Goal: Task Accomplishment & Management: Manage account settings

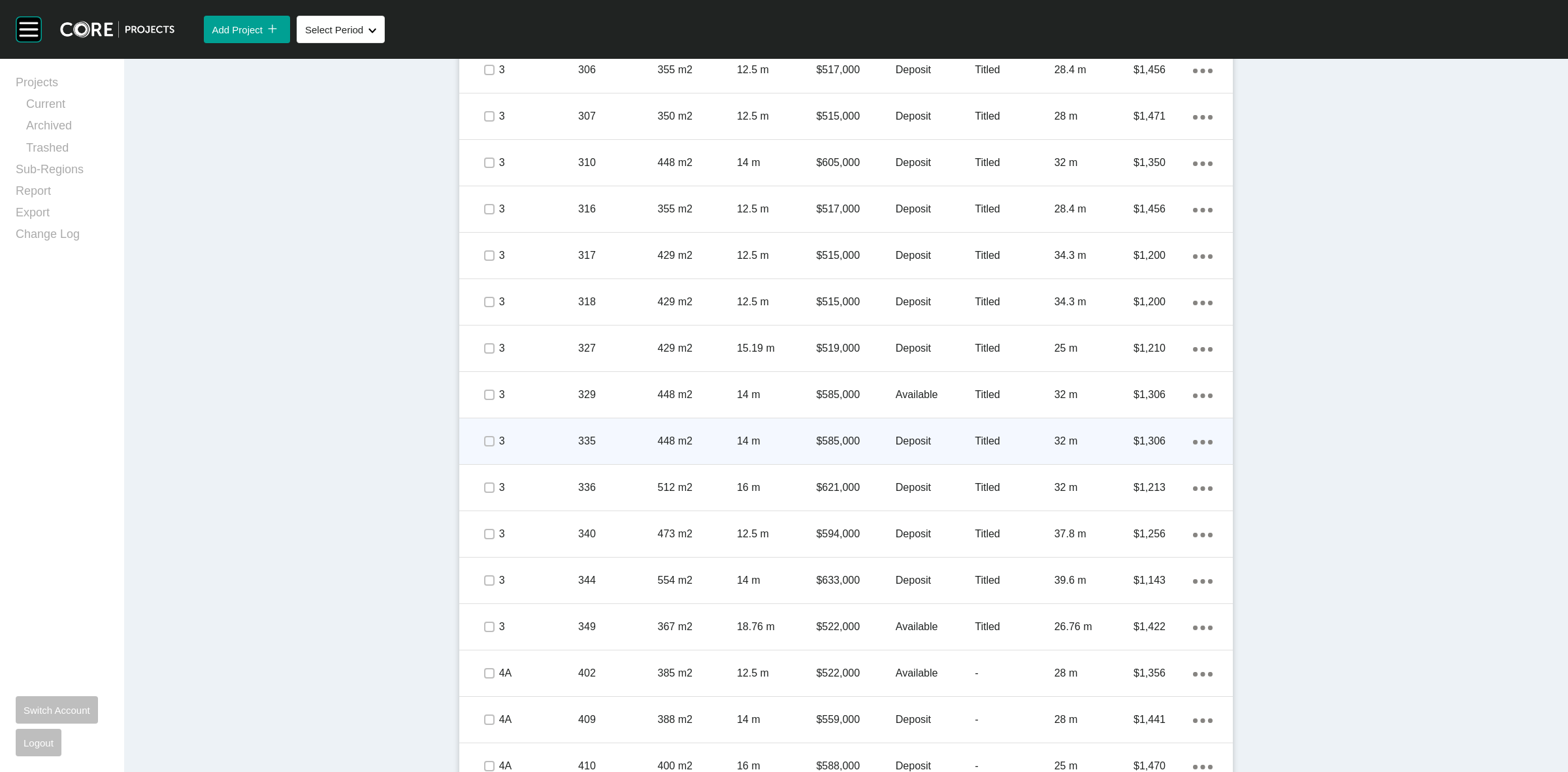
scroll to position [1143, 0]
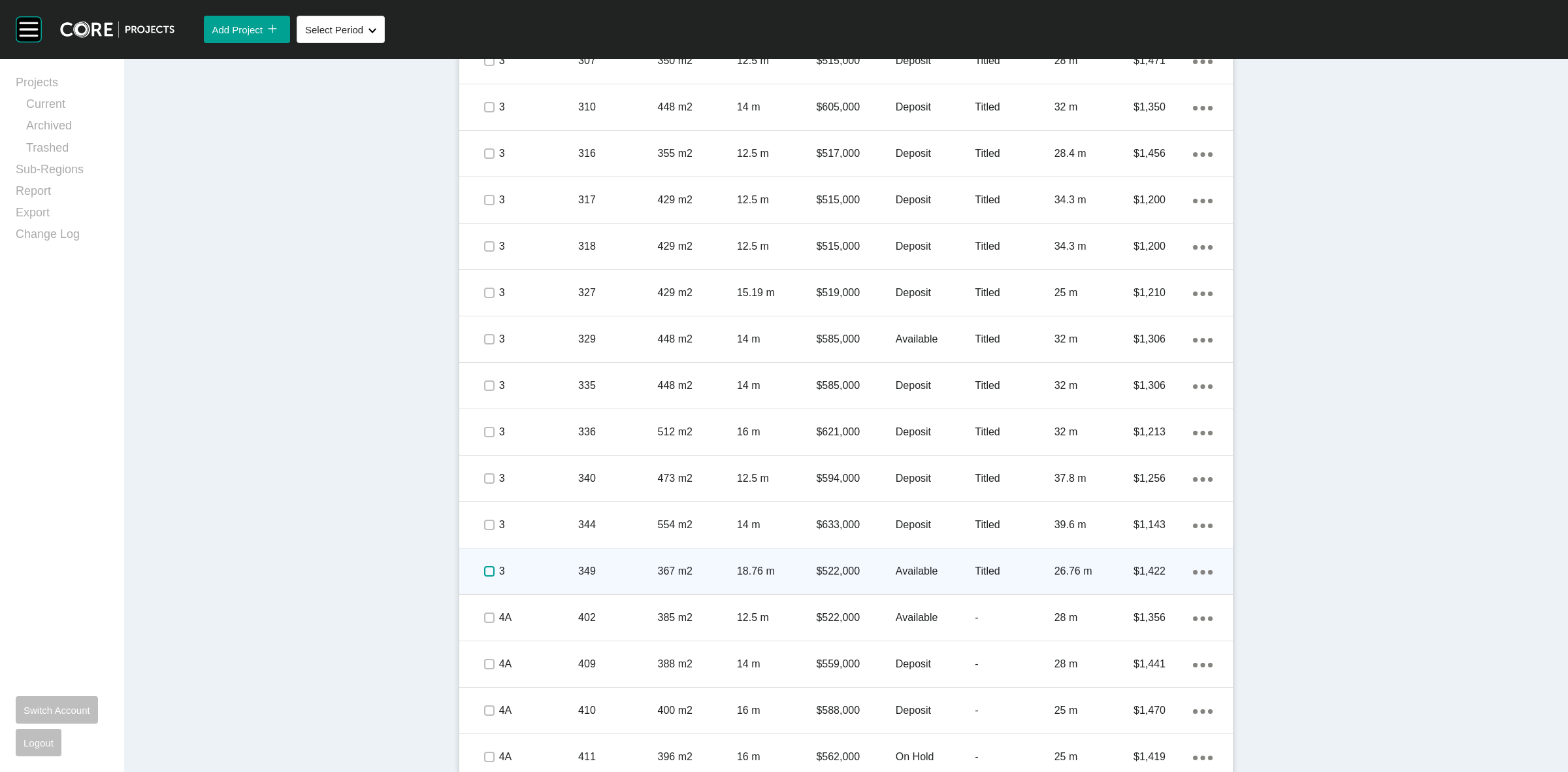
click at [484, 576] on label at bounding box center [489, 571] width 11 height 11
click at [549, 564] on p "3" at bounding box center [538, 571] width 79 height 15
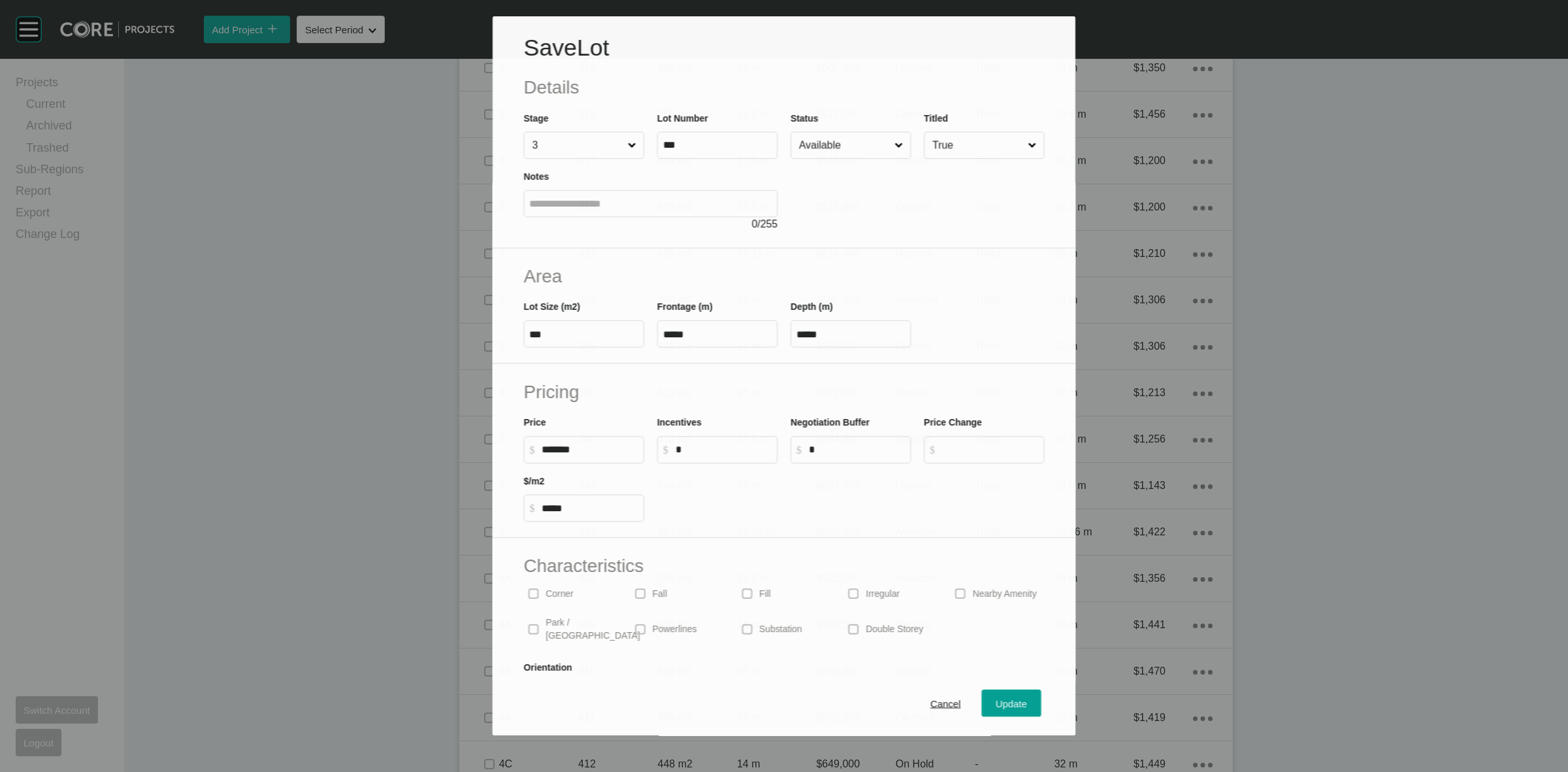
scroll to position [1103, 0]
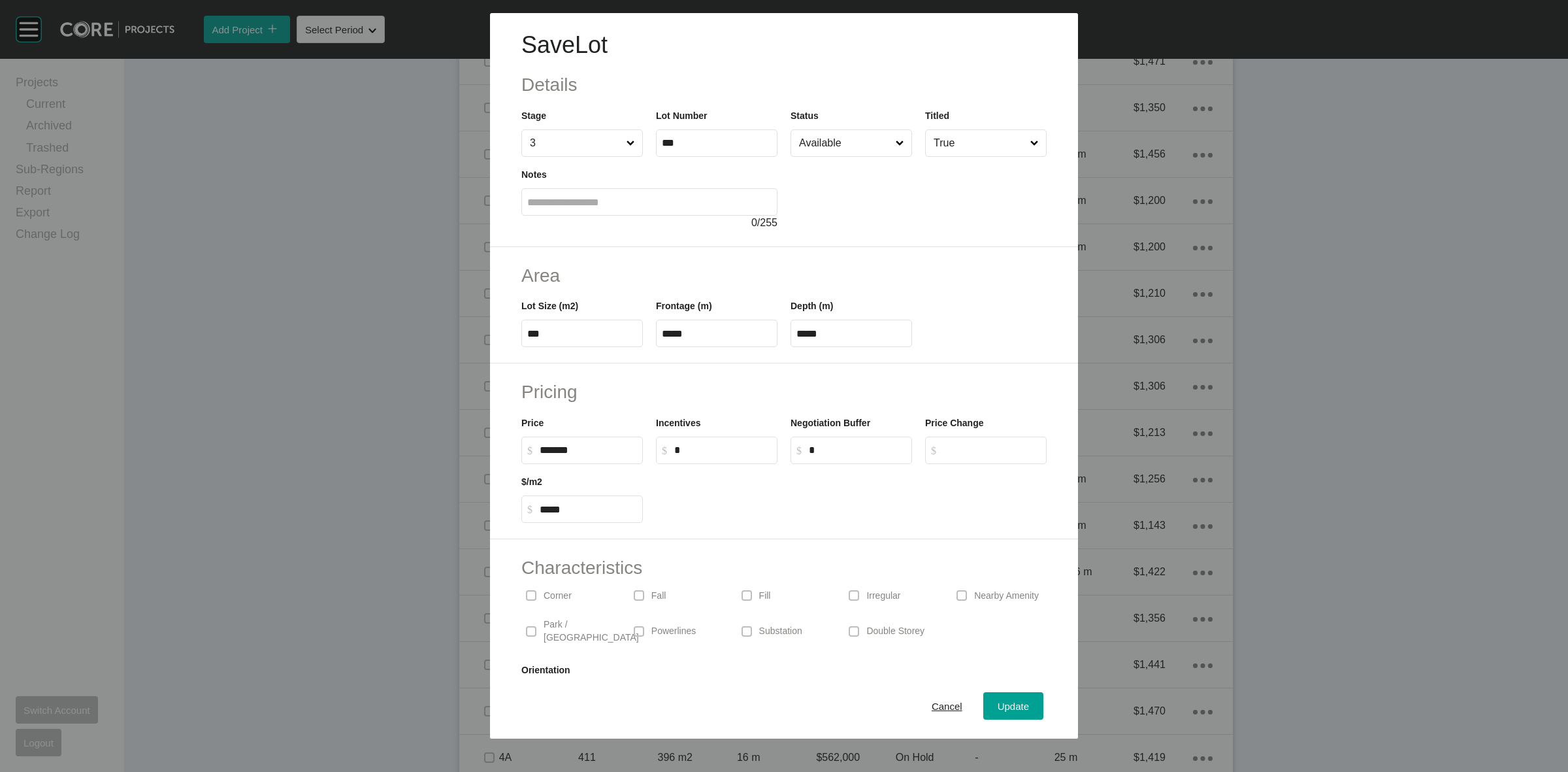
click at [823, 139] on input "Available" at bounding box center [845, 143] width 97 height 26
click at [1007, 709] on span "Update" at bounding box center [1013, 706] width 32 height 11
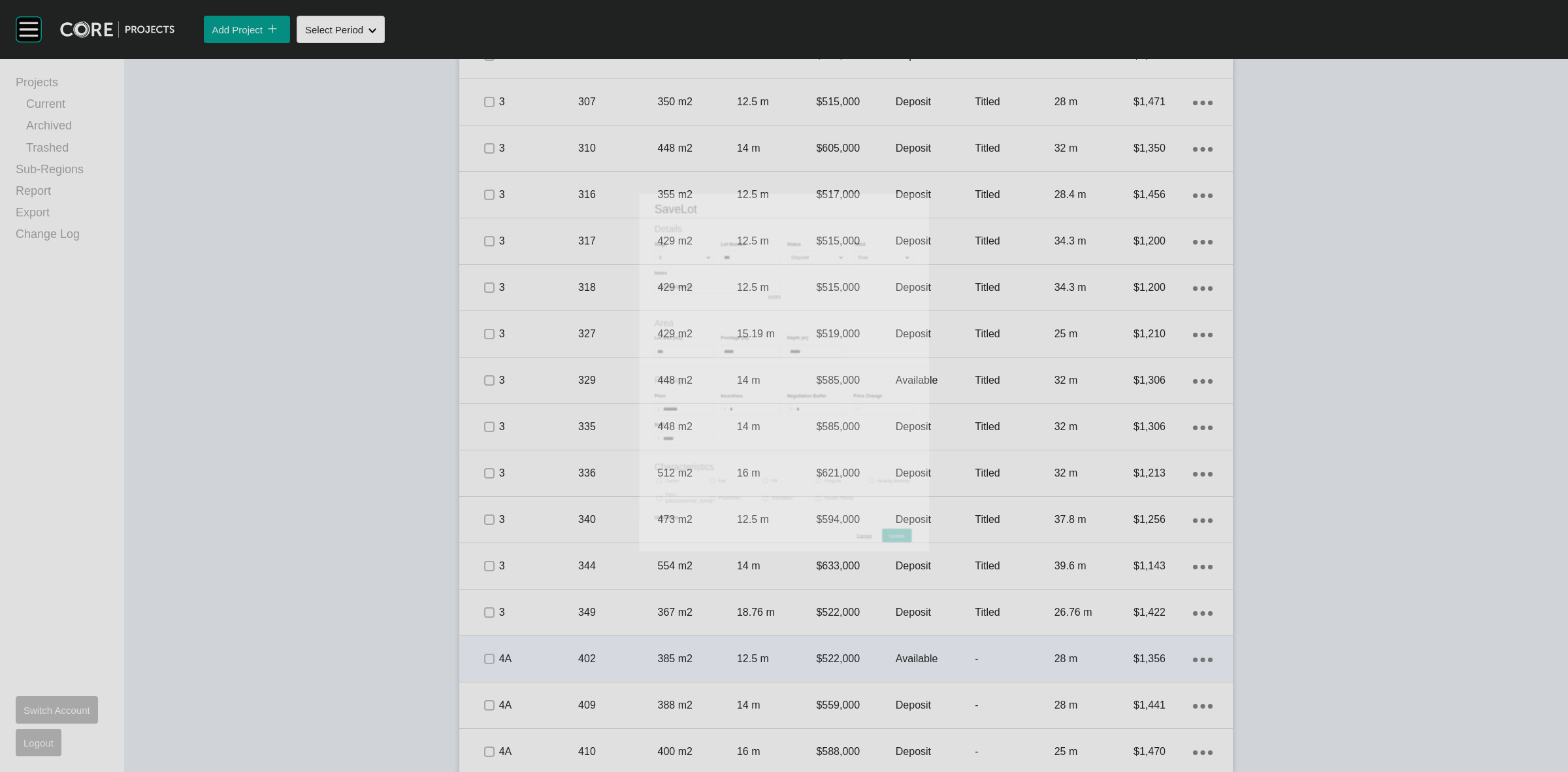
scroll to position [1143, 0]
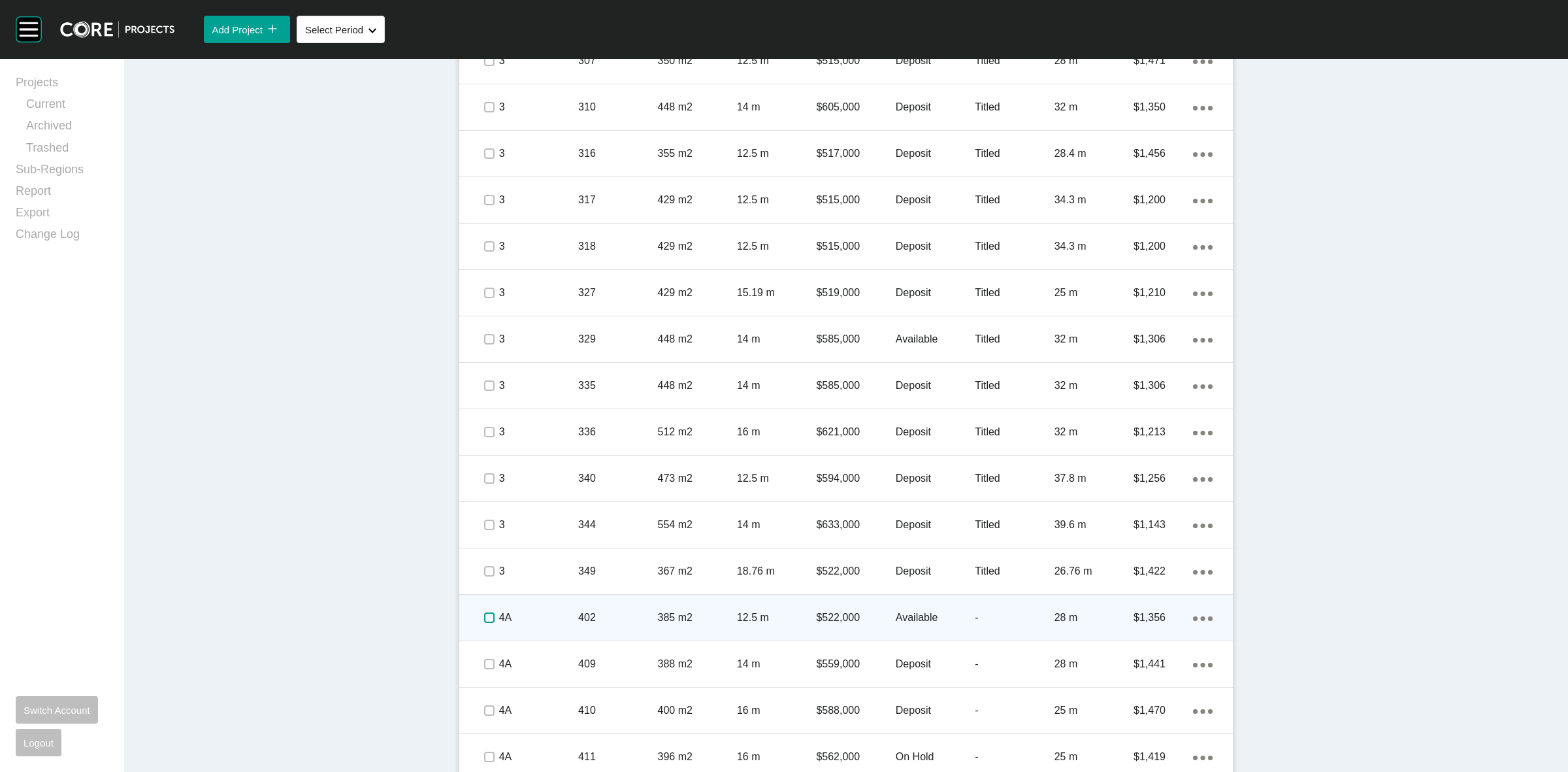
click at [487, 621] on label at bounding box center [489, 618] width 11 height 11
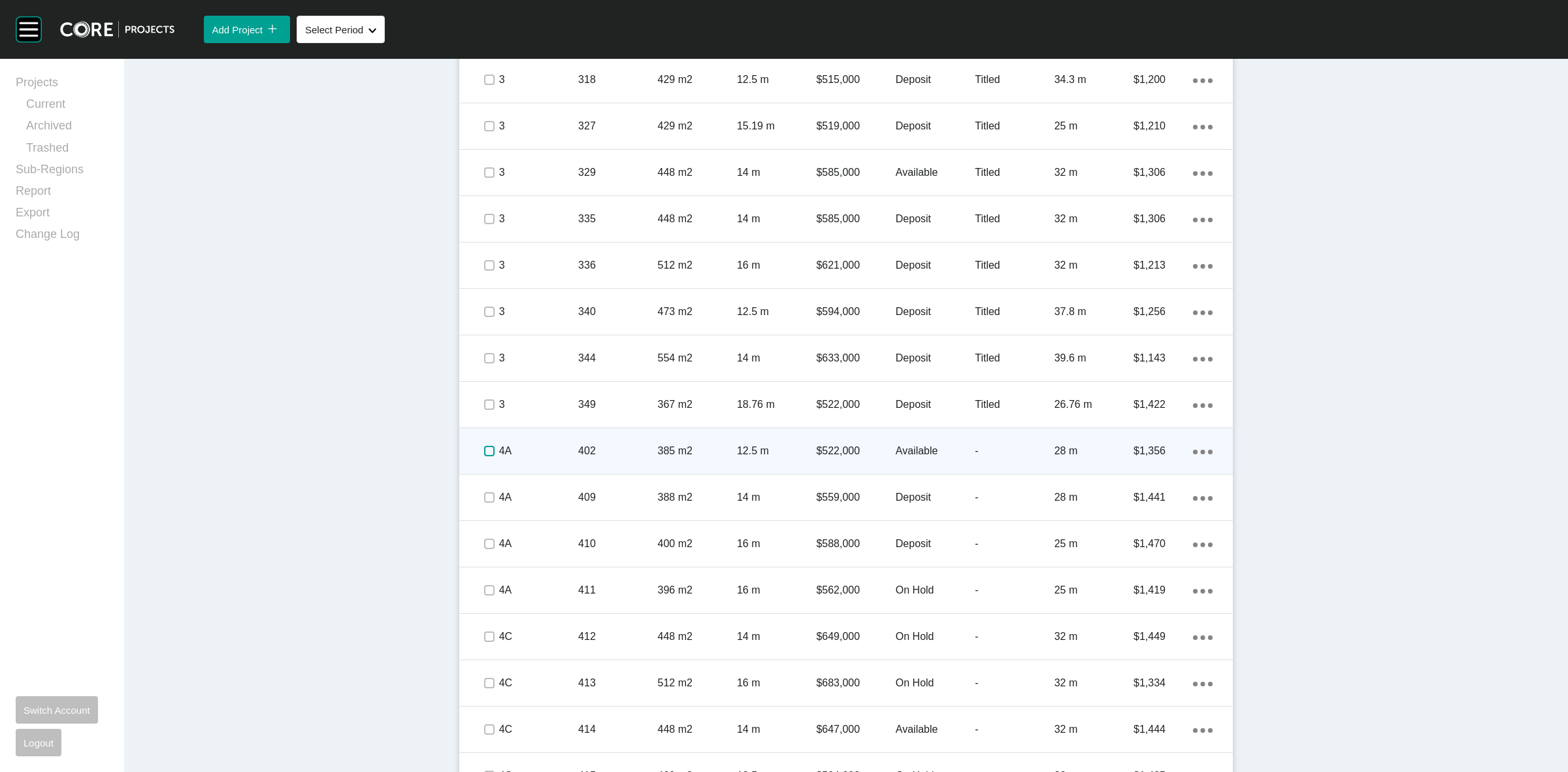
scroll to position [1388, 0]
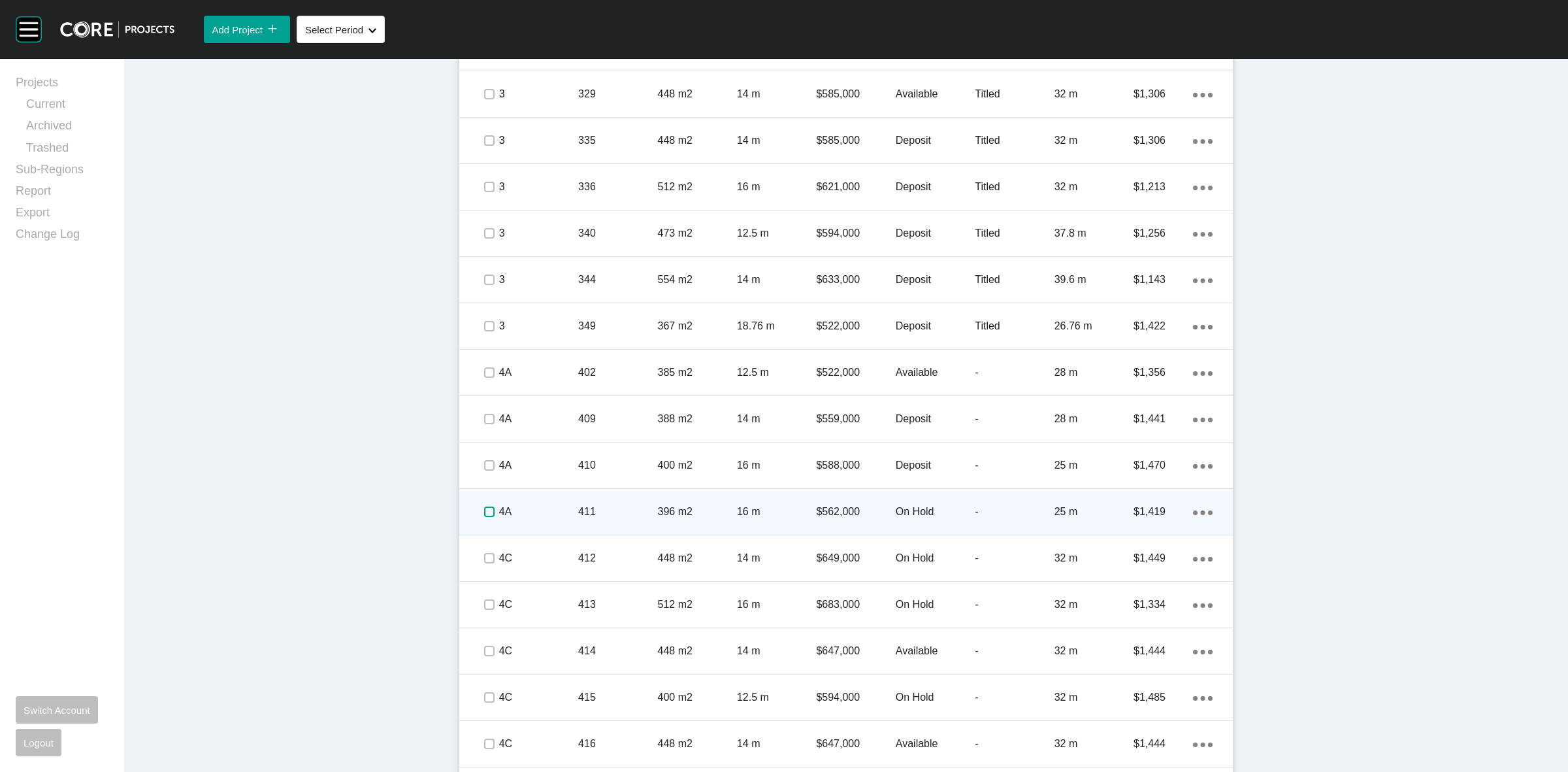
click at [484, 515] on label at bounding box center [489, 512] width 11 height 11
click at [533, 514] on p "4A" at bounding box center [538, 512] width 79 height 15
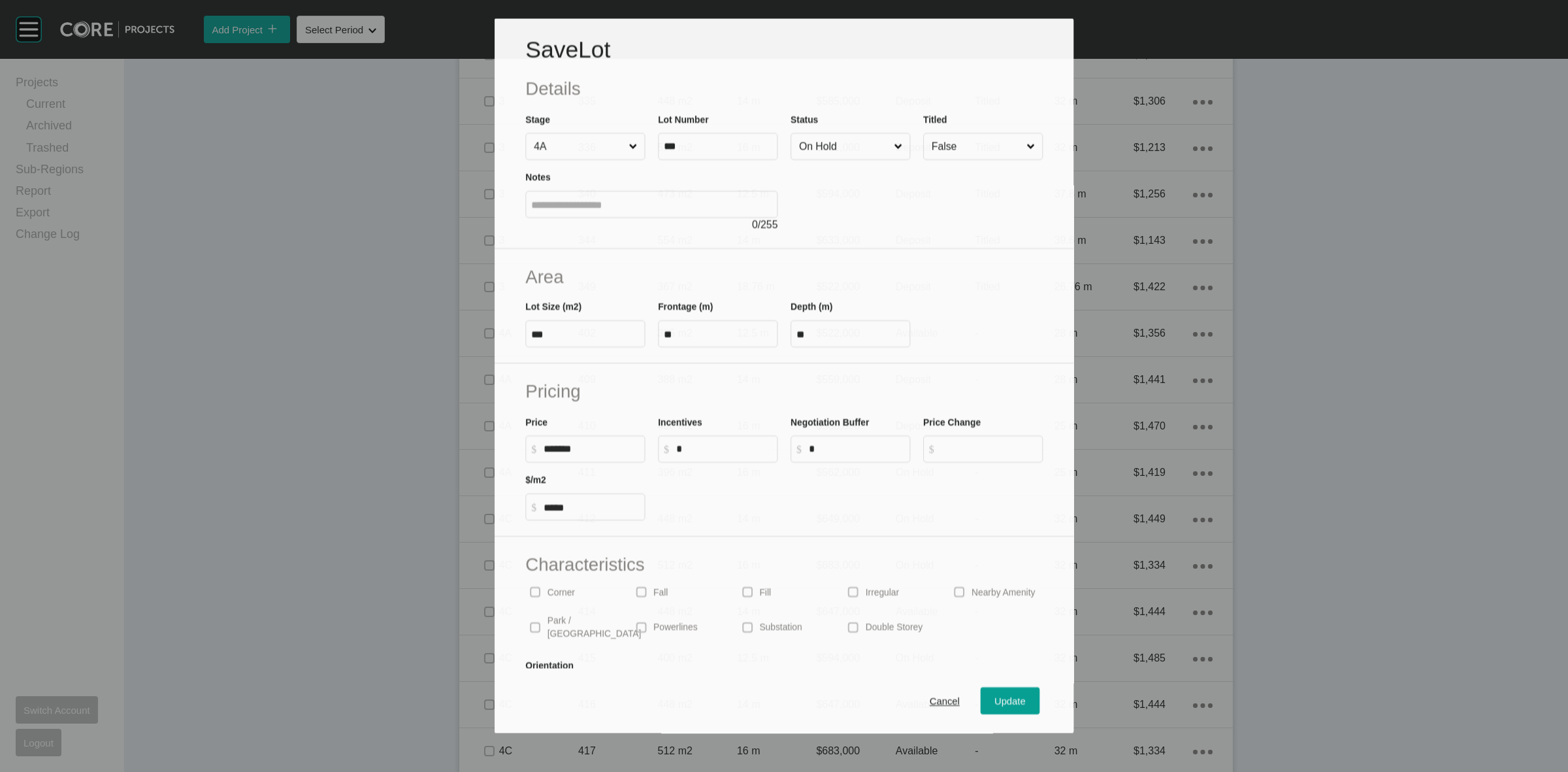
scroll to position [1348, 0]
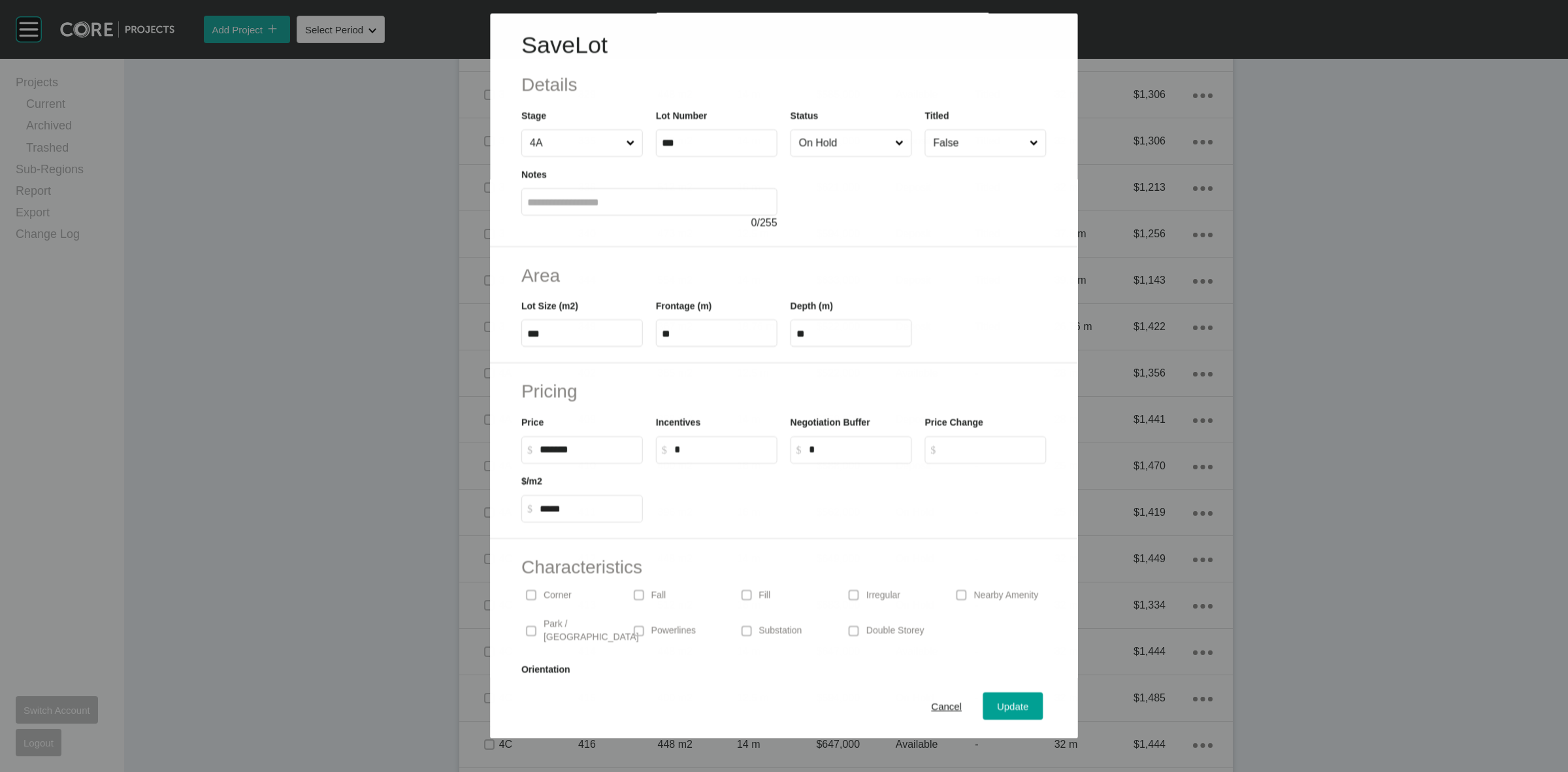
click at [820, 138] on input "On Hold" at bounding box center [844, 143] width 96 height 26
click at [1006, 695] on button "Update" at bounding box center [1013, 706] width 60 height 28
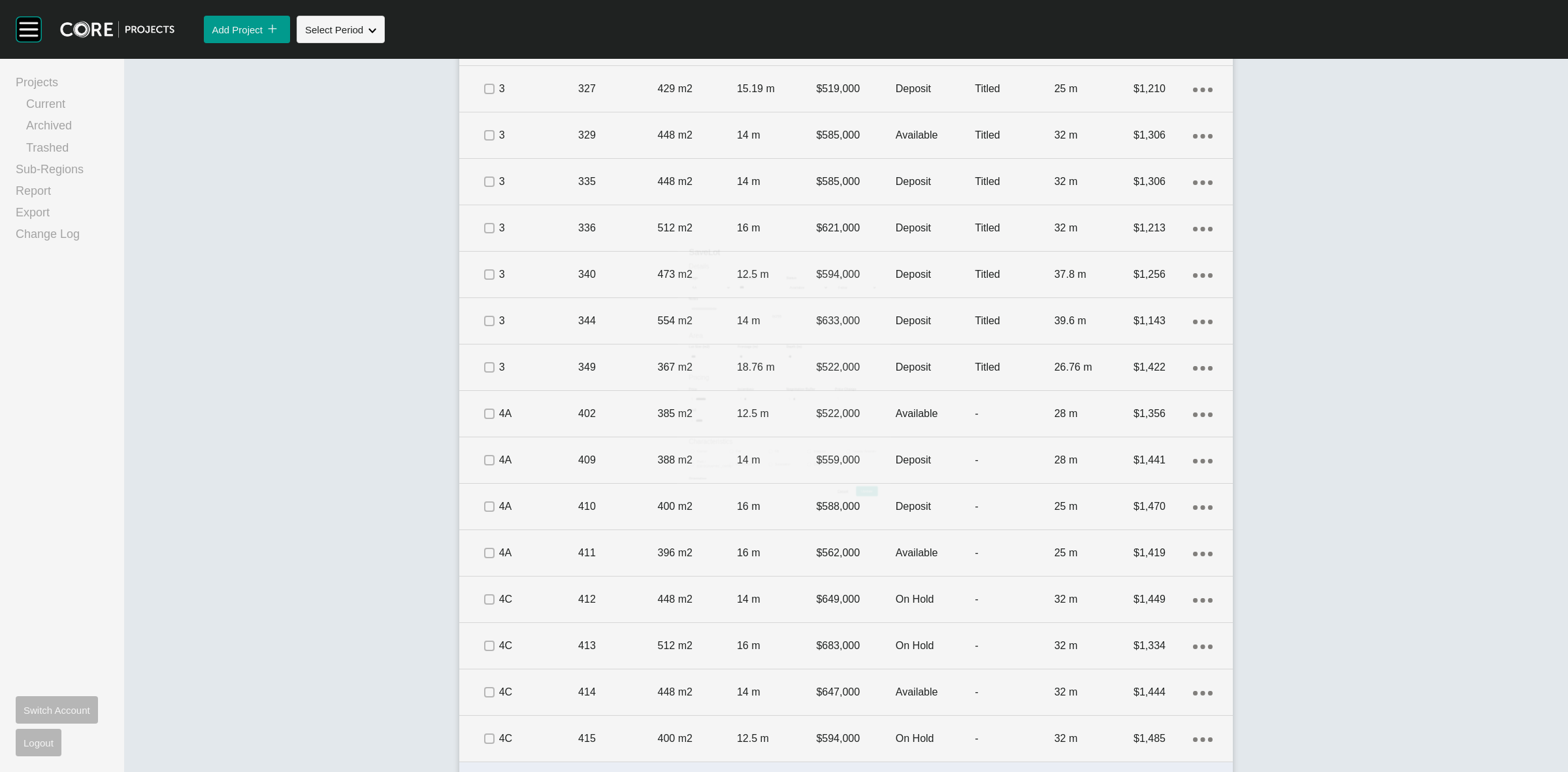
scroll to position [1388, 0]
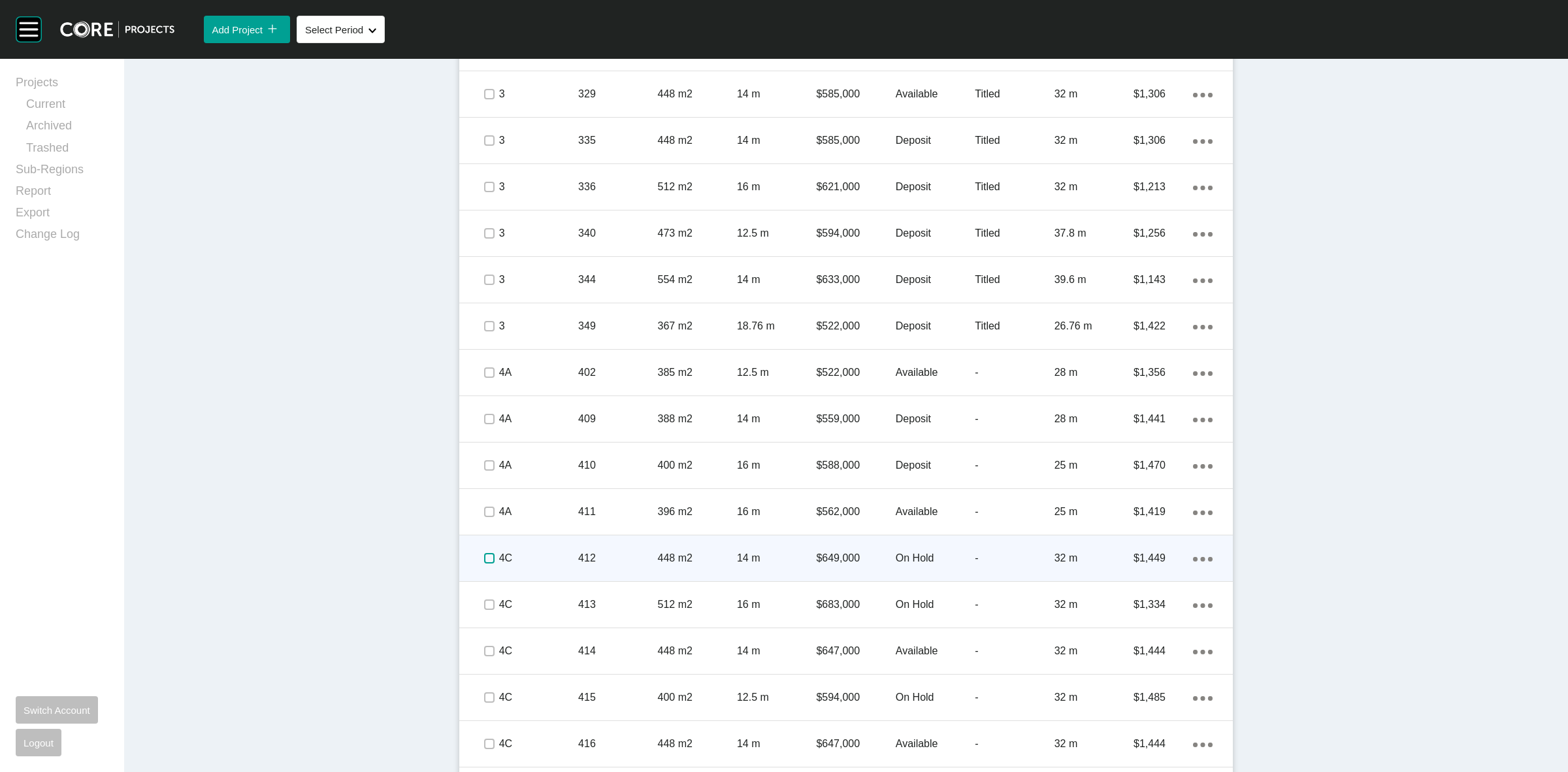
click at [484, 556] on label at bounding box center [489, 559] width 11 height 11
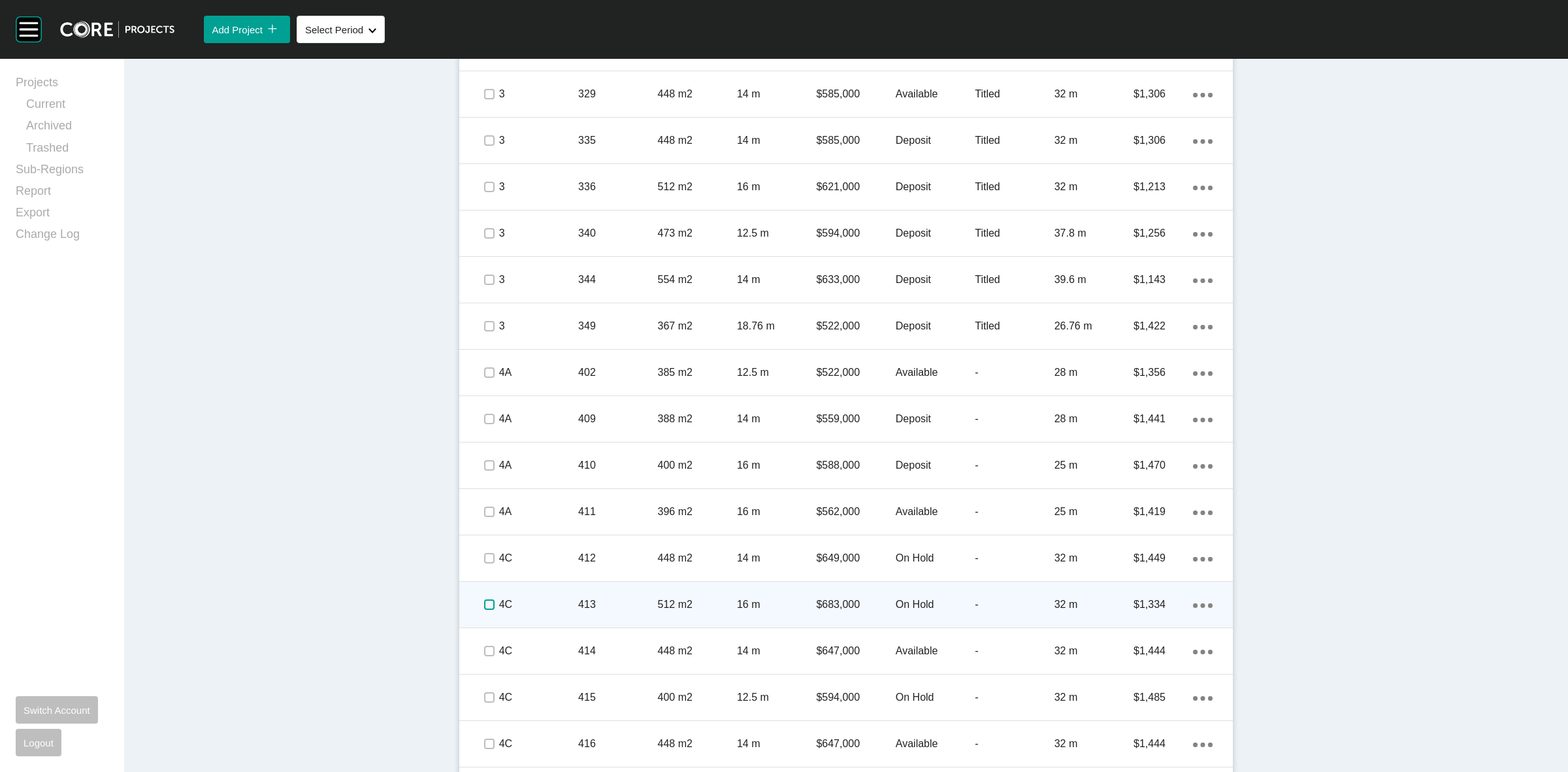
click at [484, 605] on label at bounding box center [489, 605] width 11 height 11
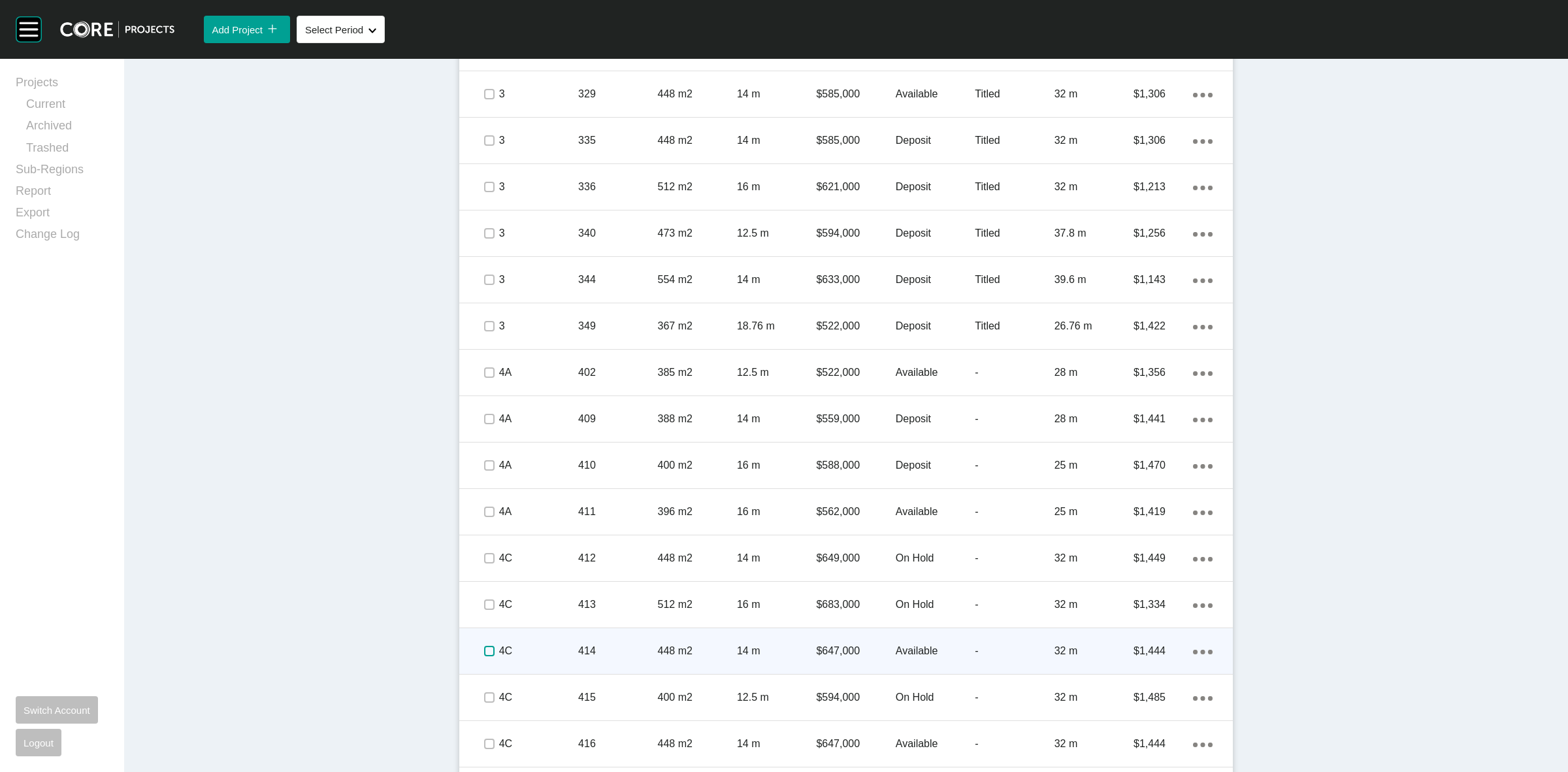
click at [484, 653] on label at bounding box center [489, 651] width 11 height 11
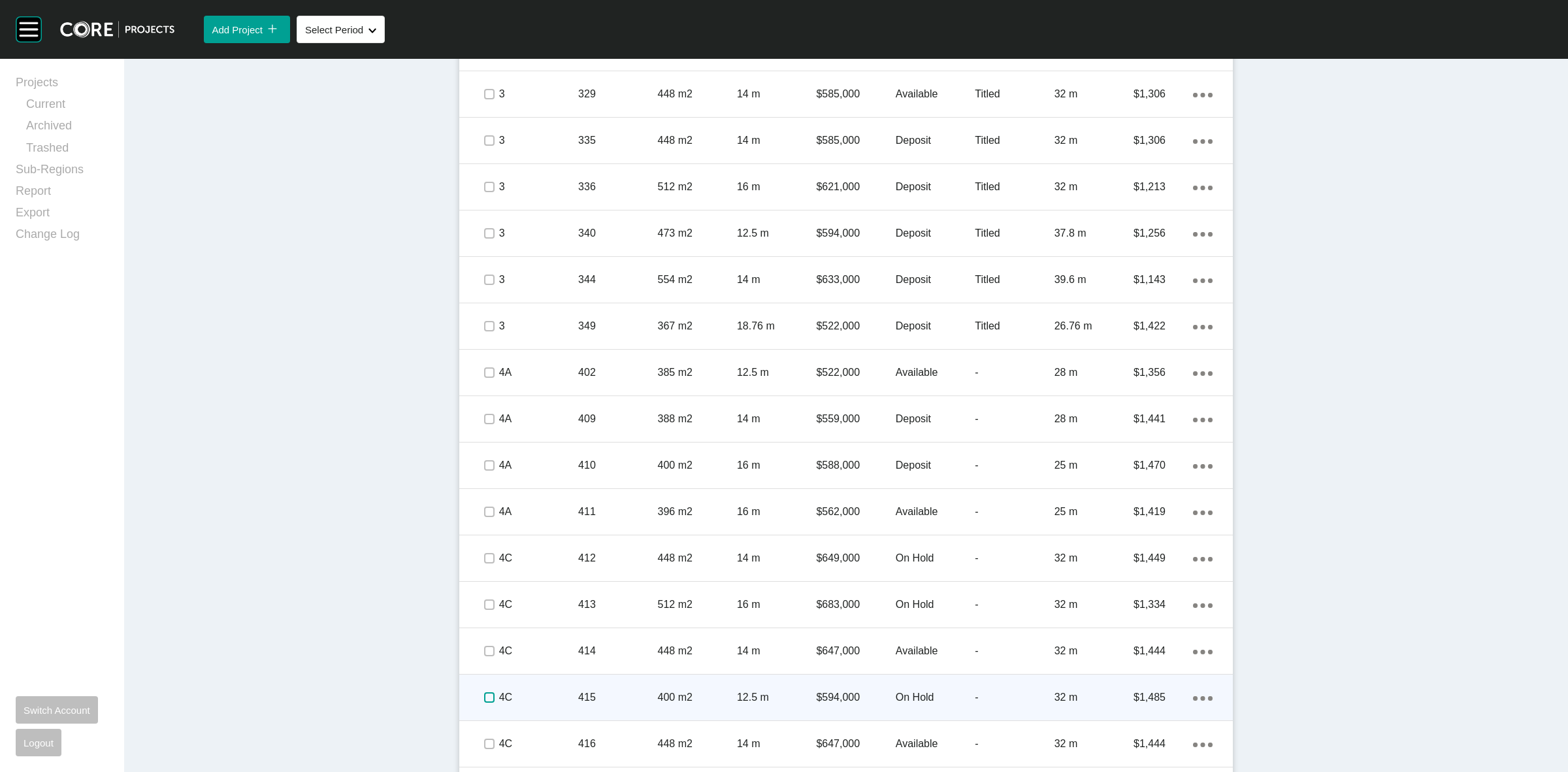
click at [488, 695] on label at bounding box center [489, 697] width 11 height 11
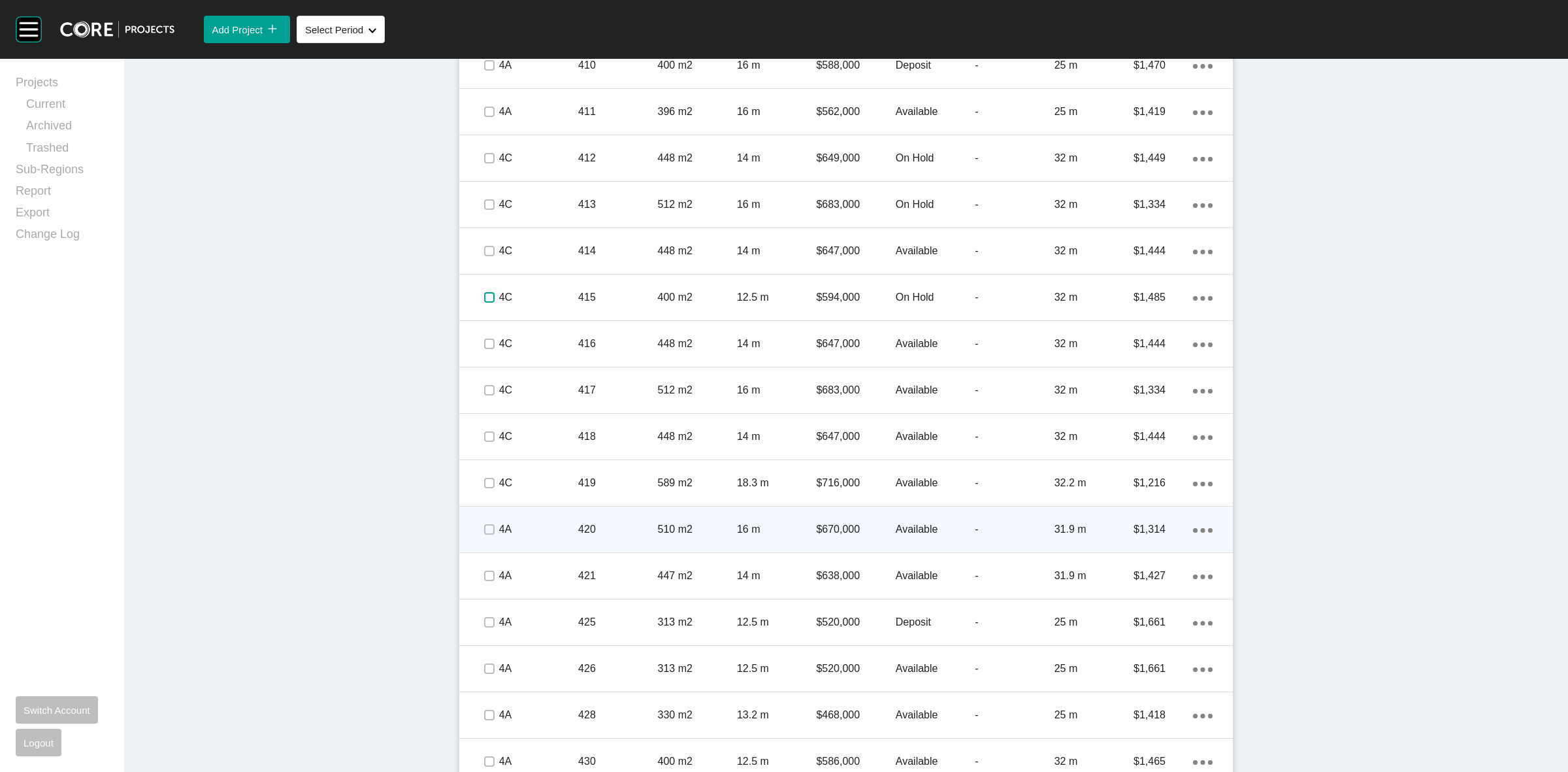
scroll to position [1797, 0]
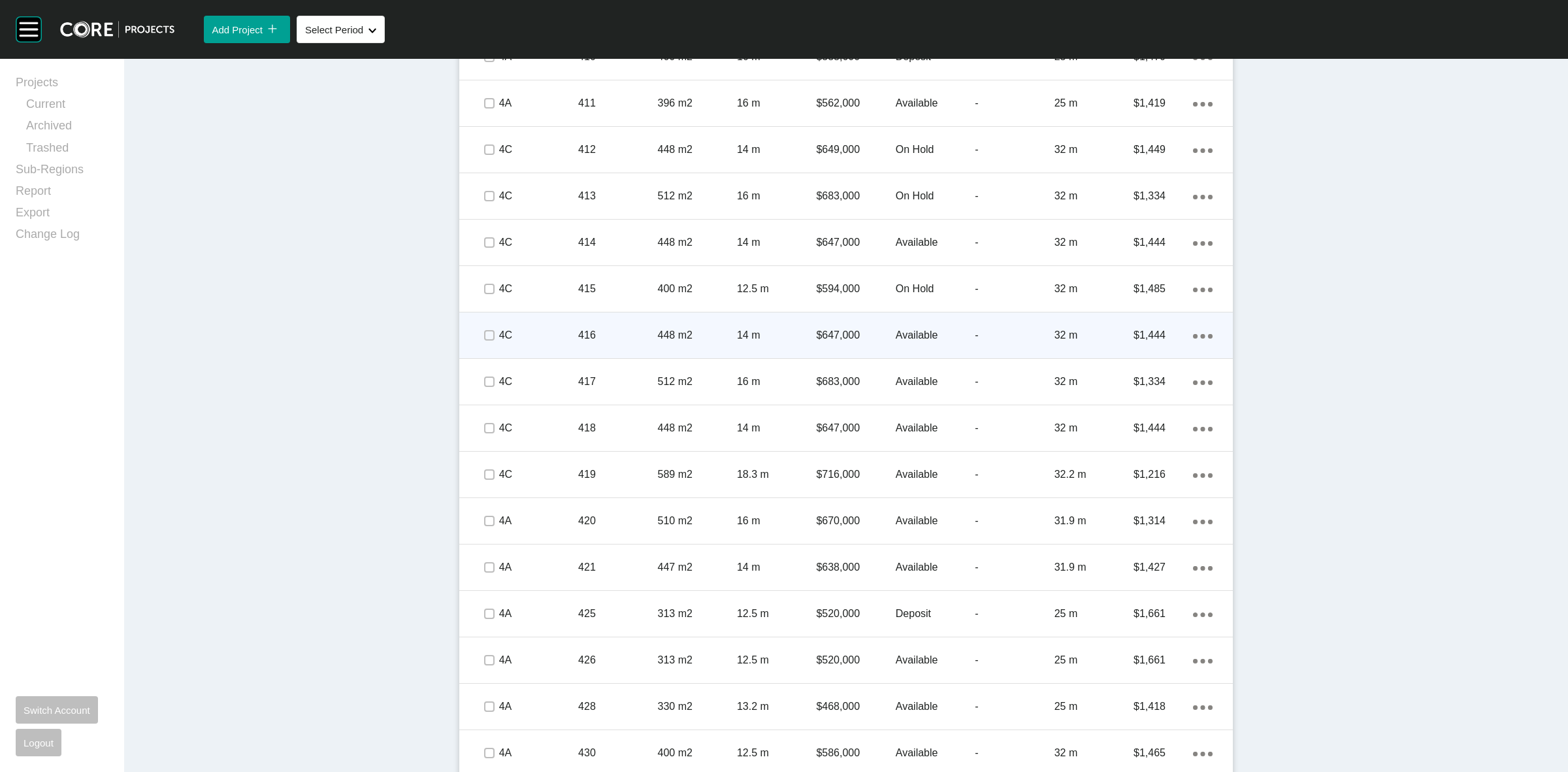
click at [487, 324] on div at bounding box center [488, 334] width 19 height 45
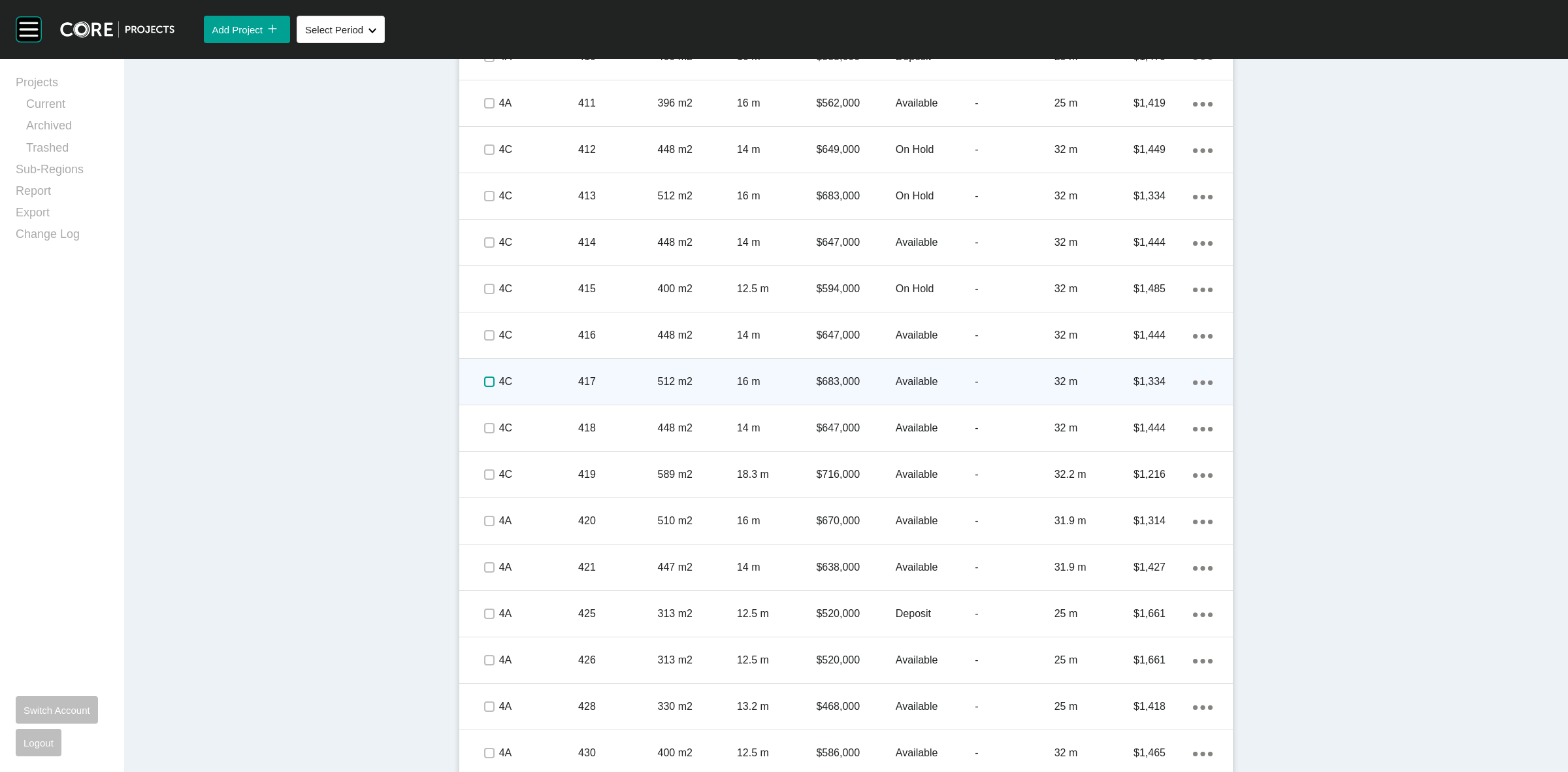
click at [484, 380] on label at bounding box center [489, 382] width 11 height 11
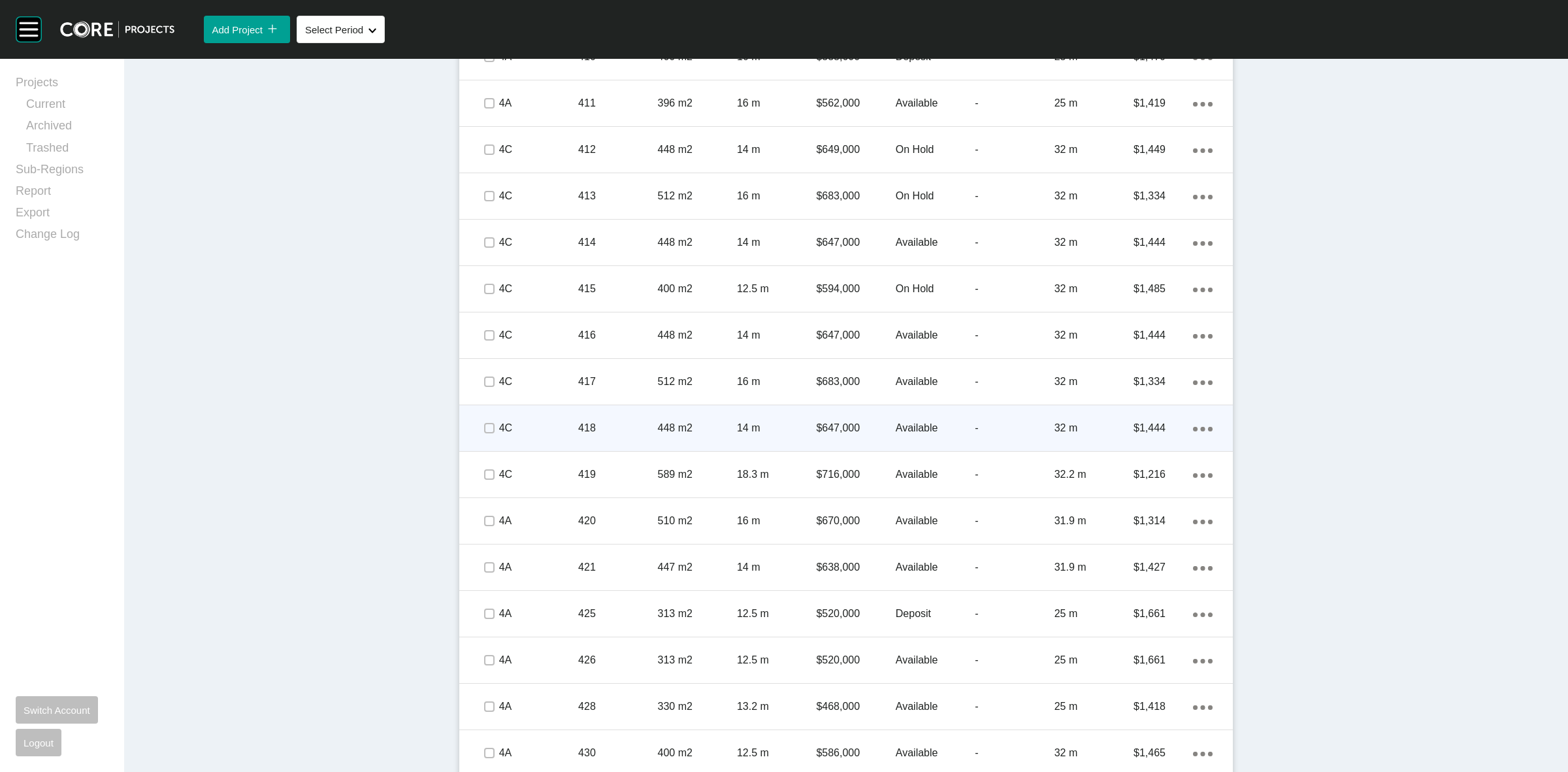
click at [481, 435] on span at bounding box center [488, 428] width 19 height 19
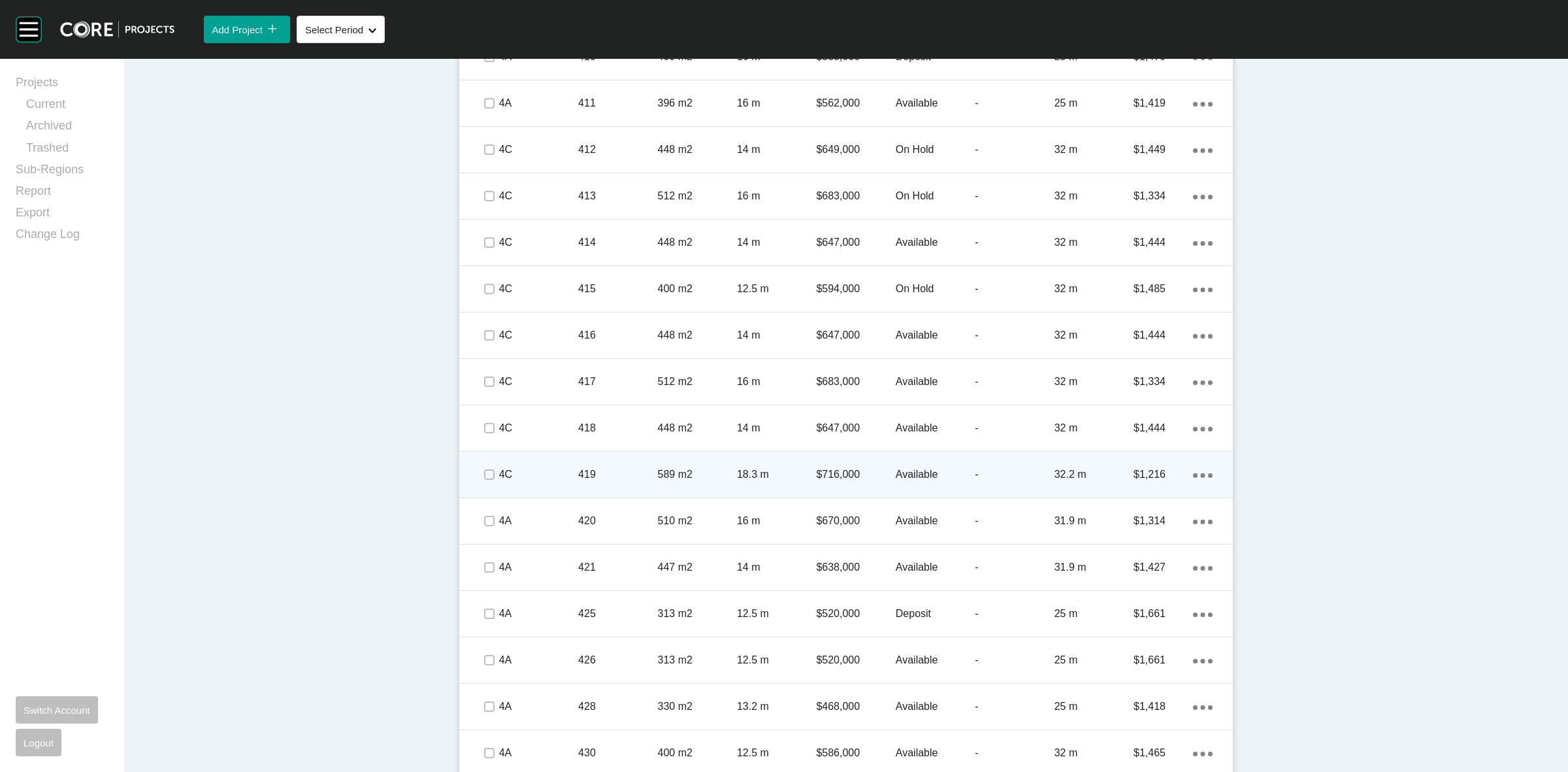
click at [487, 465] on span at bounding box center [488, 474] width 19 height 19
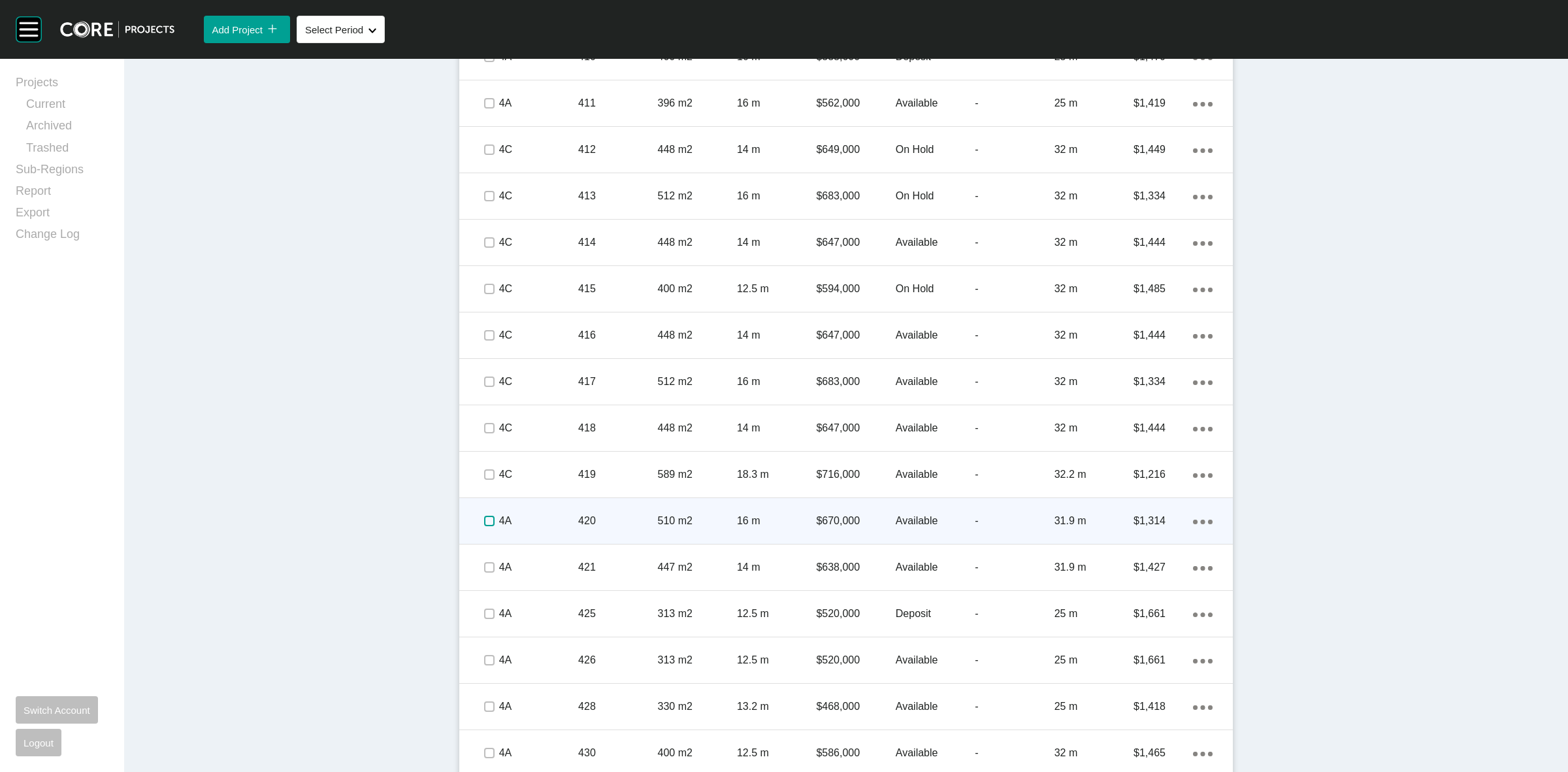
drag, startPoint x: 484, startPoint y: 519, endPoint x: 484, endPoint y: 541, distance: 22.0
click at [484, 519] on label at bounding box center [489, 521] width 11 height 11
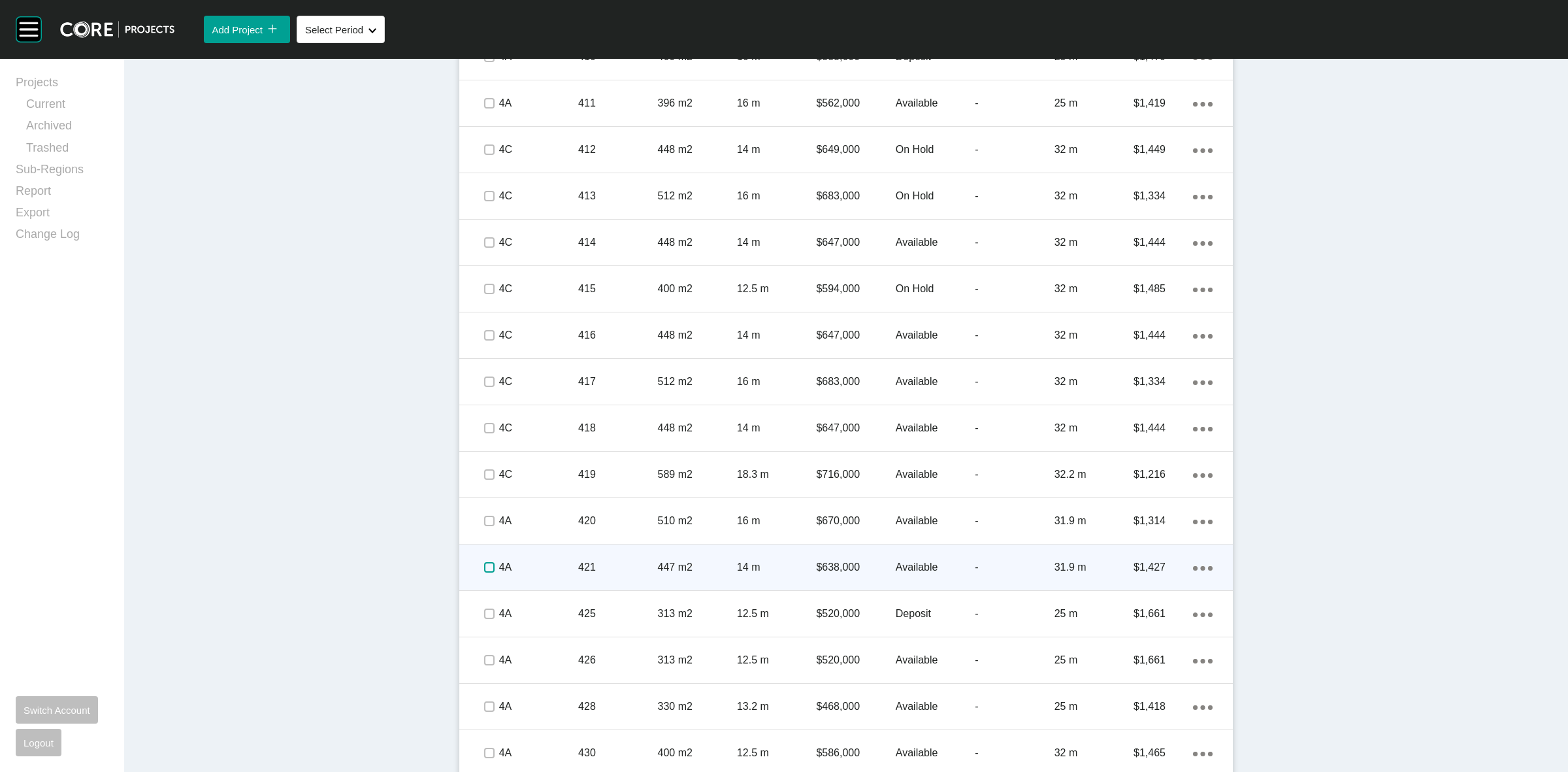
click at [488, 562] on label at bounding box center [489, 567] width 11 height 11
click at [567, 569] on p "4A" at bounding box center [538, 567] width 79 height 15
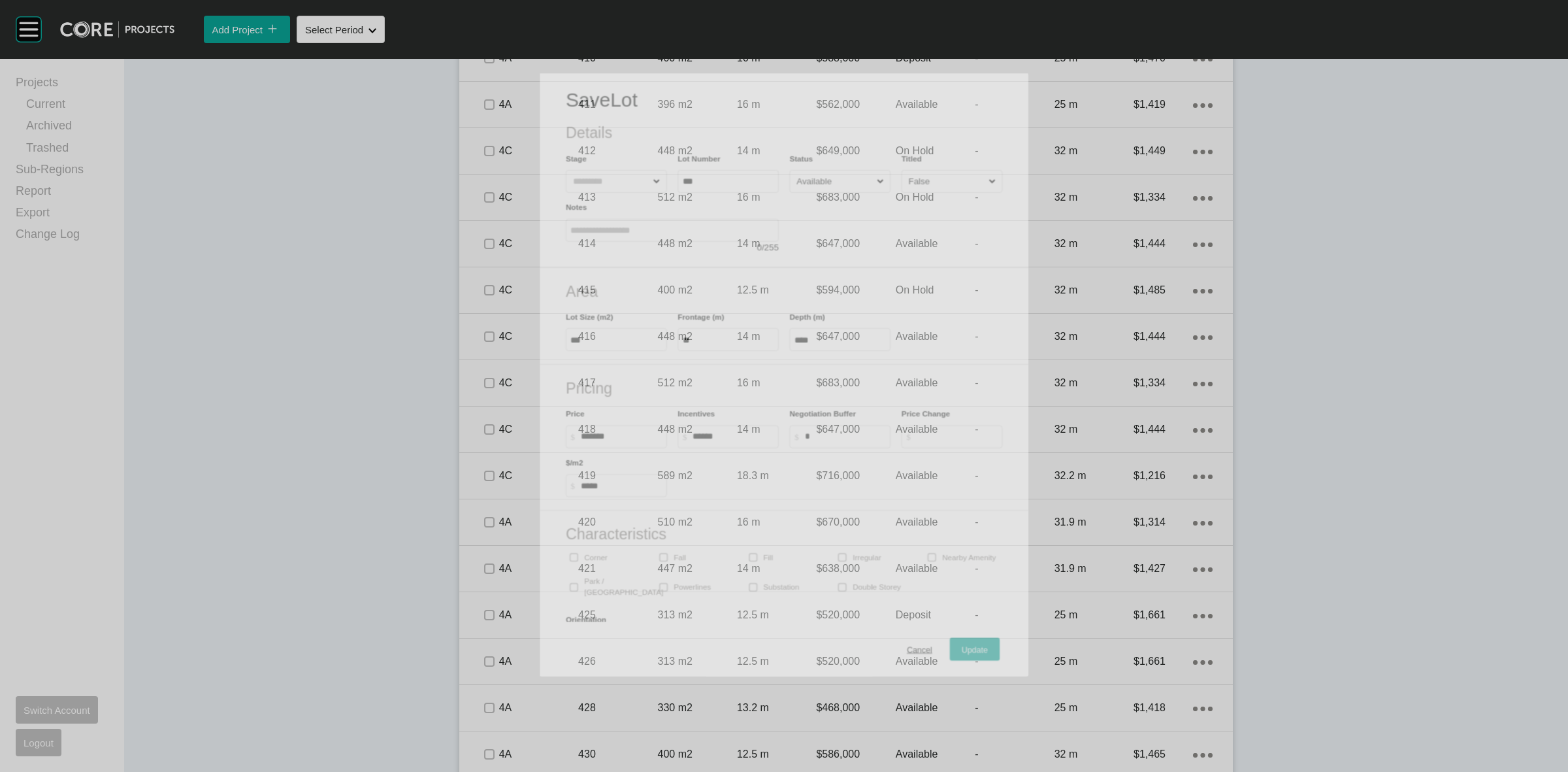
scroll to position [1756, 0]
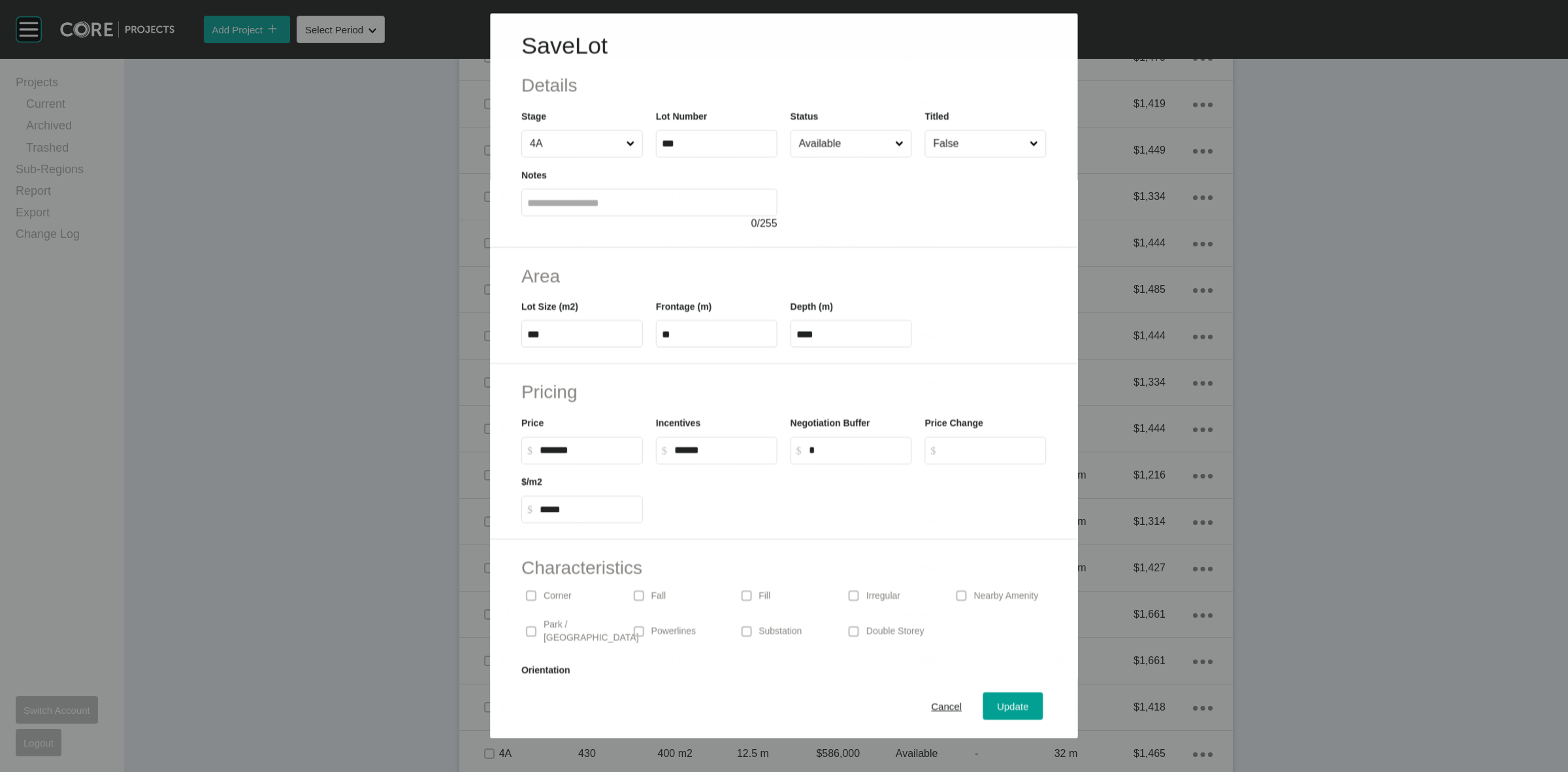
click at [826, 155] on input "Available" at bounding box center [844, 143] width 96 height 26
click at [1007, 704] on span "Update" at bounding box center [1013, 706] width 32 height 11
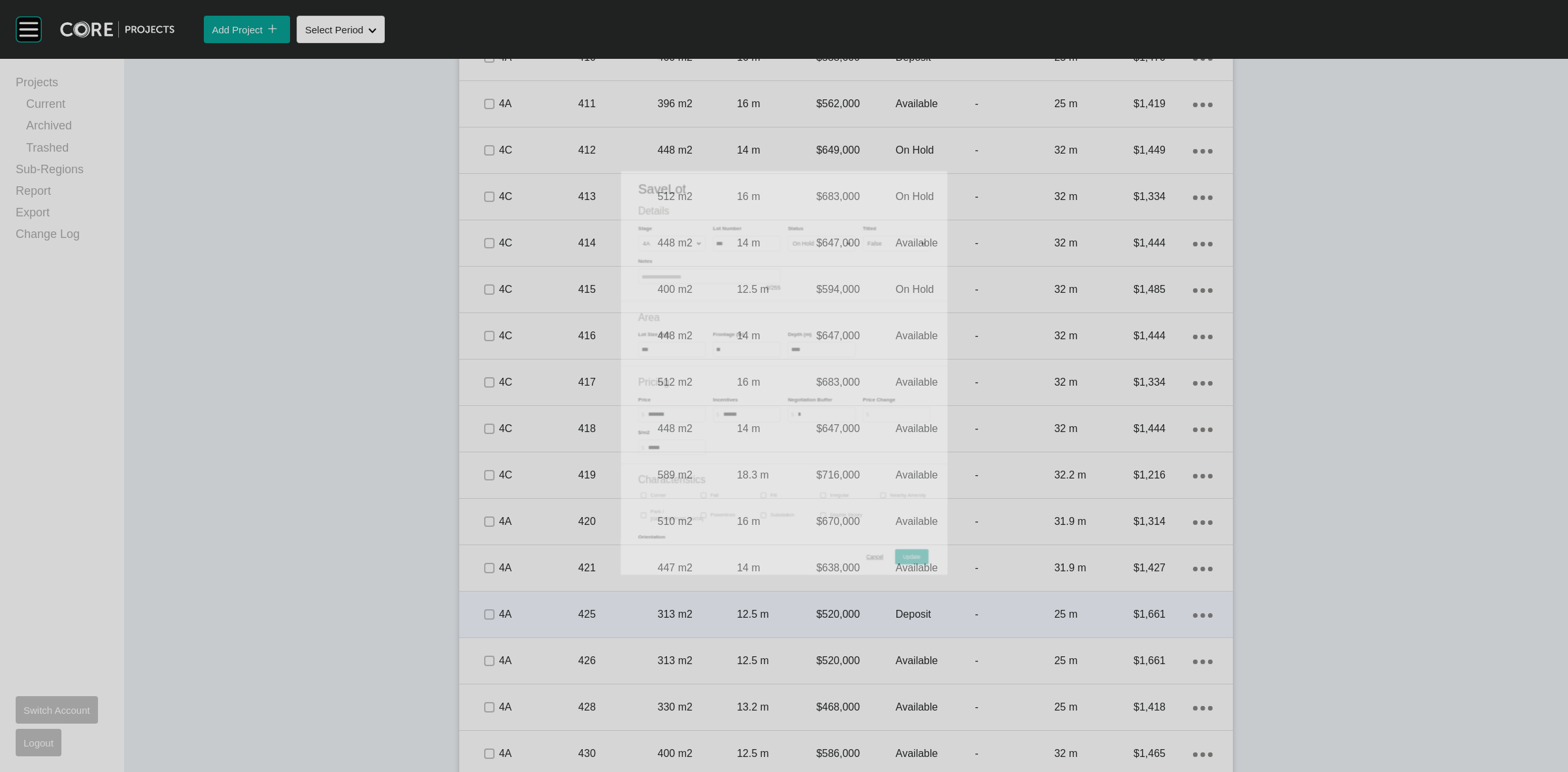
scroll to position [1797, 0]
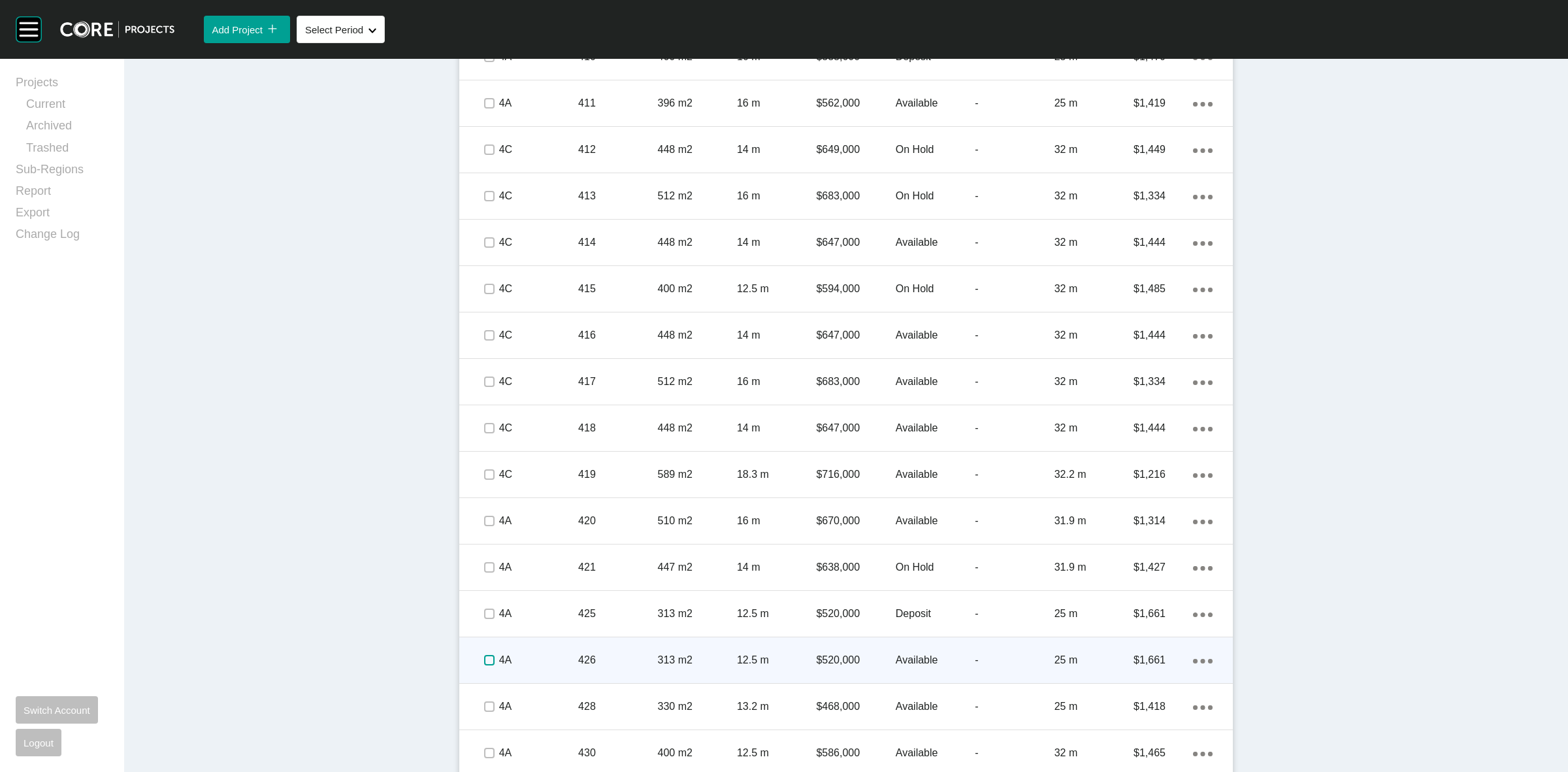
click at [484, 655] on label at bounding box center [489, 660] width 11 height 11
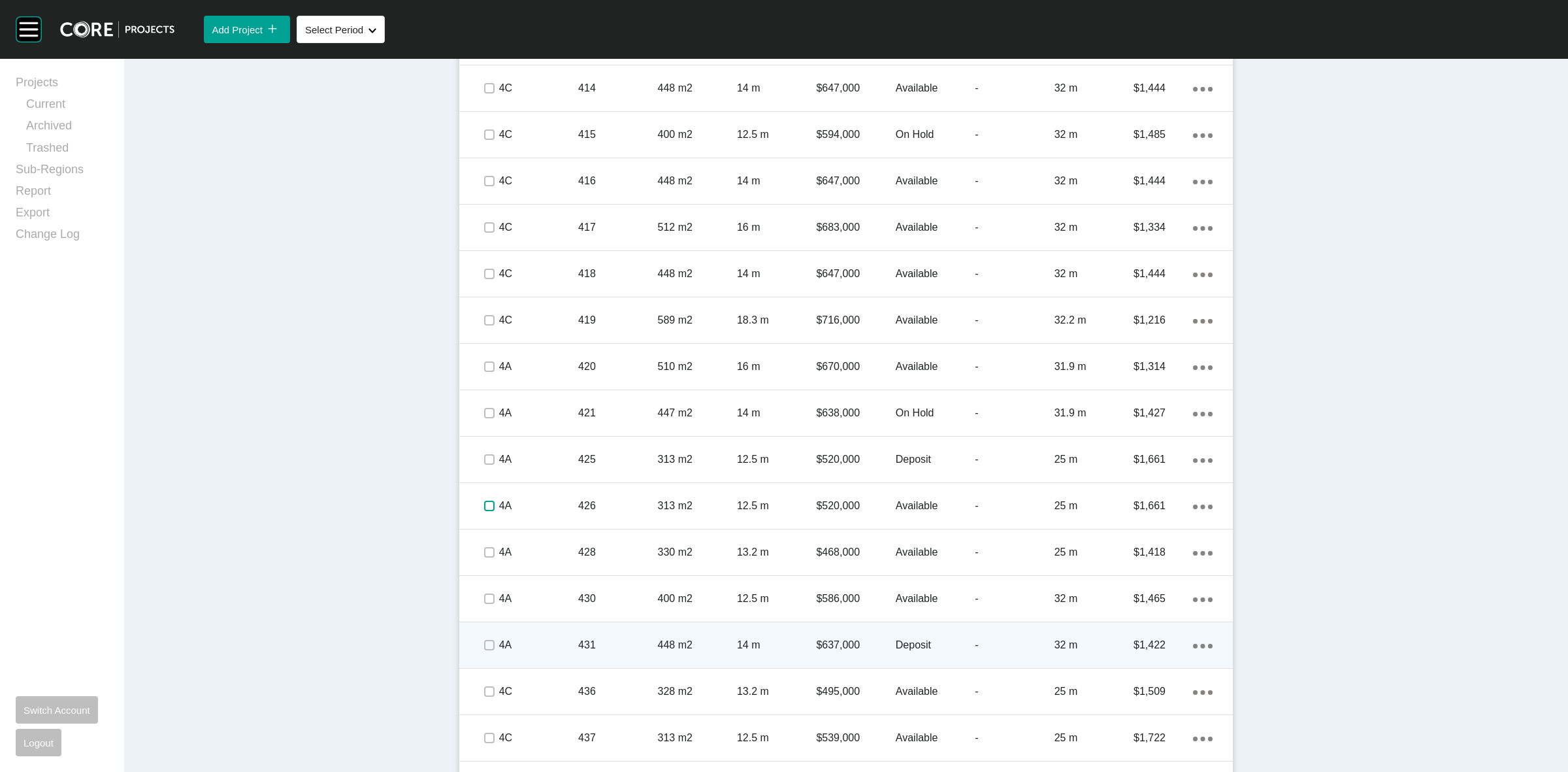
scroll to position [1960, 0]
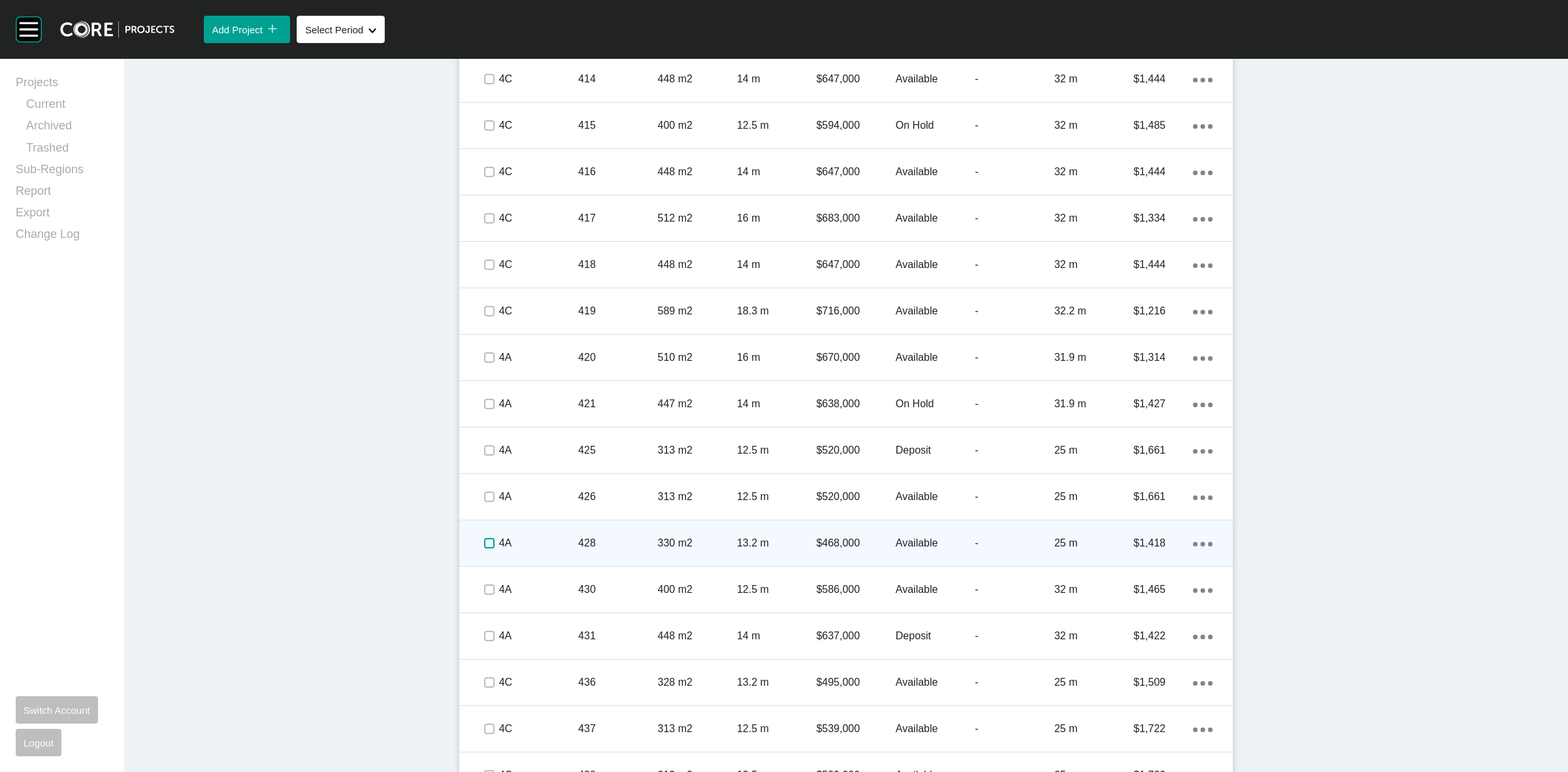
click at [484, 540] on label at bounding box center [489, 543] width 11 height 11
click at [578, 544] on p "428" at bounding box center [618, 542] width 79 height 15
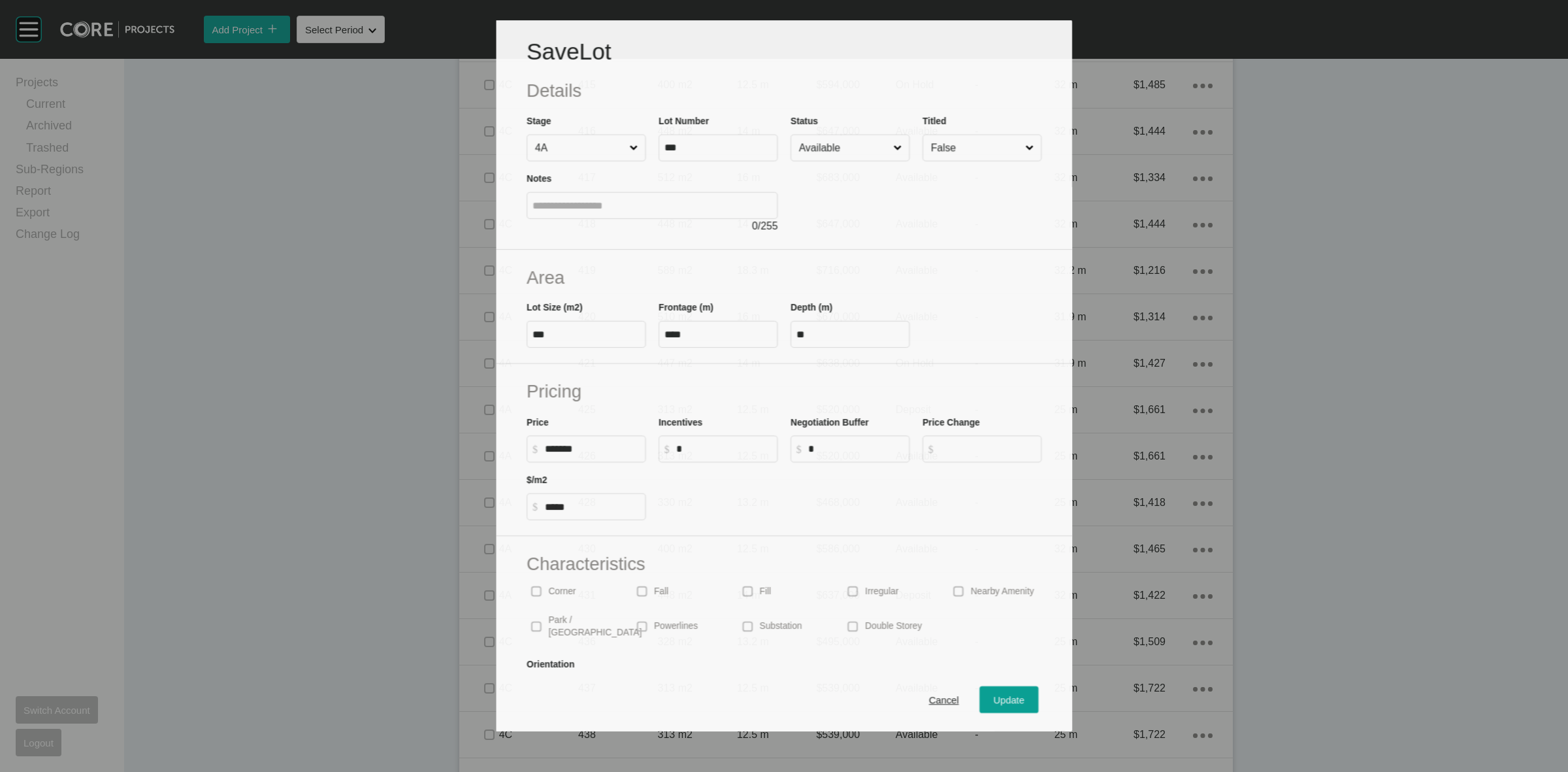
scroll to position [1919, 0]
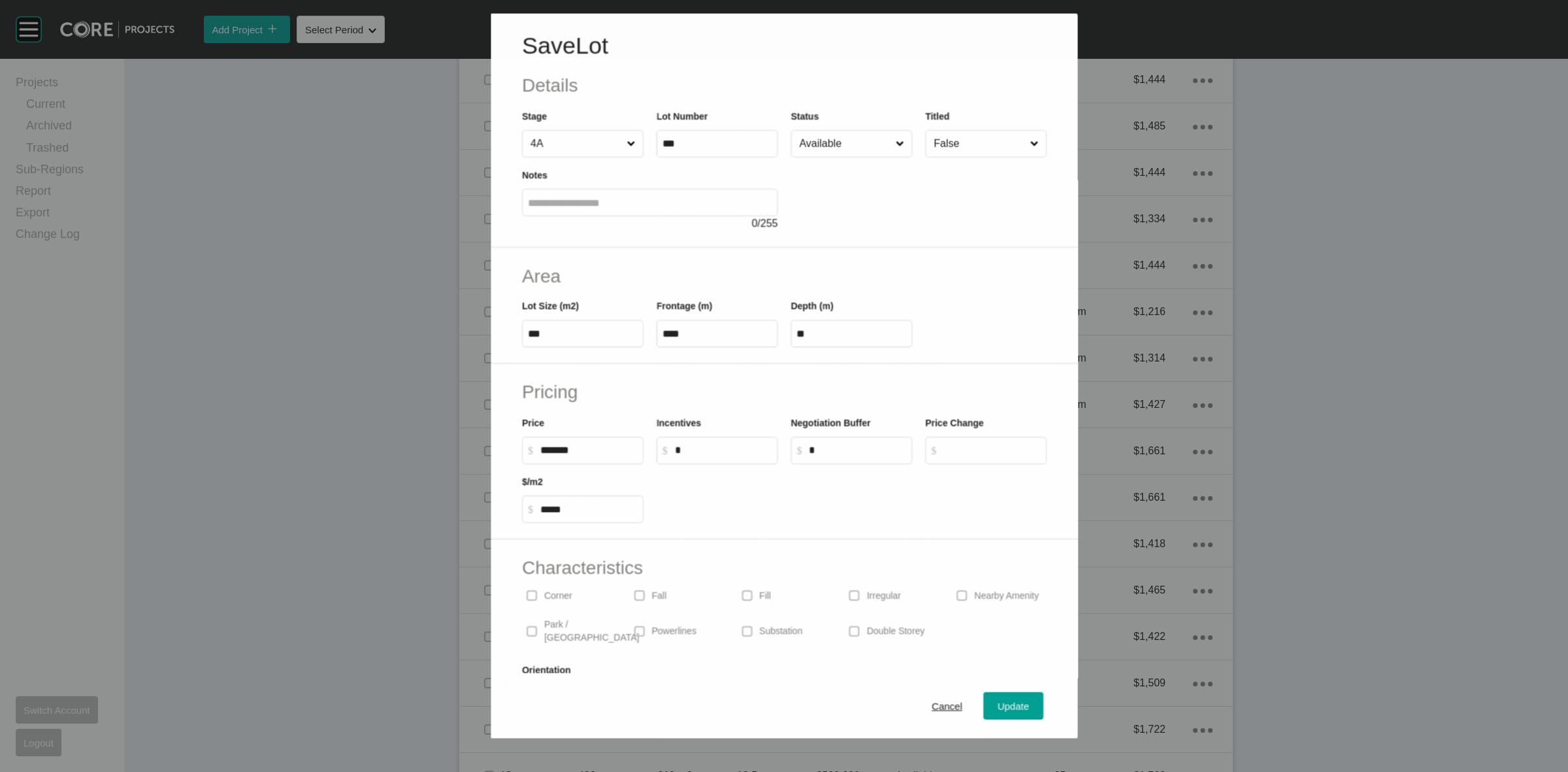
click at [841, 158] on div at bounding box center [918, 194] width 256 height 74
click at [824, 144] on input "Available" at bounding box center [845, 143] width 97 height 26
click at [997, 700] on span "Update" at bounding box center [1013, 706] width 32 height 11
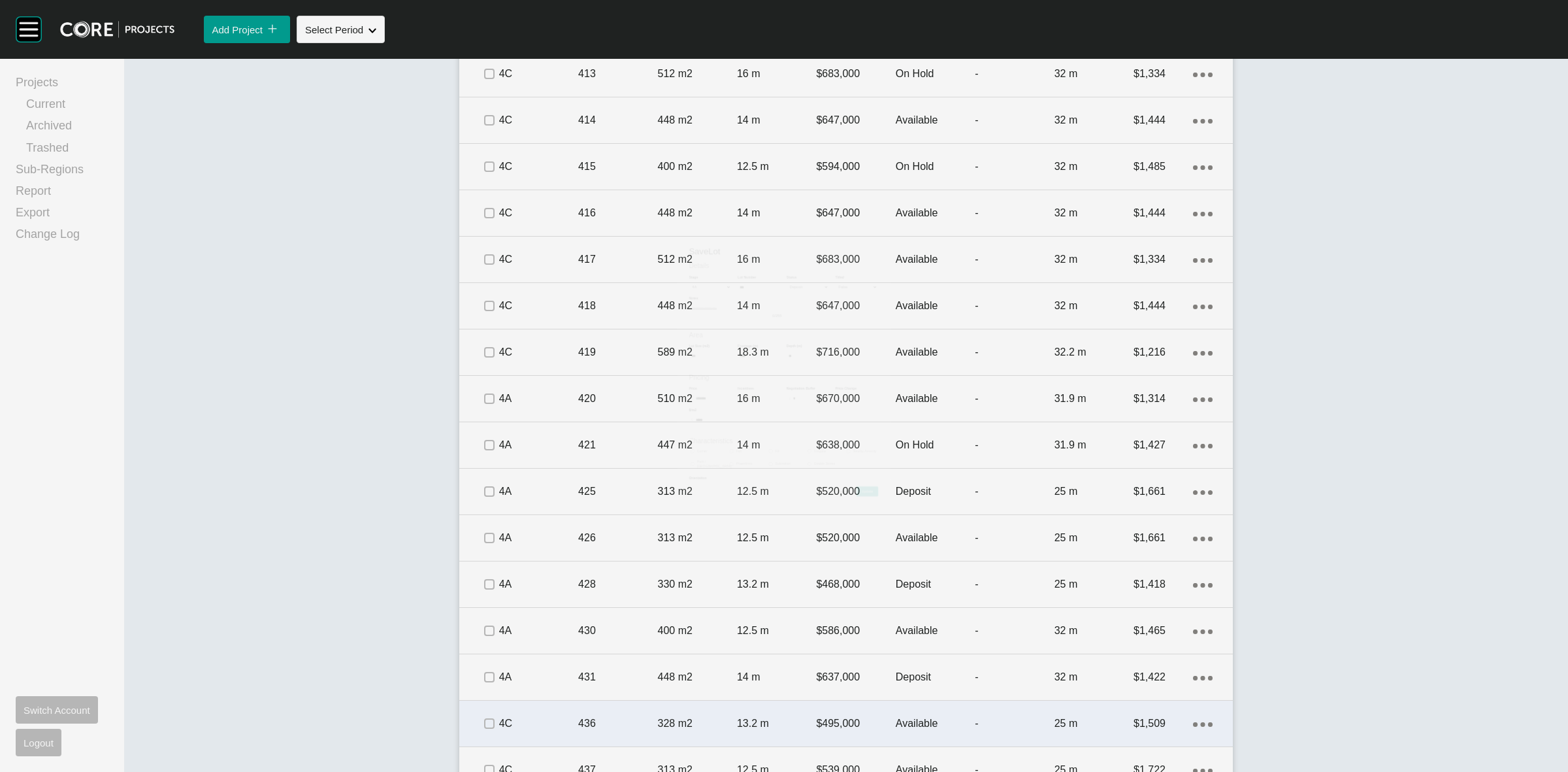
scroll to position [1960, 0]
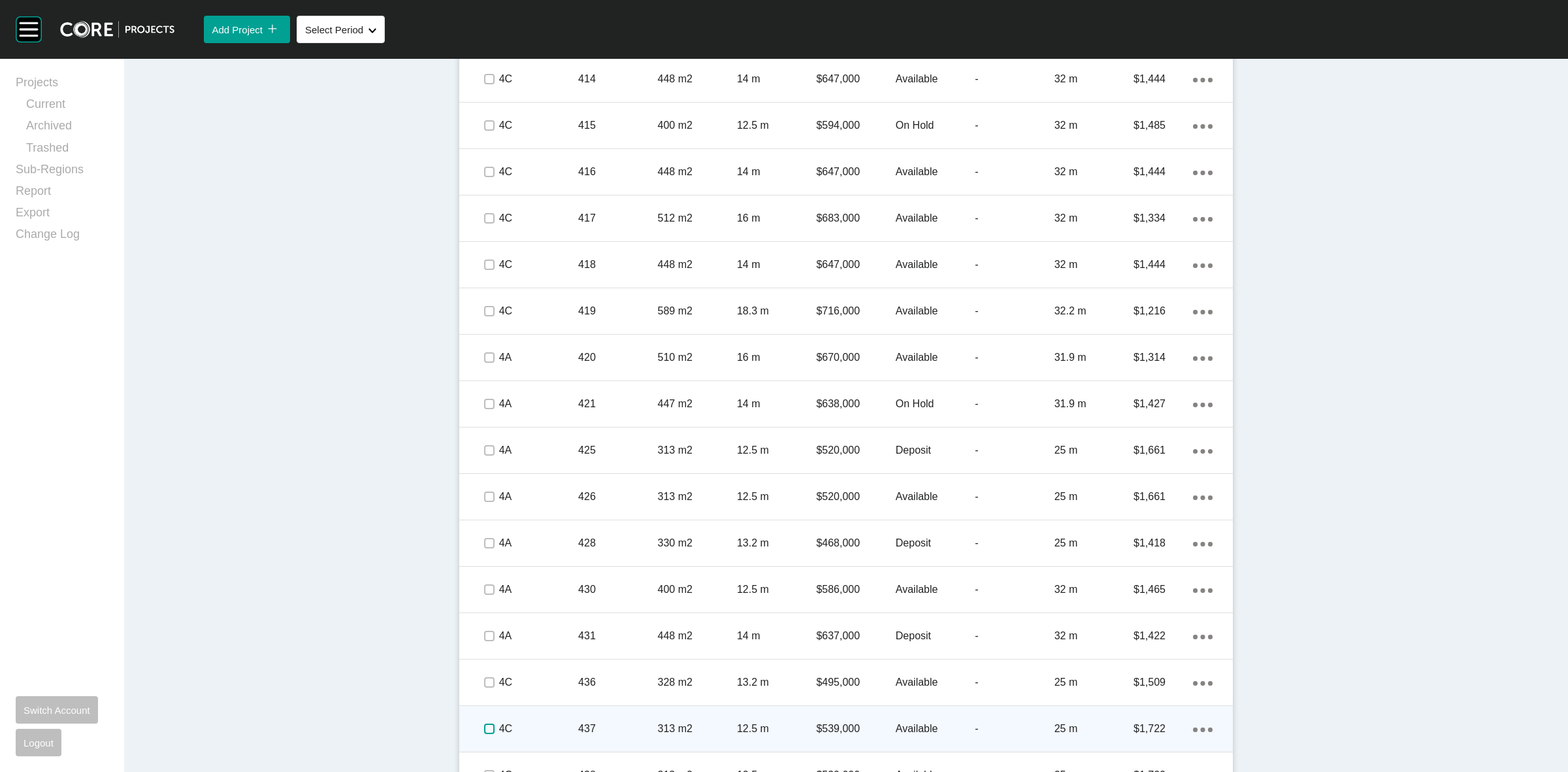
click at [484, 729] on label at bounding box center [489, 729] width 11 height 11
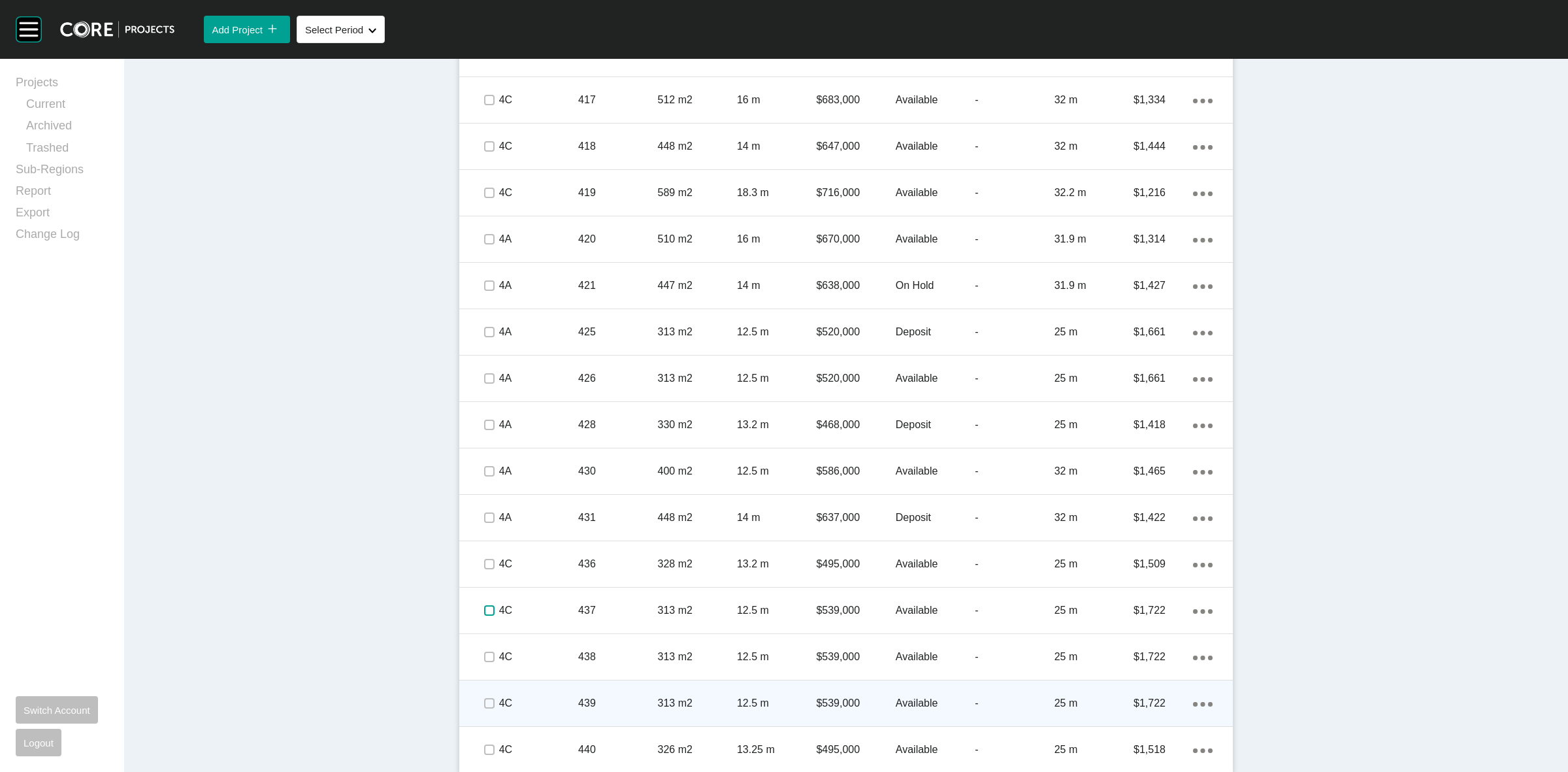
scroll to position [2085, 0]
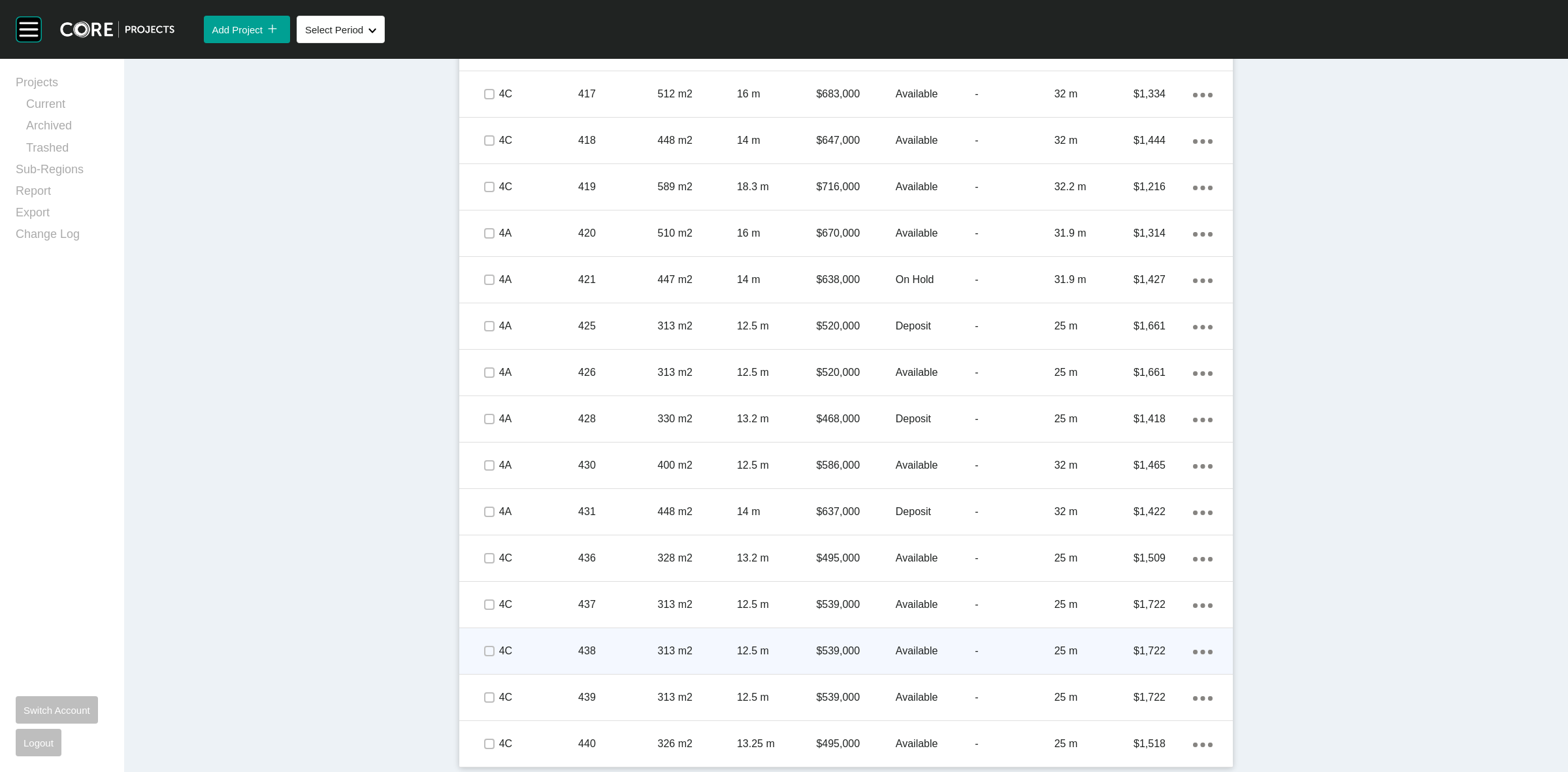
click at [479, 637] on div at bounding box center [488, 650] width 19 height 45
drag, startPoint x: 531, startPoint y: 646, endPoint x: 545, endPoint y: 639, distance: 15.7
click at [545, 639] on div "4C" at bounding box center [538, 650] width 79 height 41
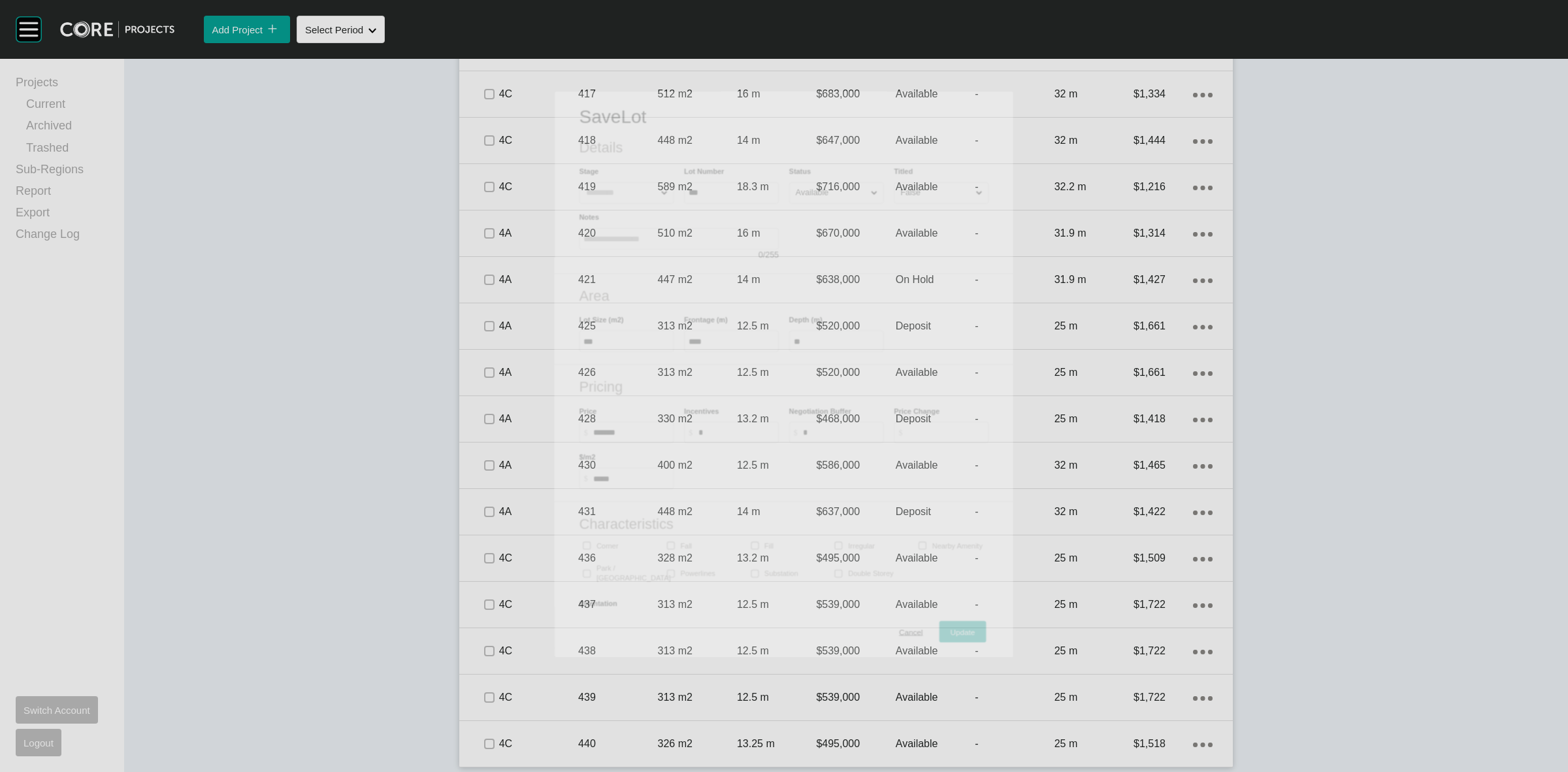
scroll to position [2044, 0]
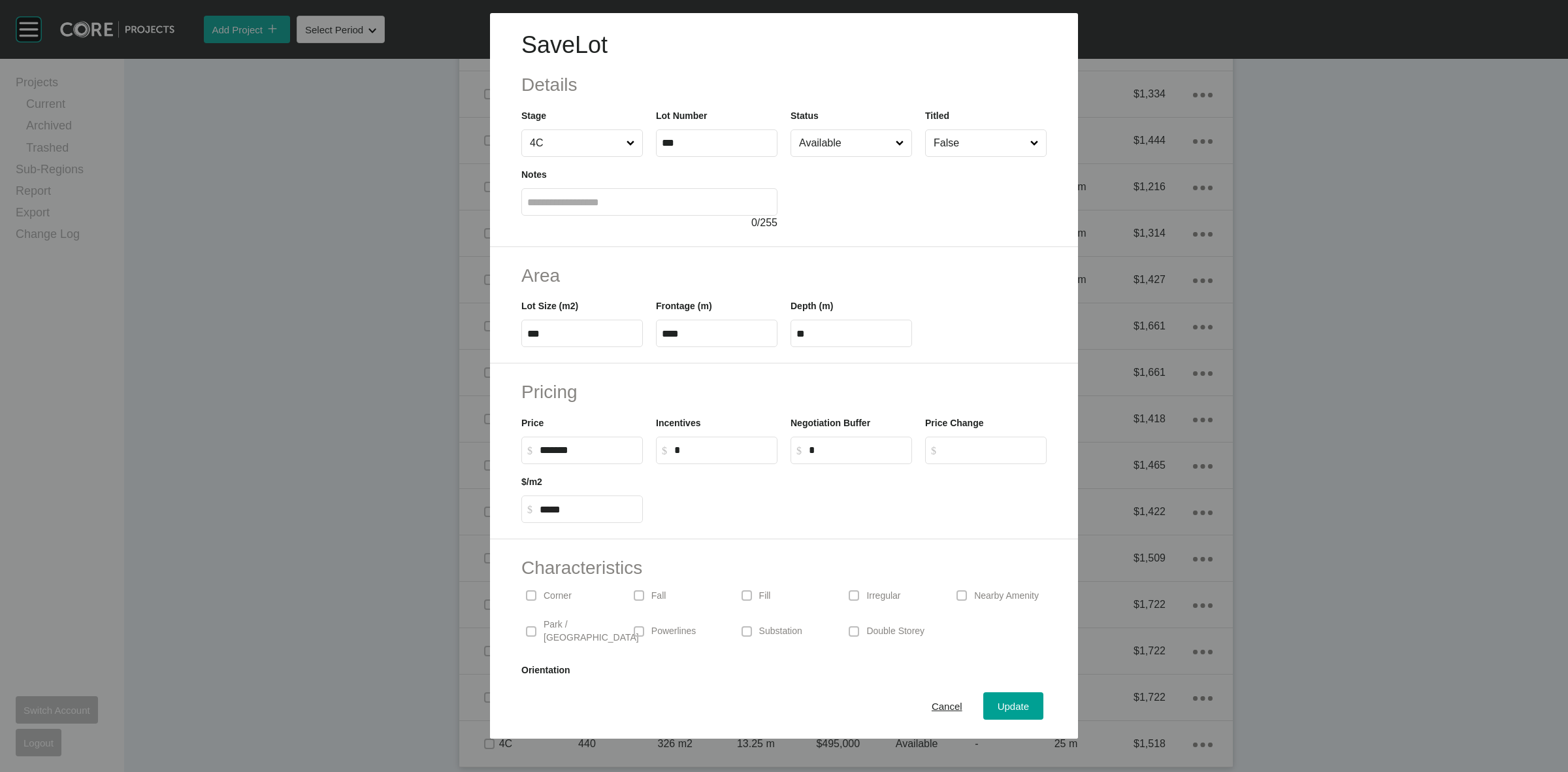
click at [859, 140] on input "Available" at bounding box center [845, 143] width 97 height 26
click at [997, 707] on span "Update" at bounding box center [1013, 706] width 32 height 11
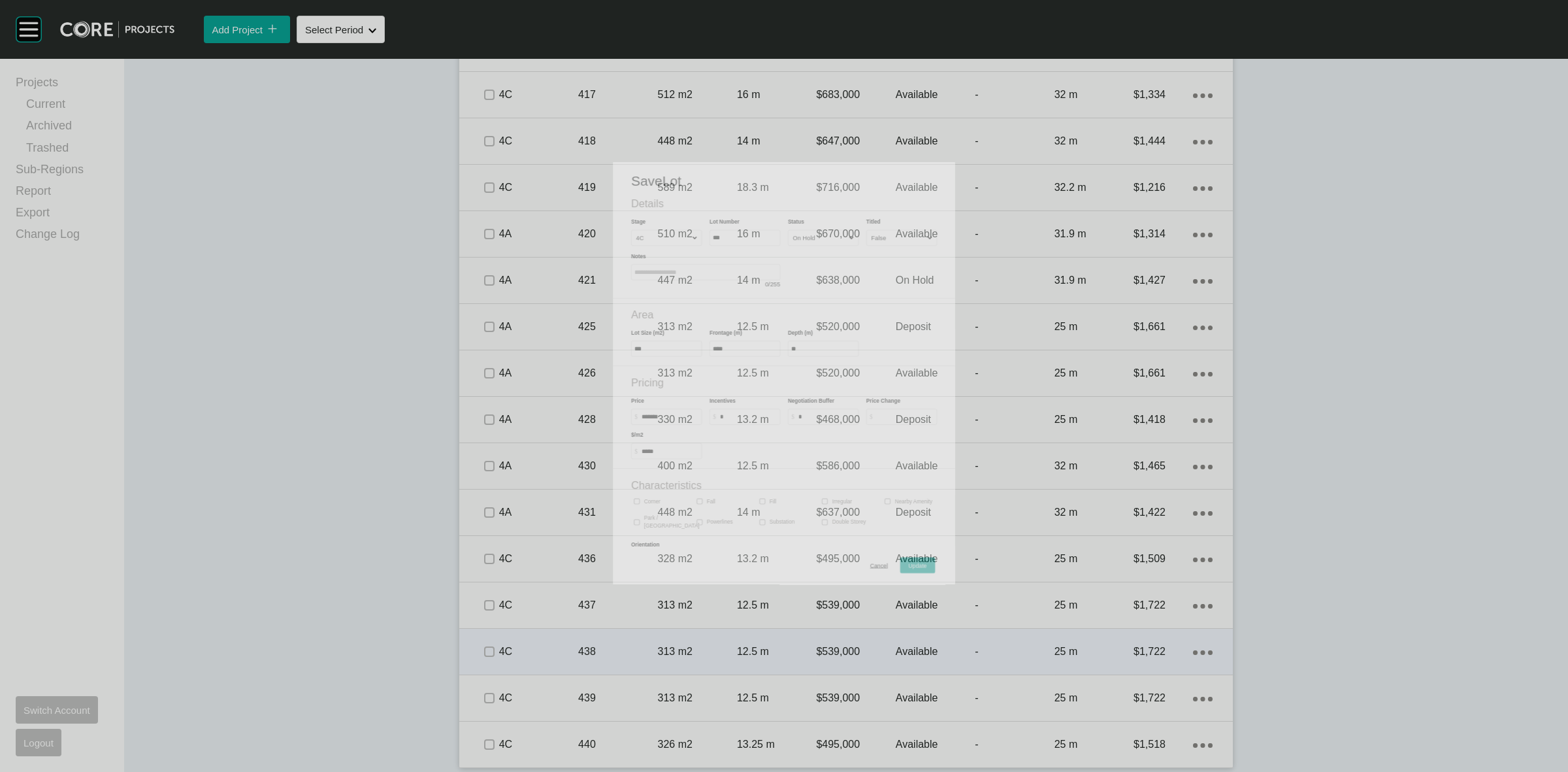
scroll to position [2085, 0]
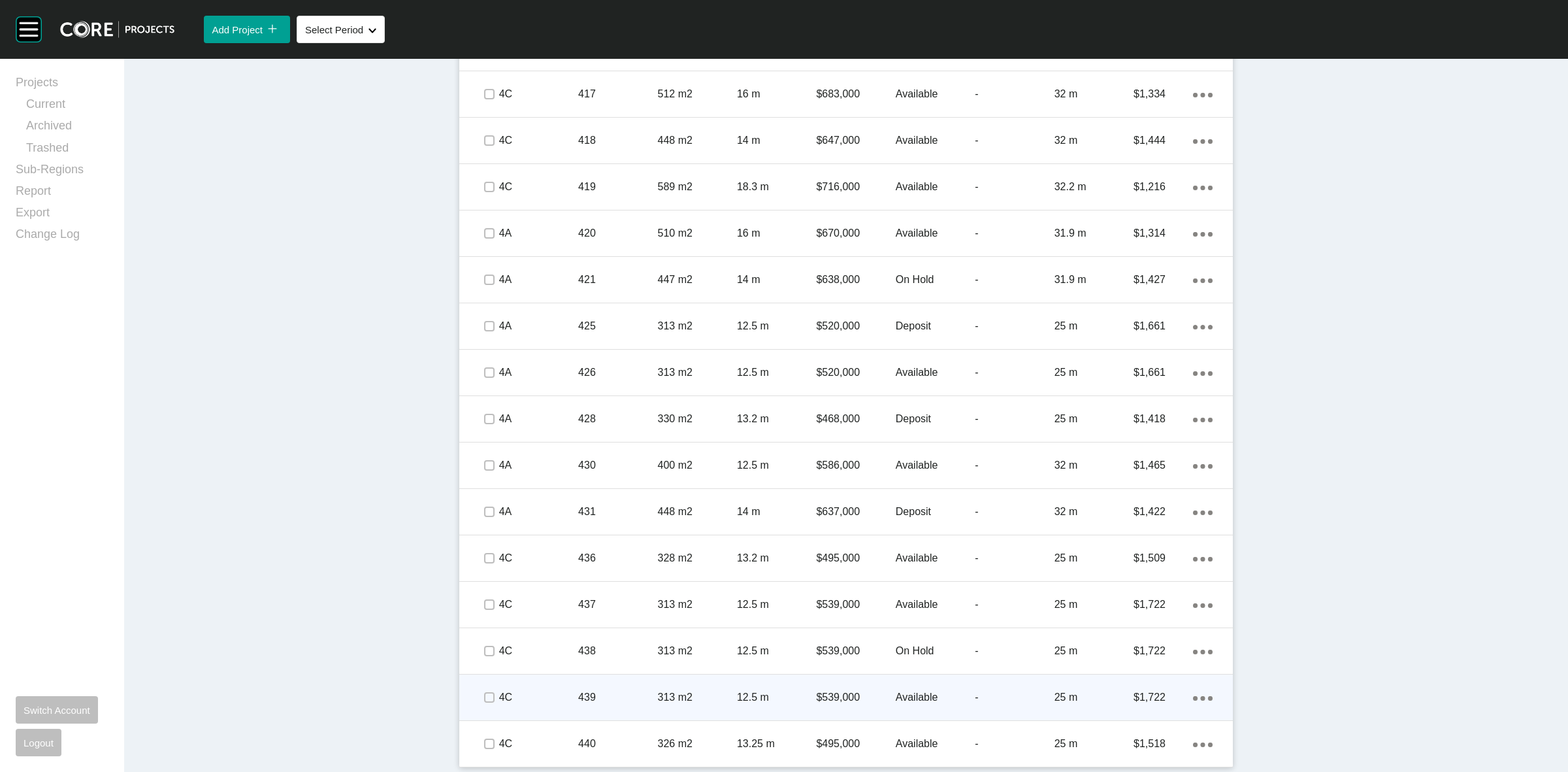
click at [479, 700] on span at bounding box center [488, 696] width 19 height 19
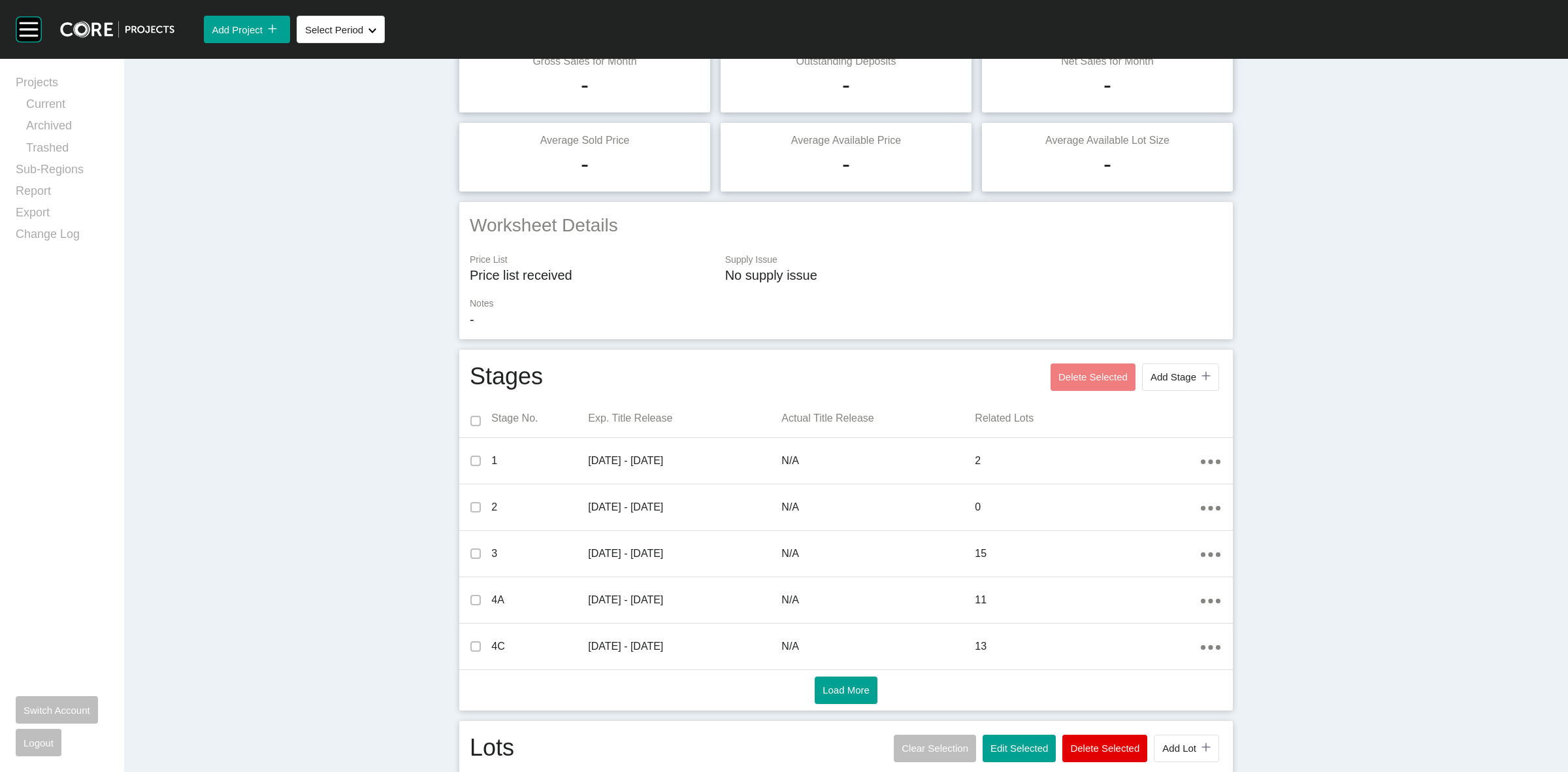
scroll to position [0, 0]
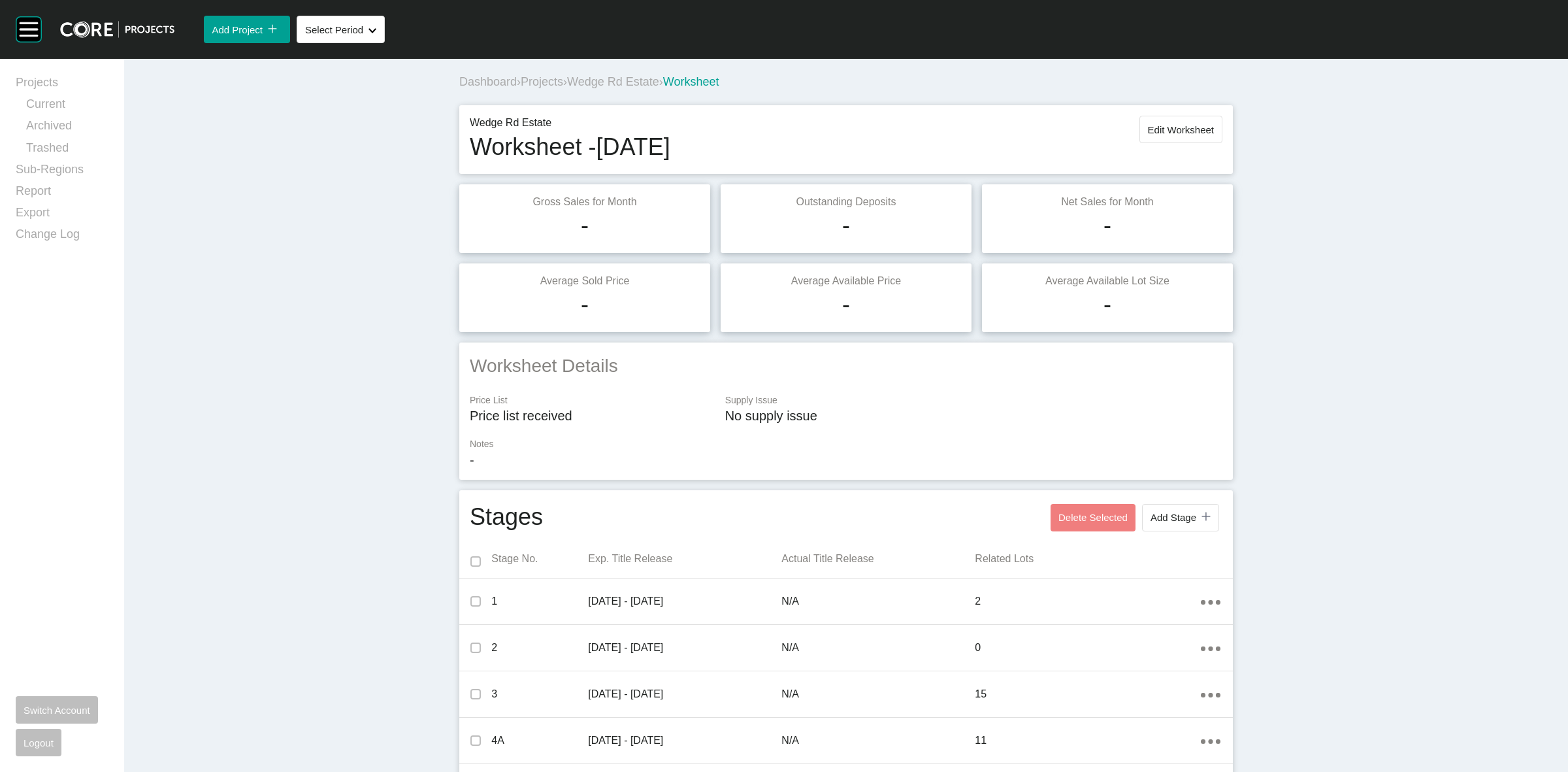
click at [531, 79] on span "Projects" at bounding box center [541, 82] width 42 height 13
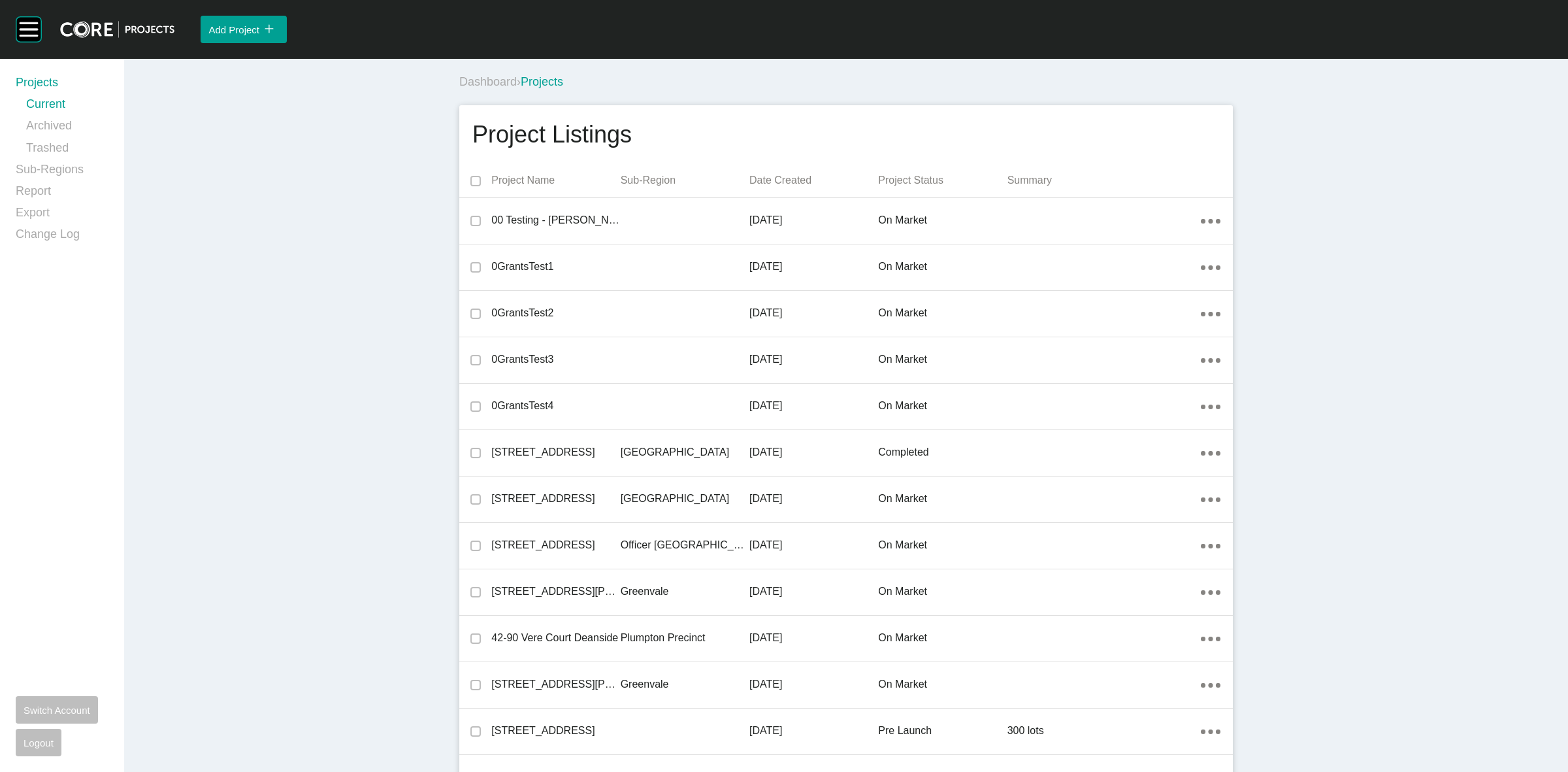
scroll to position [11568, 0]
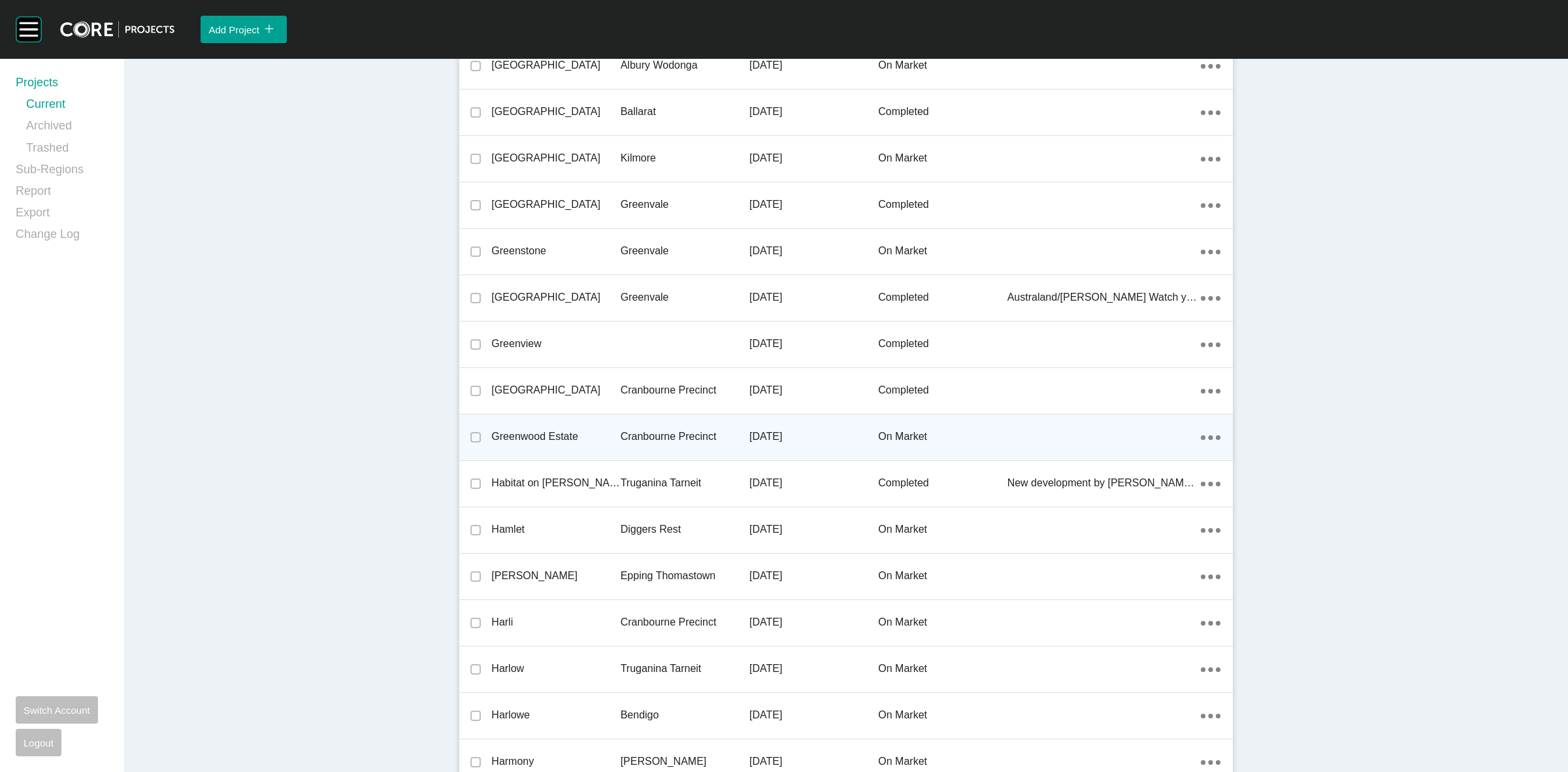
click at [683, 433] on p "Cranbourne Precinct" at bounding box center [685, 436] width 129 height 15
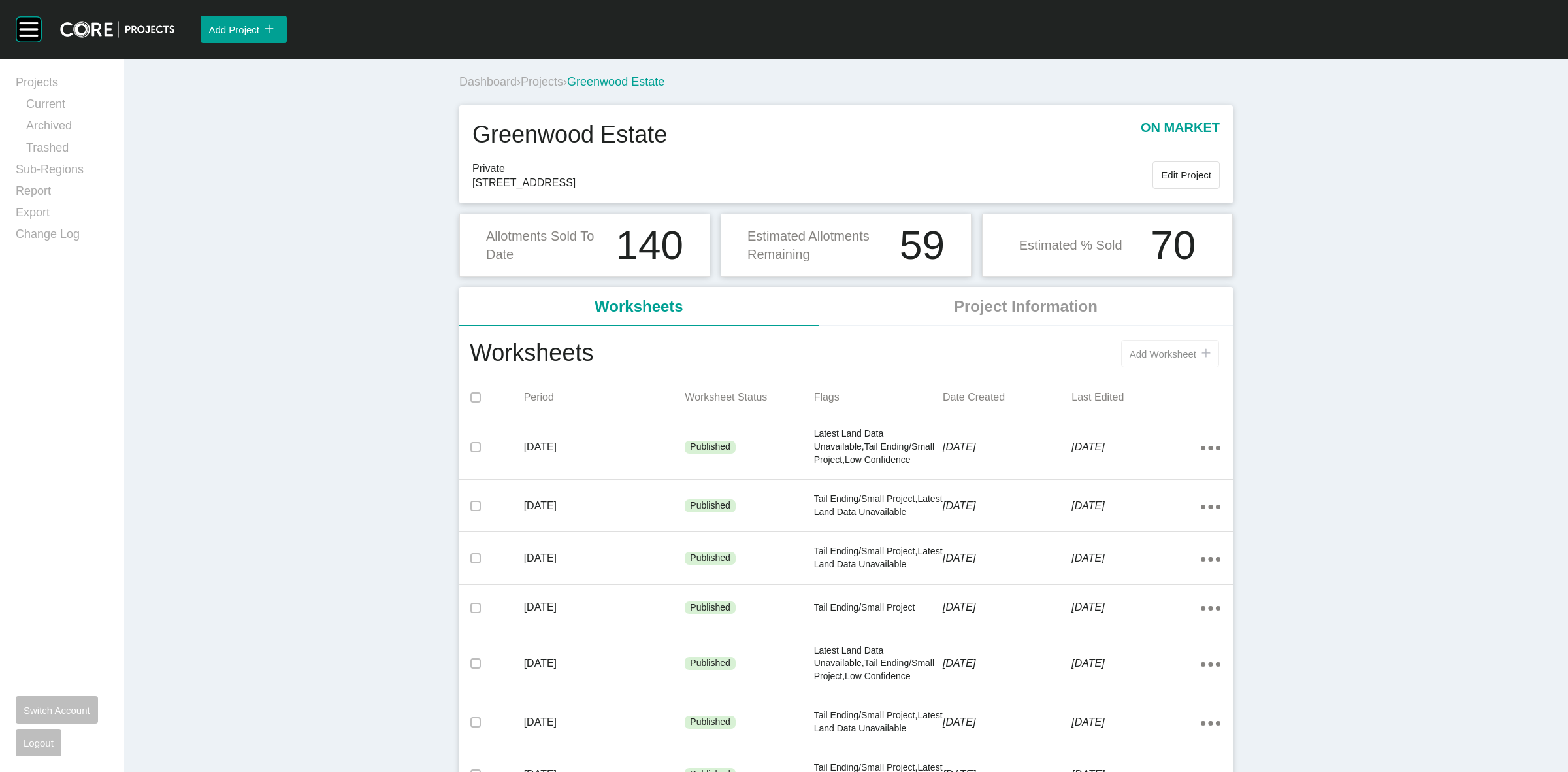
click at [1151, 348] on span "Add Worksheet" at bounding box center [1162, 354] width 67 height 11
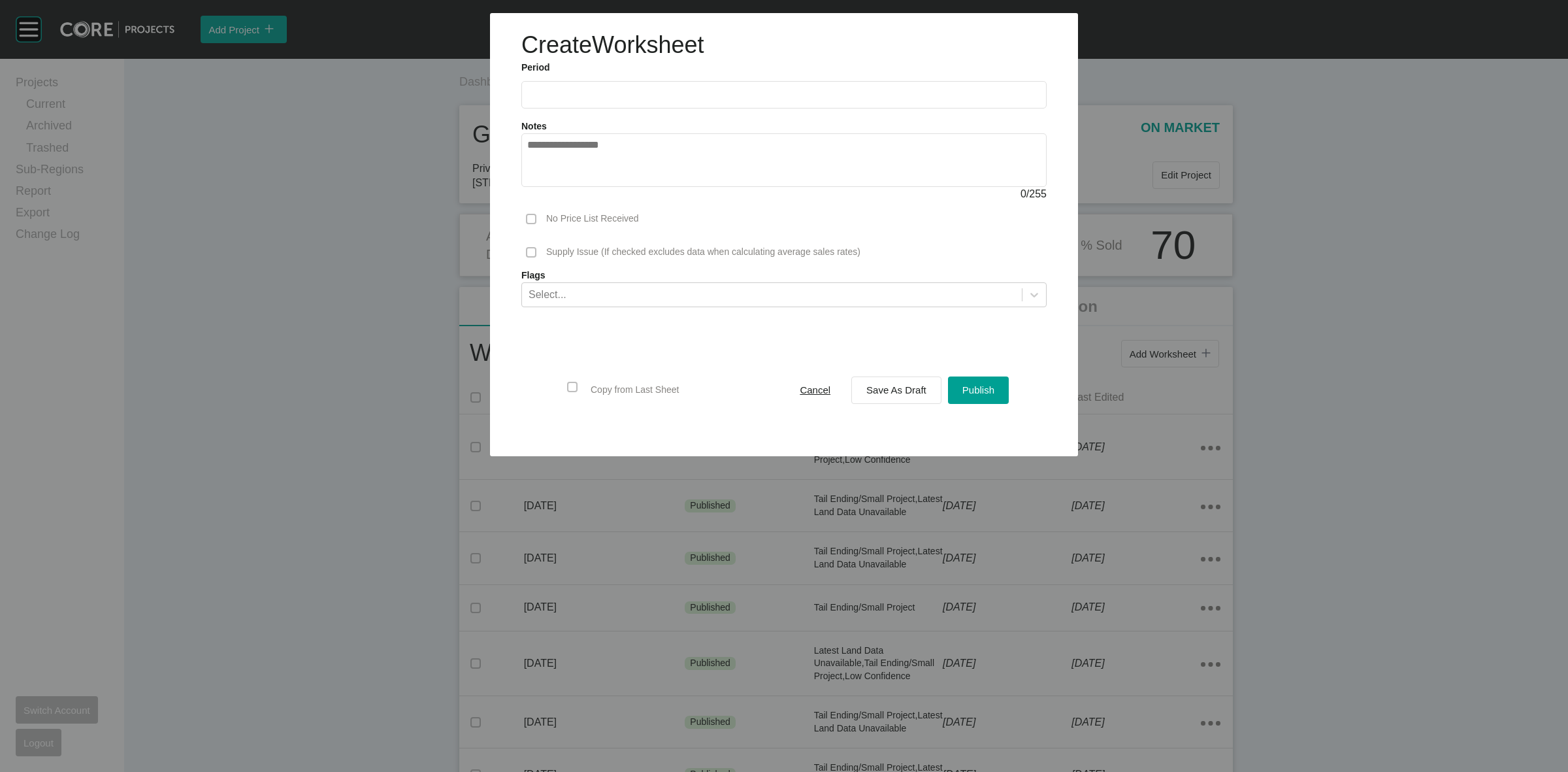
click at [613, 97] on input "text" at bounding box center [783, 94] width 514 height 11
click at [638, 185] on li "Sep" at bounding box center [633, 190] width 44 height 22
type input "**********"
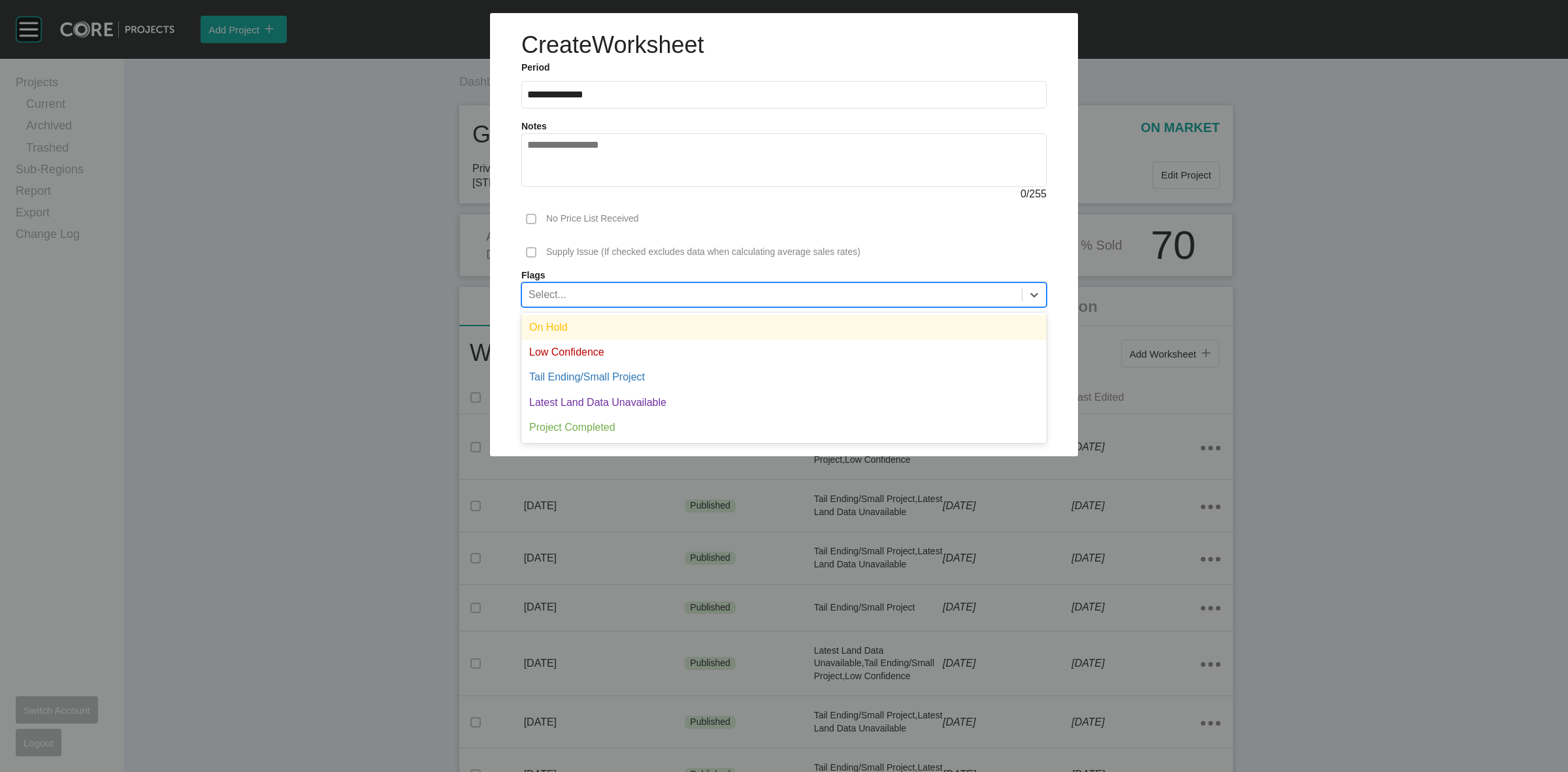
click at [626, 294] on div "Select..." at bounding box center [772, 294] width 500 height 22
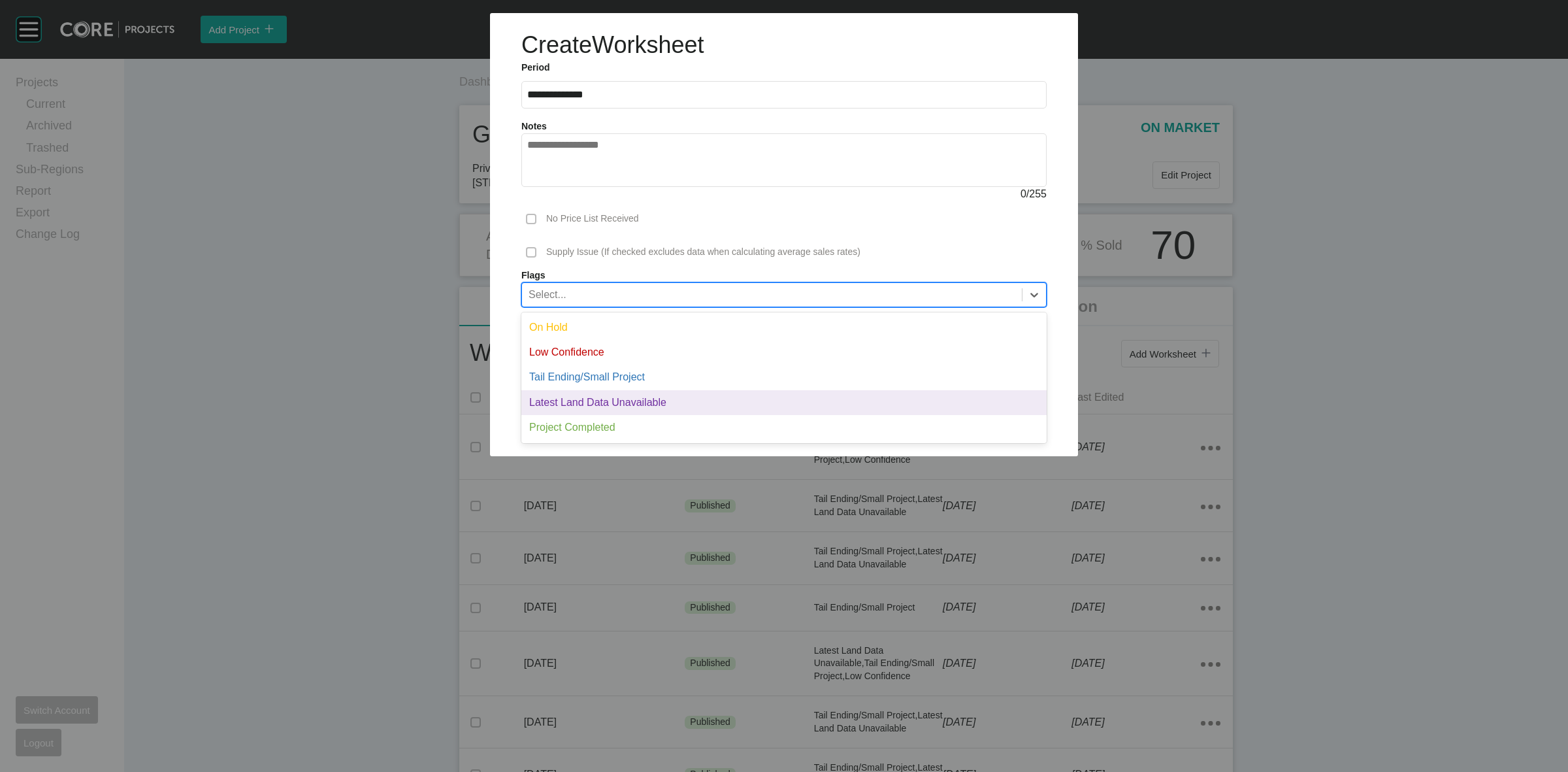
click at [601, 395] on div "Latest Land Data Unavailable" at bounding box center [784, 402] width 525 height 25
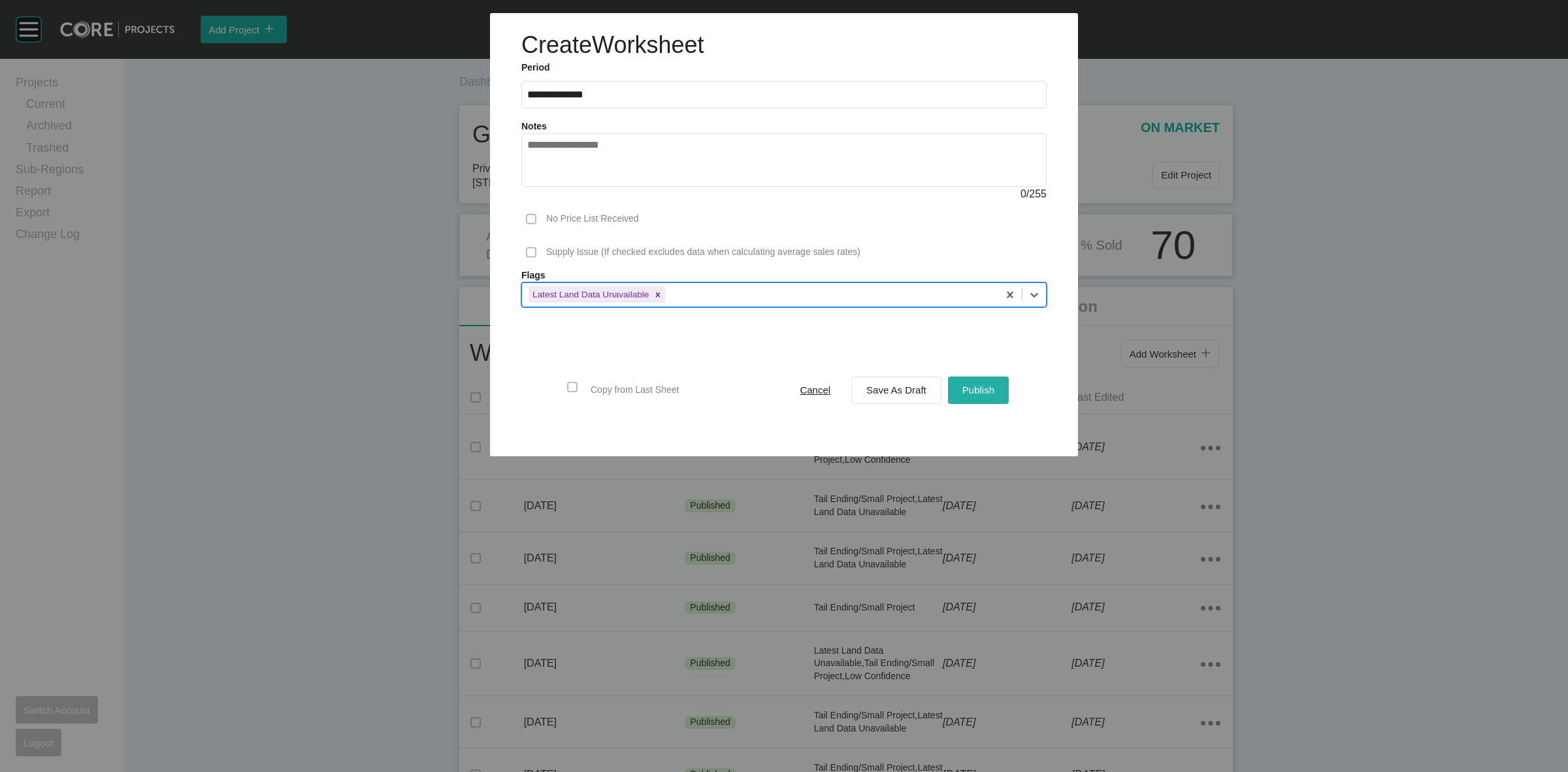
click at [983, 384] on span "Publish" at bounding box center [978, 390] width 32 height 11
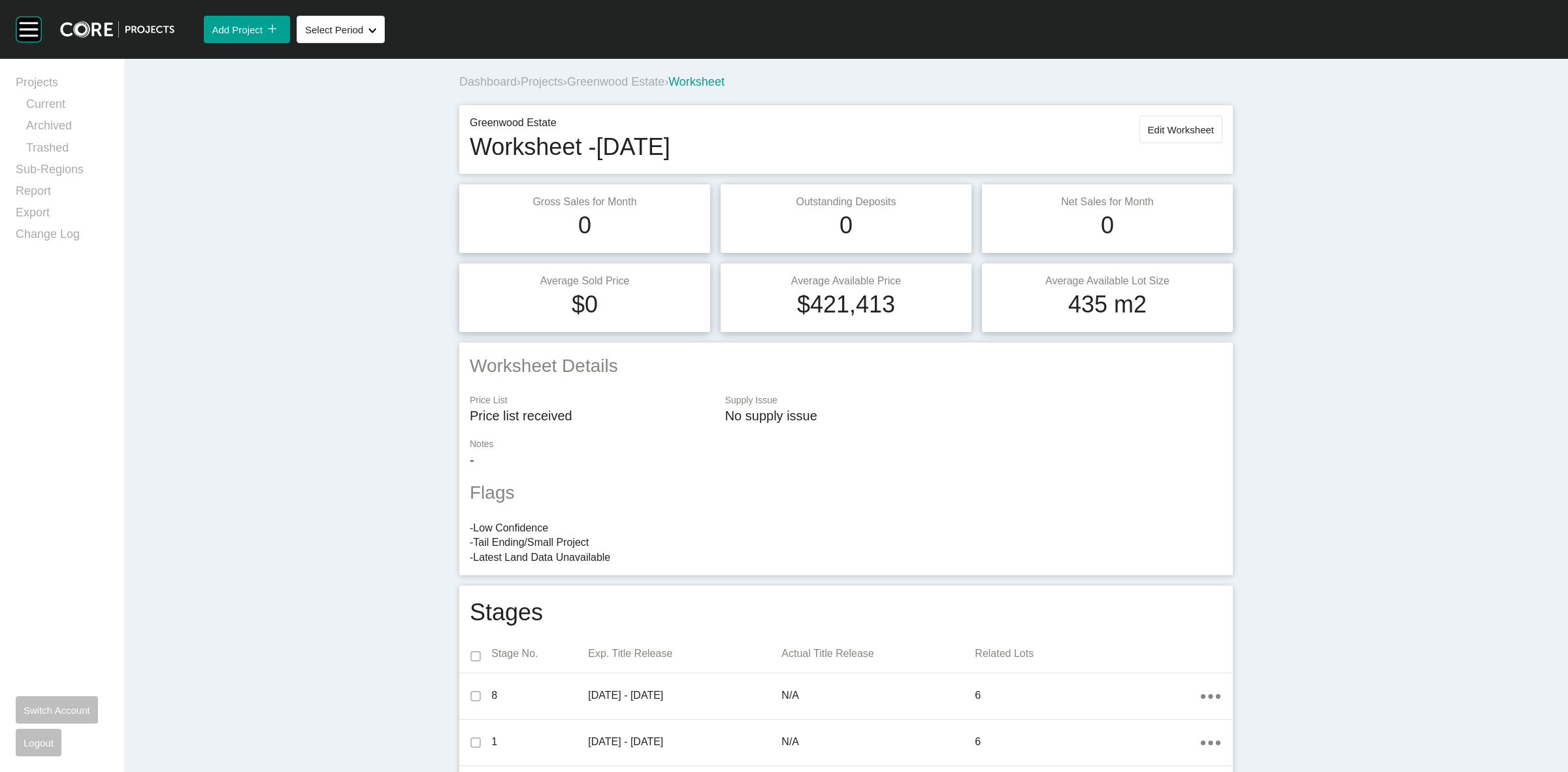
click at [628, 76] on span "Greenwood Estate" at bounding box center [615, 82] width 97 height 13
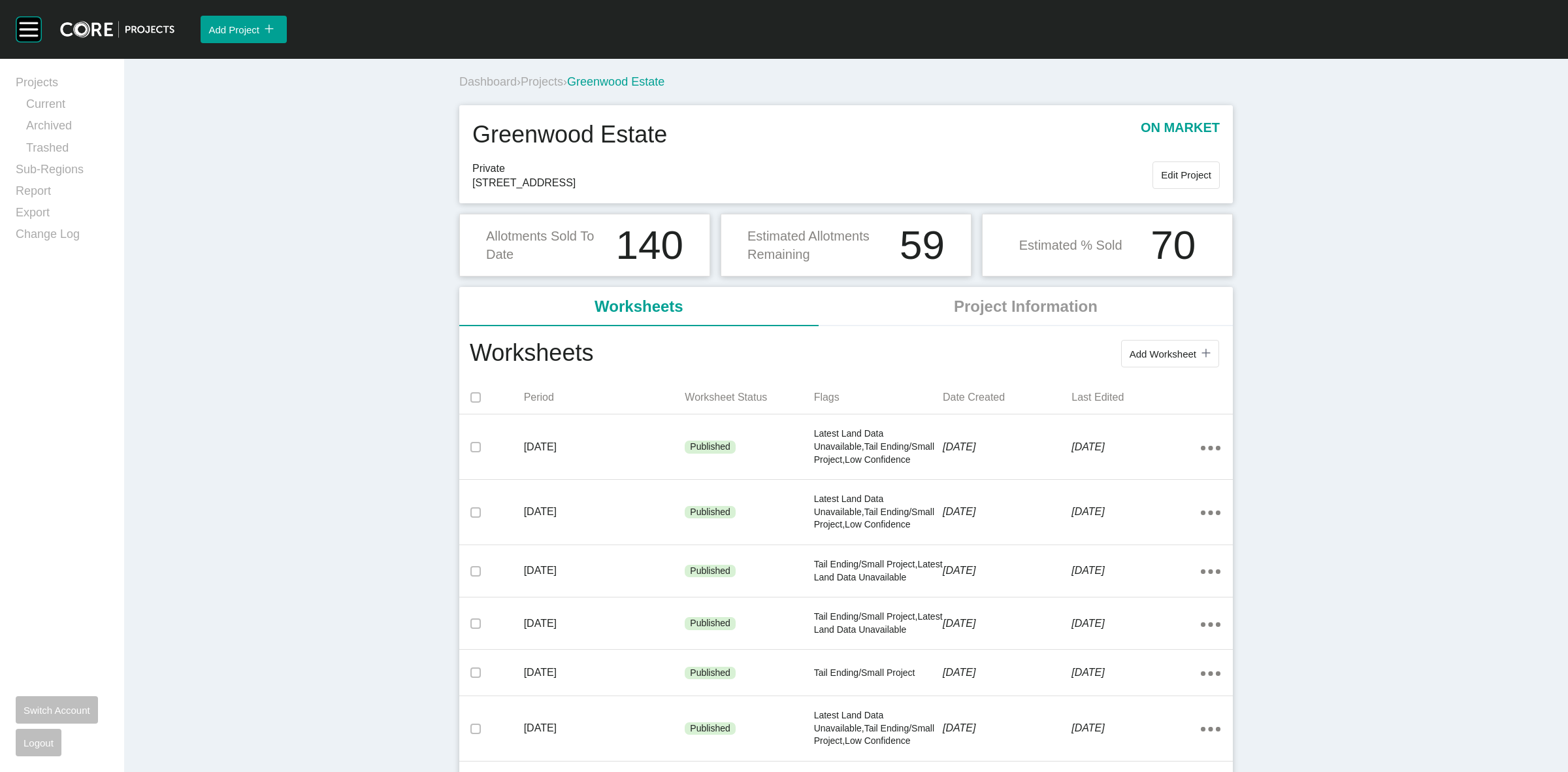
click at [543, 83] on span "Projects" at bounding box center [541, 82] width 42 height 13
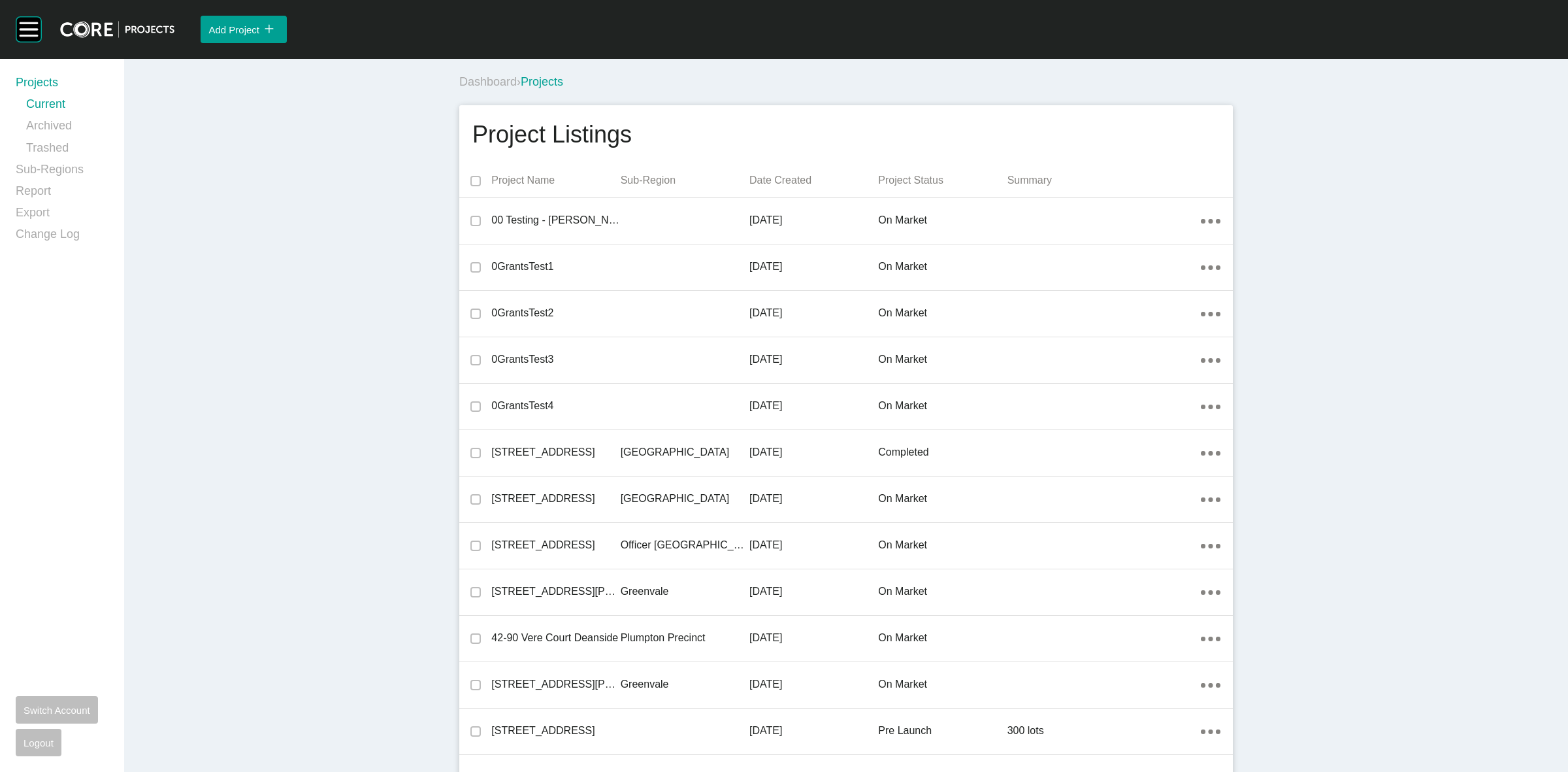
scroll to position [23581, 0]
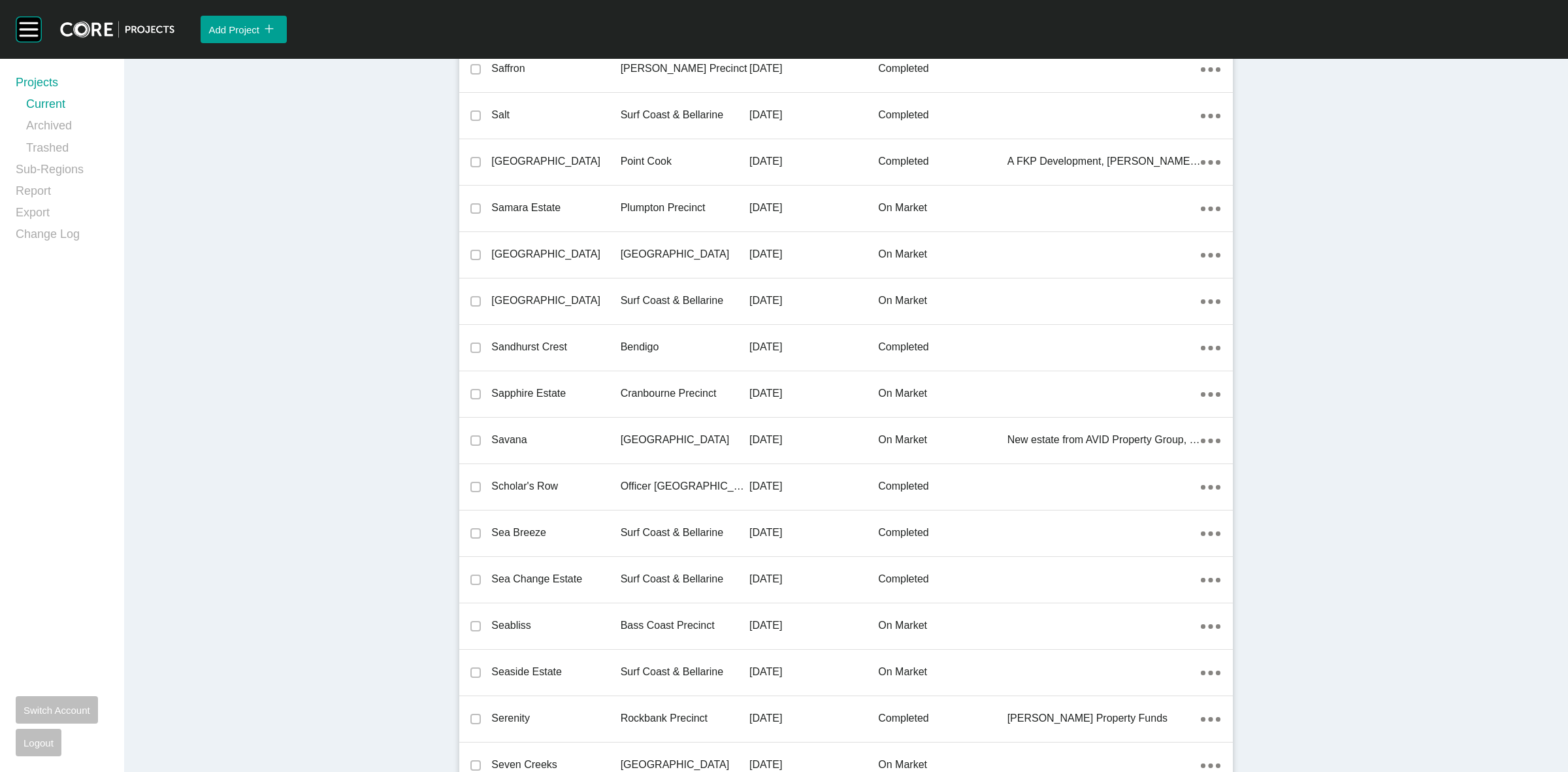
click at [656, 386] on p "Cranbourne Precinct" at bounding box center [685, 393] width 129 height 15
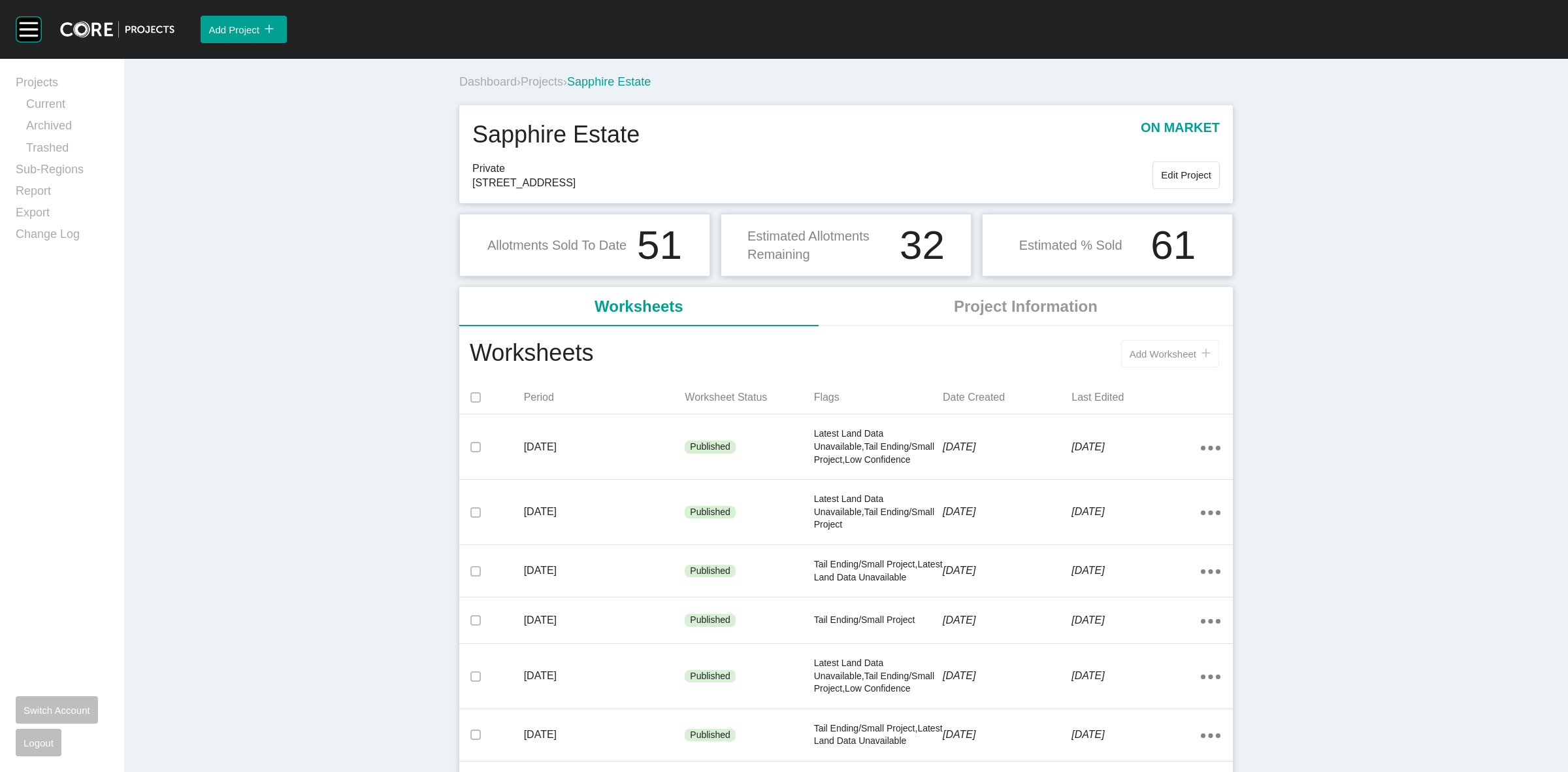
click at [1137, 351] on span "Add Worksheet" at bounding box center [1162, 354] width 67 height 11
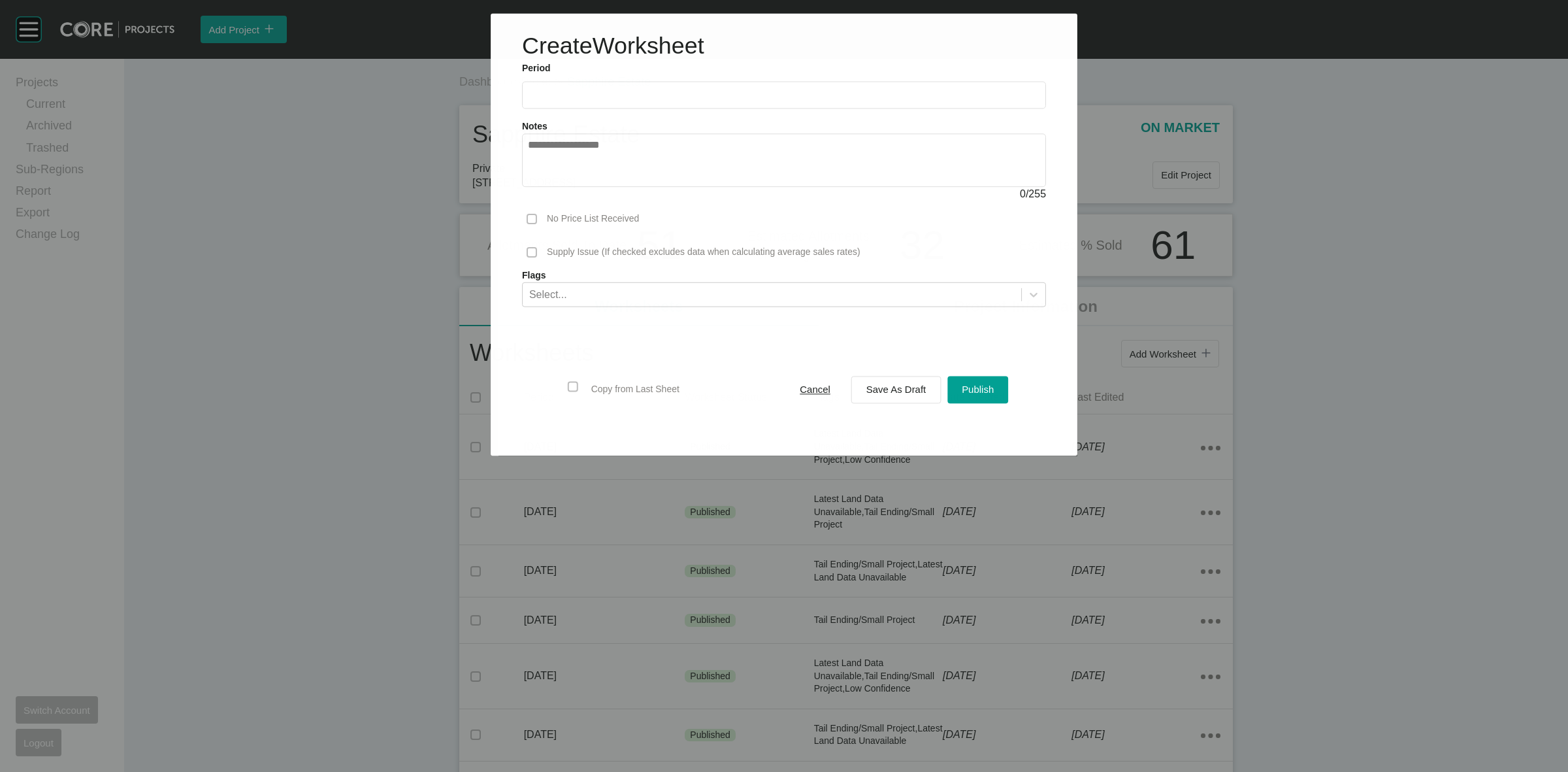
click at [712, 96] on input "text" at bounding box center [783, 95] width 512 height 11
click at [622, 188] on li "Sep" at bounding box center [633, 190] width 44 height 22
type input "**********"
click at [867, 391] on span "Save As Draft" at bounding box center [896, 390] width 60 height 11
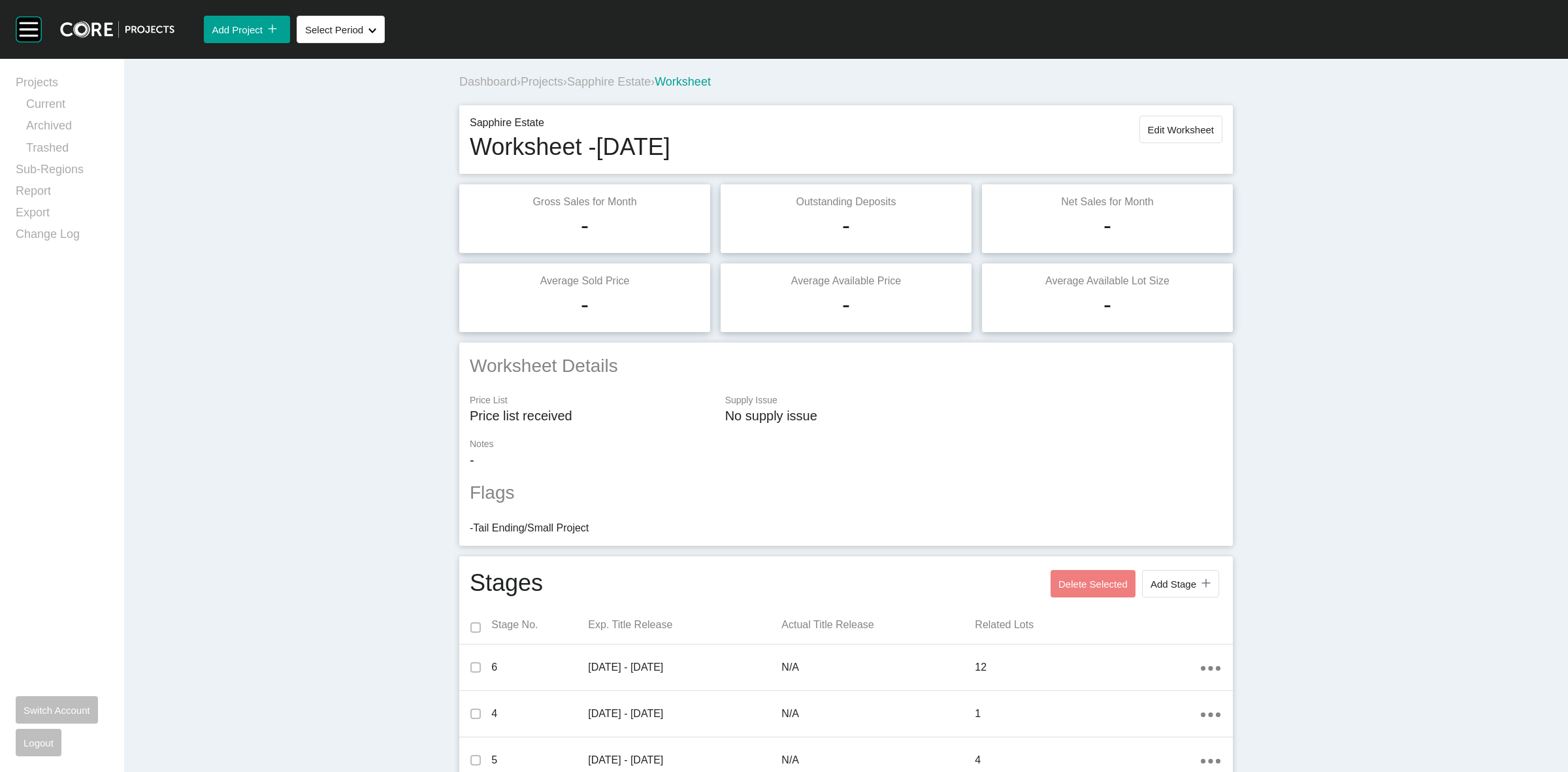
click at [635, 79] on span "Sapphire Estate" at bounding box center [608, 82] width 84 height 13
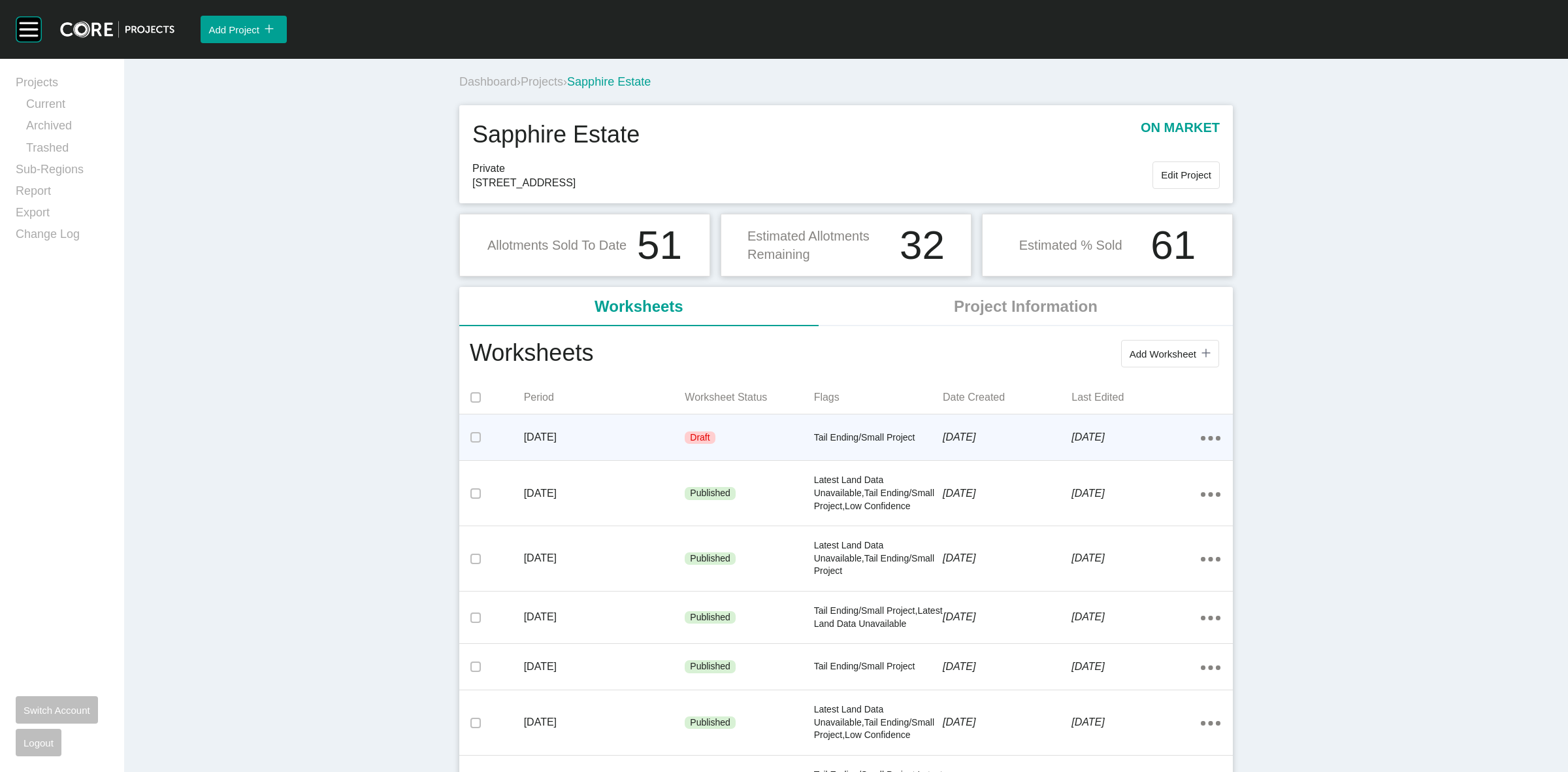
click at [1201, 437] on ellipse at bounding box center [1203, 438] width 5 height 5
click at [1159, 440] on link "Edit" at bounding box center [1157, 440] width 35 height 19
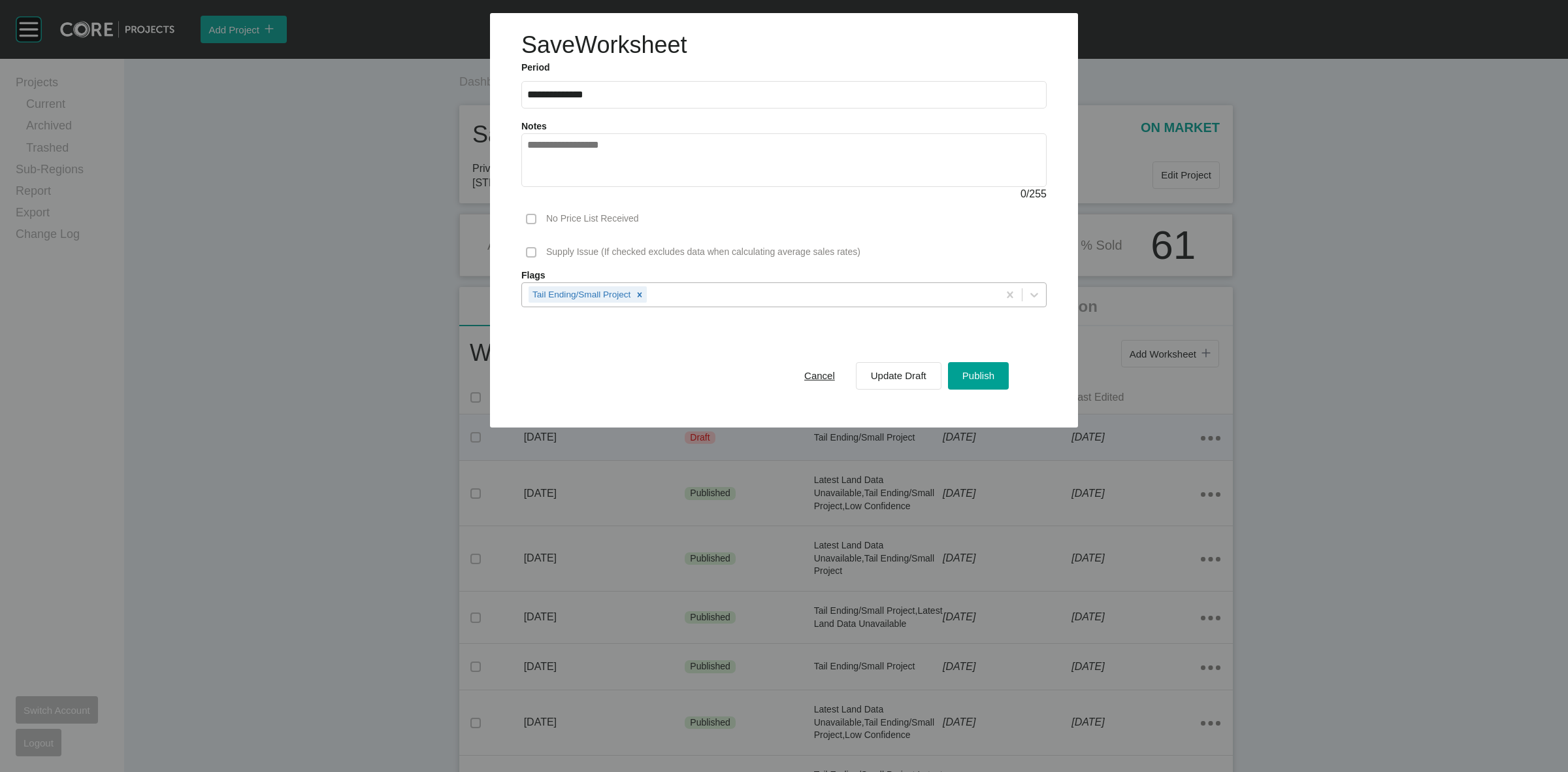
click at [735, 291] on div "Tail Ending/Small Project" at bounding box center [760, 294] width 476 height 22
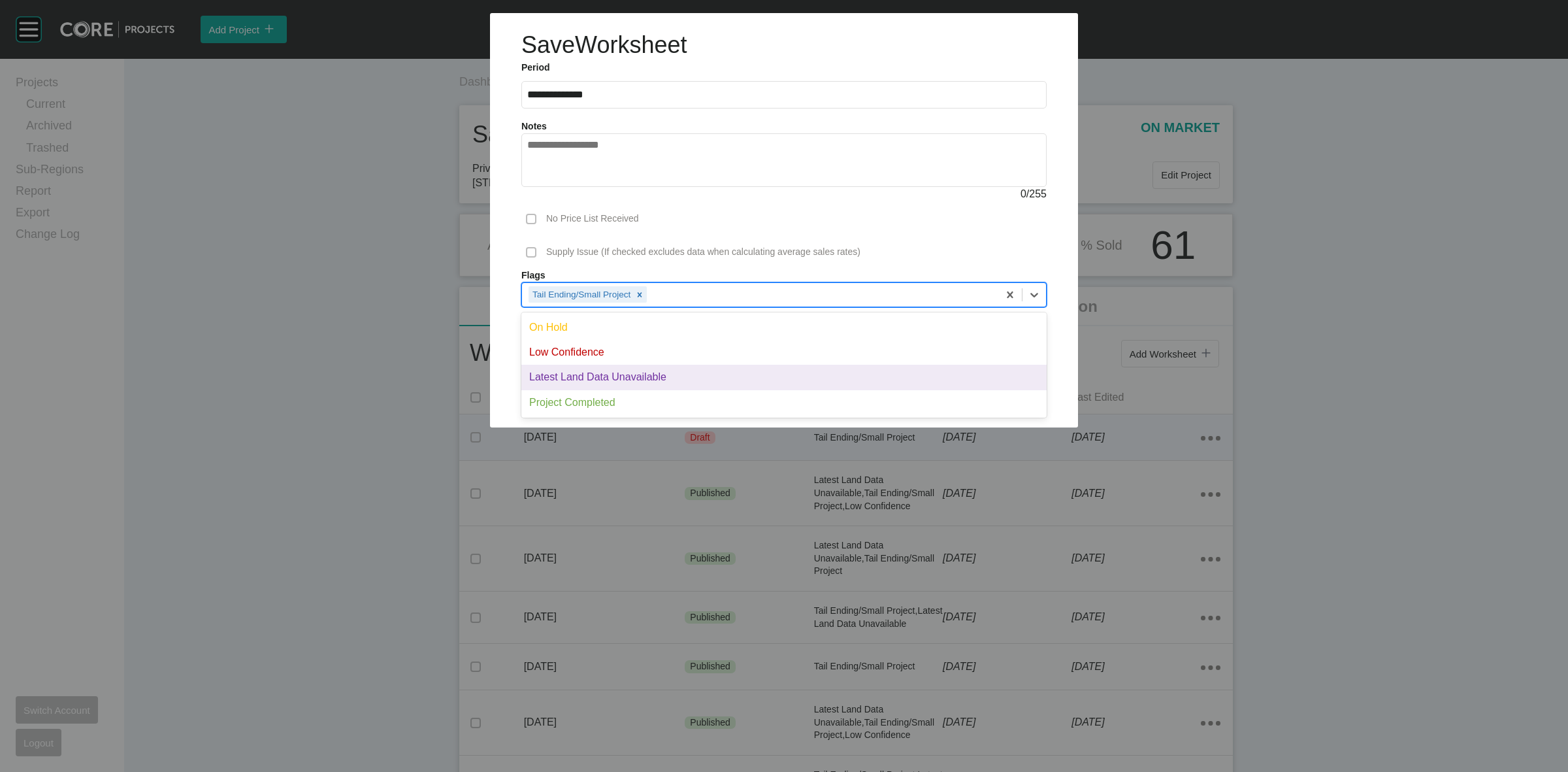
click at [699, 380] on div "Latest Land Data Unavailable" at bounding box center [784, 377] width 525 height 25
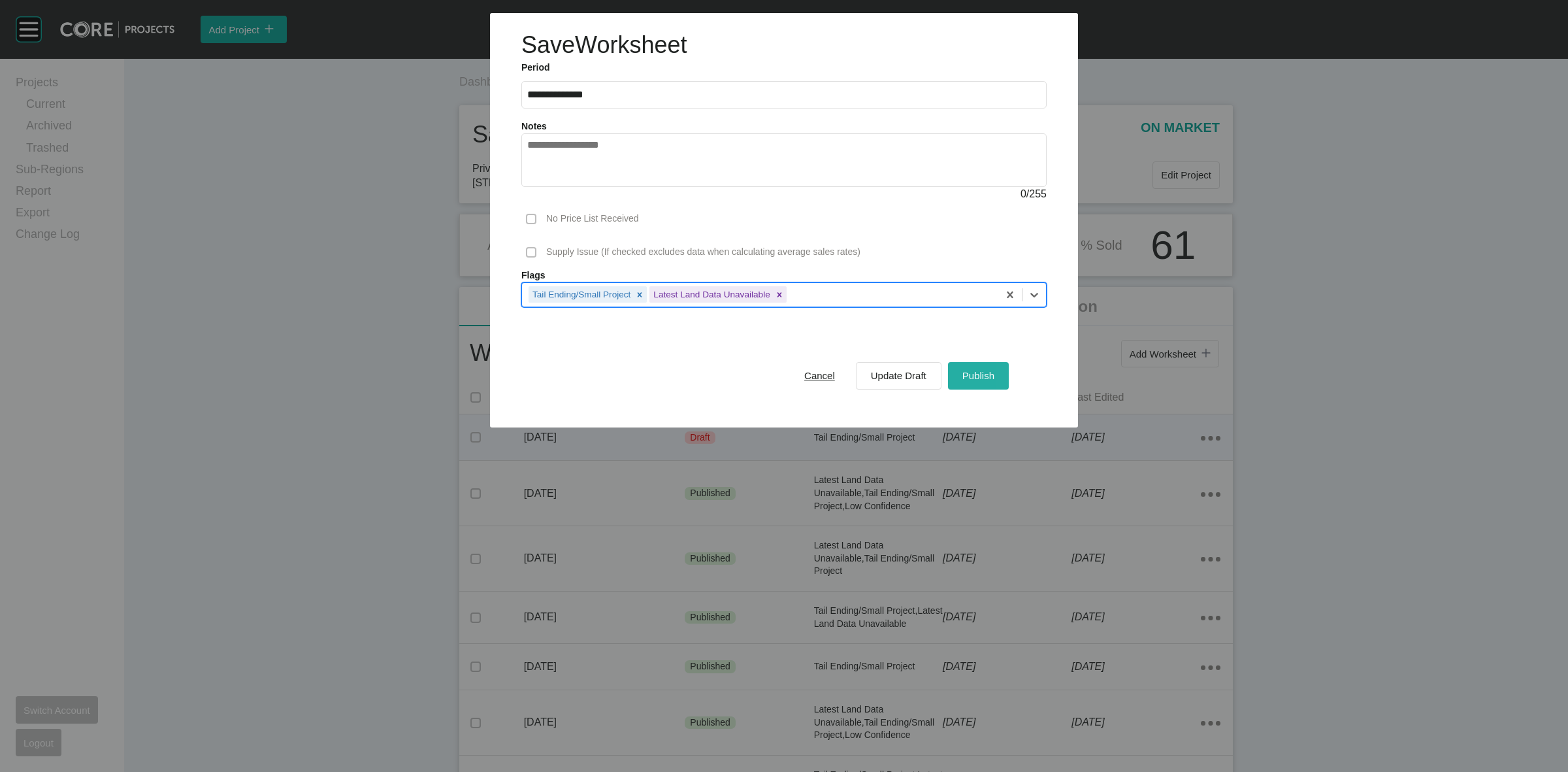
click at [971, 378] on span "Publish" at bounding box center [978, 375] width 32 height 11
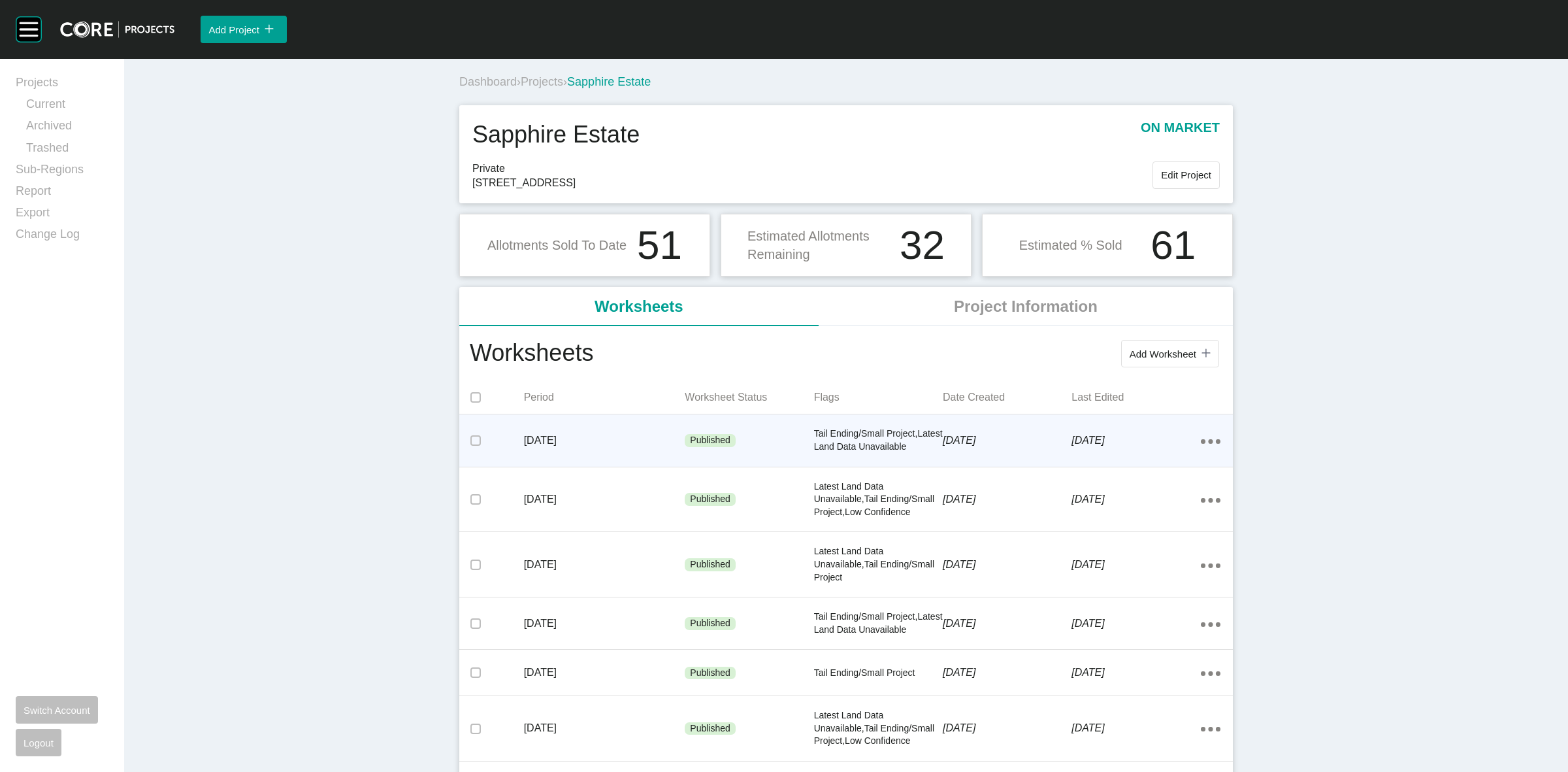
click at [533, 82] on span "Projects" at bounding box center [541, 82] width 42 height 13
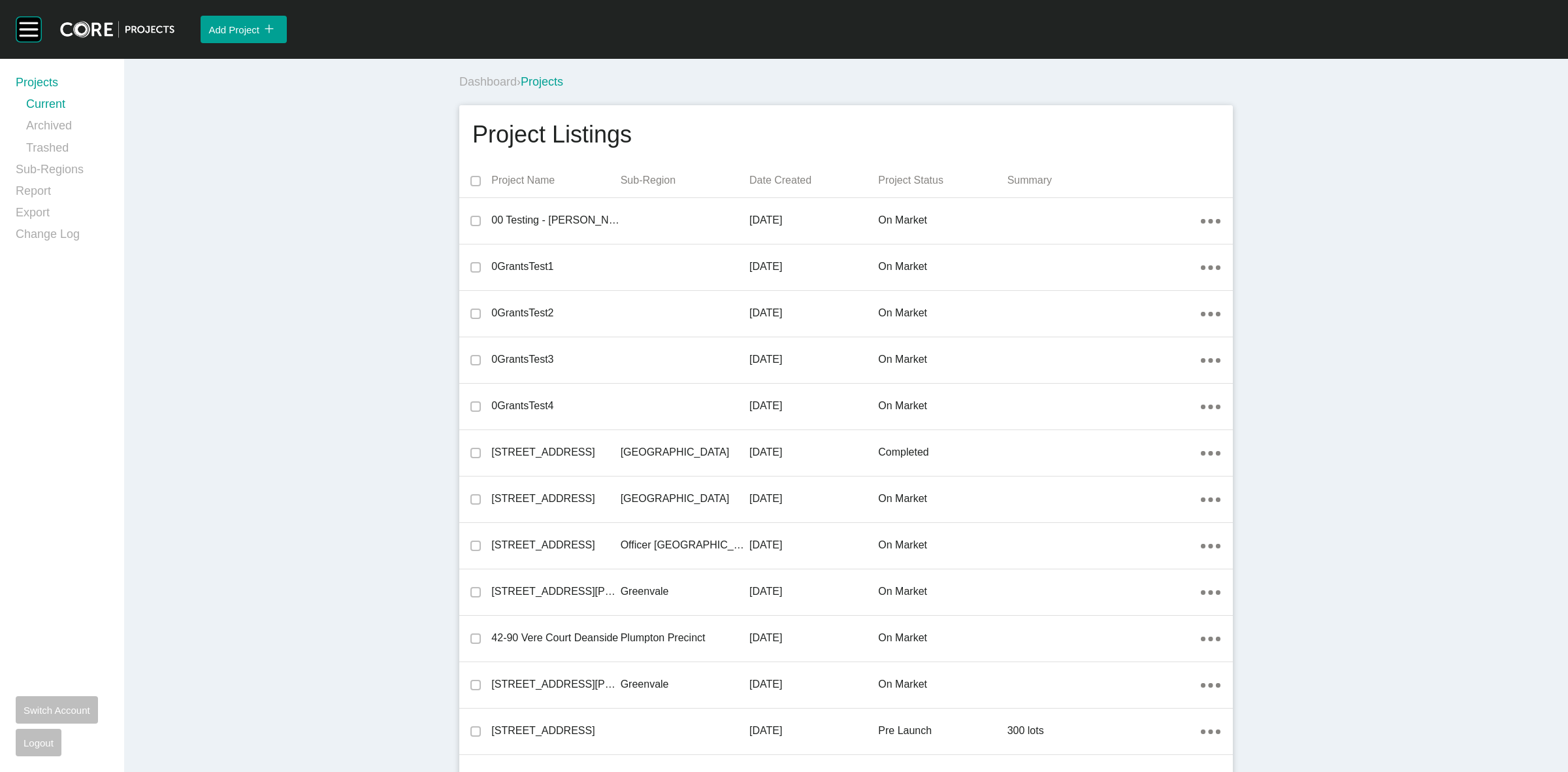
scroll to position [16114, 0]
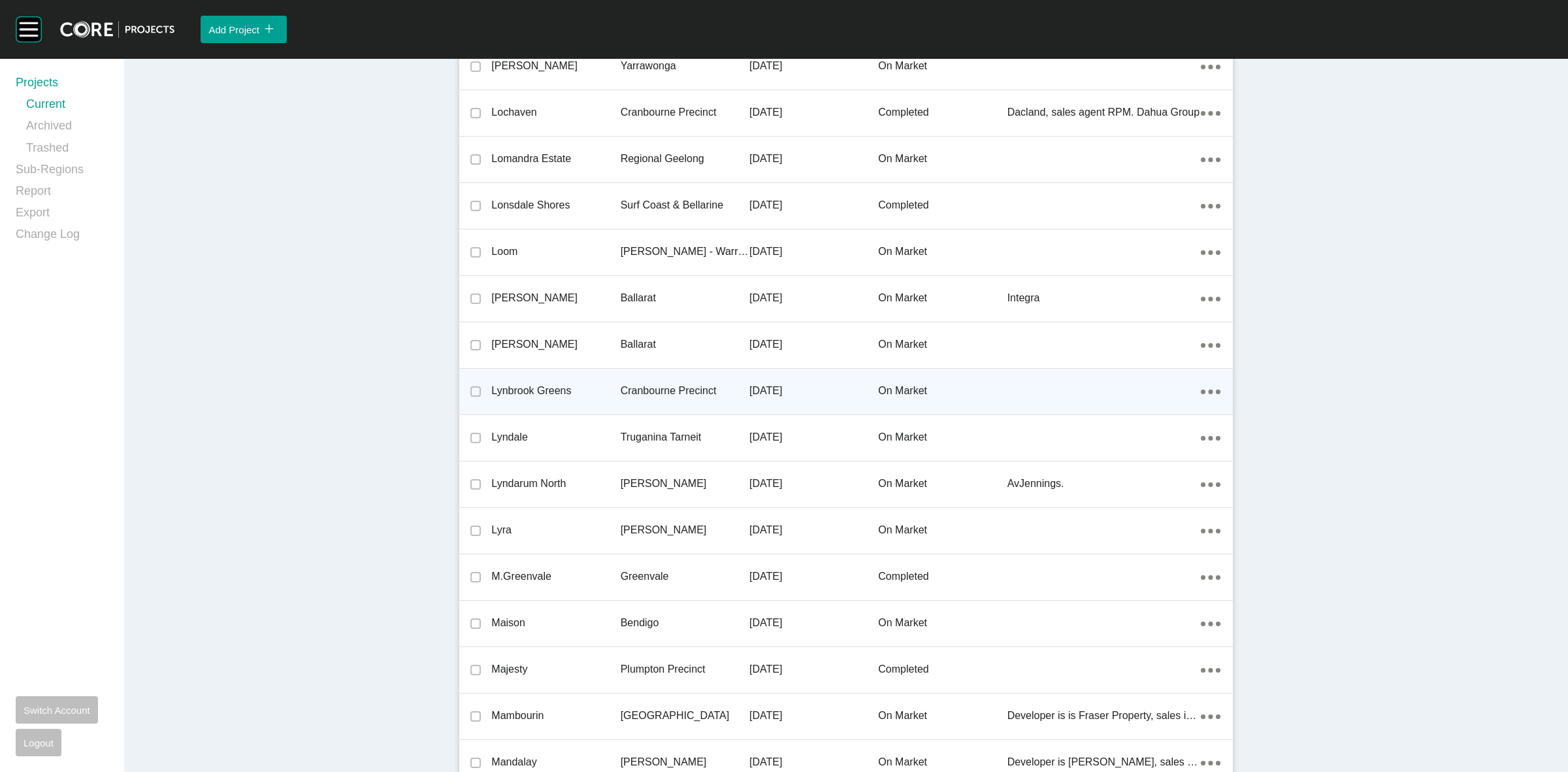
click at [667, 384] on p "Cranbourne Precinct" at bounding box center [685, 391] width 129 height 15
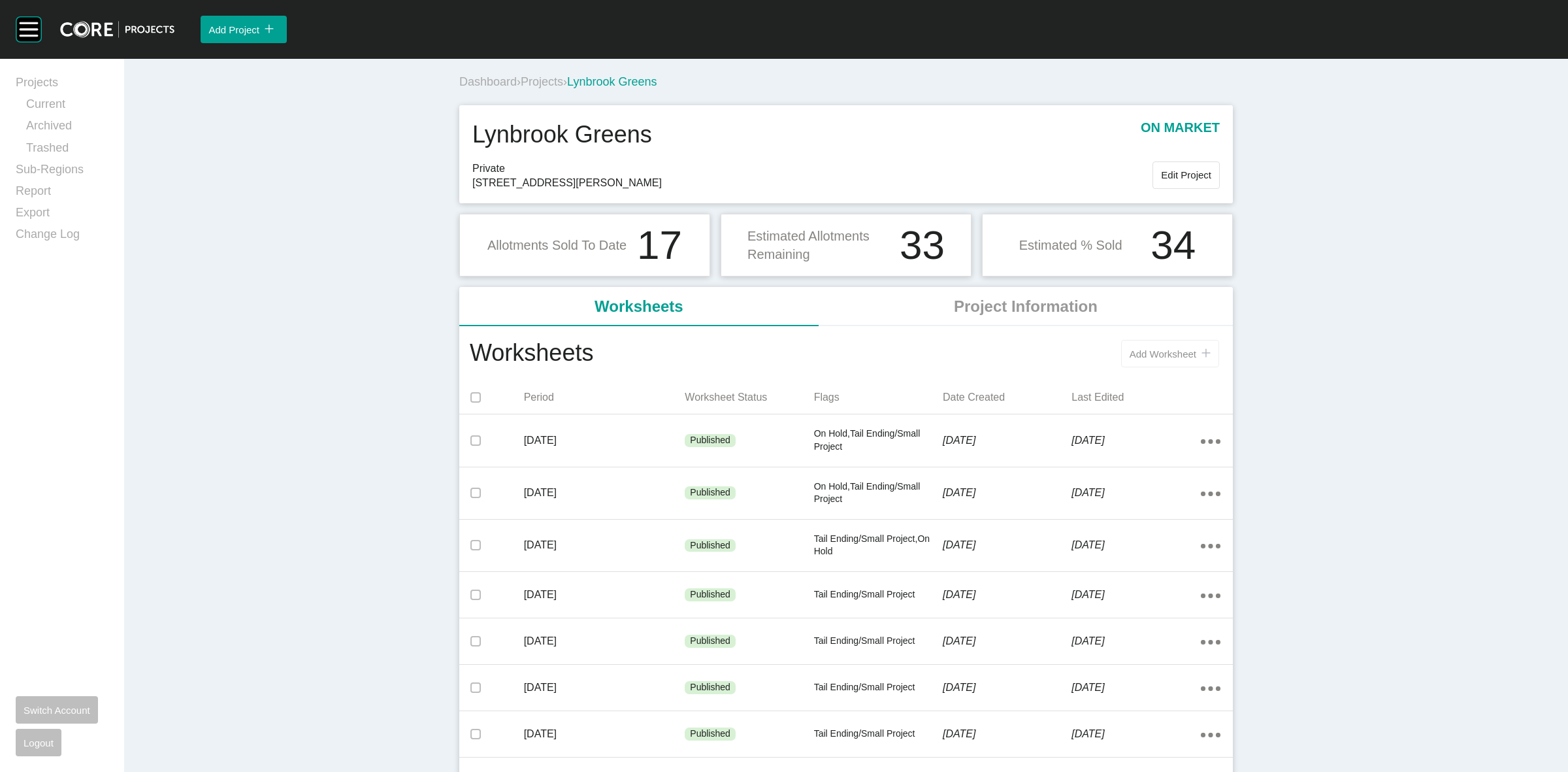
click at [1164, 356] on span "Add Worksheet" at bounding box center [1162, 354] width 67 height 11
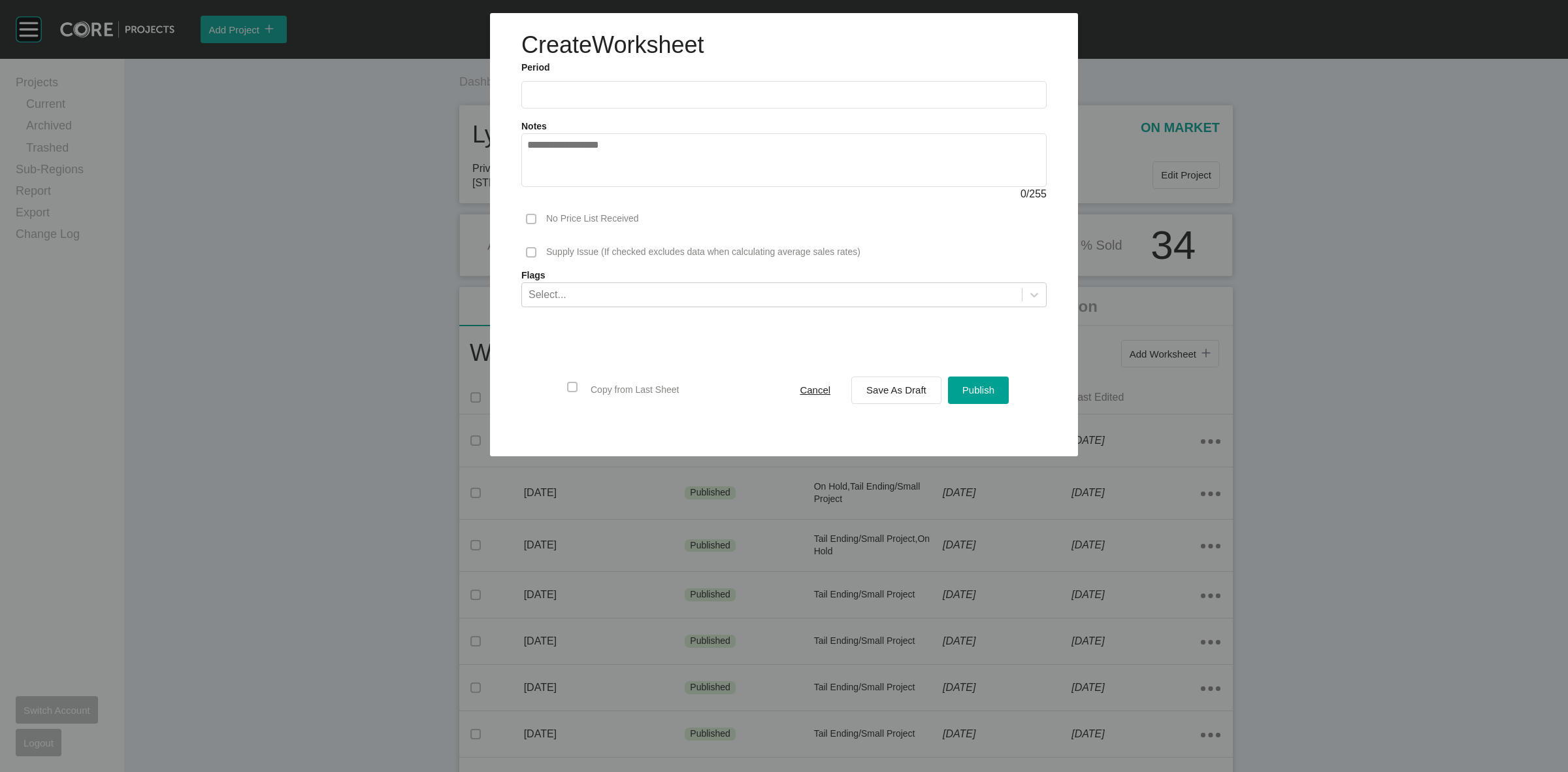
click at [677, 101] on label at bounding box center [784, 95] width 525 height 28
click at [677, 100] on input "text" at bounding box center [783, 94] width 514 height 11
click at [627, 188] on li "Sep" at bounding box center [633, 190] width 44 height 22
type input "**********"
click at [641, 288] on div "Select..." at bounding box center [772, 294] width 500 height 22
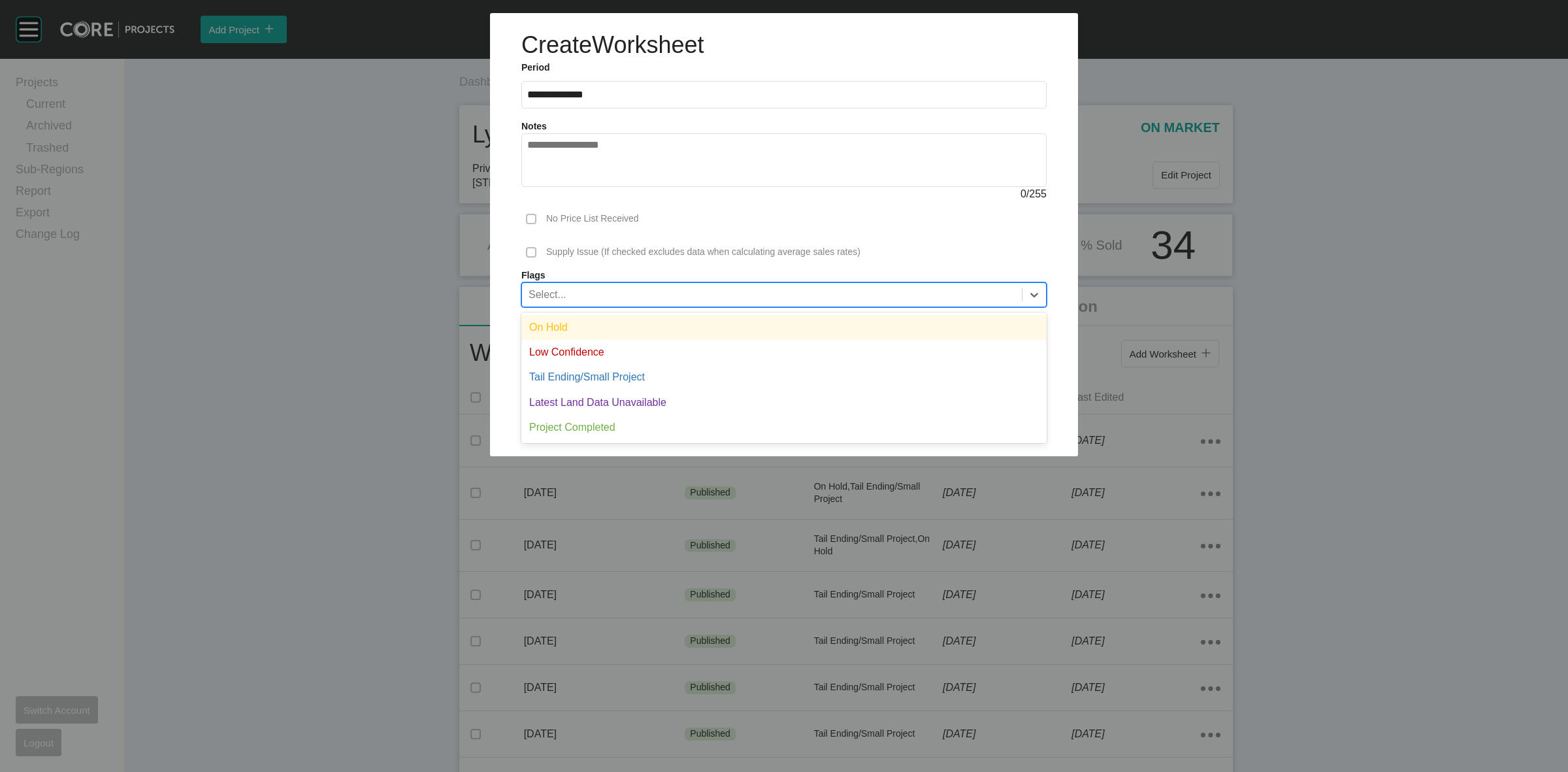
click at [635, 325] on div "On Hold" at bounding box center [784, 327] width 525 height 25
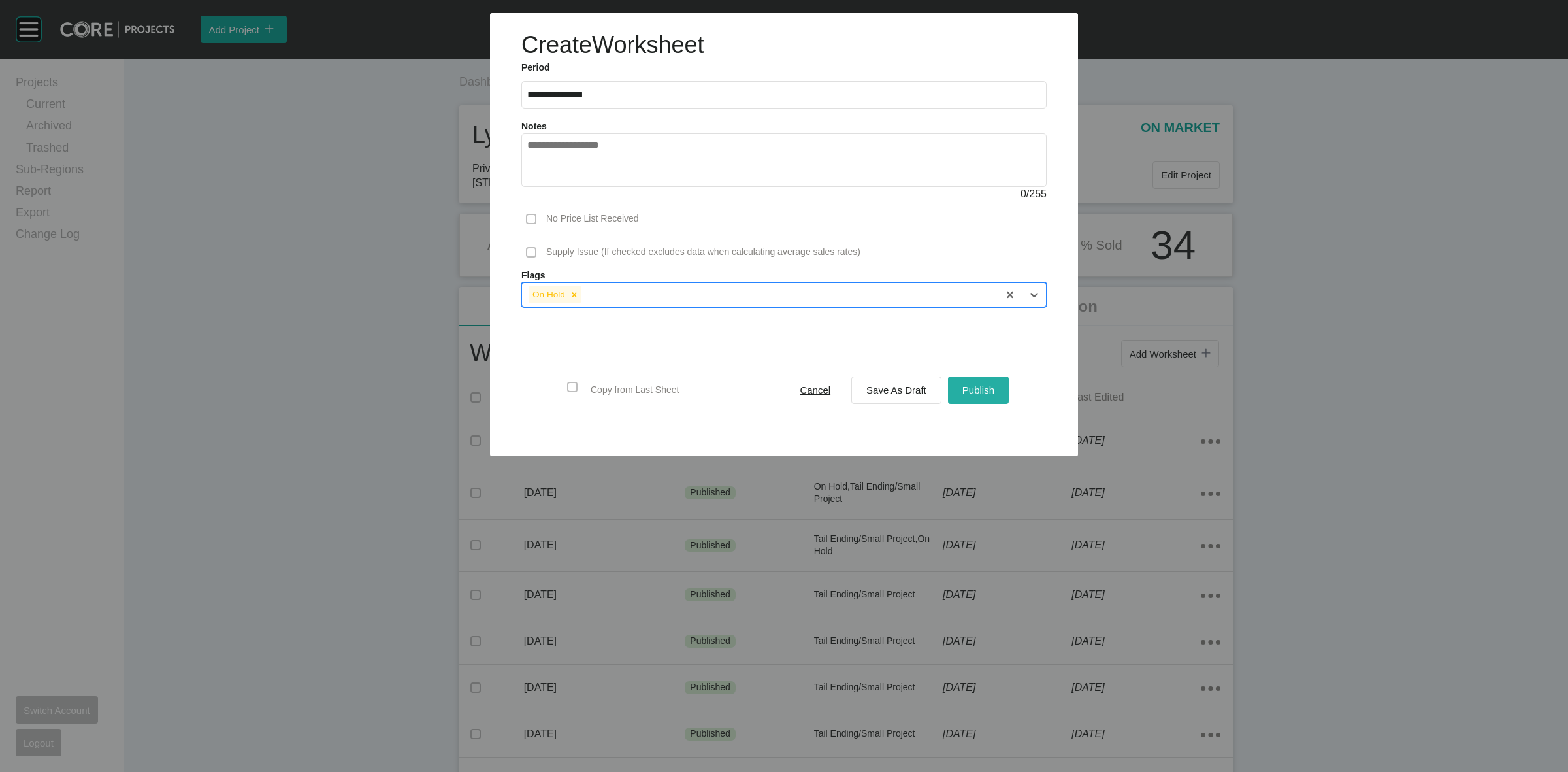
click at [980, 390] on span "Publish" at bounding box center [978, 390] width 32 height 11
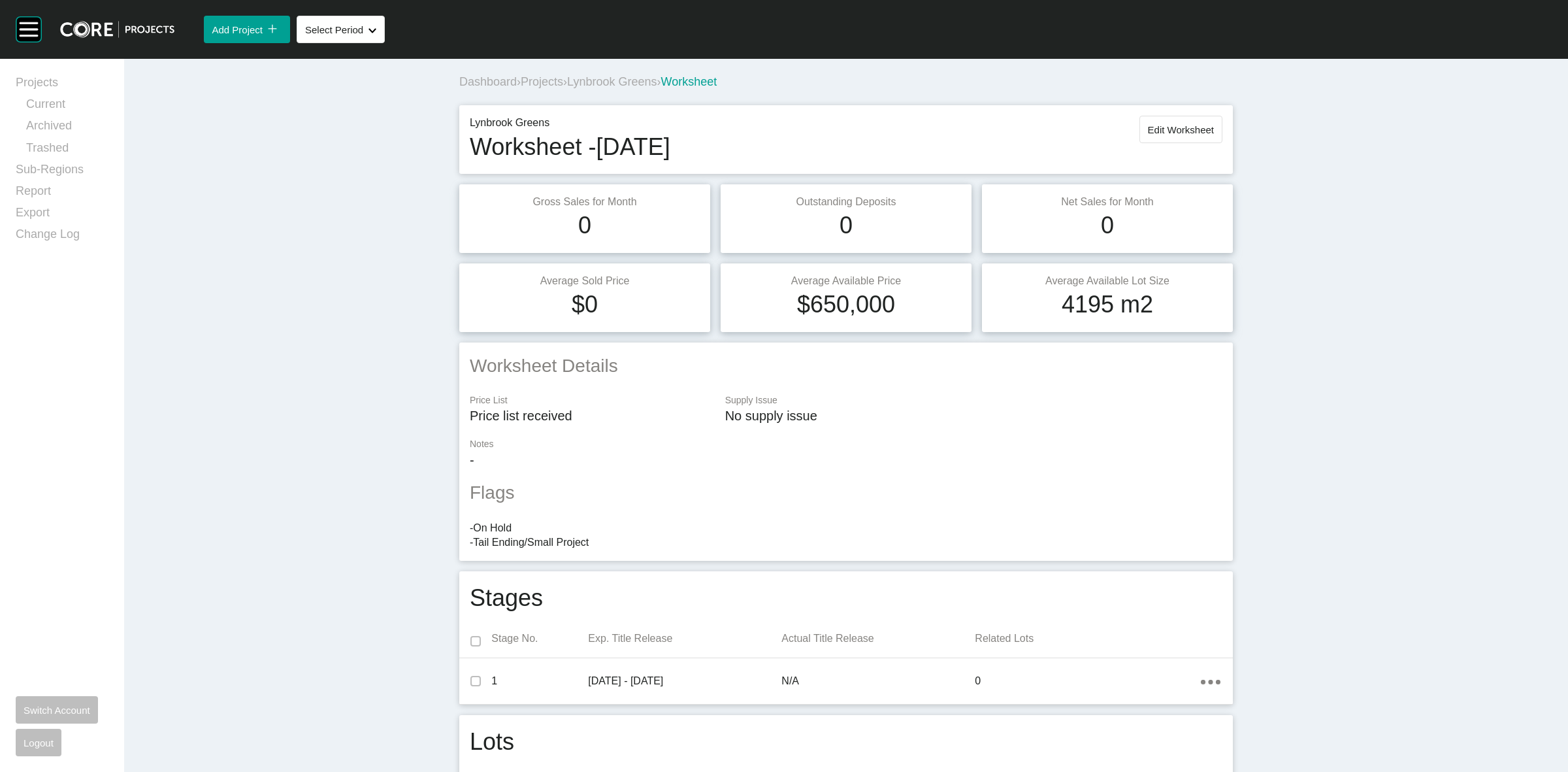
click at [547, 80] on span "Projects" at bounding box center [541, 82] width 42 height 13
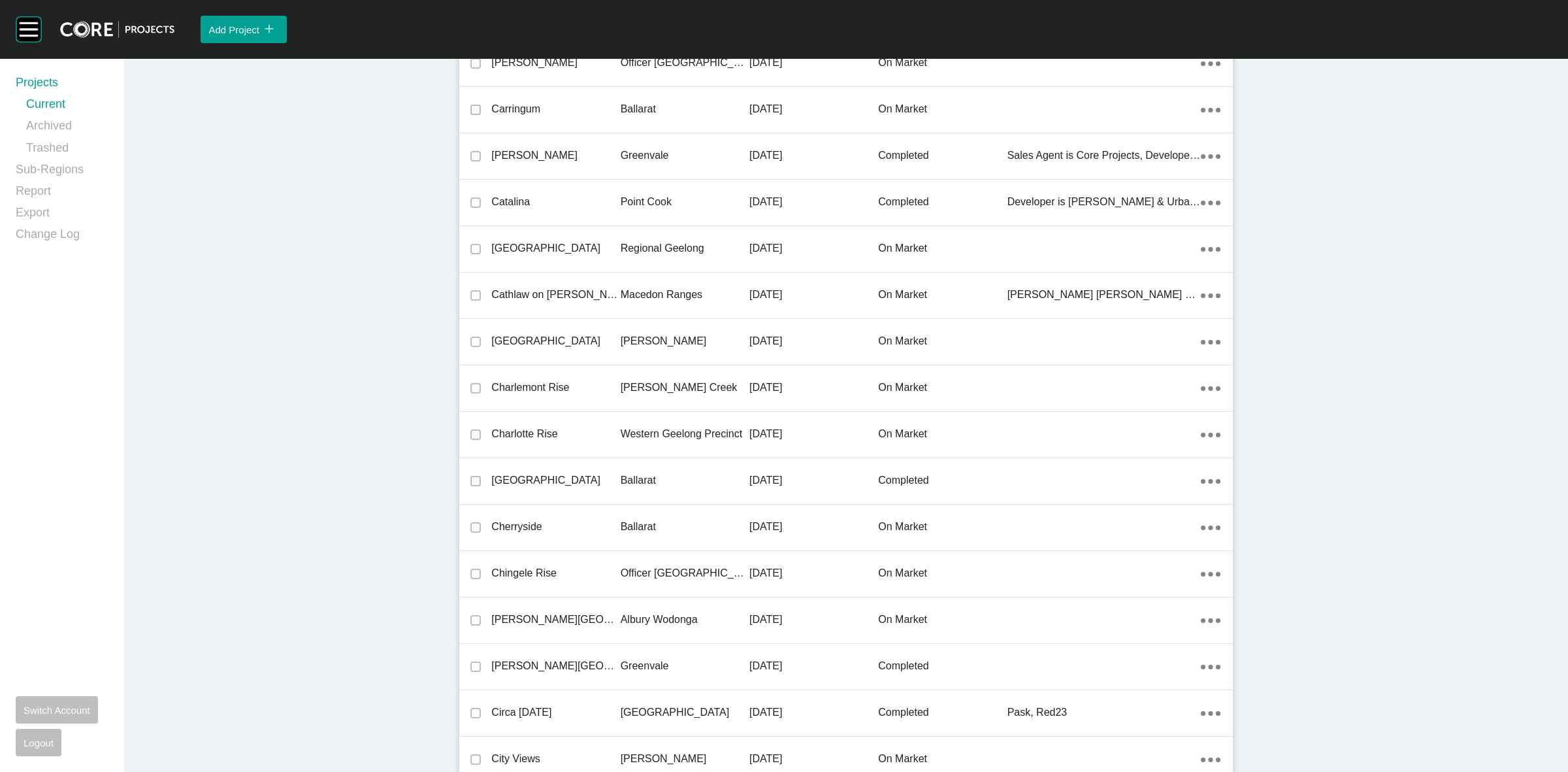
scroll to position [11800, 0]
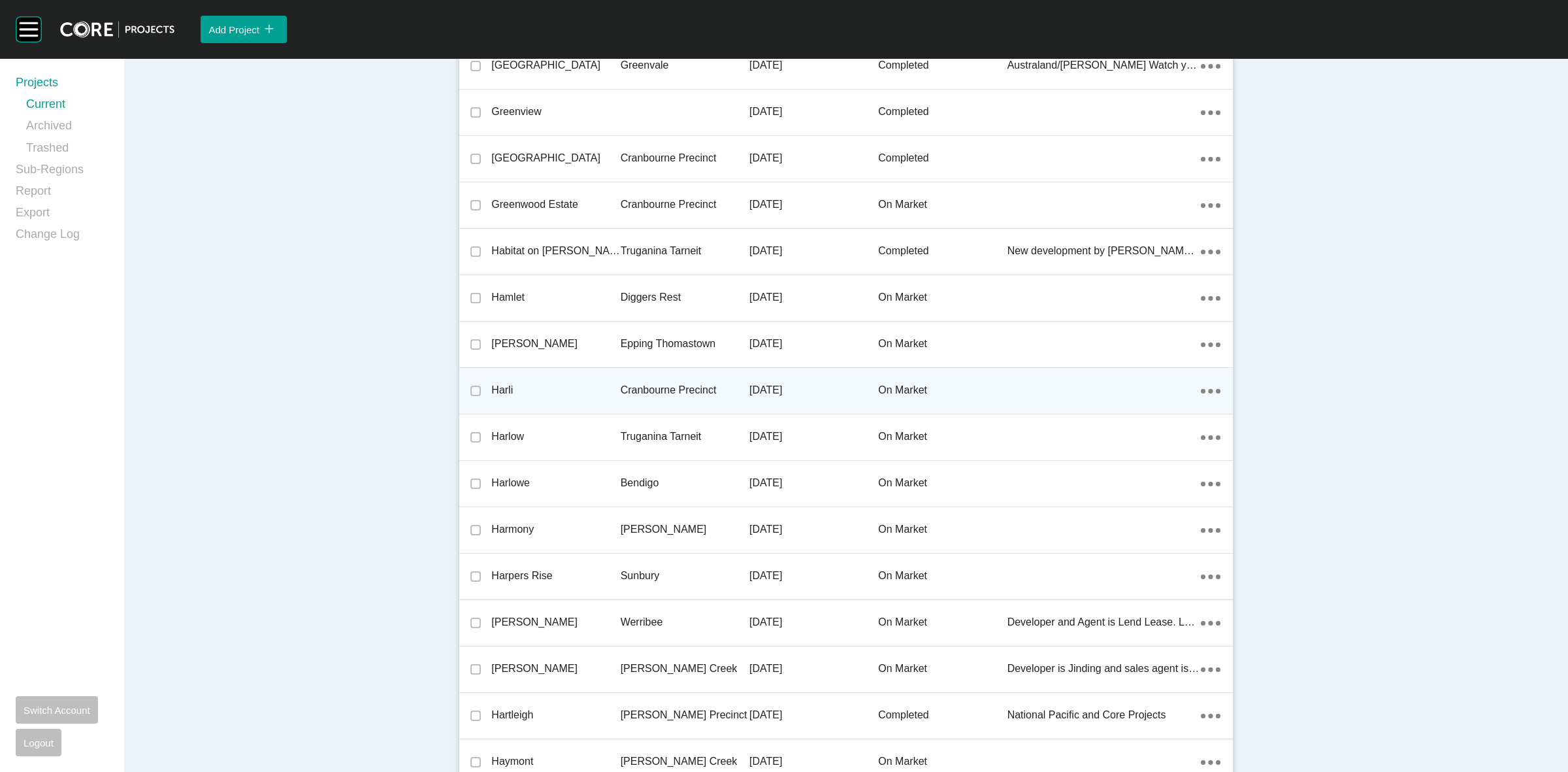
click at [656, 383] on p "Cranbourne Precinct" at bounding box center [685, 390] width 129 height 15
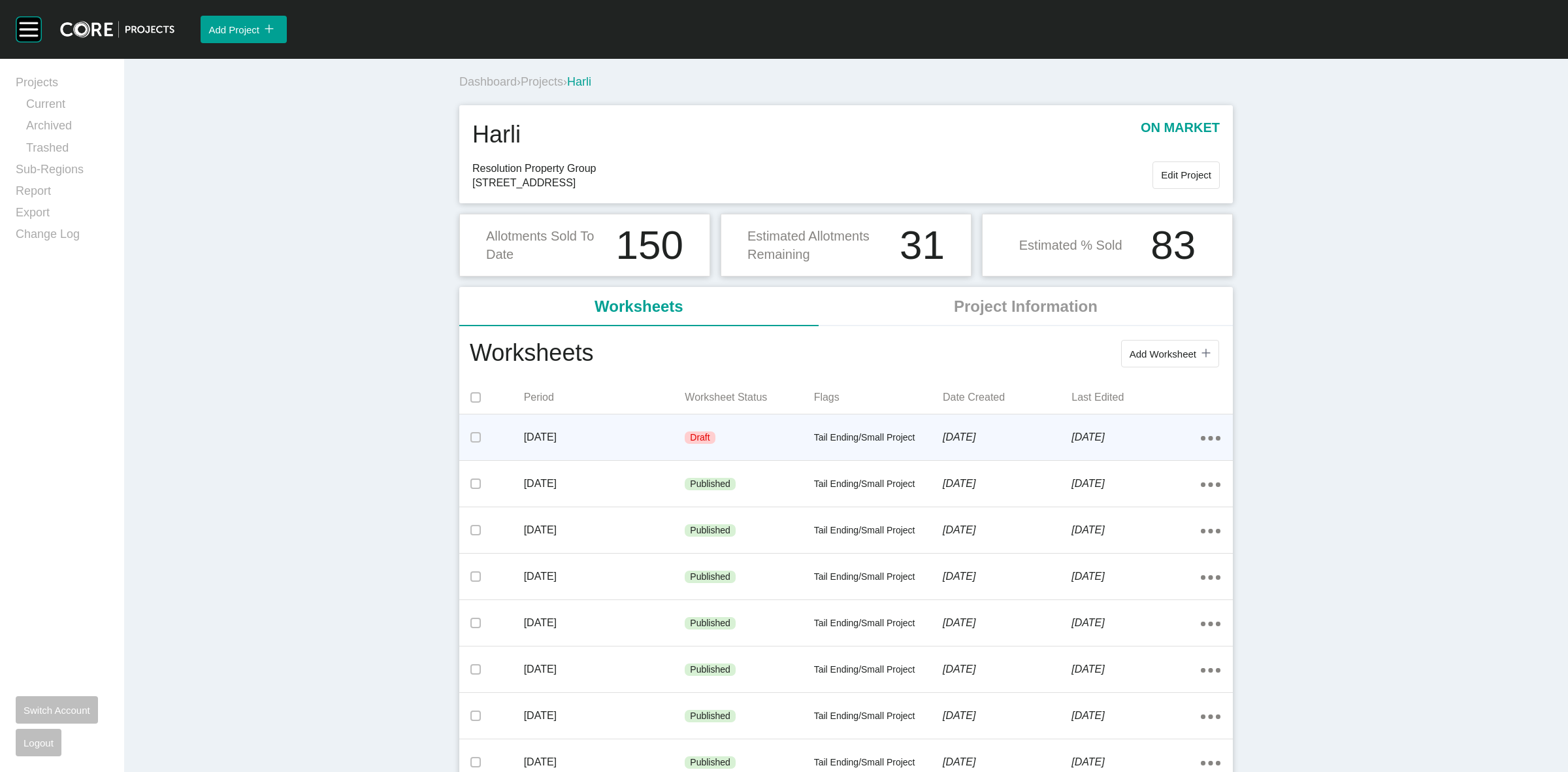
click at [742, 435] on div "Draft" at bounding box center [749, 438] width 129 height 39
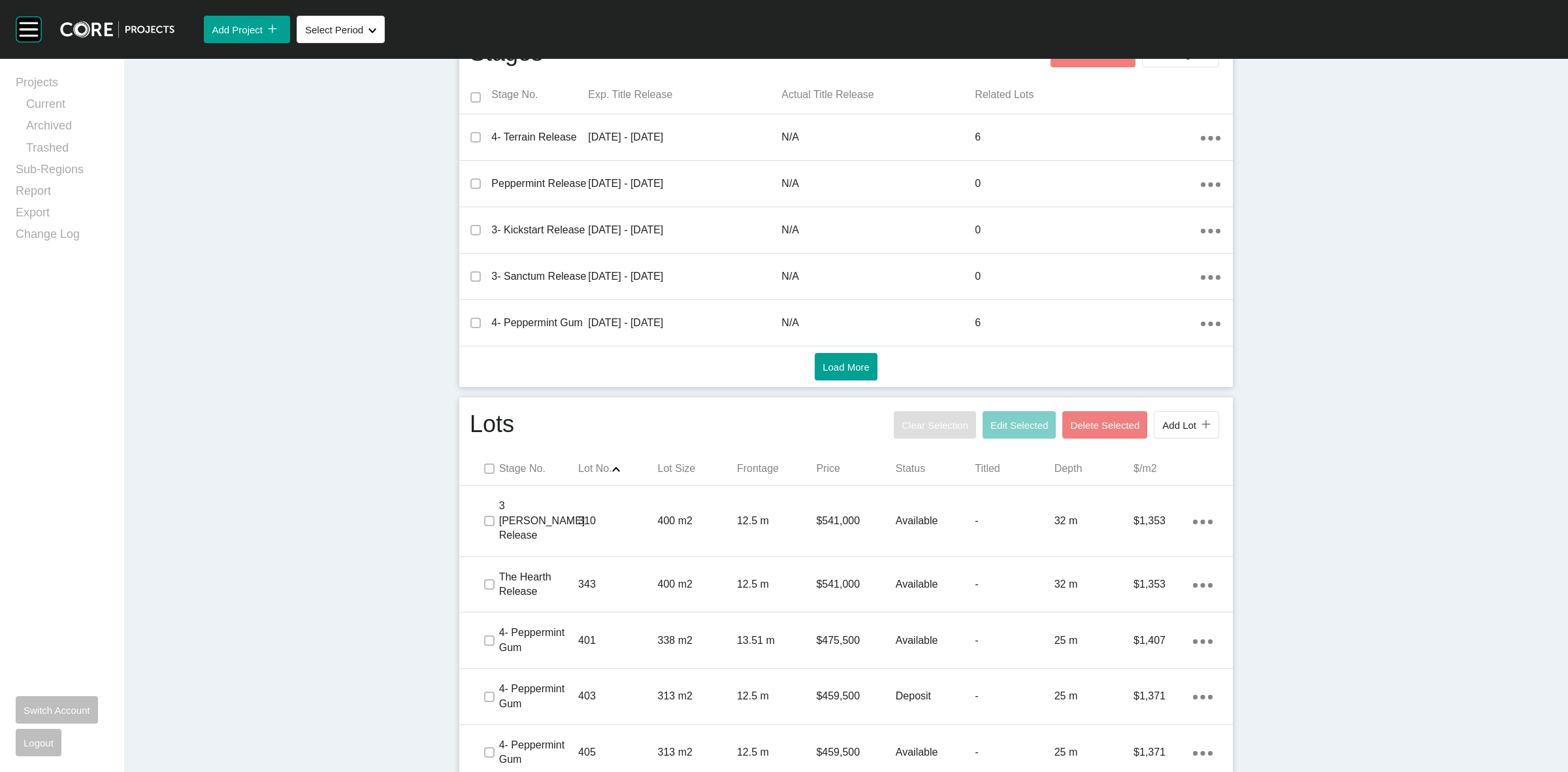
scroll to position [735, 0]
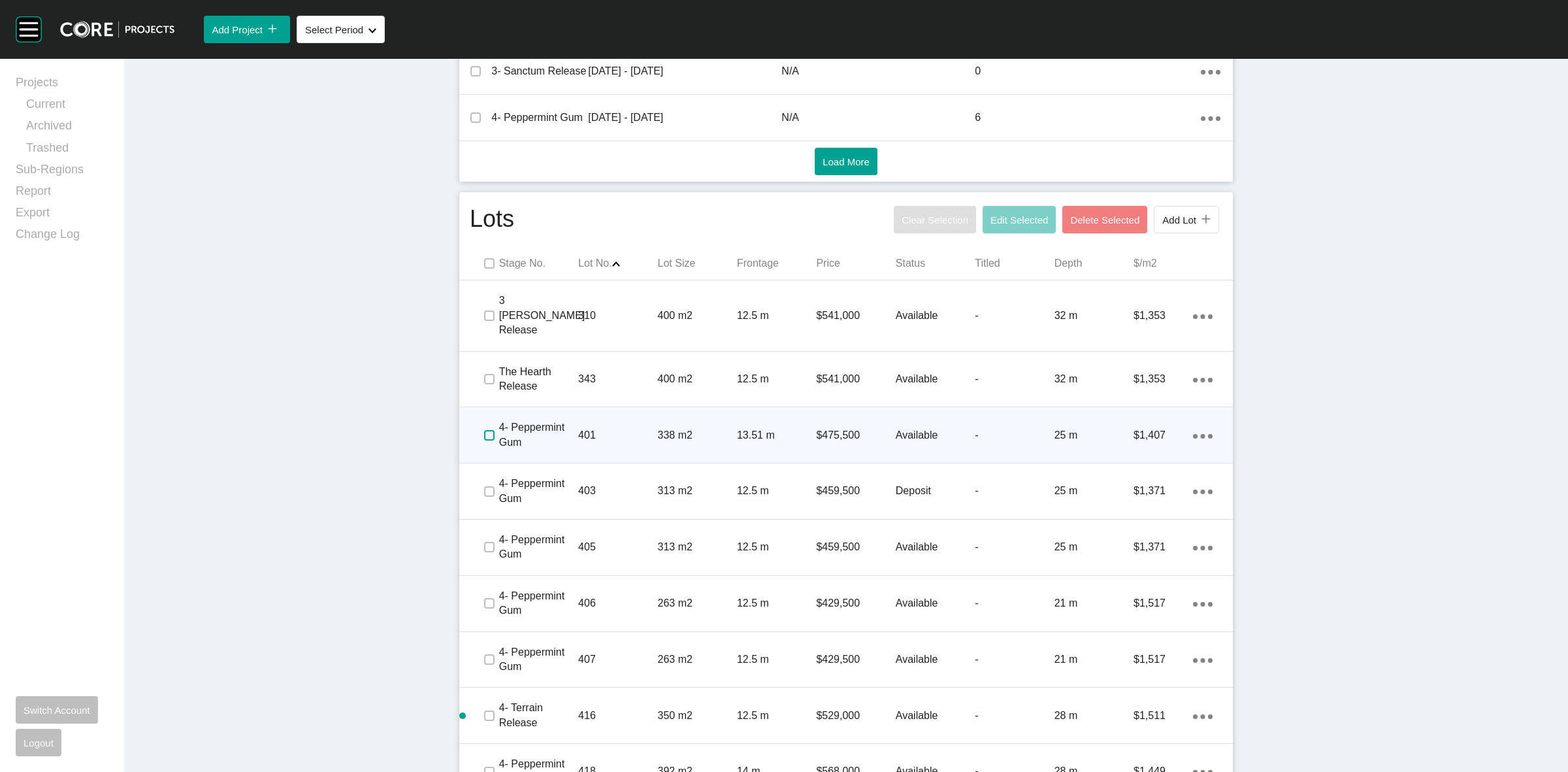
click at [484, 430] on label at bounding box center [489, 435] width 11 height 11
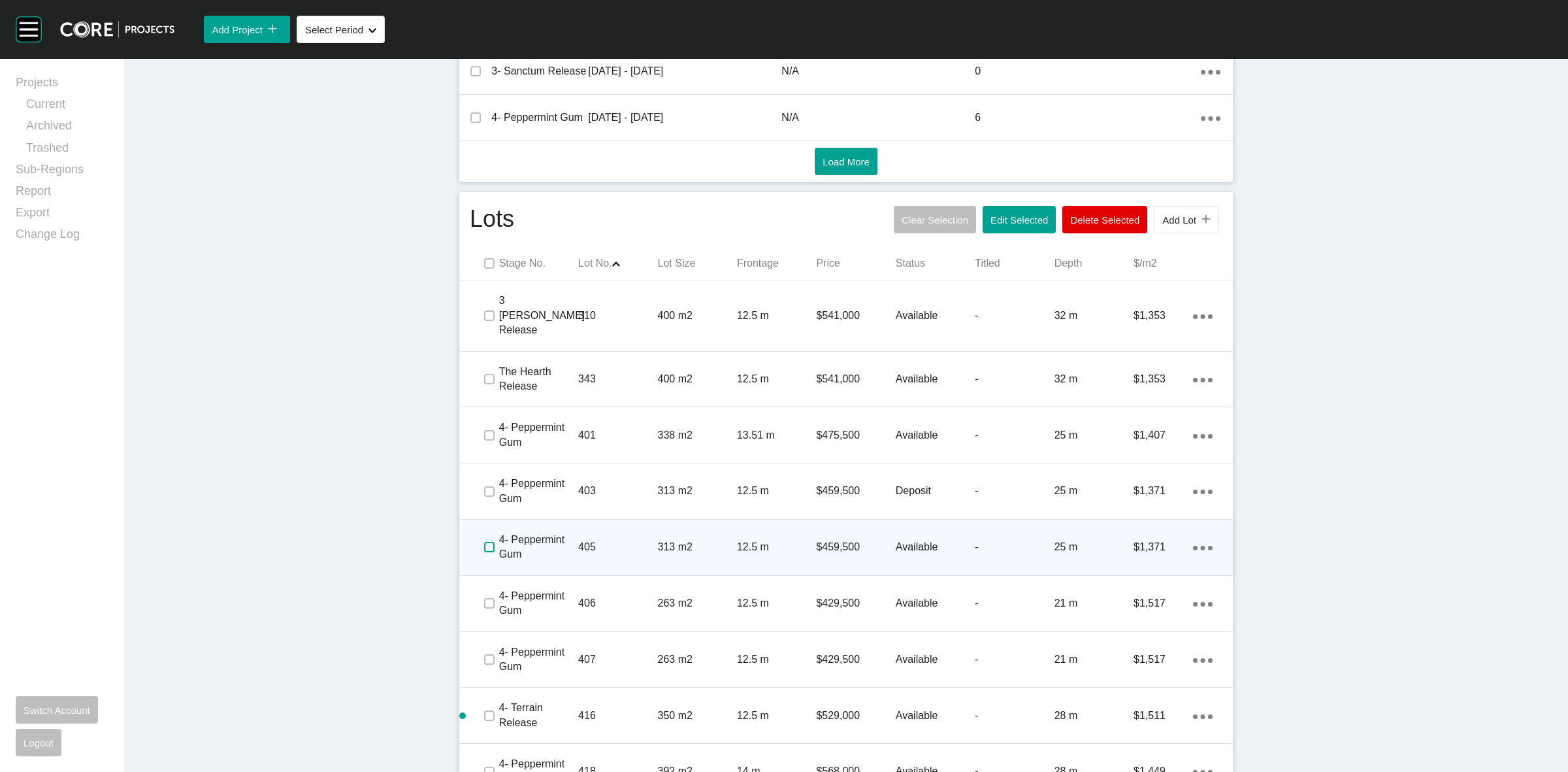
click at [487, 542] on label at bounding box center [489, 547] width 11 height 11
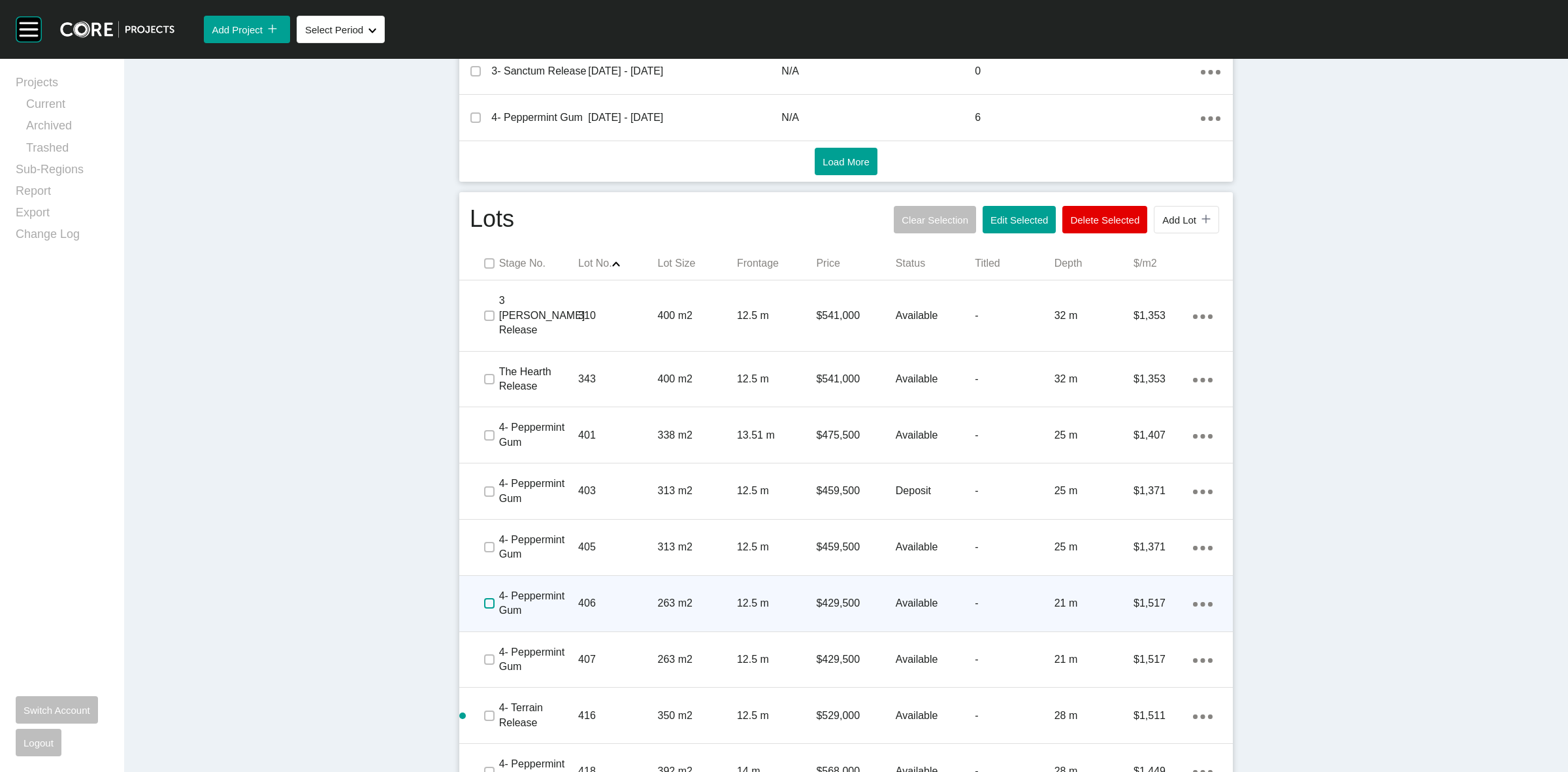
click at [485, 598] on label at bounding box center [489, 603] width 11 height 11
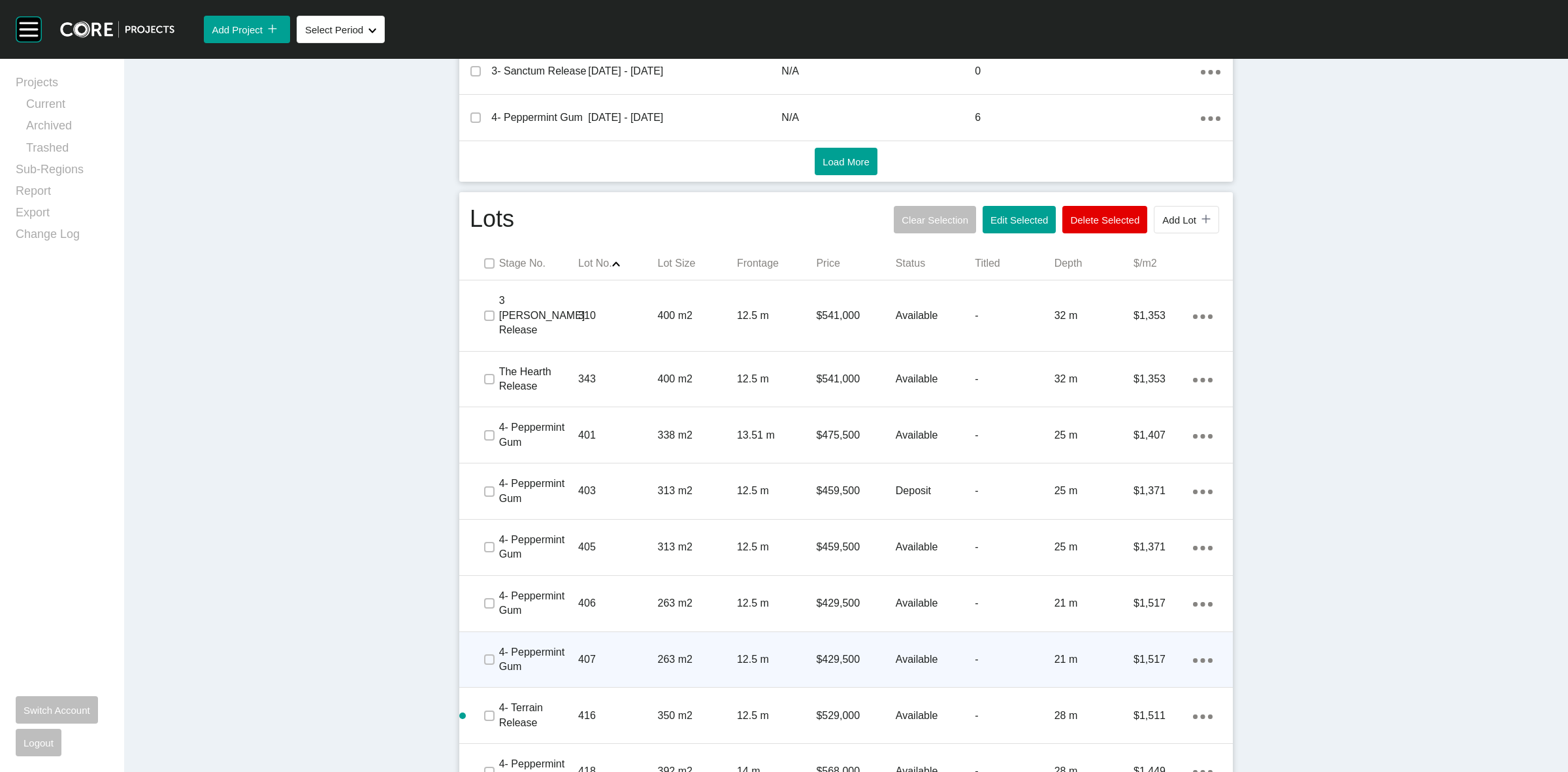
click at [484, 636] on div at bounding box center [488, 659] width 19 height 45
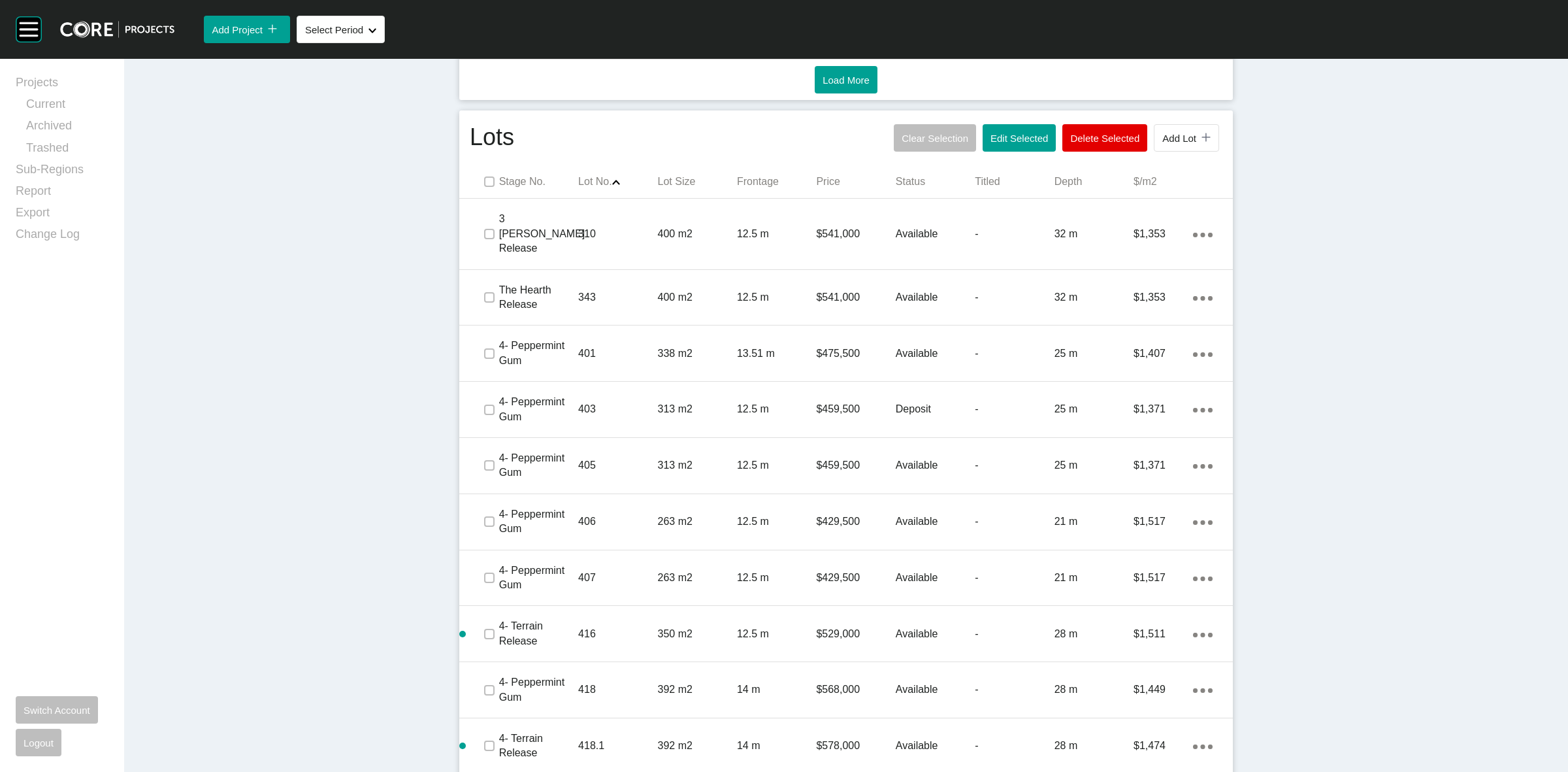
scroll to position [572, 0]
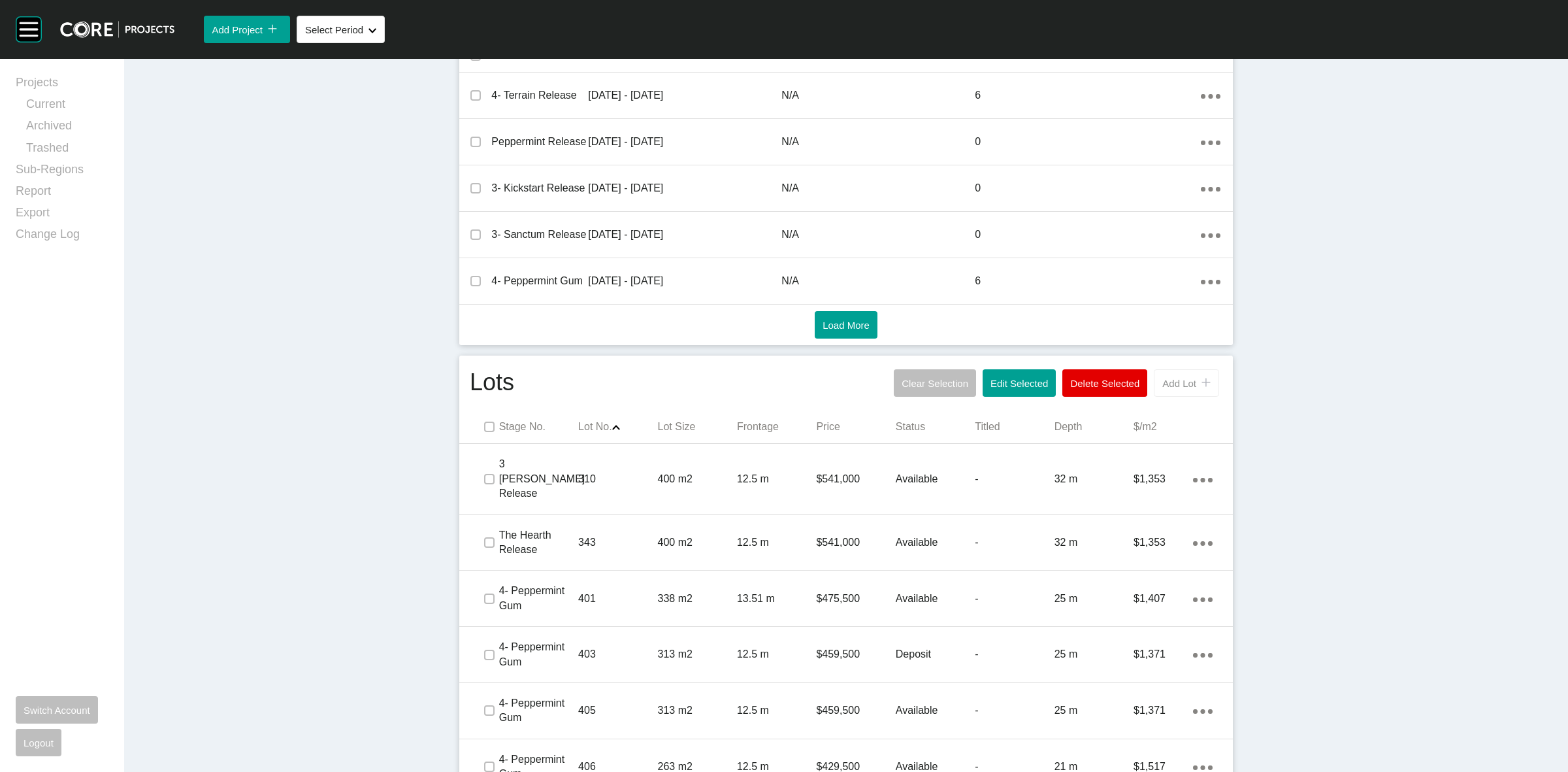
click at [1164, 381] on span "Add Lot" at bounding box center [1179, 383] width 34 height 11
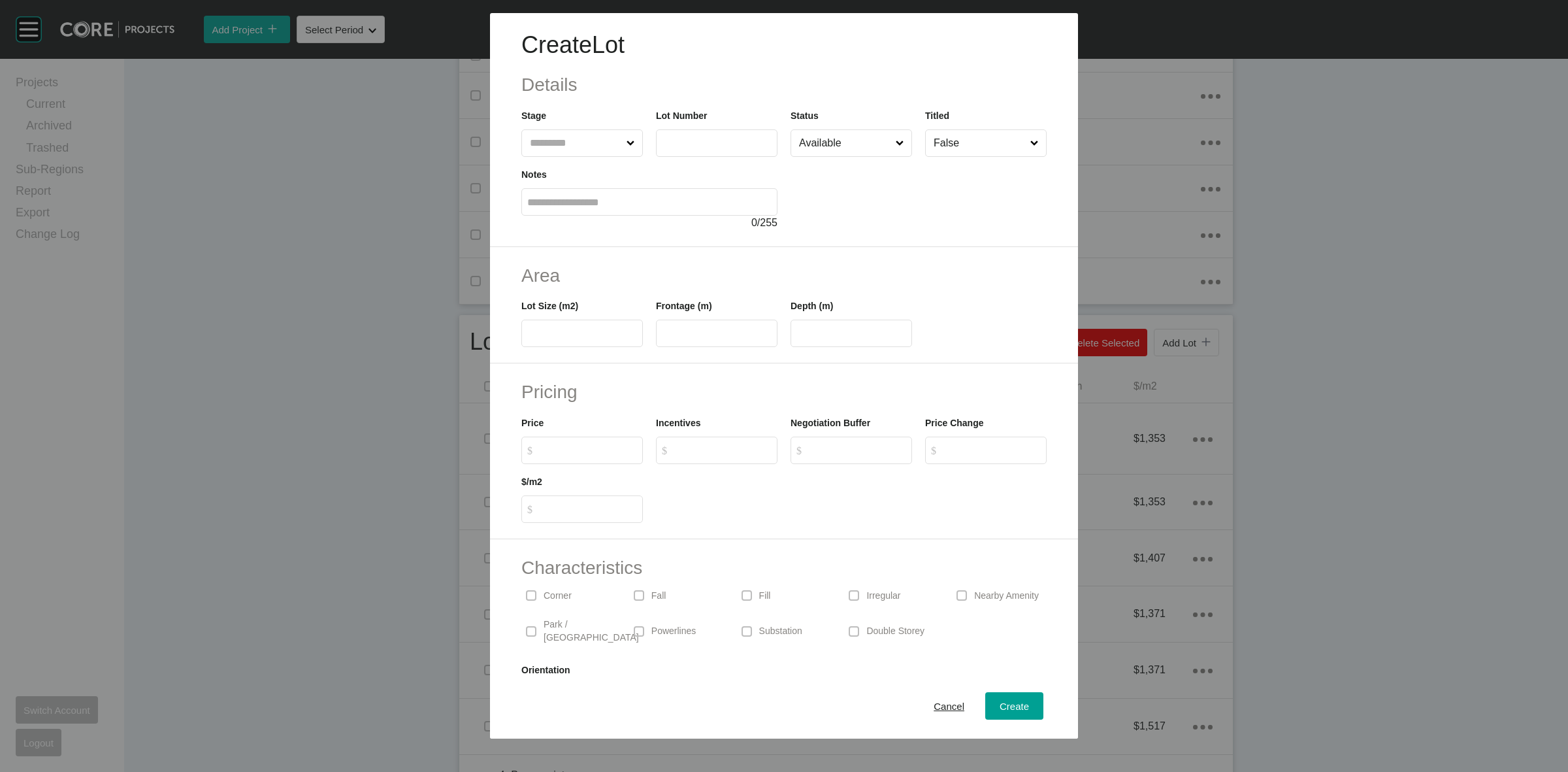
click at [557, 147] on input "text" at bounding box center [575, 143] width 97 height 26
click at [673, 143] on input "text" at bounding box center [716, 143] width 109 height 11
type input "***"
type input "*****"
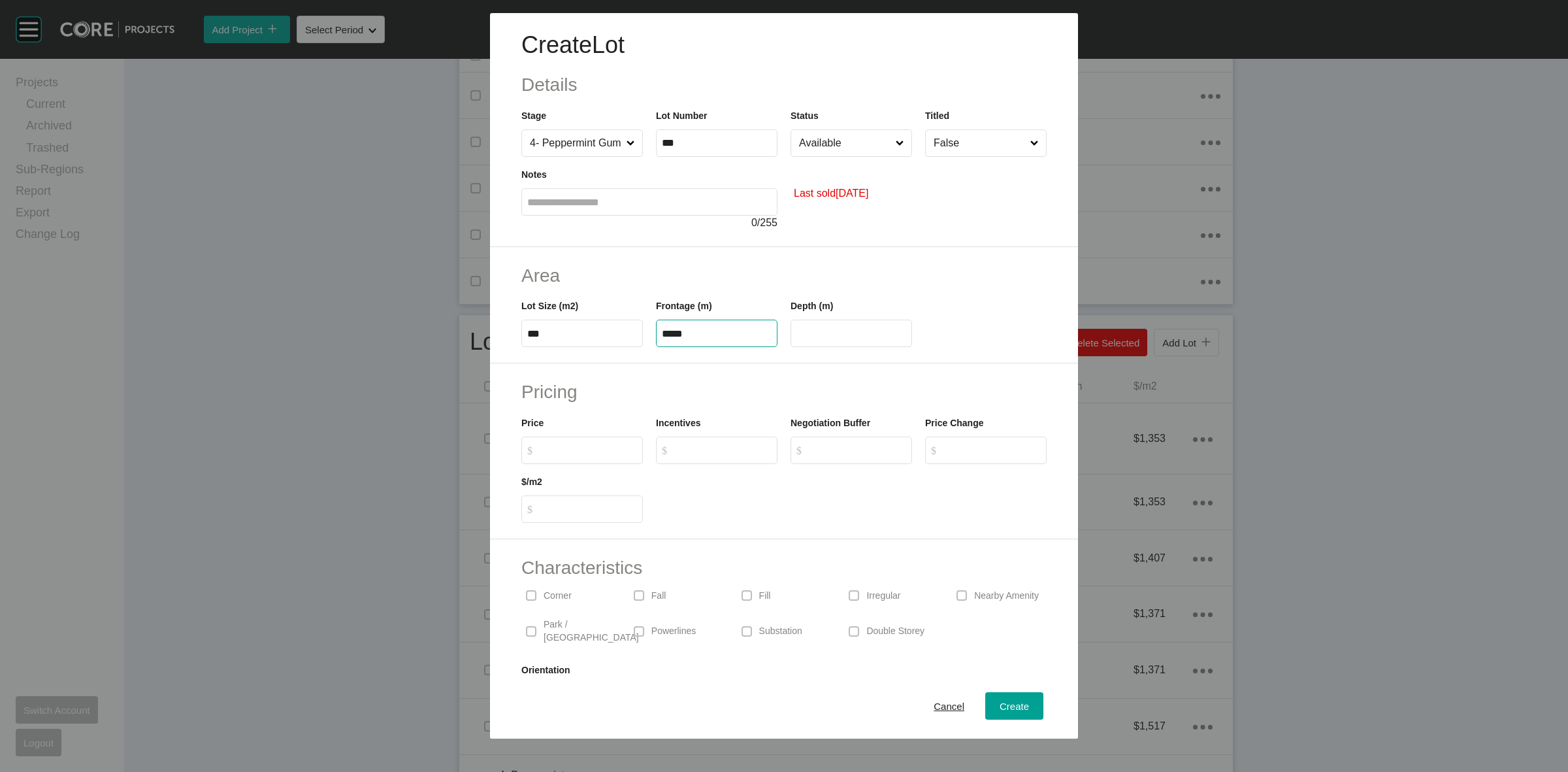
type input "**"
type input "*******"
type input "*"
type input "*****"
type input "*"
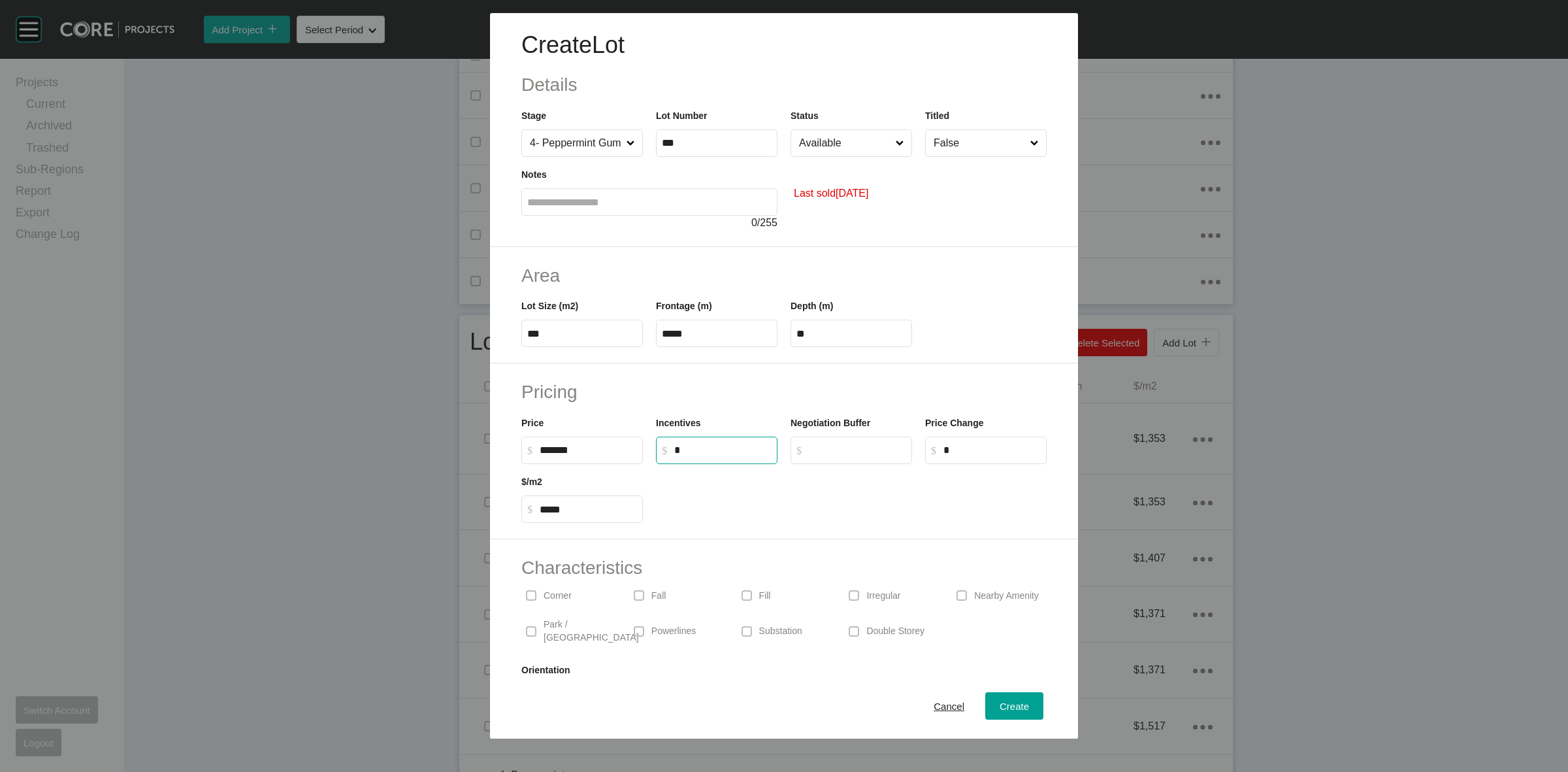
click at [836, 140] on input "Available" at bounding box center [845, 143] width 97 height 26
click at [1000, 704] on span "Create" at bounding box center [1014, 706] width 29 height 11
type input "*"
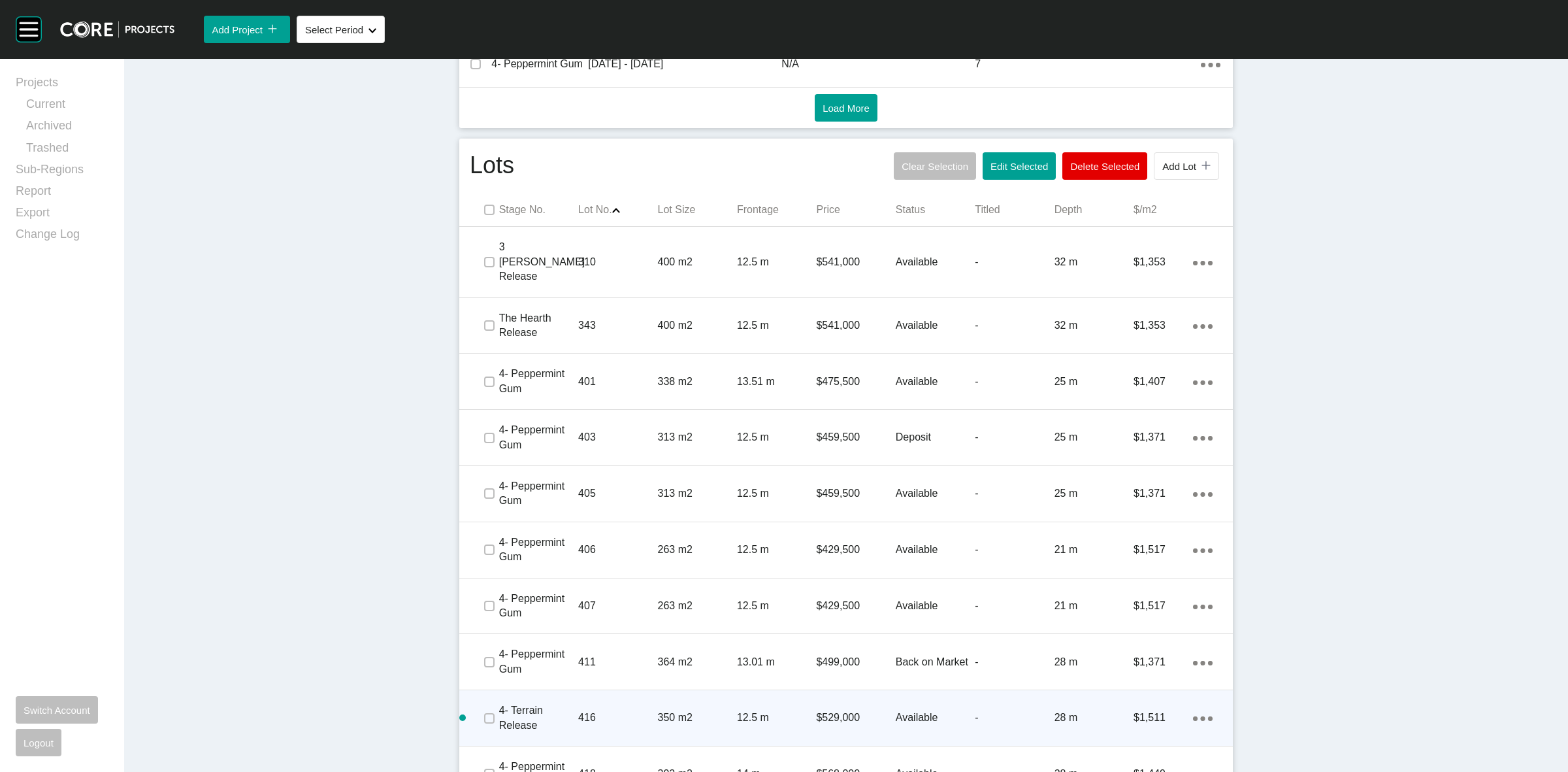
scroll to position [898, 0]
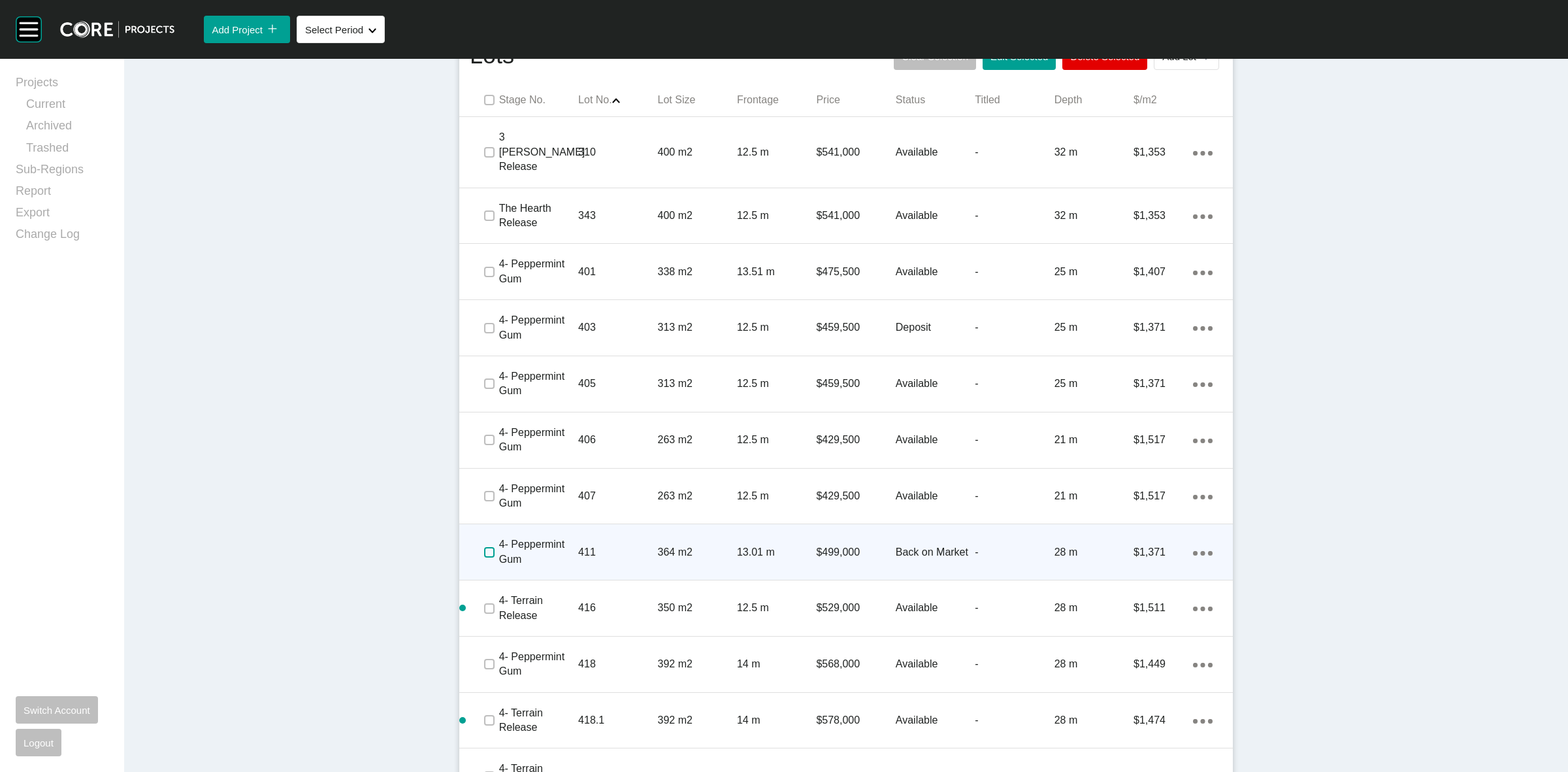
click at [484, 547] on label at bounding box center [489, 552] width 11 height 11
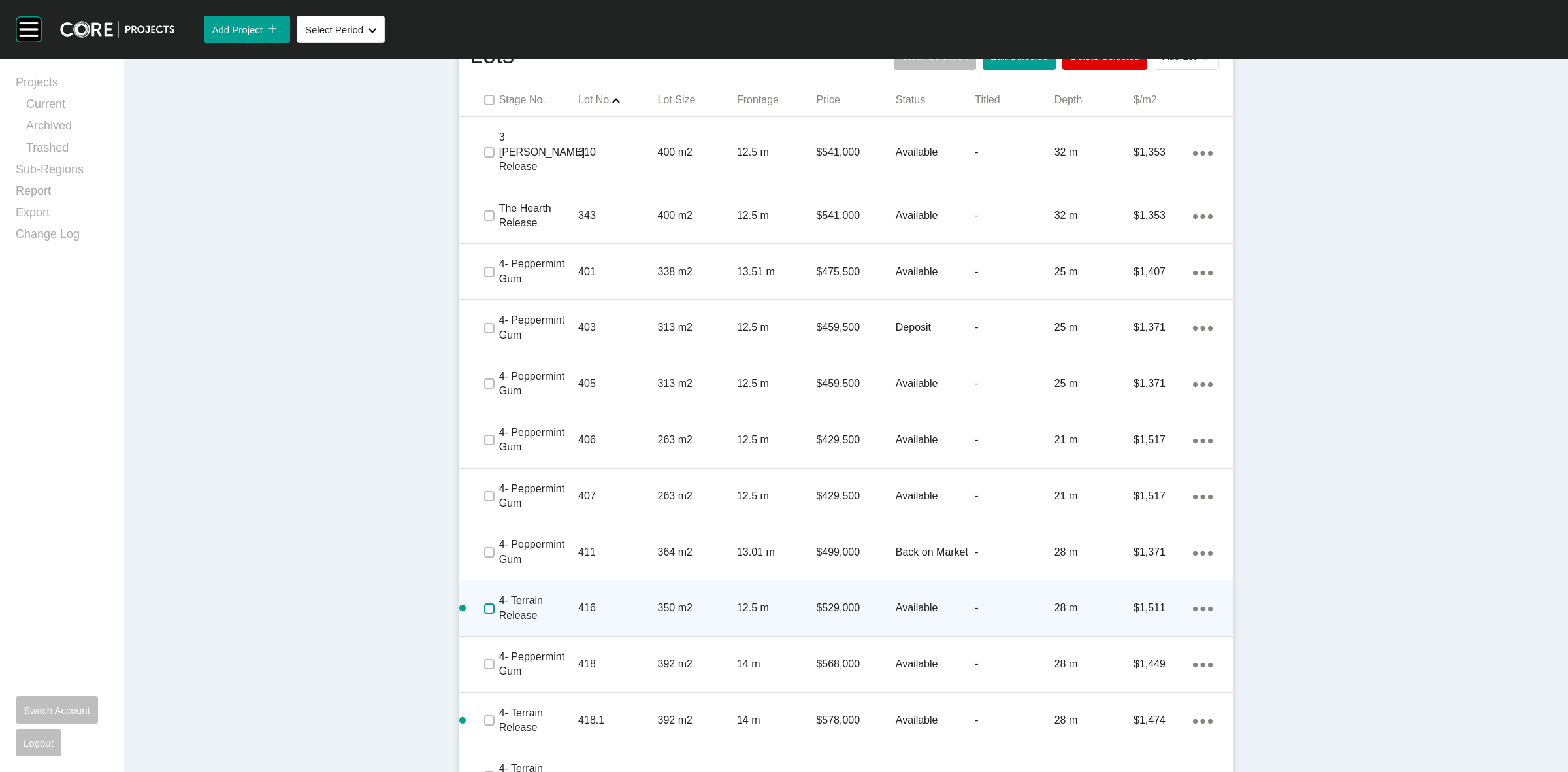
click at [484, 603] on label at bounding box center [489, 609] width 11 height 11
click at [570, 593] on p "4- Terrain Release" at bounding box center [538, 608] width 79 height 29
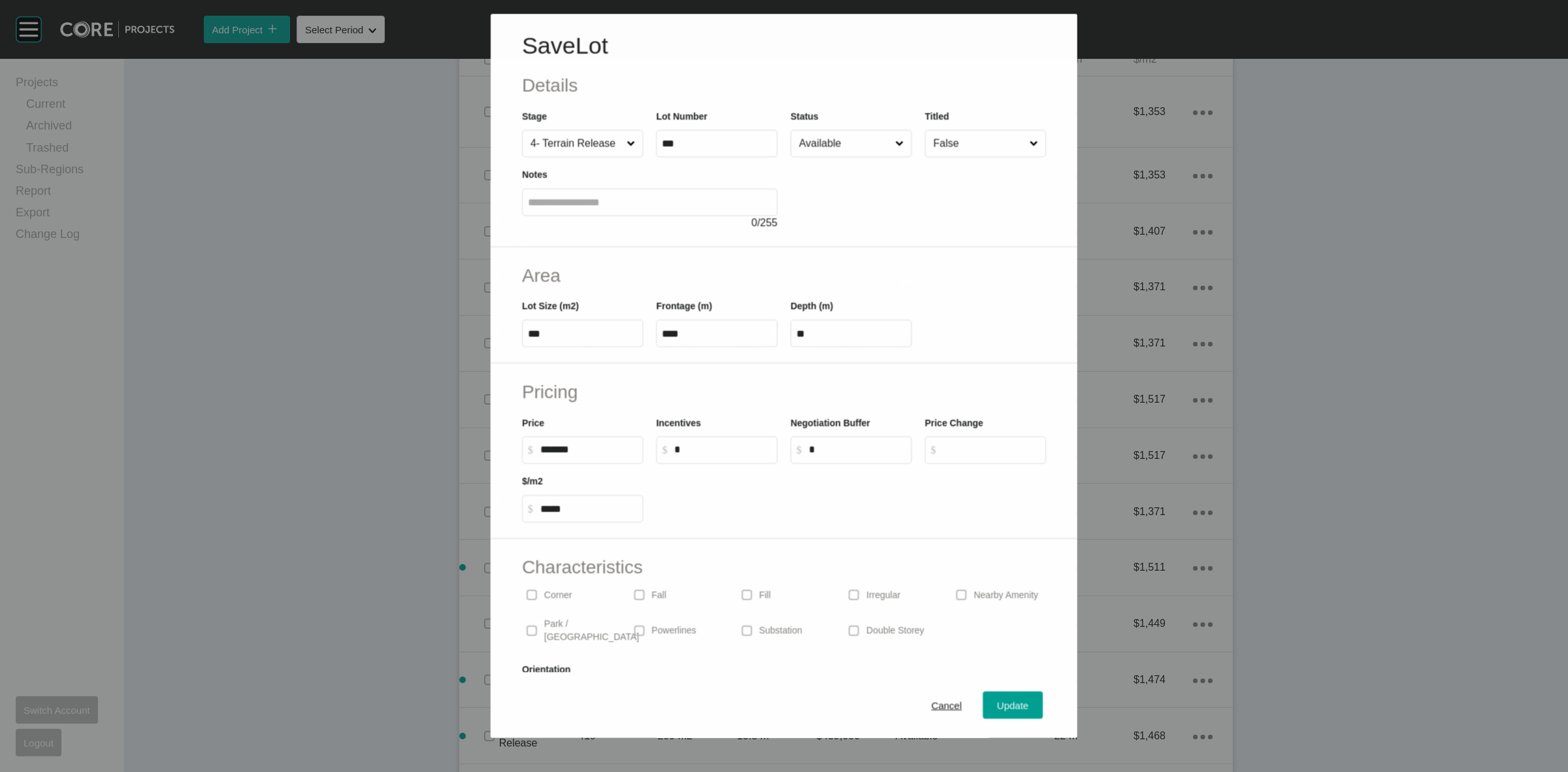
click at [843, 144] on input "Available" at bounding box center [844, 144] width 96 height 26
click at [1000, 706] on span "Update" at bounding box center [1013, 706] width 32 height 11
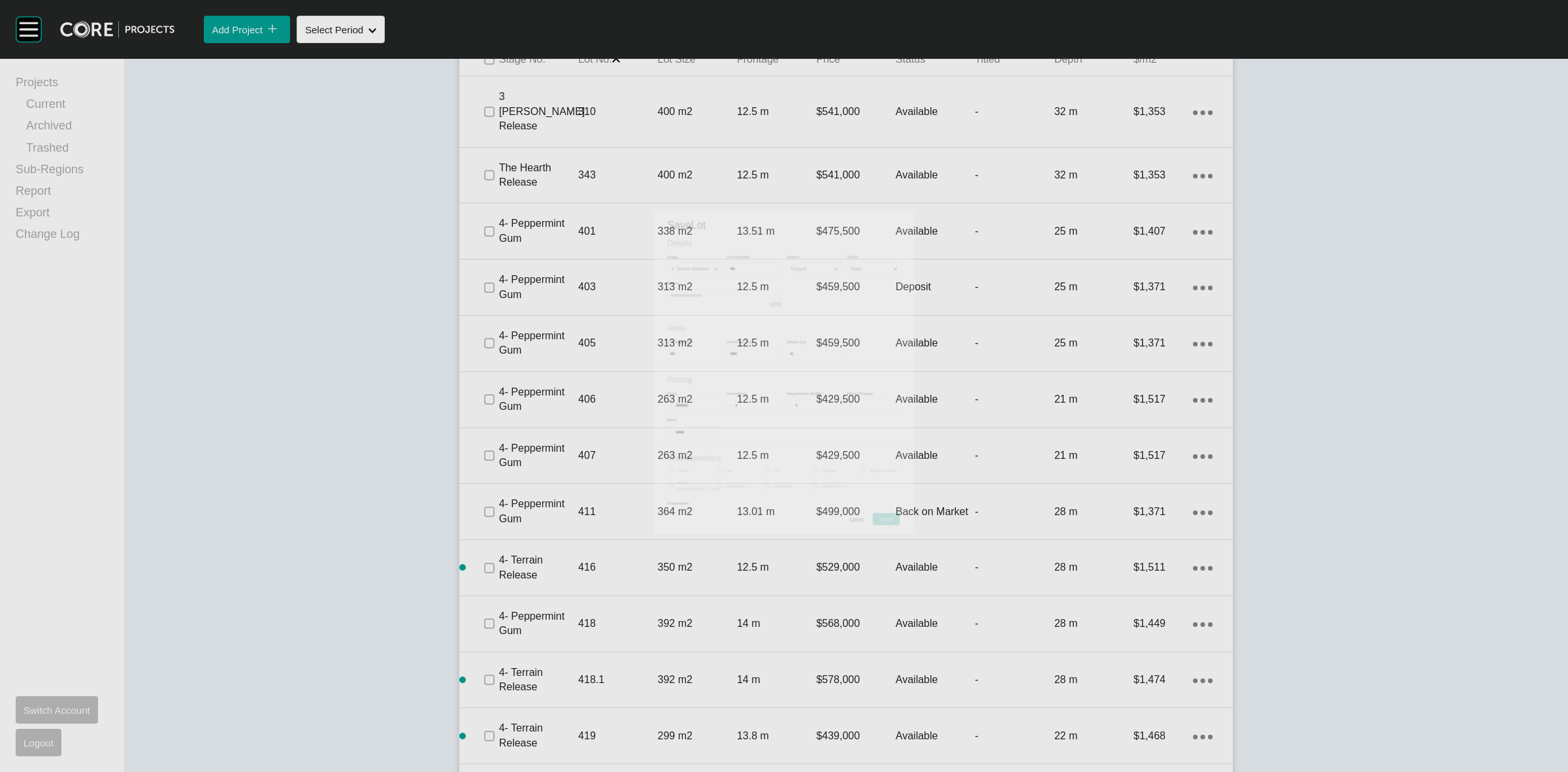
scroll to position [938, 0]
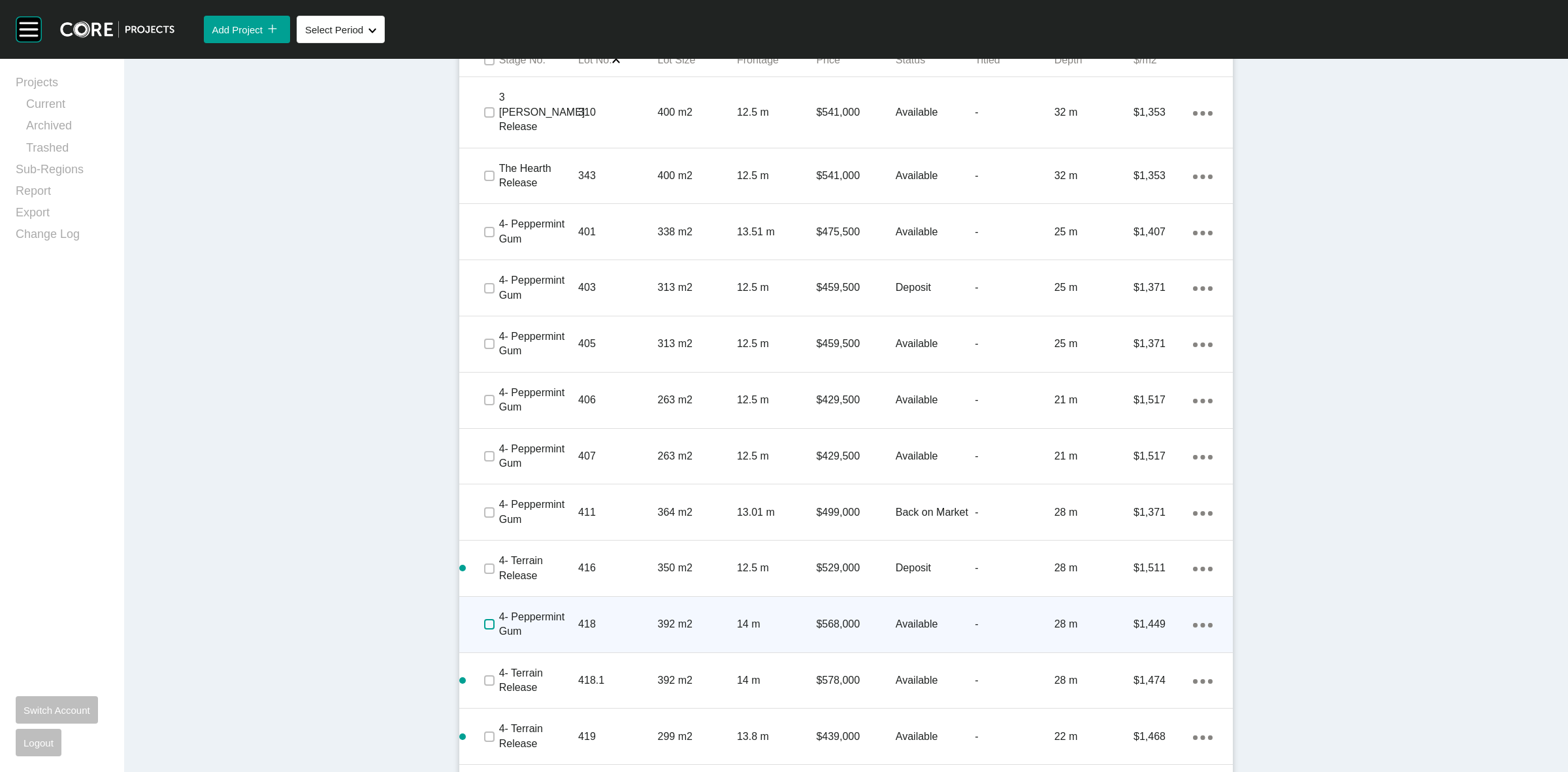
click at [484, 619] on label at bounding box center [489, 624] width 11 height 11
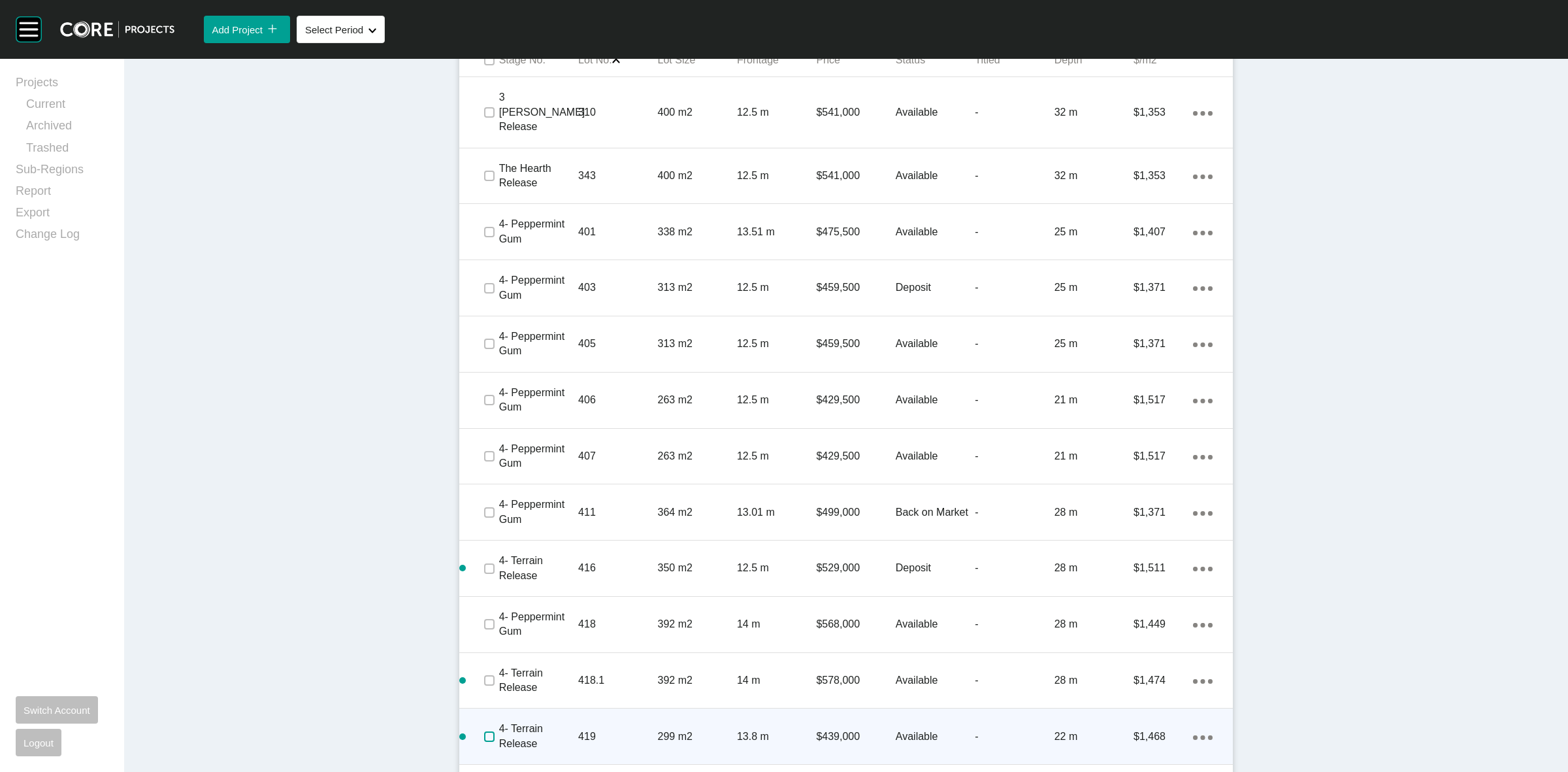
click at [484, 731] on label at bounding box center [489, 737] width 11 height 11
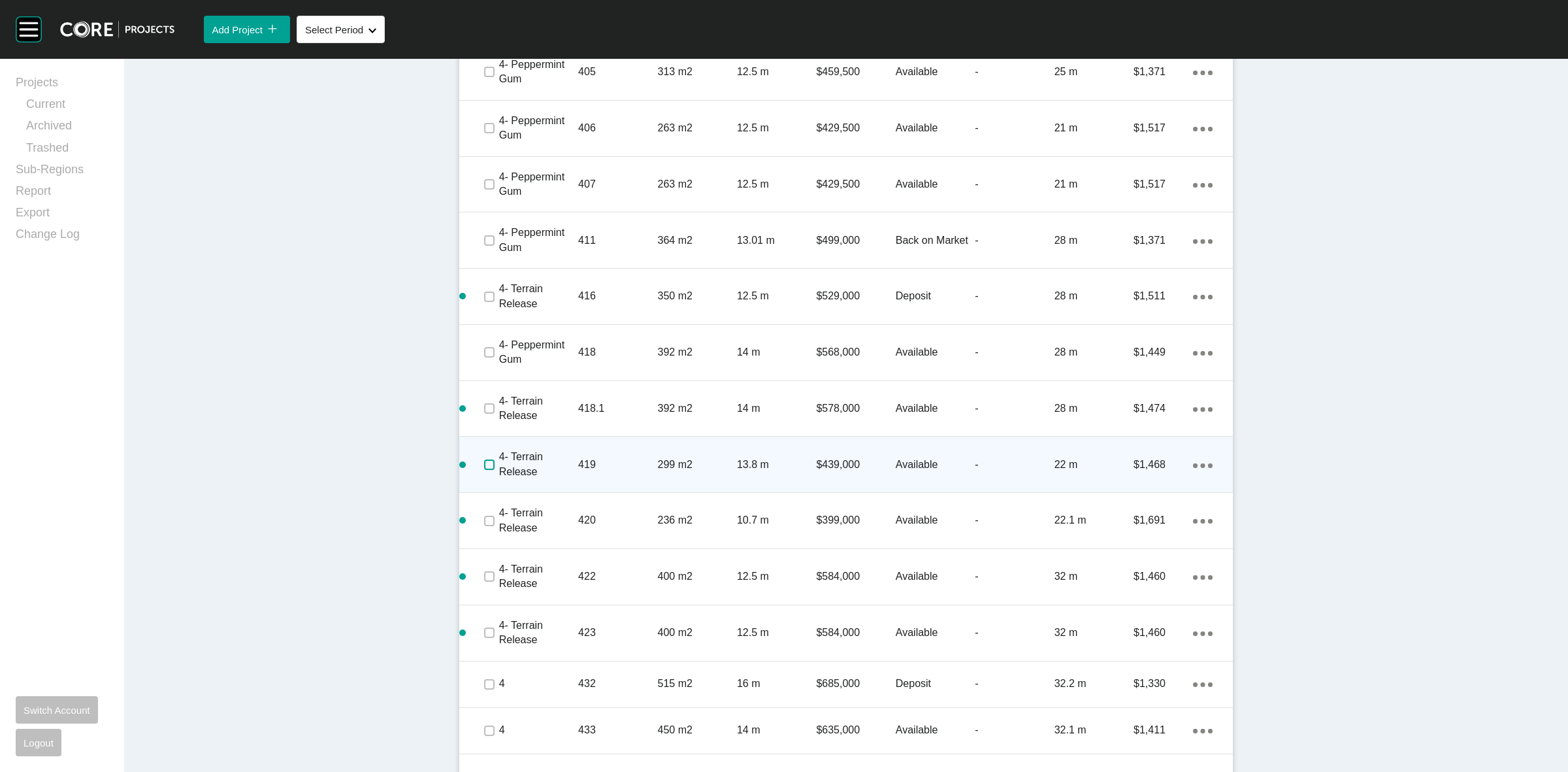
scroll to position [1265, 0]
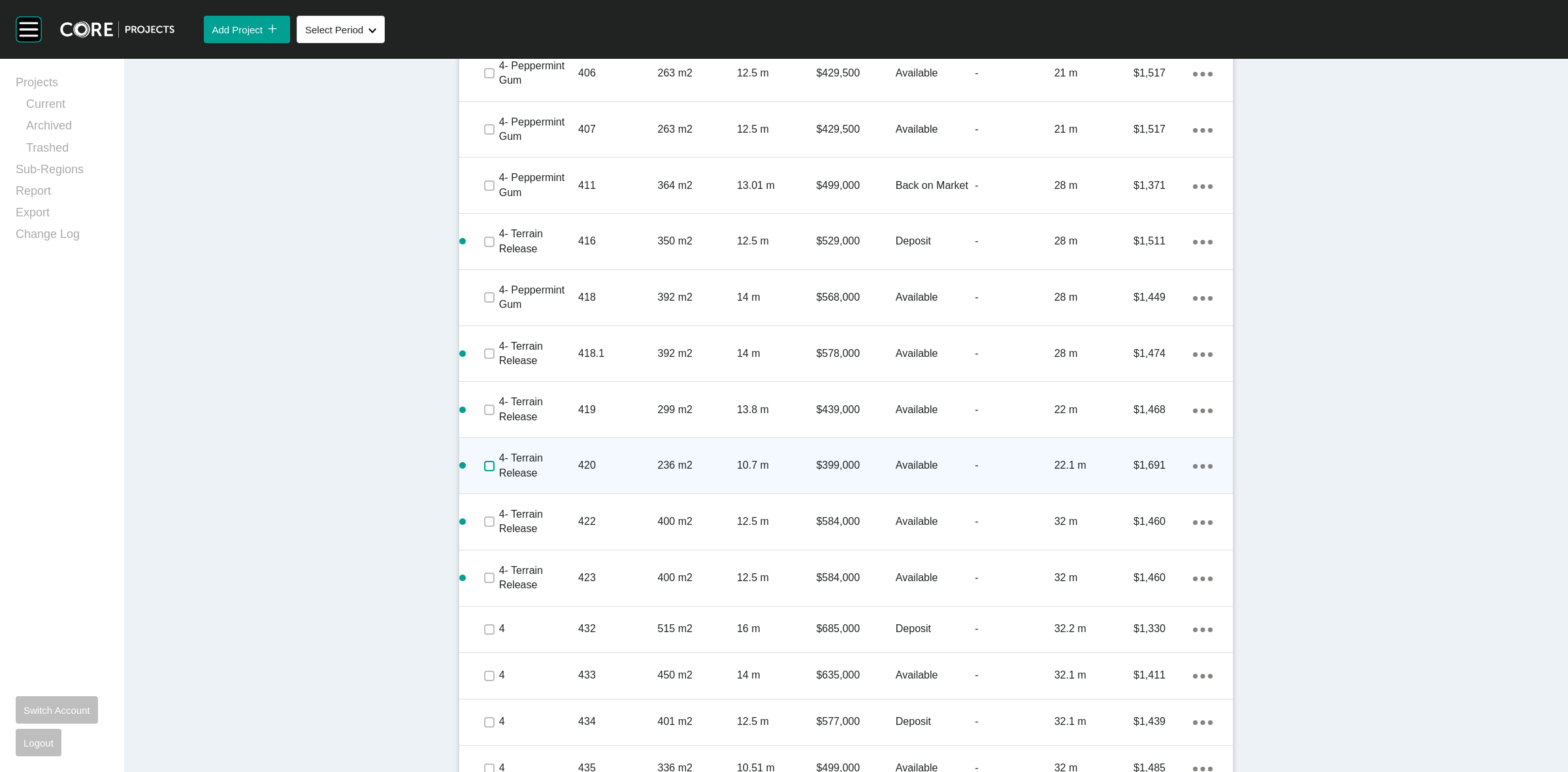
click at [485, 461] on label at bounding box center [489, 466] width 11 height 11
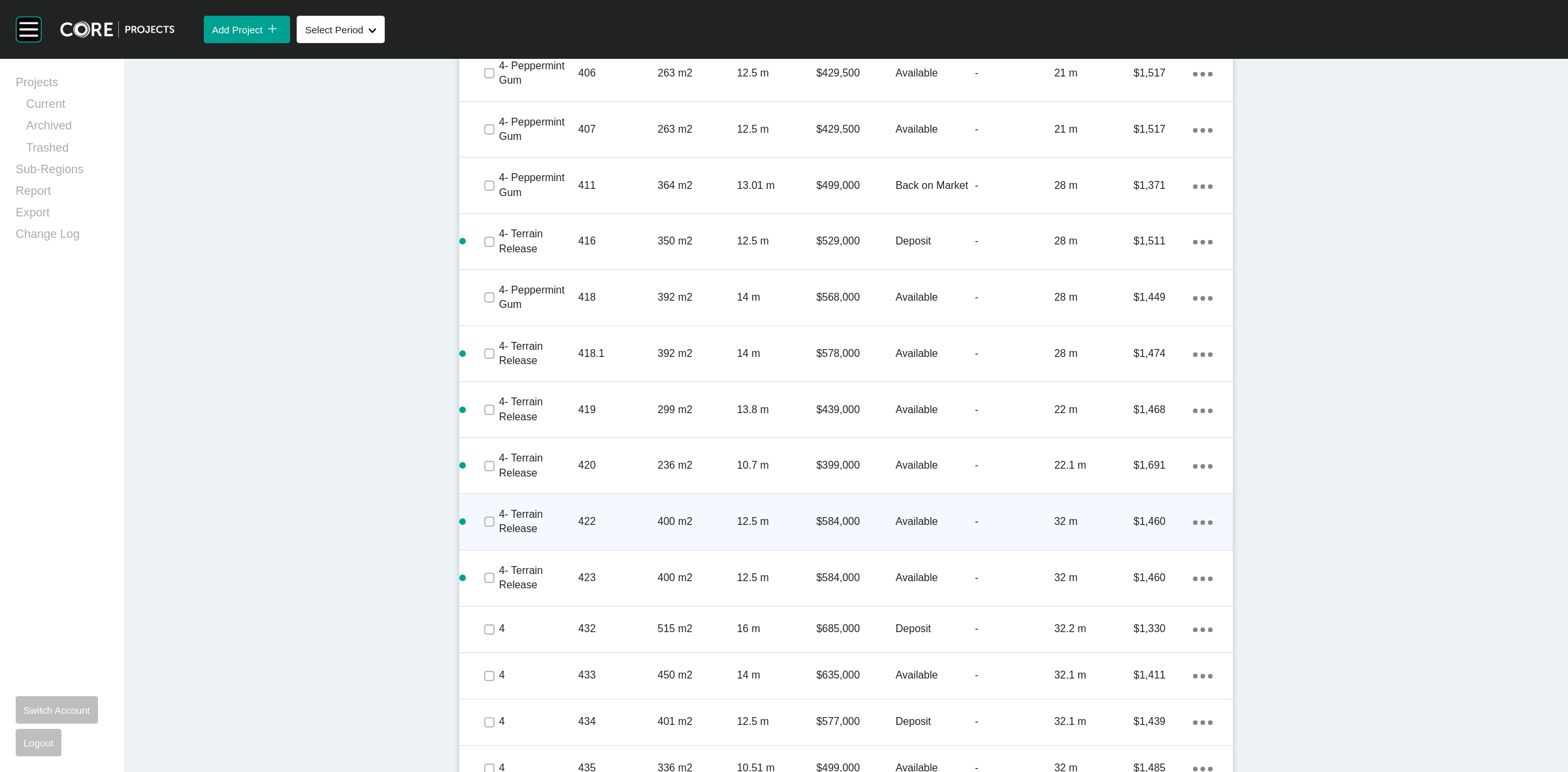
click at [499, 510] on p "4- Terrain Release" at bounding box center [538, 522] width 79 height 29
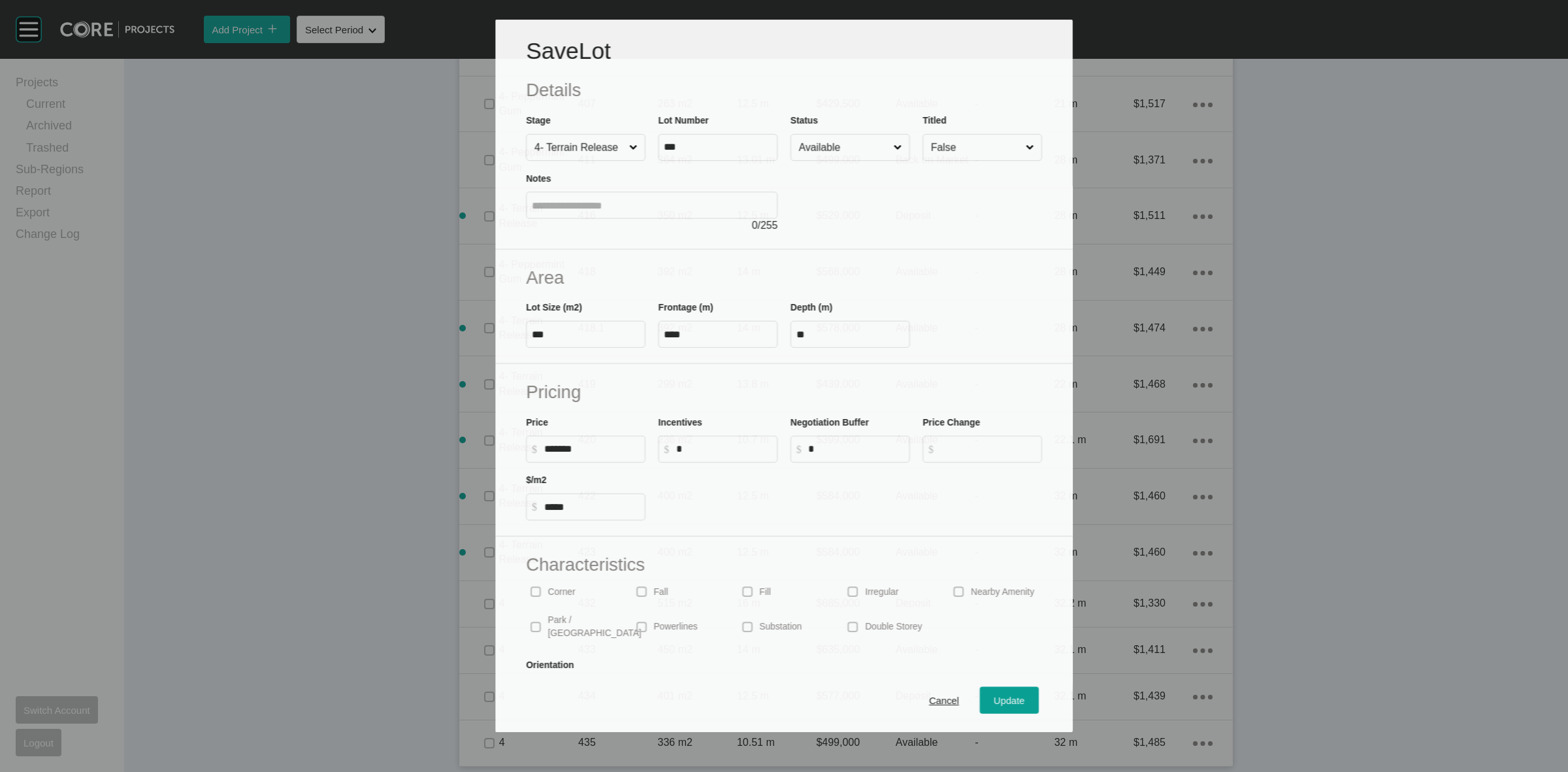
scroll to position [1225, 0]
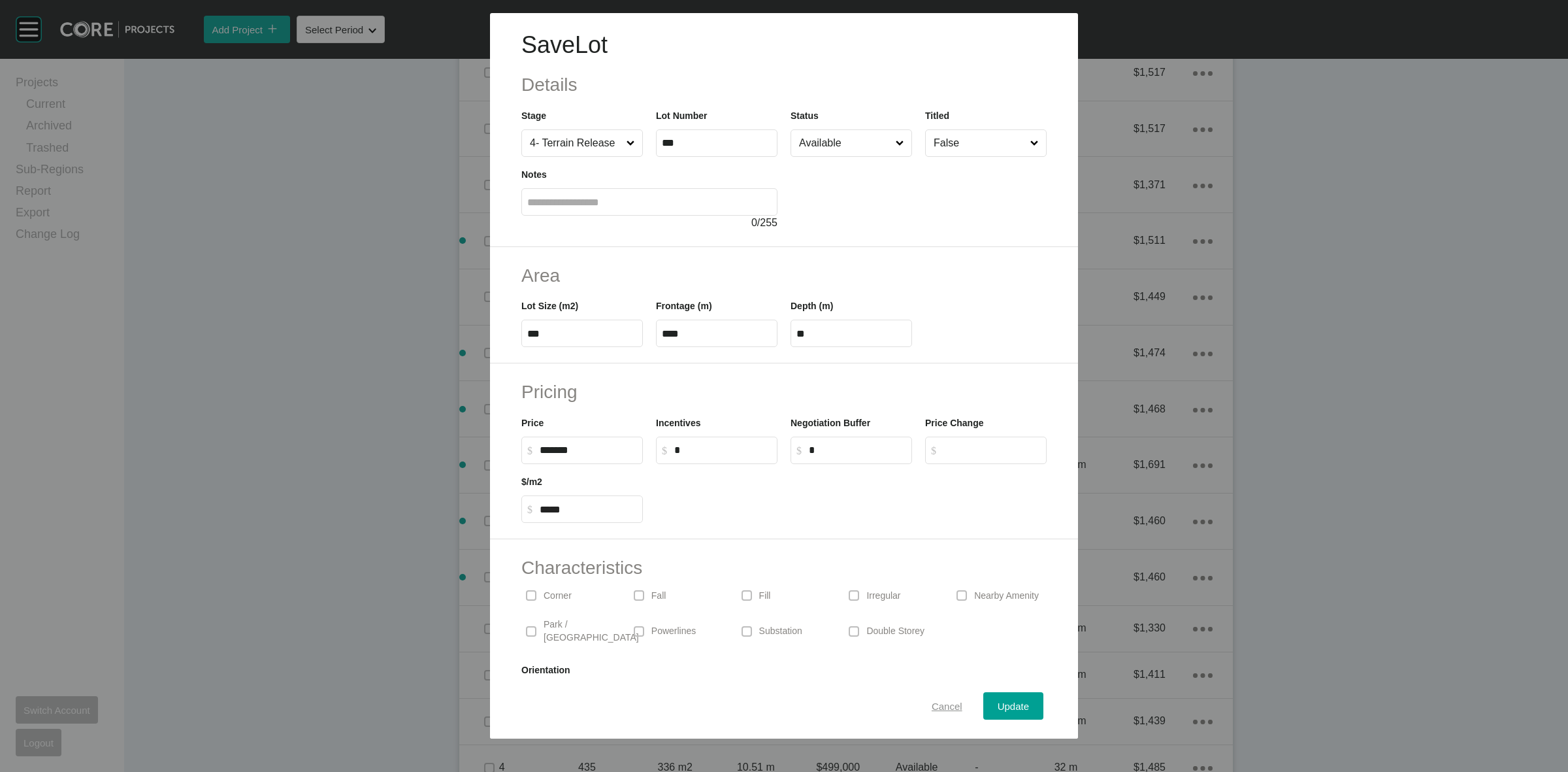
click at [931, 703] on span "Cancel" at bounding box center [946, 706] width 31 height 11
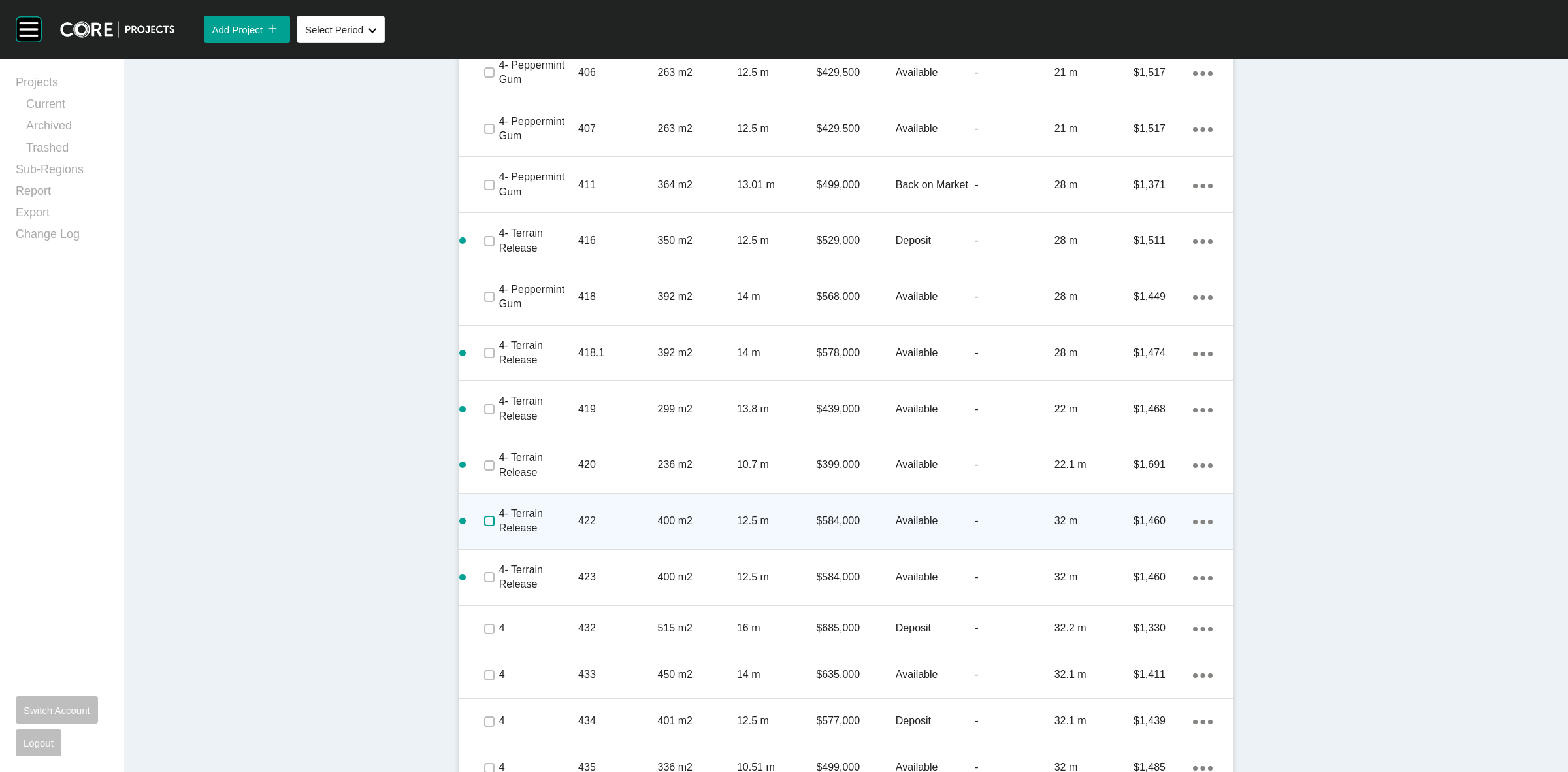
click at [484, 515] on label at bounding box center [489, 521] width 11 height 11
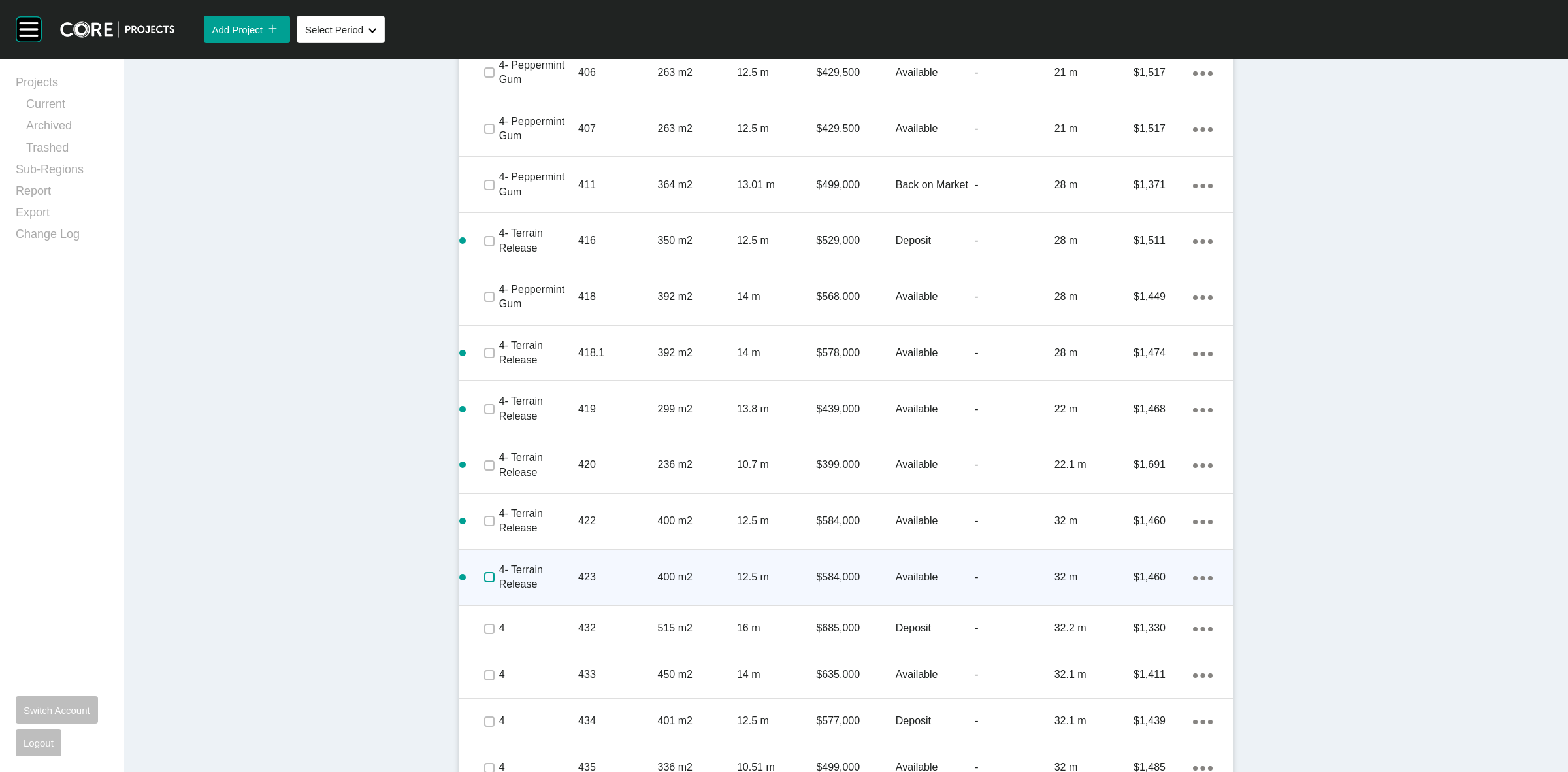
click at [487, 572] on label at bounding box center [489, 577] width 11 height 11
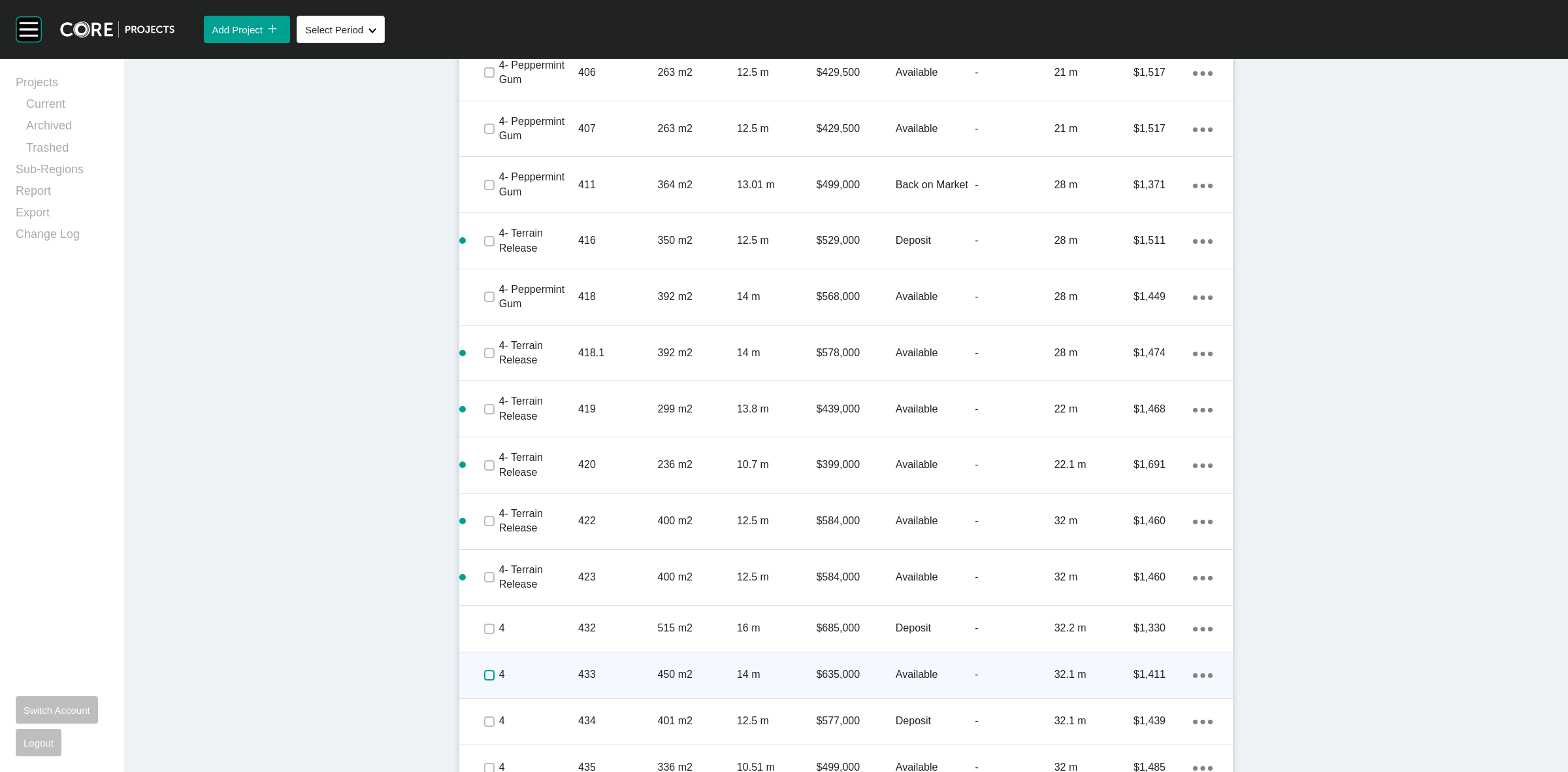
click at [484, 670] on label at bounding box center [489, 675] width 11 height 11
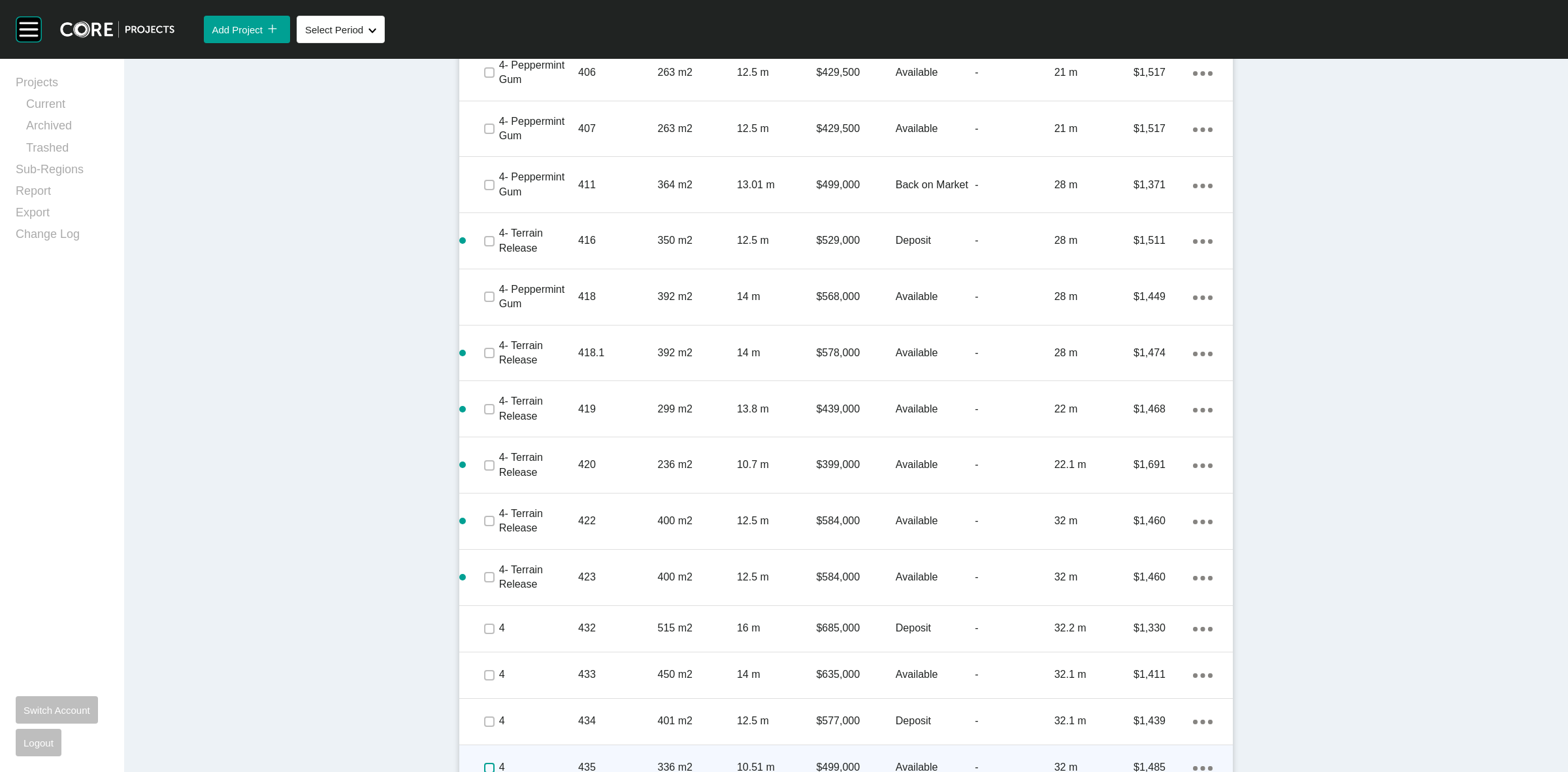
click at [484, 763] on label at bounding box center [489, 768] width 11 height 11
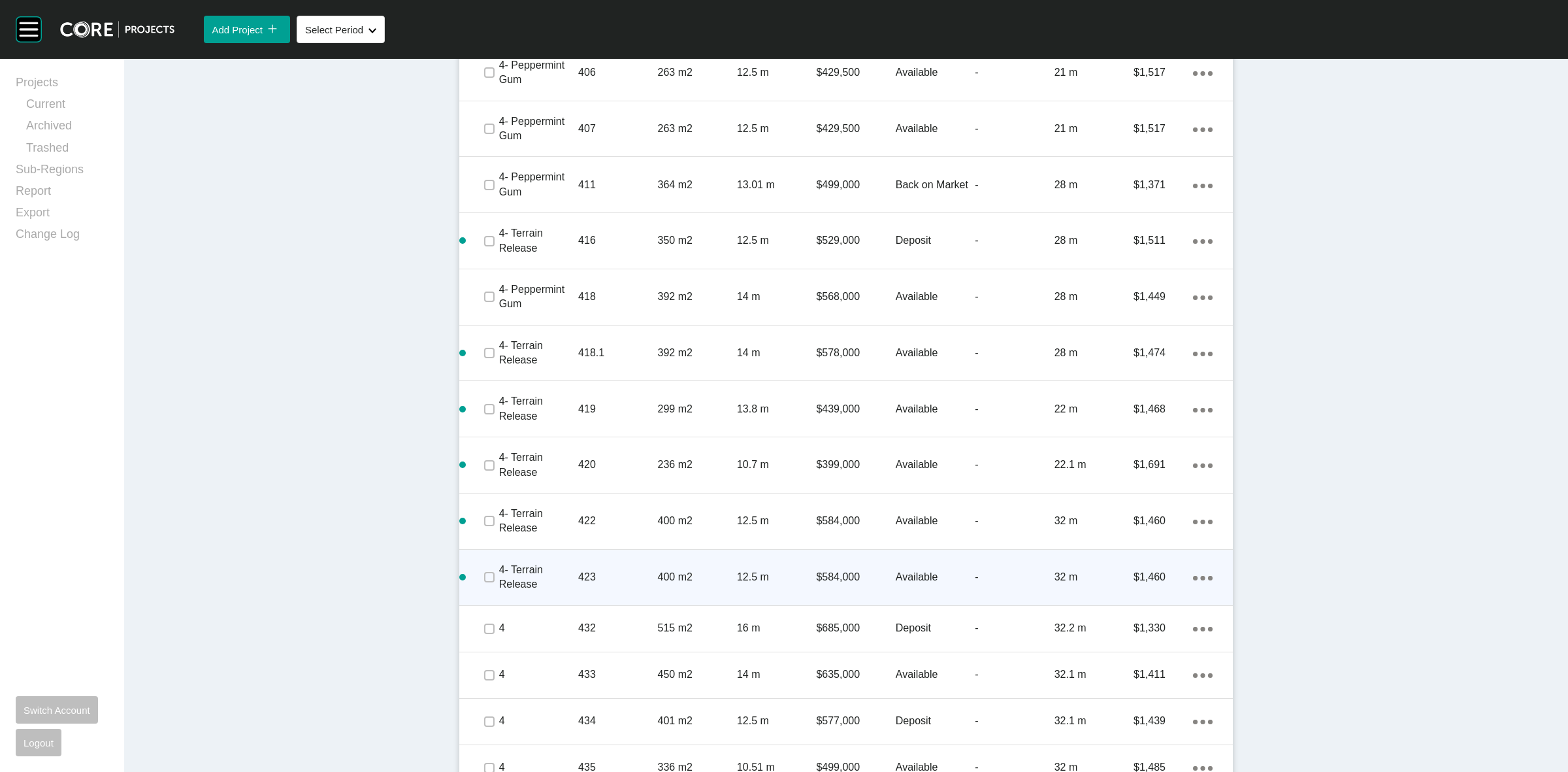
click at [611, 570] on p "423" at bounding box center [618, 577] width 79 height 15
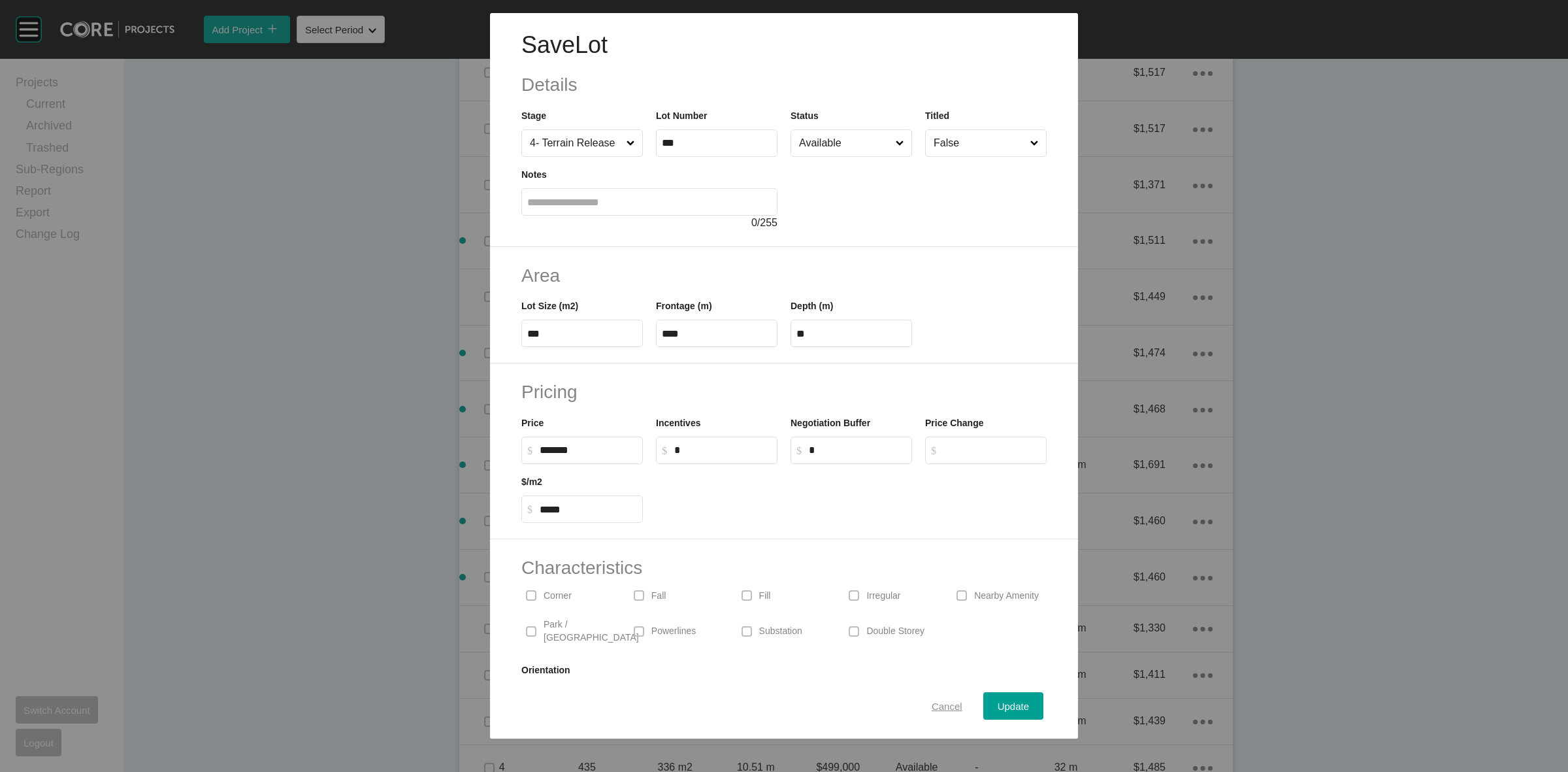
click at [931, 703] on span "Cancel" at bounding box center [946, 706] width 31 height 11
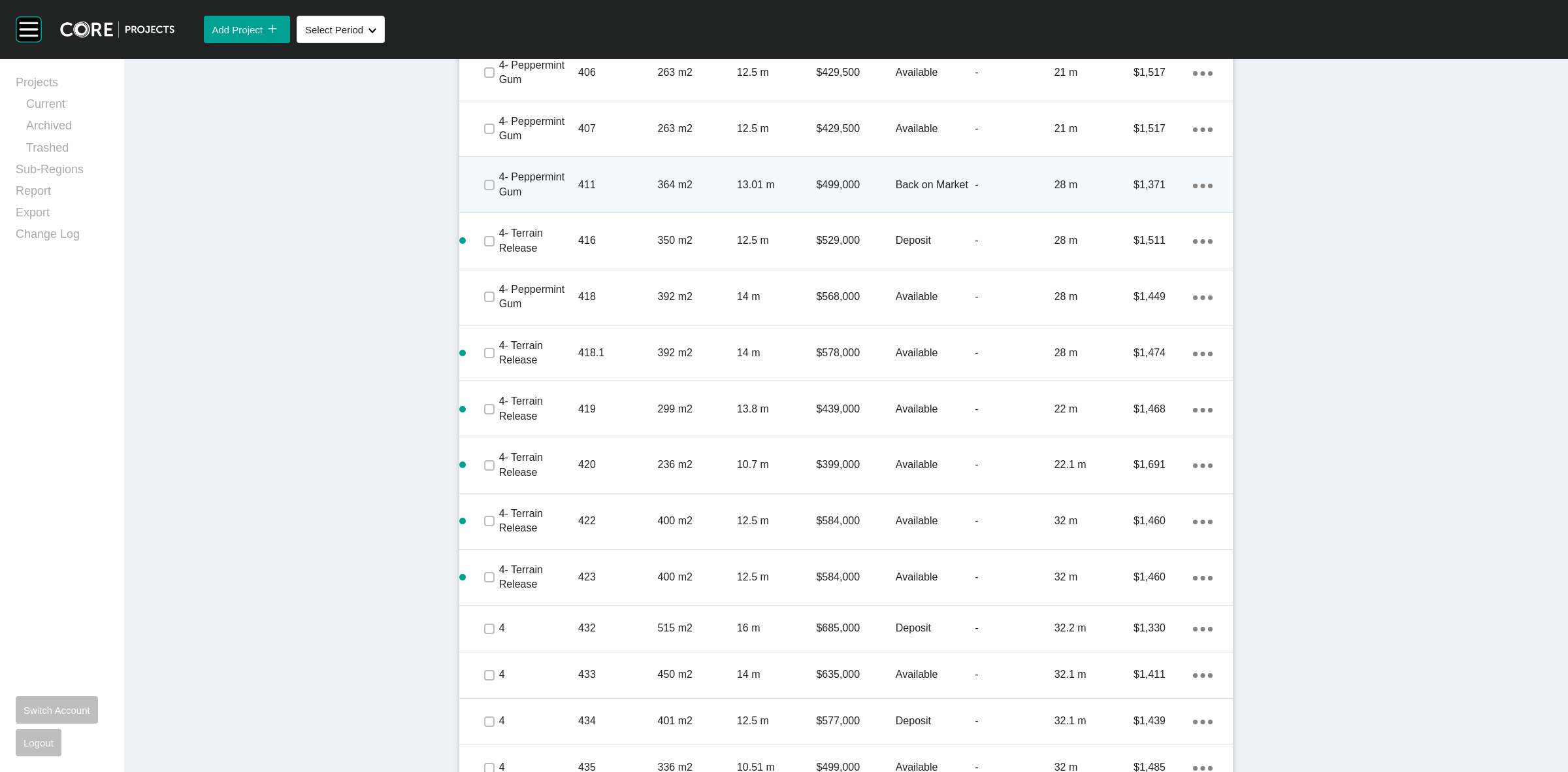
click at [704, 165] on div "364 m2" at bounding box center [697, 185] width 79 height 41
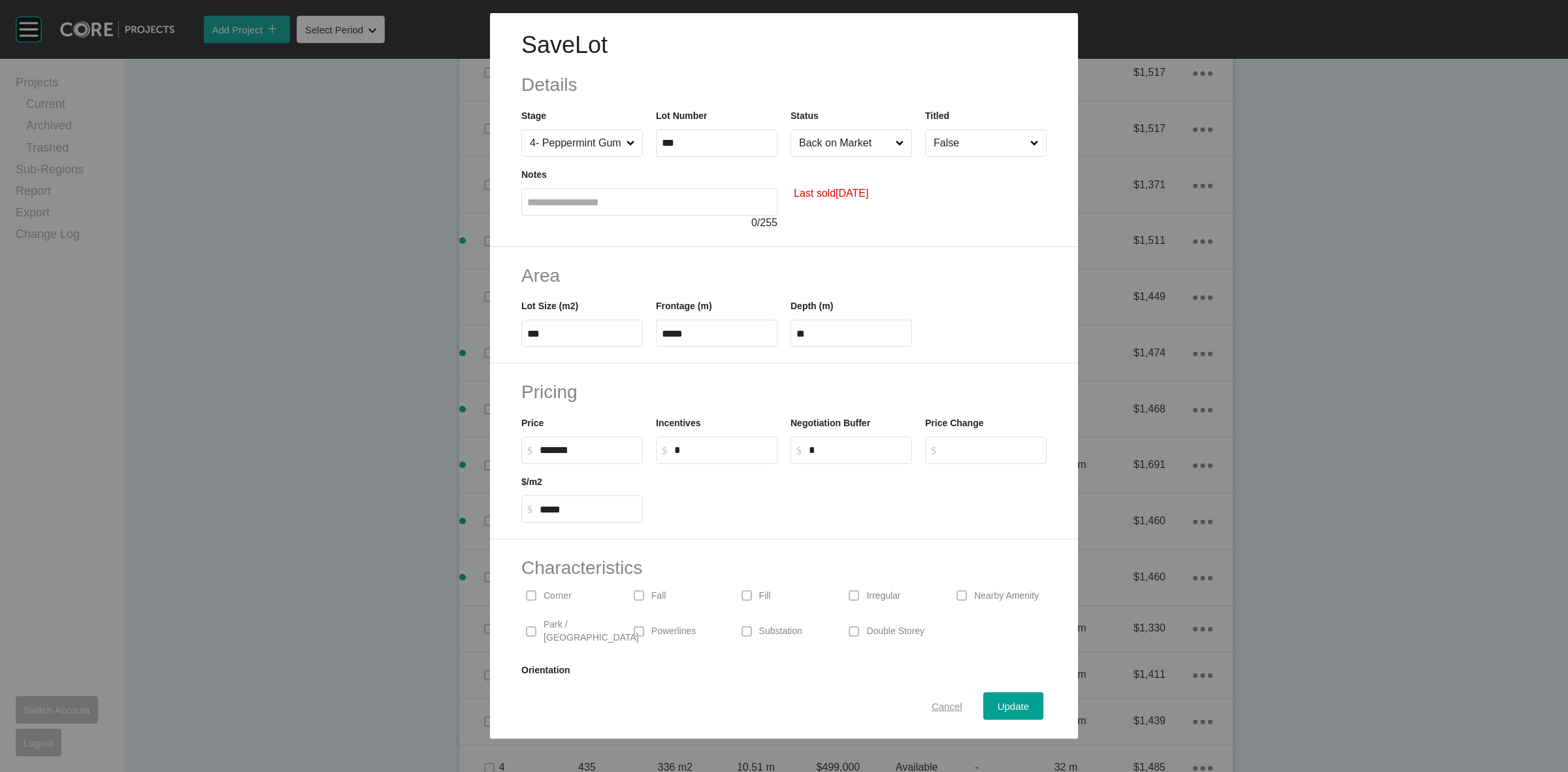
click at [936, 704] on span "Cancel" at bounding box center [946, 706] width 31 height 11
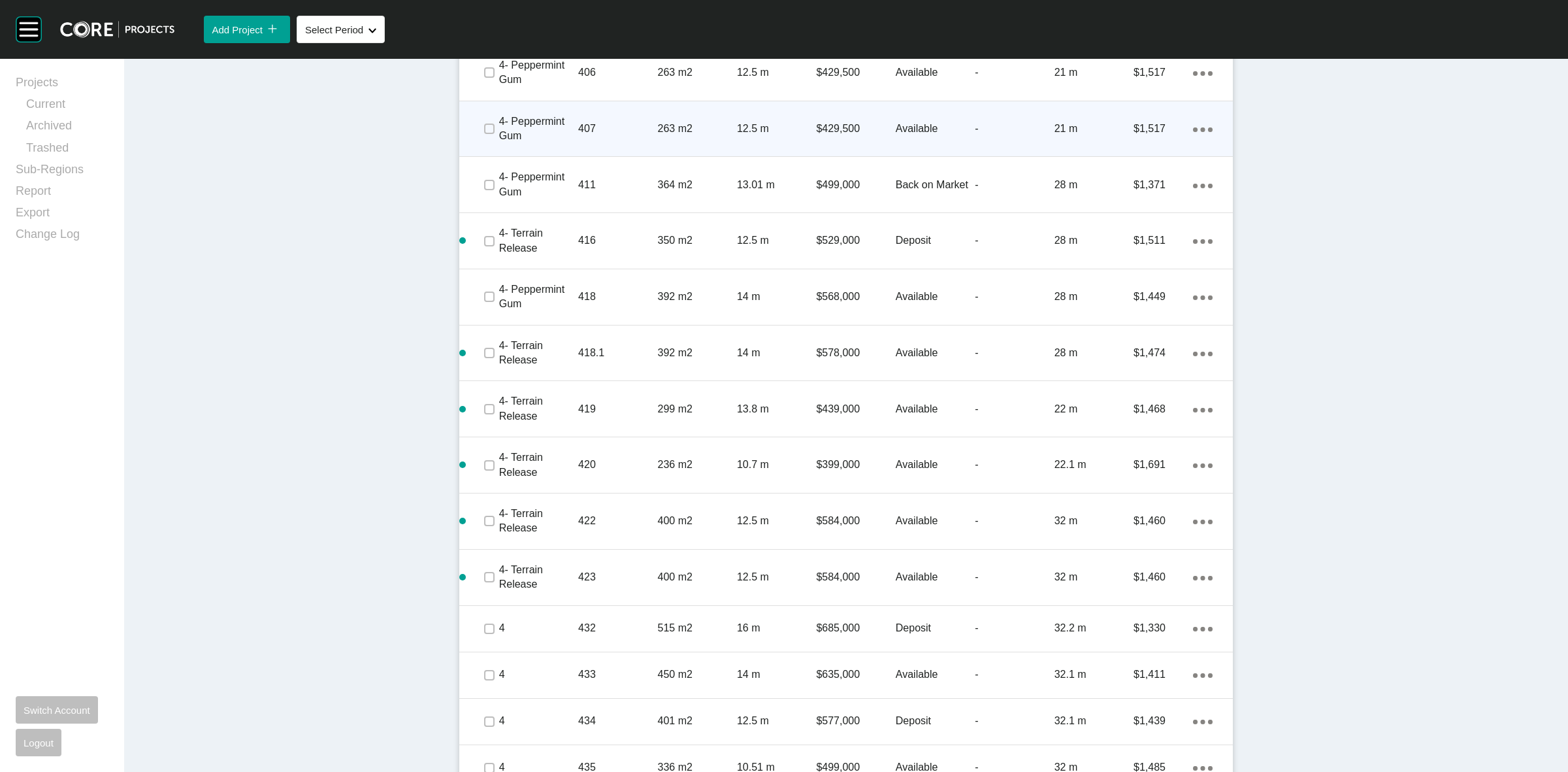
click at [719, 122] on p "263 m2" at bounding box center [697, 129] width 79 height 15
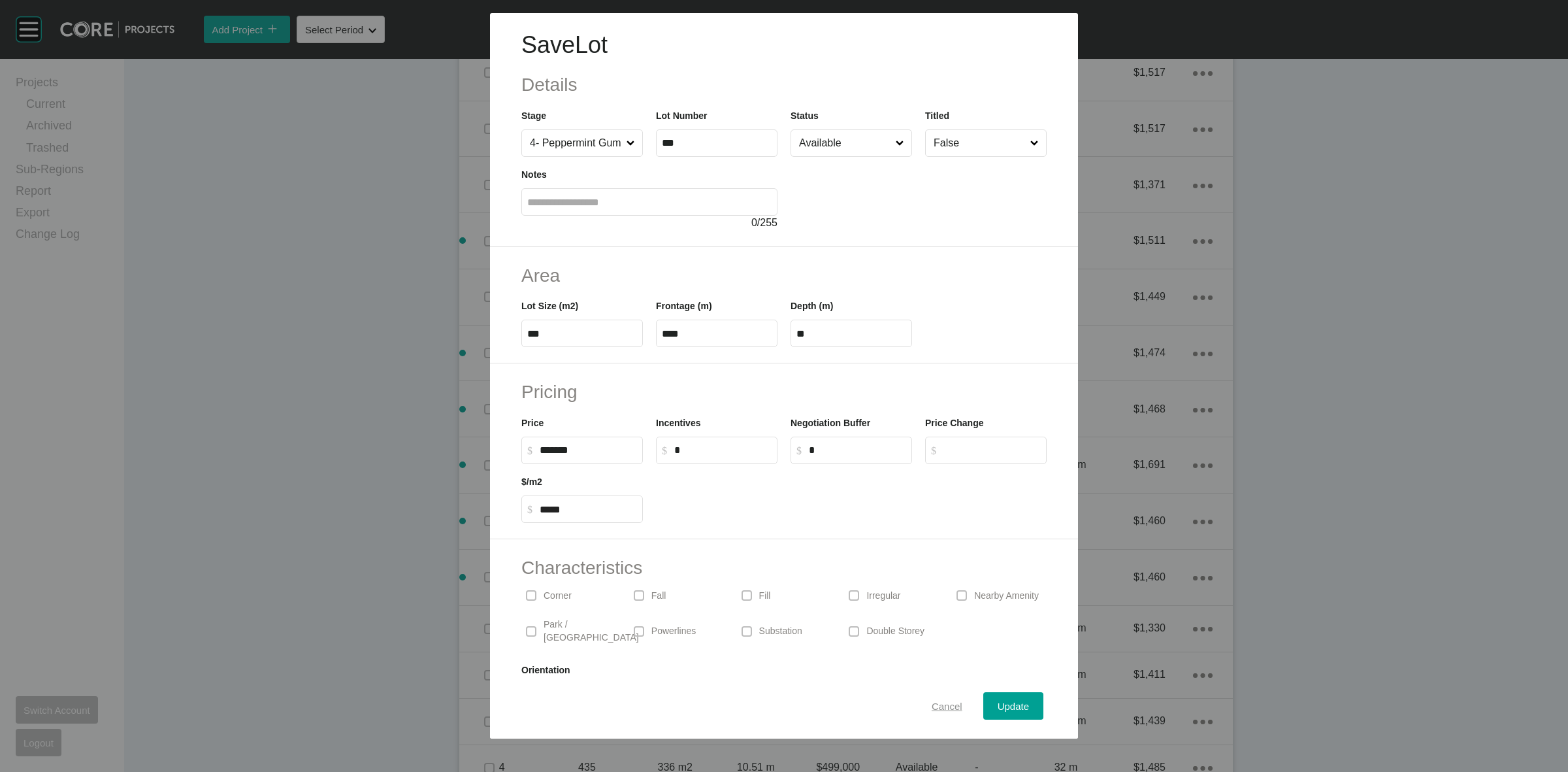
click at [931, 703] on span "Cancel" at bounding box center [946, 706] width 31 height 11
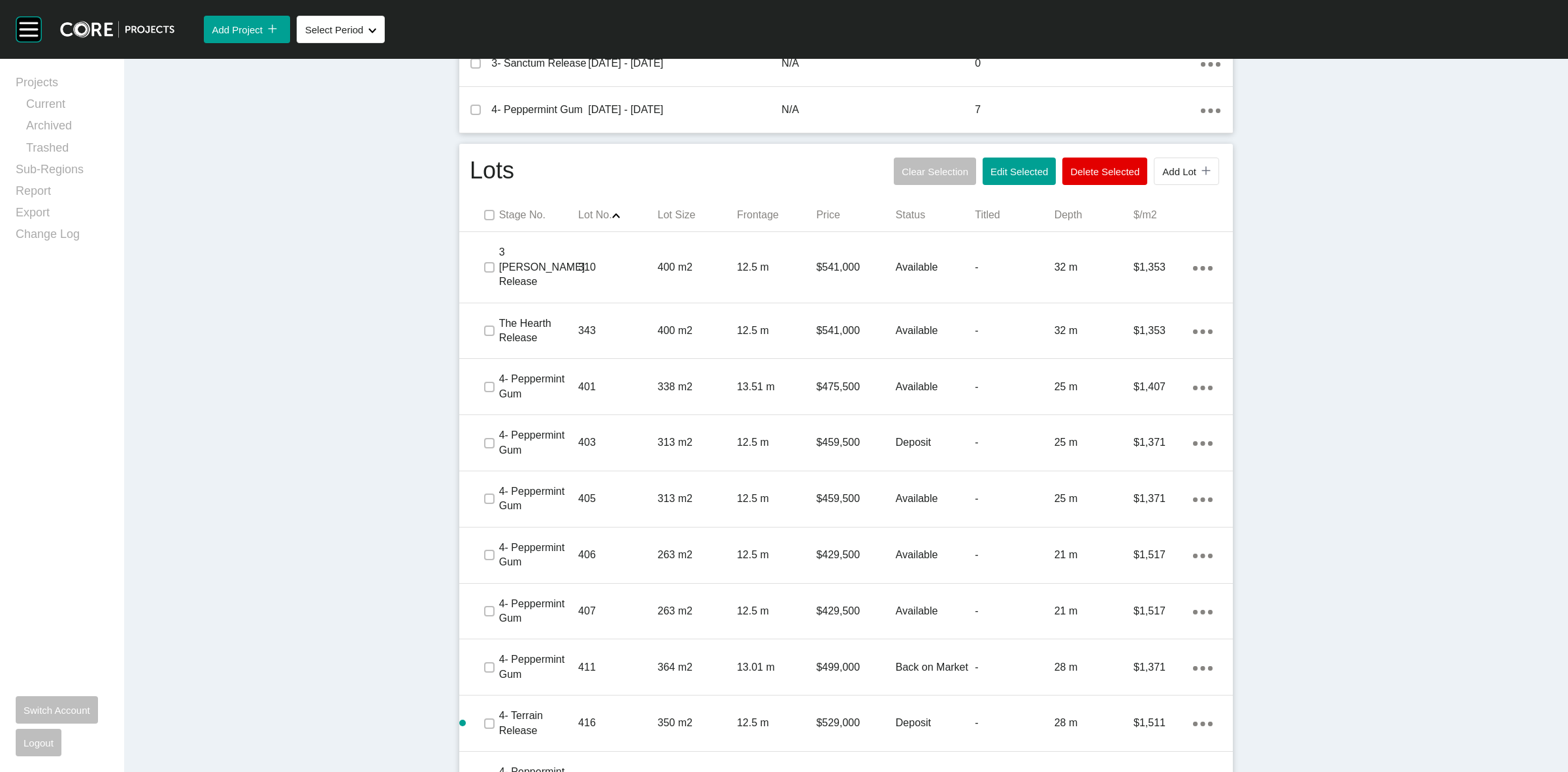
scroll to position [735, 0]
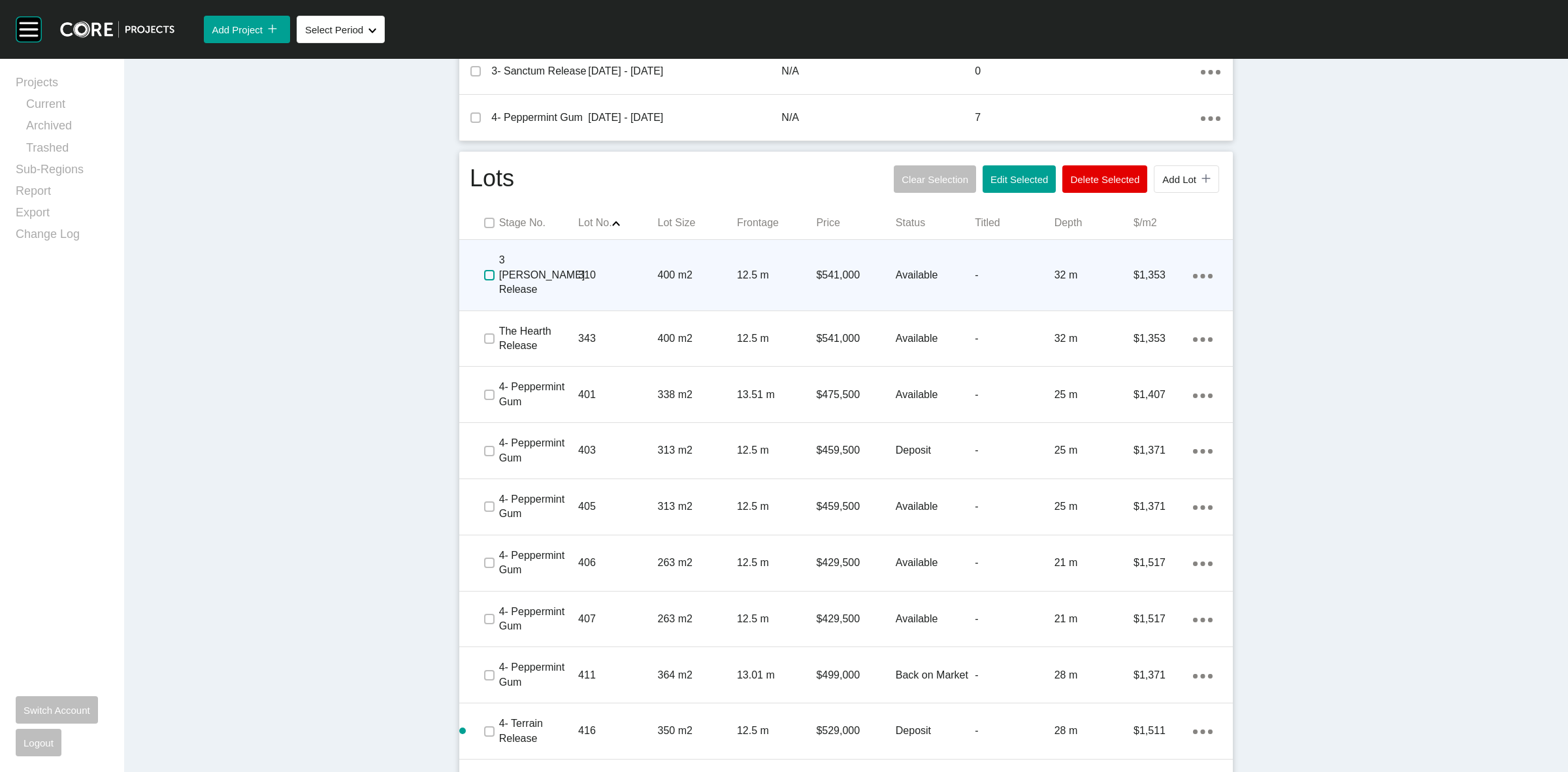
click at [484, 272] on label at bounding box center [489, 275] width 11 height 11
click at [605, 272] on p "310" at bounding box center [618, 275] width 79 height 15
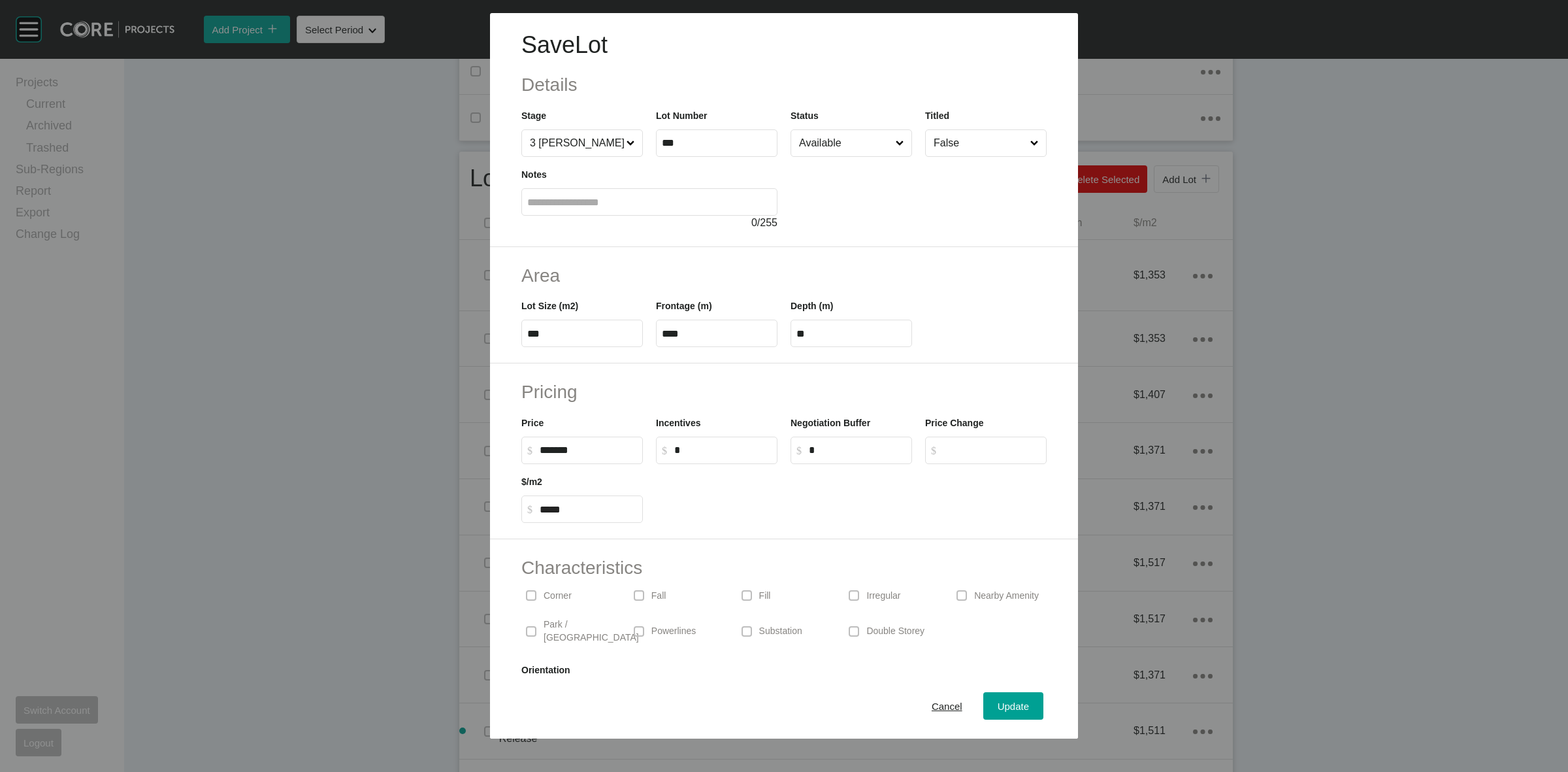
click at [822, 148] on input "Available" at bounding box center [845, 143] width 97 height 26
click at [997, 703] on span "Update" at bounding box center [1013, 706] width 32 height 11
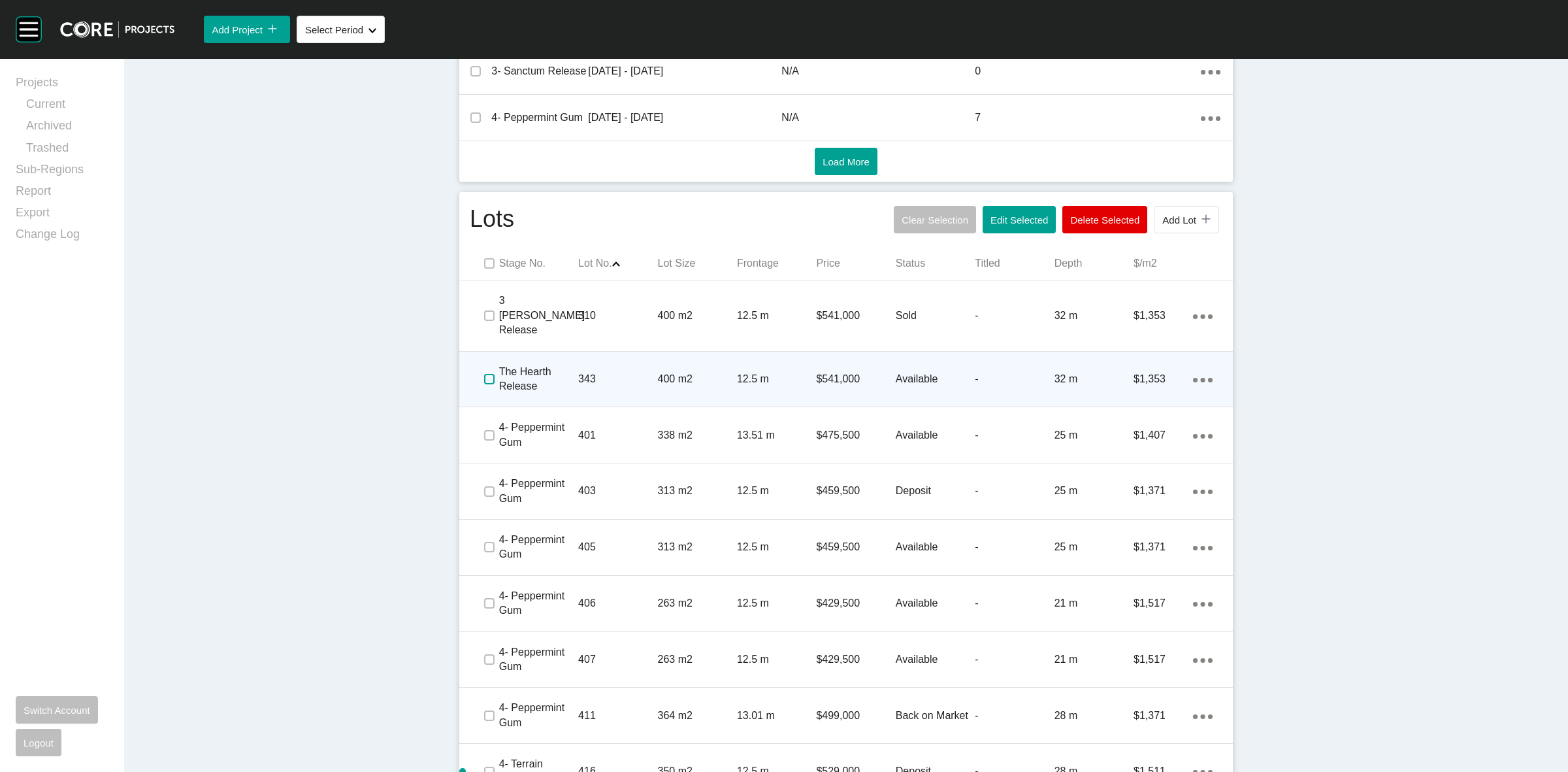
click at [484, 374] on label at bounding box center [489, 379] width 11 height 11
click at [608, 372] on p "343" at bounding box center [618, 379] width 79 height 15
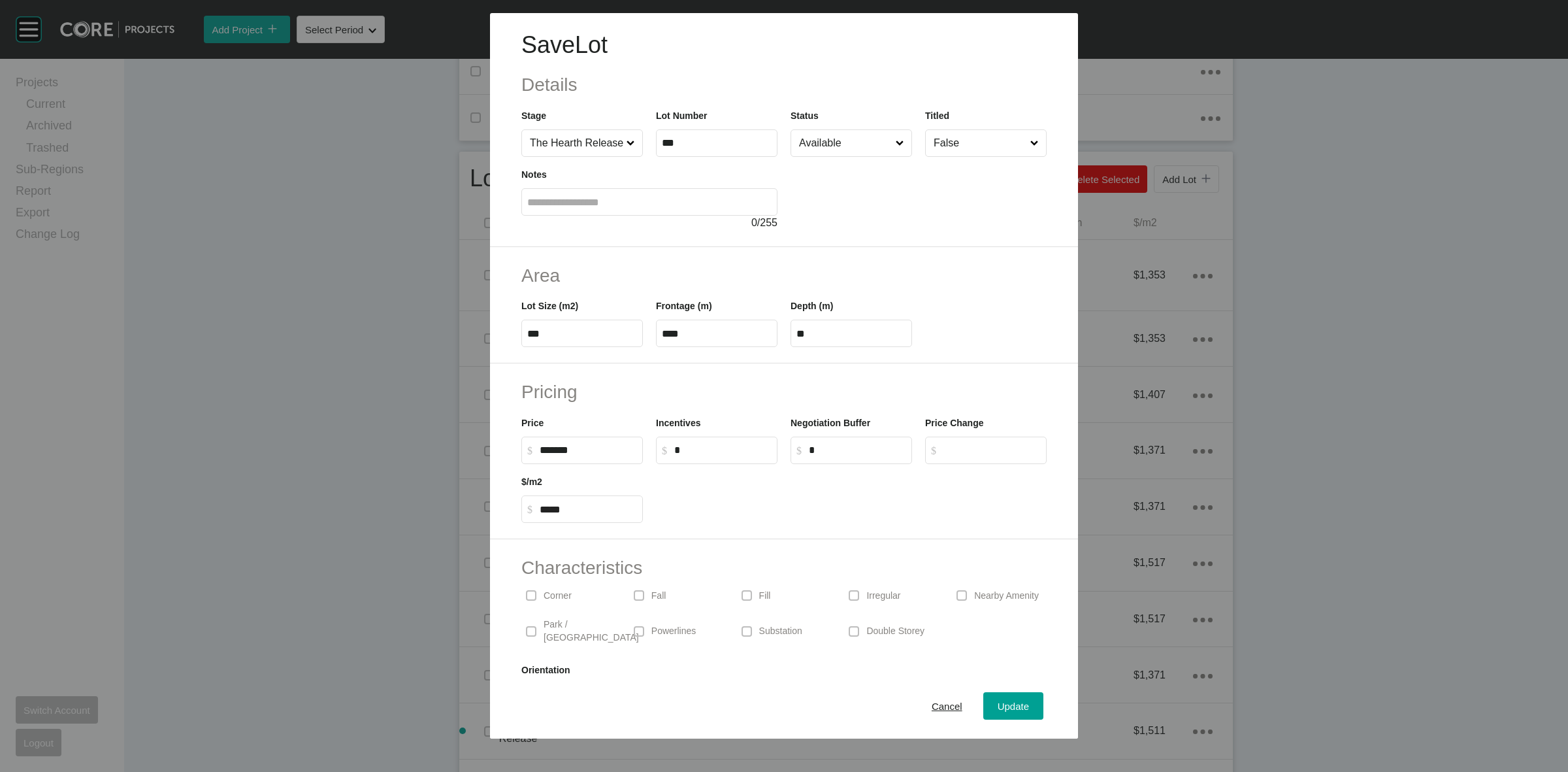
click at [697, 453] on input "*" at bounding box center [722, 450] width 97 height 11
type input "*****"
click at [830, 144] on input "Available" at bounding box center [845, 143] width 97 height 26
click at [990, 695] on button "Update" at bounding box center [1013, 706] width 60 height 28
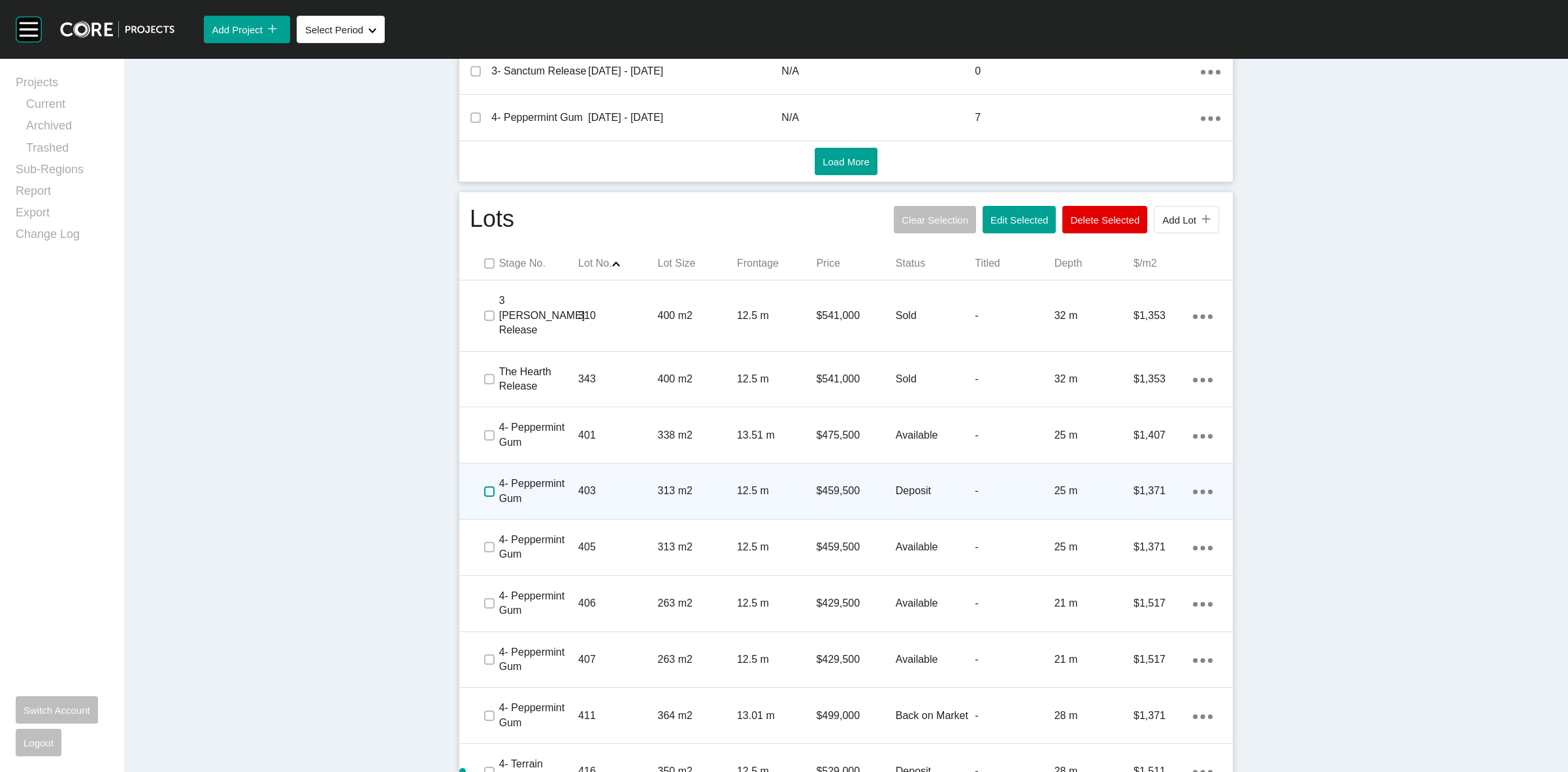
click at [484, 486] on label at bounding box center [489, 492] width 11 height 11
click at [611, 484] on p "403" at bounding box center [618, 491] width 79 height 15
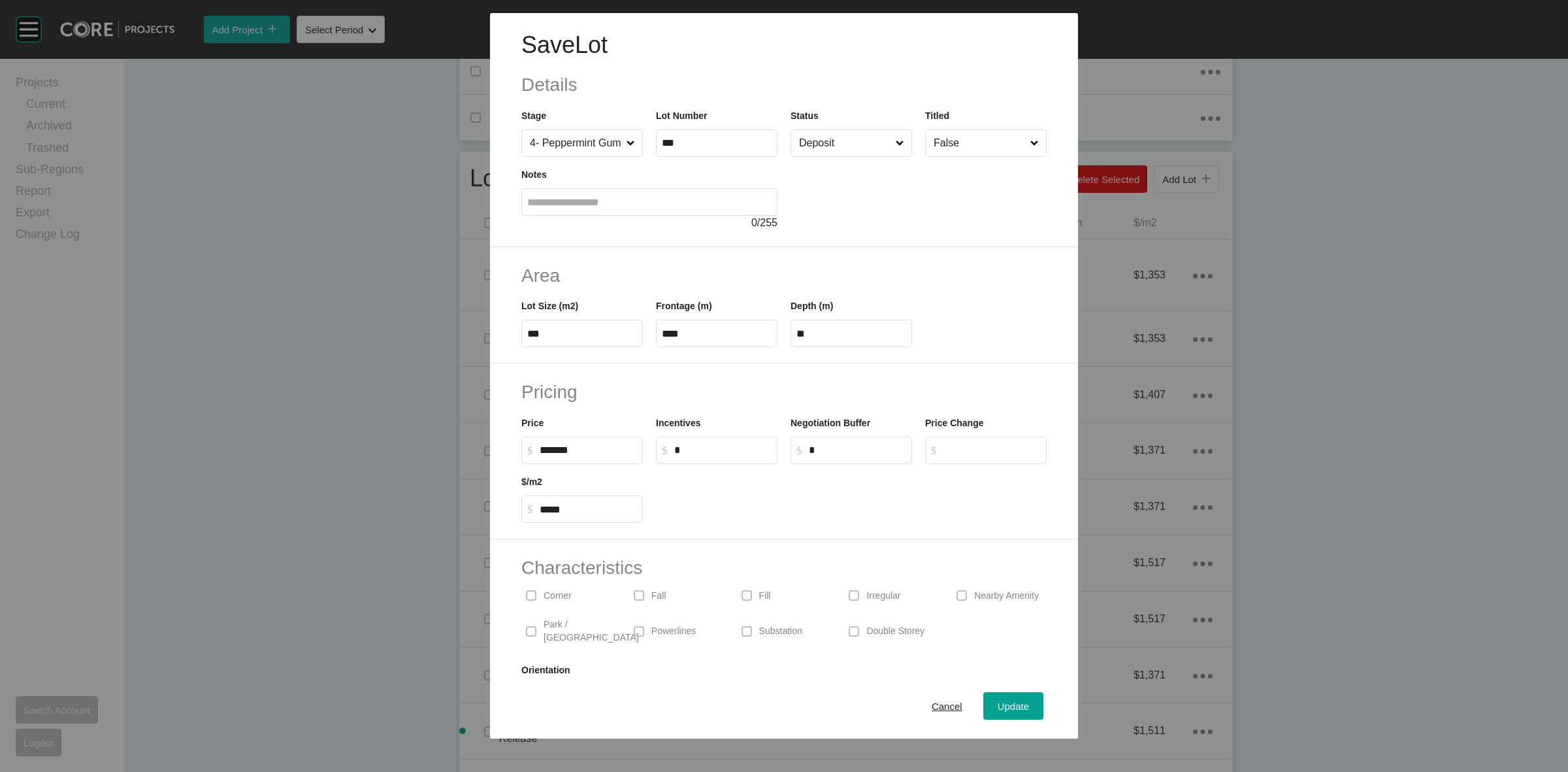
click at [807, 153] on input "Deposit" at bounding box center [845, 143] width 97 height 26
click at [819, 147] on input "Deposit" at bounding box center [845, 143] width 97 height 26
click at [997, 708] on span "Update" at bounding box center [1013, 706] width 32 height 11
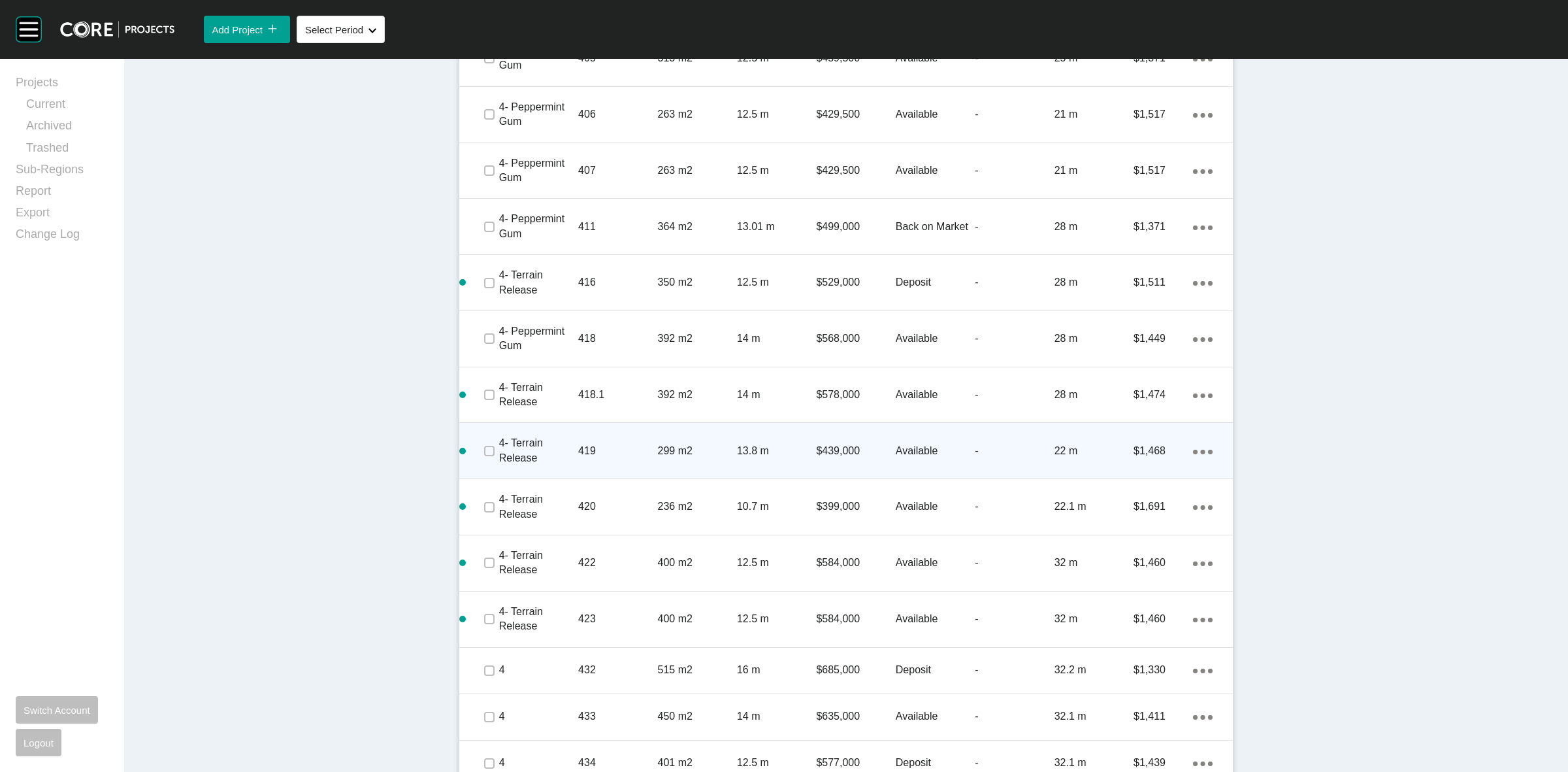
scroll to position [1225, 0]
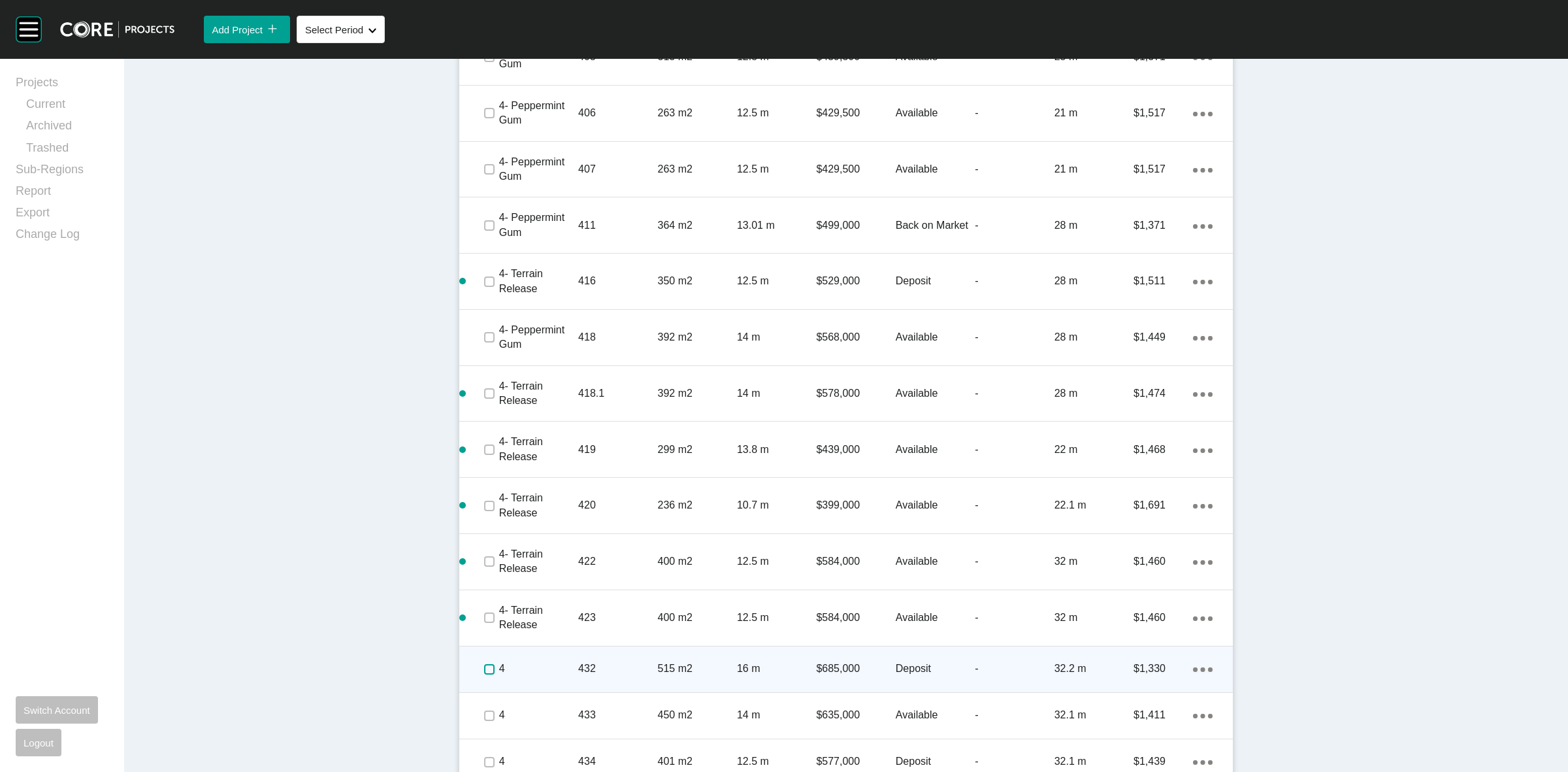
drag, startPoint x: 479, startPoint y: 655, endPoint x: 527, endPoint y: 652, distance: 48.1
click at [484, 664] on label at bounding box center [489, 670] width 11 height 11
click at [532, 661] on p "4" at bounding box center [538, 668] width 79 height 15
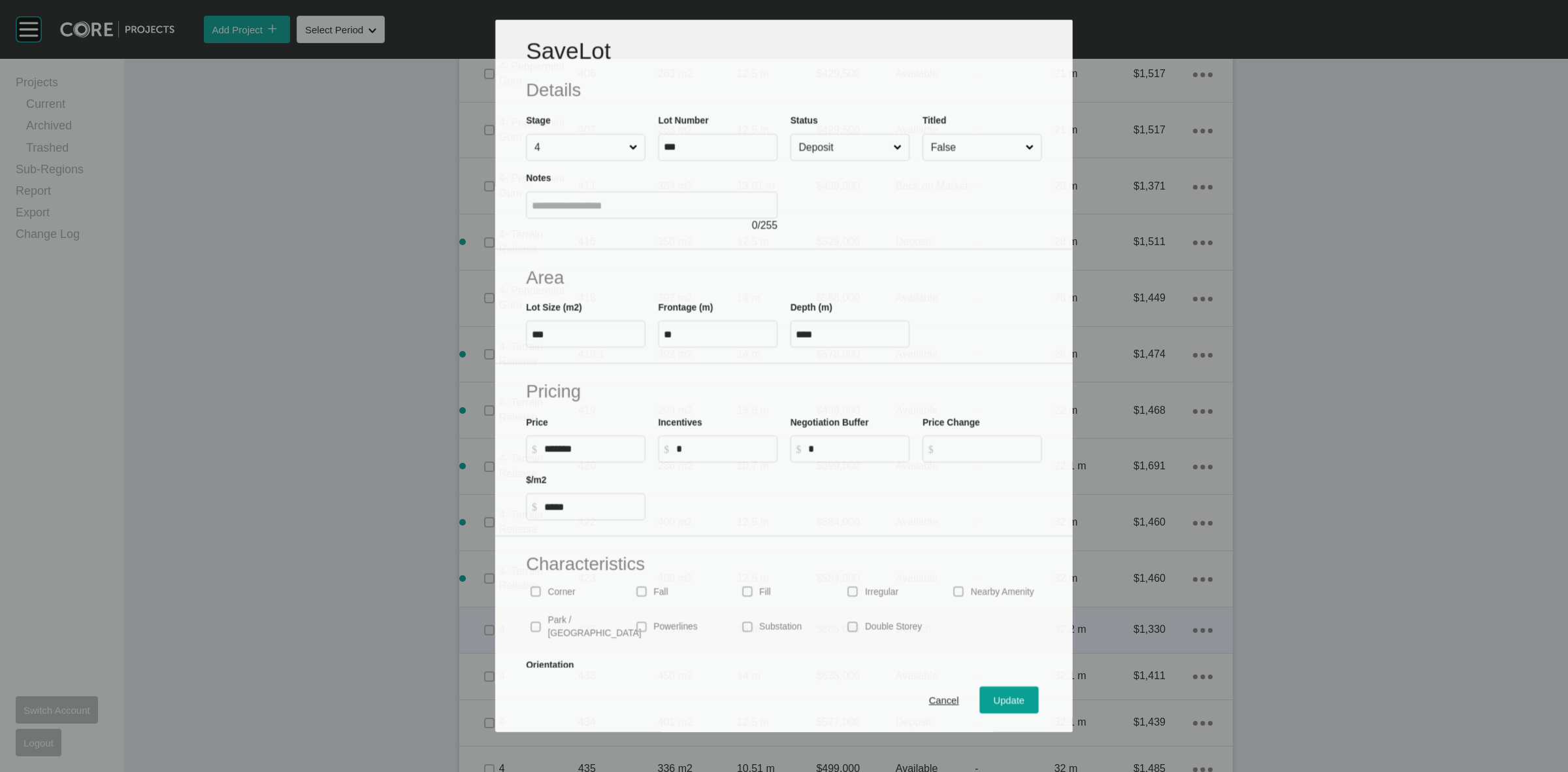
scroll to position [1184, 0]
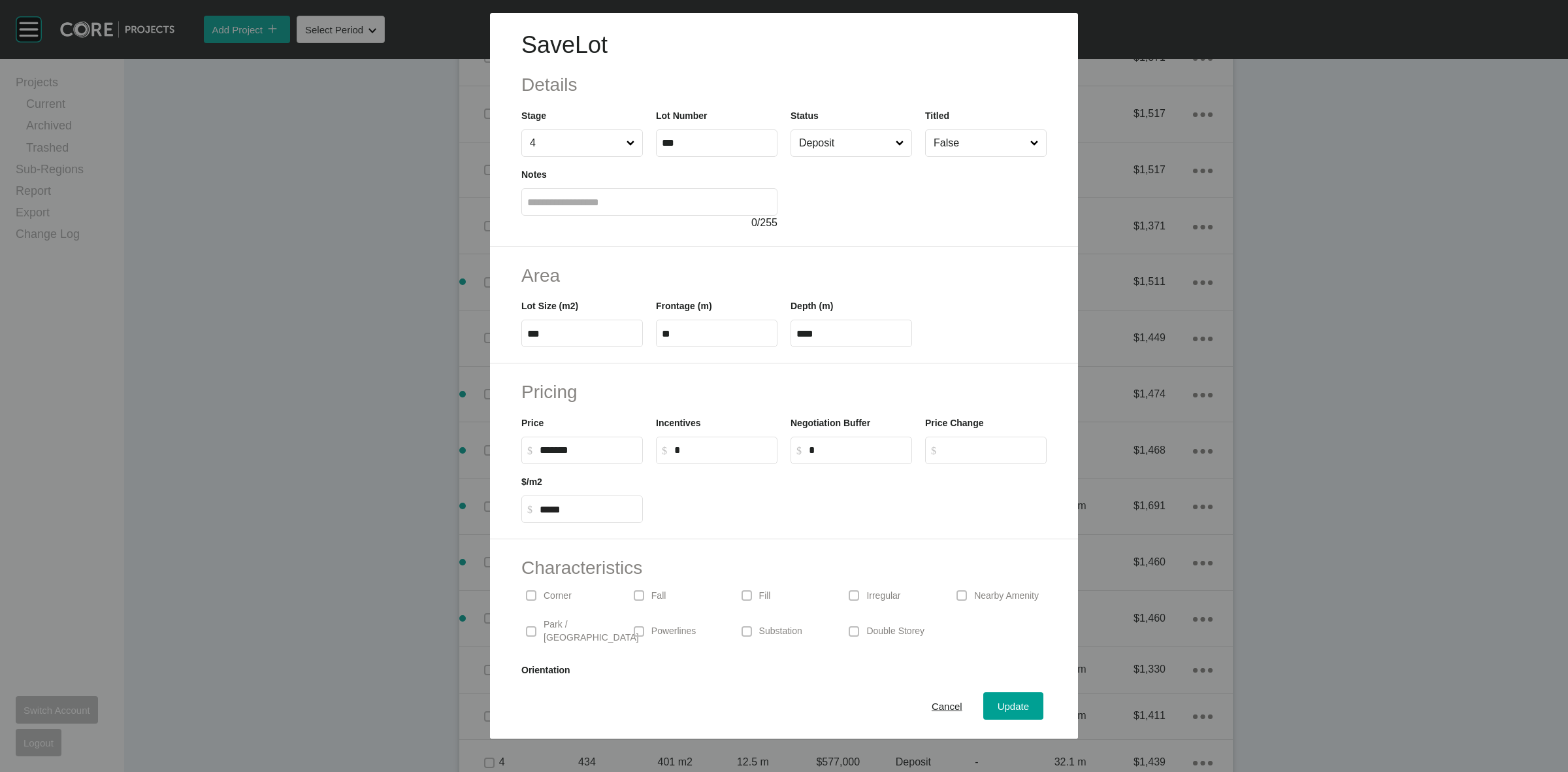
click at [828, 146] on input "Deposit" at bounding box center [845, 143] width 97 height 26
click at [997, 703] on span "Update" at bounding box center [1013, 706] width 32 height 11
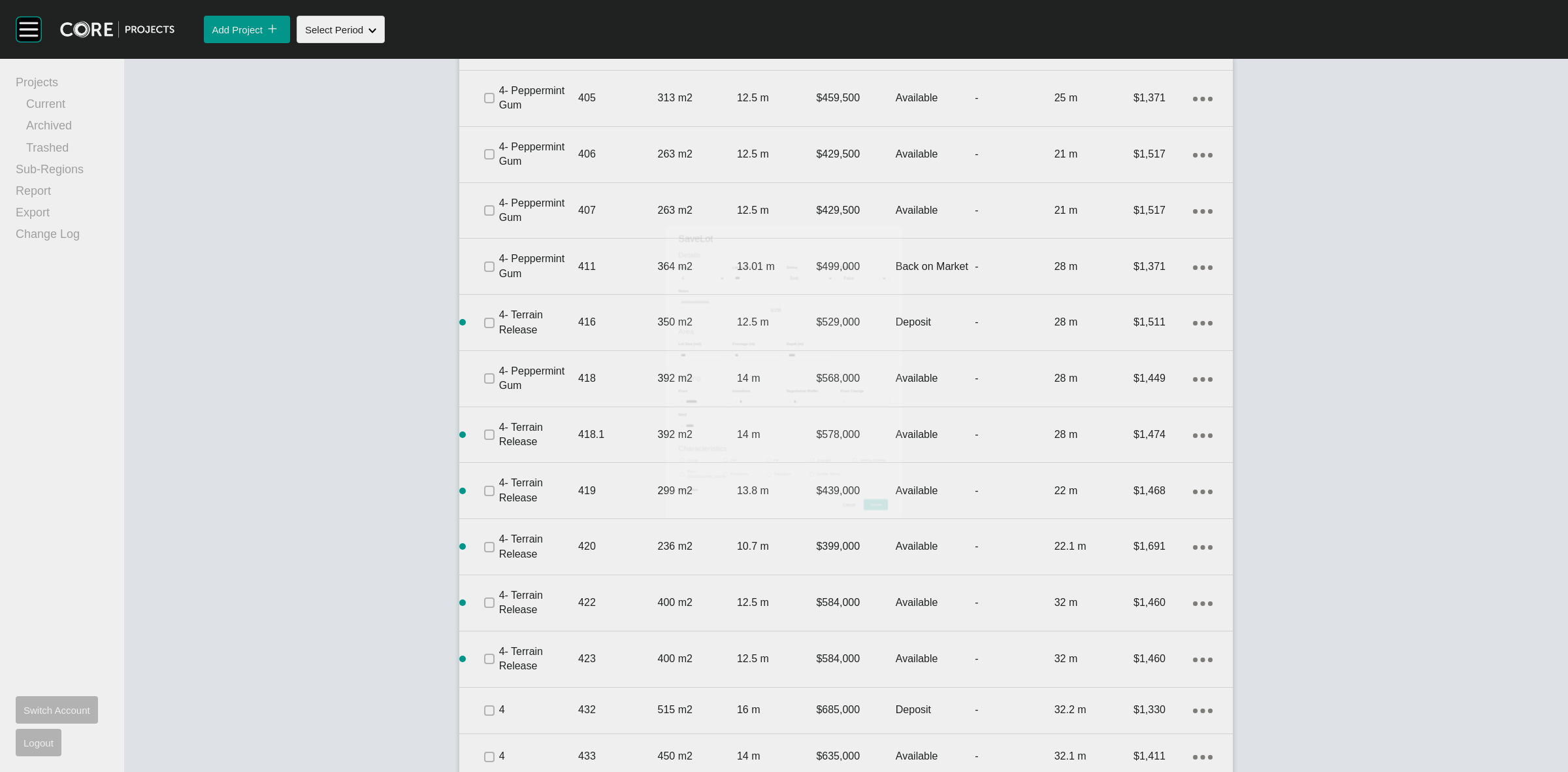
scroll to position [1225, 0]
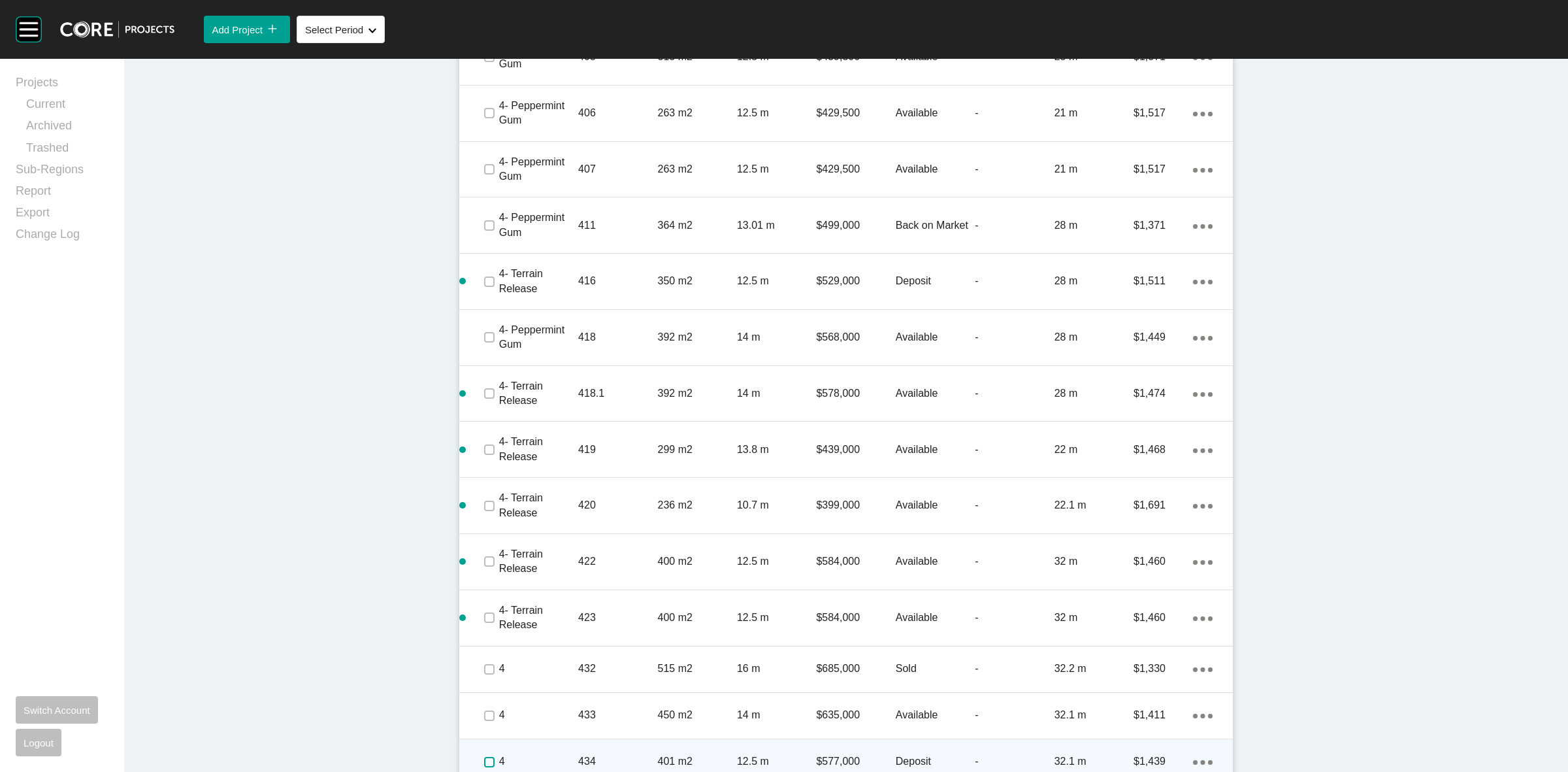
drag, startPoint x: 481, startPoint y: 747, endPoint x: 546, endPoint y: 747, distance: 65.0
click at [484, 757] on label at bounding box center [489, 762] width 11 height 11
click at [556, 754] on p "4" at bounding box center [538, 761] width 79 height 15
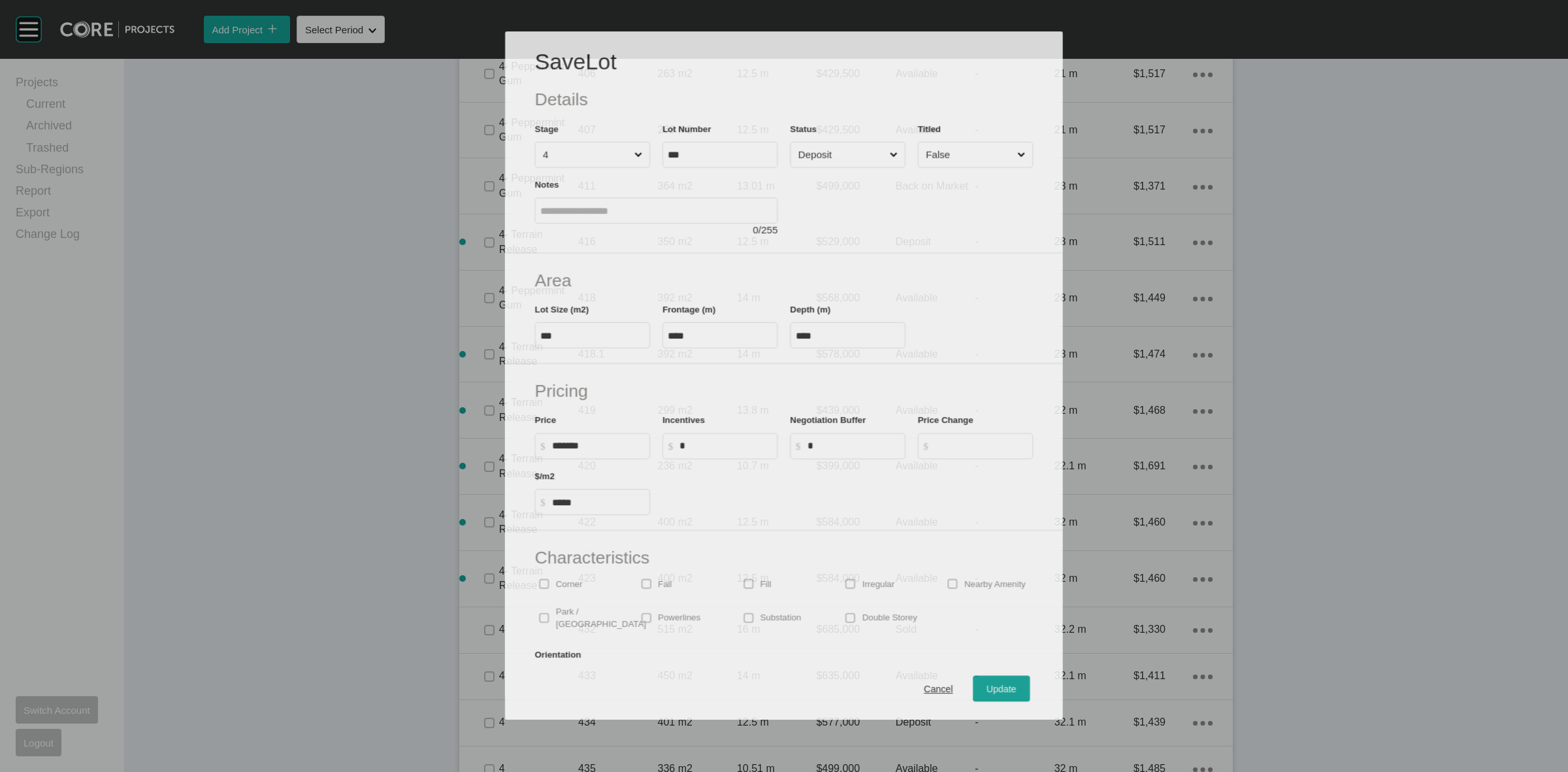
scroll to position [1184, 0]
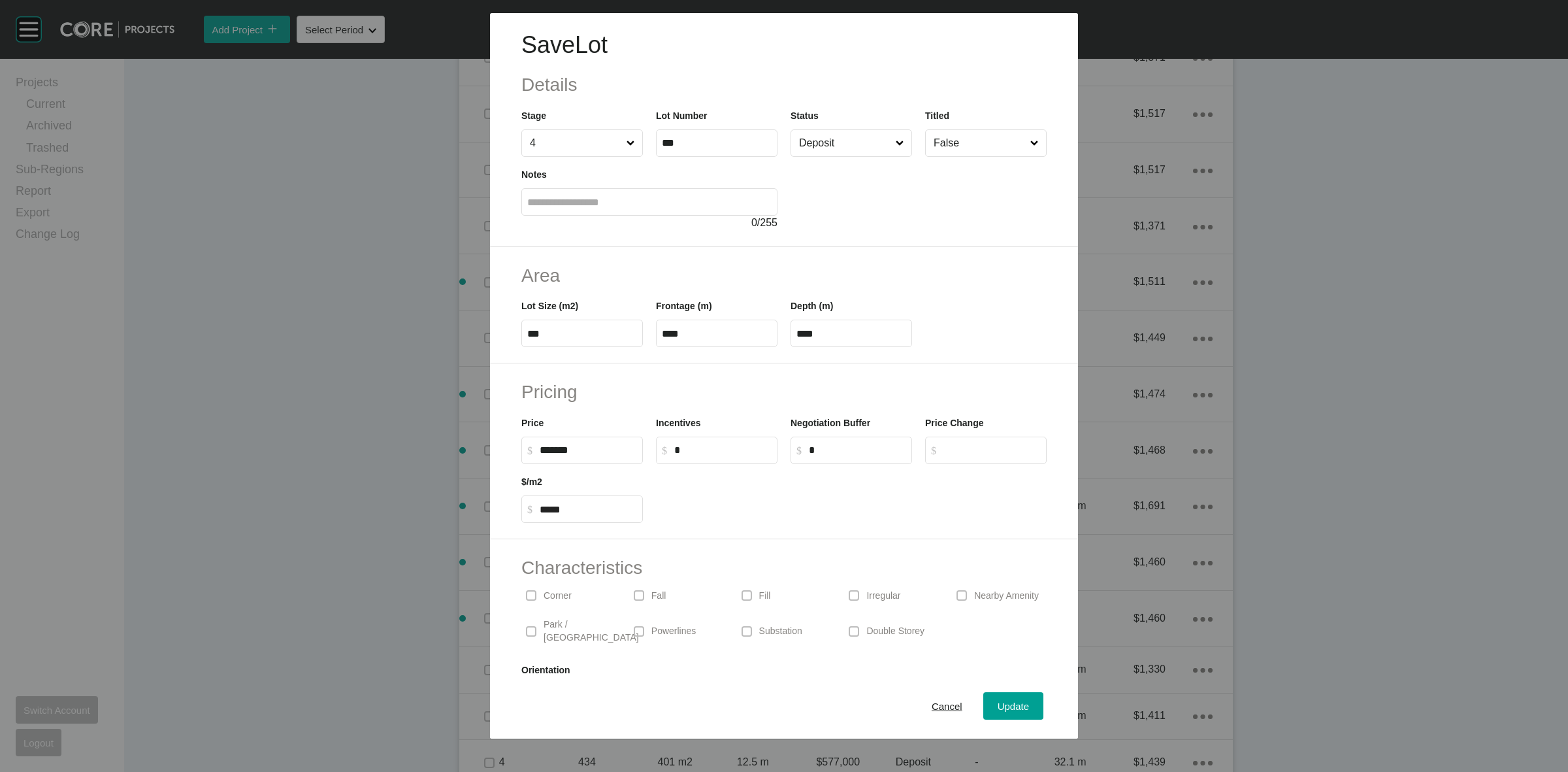
click at [824, 153] on input "Deposit" at bounding box center [845, 143] width 97 height 26
click at [994, 712] on div "Update" at bounding box center [1013, 706] width 38 height 18
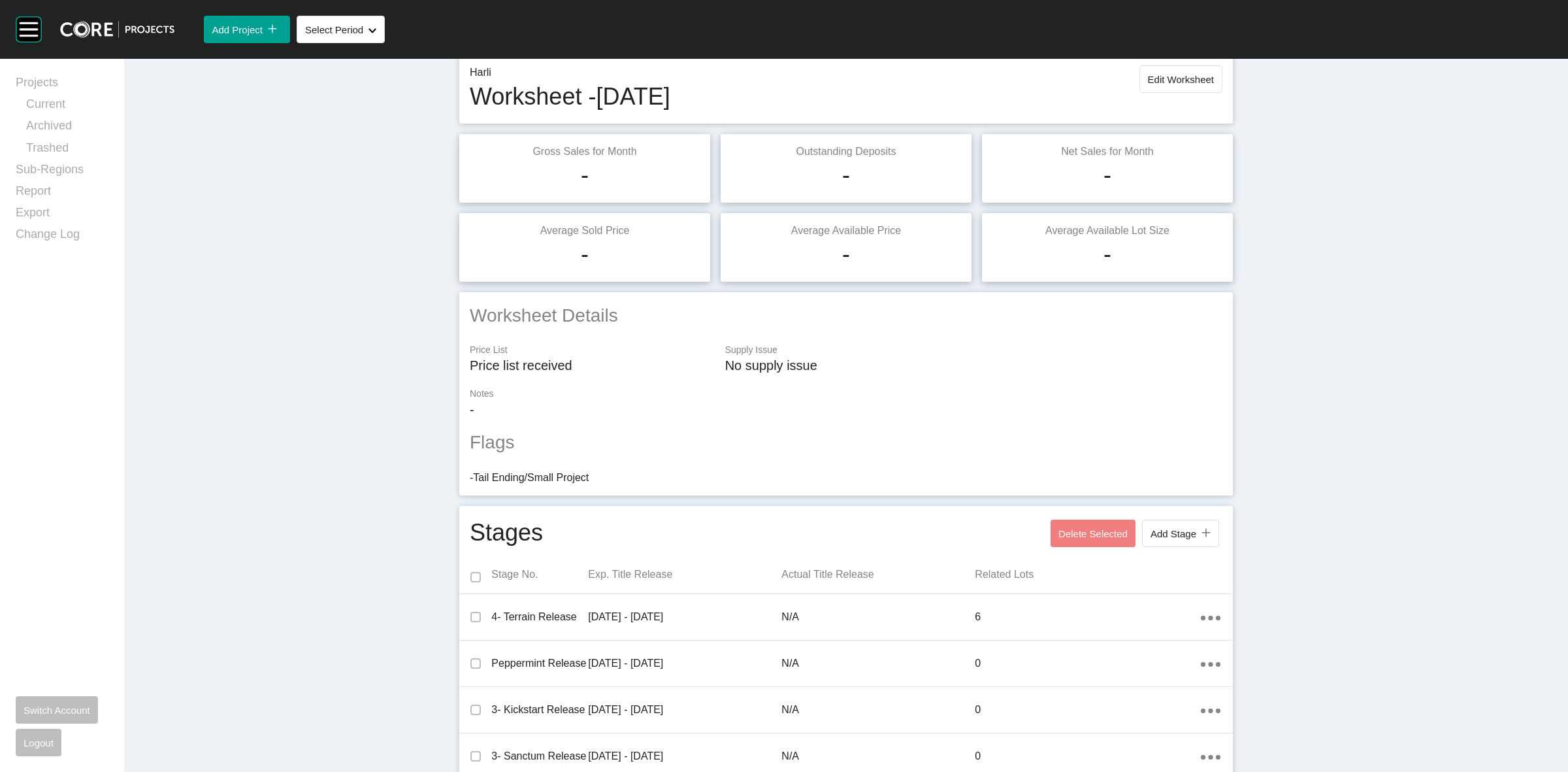
scroll to position [0, 0]
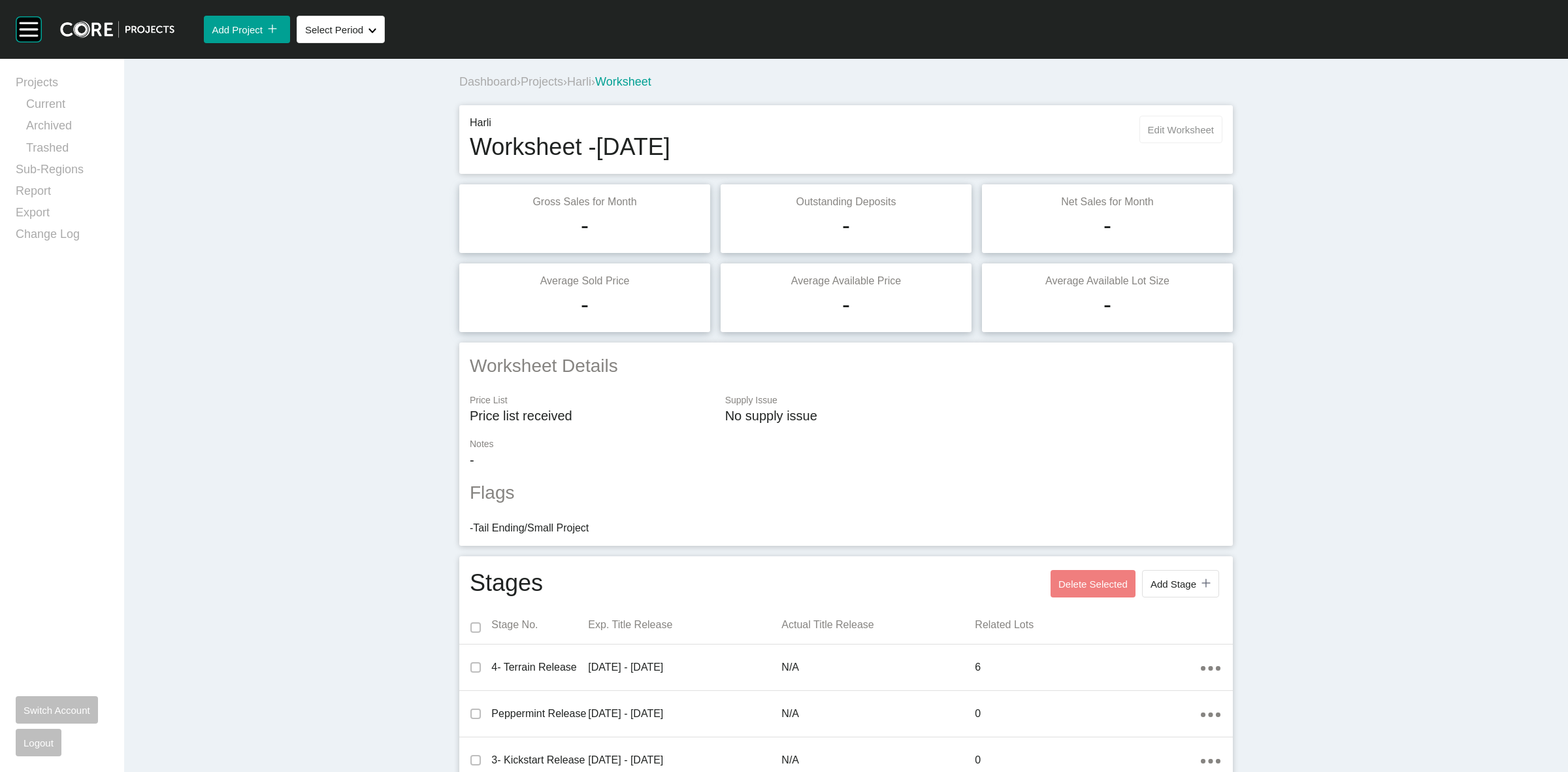
click at [1151, 122] on button "Edit Worksheet" at bounding box center [1181, 129] width 83 height 28
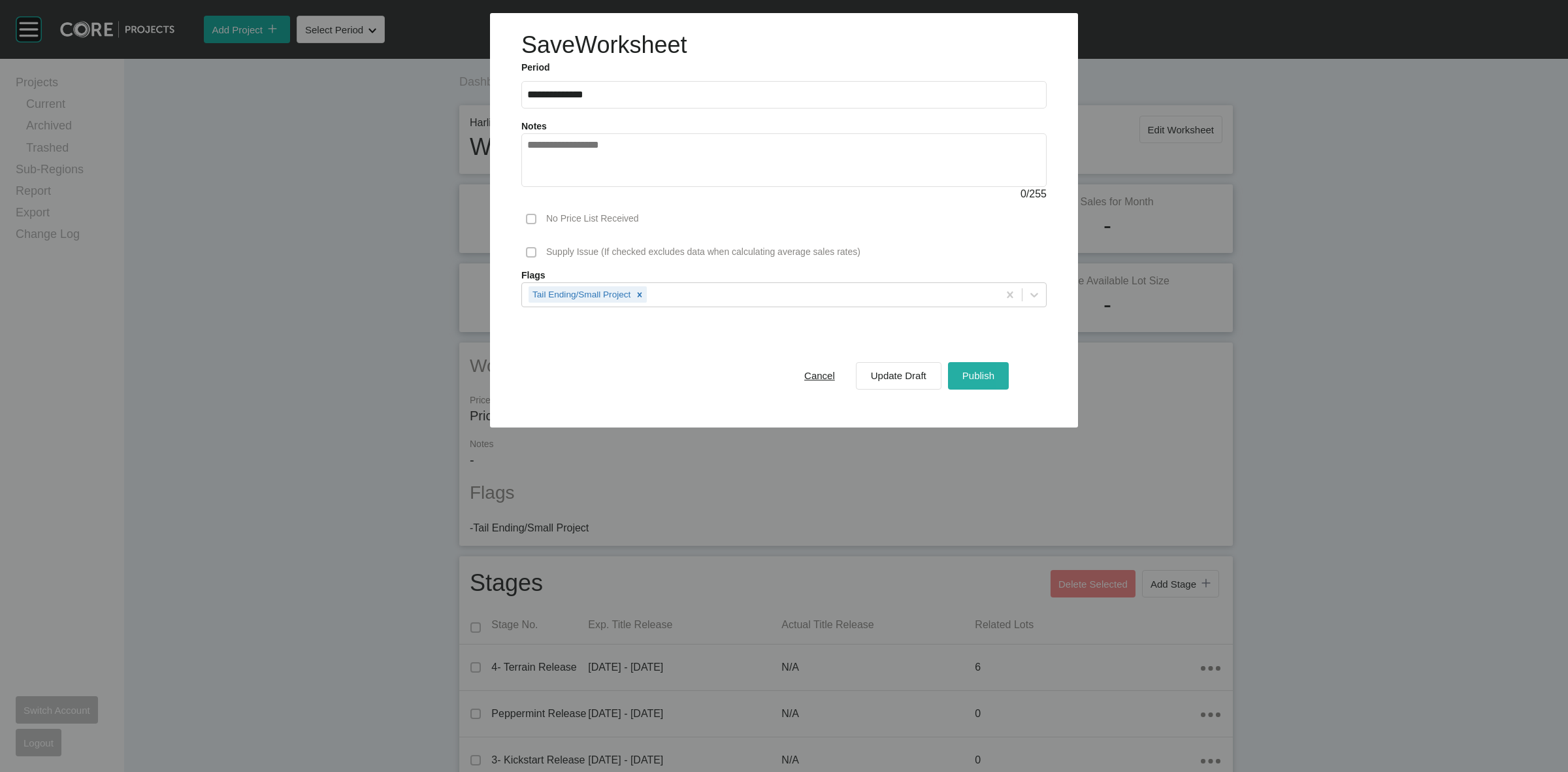
click at [982, 376] on span "Publish" at bounding box center [978, 375] width 32 height 11
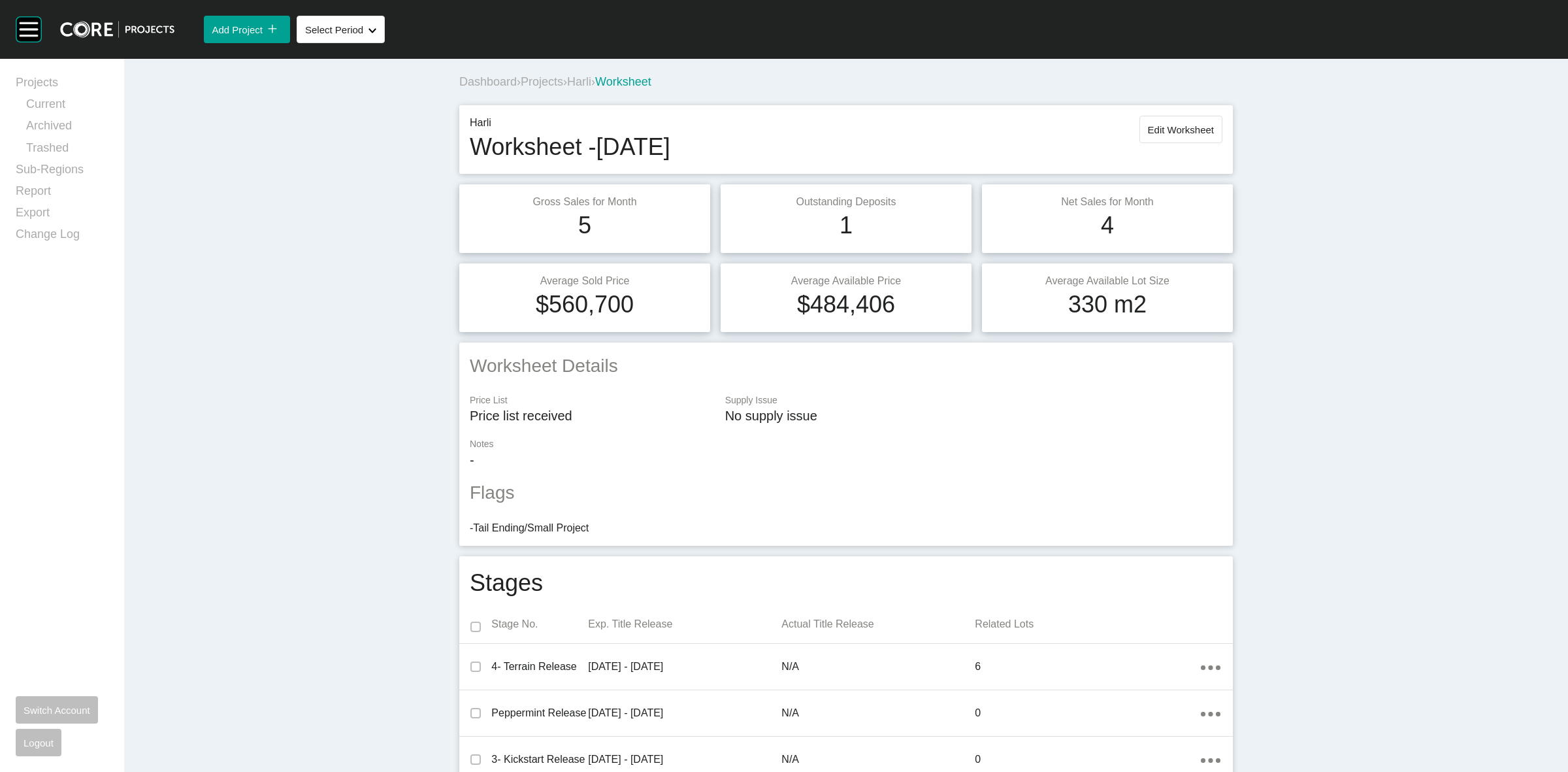
click at [583, 83] on span "Harli" at bounding box center [578, 82] width 24 height 13
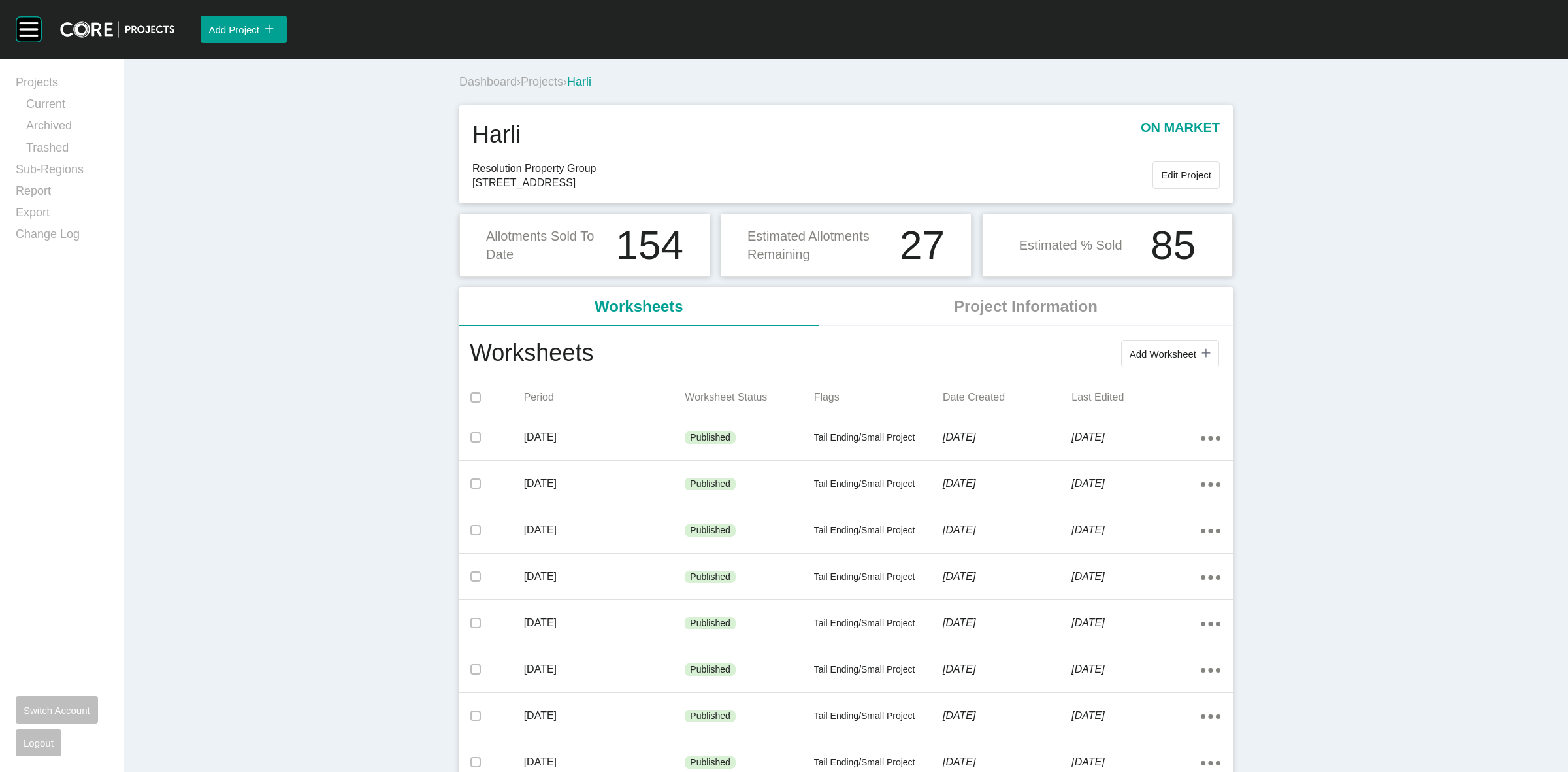
click at [548, 84] on span "Projects" at bounding box center [541, 82] width 42 height 13
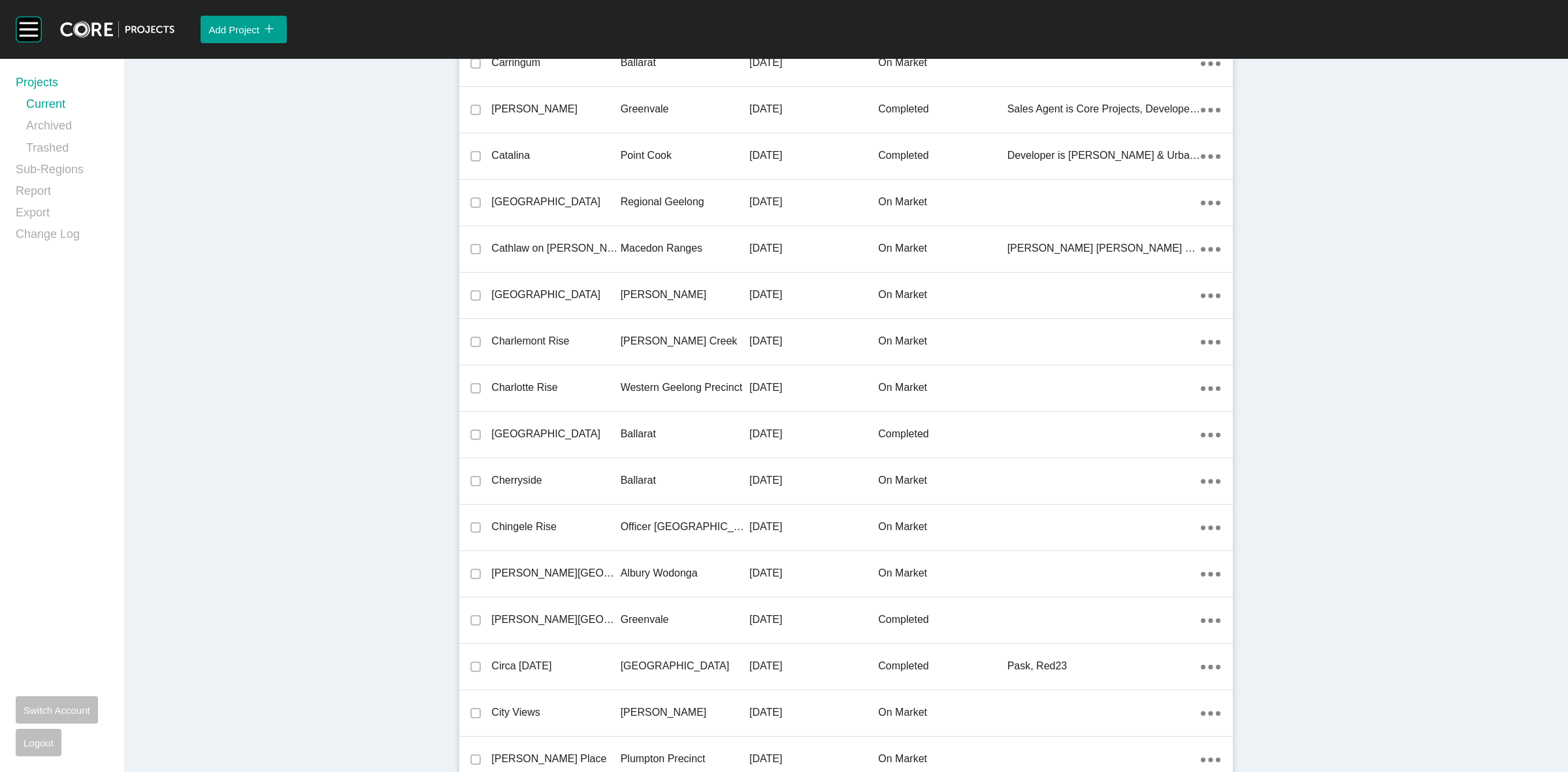
scroll to position [15650, 0]
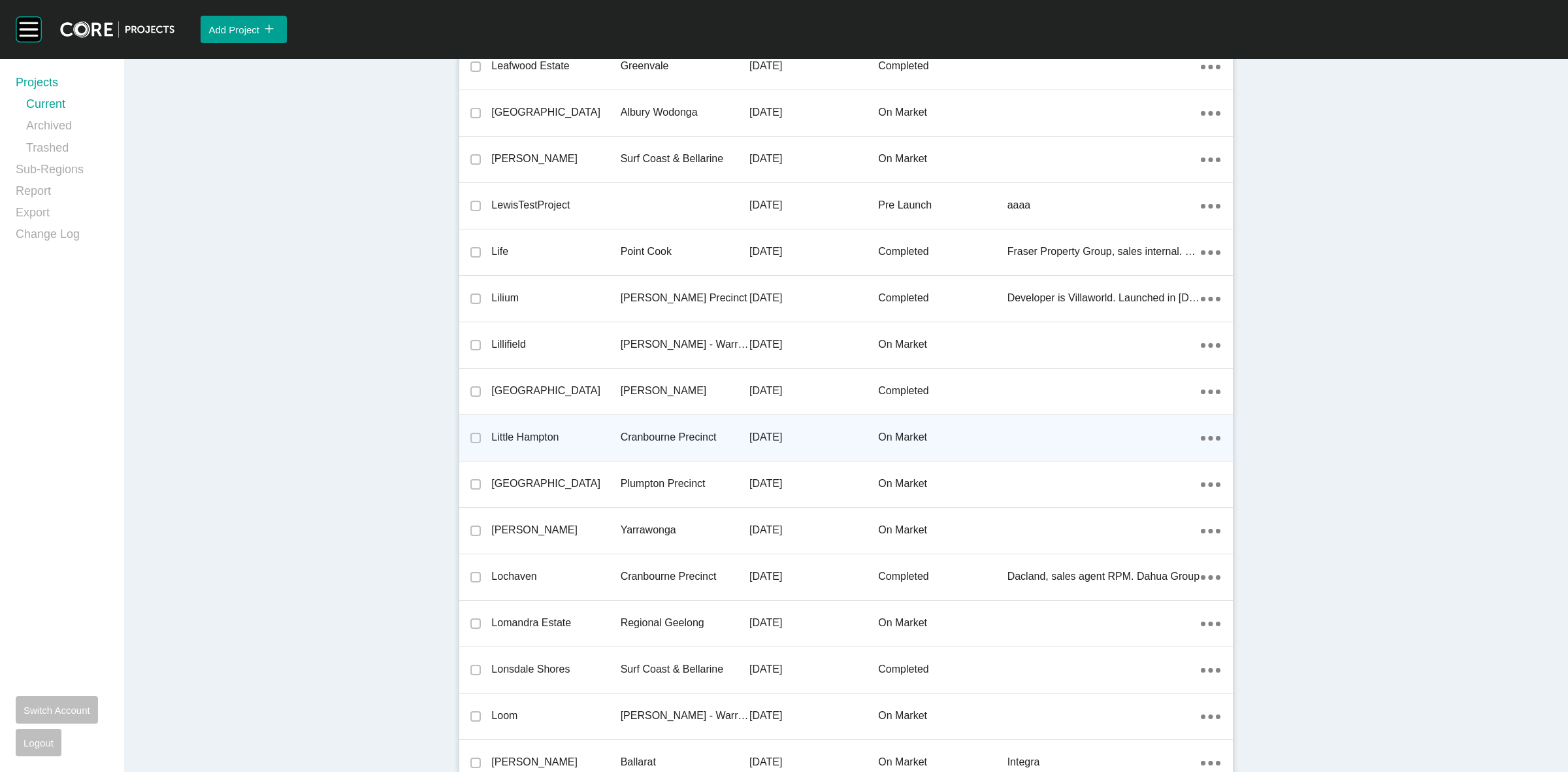
click at [664, 430] on p "Cranbourne Precinct" at bounding box center [685, 437] width 129 height 15
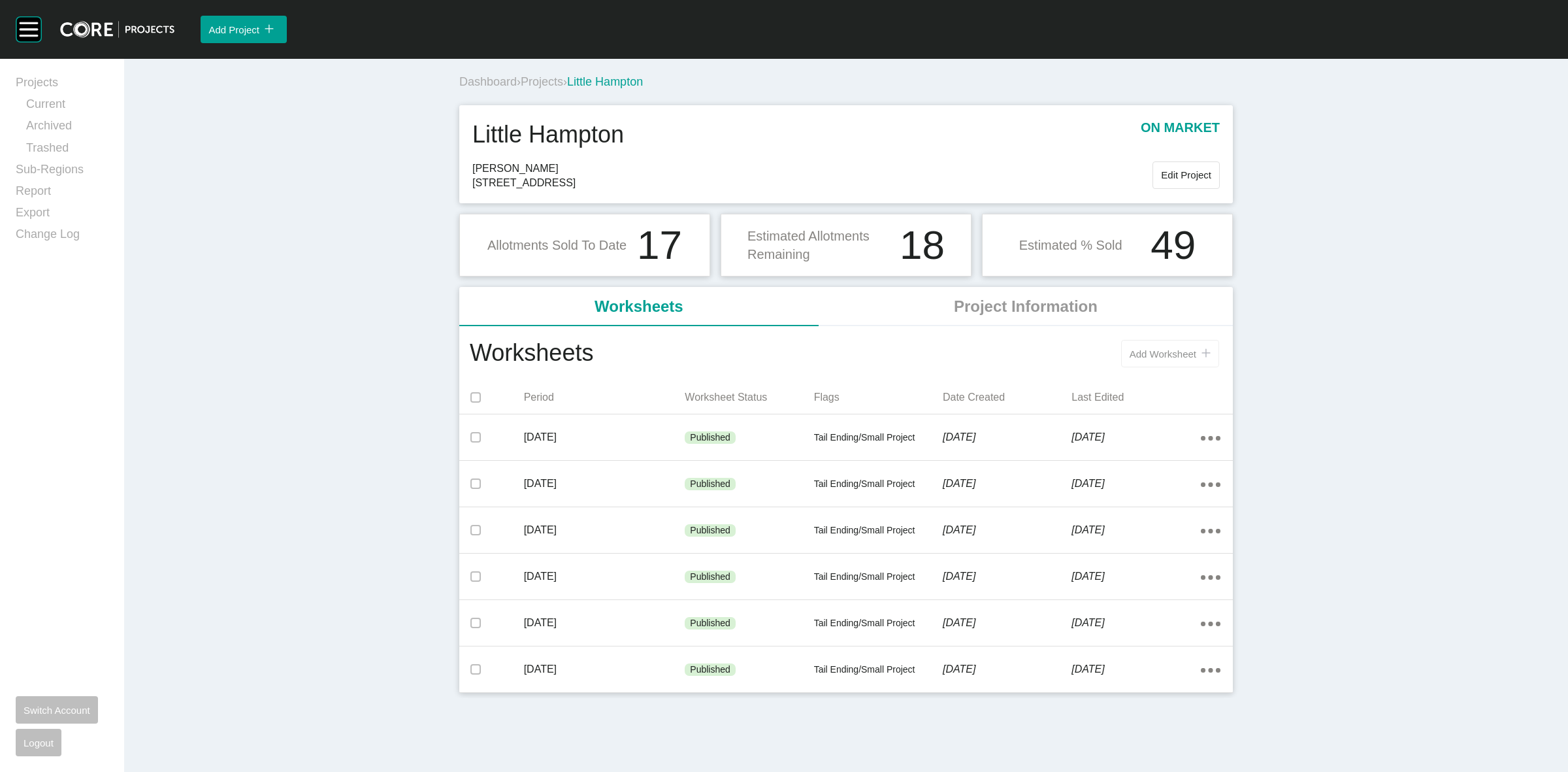
click at [1185, 350] on span "Add Worksheet" at bounding box center [1162, 354] width 67 height 11
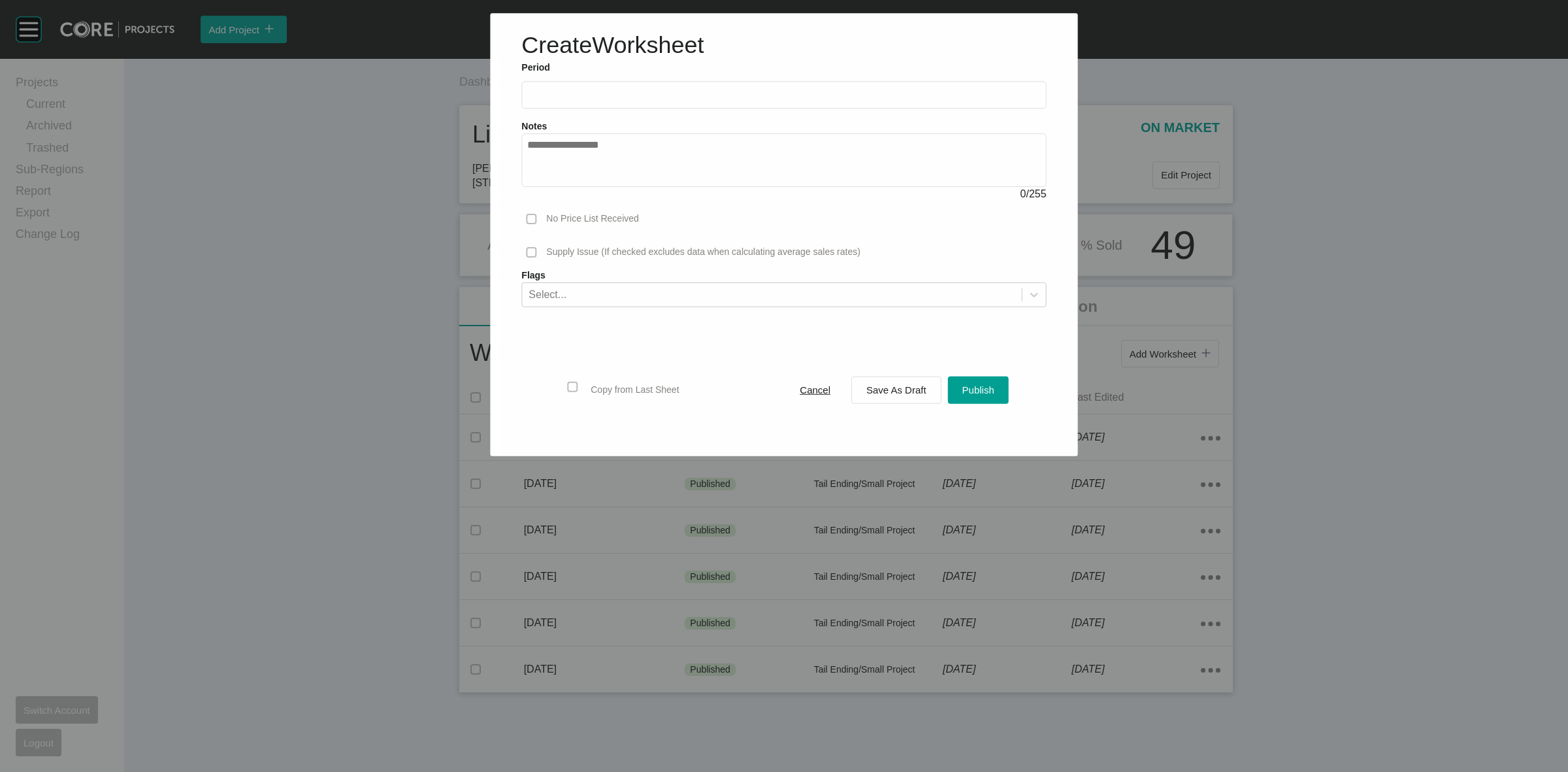
click at [727, 97] on input "text" at bounding box center [783, 95] width 513 height 11
click at [638, 192] on li "Sep" at bounding box center [633, 190] width 44 height 22
type input "**********"
click at [902, 391] on span "Save As Draft" at bounding box center [896, 390] width 60 height 11
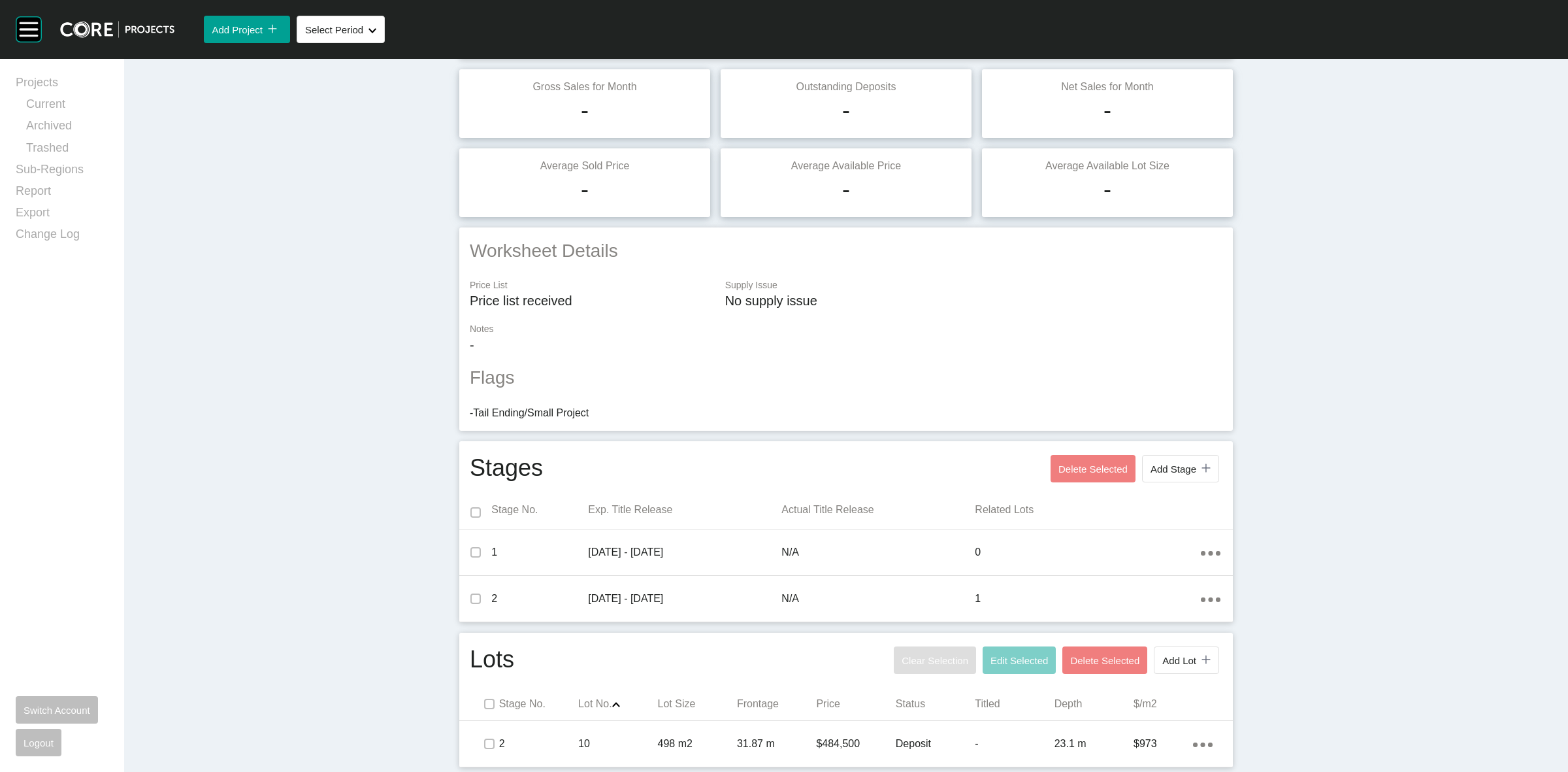
scroll to position [116, 0]
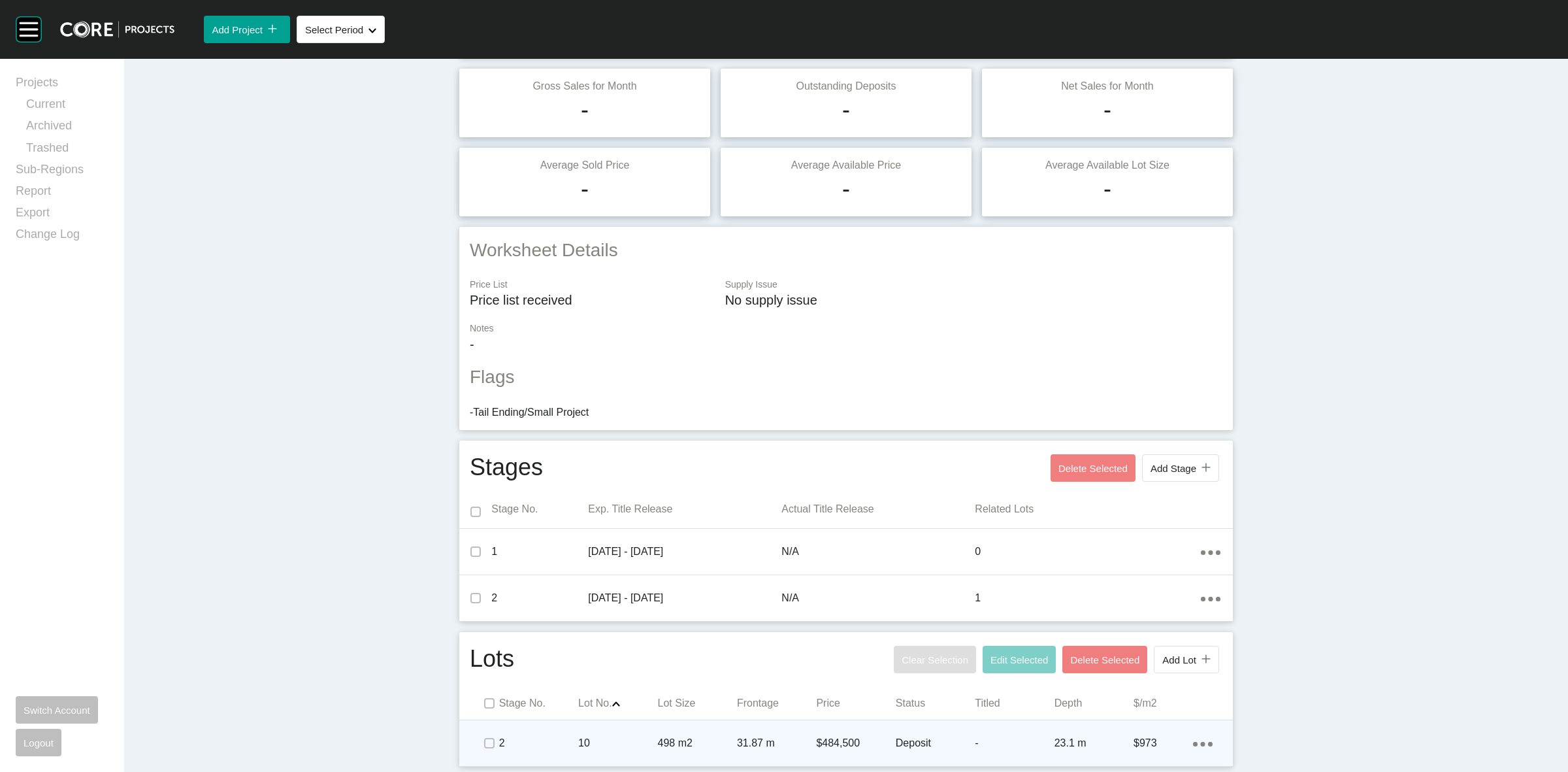
click at [759, 733] on div "31.87 m" at bounding box center [776, 743] width 79 height 41
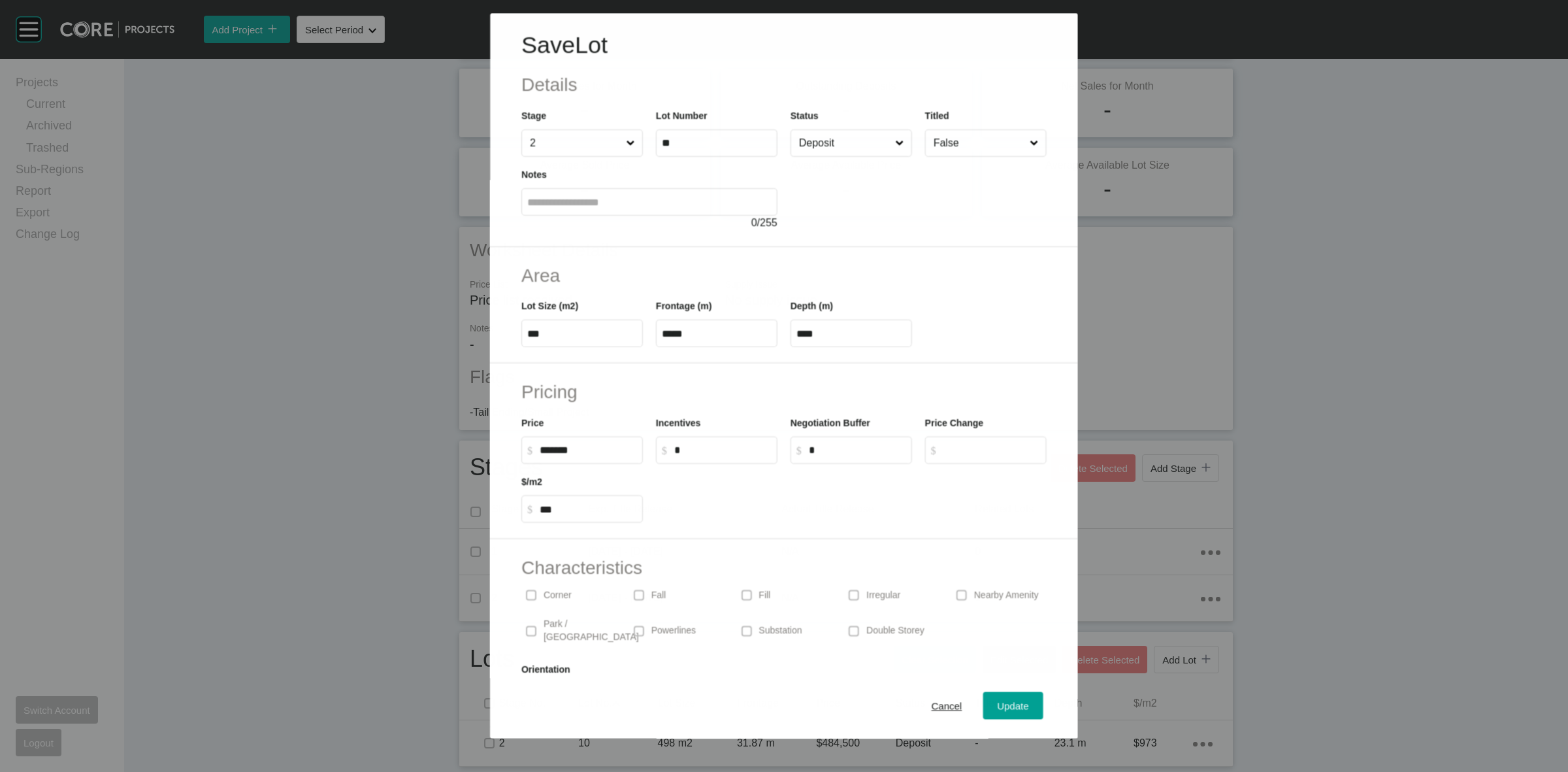
click at [864, 148] on input "Deposit" at bounding box center [844, 143] width 96 height 26
click at [1000, 698] on div "Update" at bounding box center [1013, 706] width 38 height 18
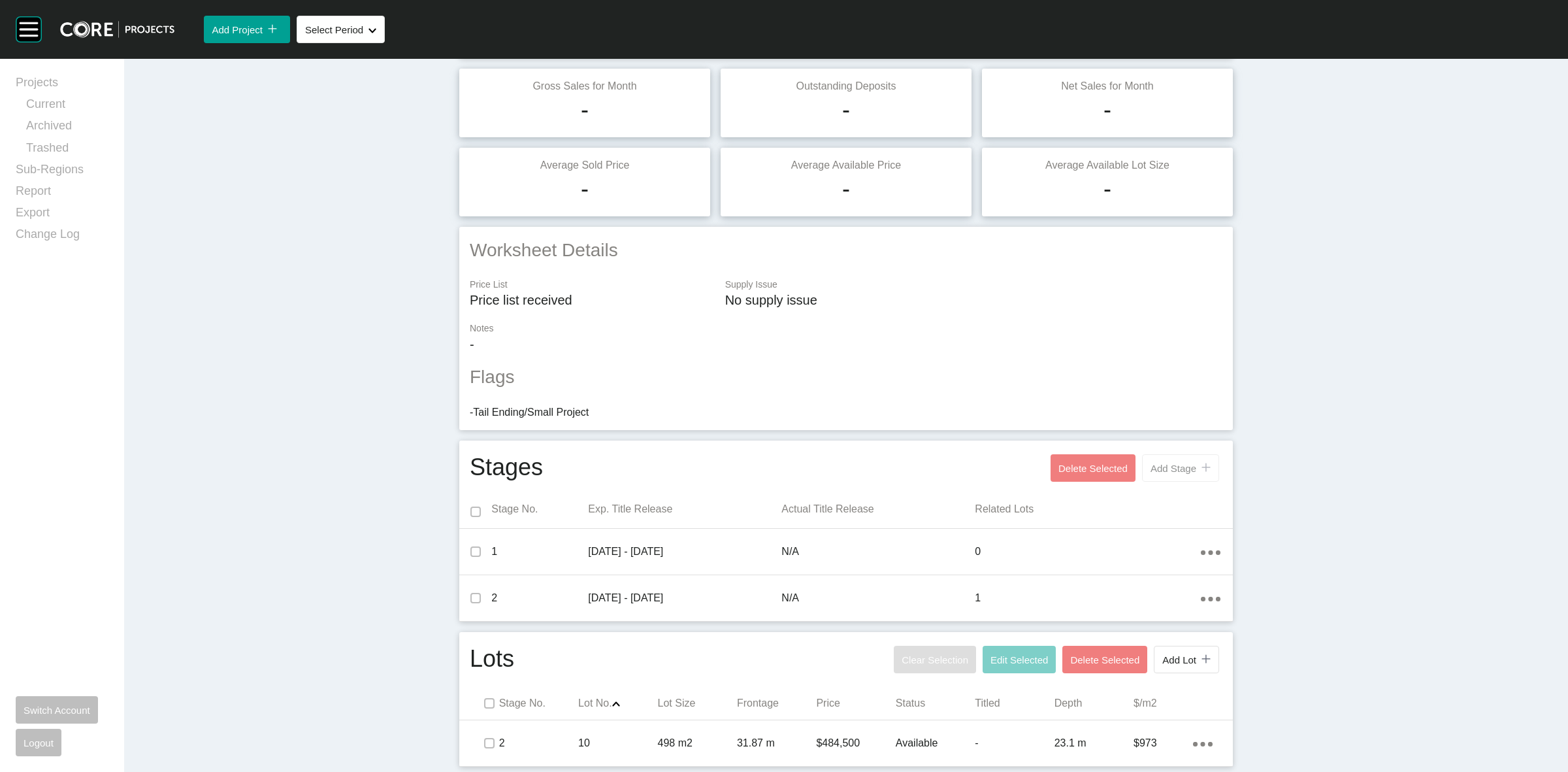
click at [1172, 462] on span "Add Stage" at bounding box center [1173, 468] width 45 height 11
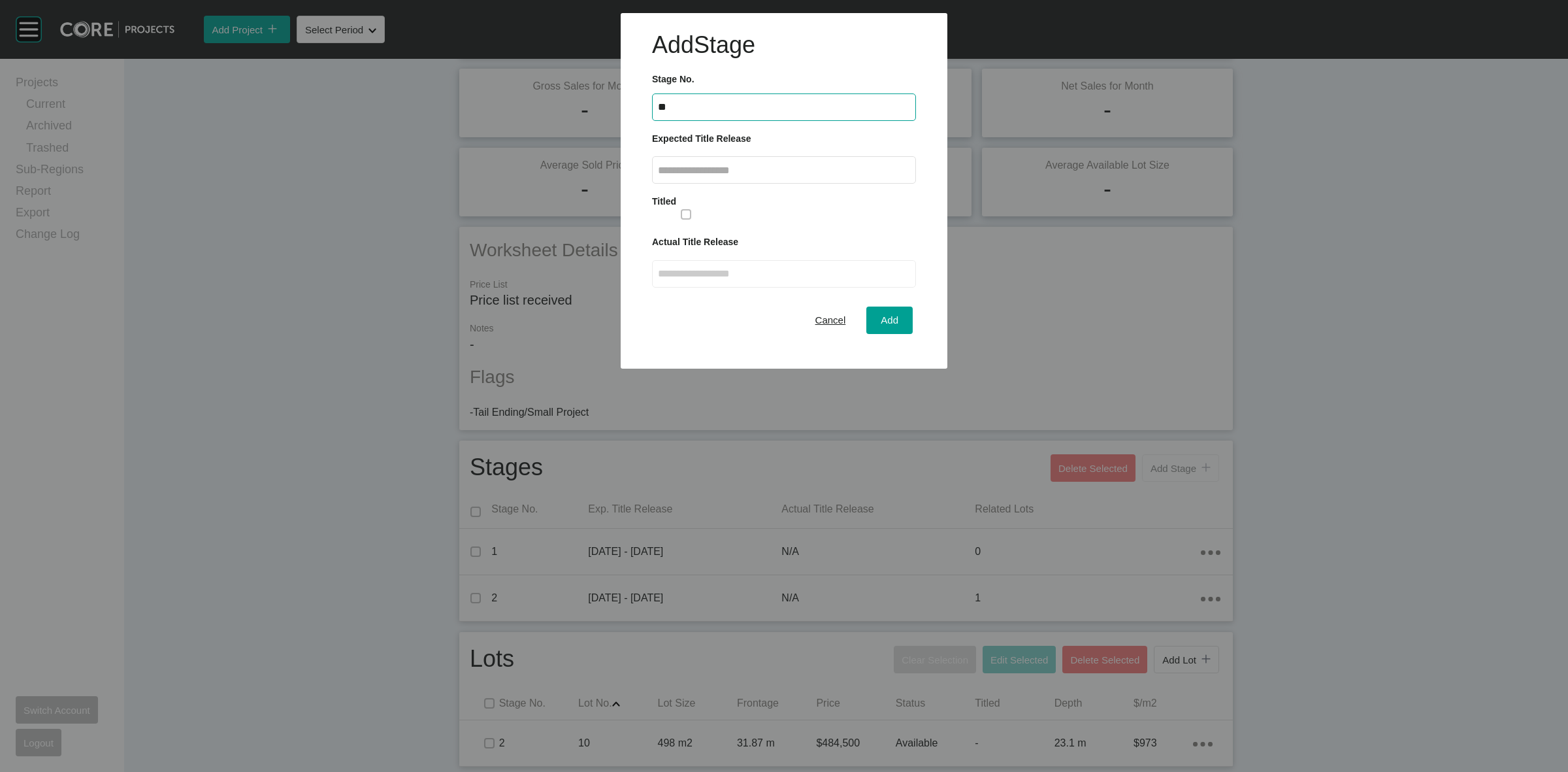
type input "*"
click at [710, 169] on input "text" at bounding box center [783, 170] width 252 height 11
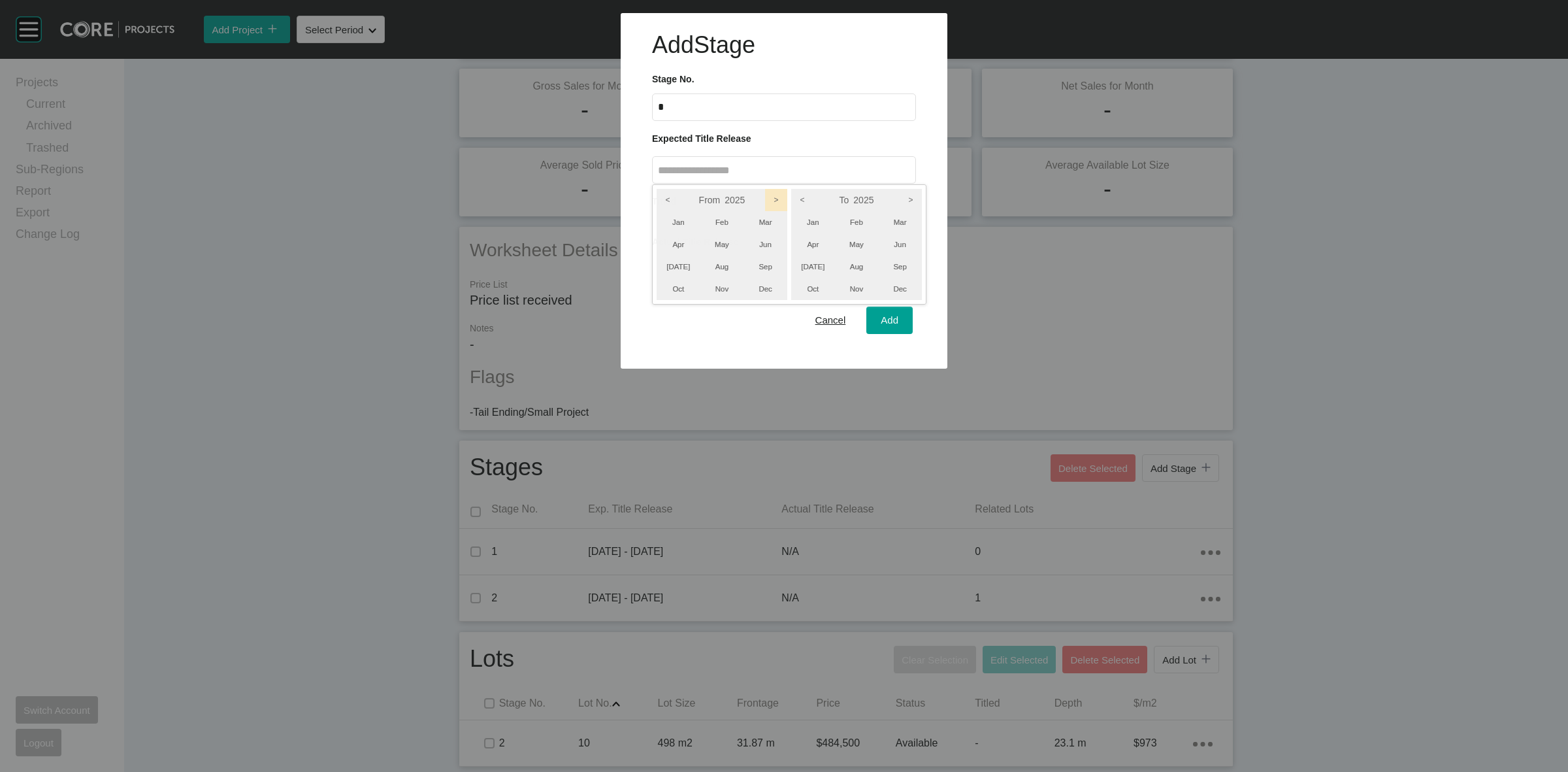
drag, startPoint x: 765, startPoint y: 203, endPoint x: 866, endPoint y: 180, distance: 103.6
click at [772, 197] on icon ">" at bounding box center [776, 200] width 22 height 22
click at [909, 198] on icon ">" at bounding box center [910, 200] width 22 height 22
drag, startPoint x: 895, startPoint y: 266, endPoint x: 628, endPoint y: 270, distance: 267.0
click at [893, 266] on li "Sep" at bounding box center [900, 267] width 44 height 22
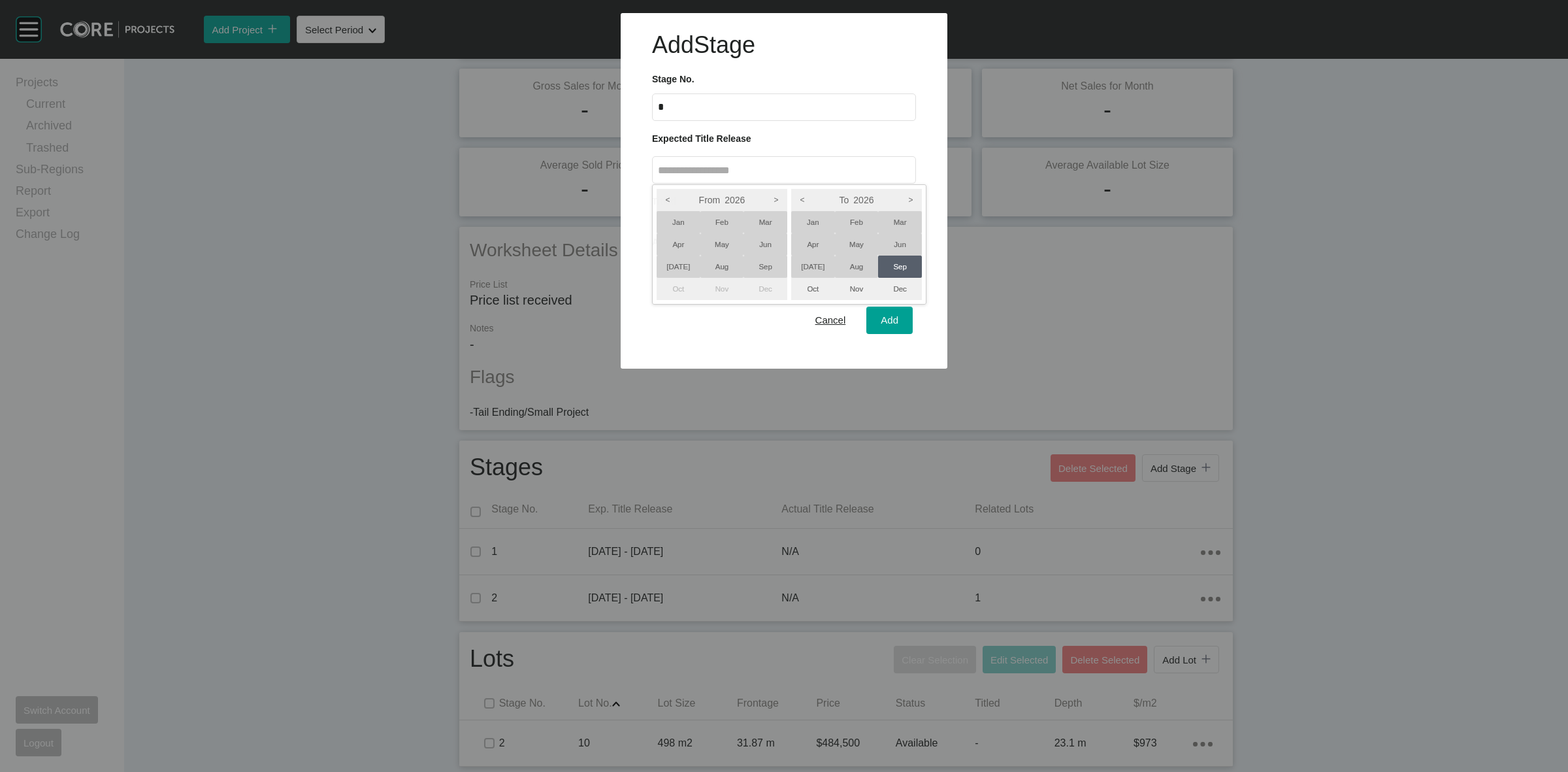
drag, startPoint x: 681, startPoint y: 263, endPoint x: 698, endPoint y: 279, distance: 23.3
click at [680, 263] on li "[DATE]" at bounding box center [678, 267] width 44 height 22
click at [874, 314] on div at bounding box center [784, 184] width 1568 height 368
type input "**********"
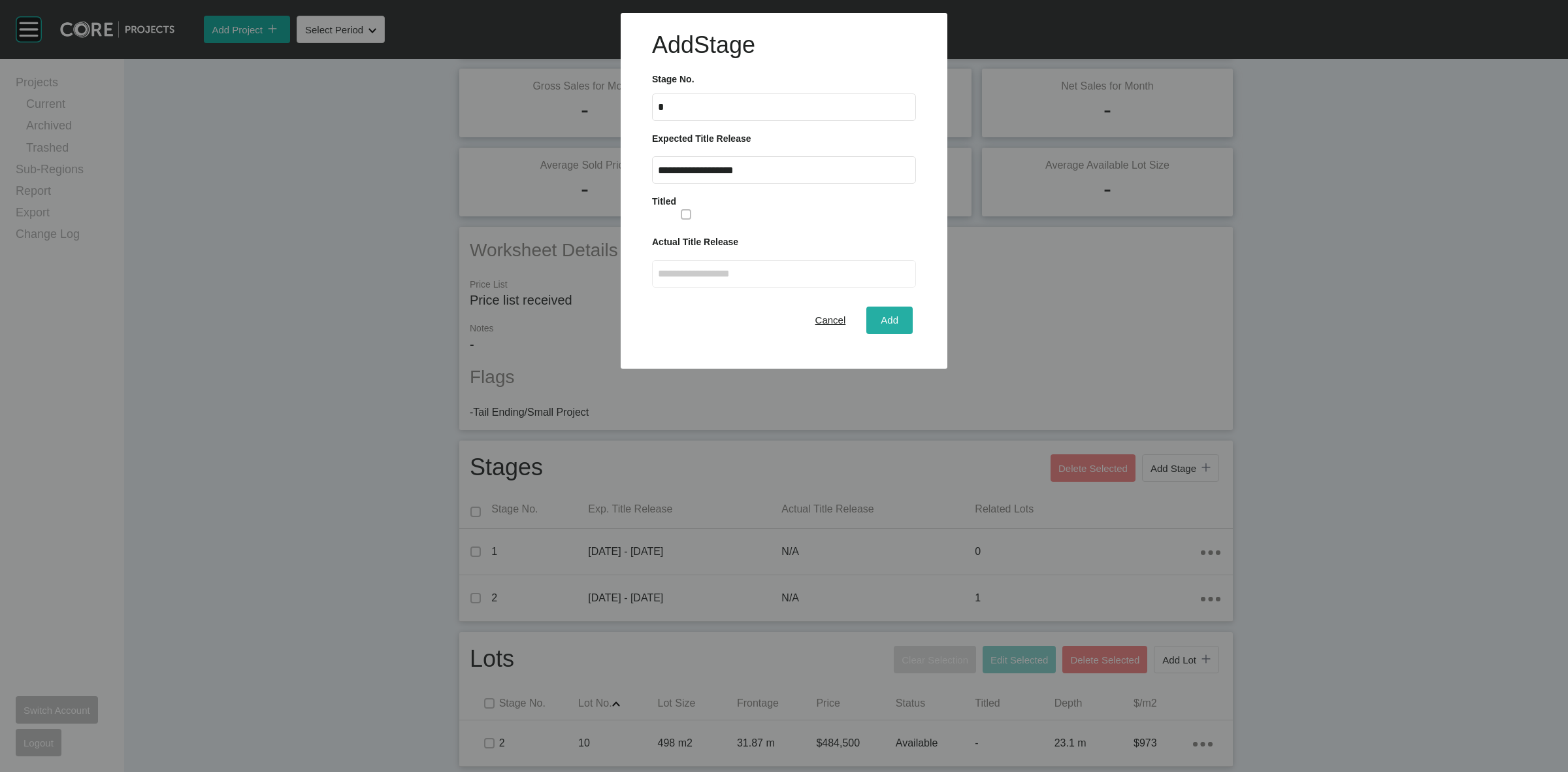
click at [880, 318] on span "Add" at bounding box center [889, 320] width 18 height 11
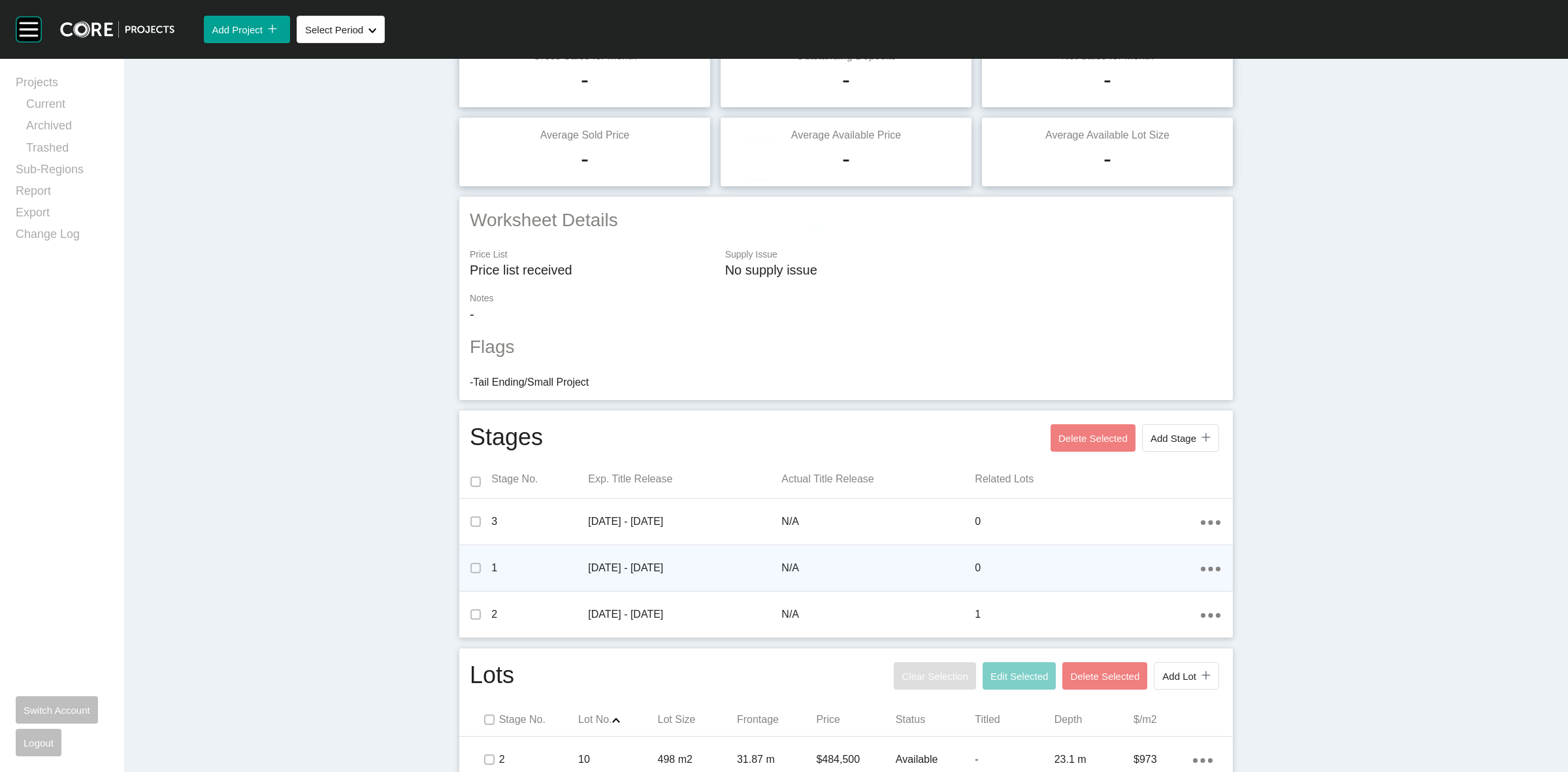
scroll to position [162, 0]
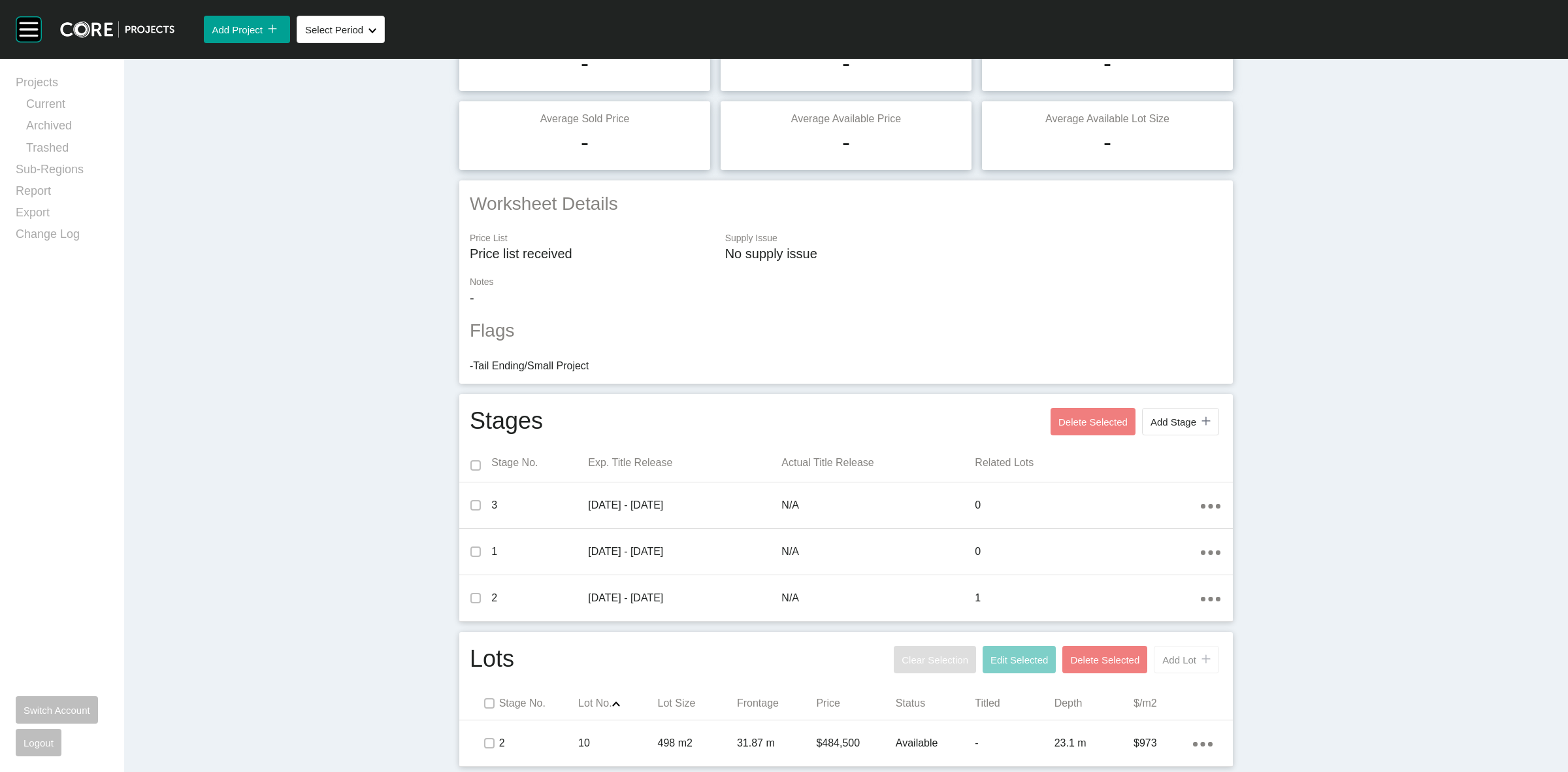
click at [1170, 663] on span "Add Lot" at bounding box center [1179, 660] width 34 height 11
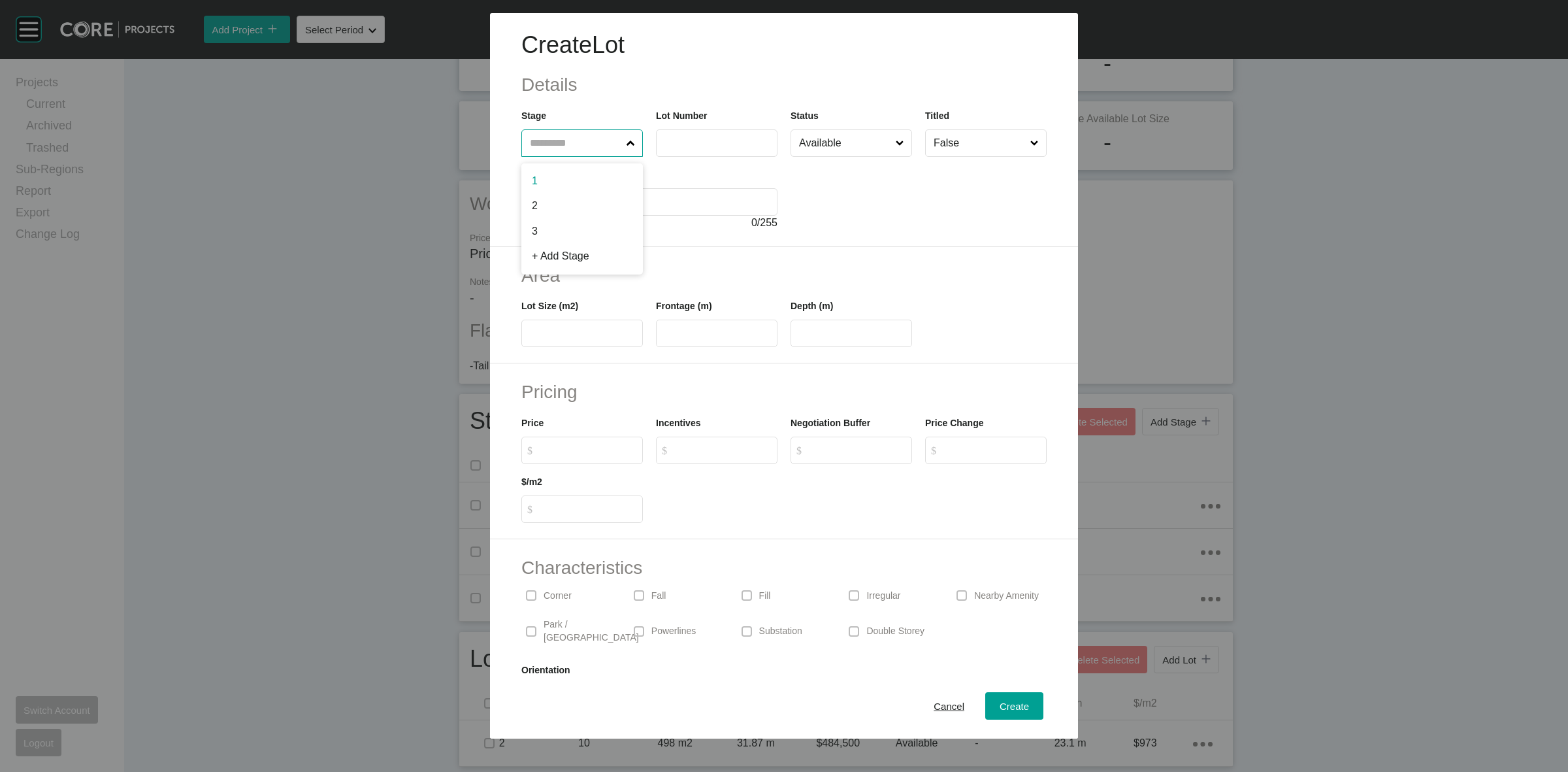
click at [568, 144] on input "text" at bounding box center [575, 143] width 97 height 26
type input "*"
type input "***"
type input "****"
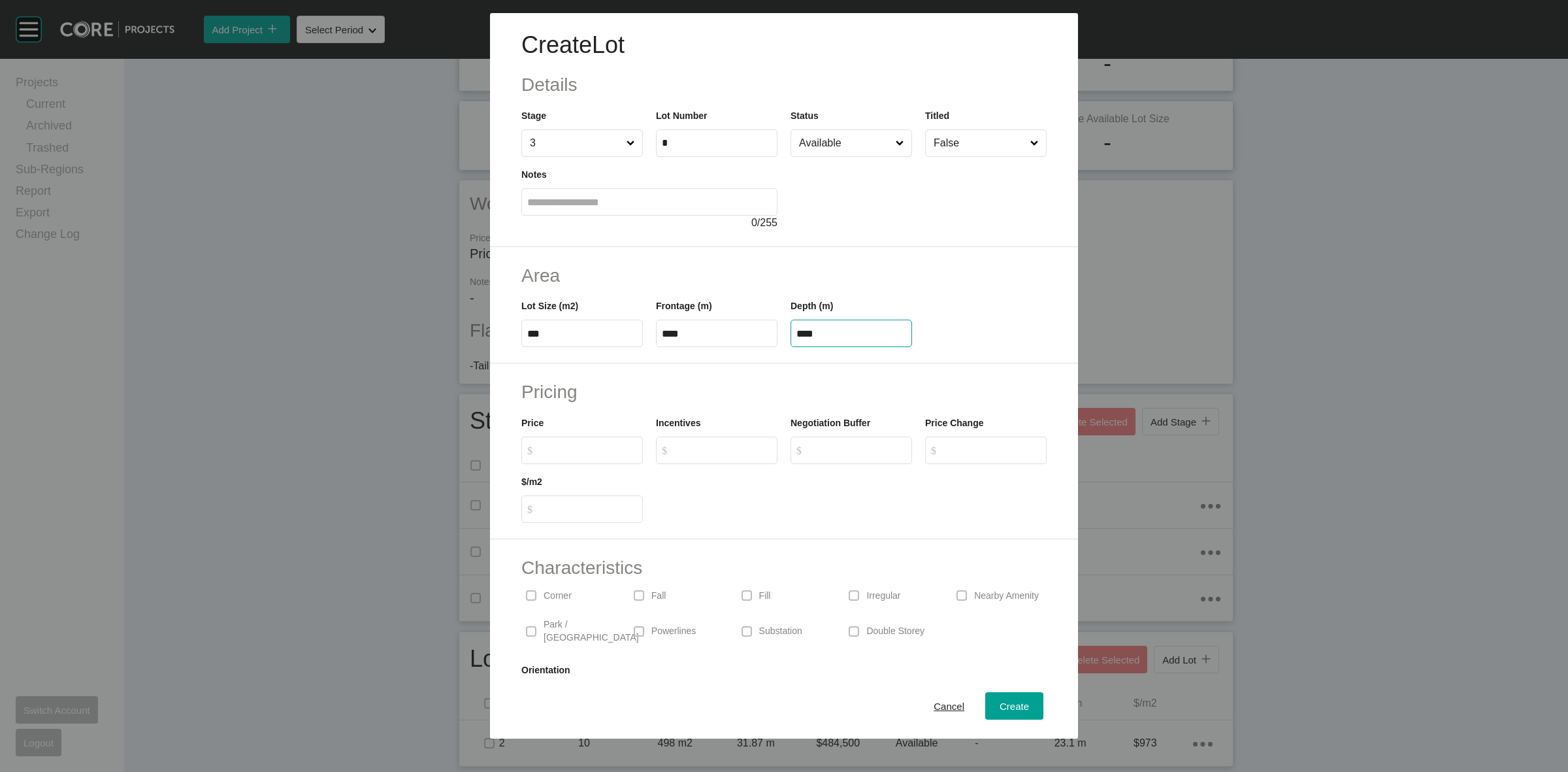
type input "****"
type input "*******"
type input "*****"
type input "*"
click at [1000, 708] on span "Create" at bounding box center [1014, 706] width 29 height 11
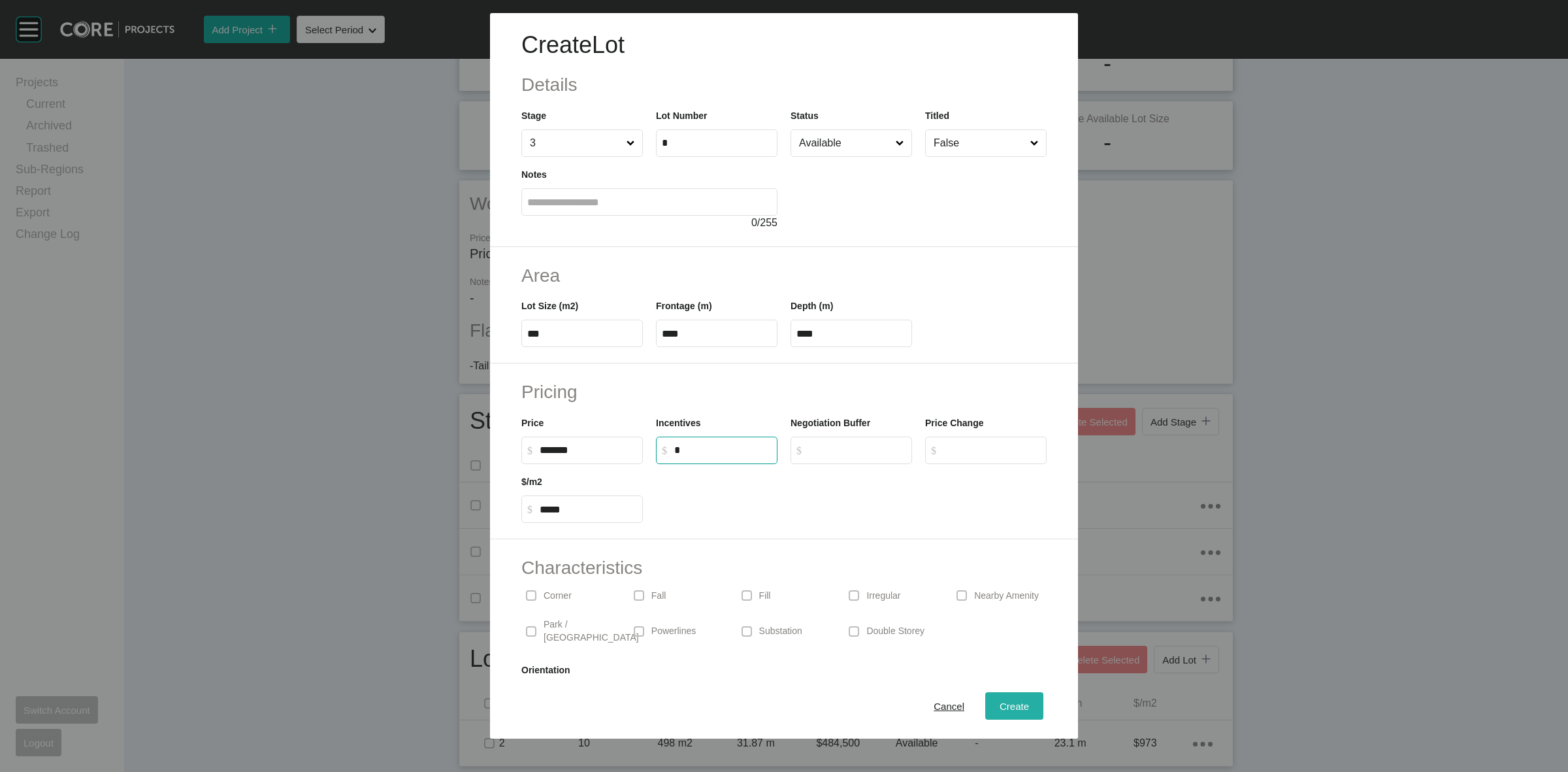
type input "*"
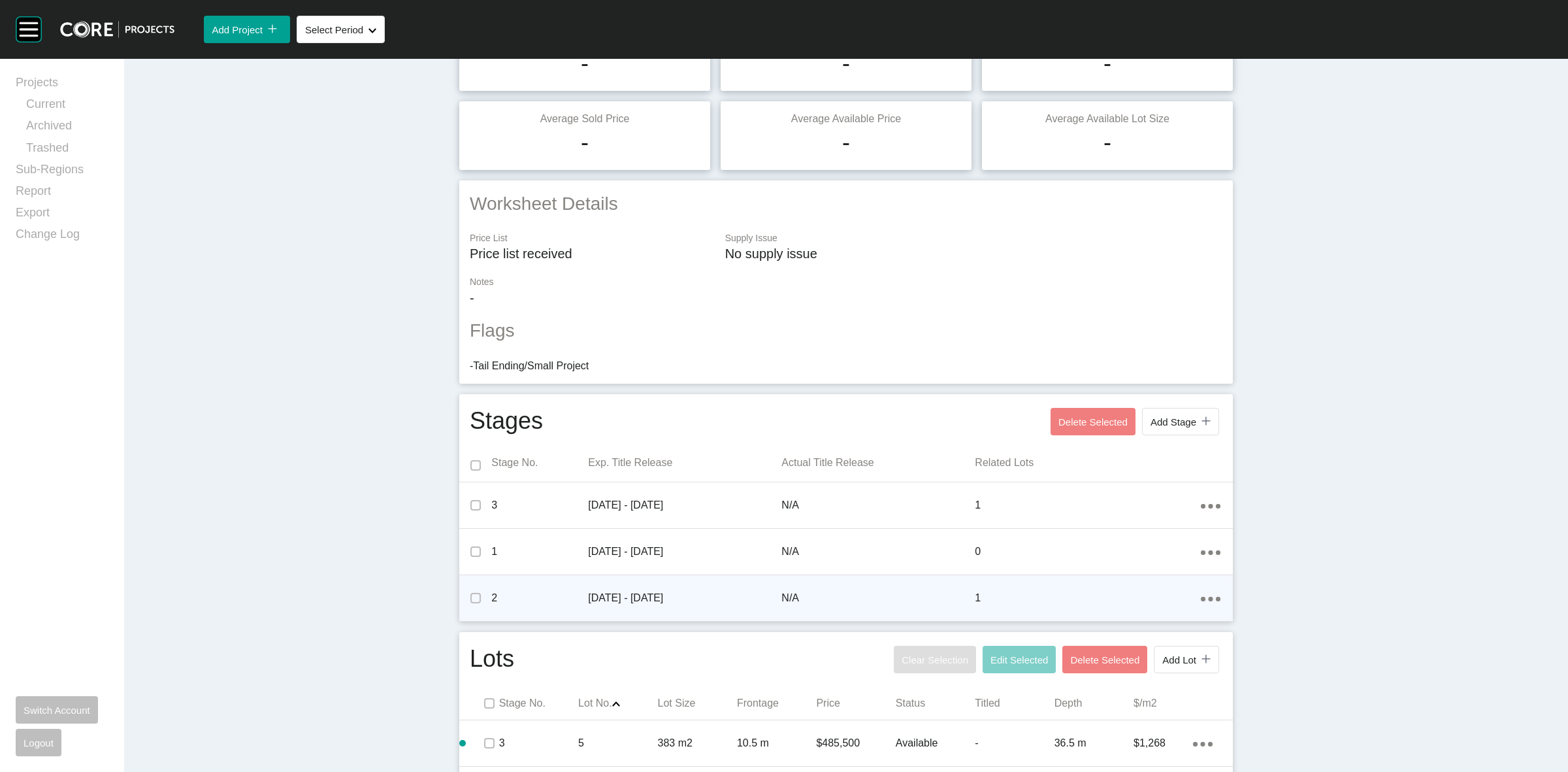
scroll to position [209, 0]
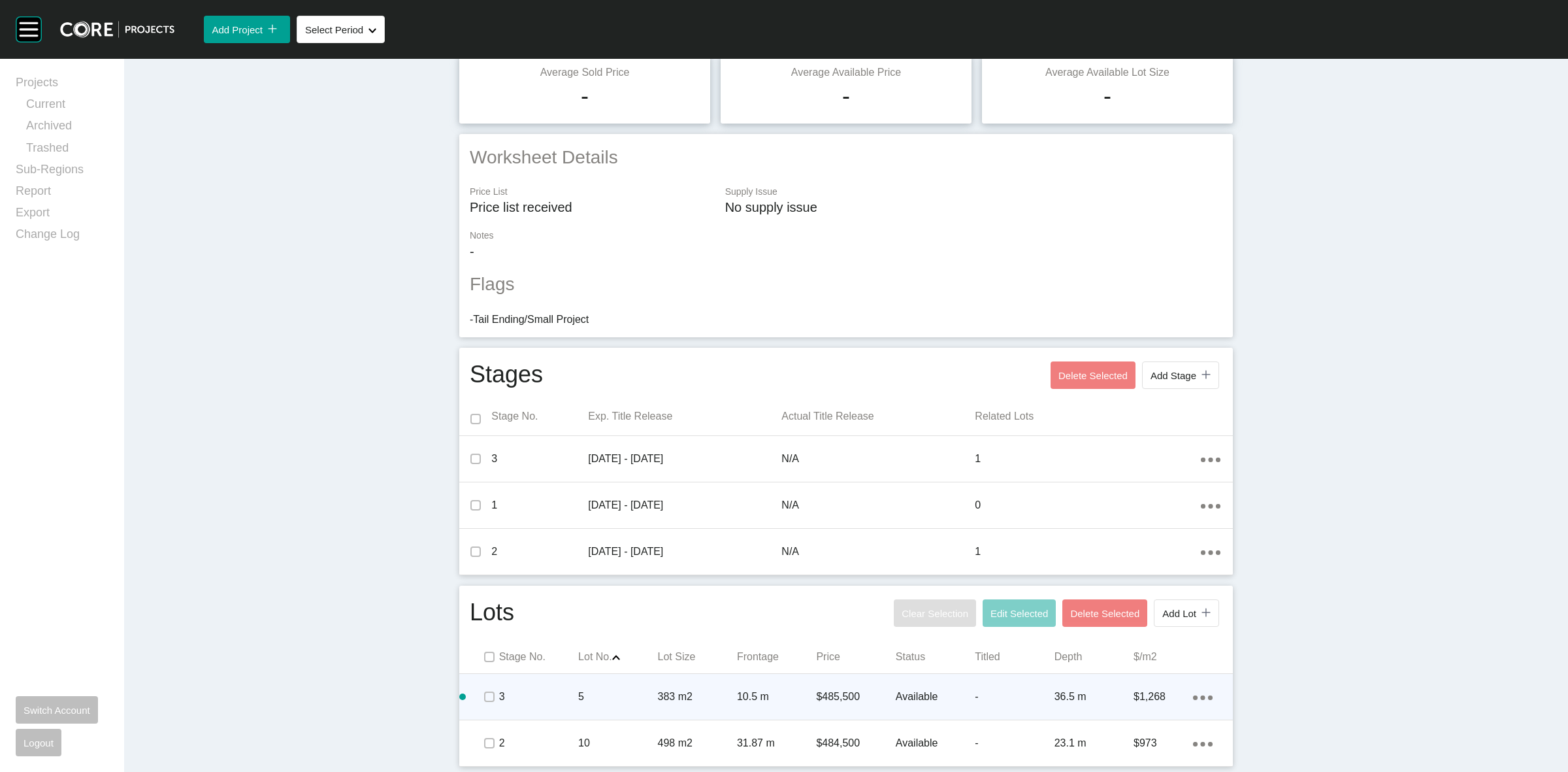
click at [1193, 694] on div "Action Menu Dots Copy 6 Created with Sketch." at bounding box center [1202, 696] width 19 height 15
click at [1153, 696] on link "Duplicate" at bounding box center [1143, 699] width 49 height 19
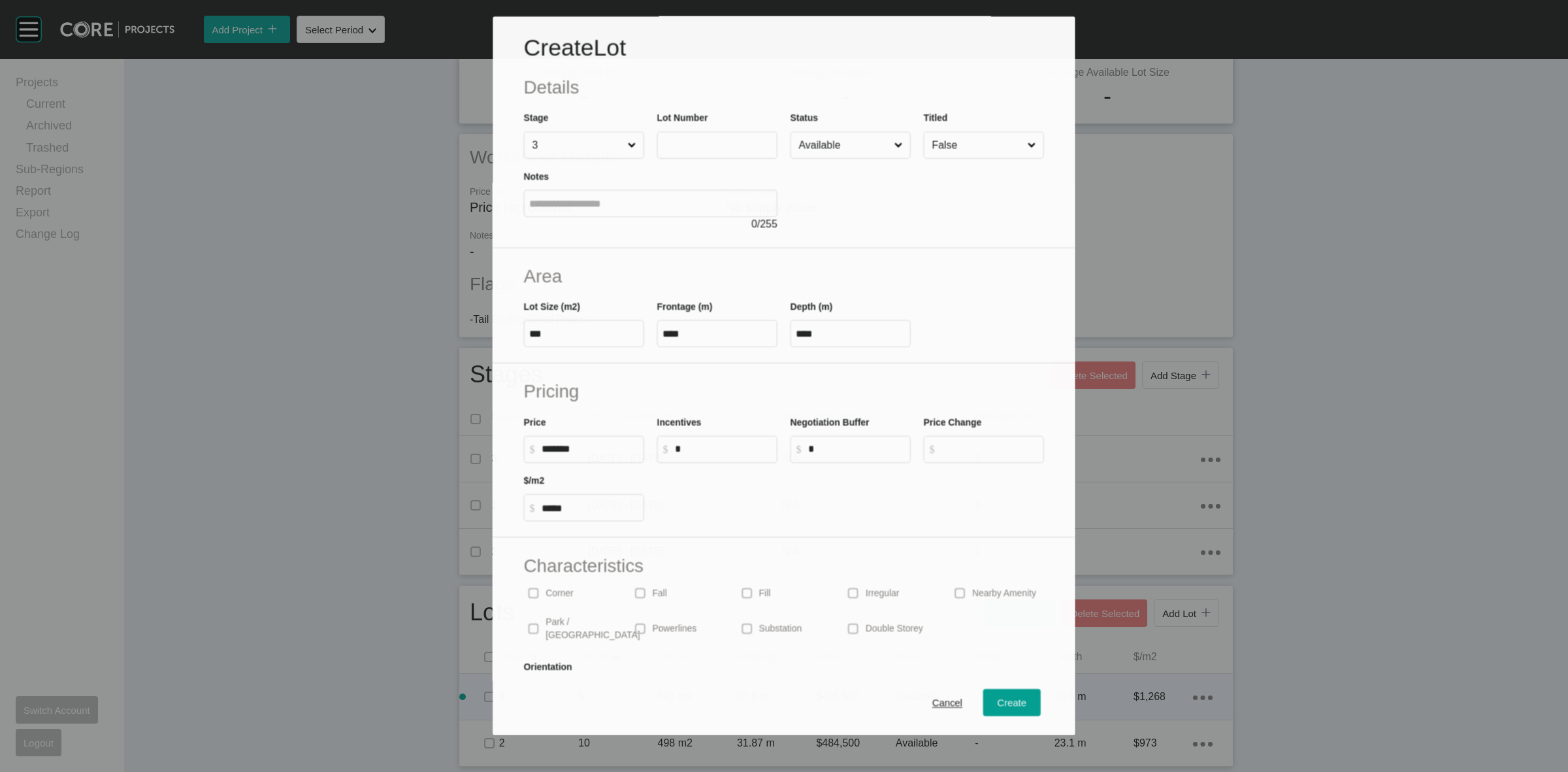
click at [739, 159] on div "Notes 0 / 255" at bounding box center [651, 195] width 266 height 73
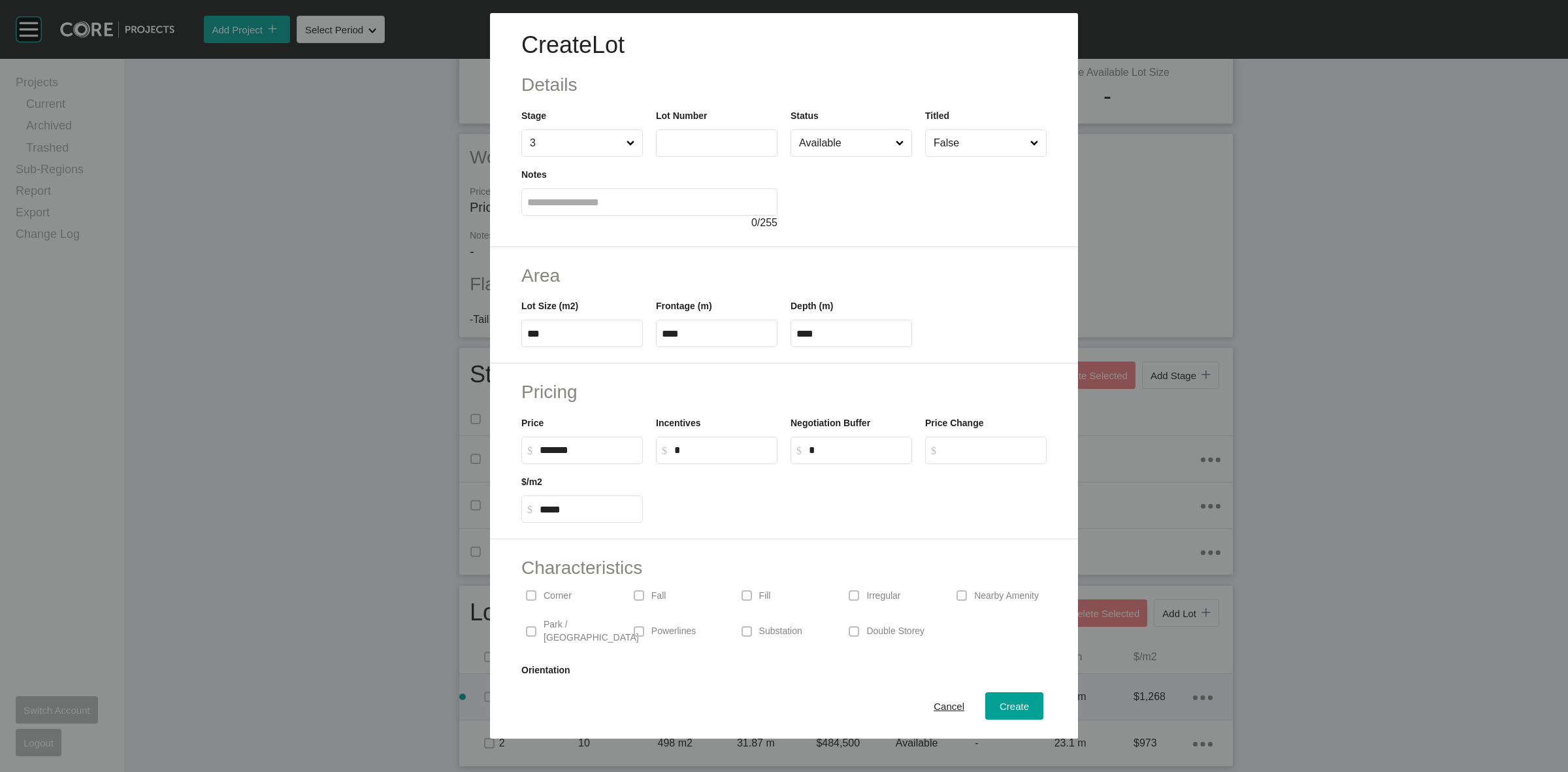
click at [725, 141] on input "text" at bounding box center [716, 143] width 109 height 11
type input "*"
click at [1000, 703] on span "Create" at bounding box center [1014, 706] width 29 height 11
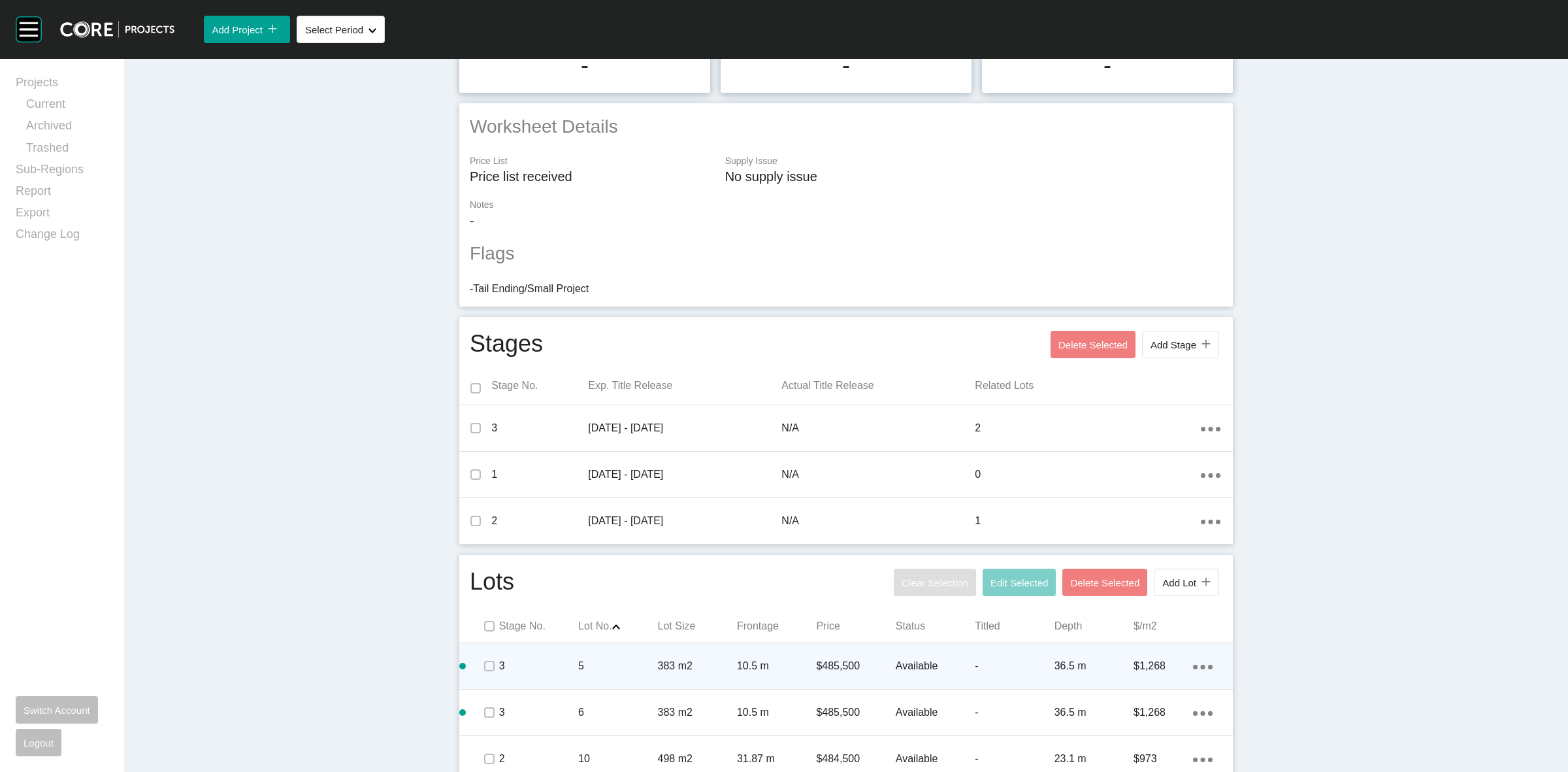
scroll to position [256, 0]
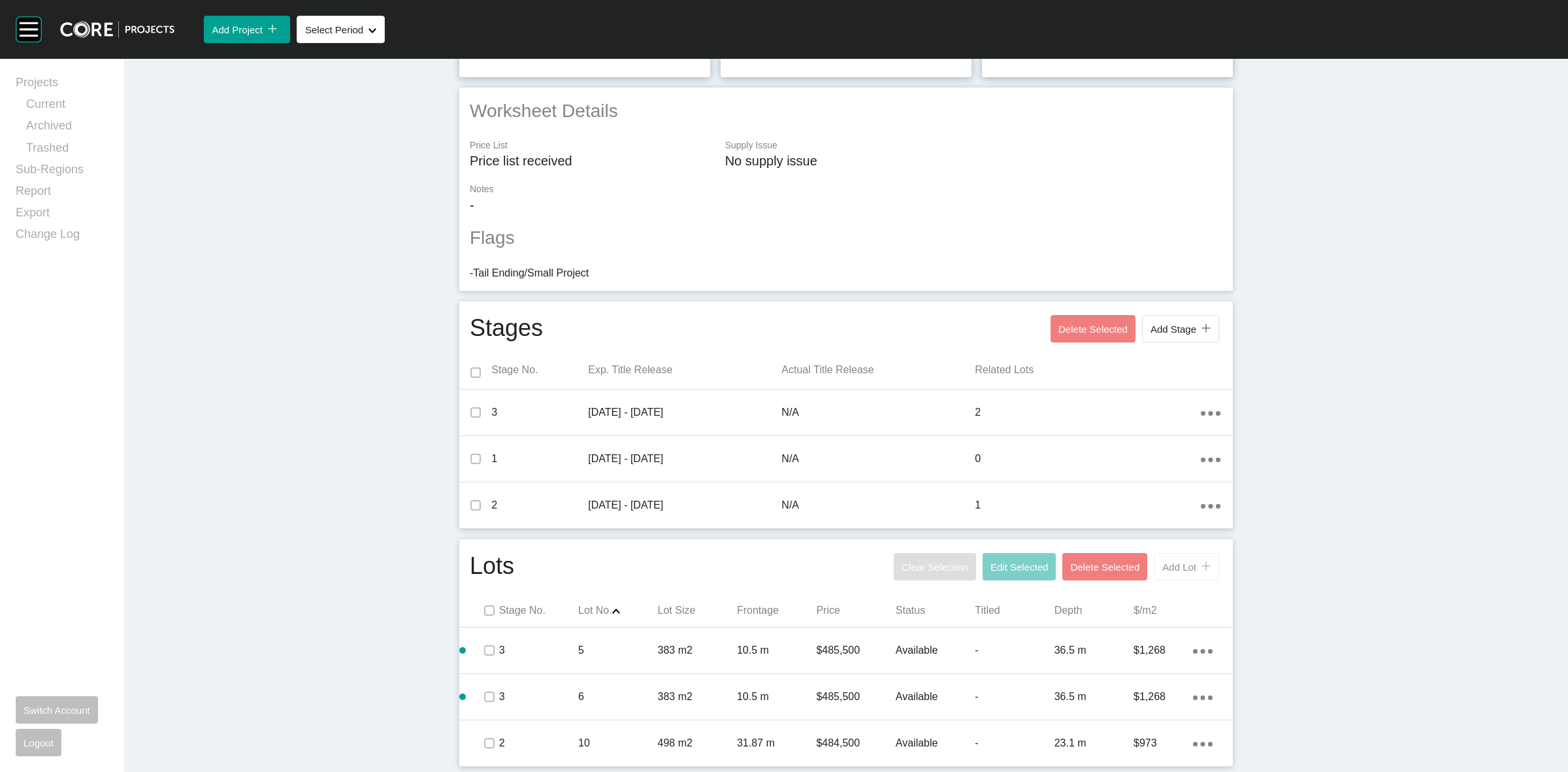
click at [1196, 566] on div "icon/tick copy 11 Created with Sketch." at bounding box center [1203, 567] width 15 height 11
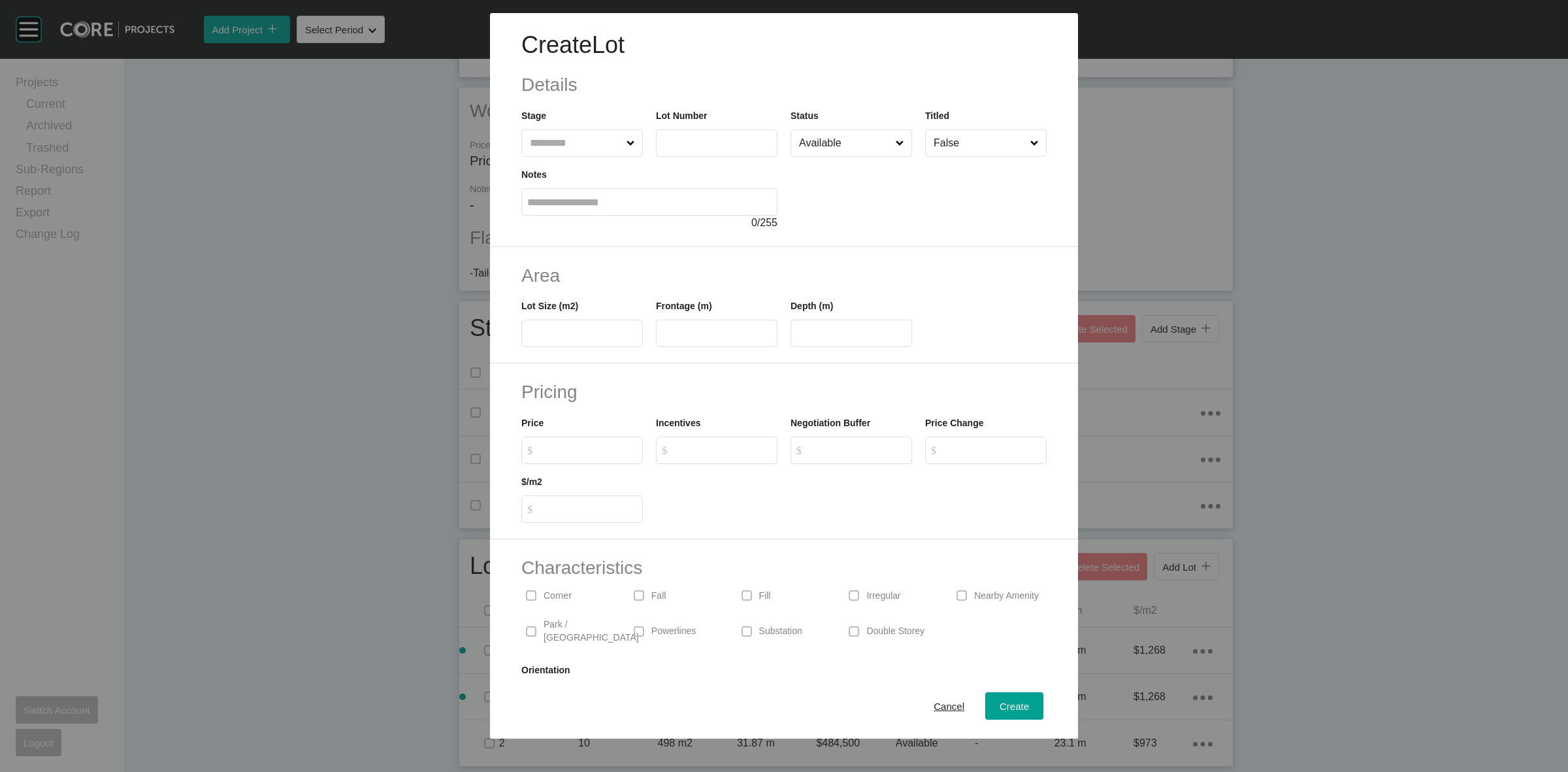
click at [569, 146] on input "text" at bounding box center [575, 143] width 97 height 26
type input "*"
type input "**"
type input "***"
type input "**"
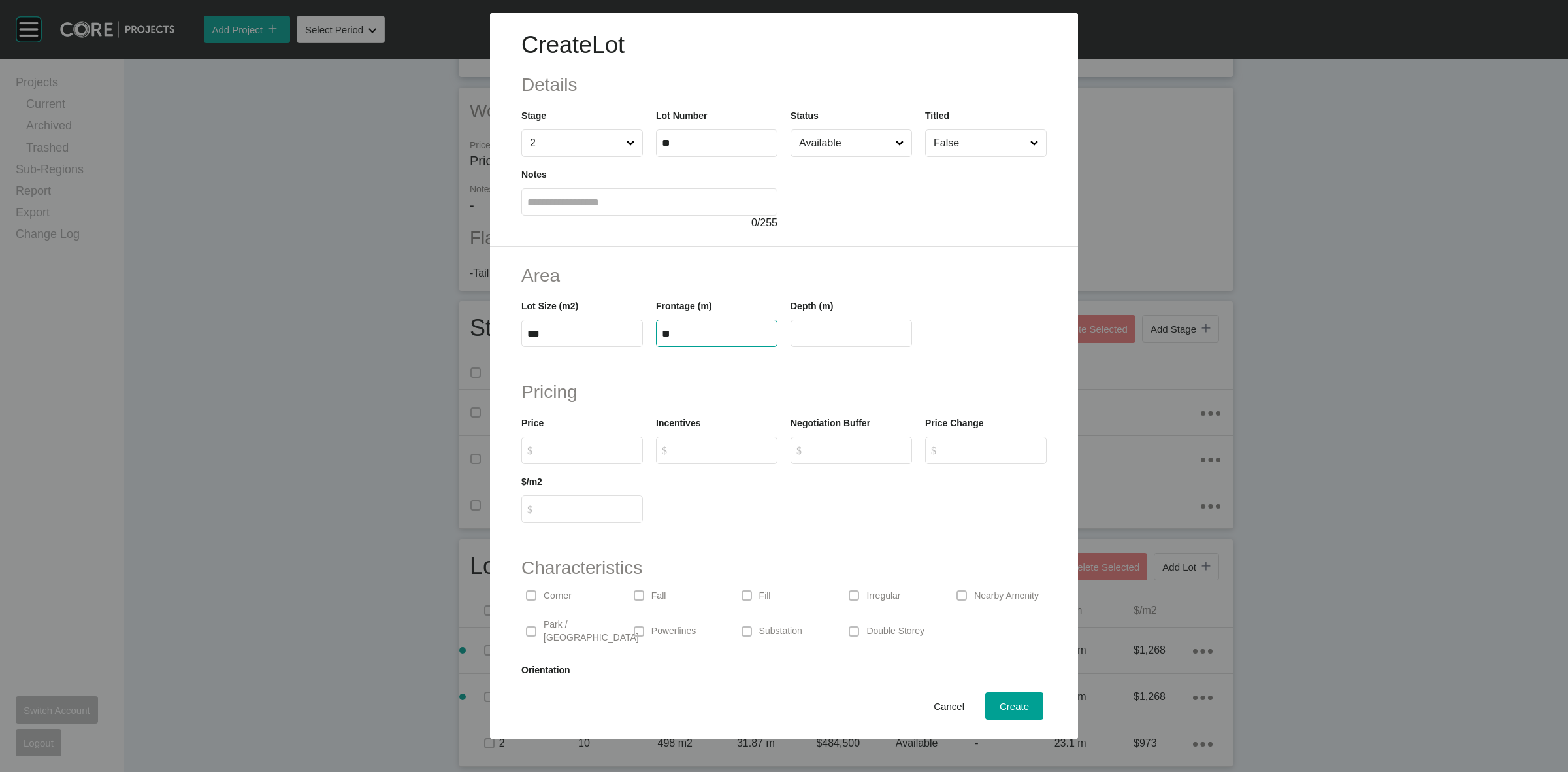
type input "**"
type input "*"
click at [936, 704] on div "Create Lot Details Stage 2 Lot Number ** Status Available Titled False Notes 0 …" at bounding box center [784, 386] width 1568 height 772
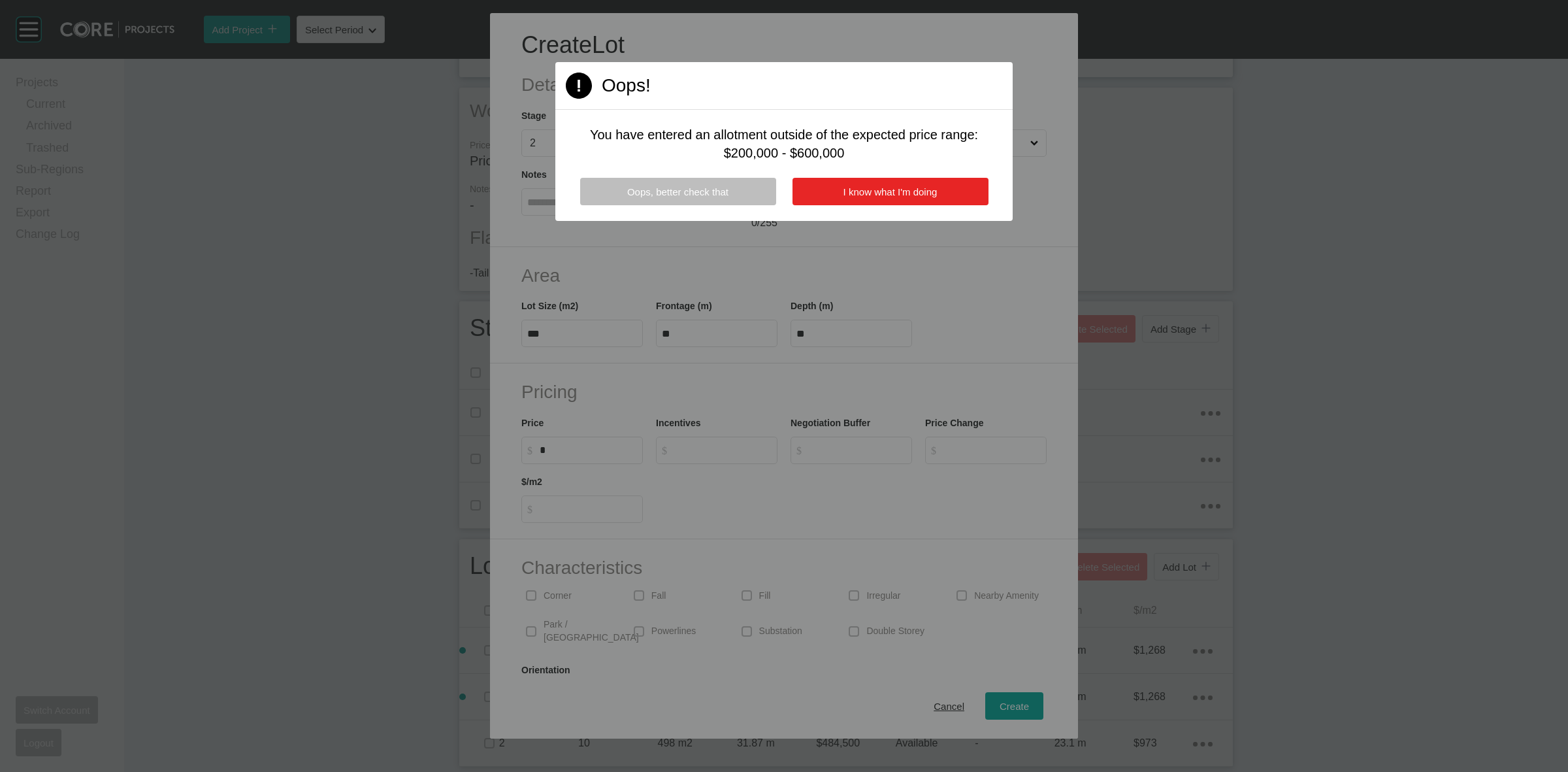
click at [883, 193] on span "I know what I'm doing" at bounding box center [890, 192] width 94 height 11
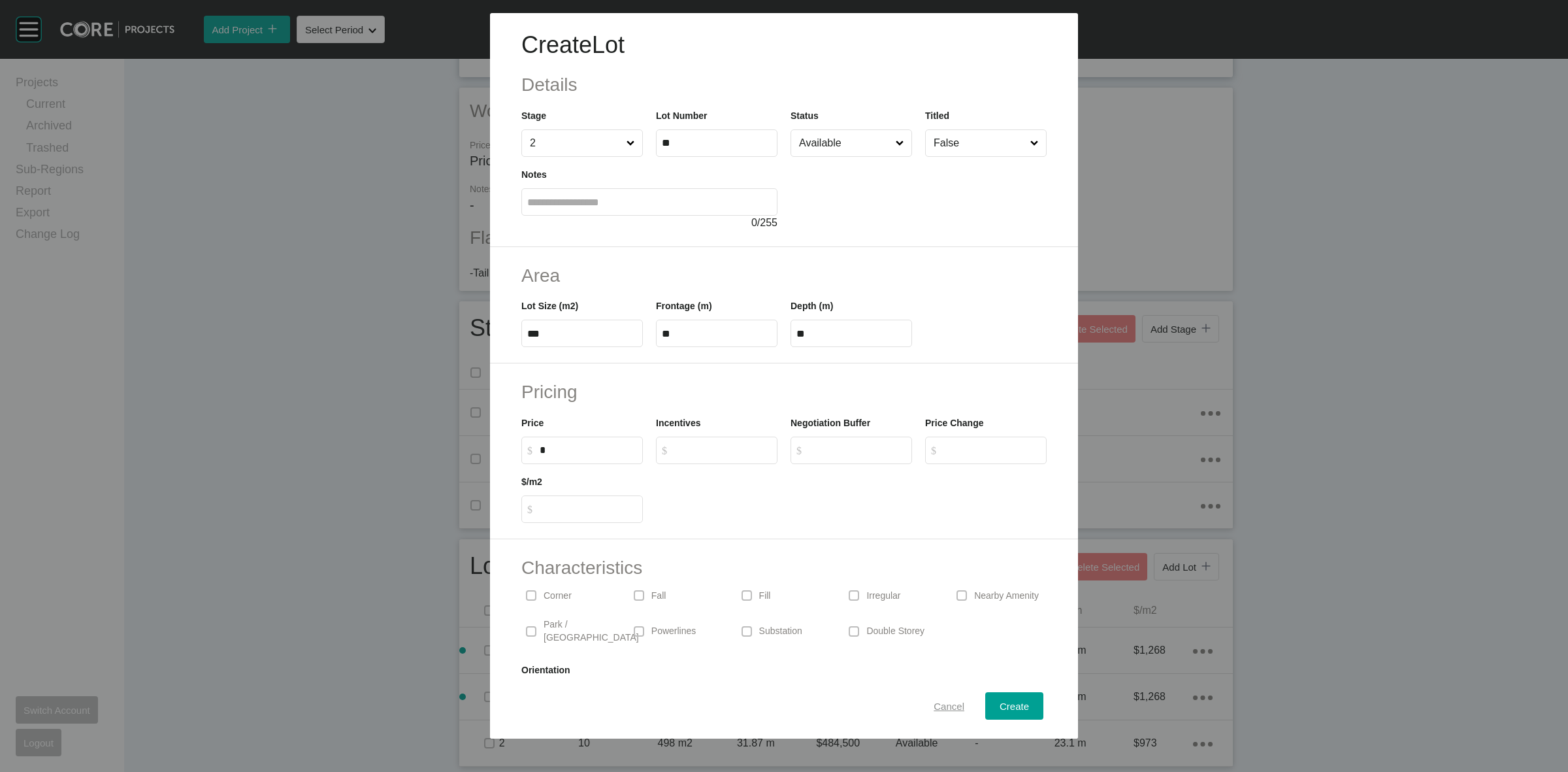
click at [939, 697] on div "Cancel" at bounding box center [949, 706] width 37 height 18
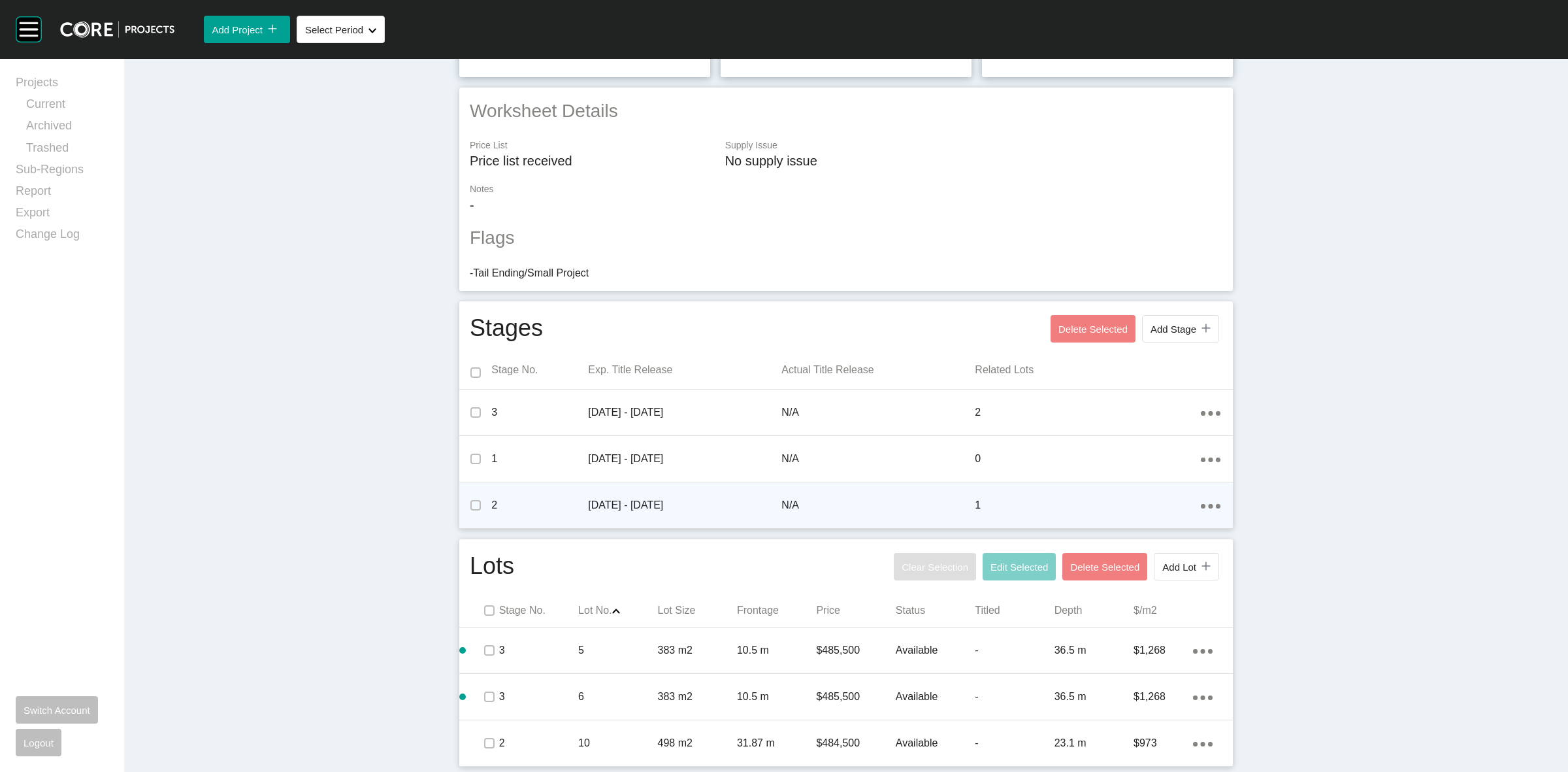
scroll to position [0, 0]
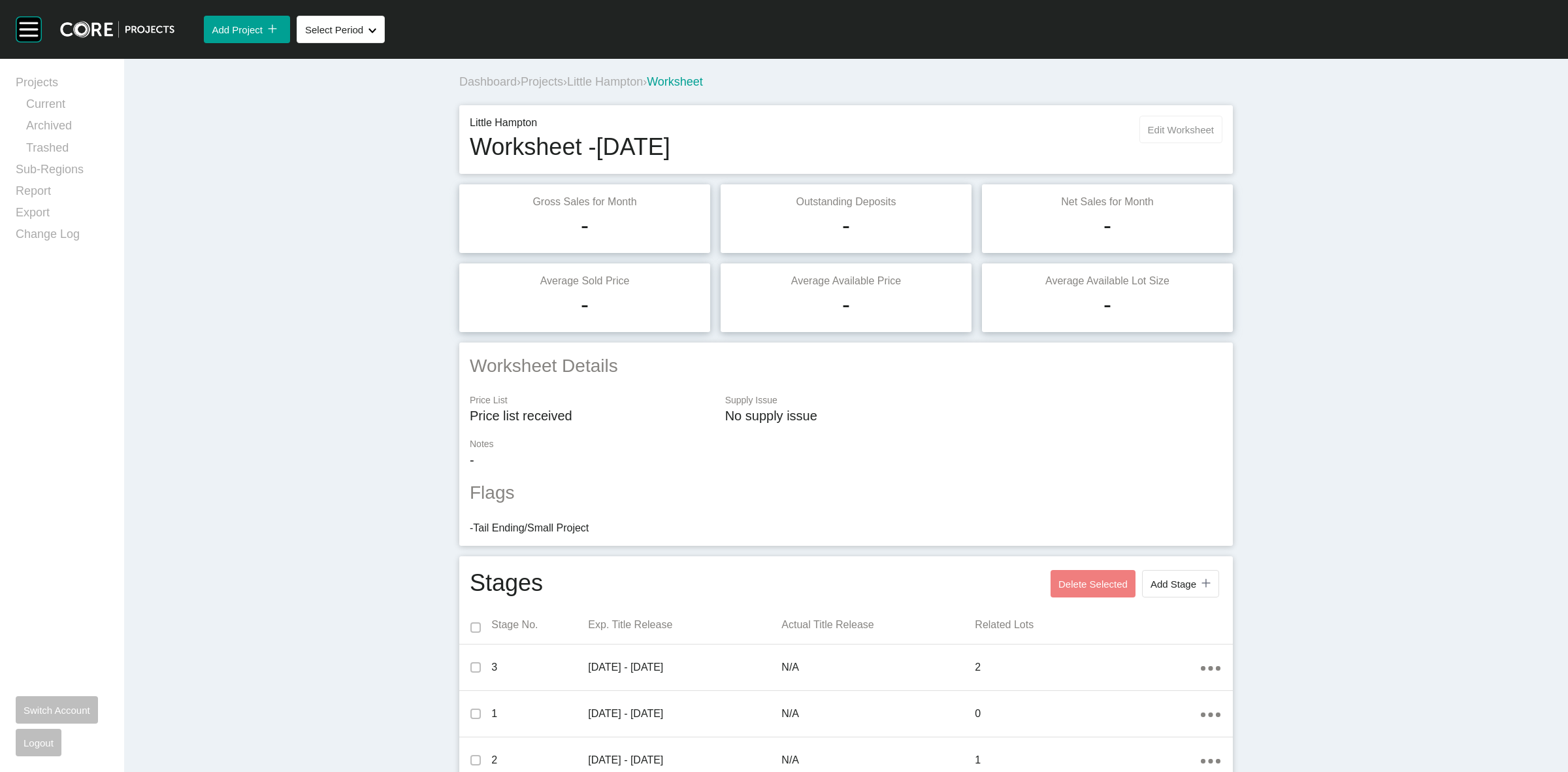
click at [1160, 127] on span "Edit Worksheet" at bounding box center [1181, 129] width 66 height 11
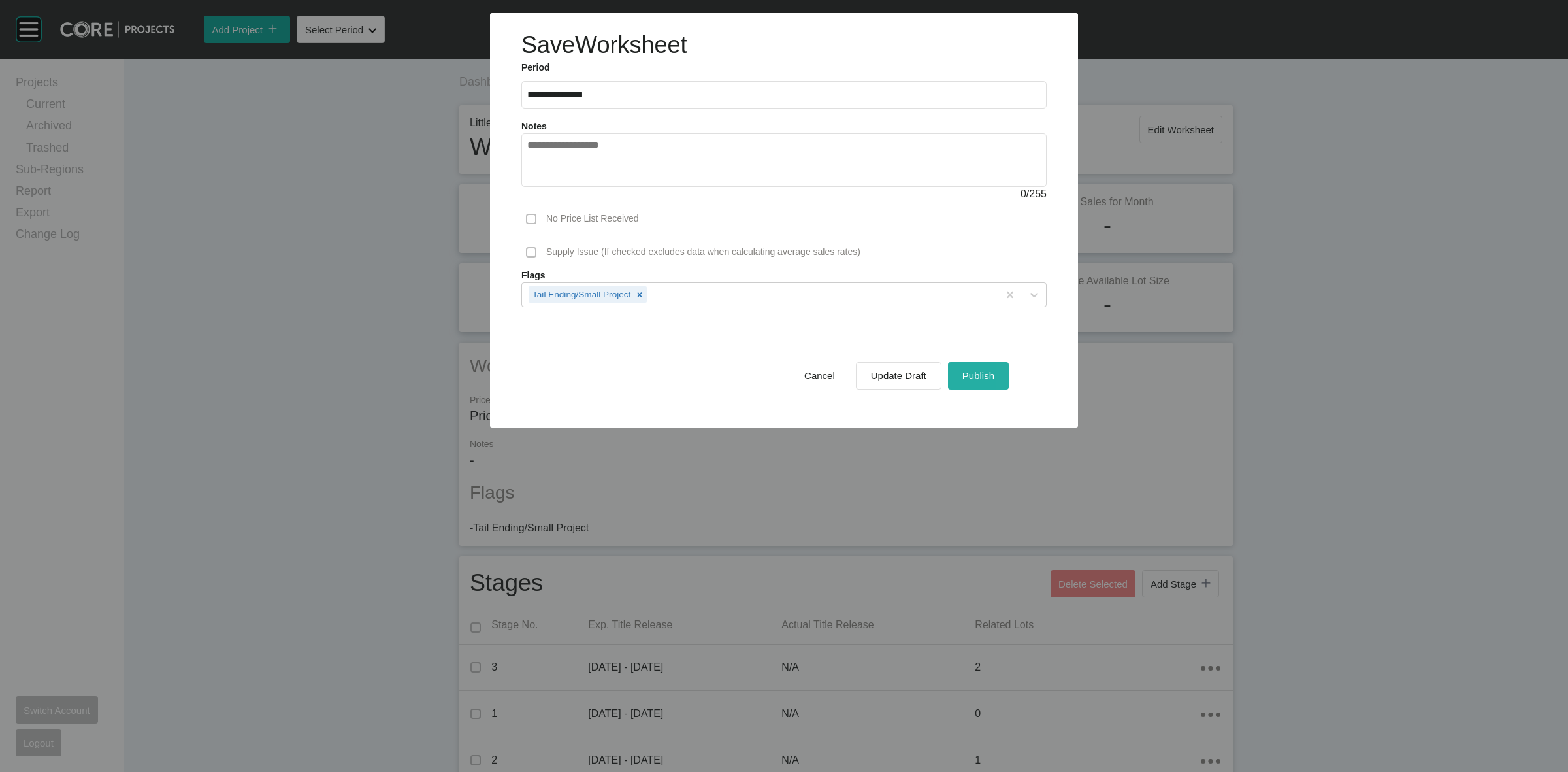
click at [998, 369] on button "Publish" at bounding box center [978, 376] width 61 height 28
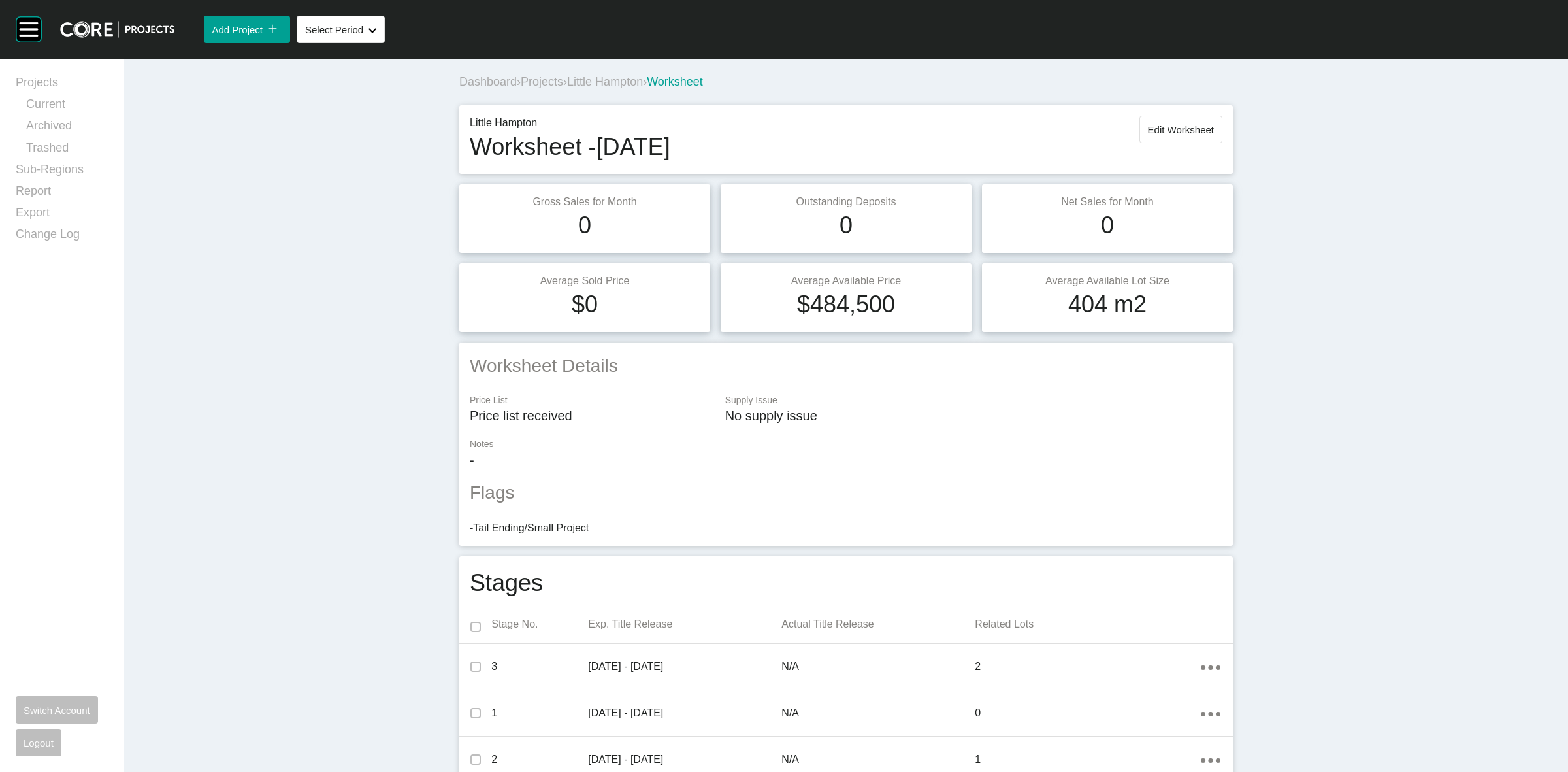
click at [605, 82] on span "Little Hampton" at bounding box center [605, 82] width 75 height 13
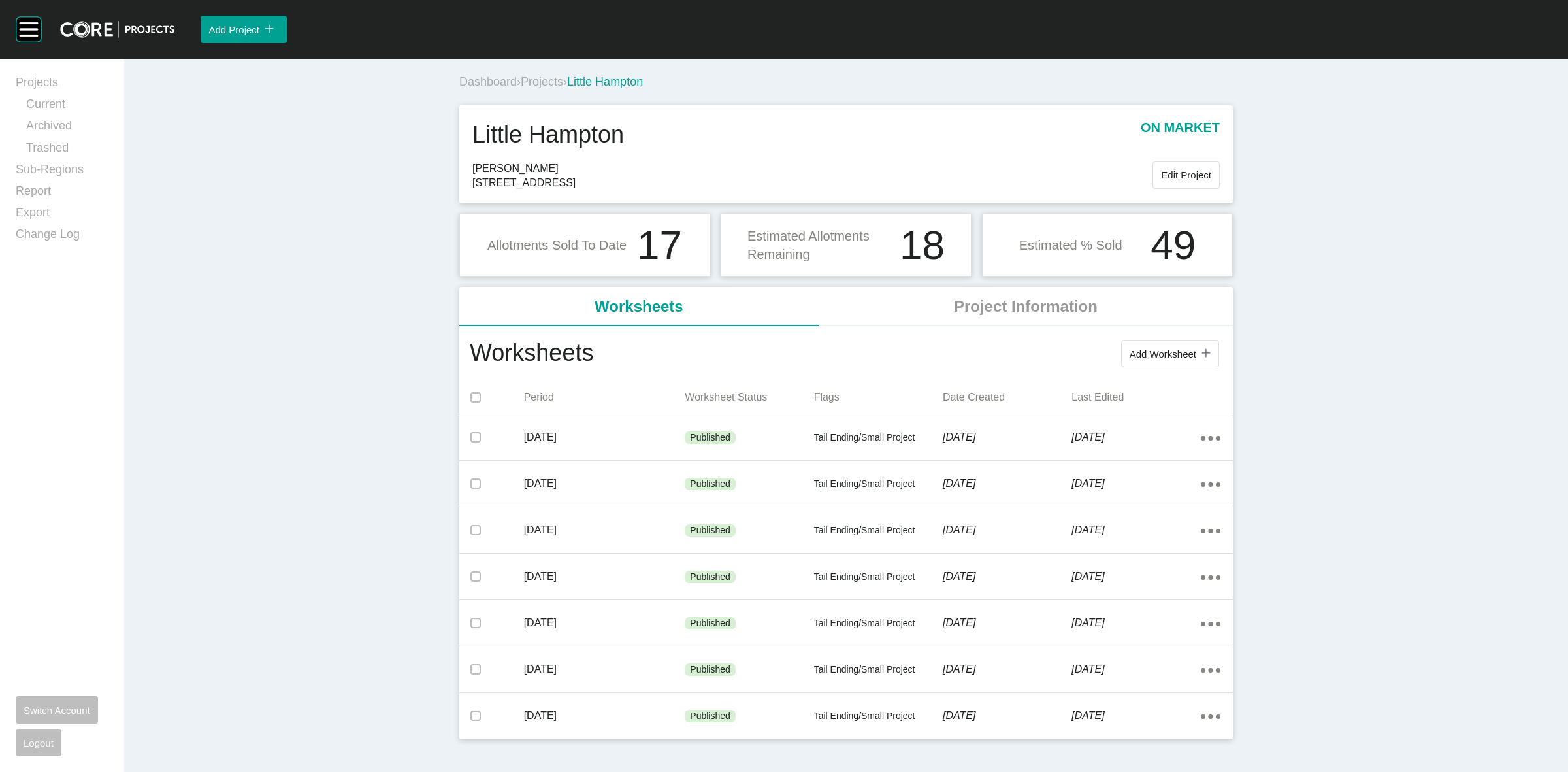
click at [535, 79] on span "Projects" at bounding box center [541, 82] width 42 height 13
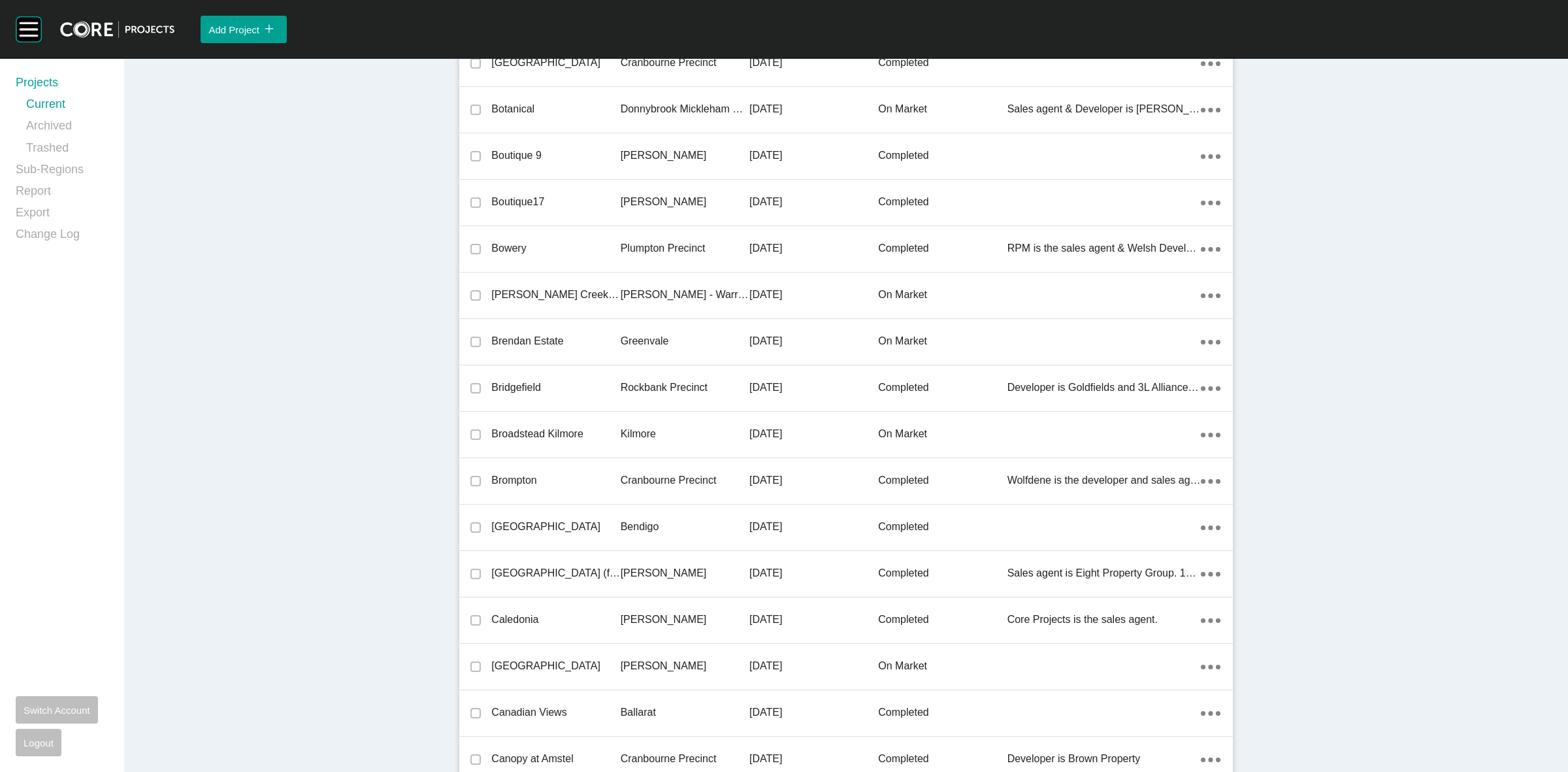
scroll to position [10642, 0]
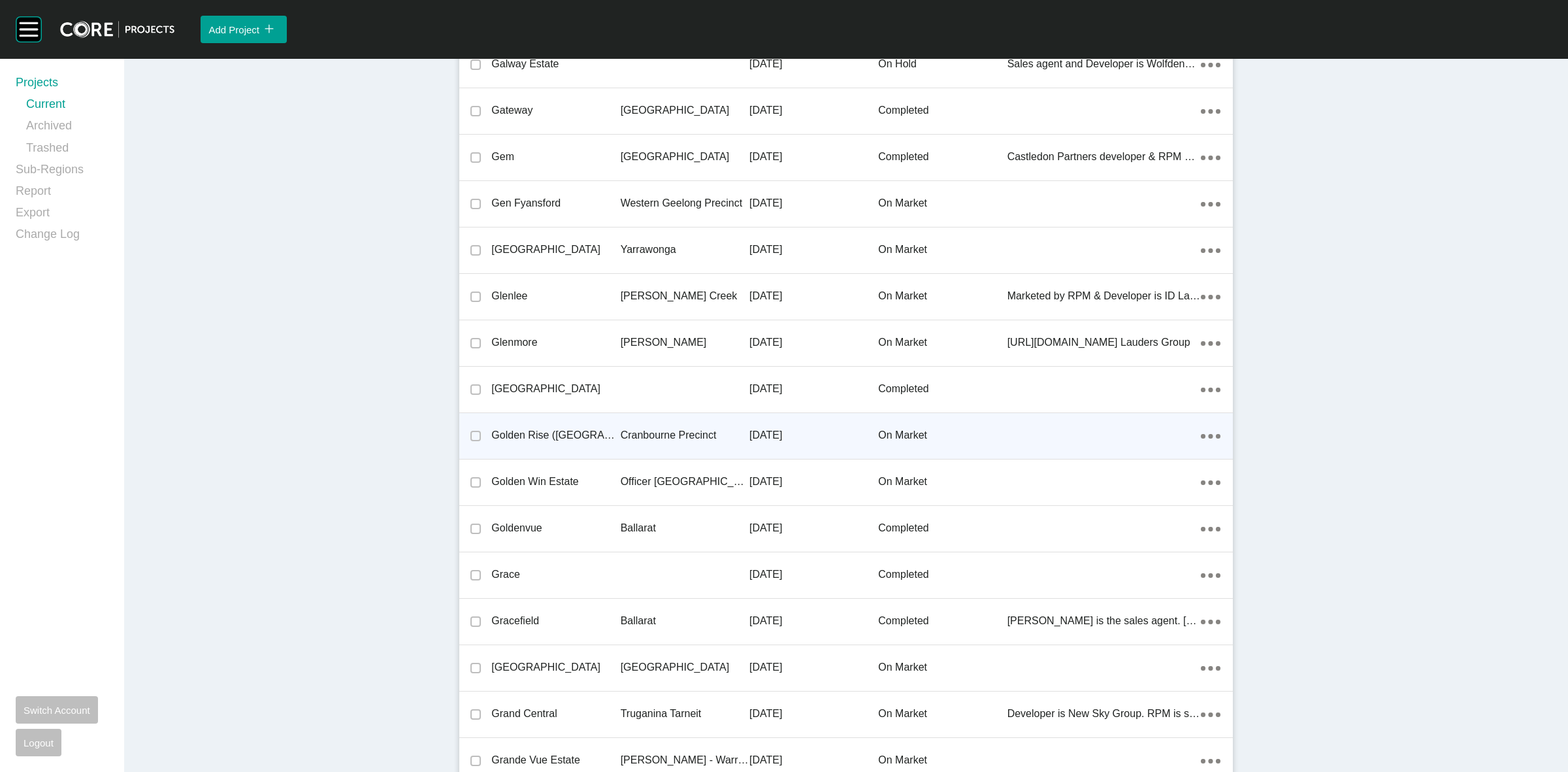
click at [671, 435] on p "Cranbourne Precinct" at bounding box center [685, 435] width 129 height 15
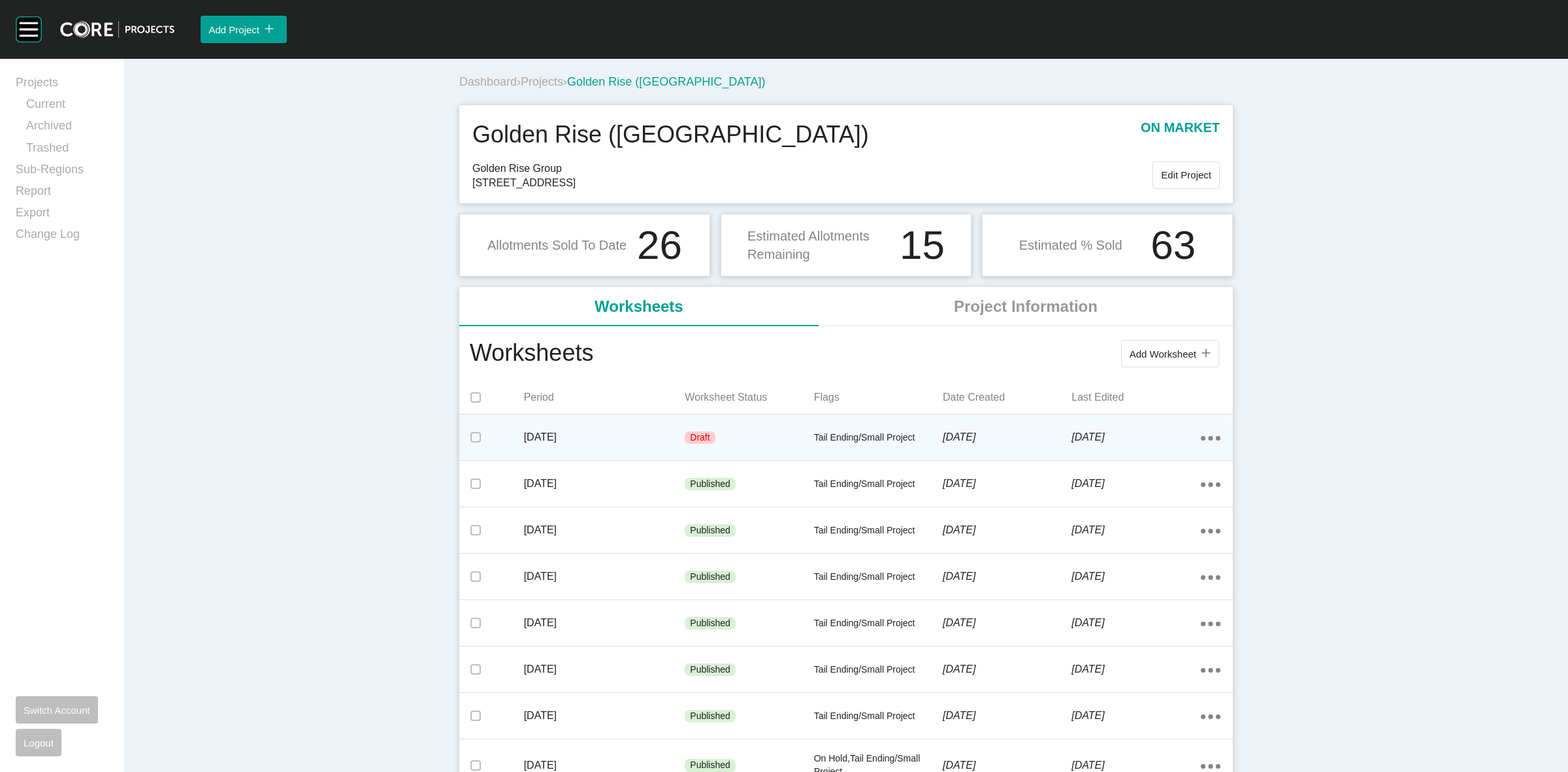
click at [738, 437] on div "Draft" at bounding box center [749, 438] width 129 height 39
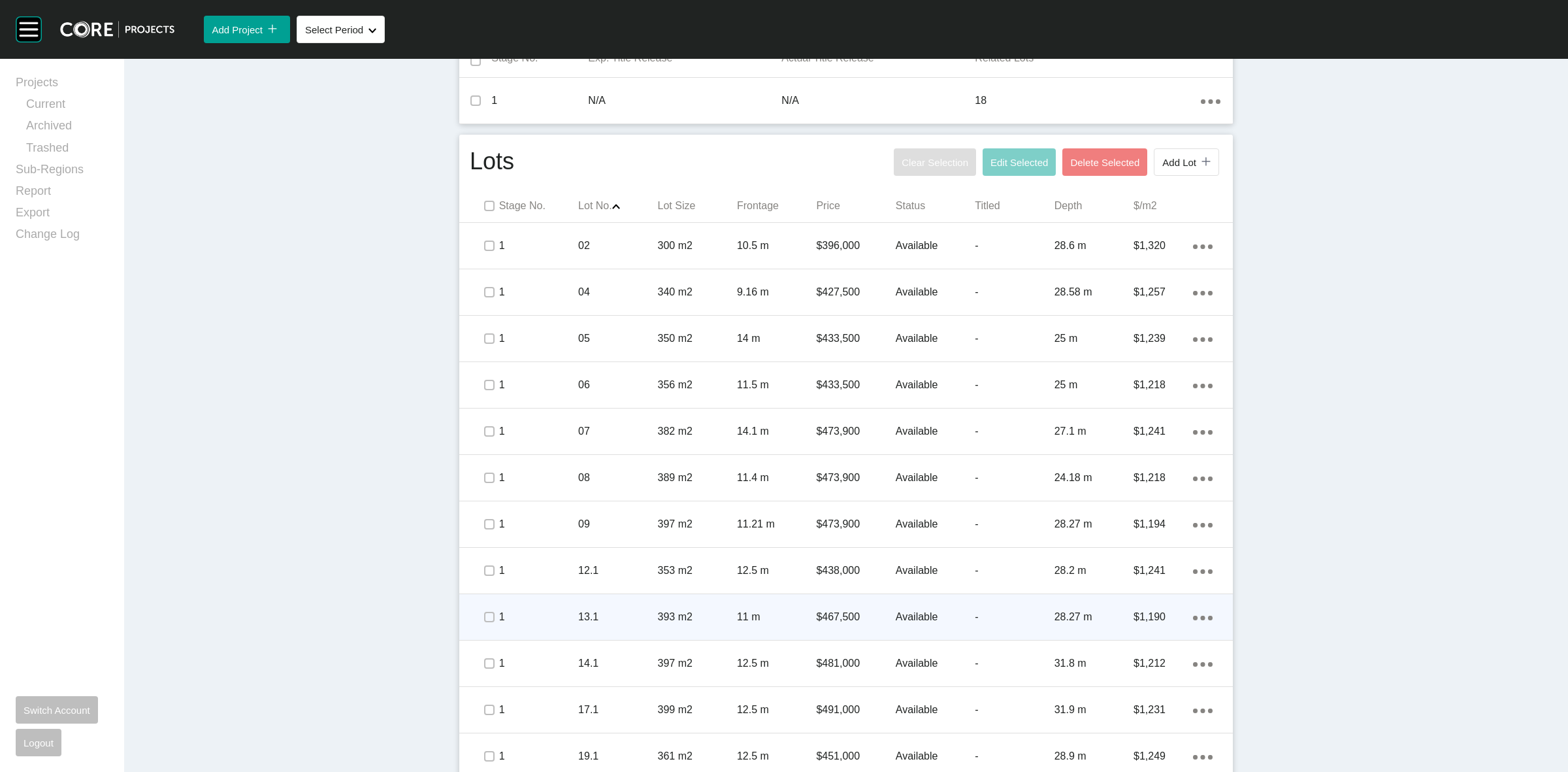
scroll to position [490, 0]
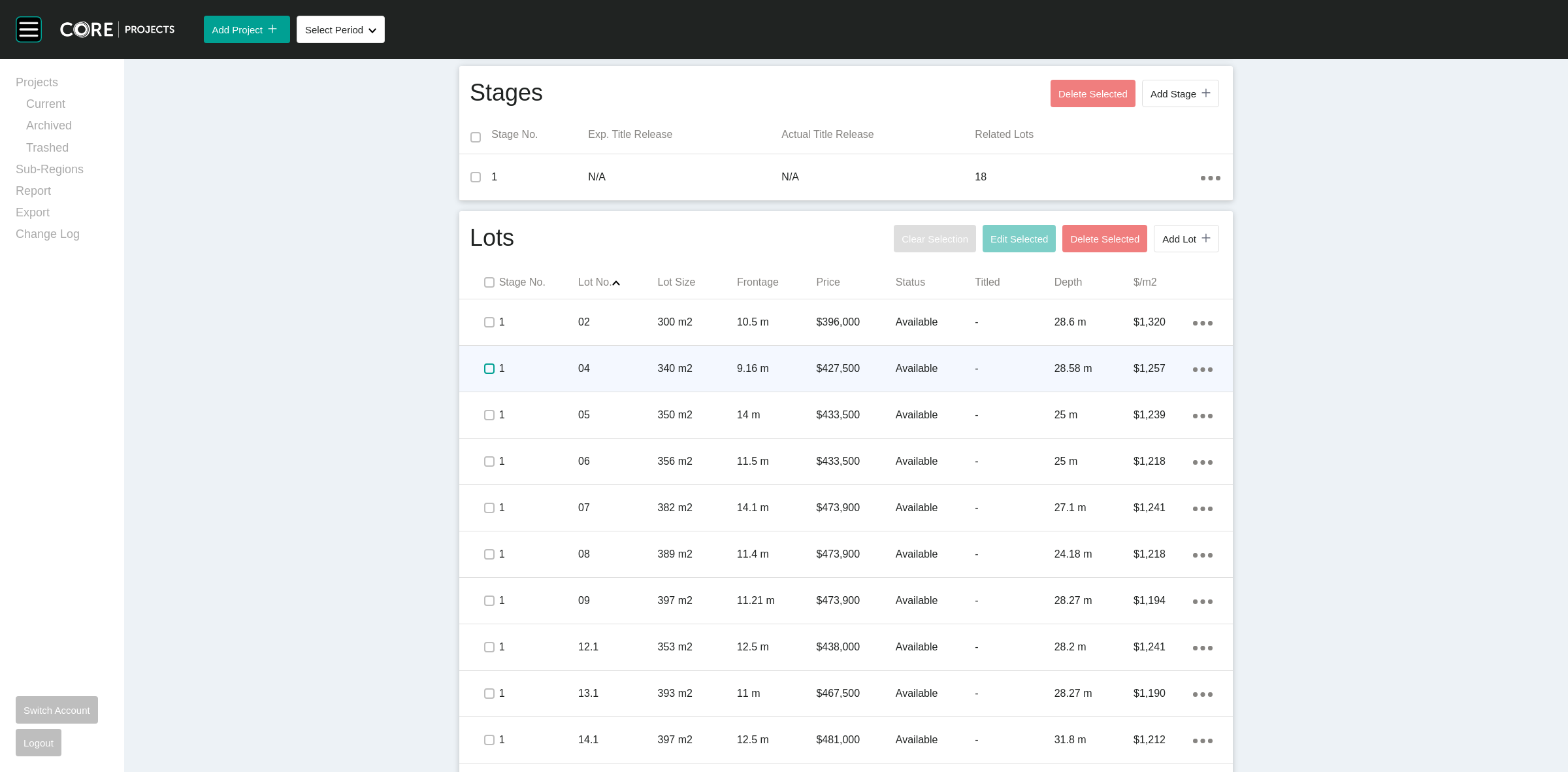
click at [484, 367] on label at bounding box center [489, 369] width 11 height 11
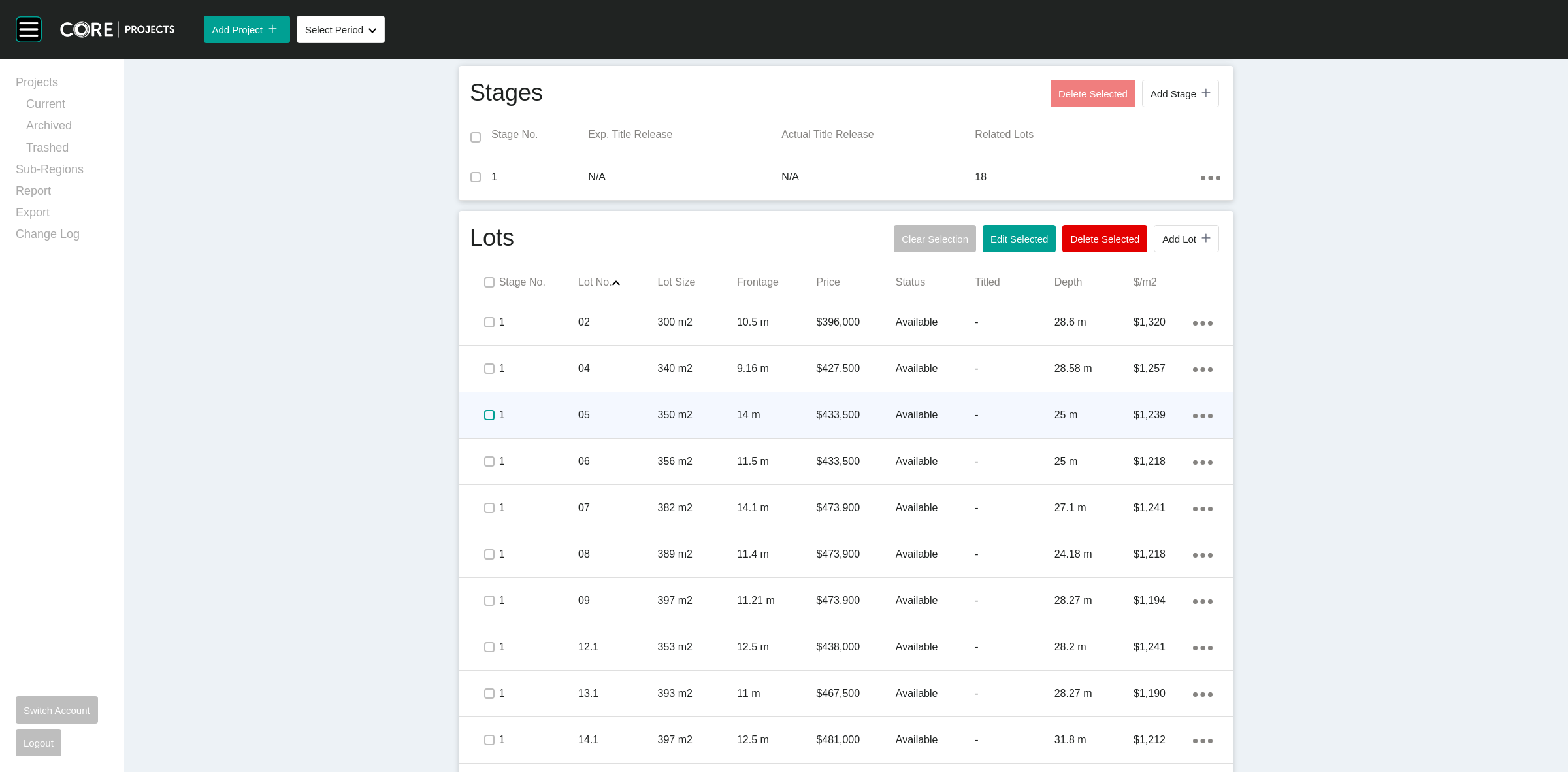
click at [484, 410] on label at bounding box center [489, 415] width 11 height 11
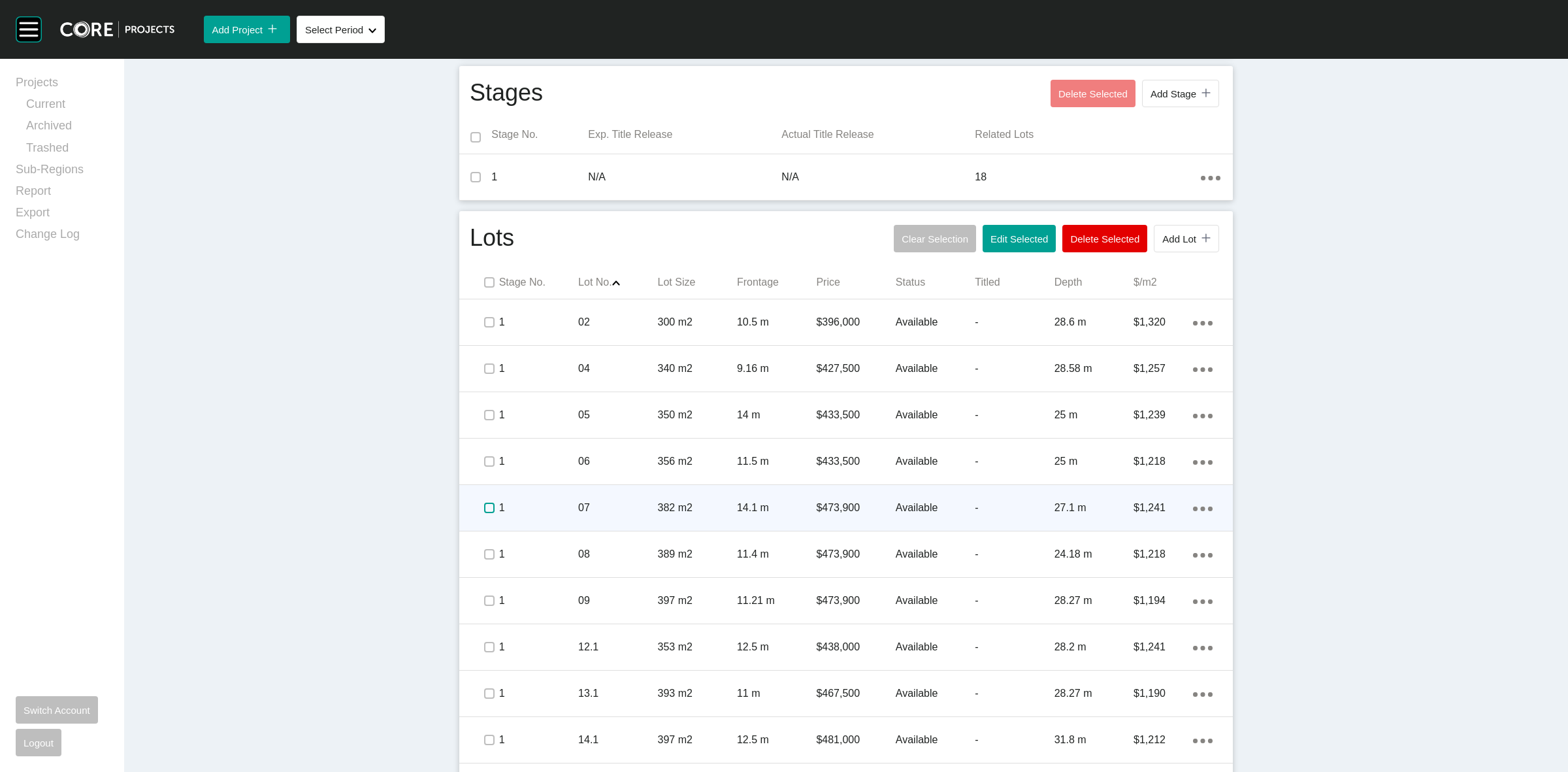
click at [487, 506] on label at bounding box center [489, 508] width 11 height 11
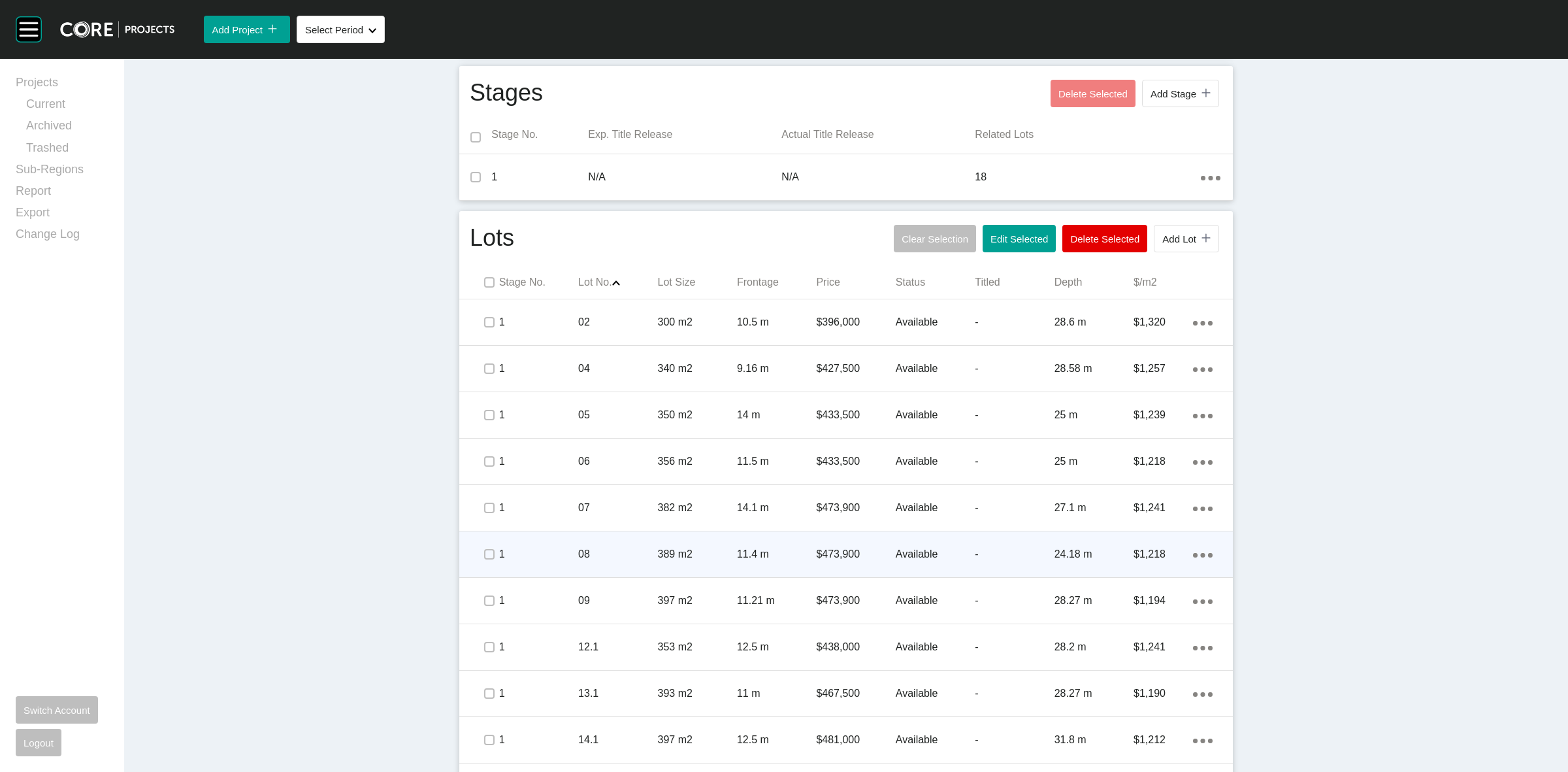
click at [487, 543] on div at bounding box center [488, 554] width 19 height 45
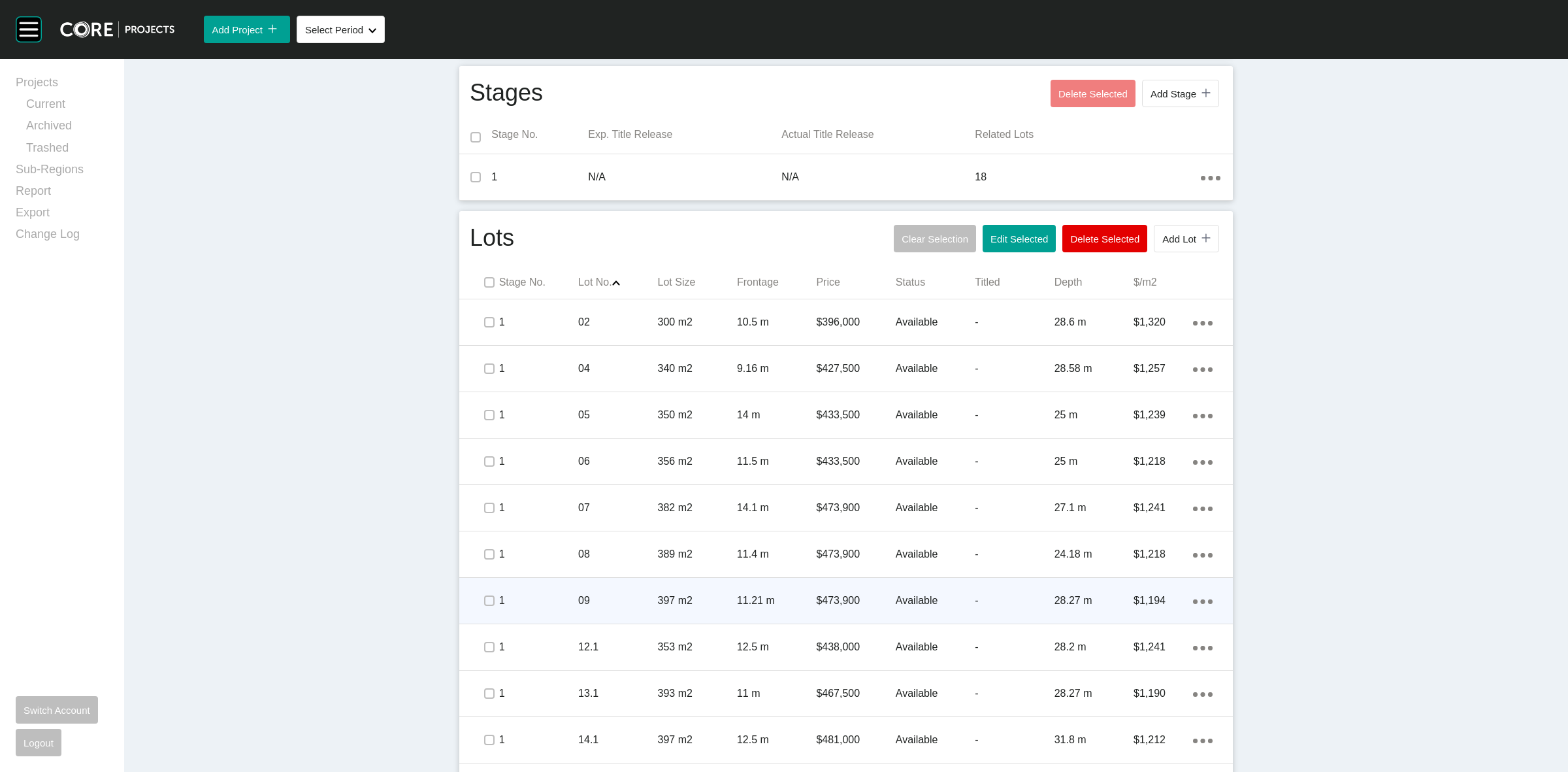
click at [479, 608] on span at bounding box center [488, 600] width 19 height 19
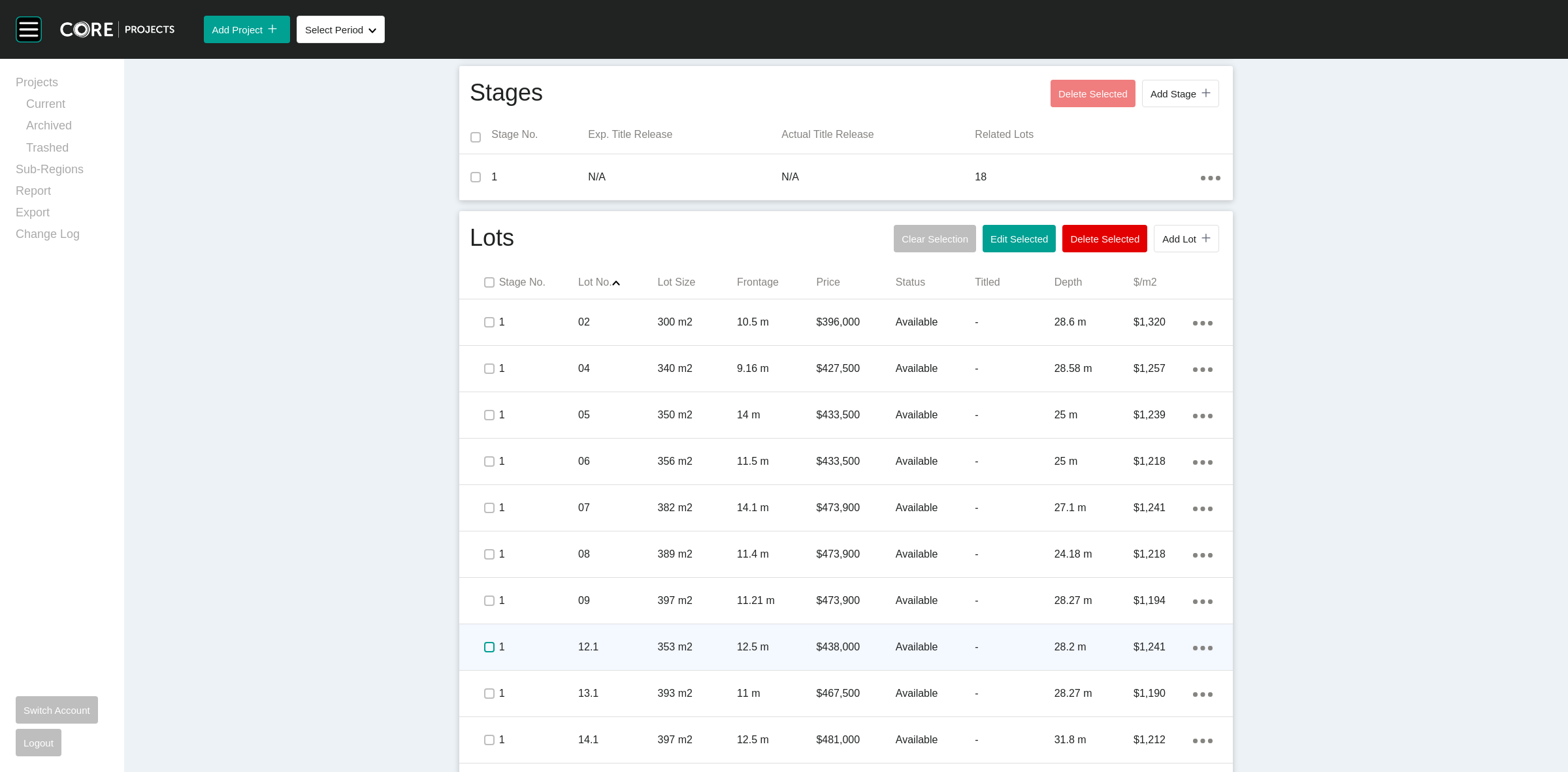
click at [484, 644] on label at bounding box center [489, 647] width 11 height 11
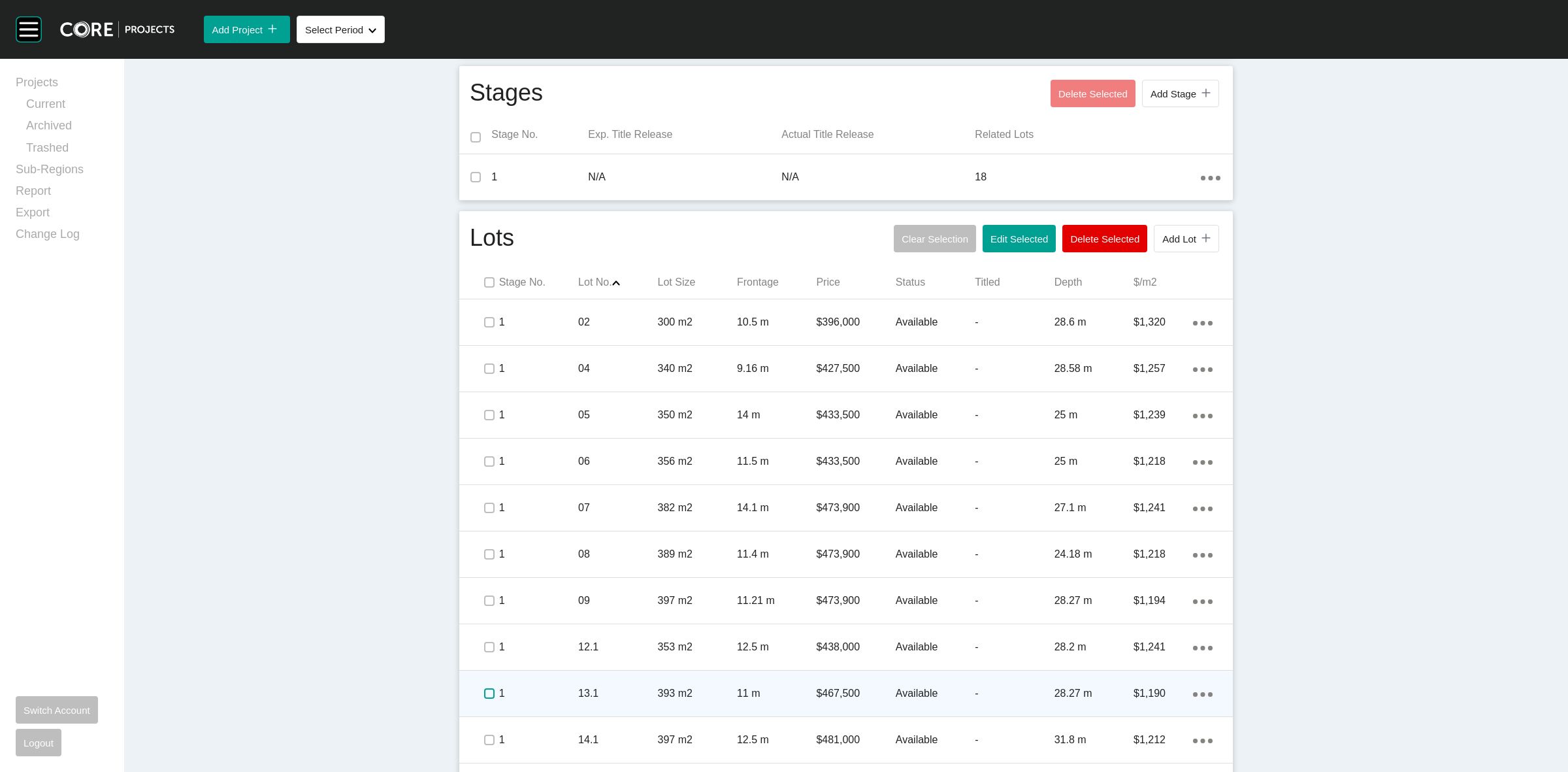
click at [484, 690] on label at bounding box center [489, 693] width 11 height 11
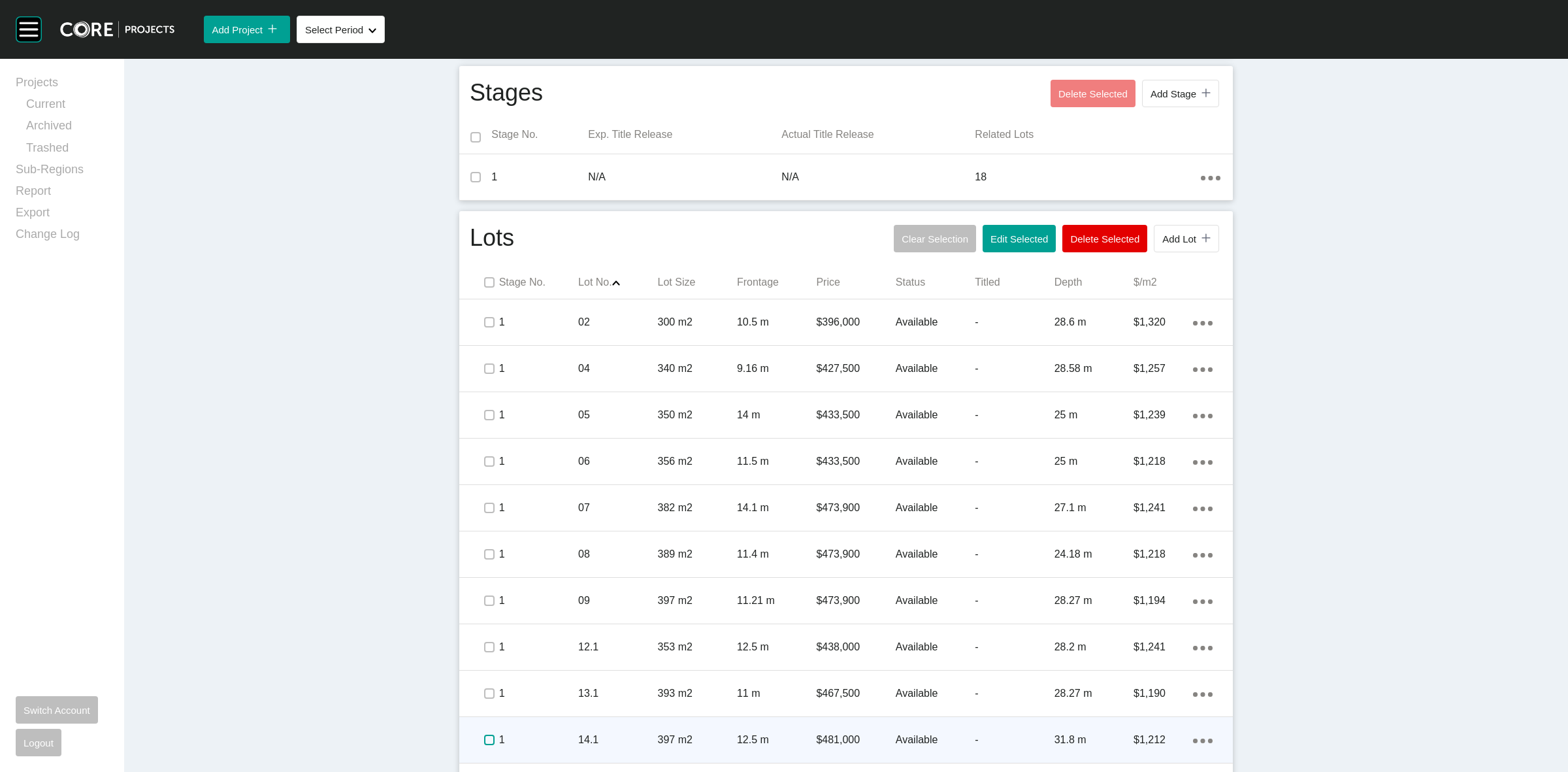
click at [484, 743] on label at bounding box center [489, 740] width 11 height 11
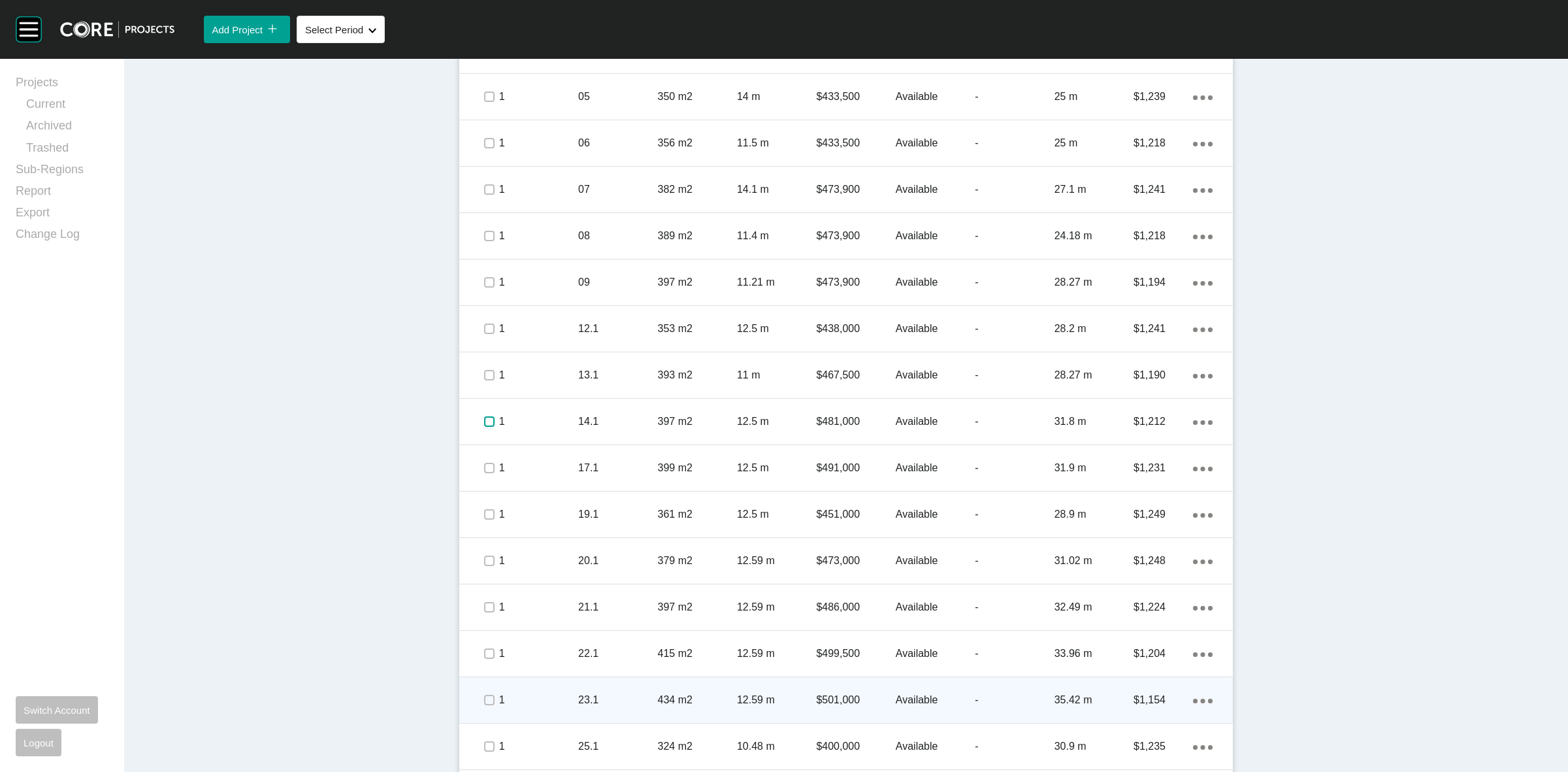
scroll to position [817, 0]
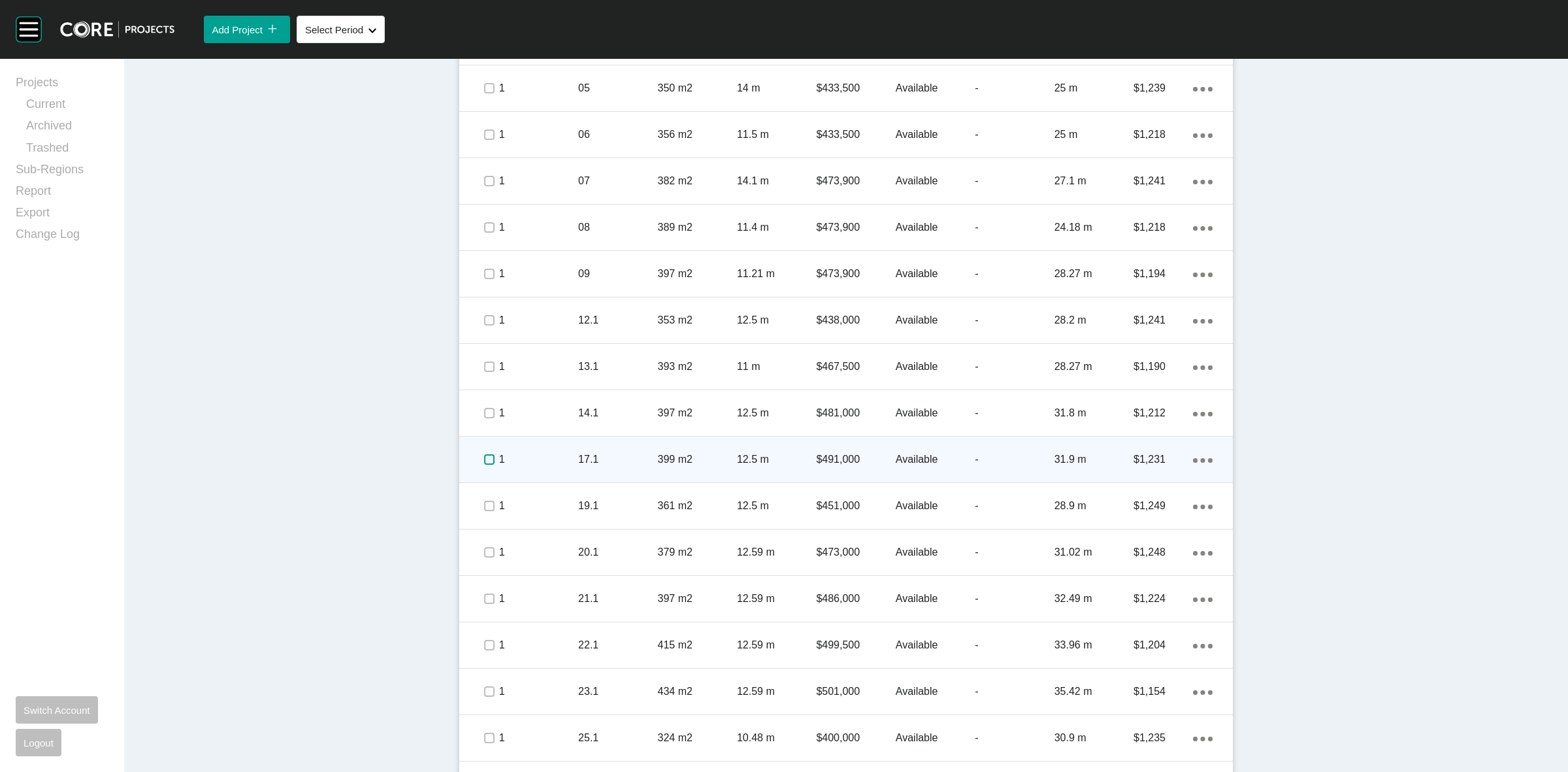
click at [484, 462] on label at bounding box center [489, 459] width 11 height 11
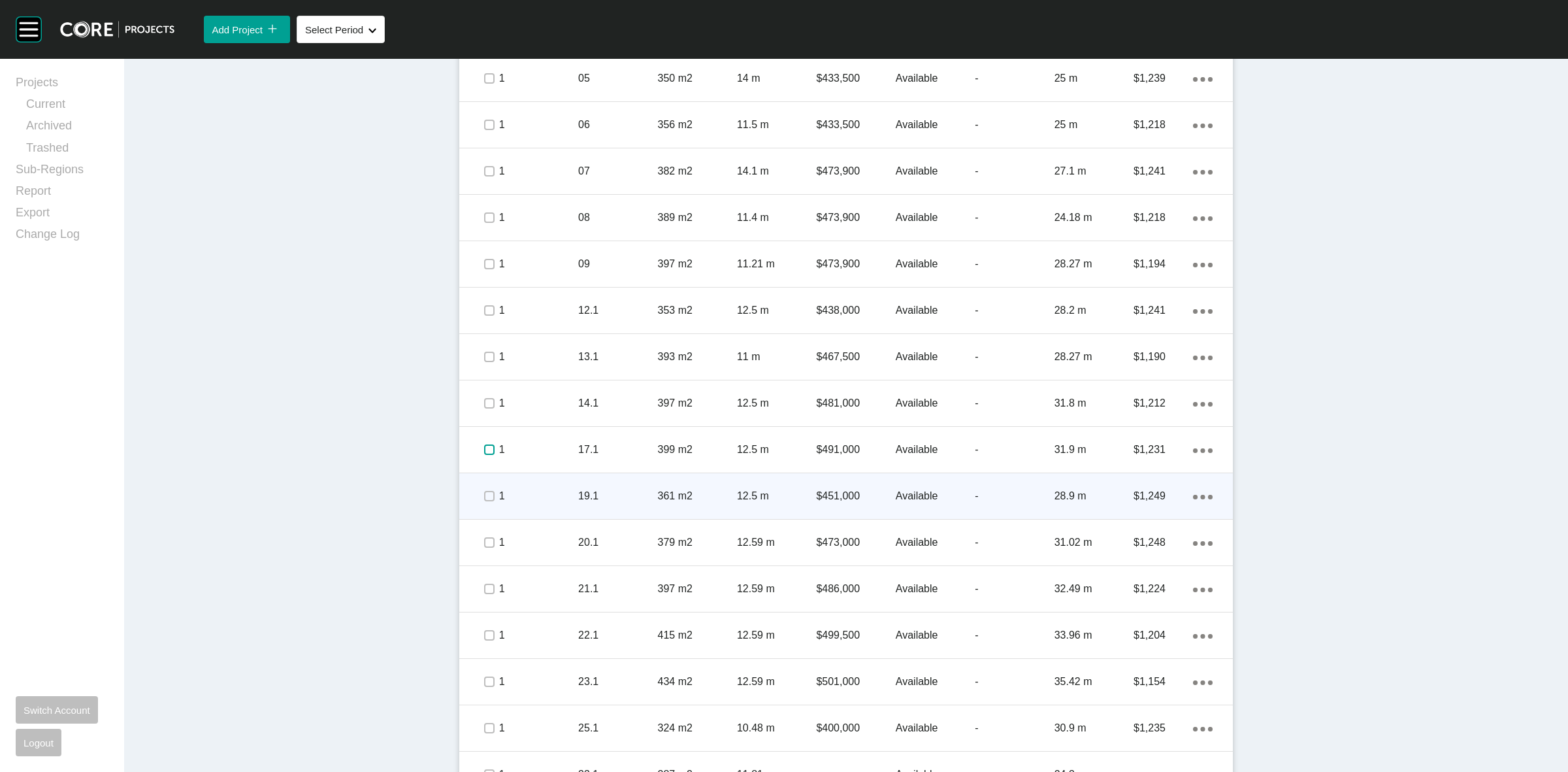
scroll to position [858, 0]
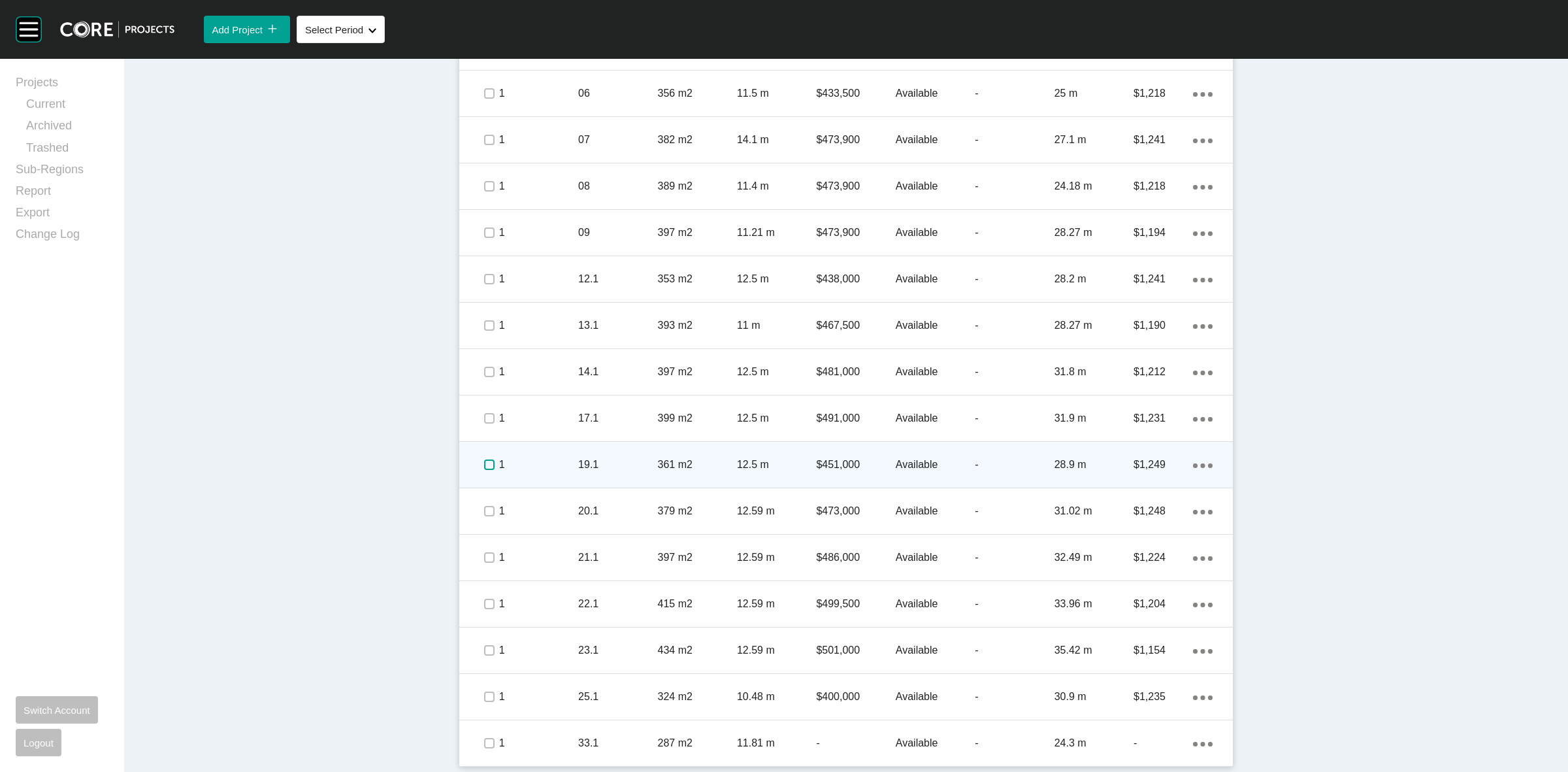
click at [484, 462] on label at bounding box center [489, 465] width 11 height 11
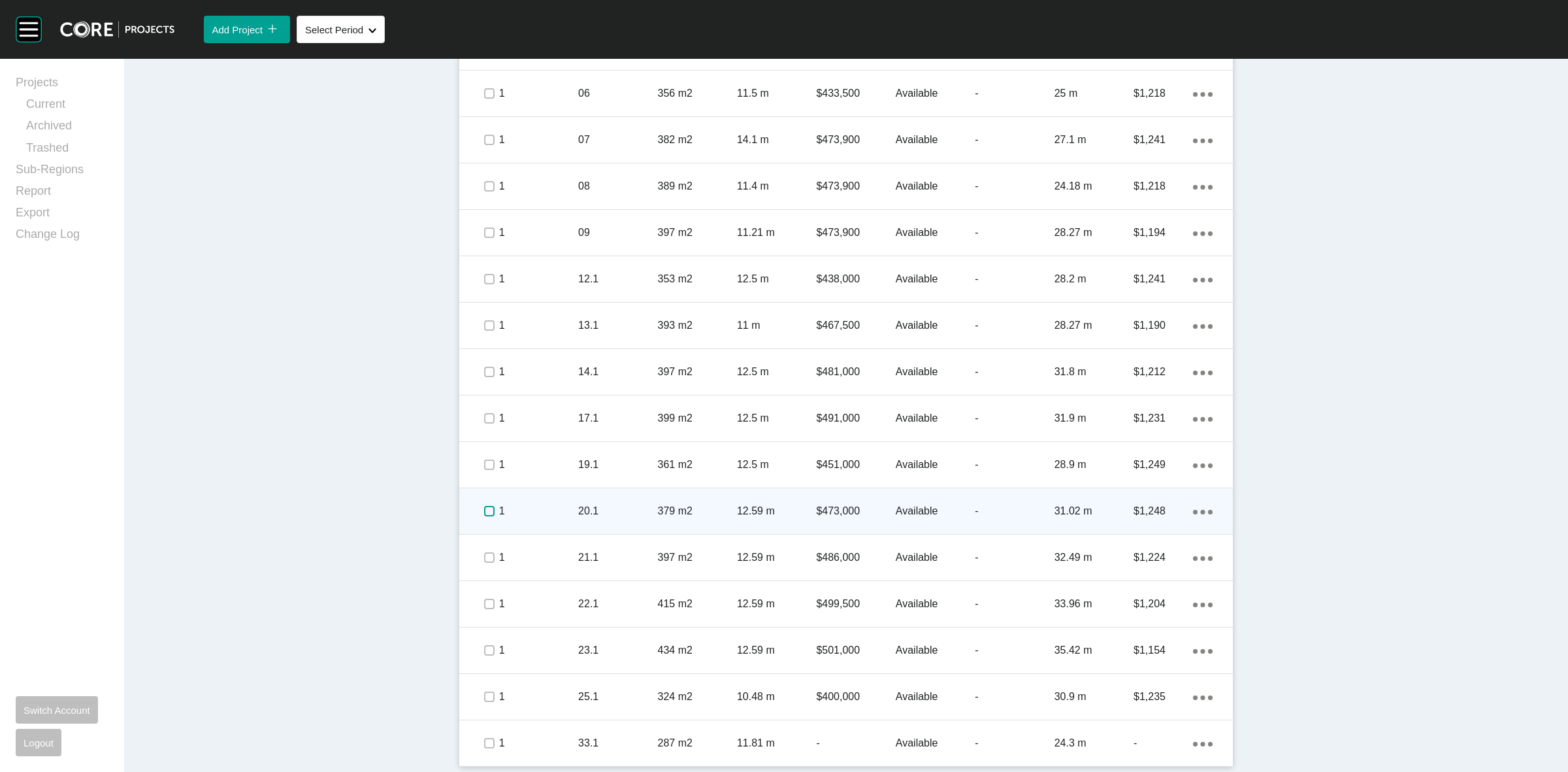
click at [484, 510] on label at bounding box center [489, 511] width 11 height 11
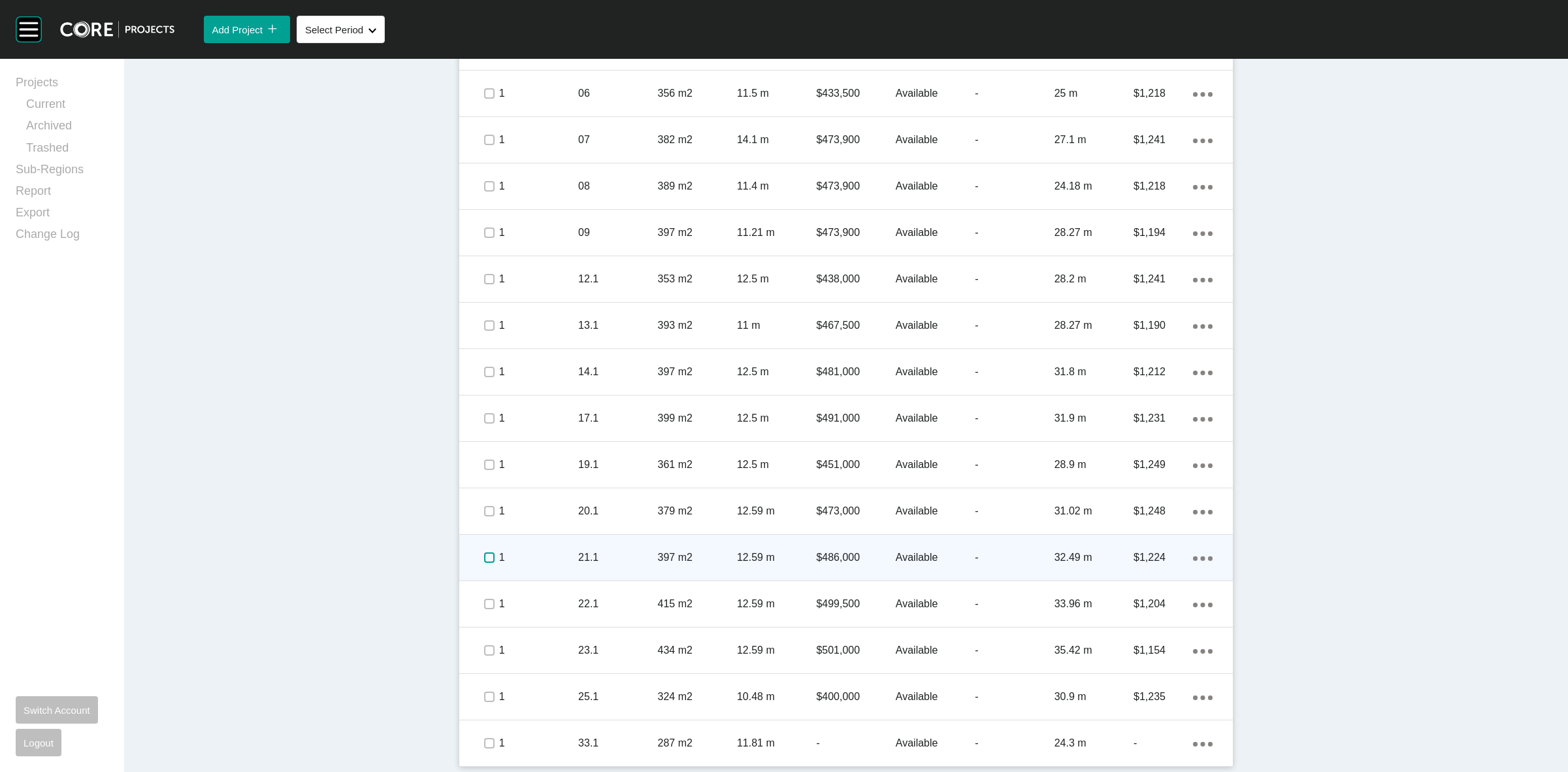
click at [484, 560] on label at bounding box center [489, 558] width 11 height 11
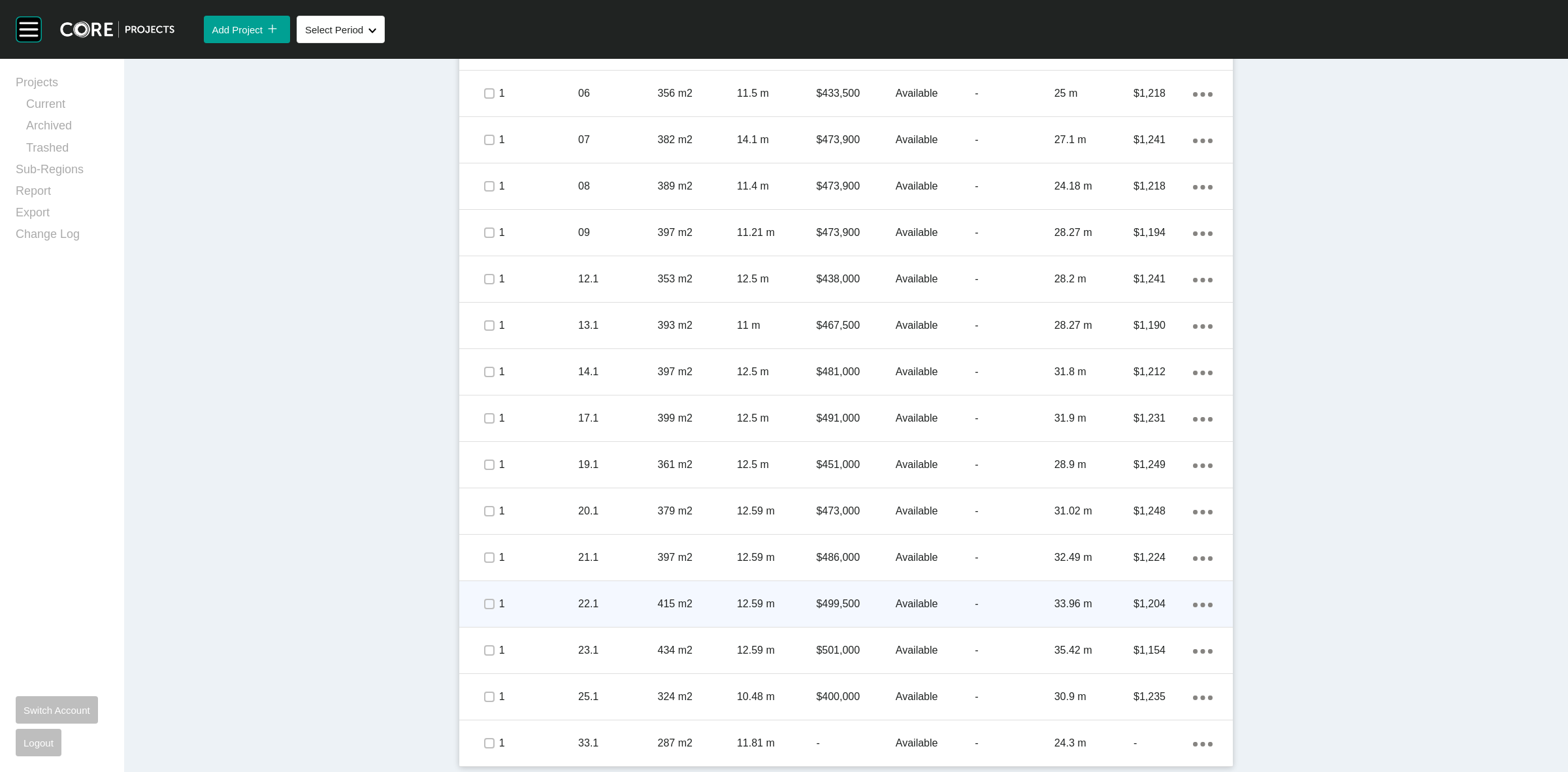
click at [481, 589] on div at bounding box center [488, 603] width 19 height 45
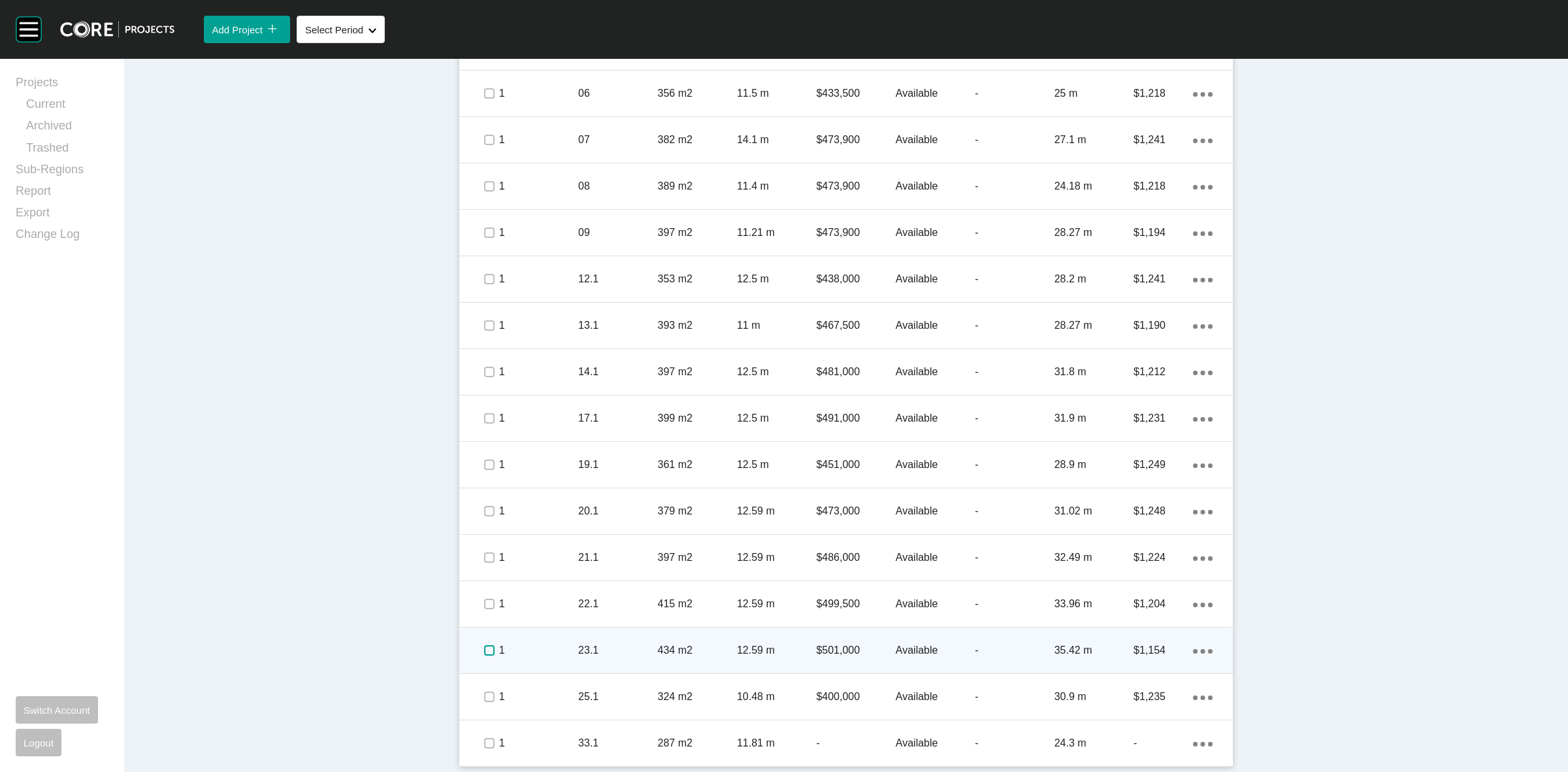
click at [484, 650] on label at bounding box center [489, 650] width 11 height 11
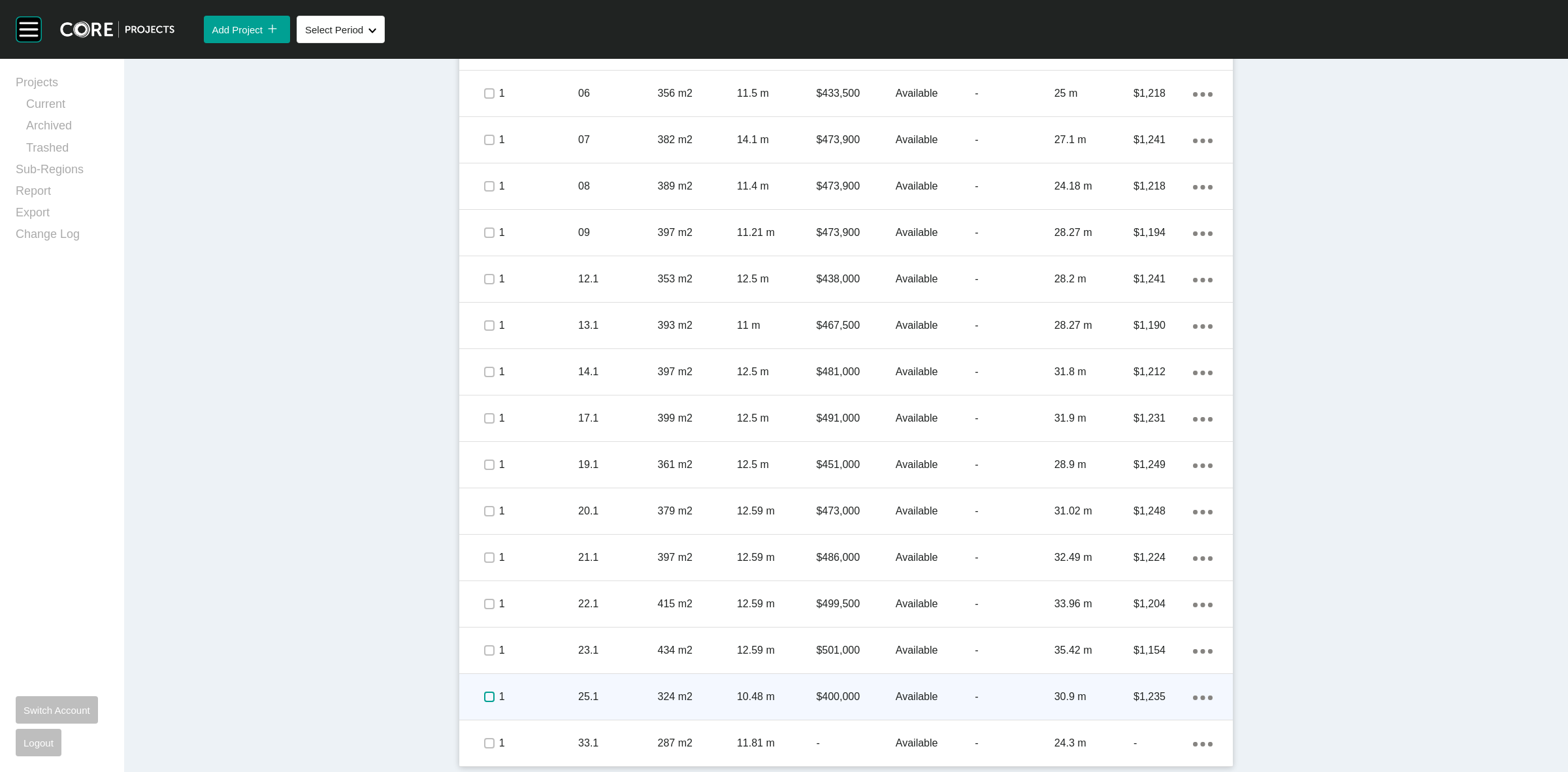
click at [484, 696] on label at bounding box center [489, 696] width 11 height 11
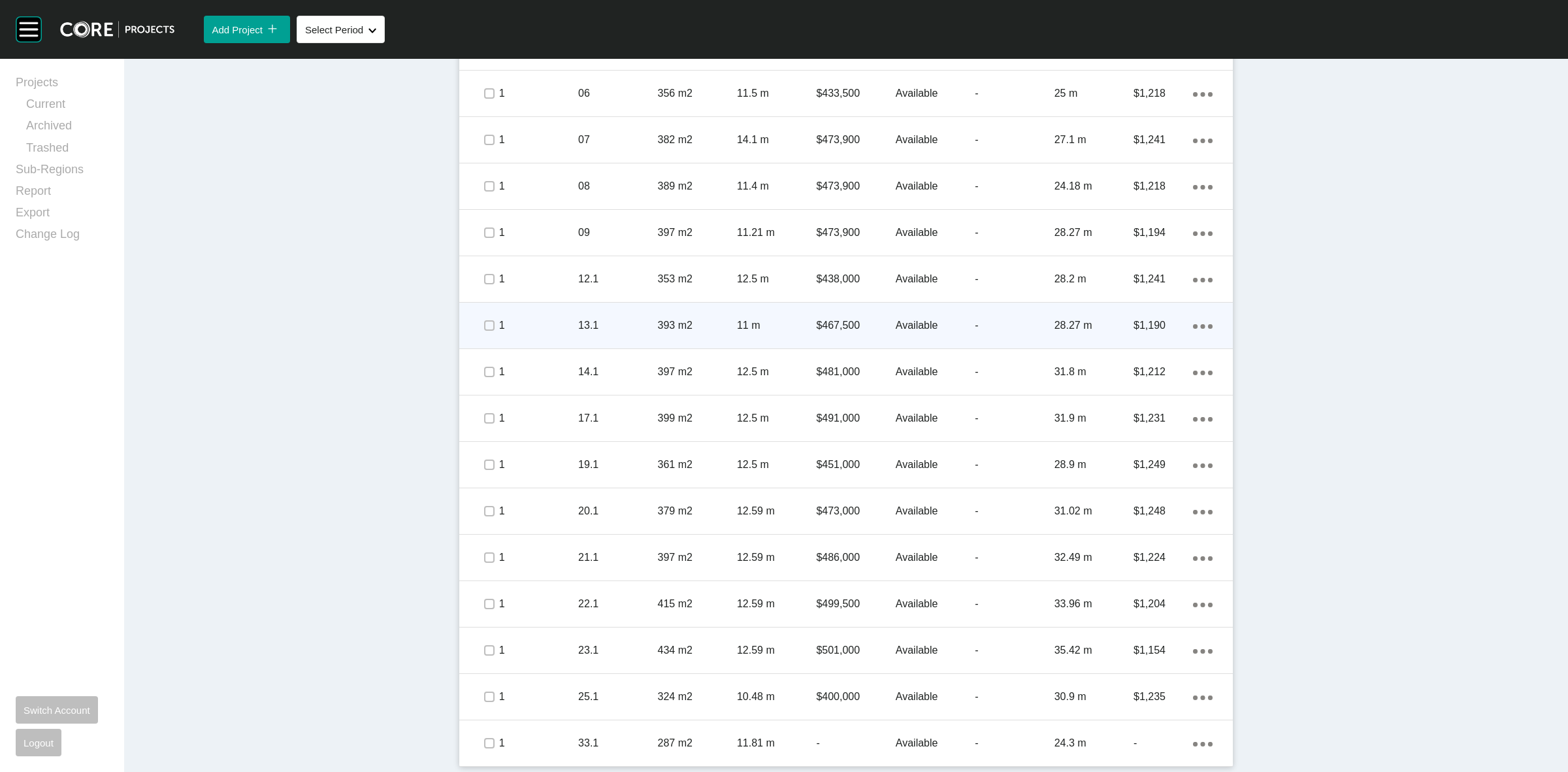
click at [805, 332] on p "11 m" at bounding box center [776, 325] width 79 height 15
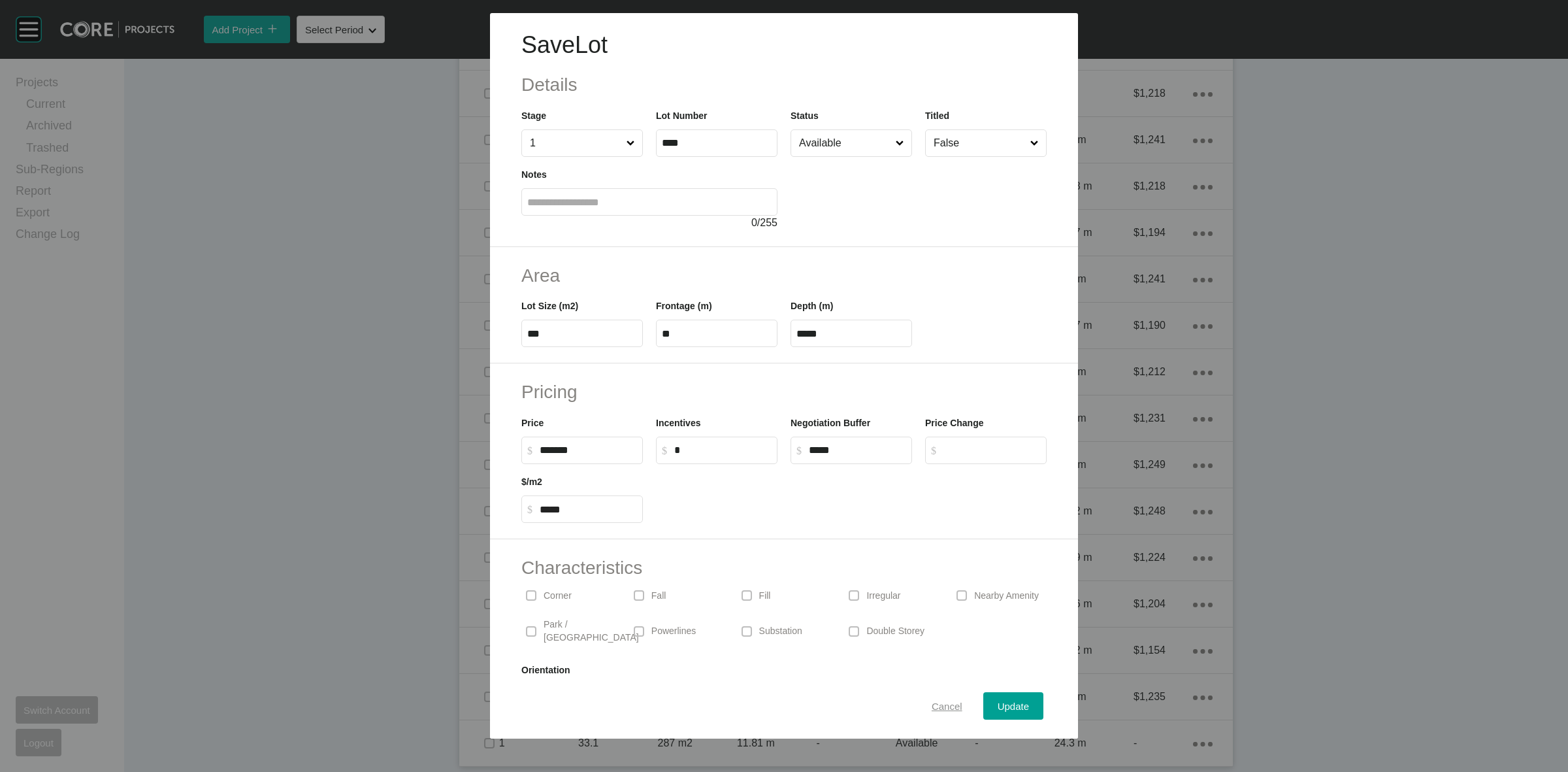
click at [937, 700] on span "Cancel" at bounding box center [946, 706] width 31 height 11
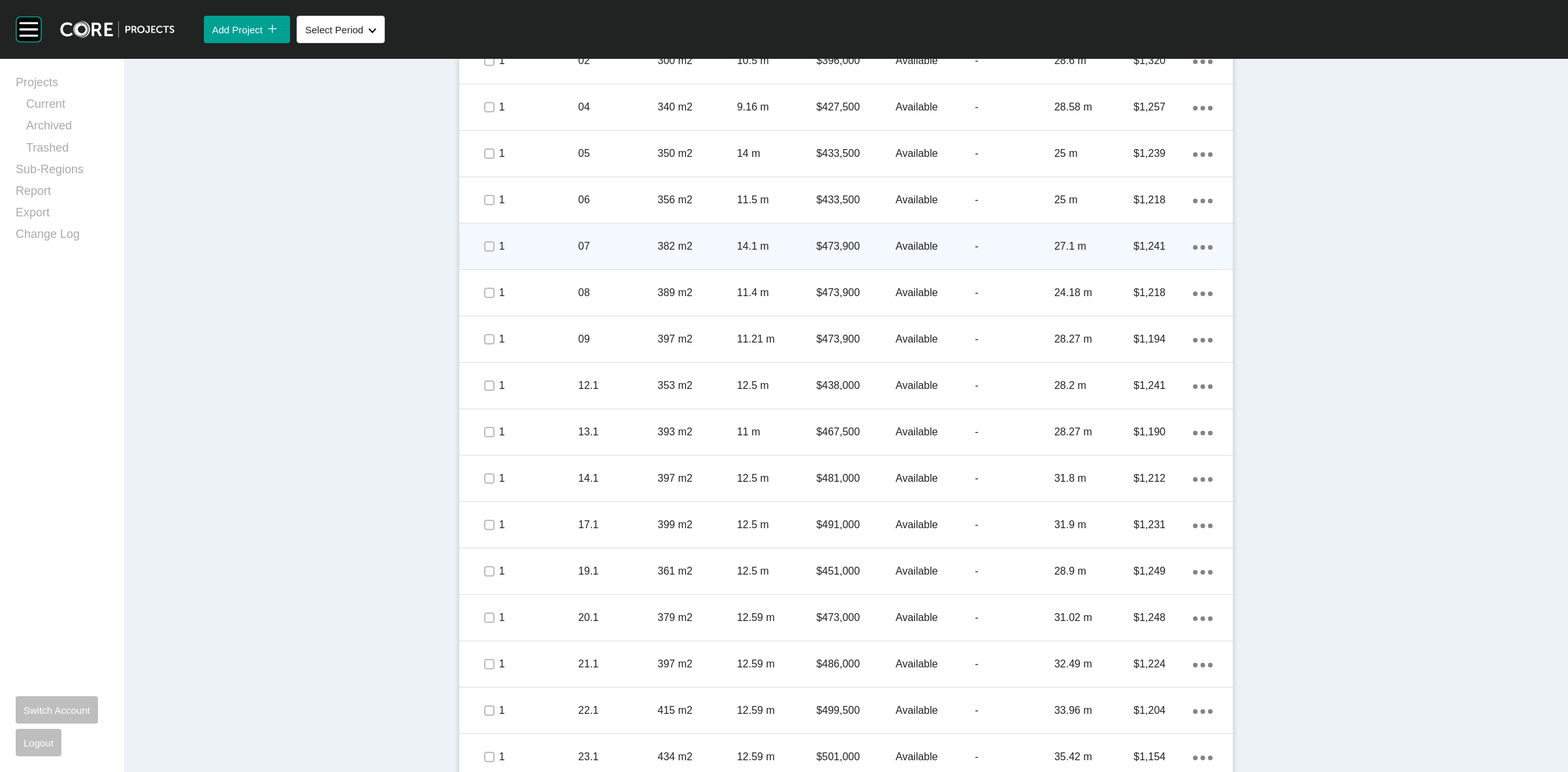
scroll to position [613, 0]
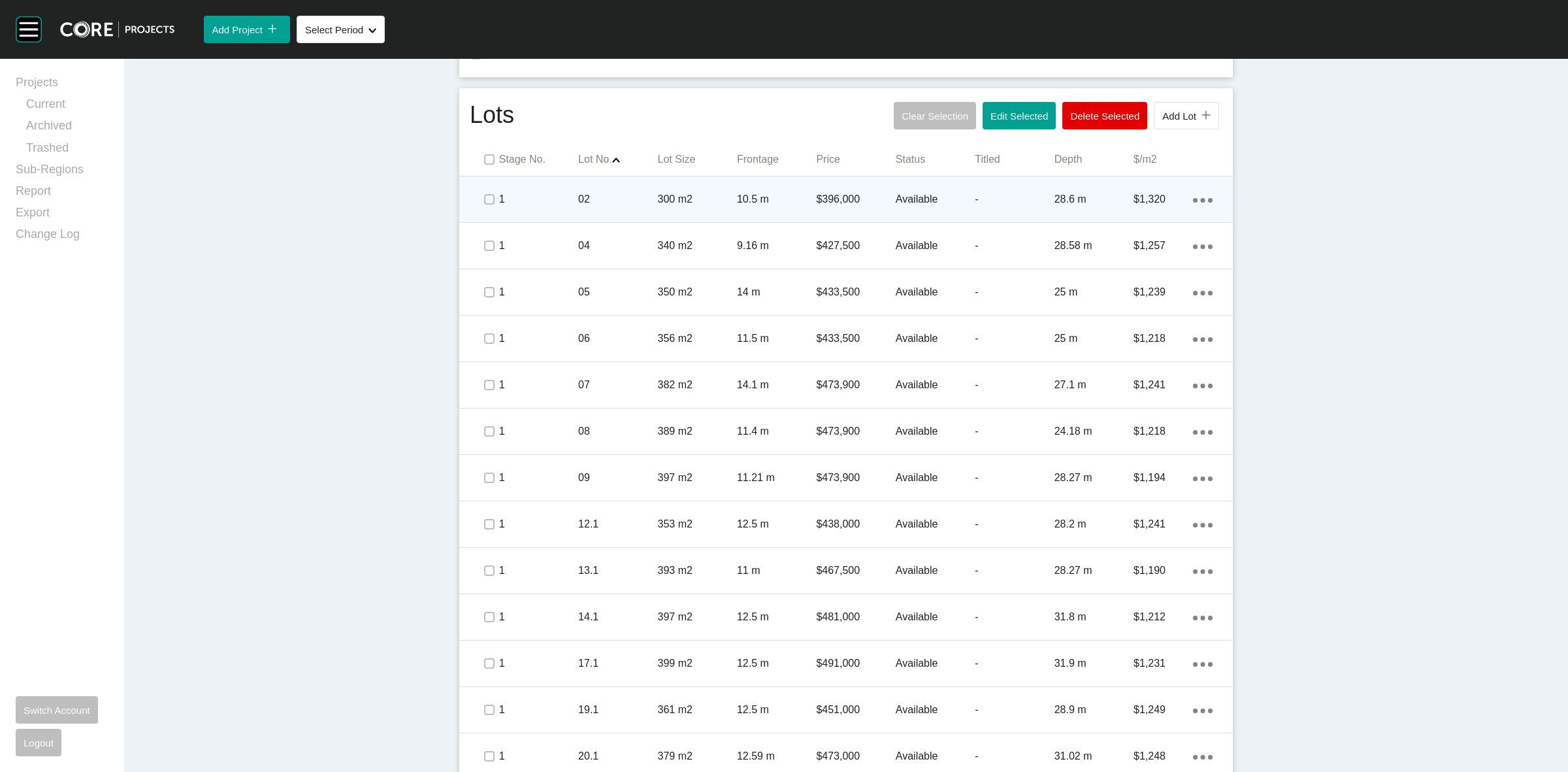
click at [598, 203] on p "02" at bounding box center [618, 199] width 79 height 15
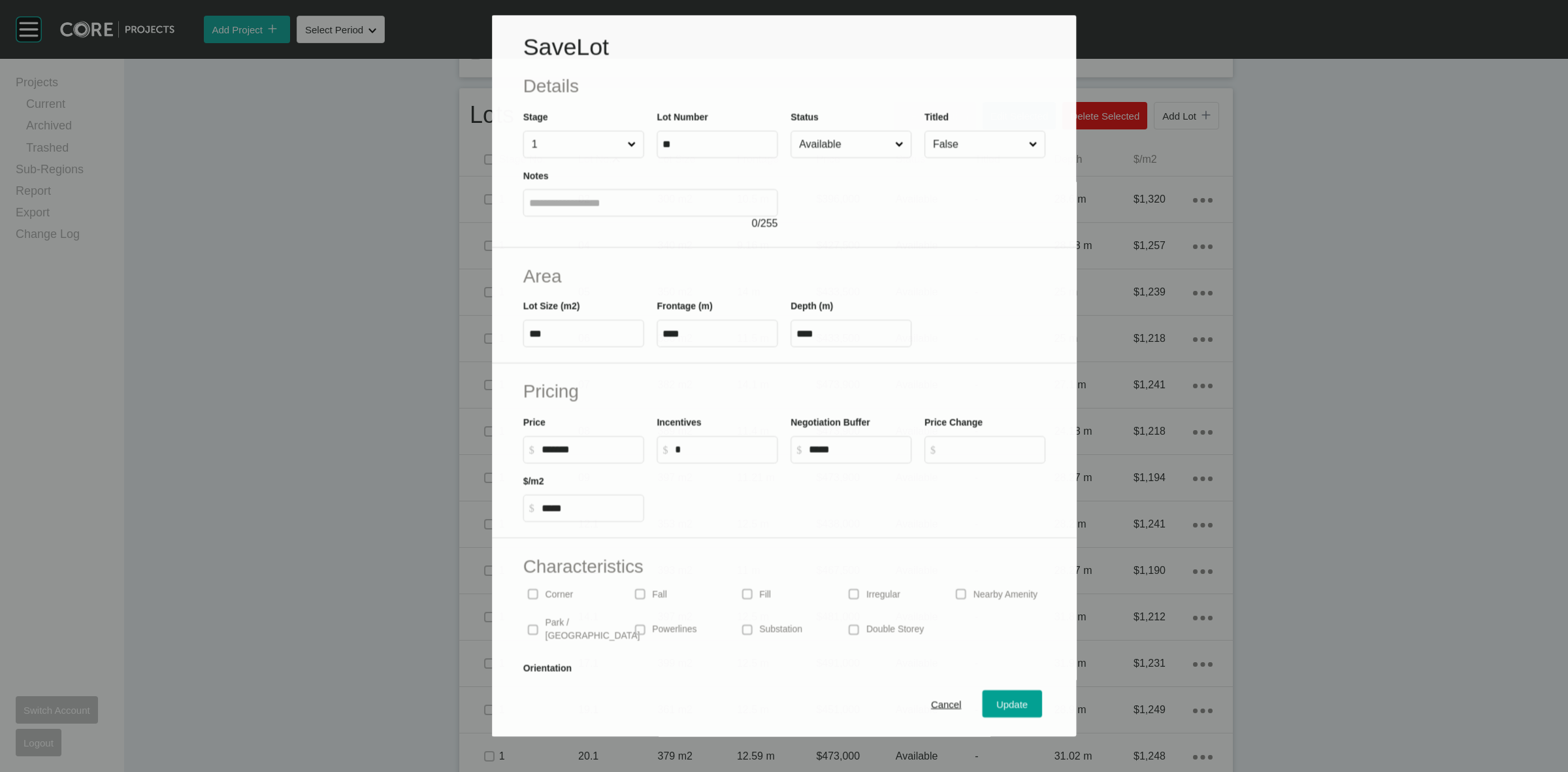
click at [847, 147] on input "Available" at bounding box center [844, 144] width 96 height 26
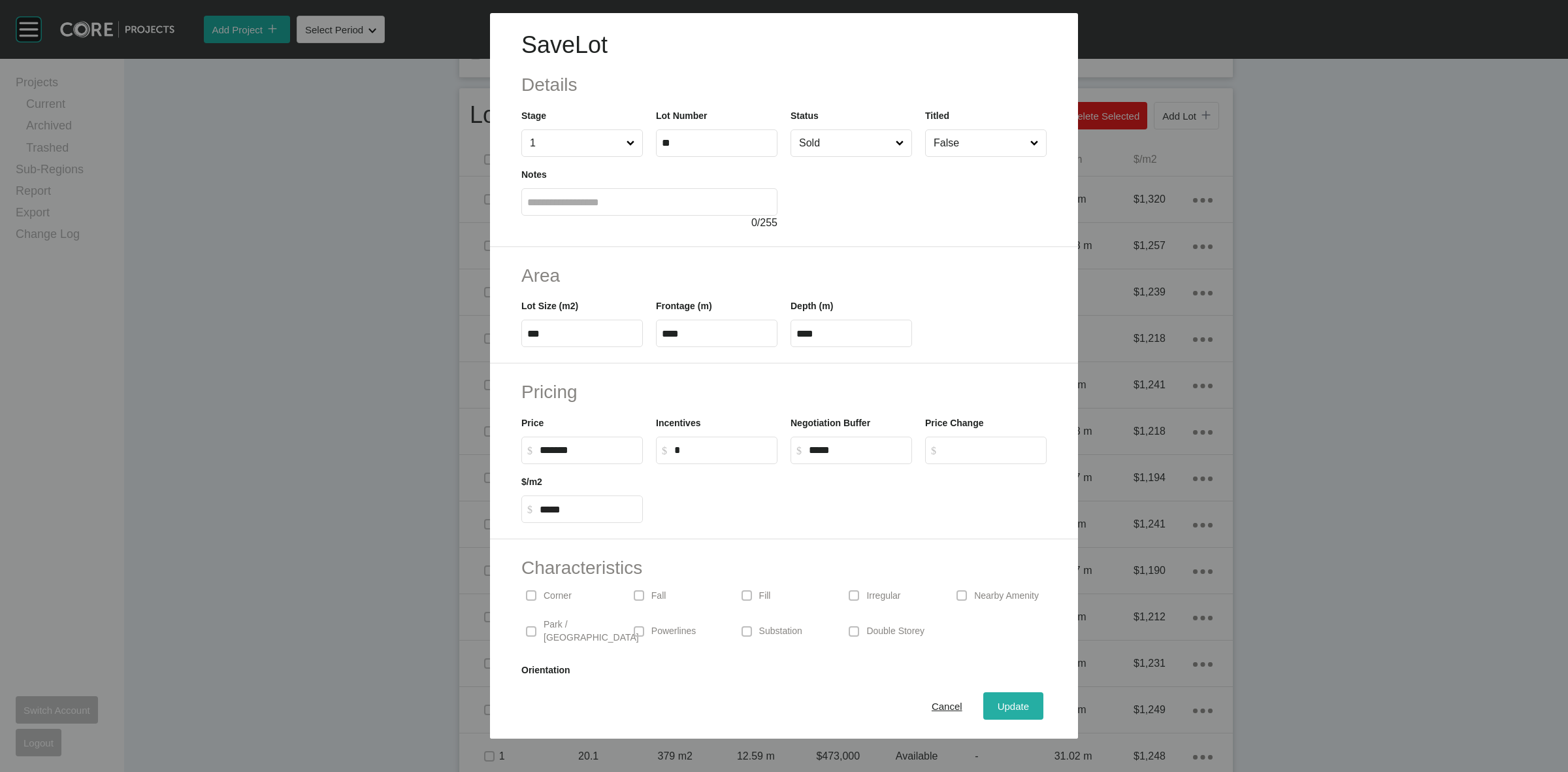
click at [997, 709] on span "Update" at bounding box center [1013, 706] width 32 height 11
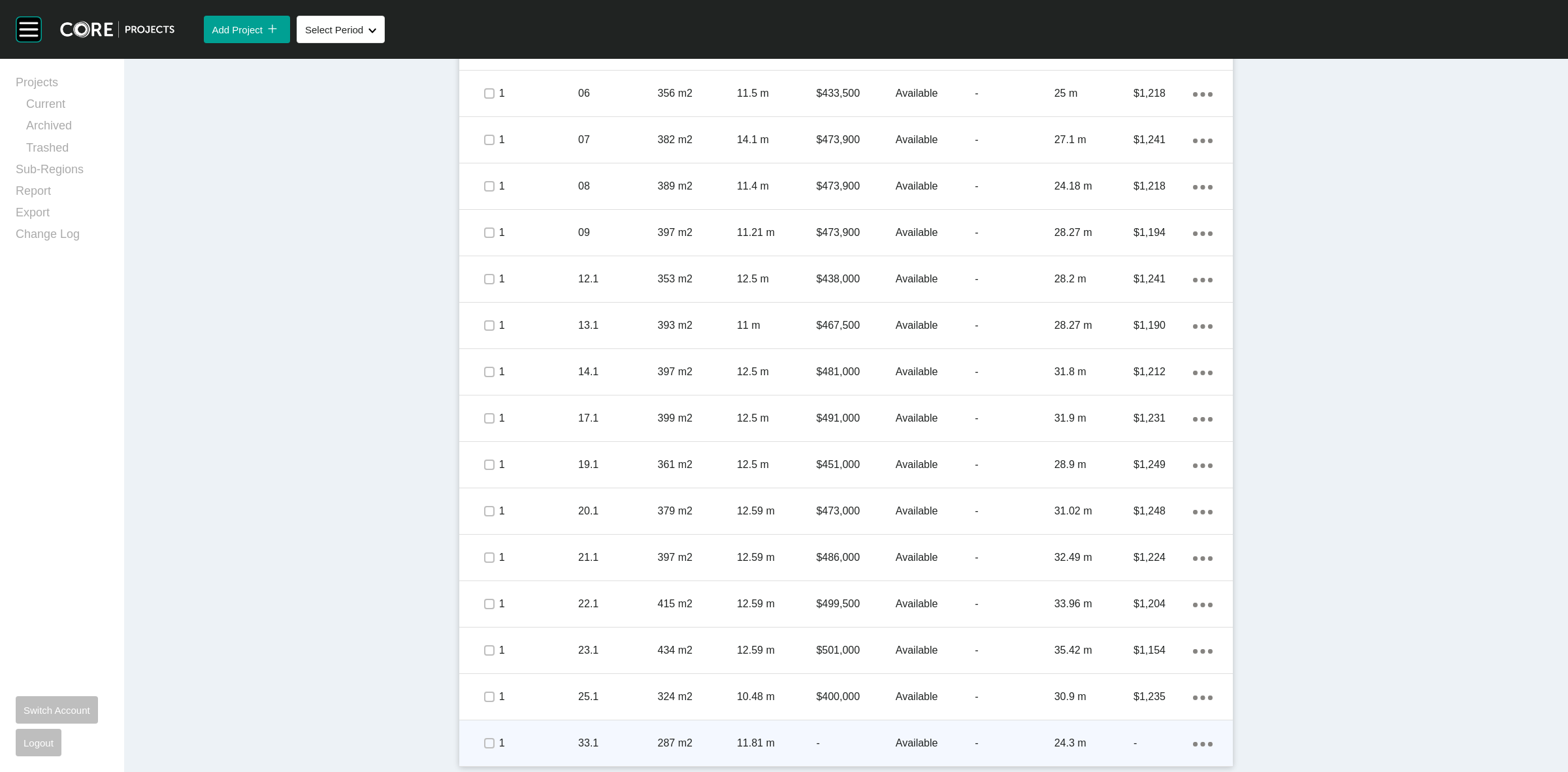
click at [847, 739] on p "-" at bounding box center [855, 743] width 79 height 15
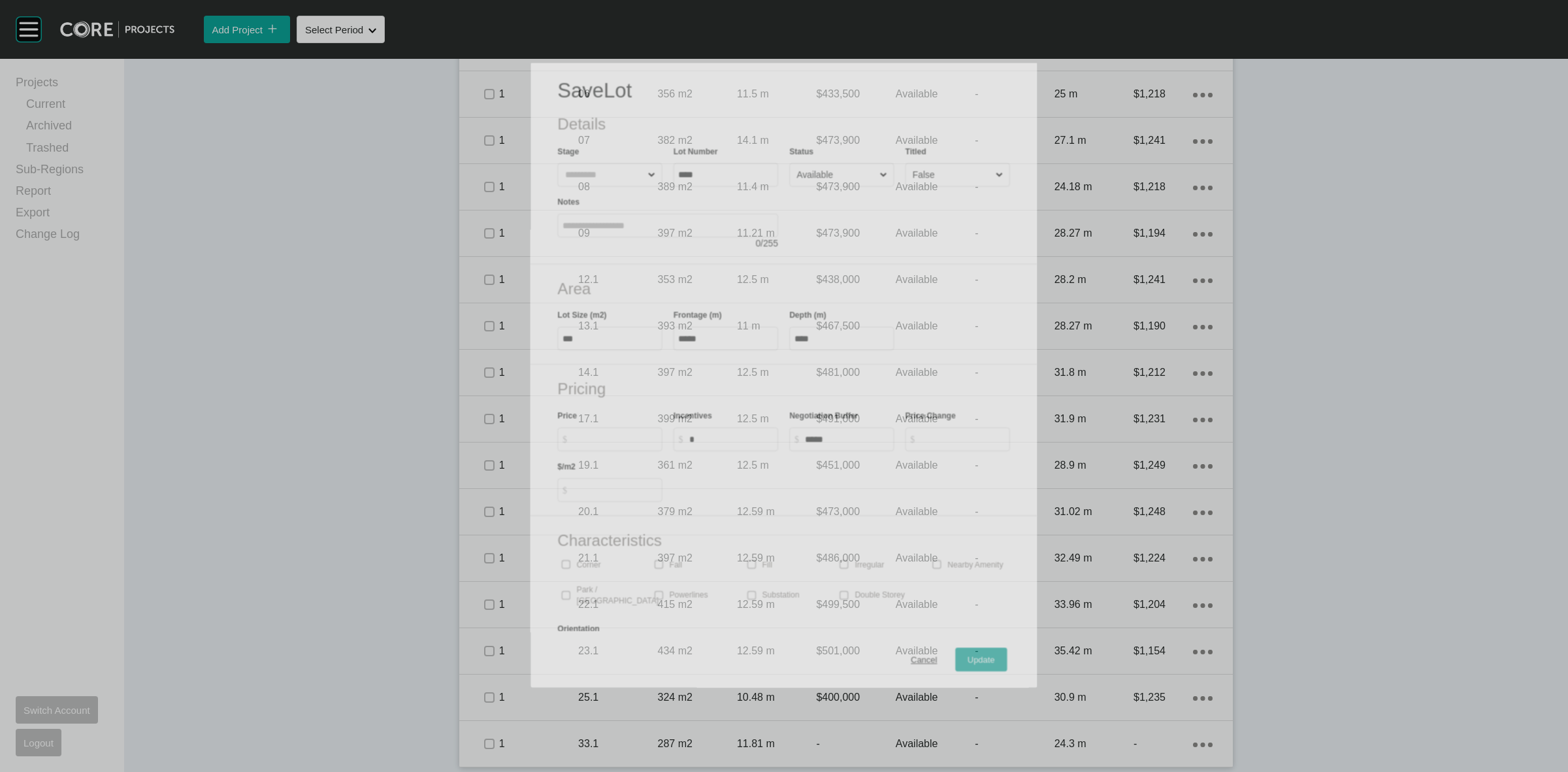
scroll to position [858, 0]
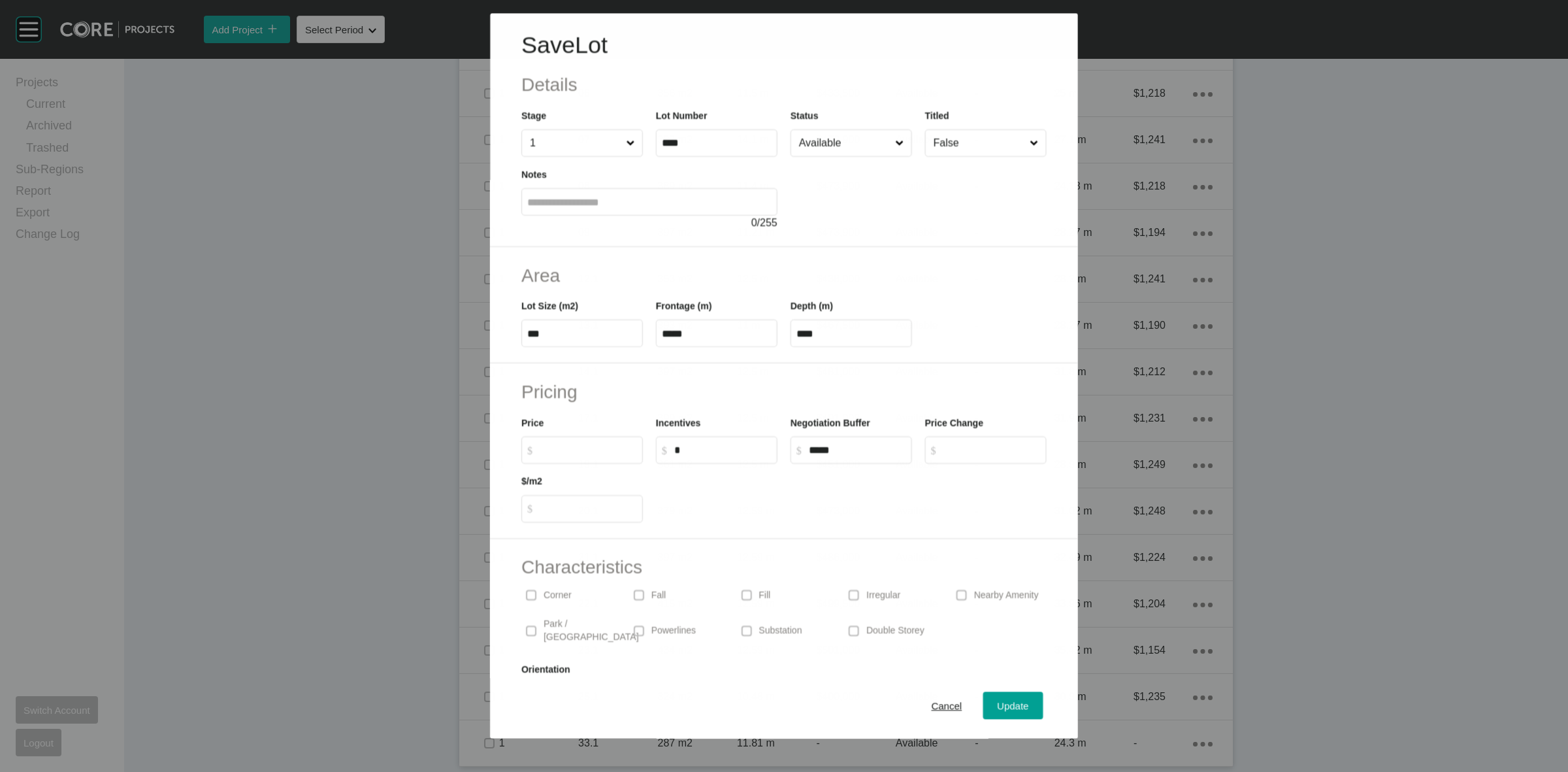
click at [870, 132] on input "Available" at bounding box center [844, 143] width 96 height 26
click at [997, 700] on span "Update" at bounding box center [1013, 706] width 32 height 11
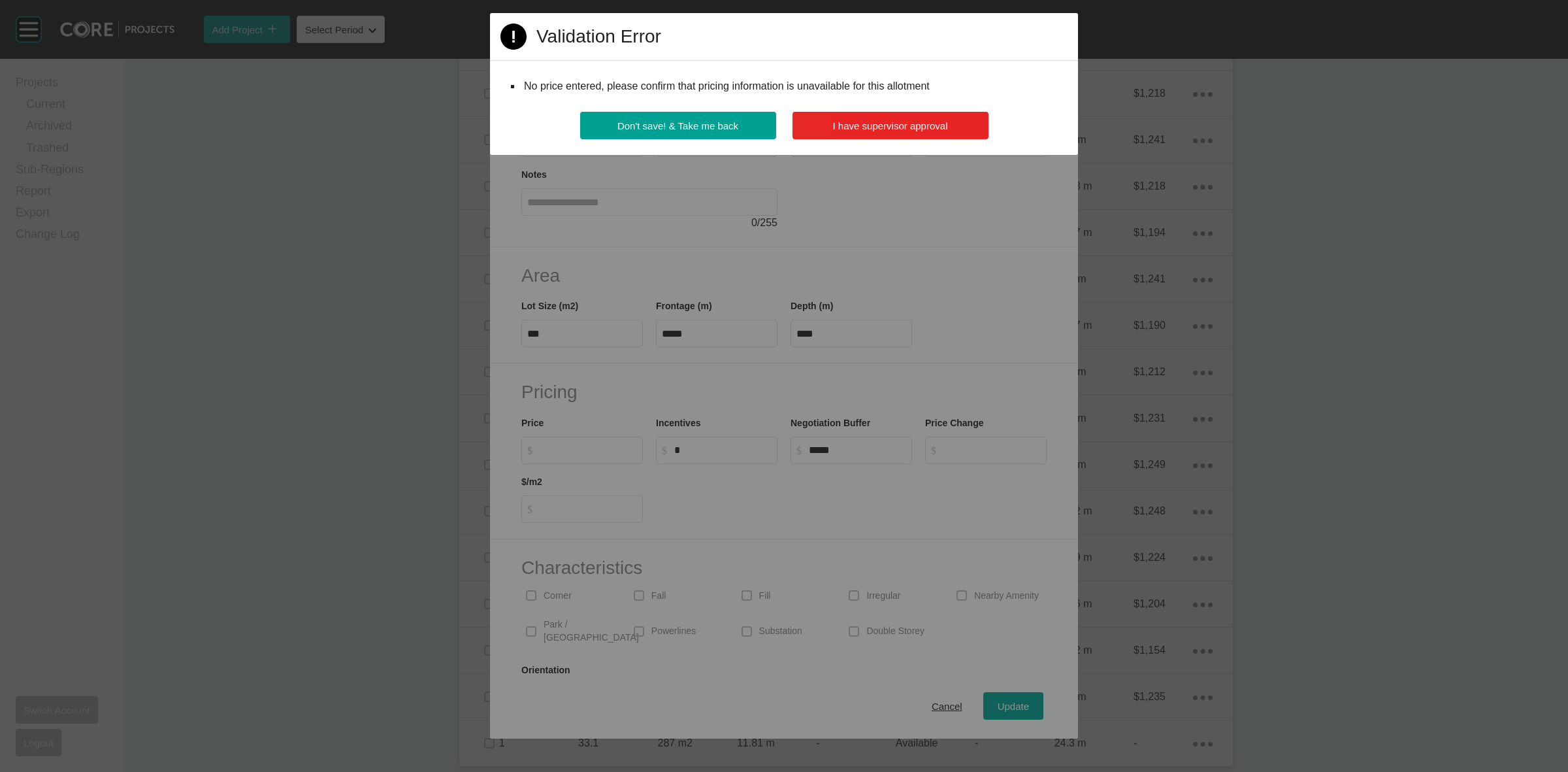
click at [929, 133] on button "I have supervisor approval" at bounding box center [890, 126] width 196 height 28
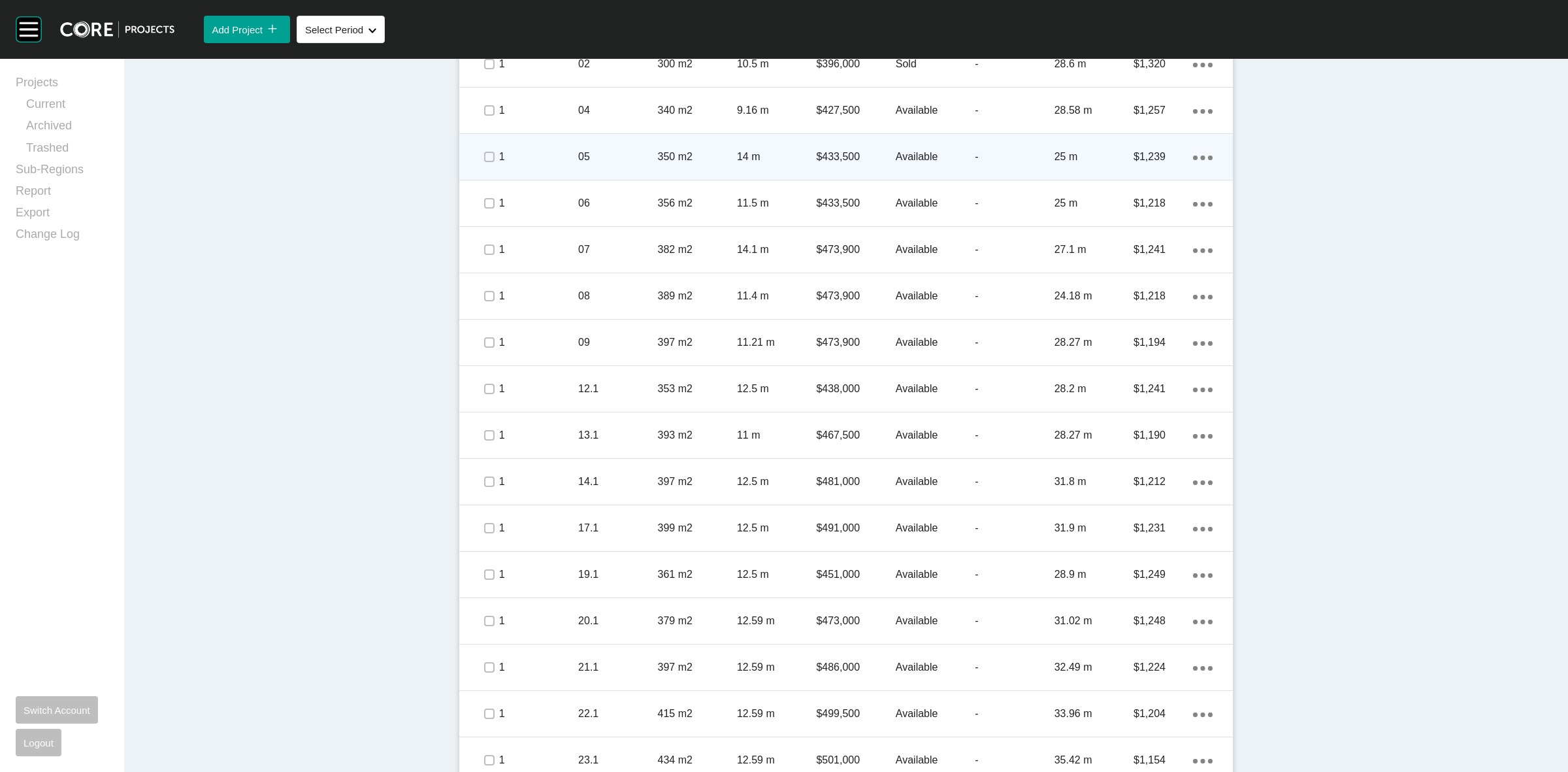
scroll to position [695, 0]
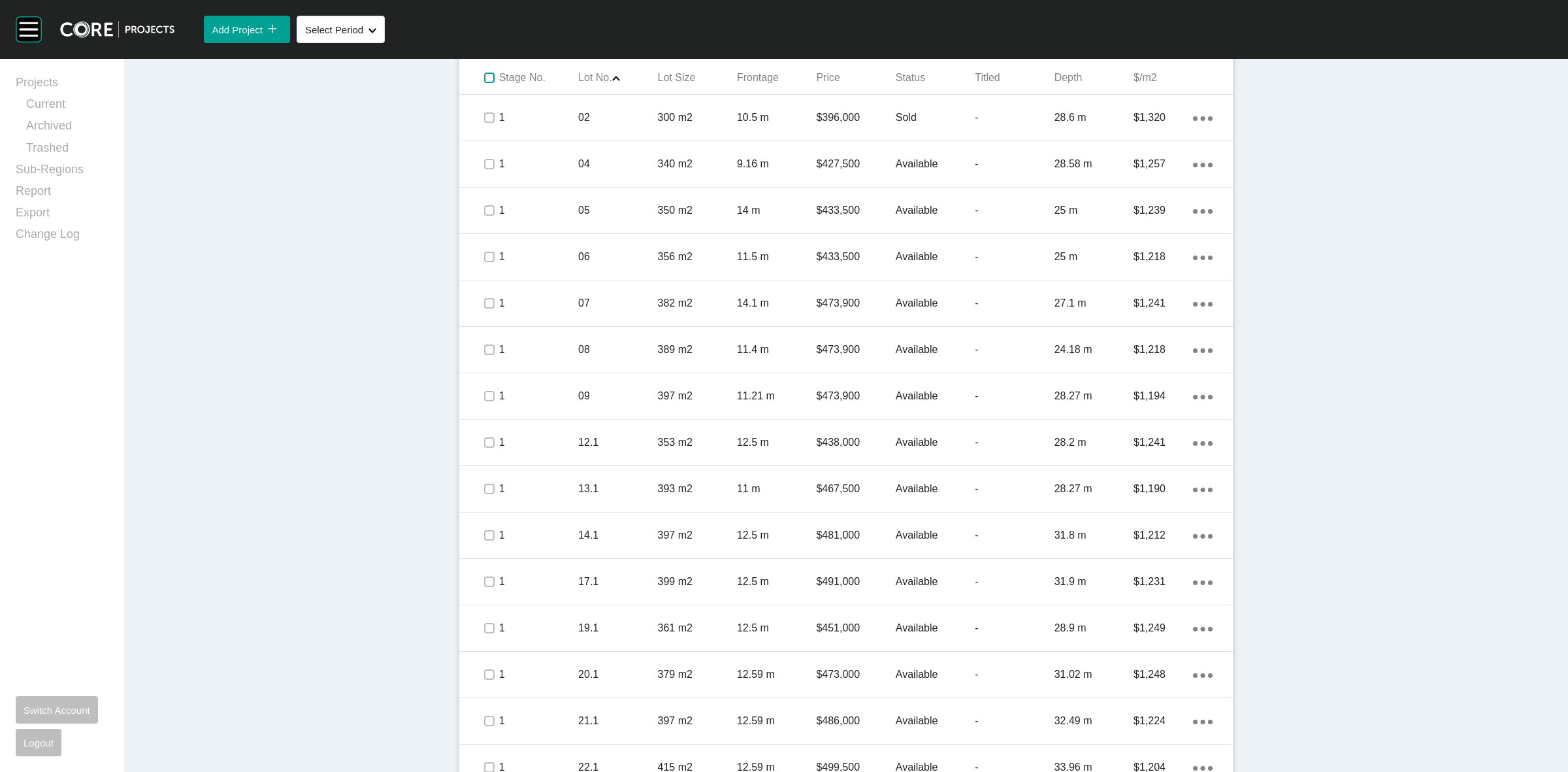
click at [484, 82] on label at bounding box center [489, 78] width 11 height 11
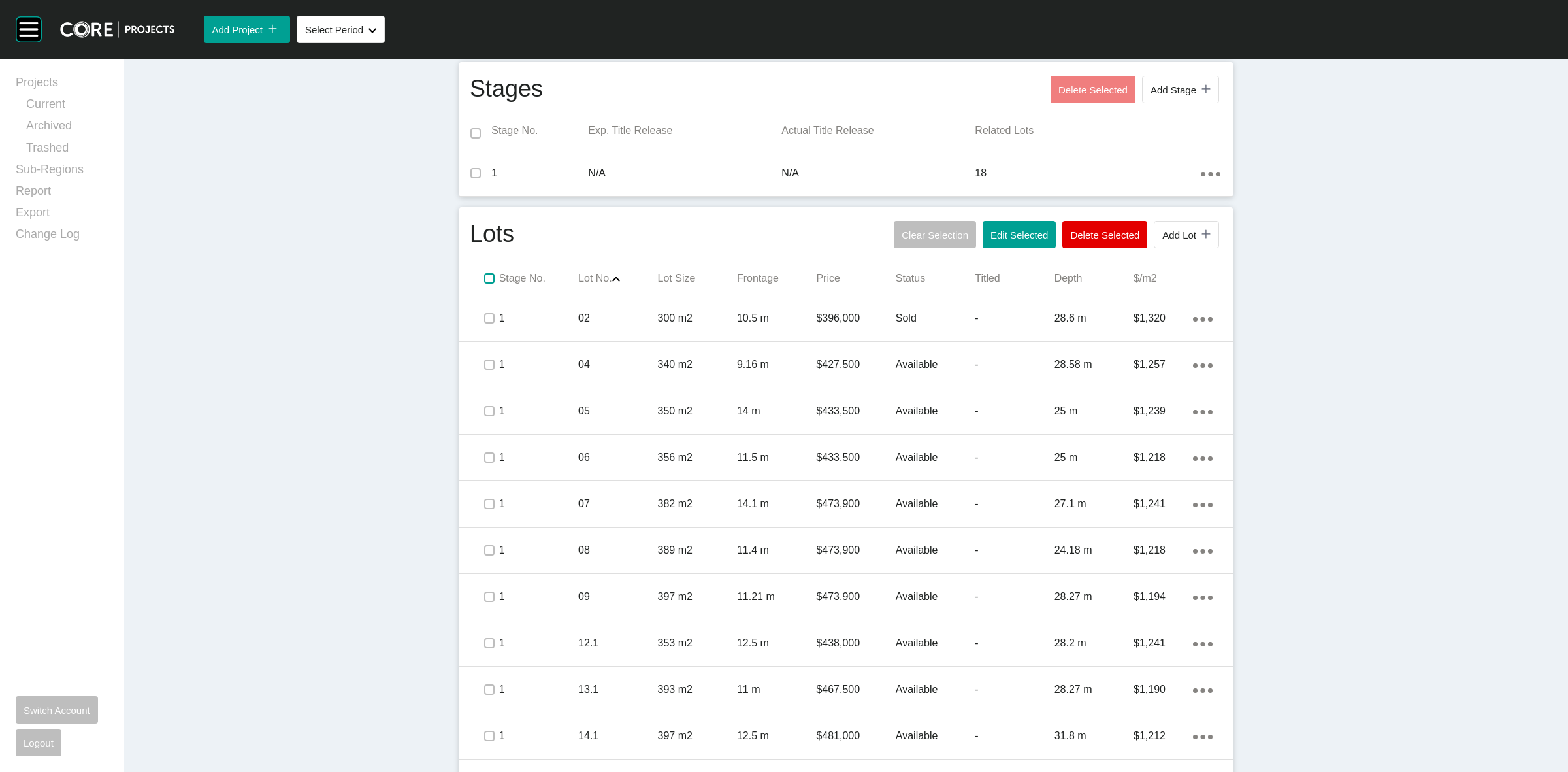
scroll to position [450, 0]
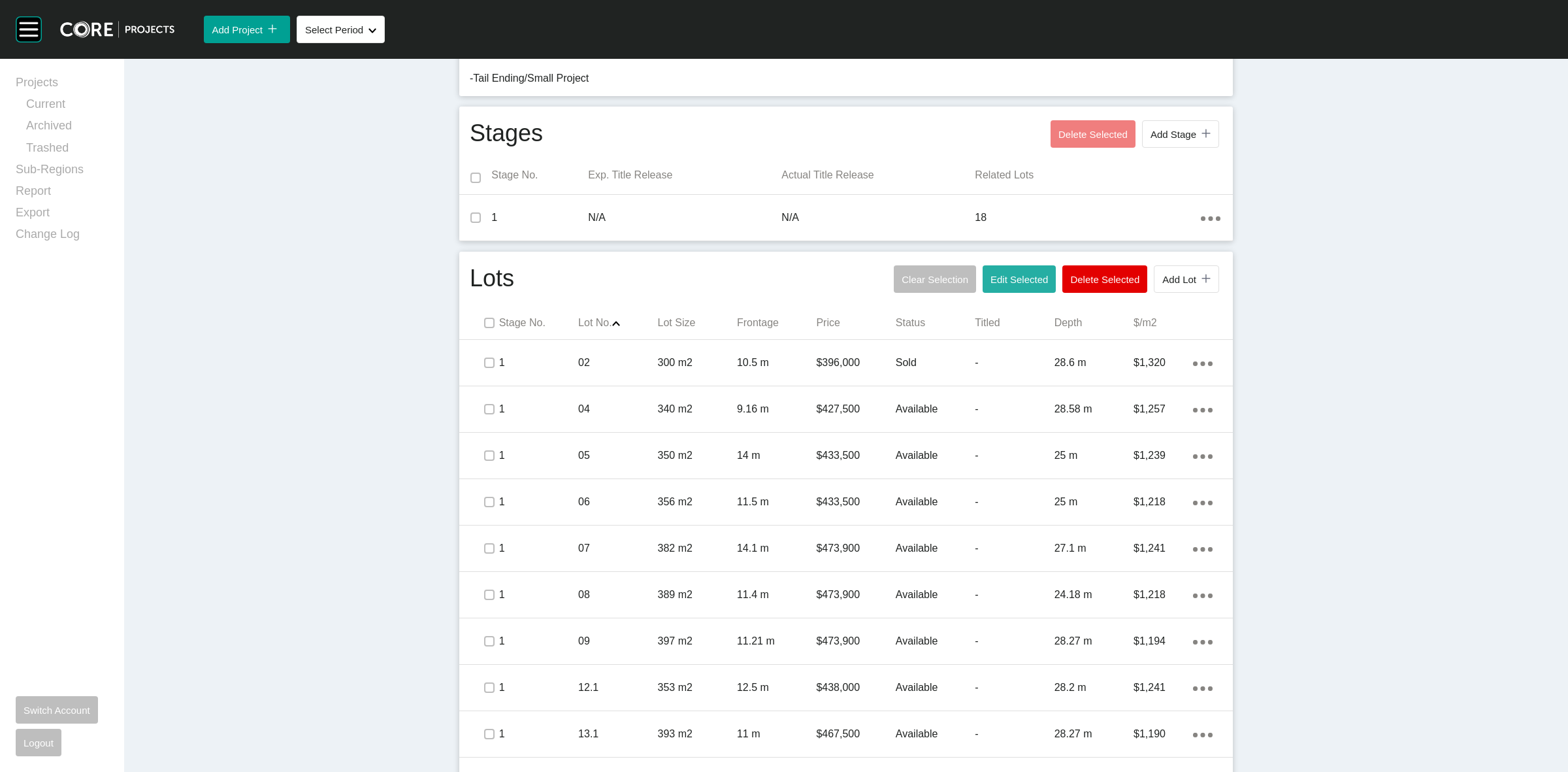
click at [1014, 274] on span "Edit Selected" at bounding box center [1019, 279] width 58 height 11
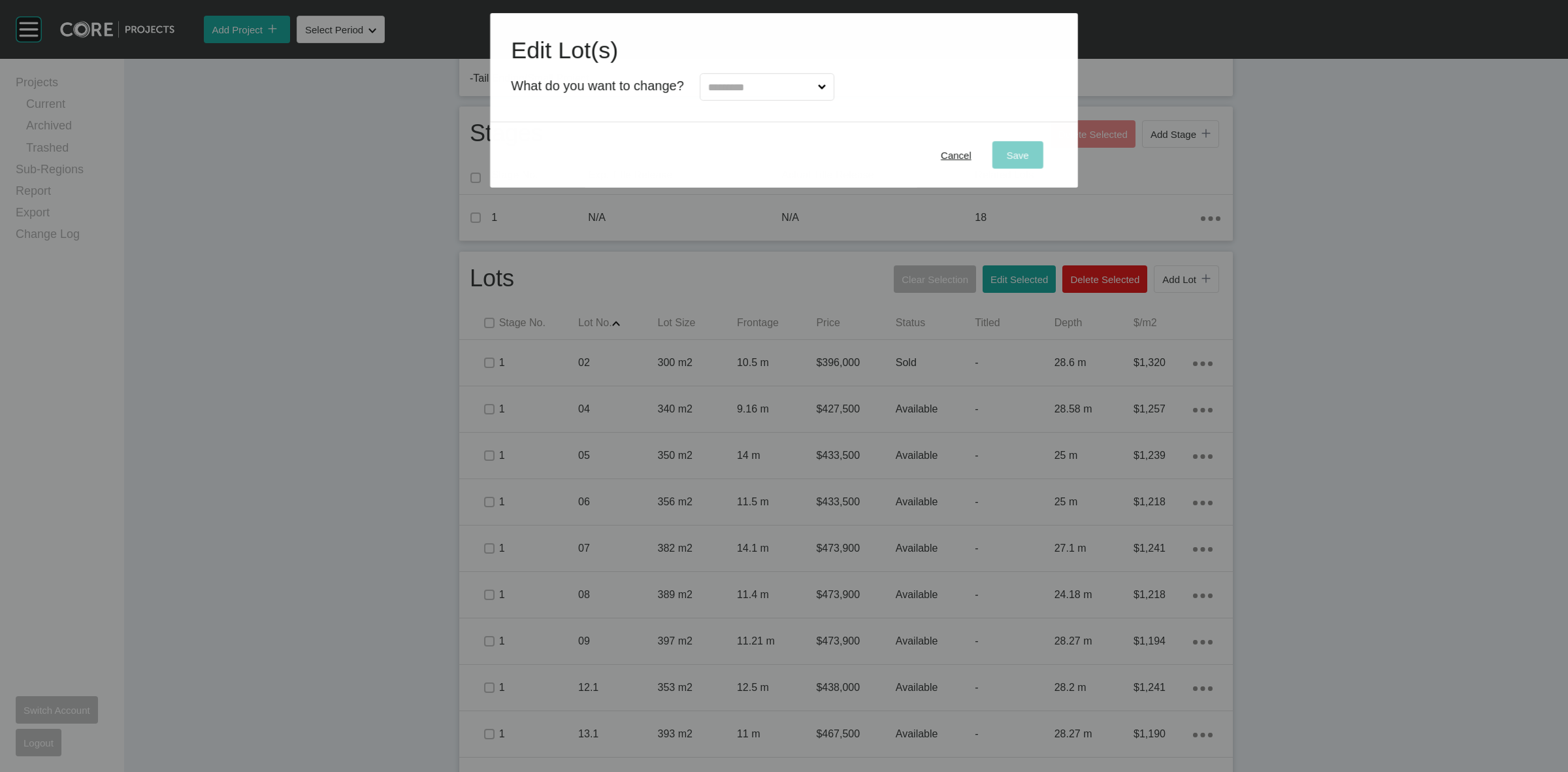
click at [769, 89] on input "text" at bounding box center [760, 87] width 109 height 26
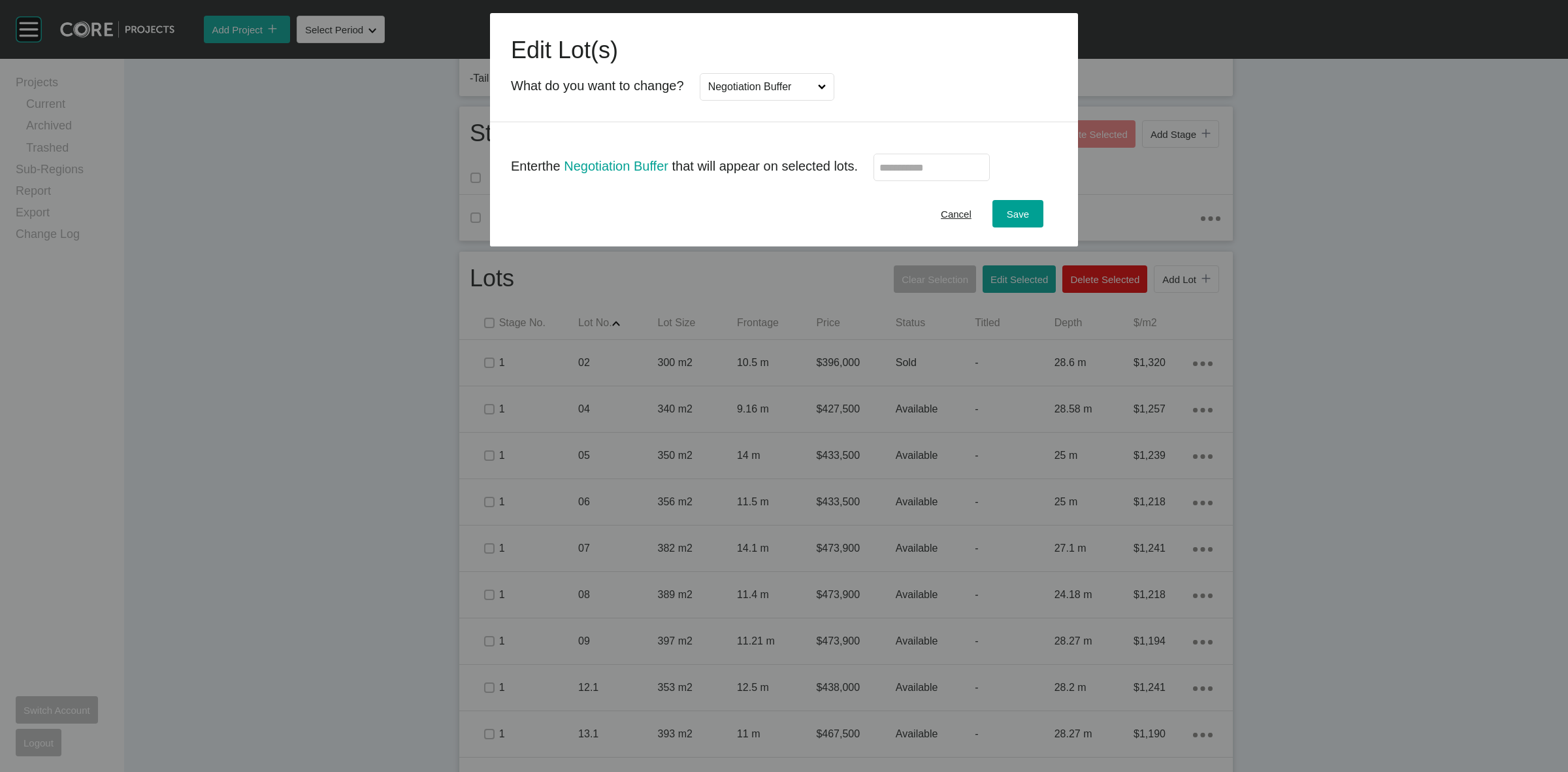
scroll to position [0, 0]
click at [889, 171] on input "text" at bounding box center [932, 167] width 105 height 11
type input "*****"
click at [1009, 214] on span "Save" at bounding box center [1017, 214] width 22 height 11
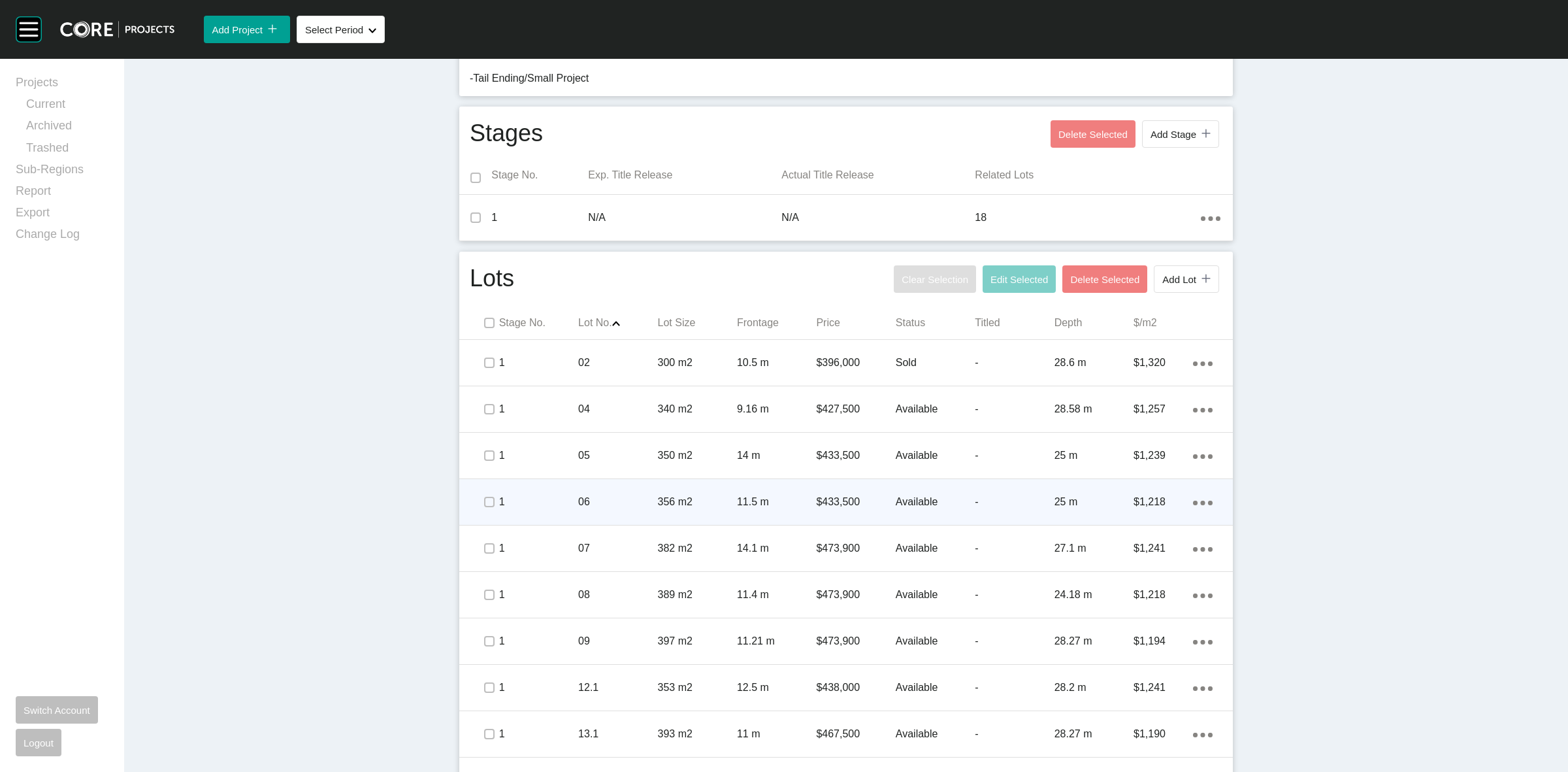
click at [856, 520] on div "$433,500" at bounding box center [855, 502] width 79 height 41
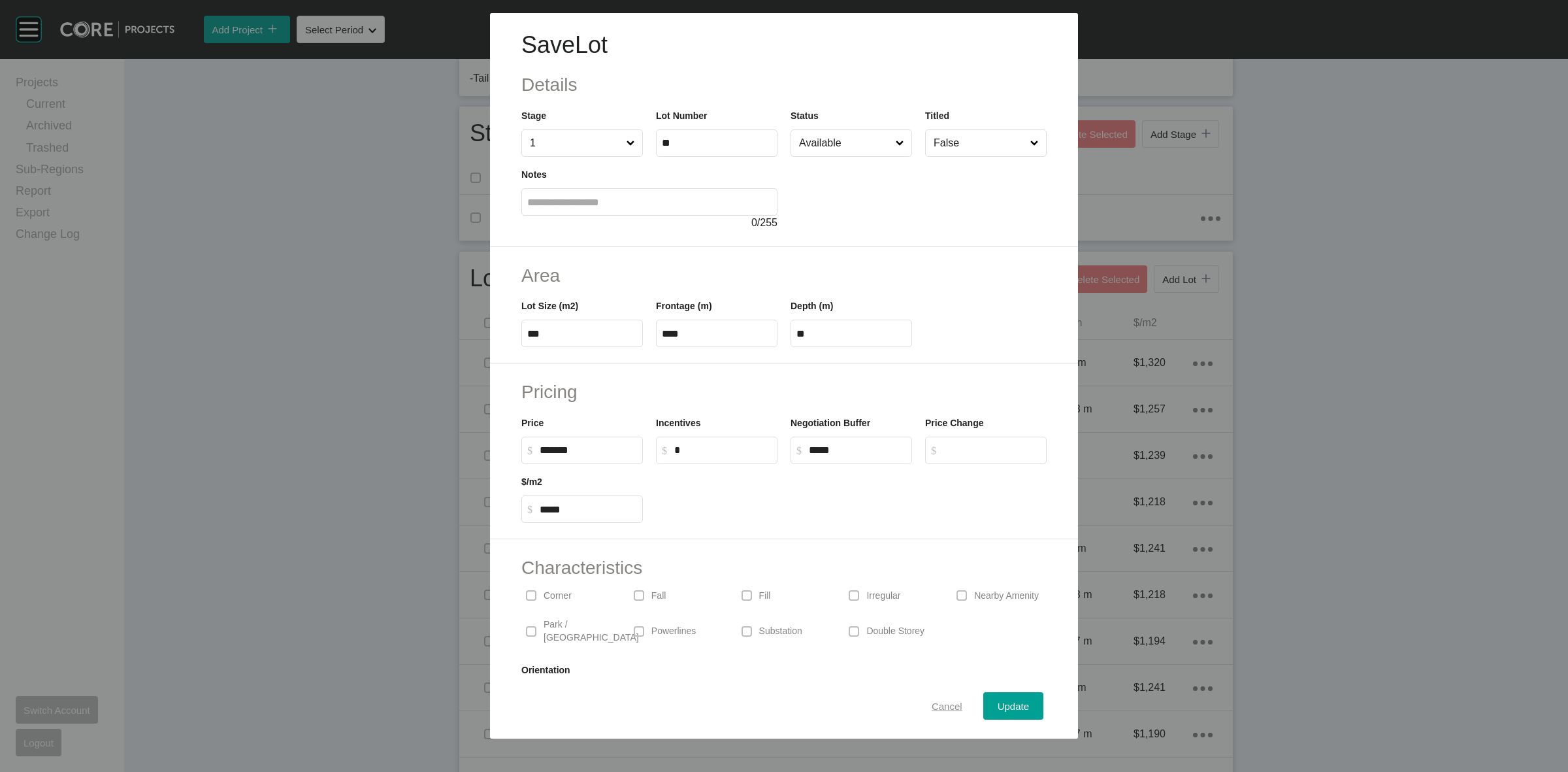
click at [931, 701] on span "Cancel" at bounding box center [946, 706] width 31 height 11
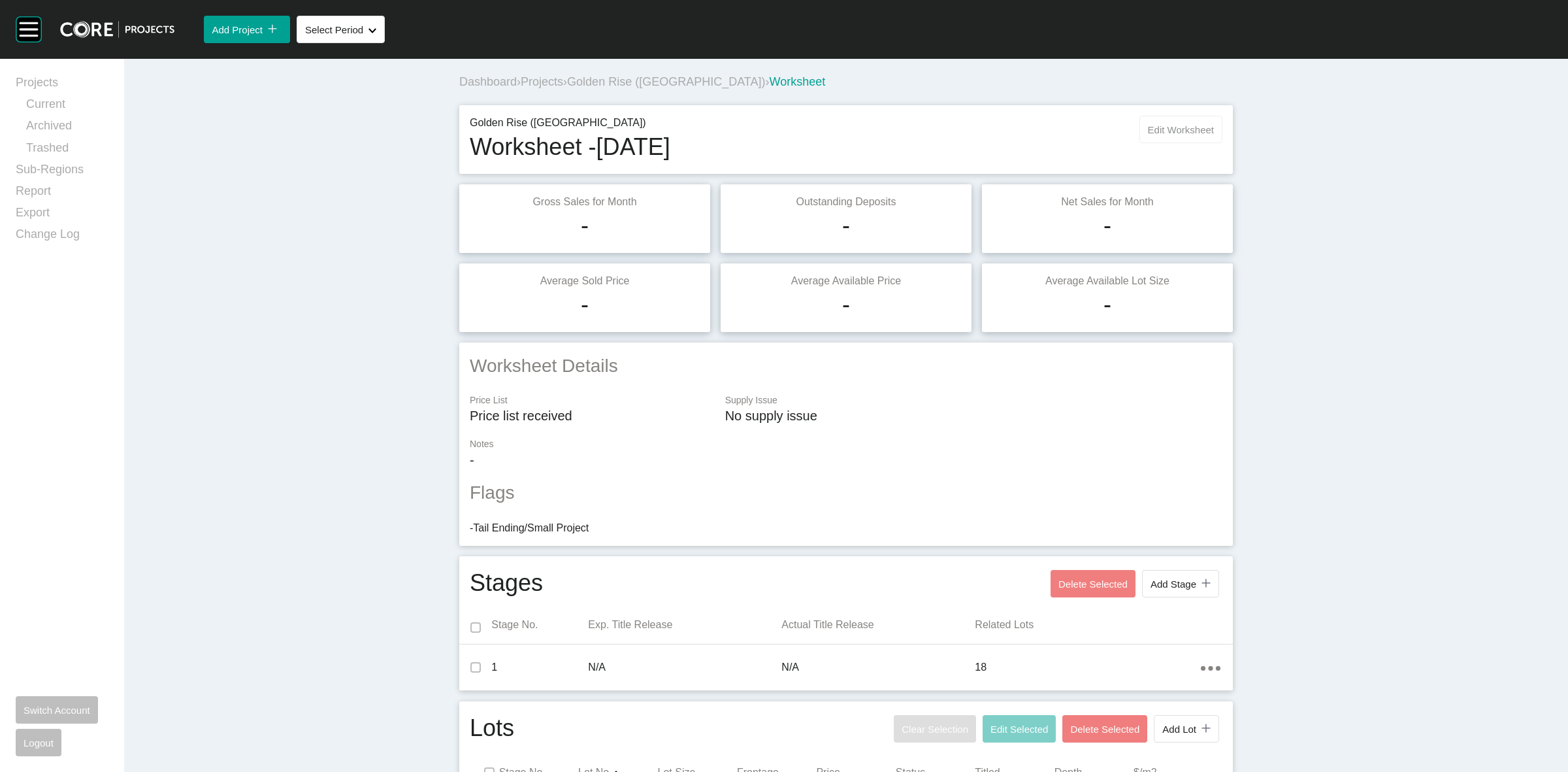
click at [1161, 136] on button "Edit Worksheet" at bounding box center [1181, 129] width 83 height 28
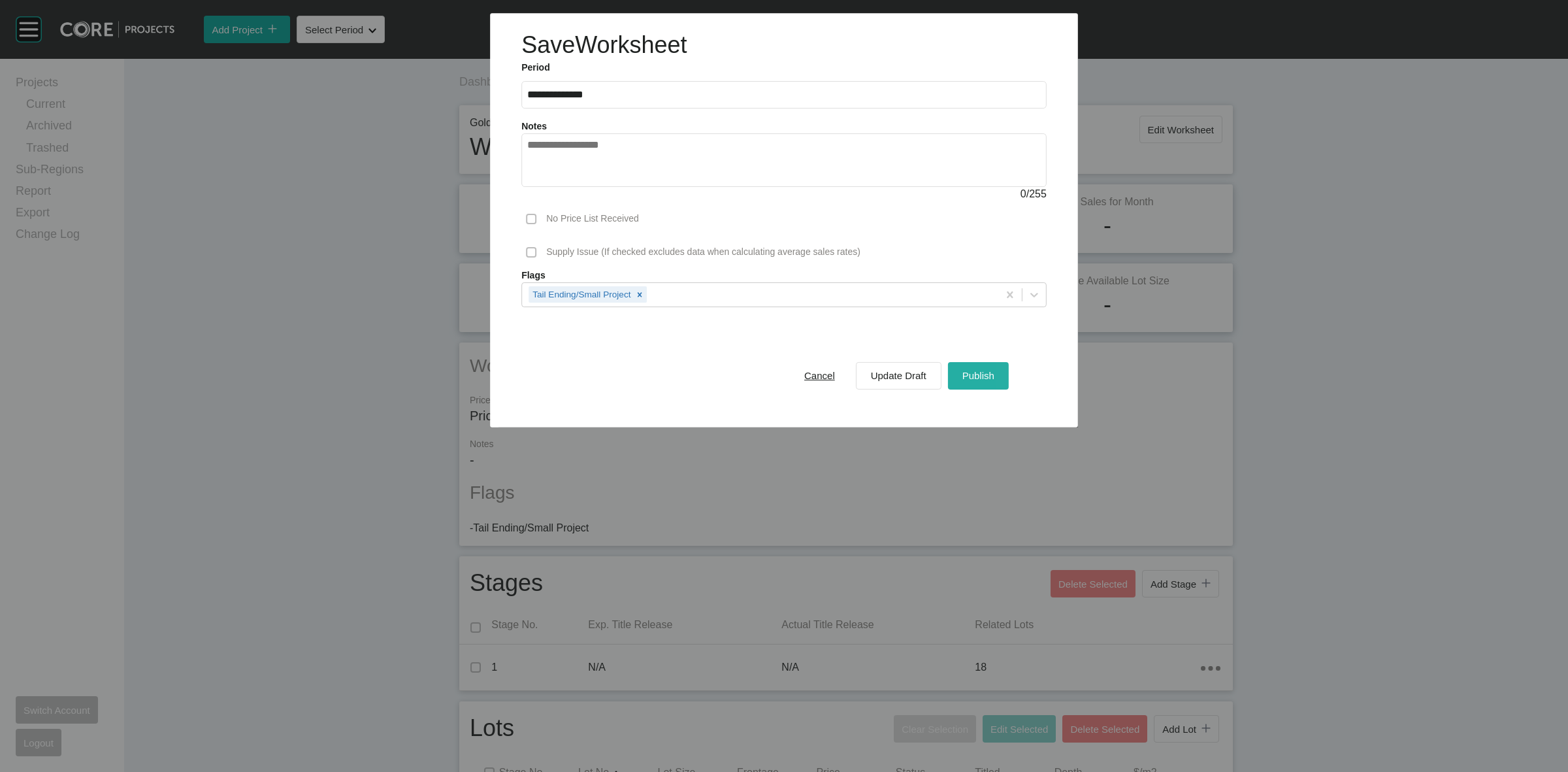
click at [985, 374] on span "Publish" at bounding box center [978, 375] width 32 height 11
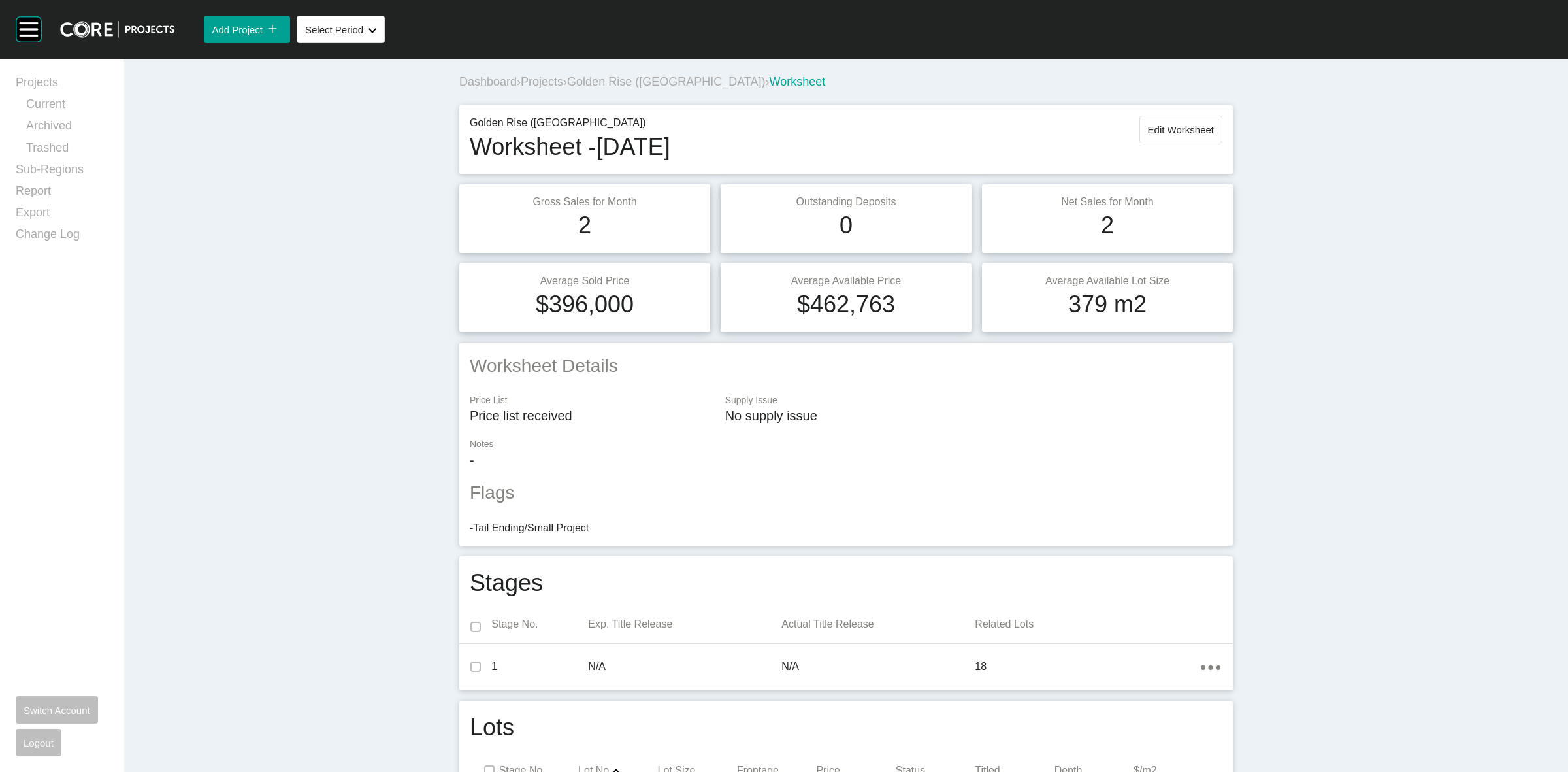
click at [605, 84] on span "Golden Rise ([GEOGRAPHIC_DATA])" at bounding box center [665, 82] width 198 height 13
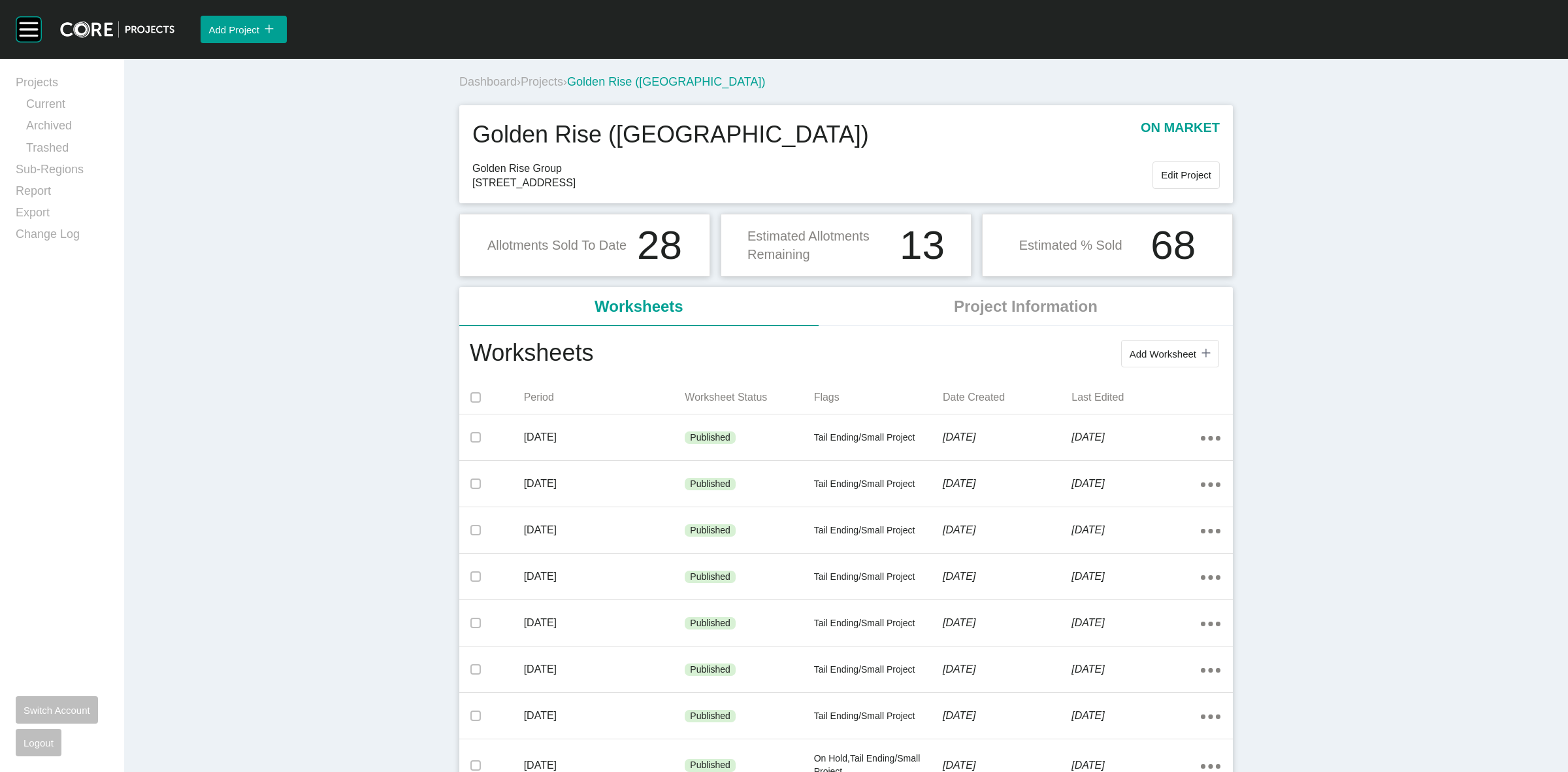
click at [540, 85] on span "Projects" at bounding box center [541, 82] width 42 height 13
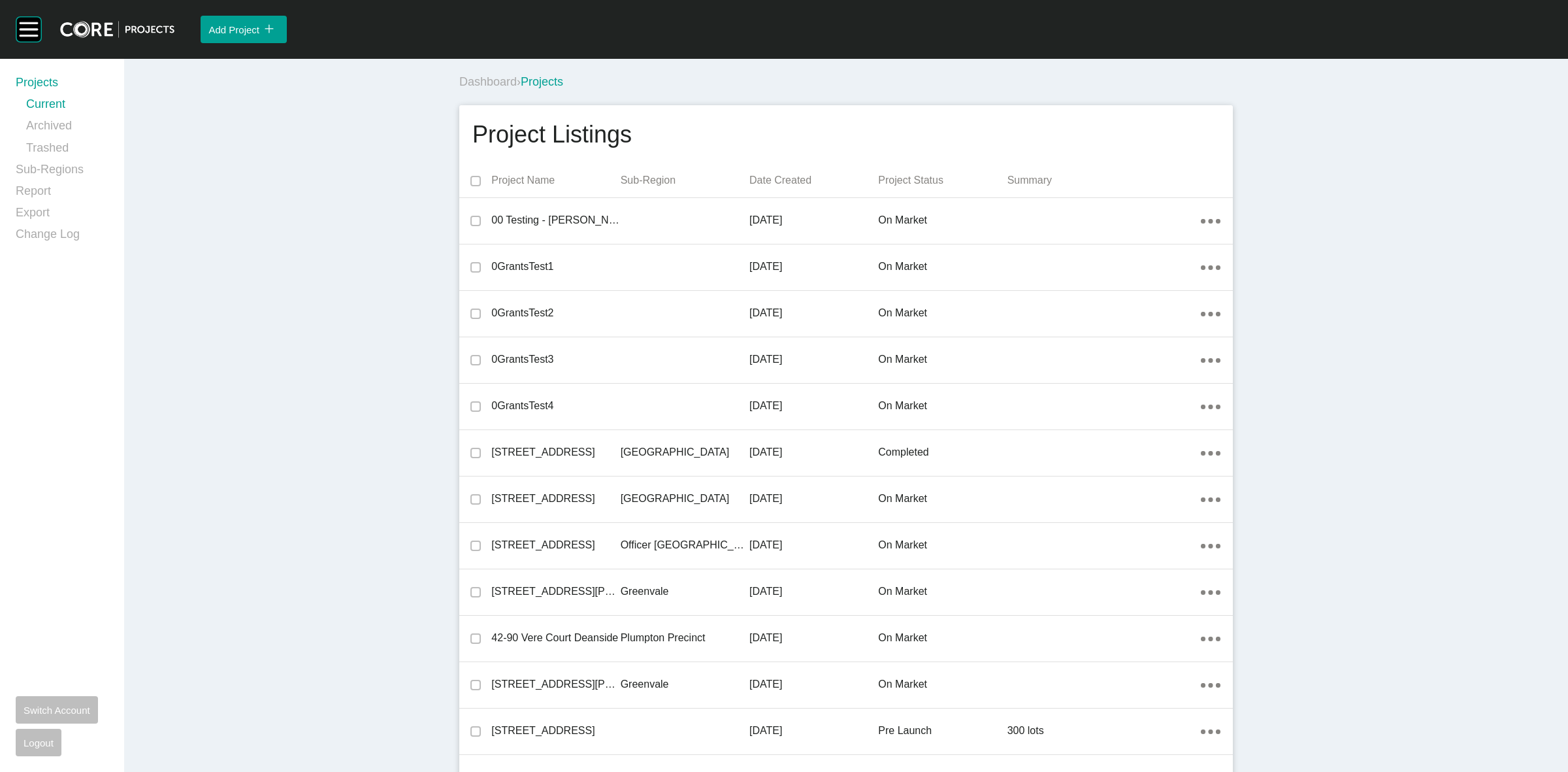
scroll to position [12403, 0]
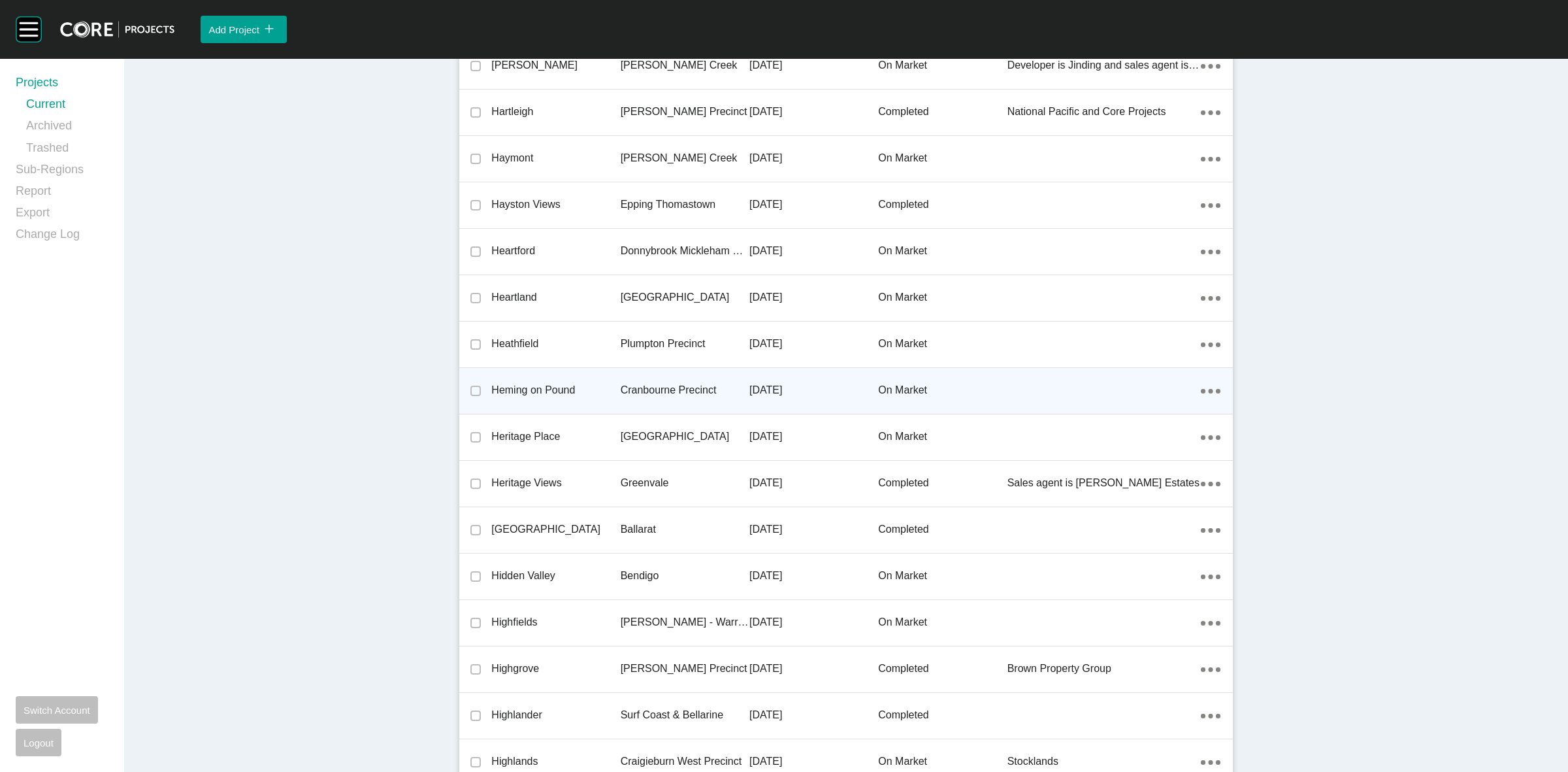
click at [670, 385] on p "Cranbourne Precinct" at bounding box center [685, 390] width 129 height 15
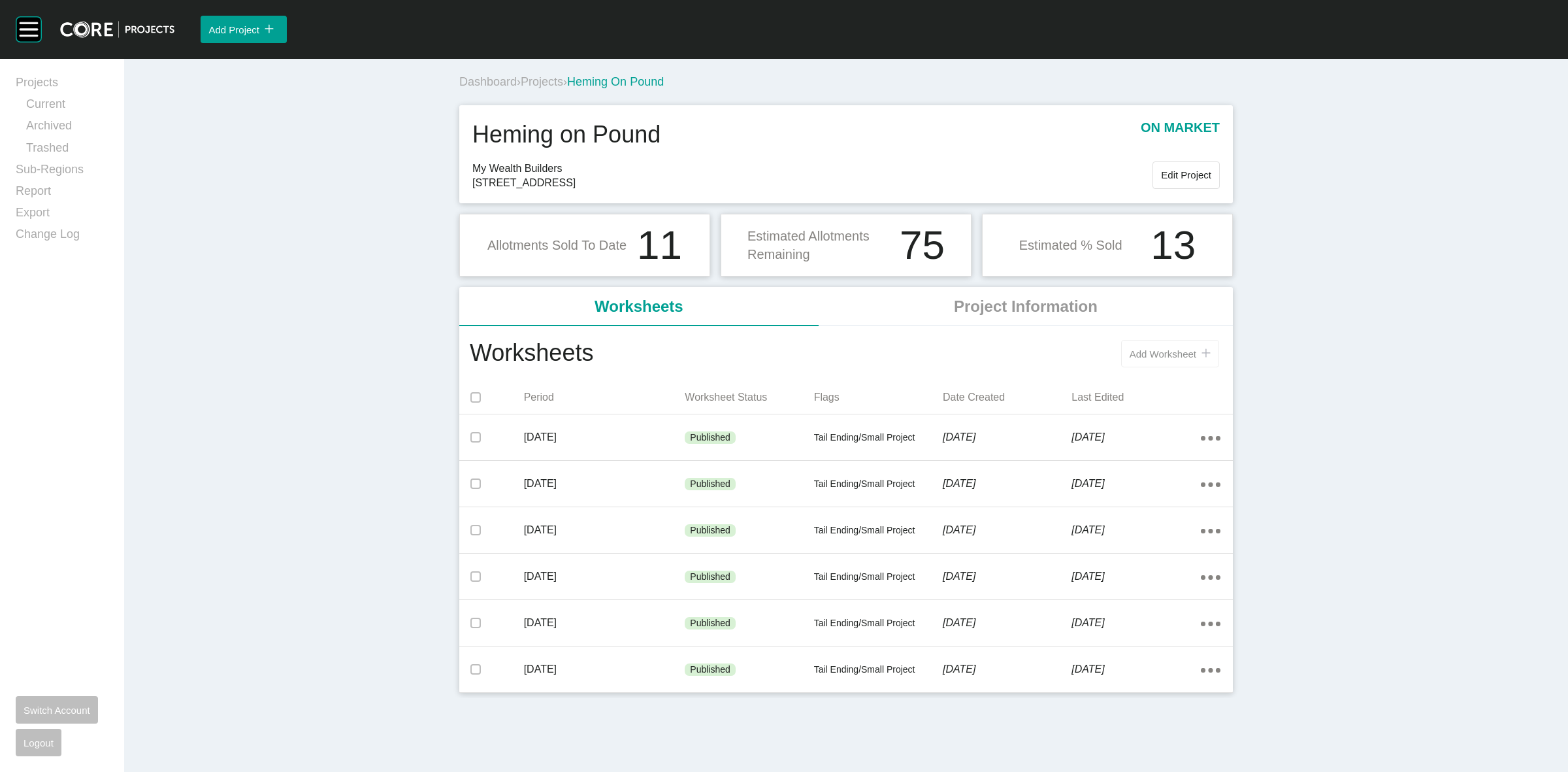
click at [1144, 364] on button "Add Worksheet icon/tick copy 11 Created with Sketch." at bounding box center [1169, 354] width 98 height 28
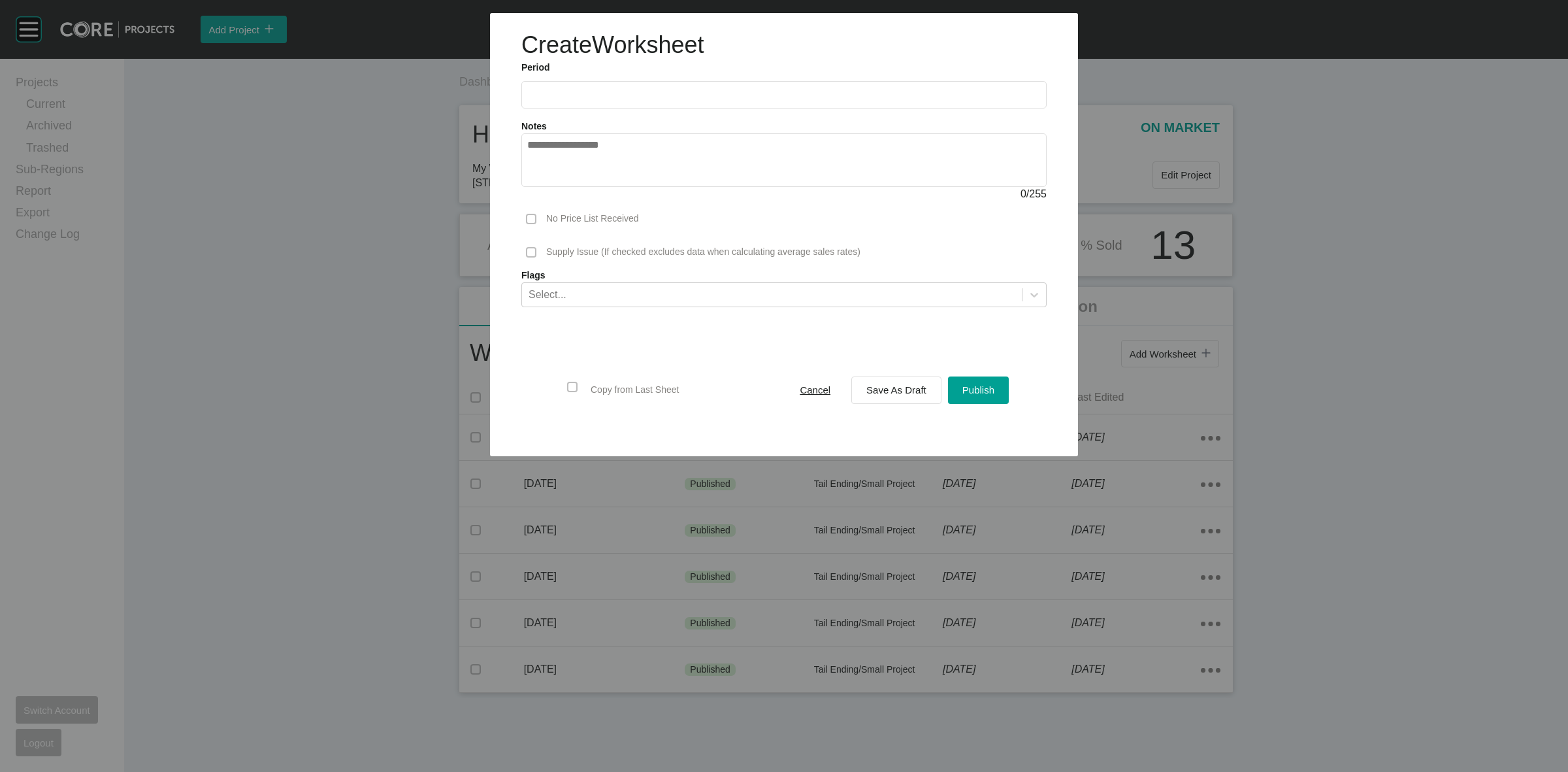
click at [617, 92] on input "text" at bounding box center [783, 94] width 514 height 11
click at [622, 188] on li "Sep" at bounding box center [633, 190] width 44 height 22
type input "**********"
click at [879, 388] on span "Save As Draft" at bounding box center [896, 390] width 60 height 11
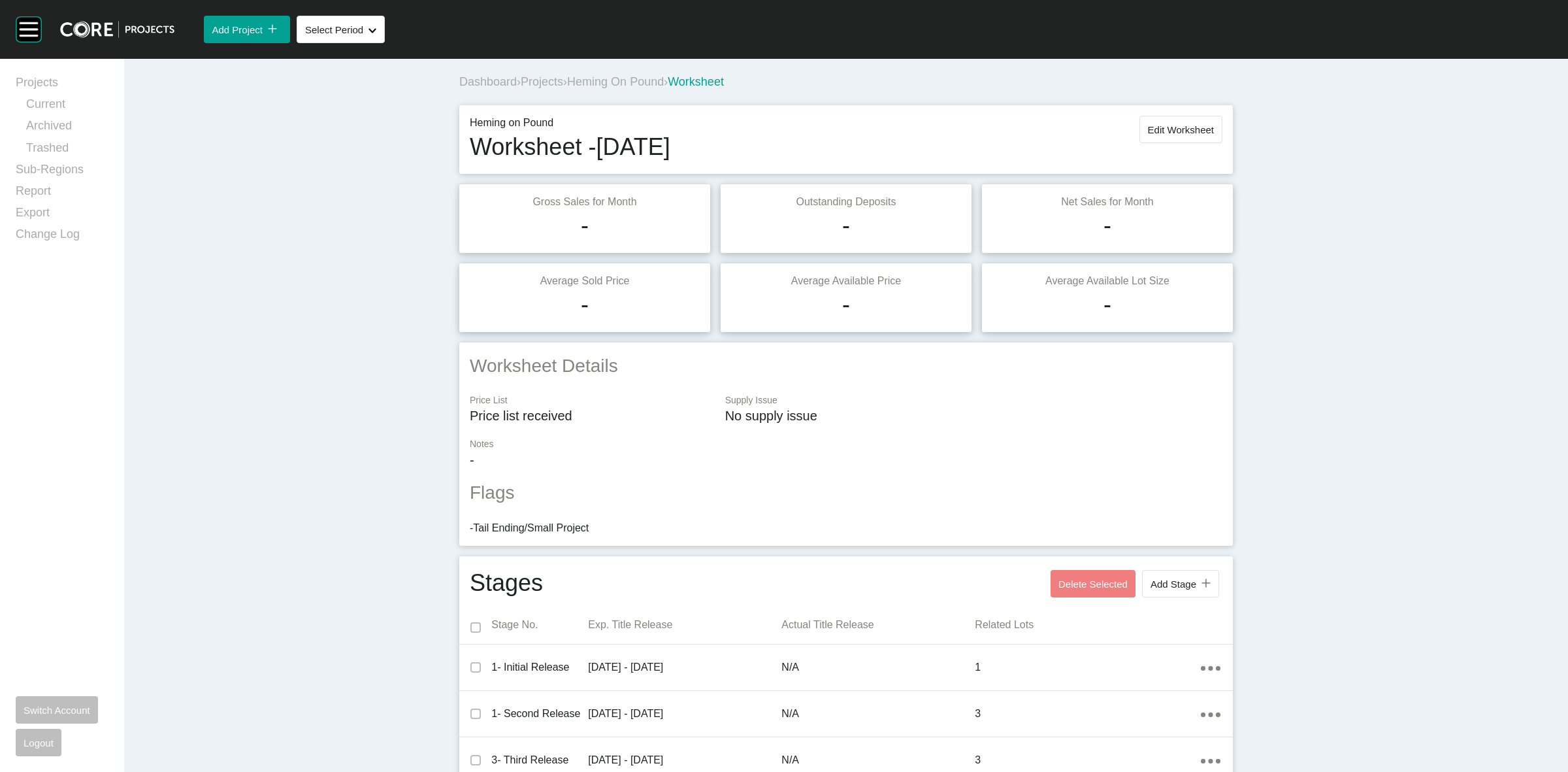
click at [615, 79] on span "Heming on Pound" at bounding box center [615, 82] width 97 height 13
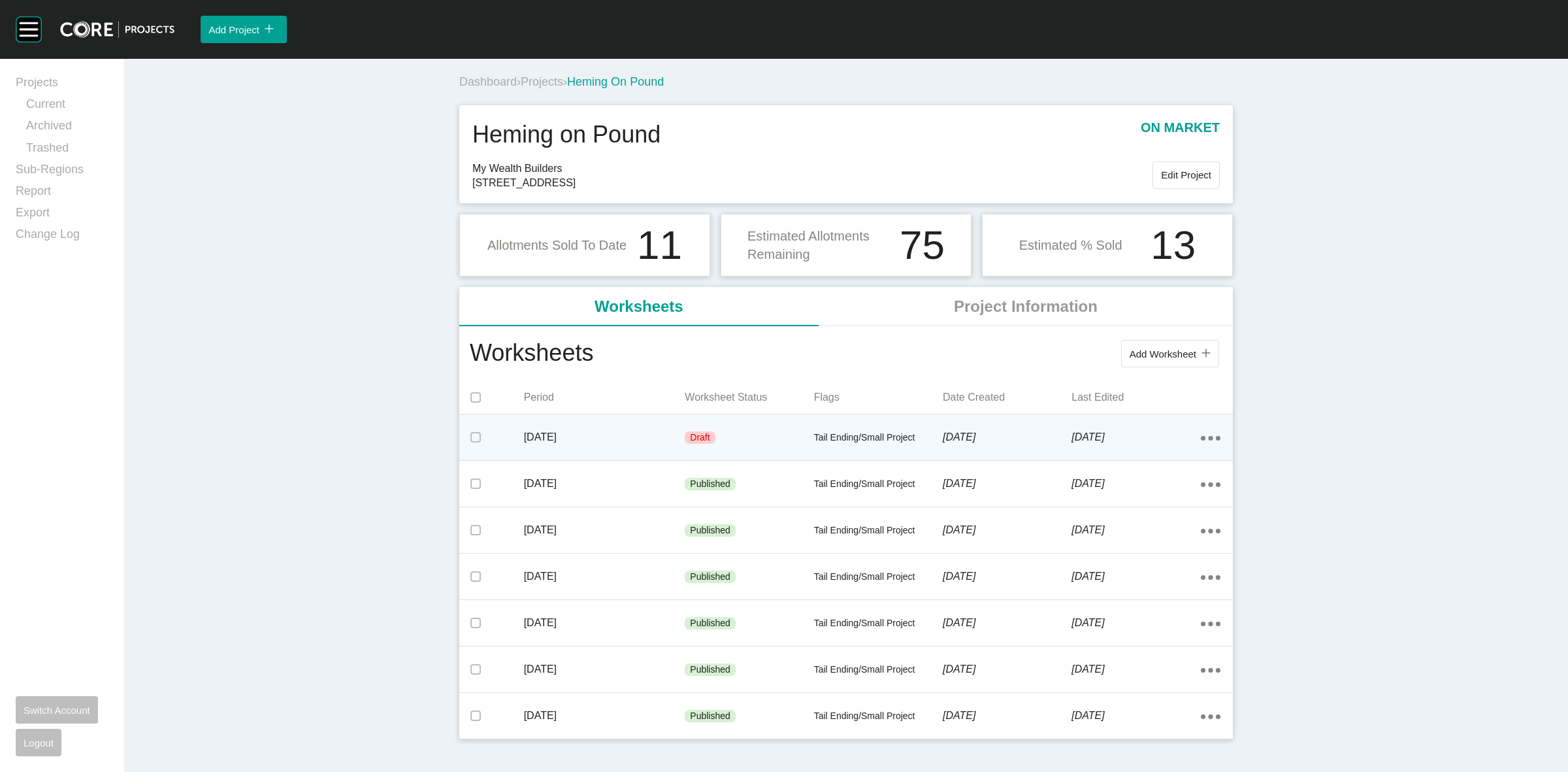
click at [779, 433] on div "Draft" at bounding box center [749, 438] width 129 height 39
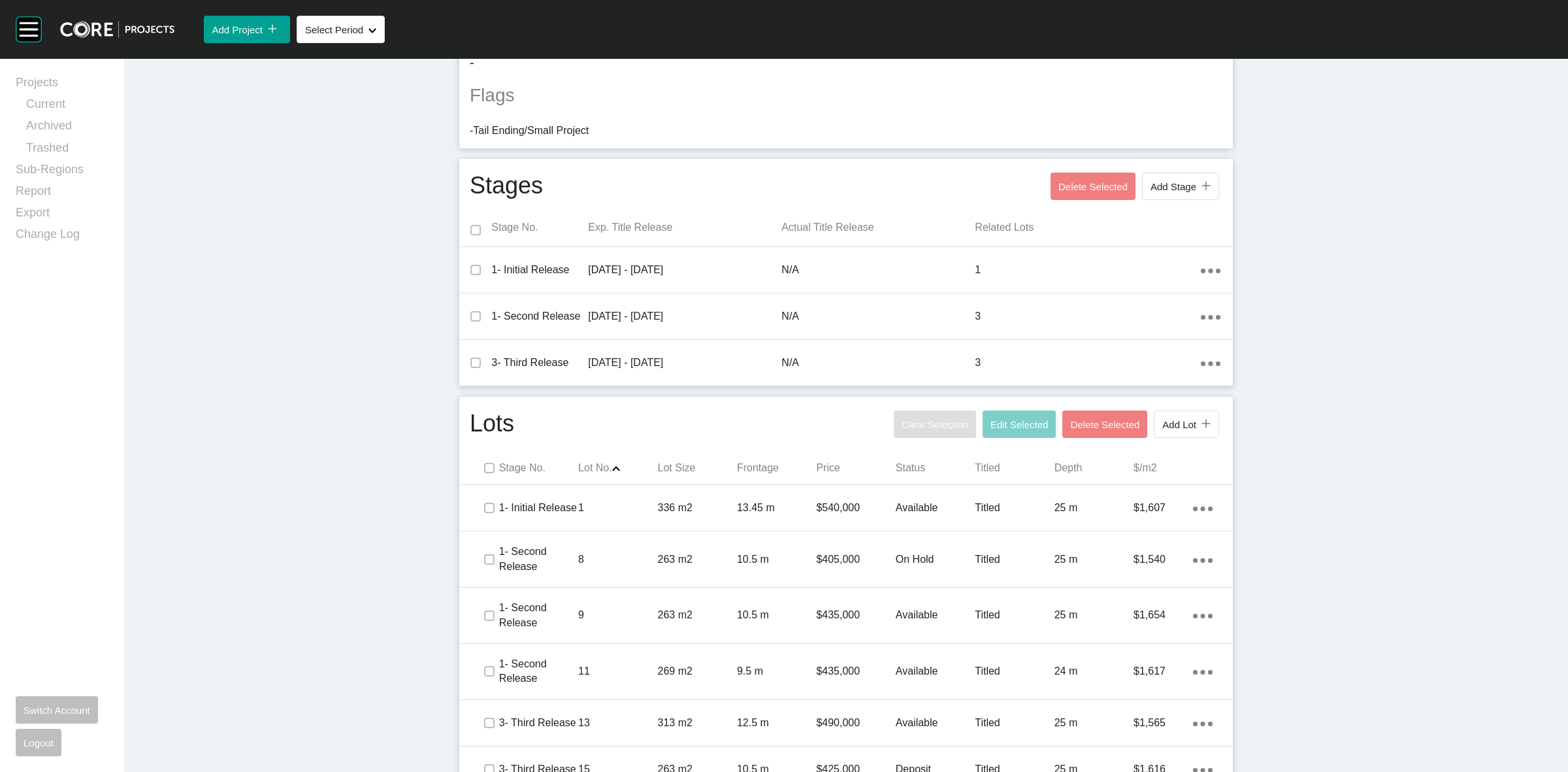
scroll to position [469, 0]
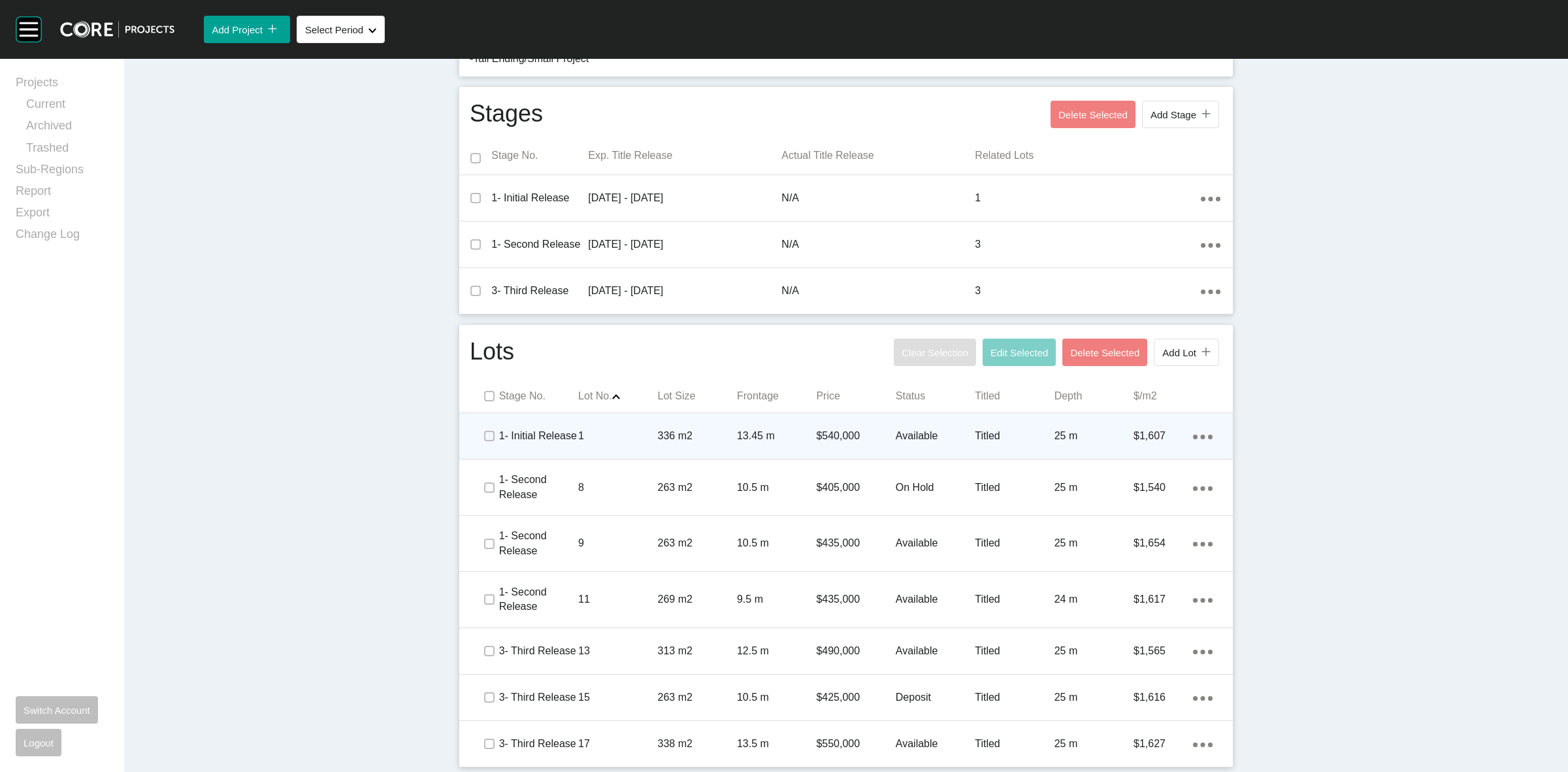
click at [479, 442] on span at bounding box center [488, 435] width 19 height 19
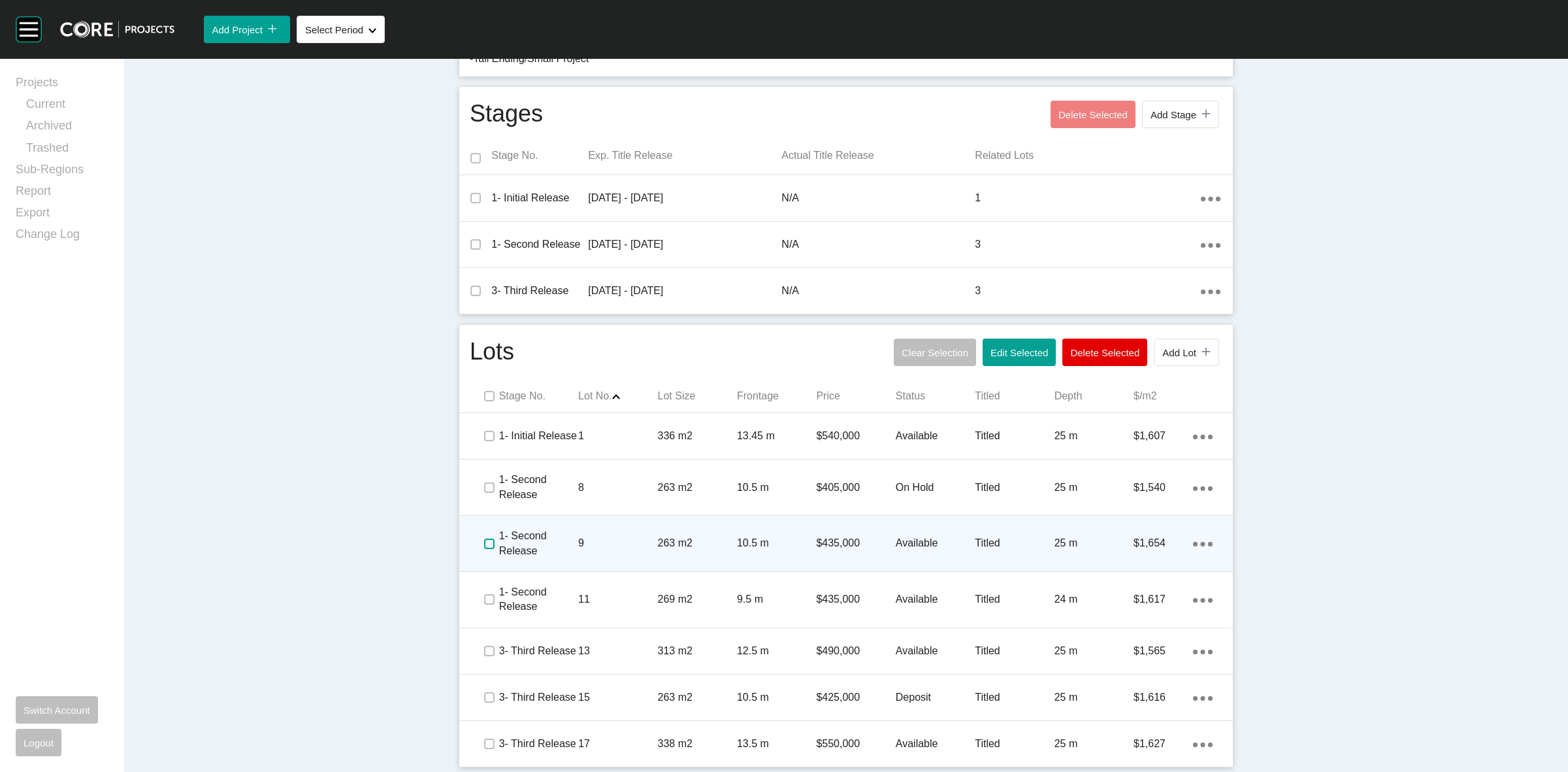
click at [488, 539] on label at bounding box center [489, 544] width 11 height 11
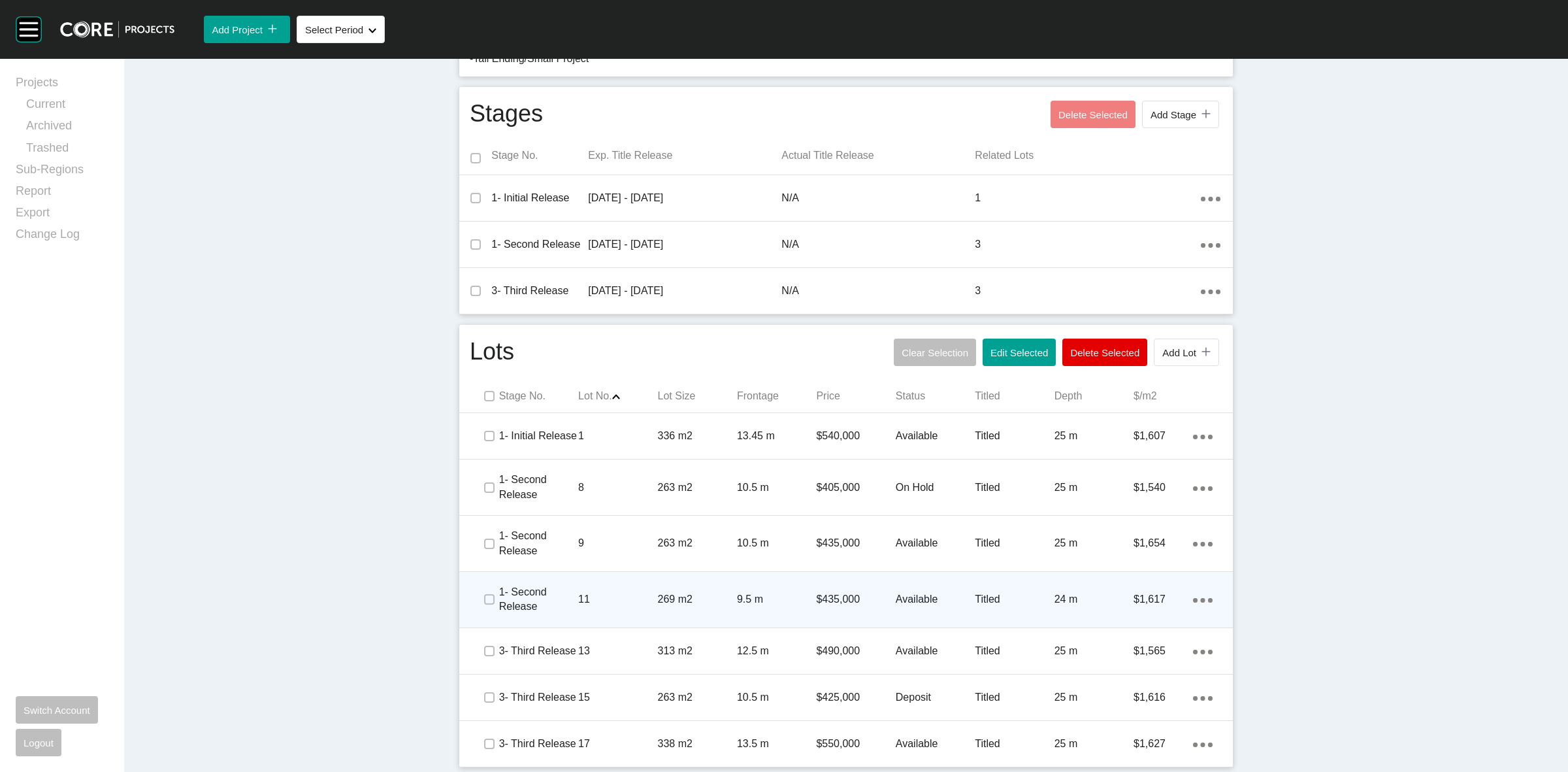
click at [479, 609] on div at bounding box center [488, 599] width 19 height 45
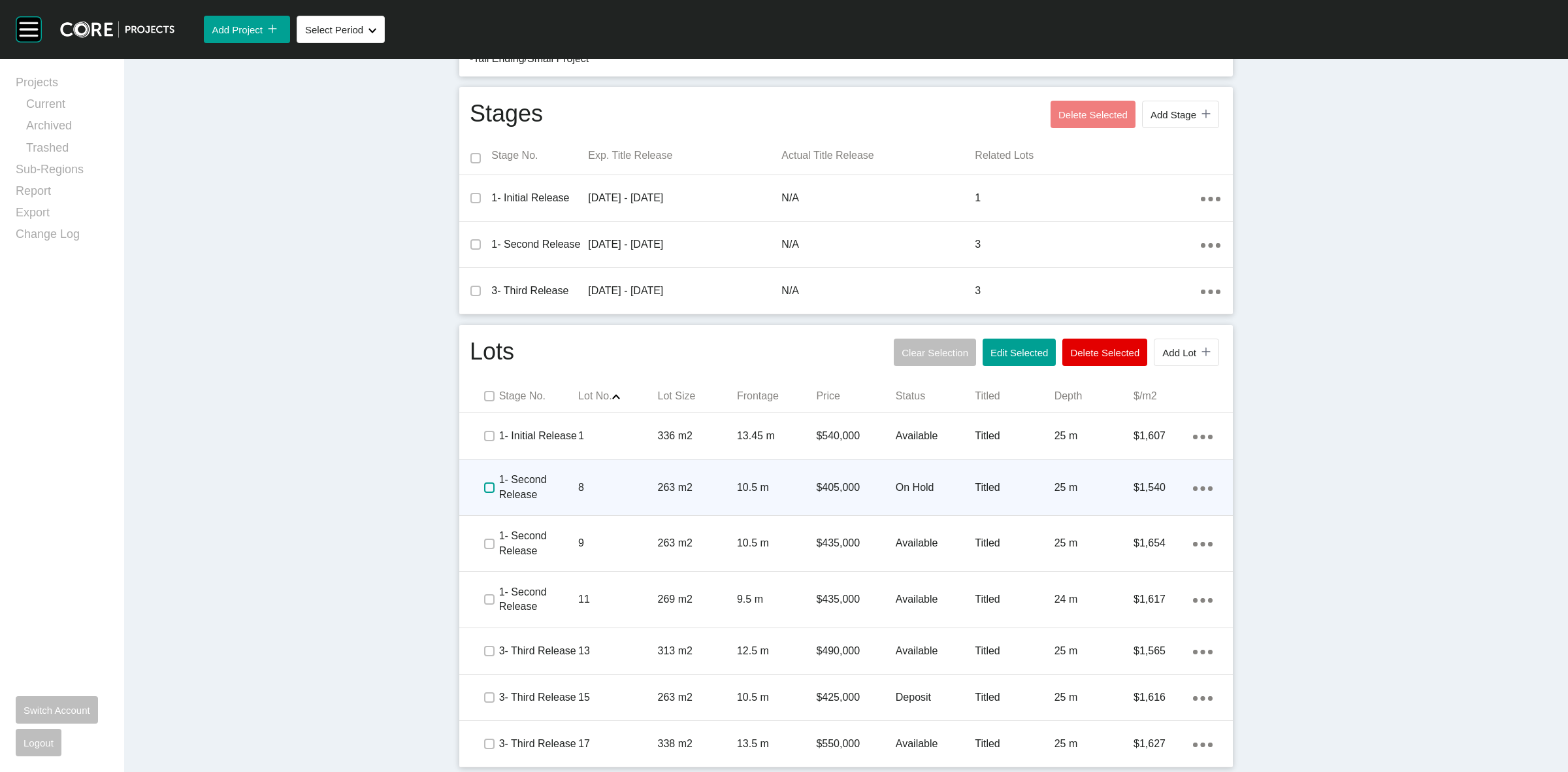
click at [484, 488] on label at bounding box center [489, 488] width 11 height 11
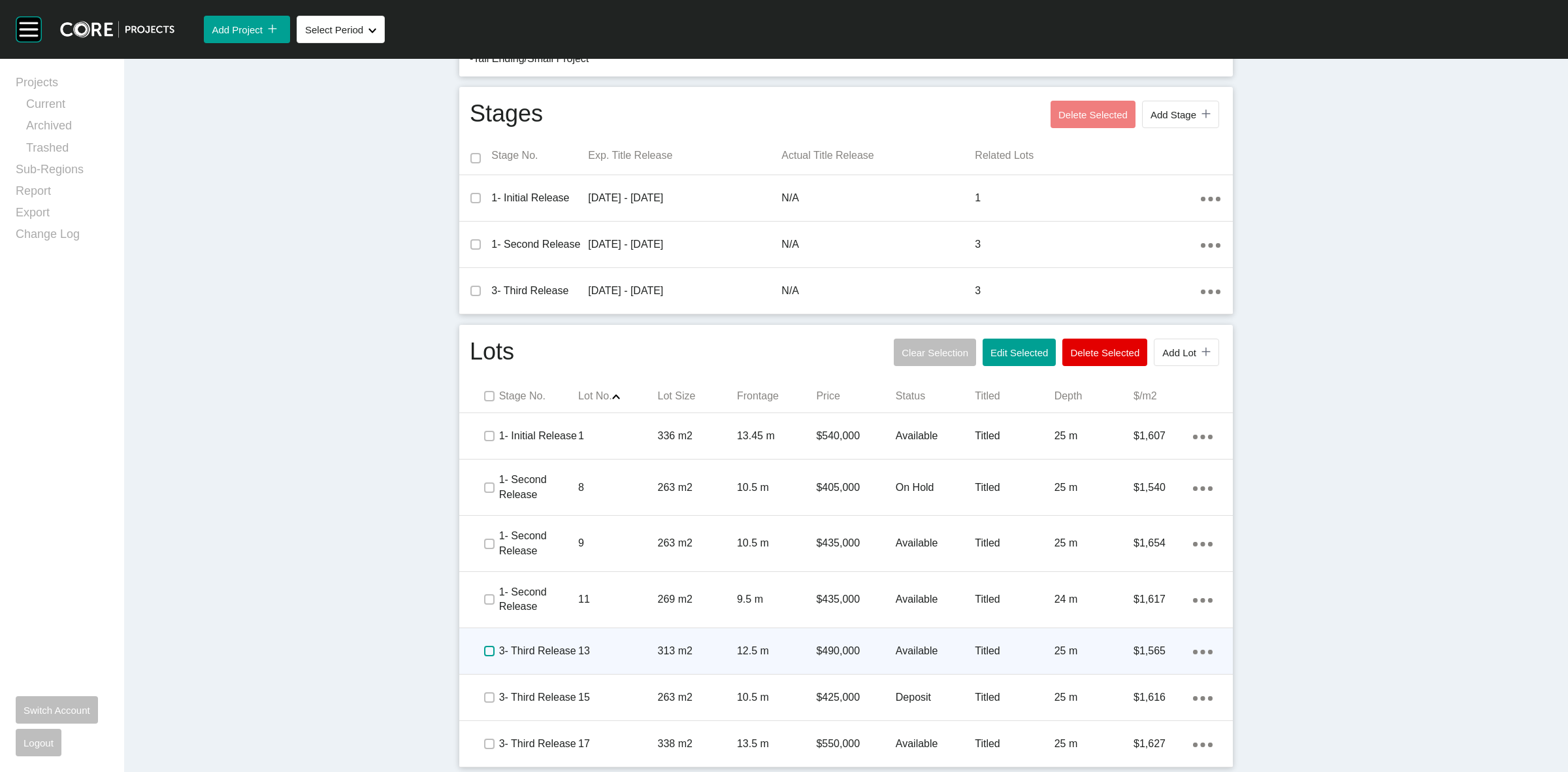
click at [484, 646] on label at bounding box center [489, 651] width 11 height 11
click at [658, 659] on div "313 m2" at bounding box center [697, 650] width 79 height 41
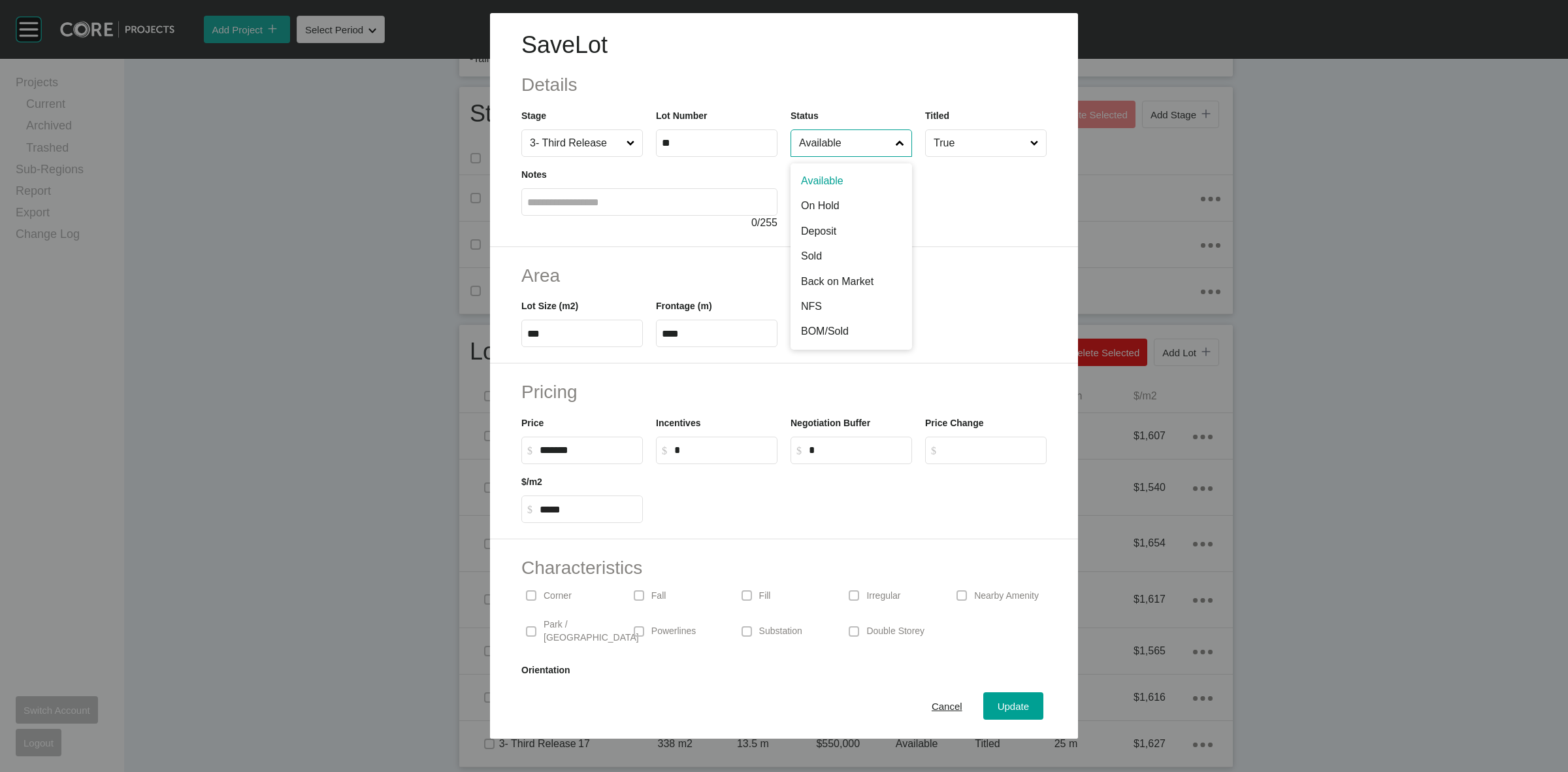
click at [828, 147] on input "Available" at bounding box center [845, 143] width 97 height 26
click at [1000, 713] on div "Update" at bounding box center [1013, 706] width 38 height 18
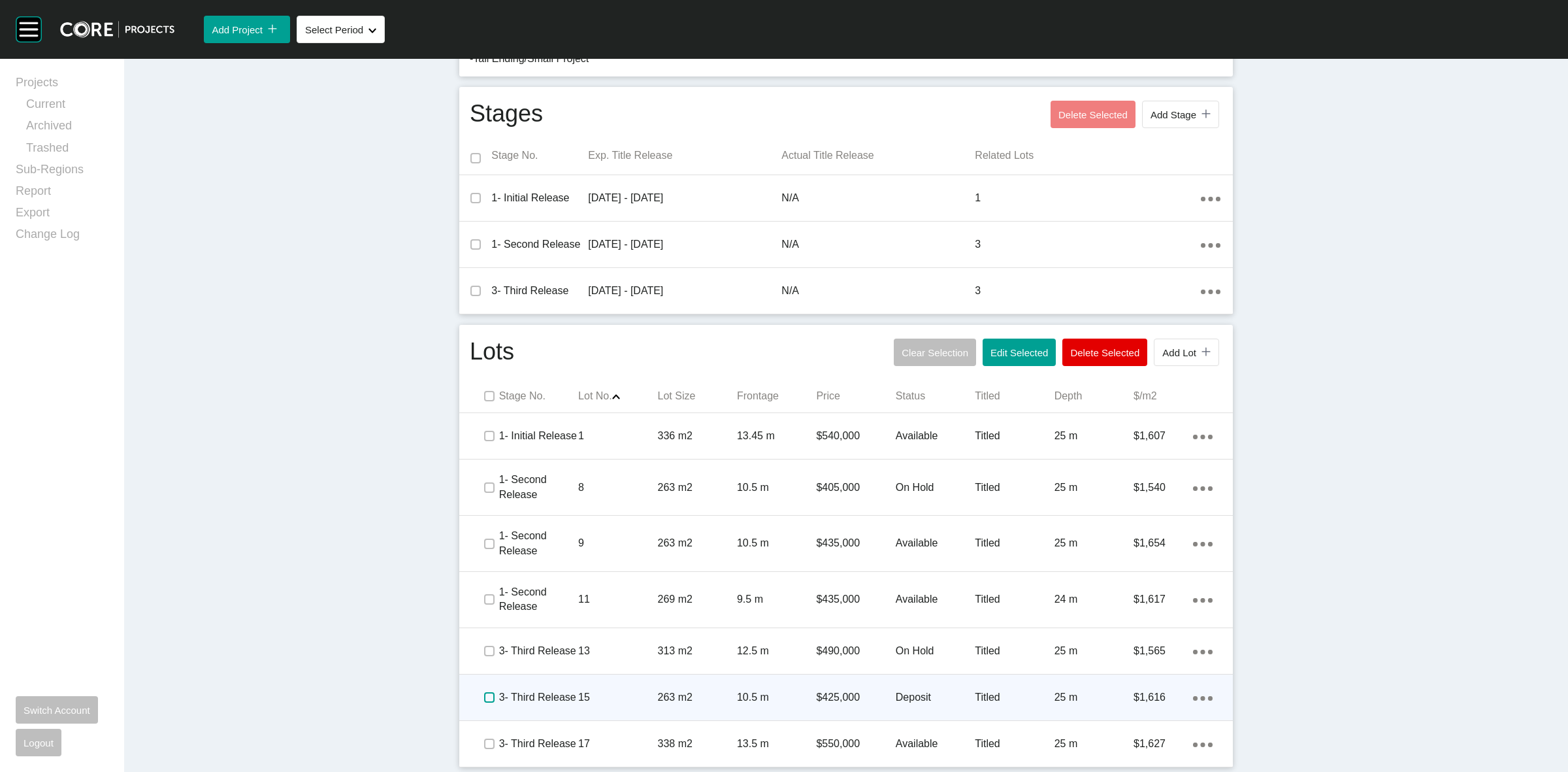
click at [484, 693] on label at bounding box center [489, 697] width 11 height 11
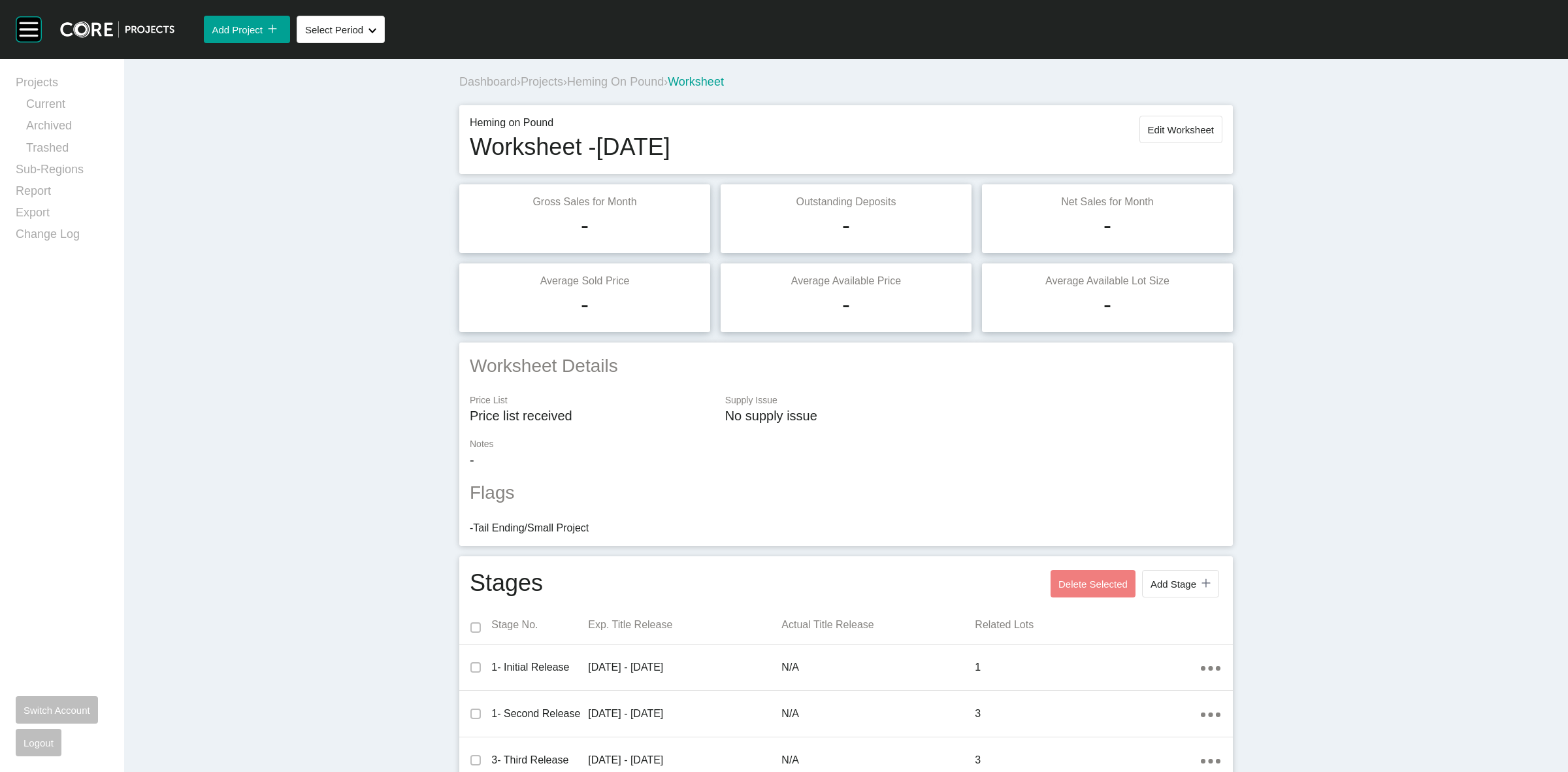
click at [1169, 112] on div "Heming on Pound Worksheet - [DATE] Edit Worksheet" at bounding box center [846, 139] width 773 height 69
click at [1164, 129] on span "Edit Worksheet" at bounding box center [1181, 129] width 66 height 11
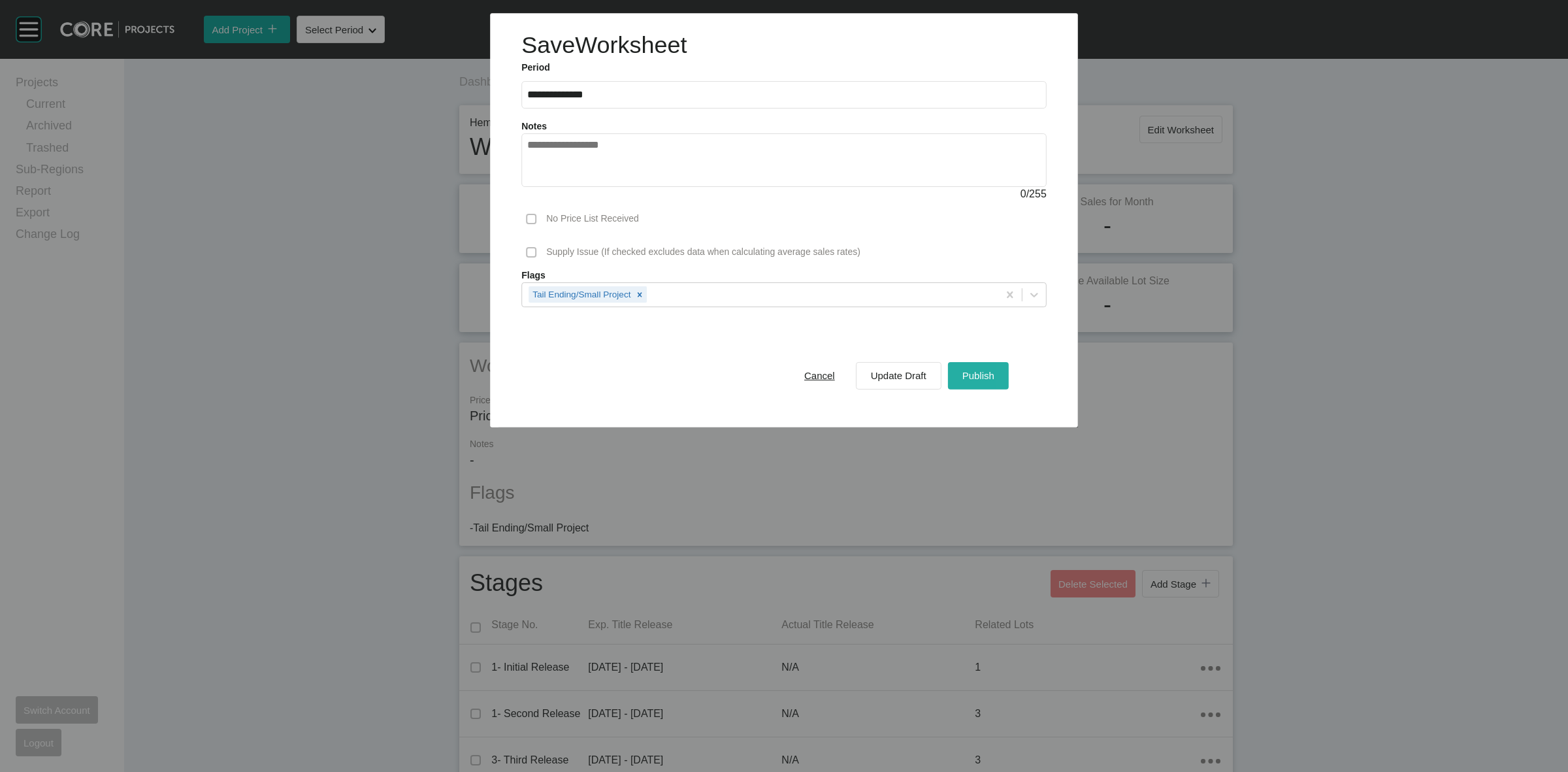
click at [971, 377] on span "Publish" at bounding box center [978, 375] width 32 height 11
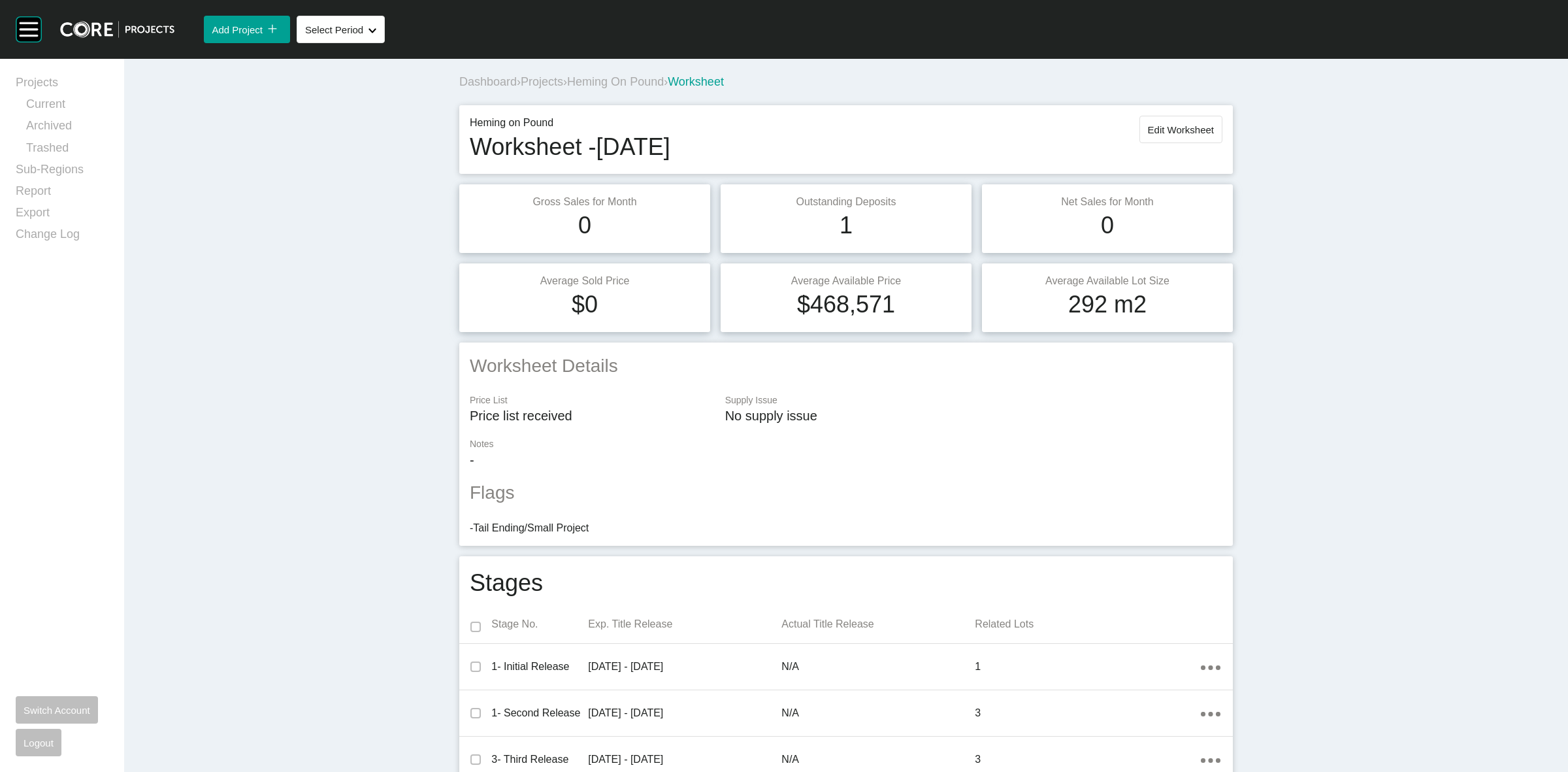
click at [590, 83] on span "Heming on Pound" at bounding box center [615, 82] width 97 height 13
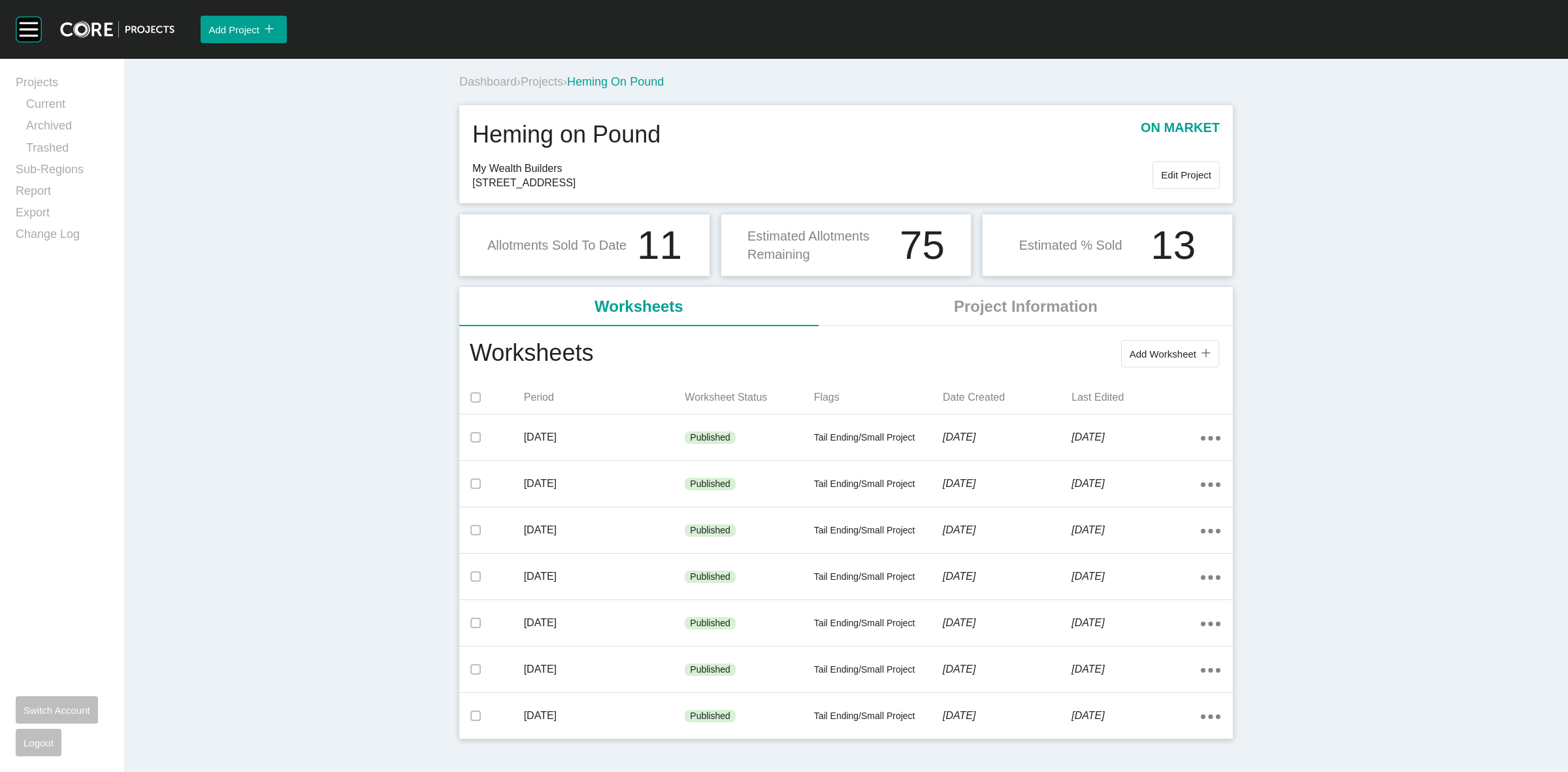
click at [555, 83] on span "Projects" at bounding box center [541, 82] width 42 height 13
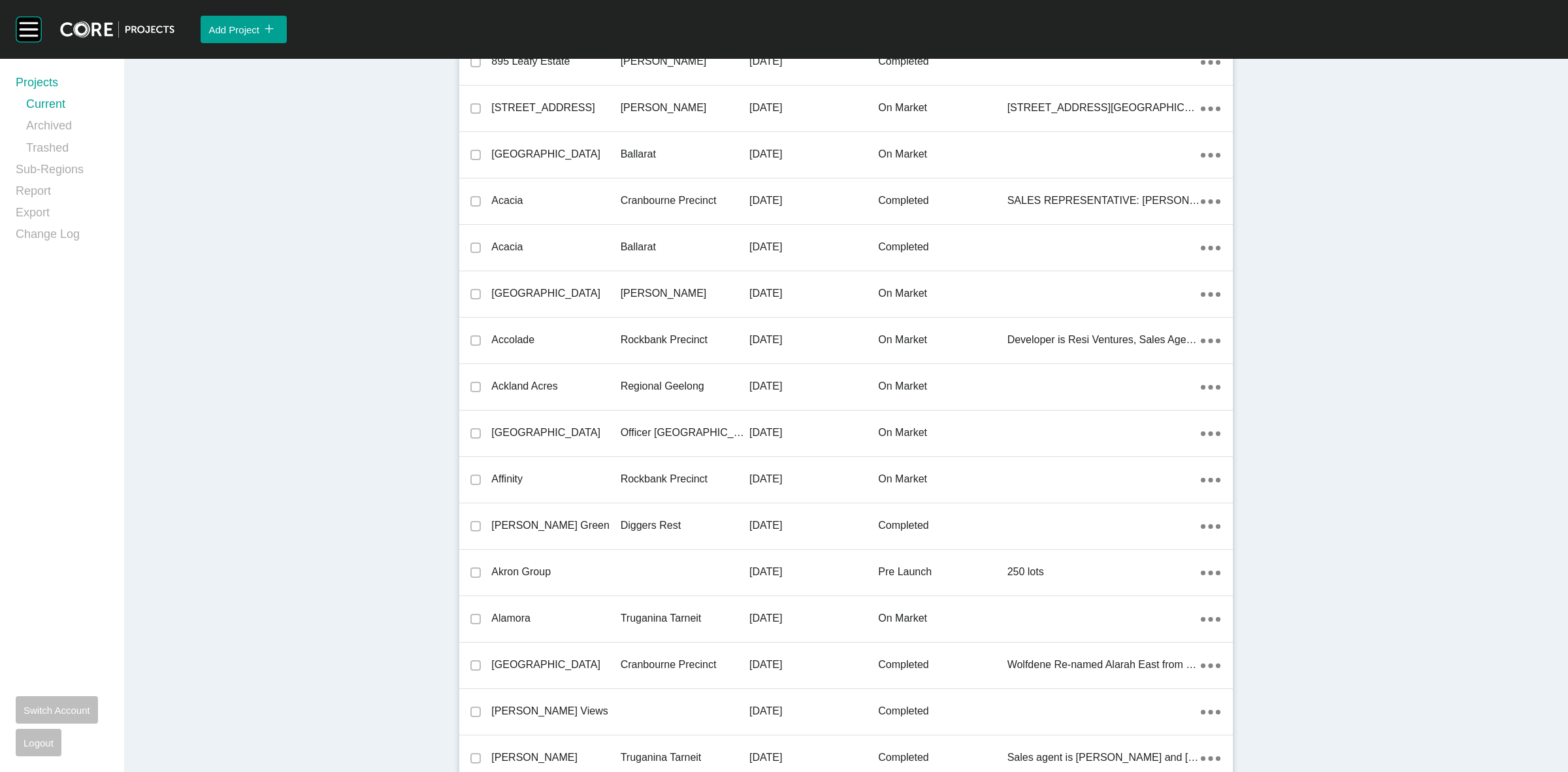
scroll to position [7255, 0]
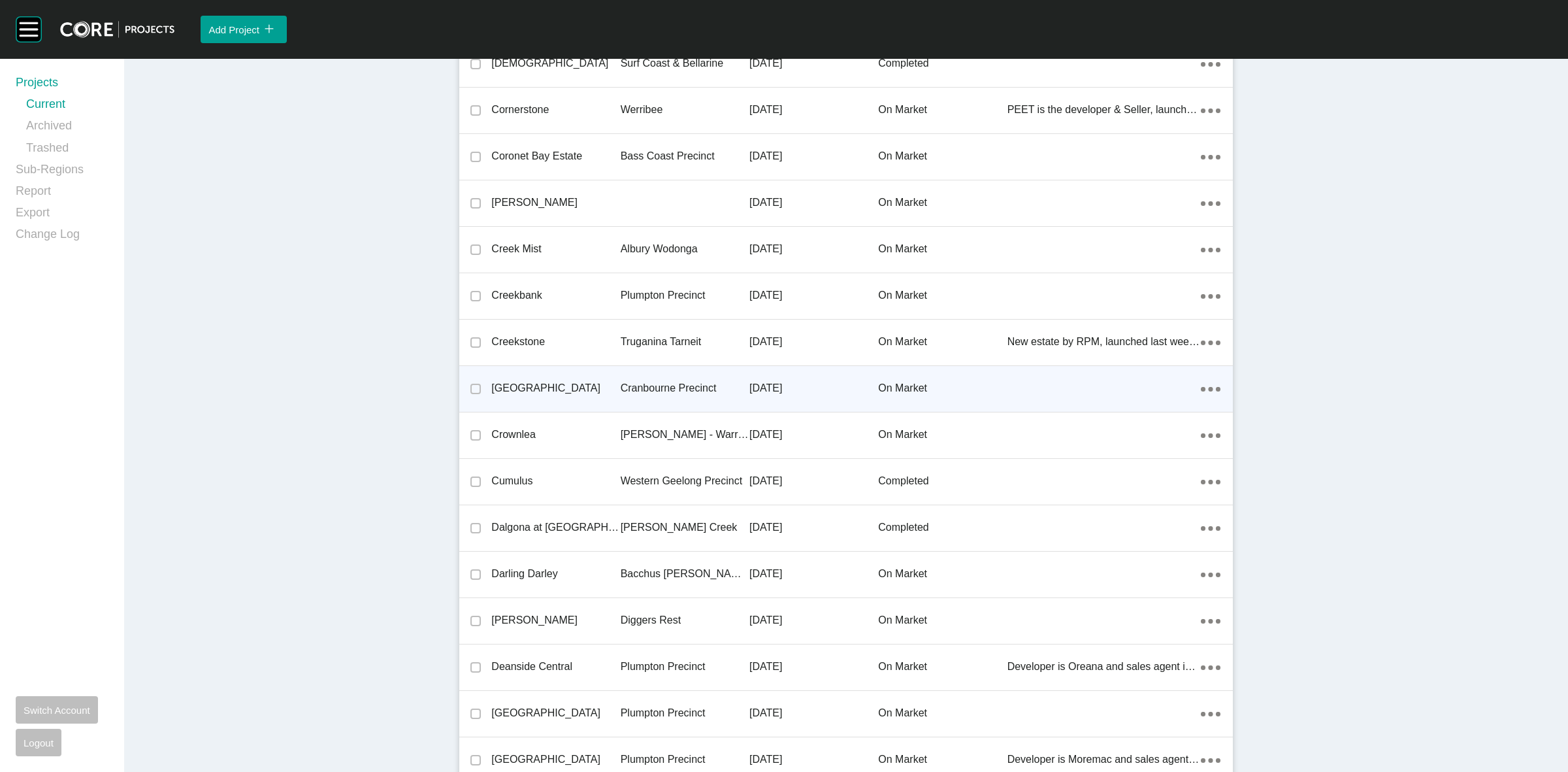
click at [640, 391] on p "Cranbourne Precinct" at bounding box center [685, 388] width 129 height 15
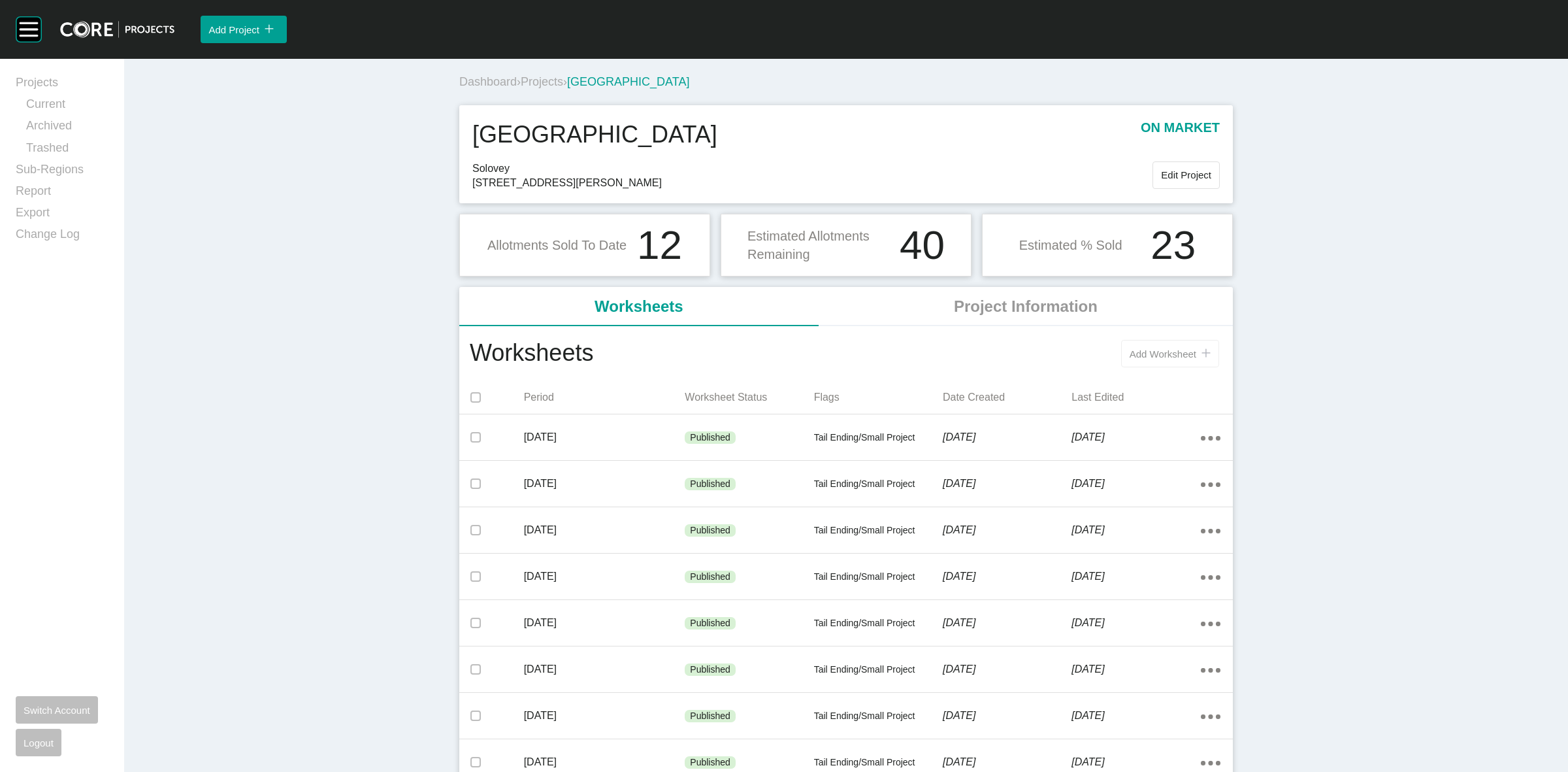
click at [1146, 355] on span "Add Worksheet" at bounding box center [1162, 354] width 67 height 11
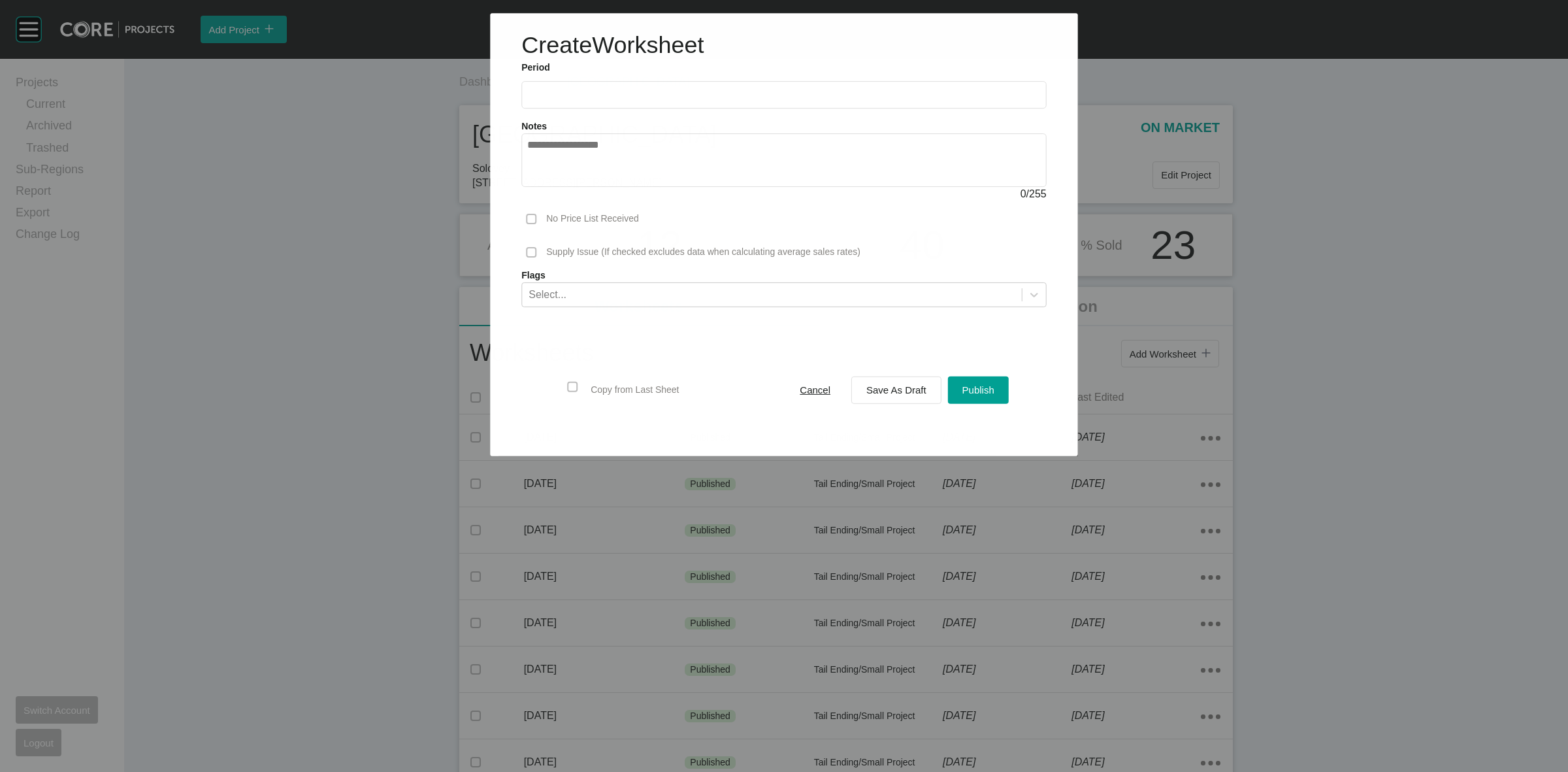
click at [611, 96] on input "text" at bounding box center [783, 95] width 513 height 11
click at [635, 188] on li "Sep" at bounding box center [633, 190] width 44 height 22
type input "**********"
click at [879, 394] on span "Save As Draft" at bounding box center [896, 390] width 60 height 11
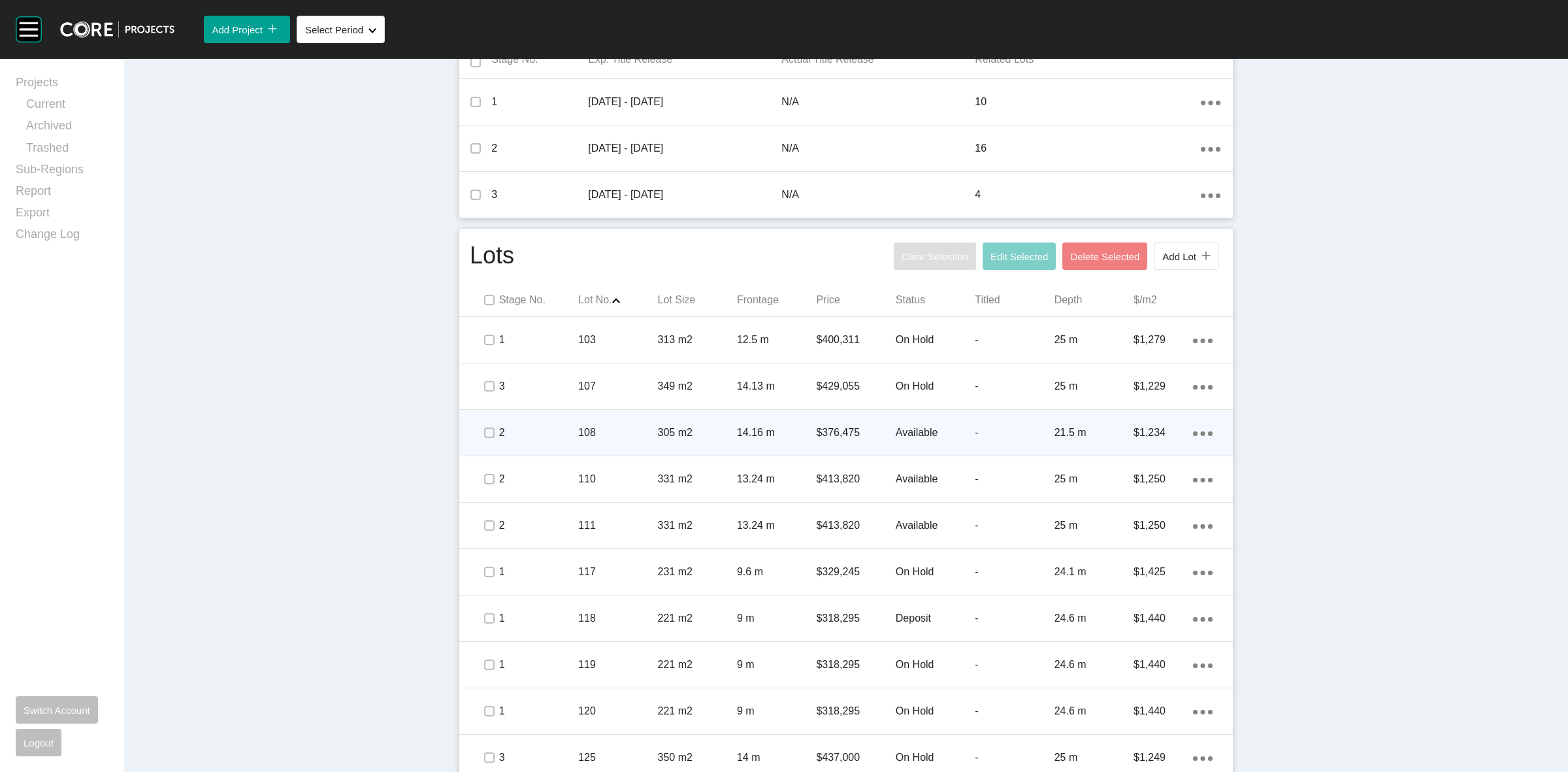
scroll to position [572, 0]
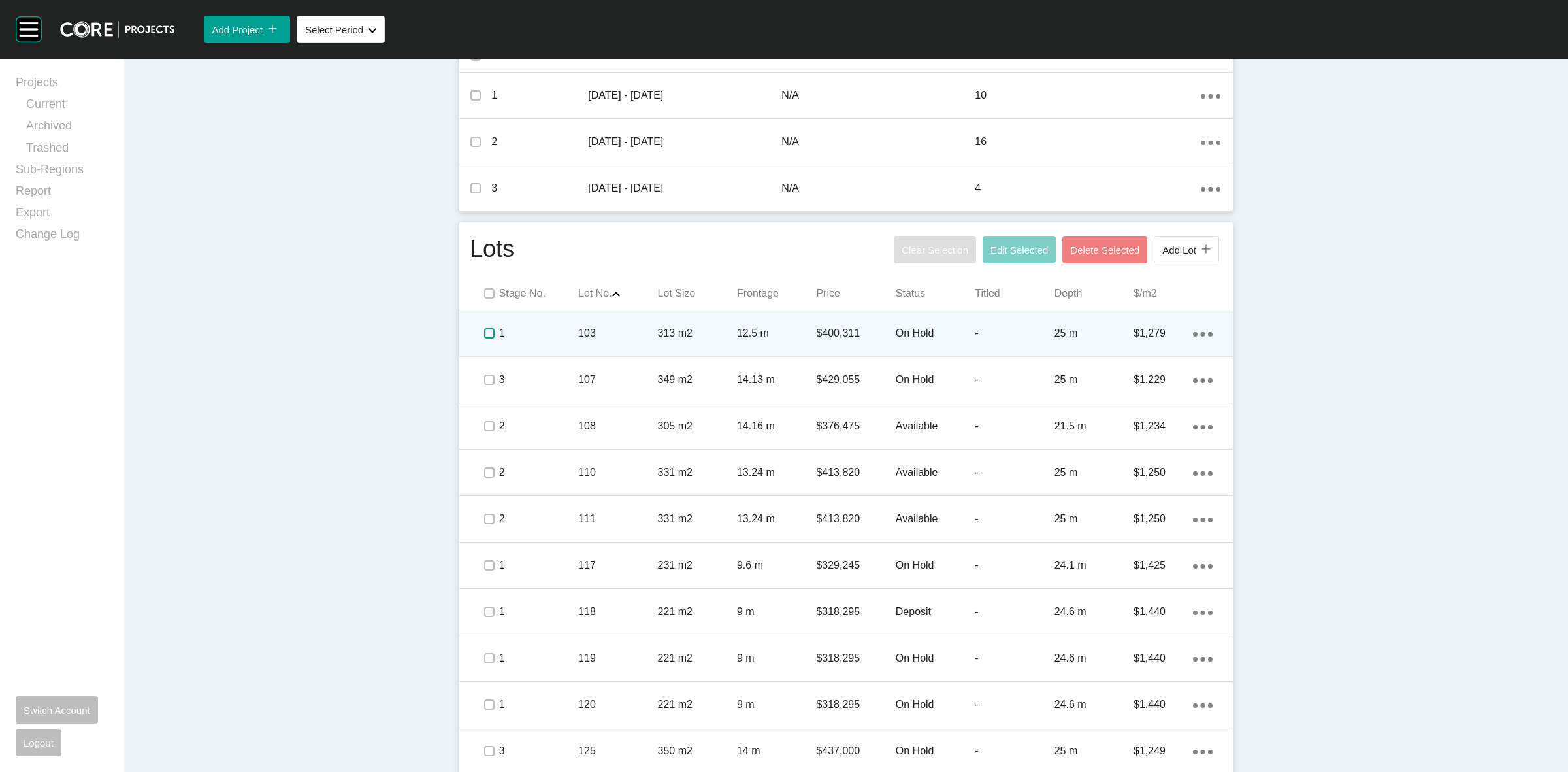
click at [487, 337] on label at bounding box center [489, 334] width 11 height 11
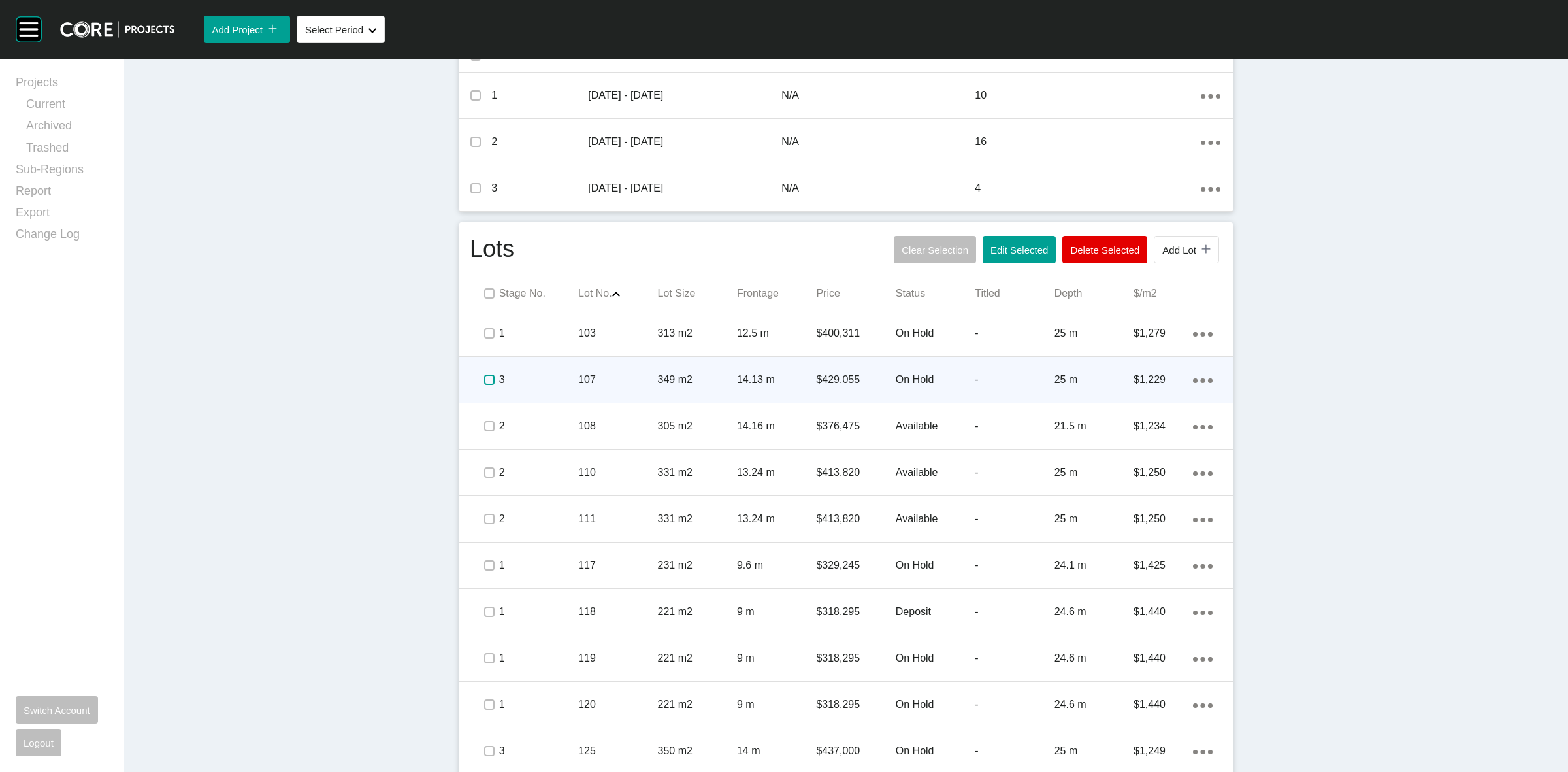
click at [484, 381] on label at bounding box center [489, 380] width 11 height 11
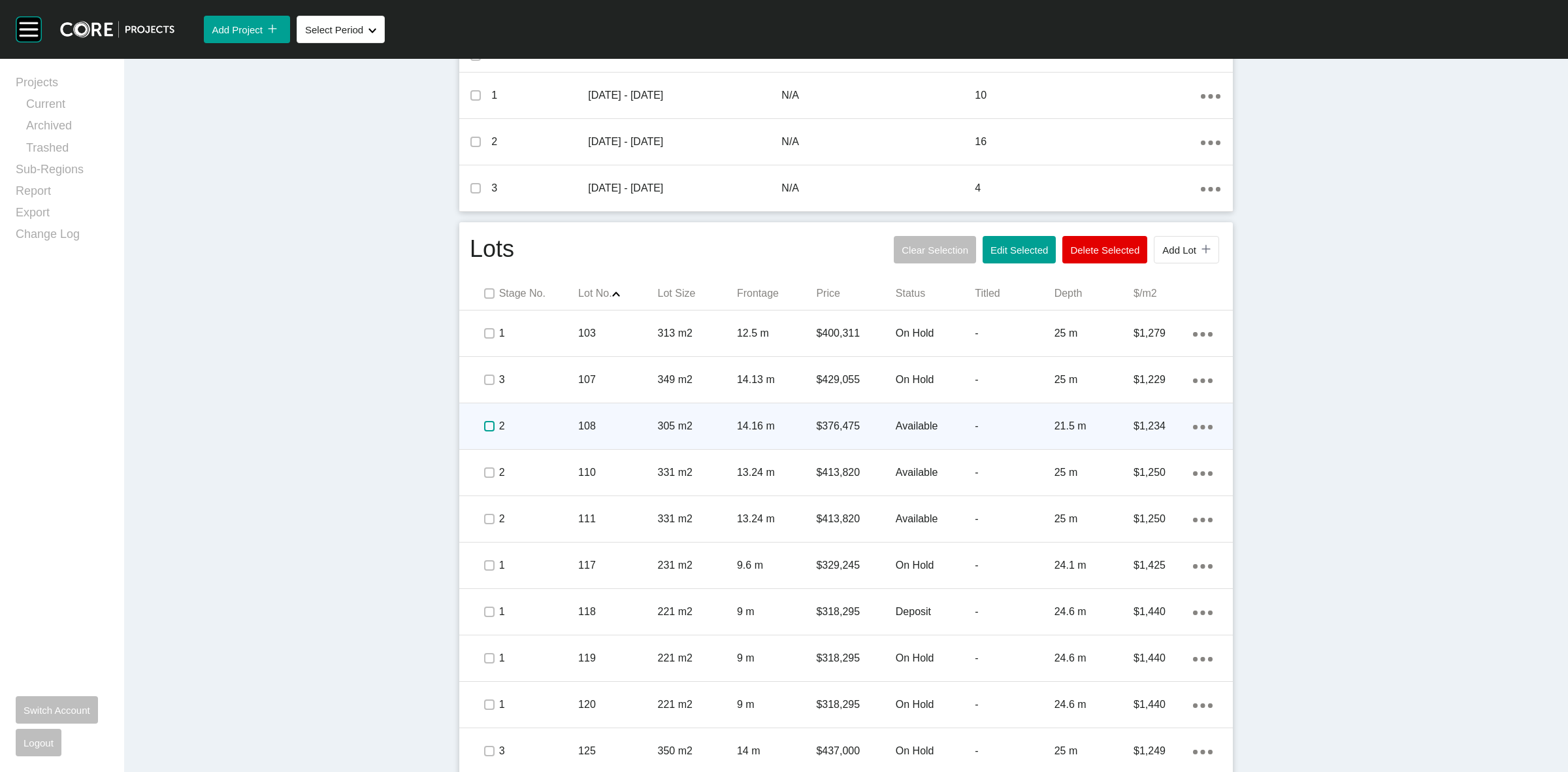
click at [484, 425] on label at bounding box center [489, 426] width 11 height 11
click at [629, 420] on p "108" at bounding box center [618, 426] width 79 height 15
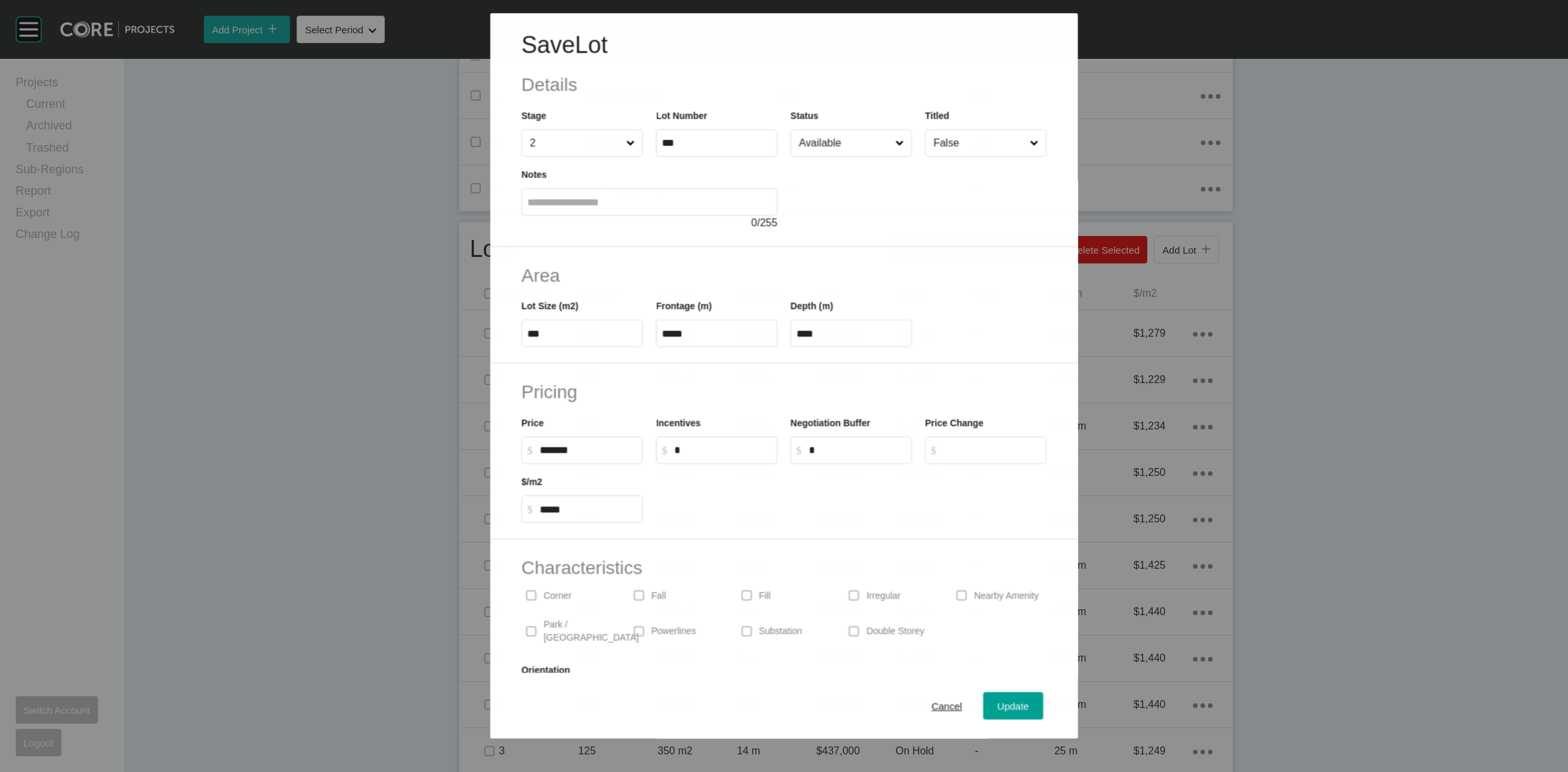
click at [829, 144] on input "Available" at bounding box center [844, 143] width 96 height 26
click at [994, 713] on div "Update" at bounding box center [1013, 706] width 38 height 18
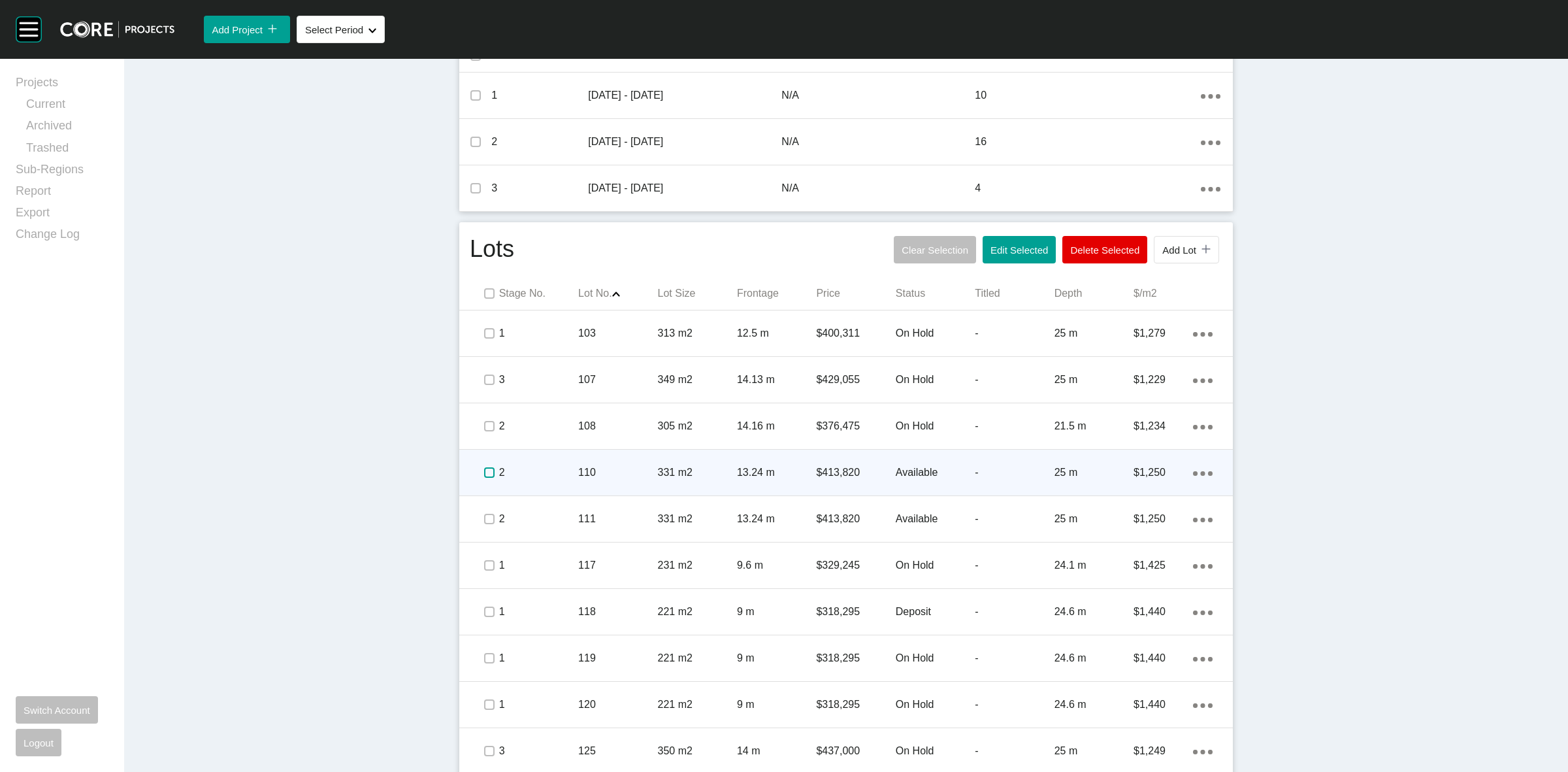
click at [484, 472] on label at bounding box center [489, 472] width 11 height 11
click at [545, 469] on p "2" at bounding box center [538, 472] width 79 height 15
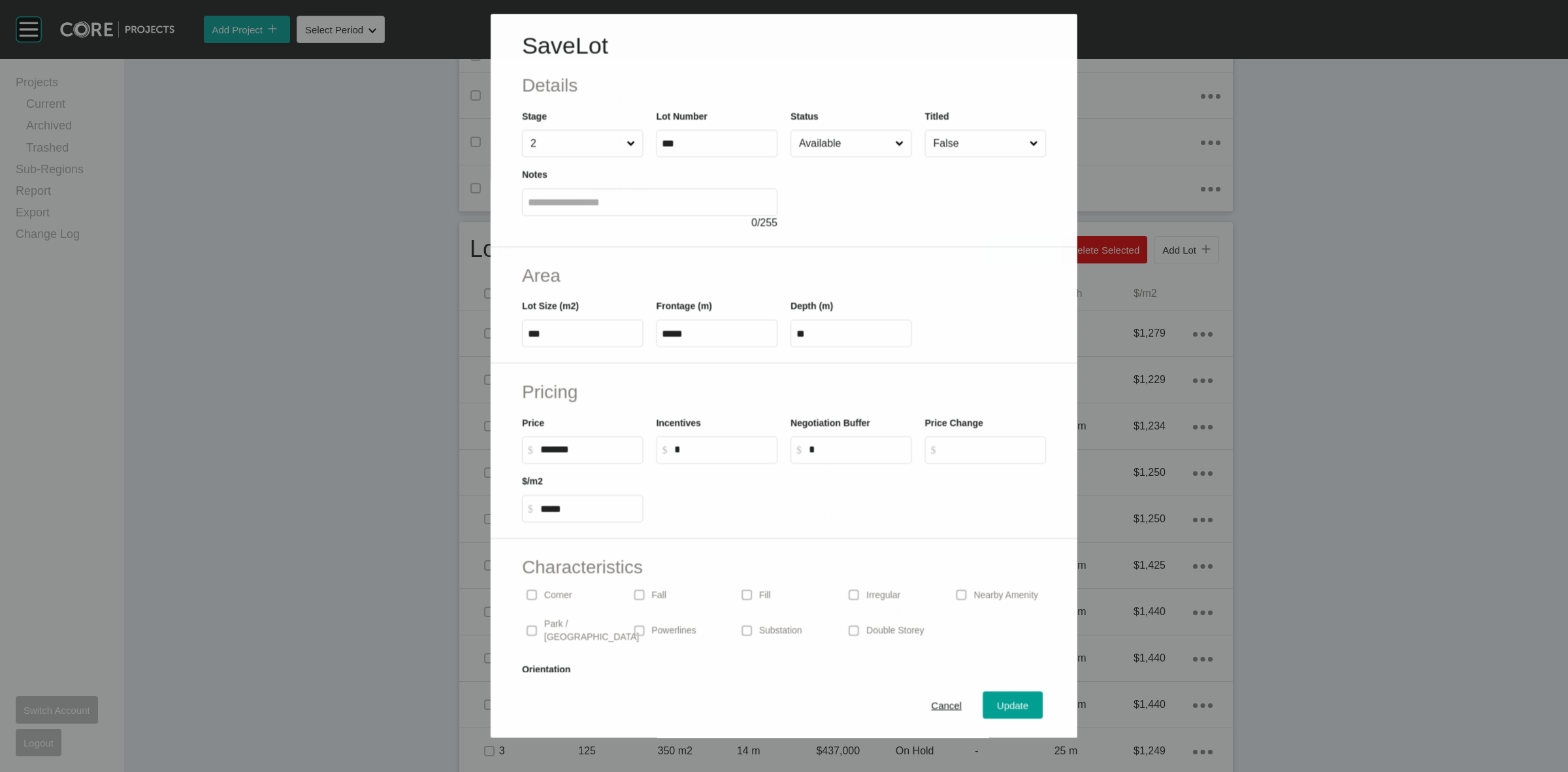
click at [808, 140] on input "Available" at bounding box center [844, 144] width 96 height 26
click at [997, 706] on span "Update" at bounding box center [1013, 706] width 32 height 11
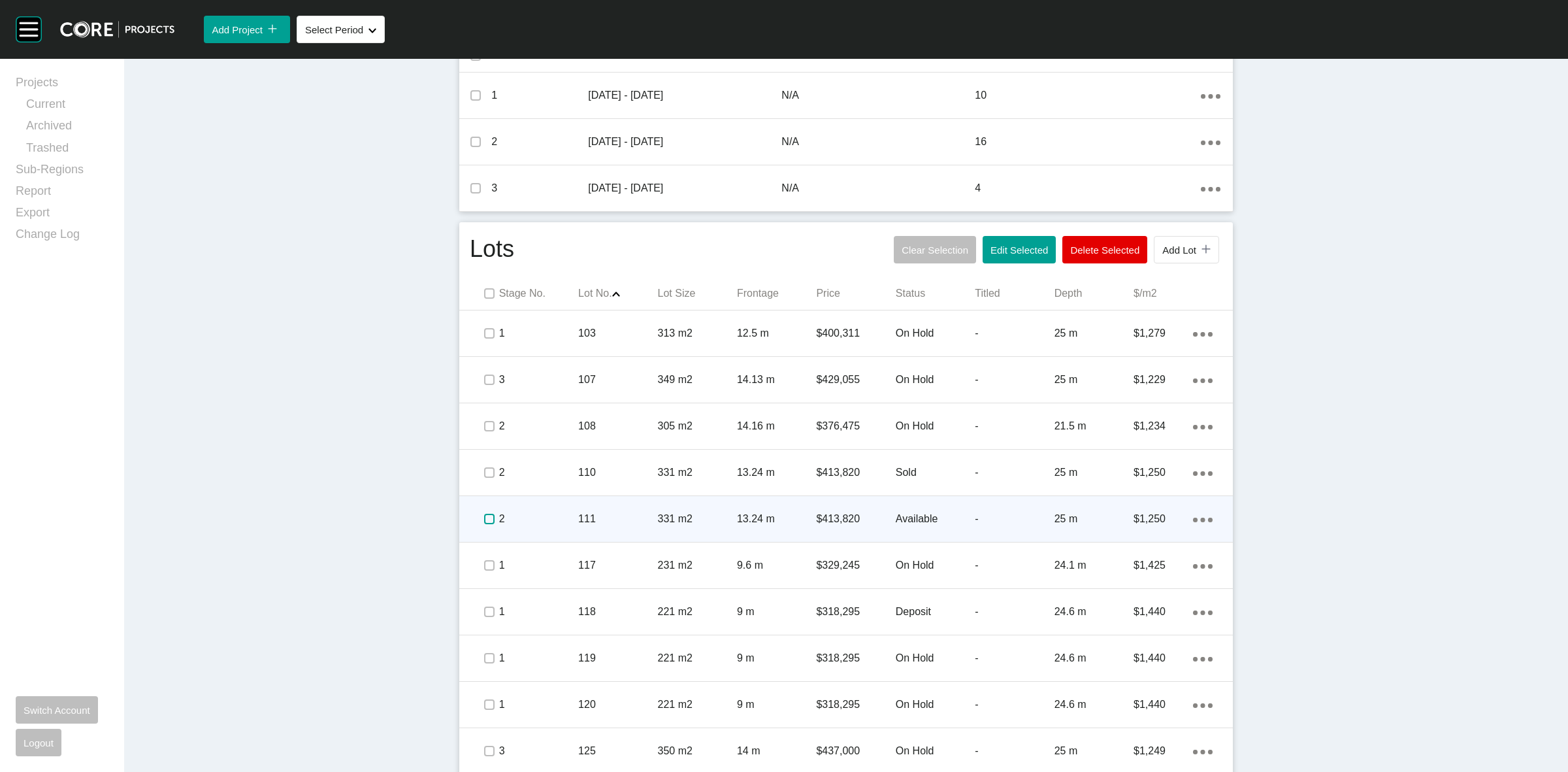
click at [484, 521] on label at bounding box center [489, 519] width 11 height 11
click at [520, 515] on p "2" at bounding box center [538, 519] width 79 height 15
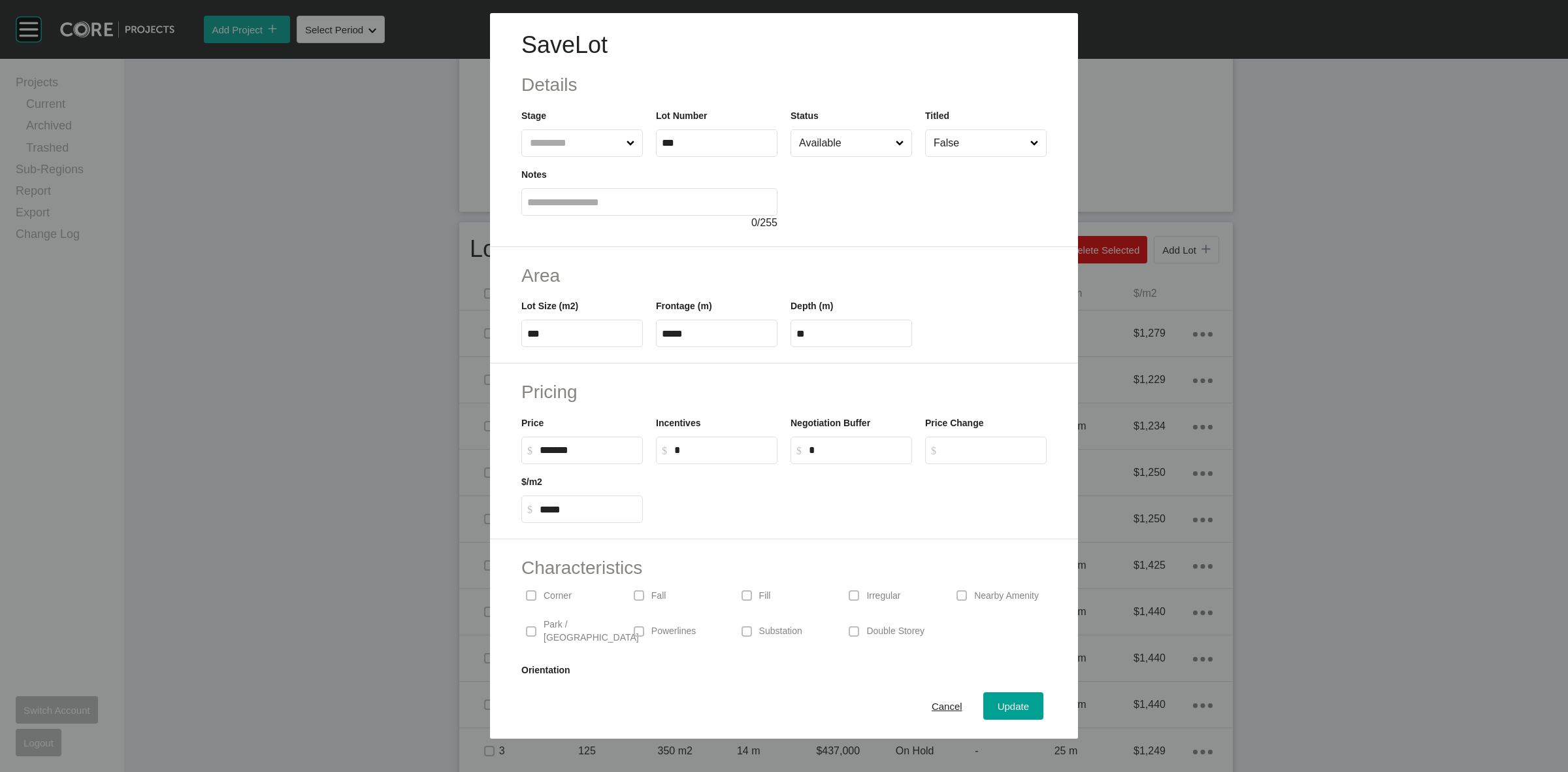
click at [836, 118] on div "Status Available" at bounding box center [851, 133] width 122 height 49
click at [846, 137] on input "Available" at bounding box center [845, 143] width 97 height 26
click at [1006, 703] on span "Update" at bounding box center [1013, 706] width 32 height 11
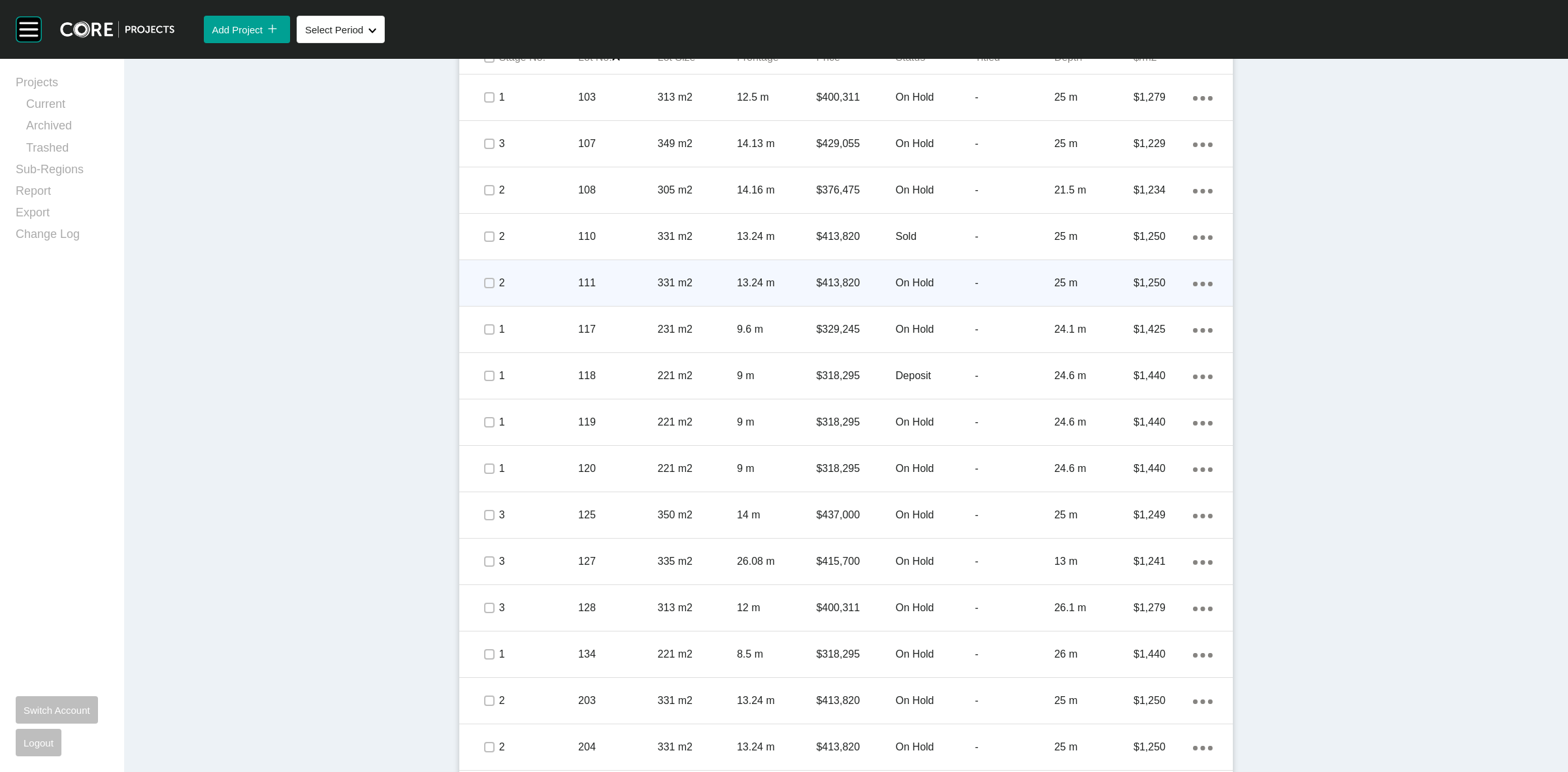
scroll to position [898, 0]
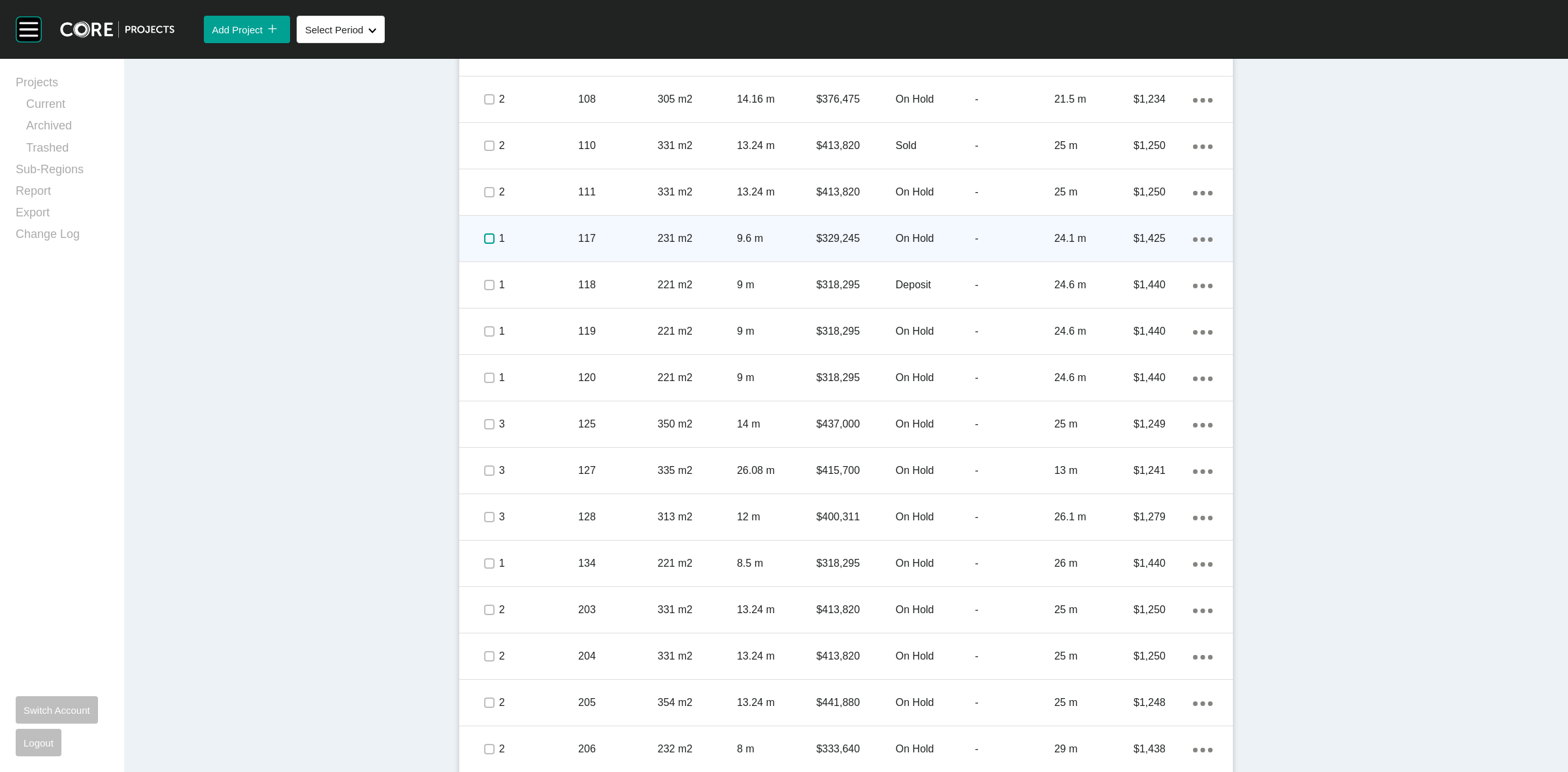
click at [484, 240] on label at bounding box center [489, 239] width 11 height 11
click at [533, 247] on div "1" at bounding box center [538, 238] width 79 height 41
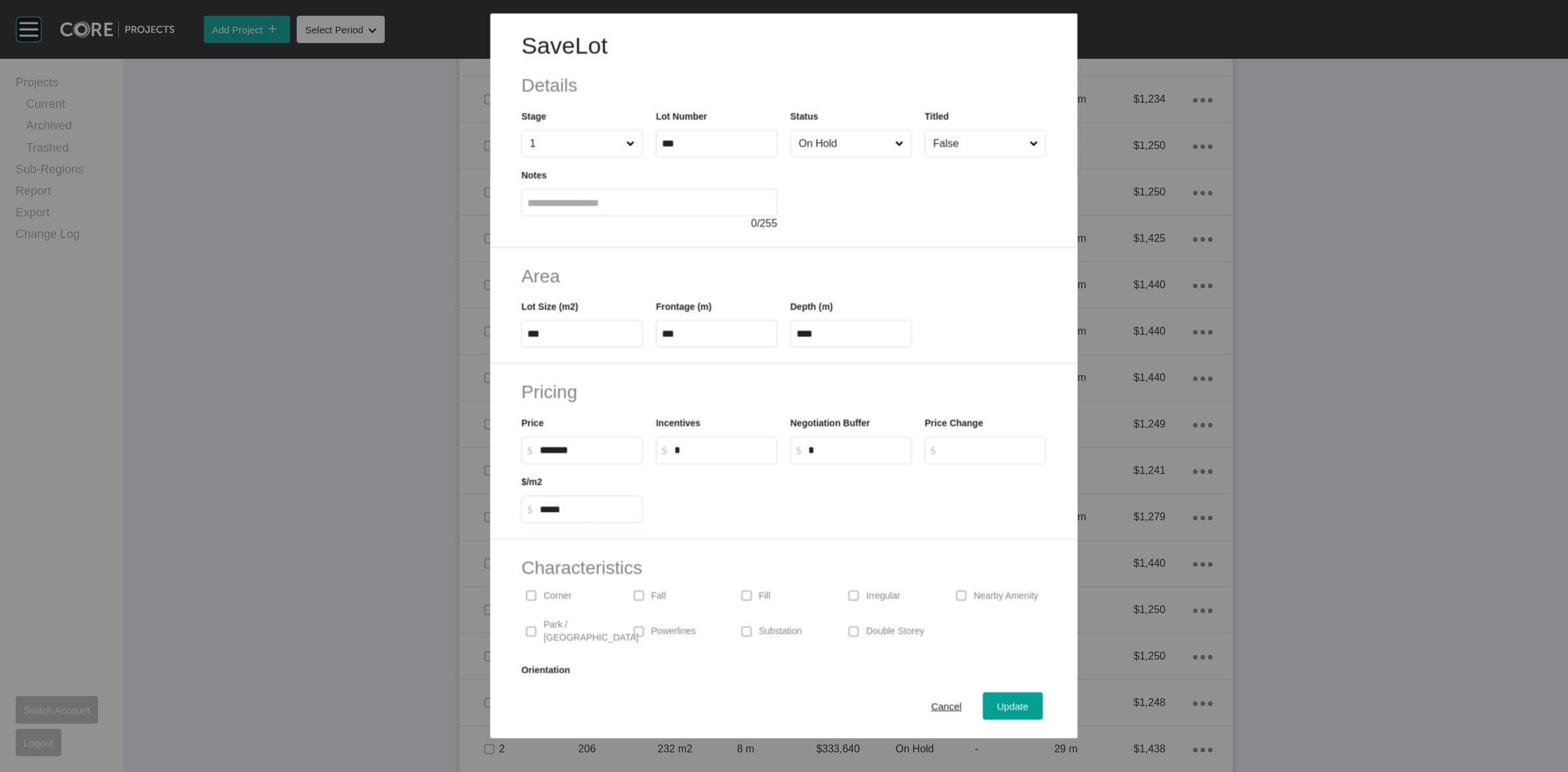
click at [807, 144] on input "On Hold" at bounding box center [844, 143] width 96 height 26
click at [998, 712] on div "Update" at bounding box center [1013, 706] width 38 height 18
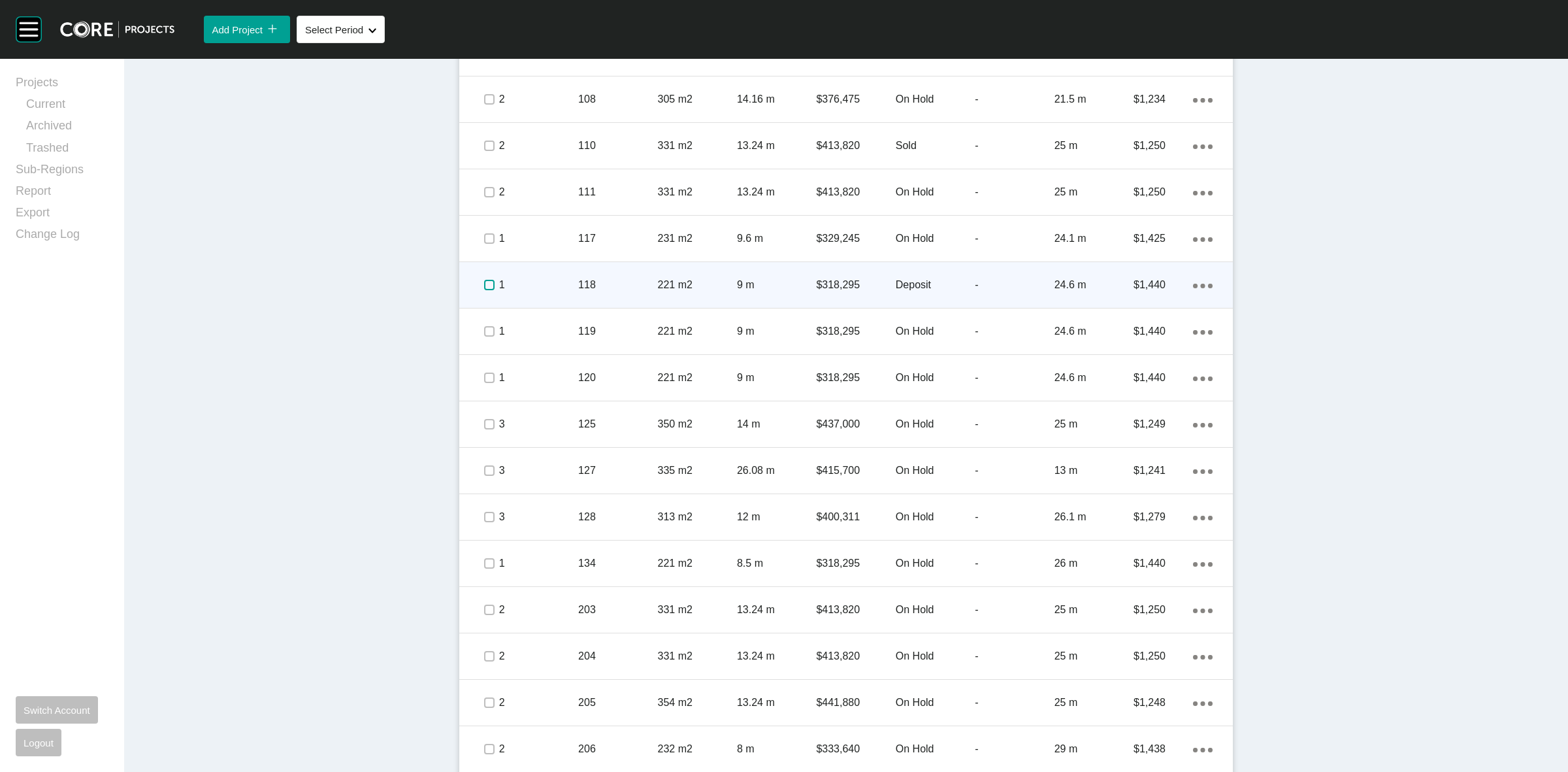
click at [484, 286] on label at bounding box center [489, 285] width 11 height 11
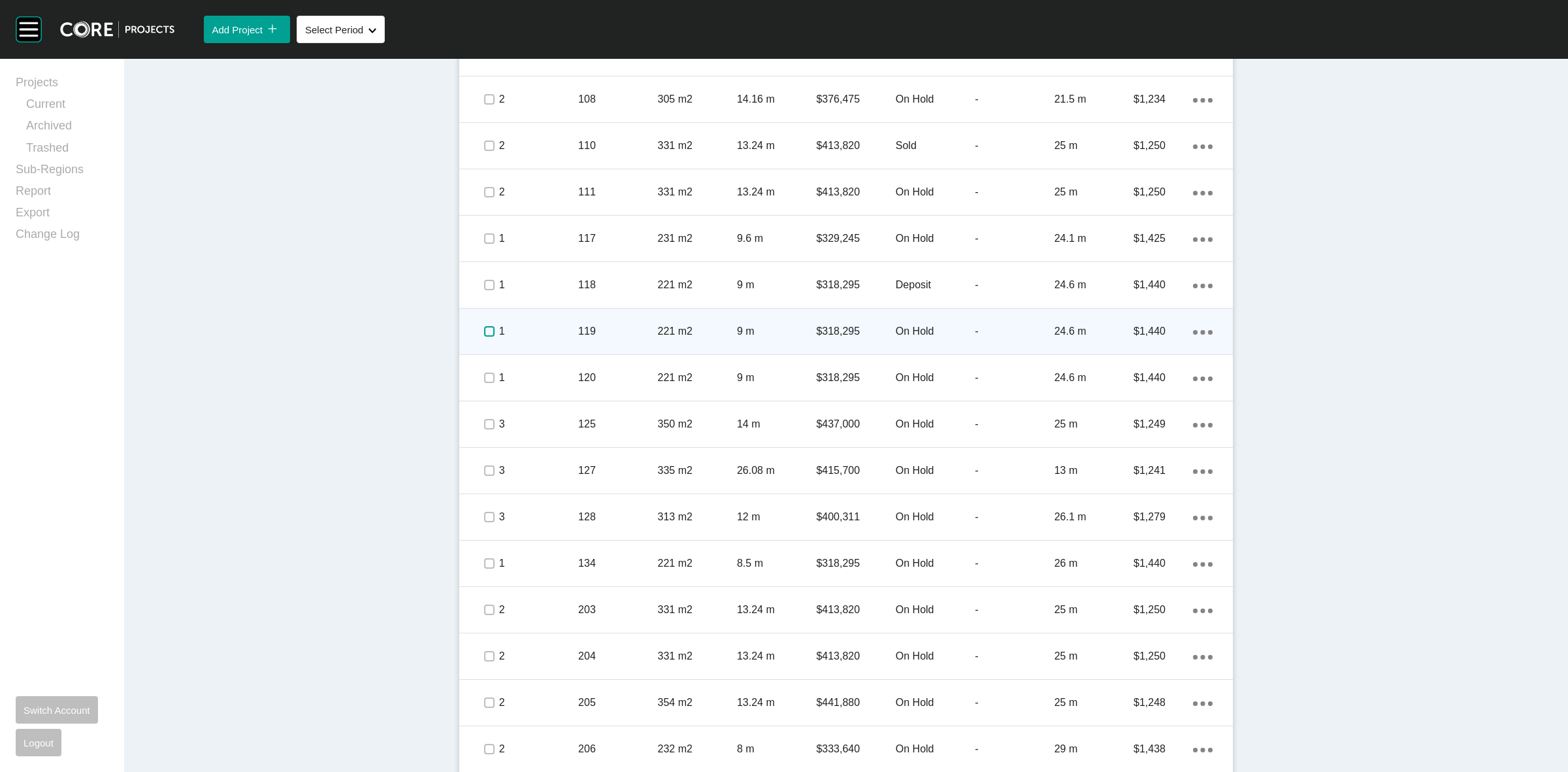
click at [484, 335] on label at bounding box center [489, 331] width 11 height 11
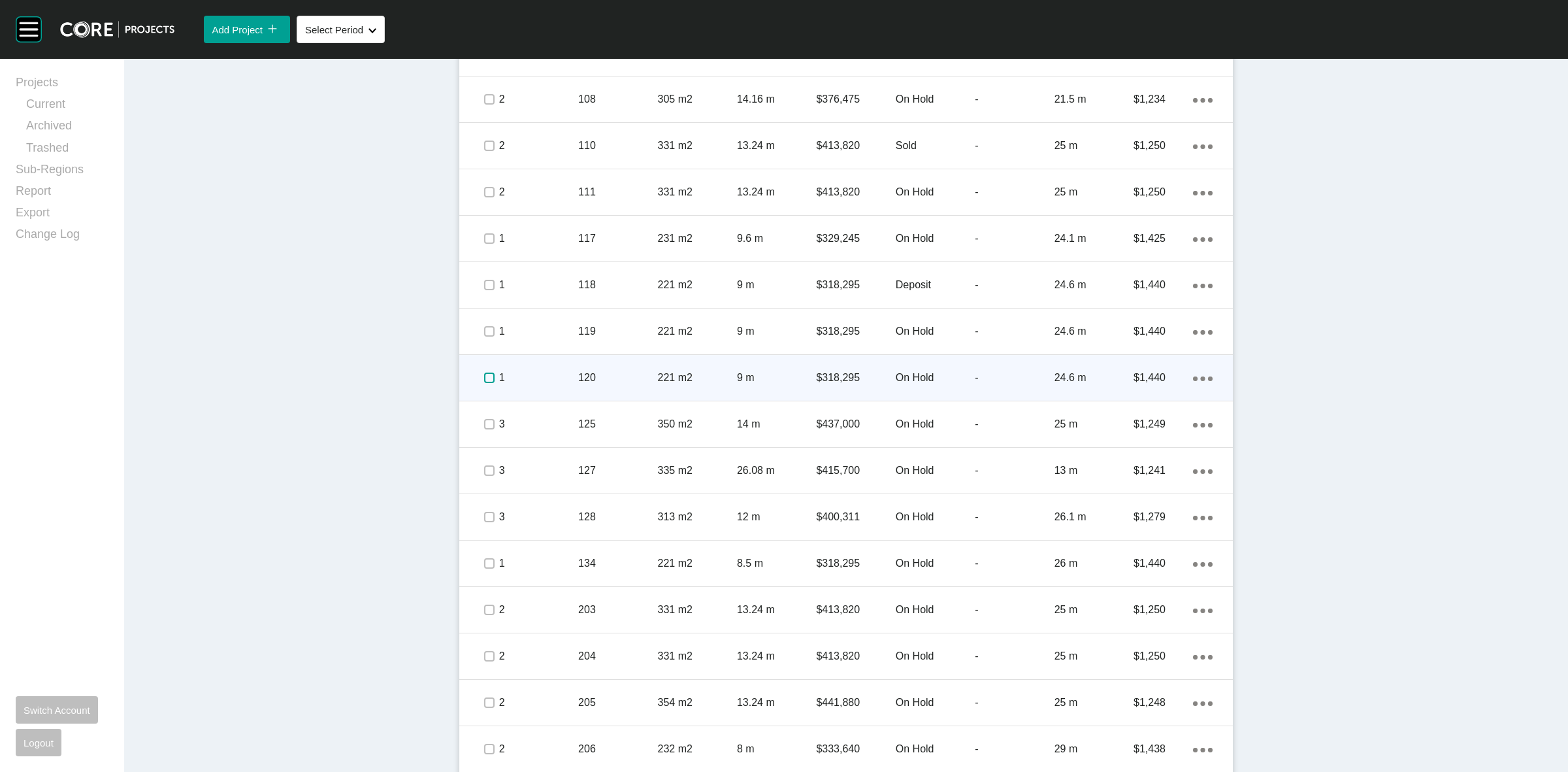
click at [484, 380] on label at bounding box center [489, 378] width 11 height 11
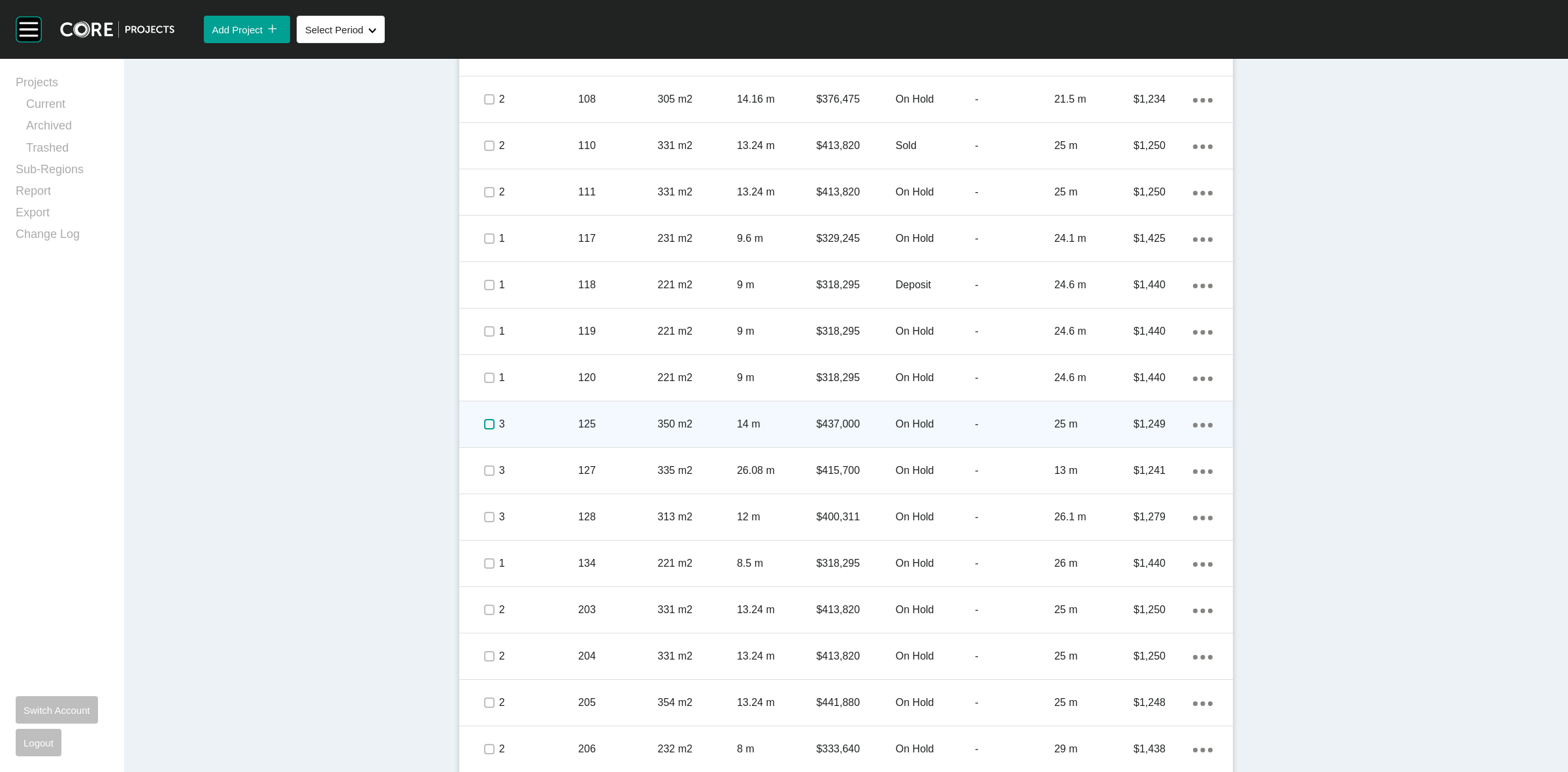
click at [484, 422] on label at bounding box center [489, 425] width 11 height 11
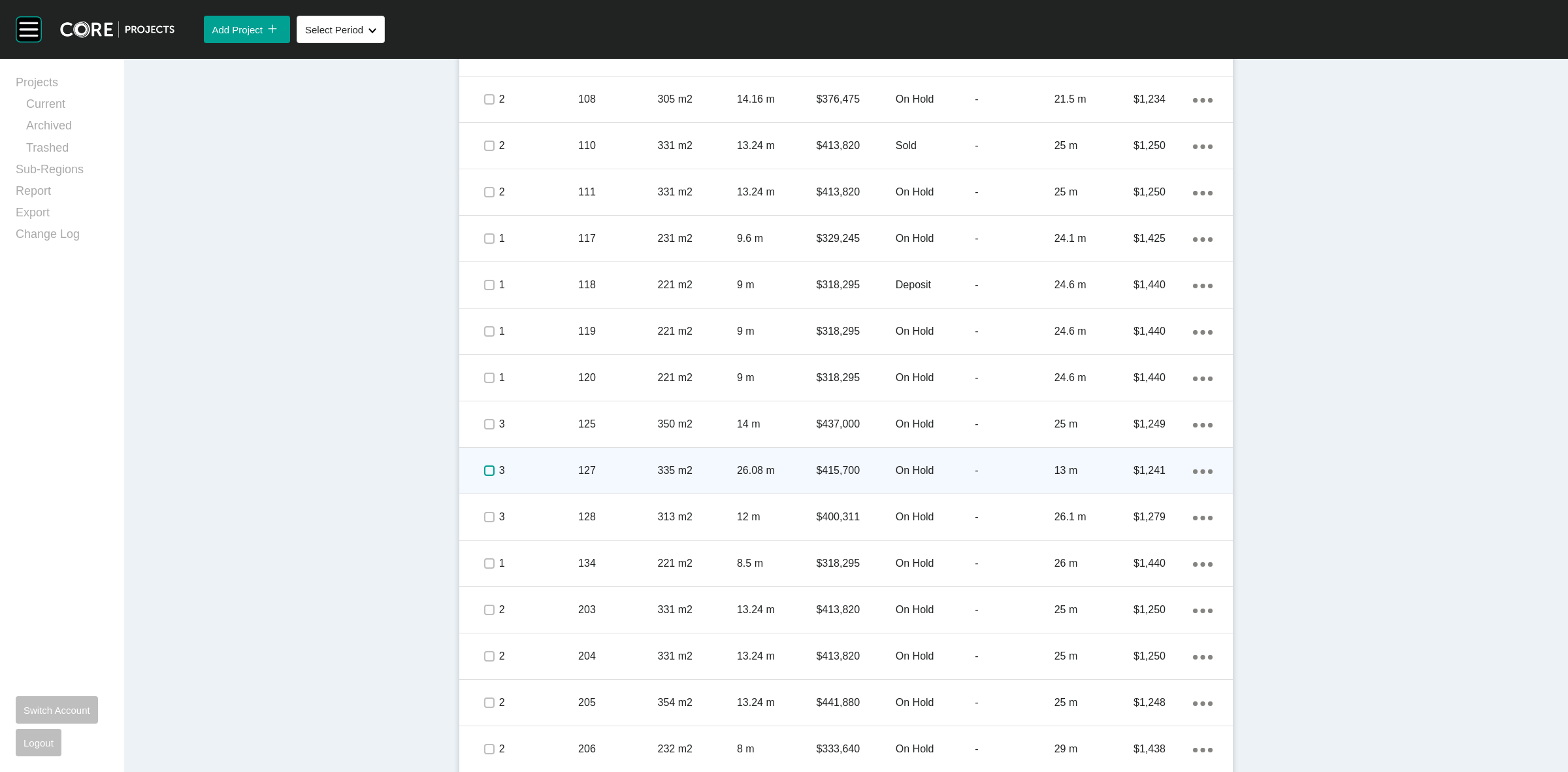
click at [484, 472] on label at bounding box center [489, 471] width 11 height 11
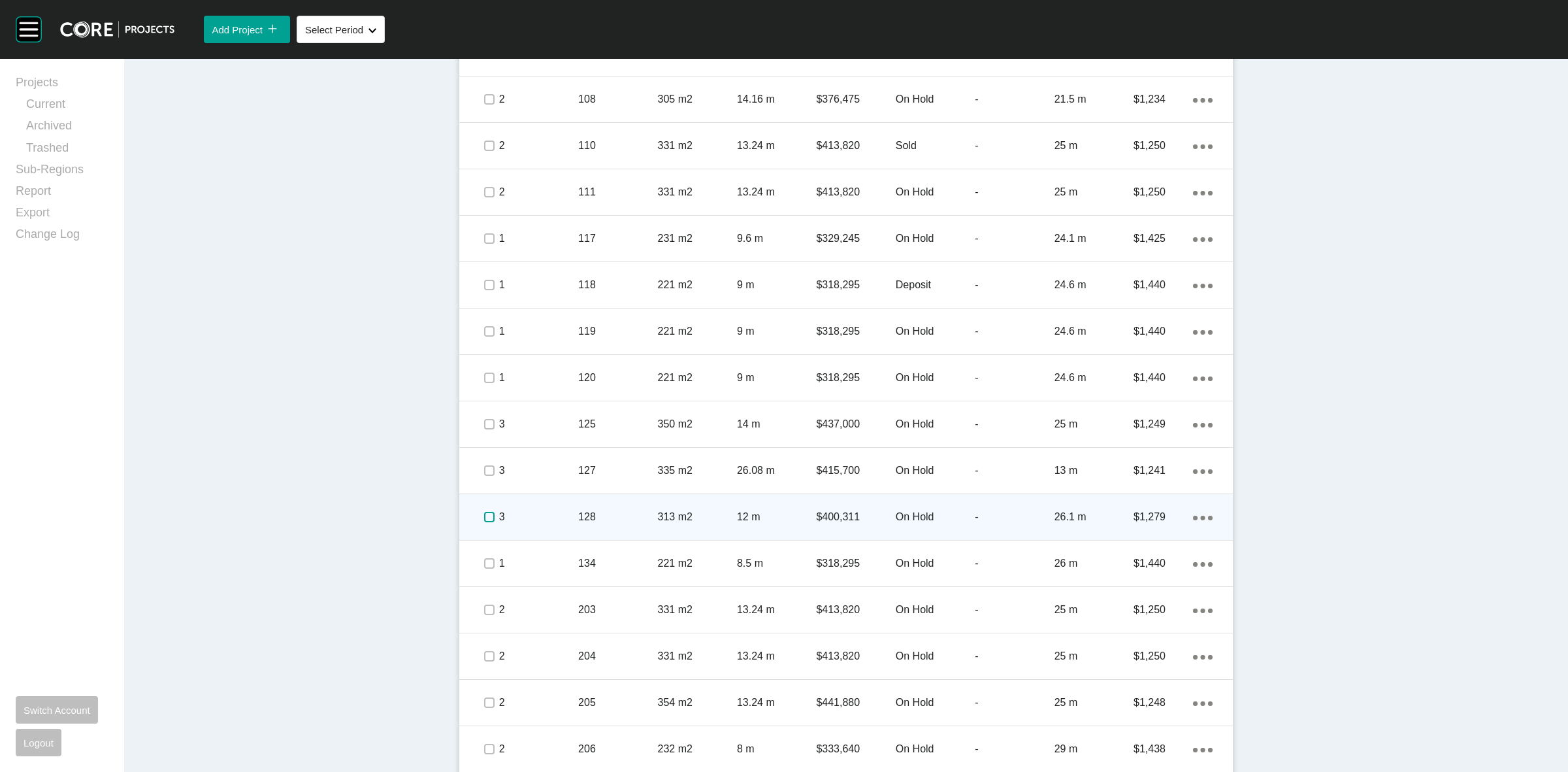
click at [484, 512] on label at bounding box center [489, 517] width 11 height 11
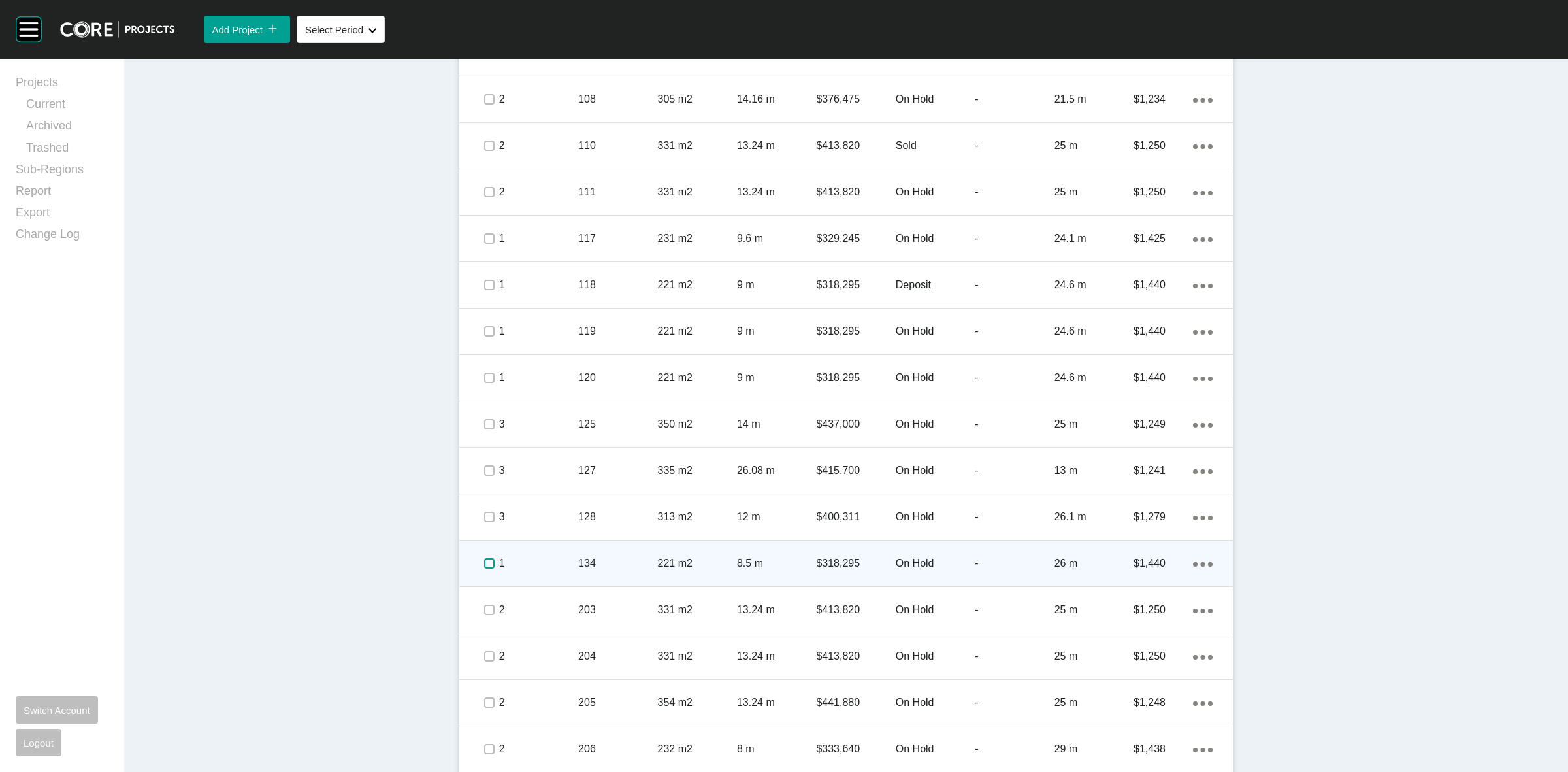
click at [484, 566] on label at bounding box center [489, 563] width 11 height 11
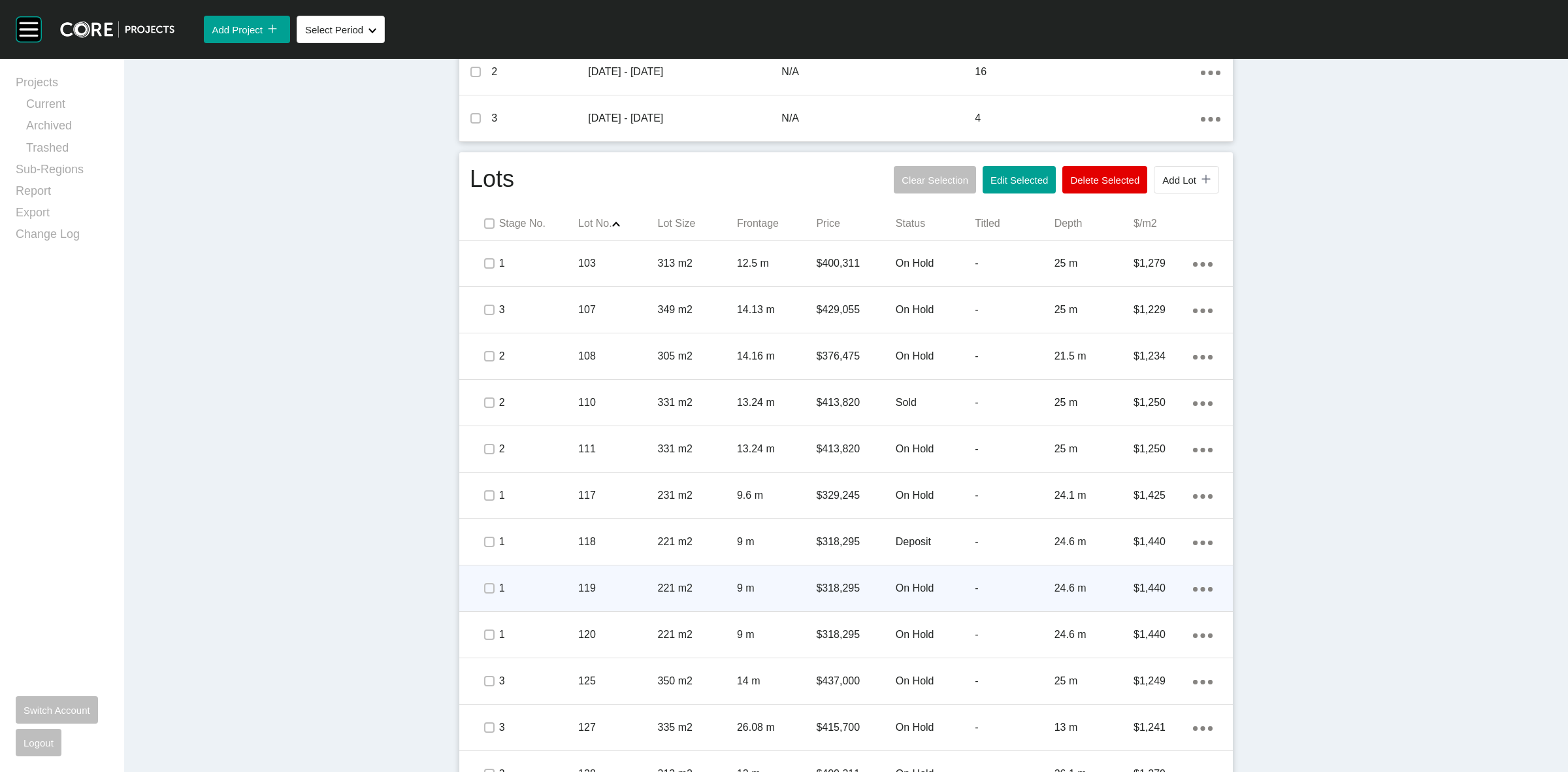
scroll to position [572, 0]
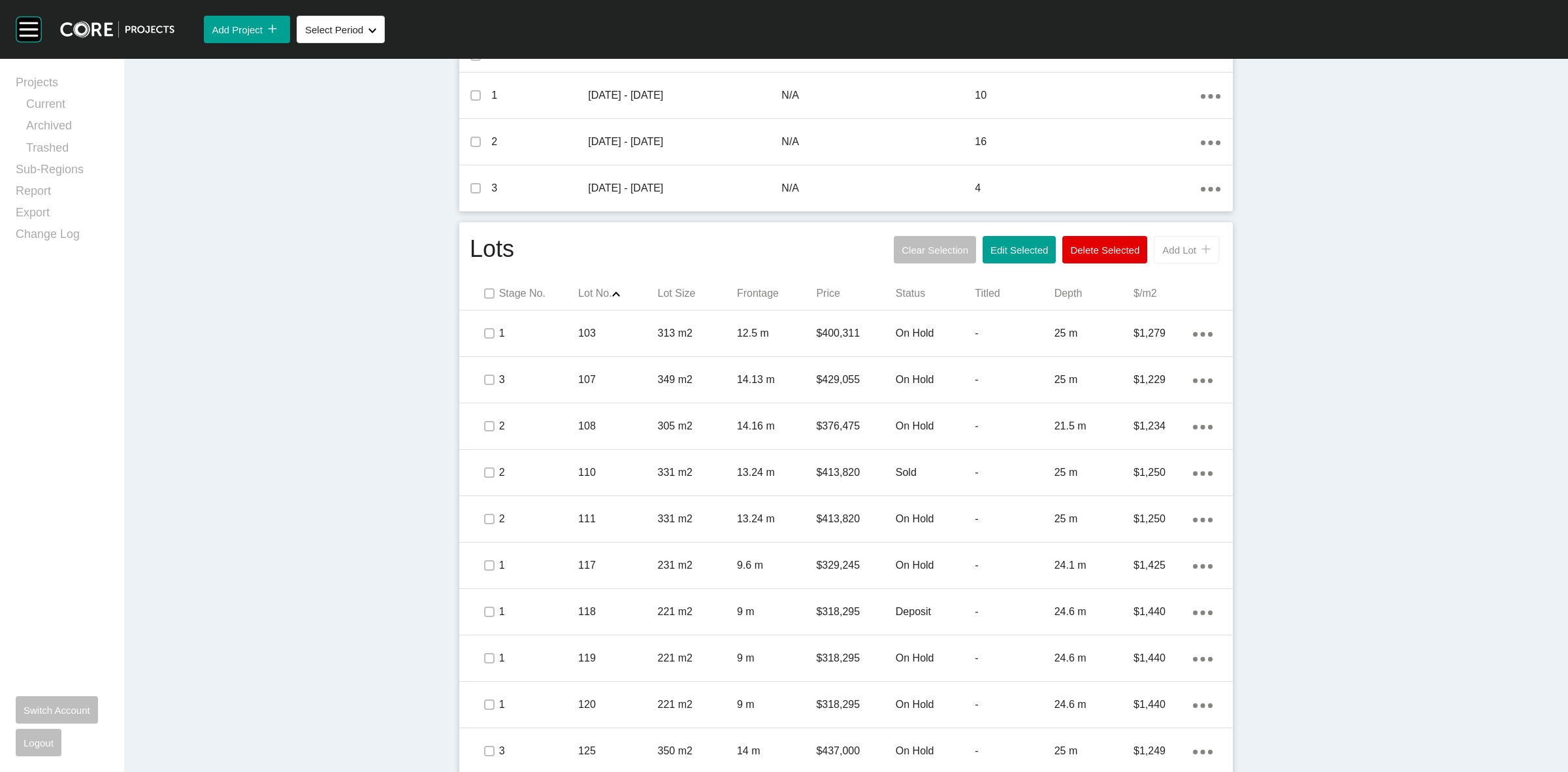
click at [1178, 247] on span "Add Lot" at bounding box center [1179, 250] width 34 height 11
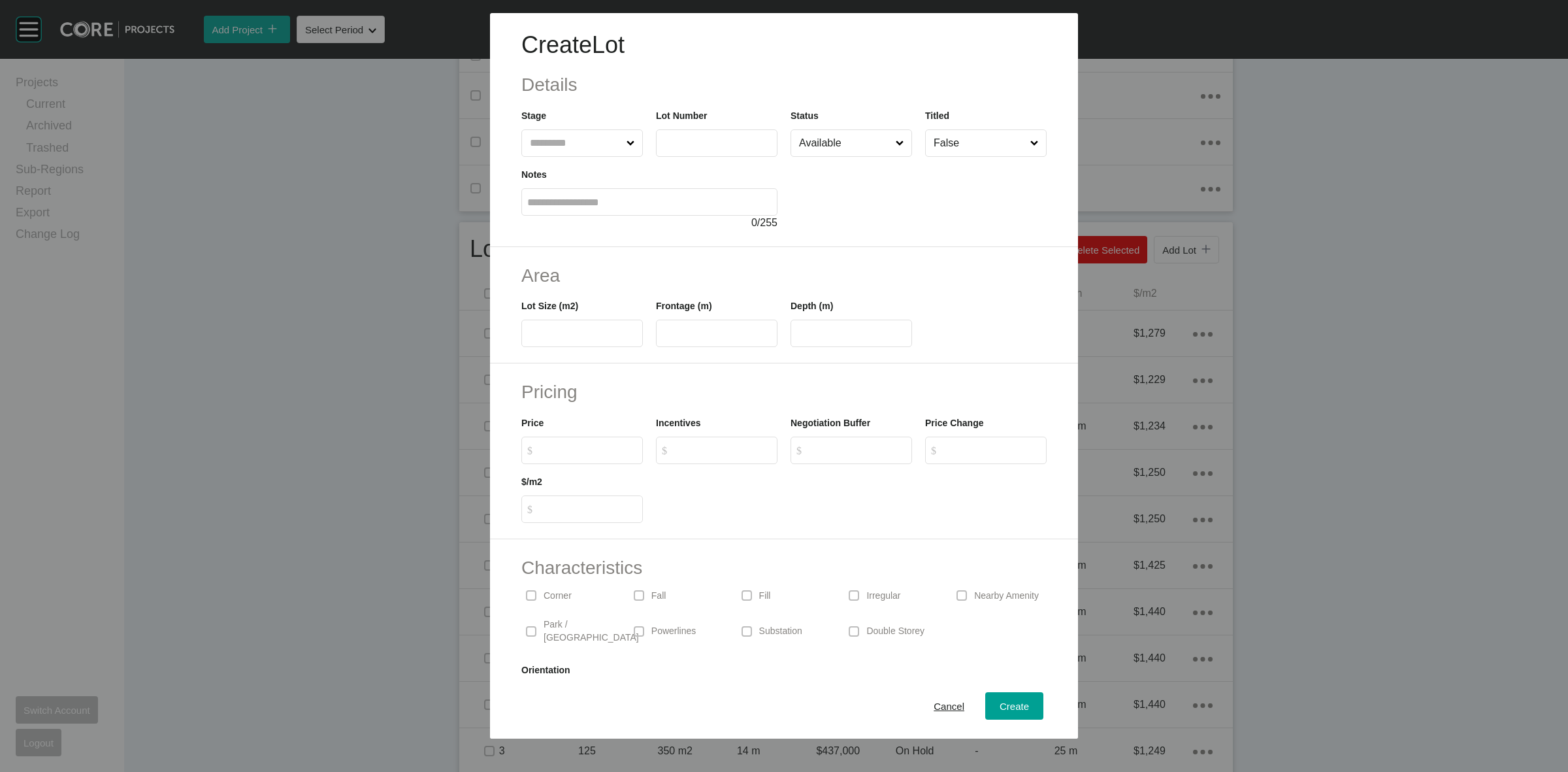
click at [553, 154] on input "text" at bounding box center [575, 143] width 97 height 26
click at [919, 703] on button "Cancel" at bounding box center [948, 706] width 59 height 28
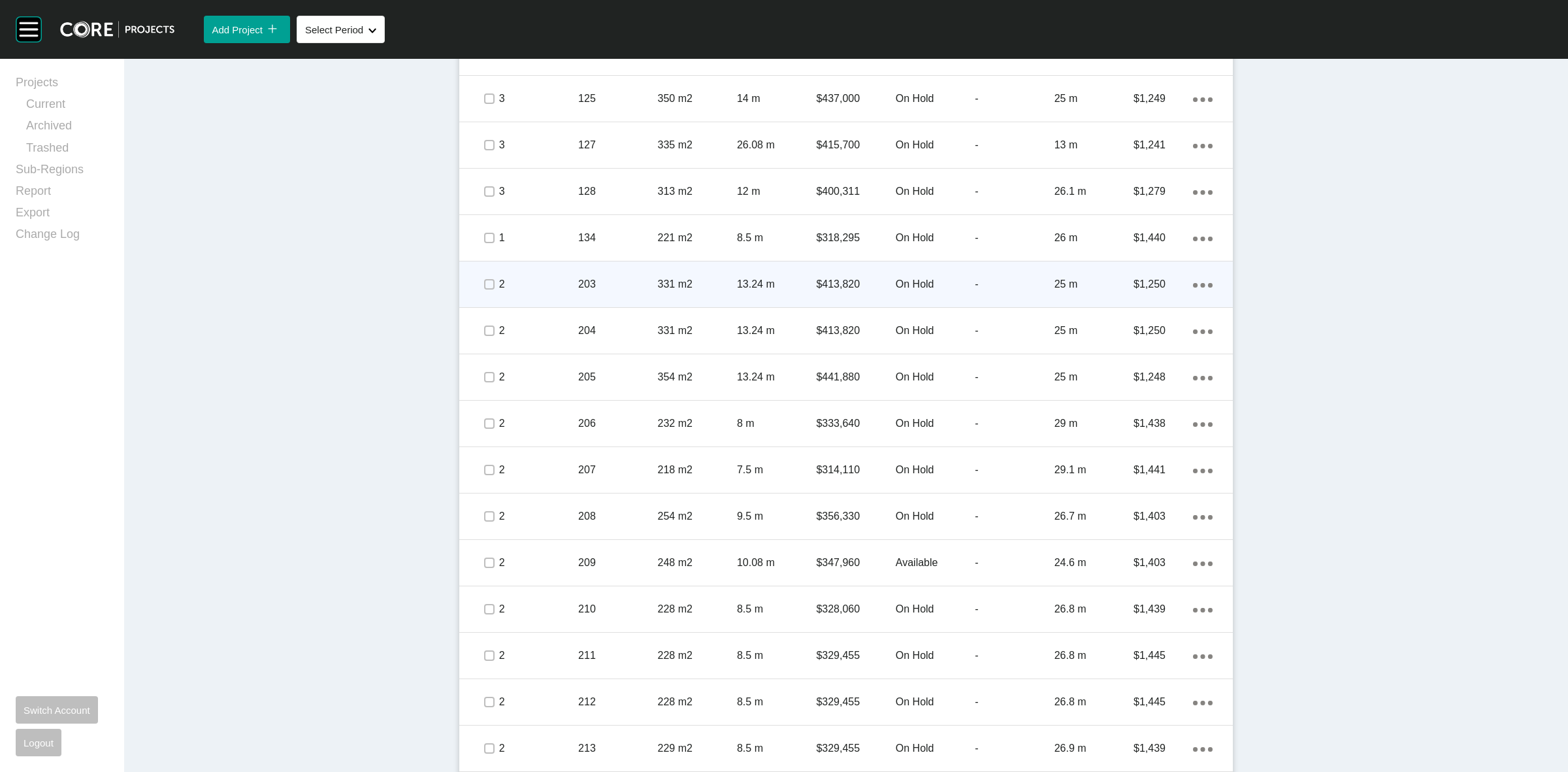
scroll to position [1225, 0]
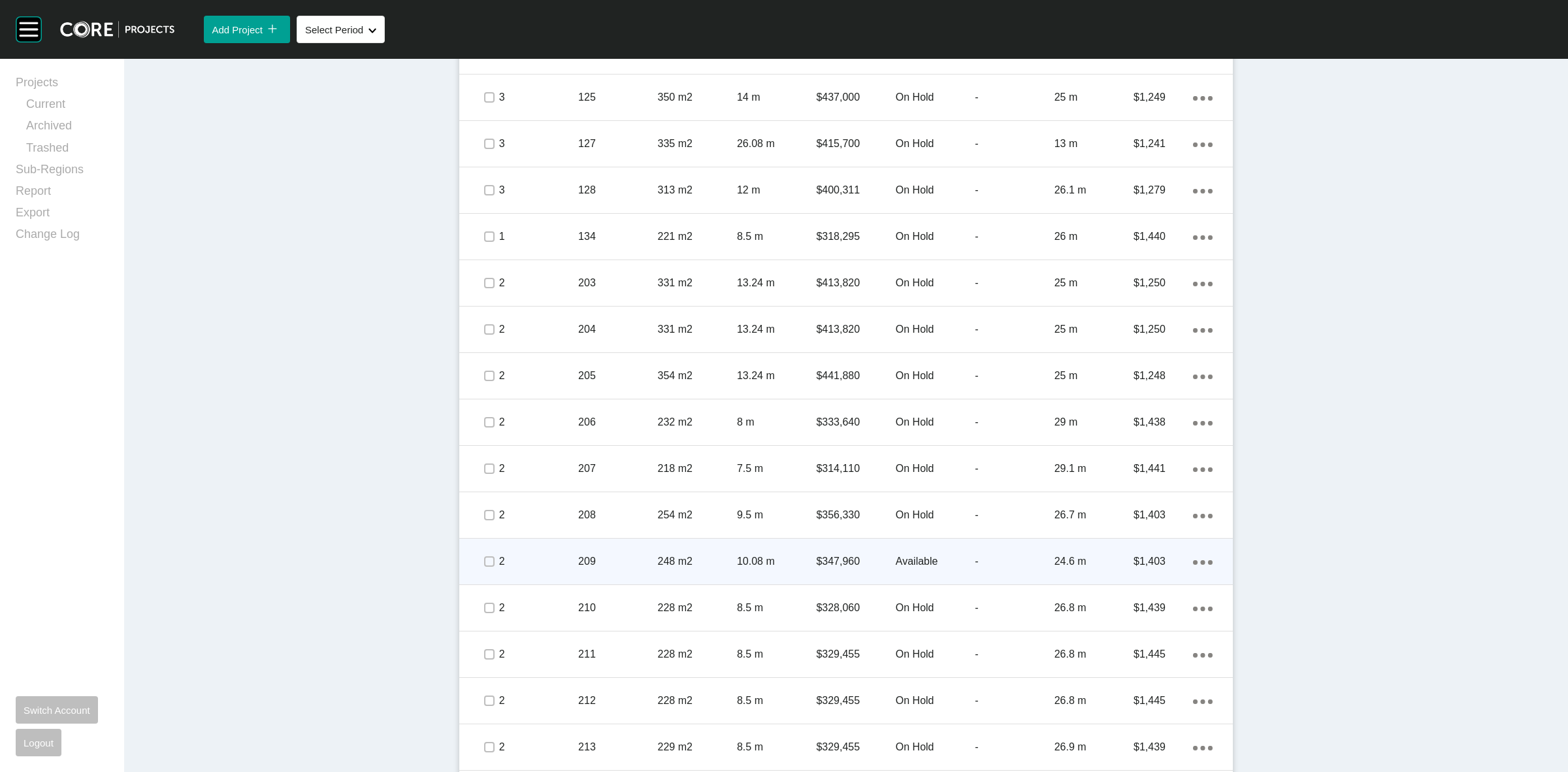
click at [635, 560] on p "209" at bounding box center [618, 561] width 79 height 15
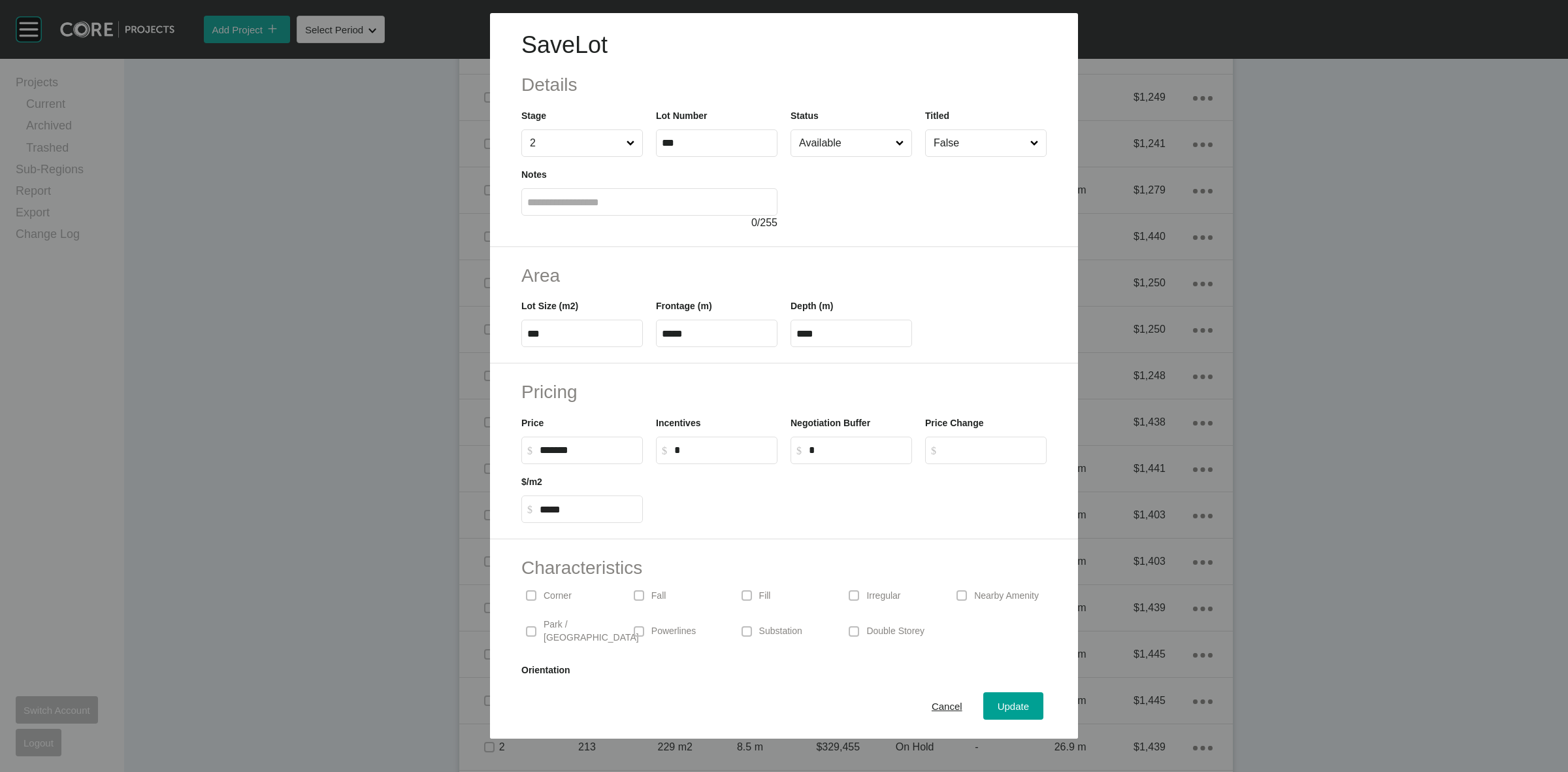
click at [869, 144] on input "Available" at bounding box center [845, 143] width 97 height 26
click at [1004, 710] on span "Update" at bounding box center [1013, 706] width 32 height 11
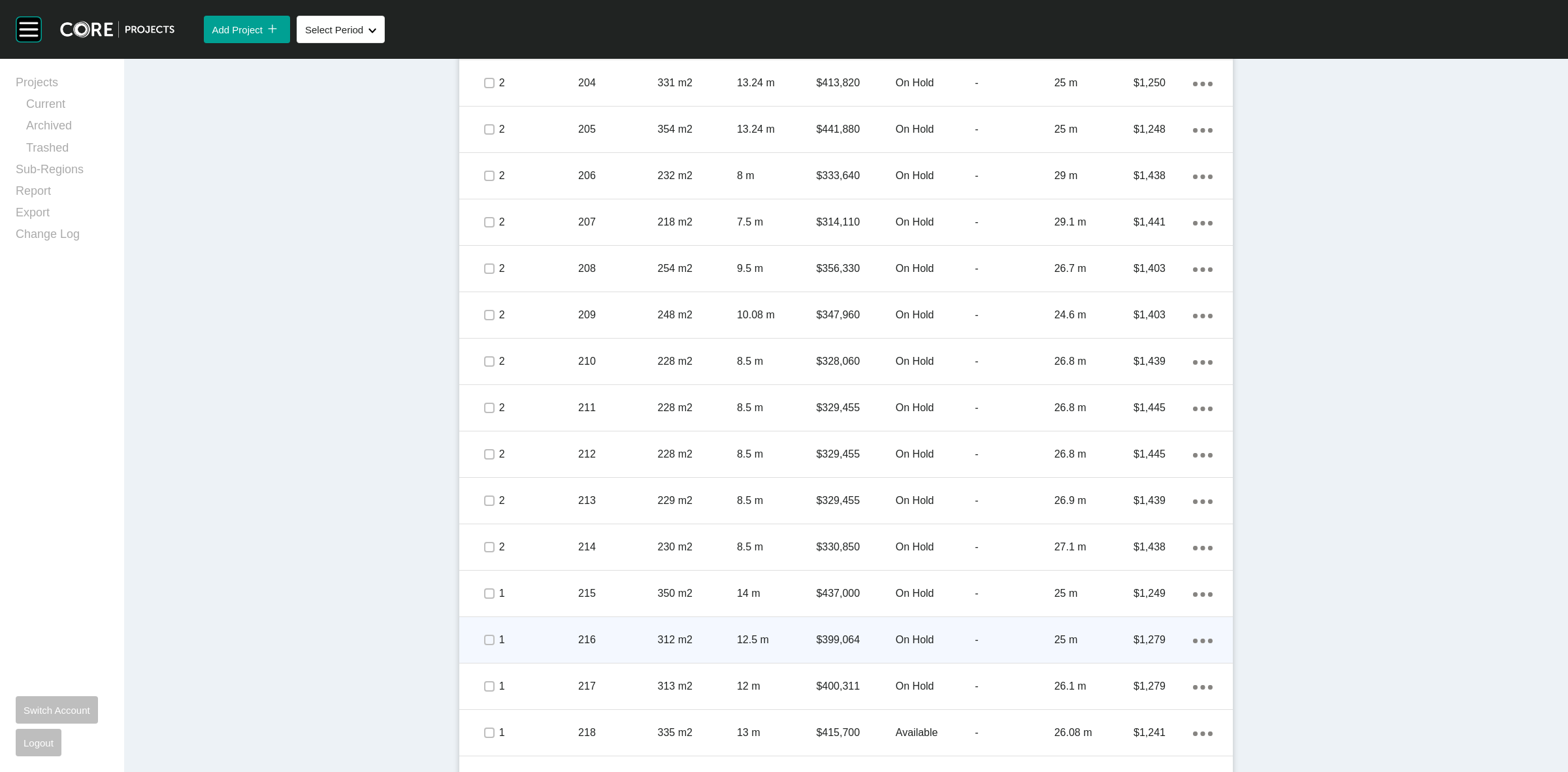
scroll to position [1508, 0]
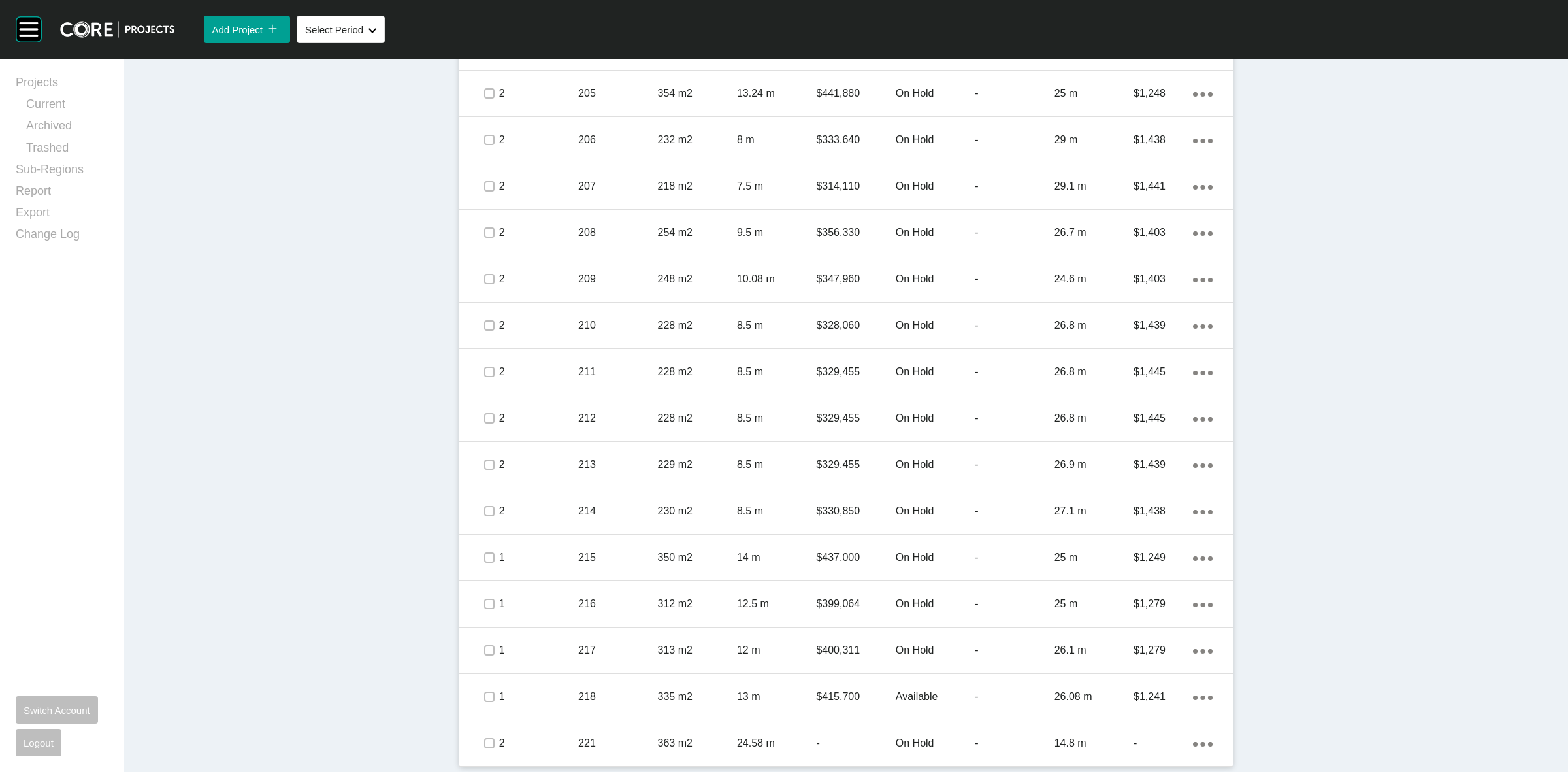
drag, startPoint x: 630, startPoint y: 733, endPoint x: 685, endPoint y: 637, distance: 110.6
click at [631, 733] on div "221" at bounding box center [618, 743] width 79 height 41
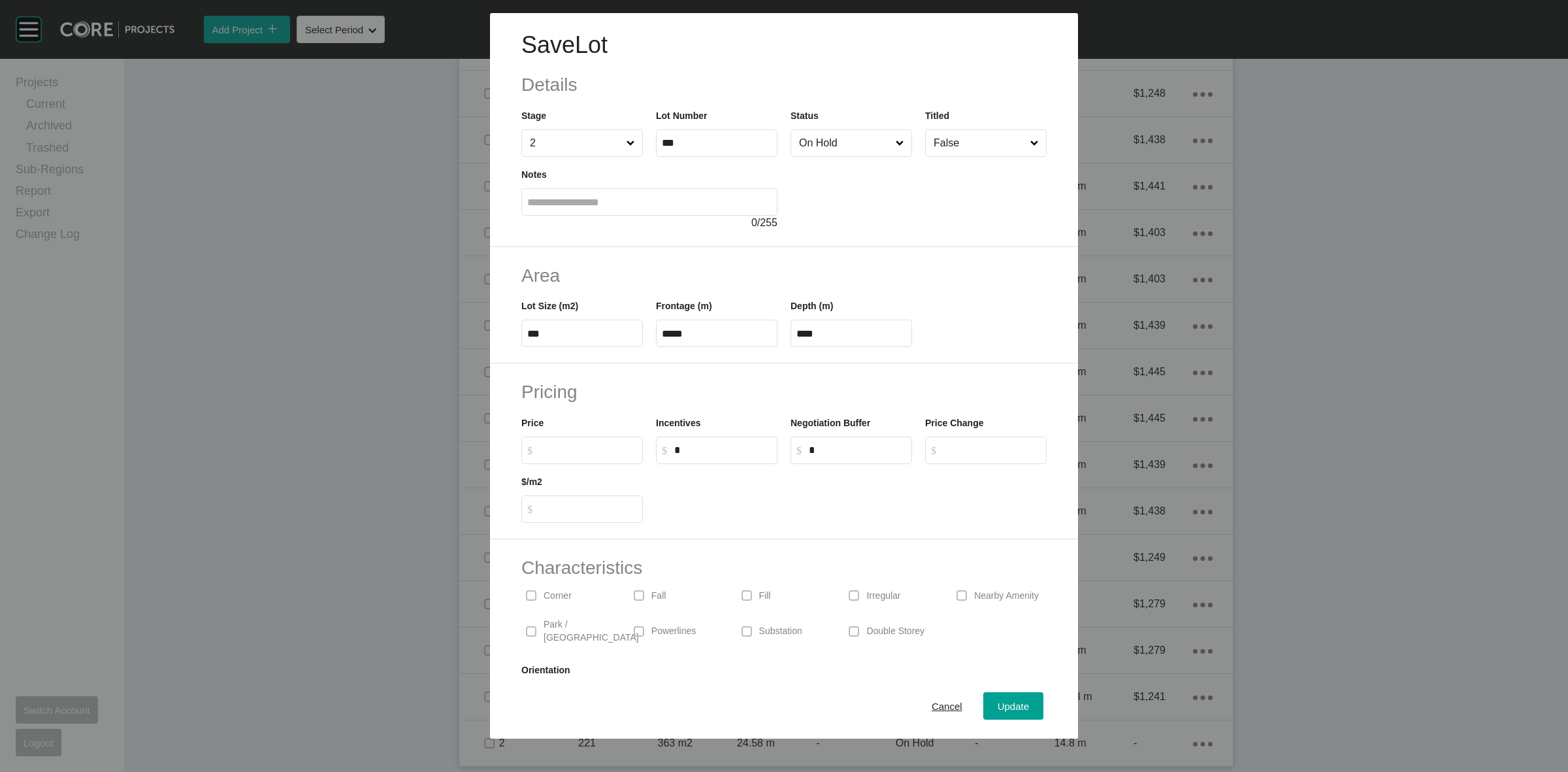
click at [849, 144] on input "On Hold" at bounding box center [845, 143] width 97 height 26
click at [997, 707] on span "Update" at bounding box center [1013, 706] width 32 height 11
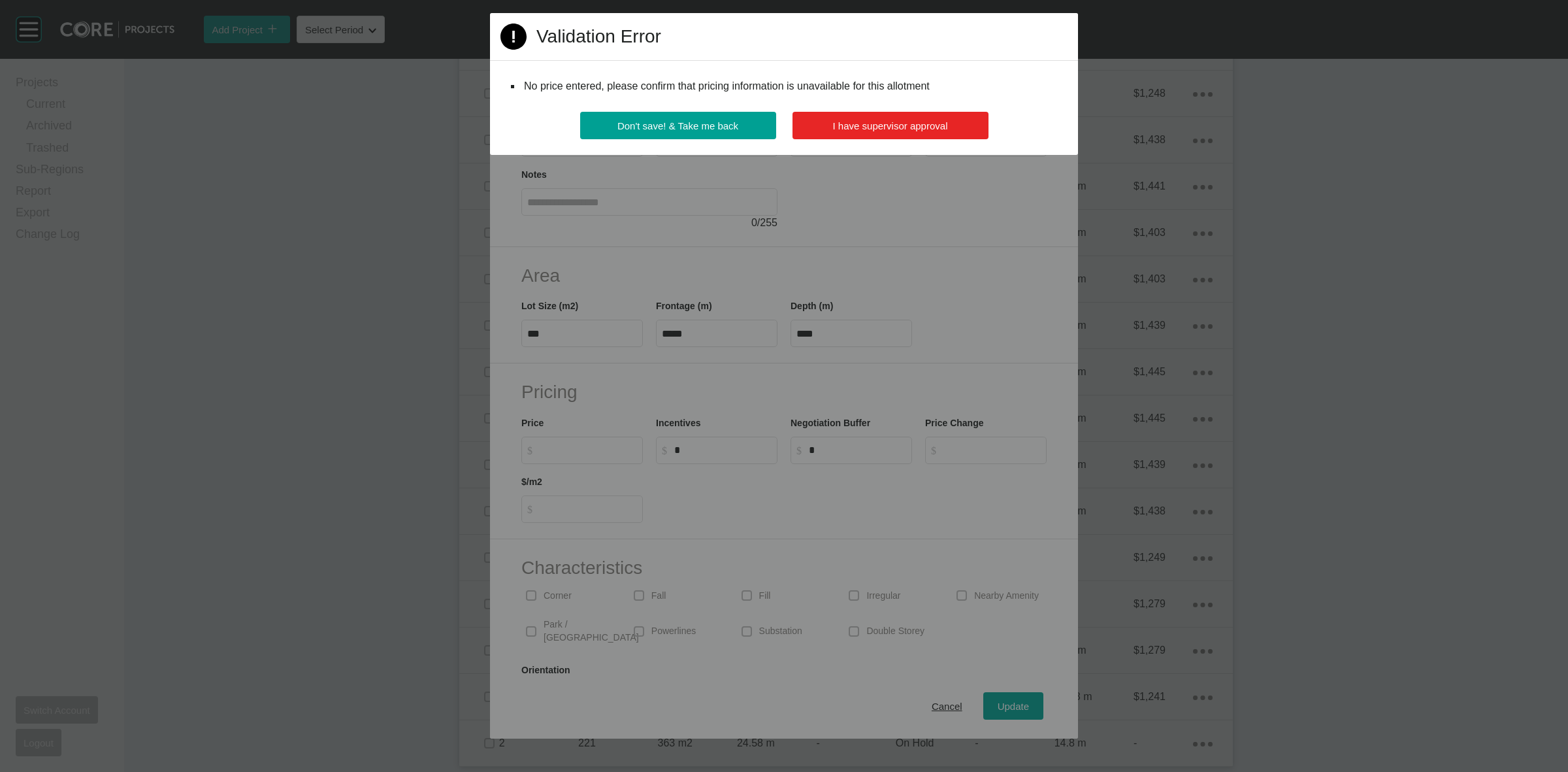
click at [915, 128] on span "I have supervisor approval" at bounding box center [890, 126] width 115 height 11
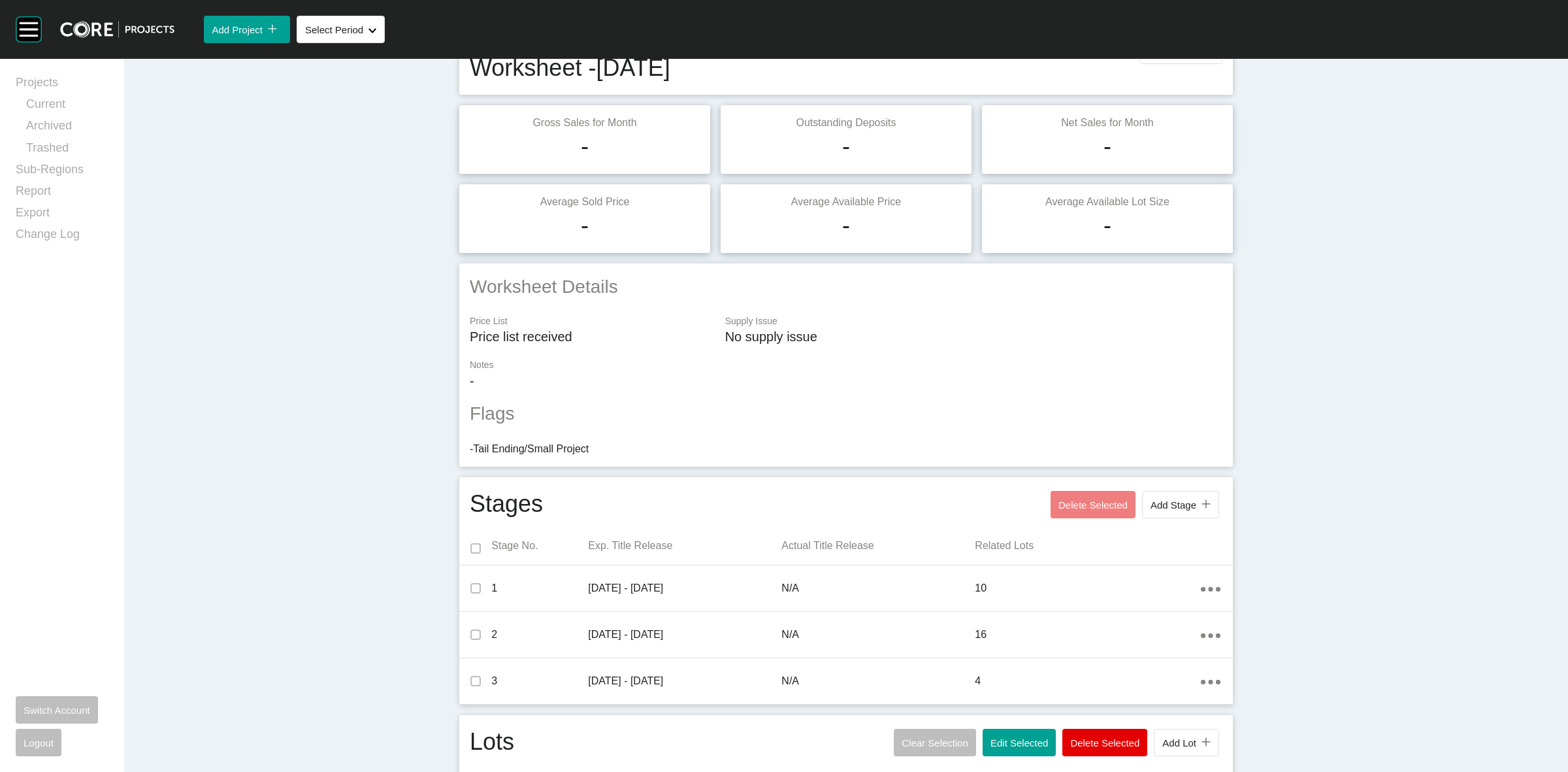
scroll to position [0, 0]
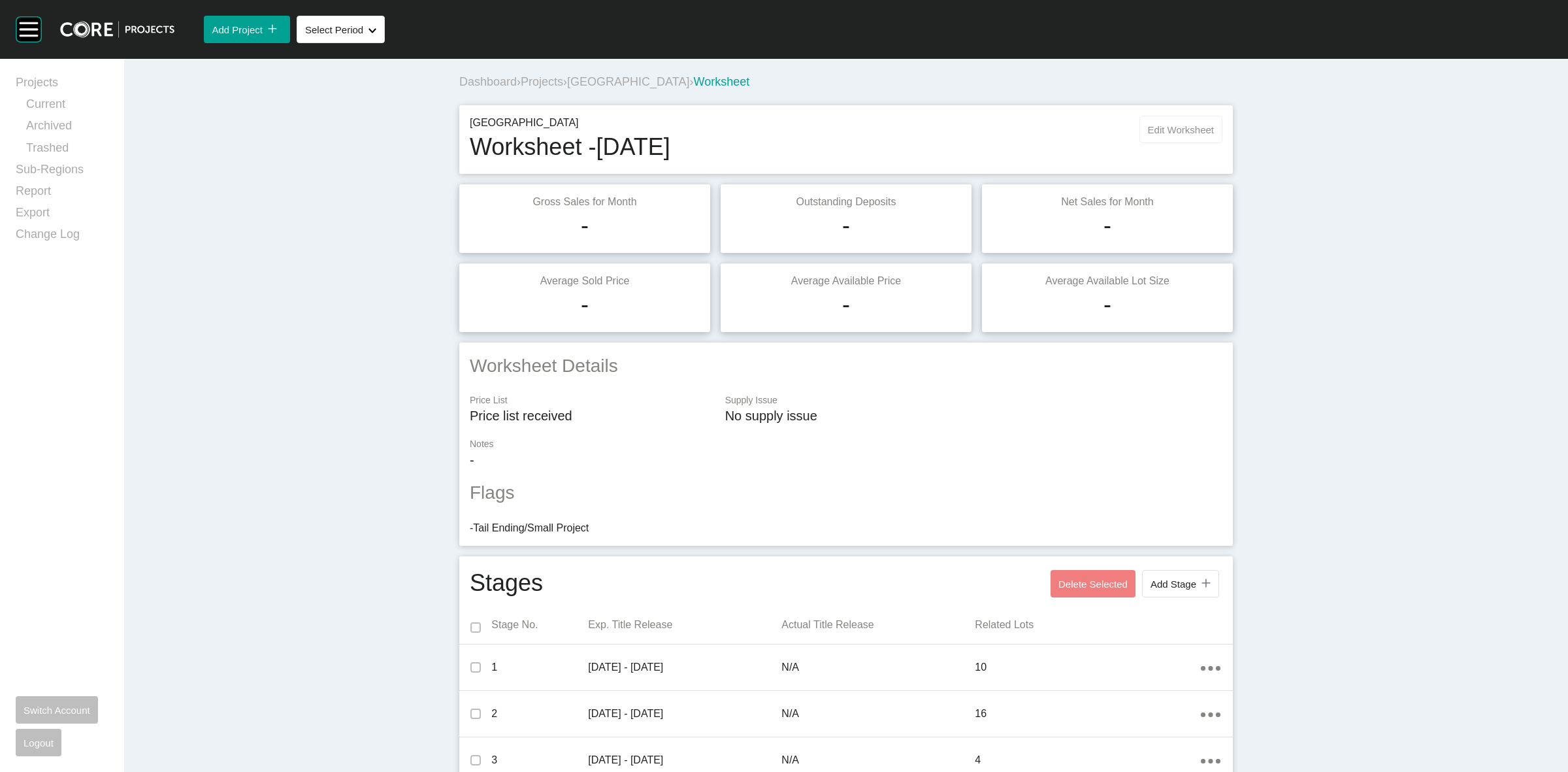
click at [1194, 131] on span "Edit Worksheet" at bounding box center [1181, 129] width 66 height 11
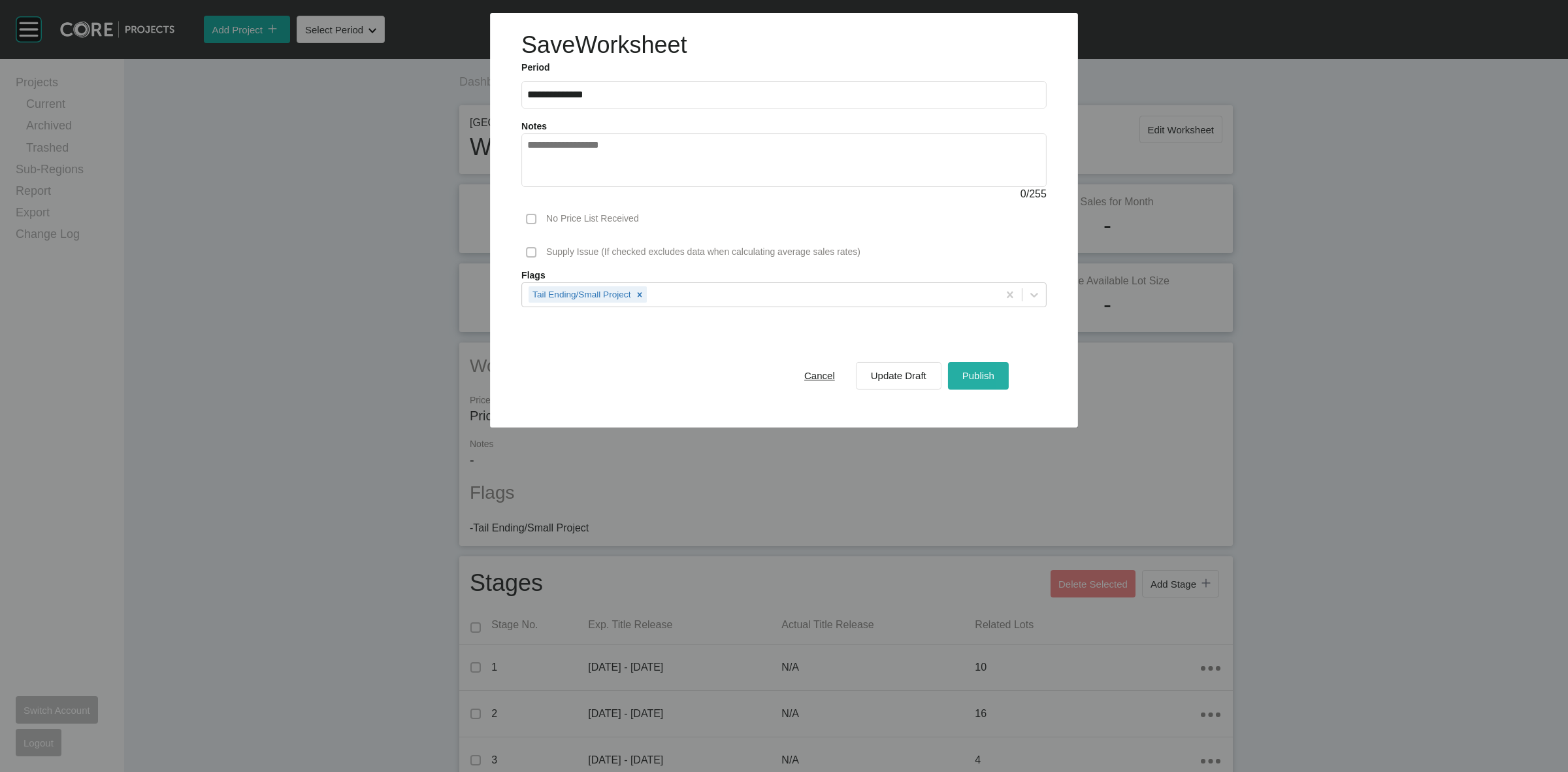
click at [980, 376] on span "Publish" at bounding box center [978, 375] width 32 height 11
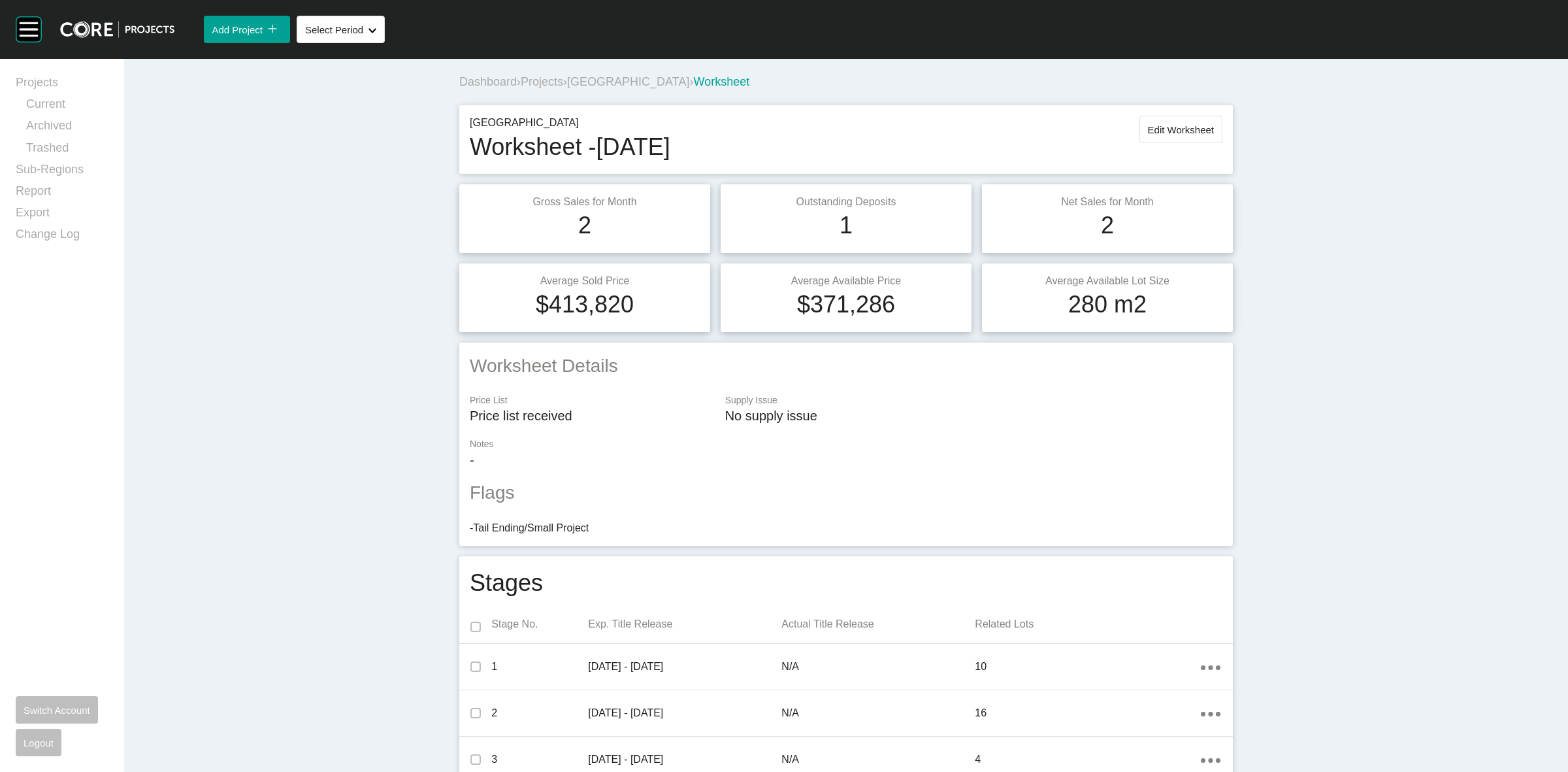
click at [638, 79] on span "[GEOGRAPHIC_DATA]" at bounding box center [628, 82] width 122 height 13
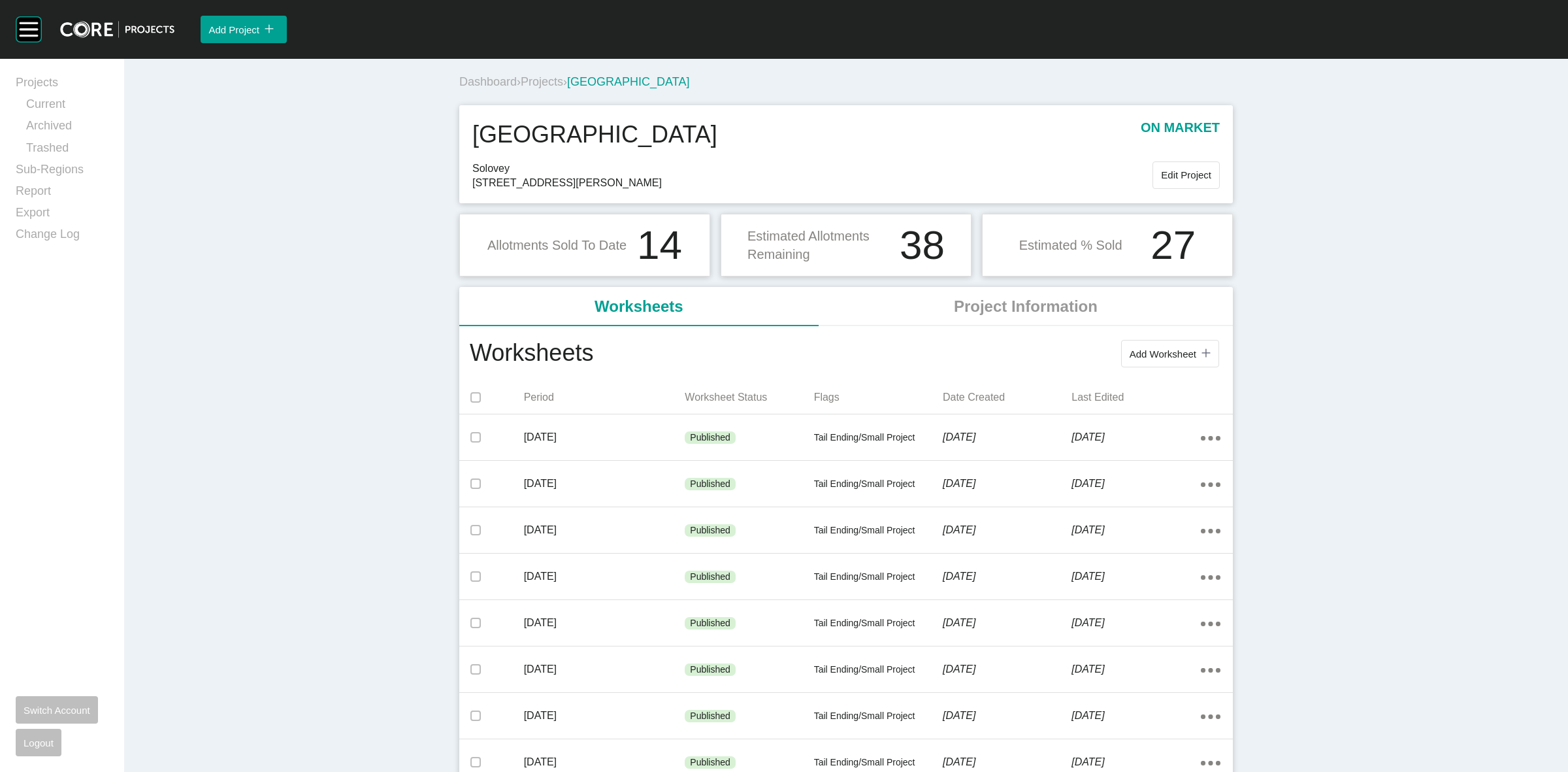
click at [548, 82] on span "Projects" at bounding box center [541, 82] width 42 height 13
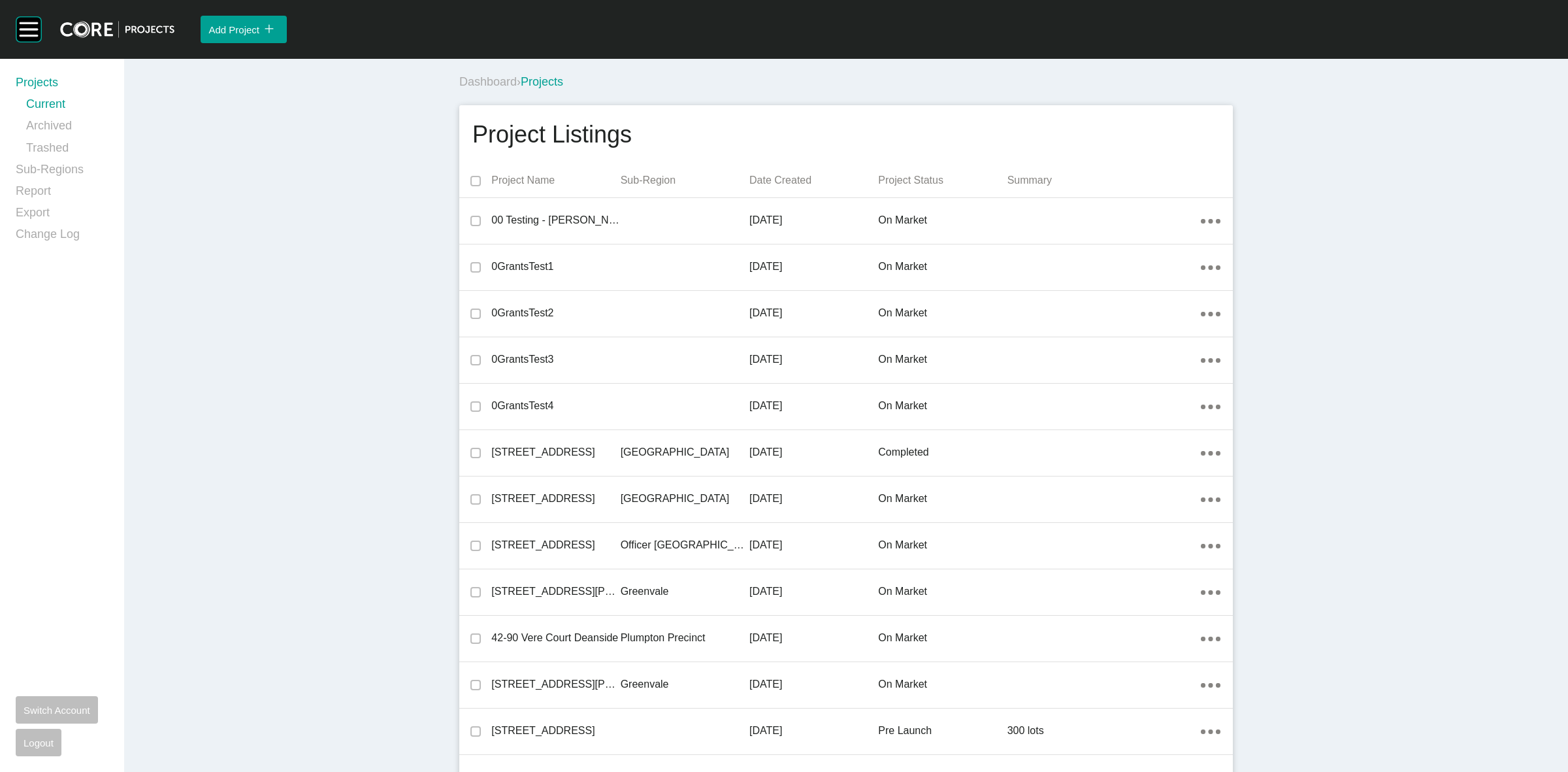
scroll to position [18618, 0]
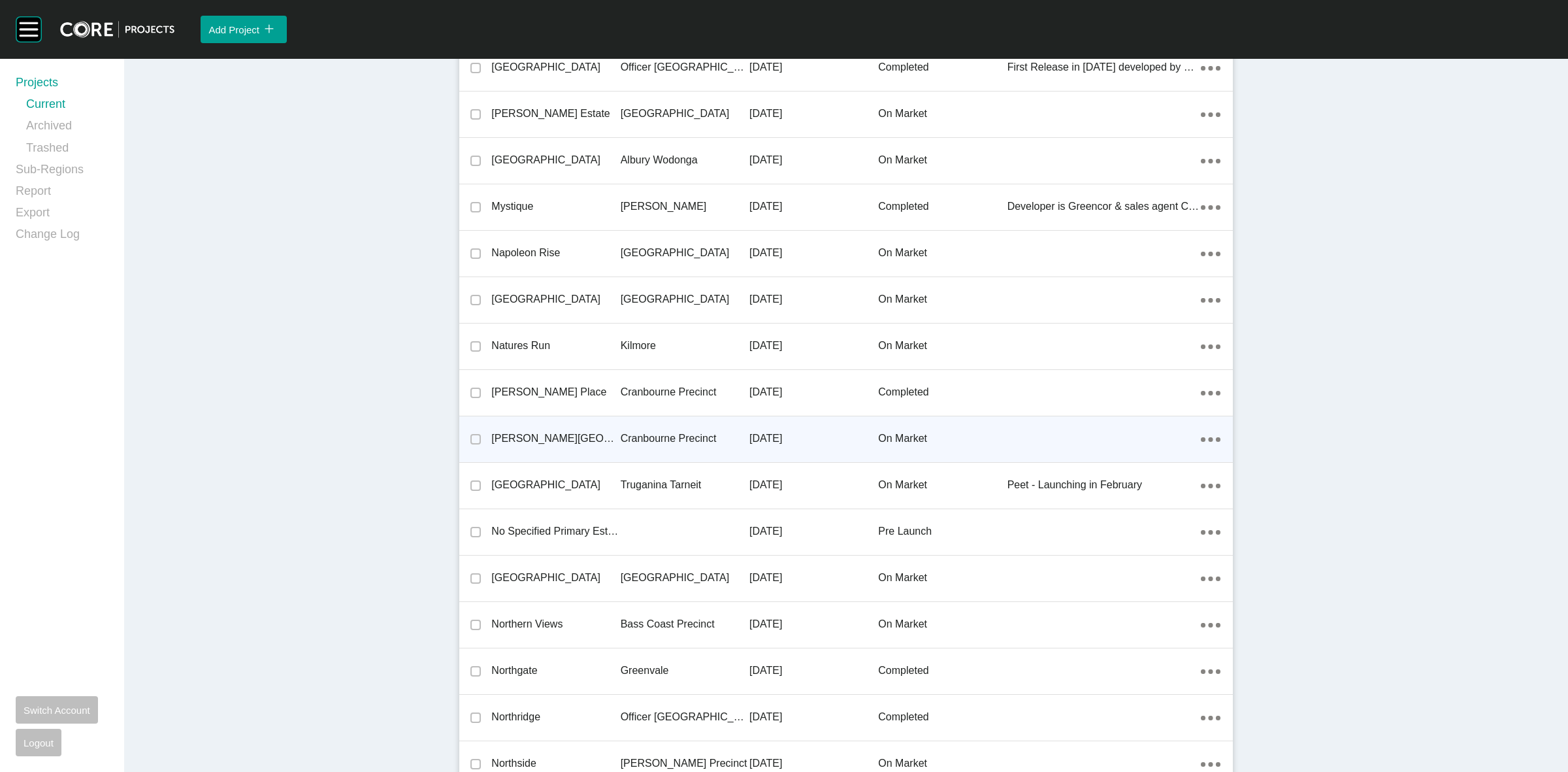
click at [654, 431] on p "Cranbourne Precinct" at bounding box center [685, 438] width 129 height 15
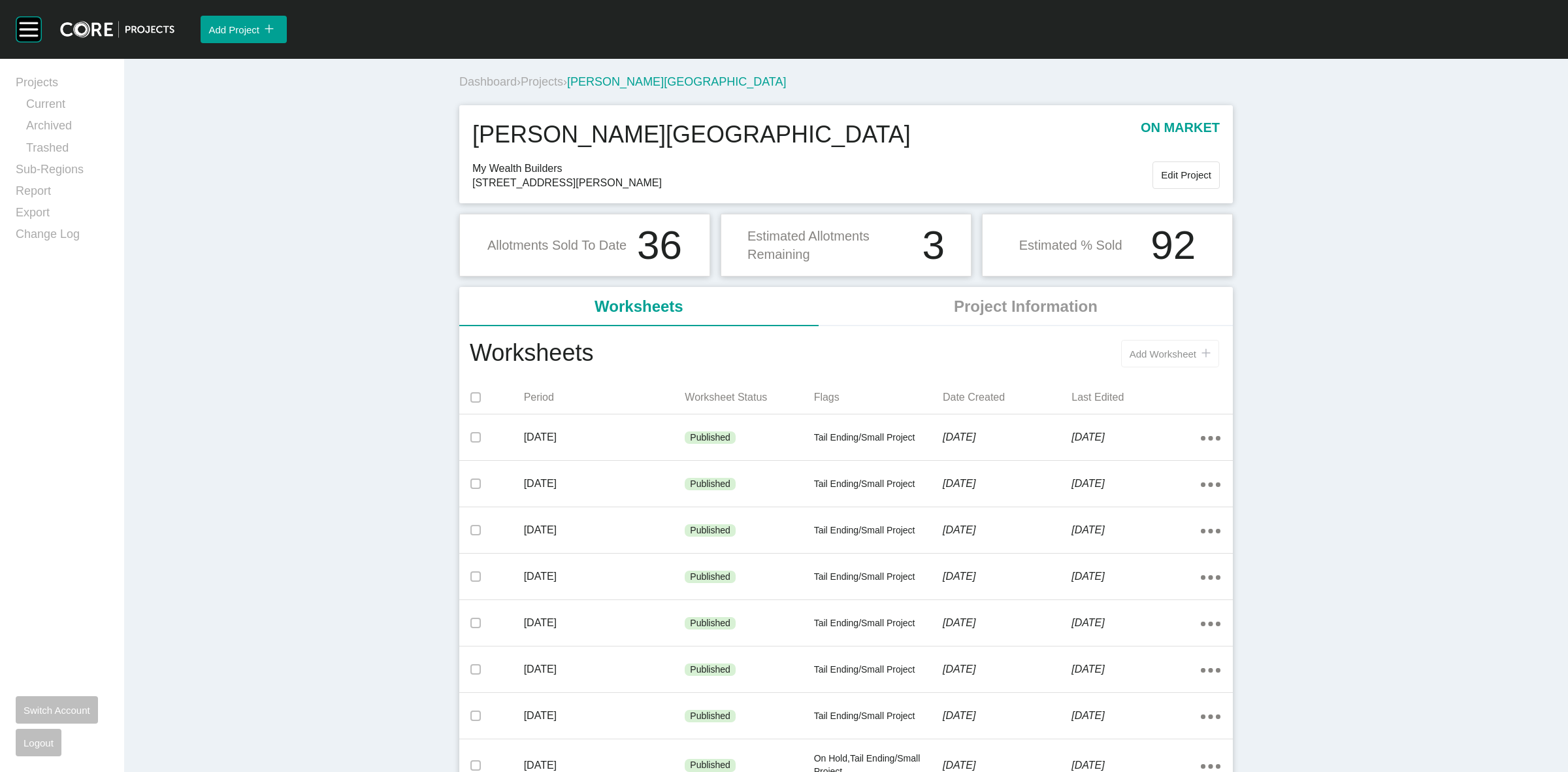
click at [1130, 350] on span "Add Worksheet" at bounding box center [1162, 354] width 67 height 11
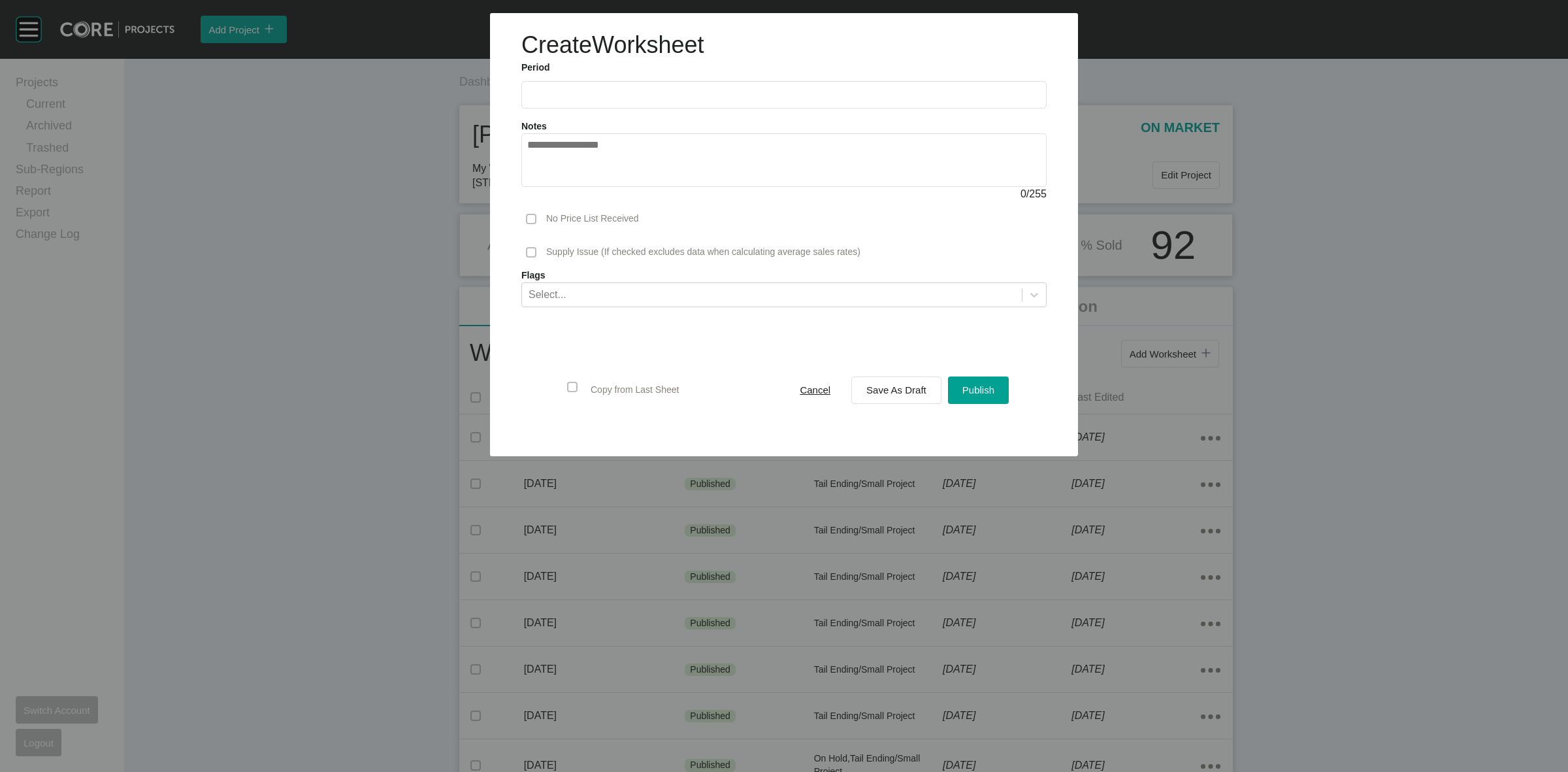
click at [720, 92] on input "text" at bounding box center [783, 94] width 514 height 11
click at [625, 185] on li "Sep" at bounding box center [633, 190] width 44 height 22
type input "**********"
drag, startPoint x: 882, startPoint y: 385, endPoint x: 884, endPoint y: 655, distance: 270.0
click at [883, 389] on span "Save As Draft" at bounding box center [896, 390] width 60 height 11
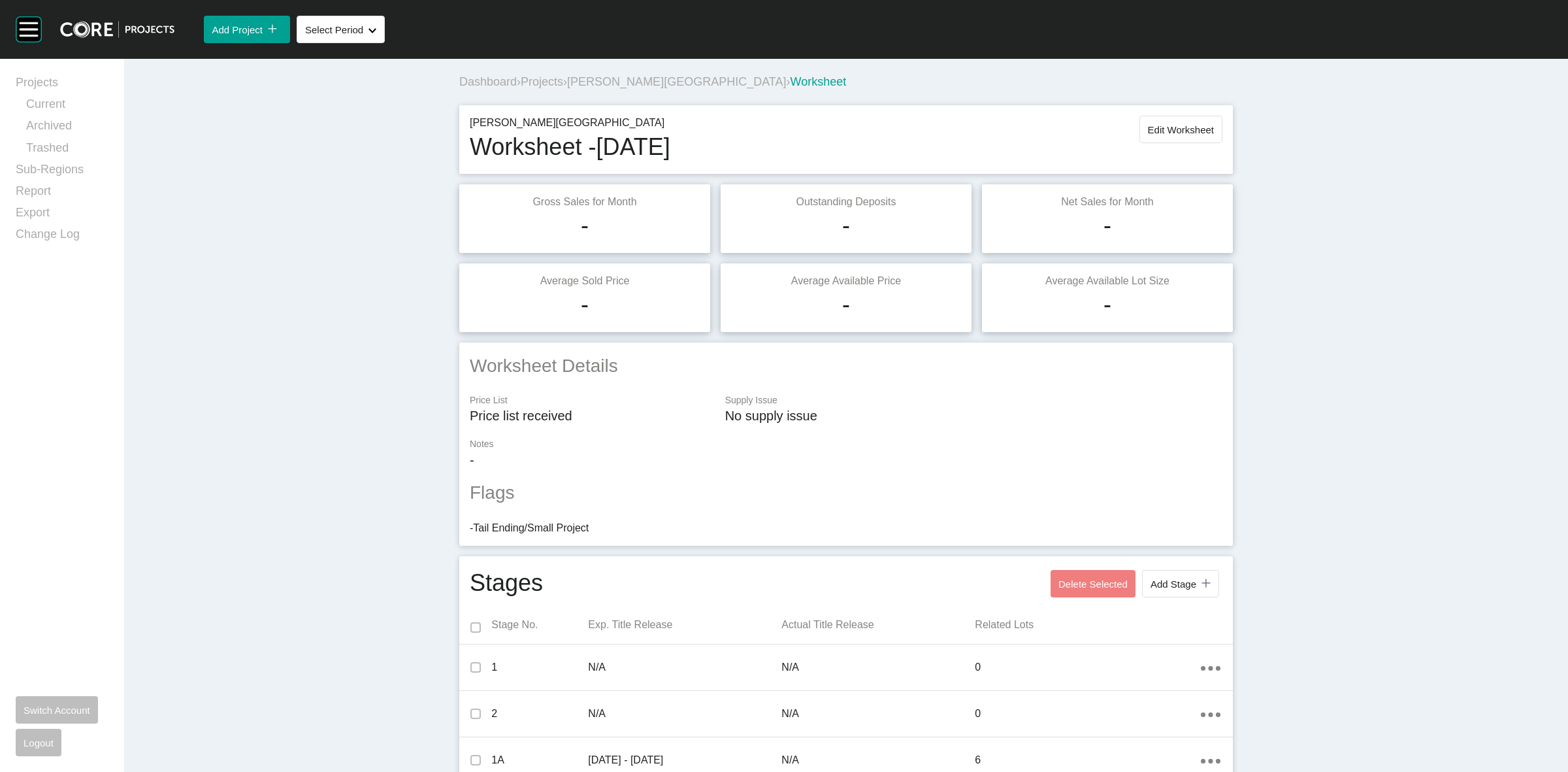
click at [536, 82] on span "Projects" at bounding box center [541, 82] width 42 height 13
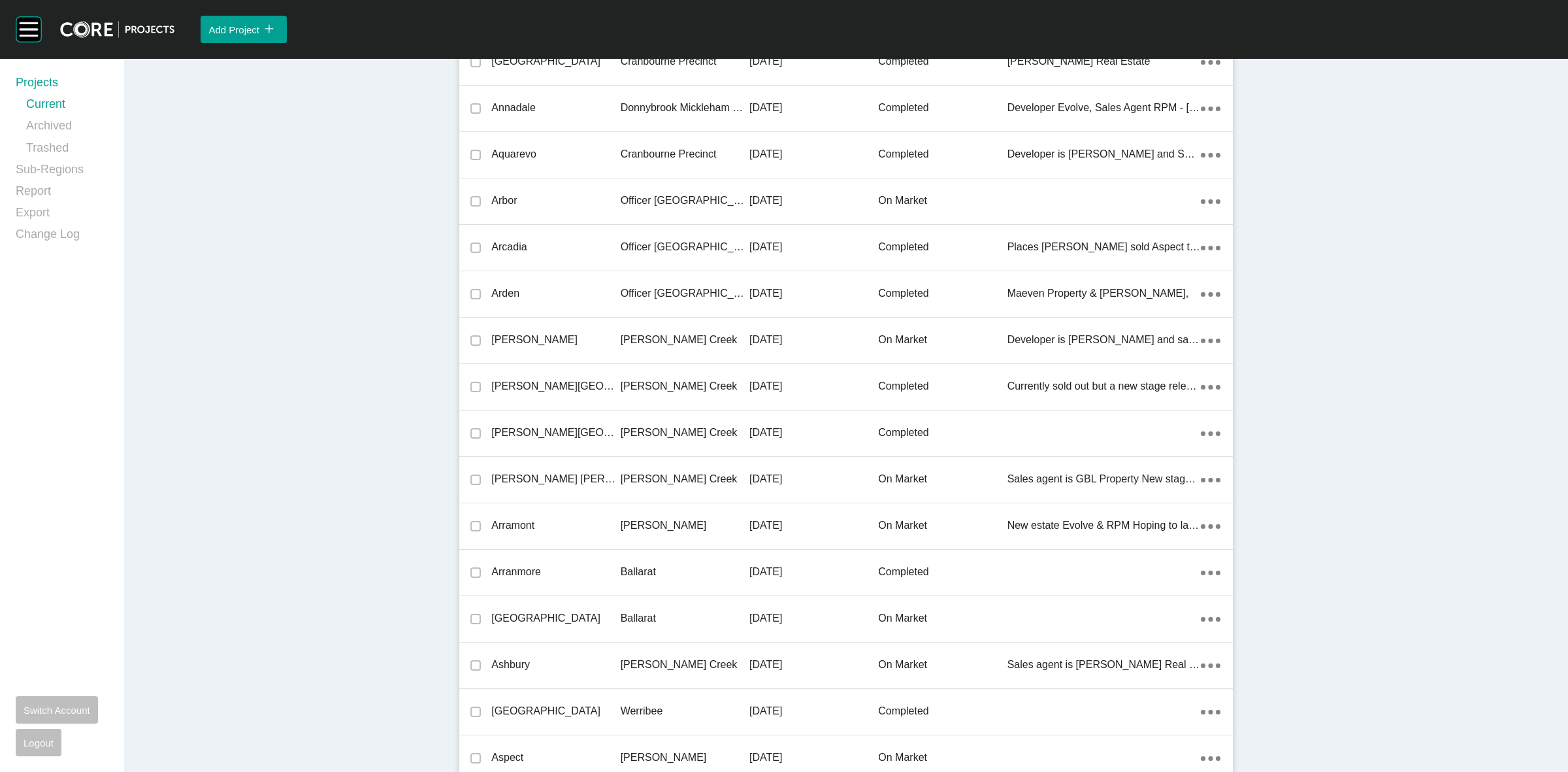
scroll to position [24649, 0]
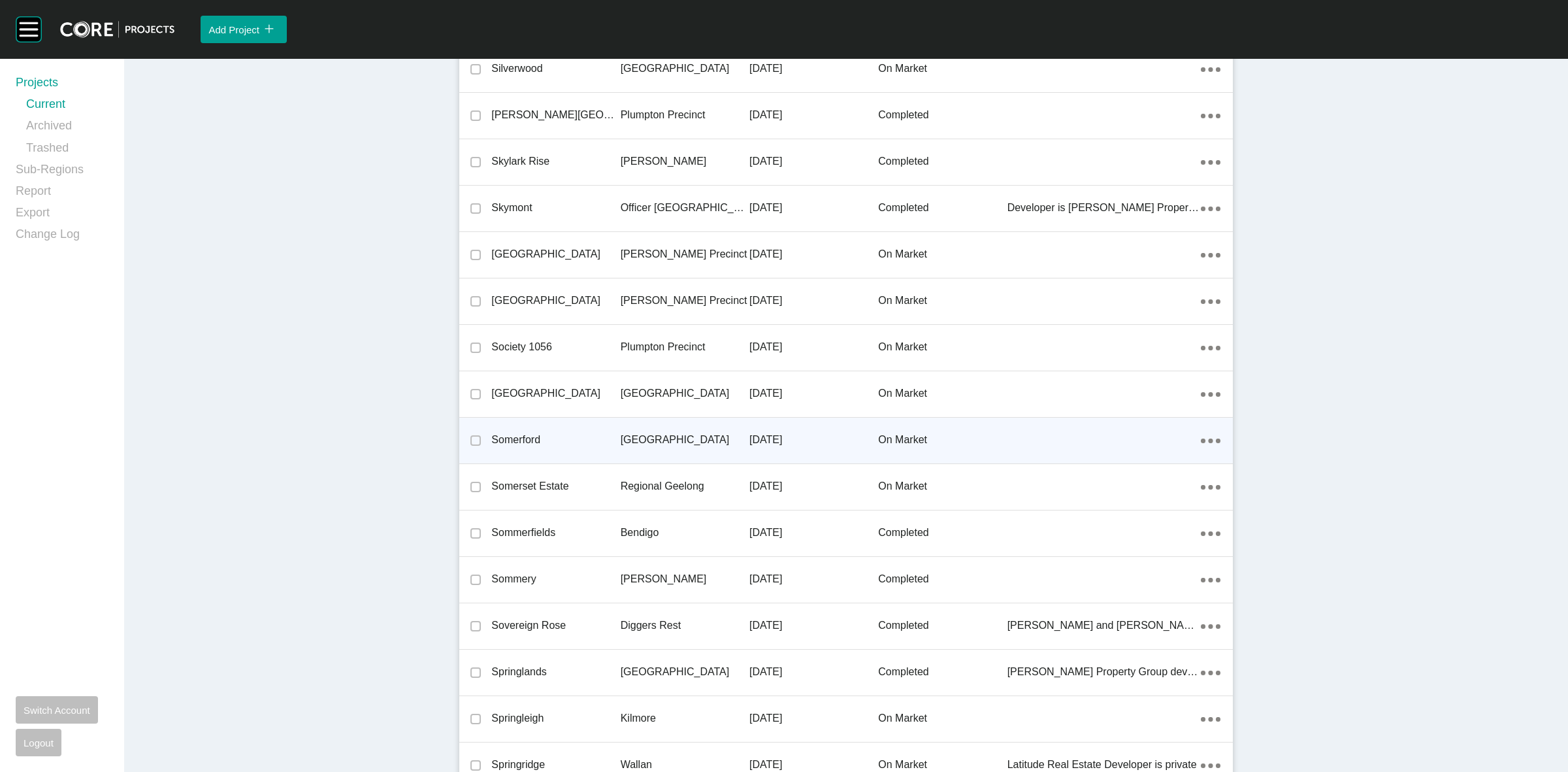
click at [678, 432] on p "[GEOGRAPHIC_DATA]" at bounding box center [685, 439] width 129 height 15
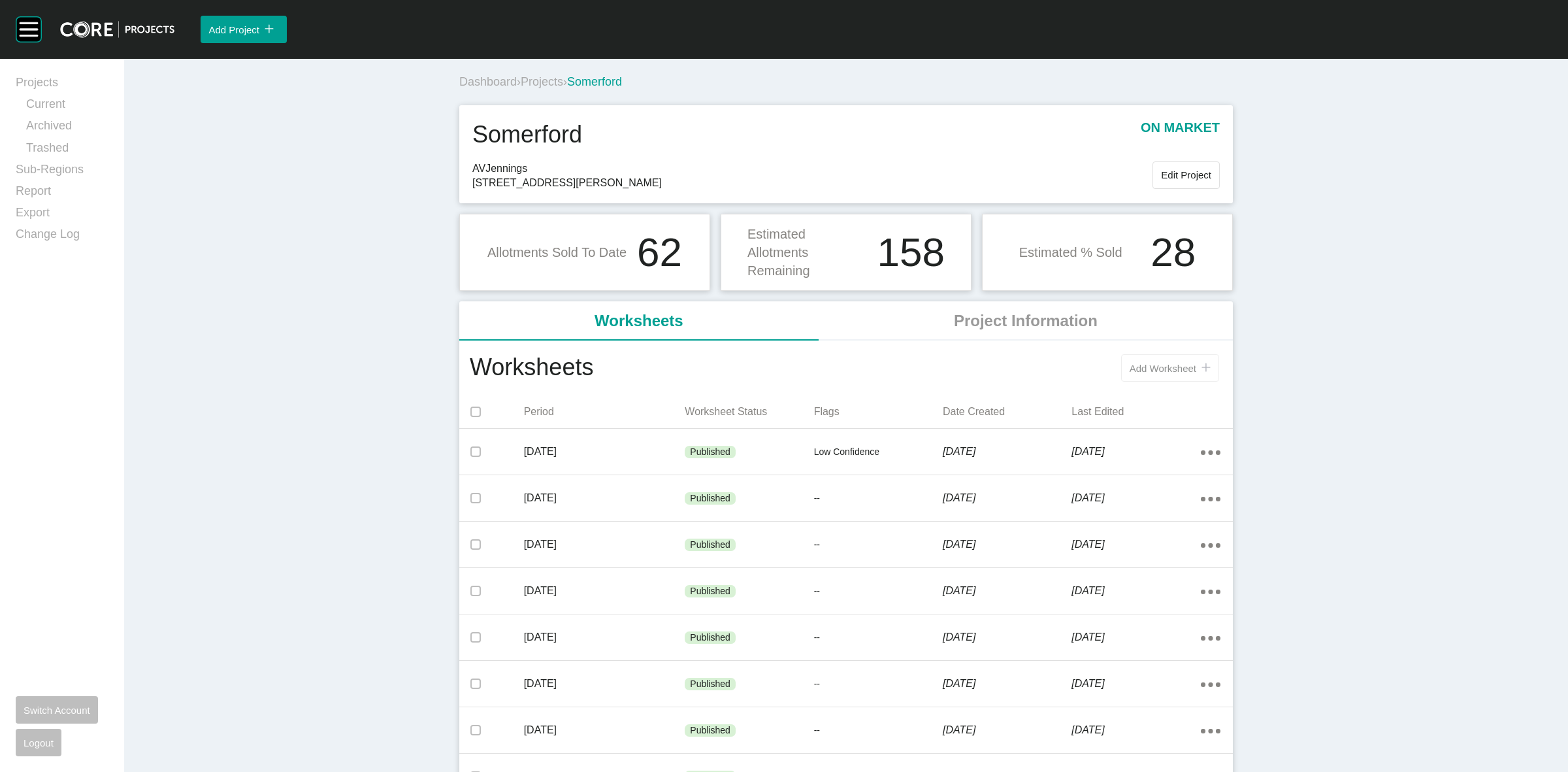
click at [1148, 370] on span "Add Worksheet" at bounding box center [1162, 368] width 67 height 11
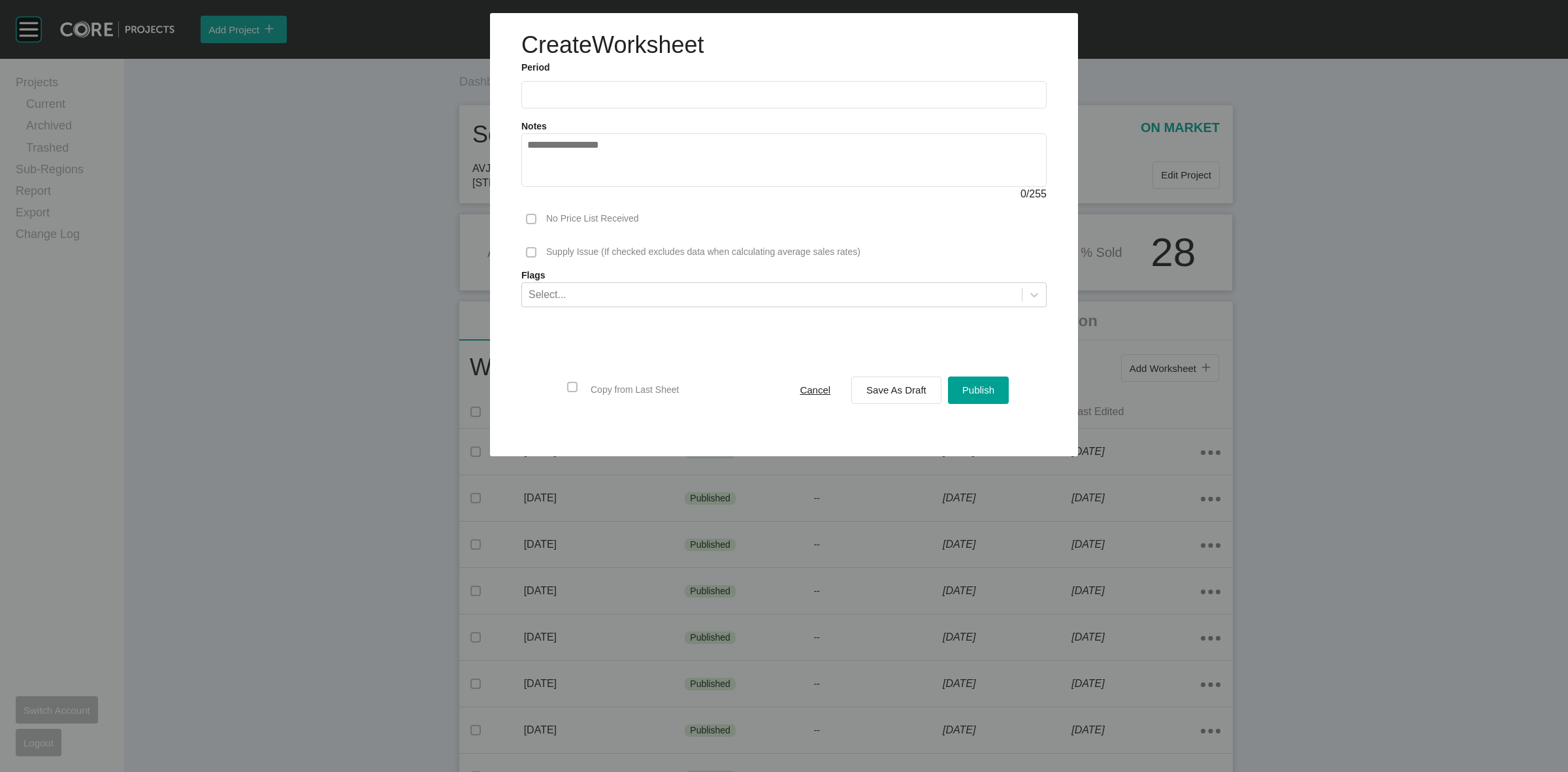
click at [666, 89] on input "text" at bounding box center [783, 94] width 514 height 11
click at [638, 183] on li "Sep" at bounding box center [633, 190] width 44 height 22
type input "**********"
click at [882, 391] on span "Save As Draft" at bounding box center [896, 390] width 60 height 11
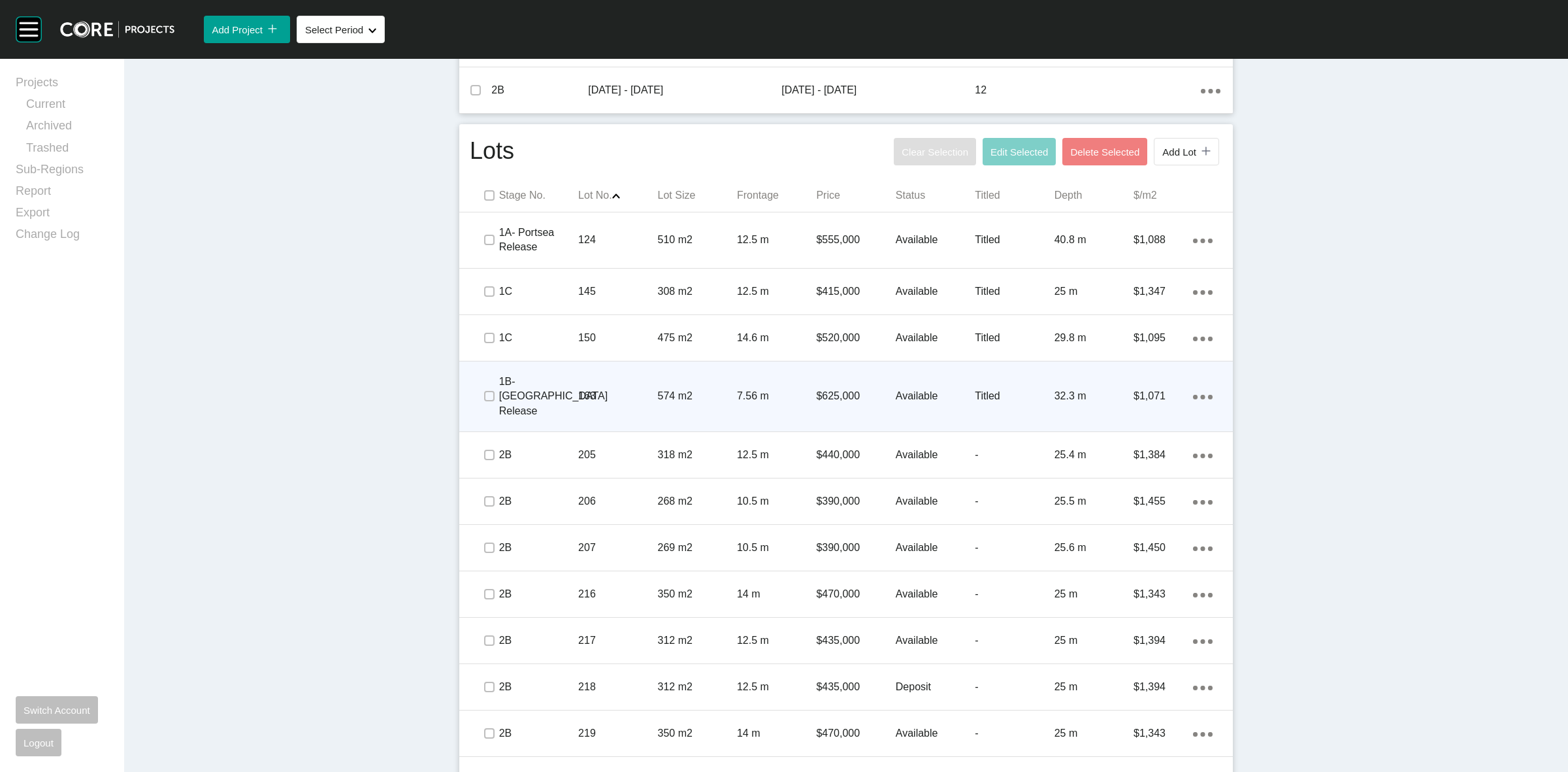
scroll to position [735, 0]
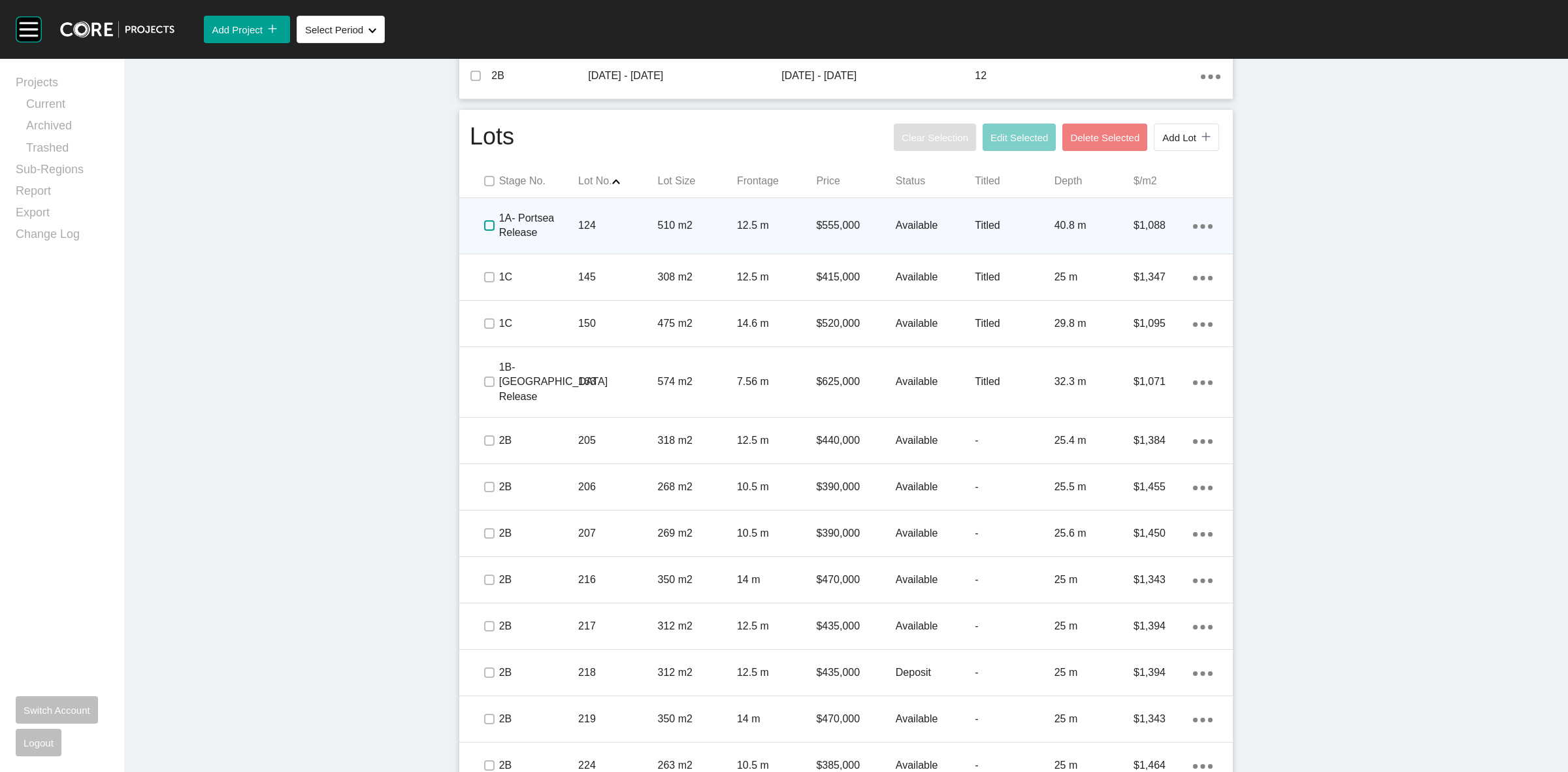
click at [484, 220] on label at bounding box center [489, 226] width 11 height 11
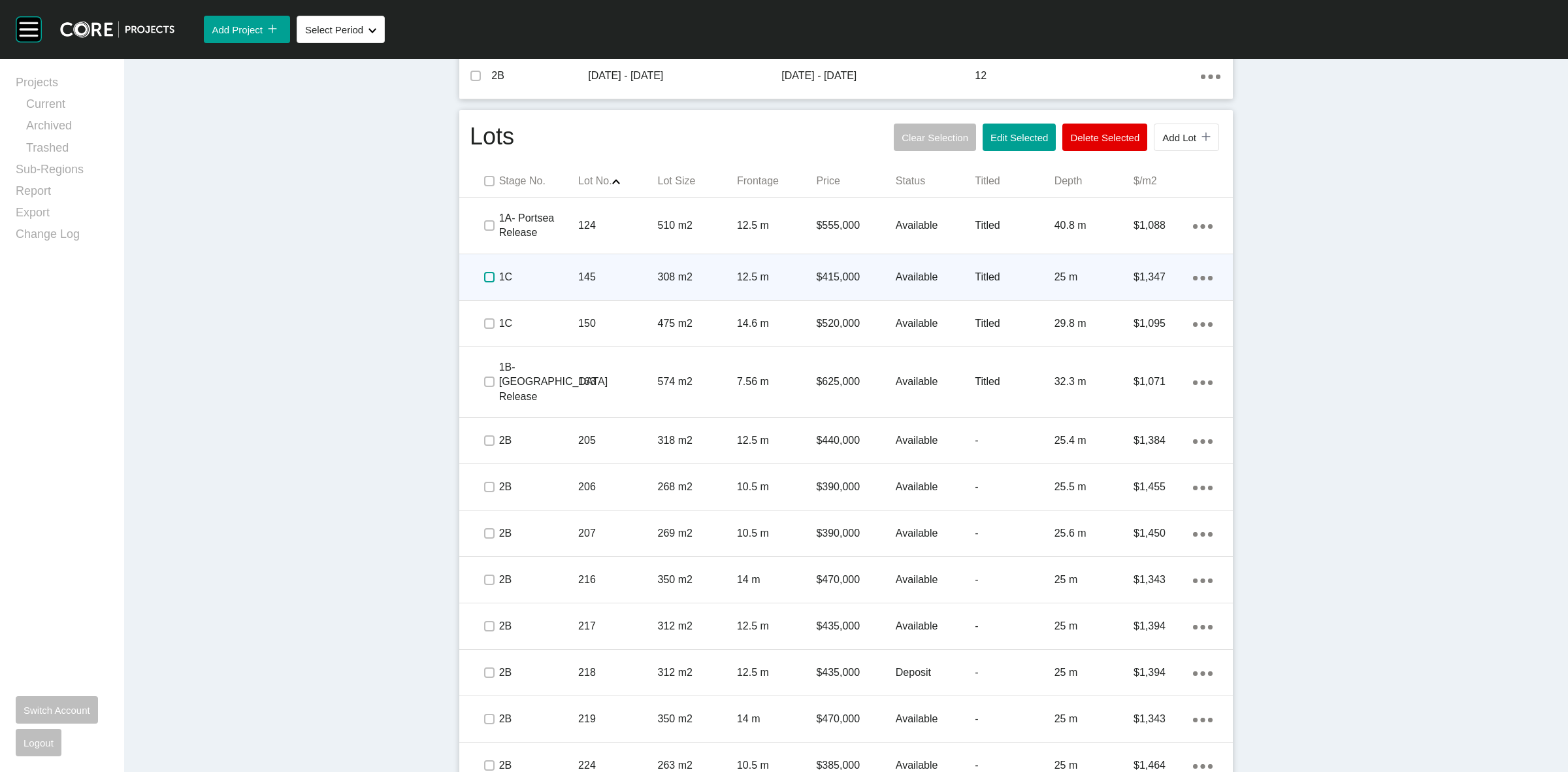
click at [488, 272] on label at bounding box center [489, 277] width 11 height 11
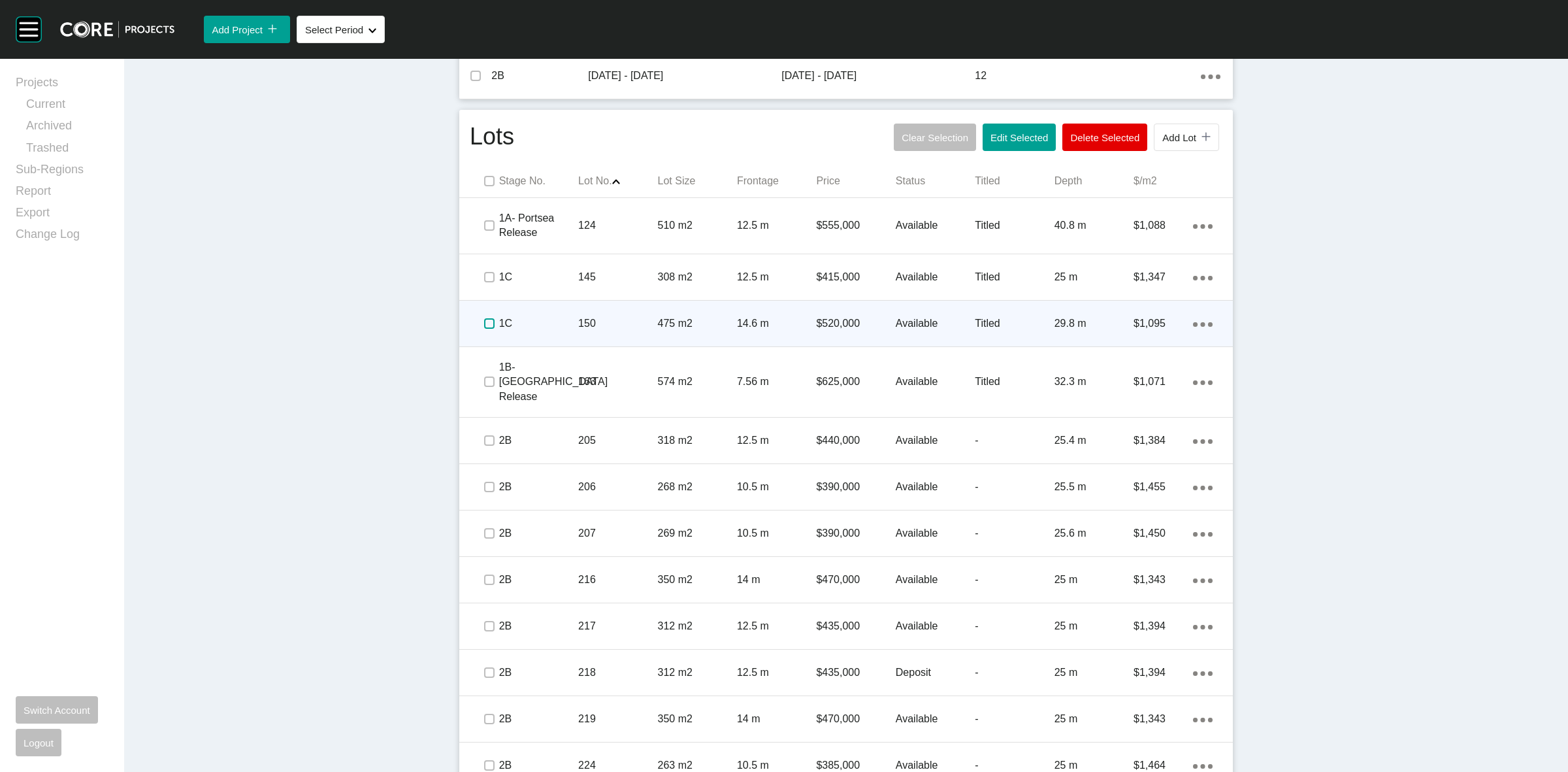
click at [485, 318] on label at bounding box center [489, 324] width 11 height 11
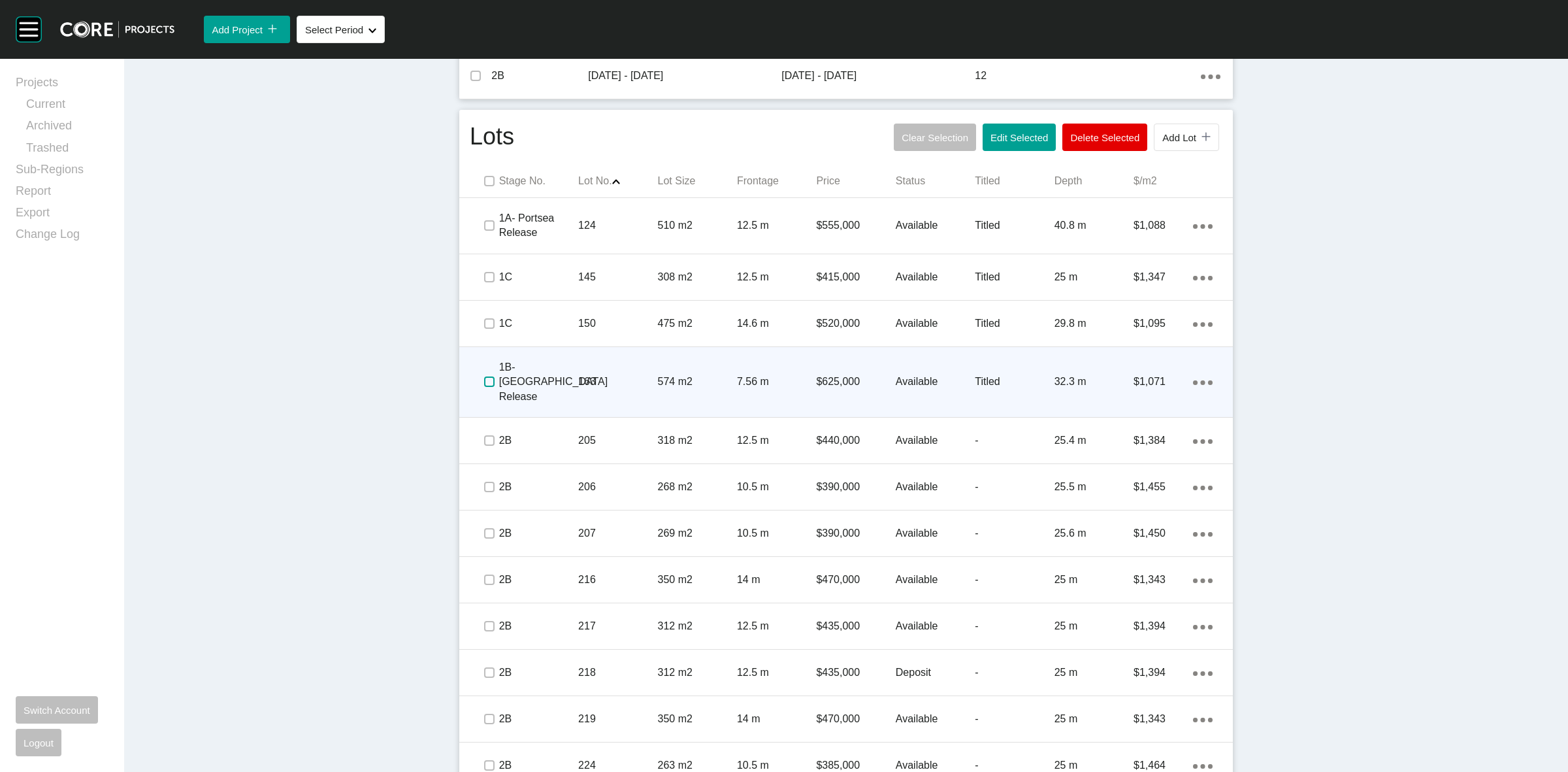
click at [484, 377] on label at bounding box center [489, 382] width 11 height 11
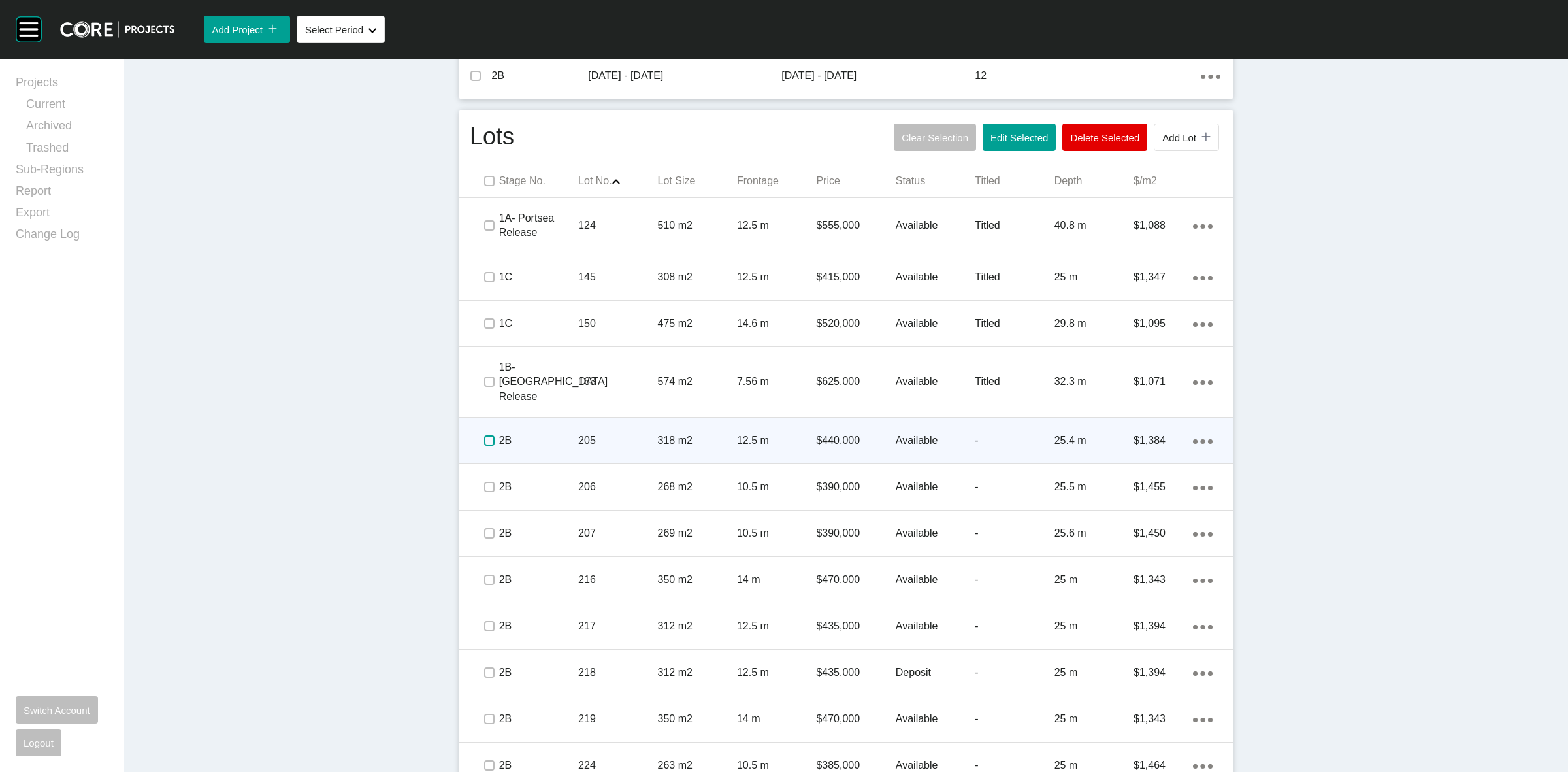
click at [484, 435] on label at bounding box center [489, 441] width 11 height 11
click at [548, 433] on p "2B" at bounding box center [538, 440] width 79 height 15
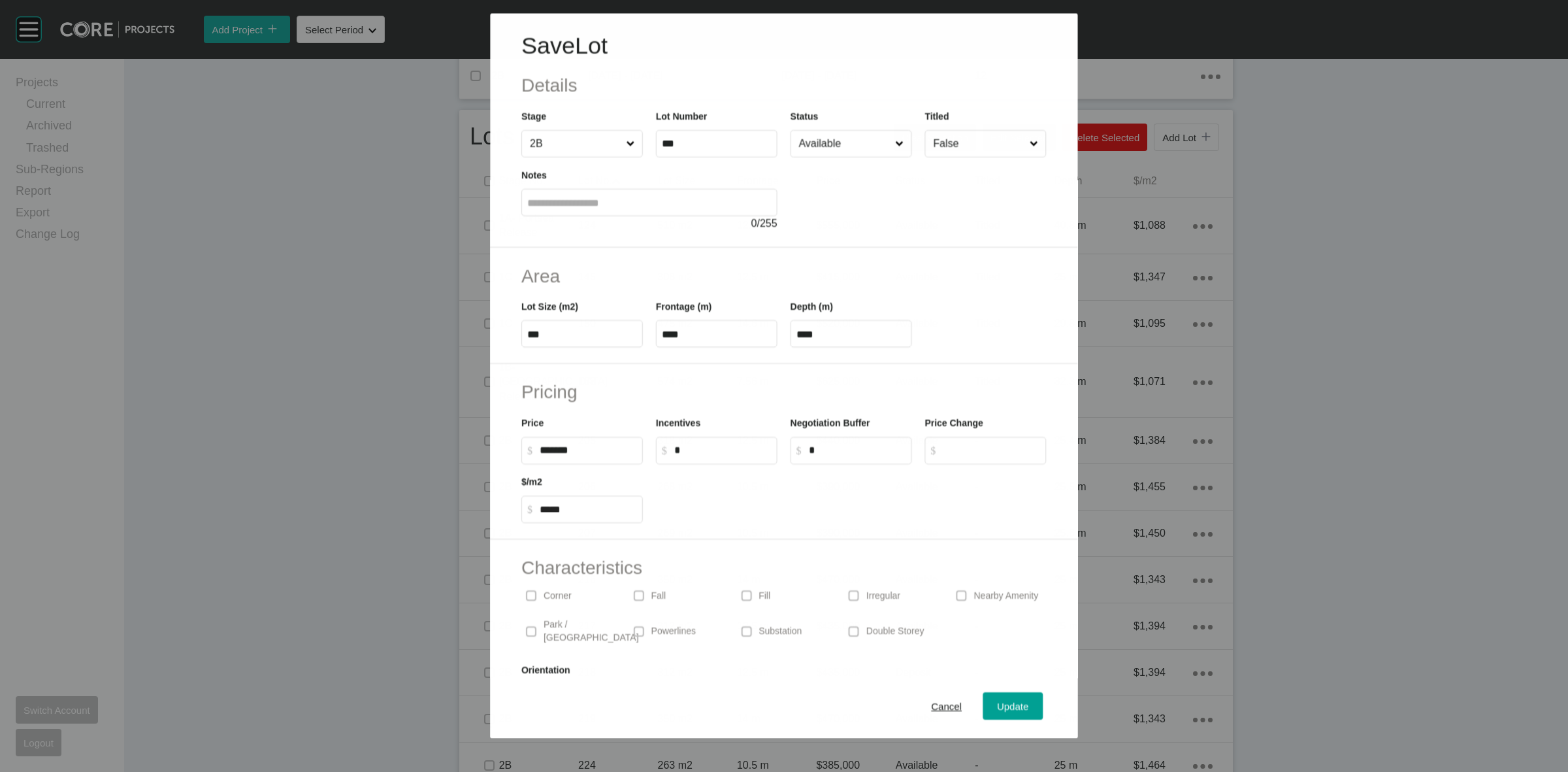
drag, startPoint x: 811, startPoint y: 142, endPoint x: 815, endPoint y: 151, distance: 9.8
click at [813, 144] on input "Available" at bounding box center [844, 143] width 96 height 26
click at [998, 698] on div "Update" at bounding box center [1013, 706] width 38 height 18
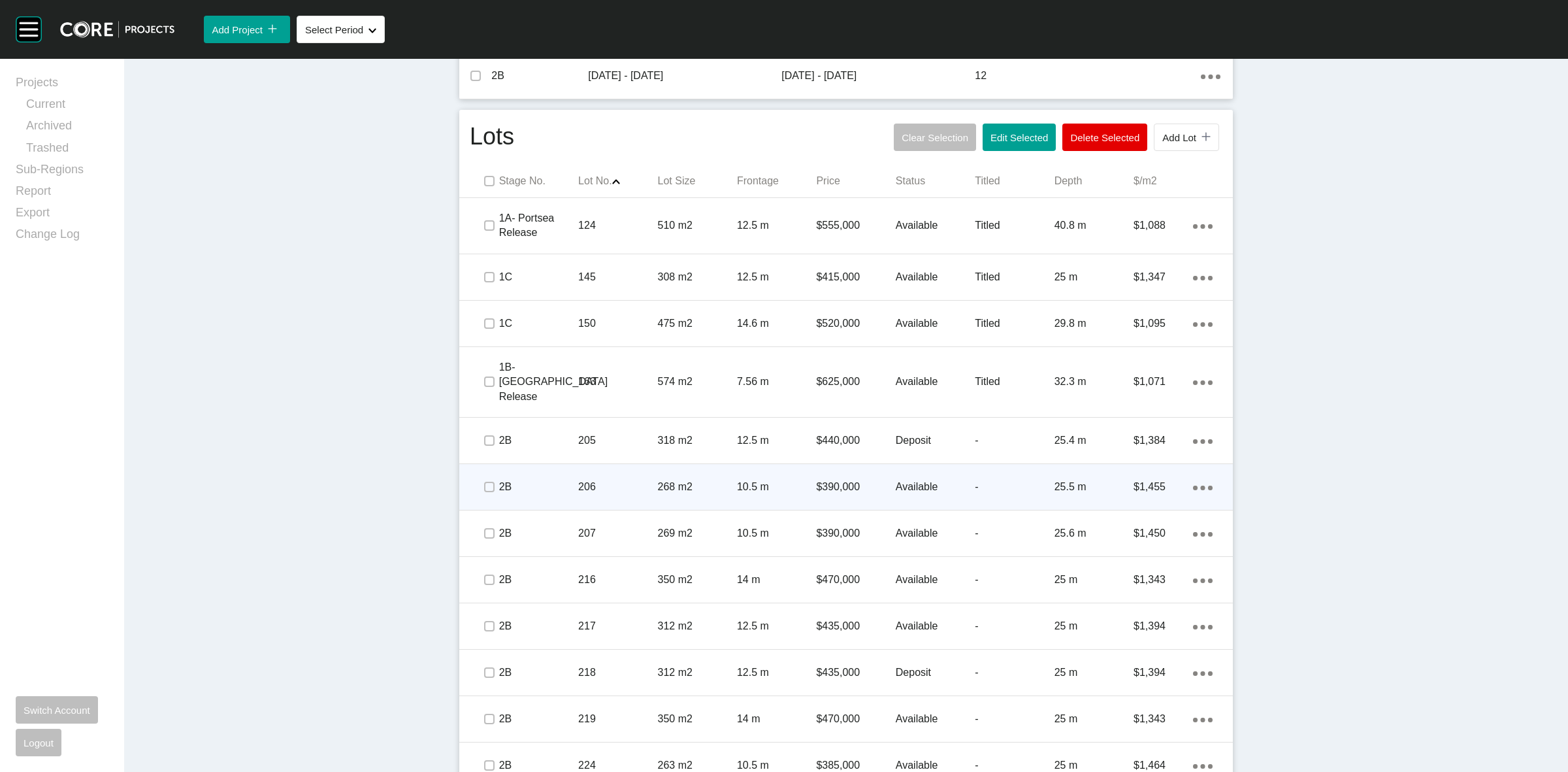
click at [479, 477] on span at bounding box center [488, 486] width 19 height 19
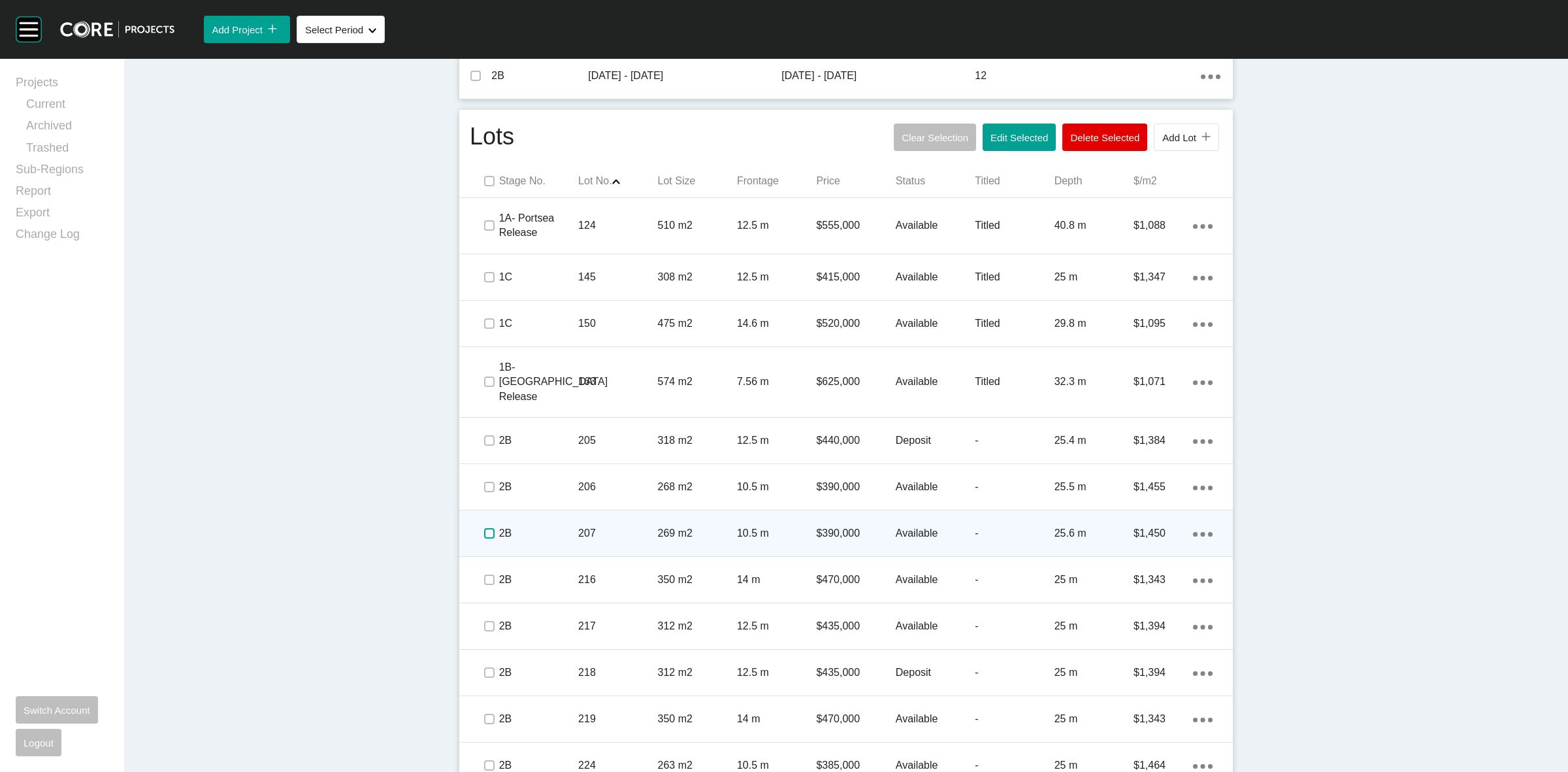
click at [484, 528] on label at bounding box center [489, 533] width 11 height 11
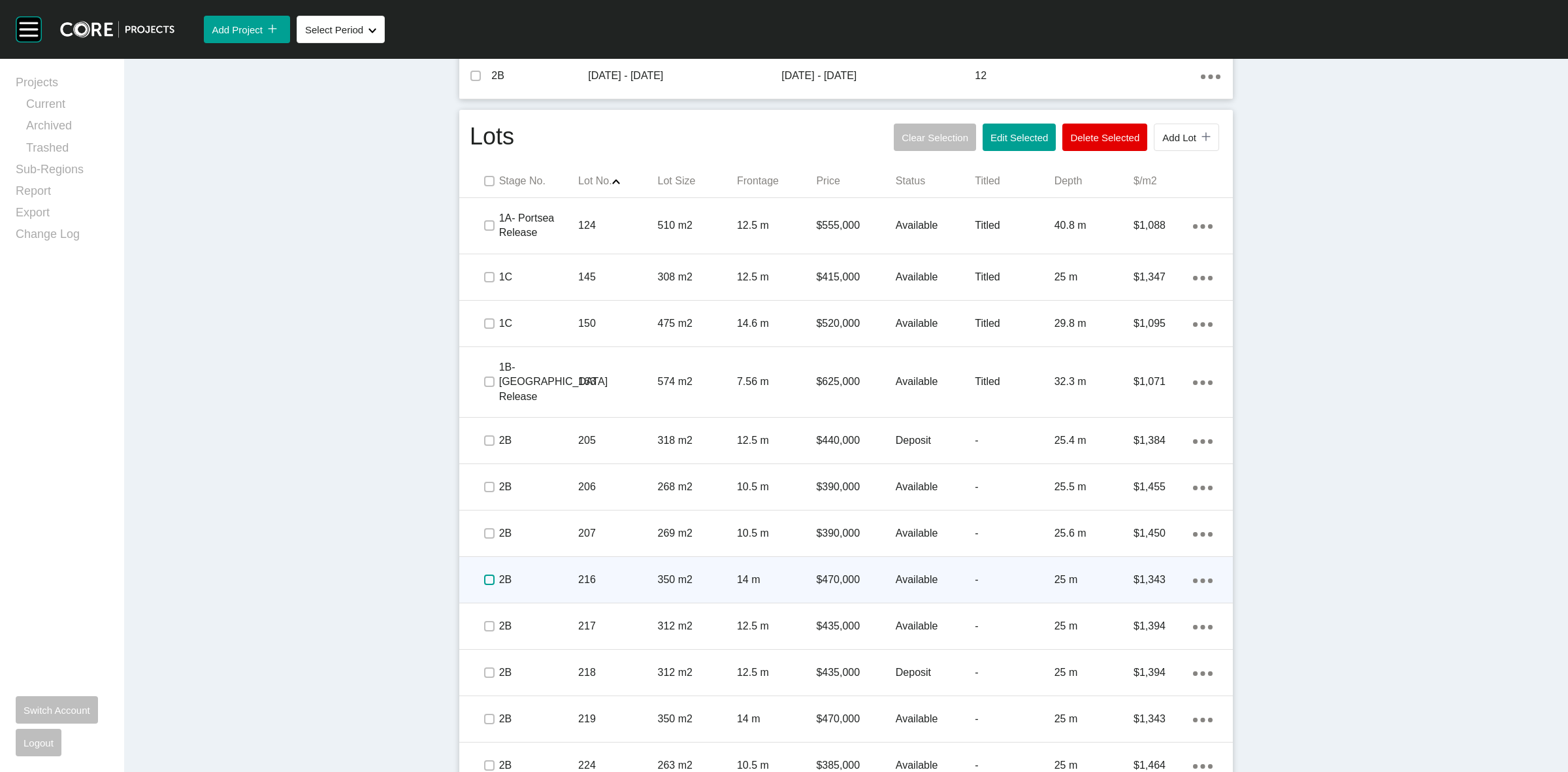
click at [484, 575] on label at bounding box center [489, 580] width 11 height 11
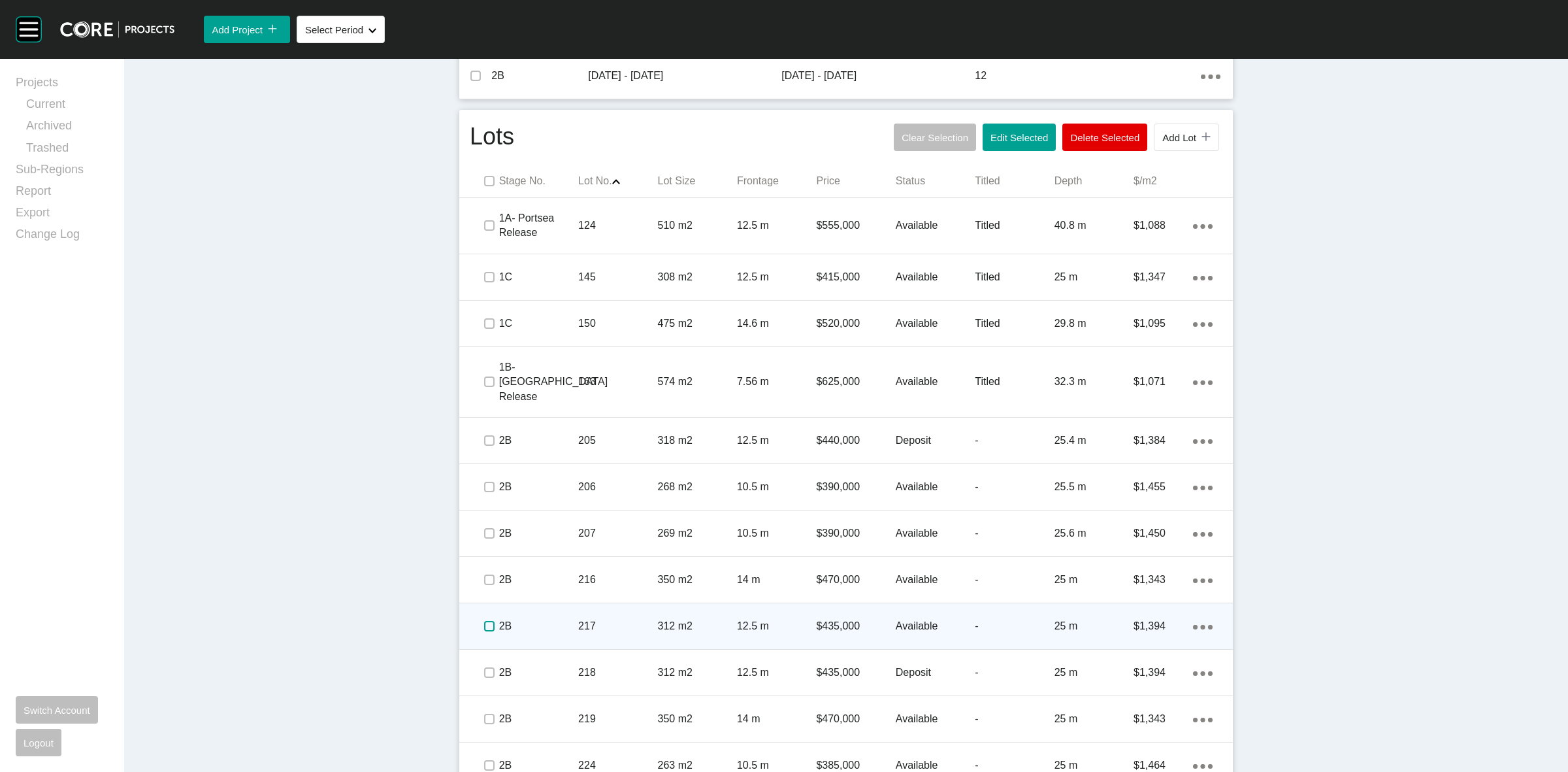
click at [484, 621] on label at bounding box center [489, 626] width 11 height 11
click at [540, 619] on p "2B" at bounding box center [538, 626] width 79 height 15
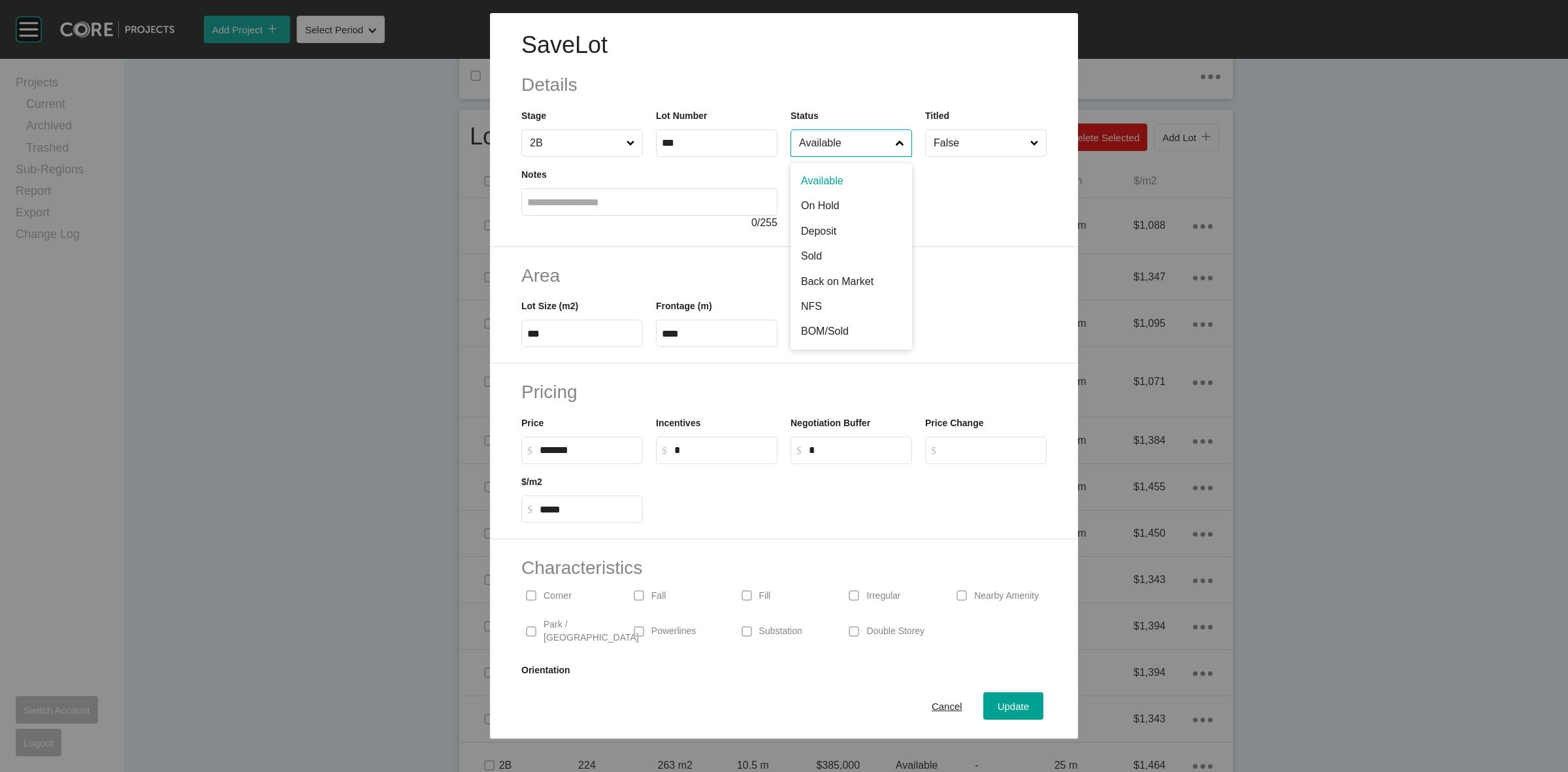
drag, startPoint x: 833, startPoint y: 149, endPoint x: 835, endPoint y: 158, distance: 9.2
click at [832, 148] on input "Available" at bounding box center [845, 143] width 97 height 26
click at [997, 707] on span "Update" at bounding box center [1013, 706] width 32 height 11
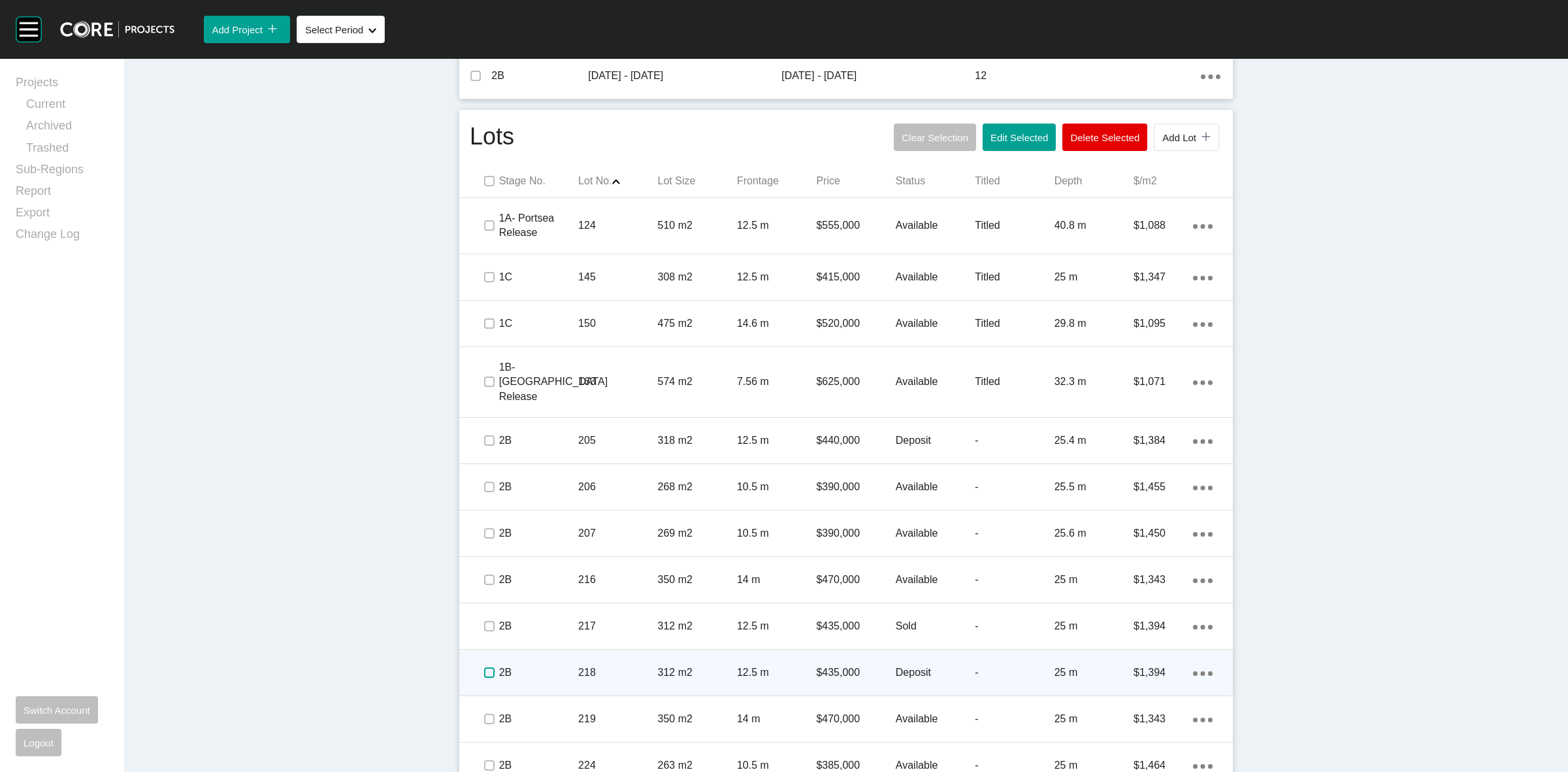
click at [484, 667] on label at bounding box center [489, 673] width 11 height 11
click at [568, 652] on div "2B" at bounding box center [538, 672] width 79 height 41
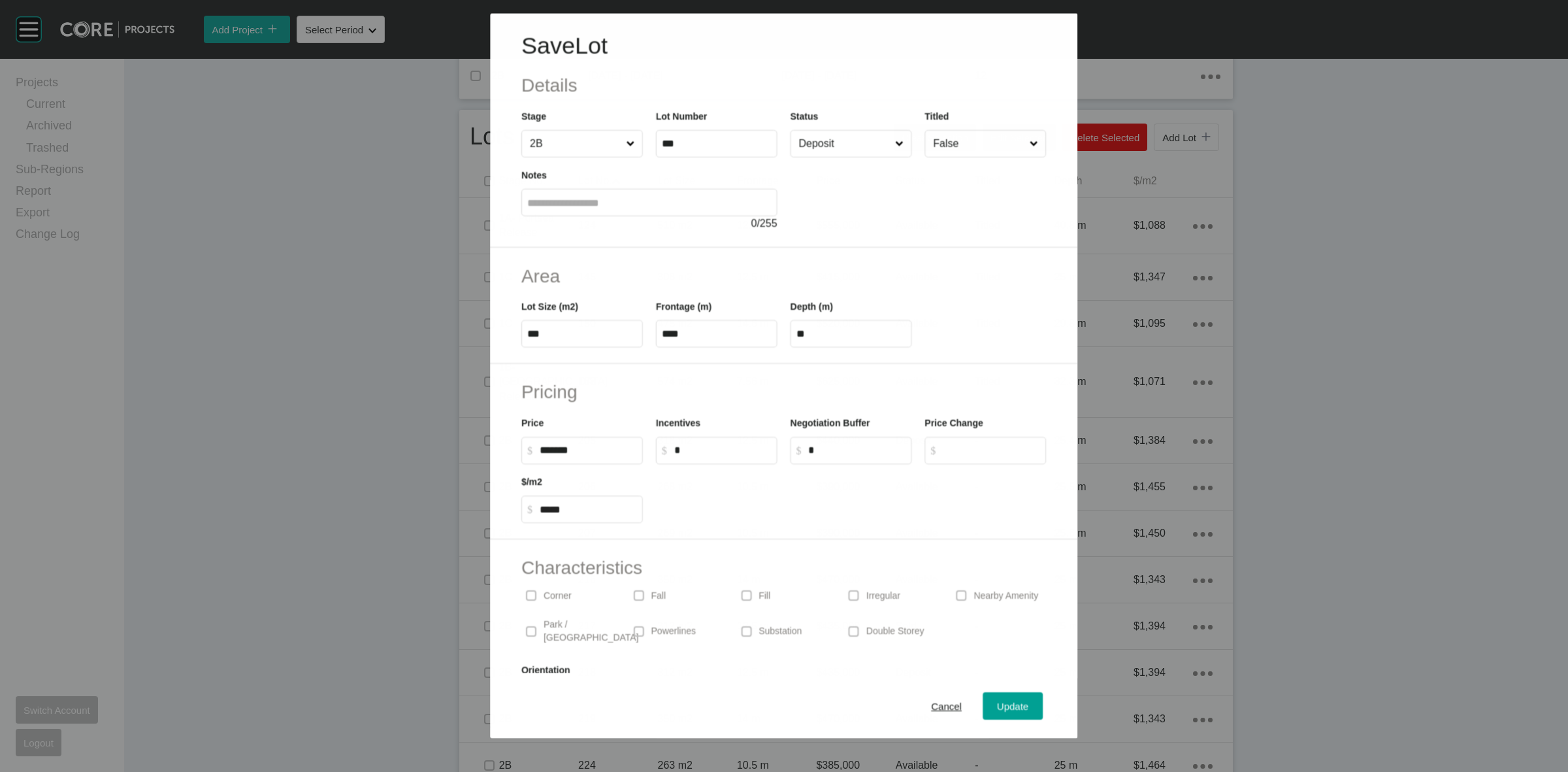
click at [849, 142] on input "Deposit" at bounding box center [844, 143] width 96 height 26
click at [997, 704] on span "Update" at bounding box center [1013, 706] width 32 height 11
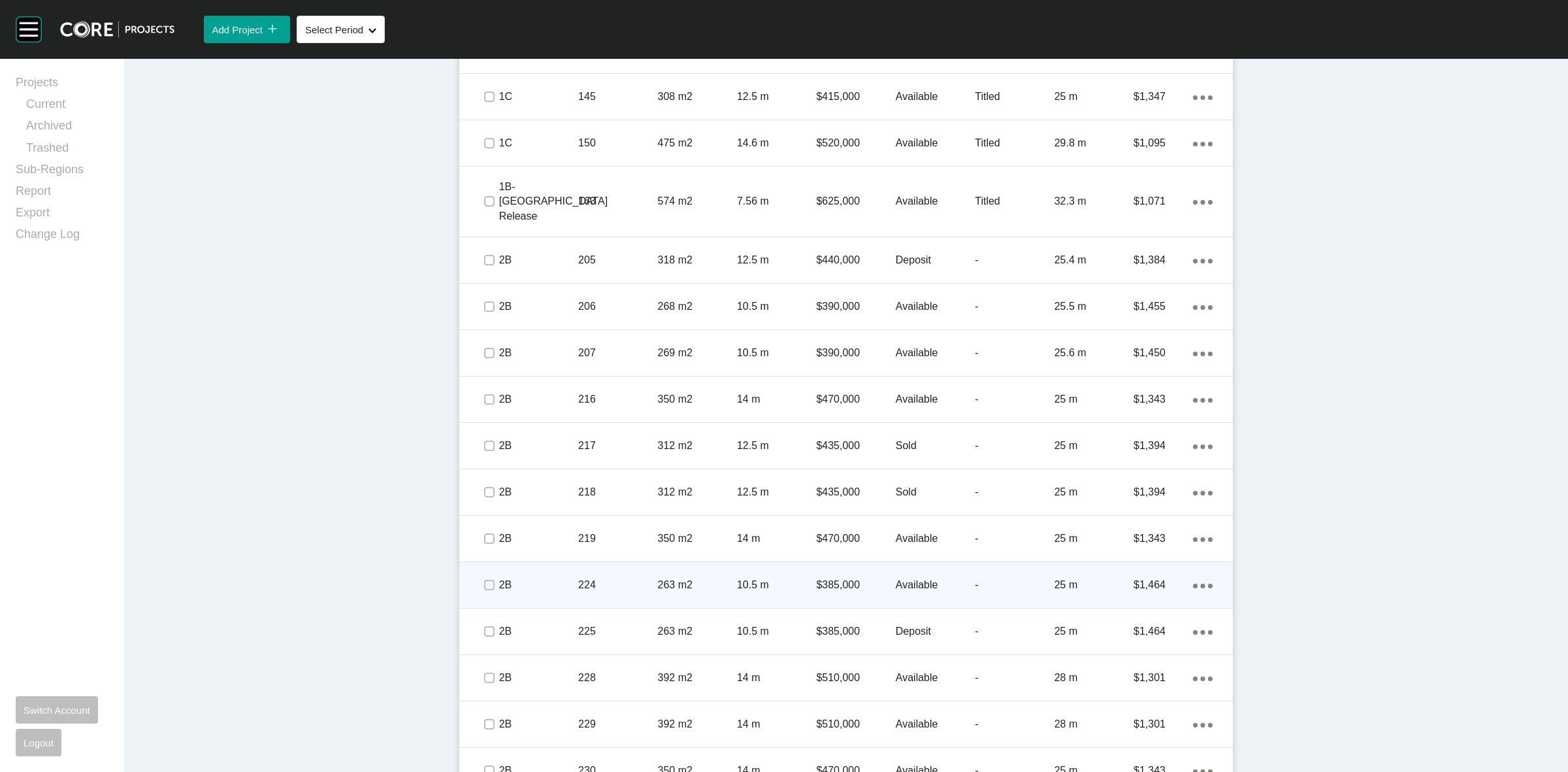
scroll to position [959, 0]
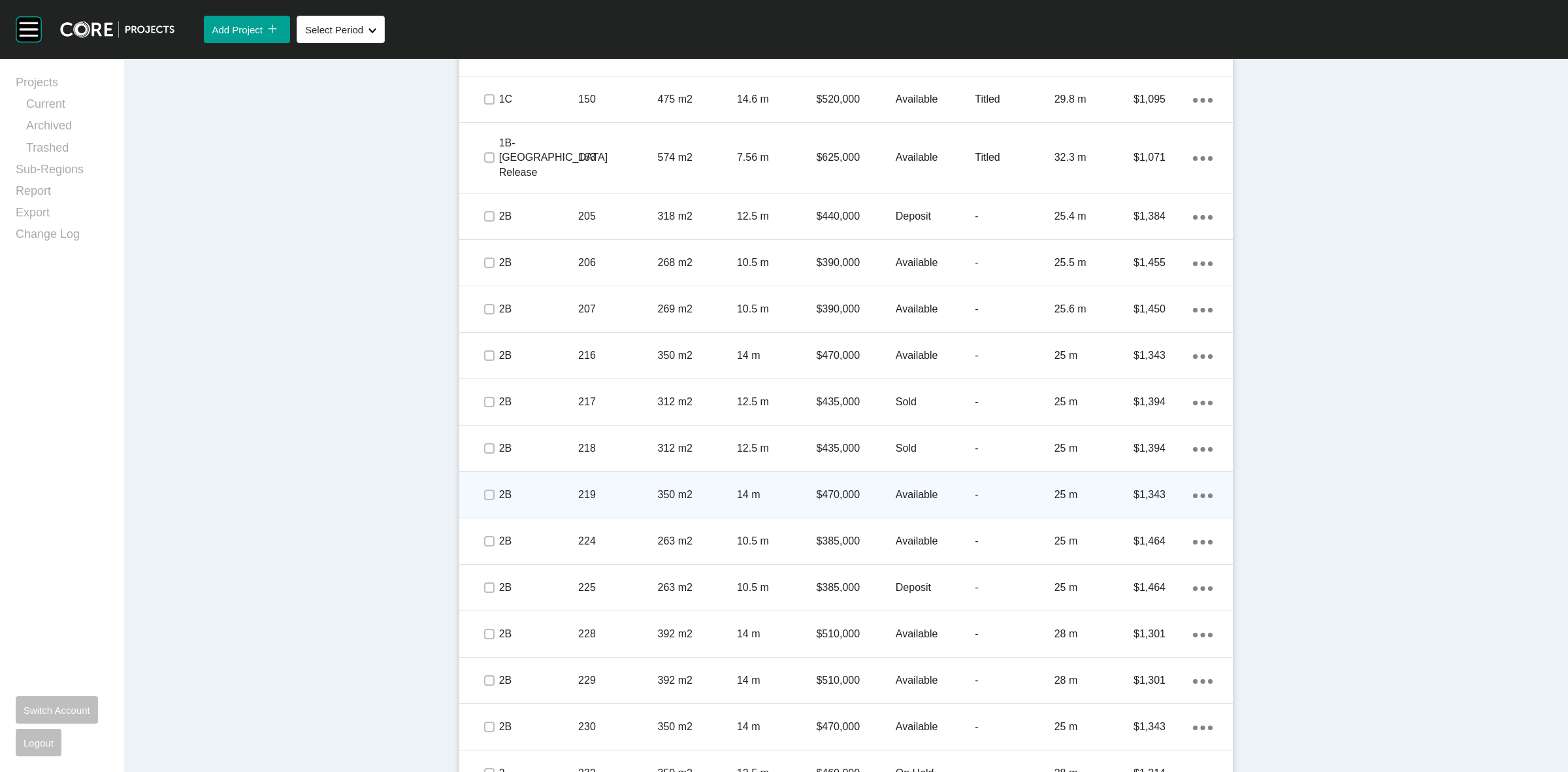
click at [479, 485] on span at bounding box center [488, 494] width 19 height 19
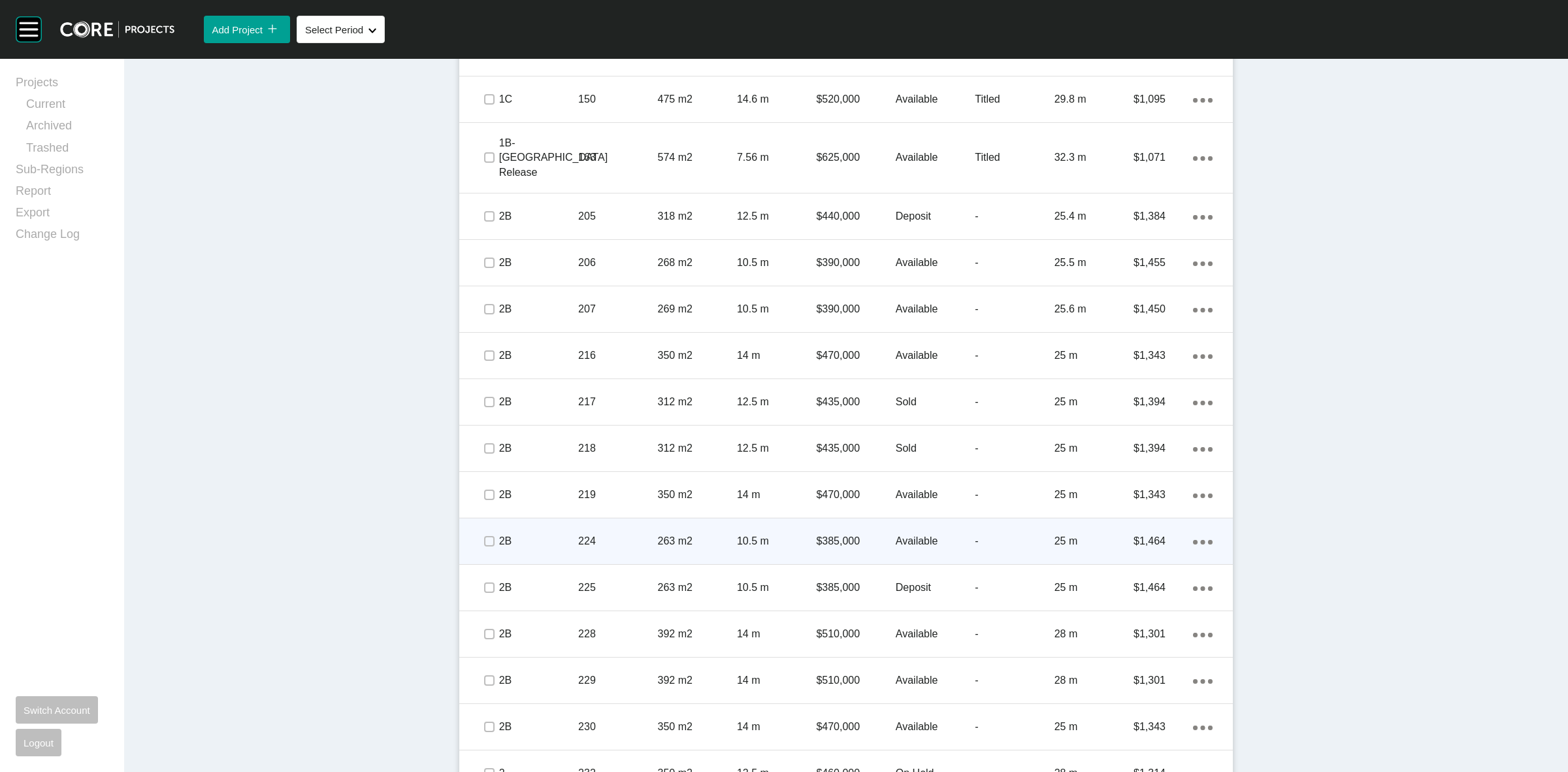
click at [479, 532] on span at bounding box center [488, 541] width 19 height 19
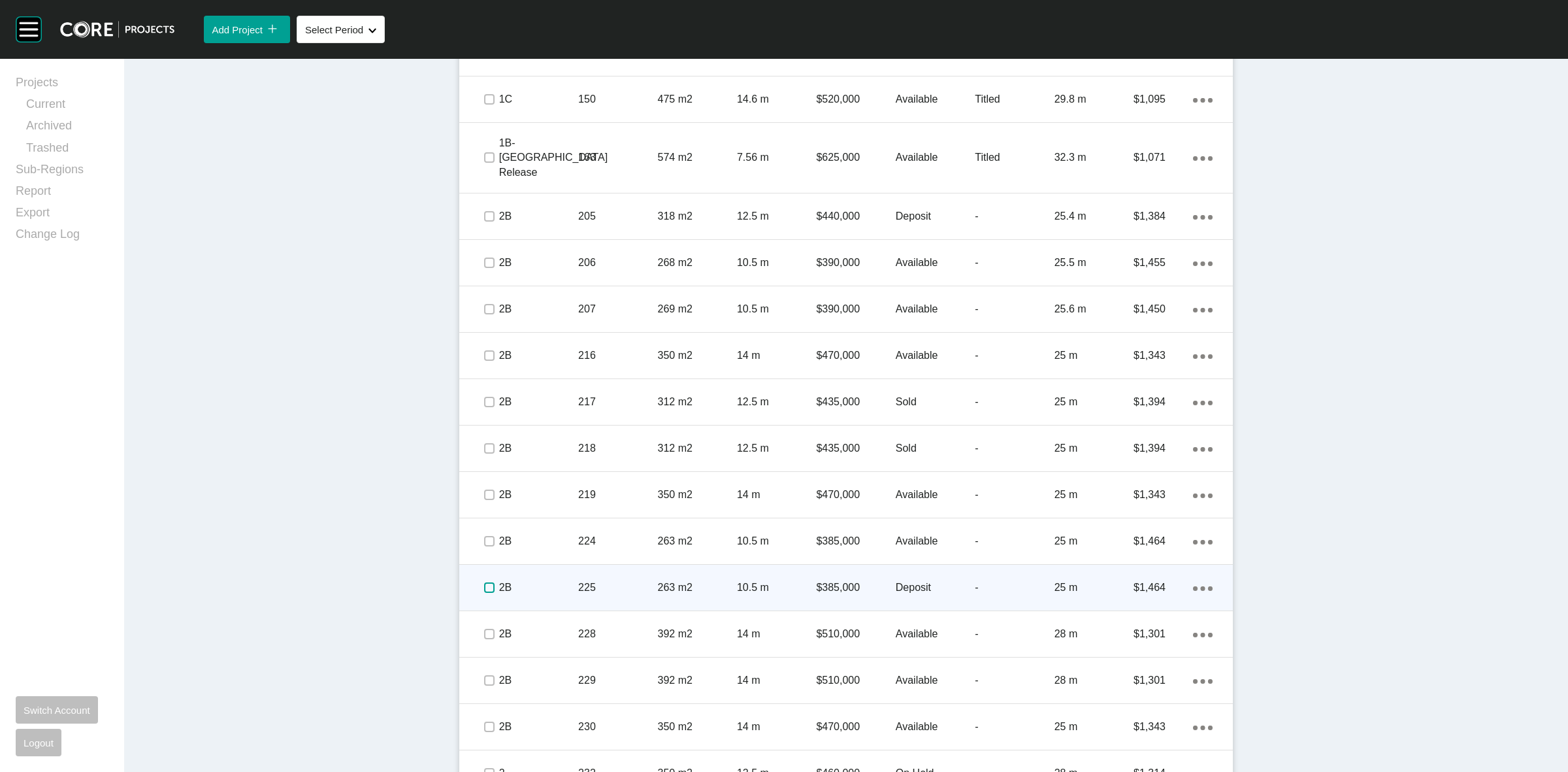
click at [484, 582] on label at bounding box center [489, 588] width 11 height 11
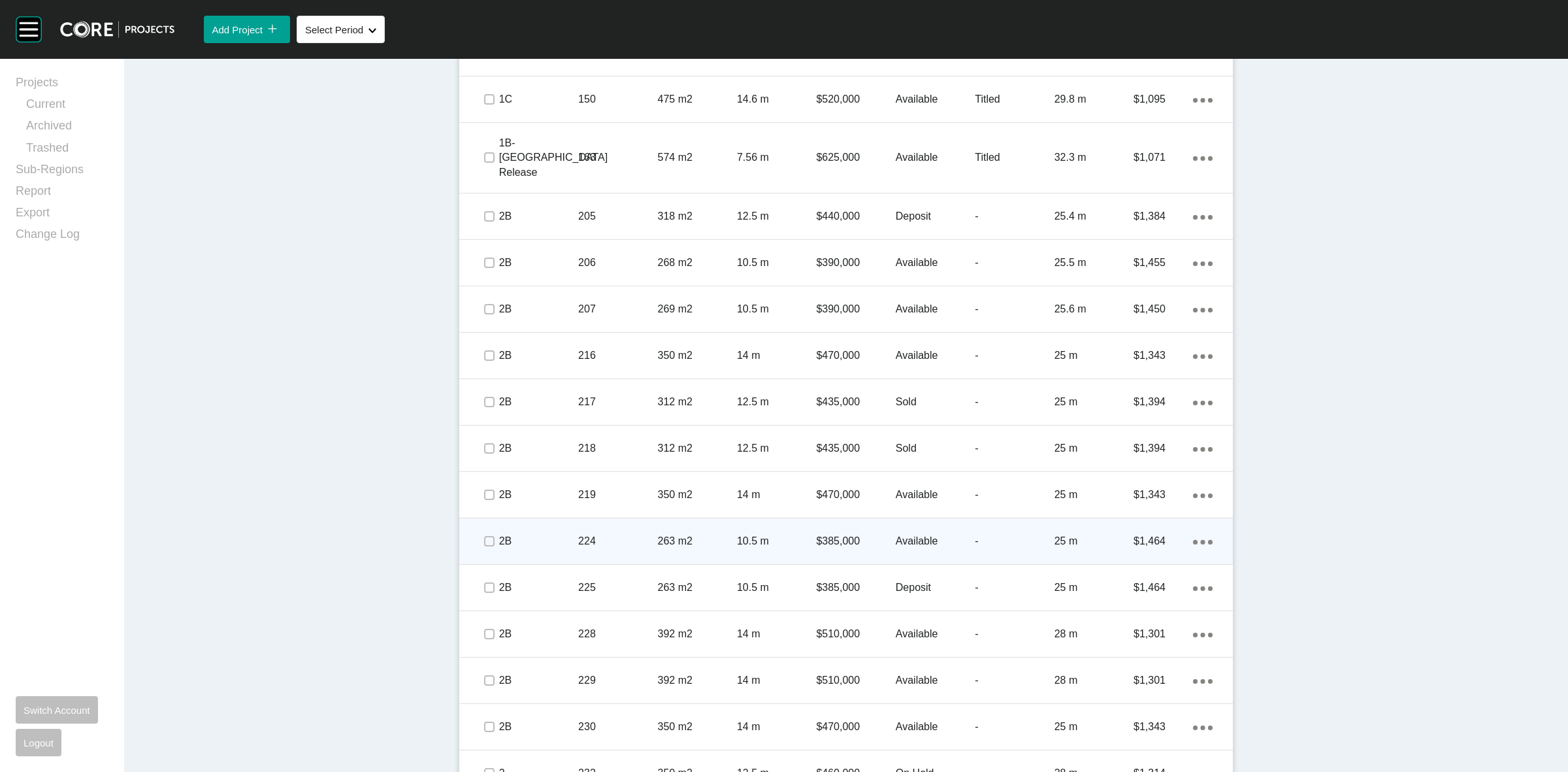
click at [539, 534] on p "2B" at bounding box center [538, 541] width 79 height 15
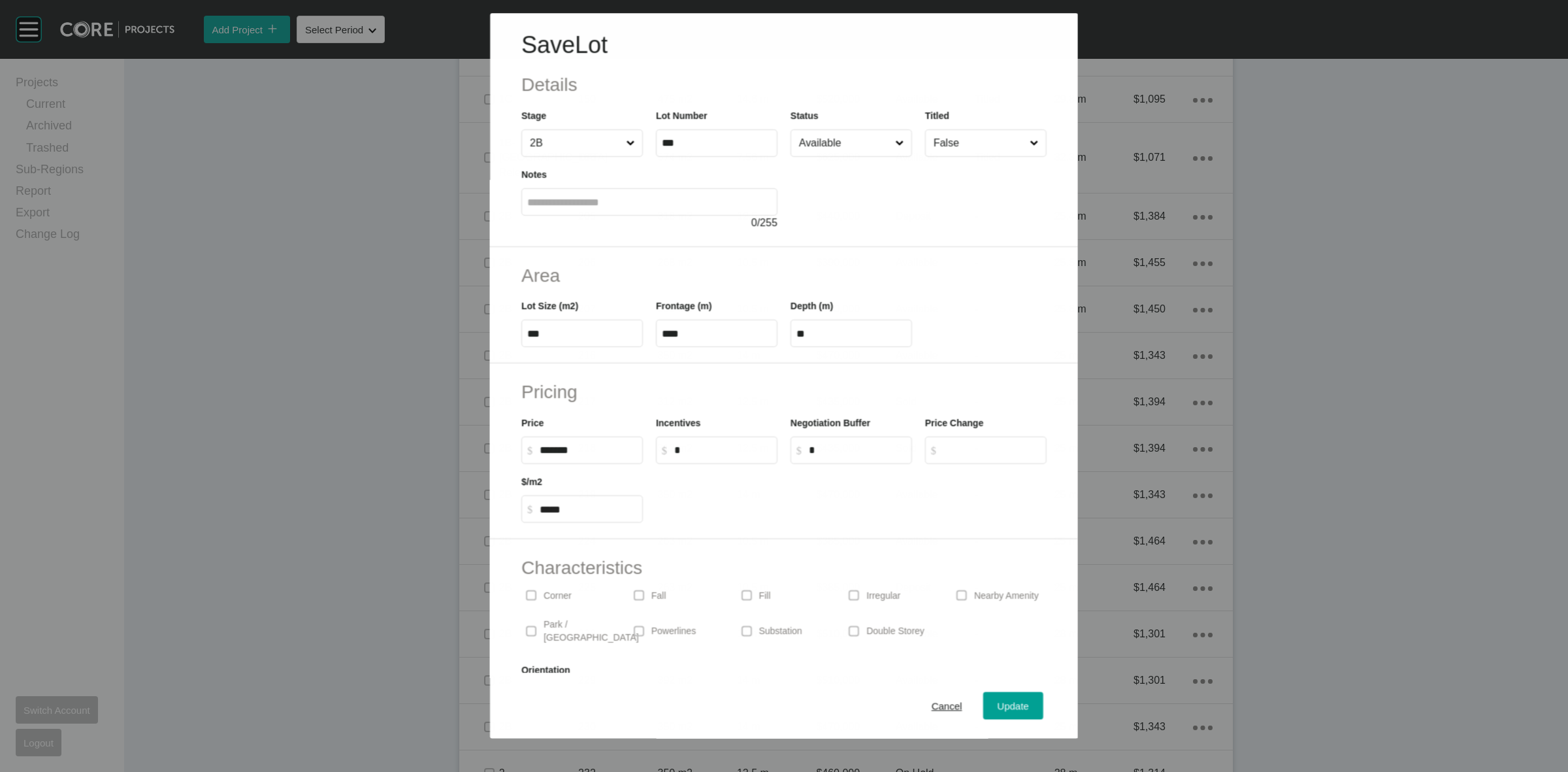
click at [825, 153] on input "Available" at bounding box center [844, 143] width 96 height 26
click at [988, 696] on button "Update" at bounding box center [1013, 706] width 60 height 28
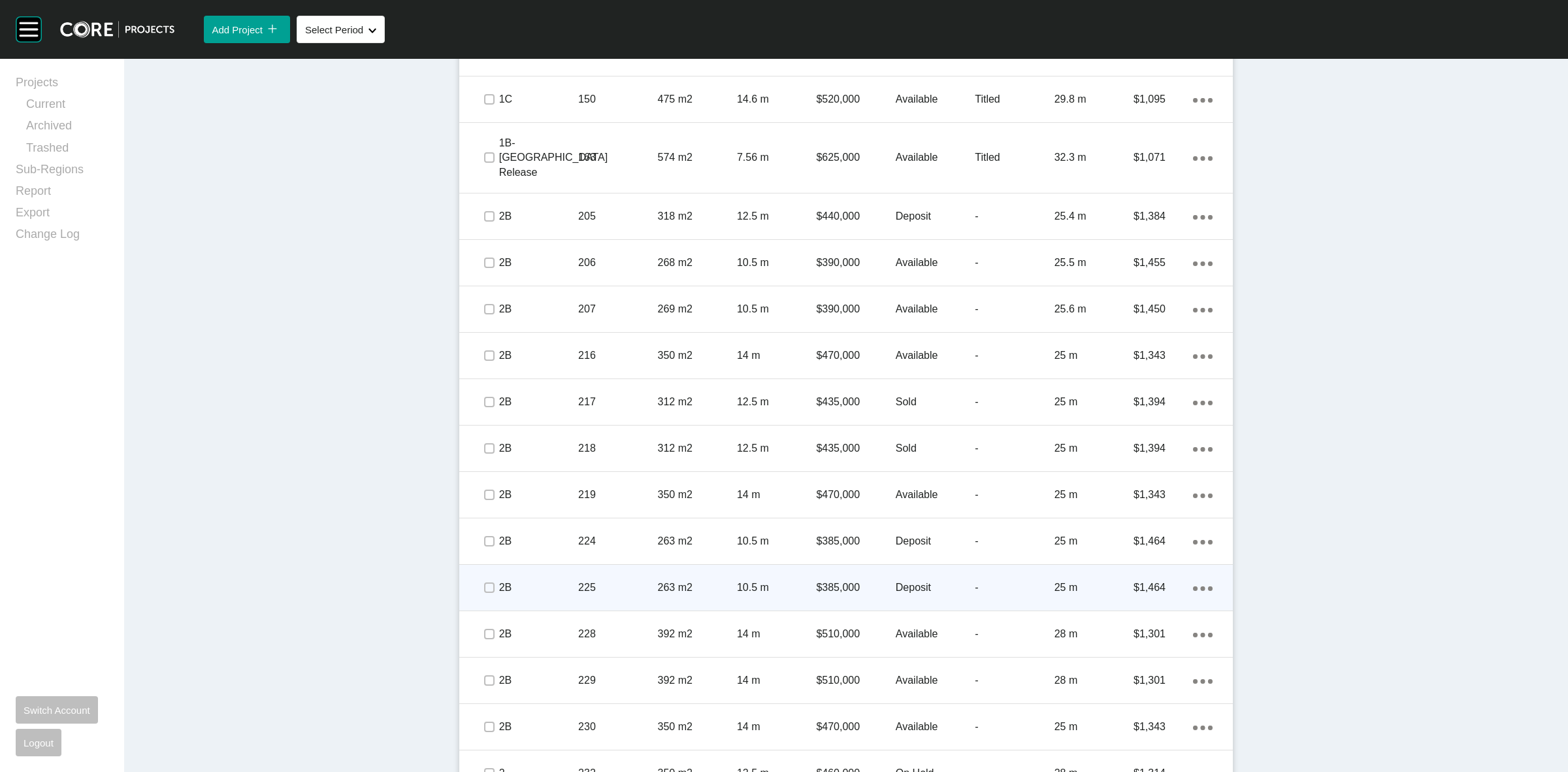
click at [550, 580] on p "2B" at bounding box center [538, 587] width 79 height 15
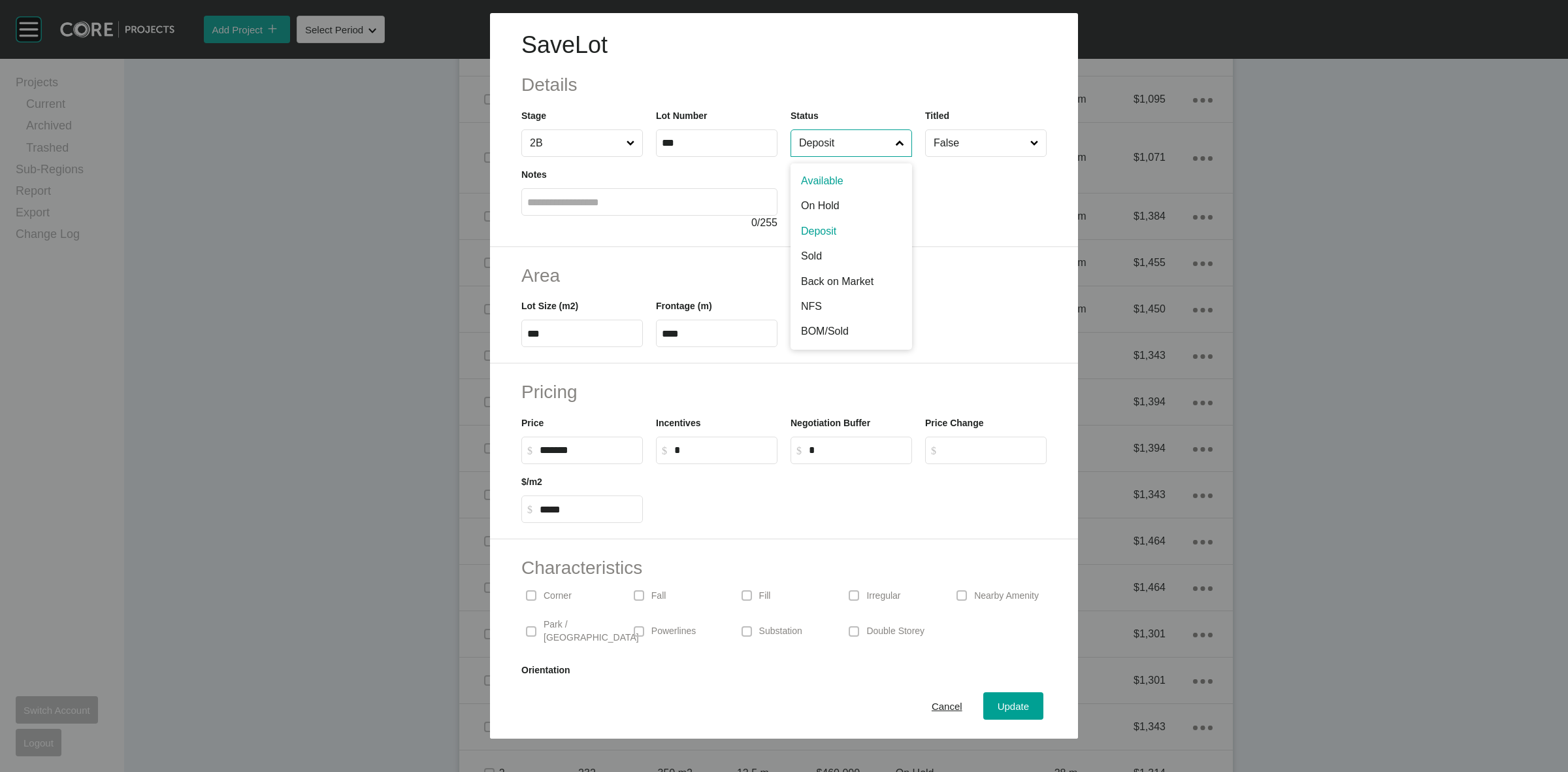
click at [796, 149] on input "Deposit" at bounding box center [845, 143] width 97 height 26
click at [997, 710] on span "Update" at bounding box center [1013, 706] width 32 height 11
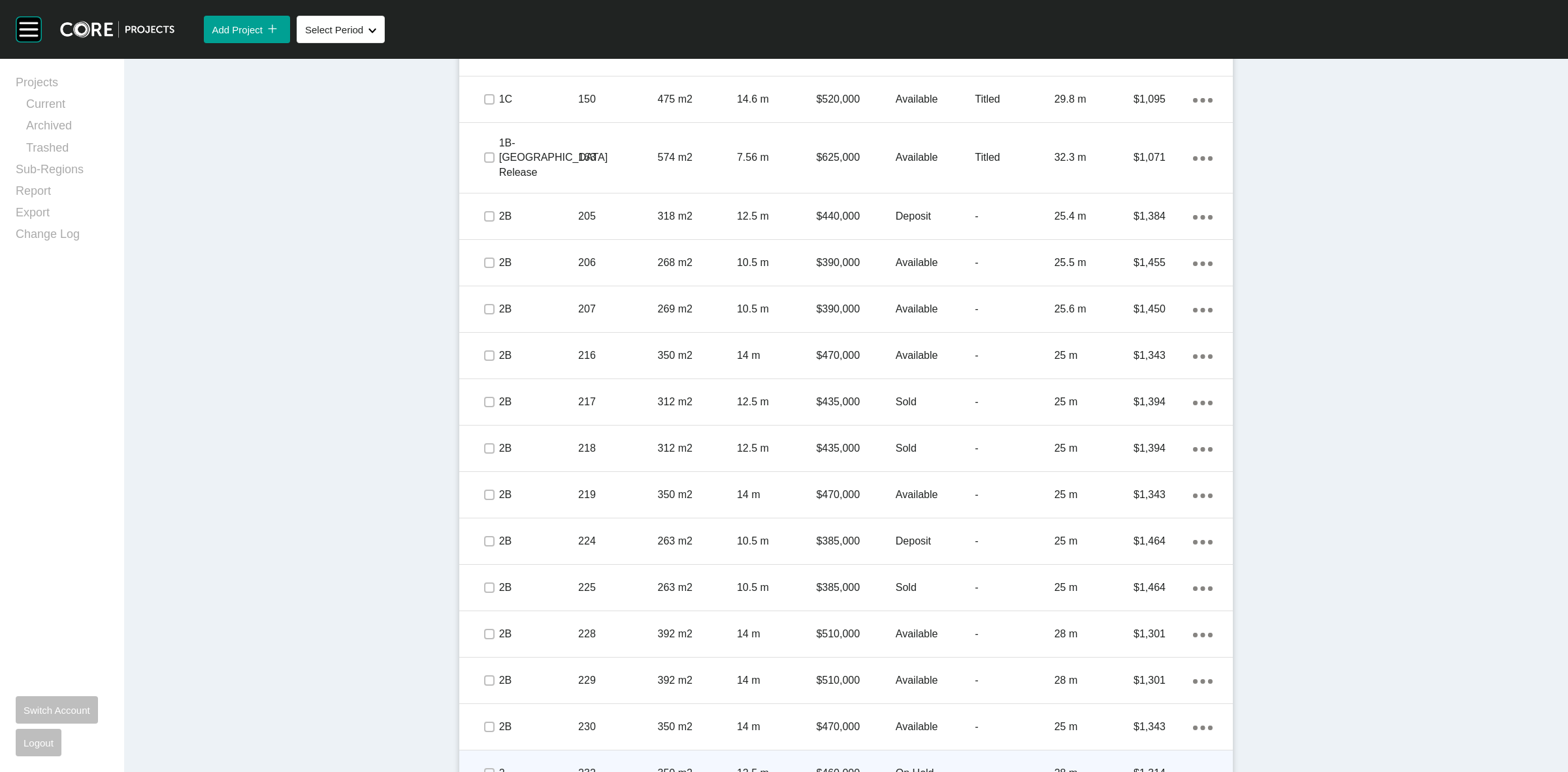
click at [559, 766] on p "2" at bounding box center [538, 773] width 79 height 15
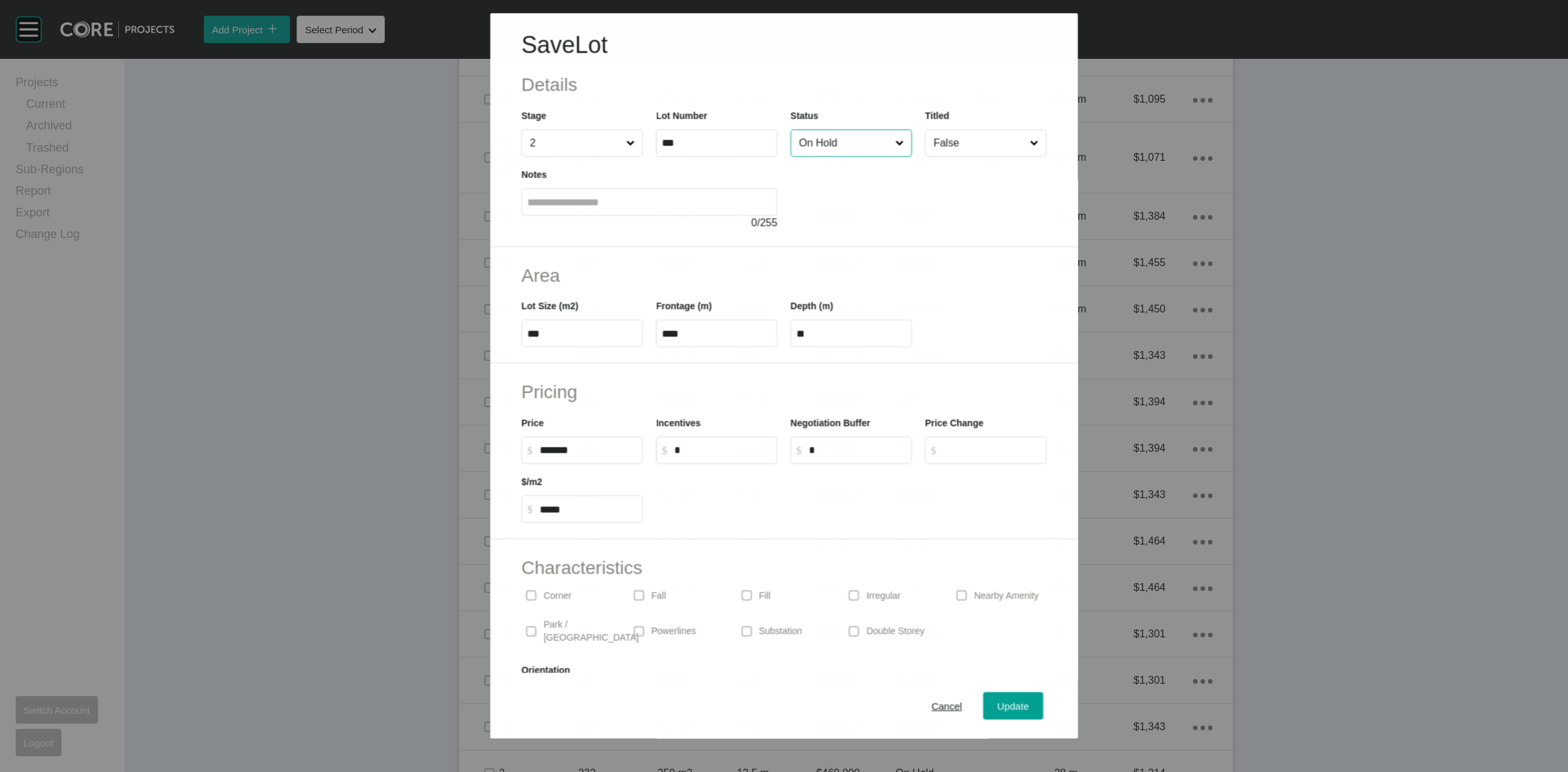
click at [856, 143] on input "On Hold" at bounding box center [844, 143] width 96 height 26
click at [1000, 700] on span "Update" at bounding box center [1013, 706] width 32 height 11
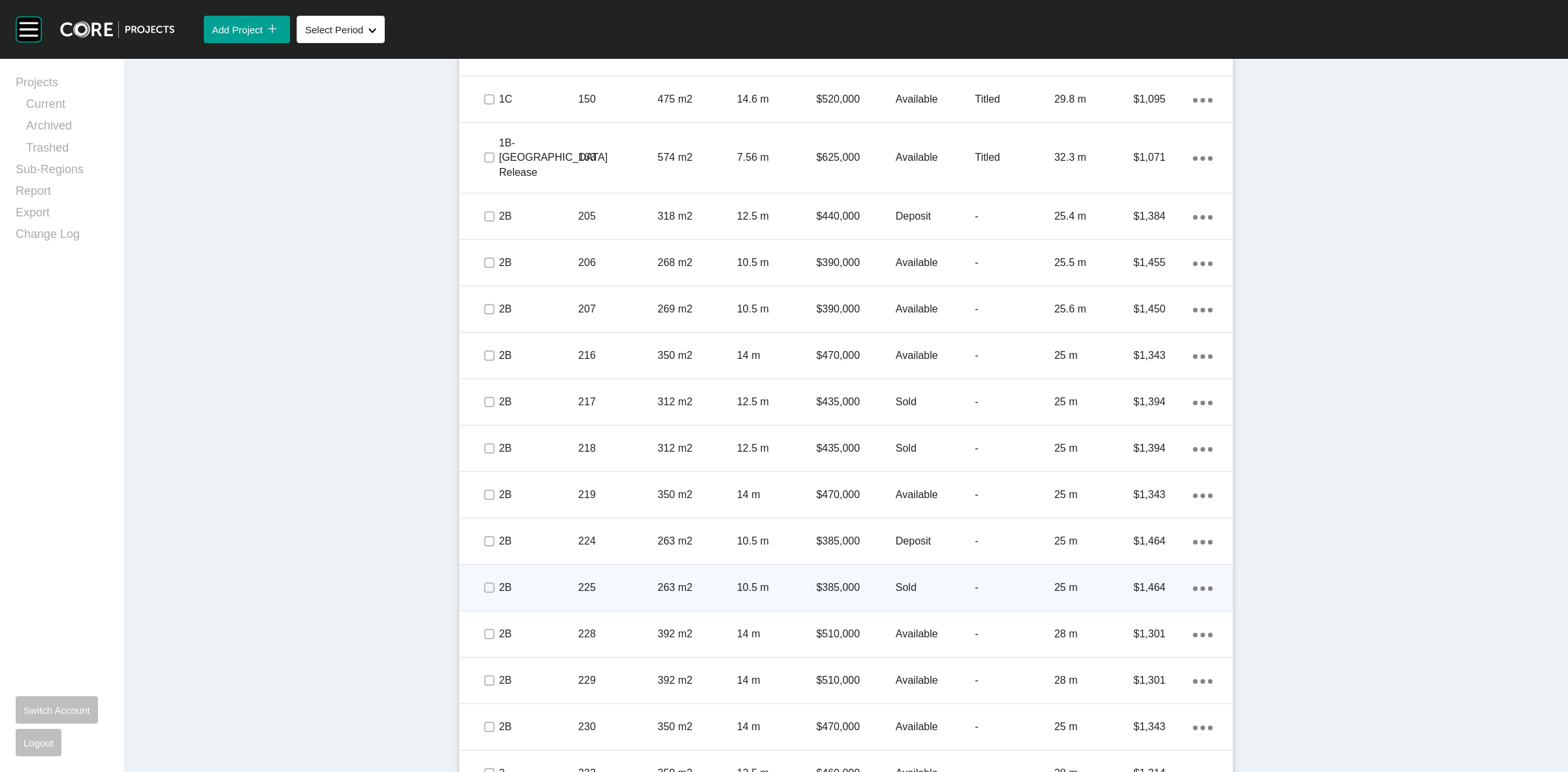
click at [853, 567] on div "$385,000" at bounding box center [855, 587] width 79 height 41
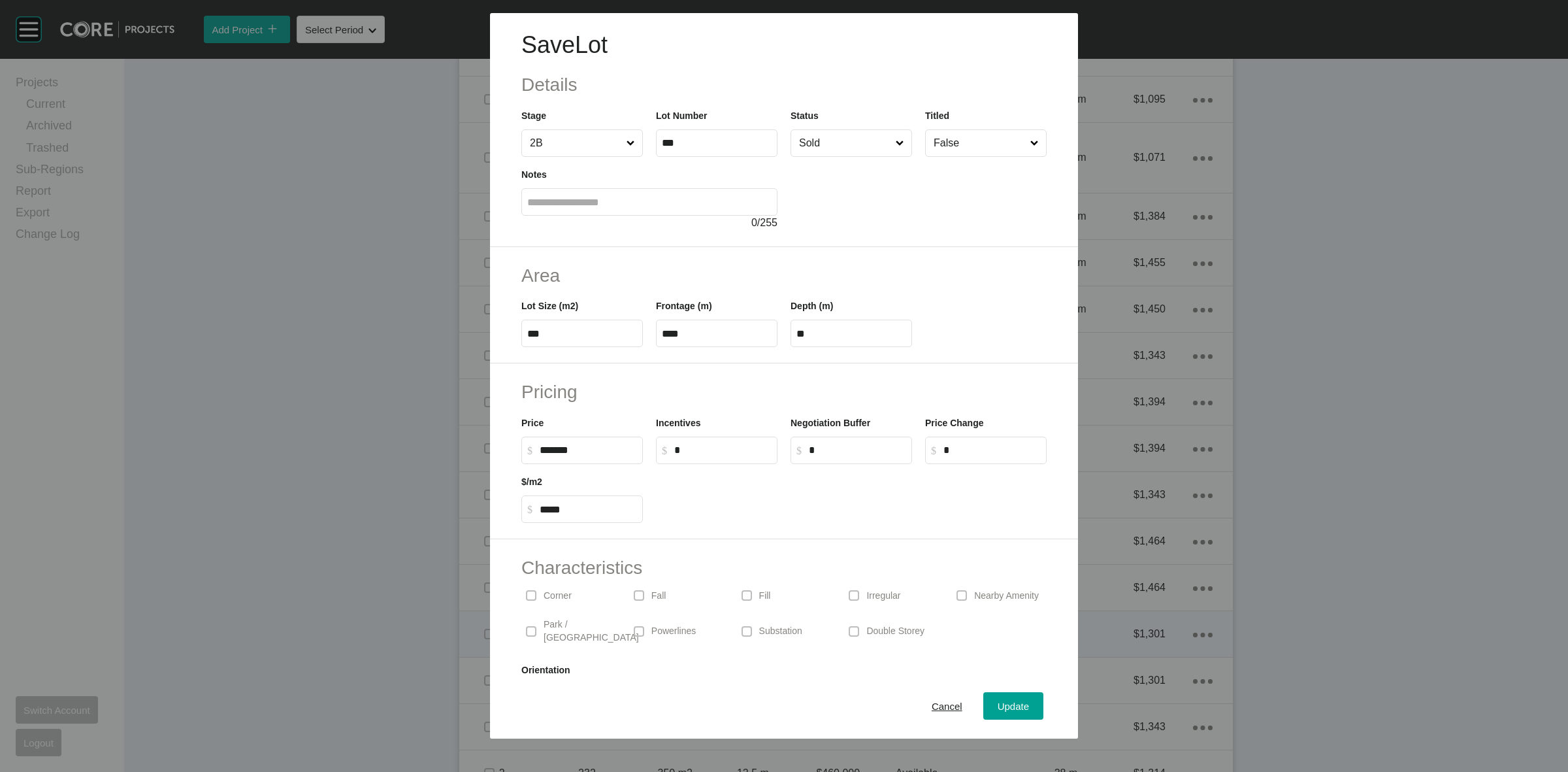
drag, startPoint x: 942, startPoint y: 704, endPoint x: 997, endPoint y: 592, distance: 124.8
click at [942, 703] on span "Cancel" at bounding box center [946, 706] width 31 height 11
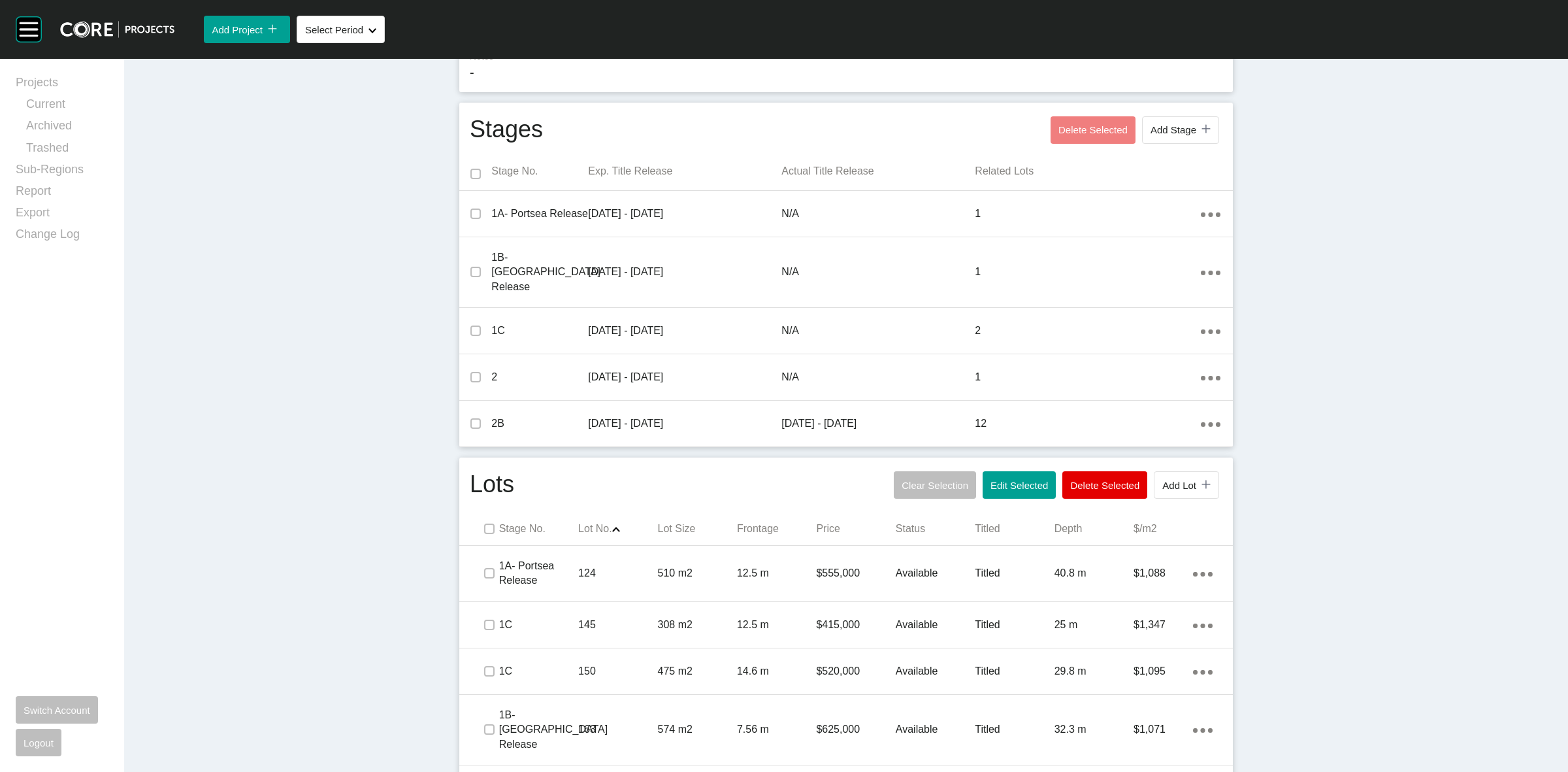
scroll to position [0, 0]
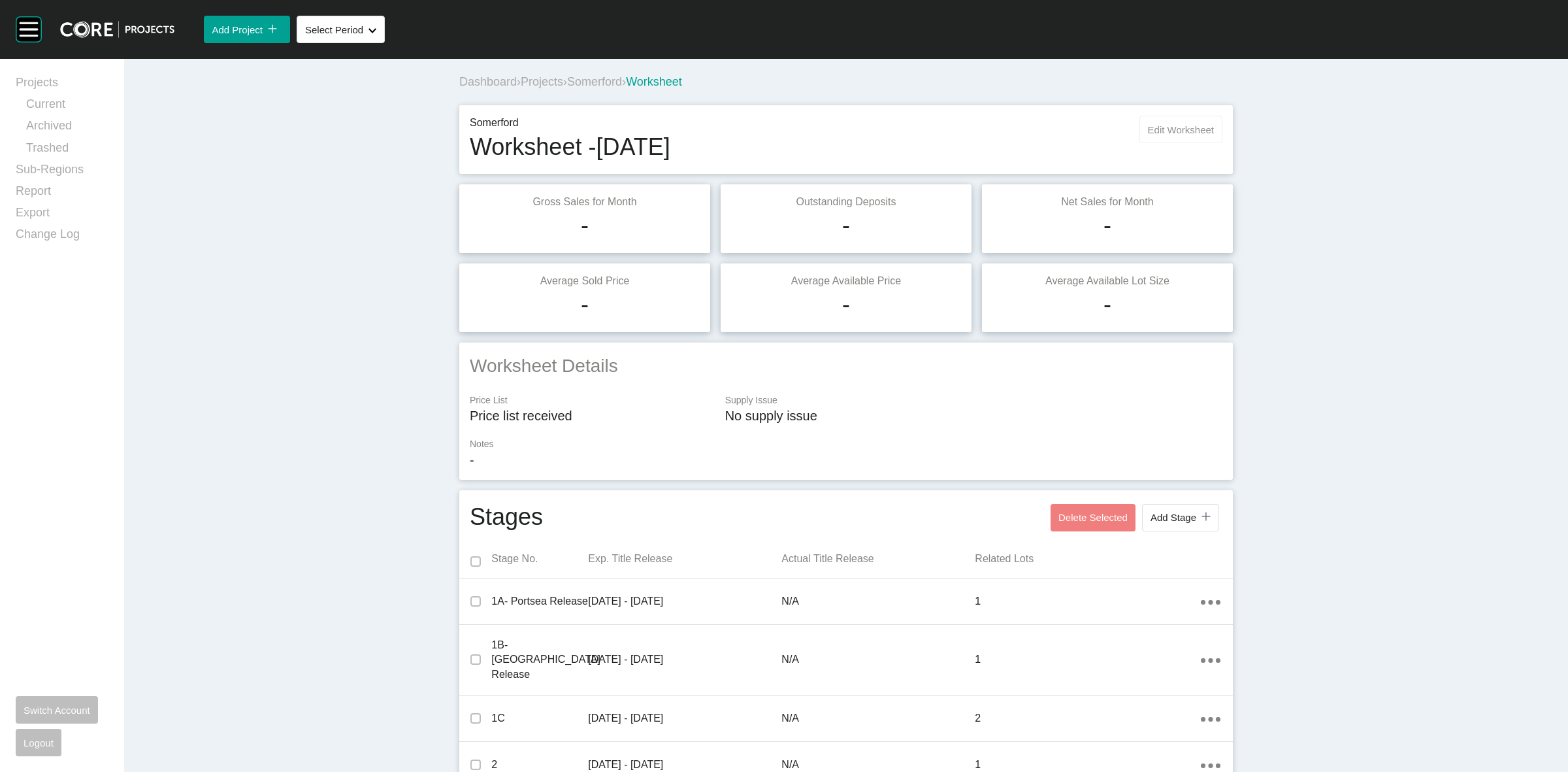
click at [1147, 116] on button "Edit Worksheet" at bounding box center [1181, 129] width 83 height 28
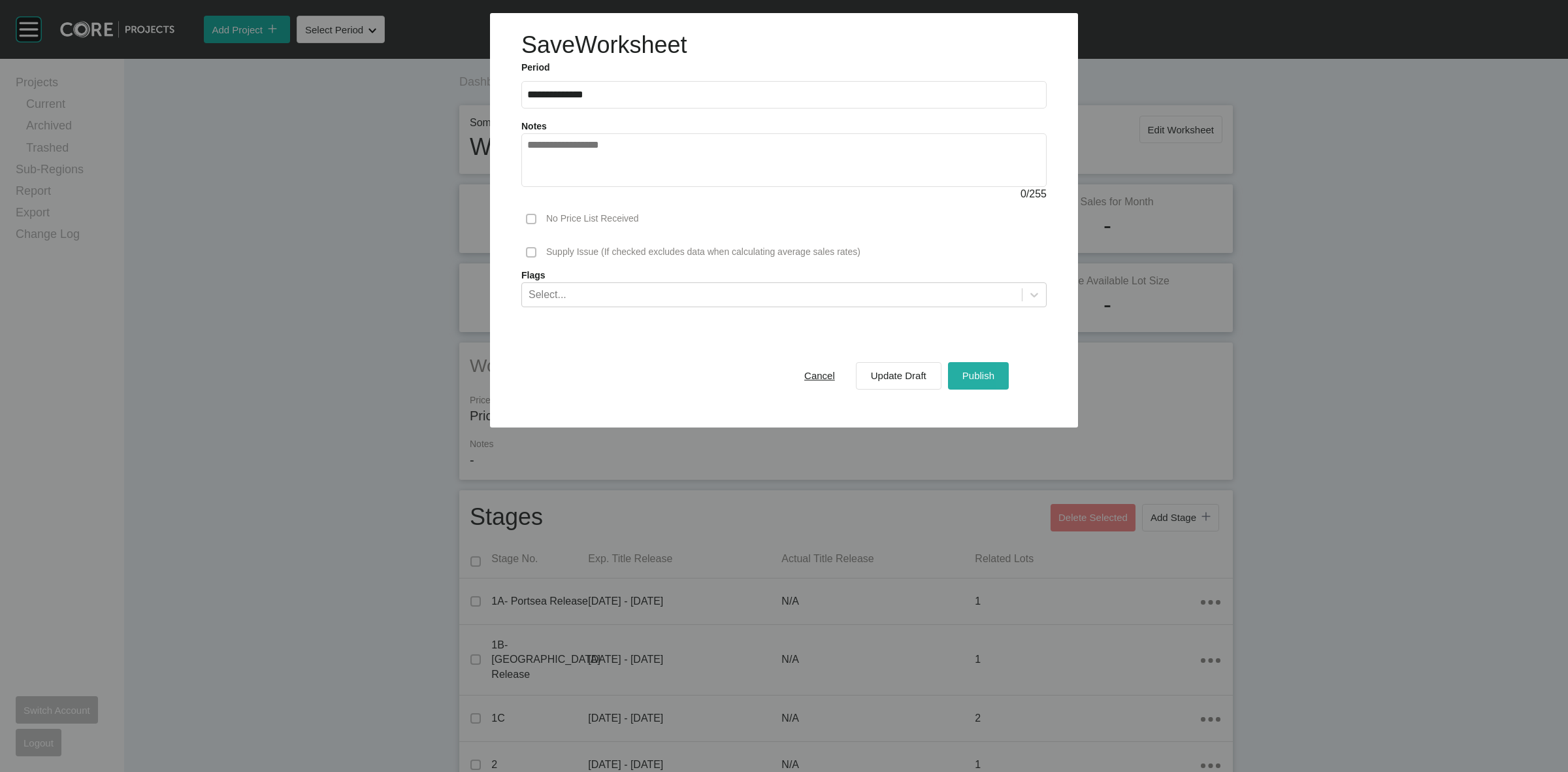
click at [983, 379] on span "Publish" at bounding box center [978, 375] width 32 height 11
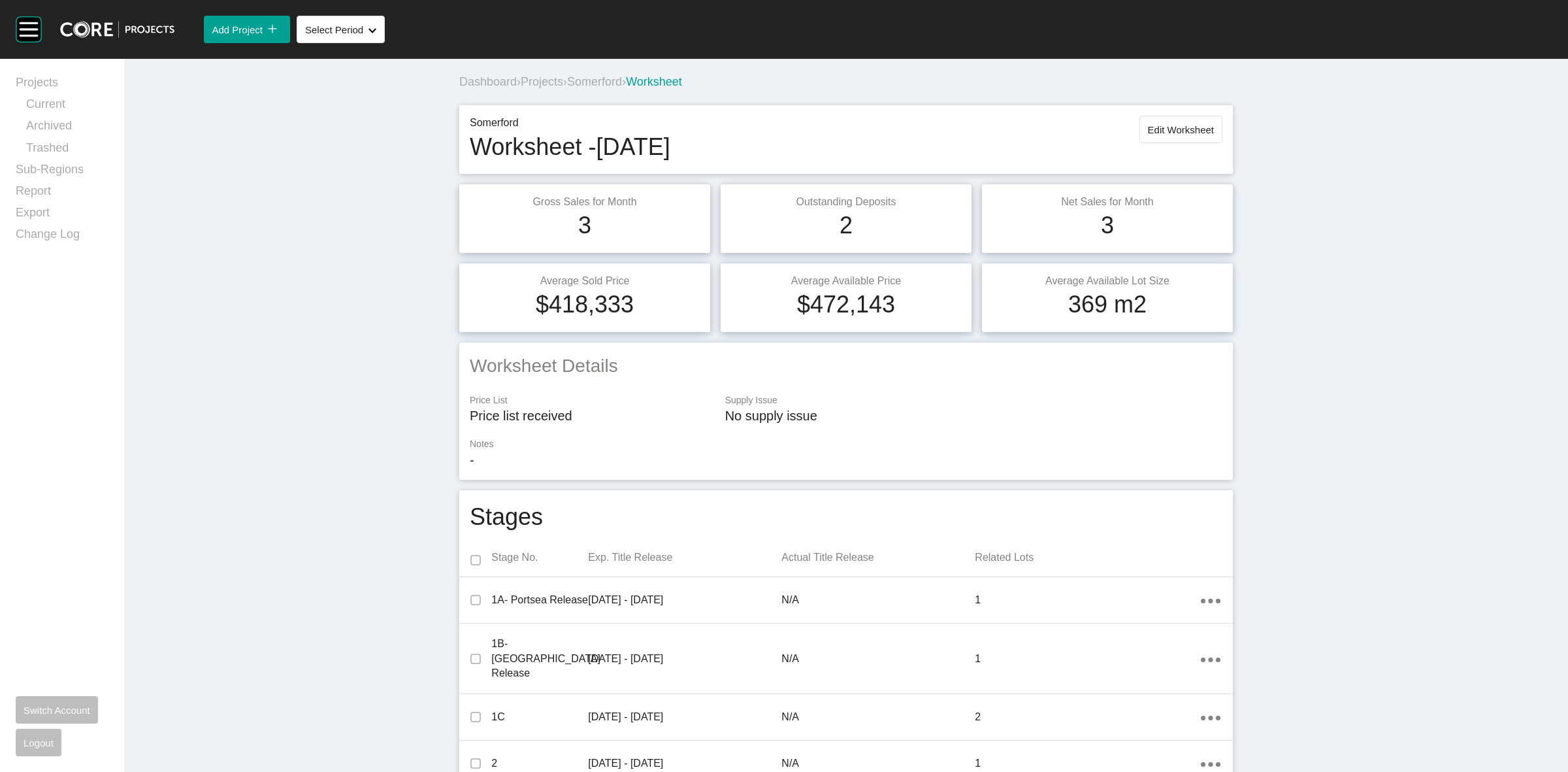
click at [601, 86] on span "Somerford" at bounding box center [594, 82] width 55 height 13
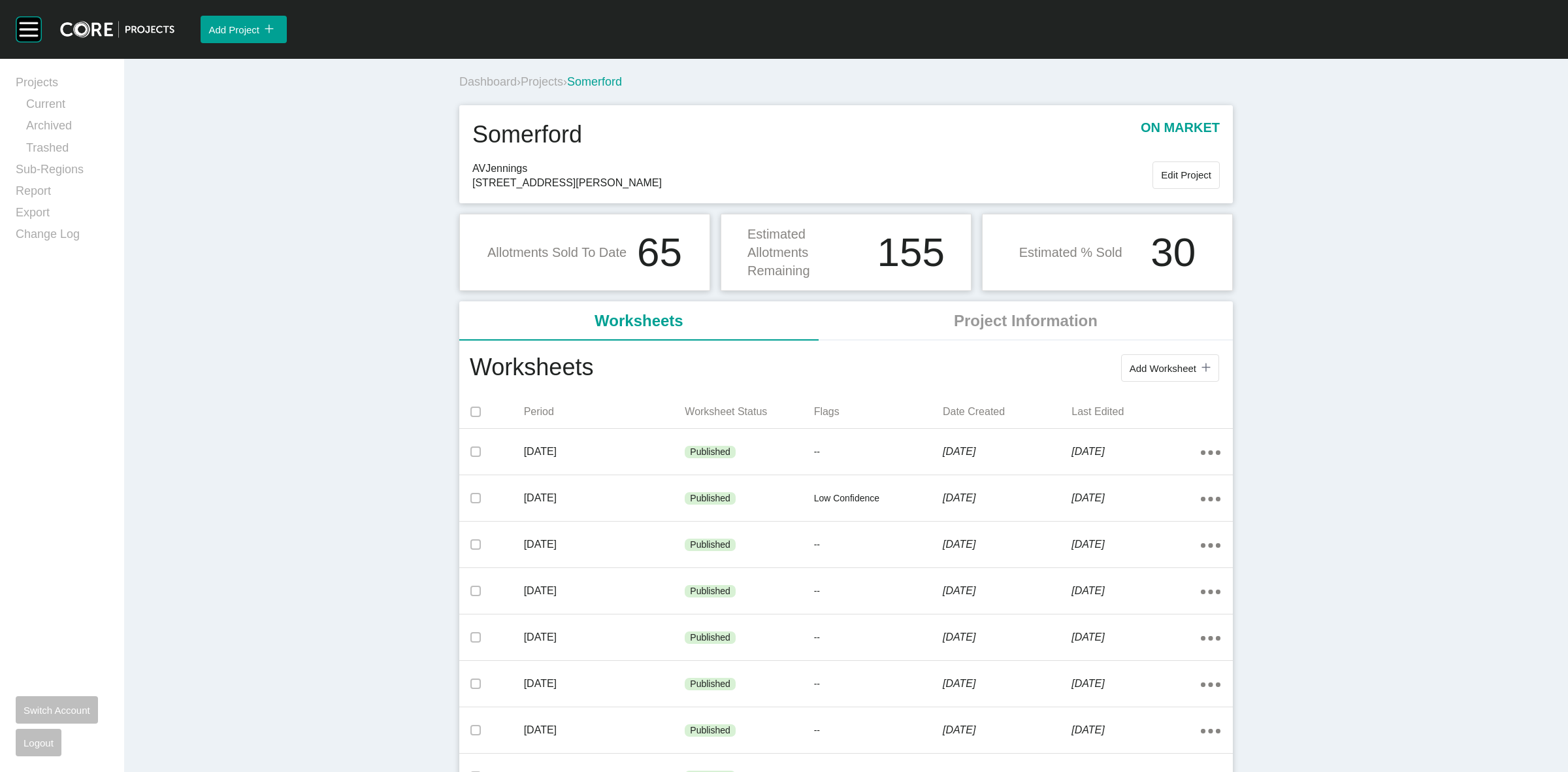
click at [538, 79] on span "Projects" at bounding box center [541, 82] width 42 height 13
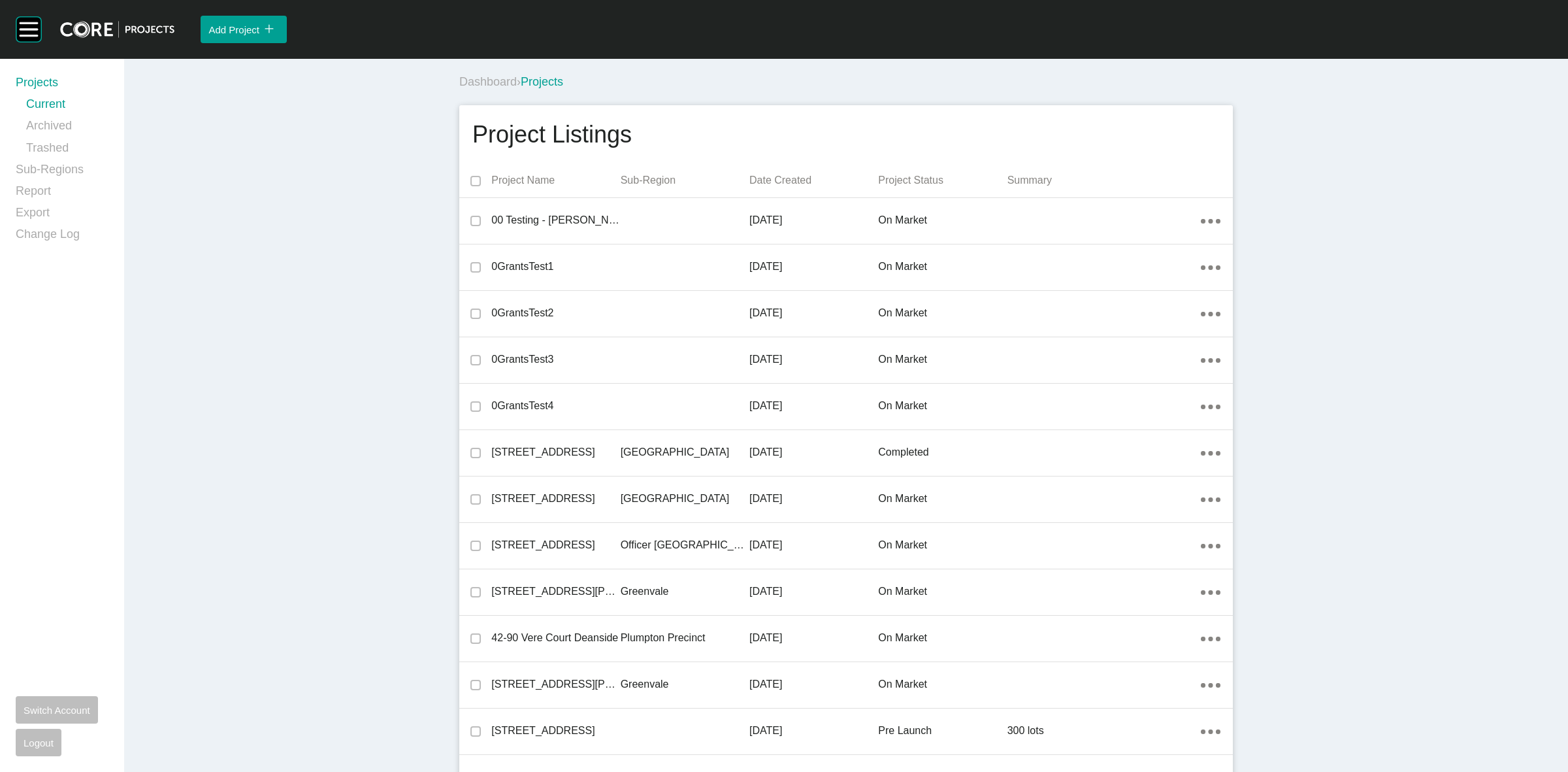
scroll to position [1366, 0]
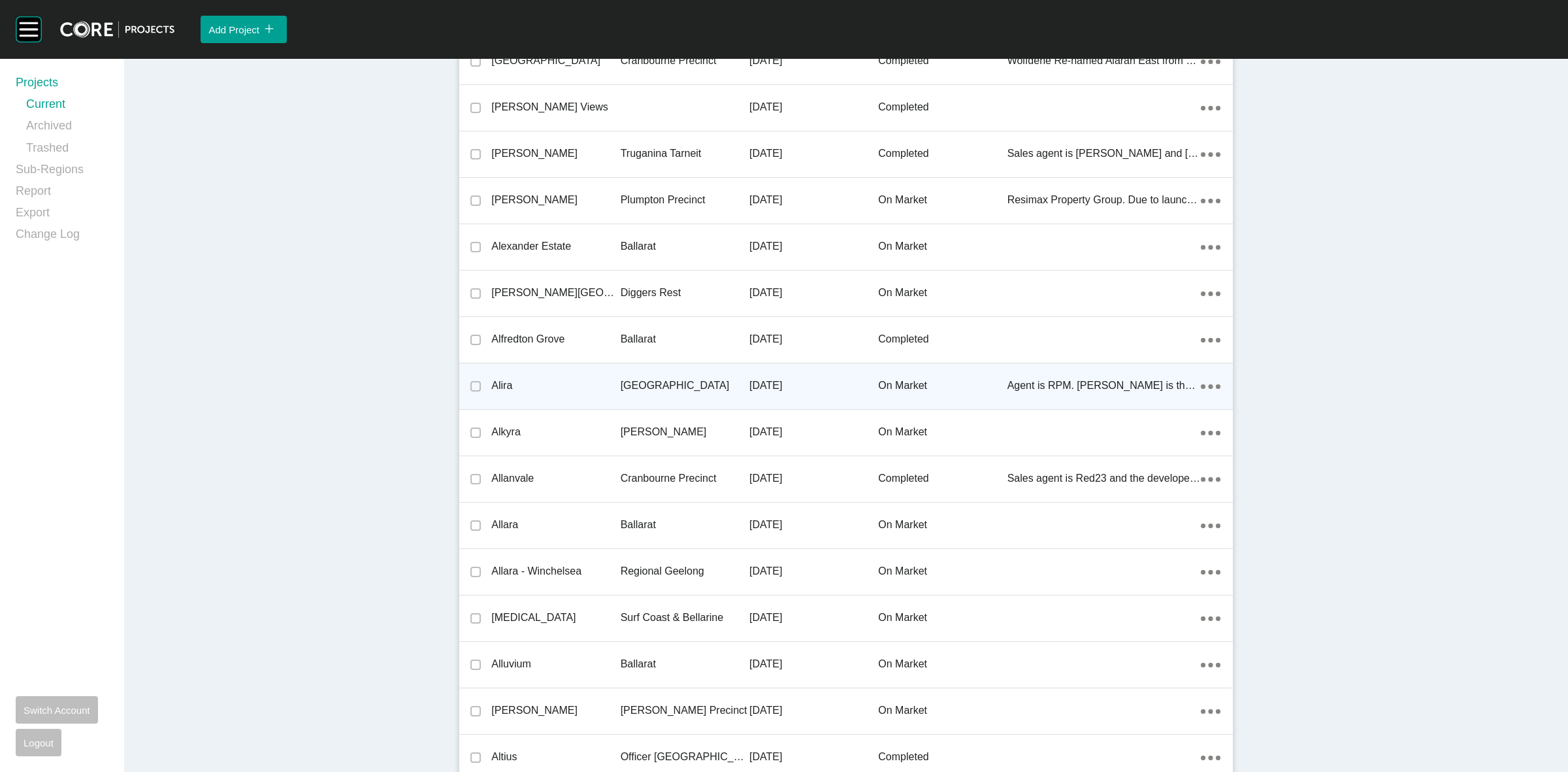
click at [655, 382] on p "[GEOGRAPHIC_DATA]" at bounding box center [685, 385] width 129 height 15
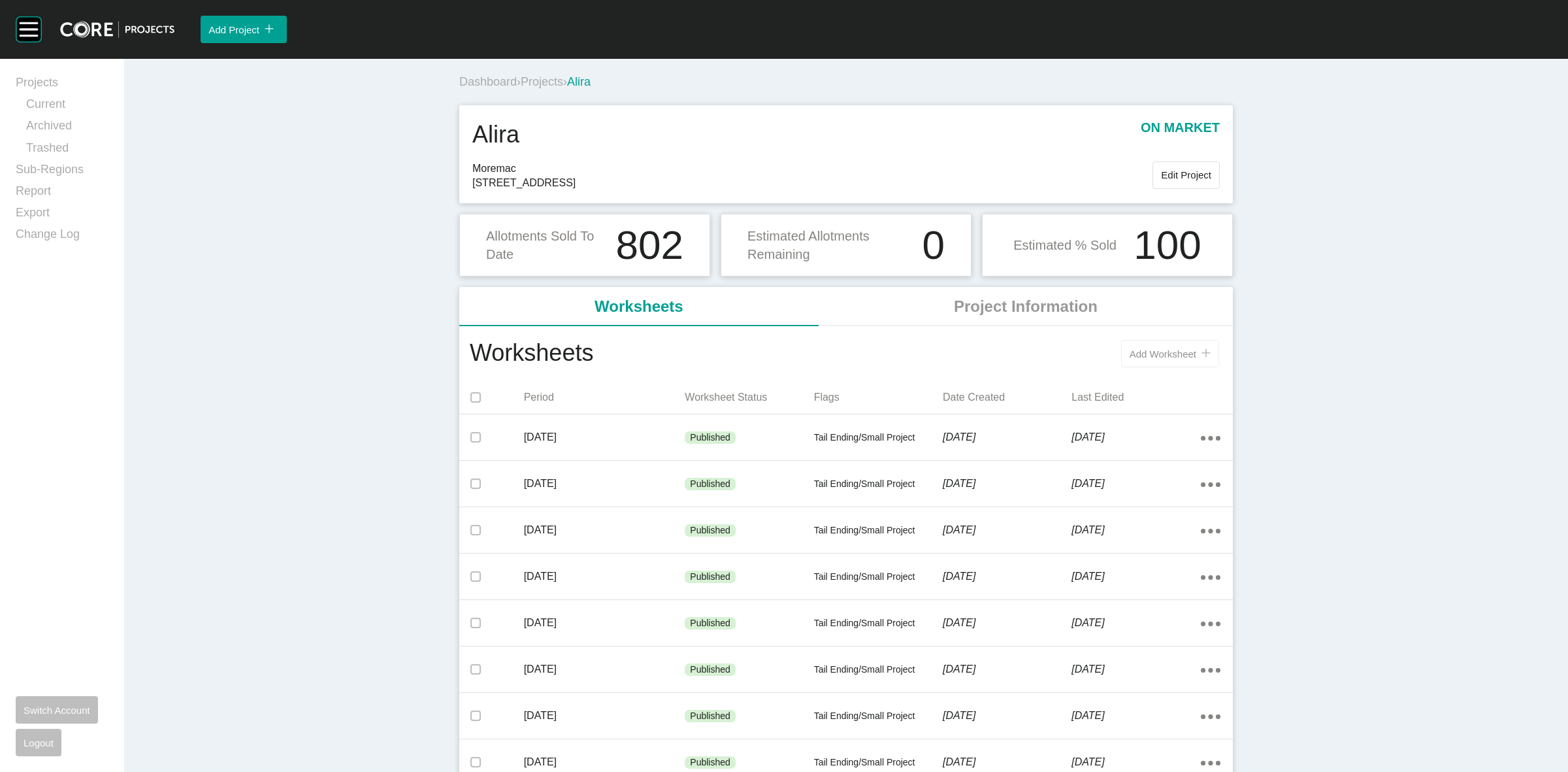
click at [1127, 345] on button "Add Worksheet icon/tick copy 11 Created with Sketch." at bounding box center [1169, 354] width 98 height 28
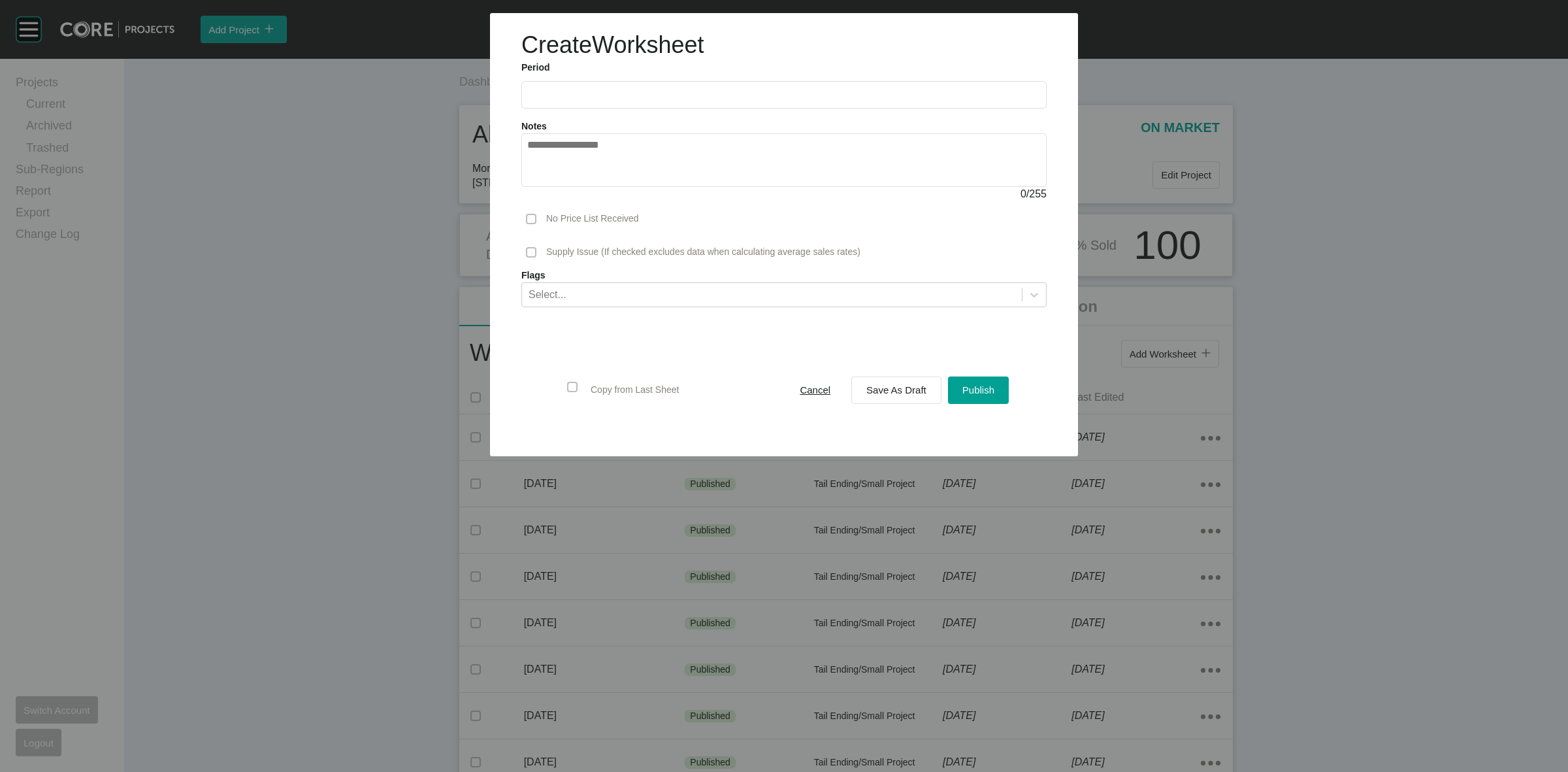
click at [665, 92] on input "text" at bounding box center [783, 94] width 514 height 11
click at [628, 186] on li "Sep" at bounding box center [633, 190] width 44 height 22
type input "**********"
click at [869, 387] on span "Save As Draft" at bounding box center [896, 390] width 60 height 11
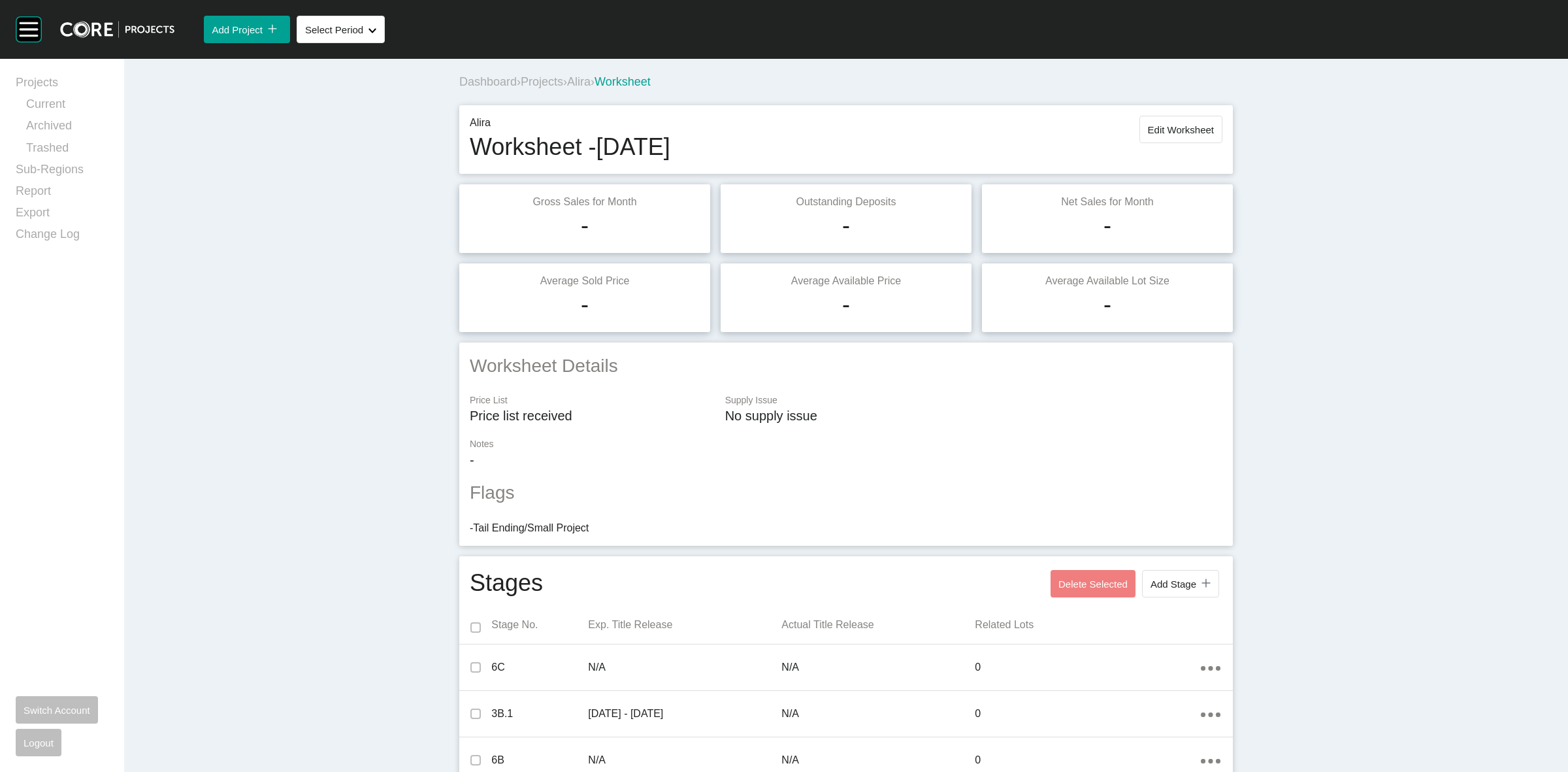
click at [591, 83] on span "Alira" at bounding box center [578, 82] width 24 height 13
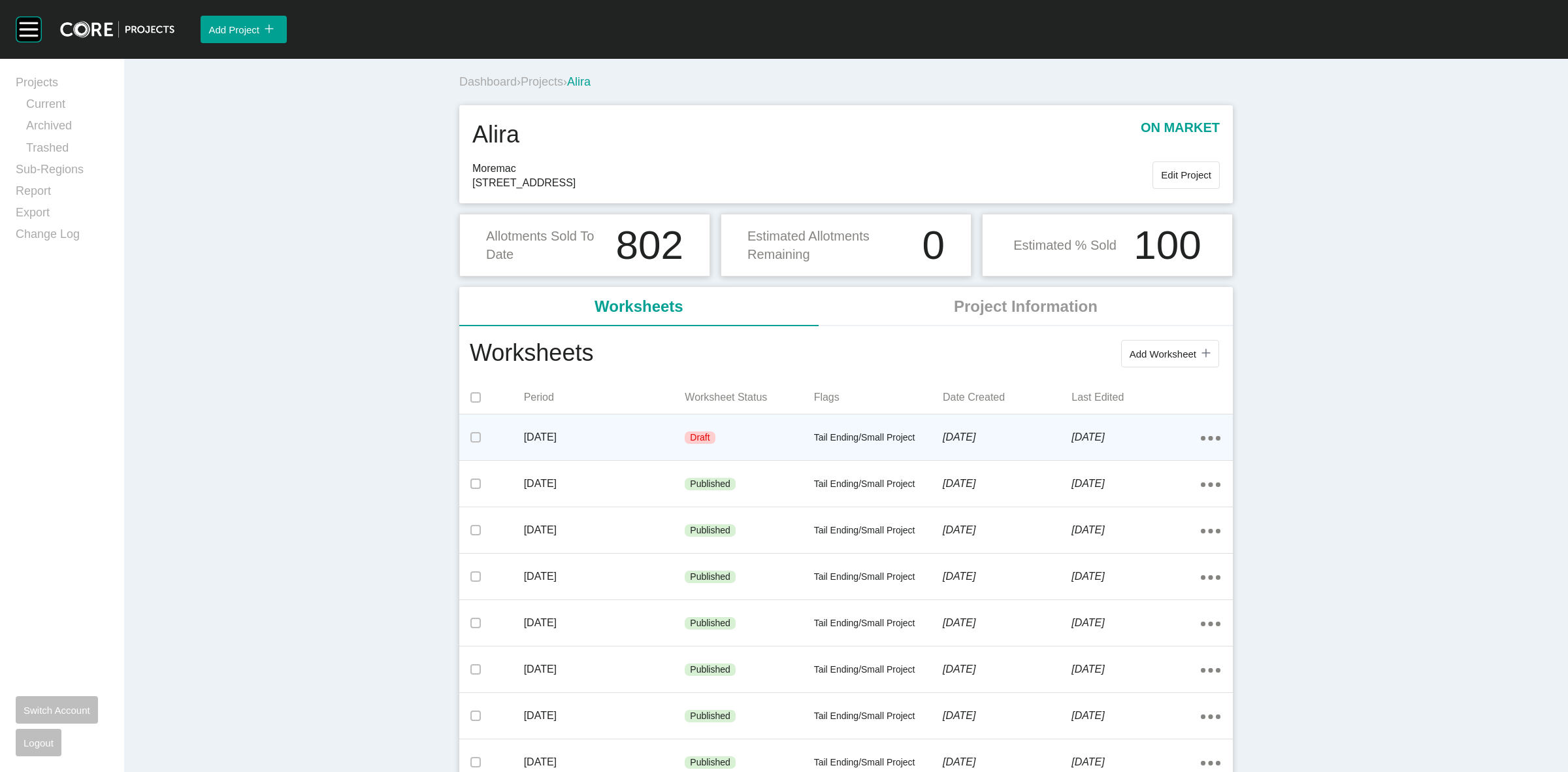
click at [1203, 435] on div "Action Menu Dots Copy 6 Created with Sketch." at bounding box center [1210, 437] width 19 height 15
click at [1153, 461] on link "Delete" at bounding box center [1157, 460] width 35 height 19
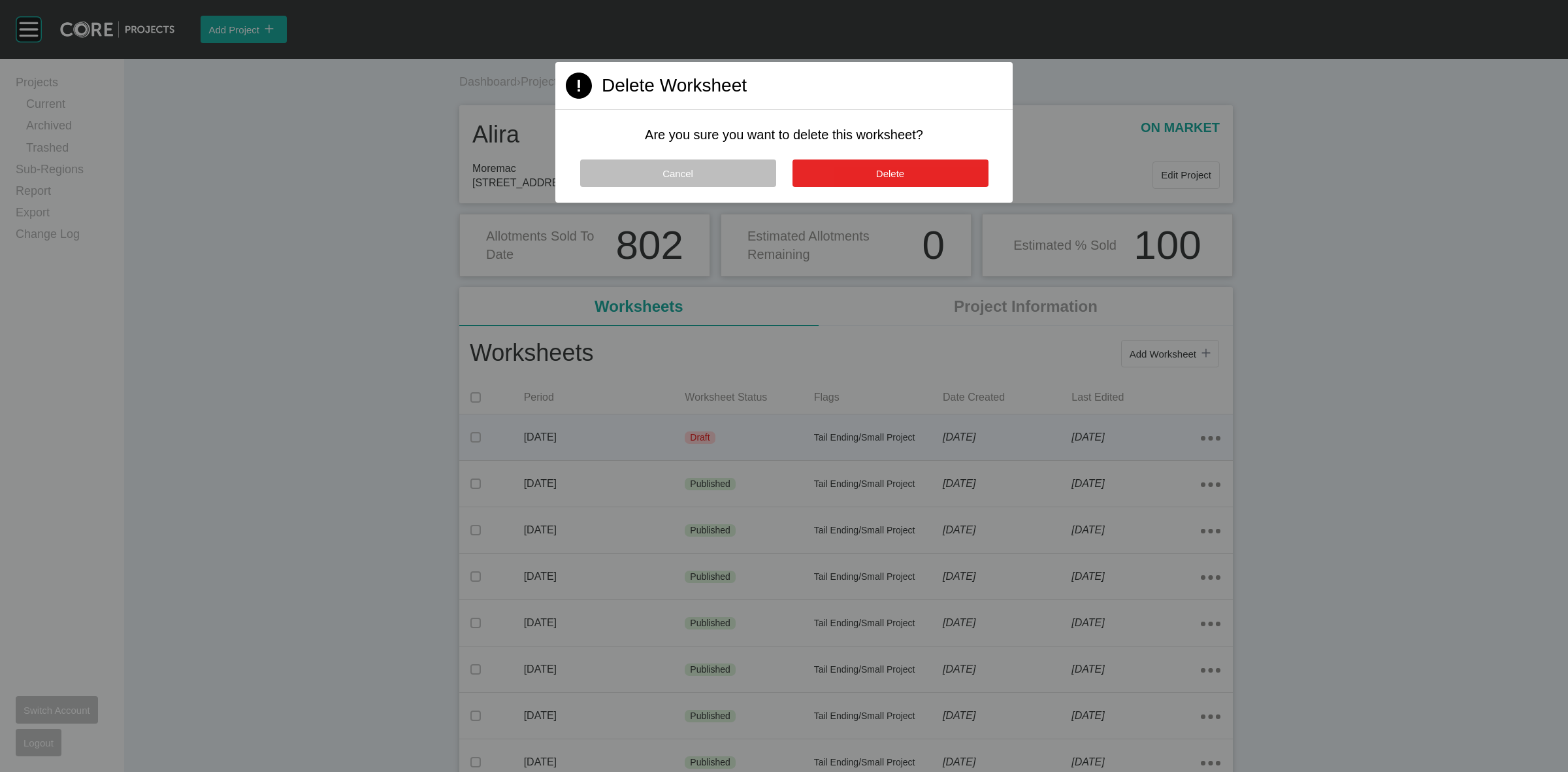
click at [921, 174] on button "Delete" at bounding box center [890, 173] width 196 height 28
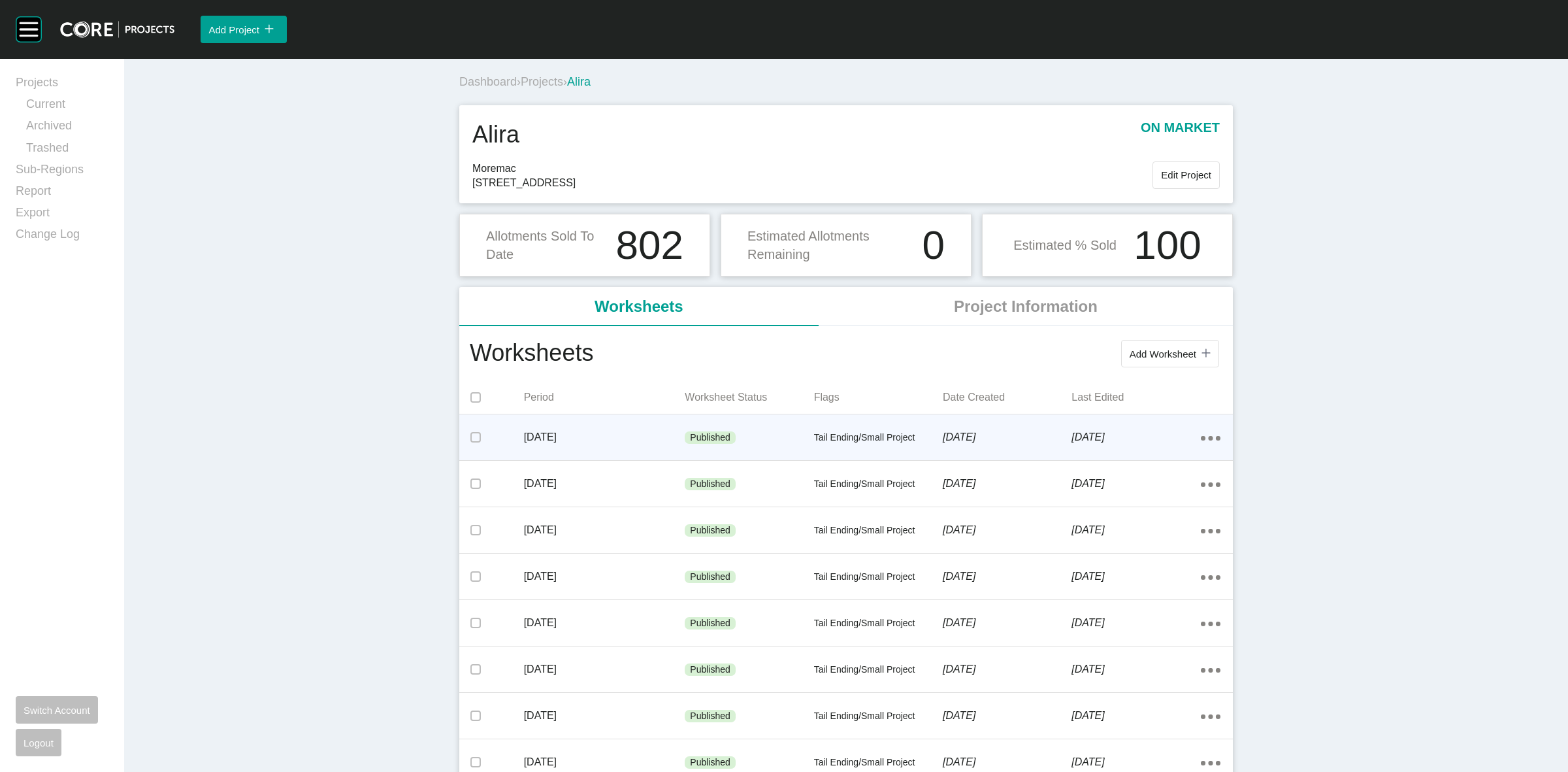
click at [1204, 435] on div "Action Menu Dots Copy 6 Created with Sketch." at bounding box center [1210, 437] width 19 height 15
click at [1156, 438] on link "Edit" at bounding box center [1157, 440] width 35 height 19
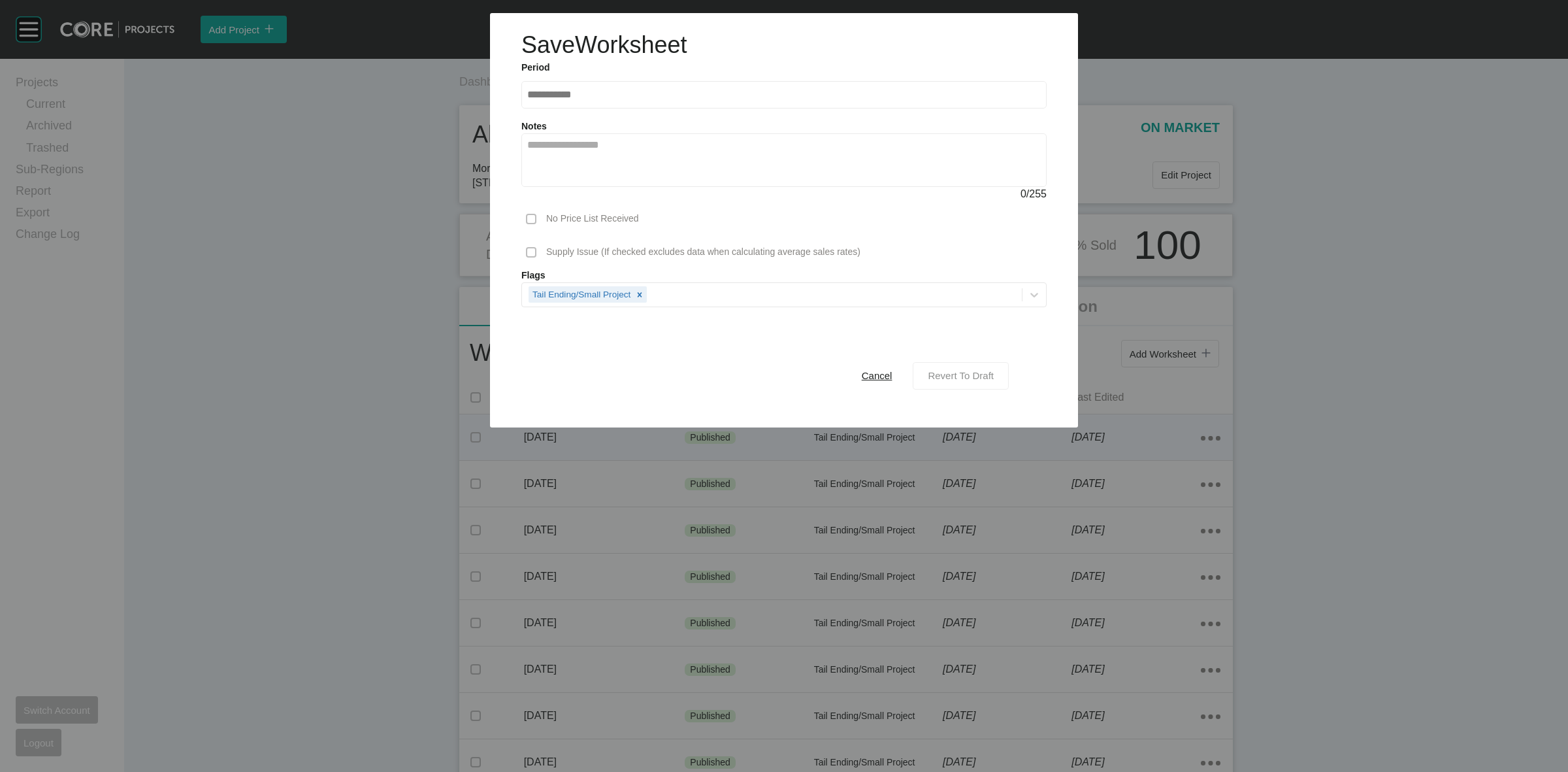
click at [944, 379] on span "Revert To Draft" at bounding box center [960, 375] width 66 height 11
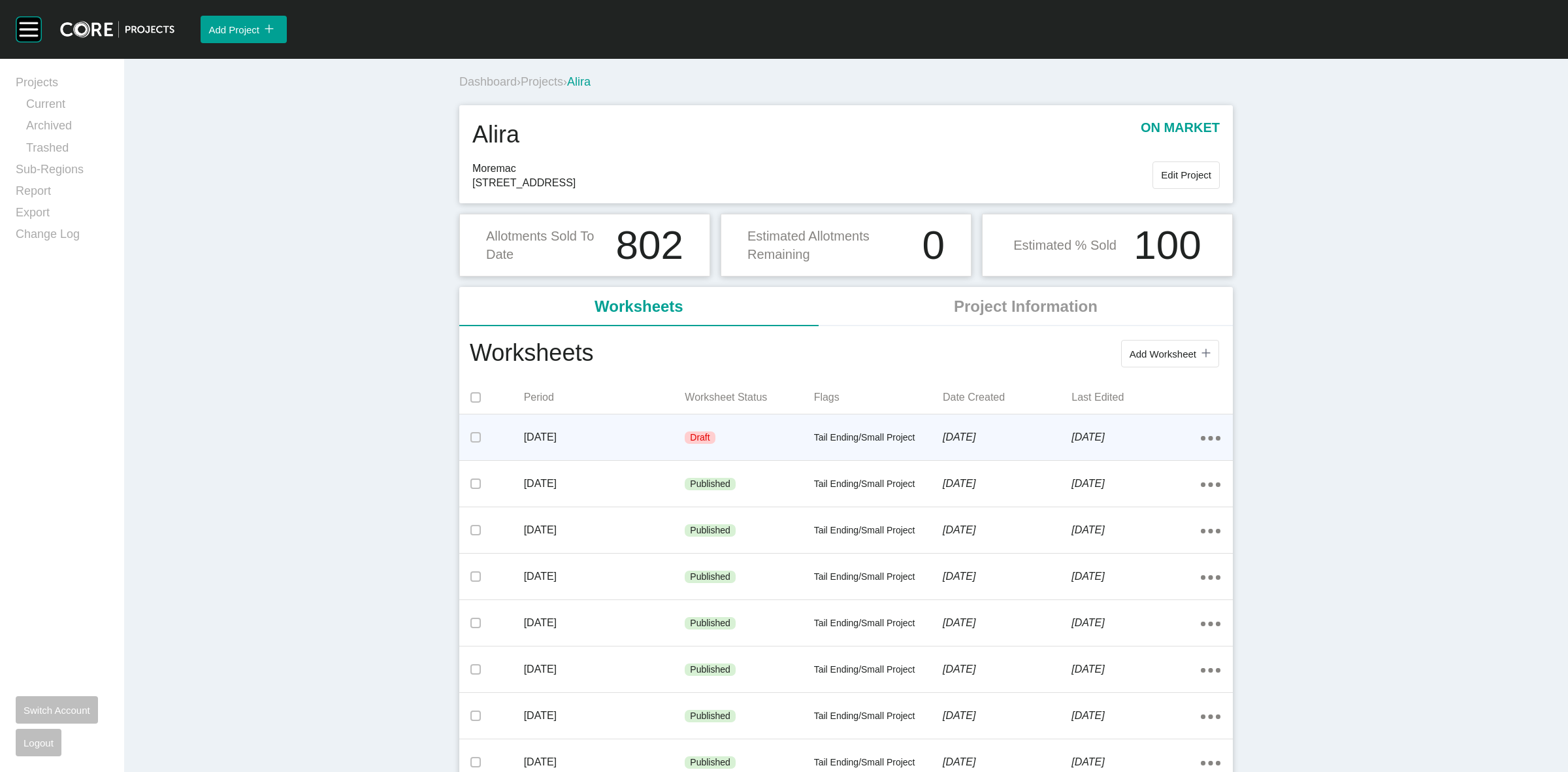
click at [1201, 435] on div "Action Menu Dots Copy 6 Created with Sketch." at bounding box center [1210, 437] width 19 height 15
click at [1145, 440] on link "Edit" at bounding box center [1157, 440] width 35 height 19
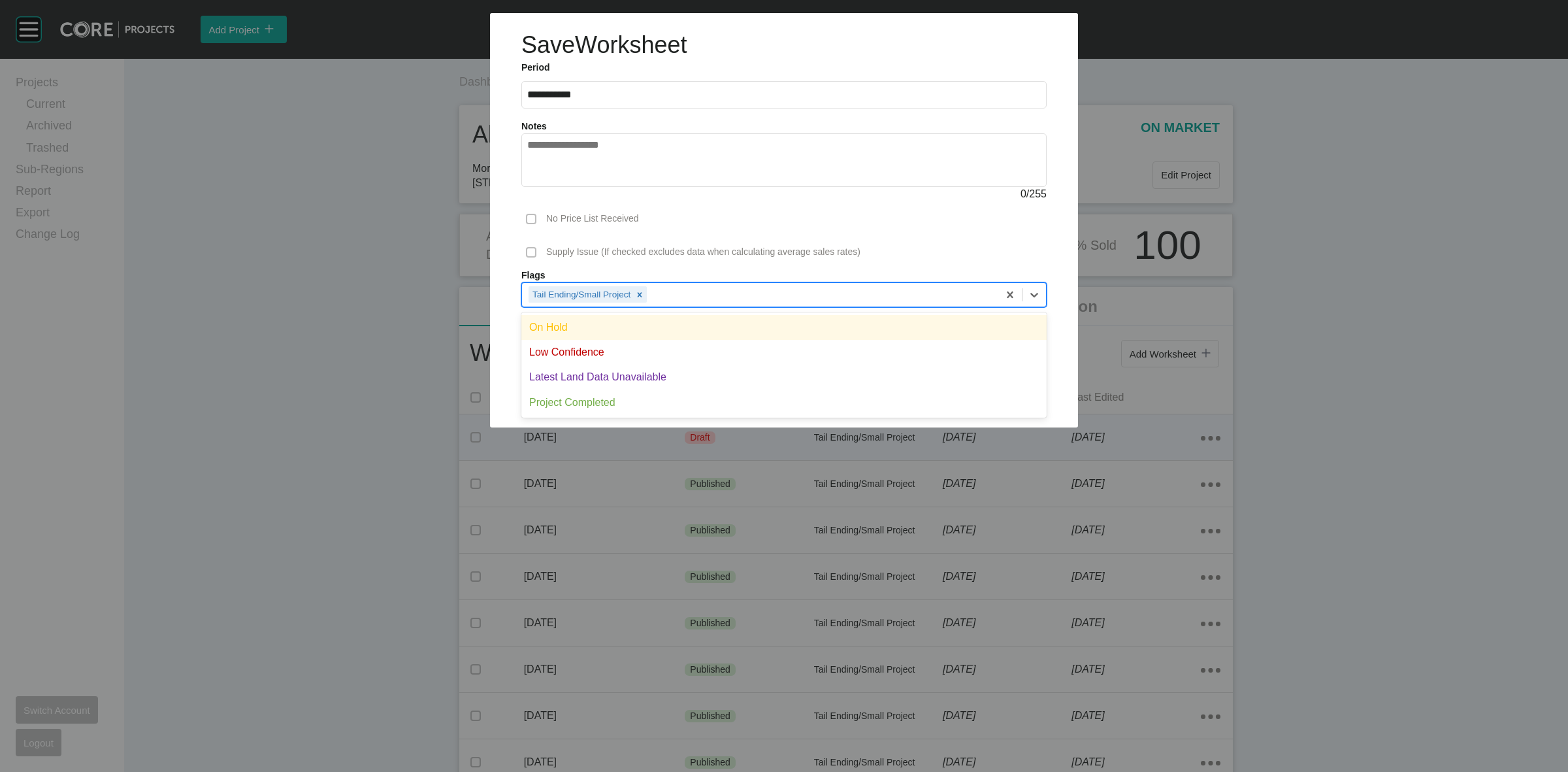
click at [689, 290] on div "Tail Ending/Small Project" at bounding box center [760, 294] width 476 height 22
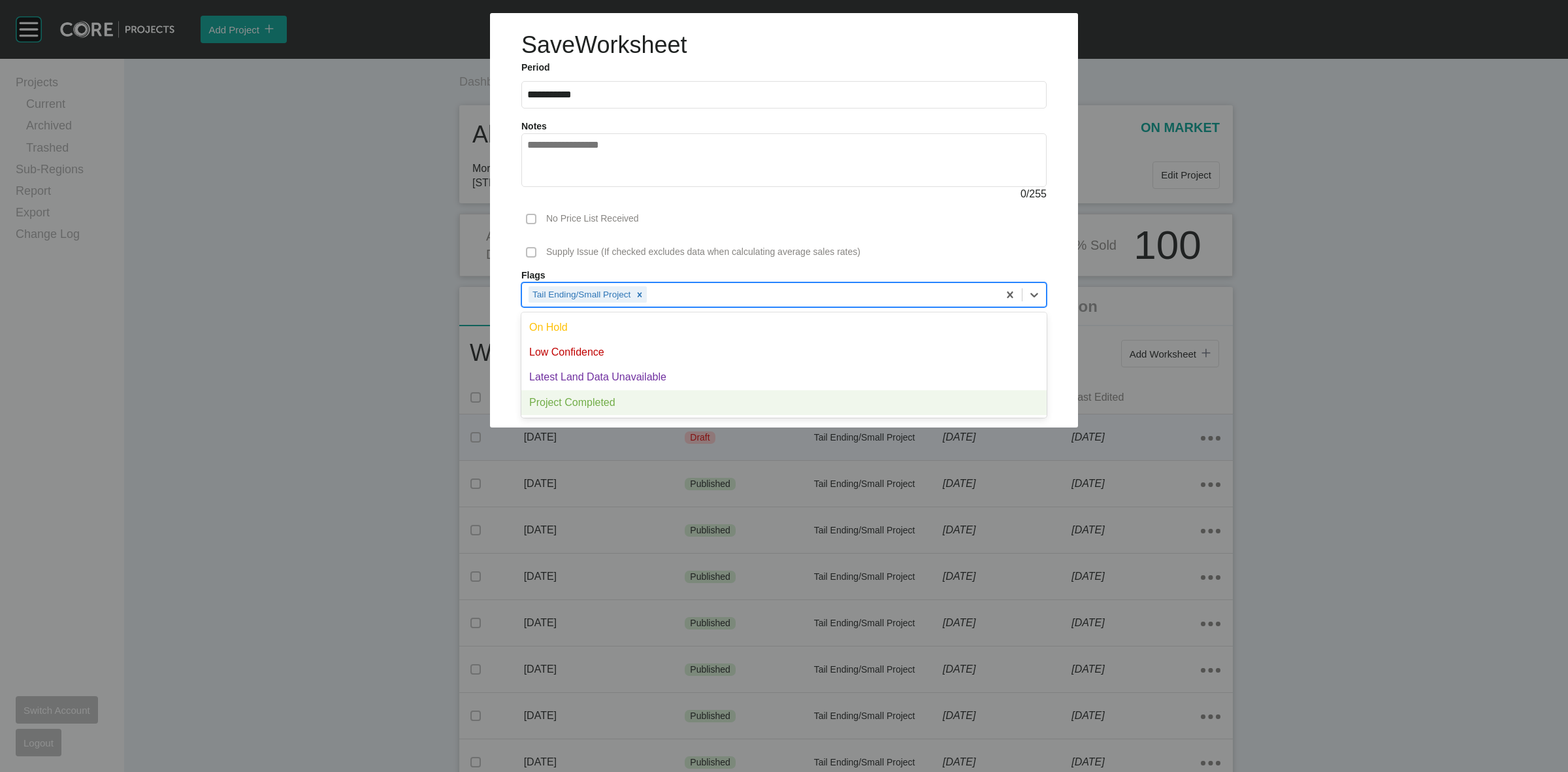
click at [625, 405] on div "Project Completed" at bounding box center [784, 402] width 525 height 25
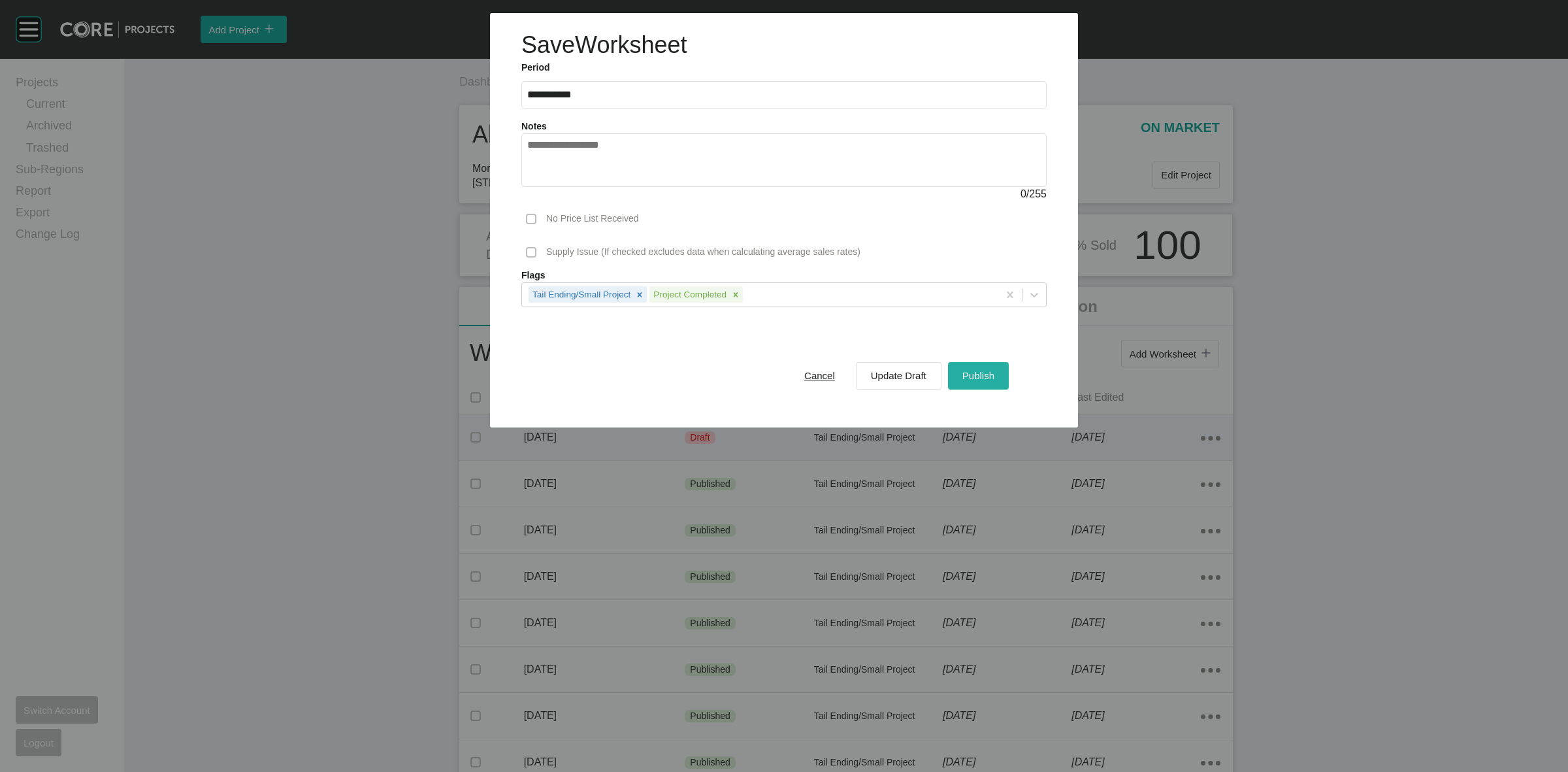
click at [970, 370] on span "Publish" at bounding box center [978, 375] width 32 height 11
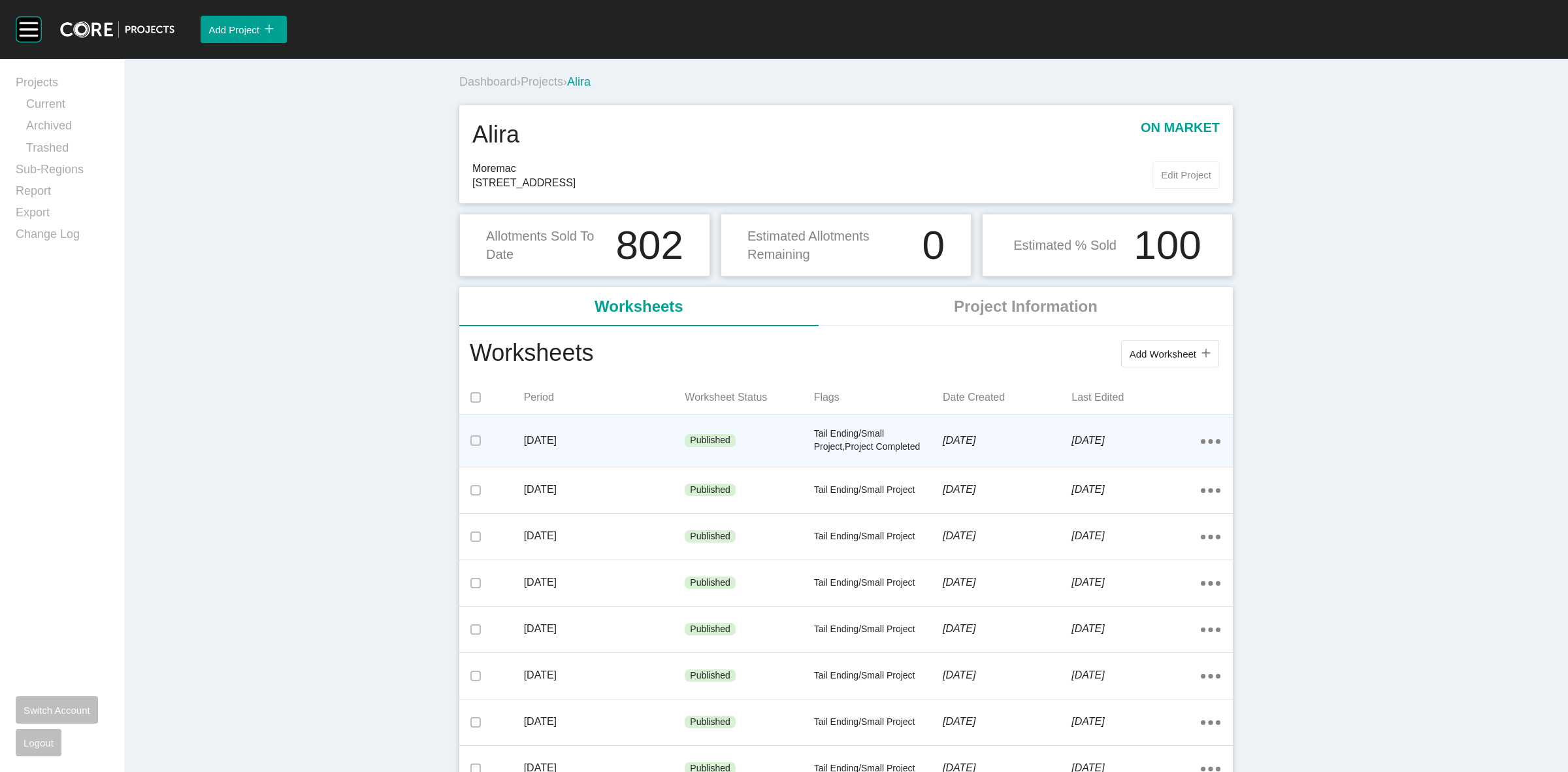
click at [1168, 174] on span "Edit Project" at bounding box center [1185, 175] width 50 height 11
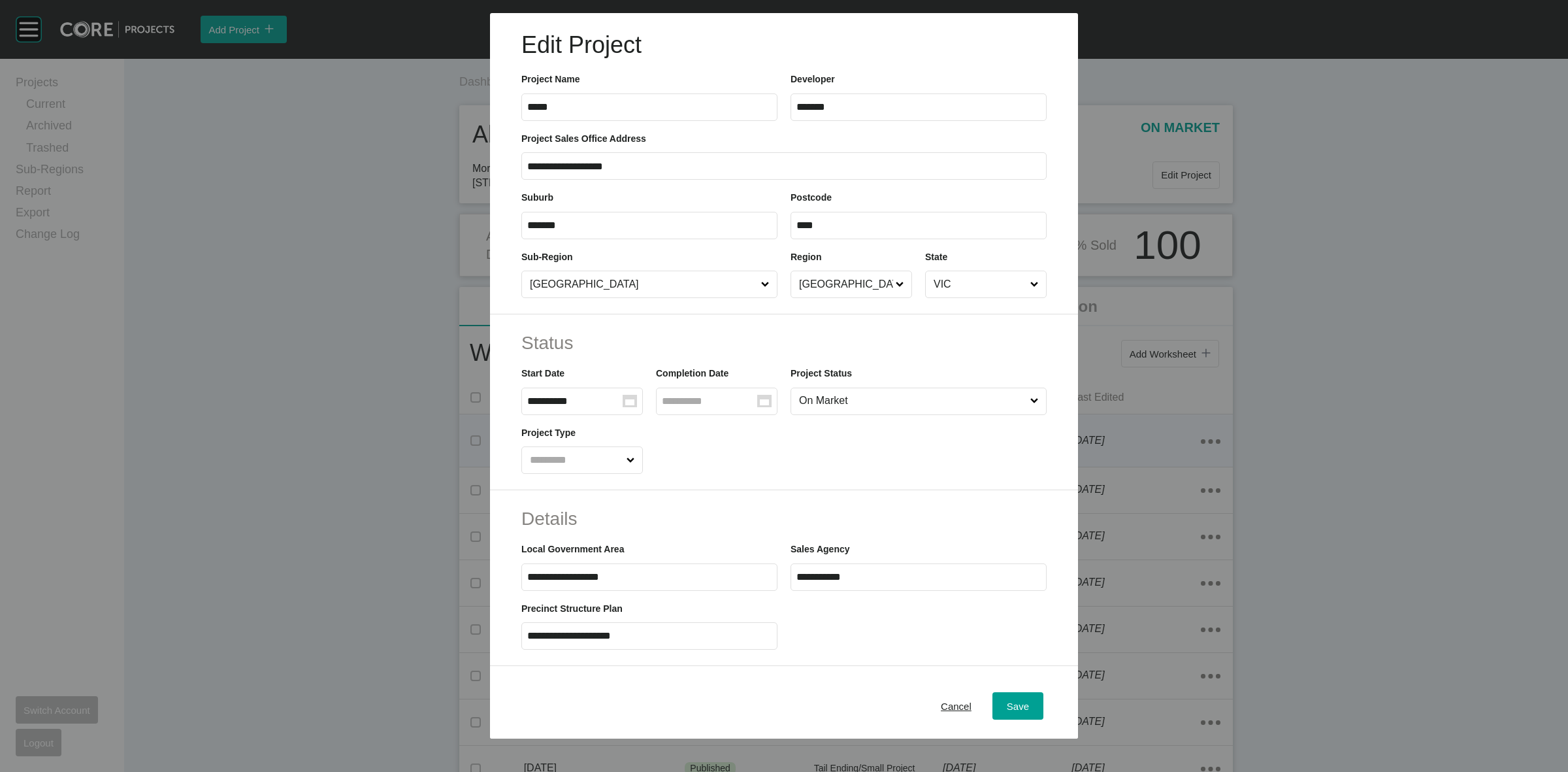
click at [823, 402] on input "On Market" at bounding box center [912, 401] width 231 height 26
drag, startPoint x: 804, startPoint y: 515, endPoint x: 789, endPoint y: 475, distance: 42.7
click at [727, 395] on input "Group Created with Sketch." at bounding box center [709, 401] width 95 height 11
click at [677, 437] on icon "Move backward to switch to the previous month." at bounding box center [683, 438] width 12 height 12
click at [678, 435] on icon "Move backward to switch to the previous month." at bounding box center [683, 438] width 12 height 12
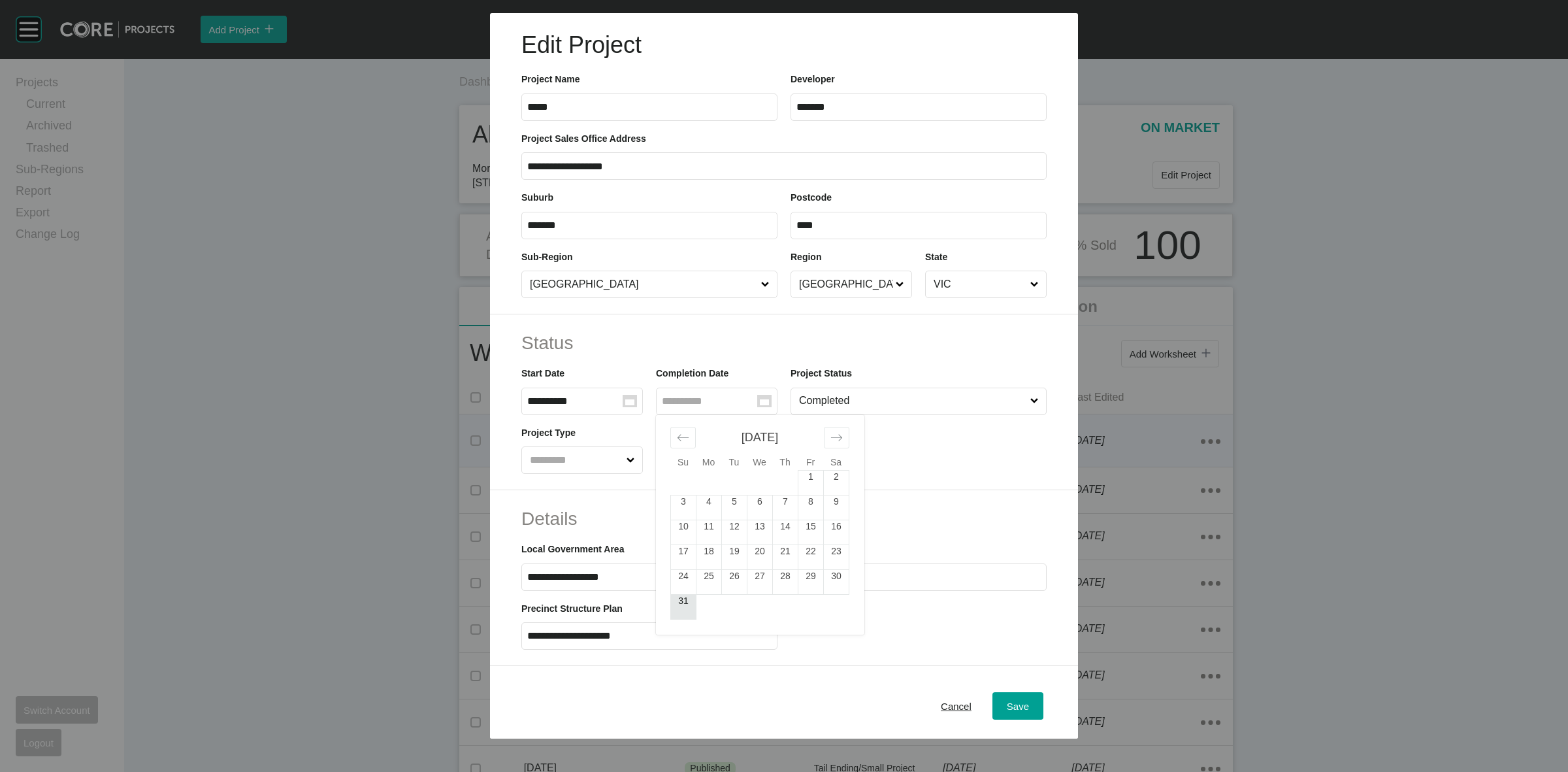
click at [676, 603] on td "31" at bounding box center [683, 606] width 25 height 25
type input "**********"
click at [1013, 707] on span "Save" at bounding box center [1017, 706] width 22 height 11
type input "**********"
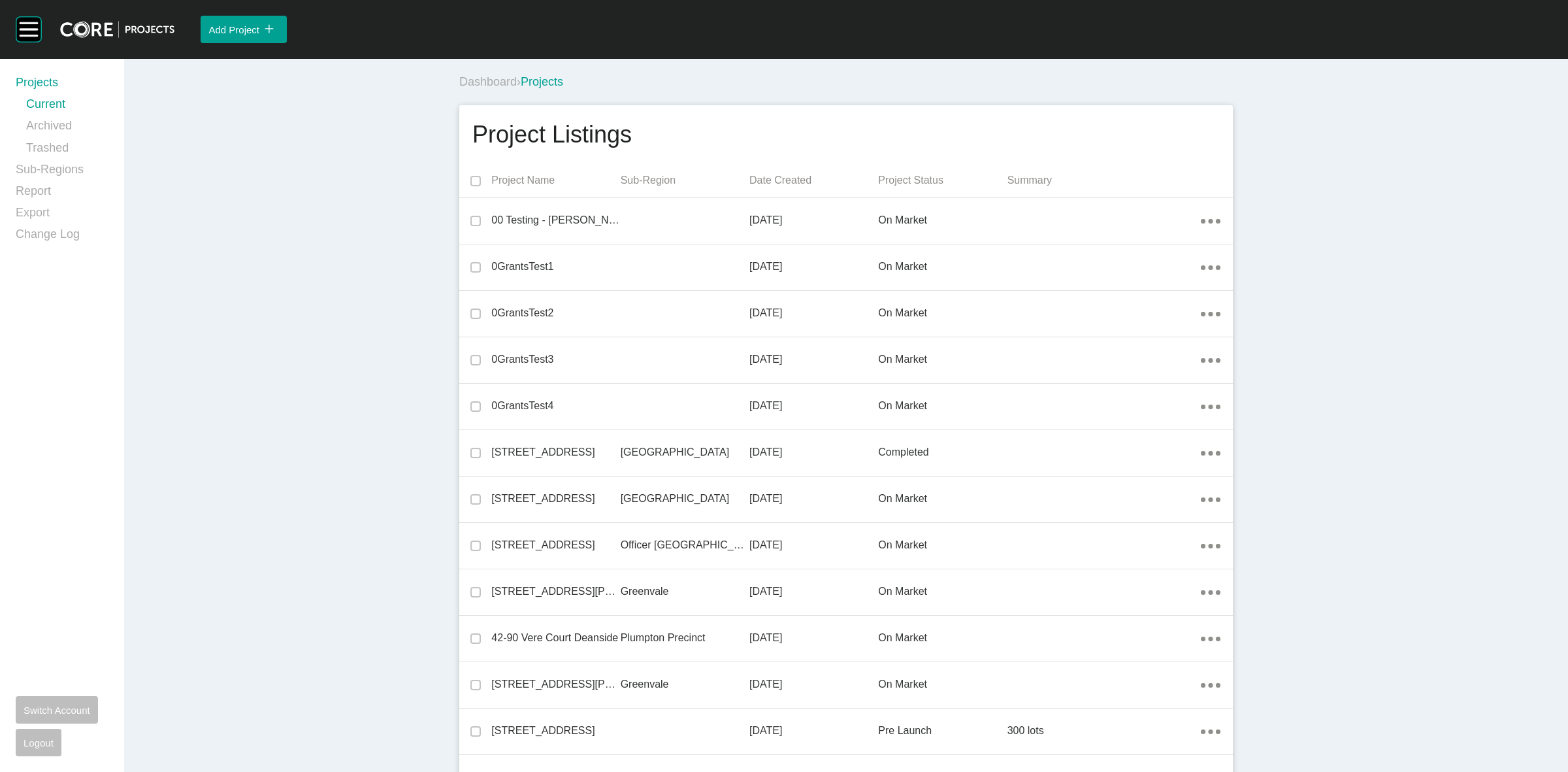
scroll to position [13934, 0]
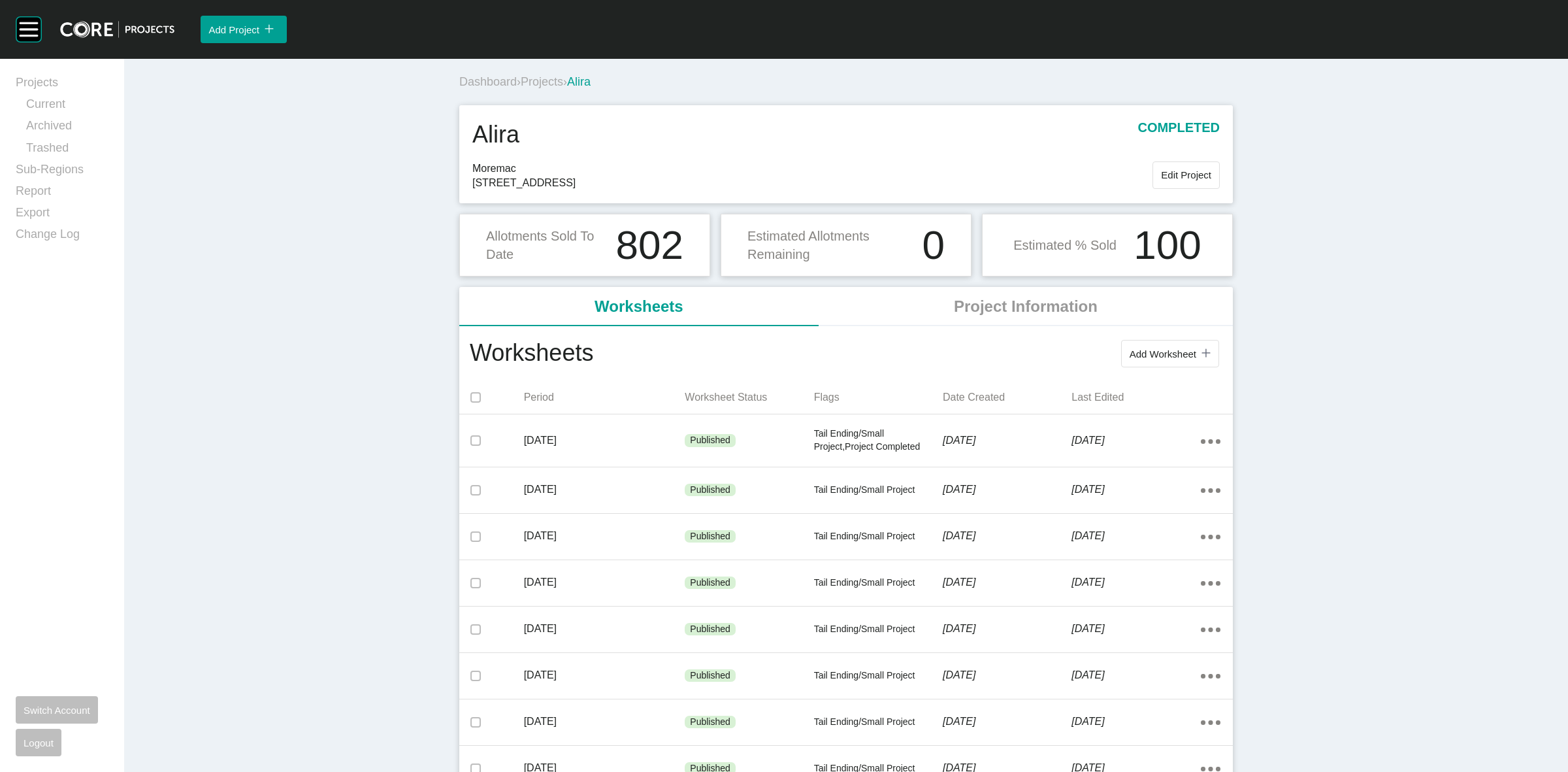
click at [541, 82] on span "Projects" at bounding box center [541, 82] width 42 height 13
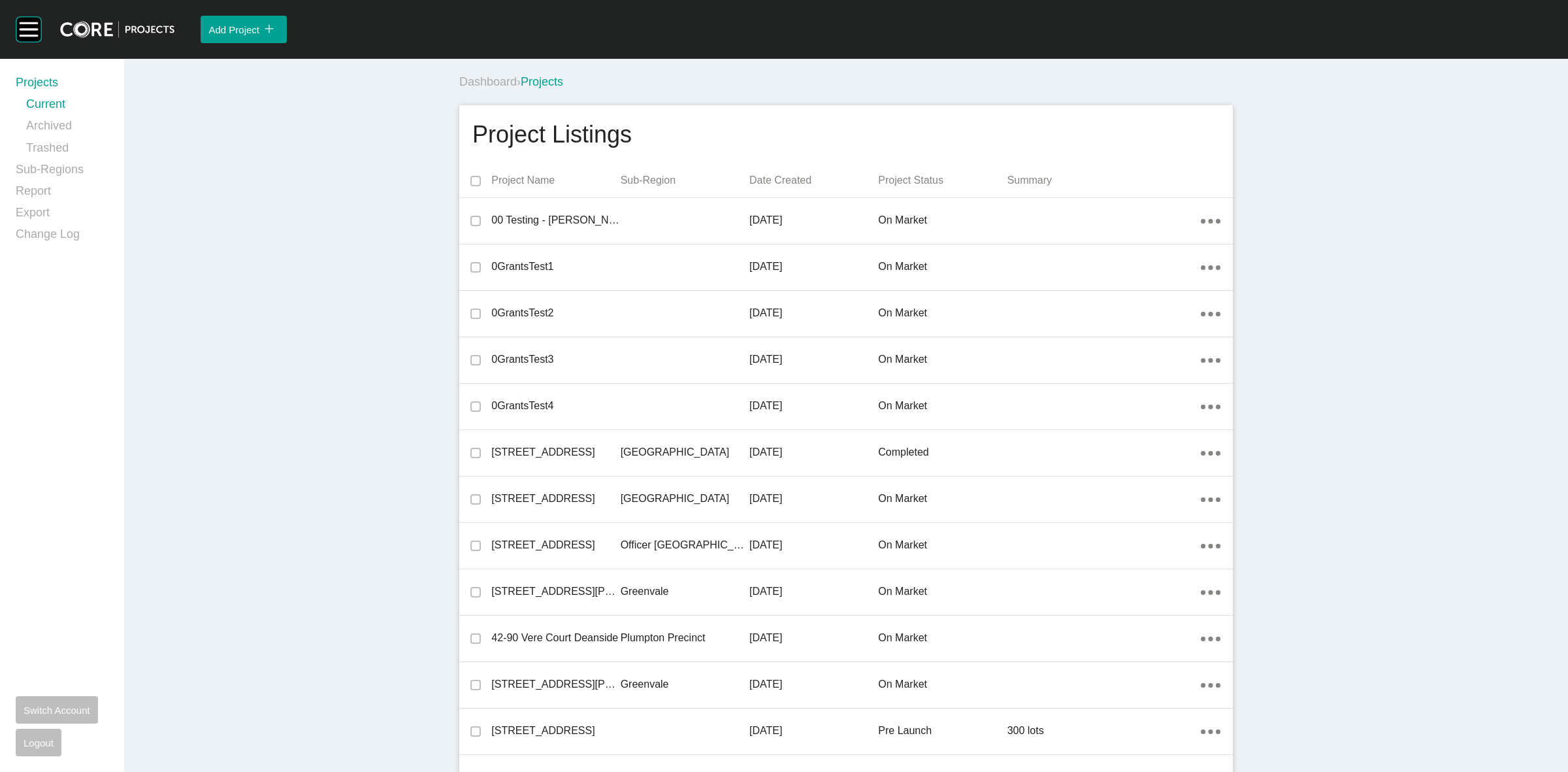
click at [696, 98] on div "Dashboard › Projects" at bounding box center [848, 82] width 779 height 36
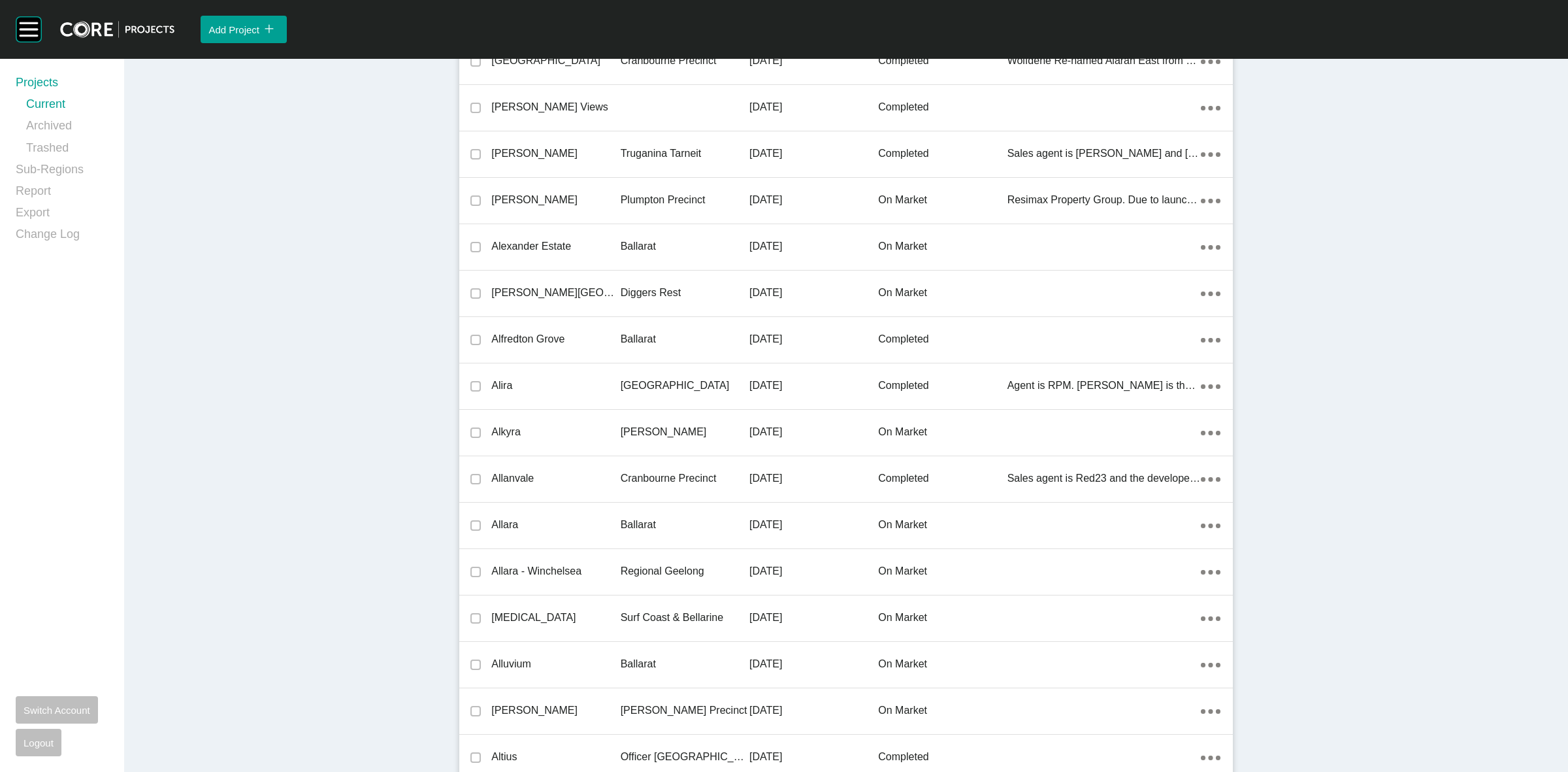
scroll to position [18618, 0]
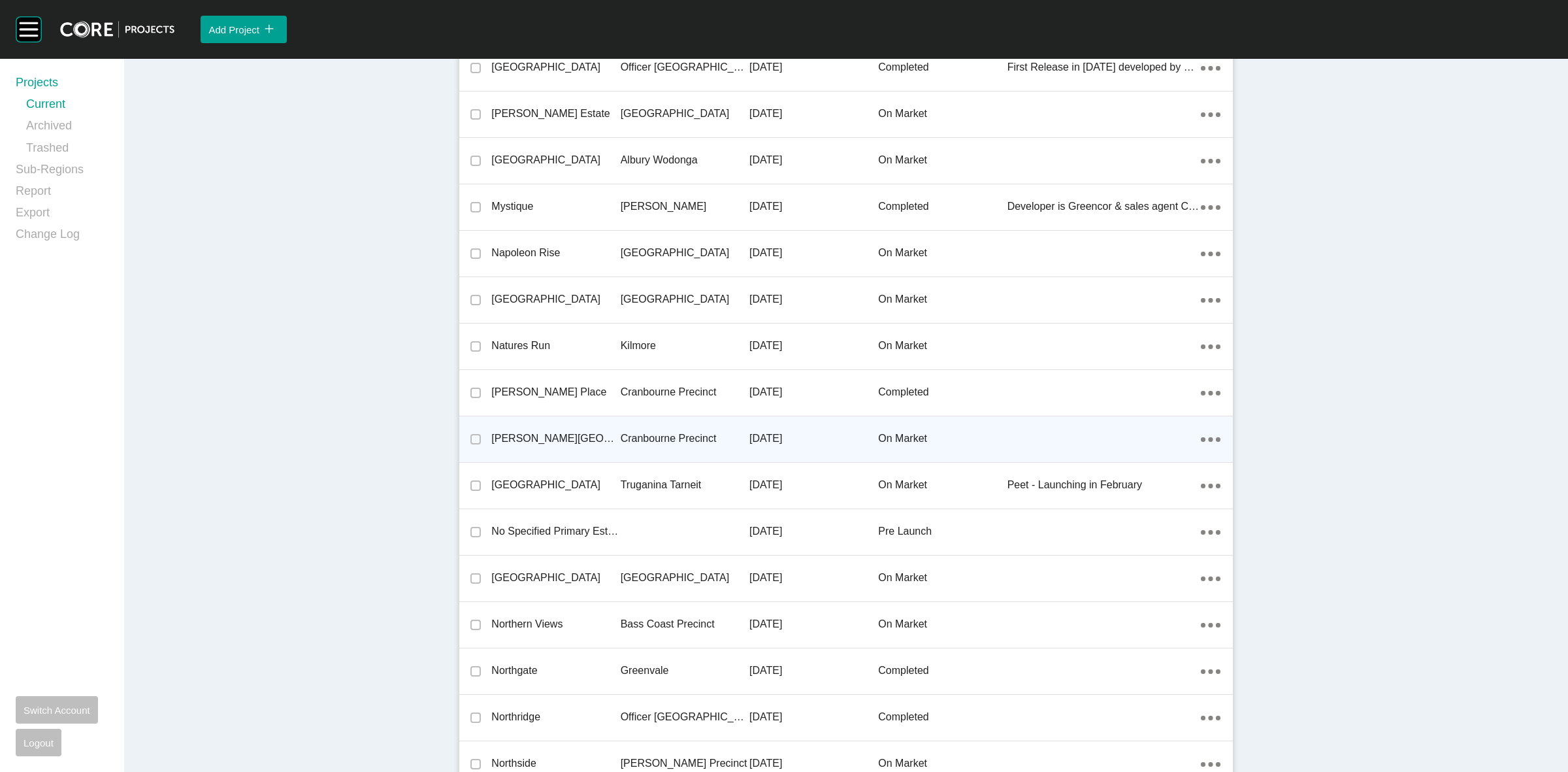
click at [635, 431] on p "Cranbourne Precinct" at bounding box center [685, 438] width 129 height 15
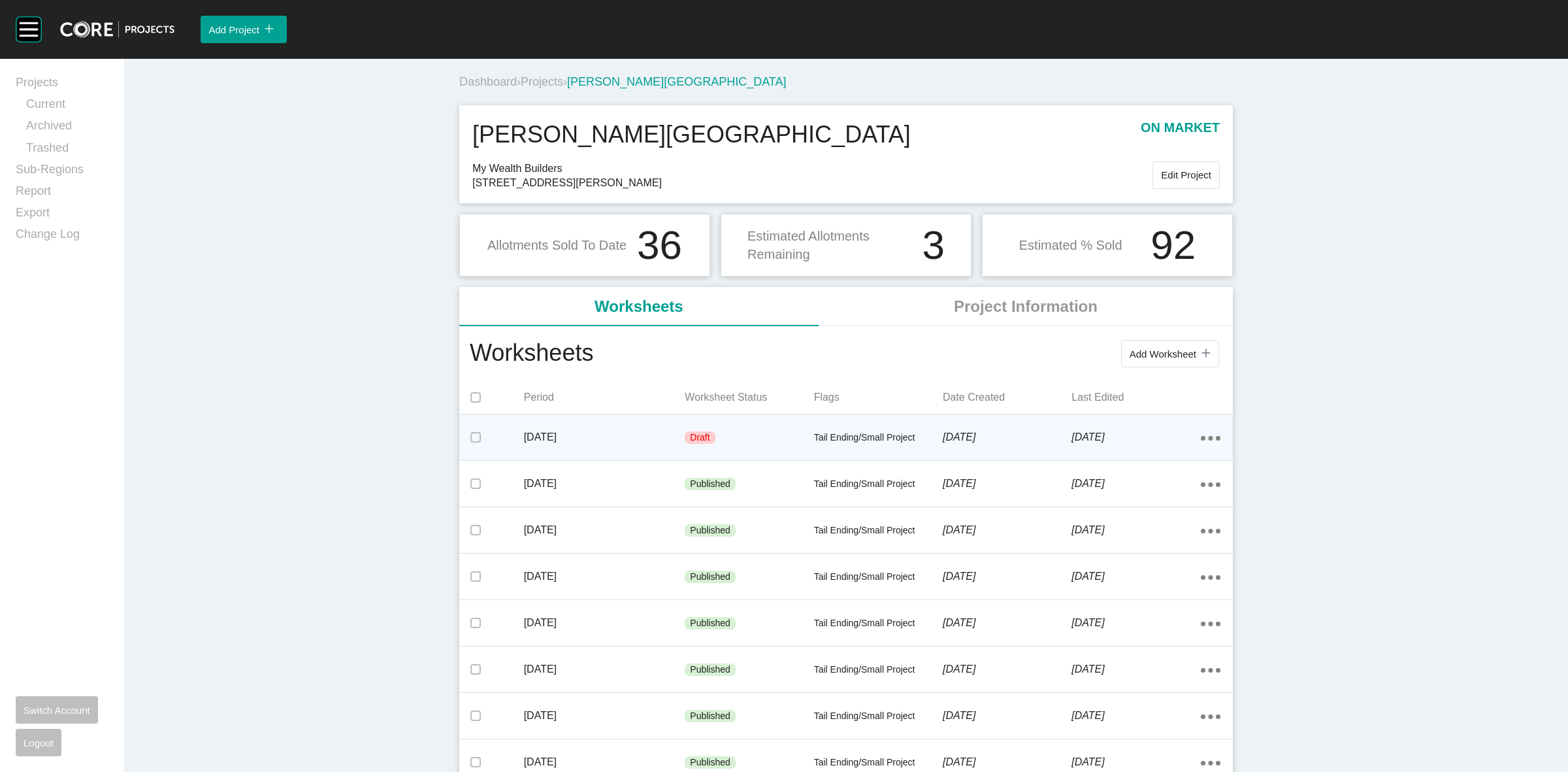
click at [717, 443] on div "Draft" at bounding box center [749, 438] width 129 height 39
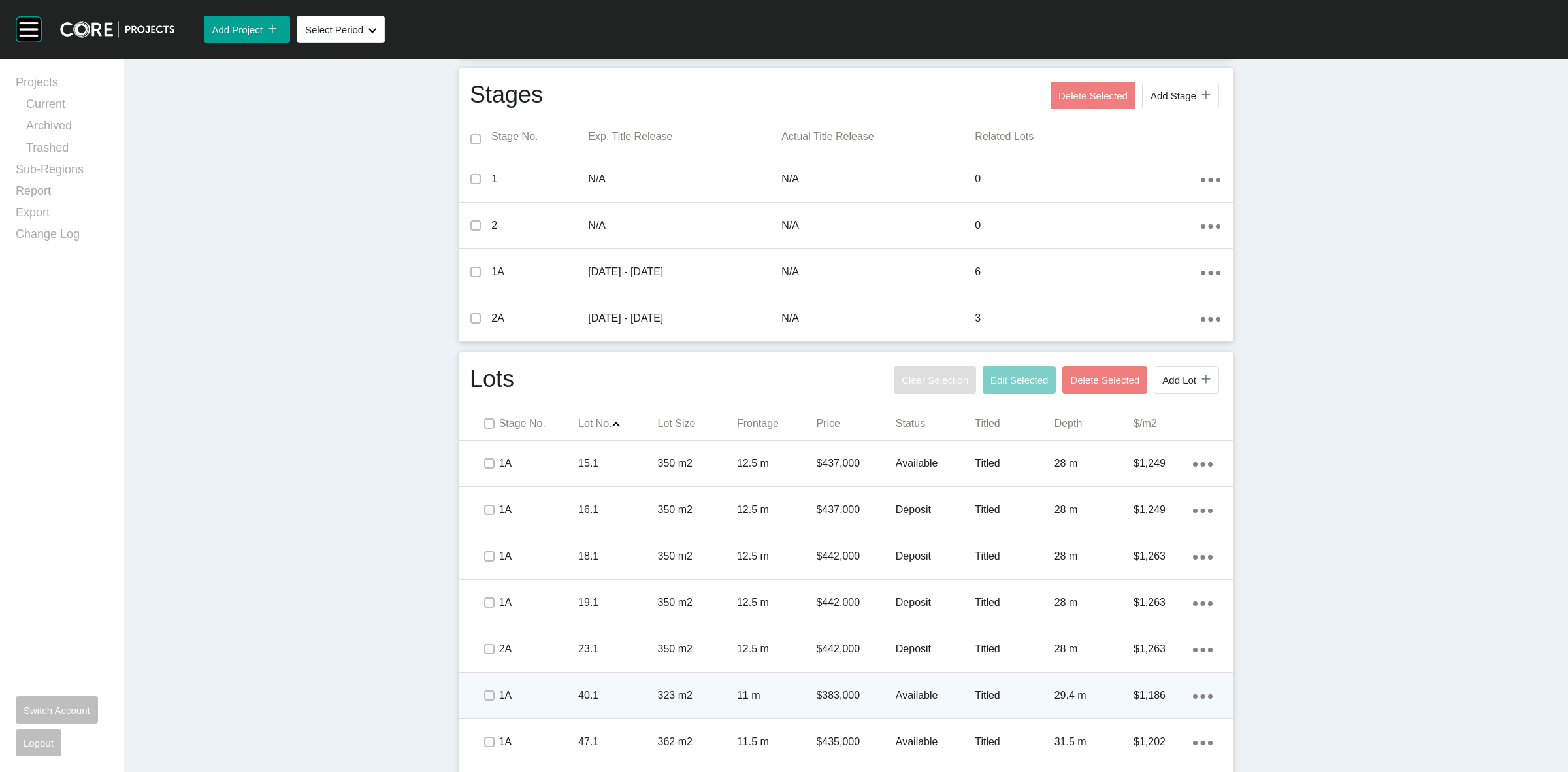
scroll to position [579, 0]
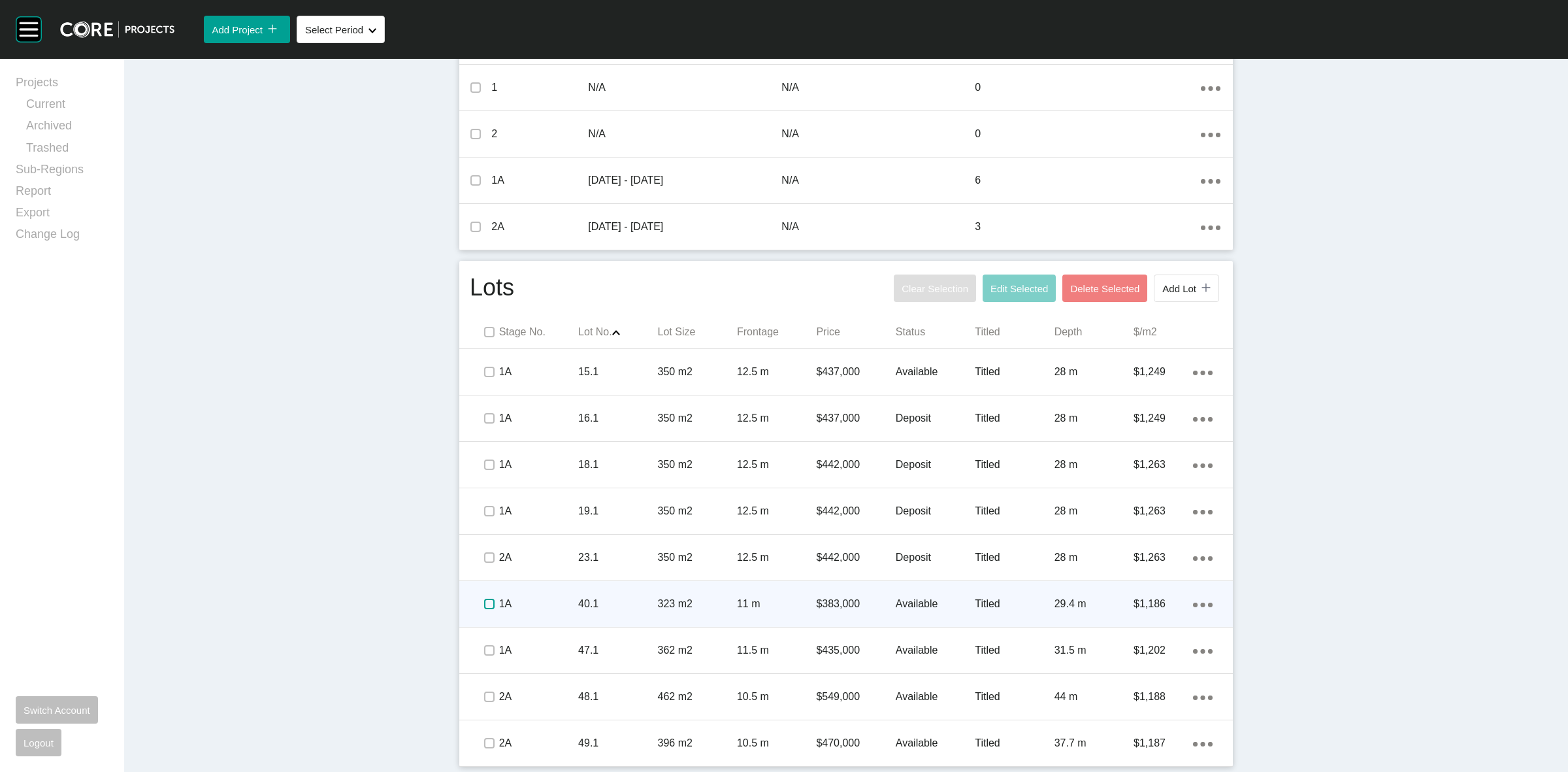
click at [484, 600] on label at bounding box center [489, 604] width 11 height 11
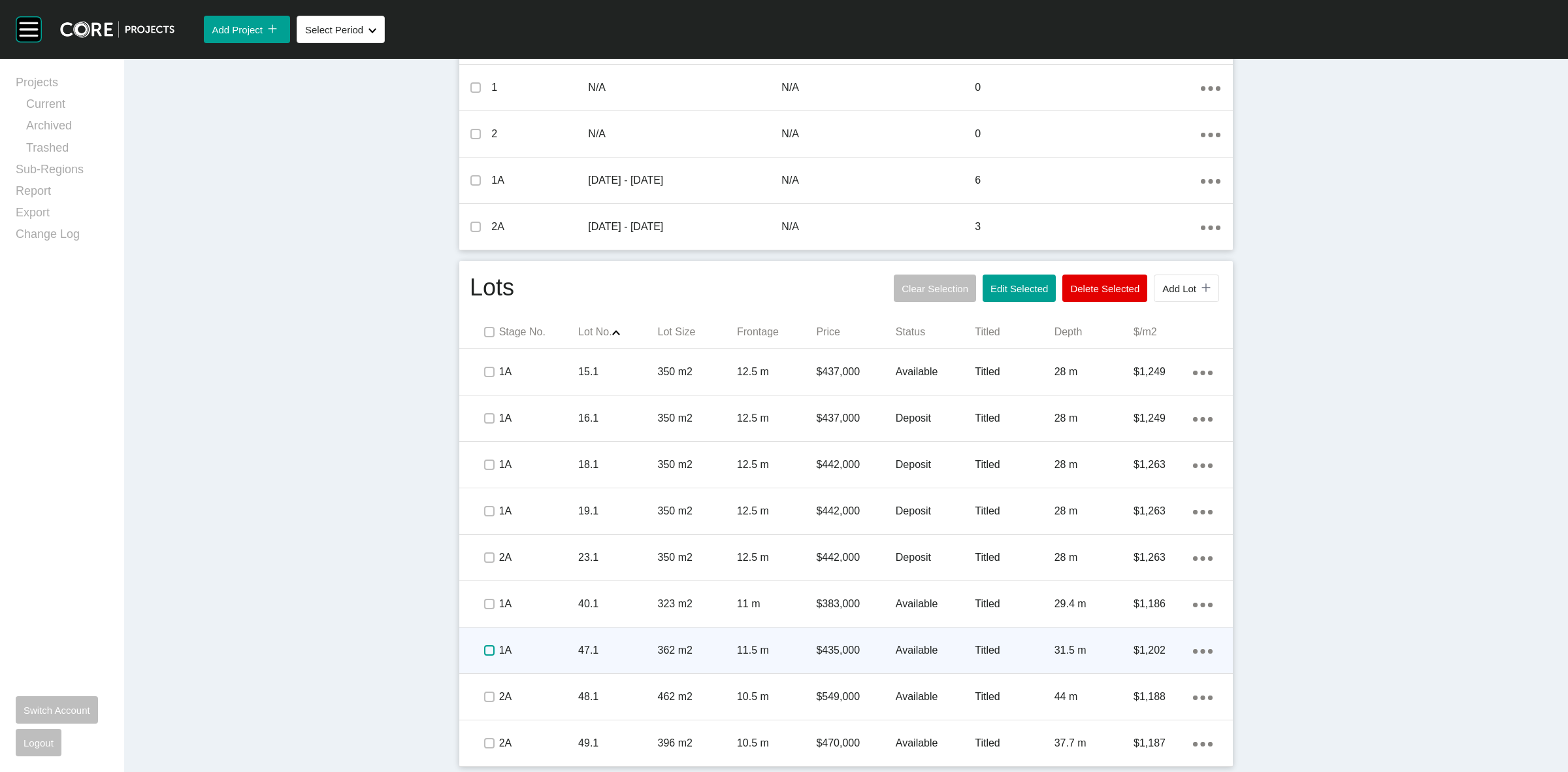
click at [484, 646] on label at bounding box center [489, 650] width 11 height 11
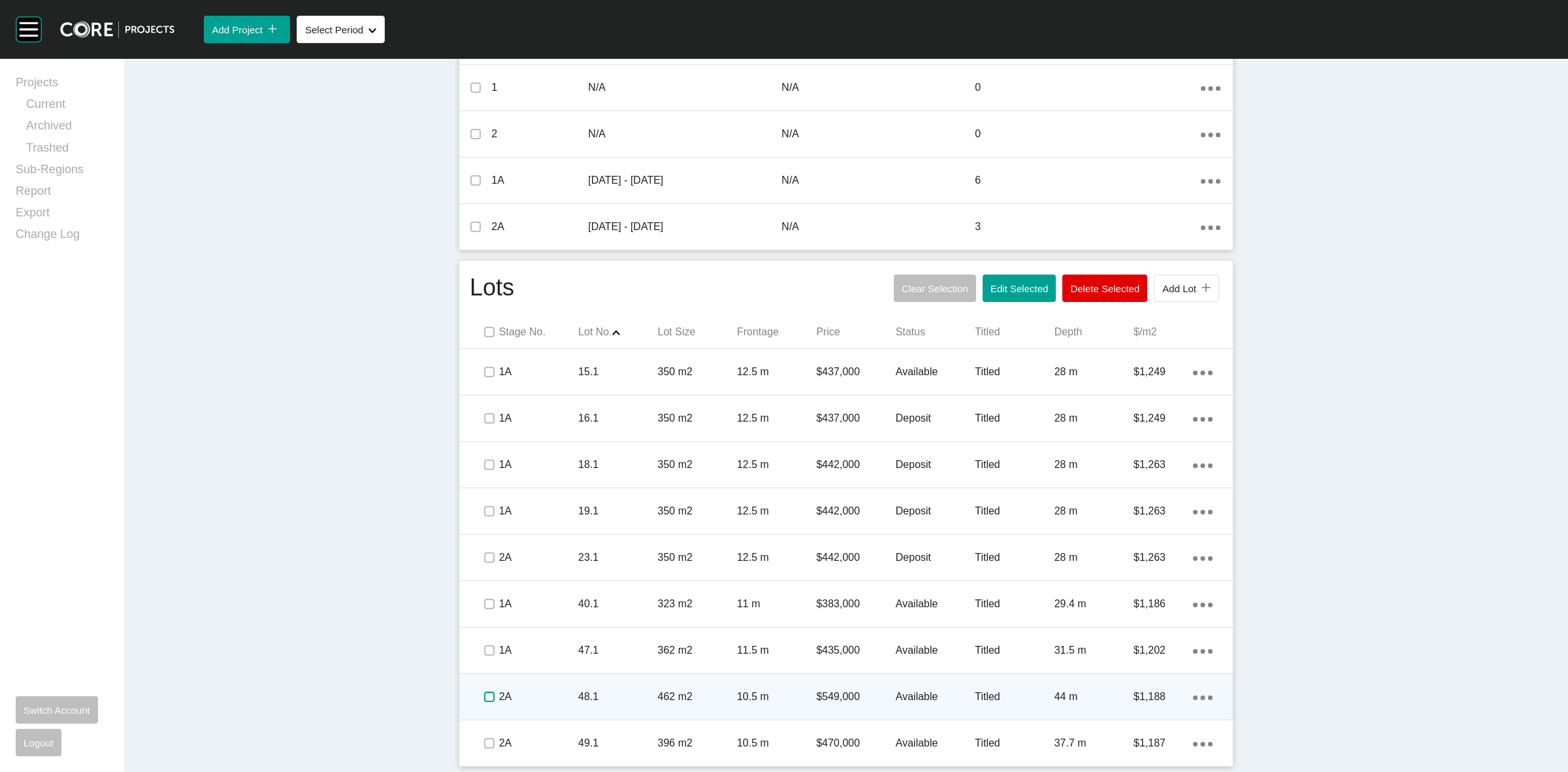
click at [484, 693] on label at bounding box center [489, 696] width 11 height 11
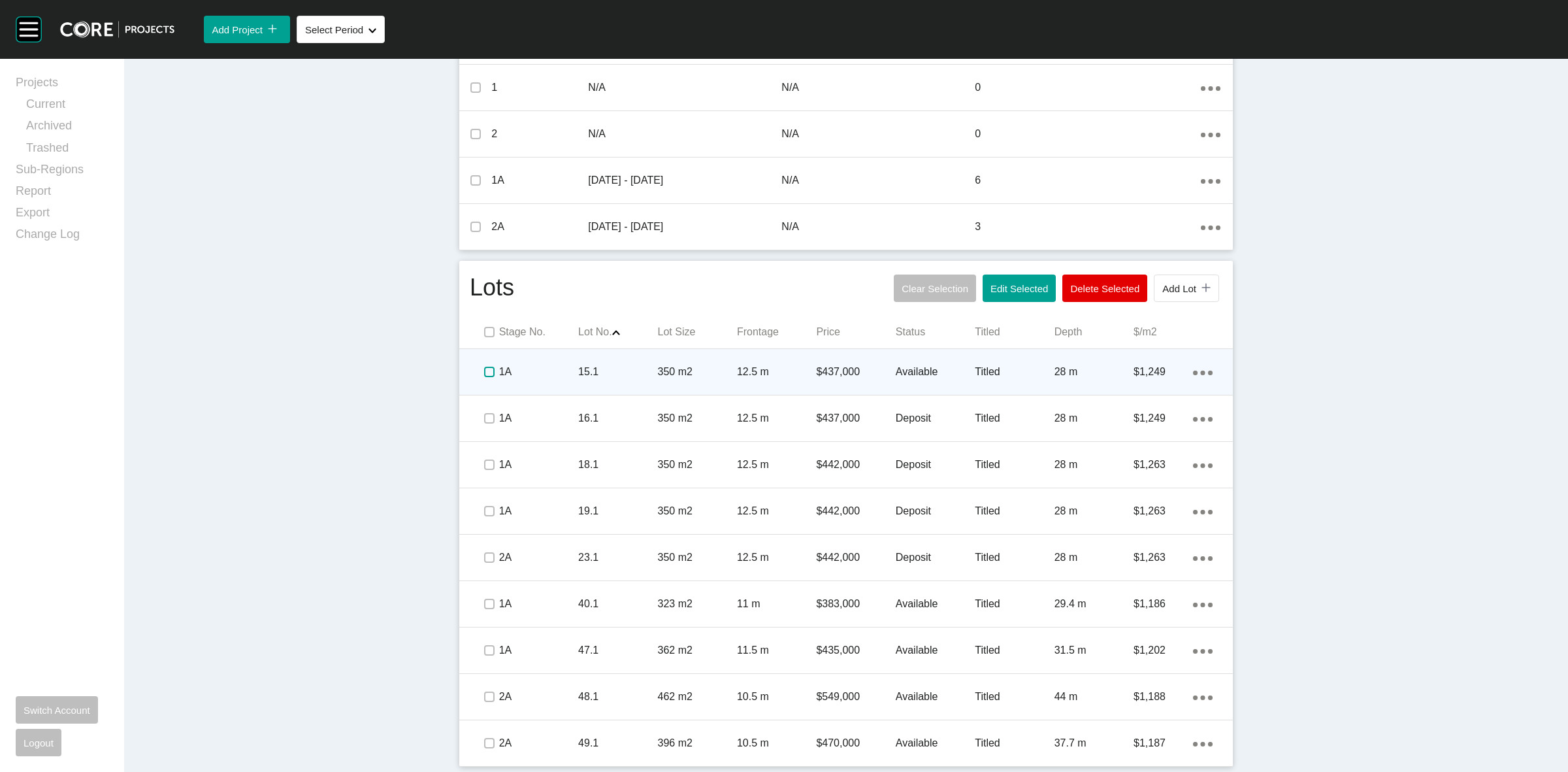
click at [487, 370] on label at bounding box center [489, 372] width 11 height 11
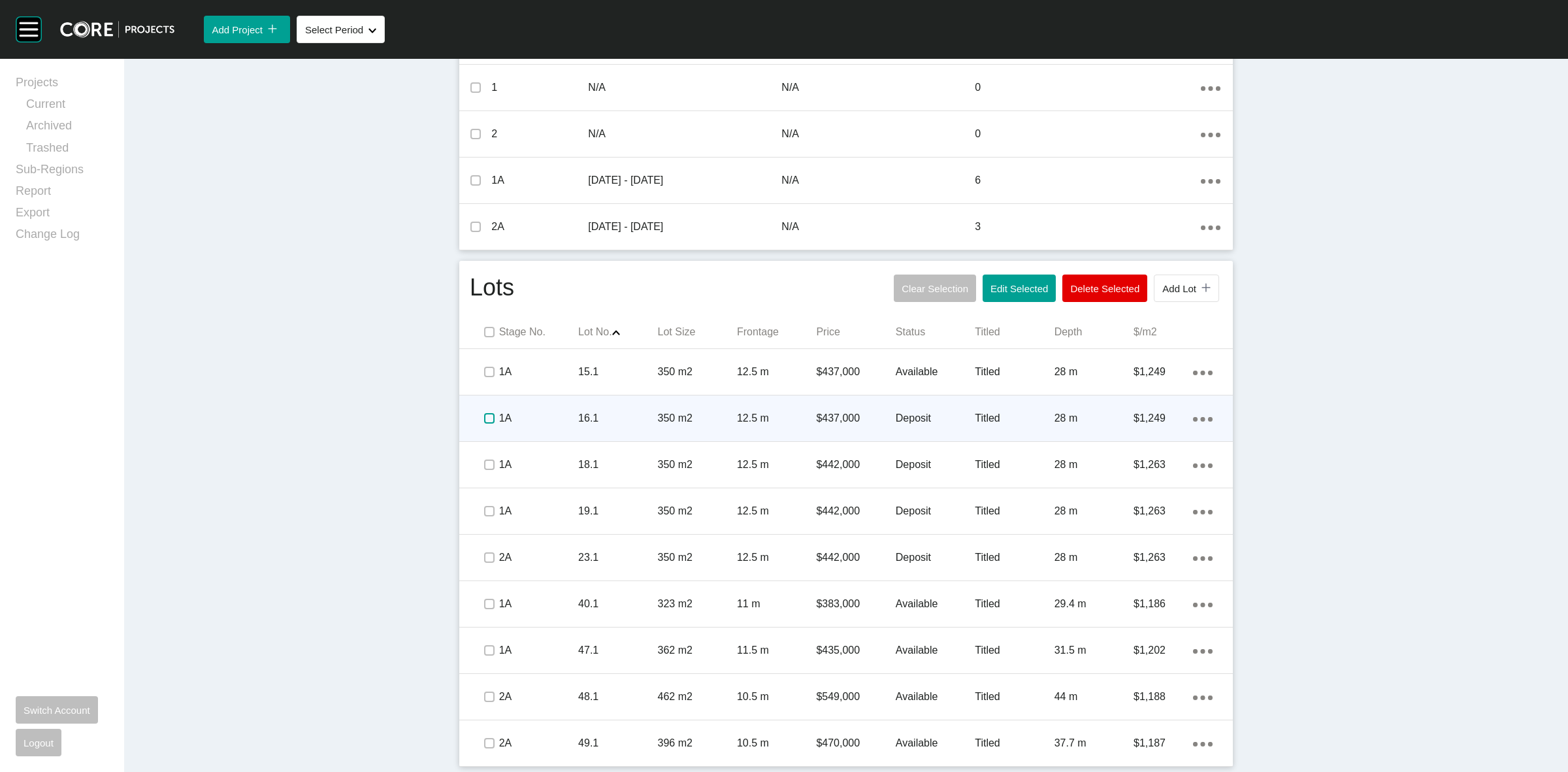
click at [484, 415] on label at bounding box center [489, 418] width 11 height 11
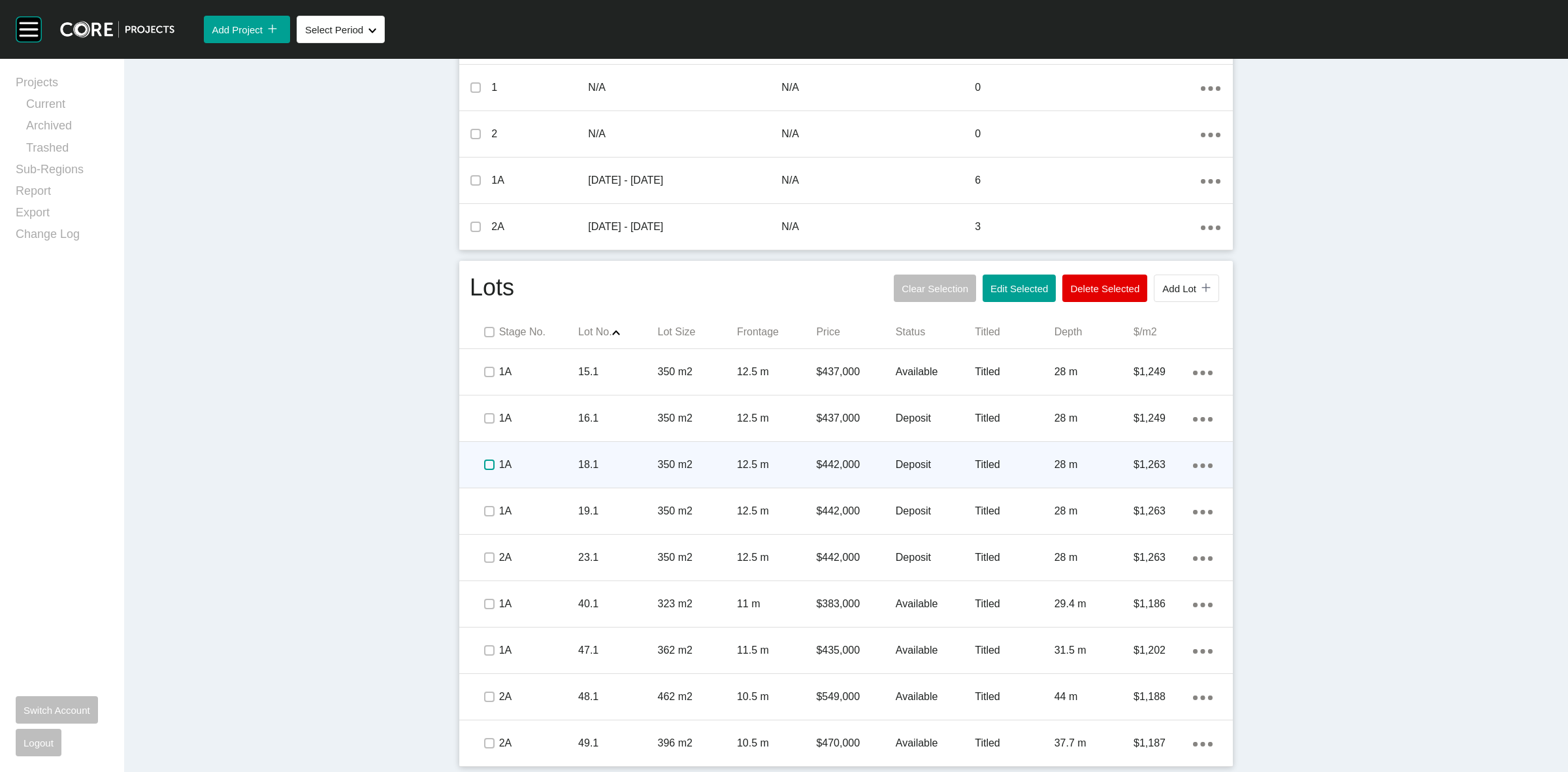
click at [484, 464] on label at bounding box center [489, 465] width 11 height 11
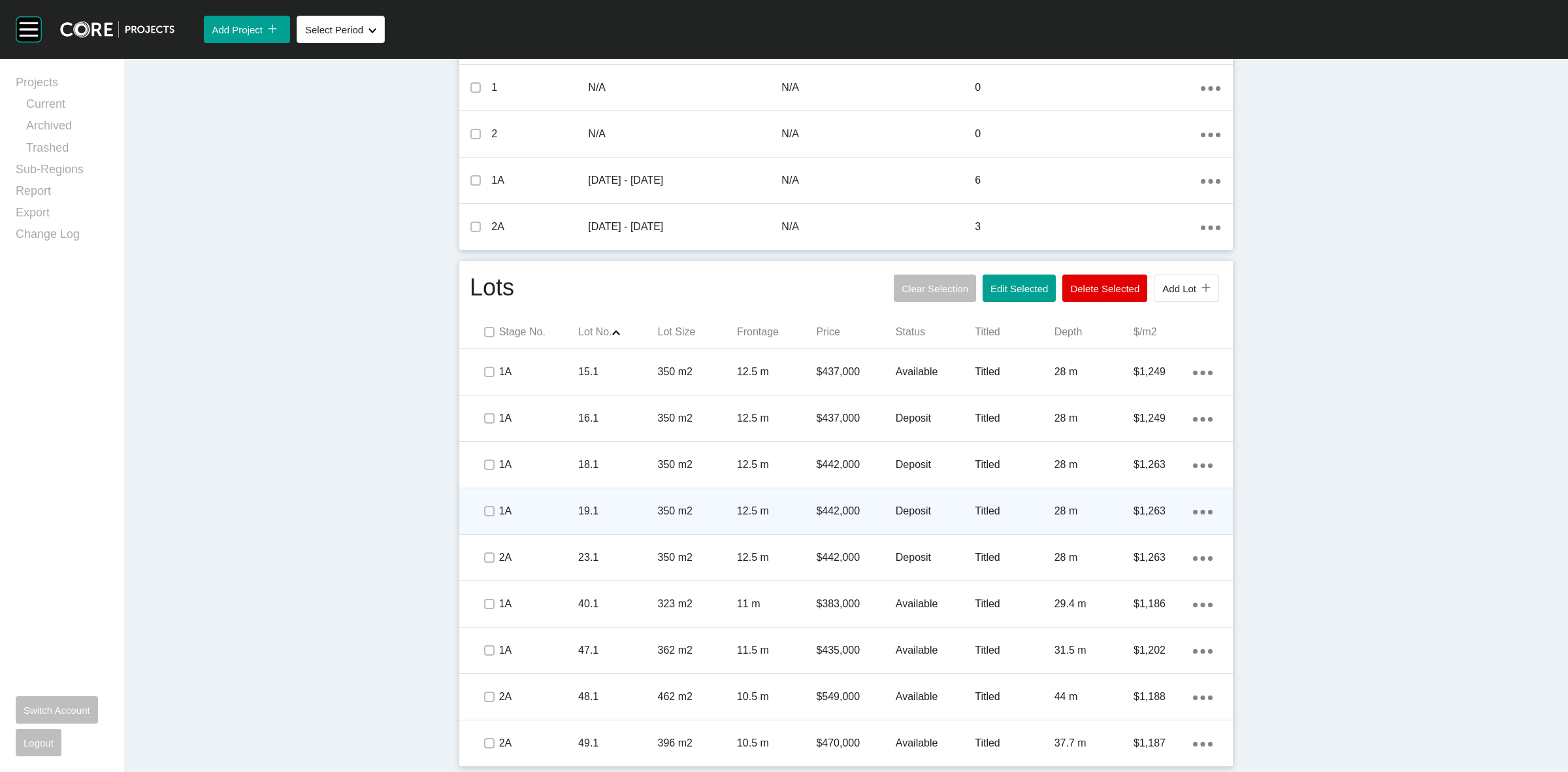
click at [479, 518] on span at bounding box center [488, 511] width 19 height 19
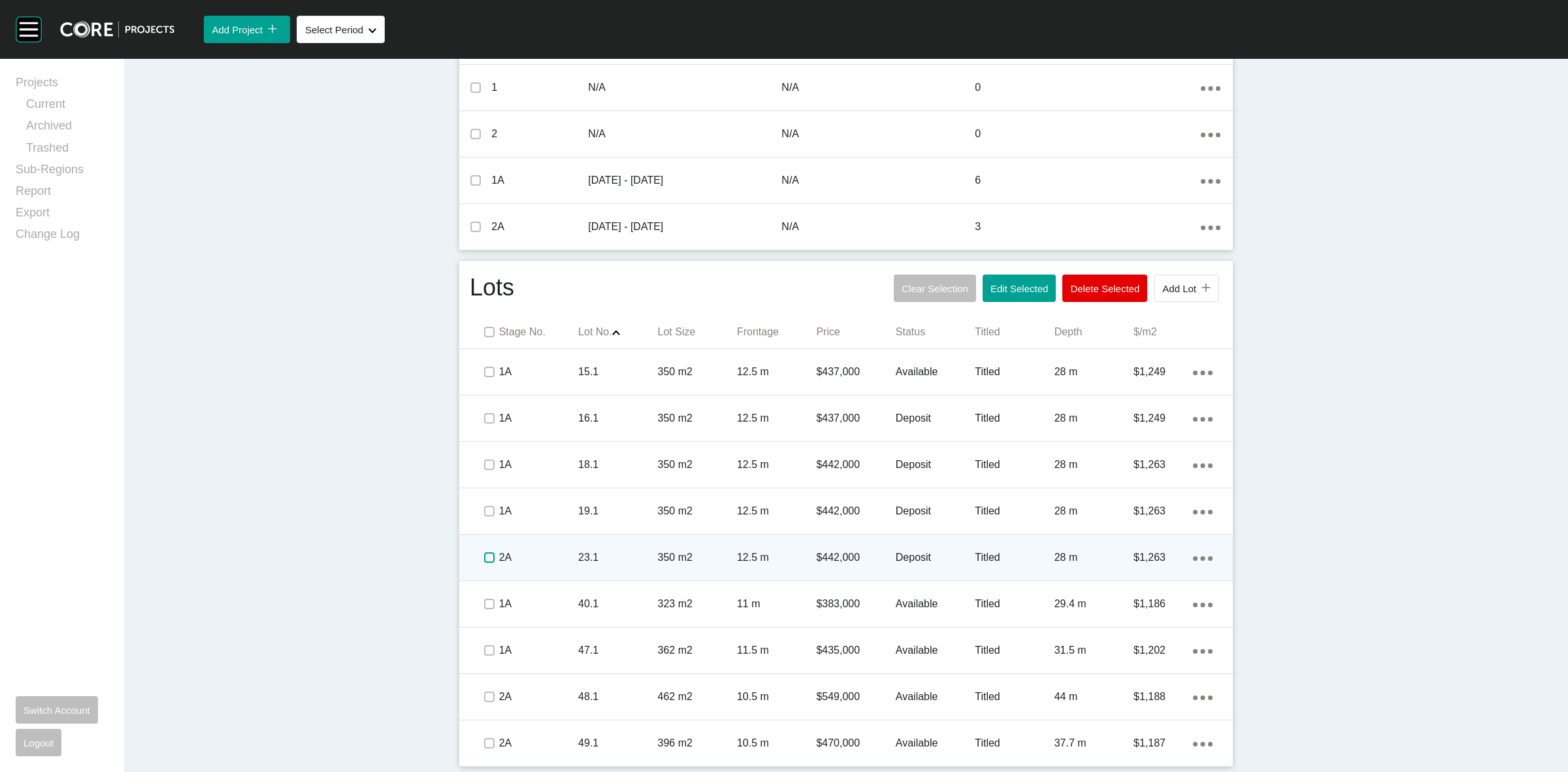
click at [484, 562] on label at bounding box center [489, 558] width 11 height 11
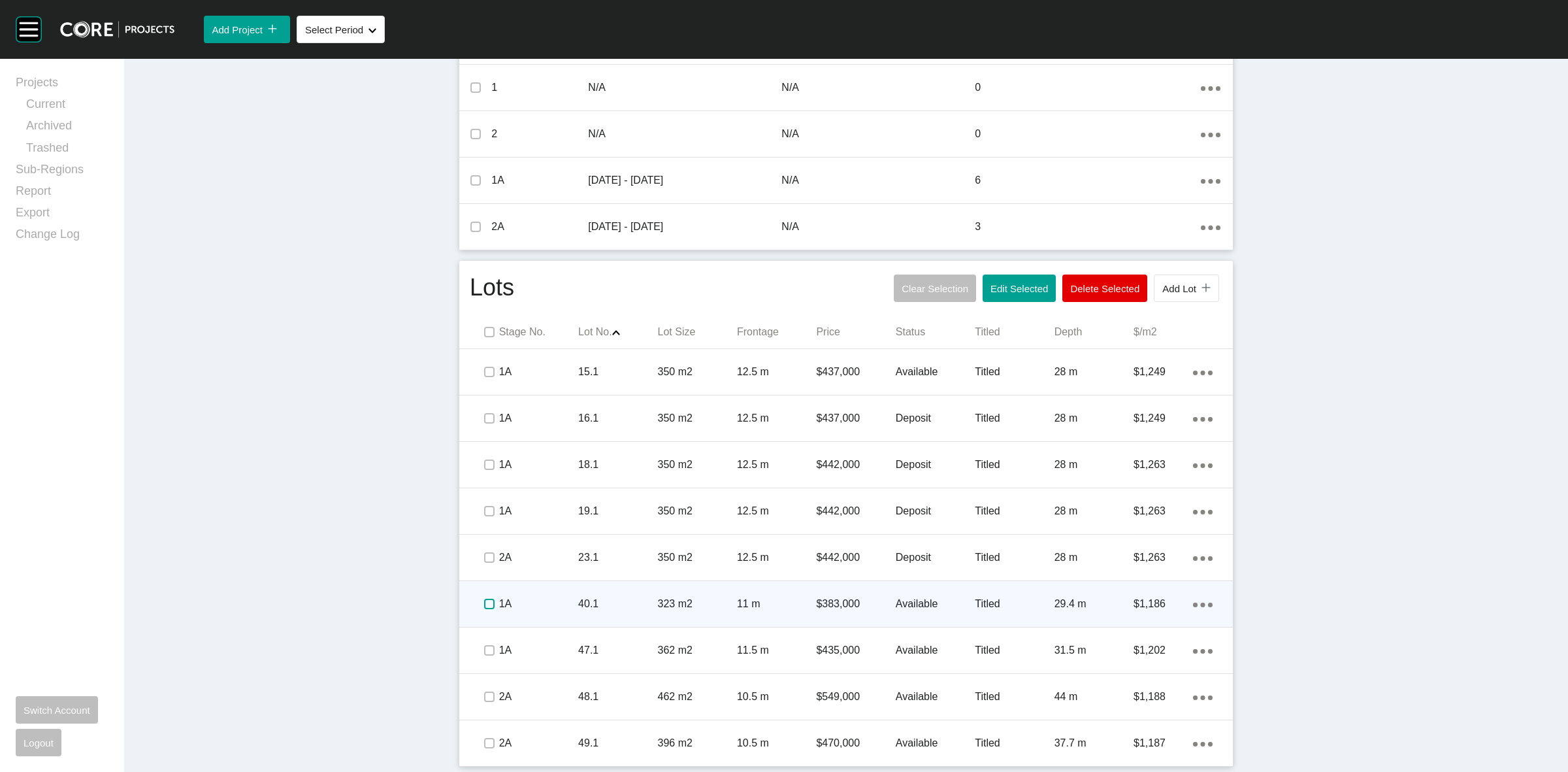
click at [484, 599] on label at bounding box center [489, 604] width 11 height 11
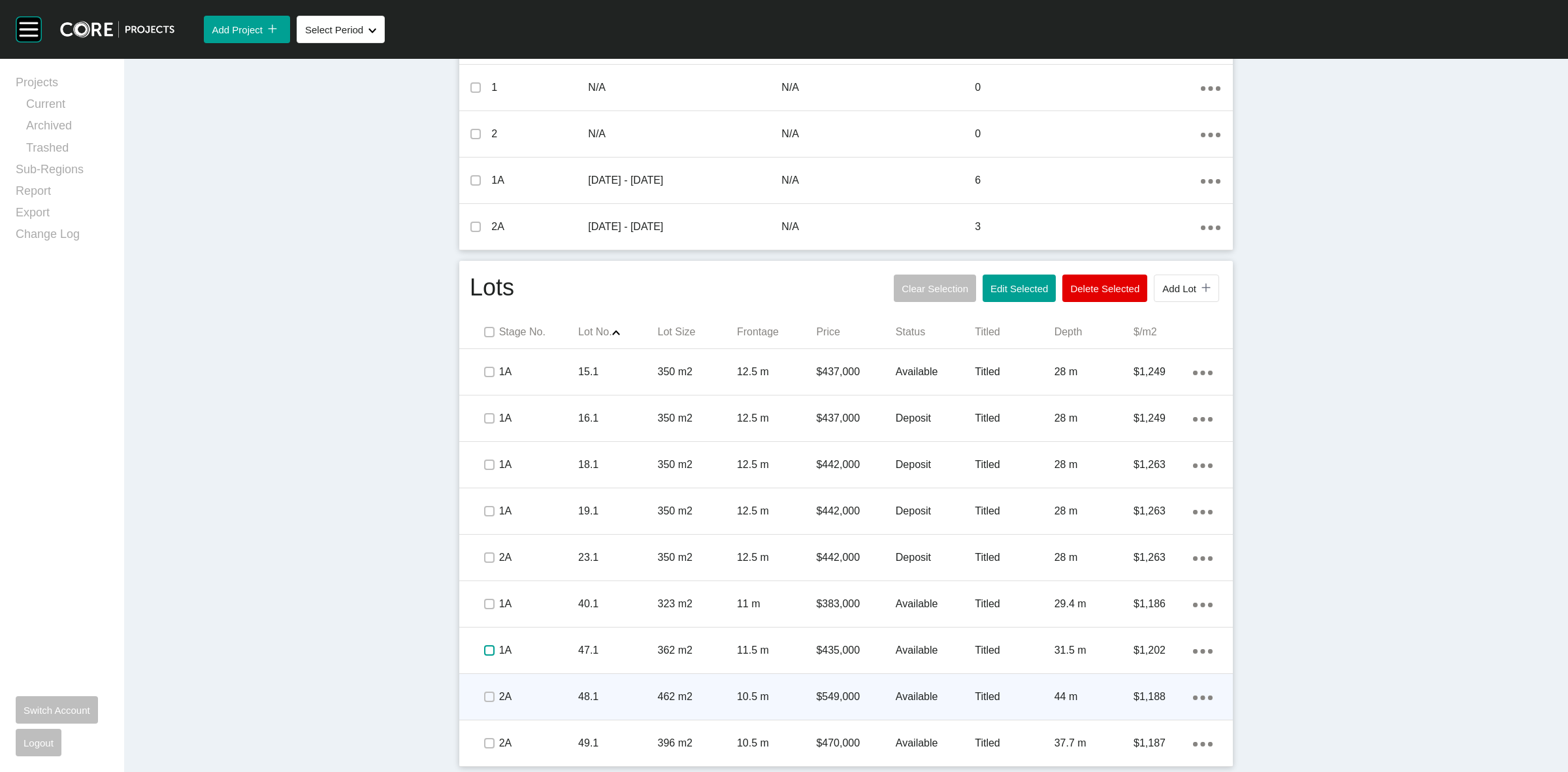
drag, startPoint x: 478, startPoint y: 650, endPoint x: 482, endPoint y: 690, distance: 40.2
click at [484, 654] on label at bounding box center [489, 650] width 11 height 11
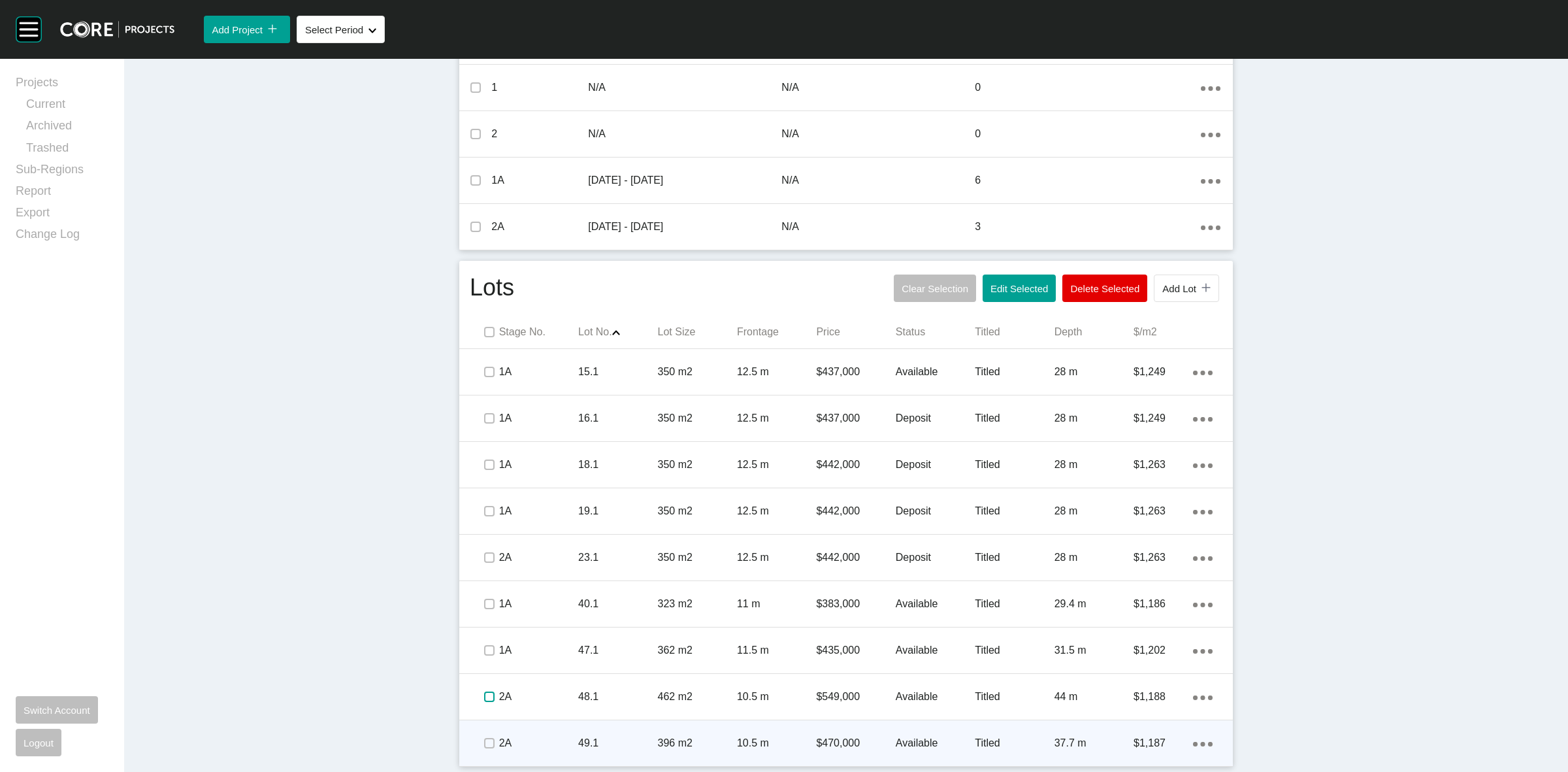
drag, startPoint x: 481, startPoint y: 694, endPoint x: 480, endPoint y: 730, distance: 36.0
click at [484, 697] on label at bounding box center [489, 696] width 11 height 11
click at [484, 742] on label at bounding box center [489, 743] width 11 height 11
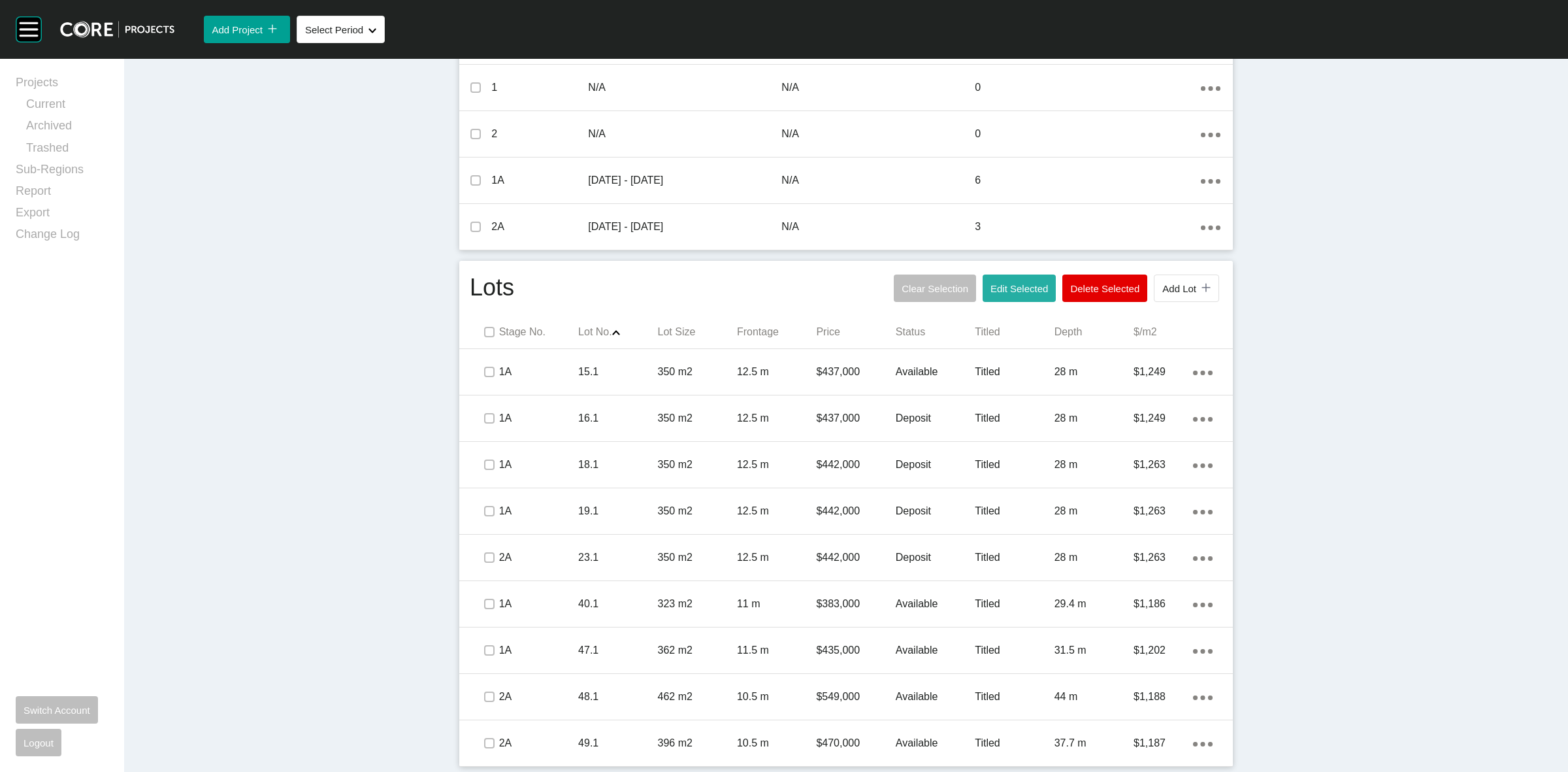
click at [1021, 276] on button "Edit Selected" at bounding box center [1019, 288] width 73 height 28
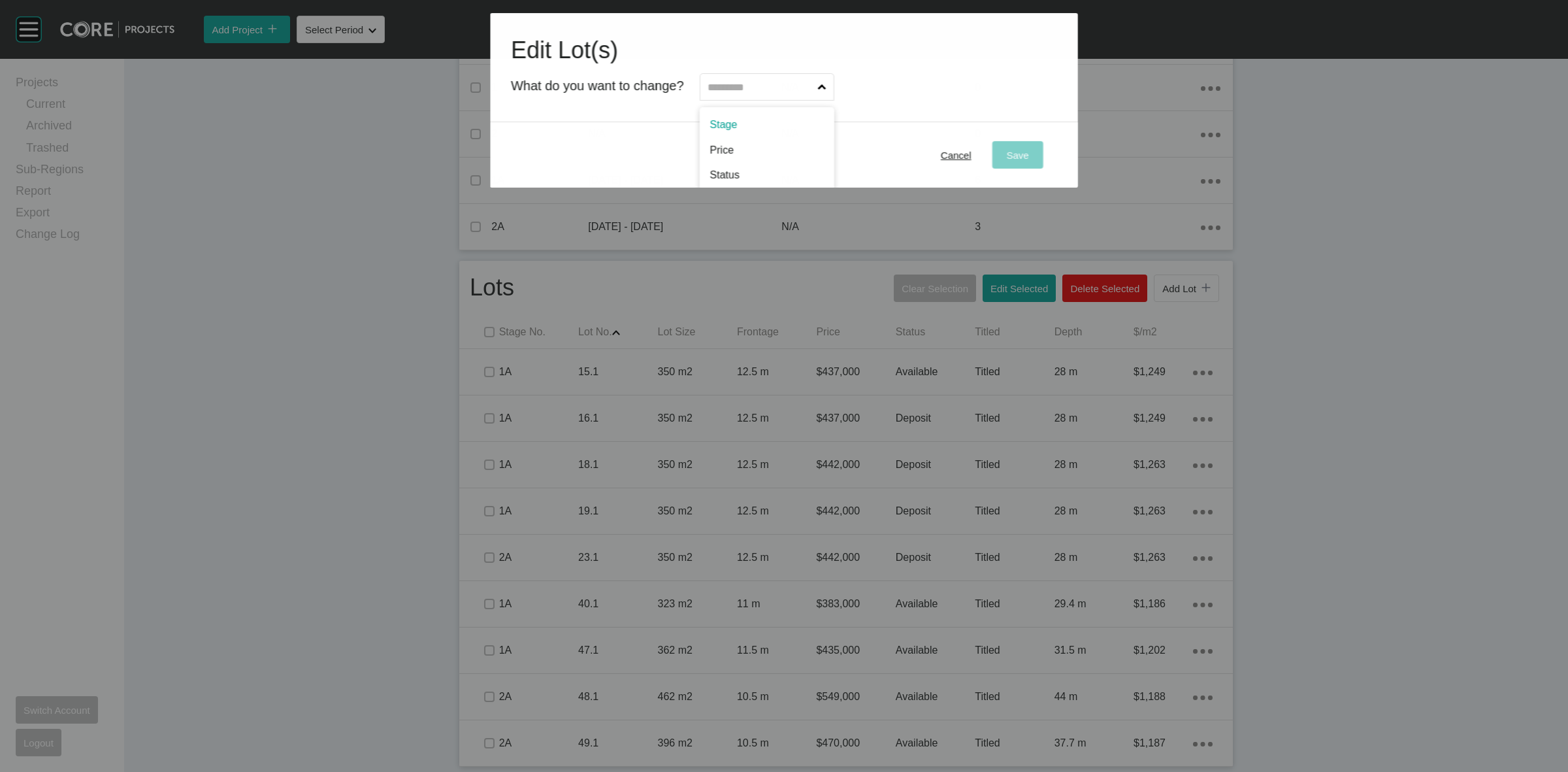
click at [775, 87] on input "text" at bounding box center [760, 87] width 109 height 26
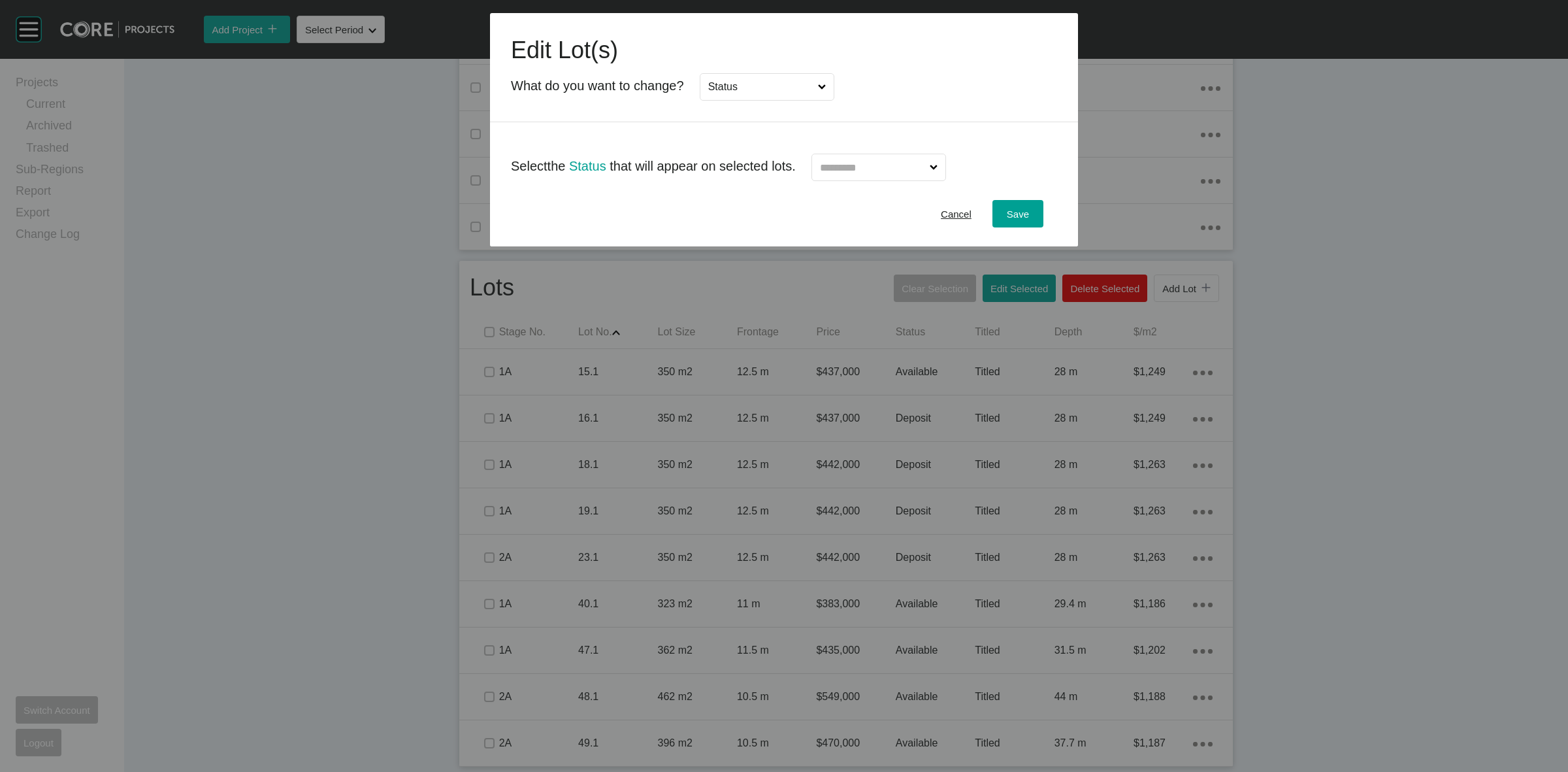
click at [869, 166] on input "text" at bounding box center [872, 167] width 109 height 26
click at [1008, 210] on span "Save" at bounding box center [1017, 214] width 22 height 11
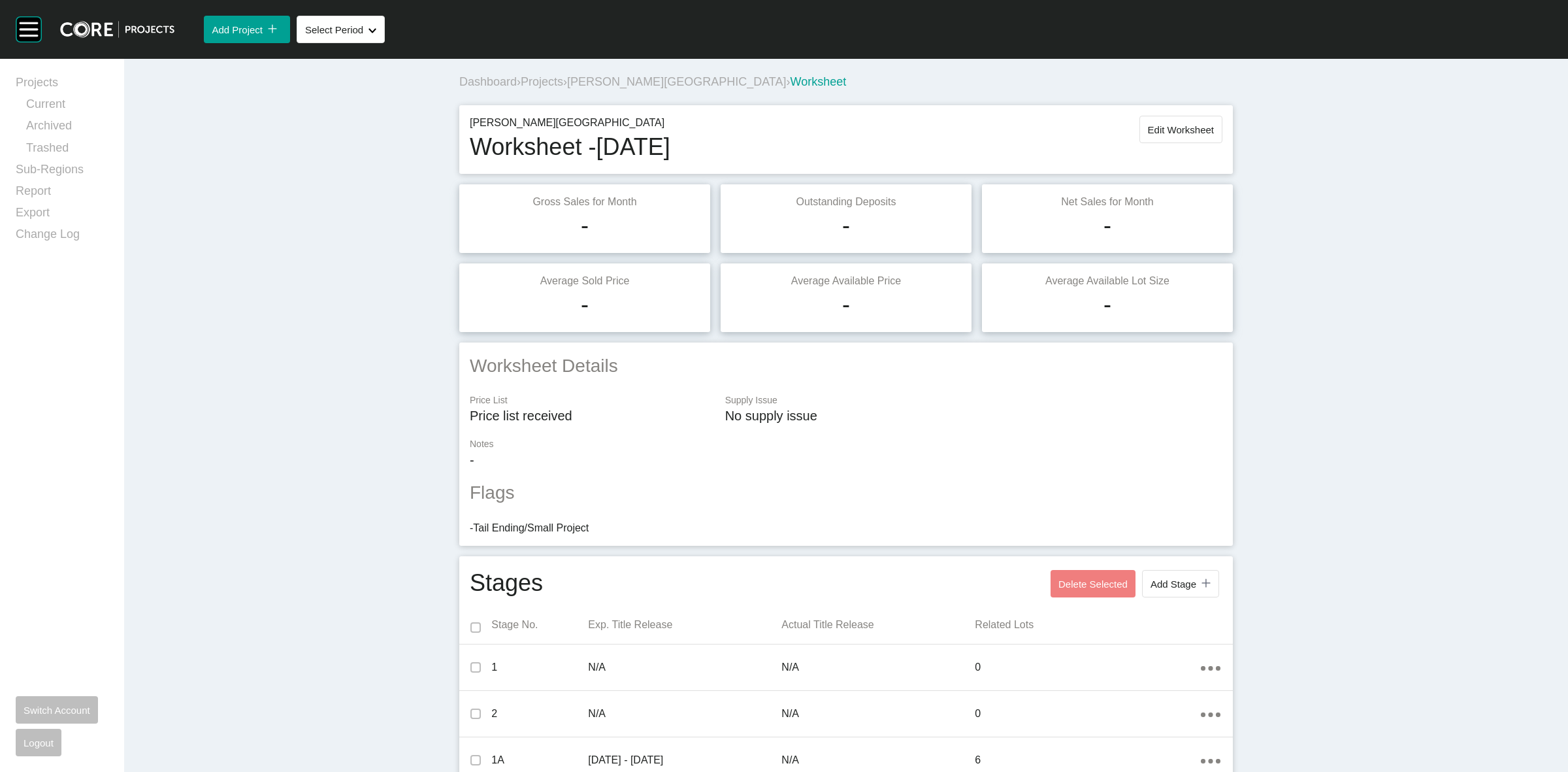
click at [638, 86] on span "[PERSON_NAME][GEOGRAPHIC_DATA]" at bounding box center [676, 82] width 219 height 13
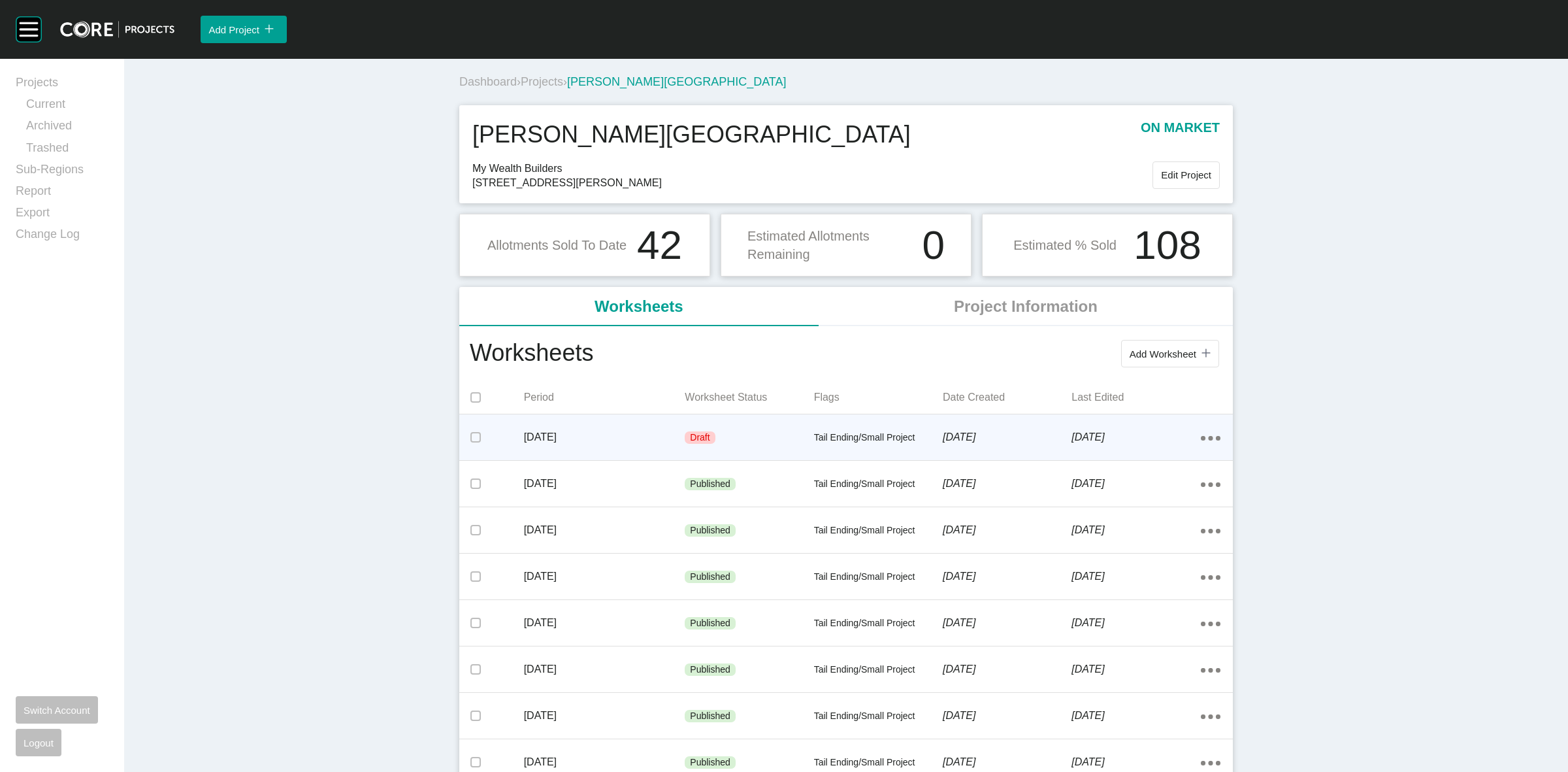
click at [713, 426] on div "Draft" at bounding box center [749, 438] width 129 height 39
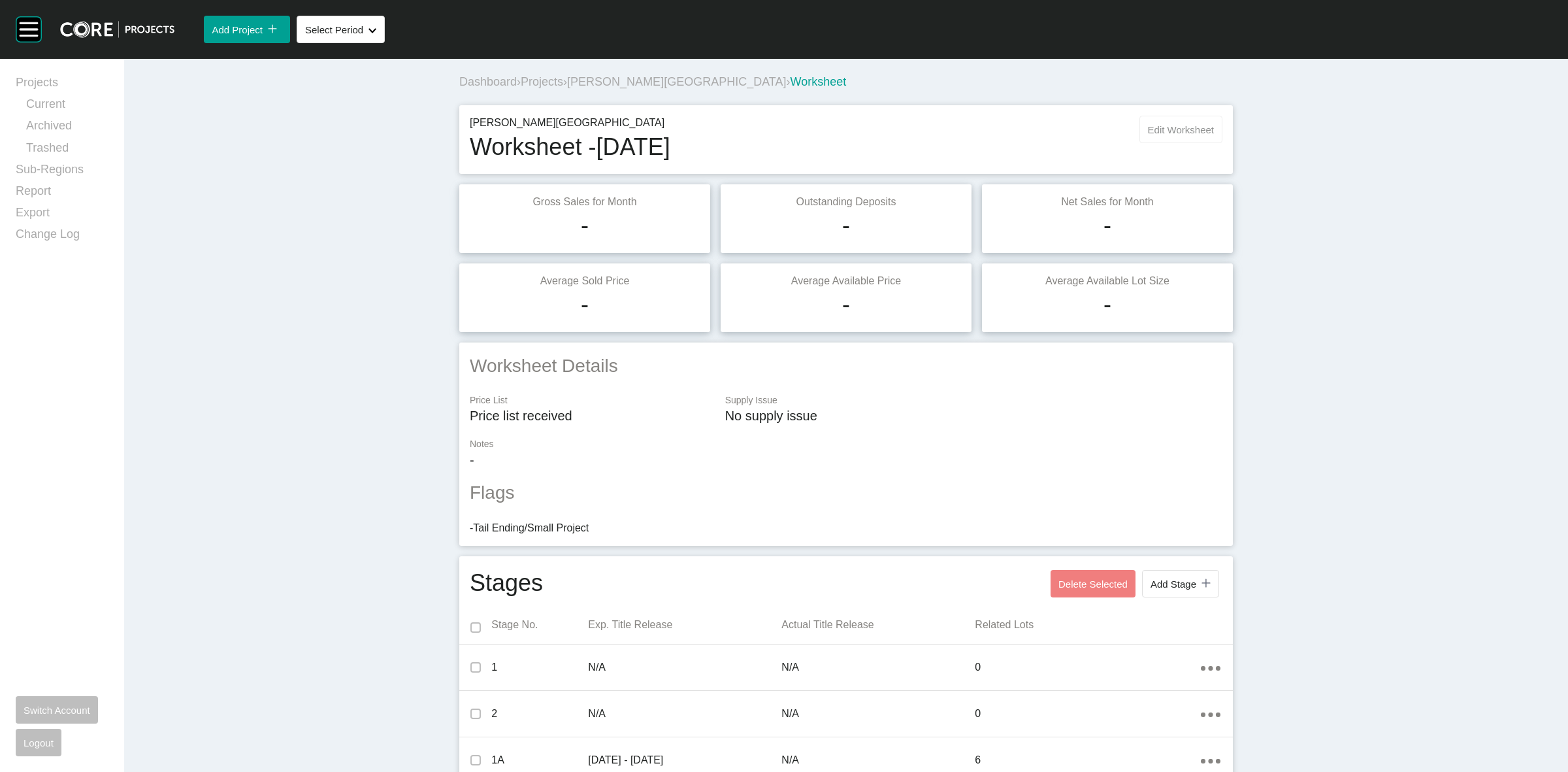
click at [1150, 121] on button "Edit Worksheet" at bounding box center [1181, 129] width 83 height 28
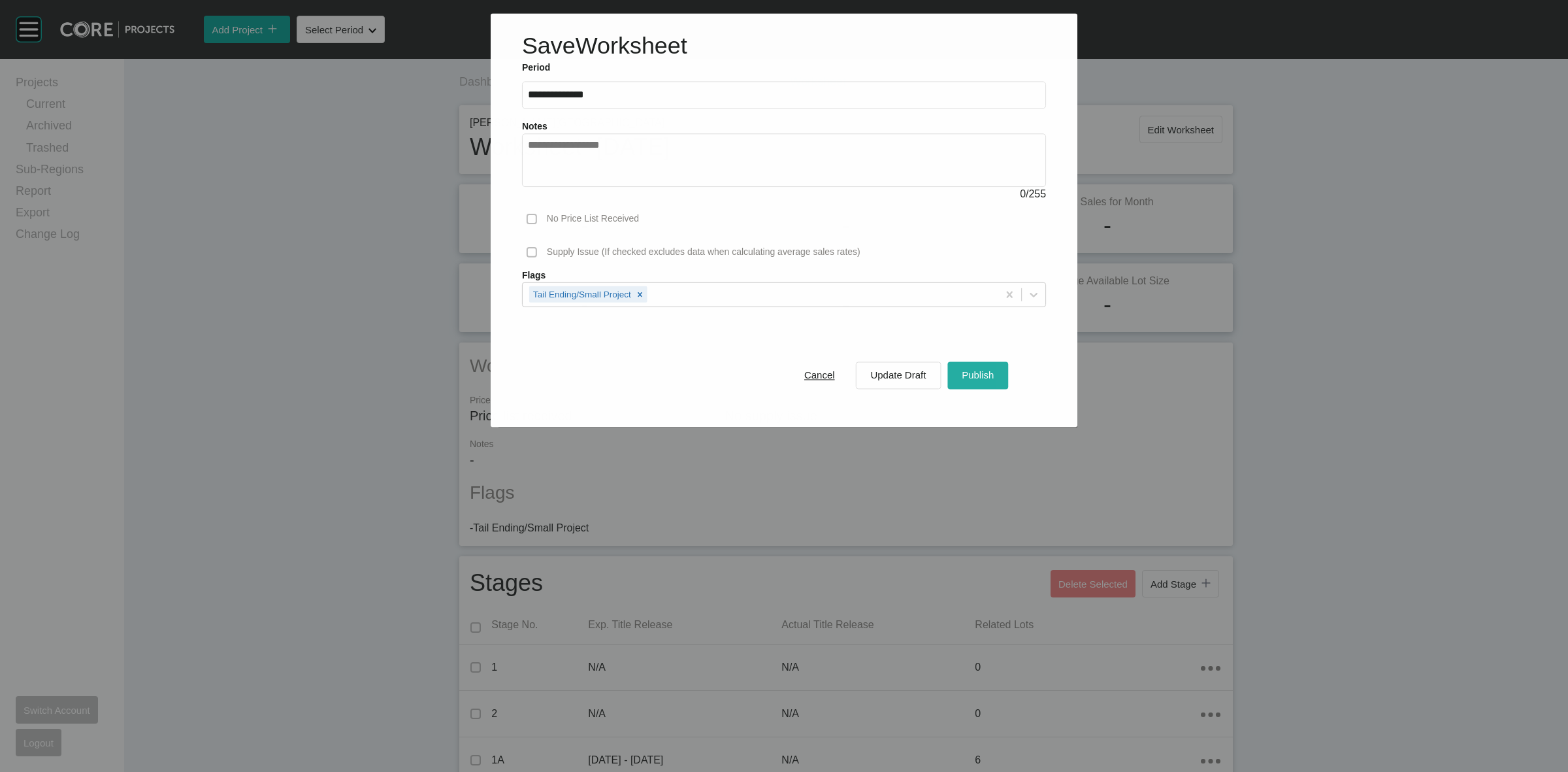
click at [971, 379] on span "Publish" at bounding box center [977, 375] width 32 height 11
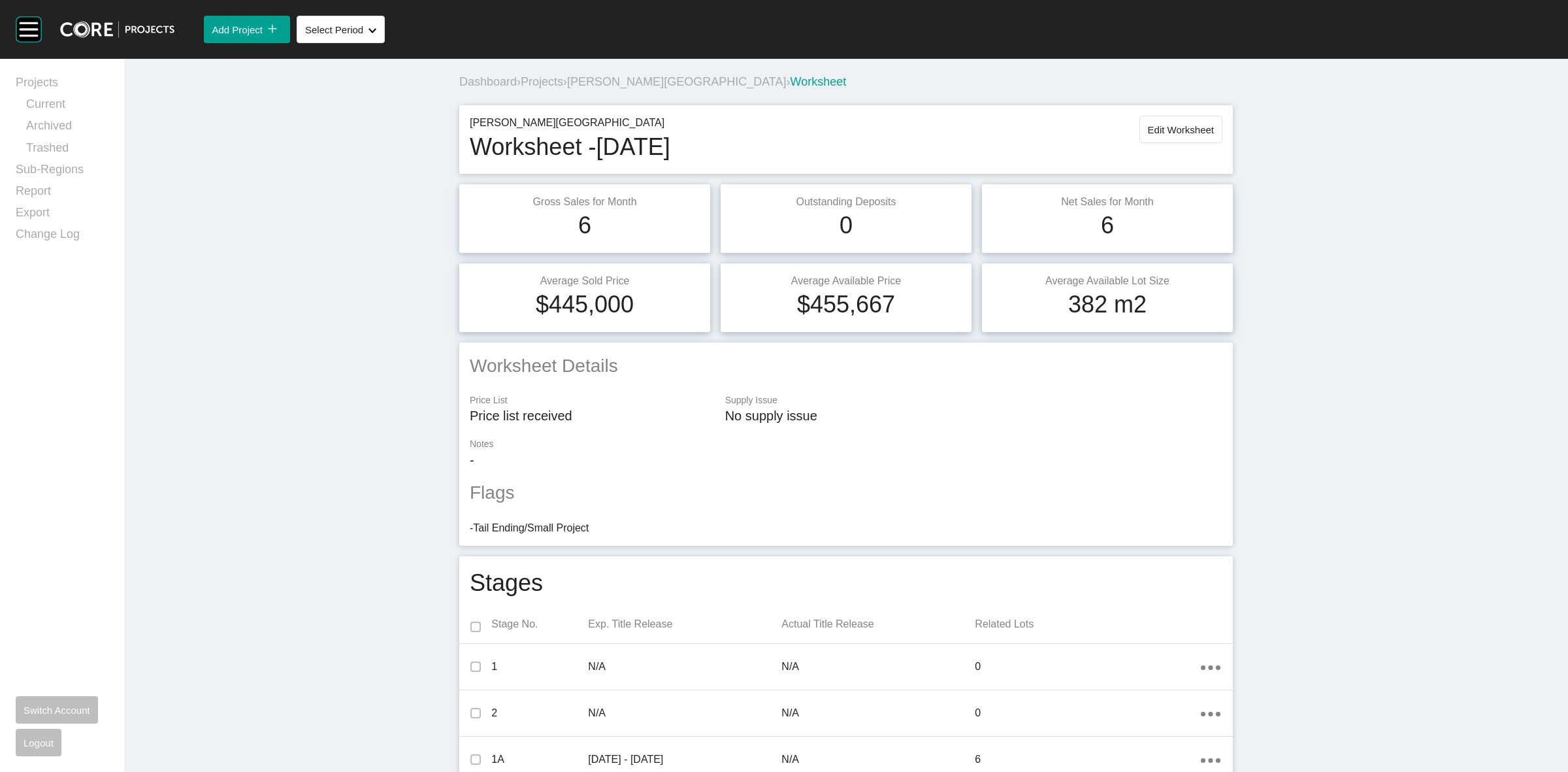
click at [612, 79] on span "[PERSON_NAME][GEOGRAPHIC_DATA]" at bounding box center [676, 82] width 219 height 13
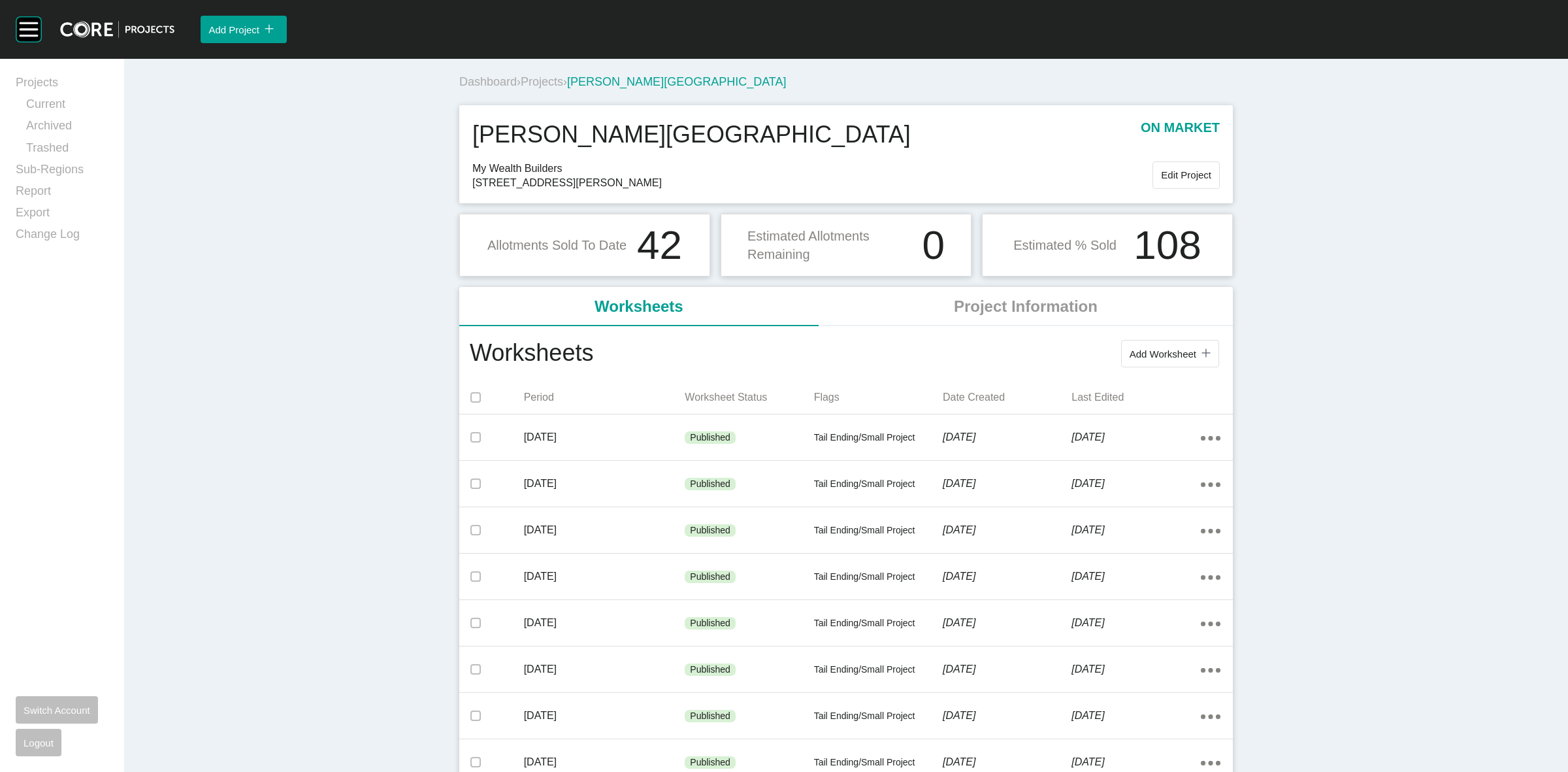
click at [536, 77] on span "Projects" at bounding box center [541, 82] width 42 height 13
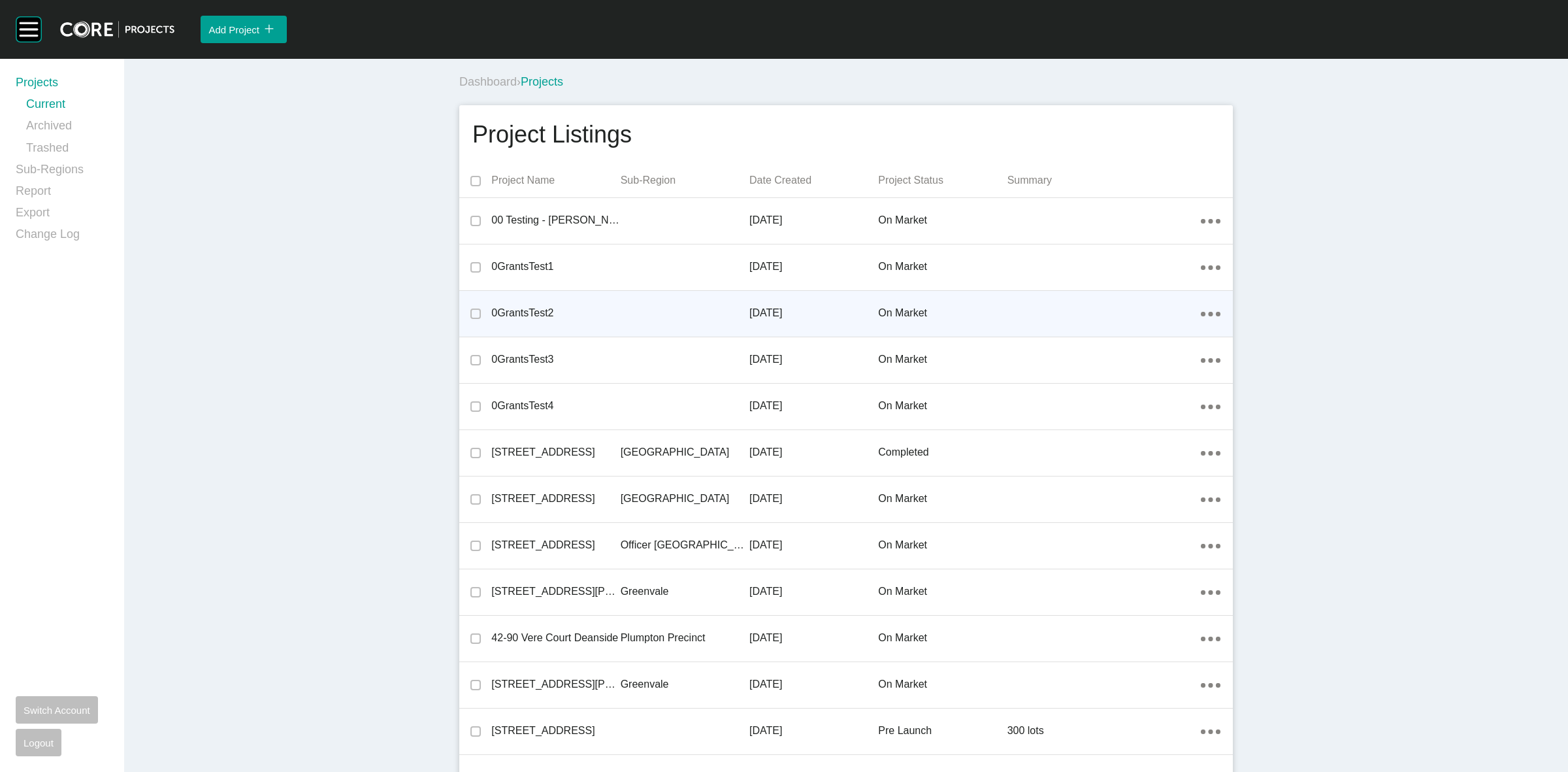
scroll to position [4334, 0]
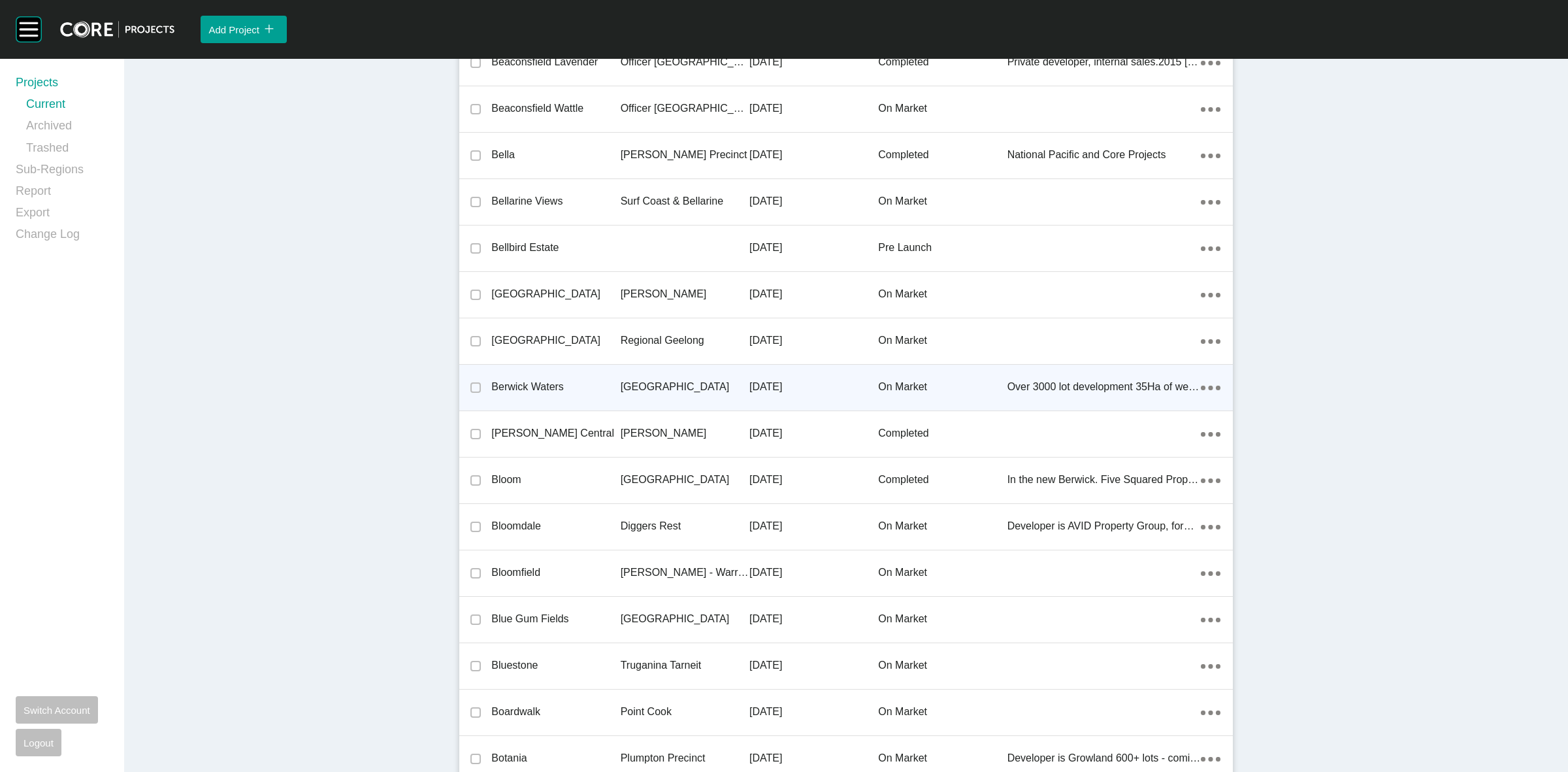
click at [648, 384] on p "[GEOGRAPHIC_DATA]" at bounding box center [685, 387] width 129 height 15
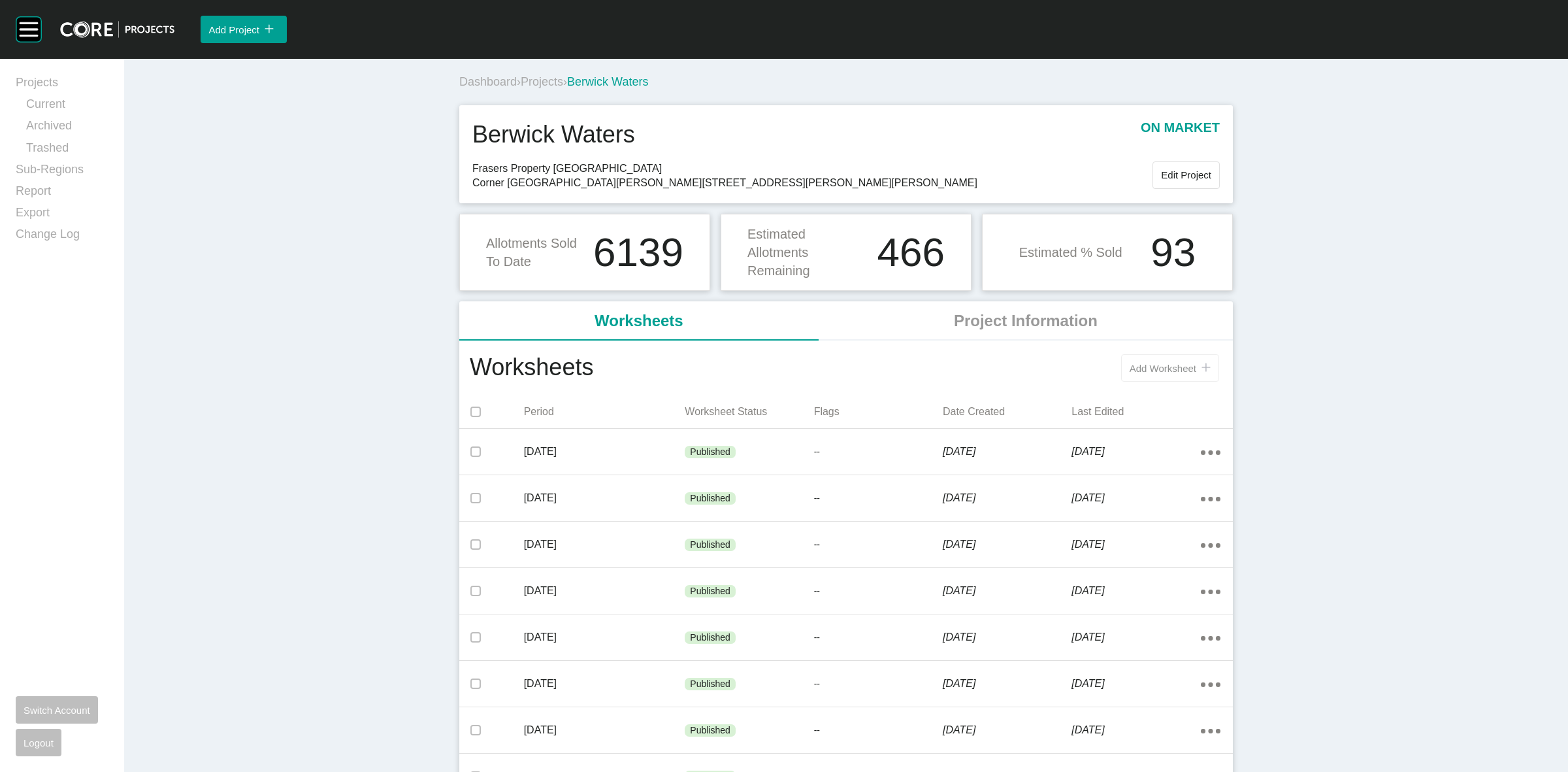
click at [1184, 367] on span "Add Worksheet" at bounding box center [1162, 368] width 67 height 11
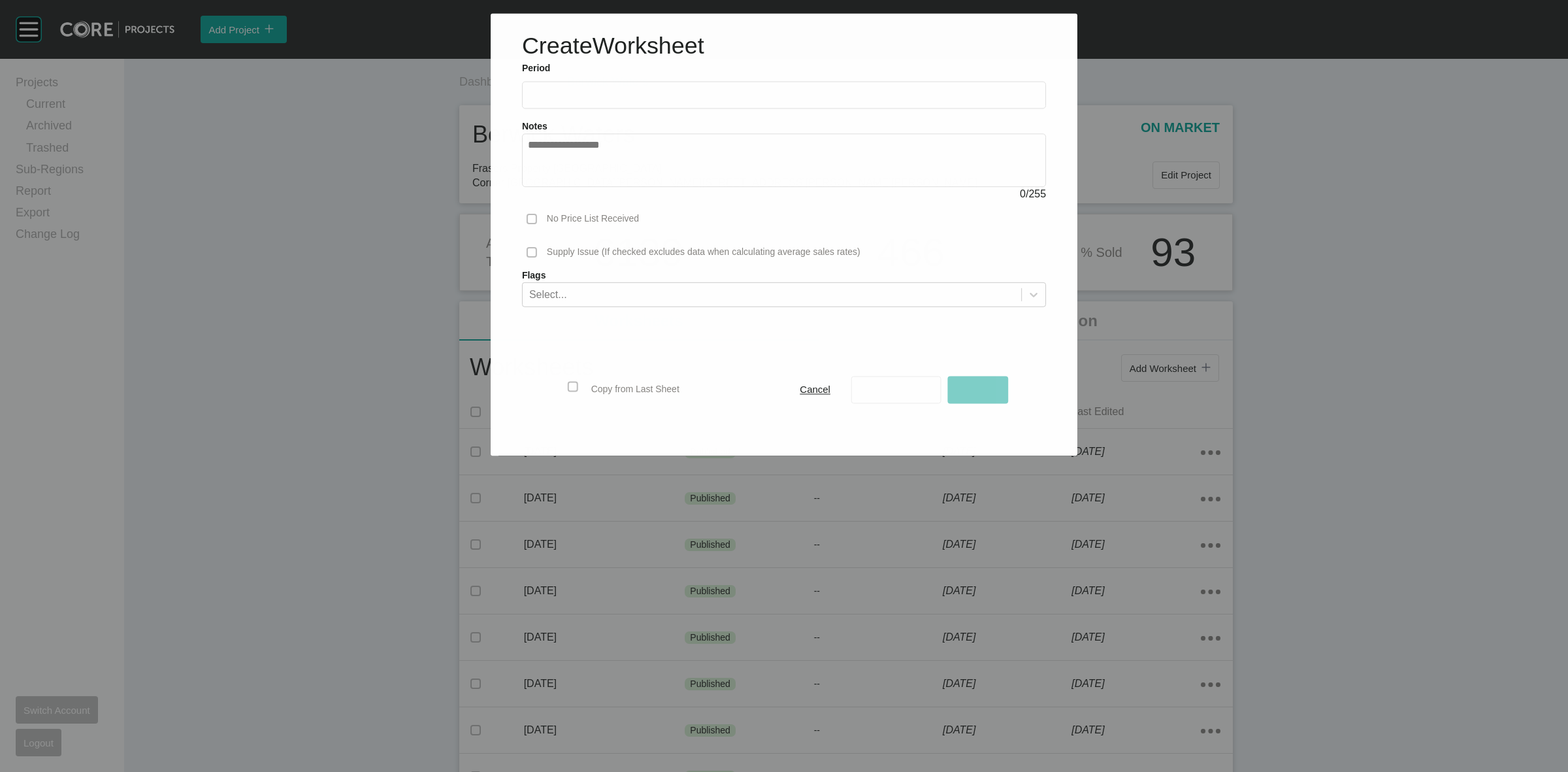
click at [711, 92] on input "text" at bounding box center [783, 95] width 512 height 11
click at [624, 186] on li "Sep" at bounding box center [633, 190] width 44 height 22
type input "**********"
click at [910, 394] on span "Save As Draft" at bounding box center [896, 390] width 60 height 11
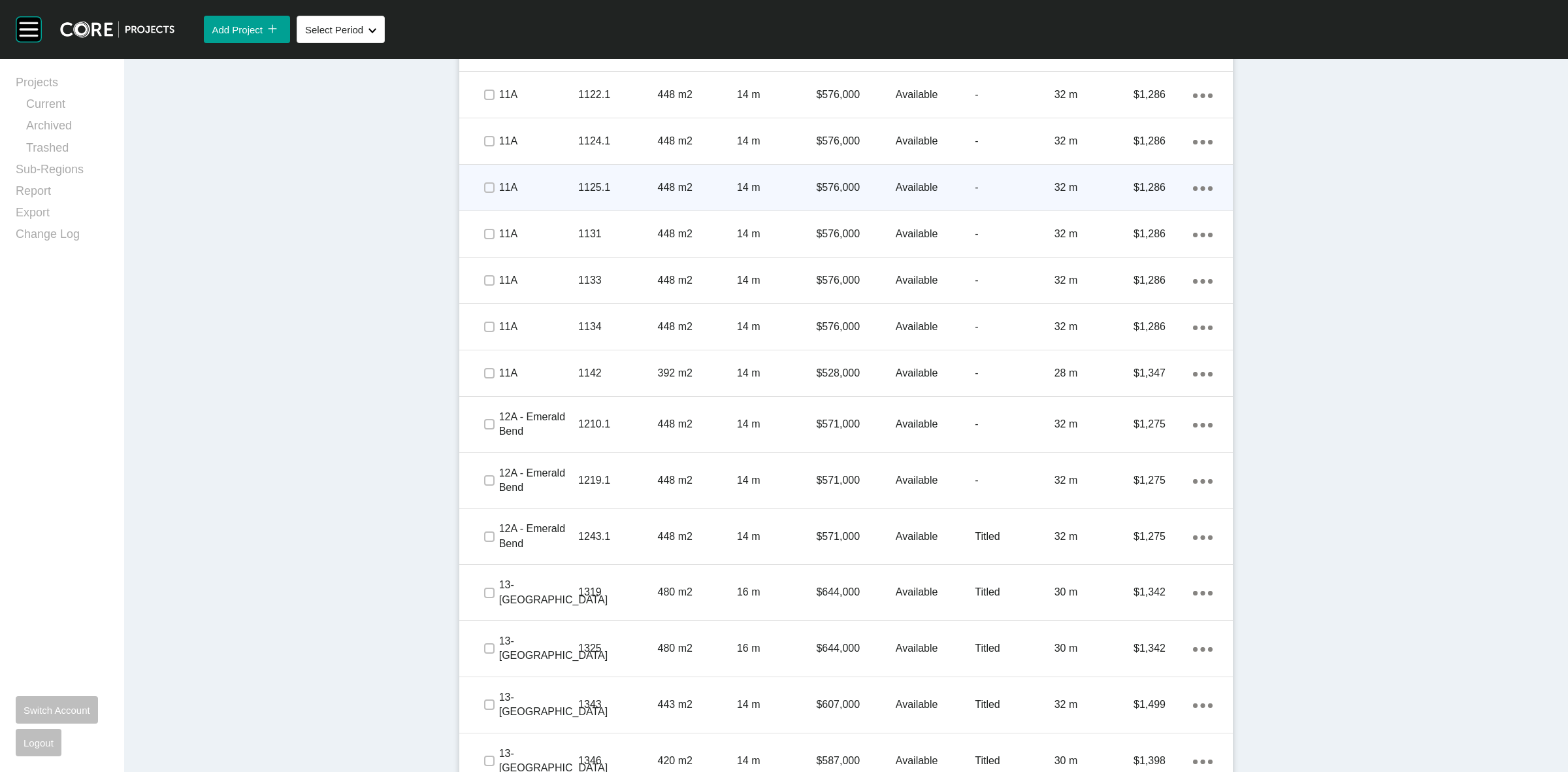
scroll to position [1143, 0]
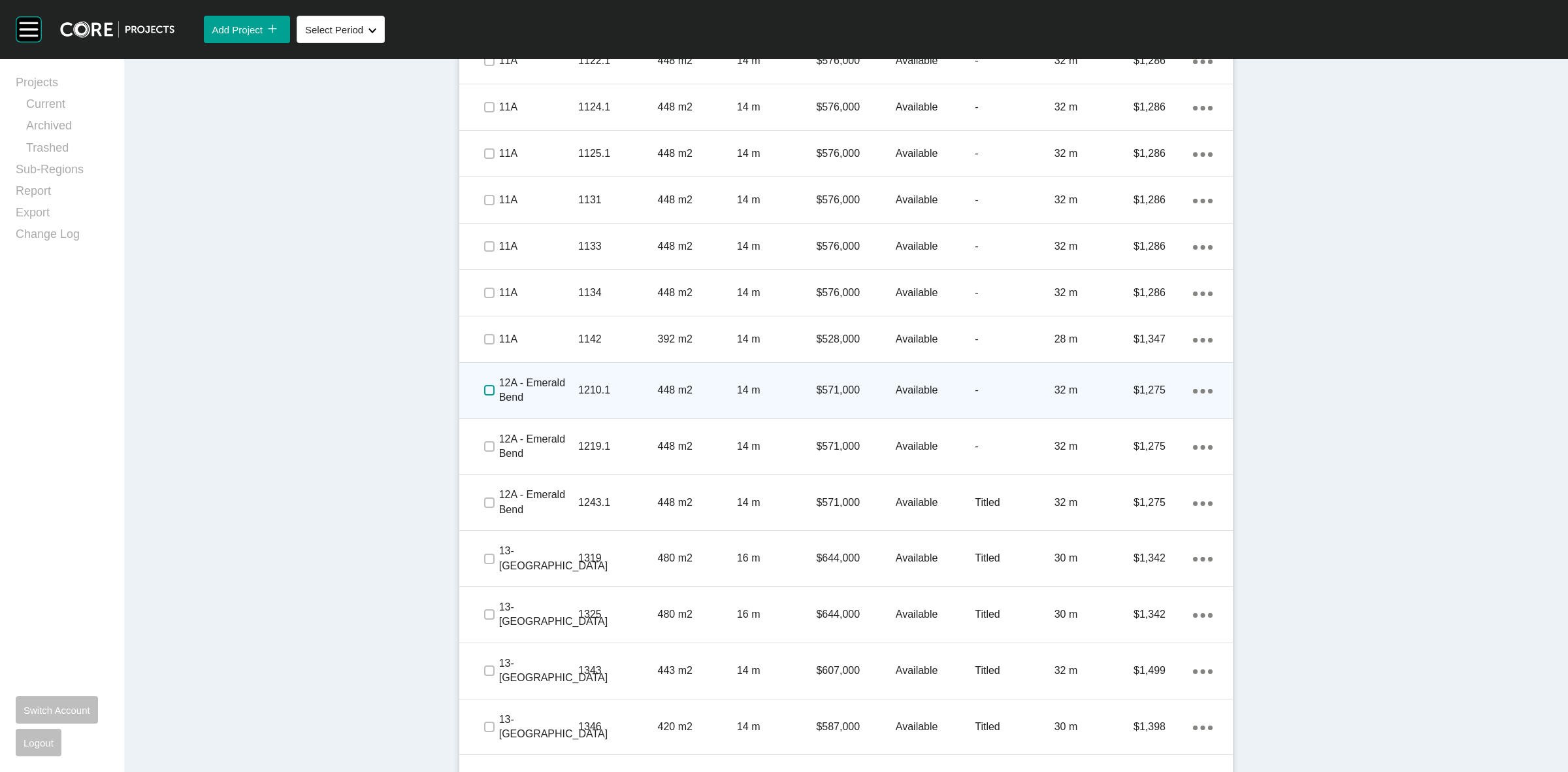
click at [484, 389] on label at bounding box center [489, 391] width 11 height 11
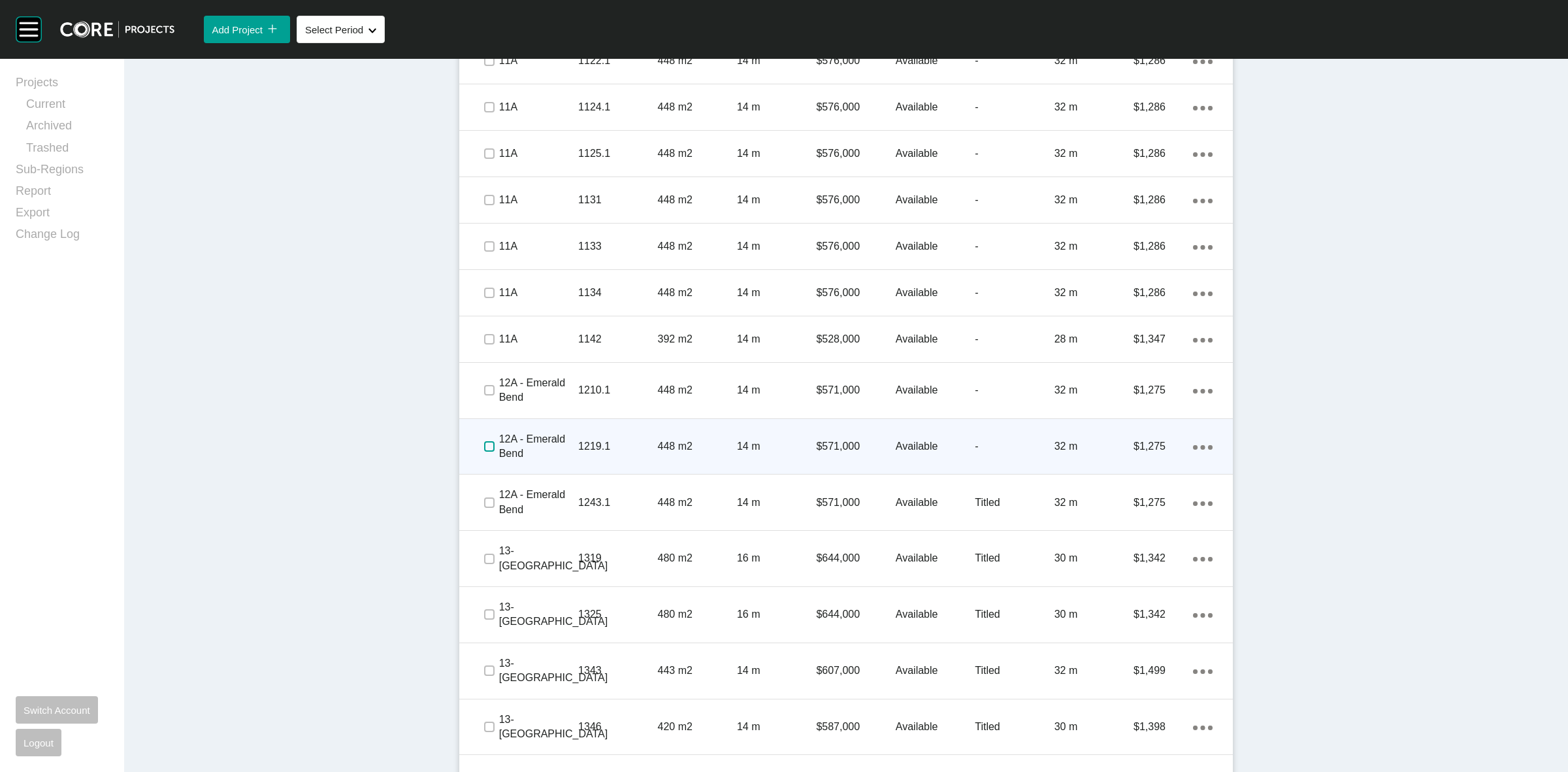
click at [485, 445] on label at bounding box center [489, 446] width 11 height 11
click at [484, 446] on label at bounding box center [489, 446] width 11 height 11
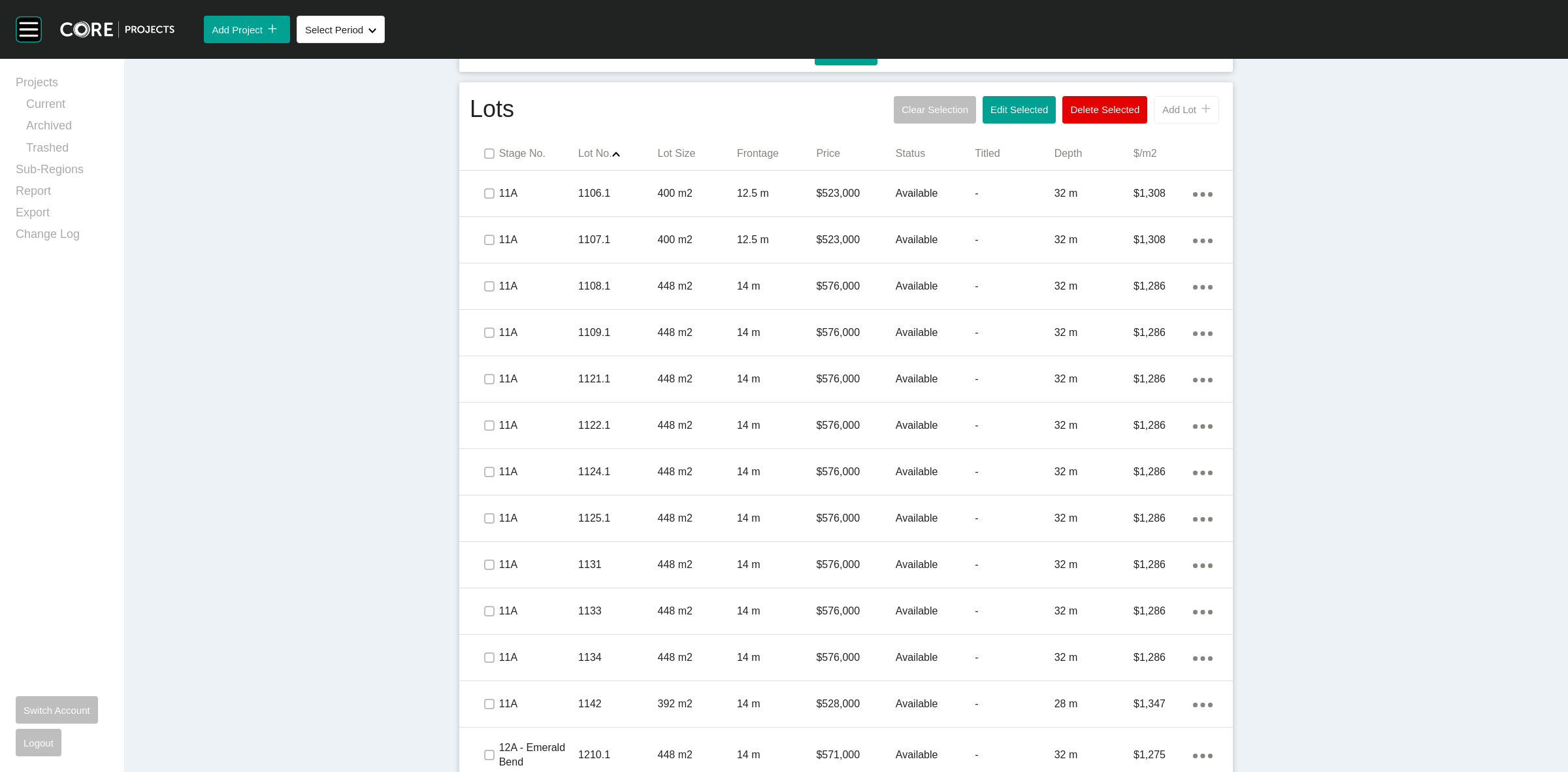
scroll to position [653, 0]
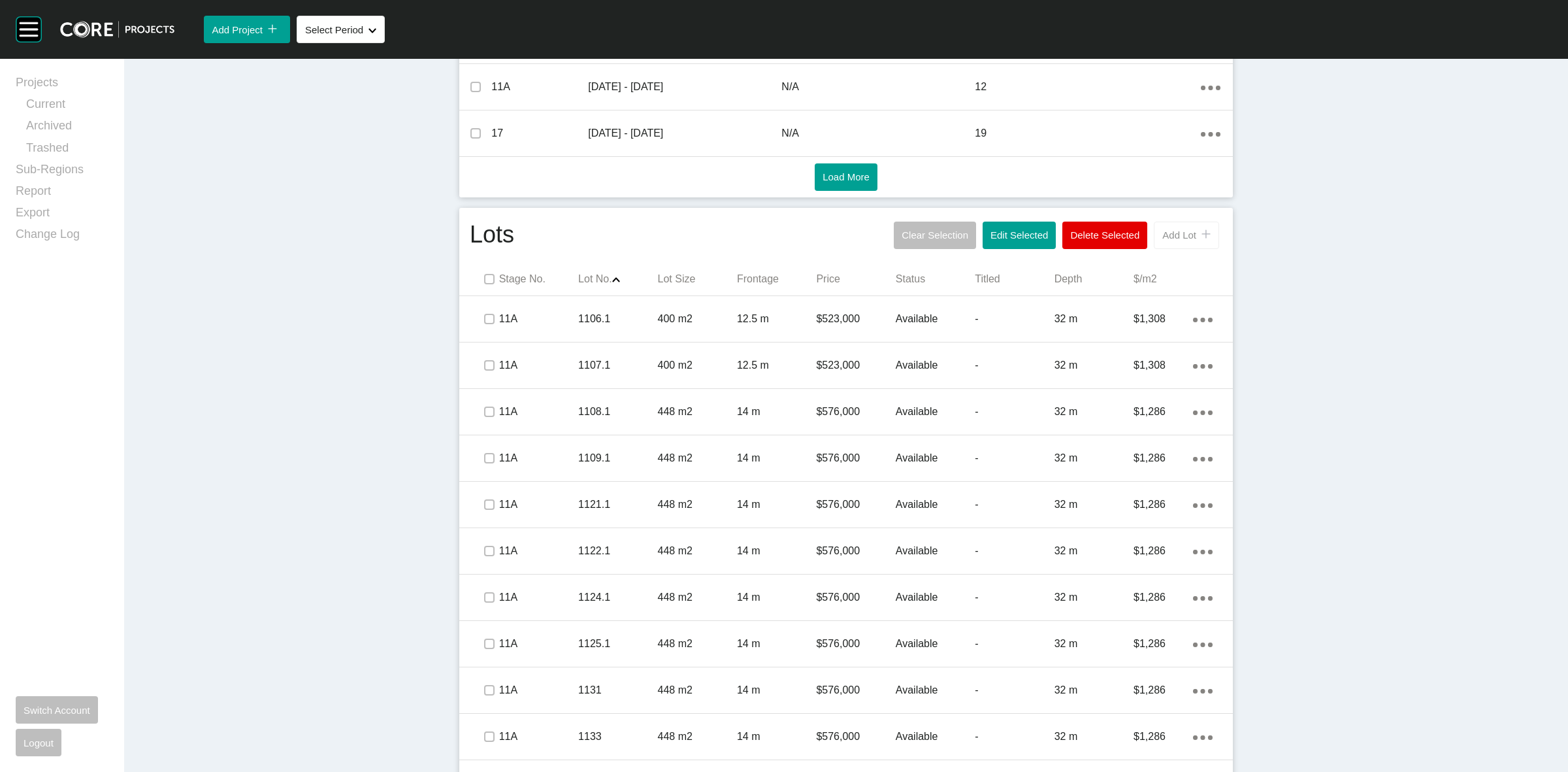
click at [1154, 233] on button "Add Lot icon/tick copy 11 Created with Sketch." at bounding box center [1186, 236] width 65 height 28
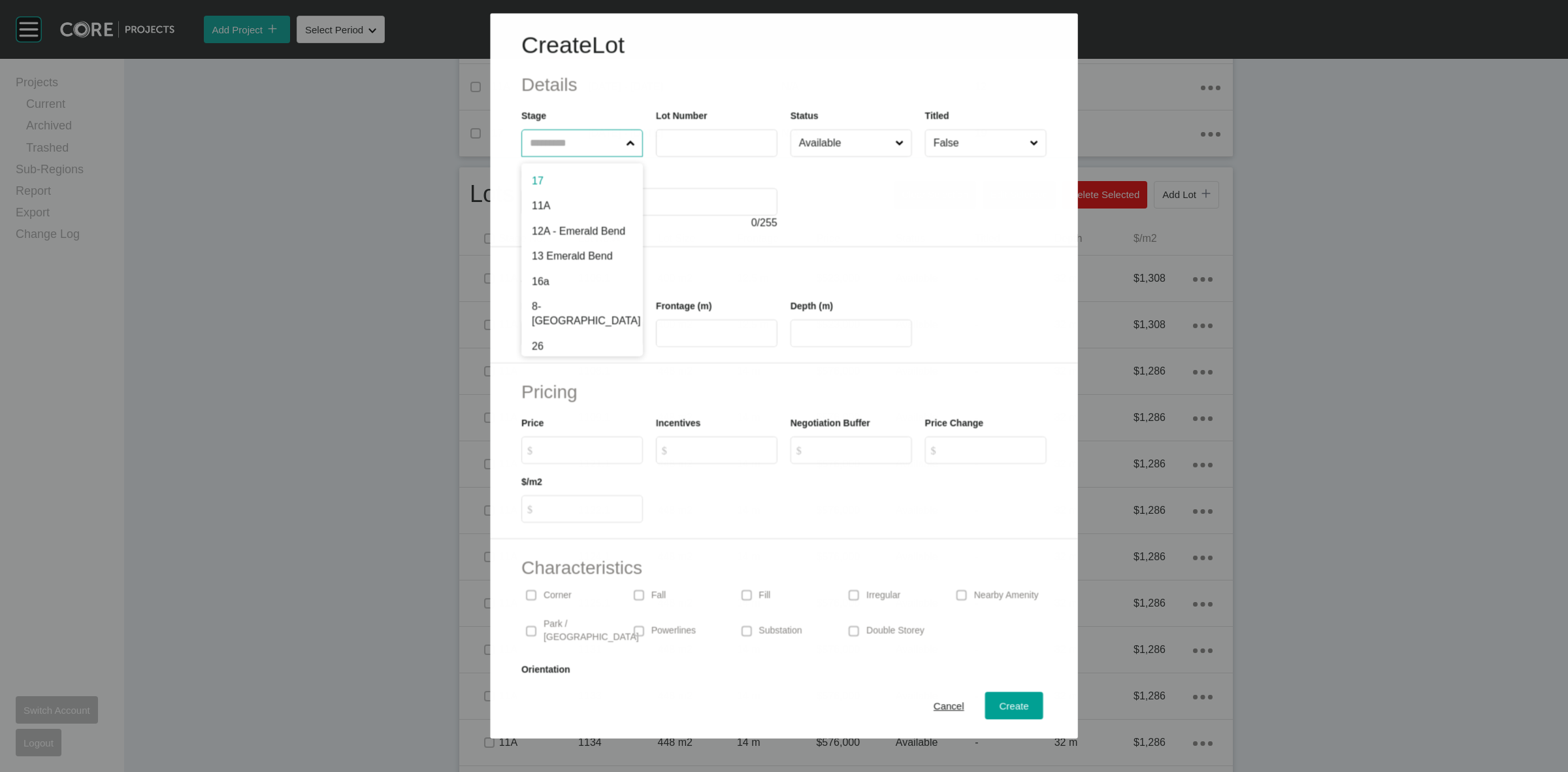
click at [586, 143] on input "text" at bounding box center [575, 143] width 96 height 26
click at [692, 139] on input "text" at bounding box center [716, 143] width 109 height 11
type input "****"
type input "***"
type input "**"
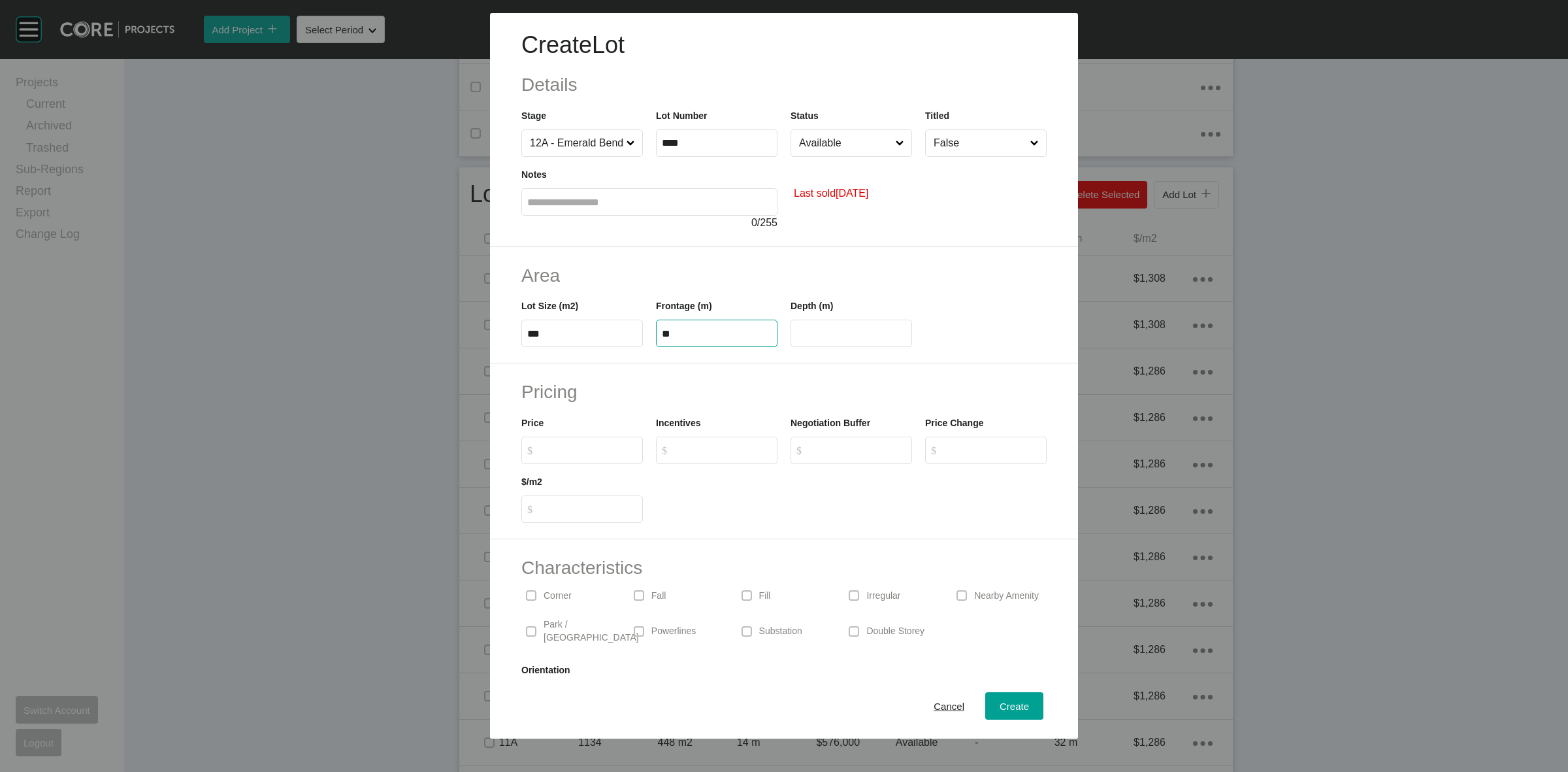
type input "**"
type input "*******"
type input "*****"
type input "*"
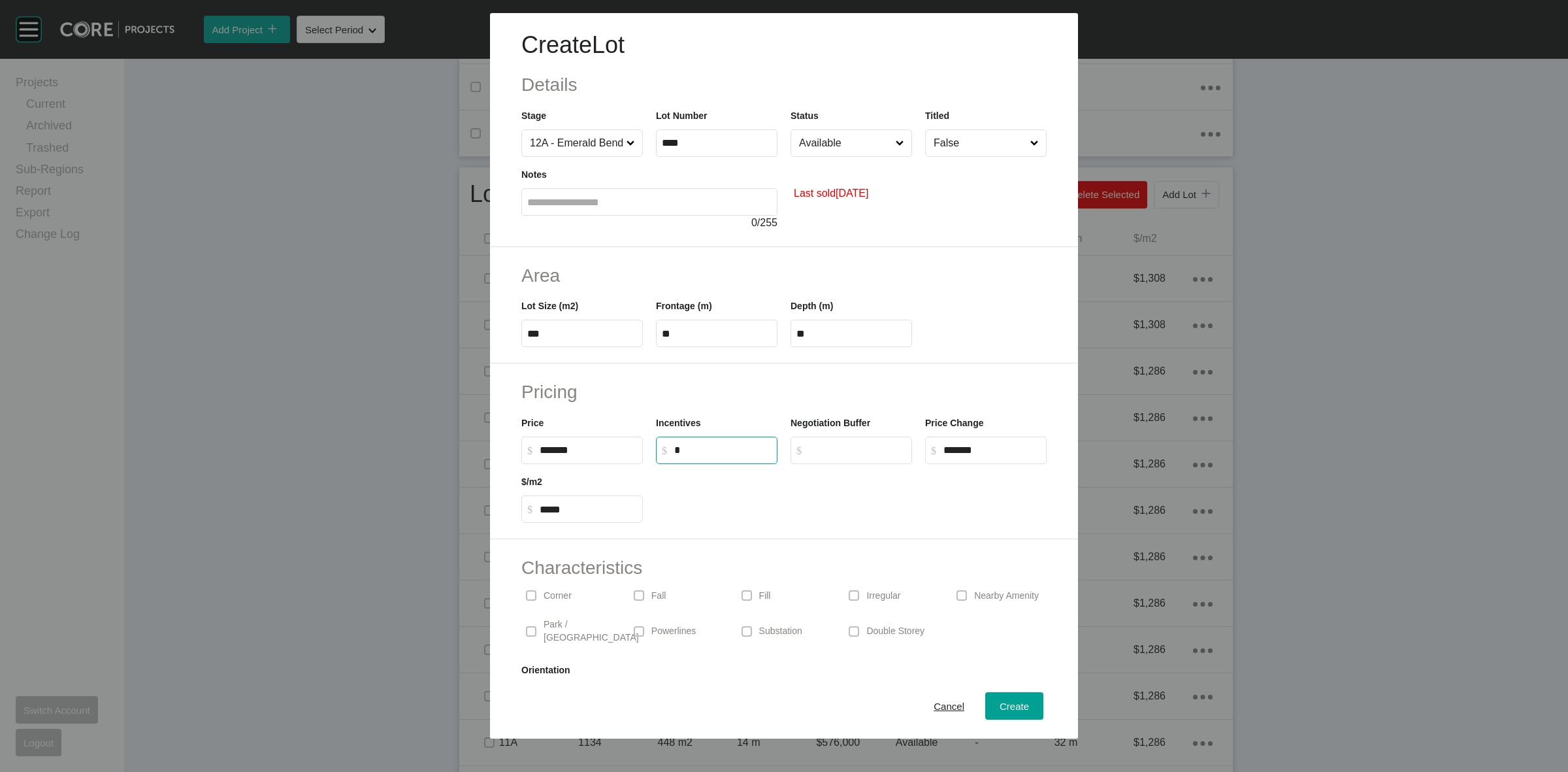
click at [729, 143] on input "****" at bounding box center [716, 143] width 109 height 11
type input "******"
type input "*"
click at [708, 140] on input "******" at bounding box center [716, 143] width 109 height 11
click at [824, 166] on div "Last sold August 2025" at bounding box center [918, 194] width 256 height 74
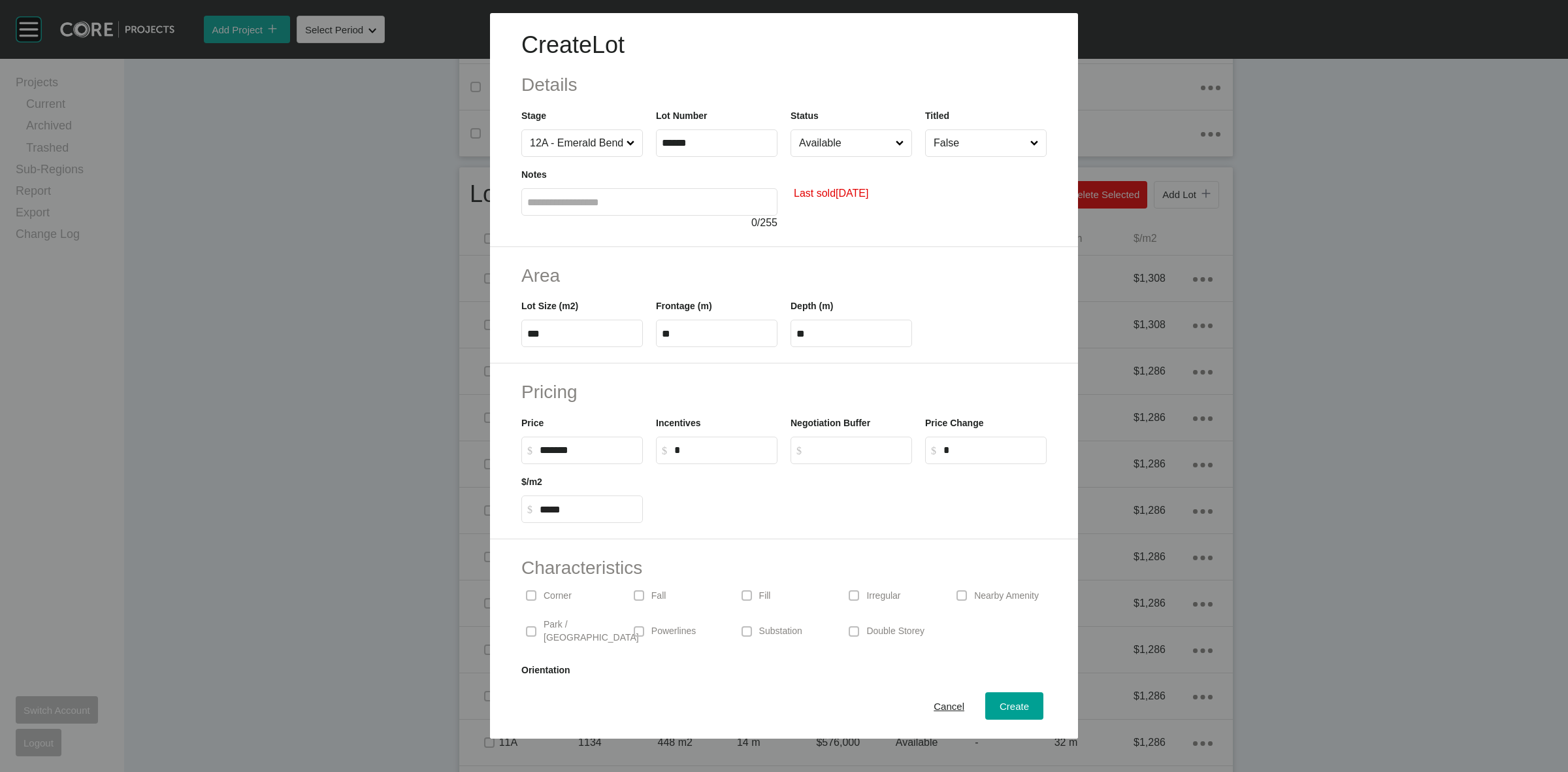
click at [833, 149] on input "Available" at bounding box center [845, 143] width 97 height 26
click at [1000, 710] on span "Create" at bounding box center [1014, 706] width 29 height 11
type input "*"
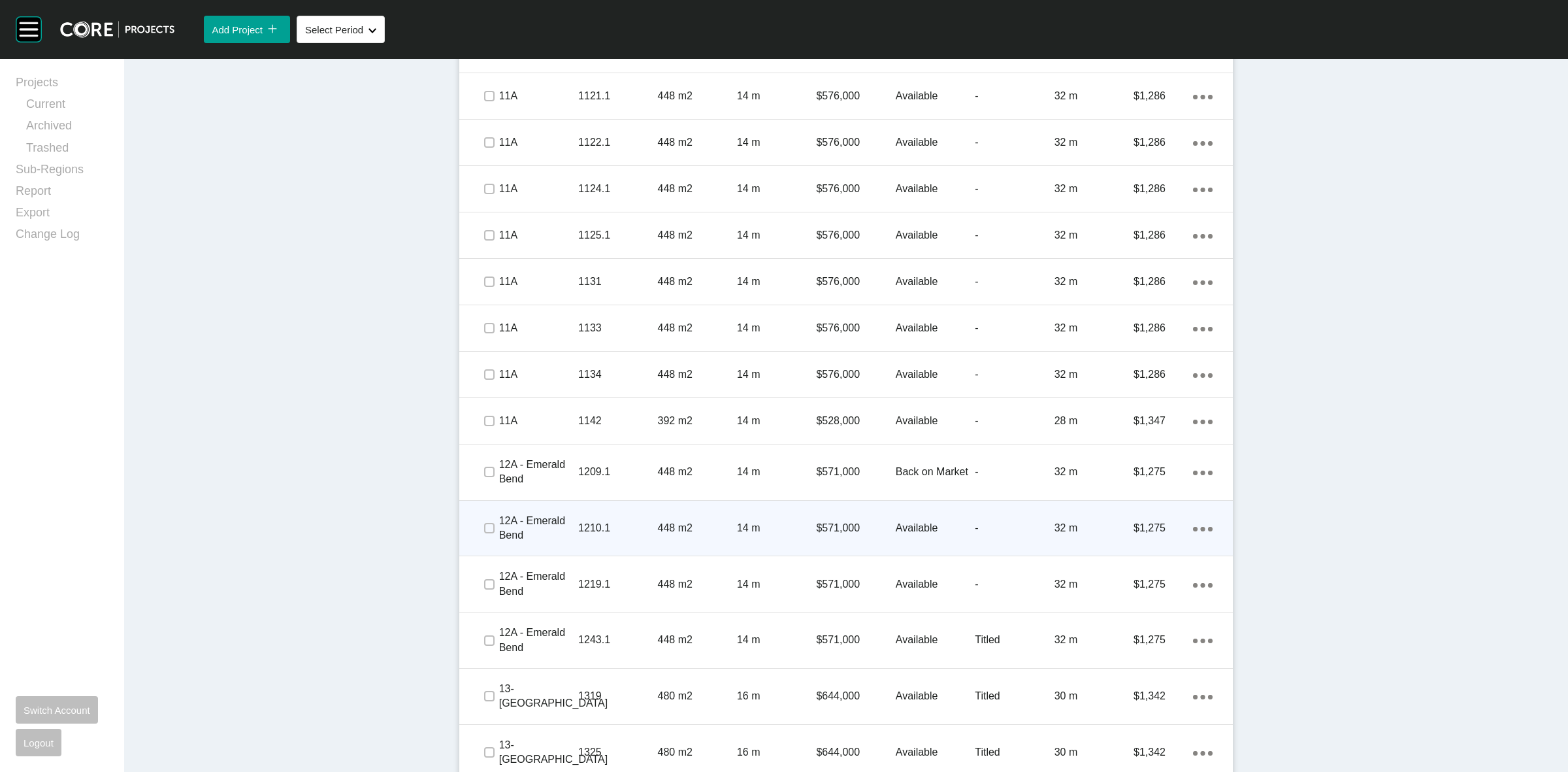
scroll to position [1470, 0]
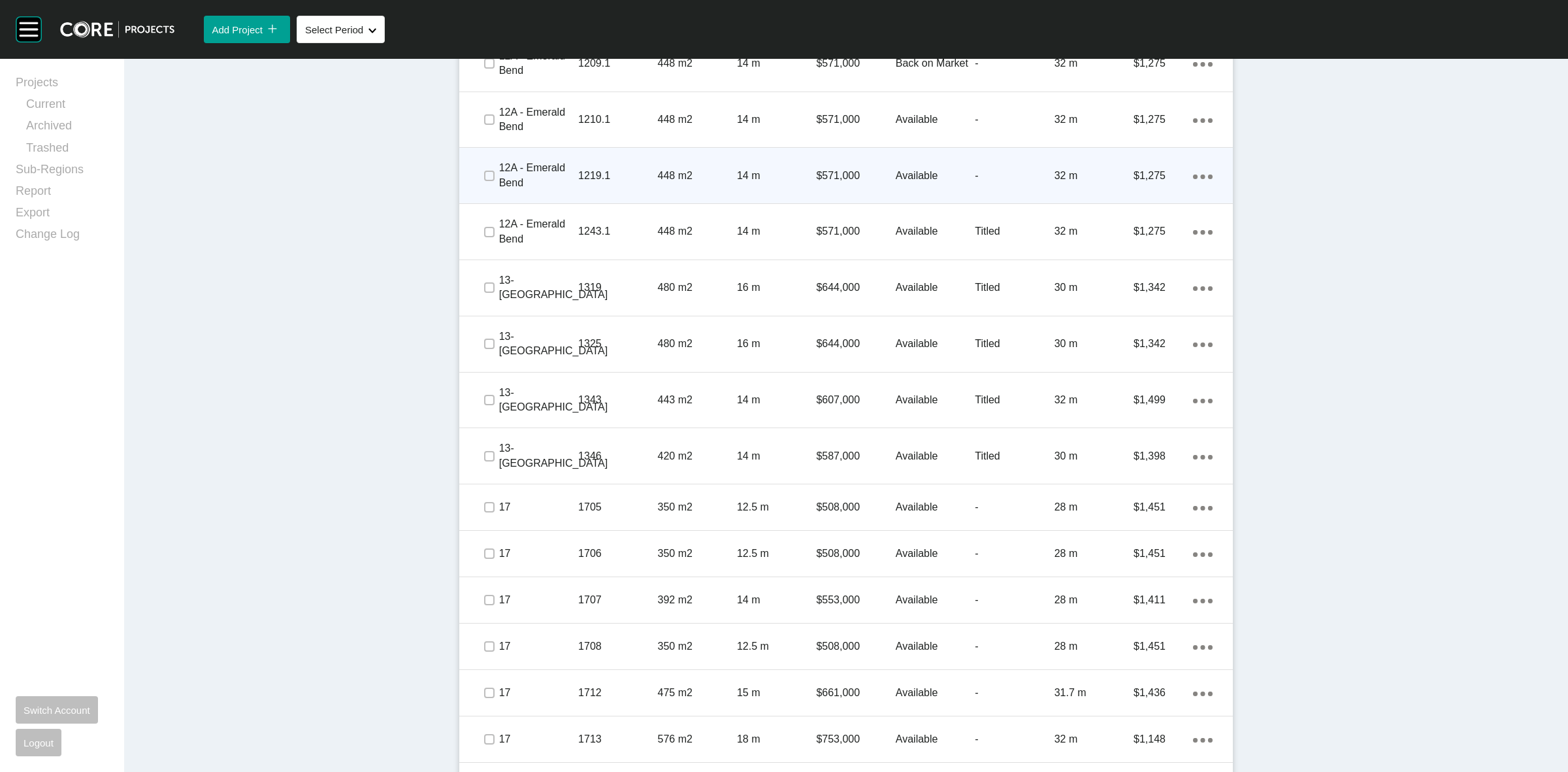
click at [627, 175] on p "1219.1" at bounding box center [618, 176] width 79 height 15
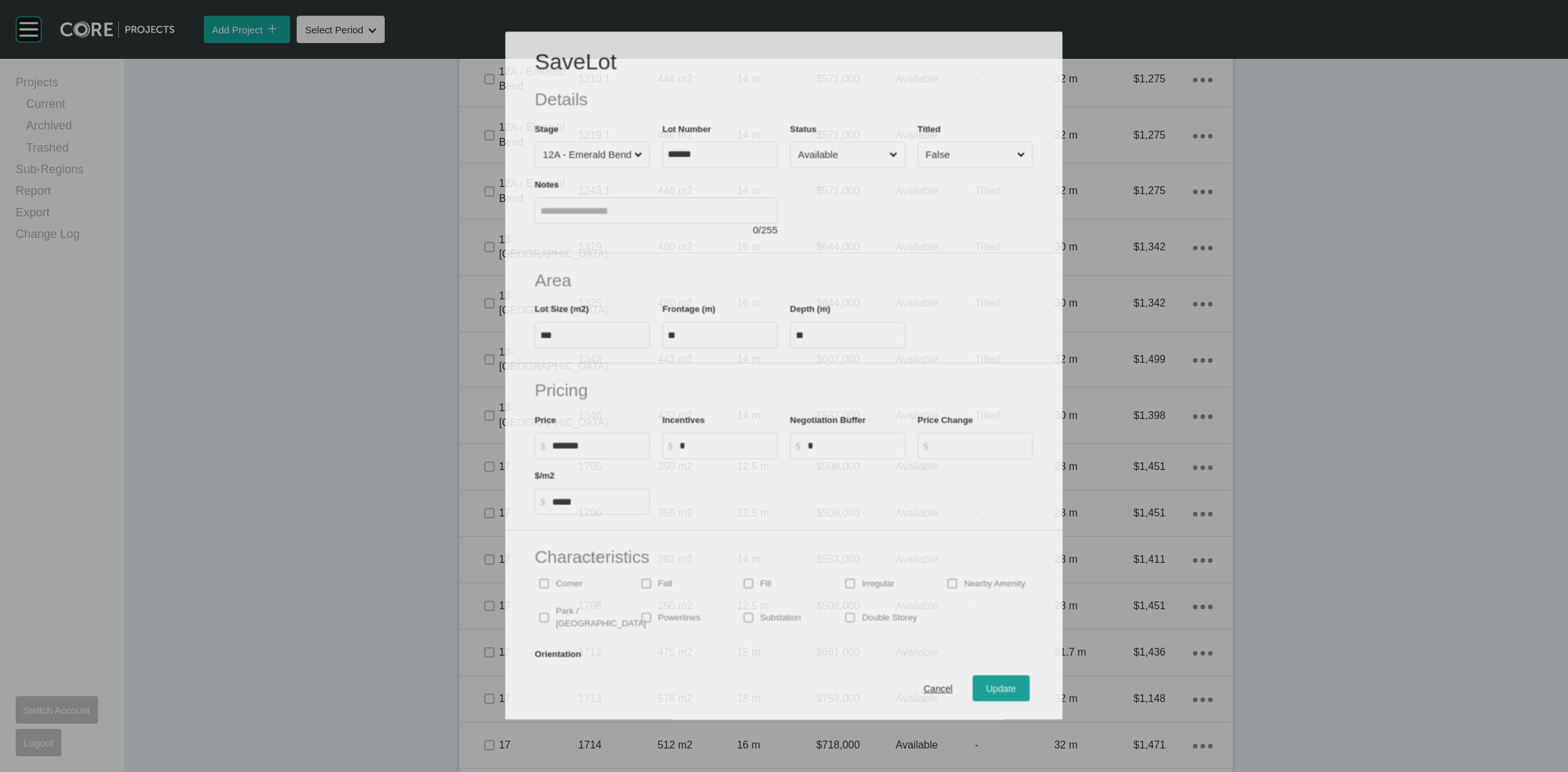
scroll to position [1430, 0]
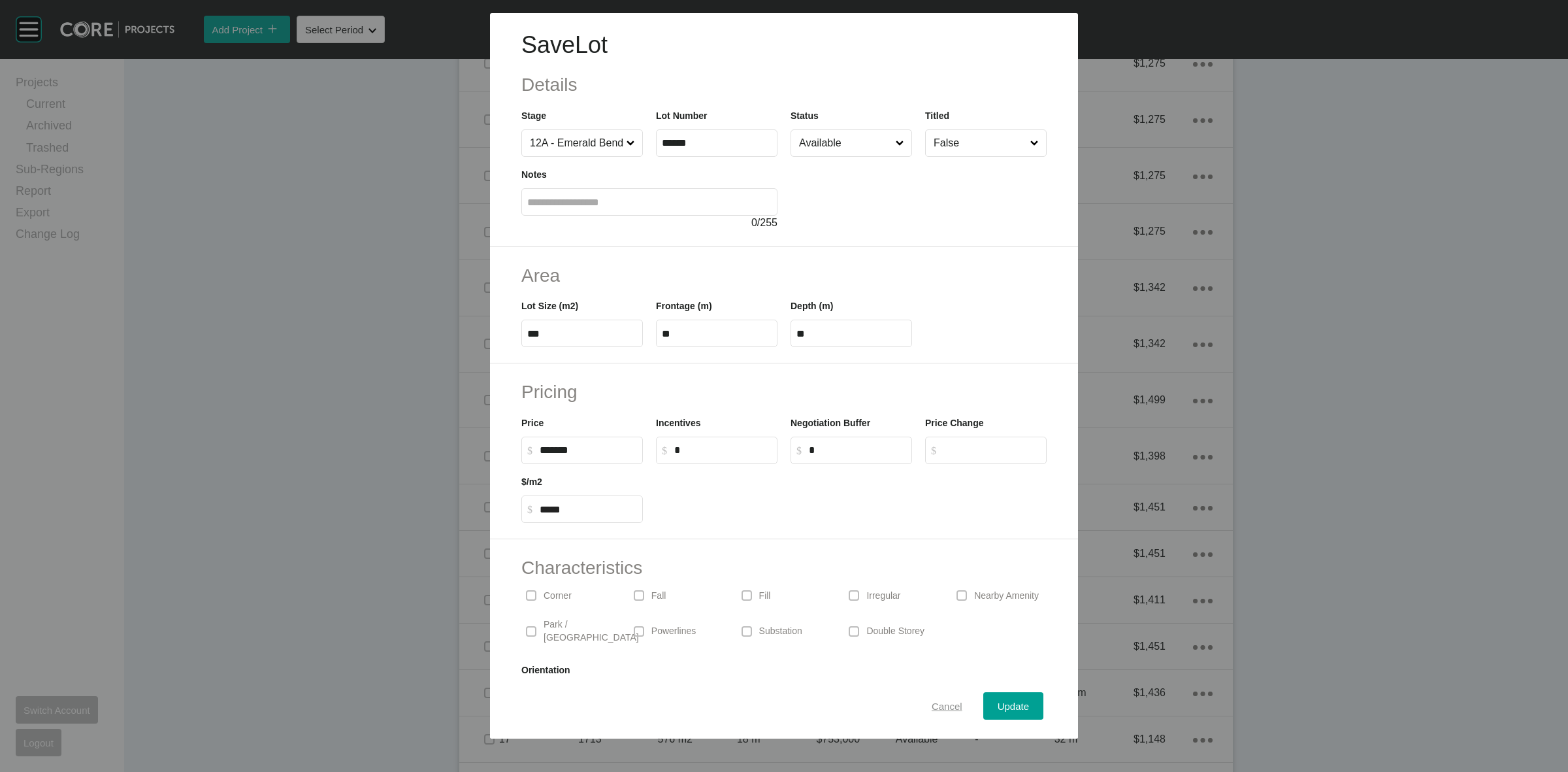
click at [931, 703] on span "Cancel" at bounding box center [946, 706] width 31 height 11
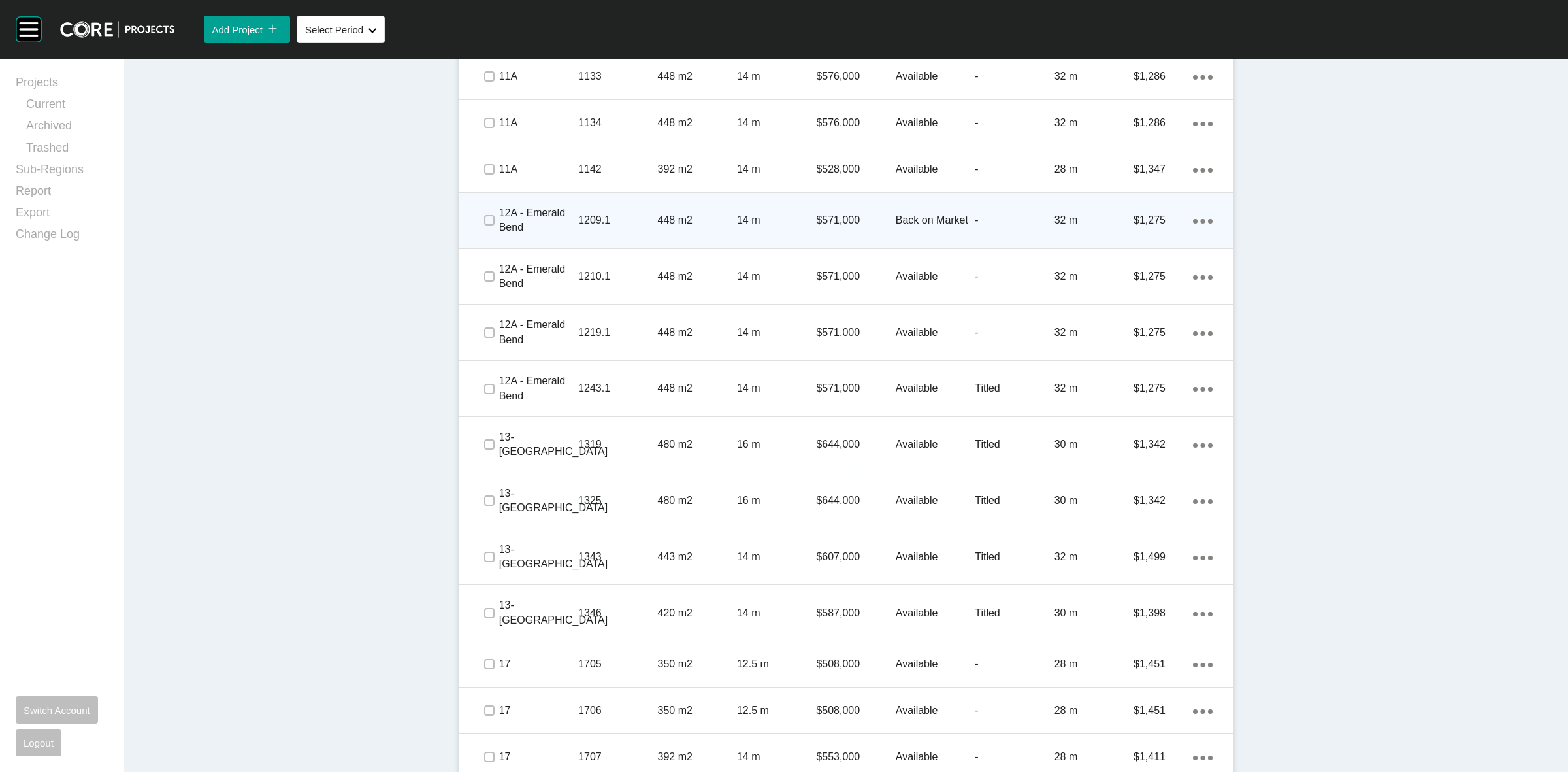
scroll to position [1267, 0]
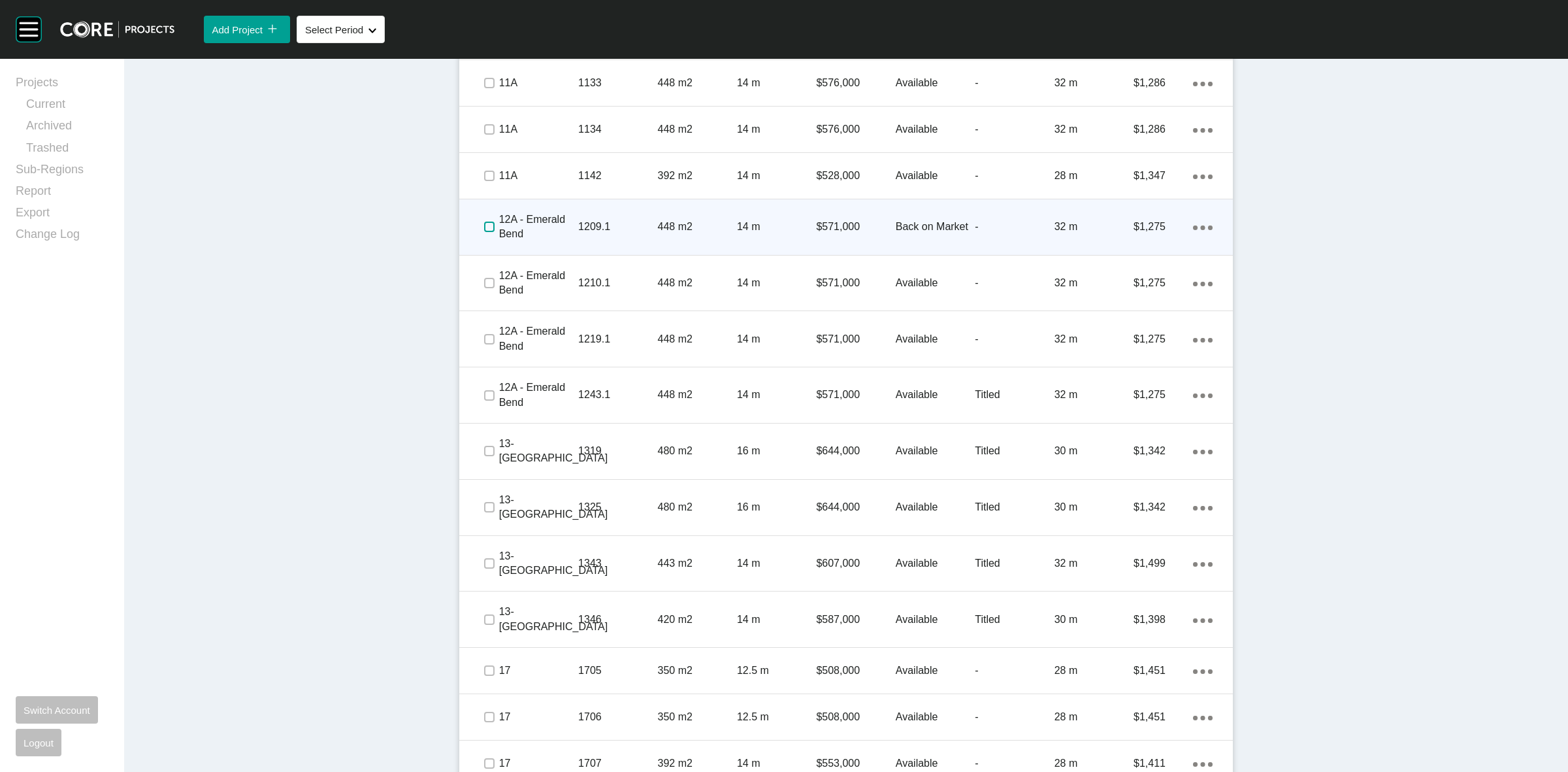
click at [484, 222] on label at bounding box center [489, 227] width 11 height 11
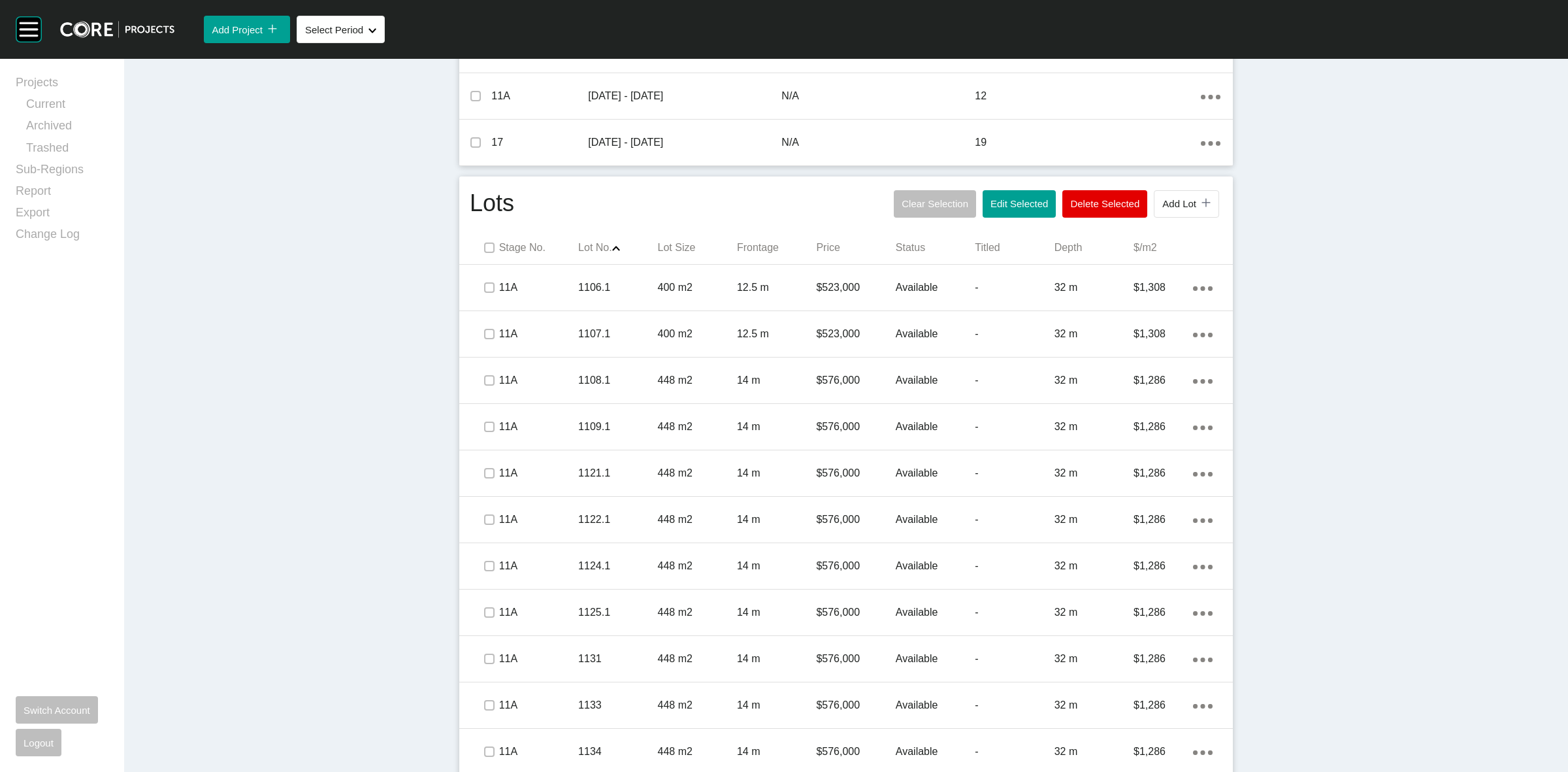
scroll to position [613, 0]
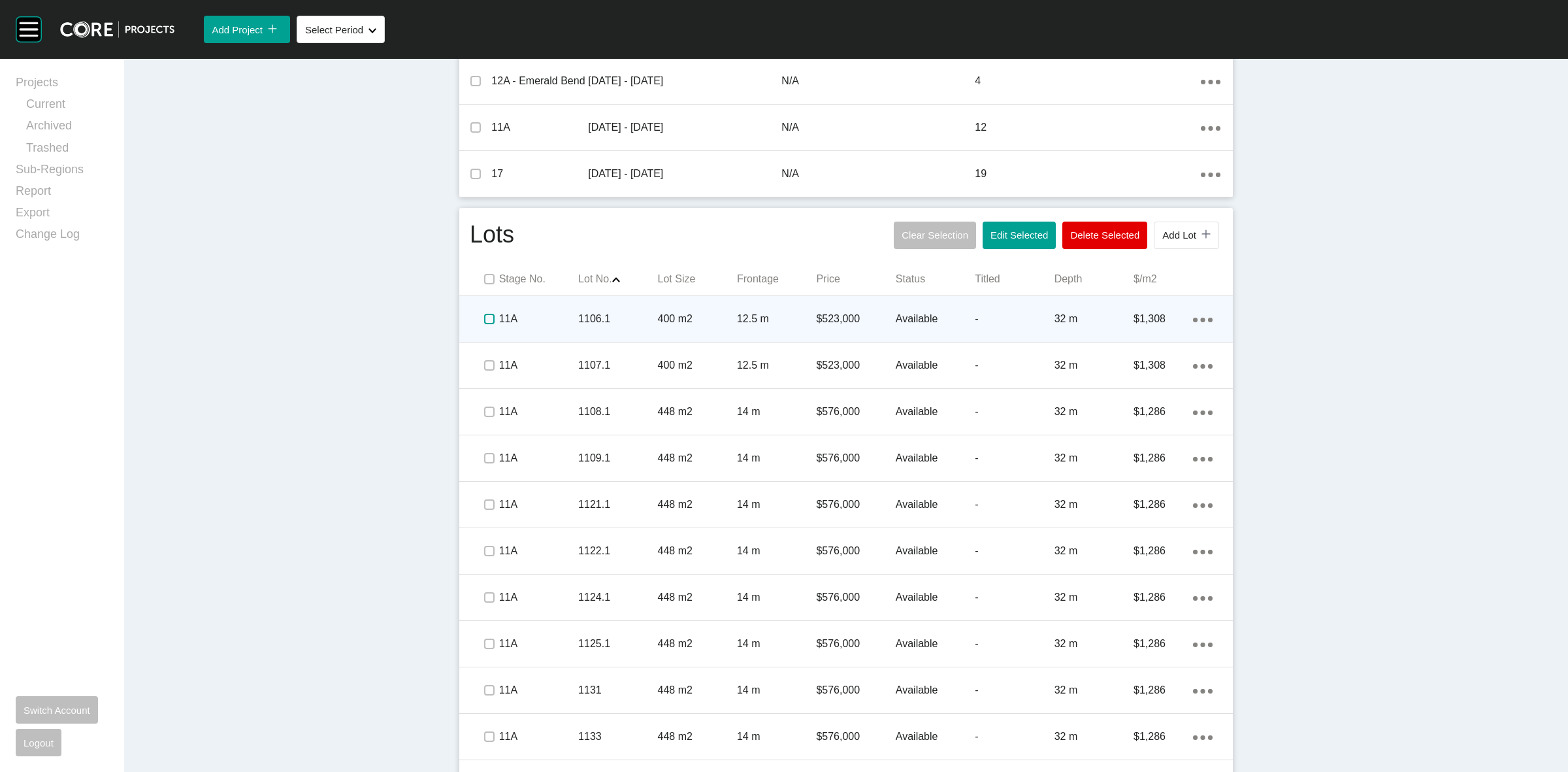
click at [484, 317] on label at bounding box center [489, 319] width 11 height 11
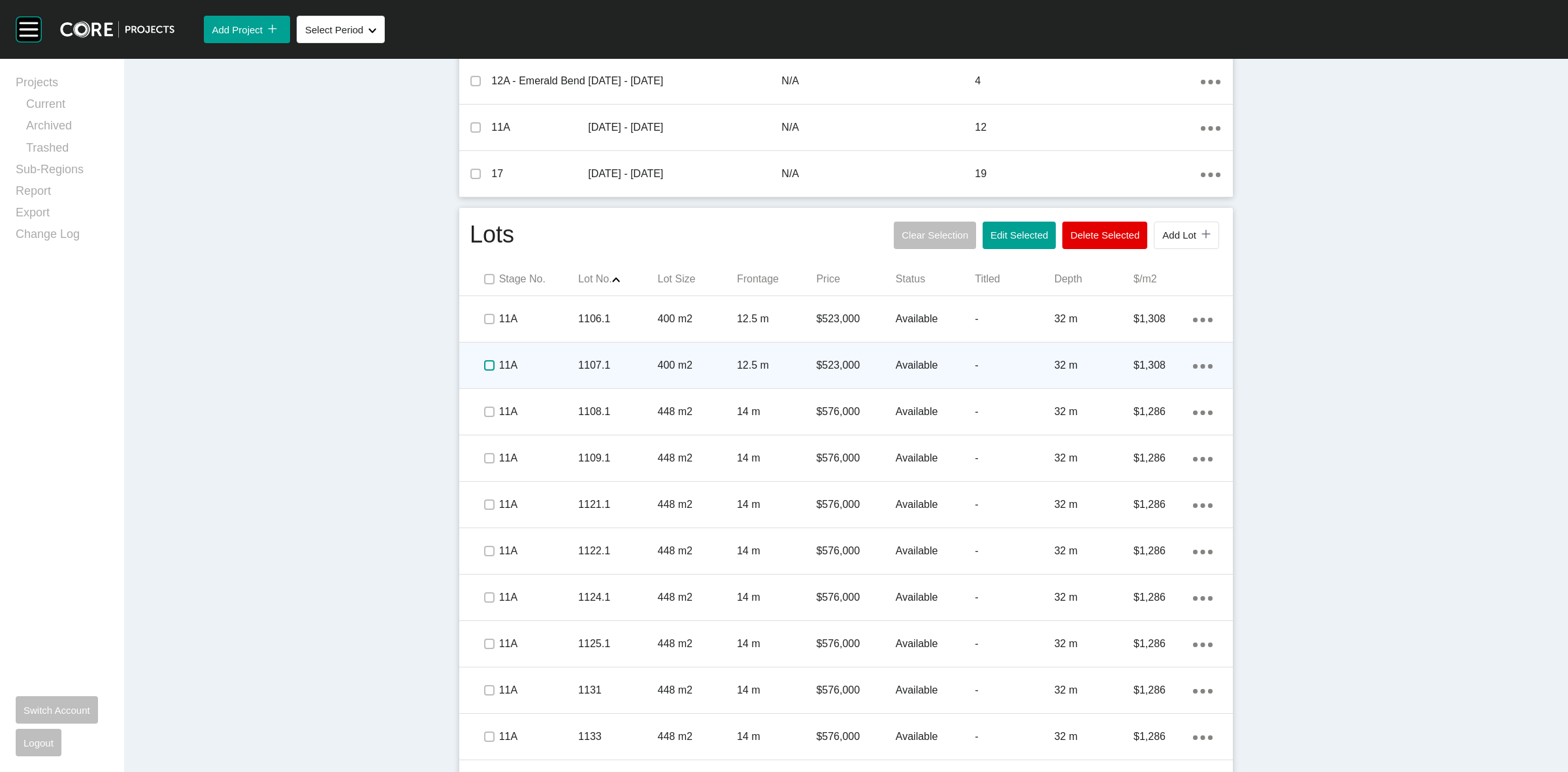
click at [484, 366] on label at bounding box center [489, 365] width 11 height 11
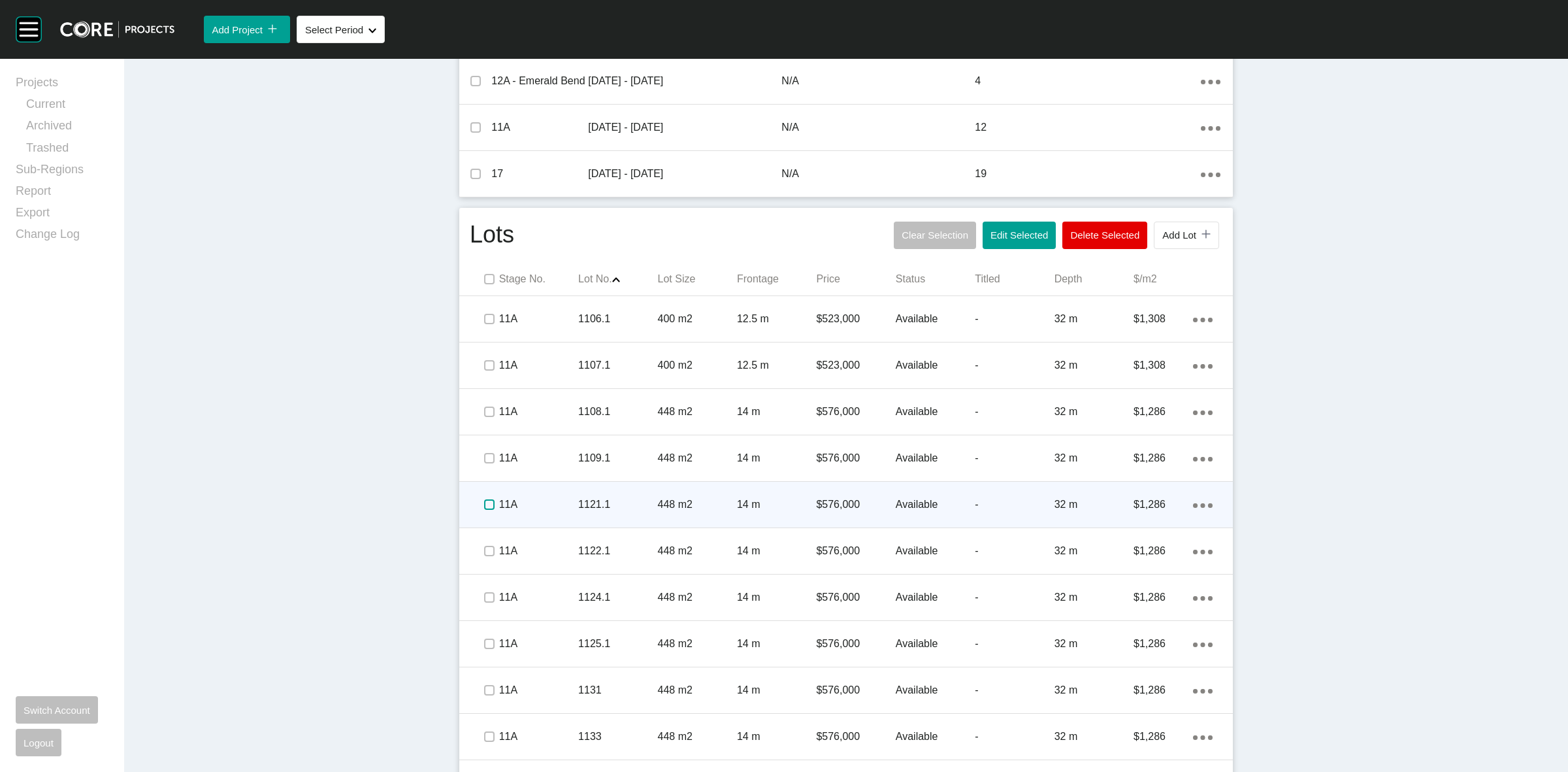
click at [484, 500] on label at bounding box center [489, 505] width 11 height 11
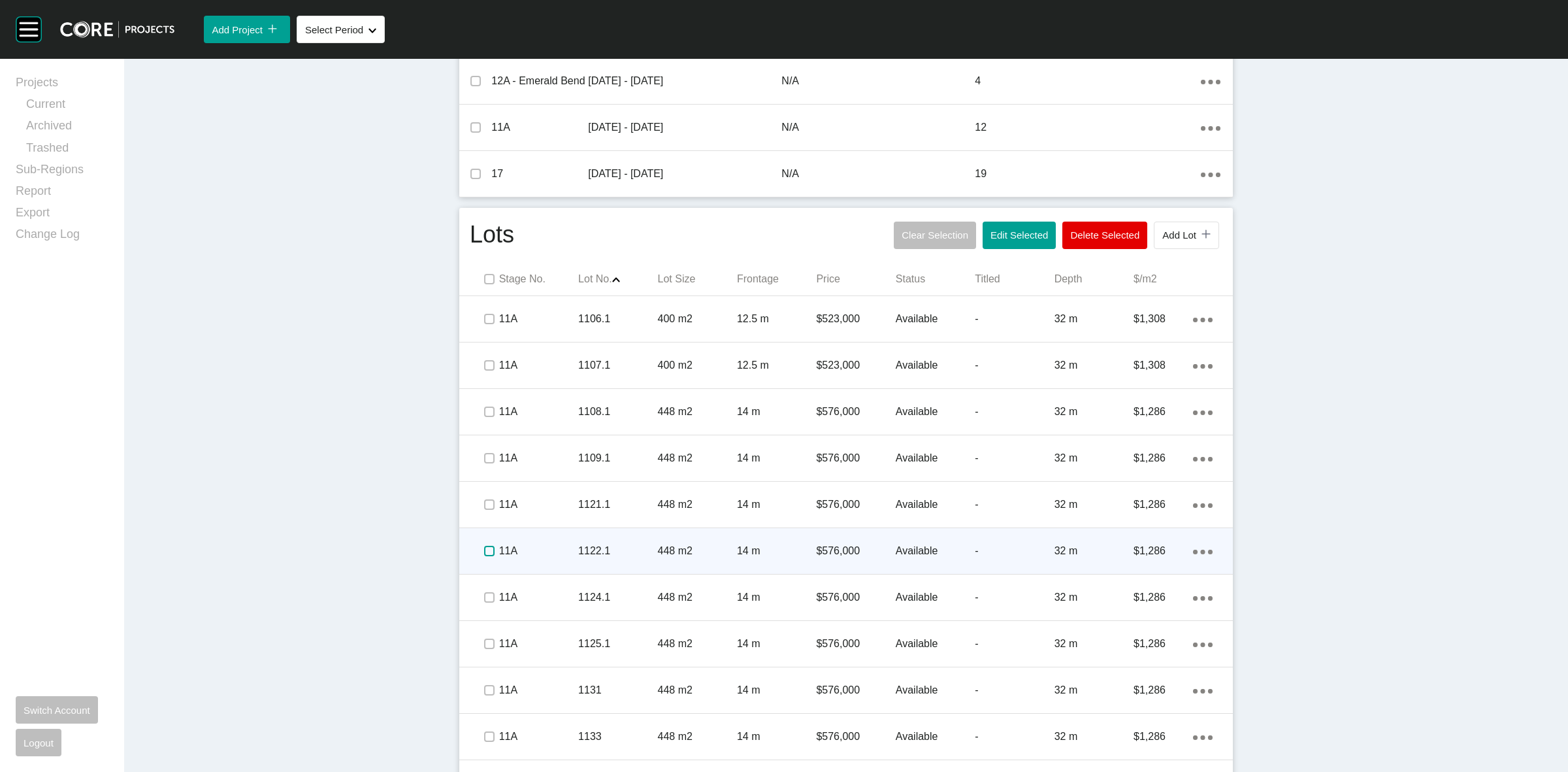
click at [484, 545] on label at bounding box center [489, 551] width 11 height 11
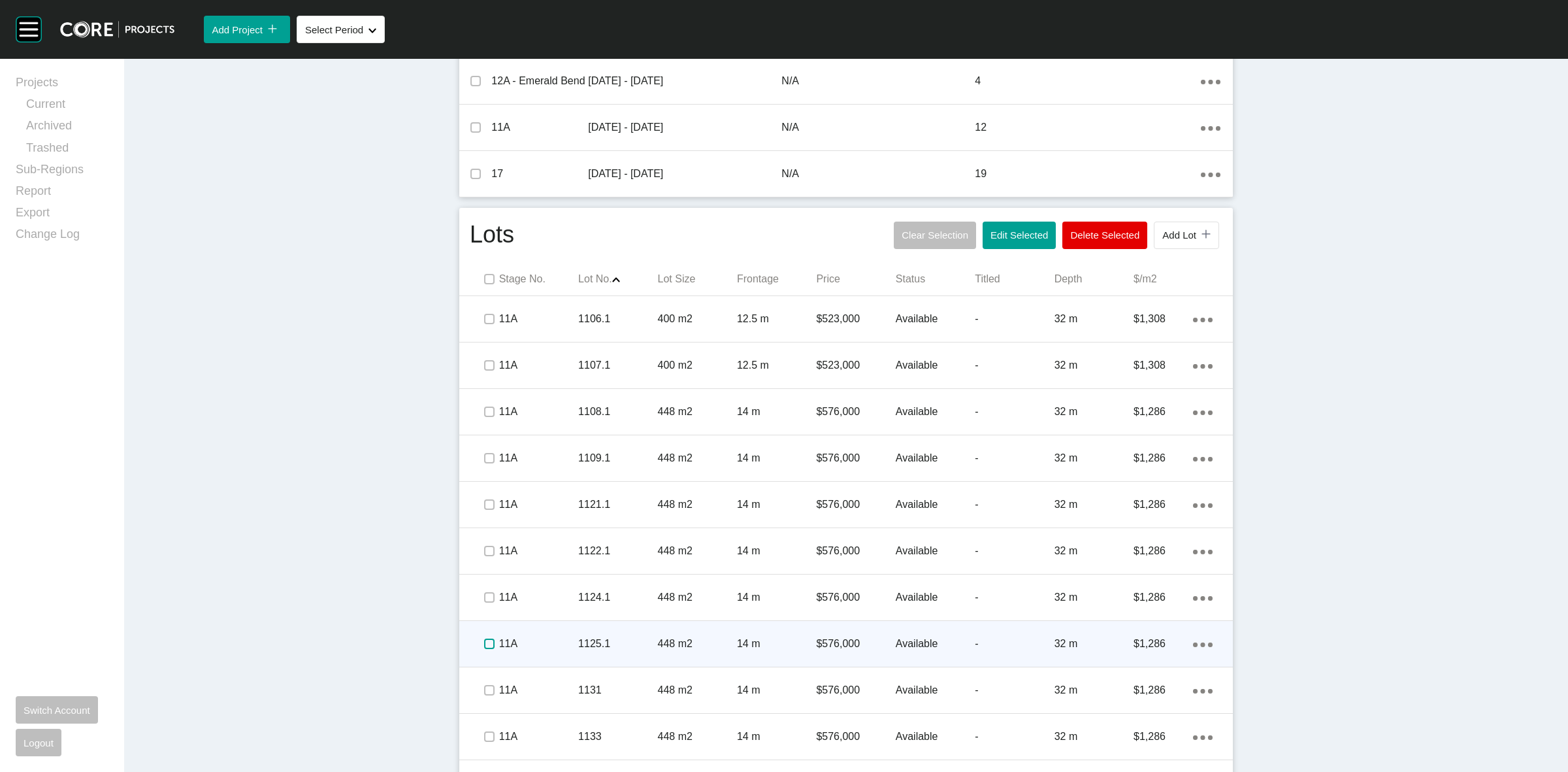
click at [484, 639] on label at bounding box center [489, 644] width 11 height 11
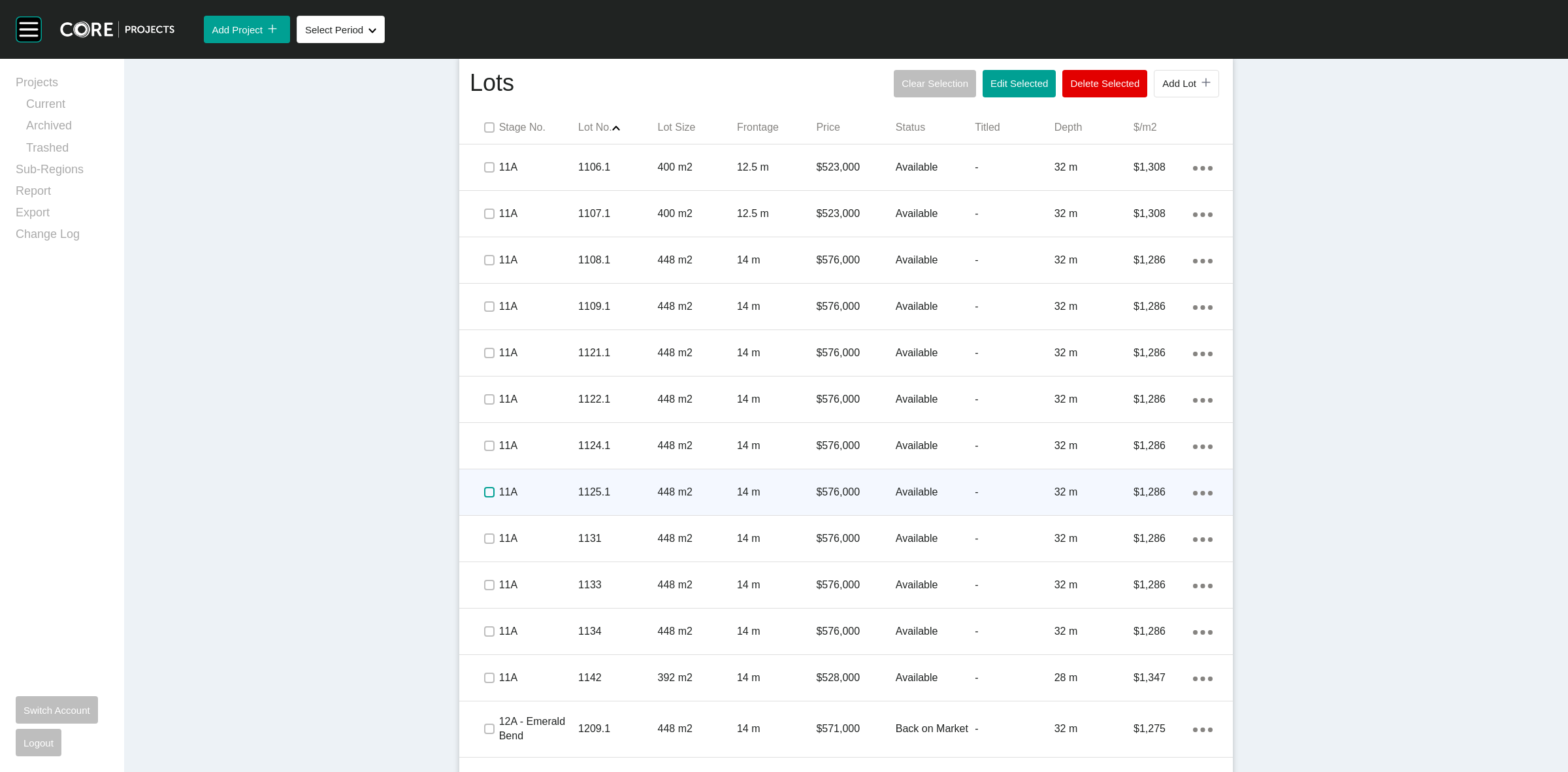
scroll to position [777, 0]
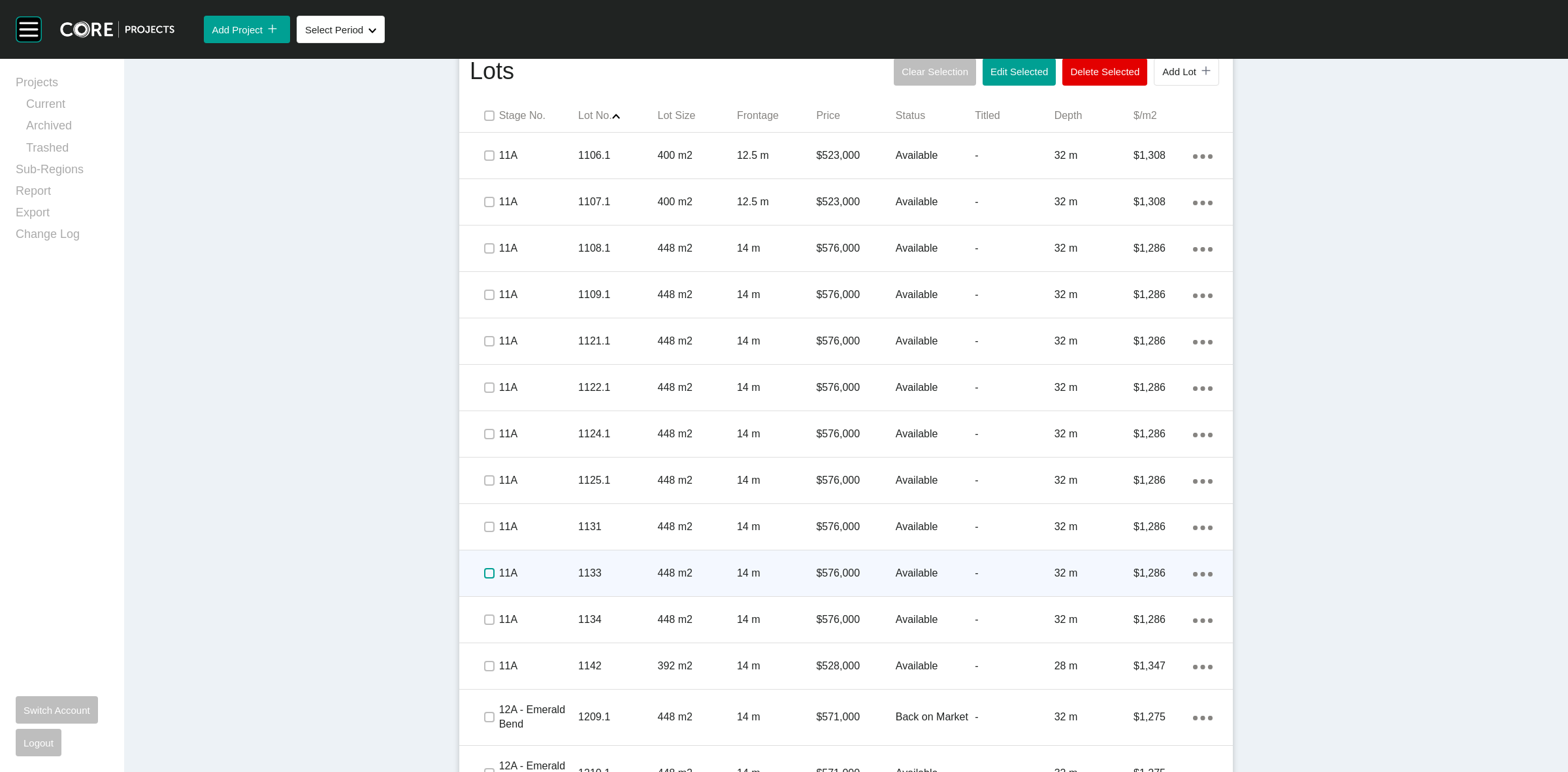
click at [484, 568] on label at bounding box center [489, 573] width 11 height 11
click at [544, 566] on p "11A" at bounding box center [538, 572] width 79 height 15
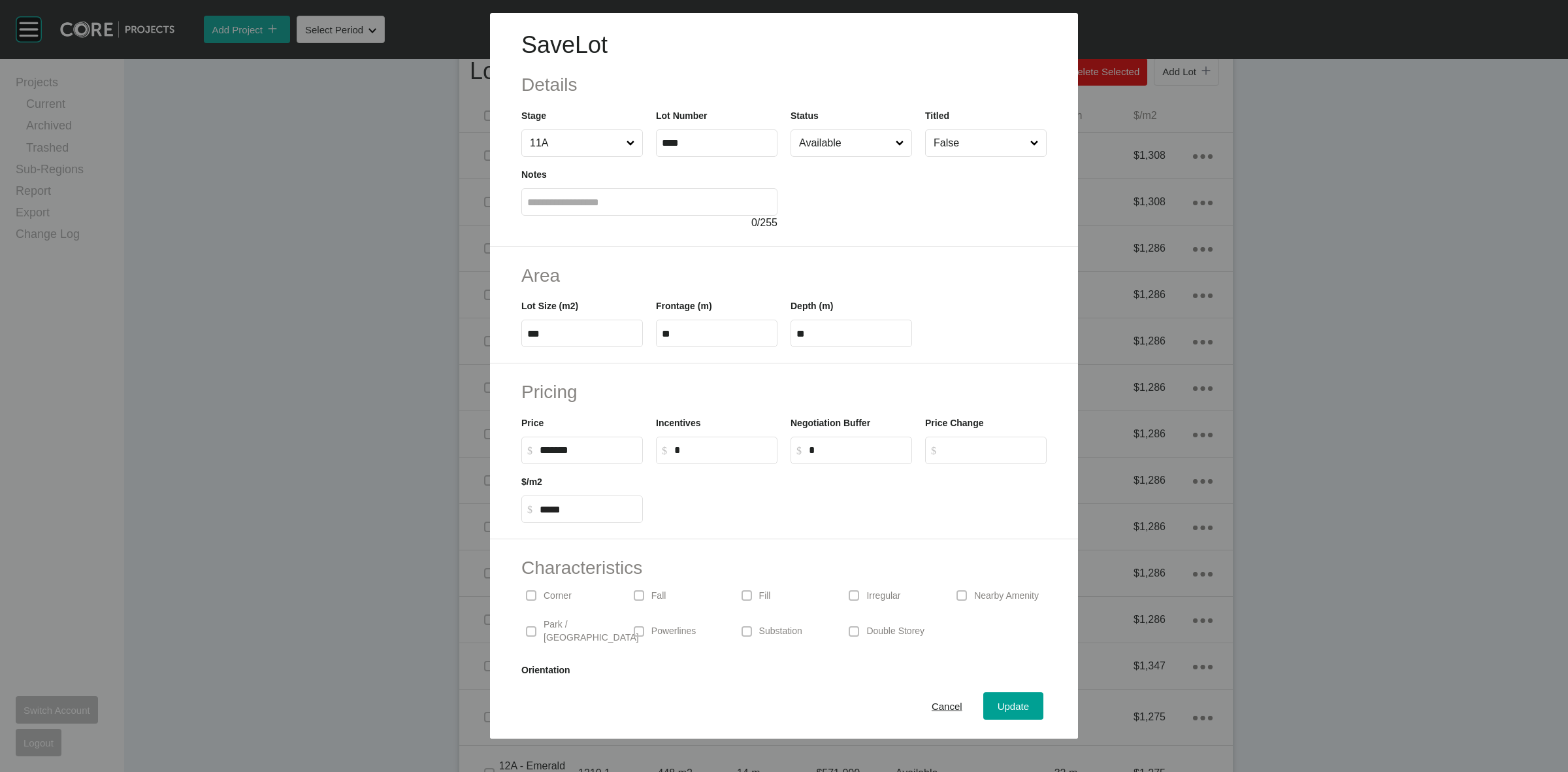
click at [856, 139] on input "Available" at bounding box center [845, 143] width 97 height 26
click at [994, 701] on div "Update" at bounding box center [1013, 706] width 38 height 18
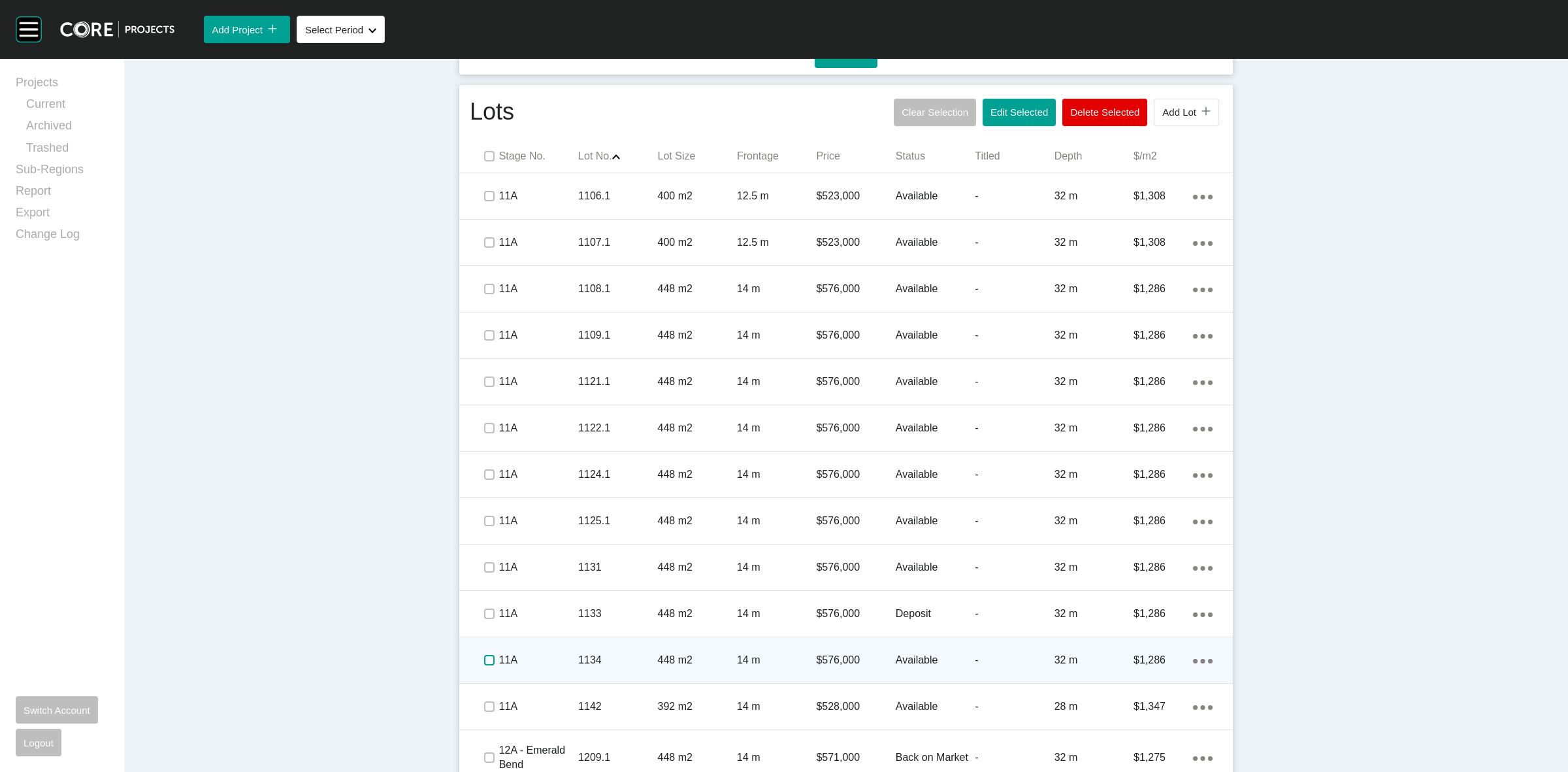
click at [484, 663] on label at bounding box center [489, 660] width 11 height 11
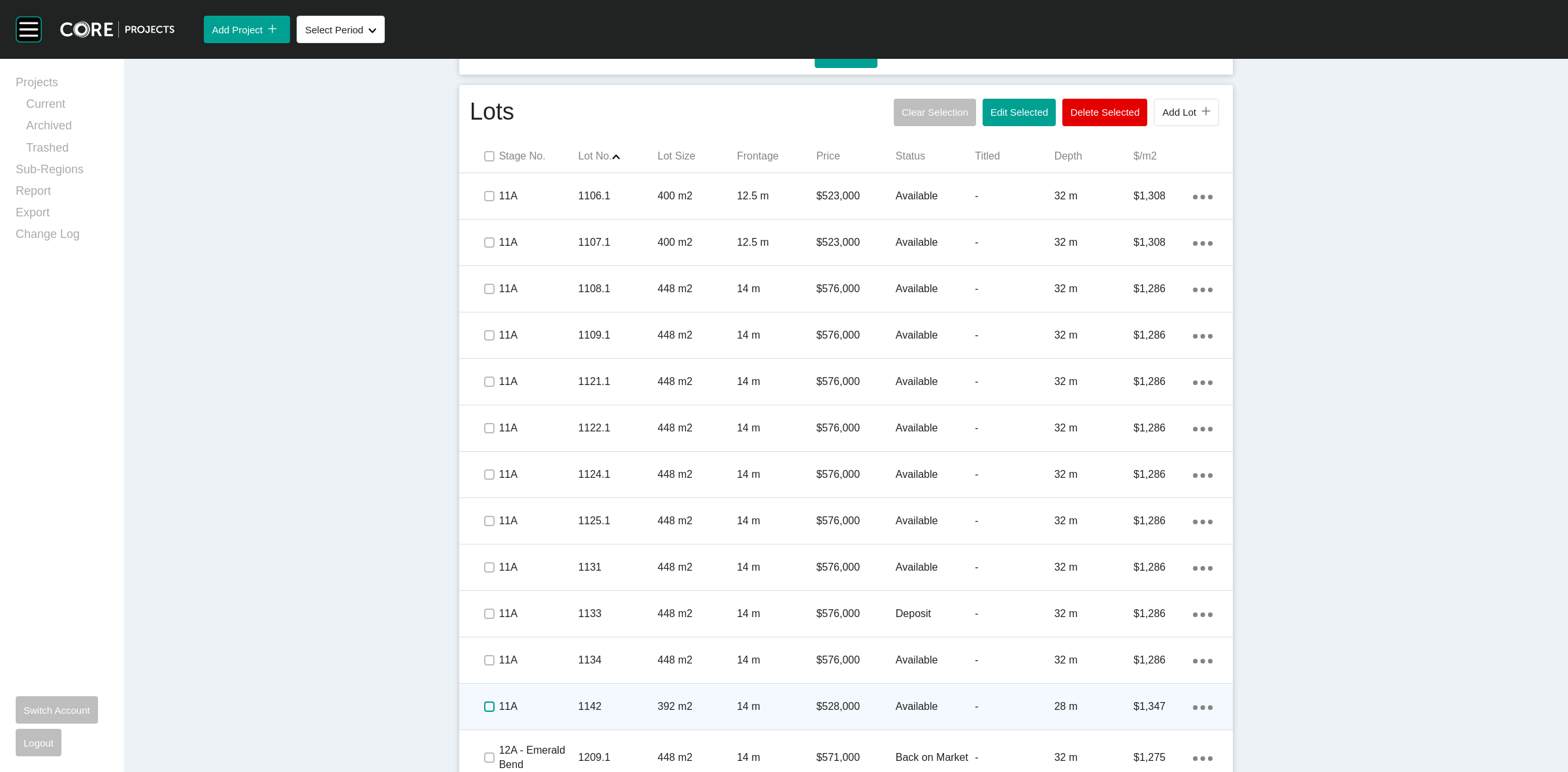
click at [484, 704] on label at bounding box center [489, 707] width 11 height 11
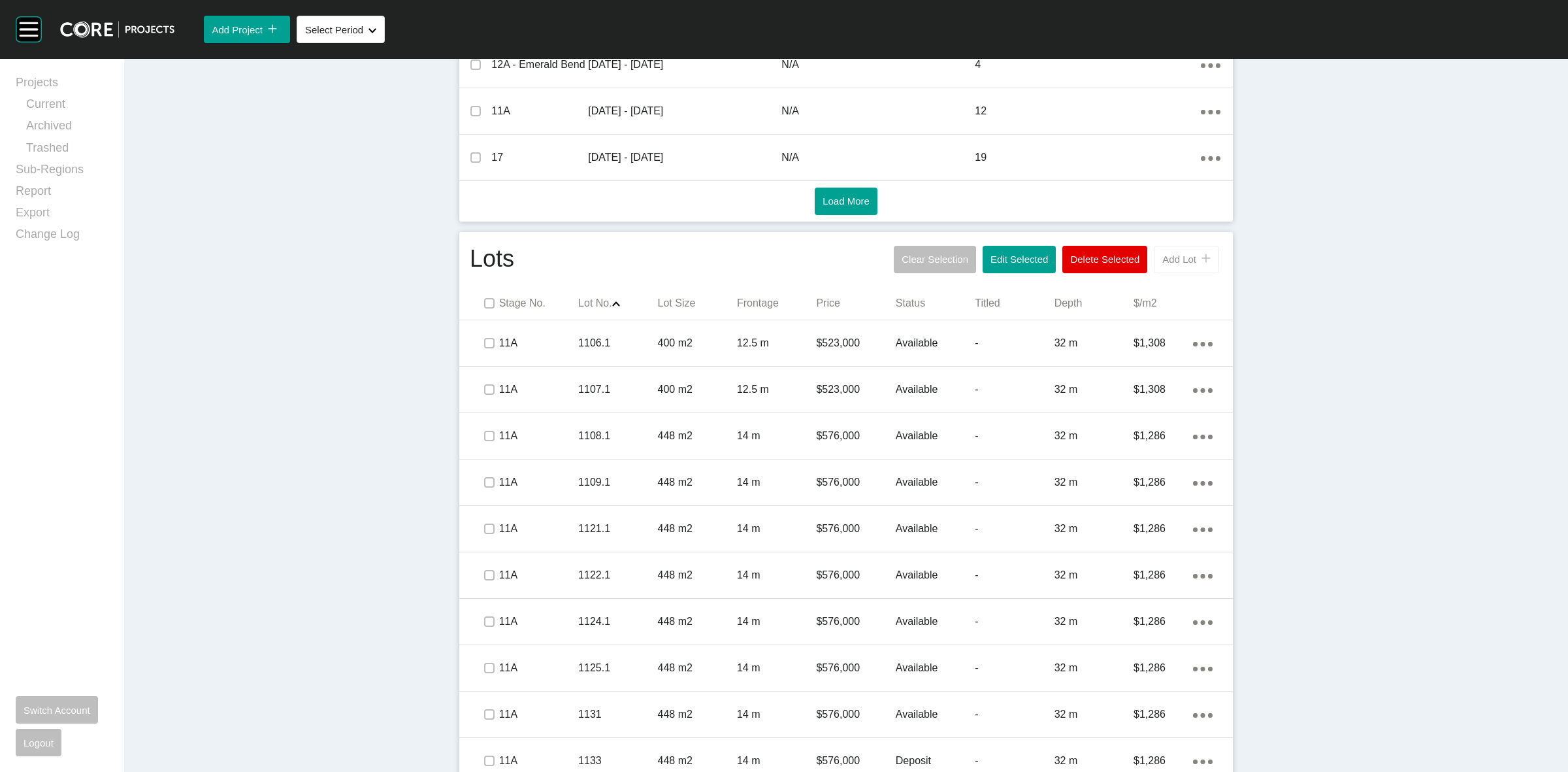
scroll to position [613, 0]
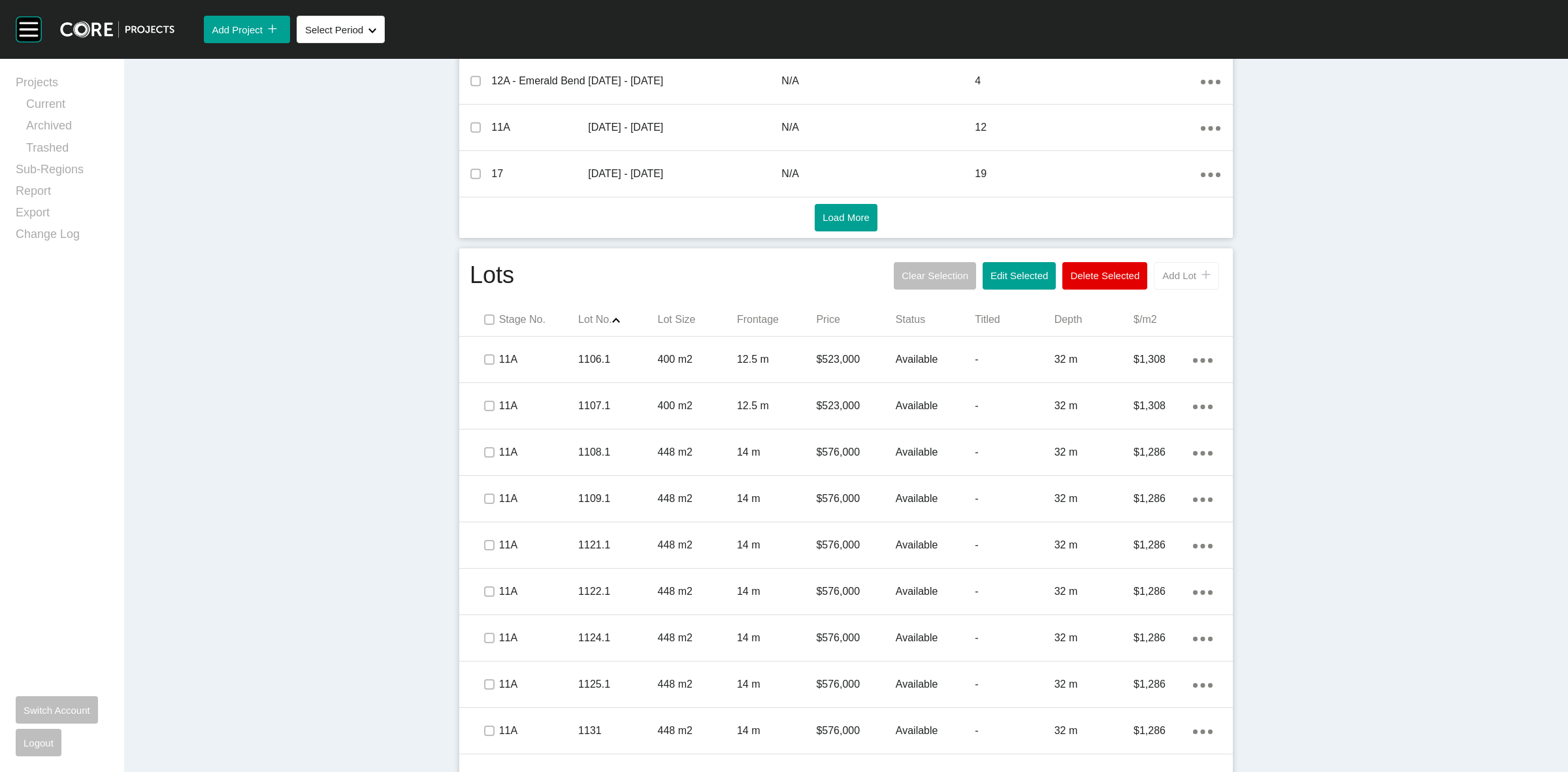
click at [1171, 279] on span "Add Lot" at bounding box center [1179, 275] width 34 height 11
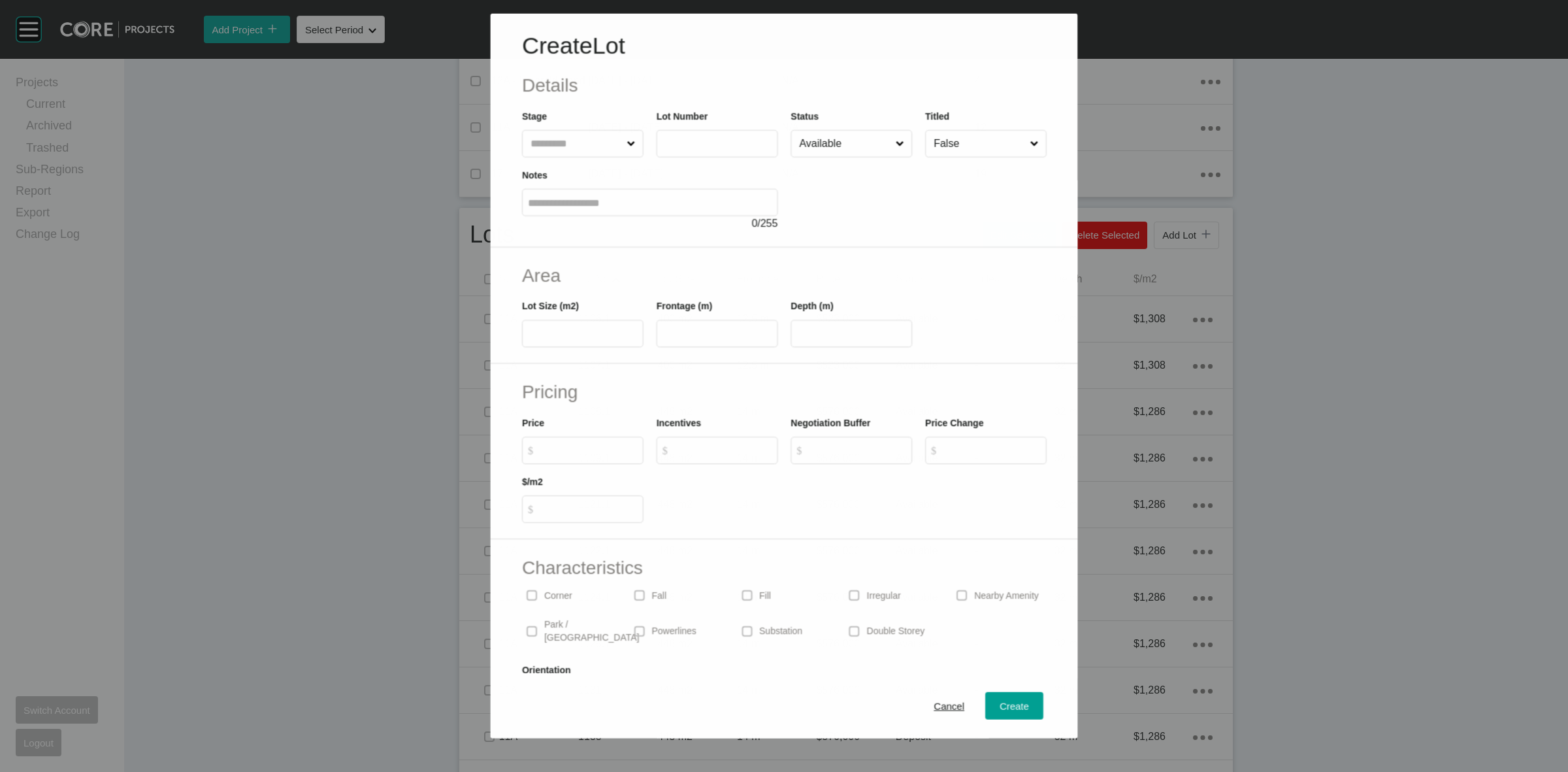
click at [593, 144] on input "text" at bounding box center [575, 143] width 96 height 26
type input "**"
type input "****"
type input "***"
type input "****"
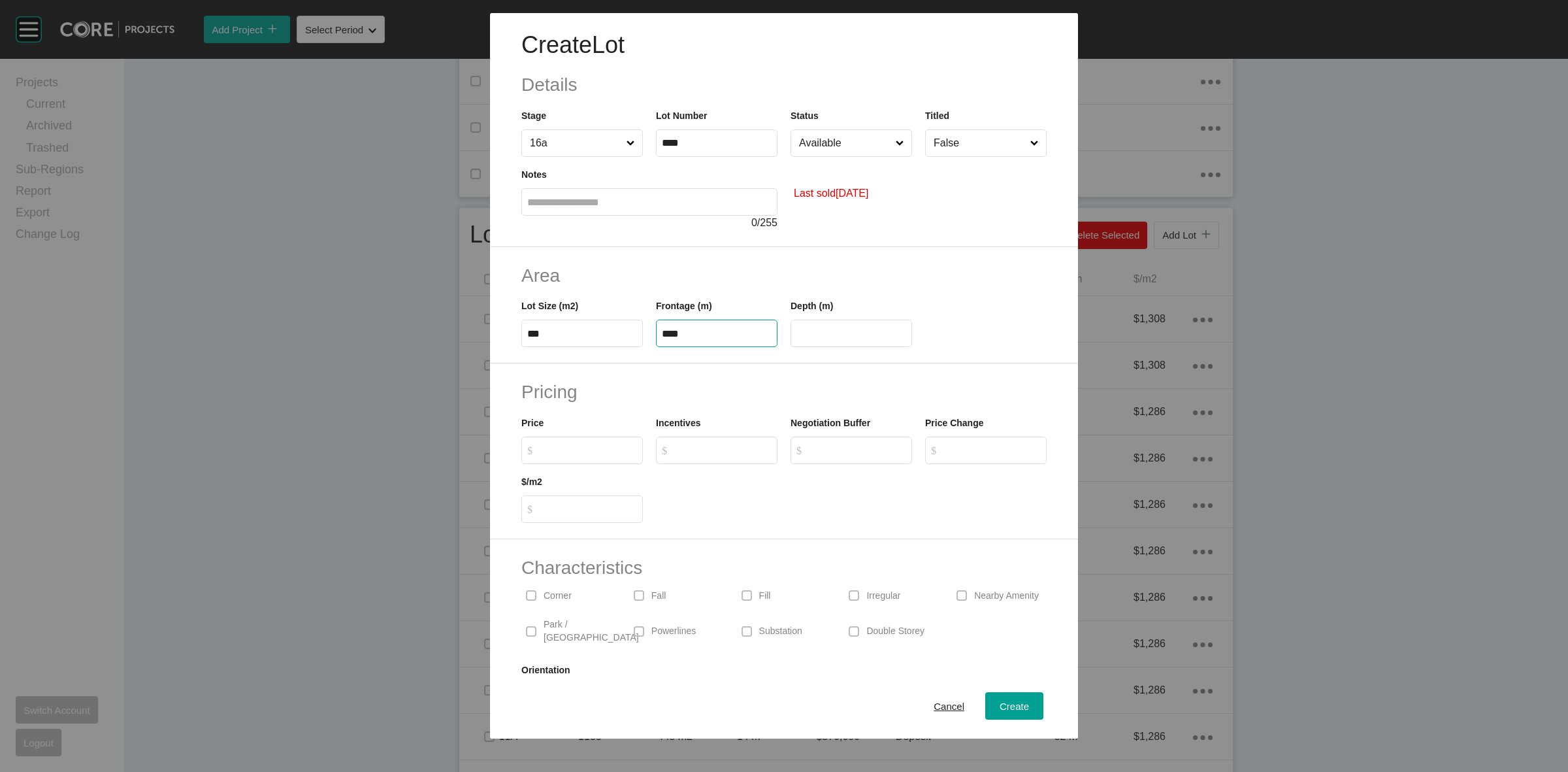
type input "**"
type input "*******"
type input "*"
type input "*****"
type input "*"
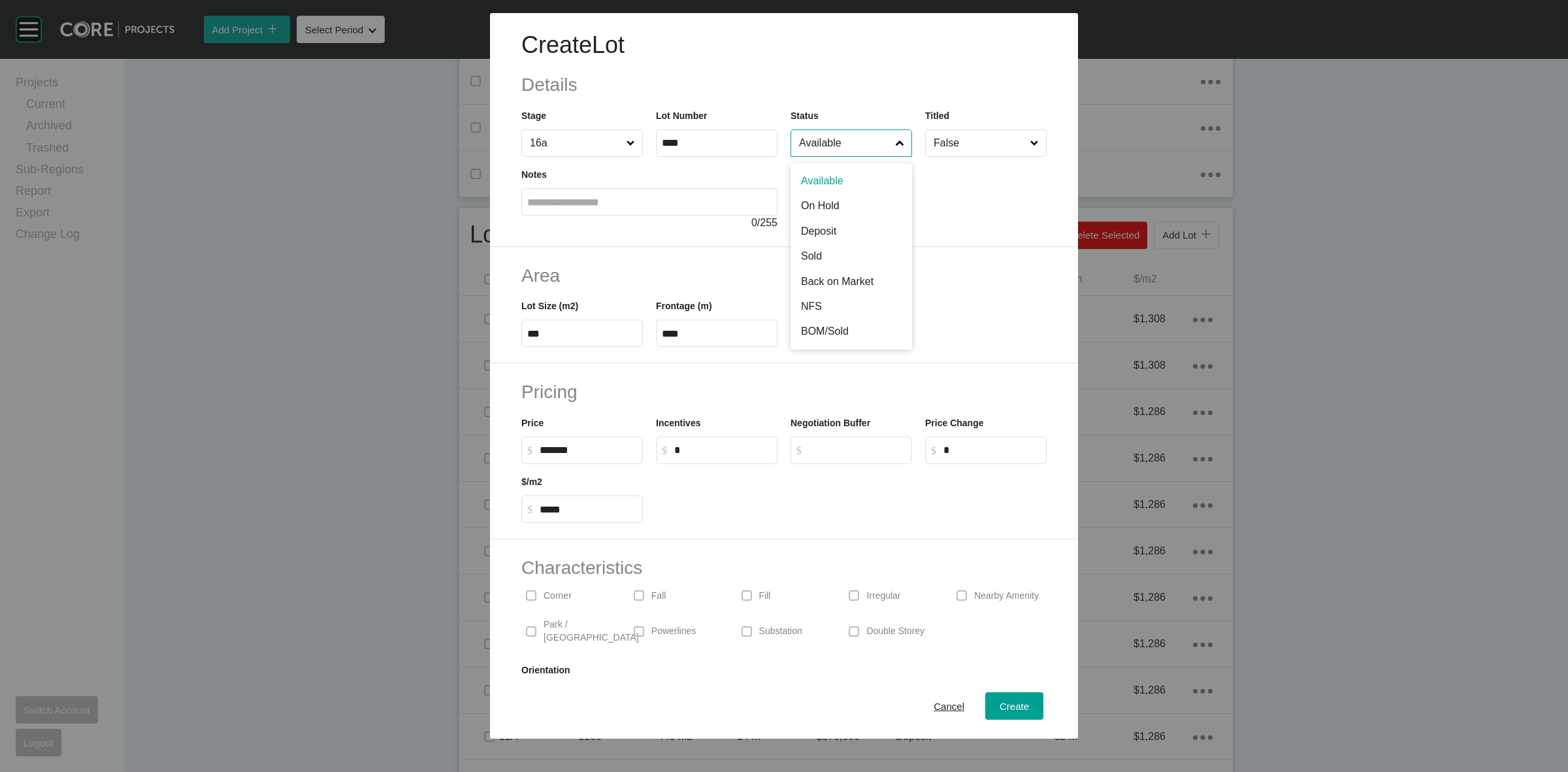
click at [824, 143] on input "Available" at bounding box center [845, 143] width 97 height 26
click at [944, 142] on input "False" at bounding box center [980, 143] width 97 height 26
click at [1004, 708] on span "Create" at bounding box center [1014, 706] width 29 height 11
type input "*"
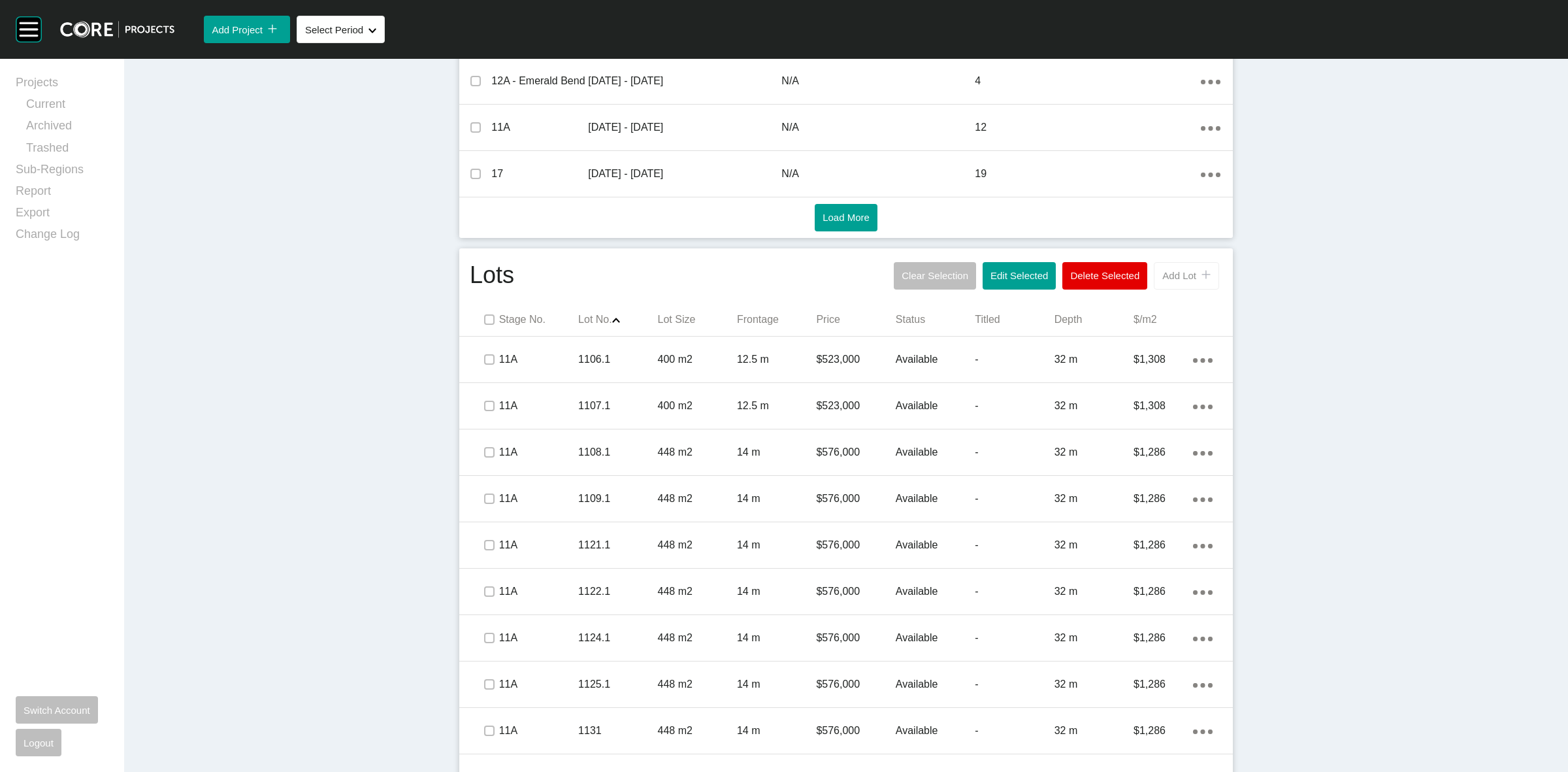
click at [1186, 284] on button "Add Lot icon/tick copy 11 Created with Sketch." at bounding box center [1186, 276] width 65 height 28
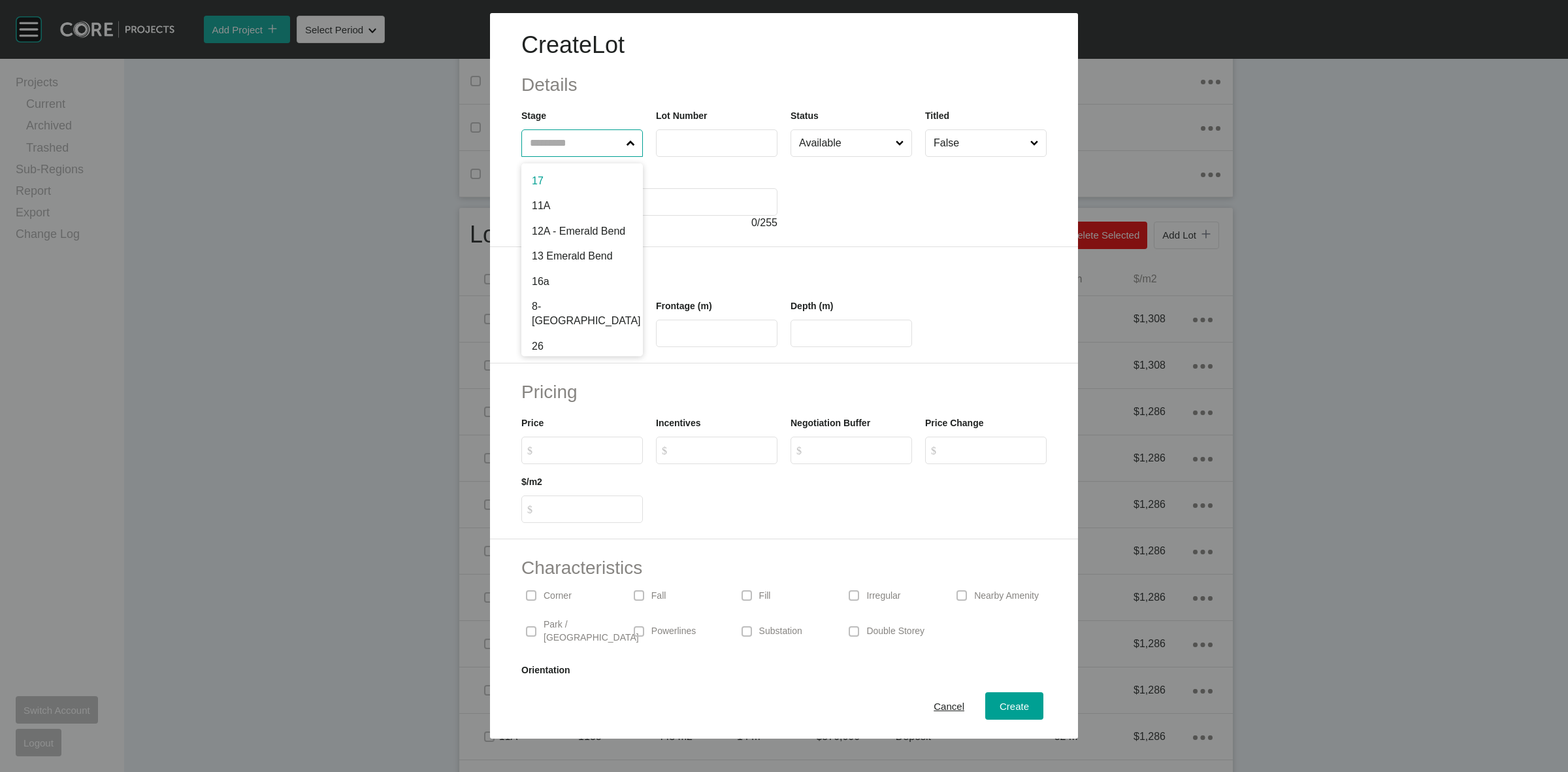
click at [532, 139] on input "text" at bounding box center [575, 143] width 97 height 26
type input "**"
type input "****"
type input "***"
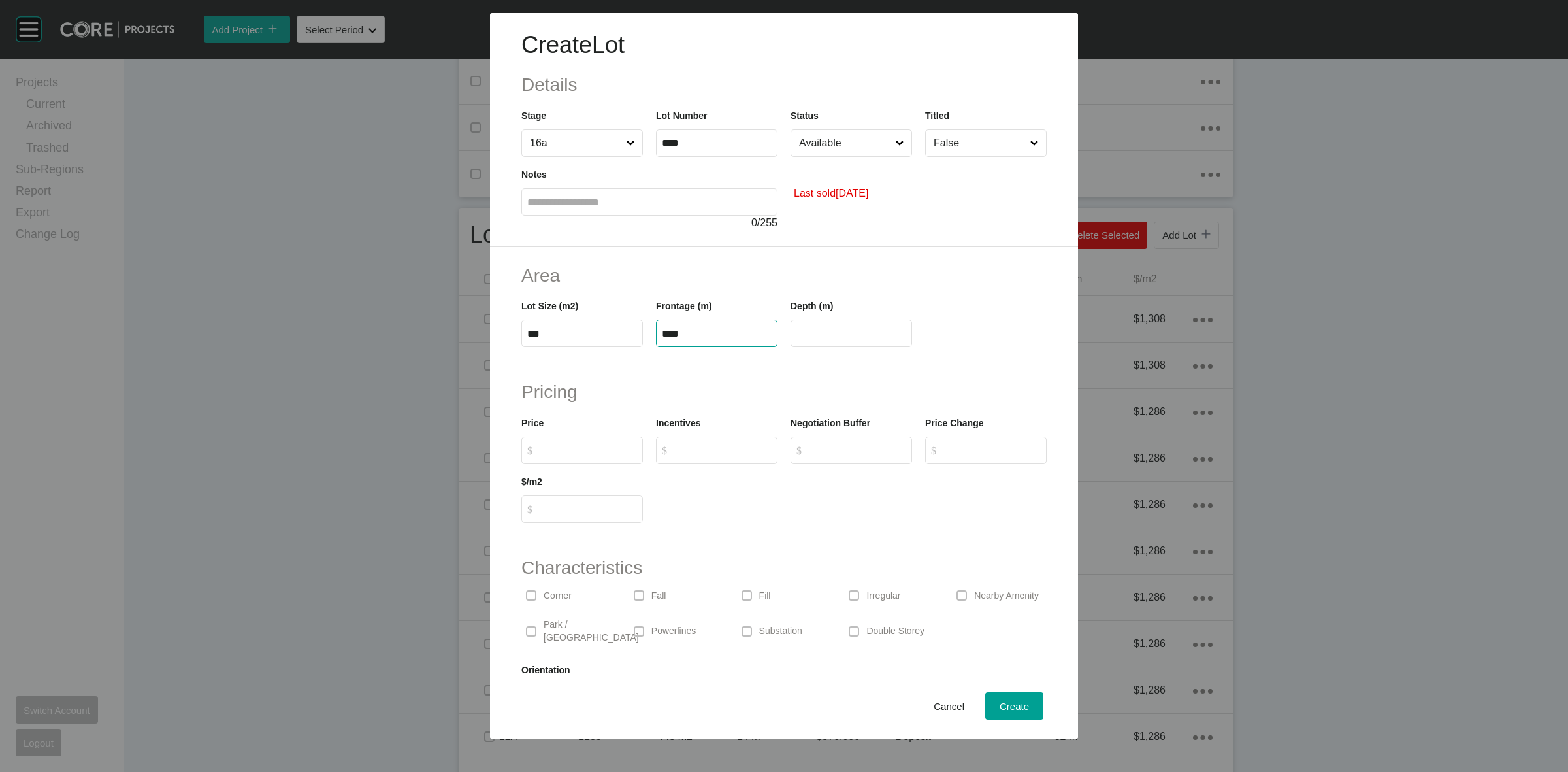
type input "****"
type input "**"
type input "*******"
type input "*****"
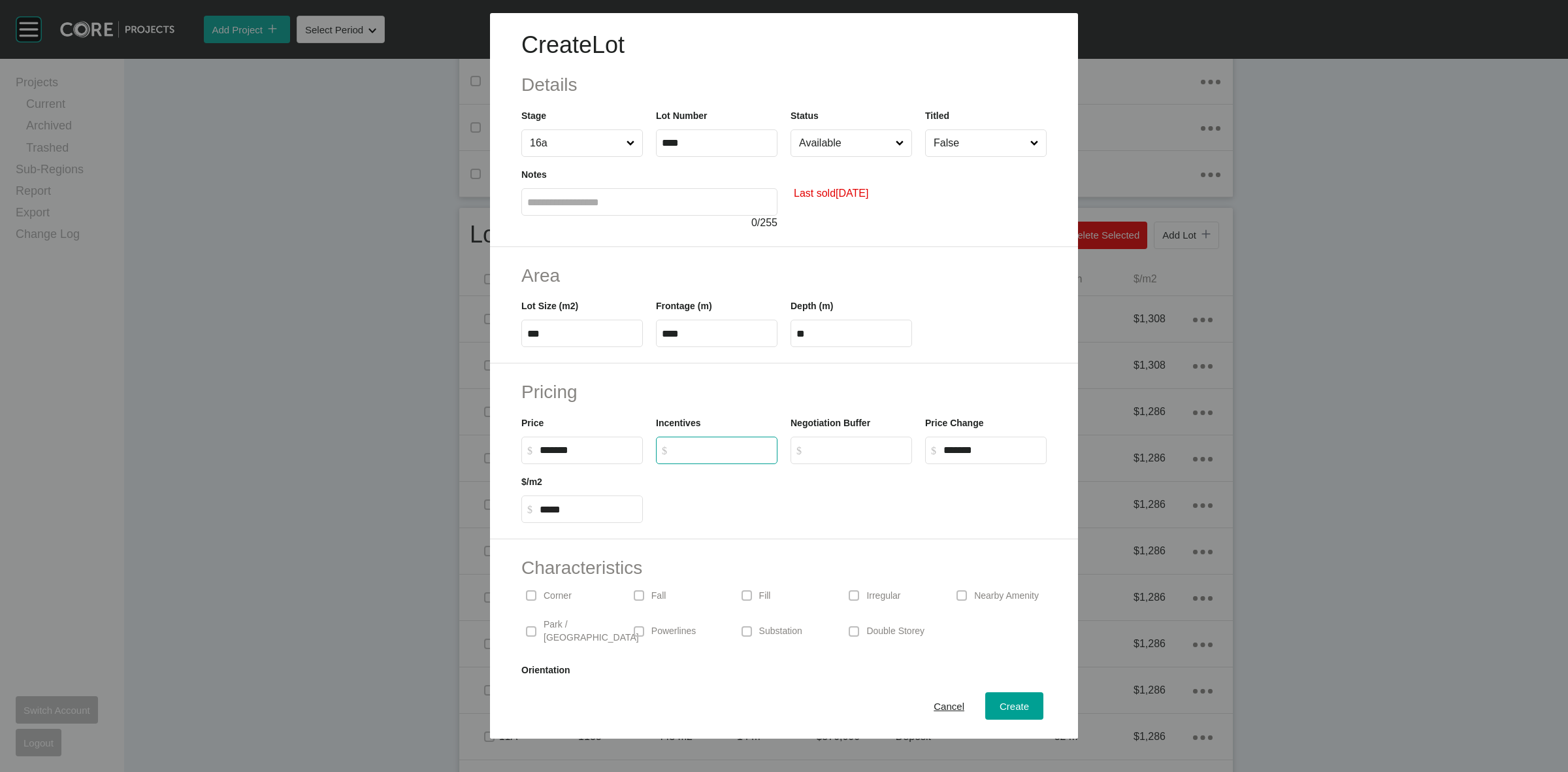
type input "*"
click at [838, 147] on input "Available" at bounding box center [845, 143] width 97 height 26
drag, startPoint x: 845, startPoint y: 281, endPoint x: 949, endPoint y: 183, distance: 142.9
click at [959, 146] on input "False" at bounding box center [980, 143] width 97 height 26
click at [1000, 700] on span "Create" at bounding box center [1014, 706] width 29 height 11
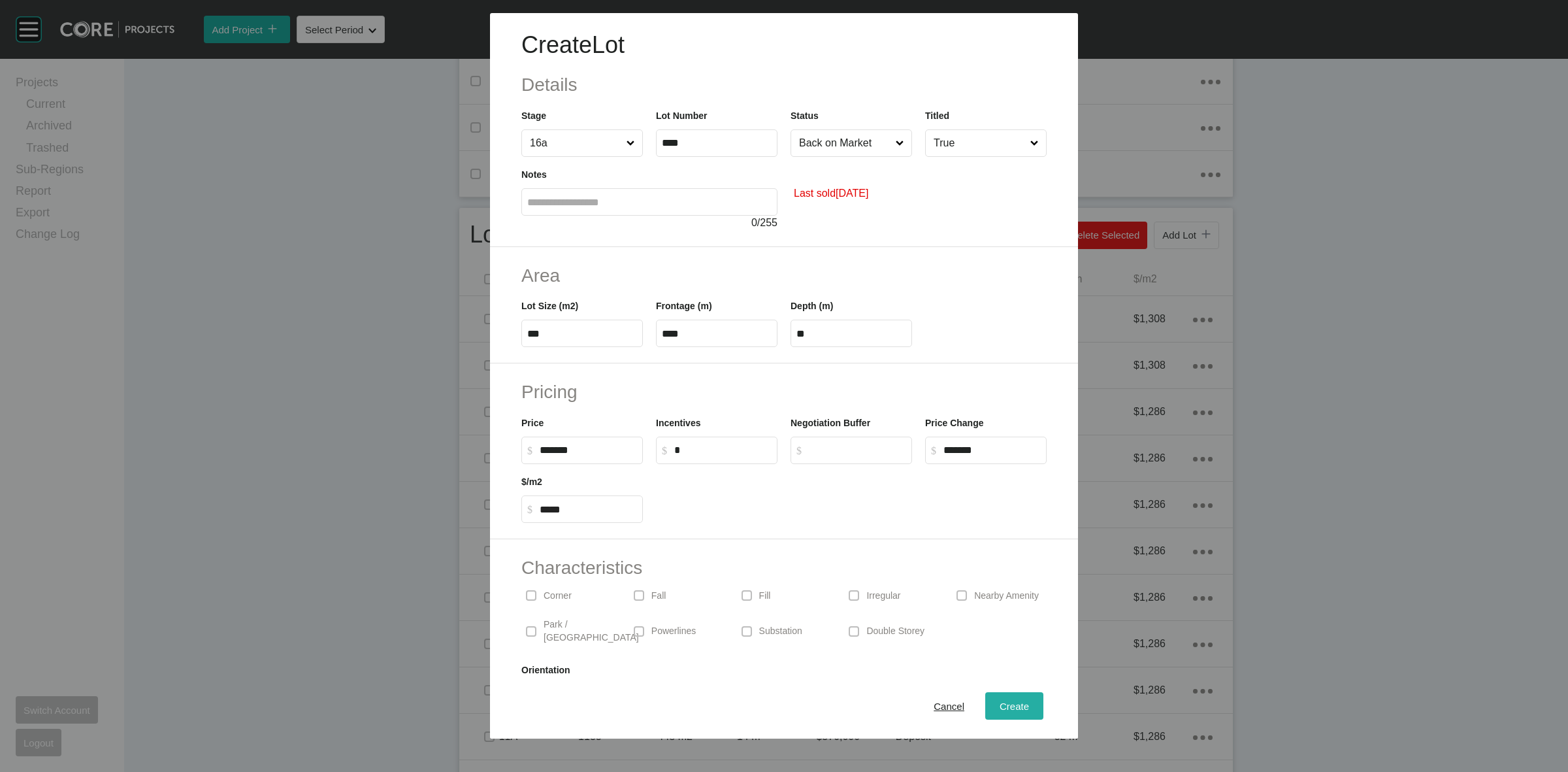
type input "*"
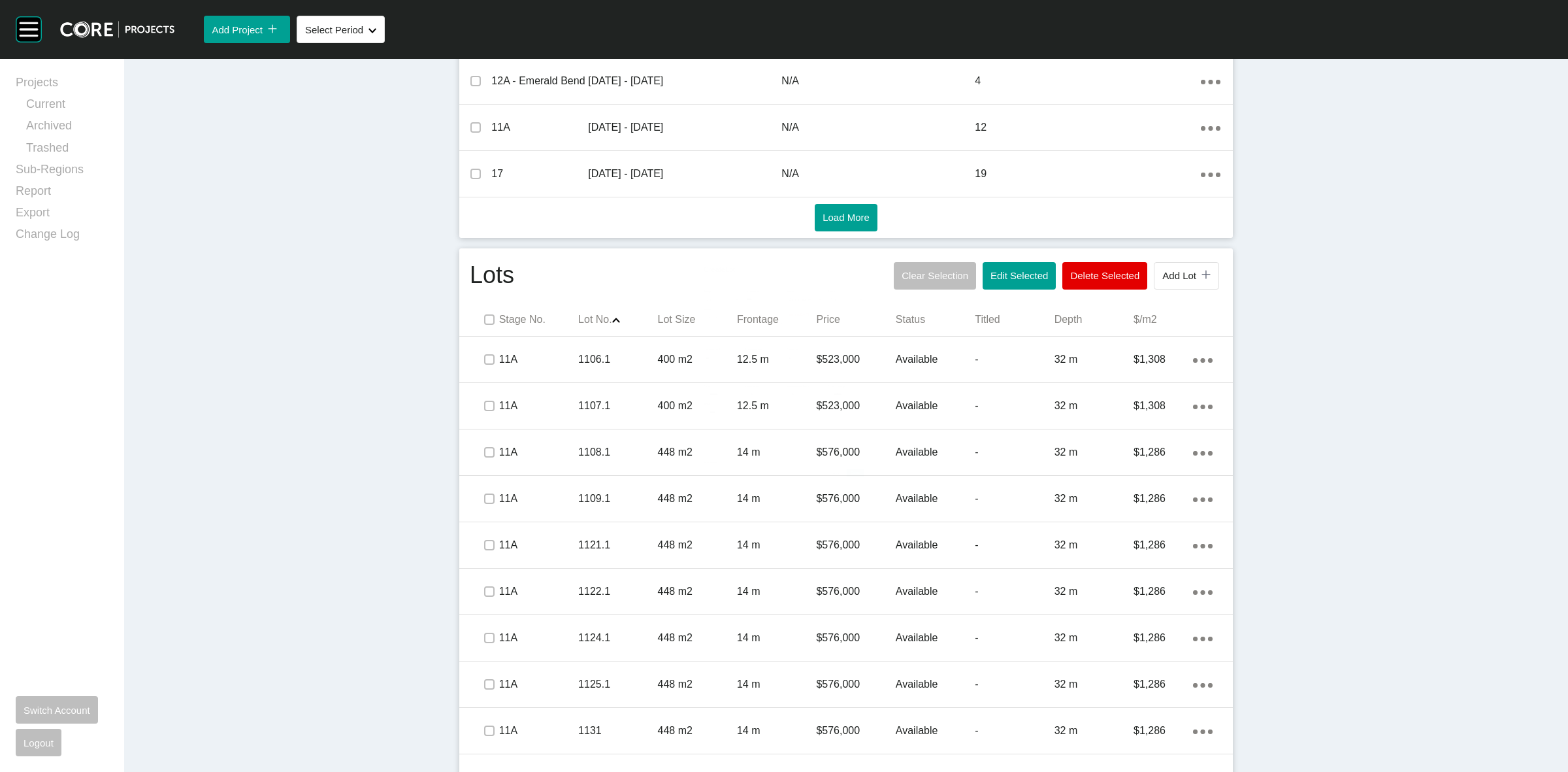
click at [1166, 233] on div "Stages Delete Selected Add Stage icon/tick copy 11 Created with Sketch. Stage N…" at bounding box center [846, 58] width 773 height 361
click at [1170, 277] on span "Add Lot" at bounding box center [1179, 275] width 34 height 11
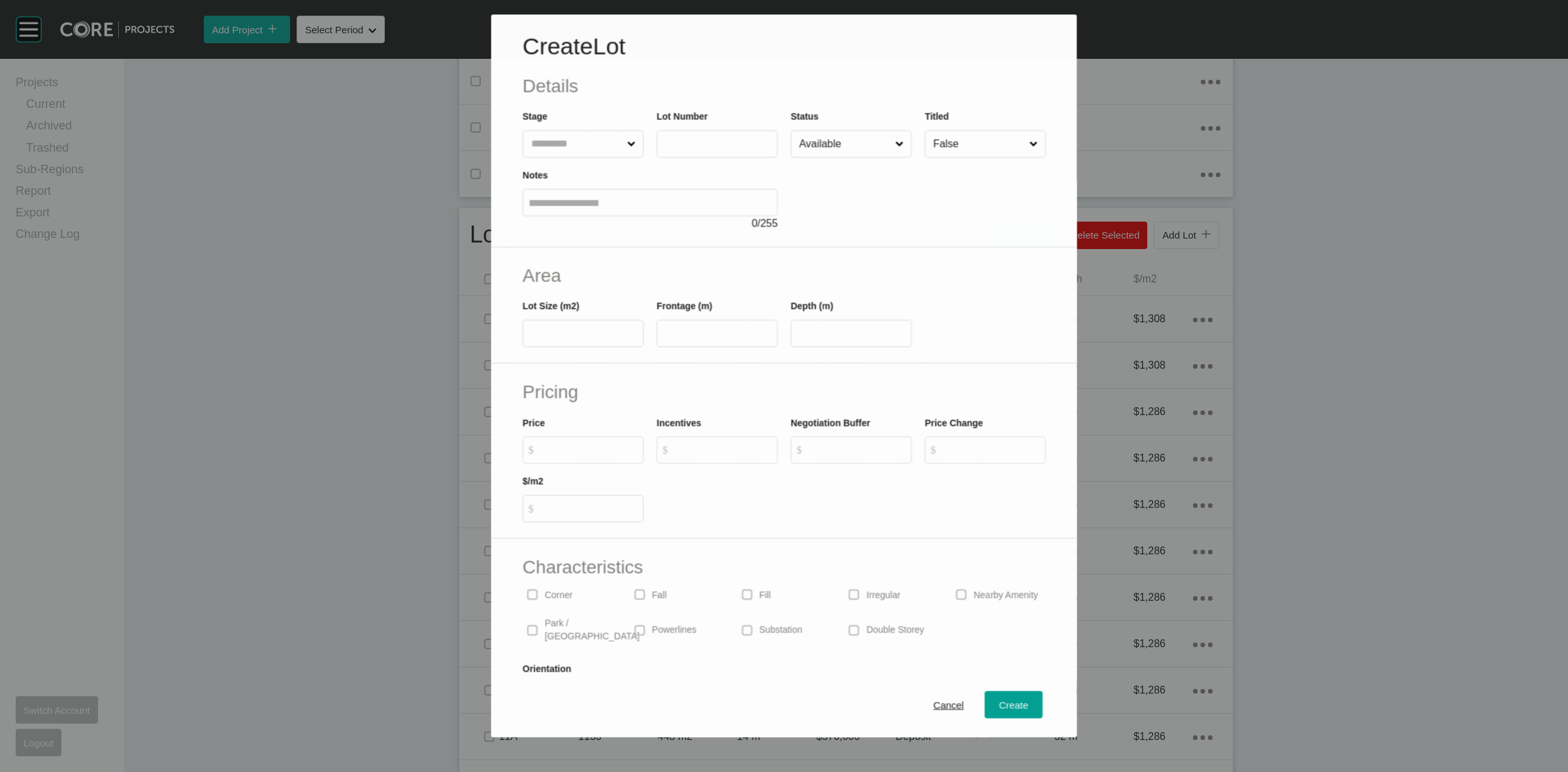
click at [548, 140] on input "text" at bounding box center [576, 144] width 96 height 26
type input "**"
type input "****"
type input "***"
type input "**"
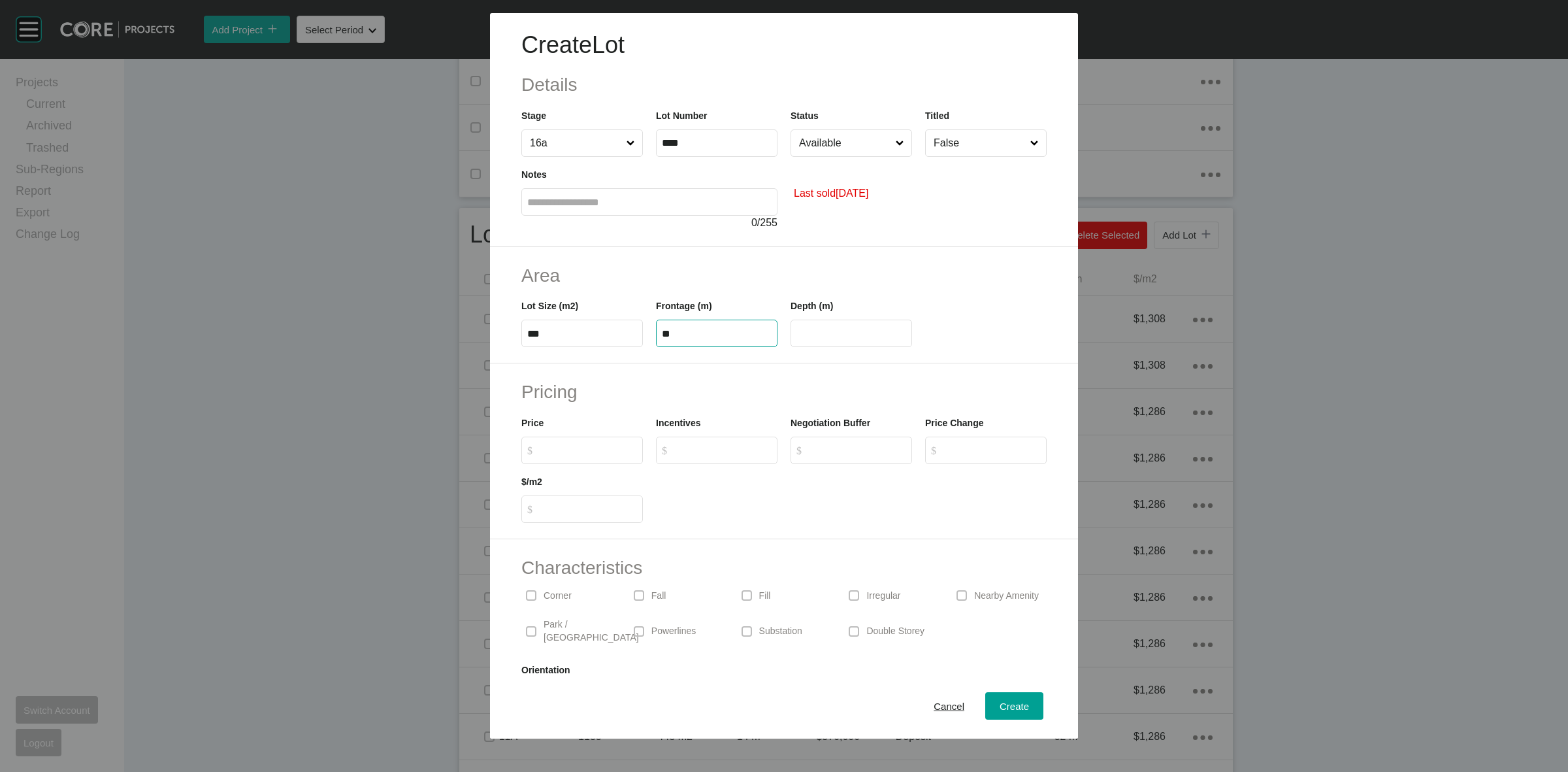
type input "**"
type input "******"
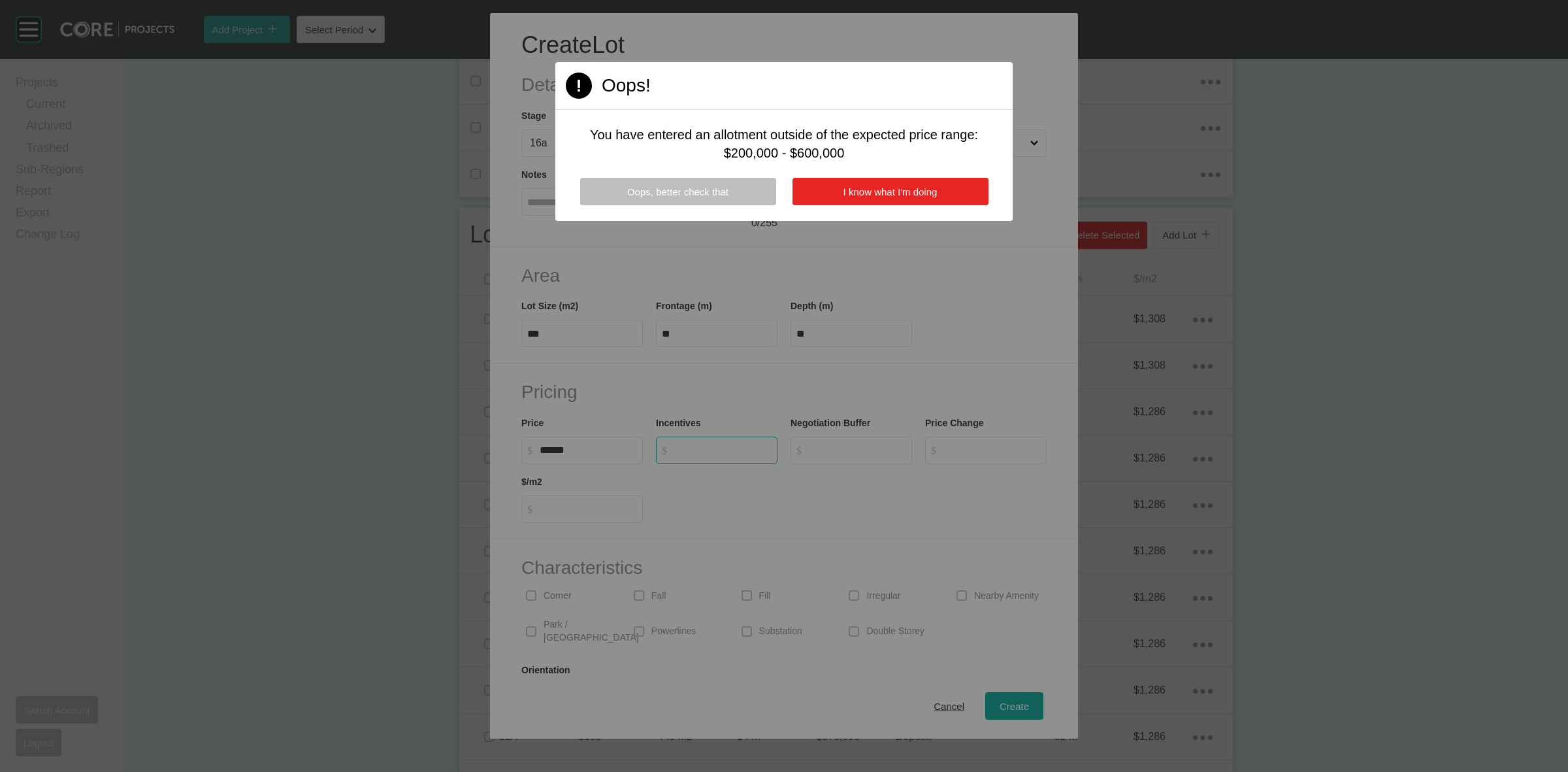
type input "*"
click at [910, 198] on button "I know what I'm doing" at bounding box center [890, 192] width 196 height 28
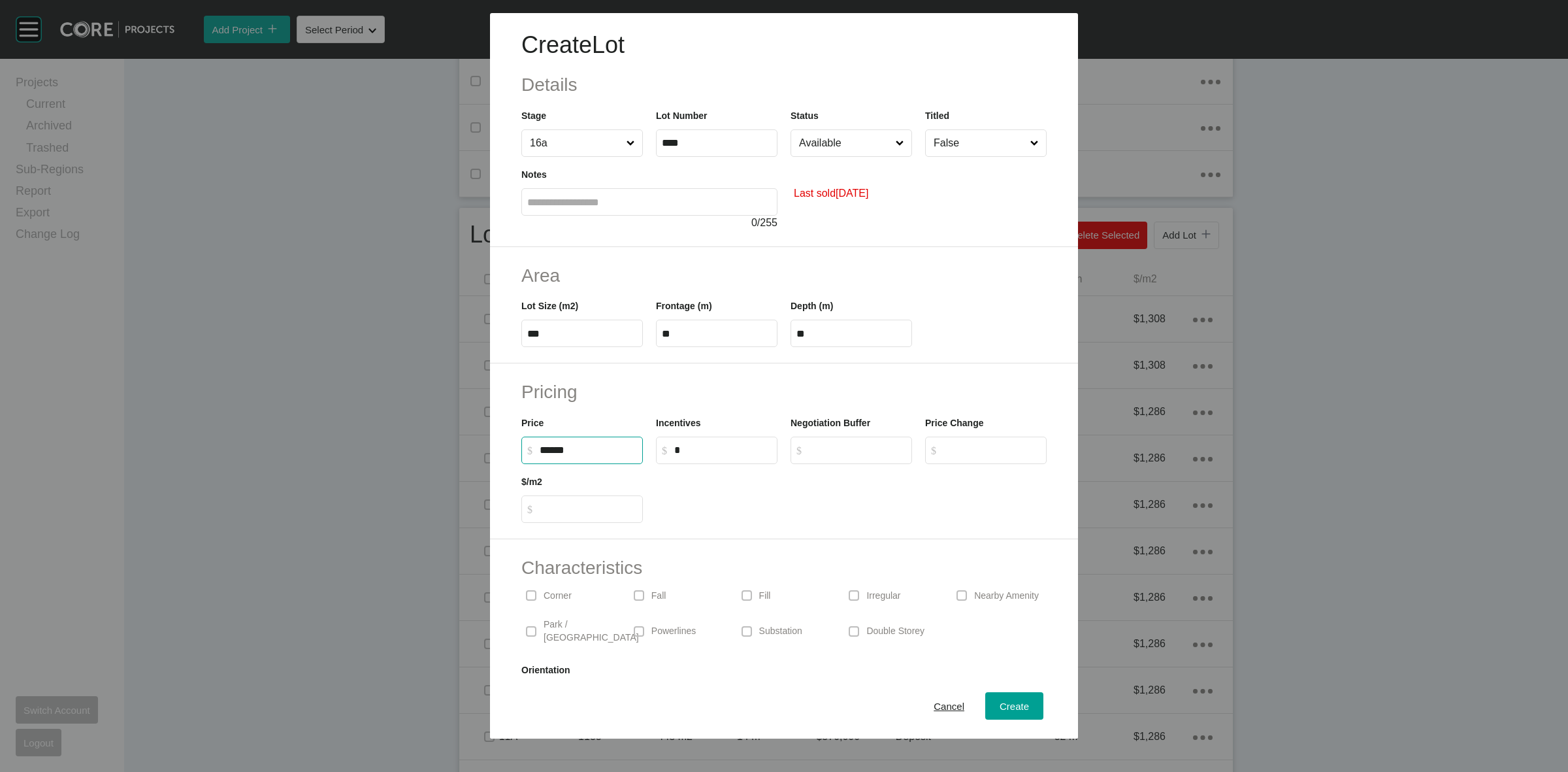
click at [591, 448] on input "******" at bounding box center [588, 450] width 97 height 11
type input "*******"
type input "******"
type input "*****"
click at [556, 627] on p "Park / [GEOGRAPHIC_DATA]" at bounding box center [591, 630] width 95 height 25
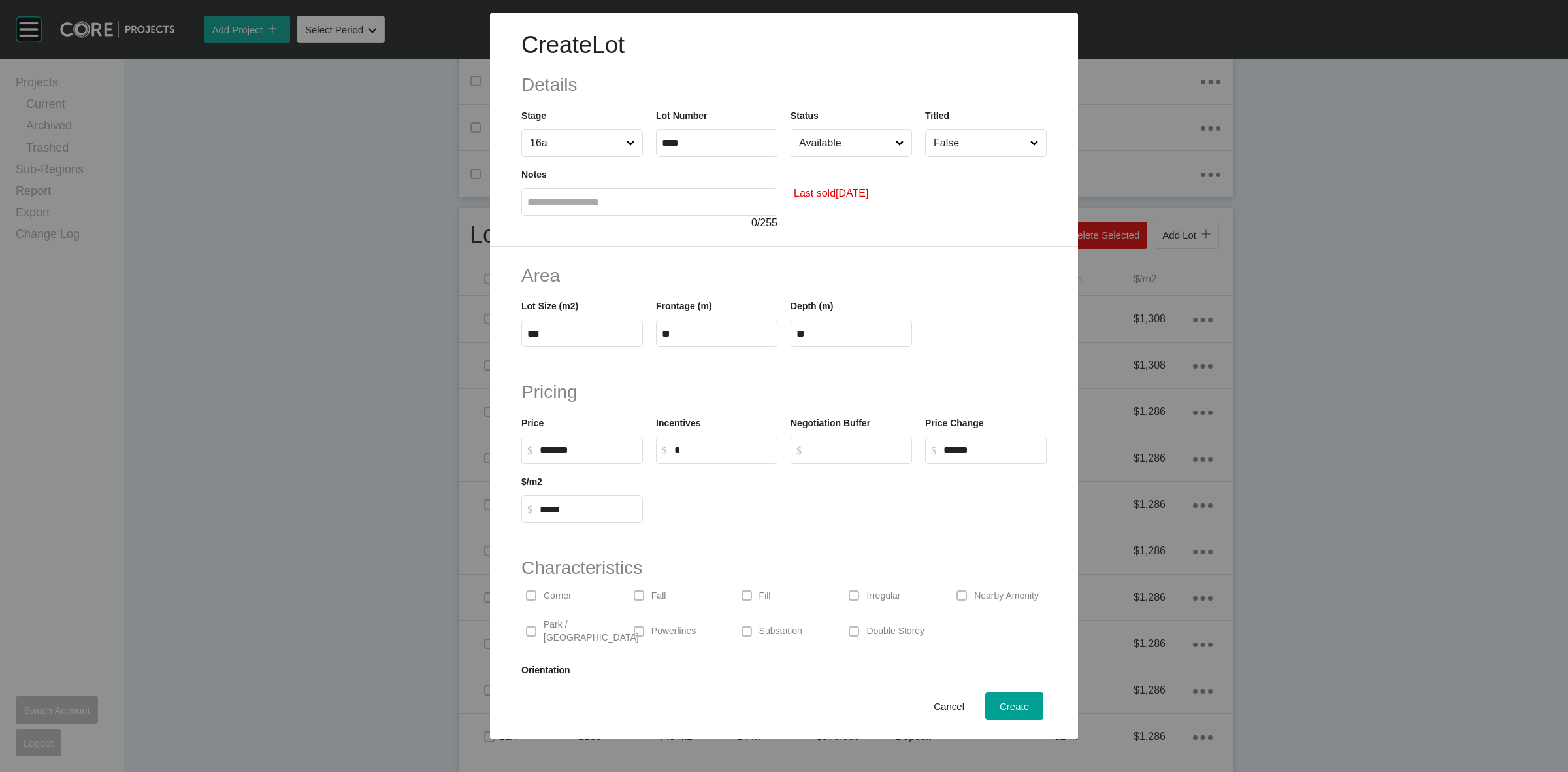
click at [834, 151] on input "Available" at bounding box center [845, 143] width 97 height 26
drag, startPoint x: 818, startPoint y: 278, endPoint x: 908, endPoint y: 200, distance: 119.1
click at [942, 142] on input "False" at bounding box center [980, 143] width 97 height 26
click at [1000, 703] on span "Create" at bounding box center [1014, 706] width 29 height 11
type input "*"
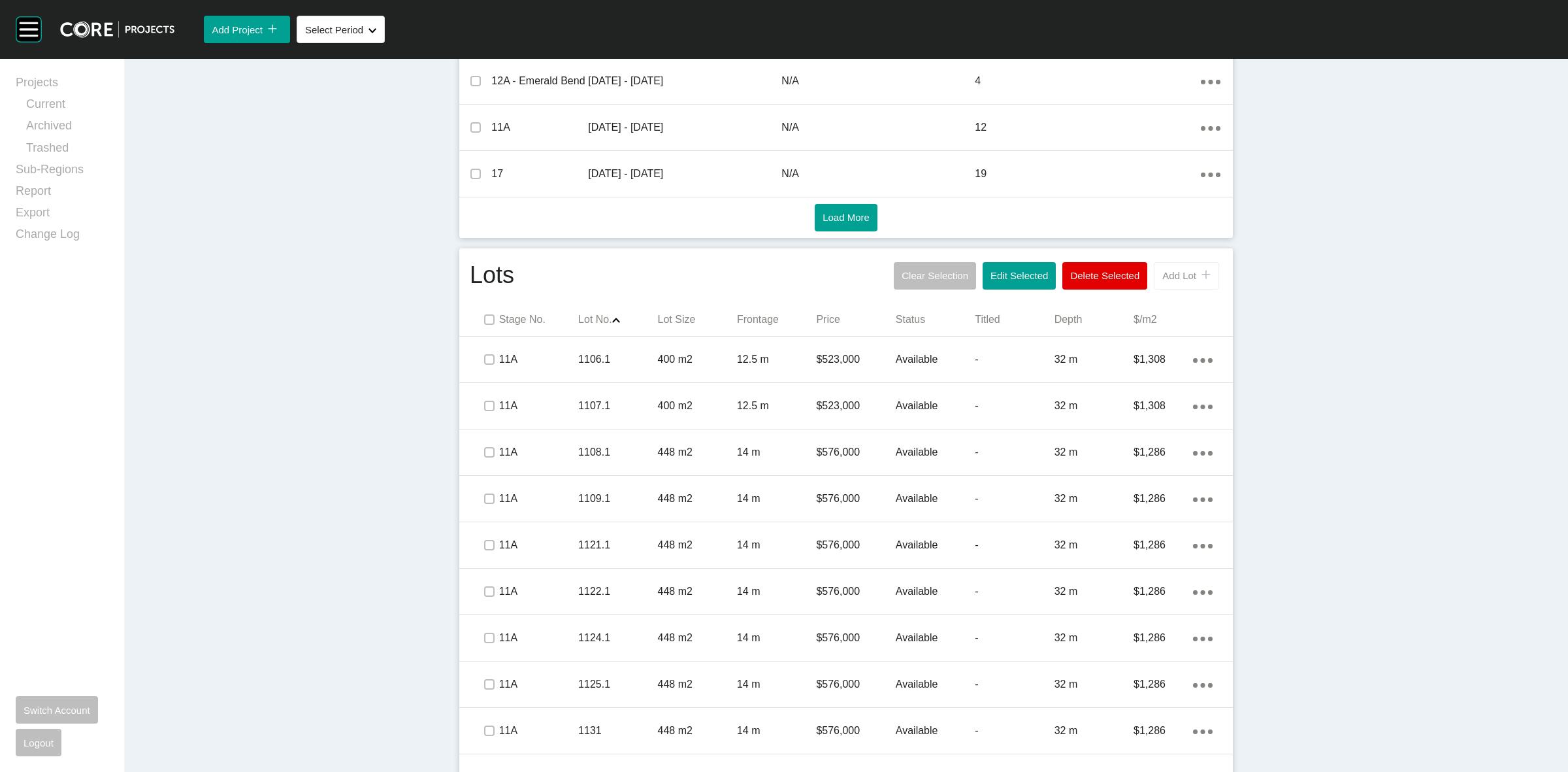
click at [1180, 274] on span "Add Lot" at bounding box center [1179, 275] width 34 height 11
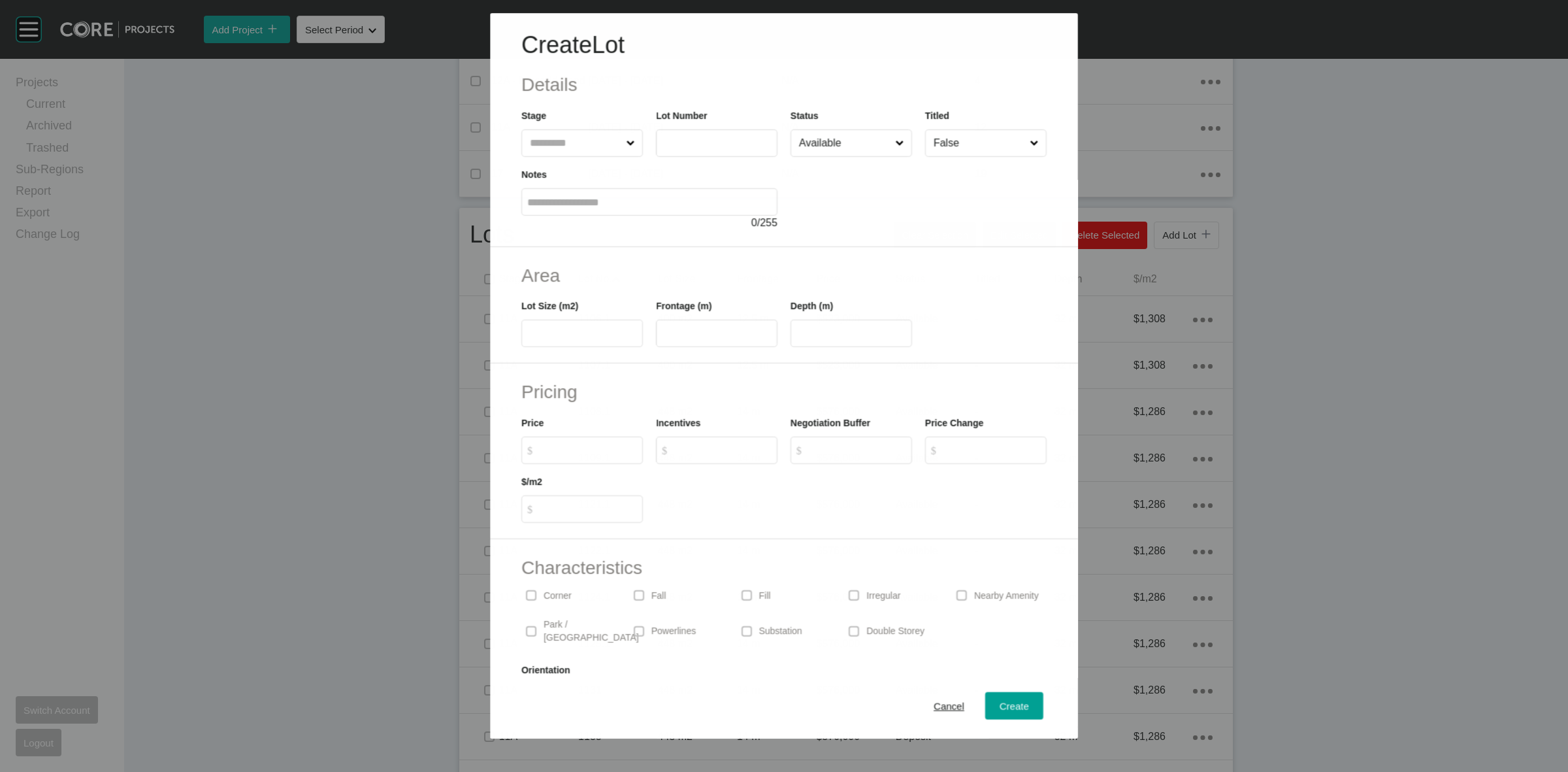
click at [567, 143] on input "text" at bounding box center [575, 143] width 96 height 26
type input "**"
type input "****"
type input "***"
type input "**"
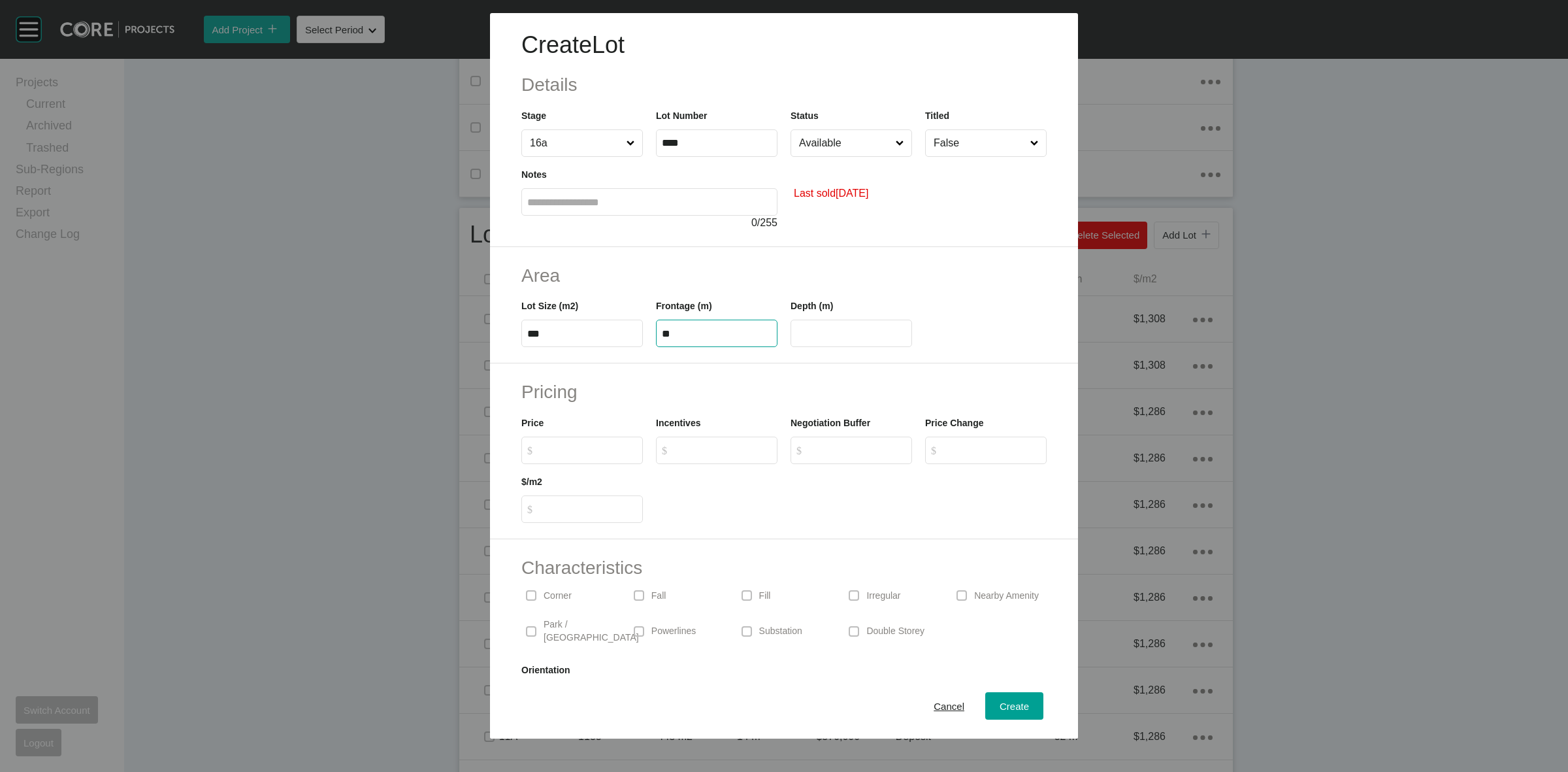
type input "**"
type input "******"
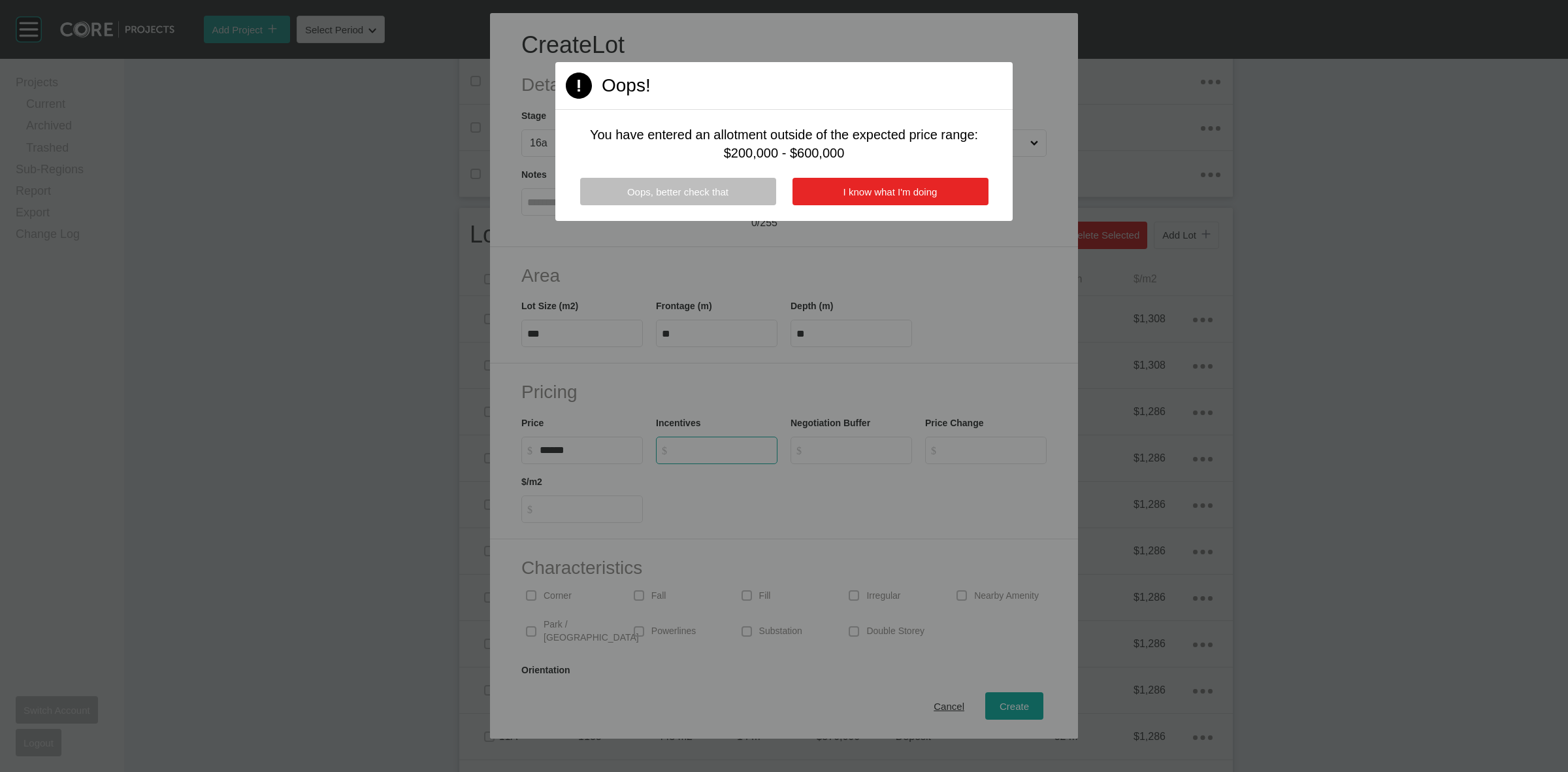
type input "*"
click at [828, 191] on button "I know what I'm doing" at bounding box center [890, 192] width 196 height 28
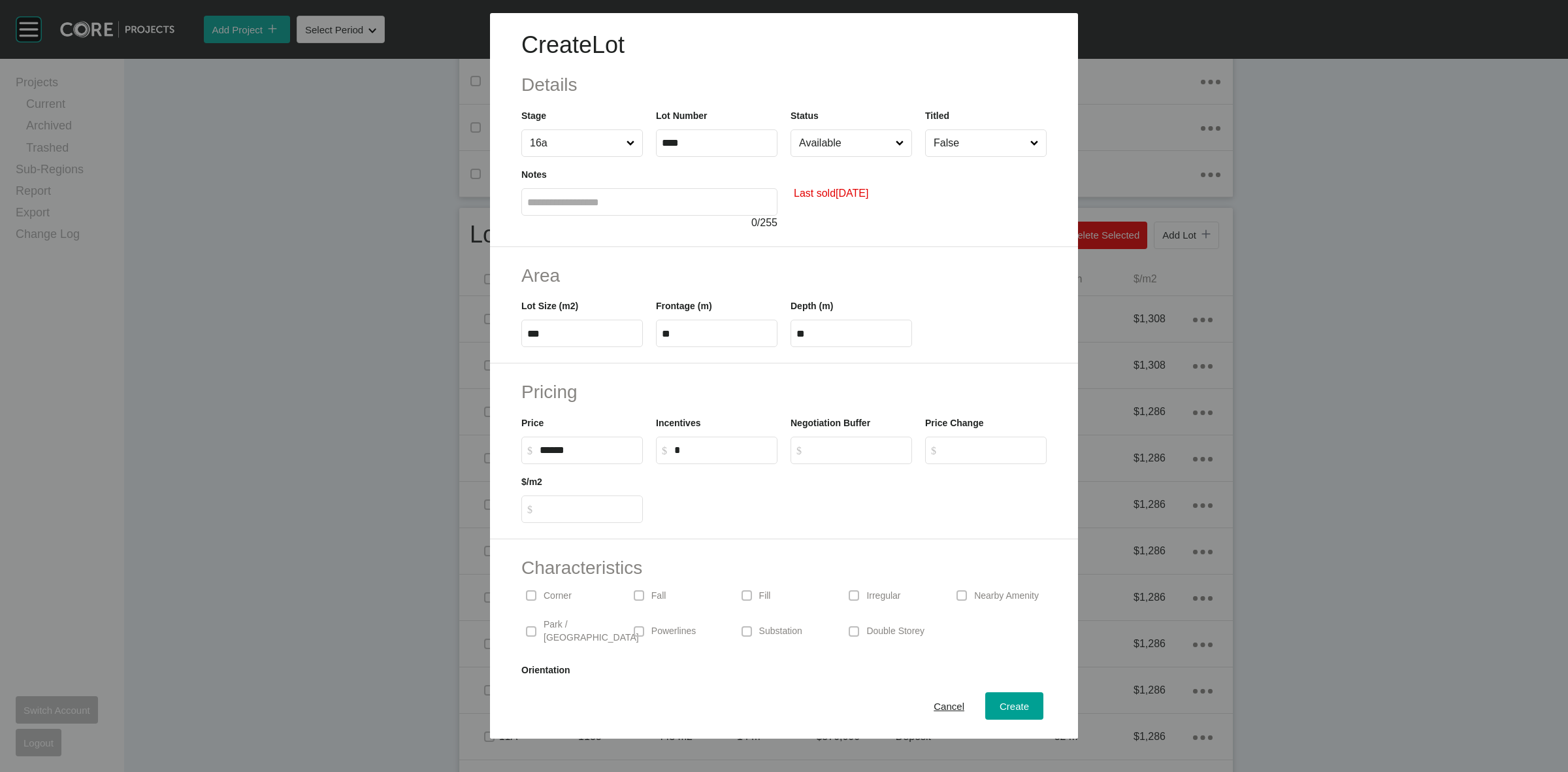
click at [626, 455] on input "******" at bounding box center [588, 450] width 97 height 11
type input "*******"
type input "******"
type input "*****"
click at [809, 145] on input "Available" at bounding box center [845, 143] width 97 height 26
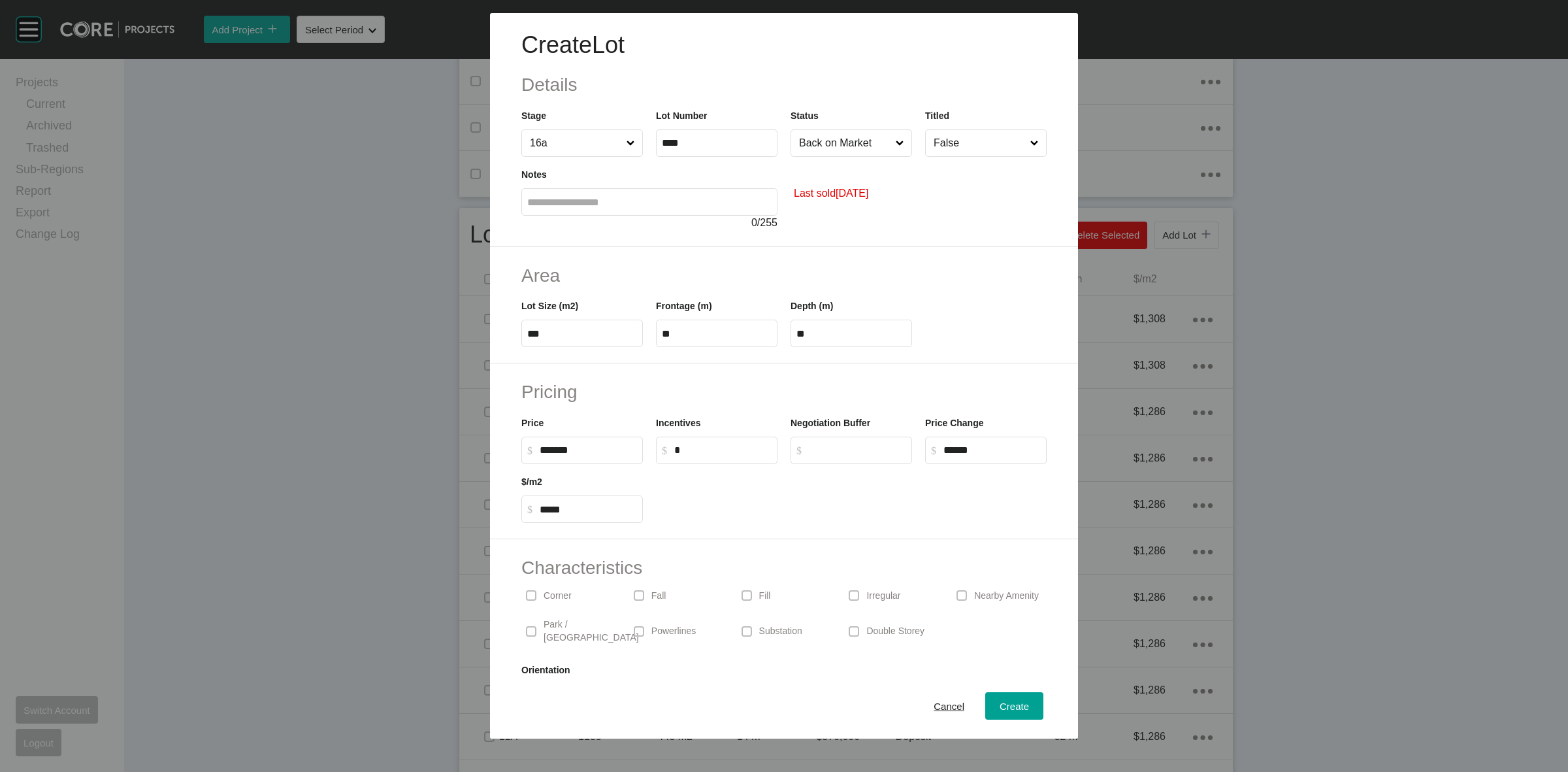
click at [944, 133] on input "False" at bounding box center [980, 143] width 97 height 26
drag, startPoint x: 945, startPoint y: 181, endPoint x: 858, endPoint y: 322, distance: 165.7
click at [596, 628] on p "Park / [GEOGRAPHIC_DATA]" at bounding box center [591, 630] width 95 height 25
click at [1000, 701] on span "Create" at bounding box center [1014, 706] width 29 height 11
type input "*"
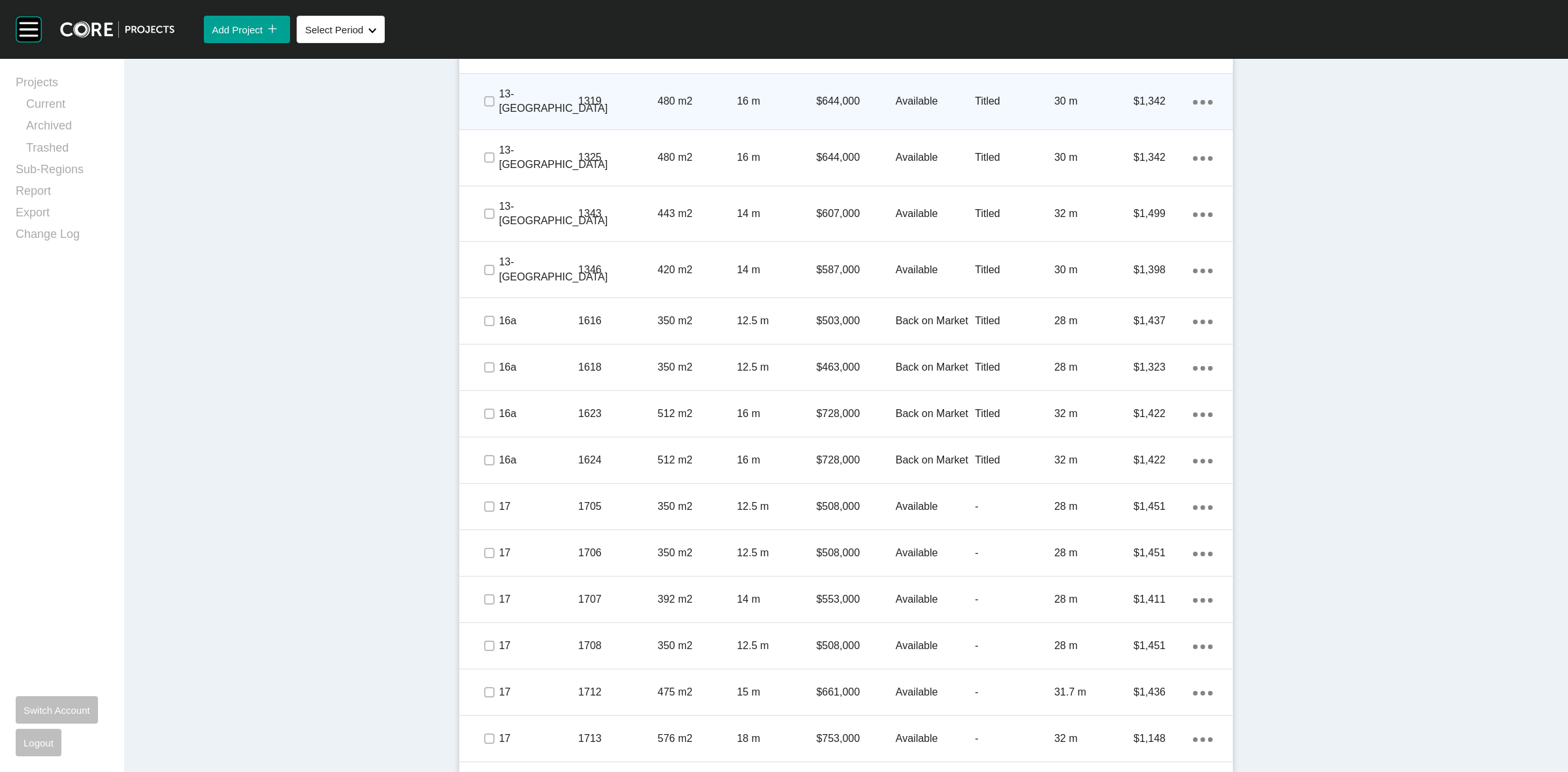
scroll to position [1675, 0]
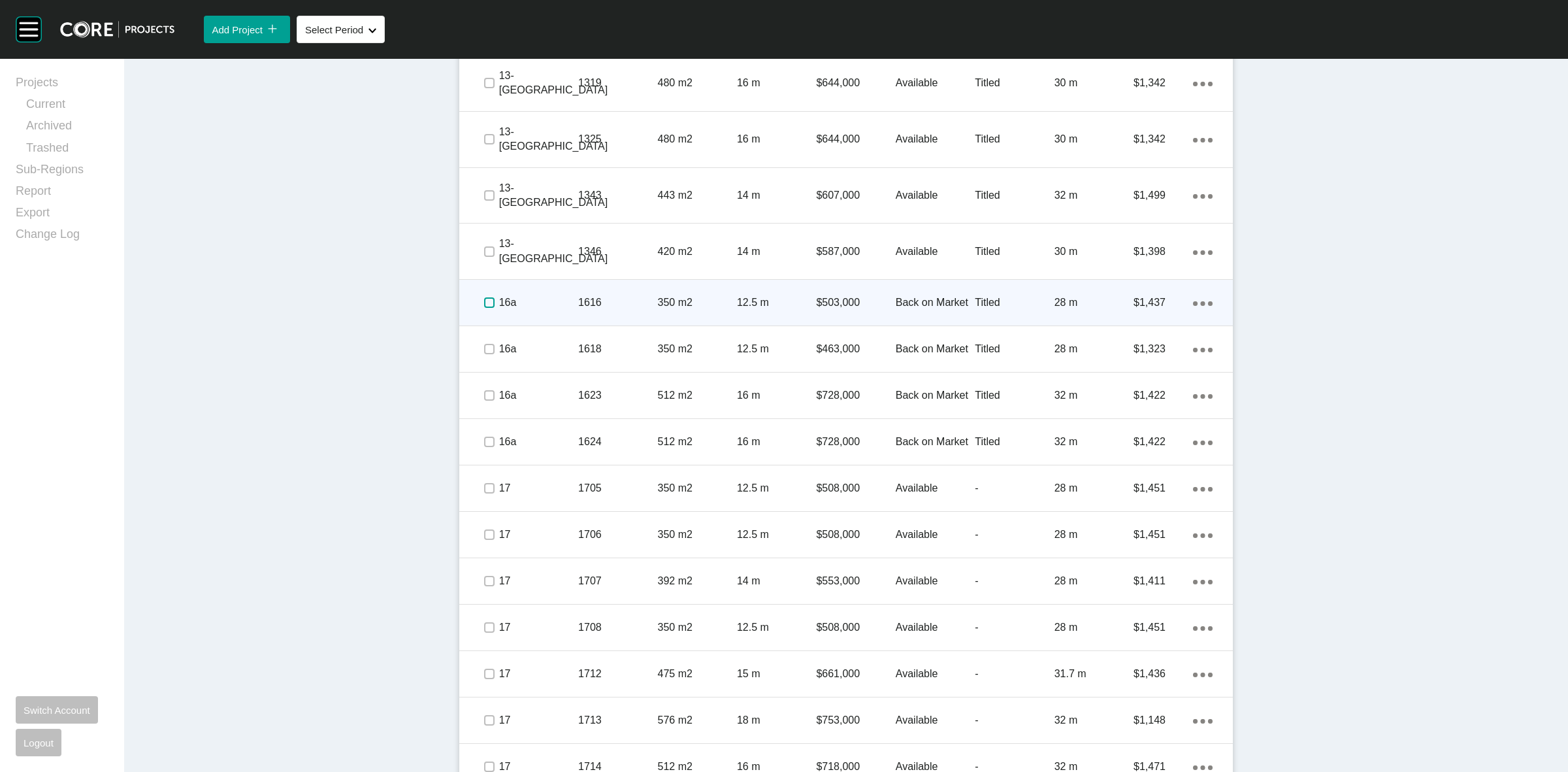
click at [484, 300] on label at bounding box center [489, 303] width 11 height 11
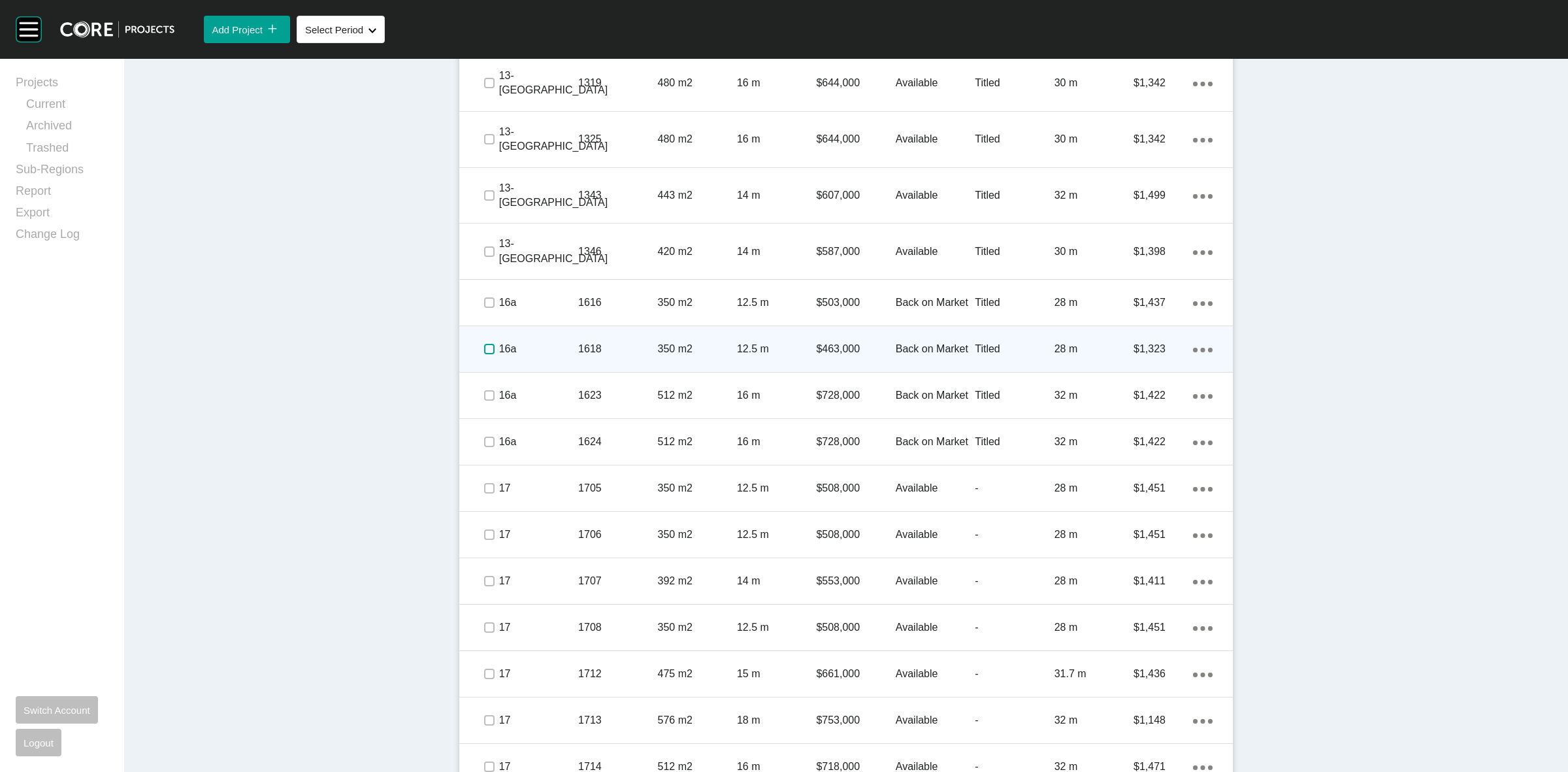
click at [487, 344] on label at bounding box center [489, 349] width 11 height 11
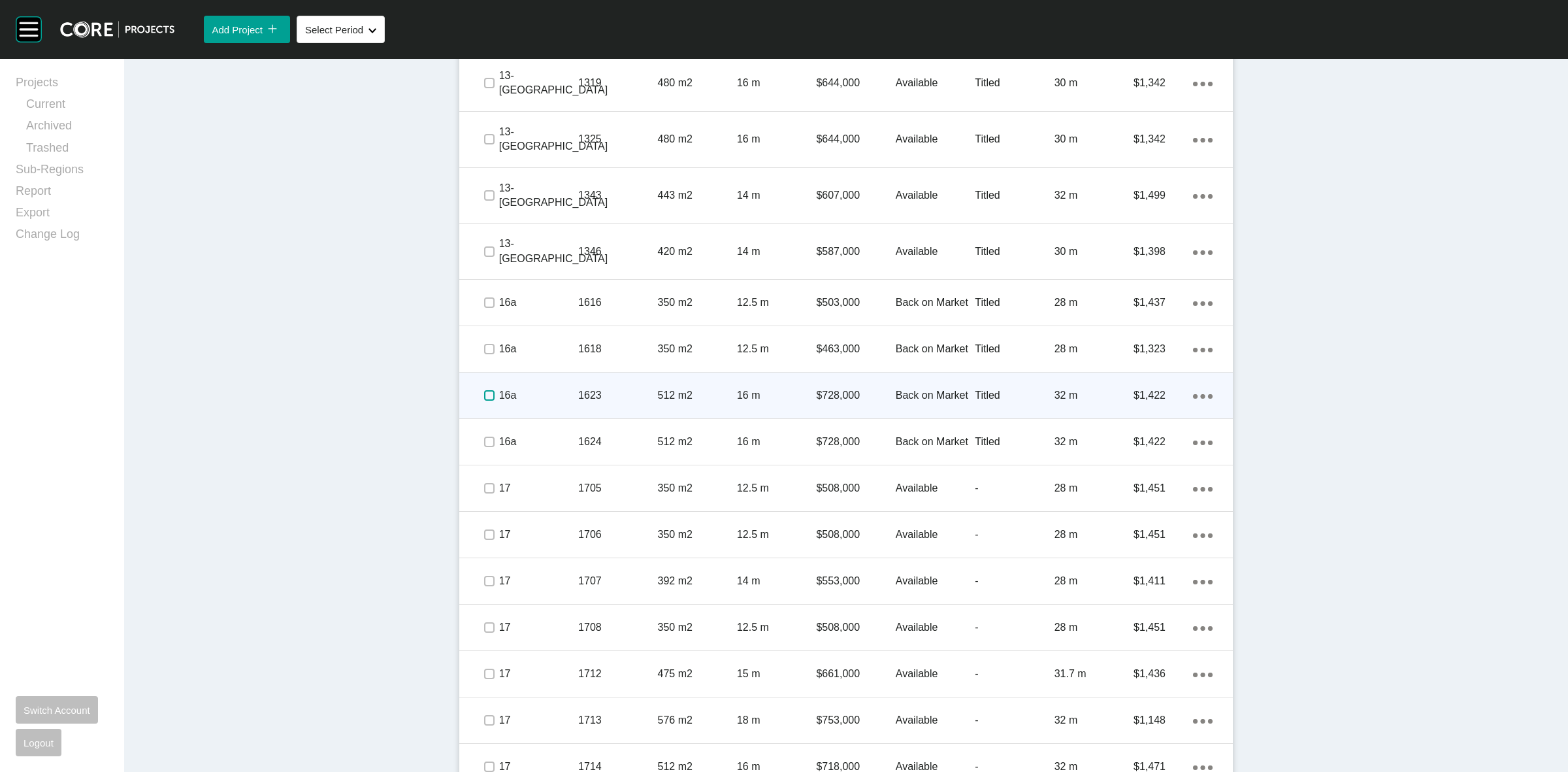
click at [484, 391] on label at bounding box center [489, 395] width 11 height 11
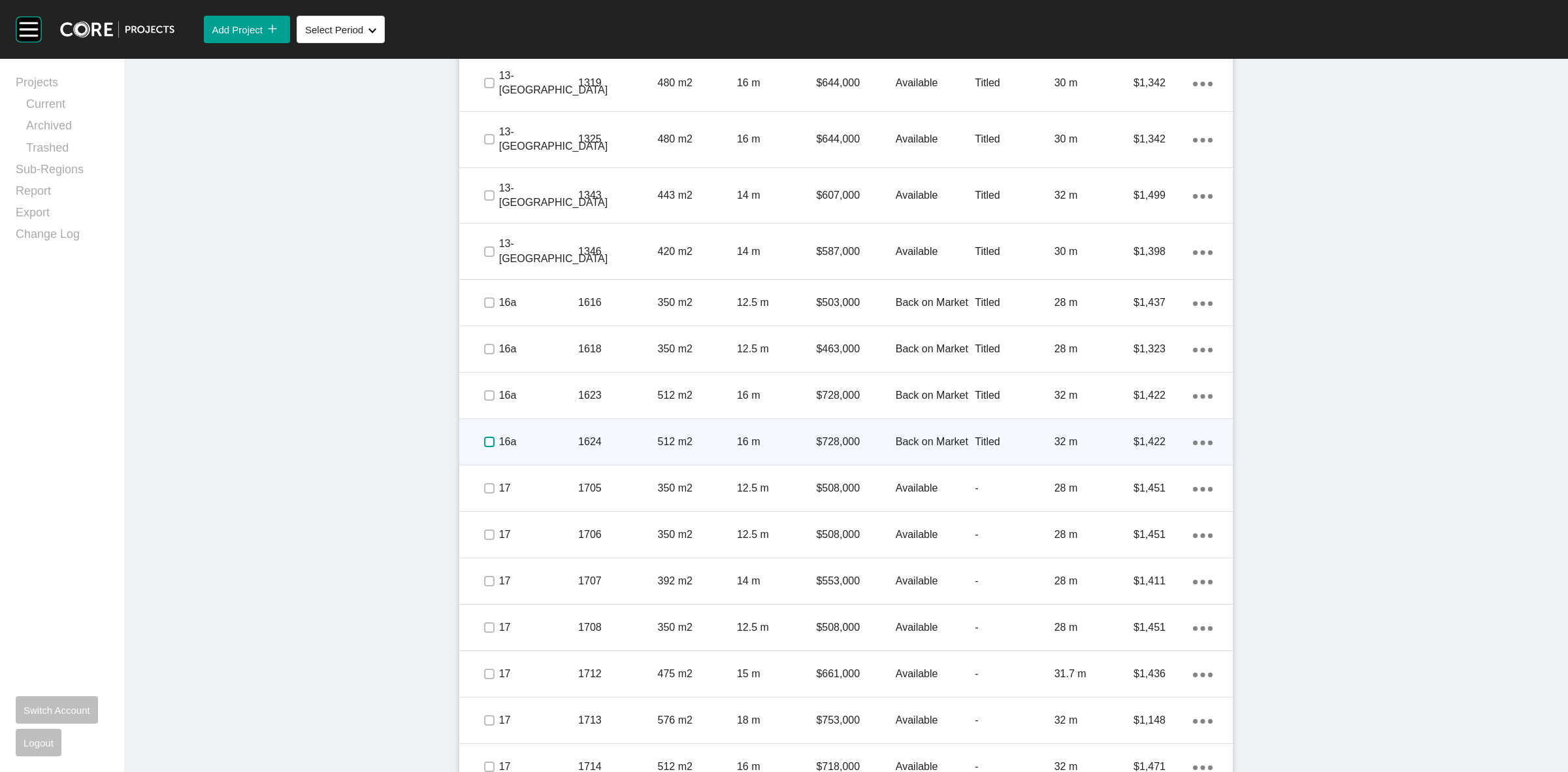
click at [484, 441] on label at bounding box center [489, 442] width 11 height 11
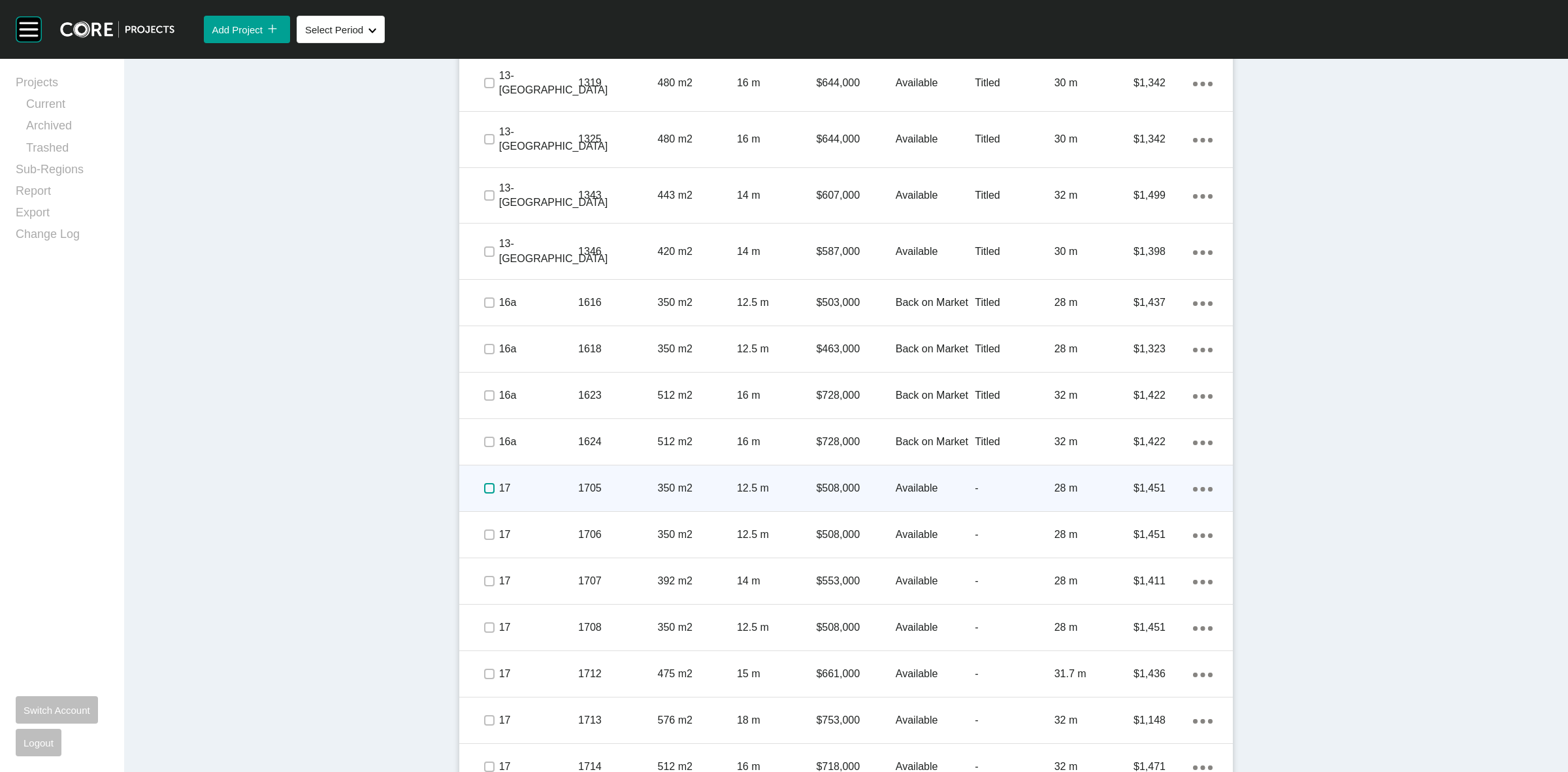
click at [484, 488] on label at bounding box center [489, 488] width 11 height 11
click at [554, 484] on p "17" at bounding box center [538, 488] width 79 height 15
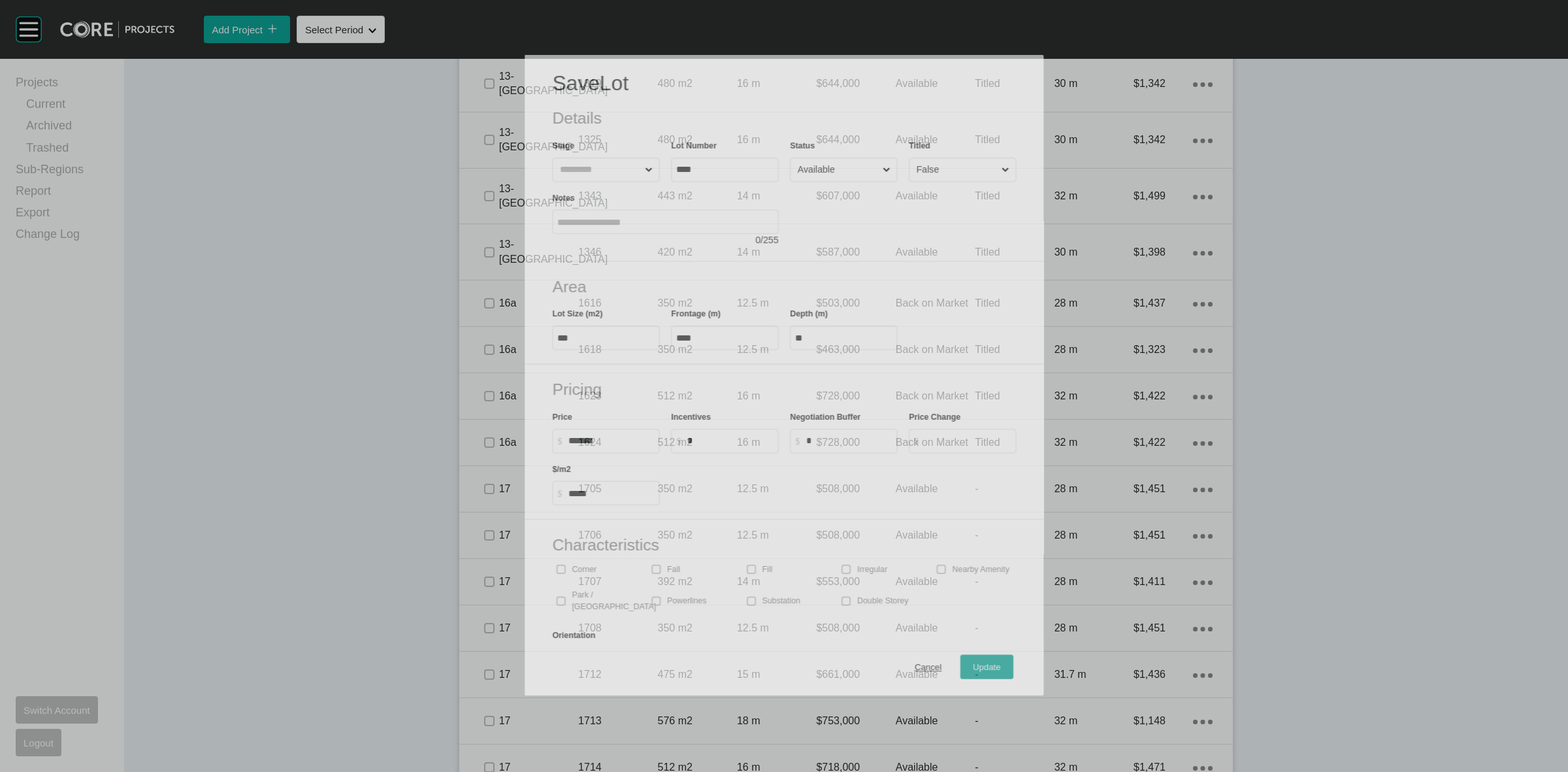
scroll to position [1634, 0]
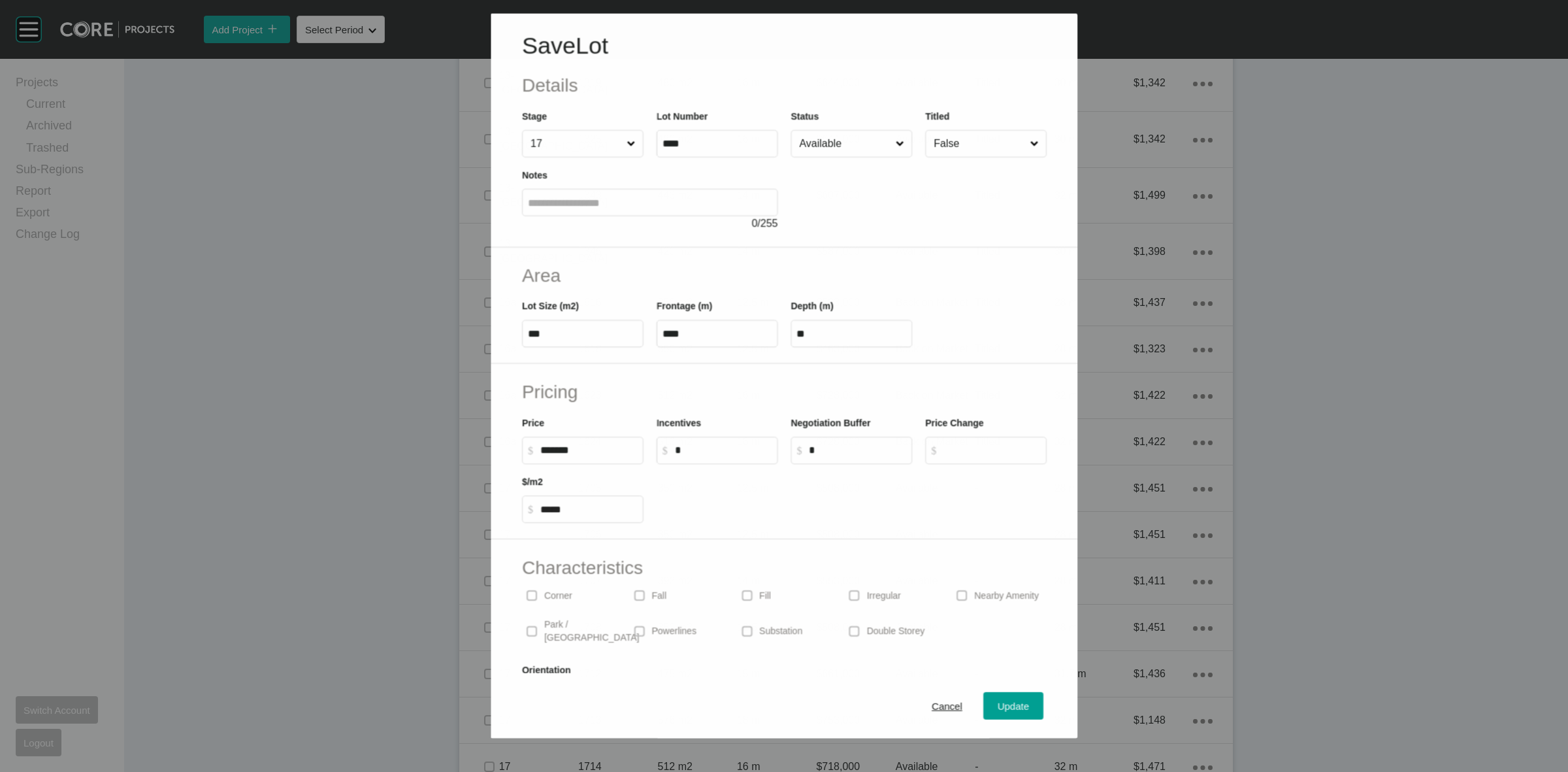
click at [695, 451] on input "*" at bounding box center [722, 450] width 97 height 11
type input "******"
click at [987, 694] on button "Update" at bounding box center [1013, 706] width 60 height 28
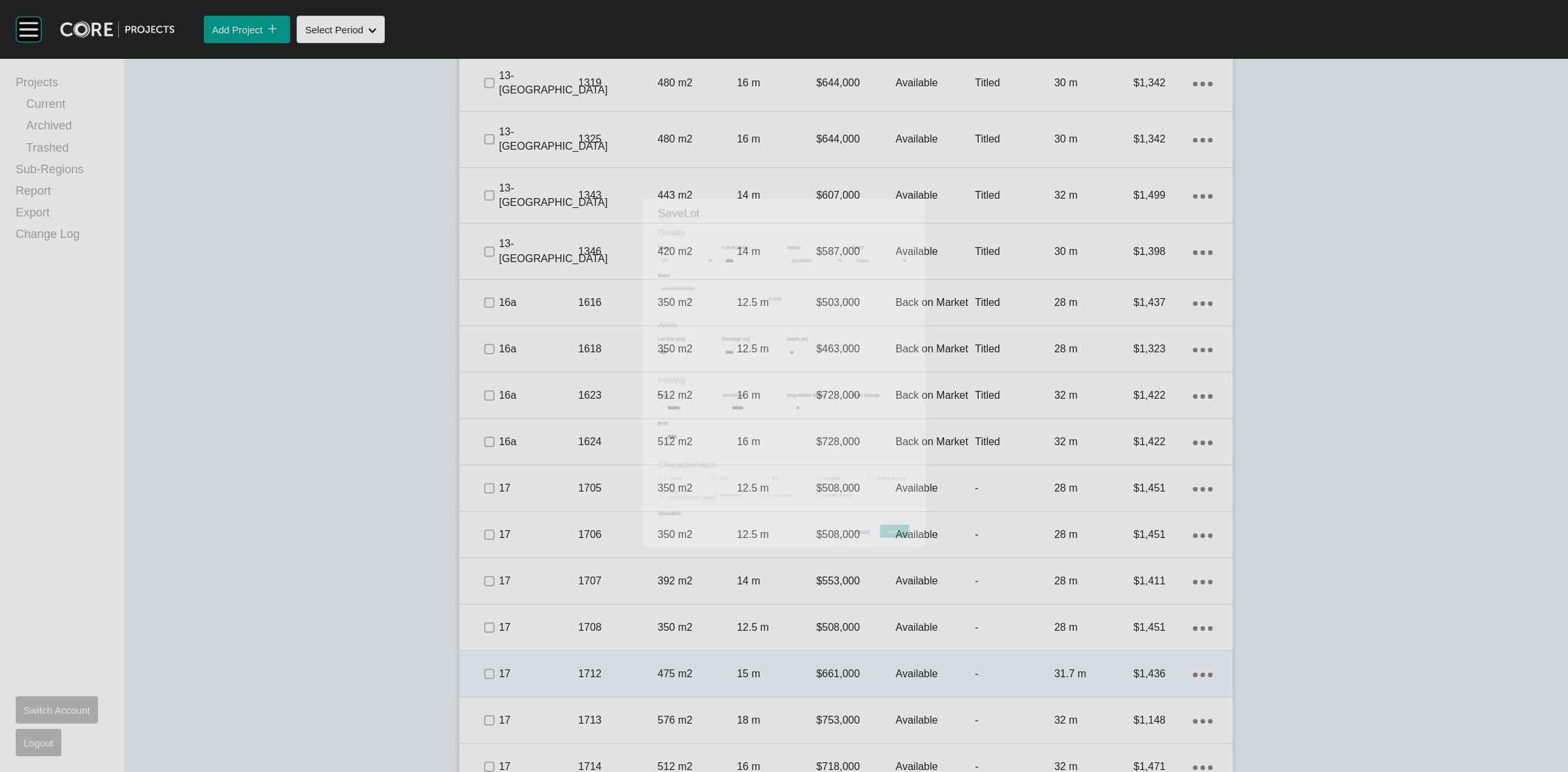
scroll to position [1675, 0]
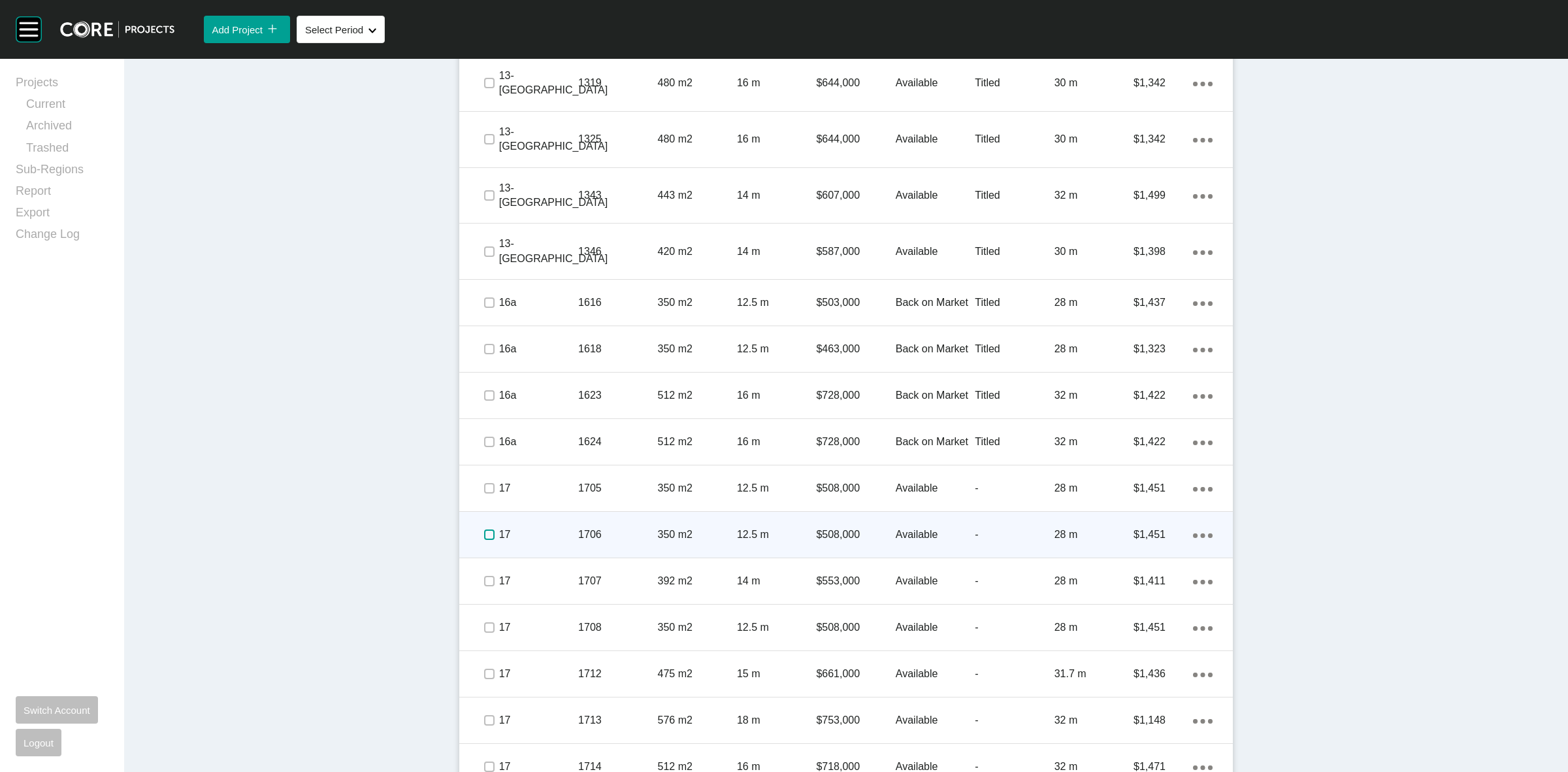
click at [484, 534] on label at bounding box center [489, 535] width 11 height 11
click at [569, 528] on p "17" at bounding box center [538, 534] width 79 height 15
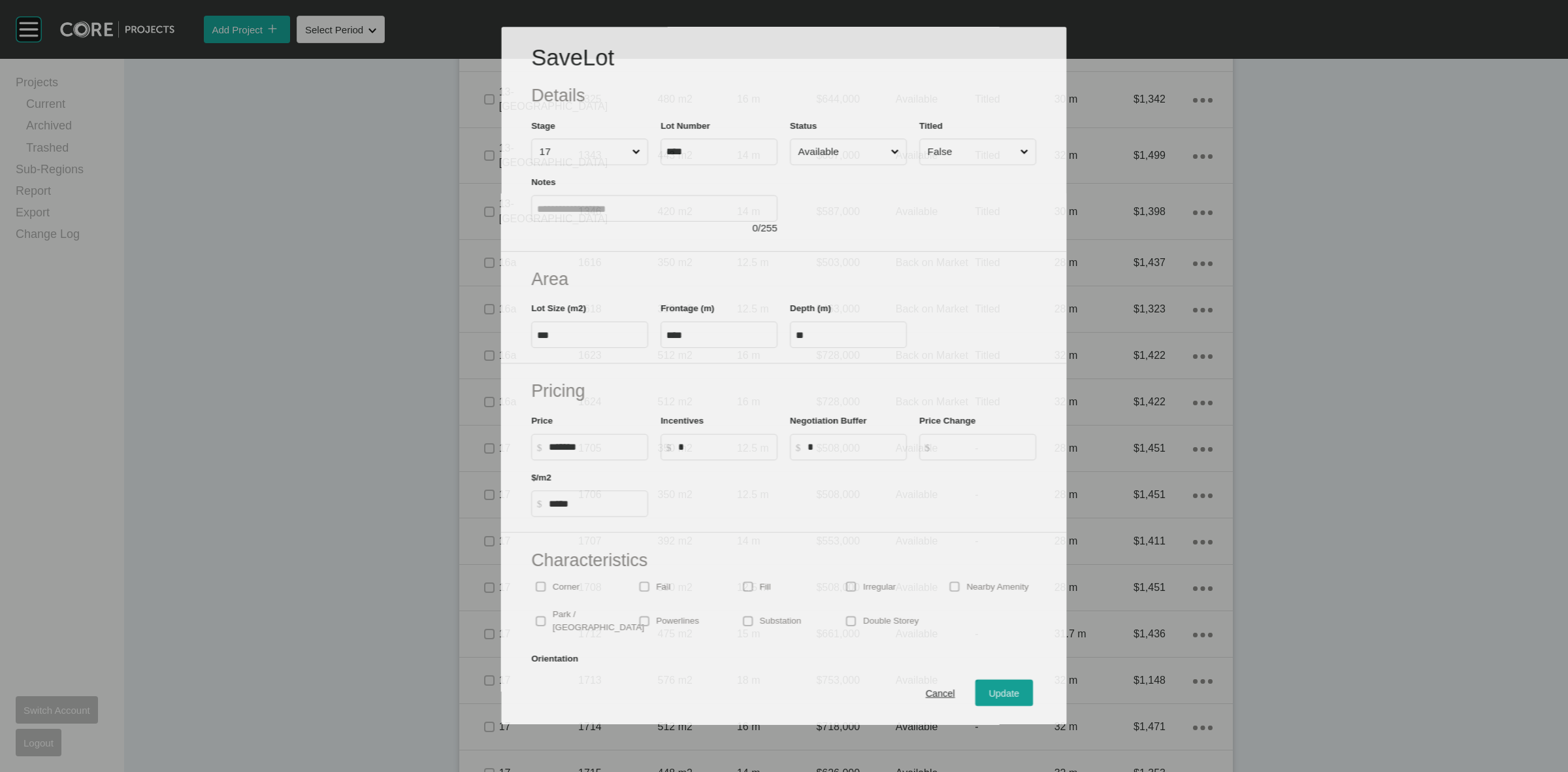
scroll to position [1634, 0]
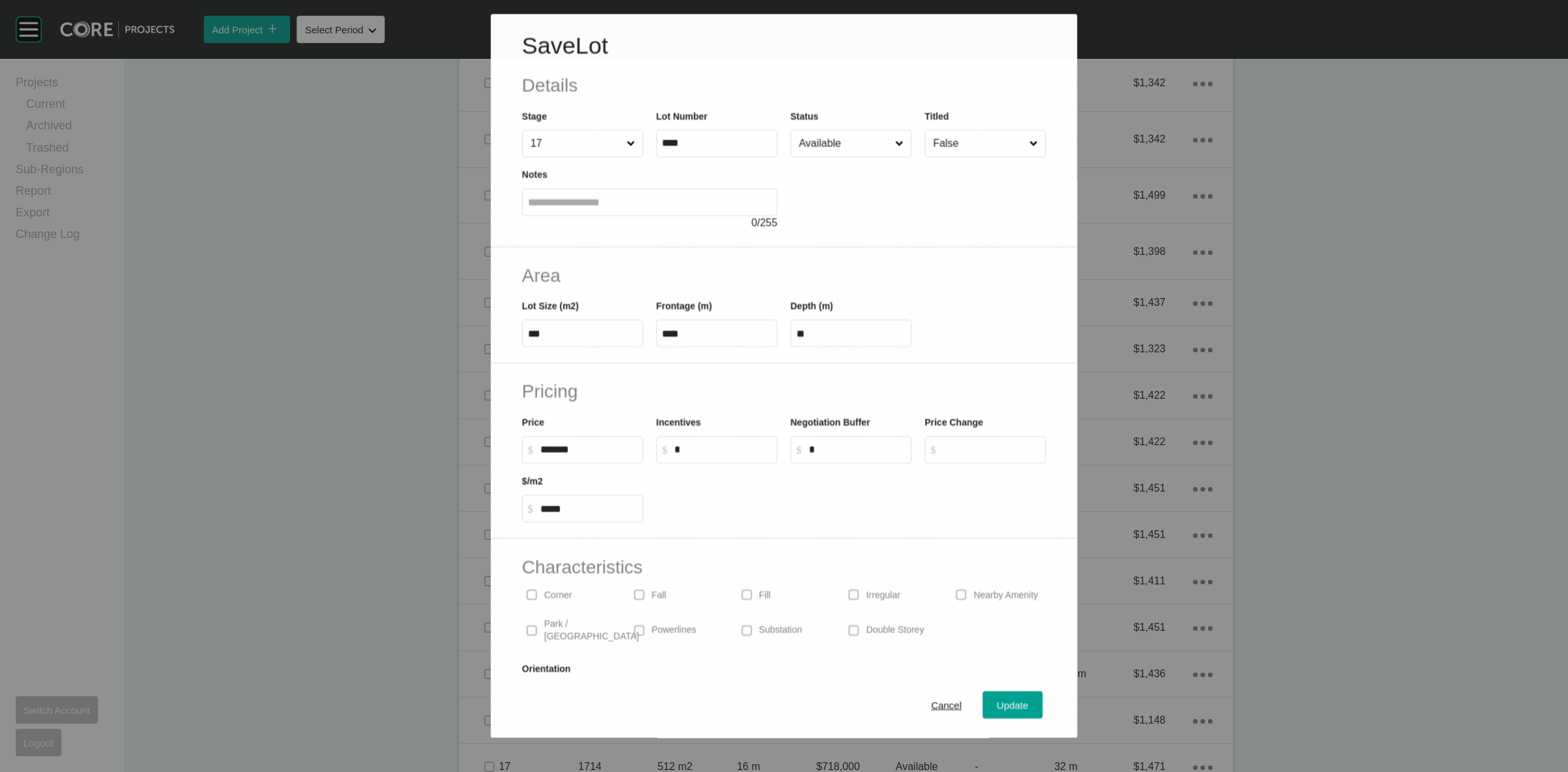
click at [694, 445] on input "*" at bounding box center [722, 450] width 97 height 11
type input "******"
click at [997, 701] on span "Update" at bounding box center [1013, 706] width 32 height 11
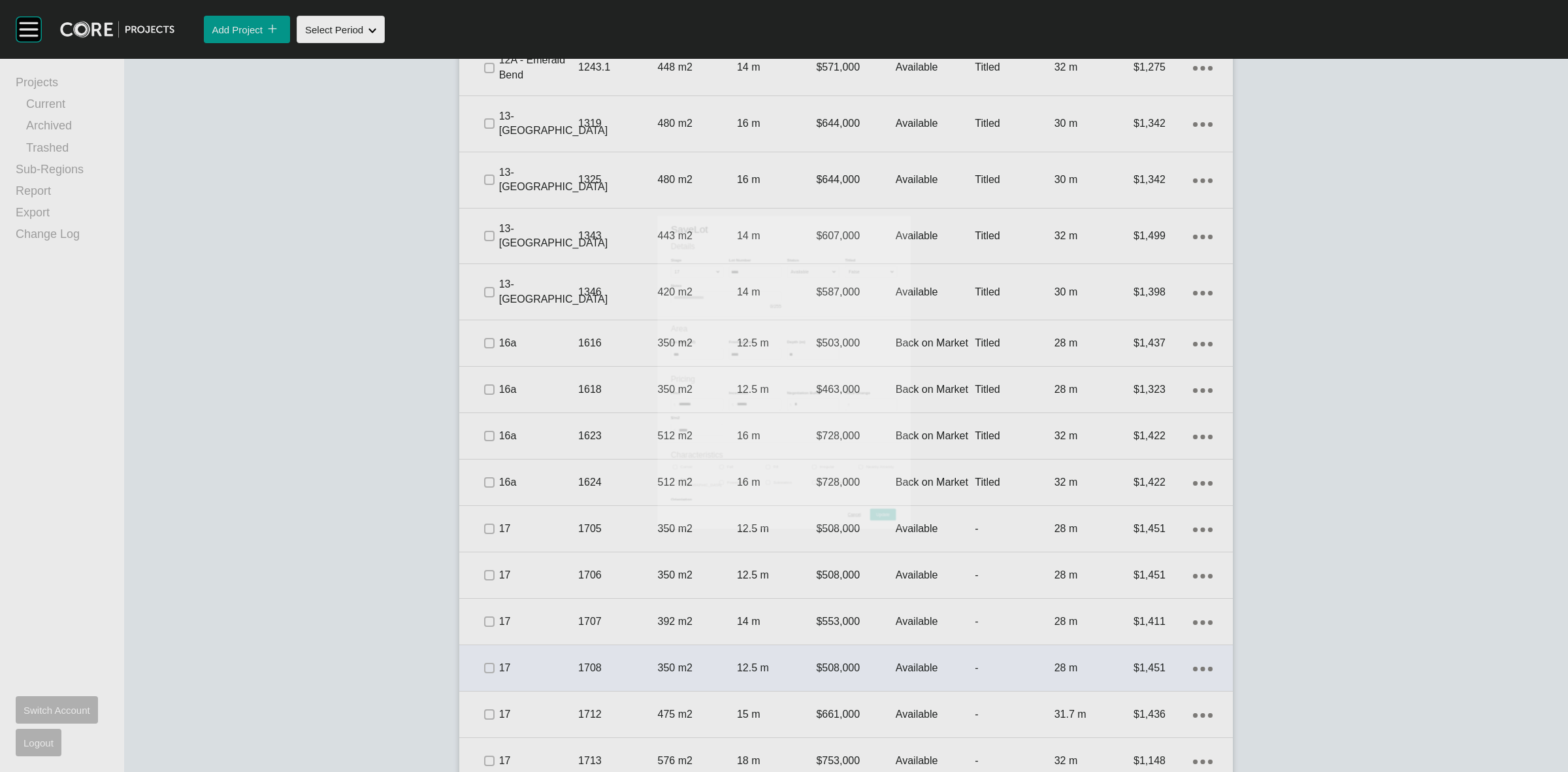
scroll to position [1675, 0]
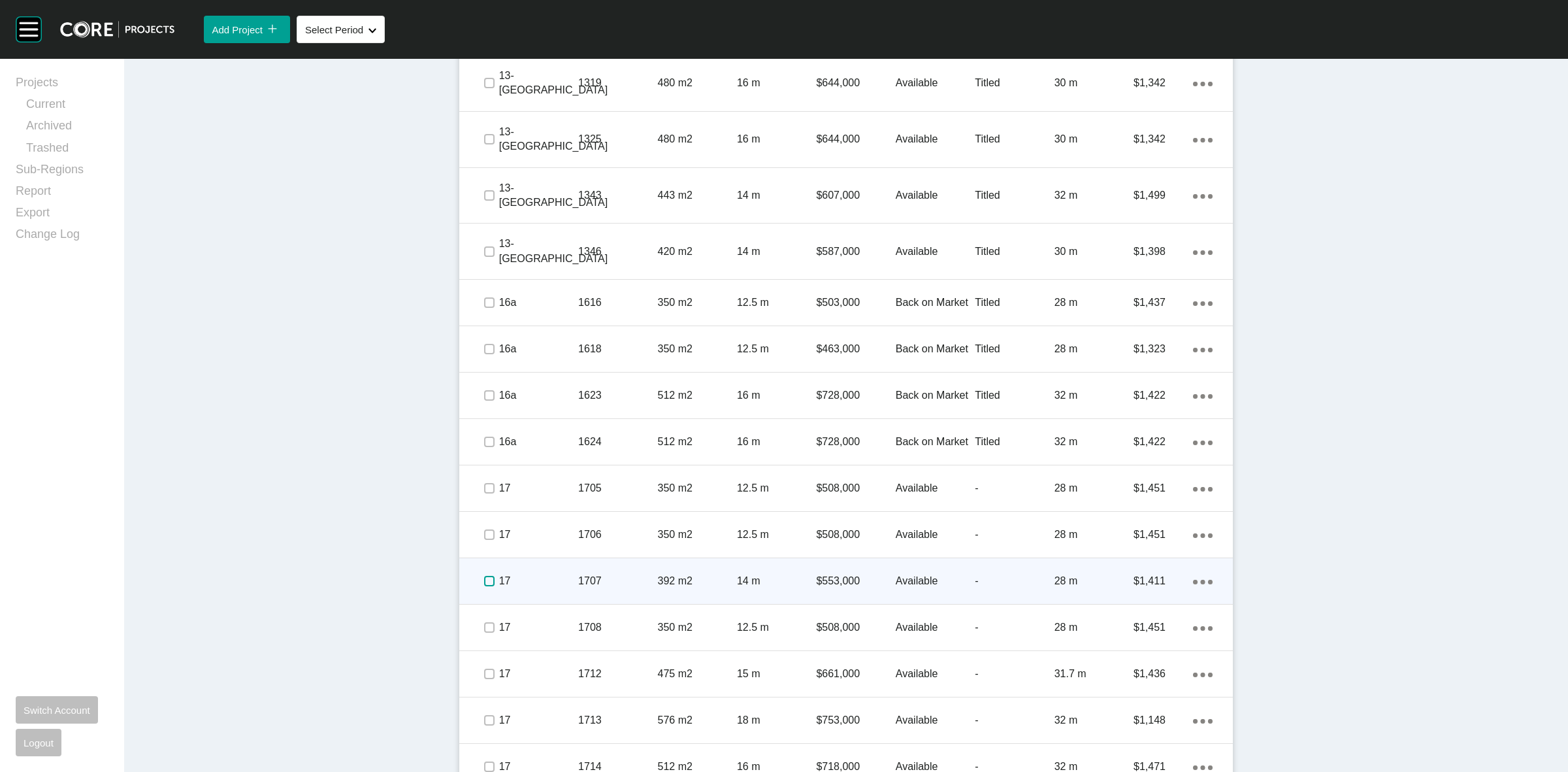
click at [484, 582] on label at bounding box center [489, 581] width 11 height 11
click at [565, 576] on p "17" at bounding box center [538, 581] width 79 height 15
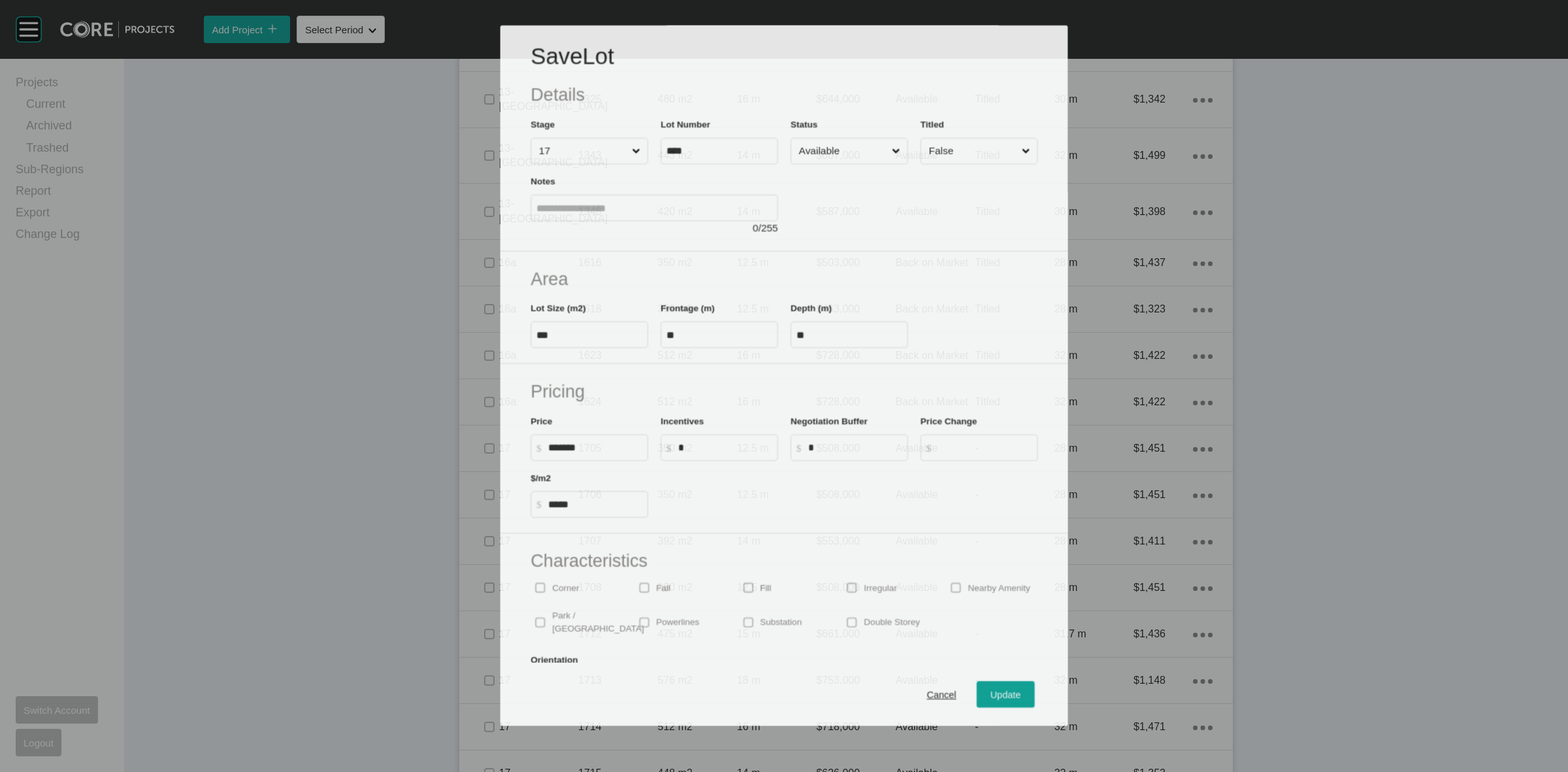
scroll to position [1634, 0]
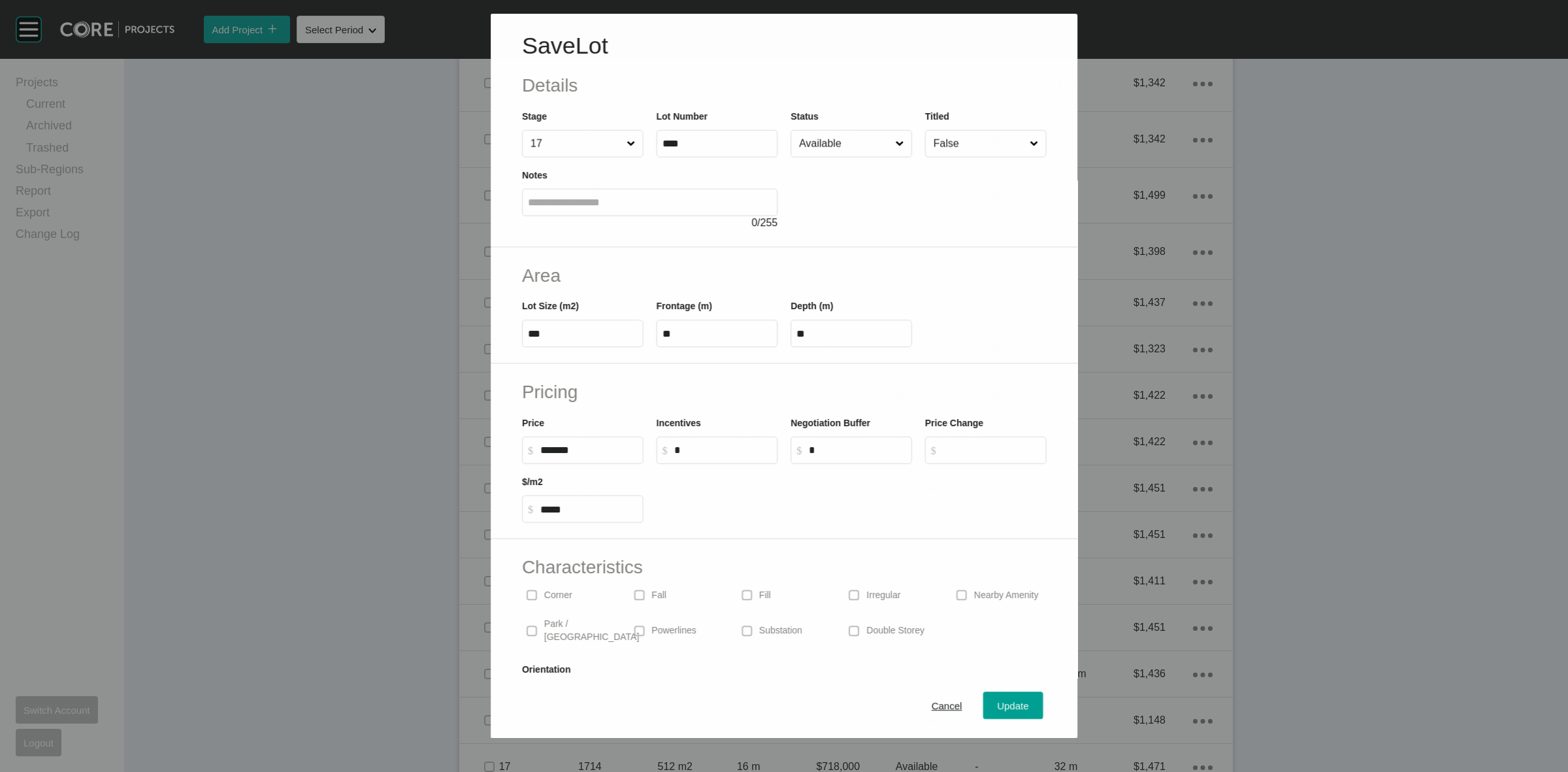
click at [722, 435] on div "Incentives $ Created with Sketch. $ *" at bounding box center [717, 439] width 122 height 49
click at [722, 451] on input "*" at bounding box center [722, 450] width 97 height 11
type input "******"
click at [997, 703] on span "Update" at bounding box center [1013, 706] width 32 height 11
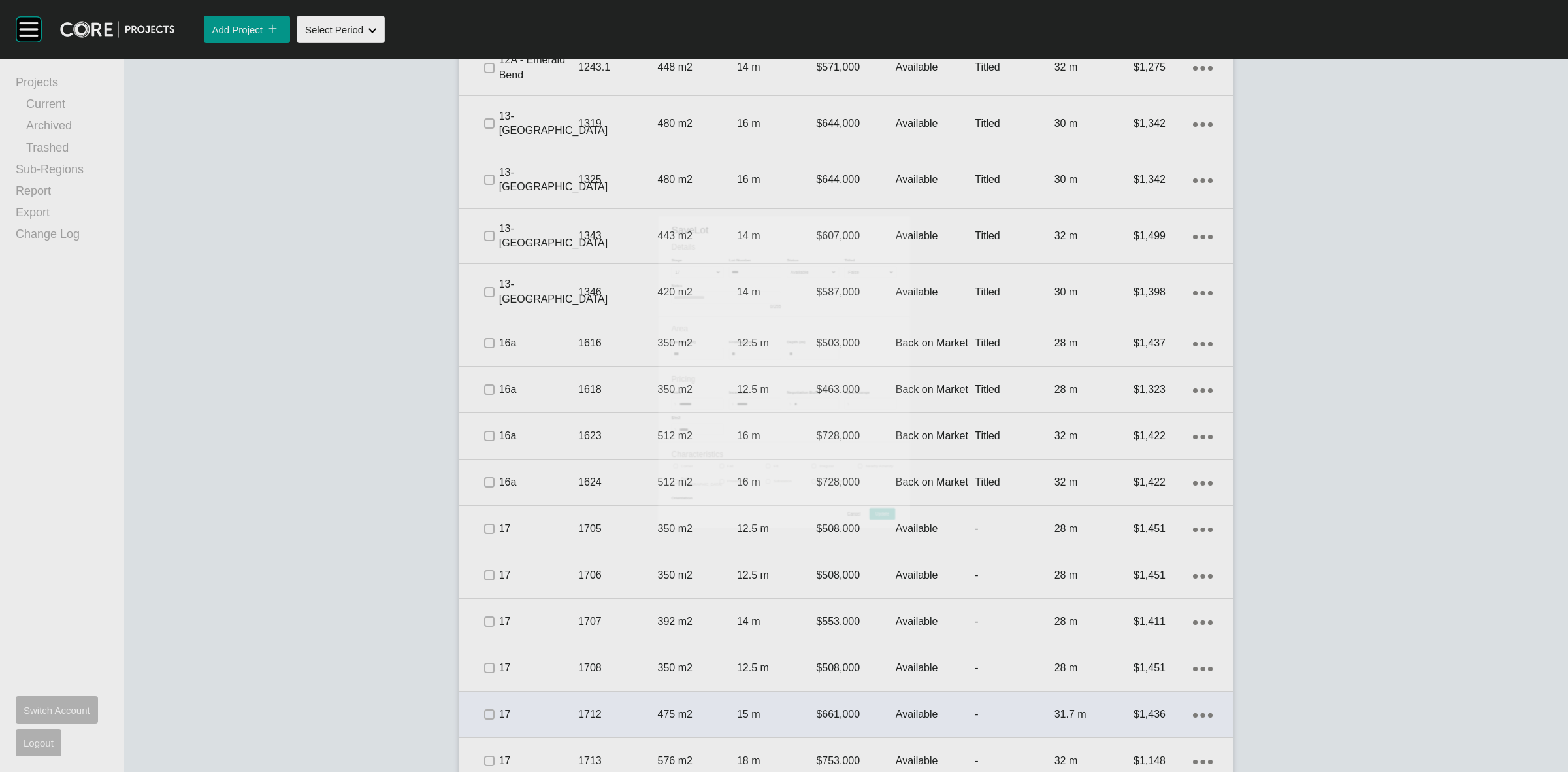
scroll to position [1675, 0]
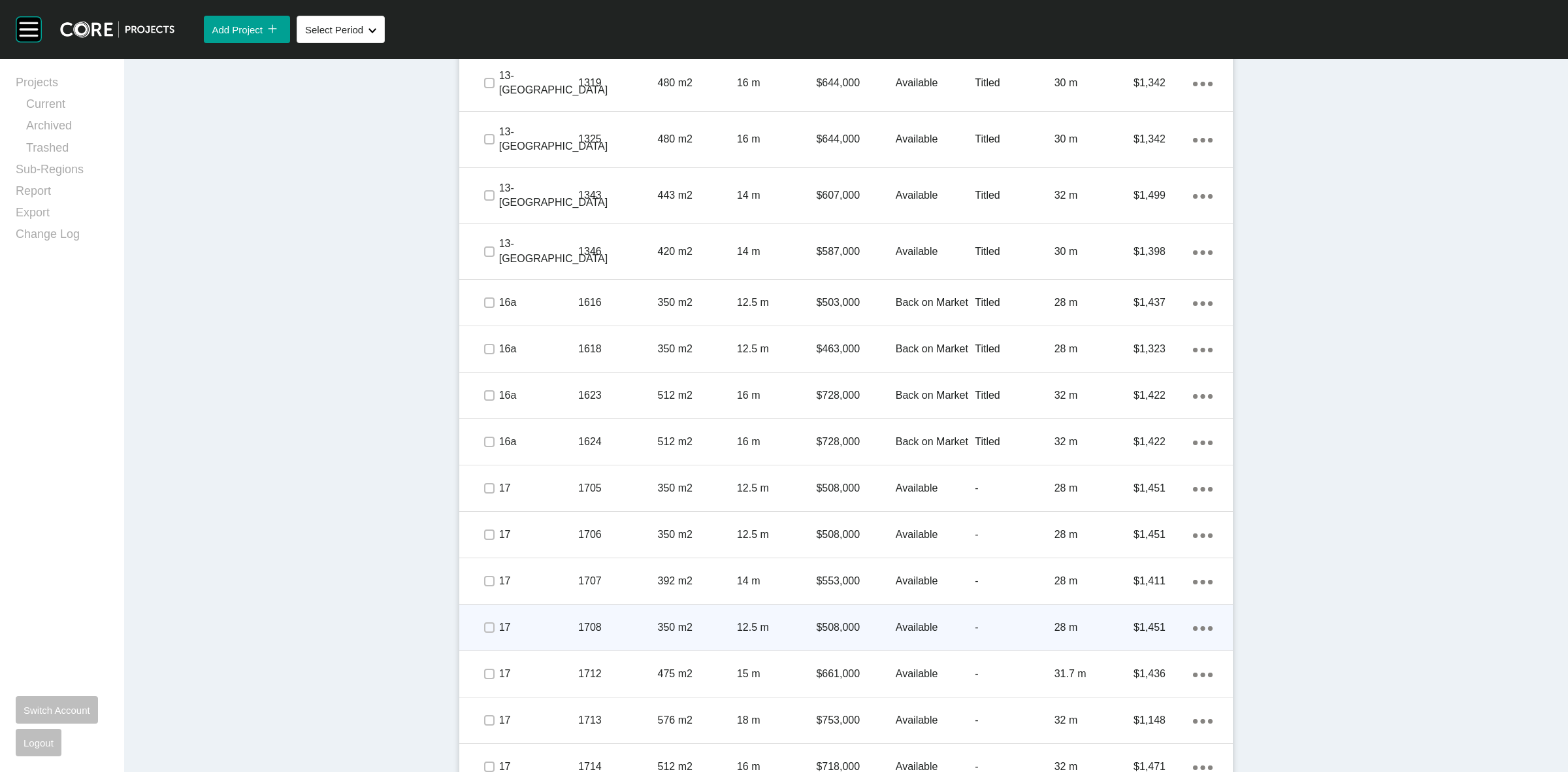
click at [479, 629] on span at bounding box center [488, 626] width 19 height 19
click at [543, 625] on p "17" at bounding box center [538, 627] width 79 height 15
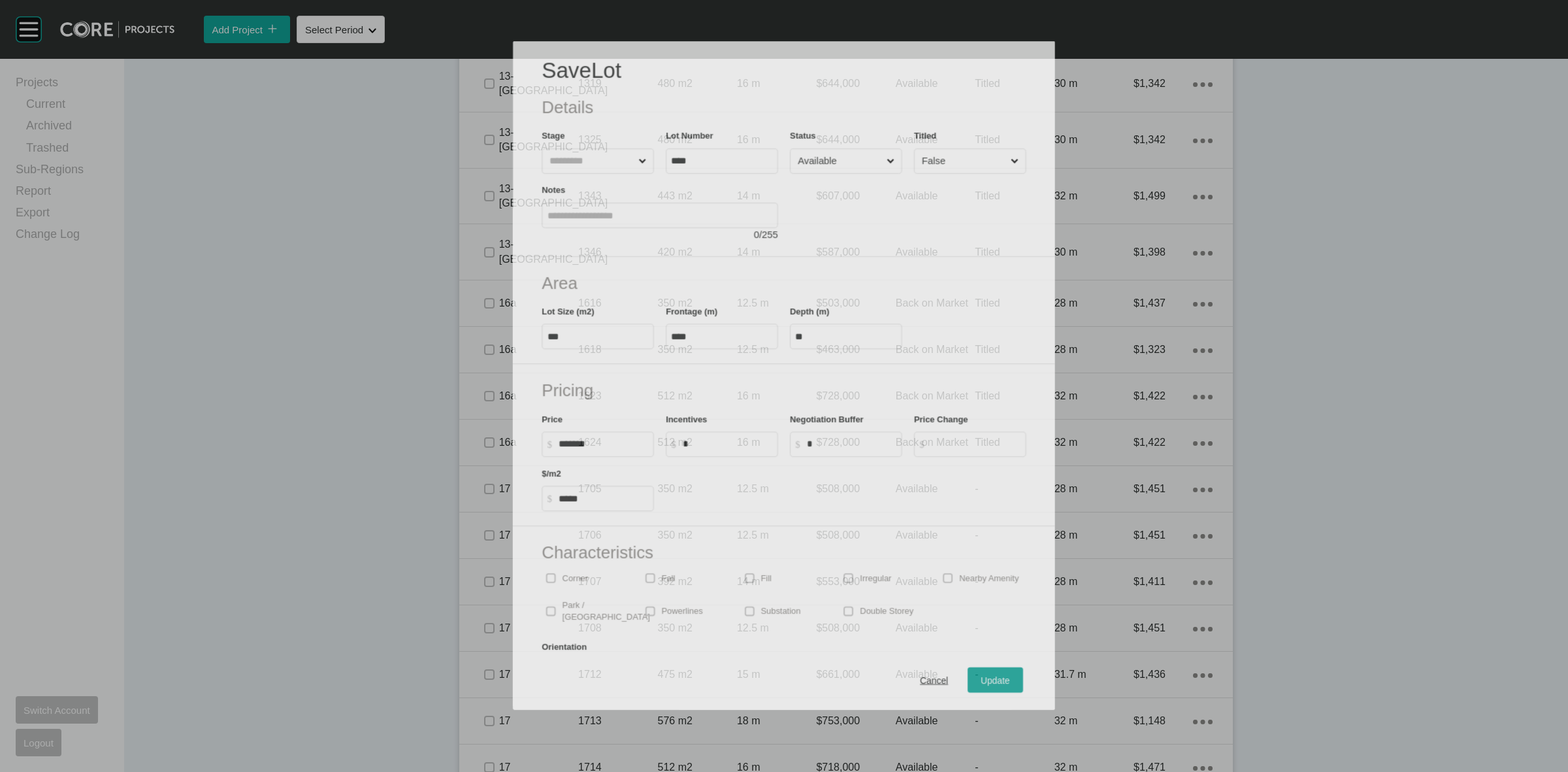
scroll to position [1634, 0]
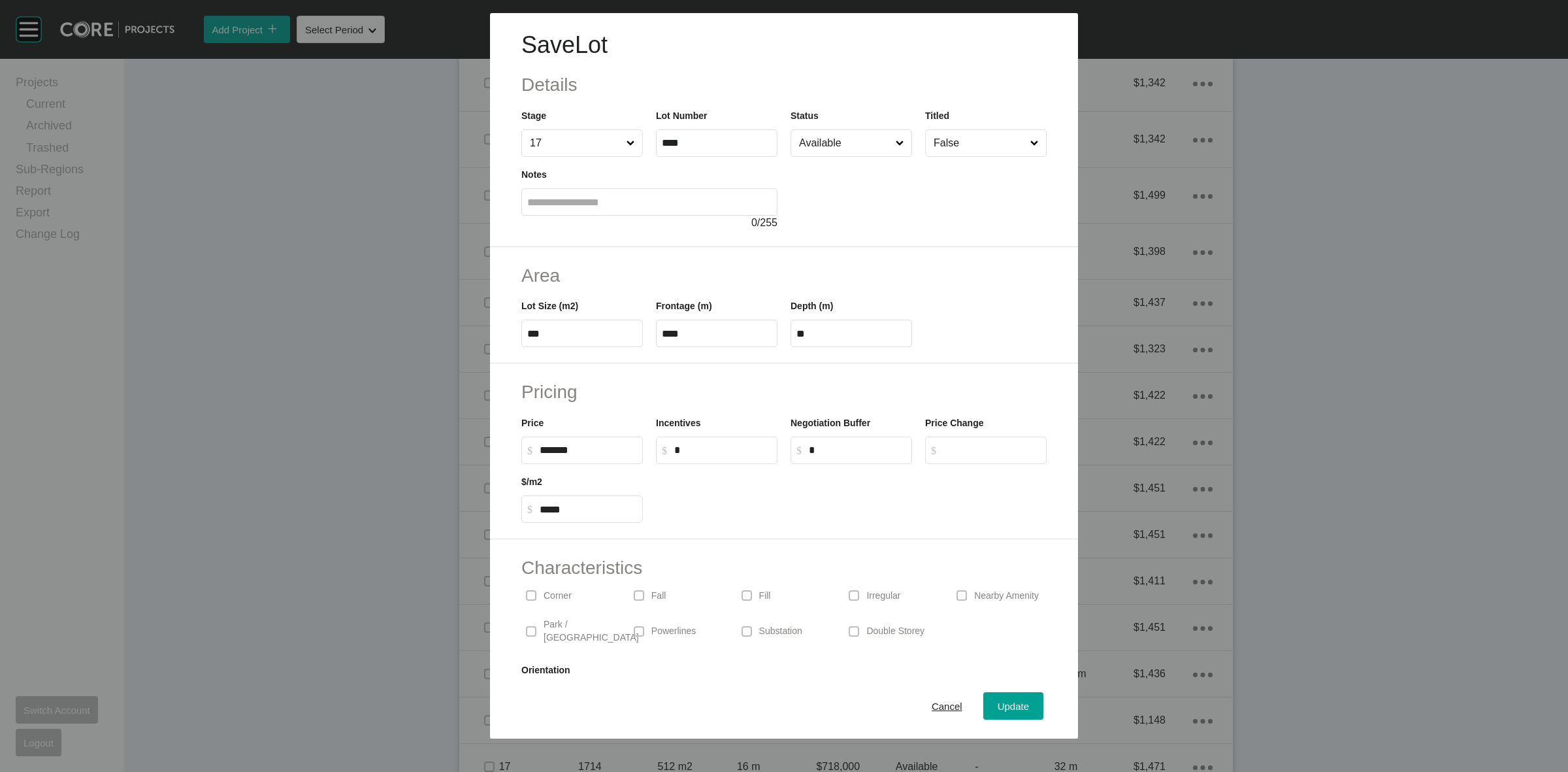
click at [682, 445] on input "*" at bounding box center [722, 450] width 97 height 11
type input "******"
click at [1007, 698] on div "Update" at bounding box center [1013, 706] width 38 height 18
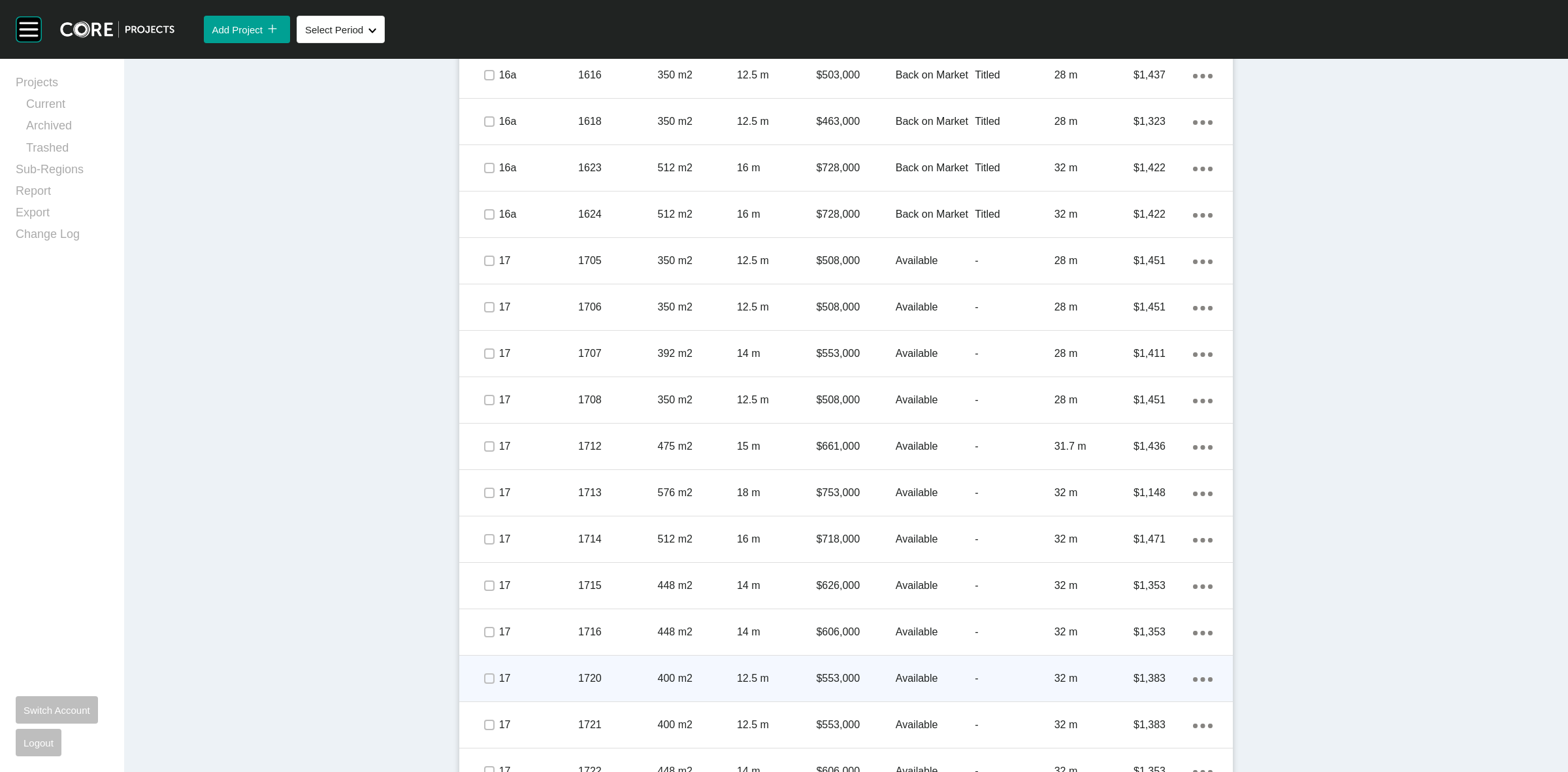
scroll to position [2002, 0]
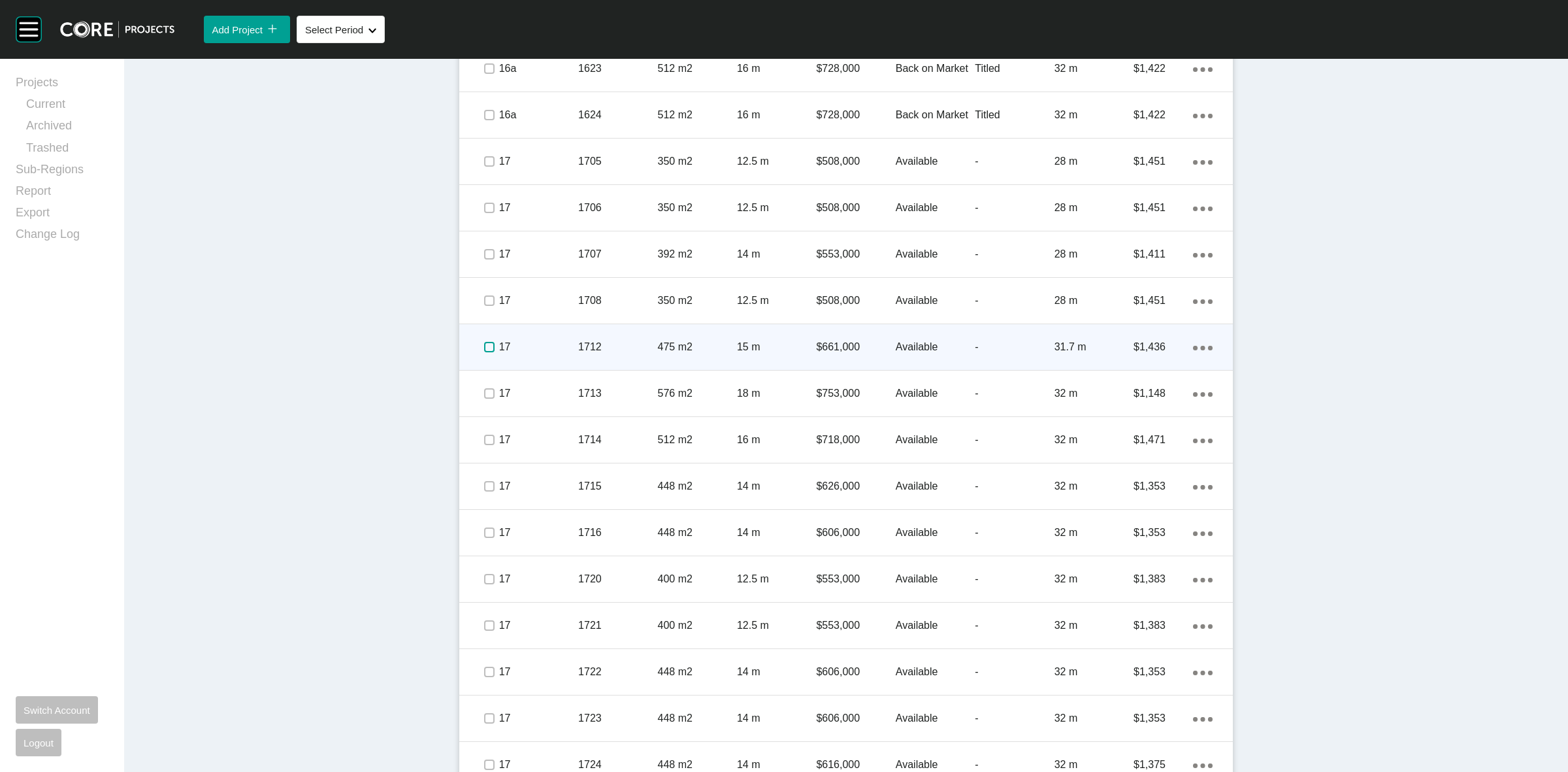
click at [484, 347] on label at bounding box center [489, 347] width 11 height 11
click at [580, 344] on p "1712" at bounding box center [618, 347] width 79 height 15
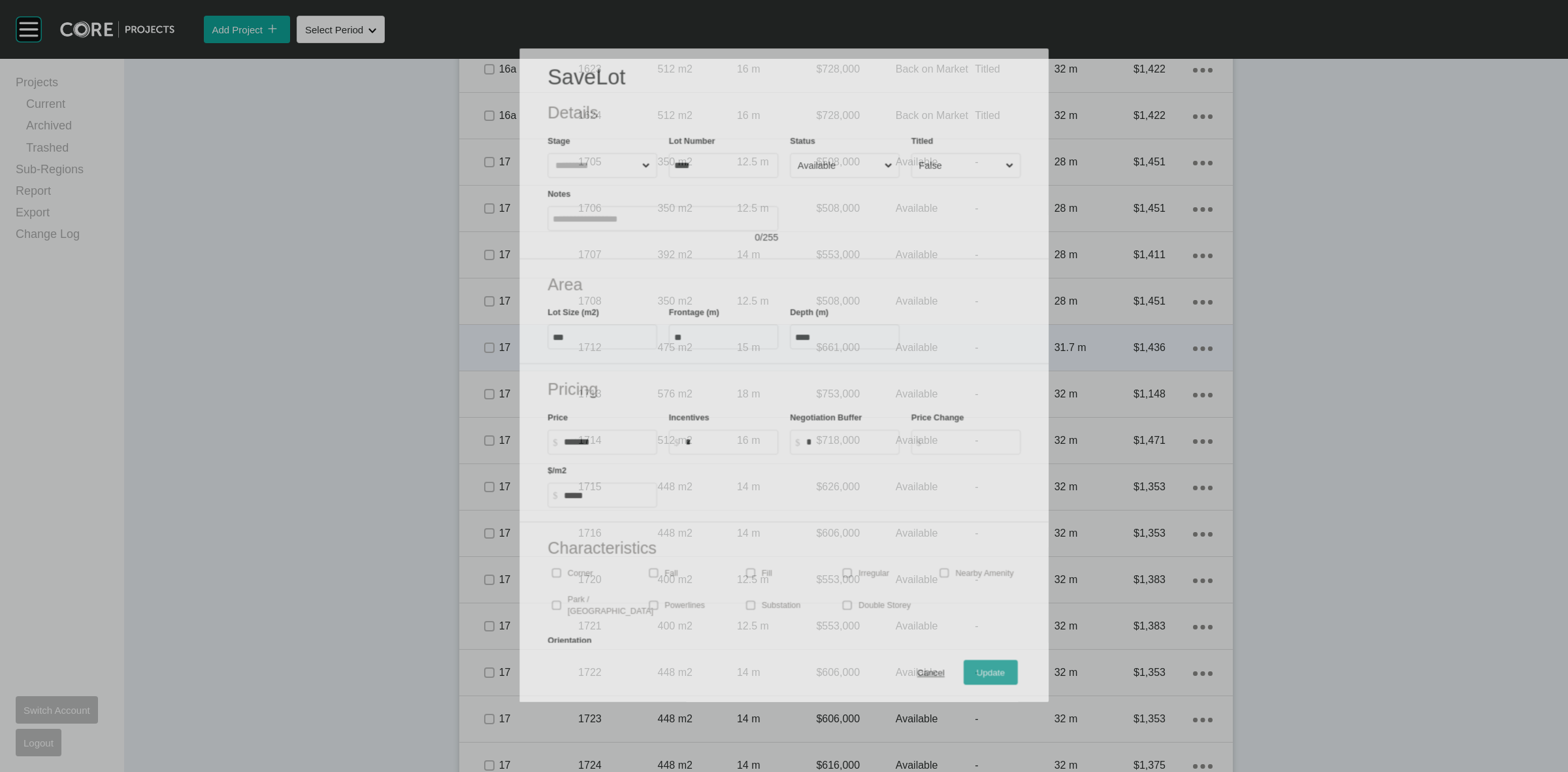
scroll to position [1961, 0]
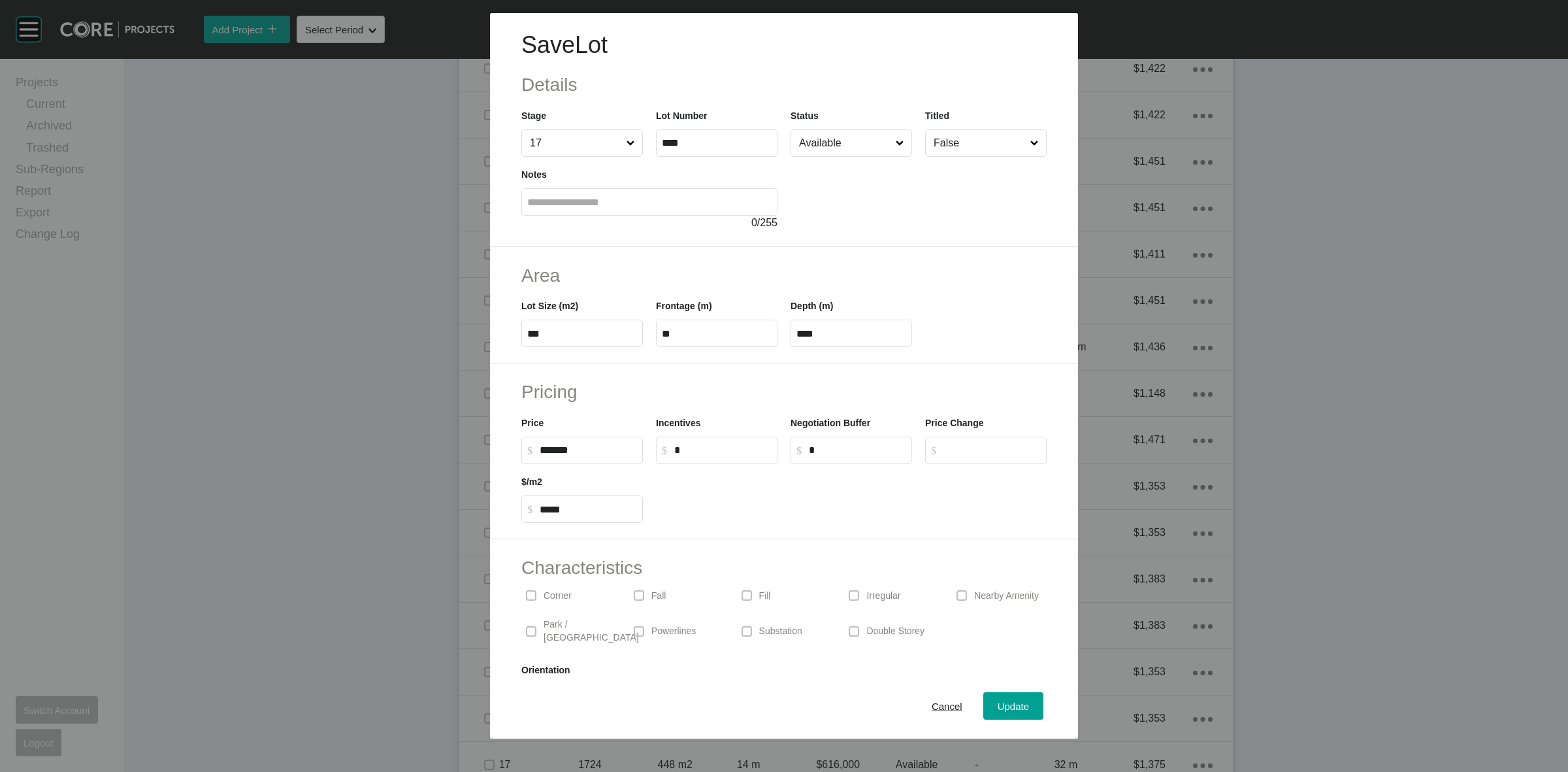
click at [548, 623] on p "Park / [GEOGRAPHIC_DATA]" at bounding box center [591, 630] width 95 height 25
click at [1009, 710] on span "Update" at bounding box center [1013, 706] width 32 height 11
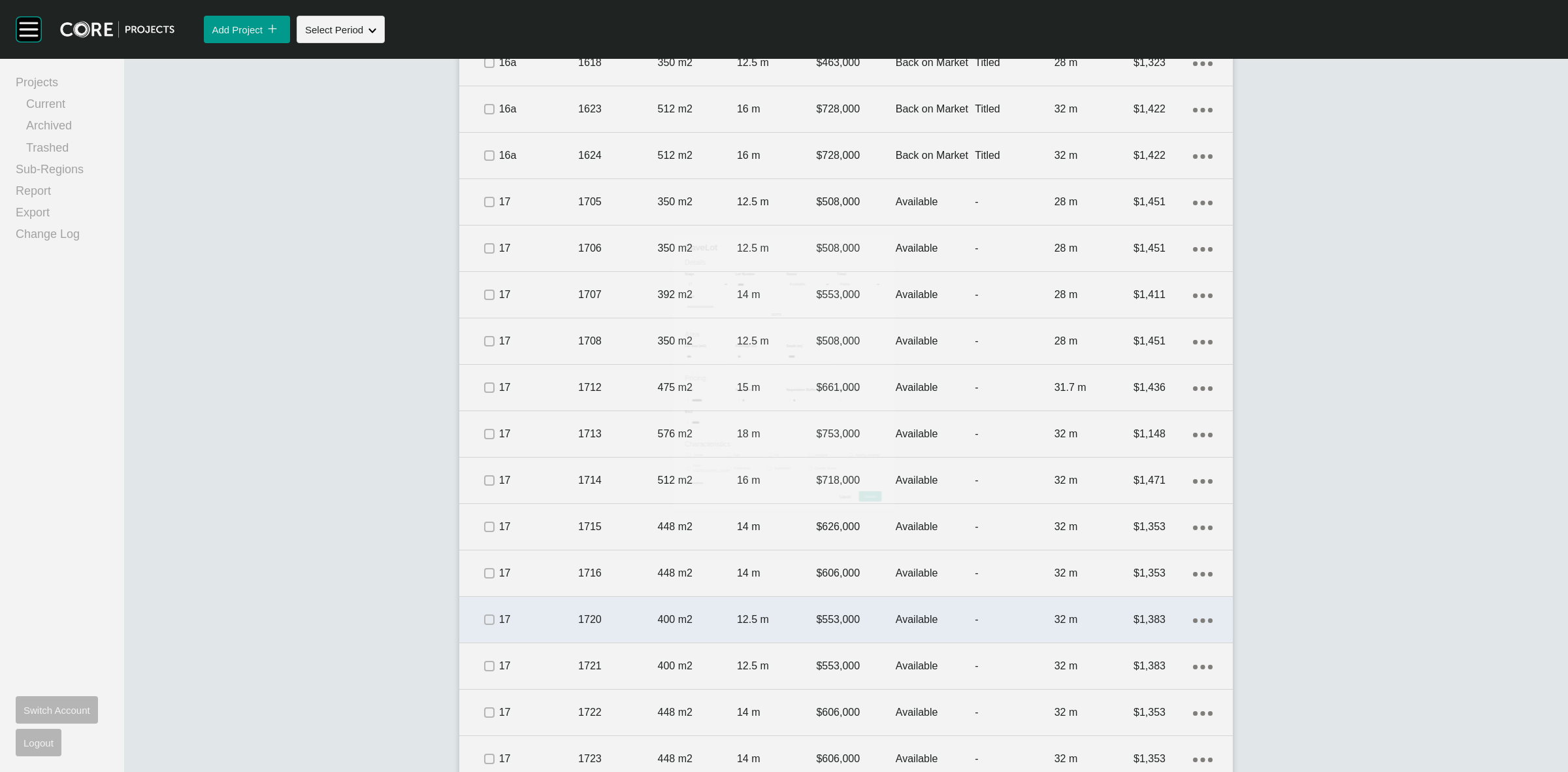
scroll to position [2002, 0]
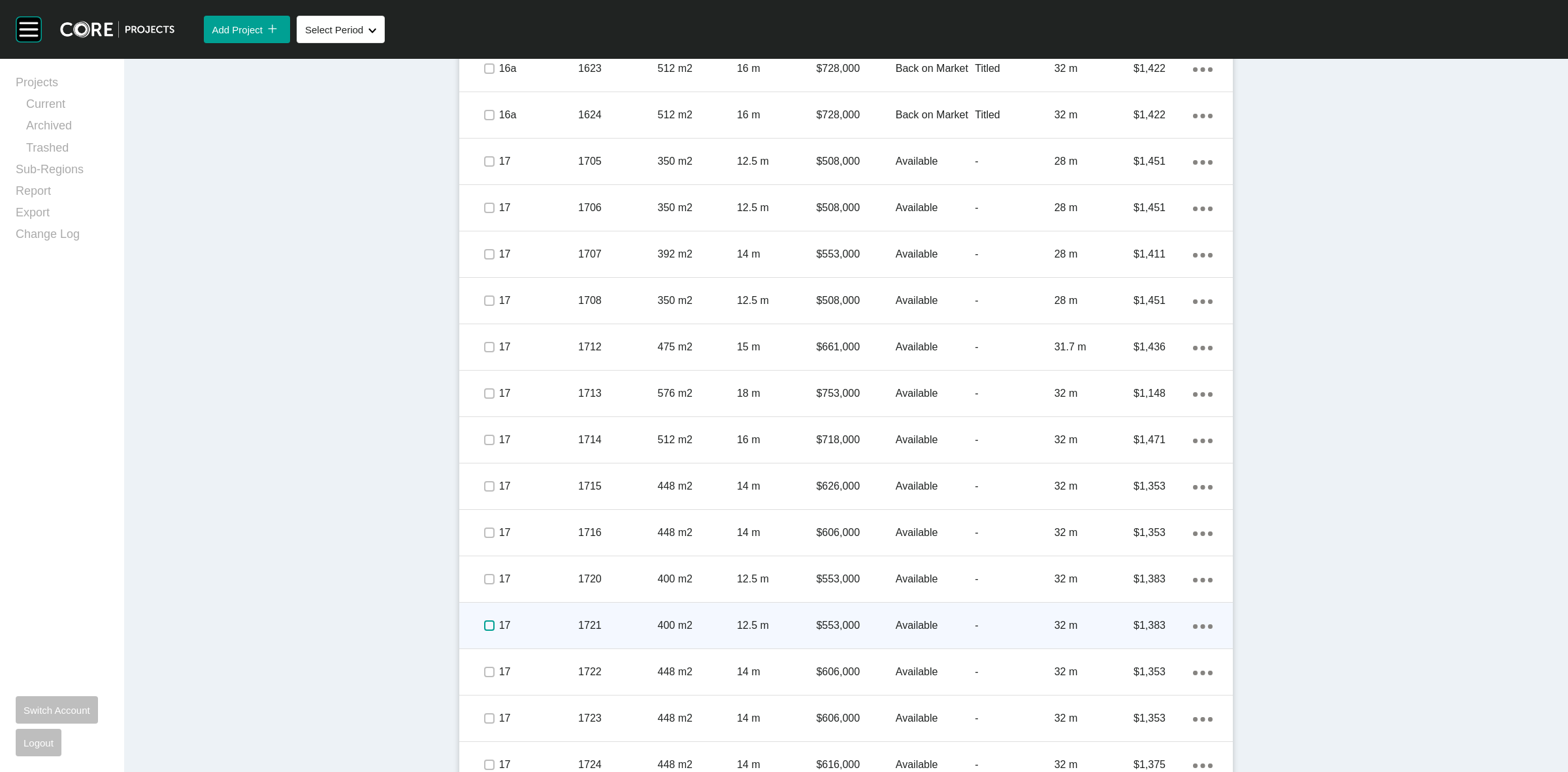
click at [484, 629] on label at bounding box center [489, 626] width 11 height 11
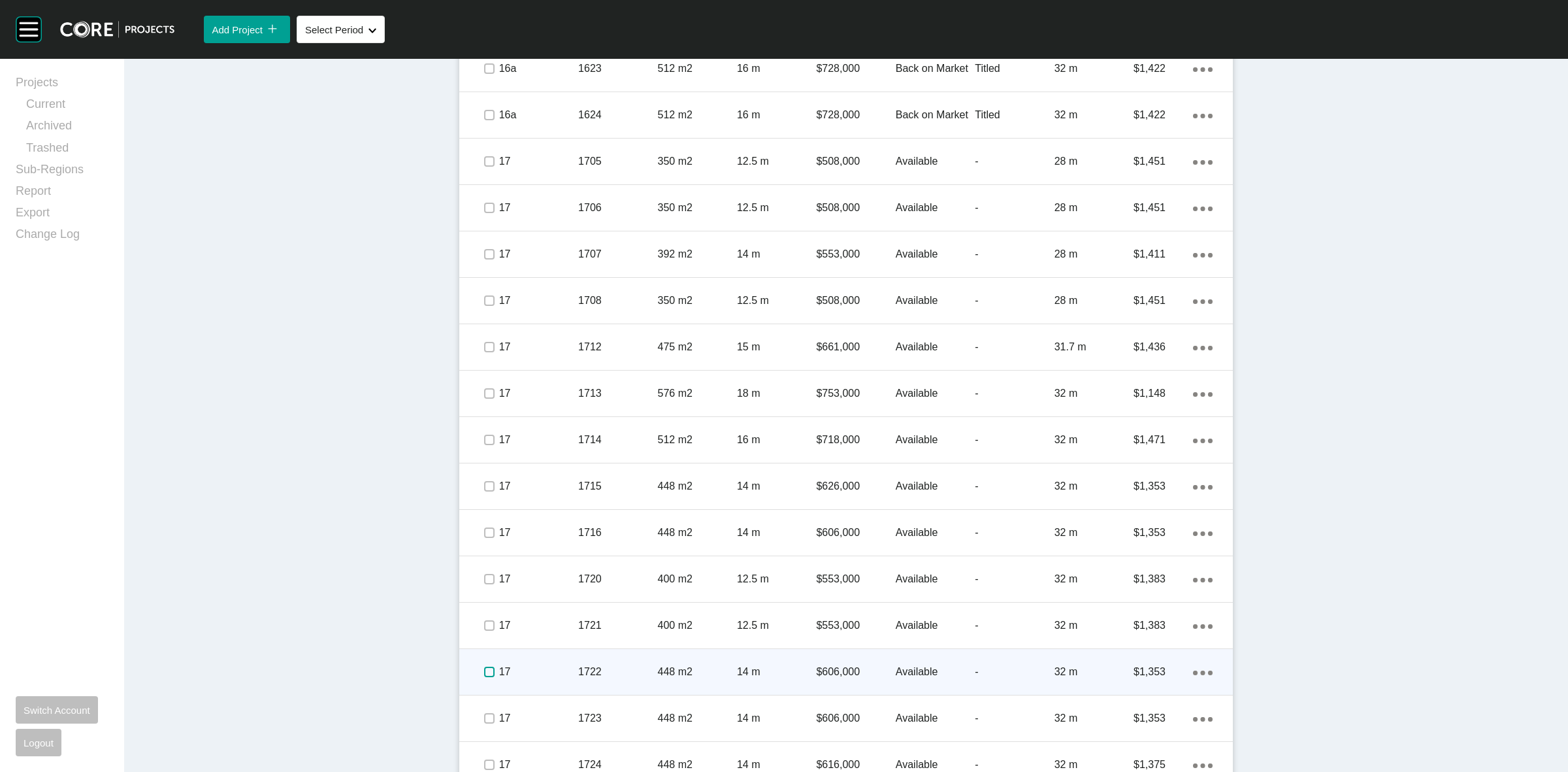
click at [484, 673] on label at bounding box center [489, 672] width 11 height 11
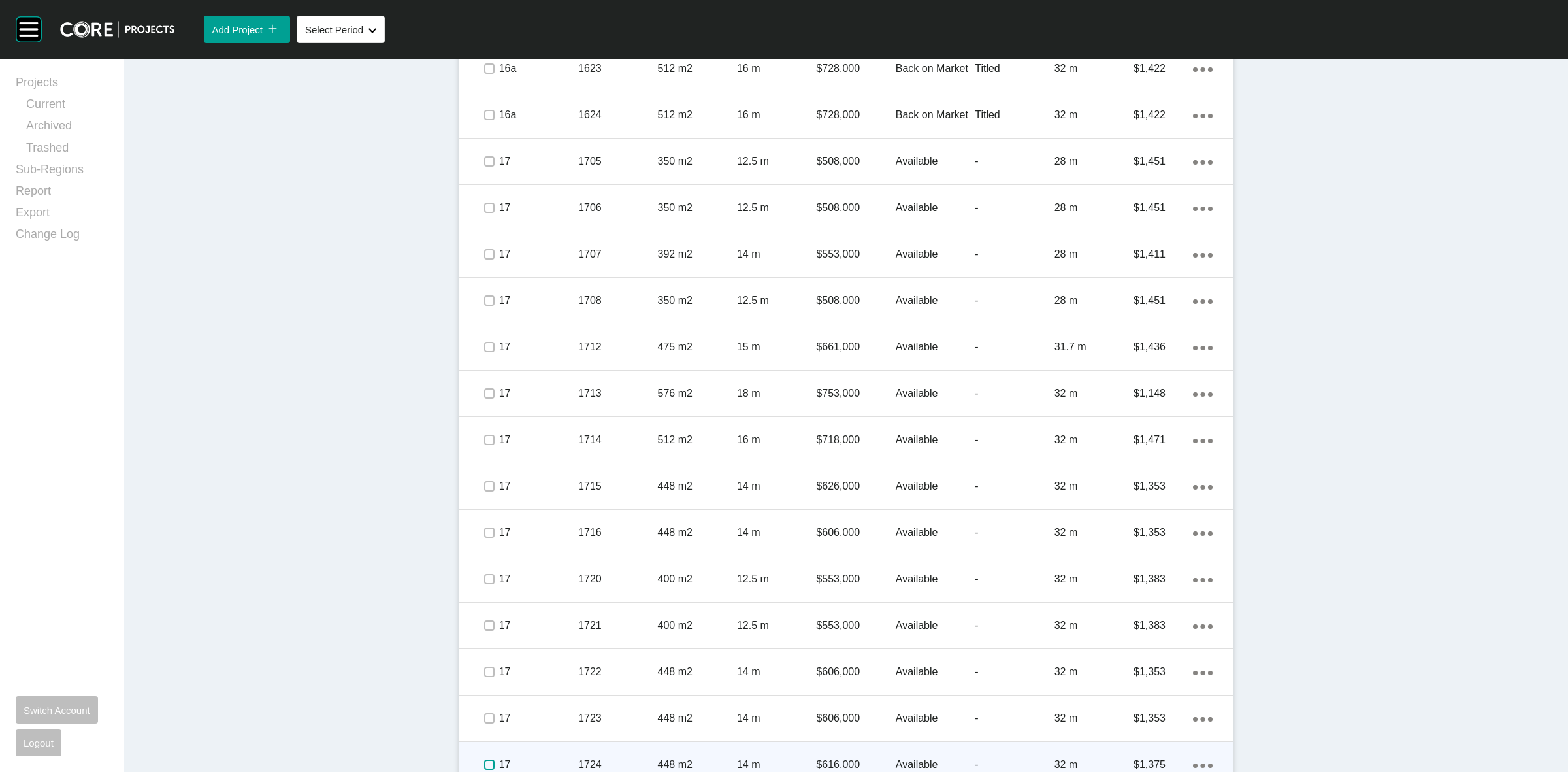
click at [484, 760] on label at bounding box center [489, 765] width 11 height 11
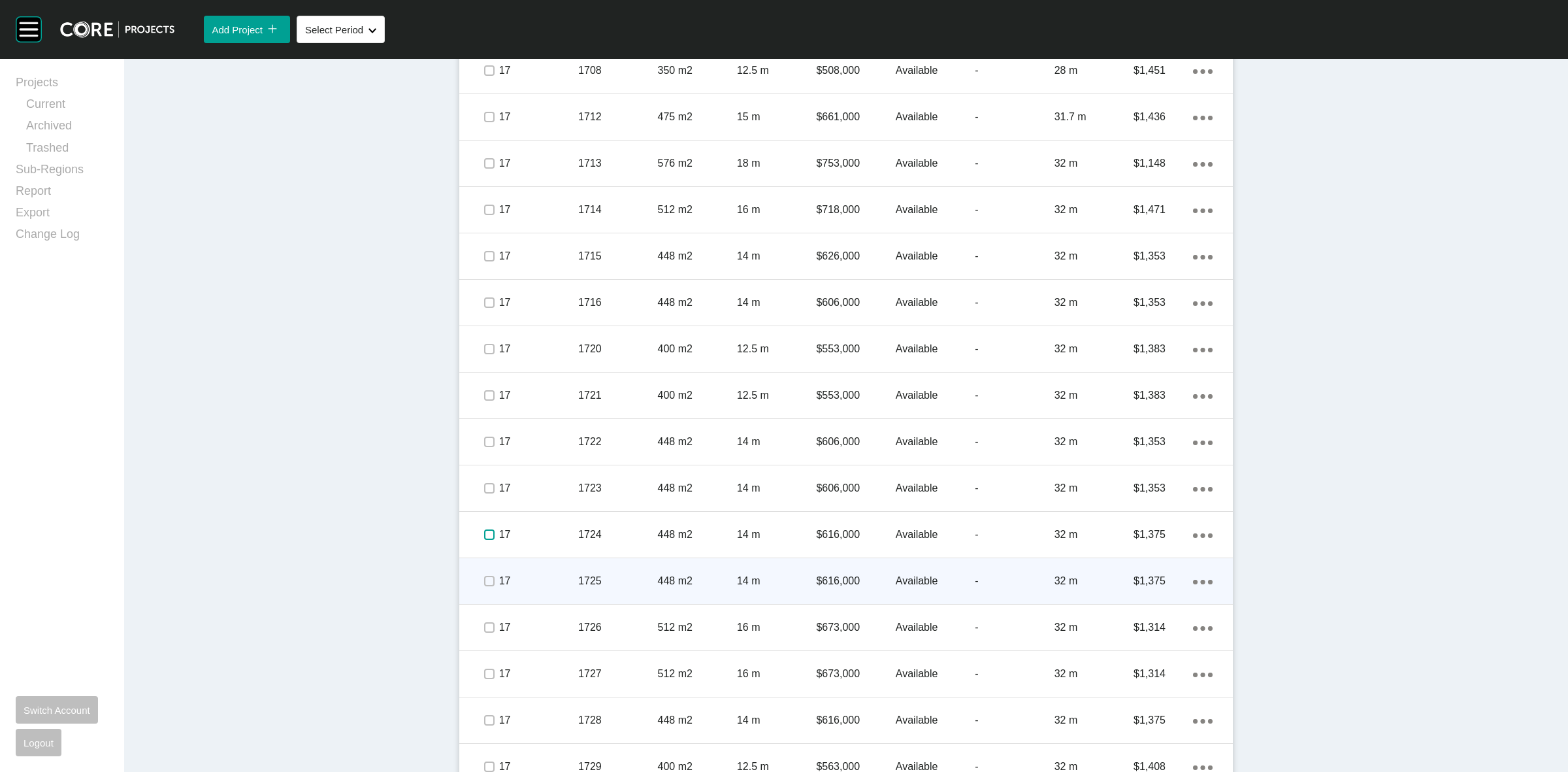
scroll to position [2254, 0]
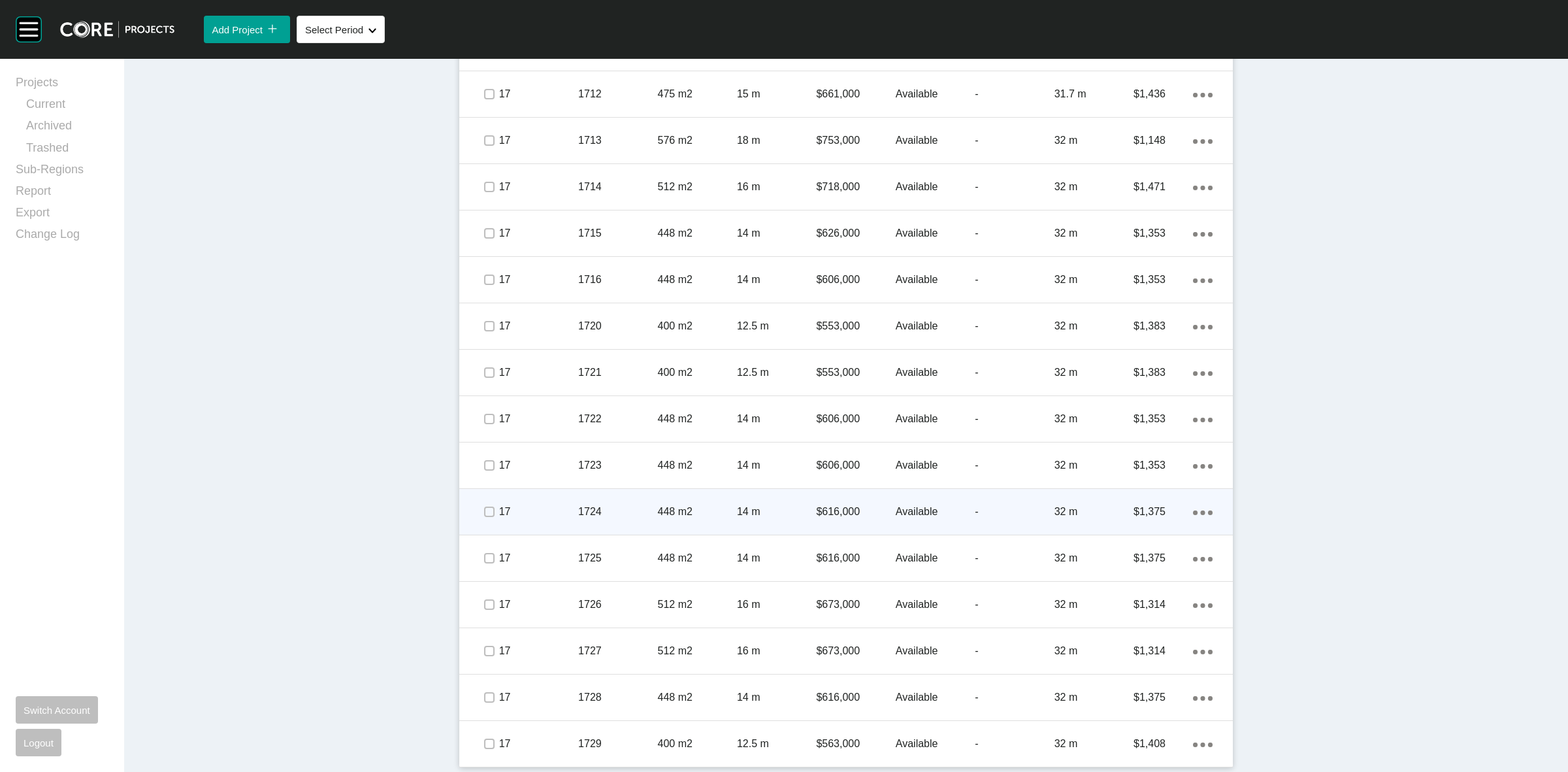
click at [561, 514] on p "17" at bounding box center [538, 512] width 79 height 15
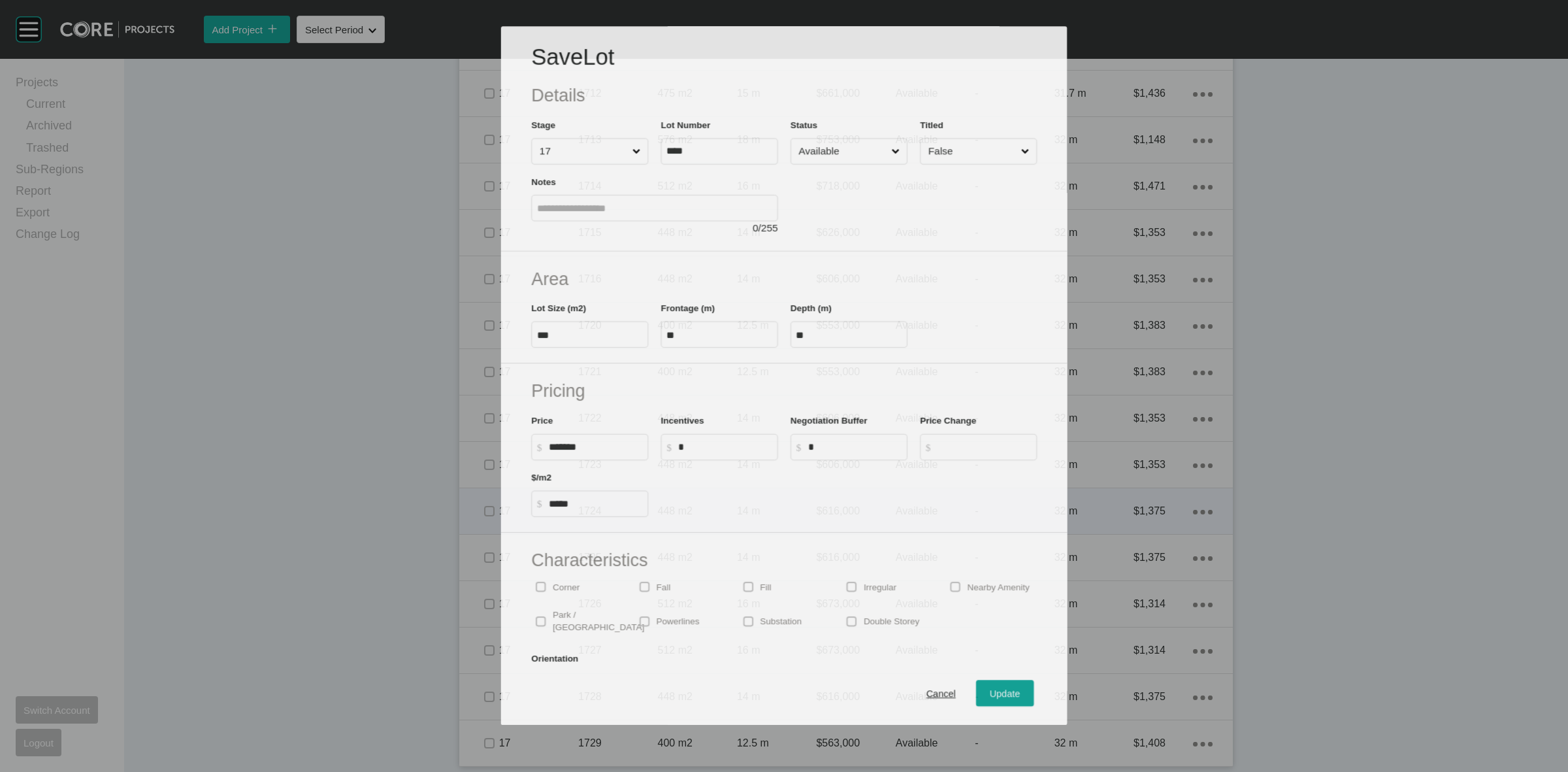
scroll to position [2214, 0]
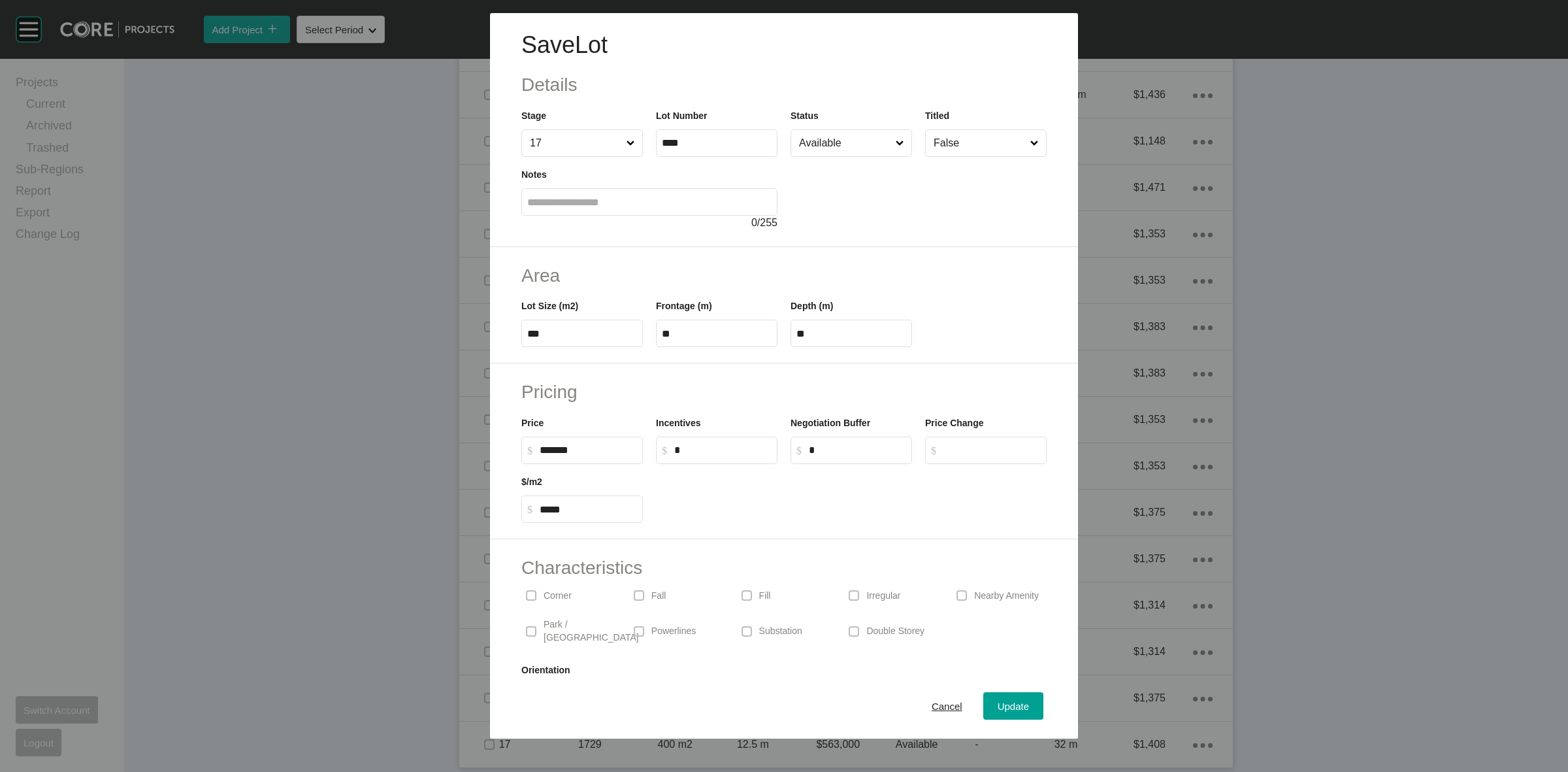
click at [808, 149] on input "Available" at bounding box center [845, 143] width 97 height 26
click at [724, 445] on input "*" at bounding box center [722, 450] width 97 height 11
type input "******"
click at [1001, 707] on span "Update" at bounding box center [1013, 706] width 32 height 11
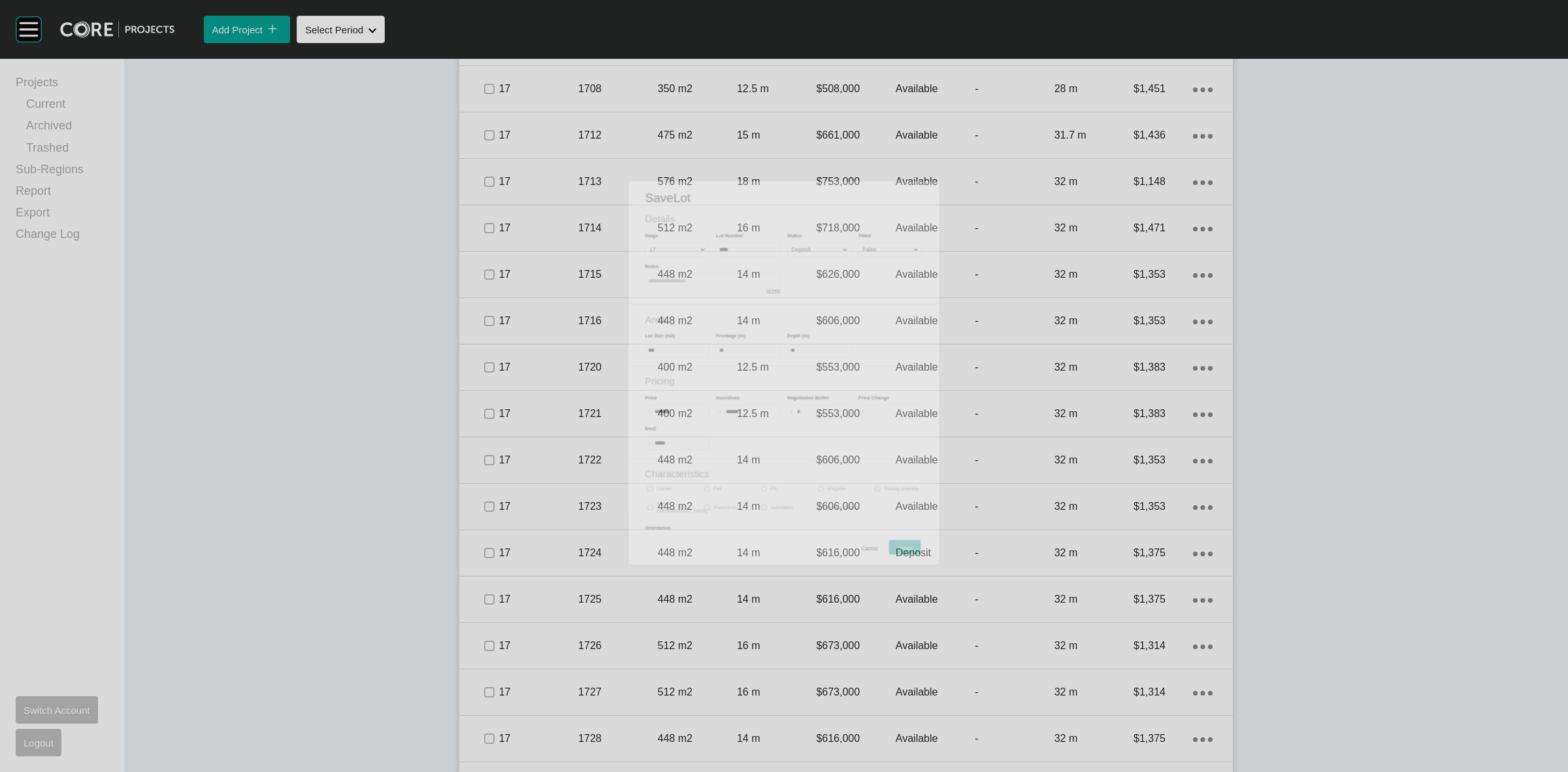
scroll to position [2254, 0]
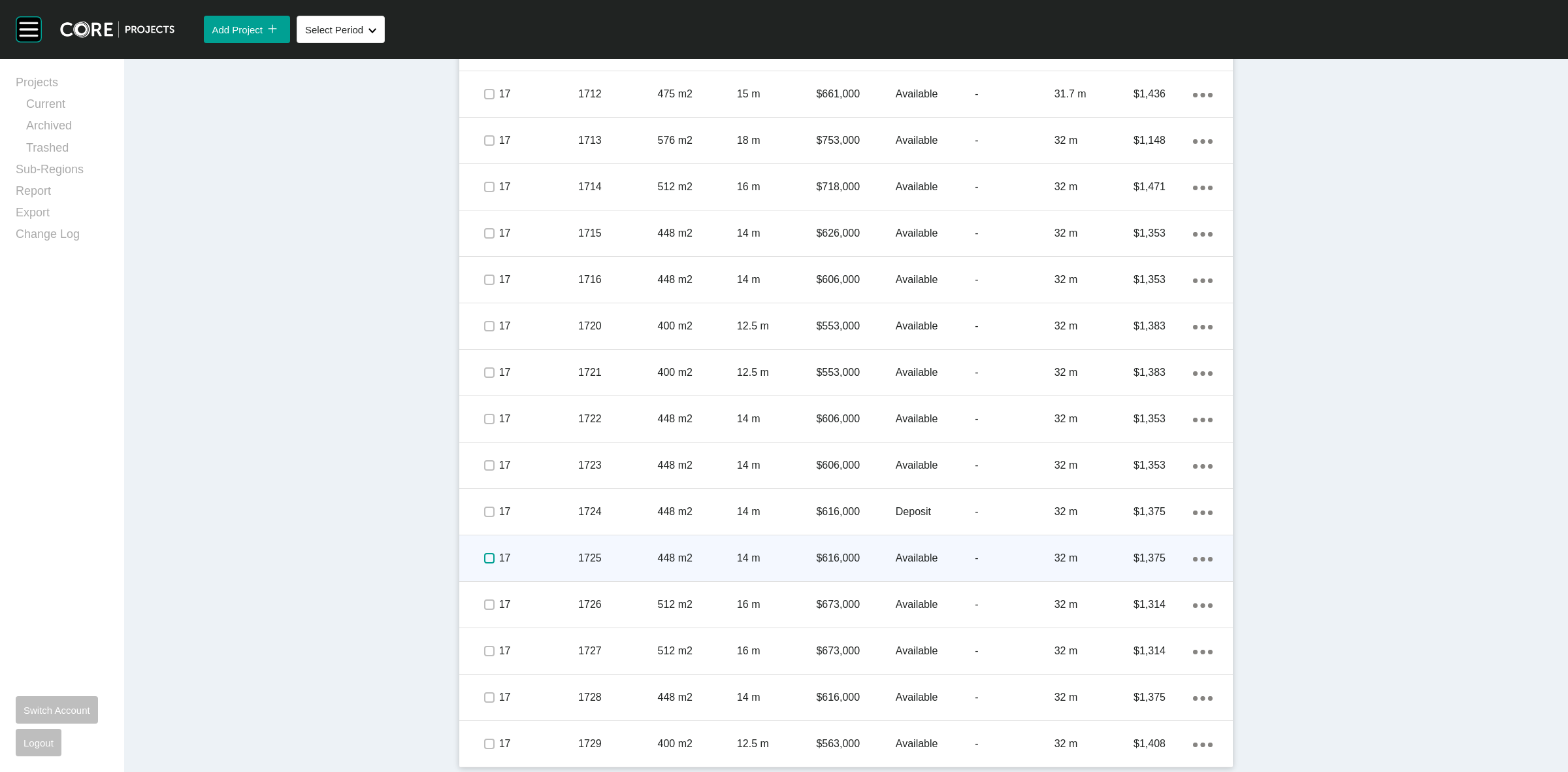
click at [484, 554] on label at bounding box center [489, 559] width 11 height 11
click at [552, 556] on p "17" at bounding box center [538, 558] width 79 height 15
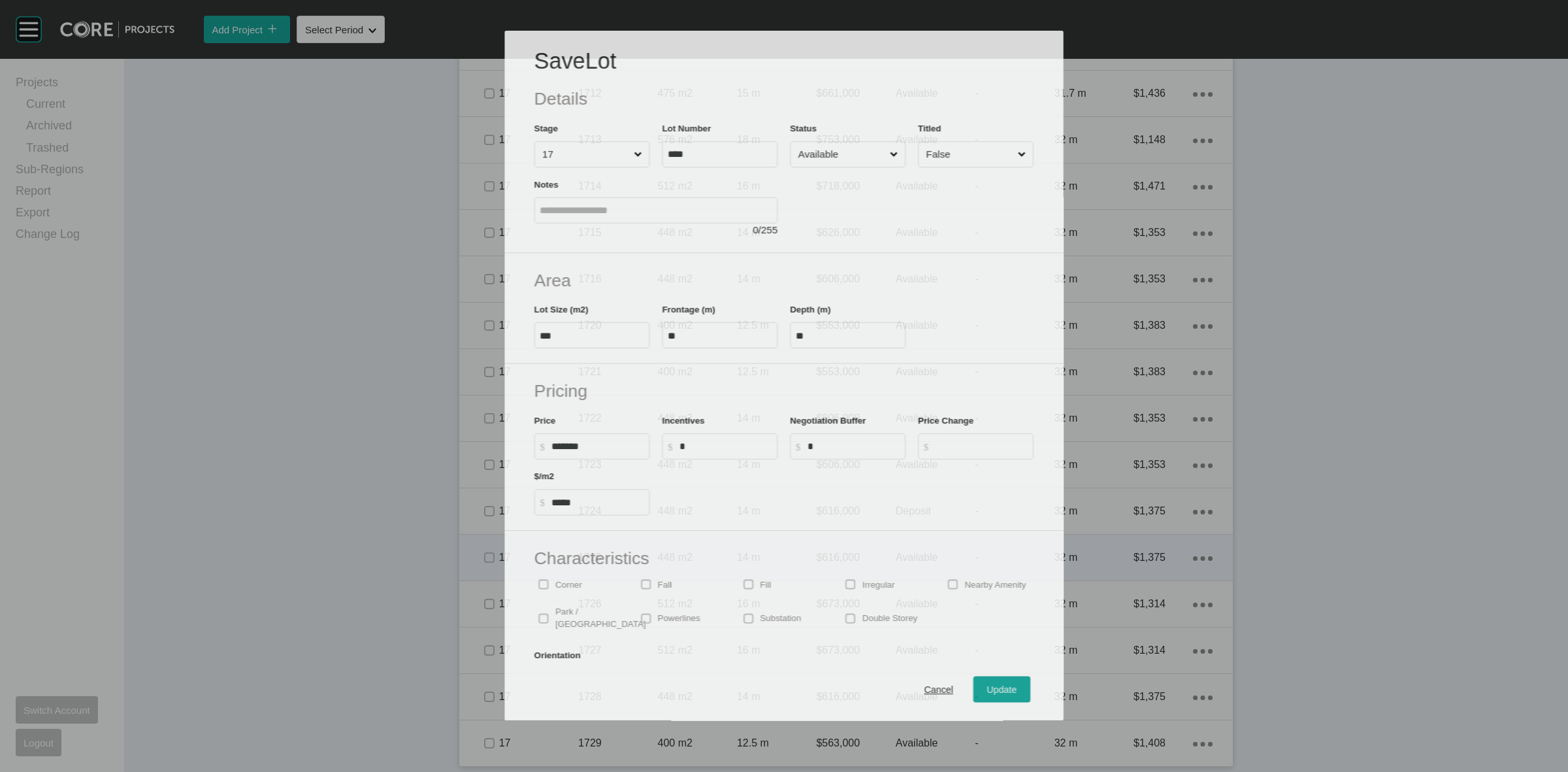
scroll to position [2214, 0]
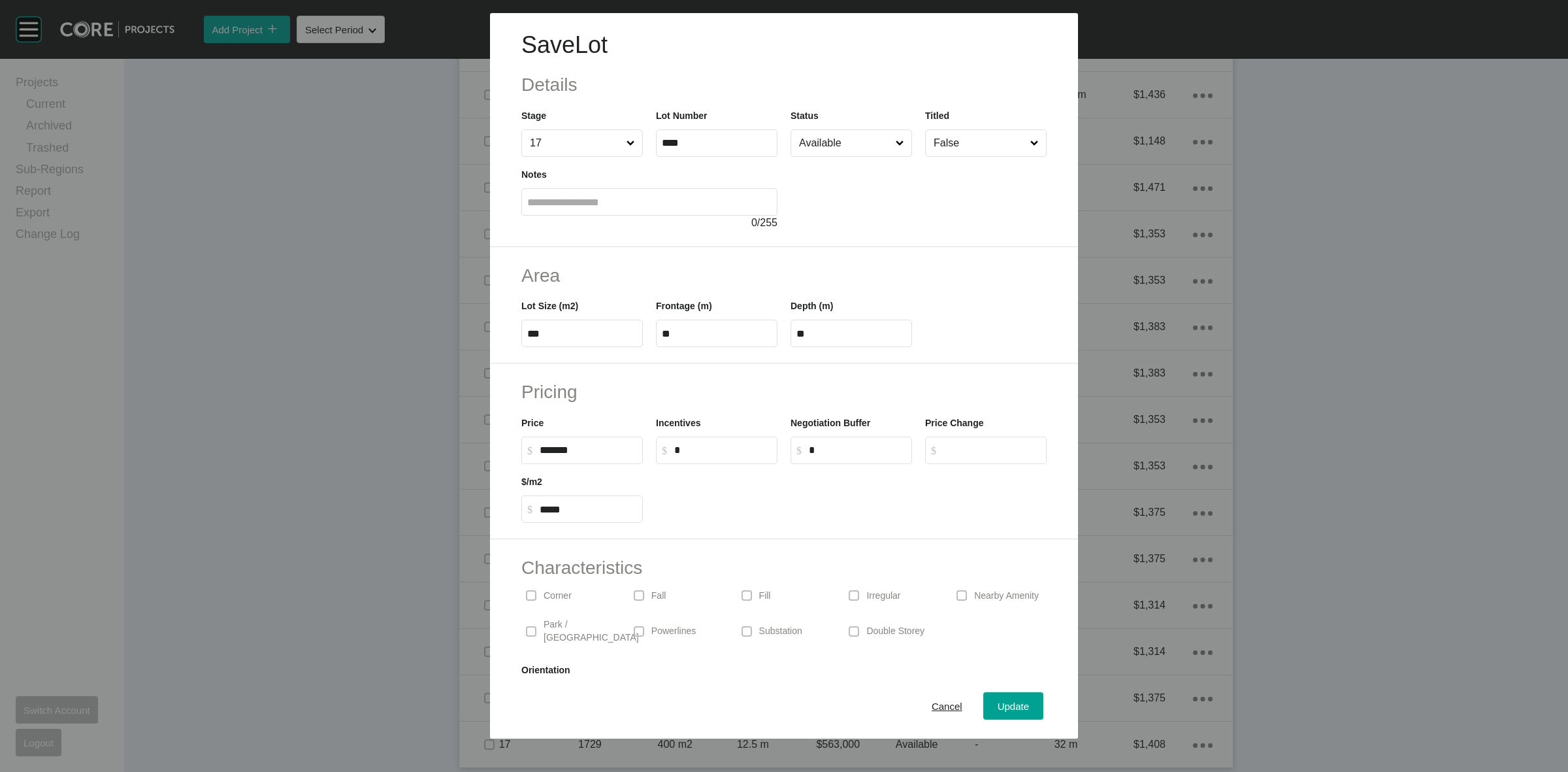
click at [689, 448] on input "*" at bounding box center [722, 450] width 97 height 11
type input "******"
click at [1004, 703] on span "Update" at bounding box center [1013, 706] width 32 height 11
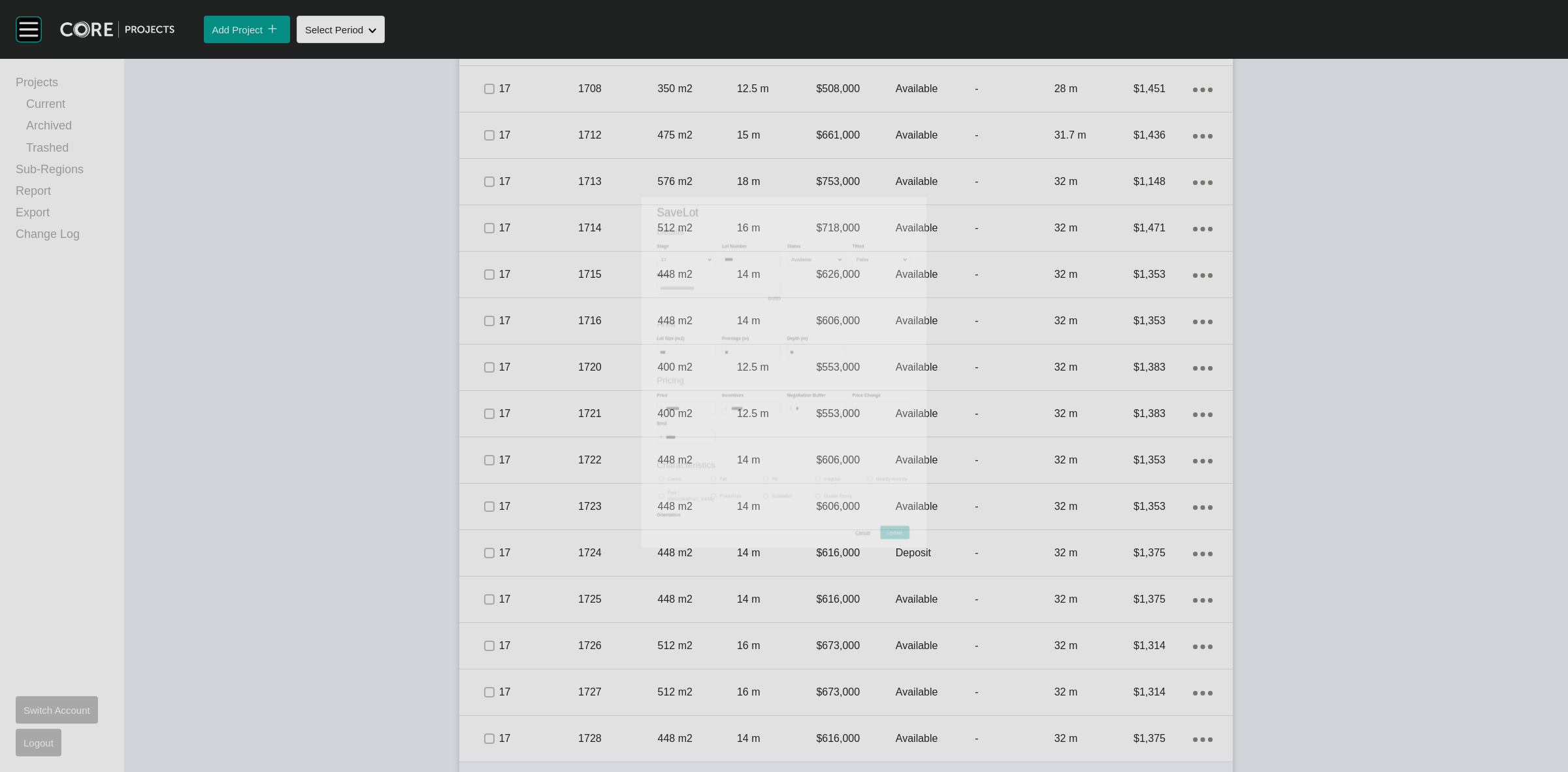
scroll to position [2254, 0]
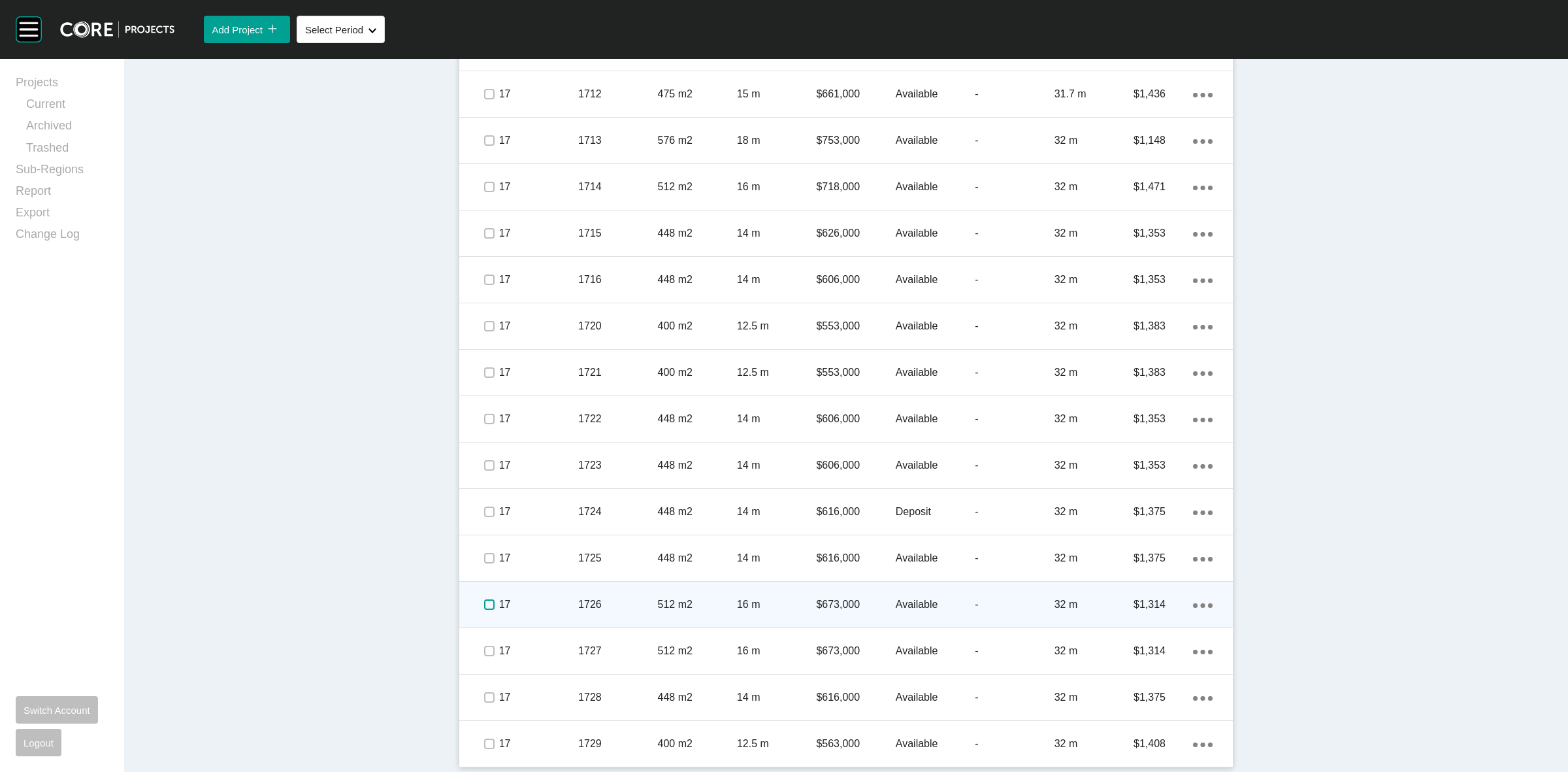
click at [484, 601] on label at bounding box center [489, 605] width 11 height 11
click at [563, 600] on p "17" at bounding box center [538, 604] width 79 height 15
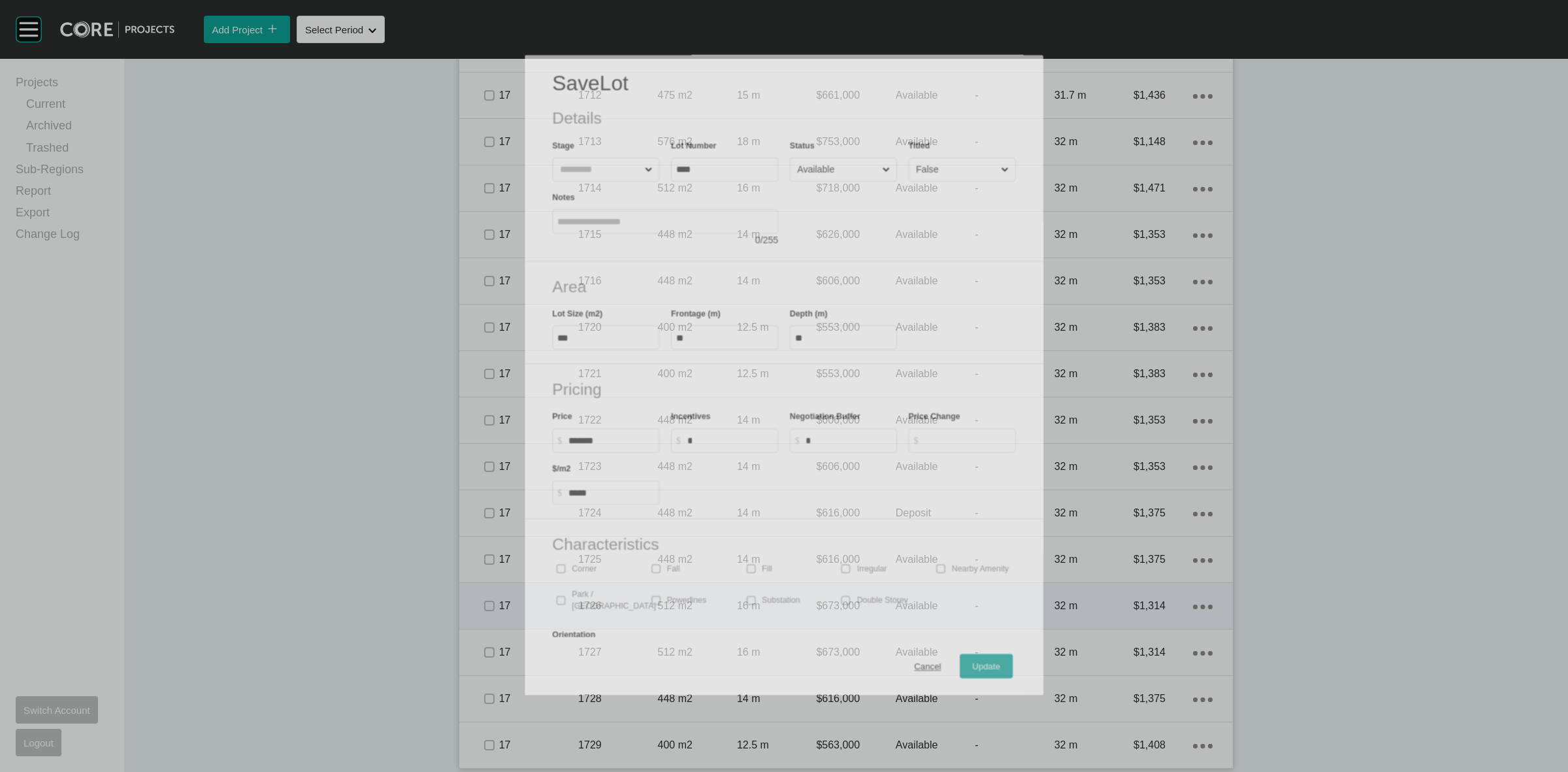
scroll to position [2214, 0]
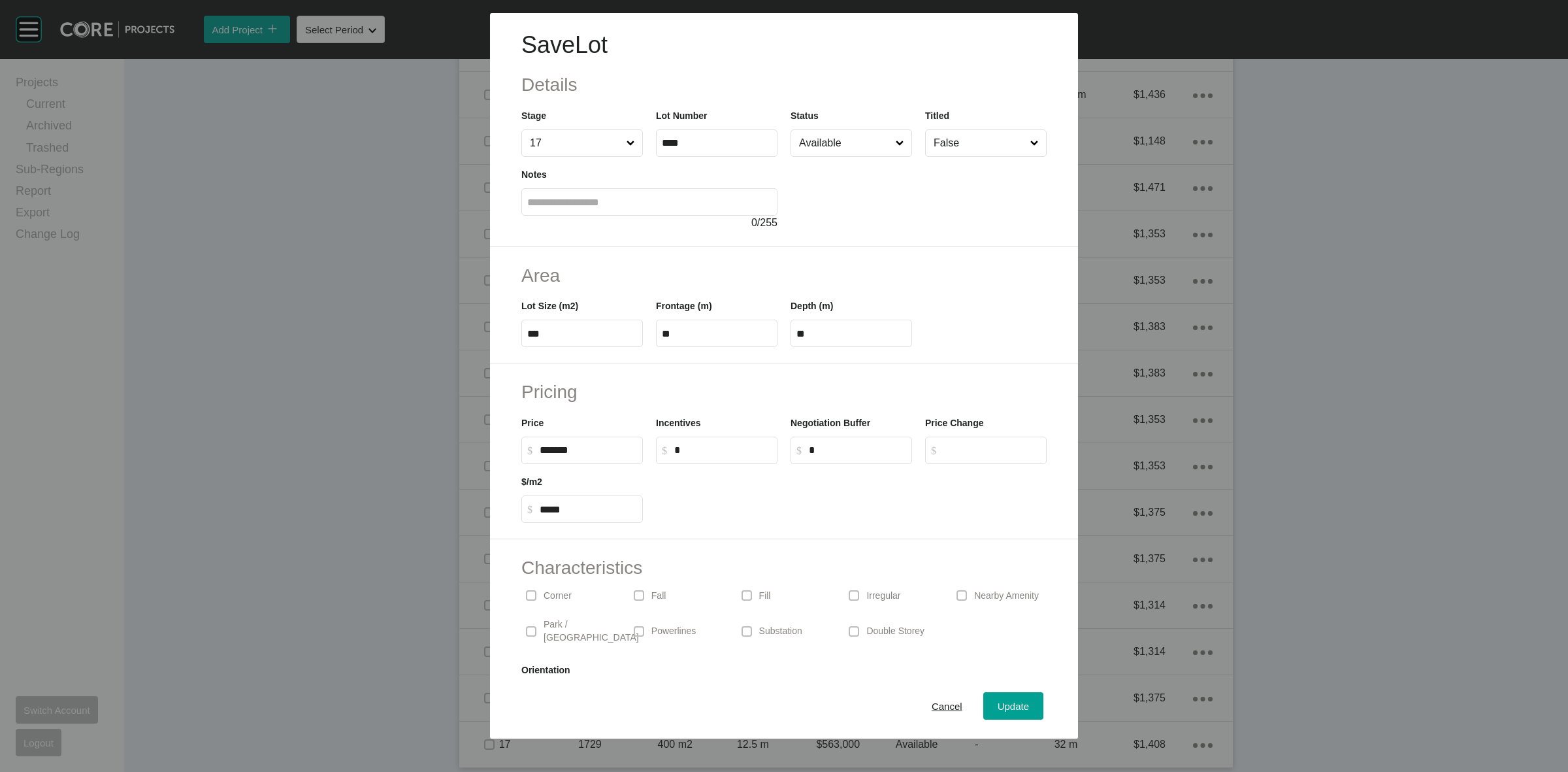
click at [686, 452] on input "*" at bounding box center [722, 450] width 97 height 11
type input "******"
click at [987, 696] on button "Update" at bounding box center [1013, 706] width 60 height 28
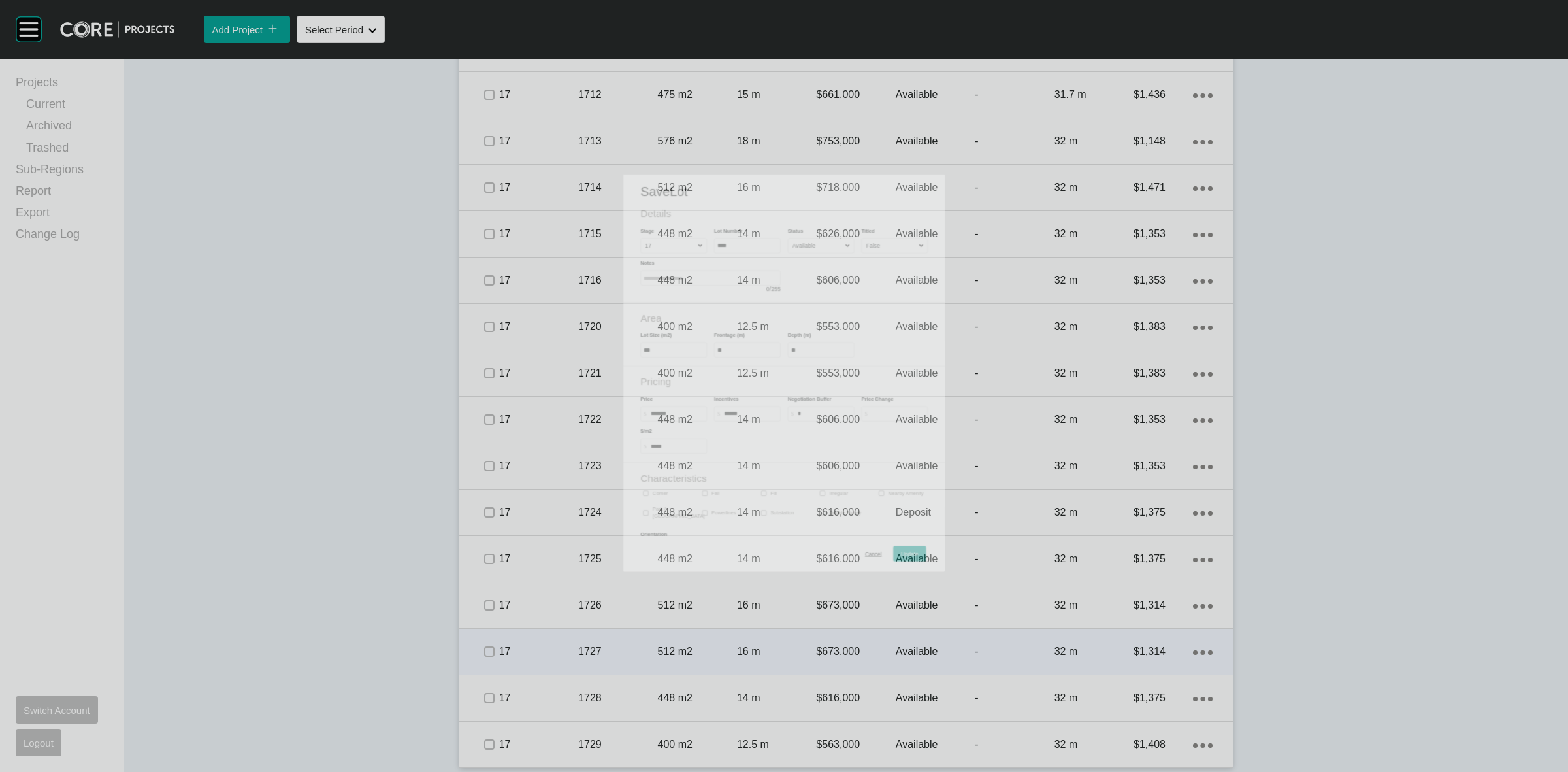
scroll to position [2254, 0]
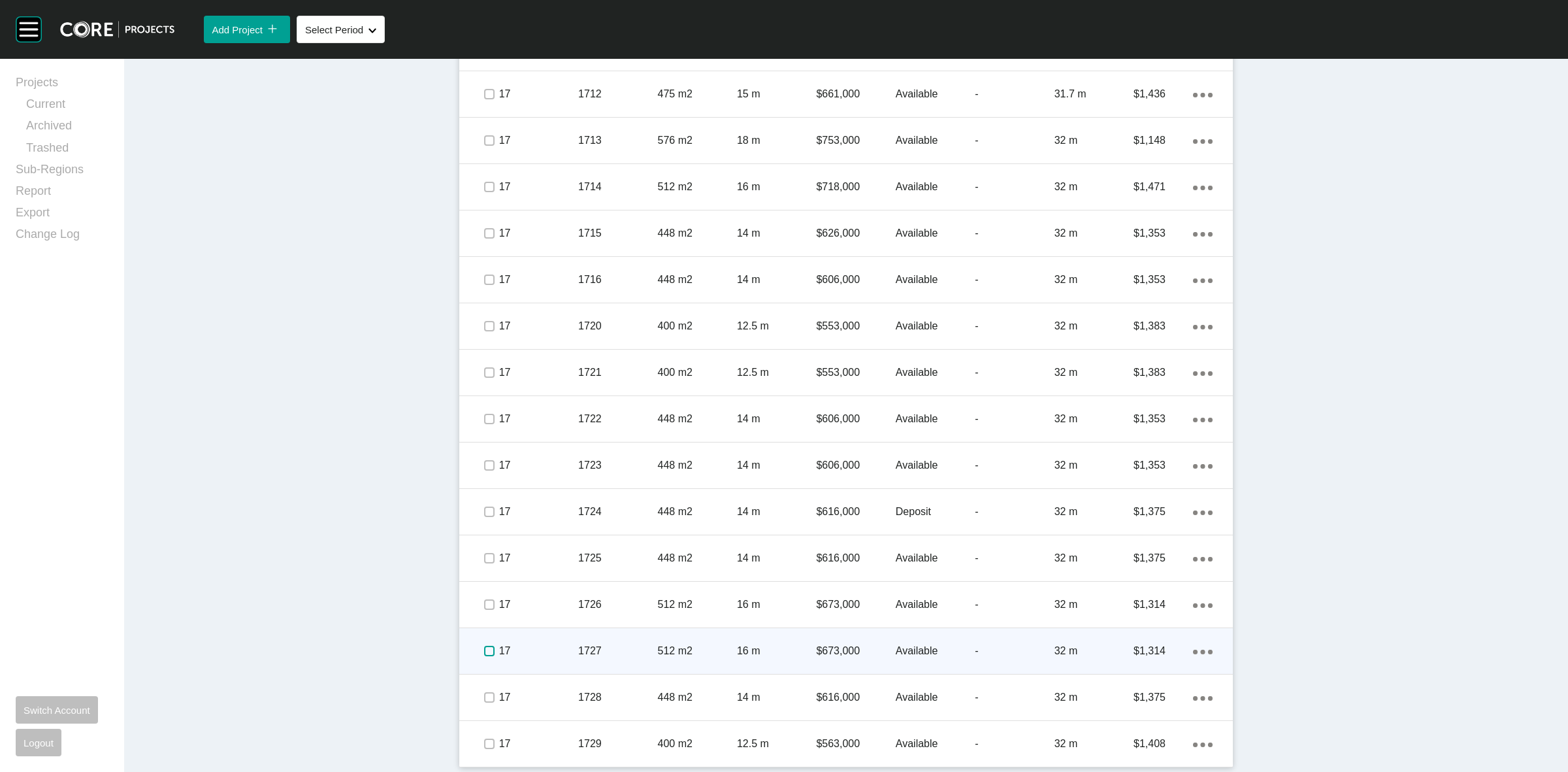
click at [487, 646] on label at bounding box center [489, 651] width 11 height 11
click at [540, 643] on p "17" at bounding box center [538, 650] width 79 height 15
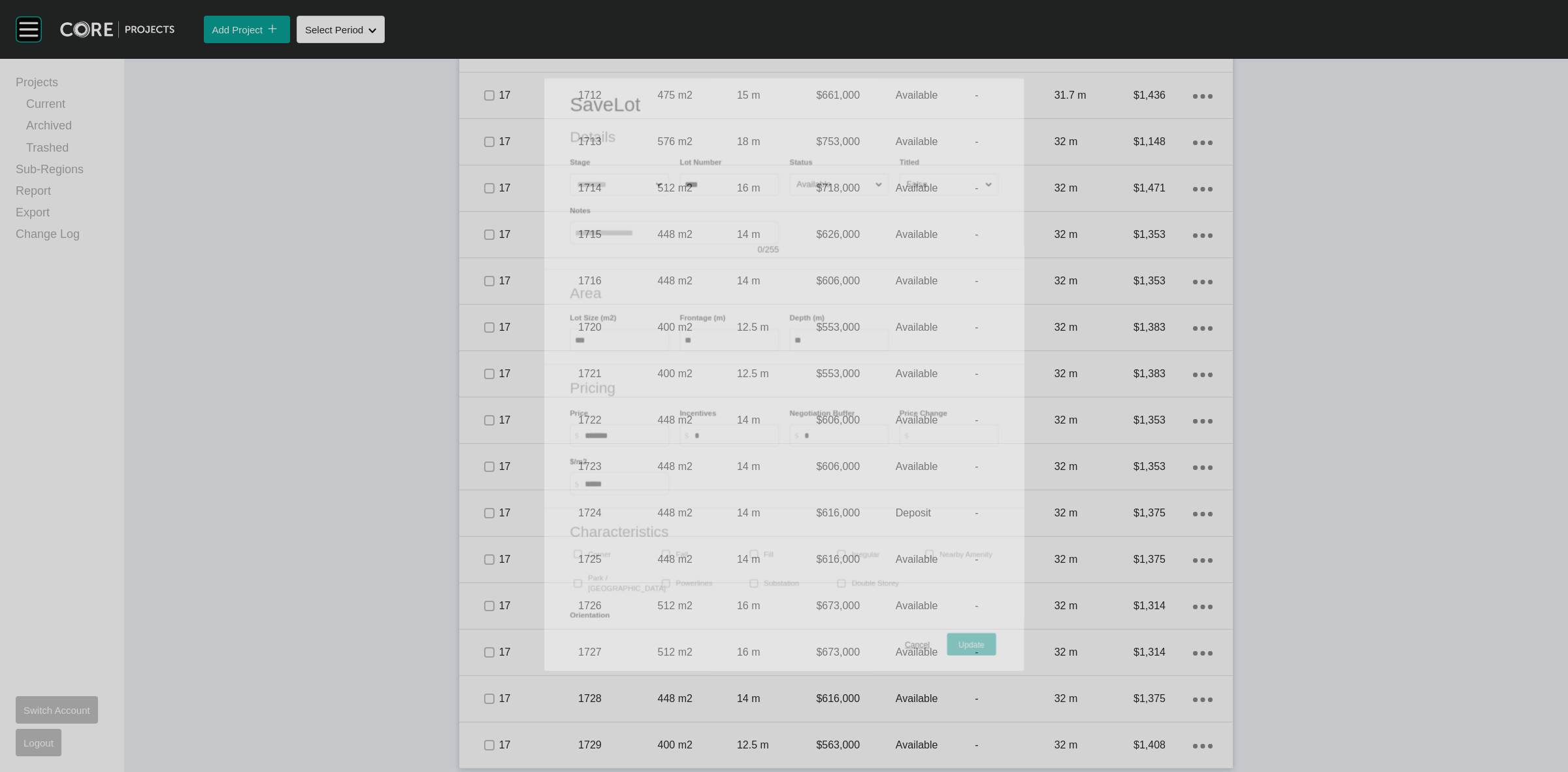
scroll to position [2214, 0]
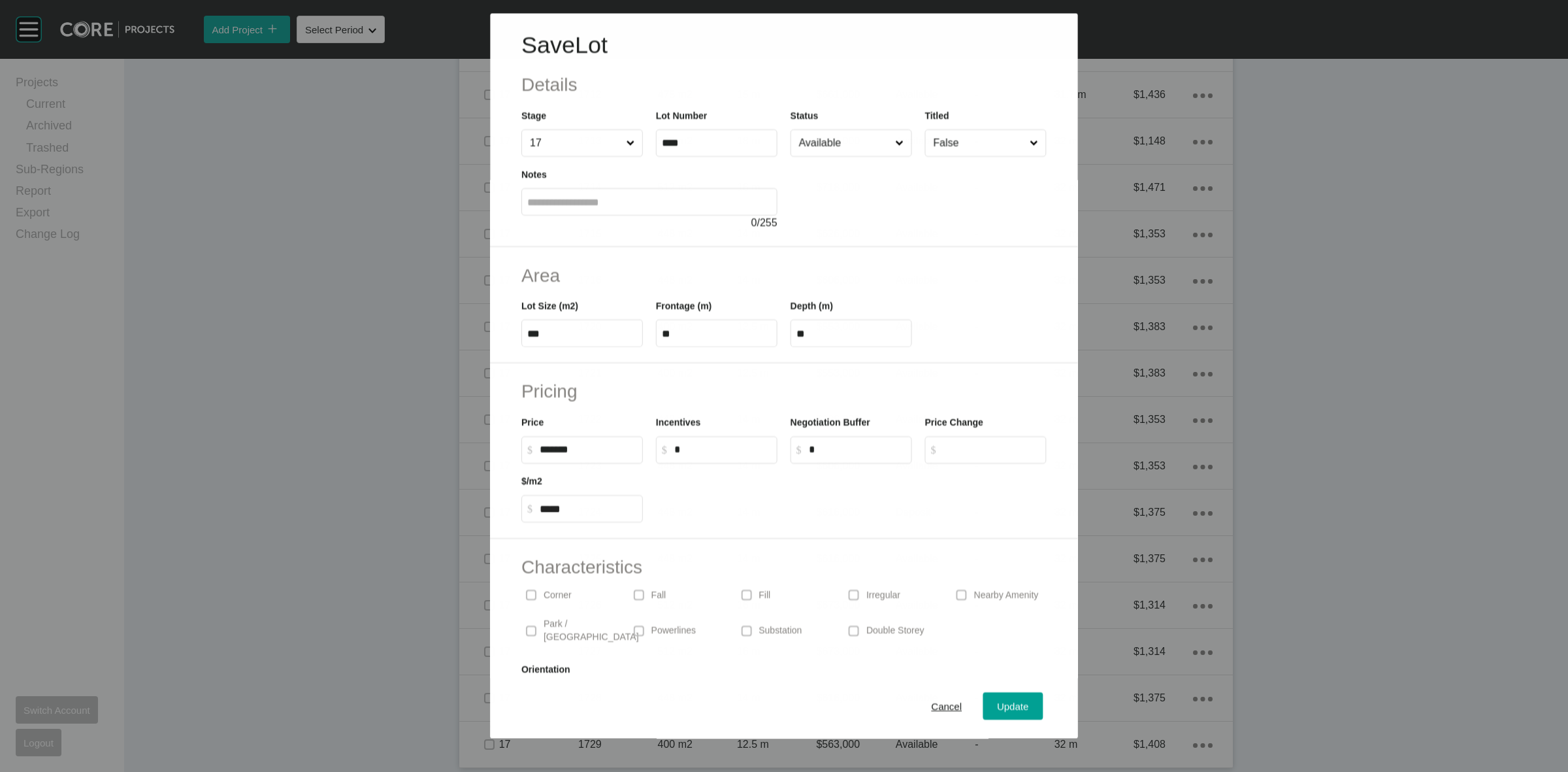
click at [703, 445] on input "*" at bounding box center [722, 450] width 97 height 11
type input "******"
click at [1003, 710] on span "Update" at bounding box center [1013, 706] width 32 height 11
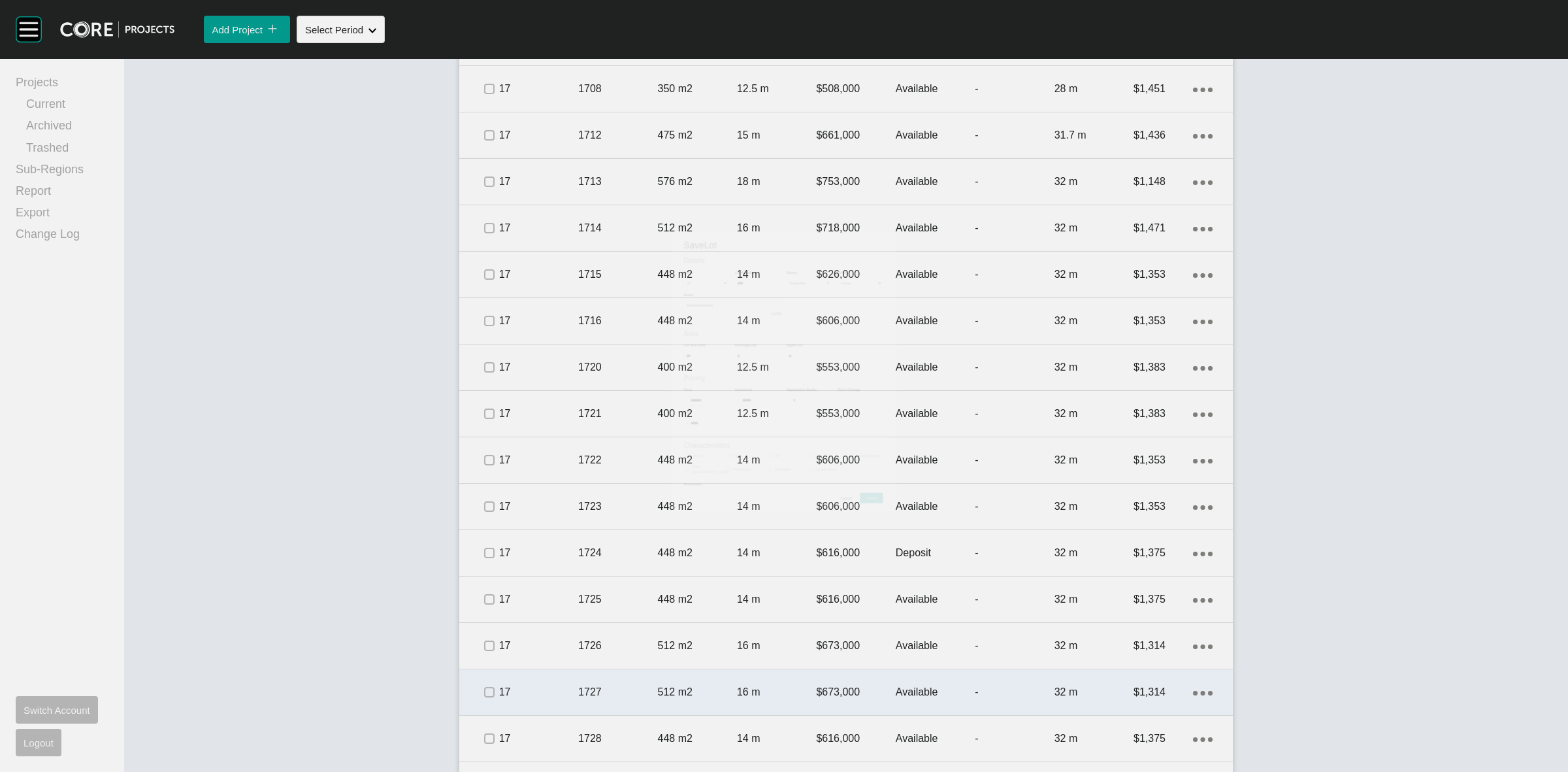
scroll to position [2254, 0]
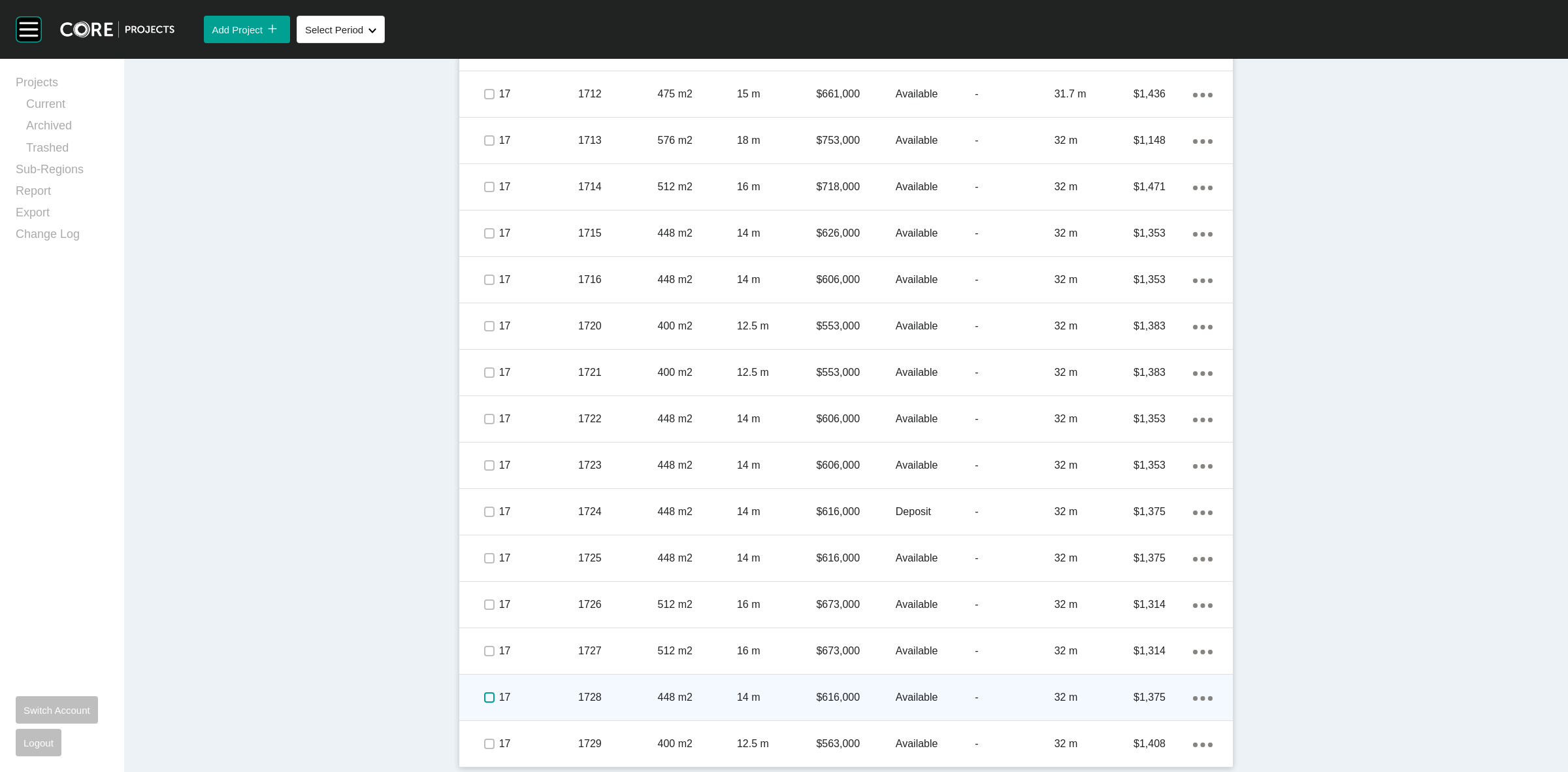
click at [484, 697] on label at bounding box center [489, 697] width 11 height 11
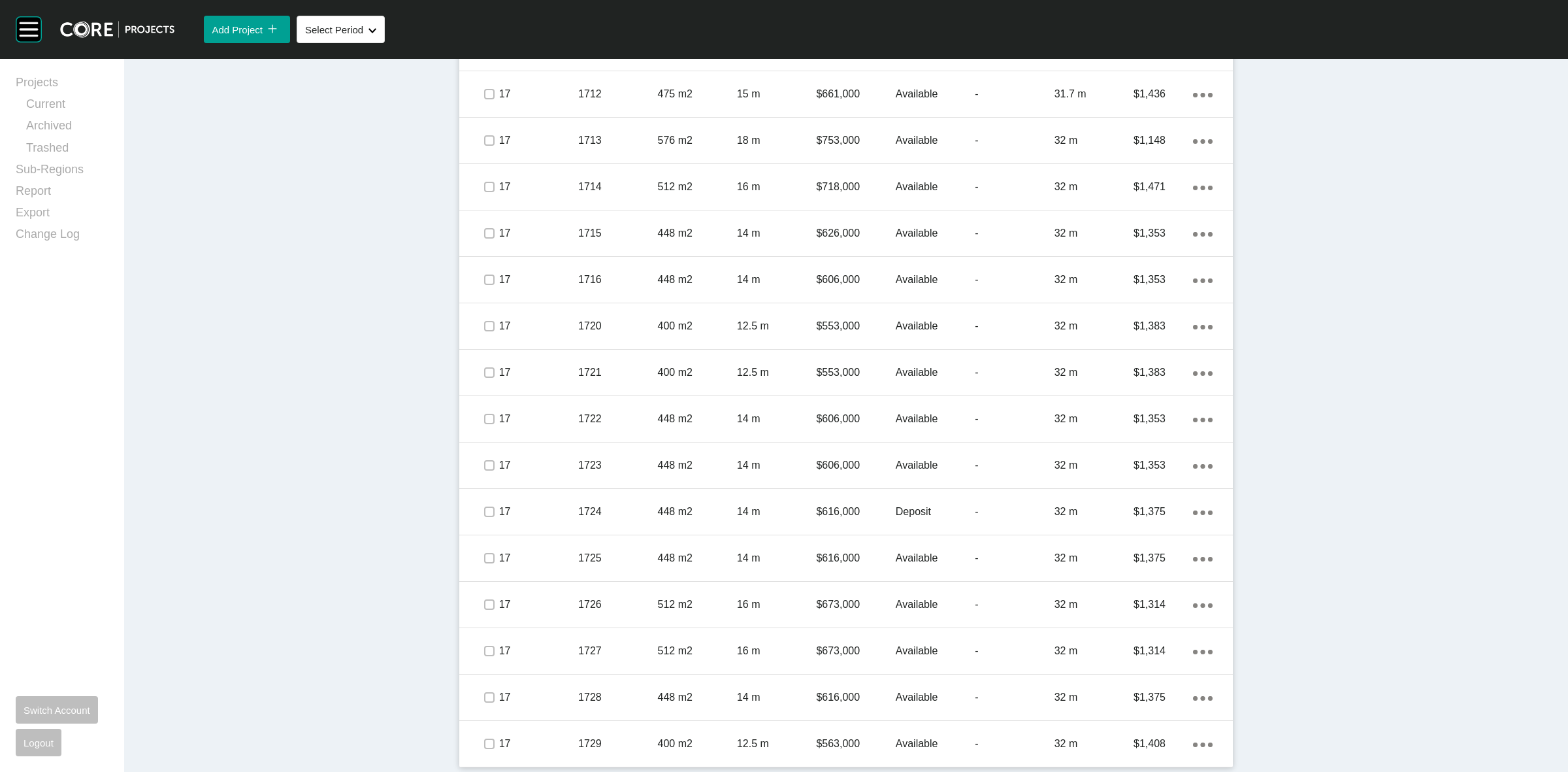
drag, startPoint x: 591, startPoint y: 700, endPoint x: 634, endPoint y: 652, distance: 64.4
click at [596, 695] on p "1728" at bounding box center [618, 697] width 79 height 15
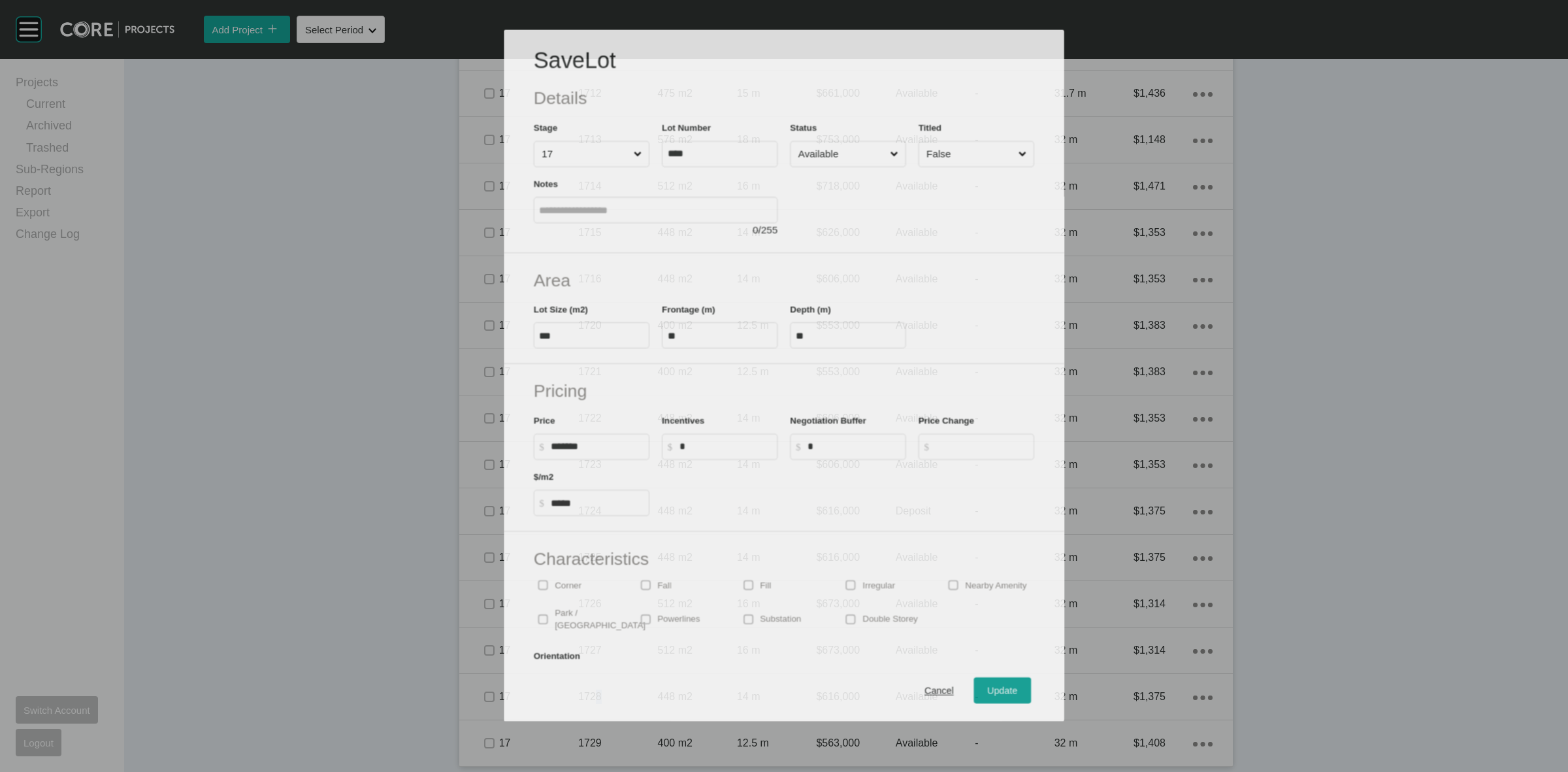
scroll to position [2214, 0]
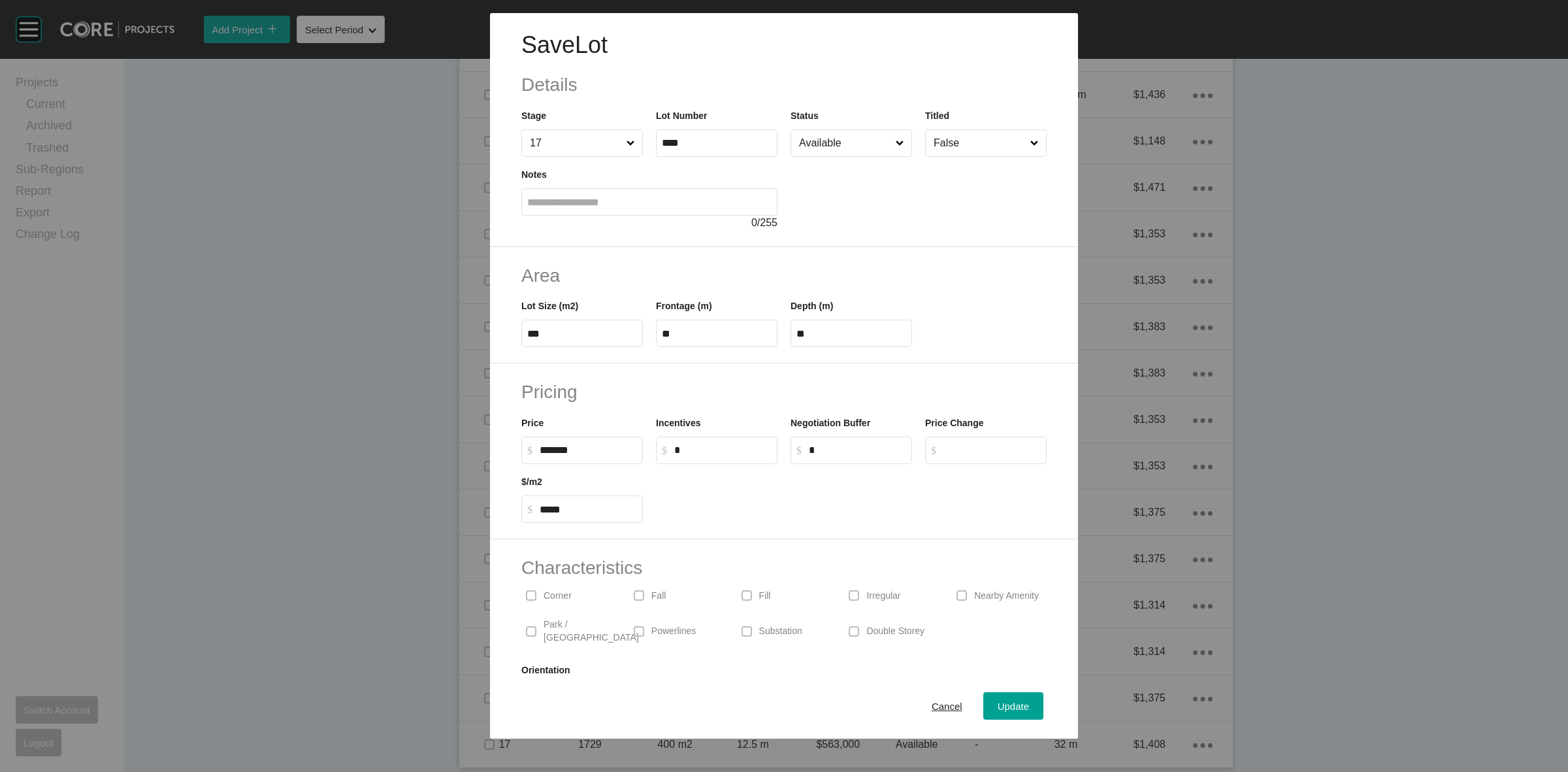
click at [709, 445] on input "*" at bounding box center [722, 450] width 97 height 11
type input "******"
click at [1003, 708] on span "Update" at bounding box center [1013, 706] width 32 height 11
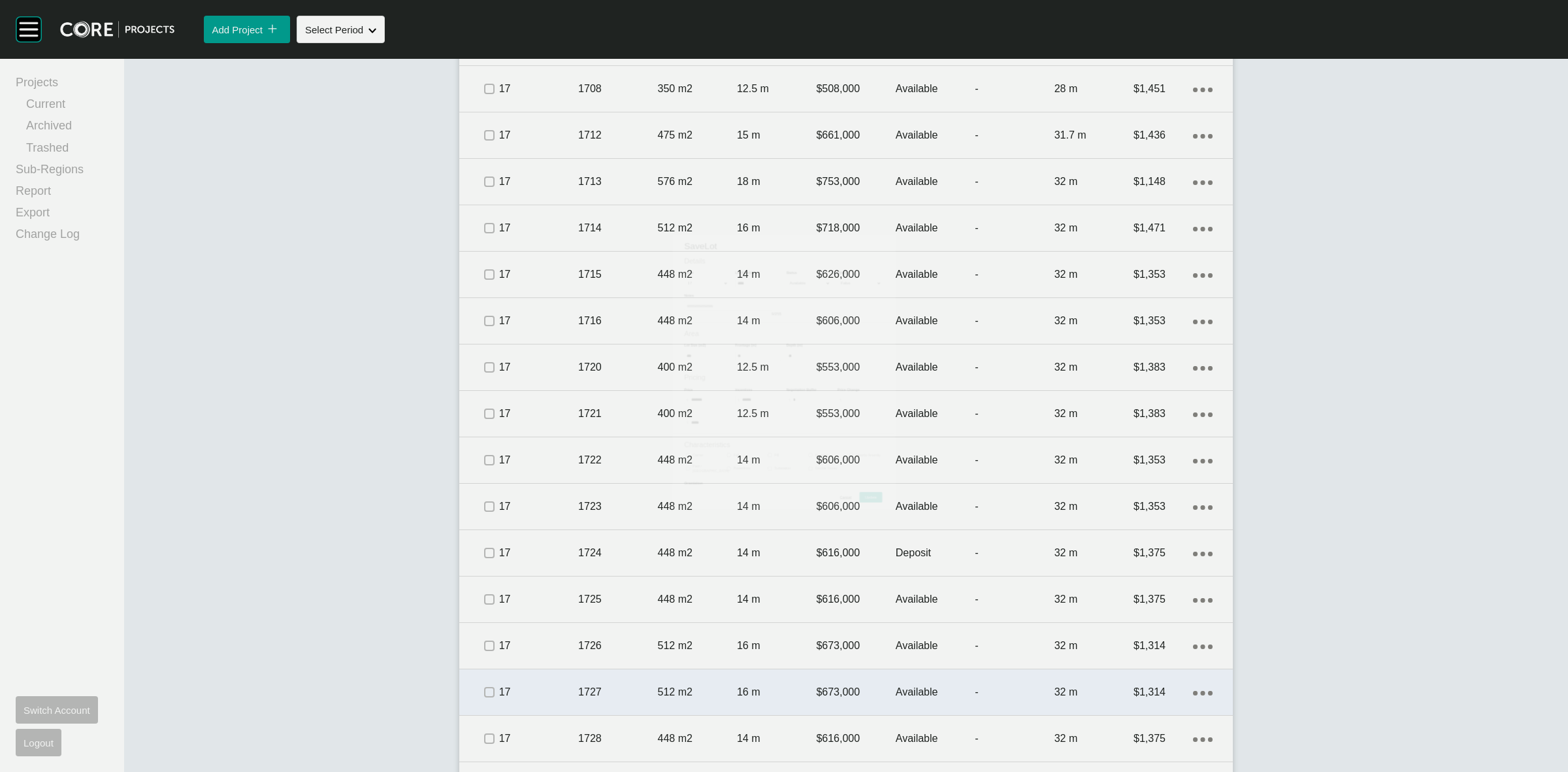
scroll to position [2254, 0]
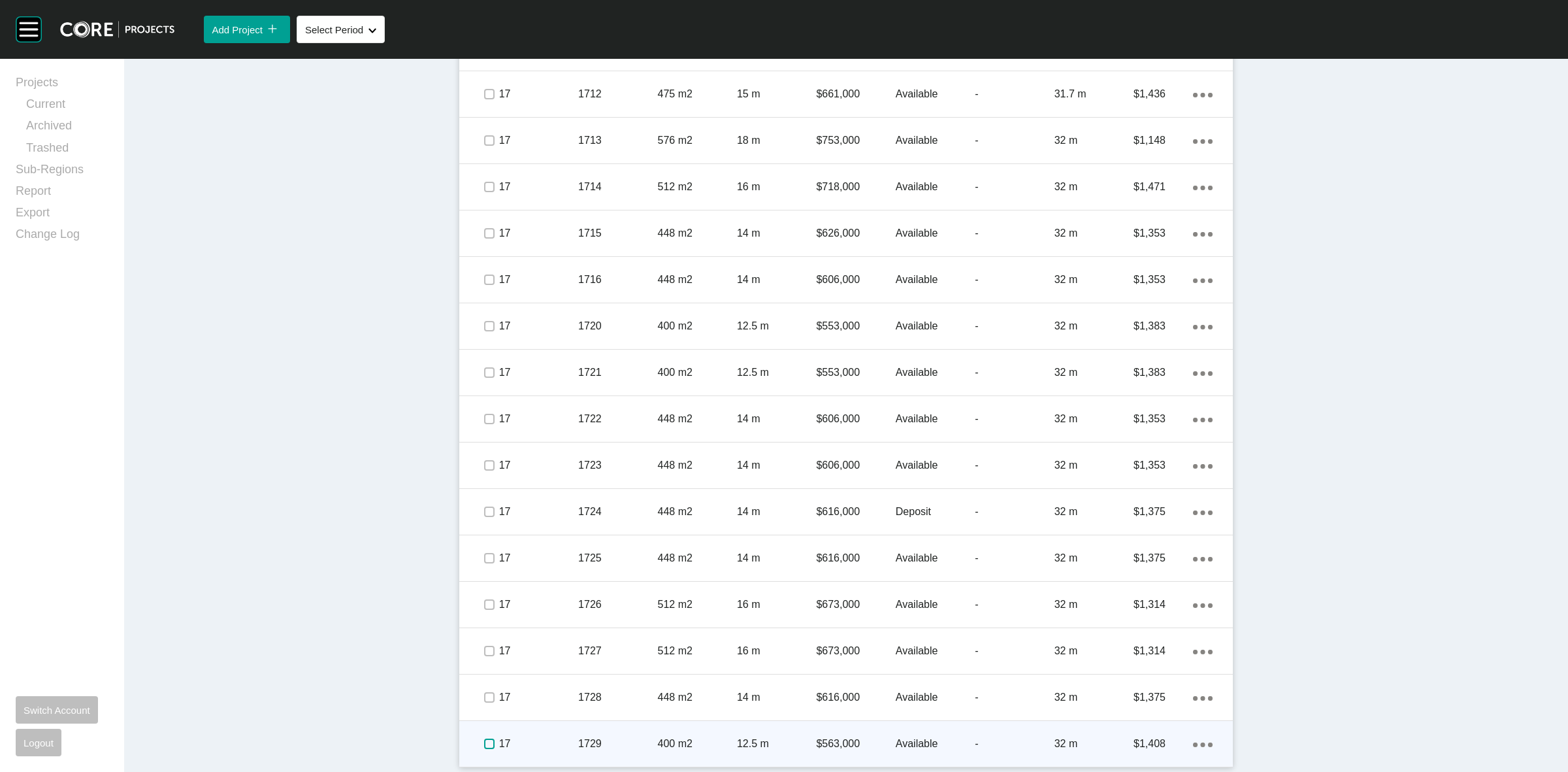
drag, startPoint x: 477, startPoint y: 743, endPoint x: 514, endPoint y: 733, distance: 38.3
click at [484, 743] on label at bounding box center [489, 743] width 11 height 11
click at [531, 733] on div "17" at bounding box center [538, 743] width 79 height 41
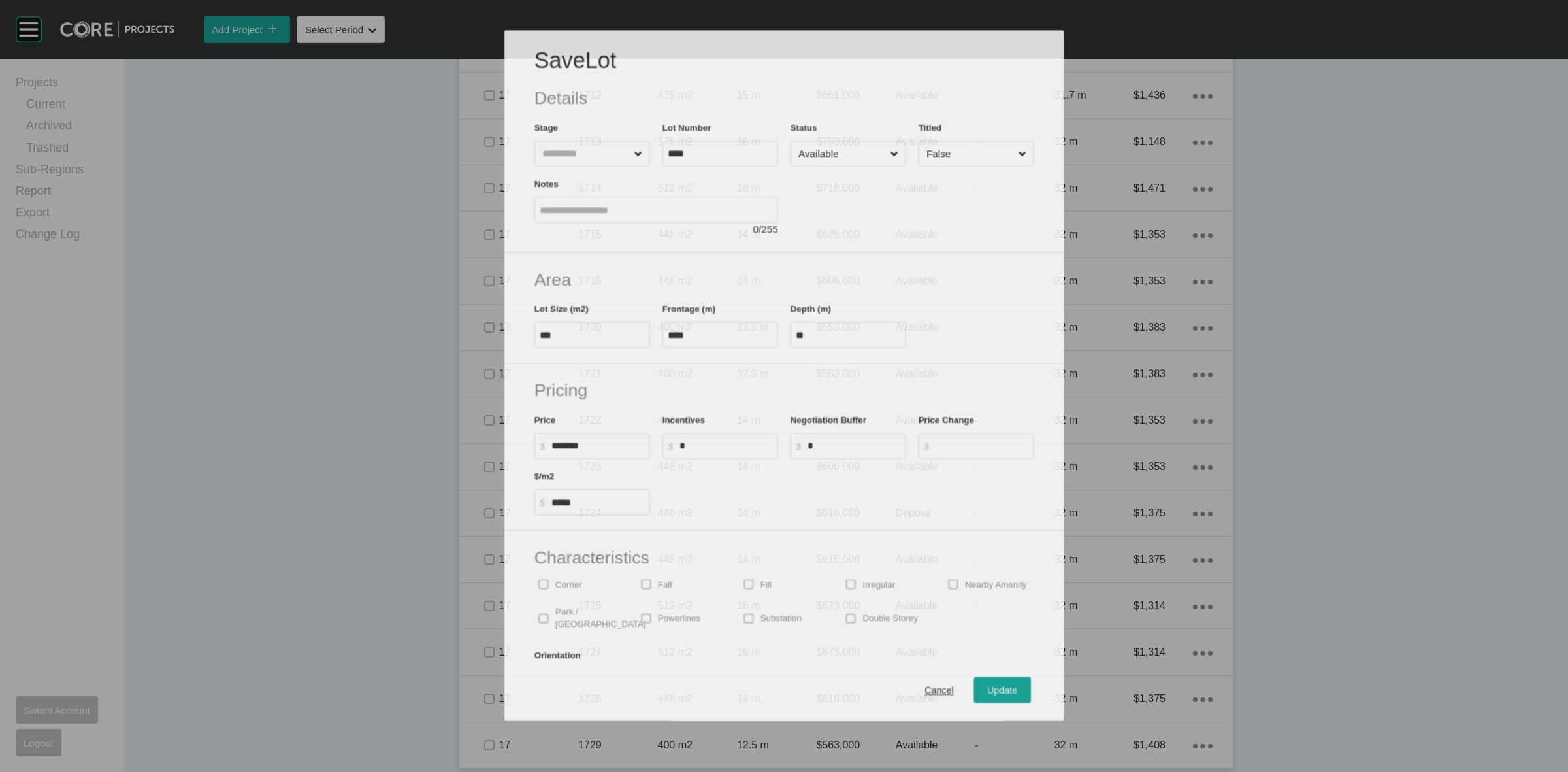
scroll to position [2214, 0]
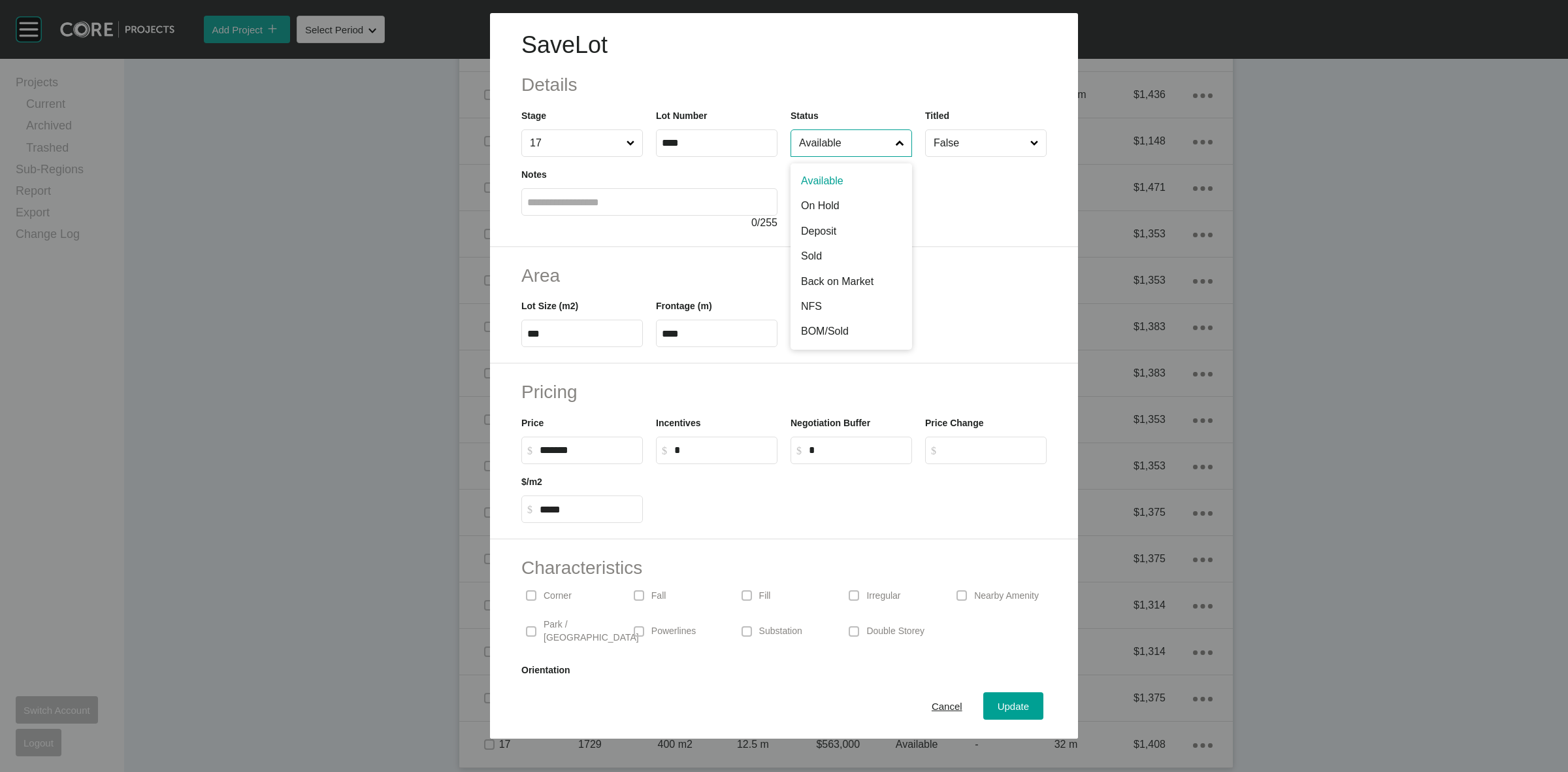
click at [856, 142] on input "Available" at bounding box center [845, 143] width 97 height 26
click at [1006, 704] on span "Update" at bounding box center [1013, 706] width 32 height 11
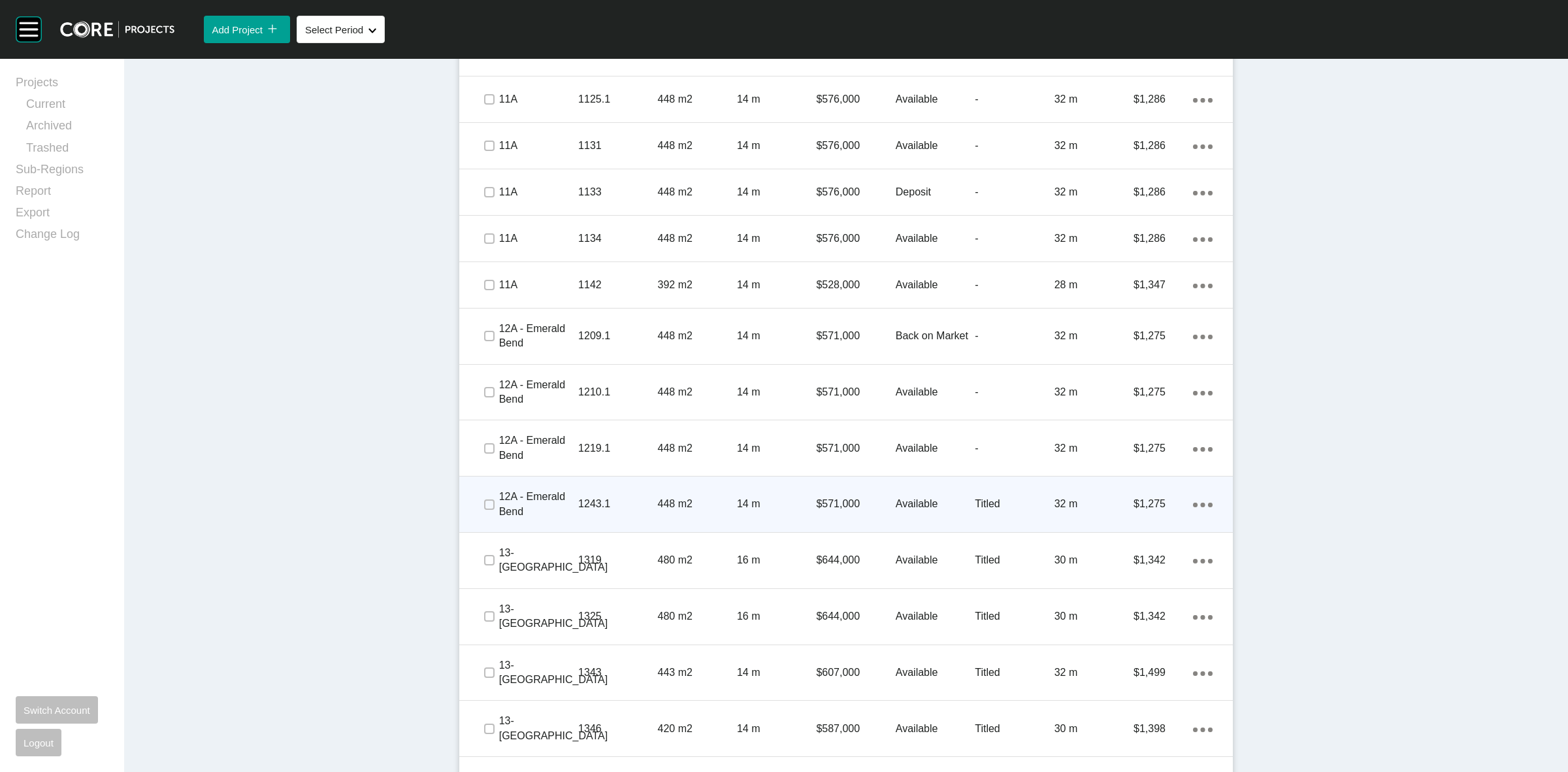
scroll to position [1193, 0]
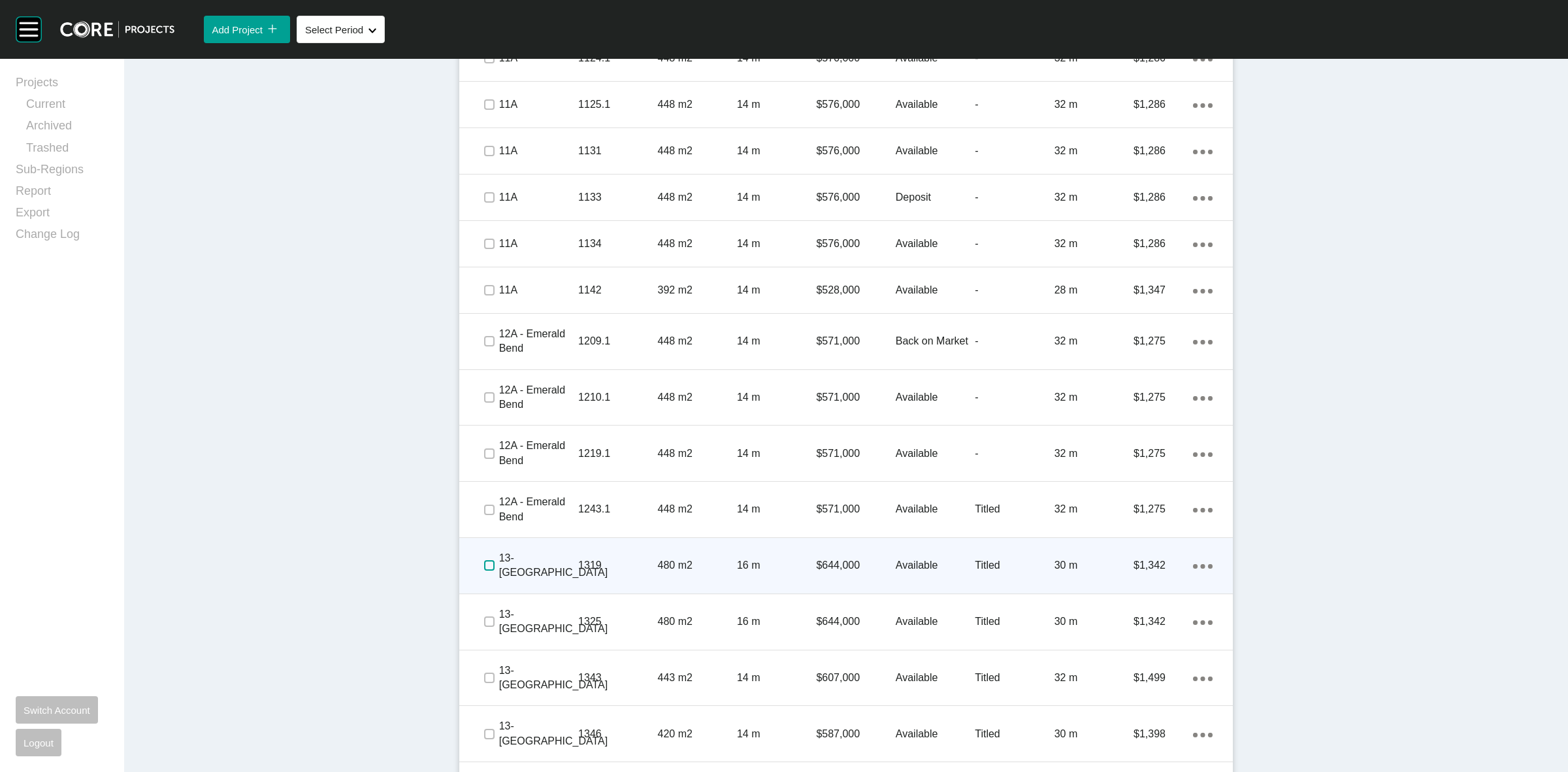
click at [484, 564] on label at bounding box center [489, 566] width 11 height 11
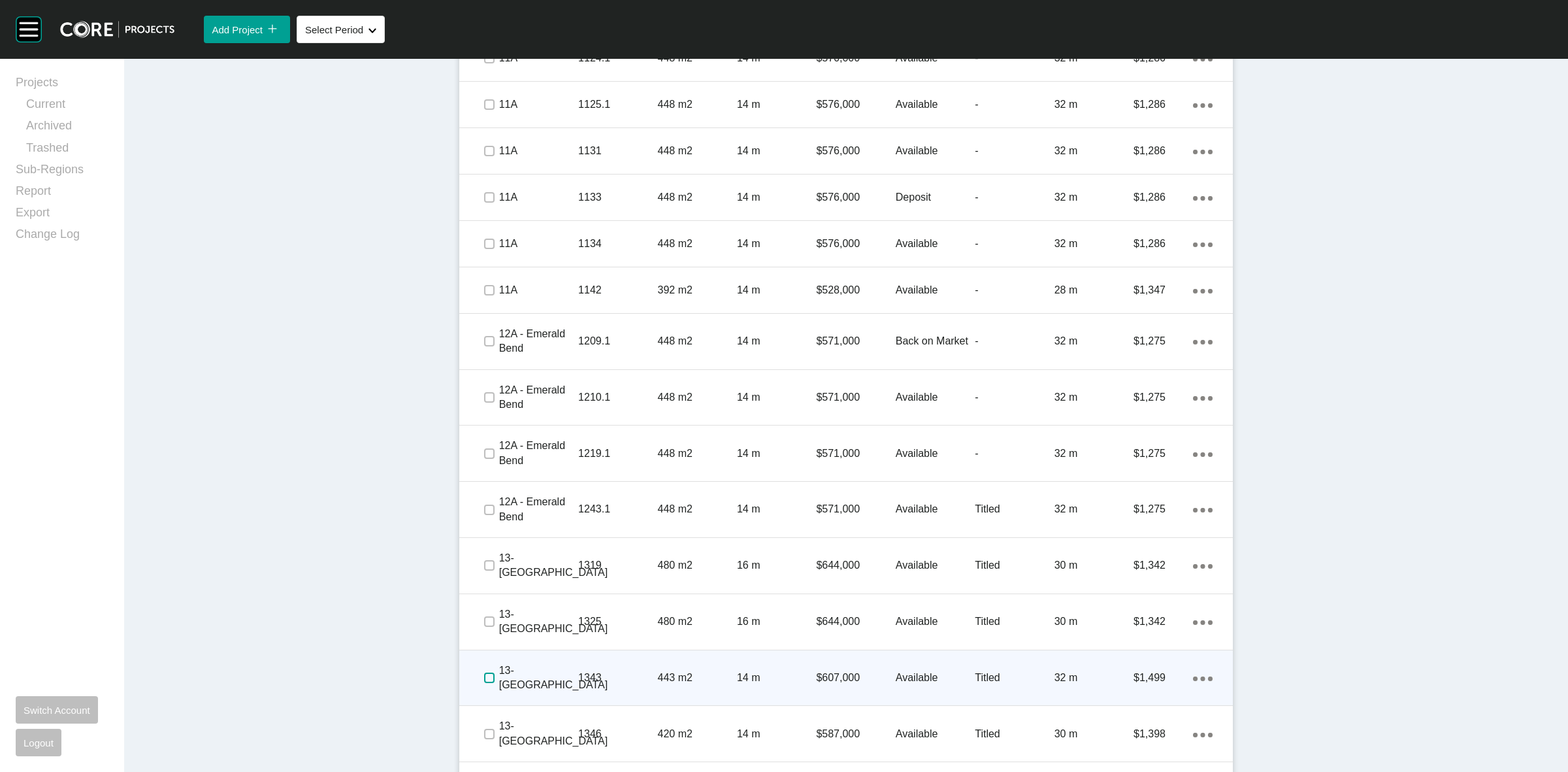
click at [484, 676] on label at bounding box center [489, 678] width 11 height 11
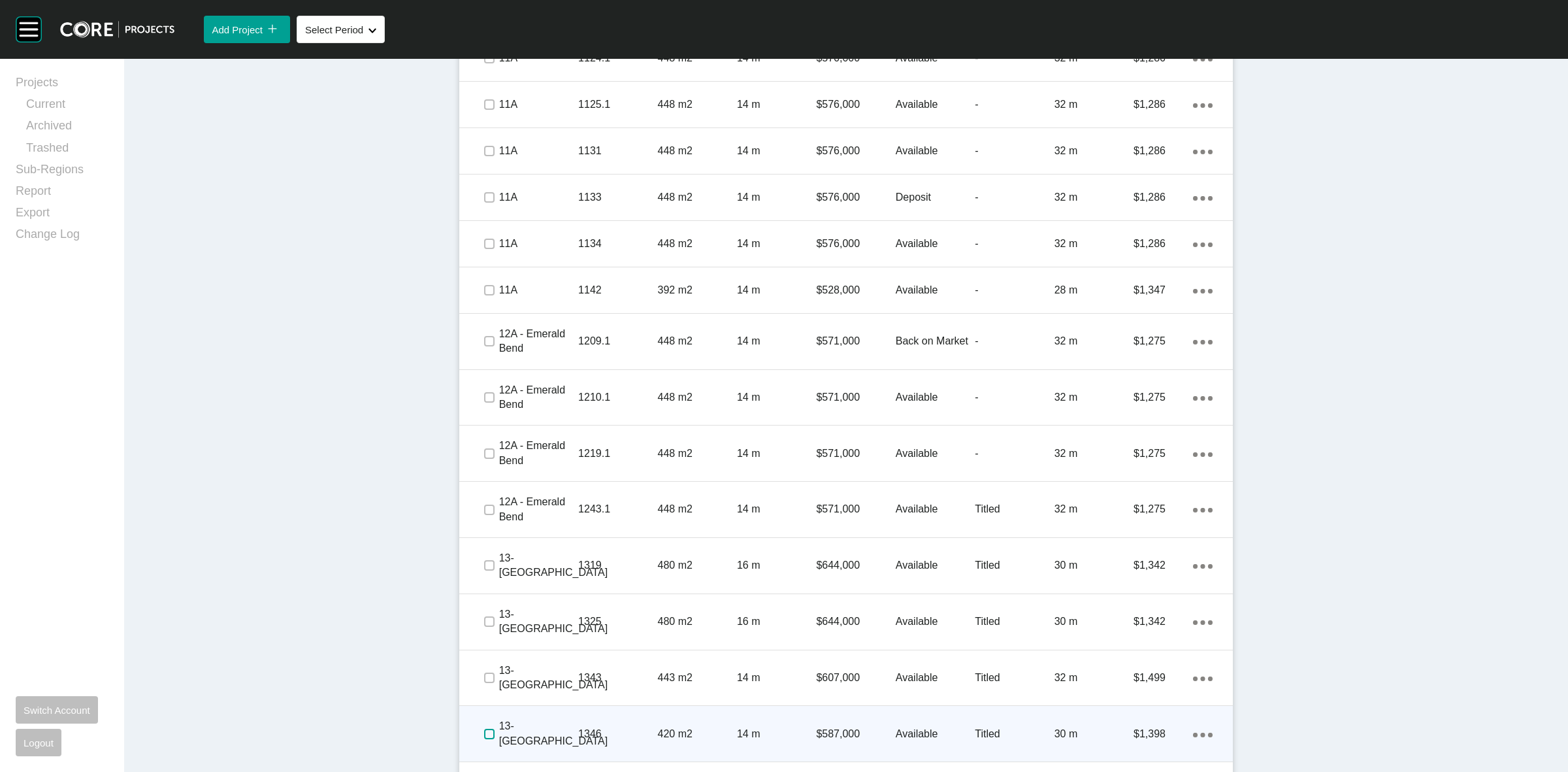
click at [484, 732] on label at bounding box center [489, 734] width 11 height 11
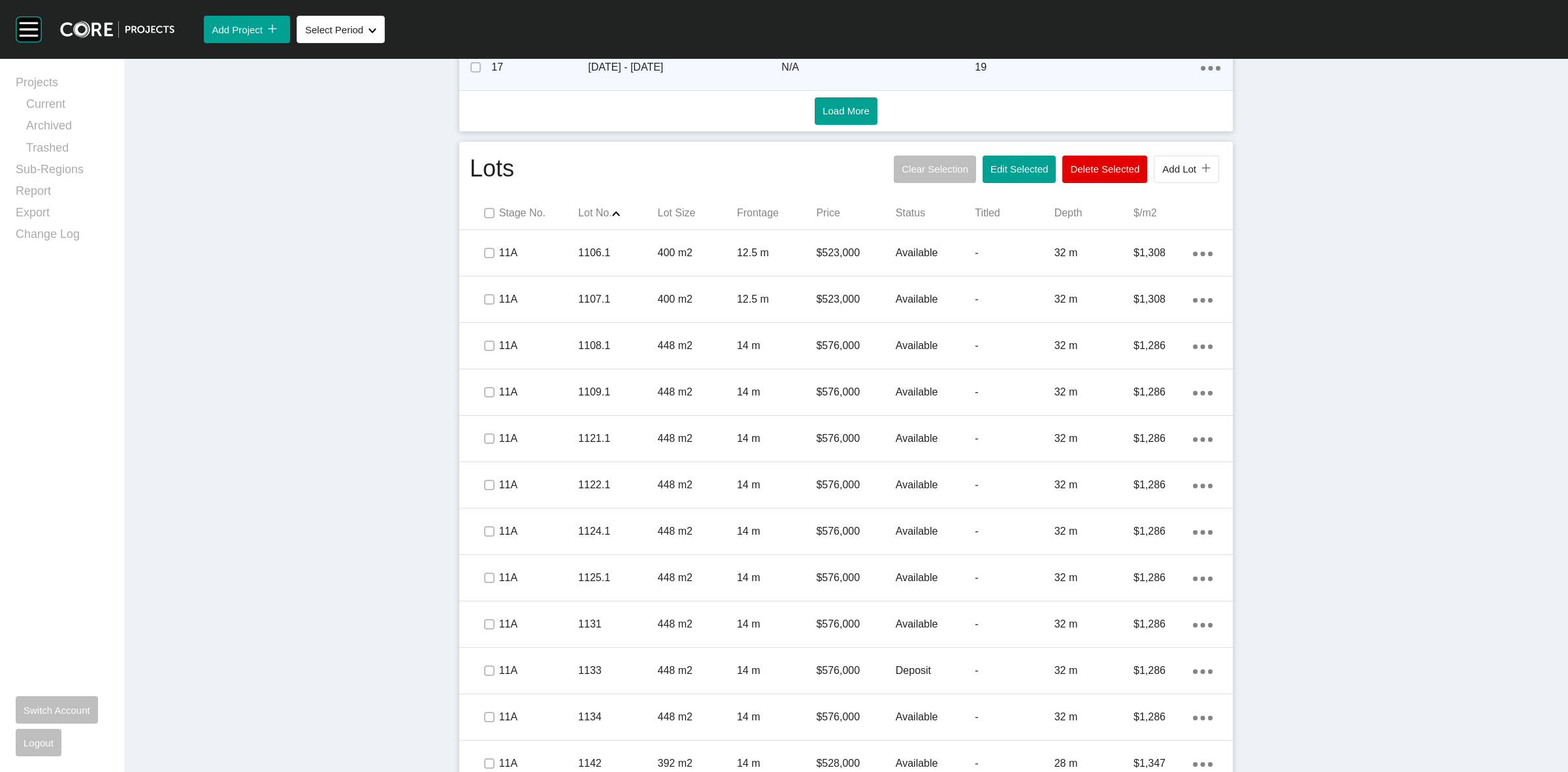
scroll to position [621, 0]
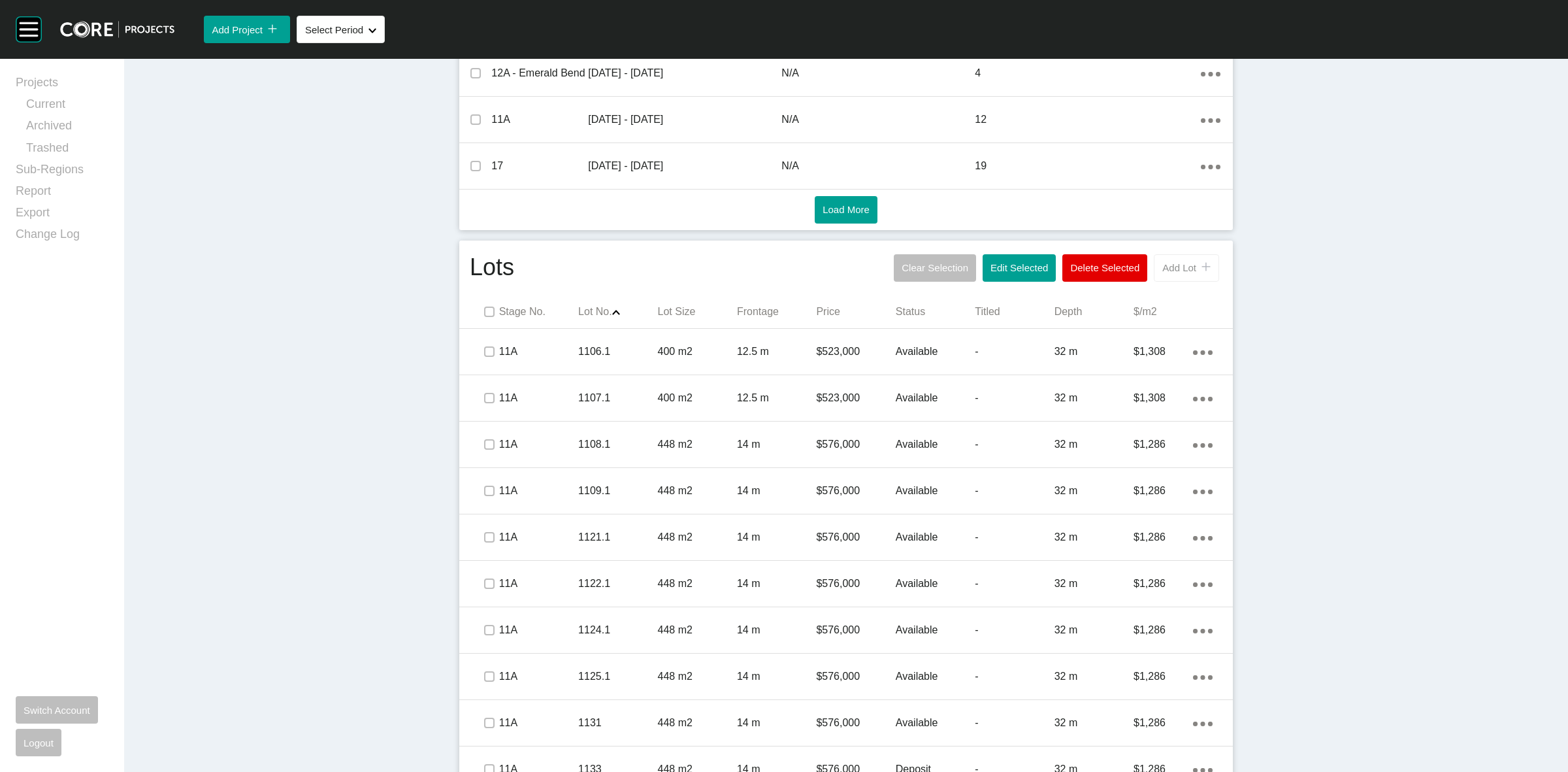
click at [1174, 267] on span "Add Lot" at bounding box center [1179, 267] width 34 height 11
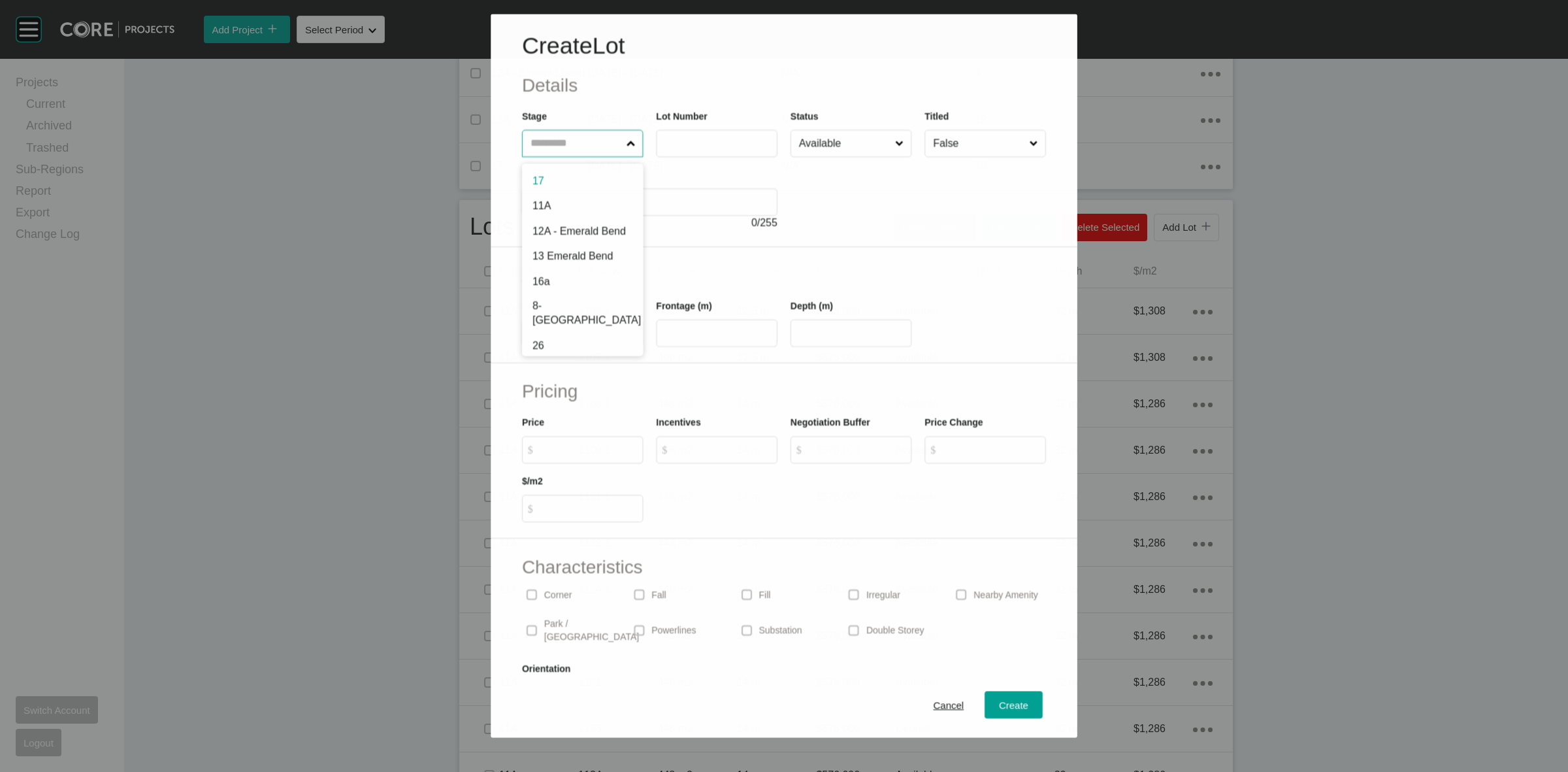
click at [570, 147] on input "text" at bounding box center [575, 144] width 96 height 26
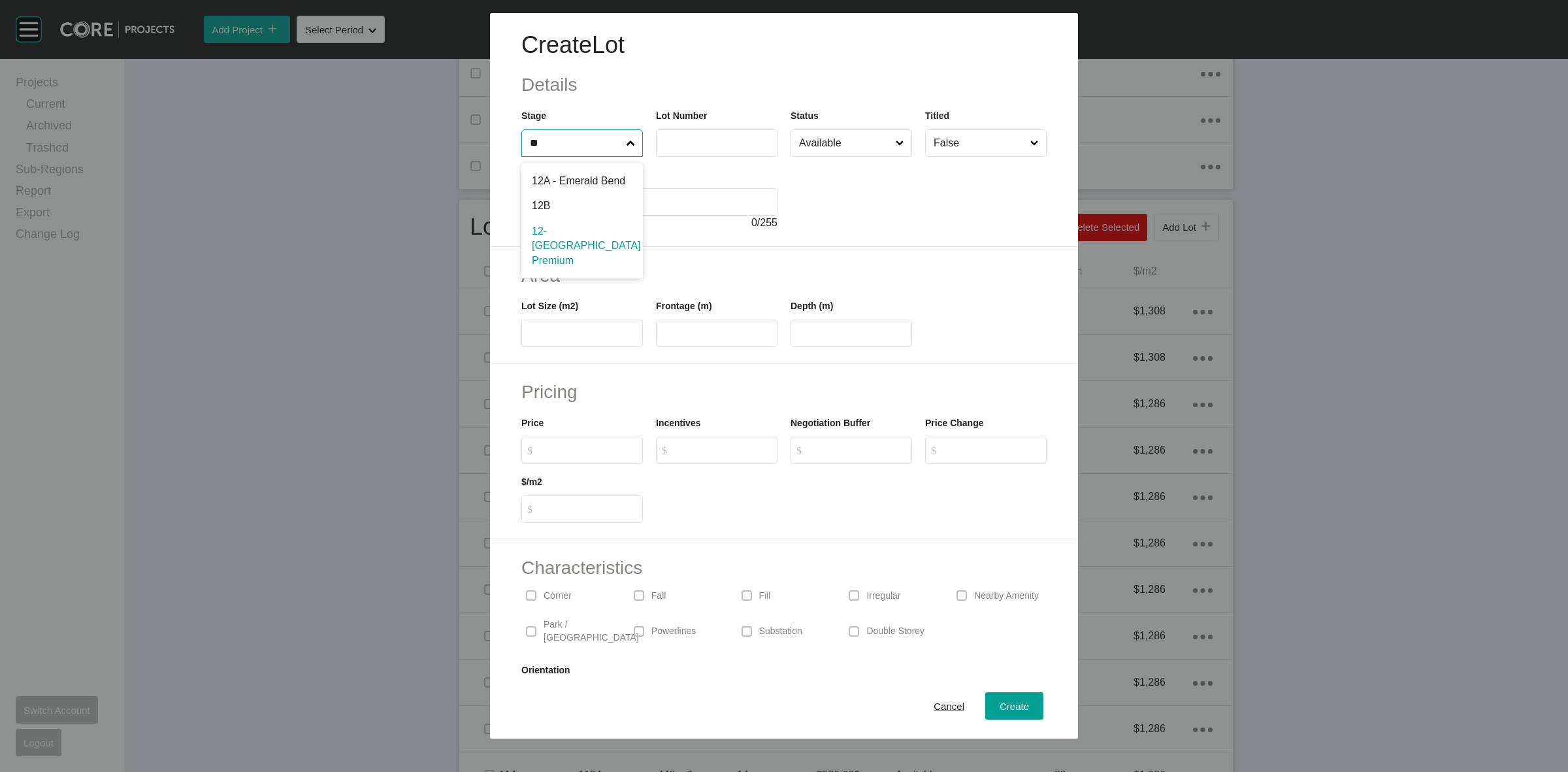
type input "**"
drag, startPoint x: 579, startPoint y: 236, endPoint x: 605, endPoint y: 213, distance: 34.7
click at [695, 143] on input "text" at bounding box center [716, 143] width 109 height 11
type input "****"
type input "***"
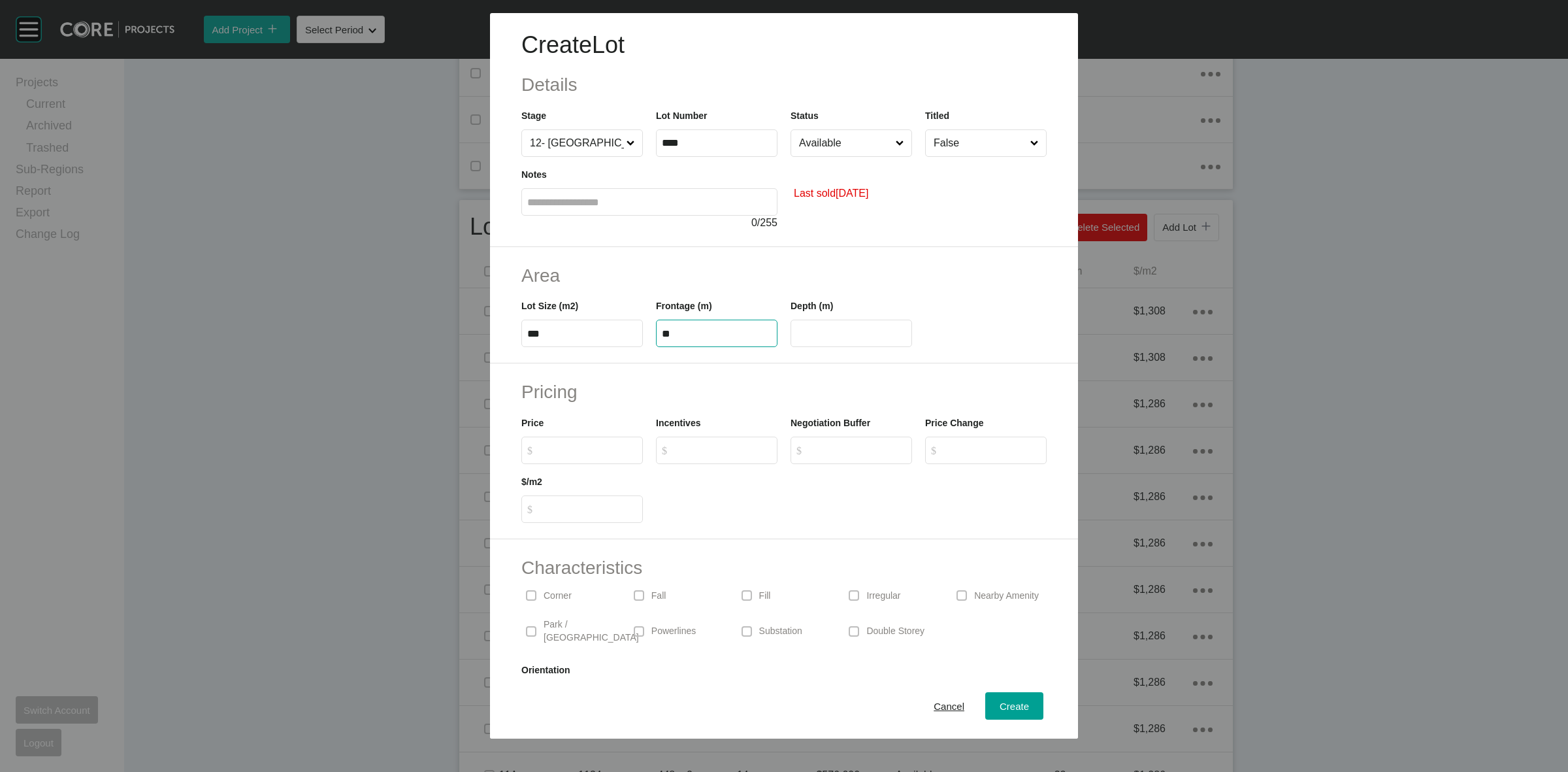
type input "**"
type input "******"
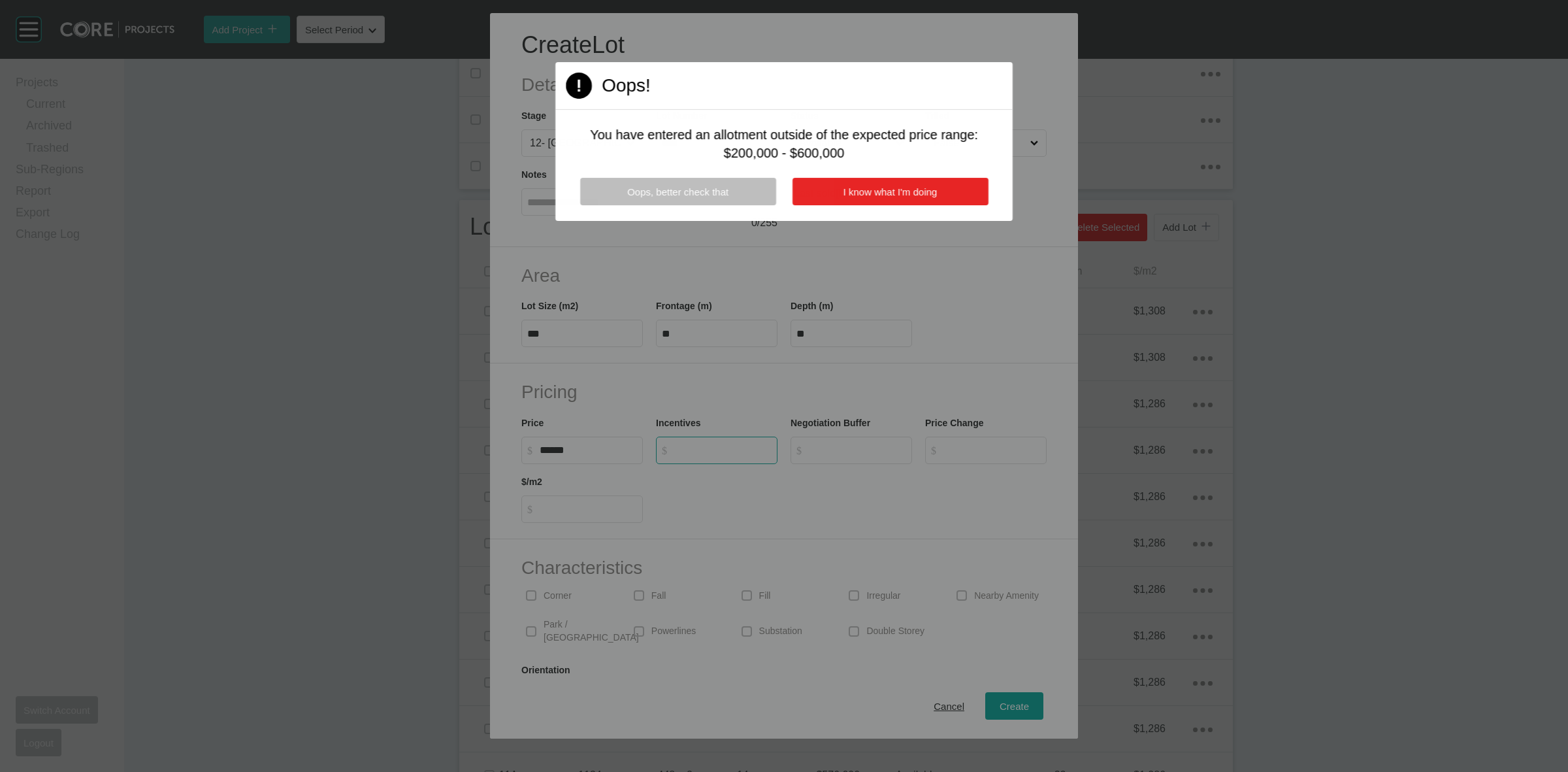
type input "*"
click at [941, 191] on button "I know what I'm doing" at bounding box center [890, 192] width 196 height 28
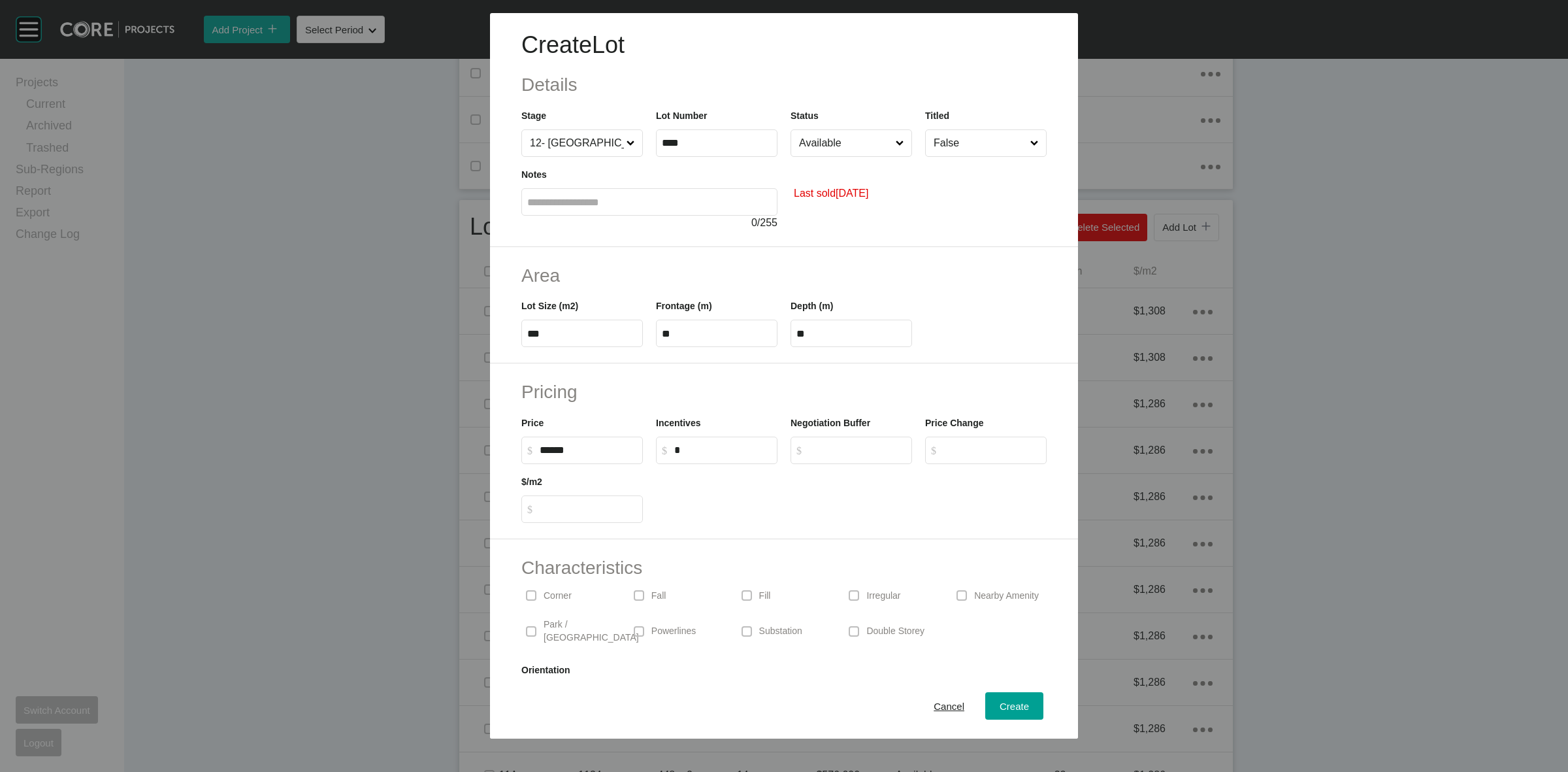
click at [858, 143] on input "Available" at bounding box center [845, 143] width 97 height 26
click at [936, 142] on input "False" at bounding box center [980, 143] width 97 height 26
click at [557, 623] on p "Park / [GEOGRAPHIC_DATA]" at bounding box center [591, 630] width 95 height 25
click at [1014, 707] on span "Create" at bounding box center [1014, 706] width 29 height 11
type input "*"
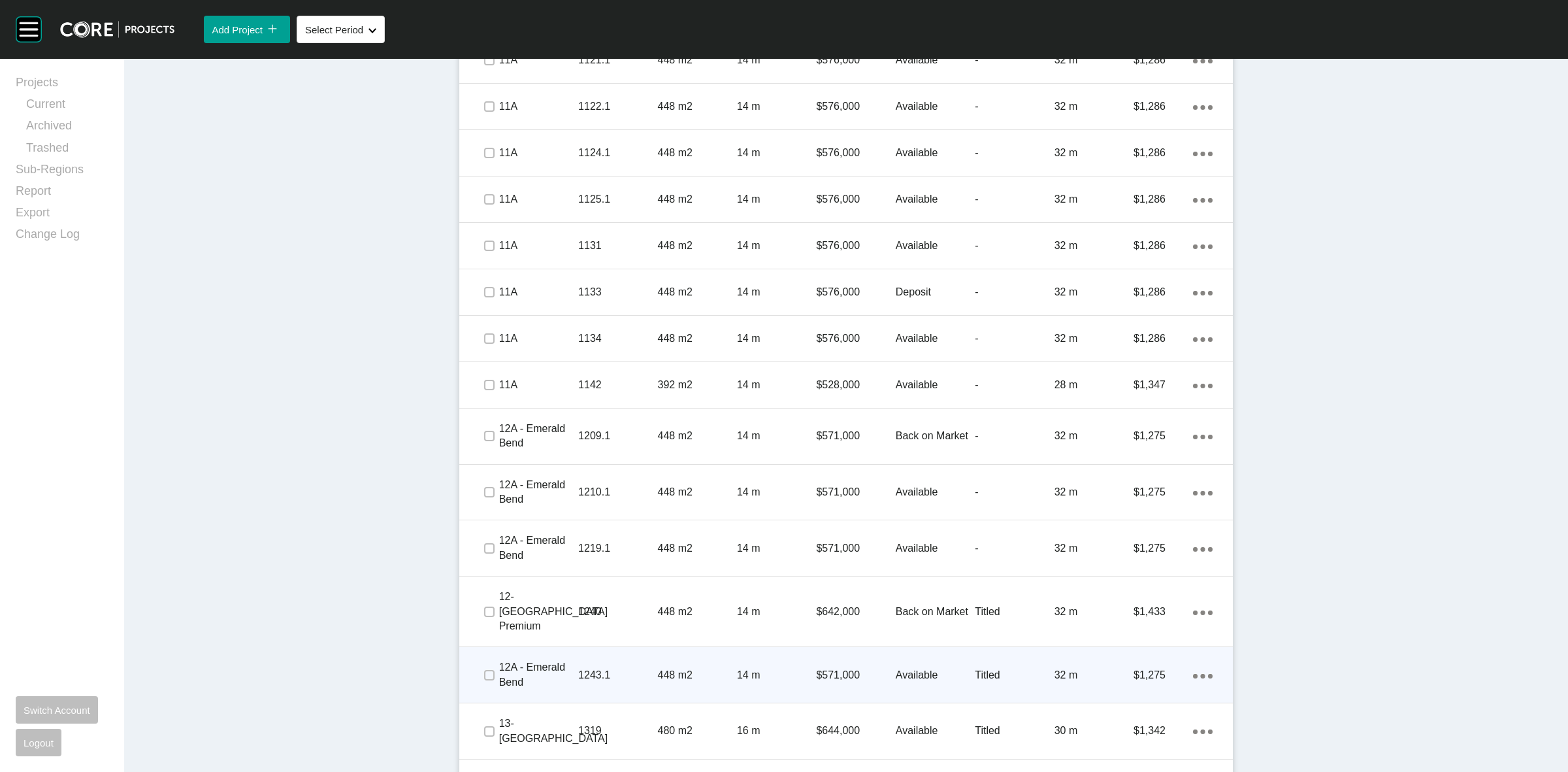
scroll to position [1111, 0]
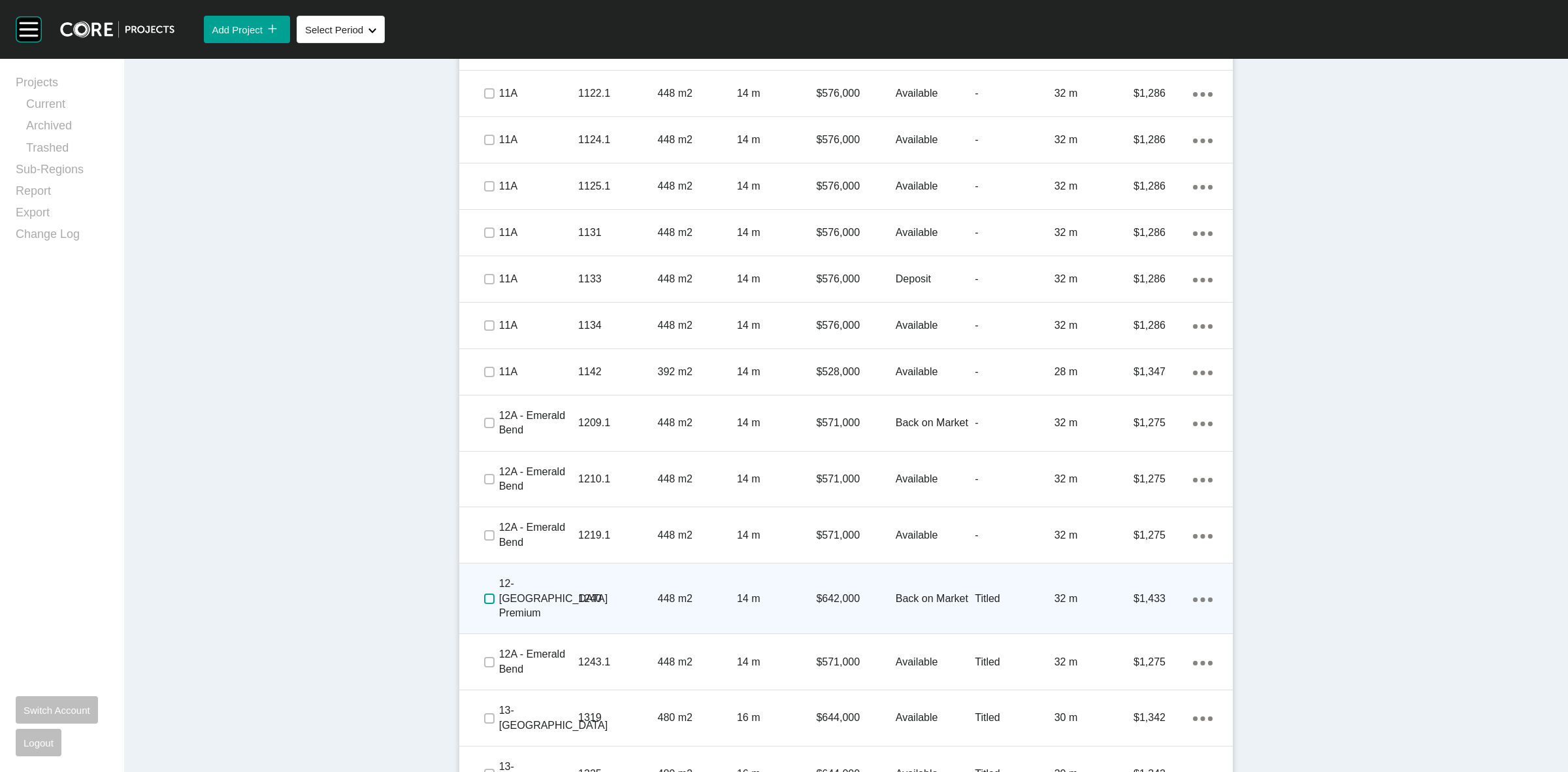
click at [484, 593] on label at bounding box center [489, 599] width 11 height 11
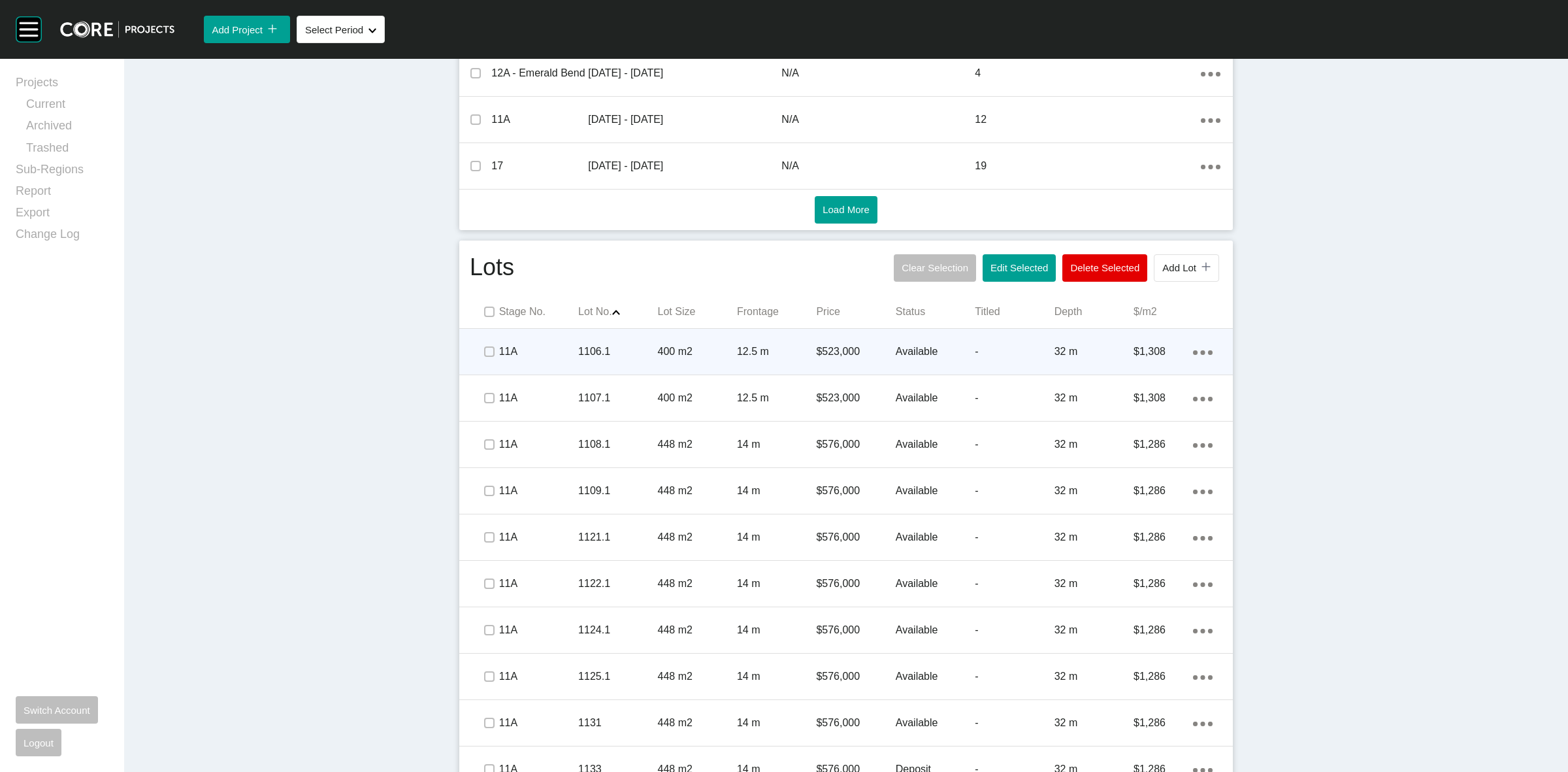
scroll to position [784, 0]
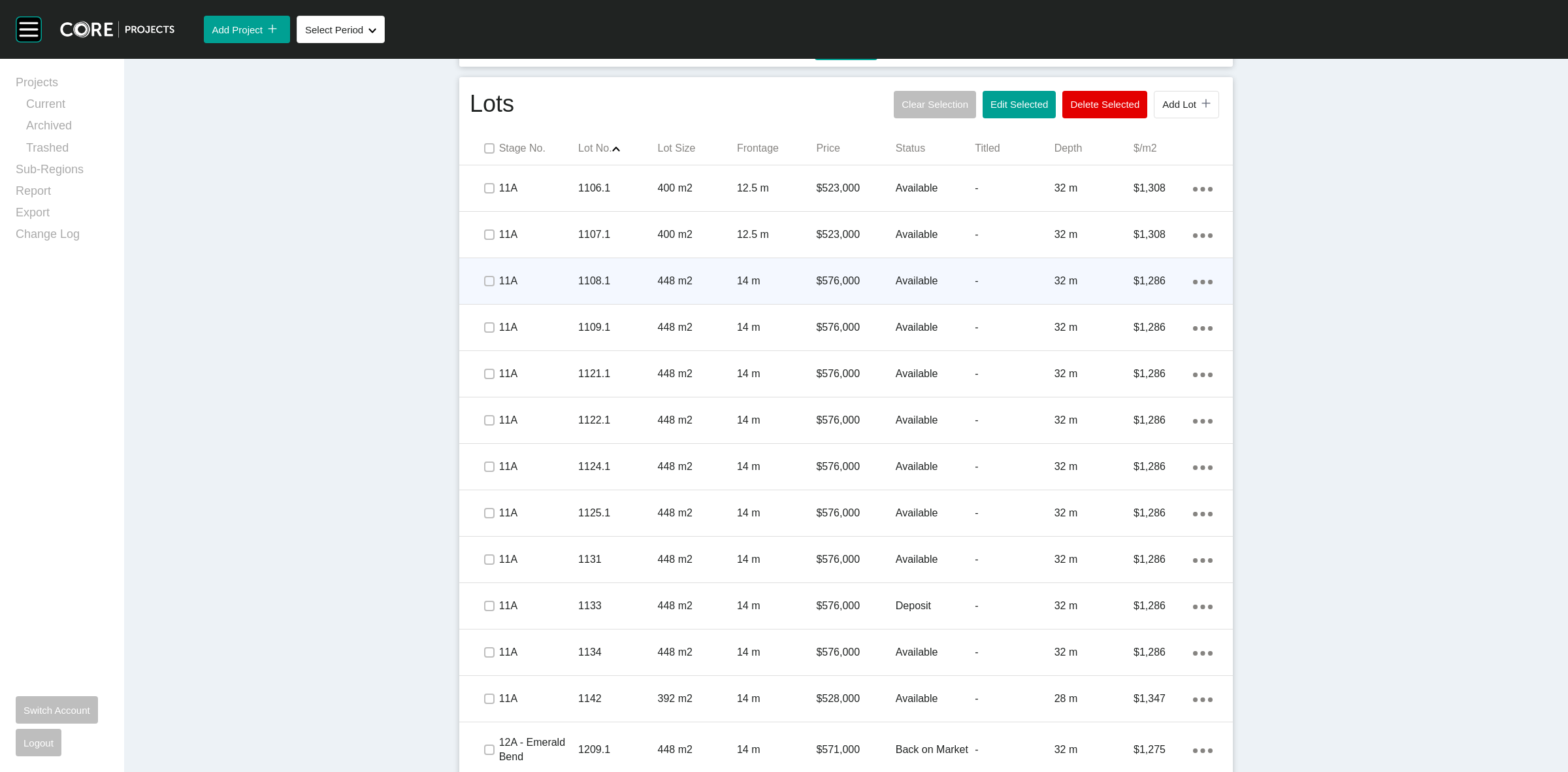
drag, startPoint x: 490, startPoint y: 277, endPoint x: 564, endPoint y: 281, distance: 74.1
click at [490, 277] on span at bounding box center [488, 280] width 19 height 19
click at [593, 282] on p "1108.1" at bounding box center [618, 280] width 79 height 15
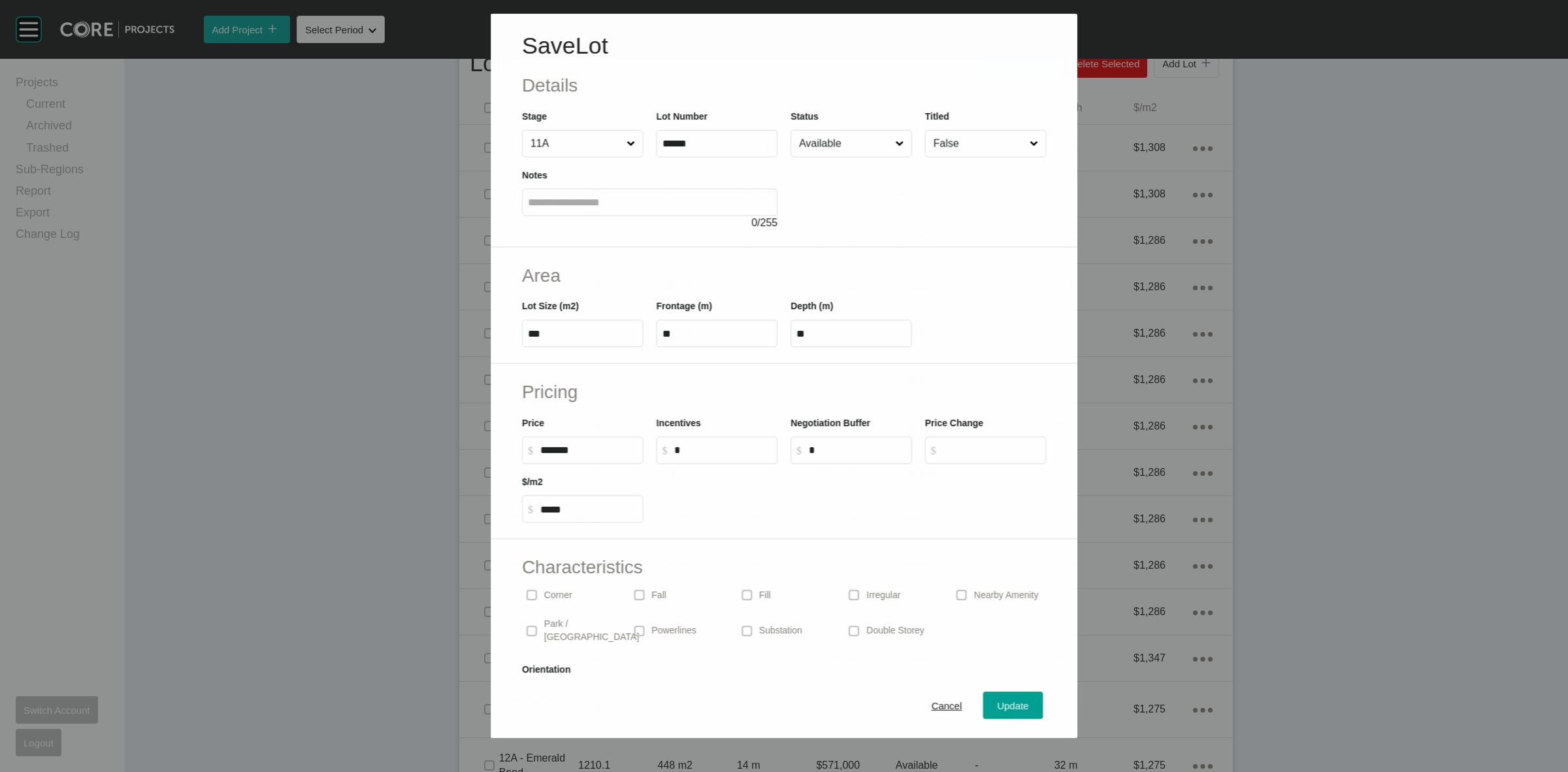
click at [803, 153] on input "Available" at bounding box center [844, 144] width 96 height 26
drag, startPoint x: 1003, startPoint y: 708, endPoint x: 866, endPoint y: 626, distance: 159.7
click at [1001, 708] on span "Update" at bounding box center [1013, 706] width 32 height 11
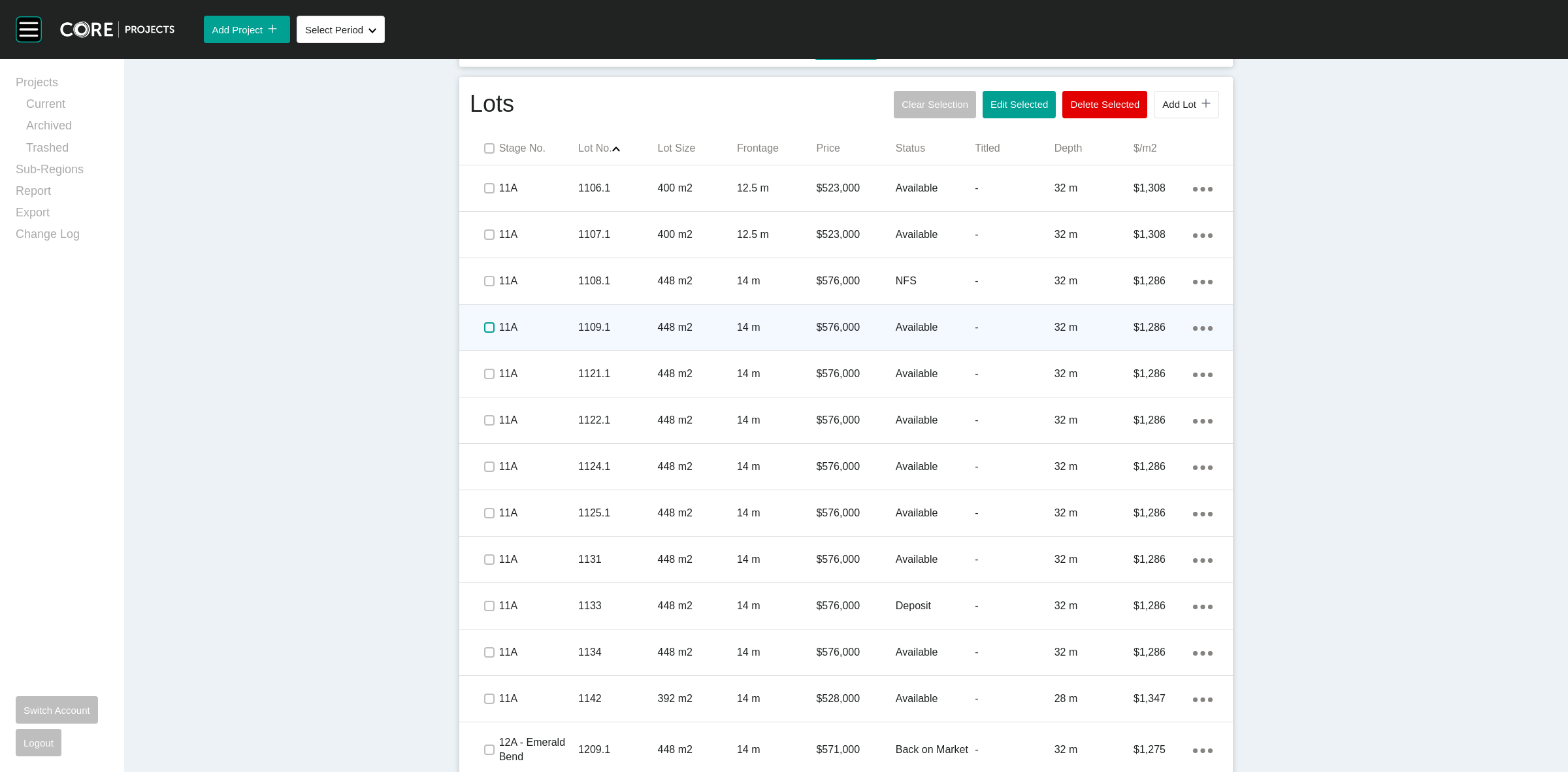
click at [484, 322] on label at bounding box center [489, 327] width 11 height 11
click at [528, 328] on p "11A" at bounding box center [538, 327] width 79 height 15
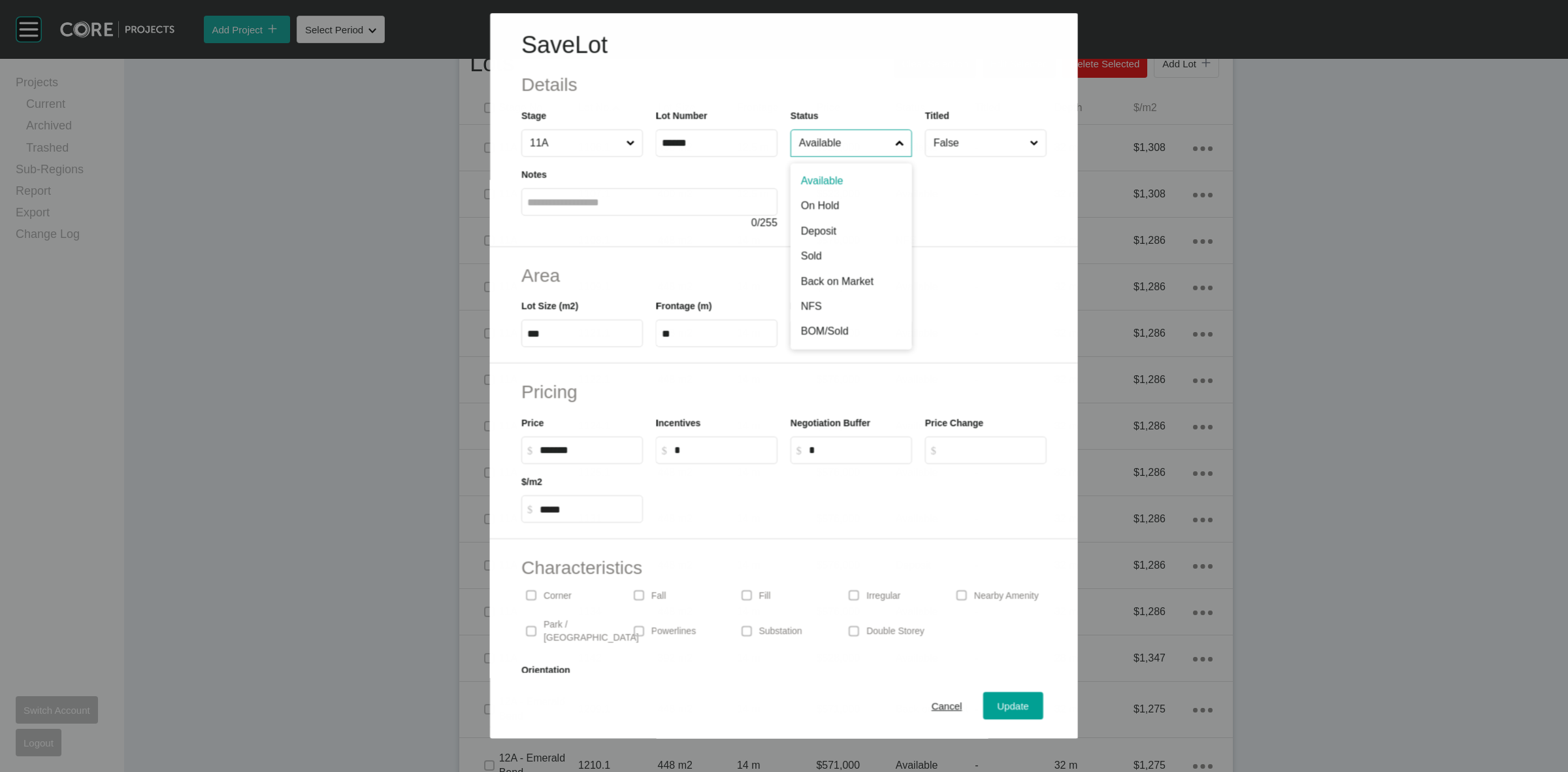
click at [804, 146] on input "Available" at bounding box center [844, 143] width 96 height 26
click at [997, 704] on span "Update" at bounding box center [1013, 706] width 32 height 11
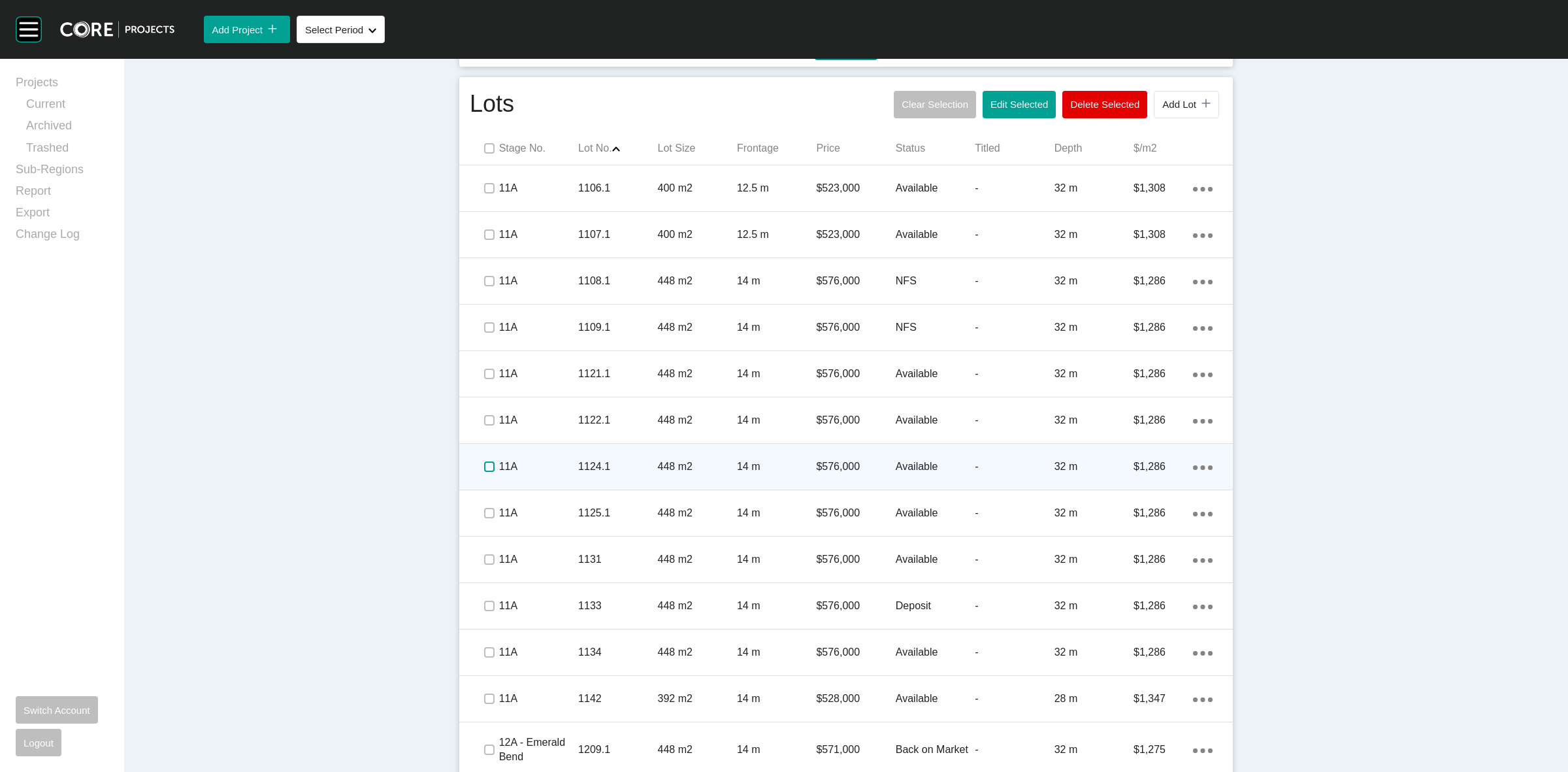
drag, startPoint x: 484, startPoint y: 465, endPoint x: 545, endPoint y: 458, distance: 61.4
click at [484, 465] on label at bounding box center [489, 467] width 11 height 11
click at [547, 459] on p "11A" at bounding box center [538, 466] width 79 height 15
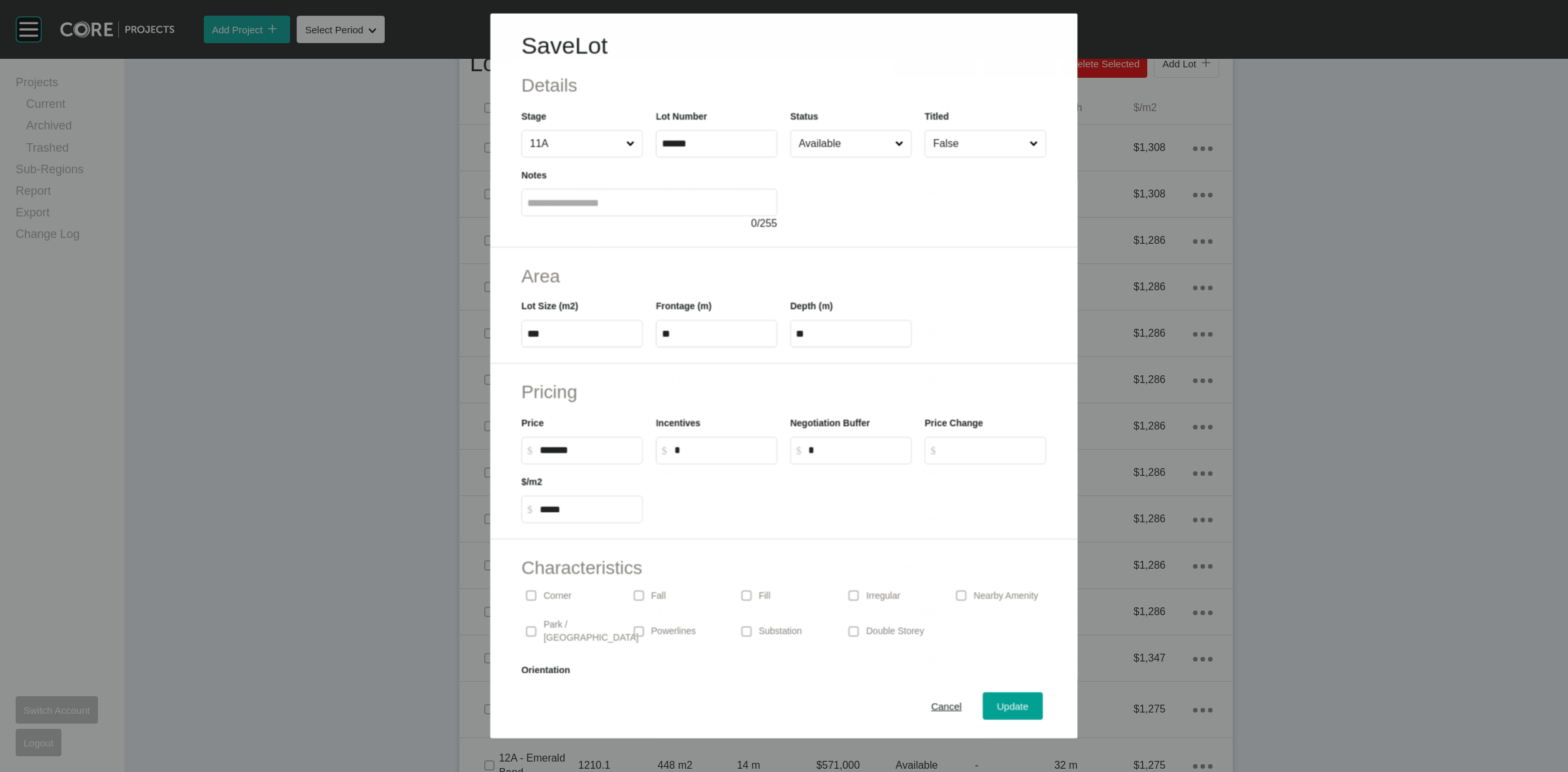
drag, startPoint x: 833, startPoint y: 147, endPoint x: 833, endPoint y: 160, distance: 13.0
click at [833, 146] on input "Available" at bounding box center [844, 143] width 96 height 26
click at [997, 707] on span "Update" at bounding box center [1013, 706] width 32 height 11
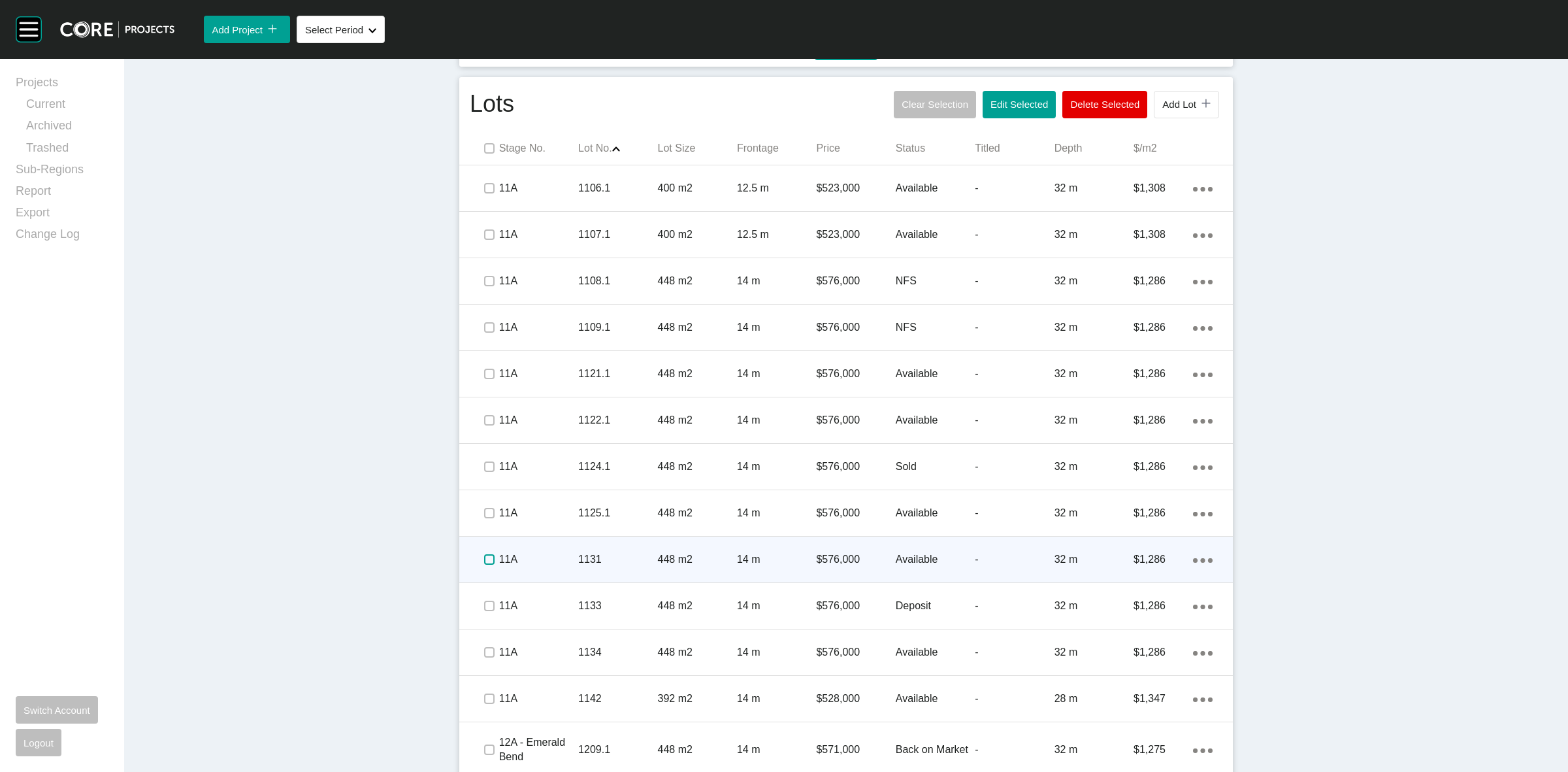
click at [484, 559] on label at bounding box center [489, 559] width 11 height 11
click at [514, 559] on p "11A" at bounding box center [538, 559] width 79 height 15
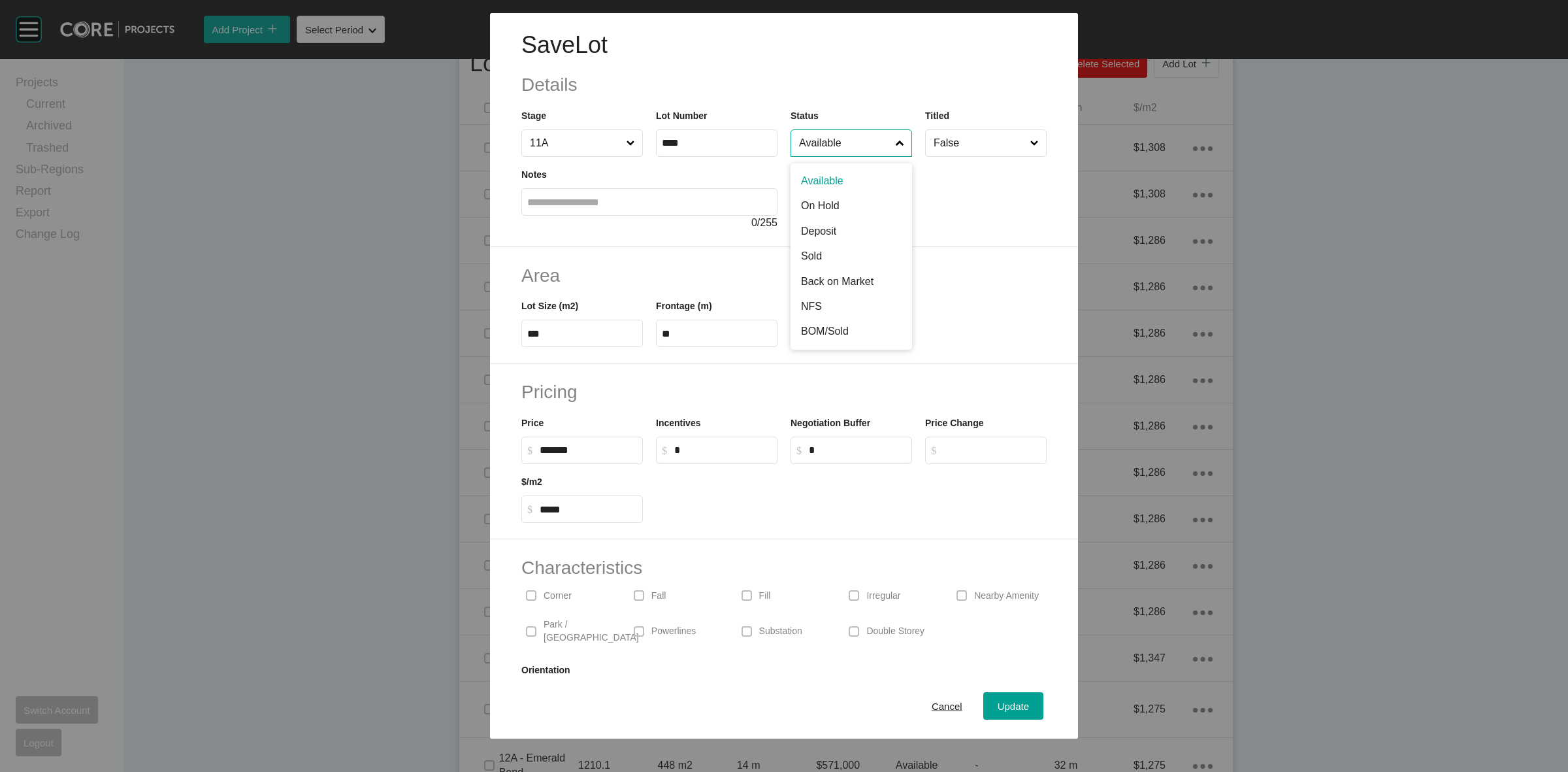
click at [808, 152] on input "Available" at bounding box center [845, 143] width 97 height 26
click at [1003, 700] on span "Update" at bounding box center [1013, 706] width 32 height 11
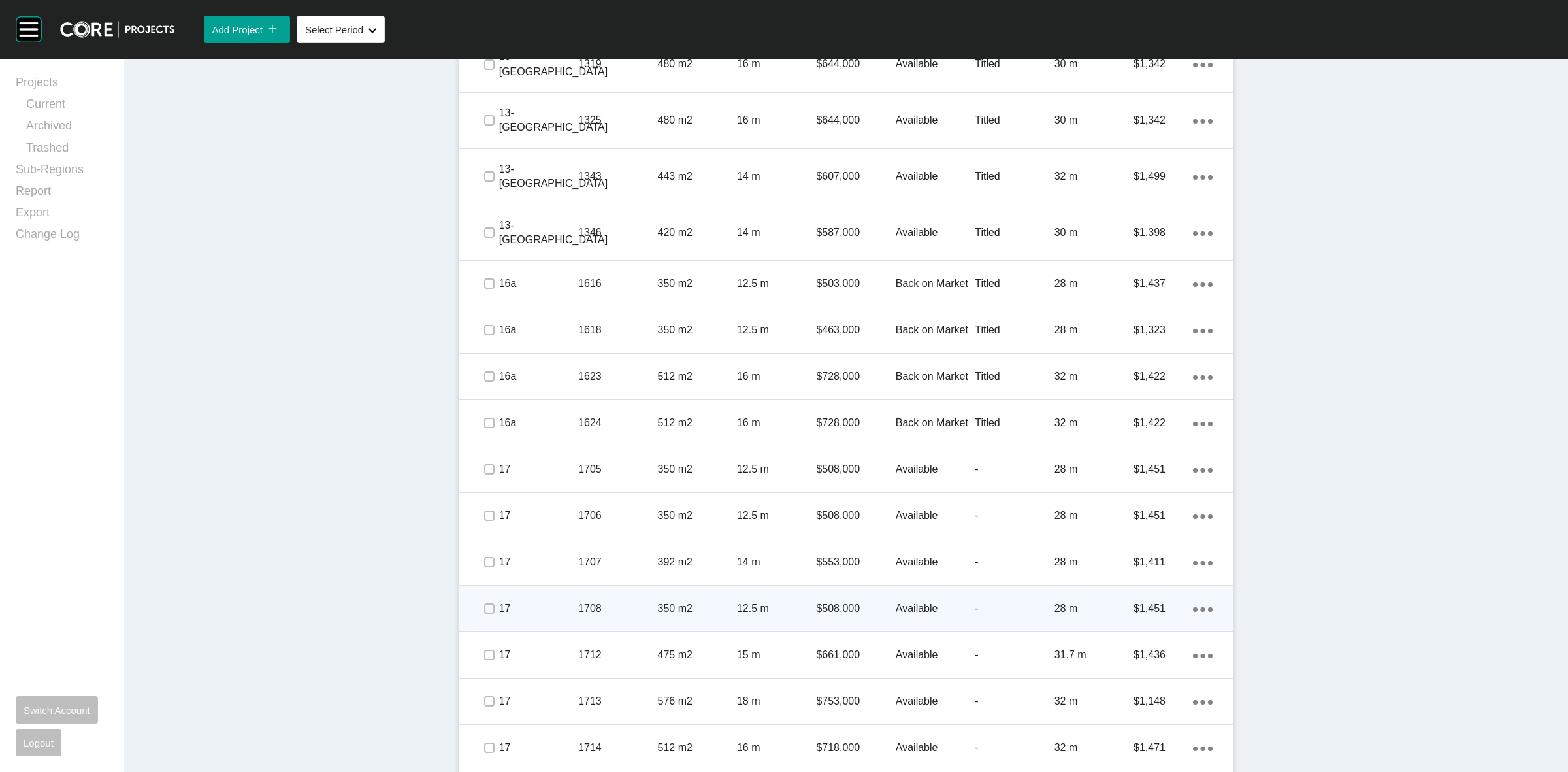
scroll to position [2009, 0]
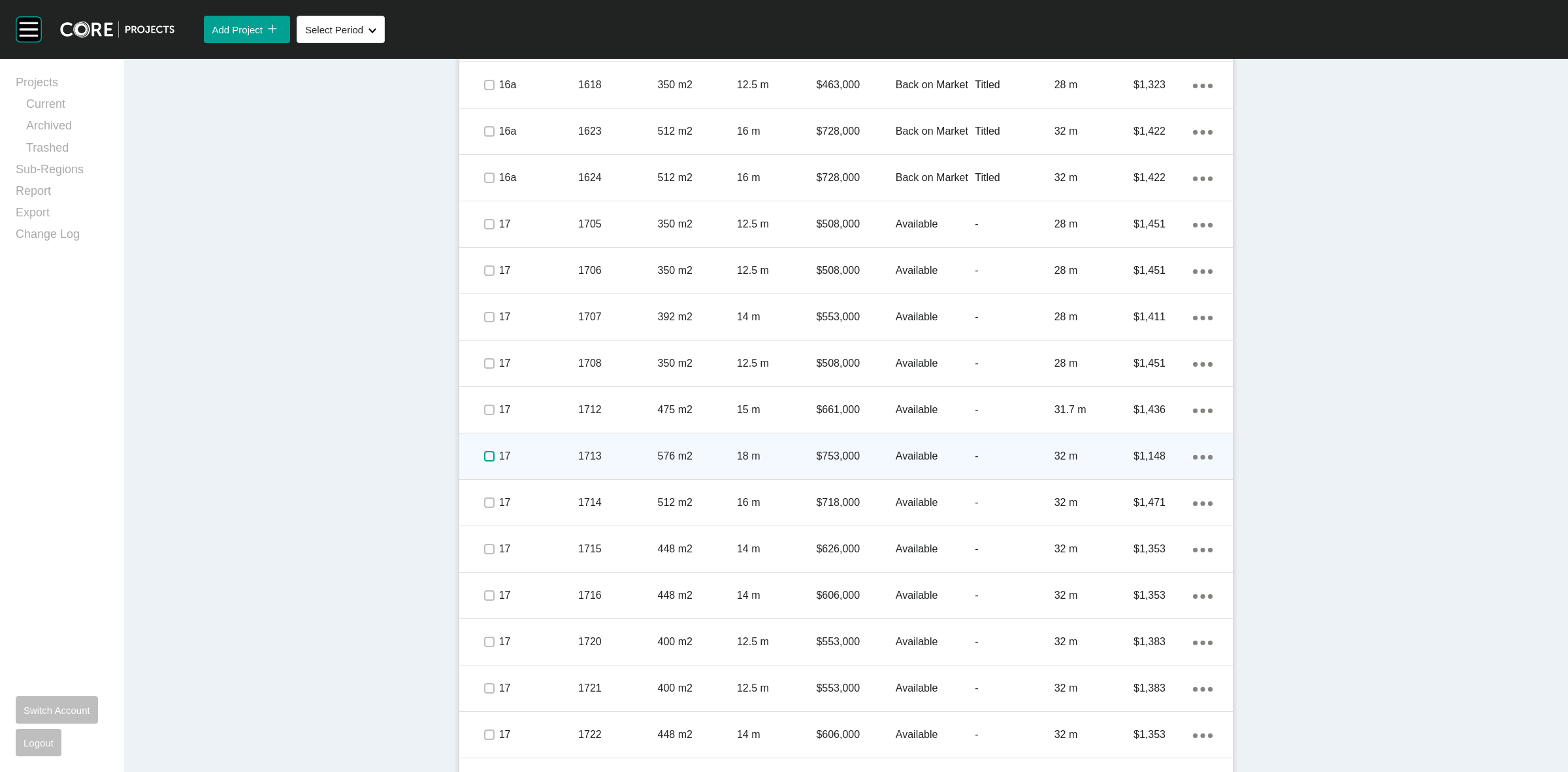
click at [484, 451] on label at bounding box center [489, 456] width 11 height 11
click at [542, 449] on p "17" at bounding box center [538, 456] width 79 height 15
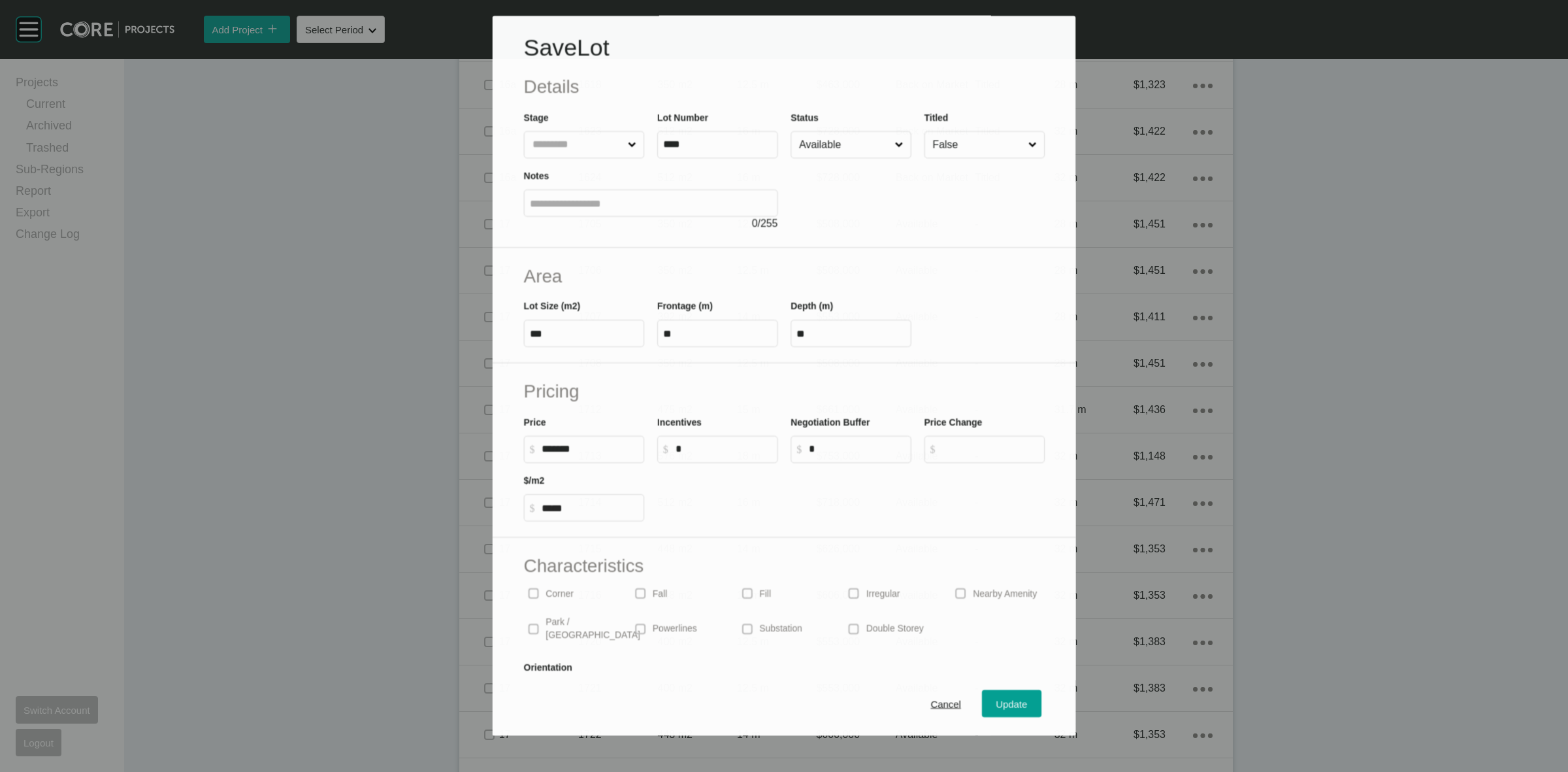
scroll to position [1969, 0]
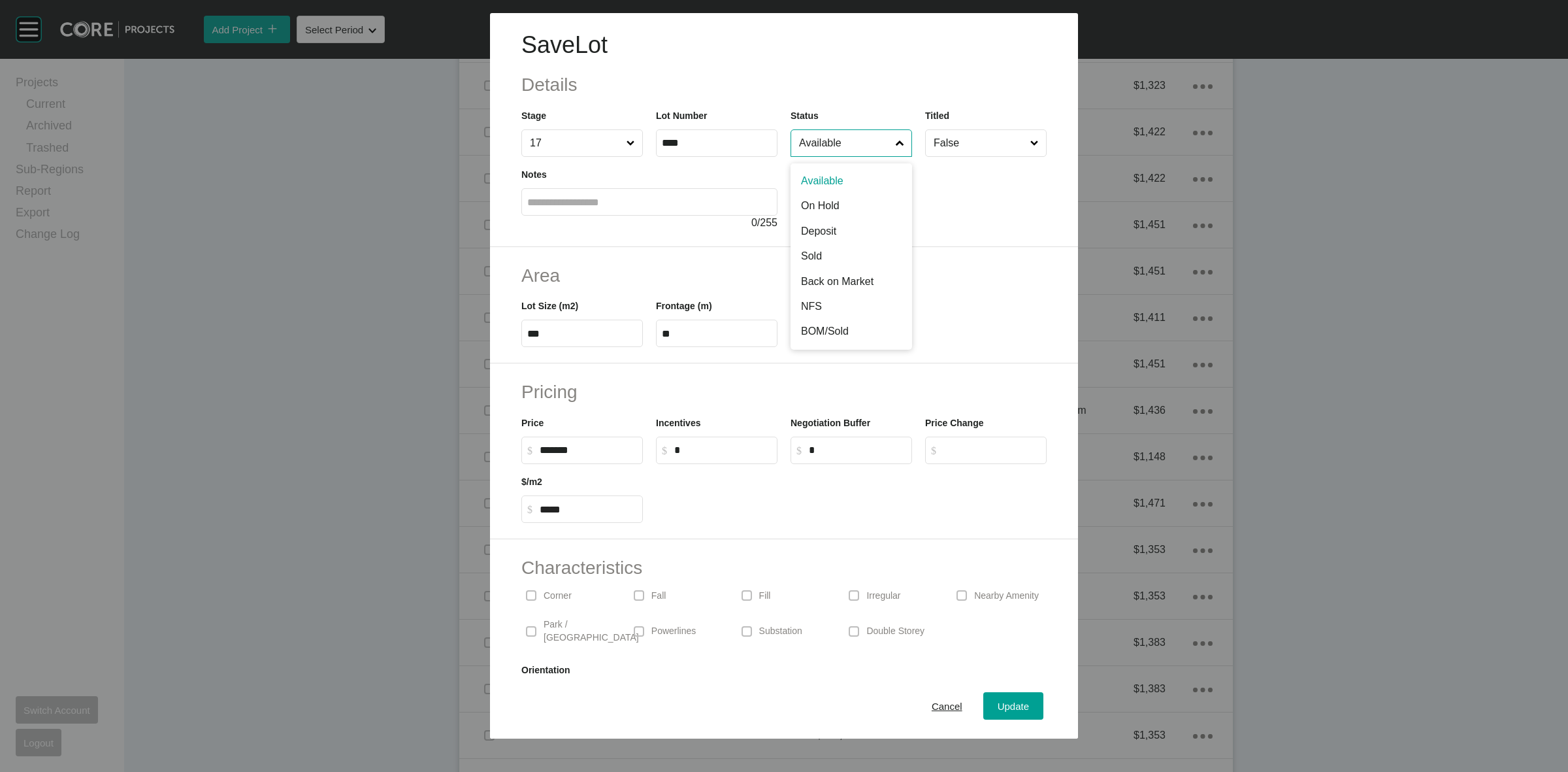
click at [830, 136] on input "Available" at bounding box center [845, 143] width 97 height 26
drag, startPoint x: 819, startPoint y: 300, endPoint x: 934, endPoint y: 500, distance: 230.7
click at [1000, 706] on span "Update" at bounding box center [1013, 706] width 32 height 11
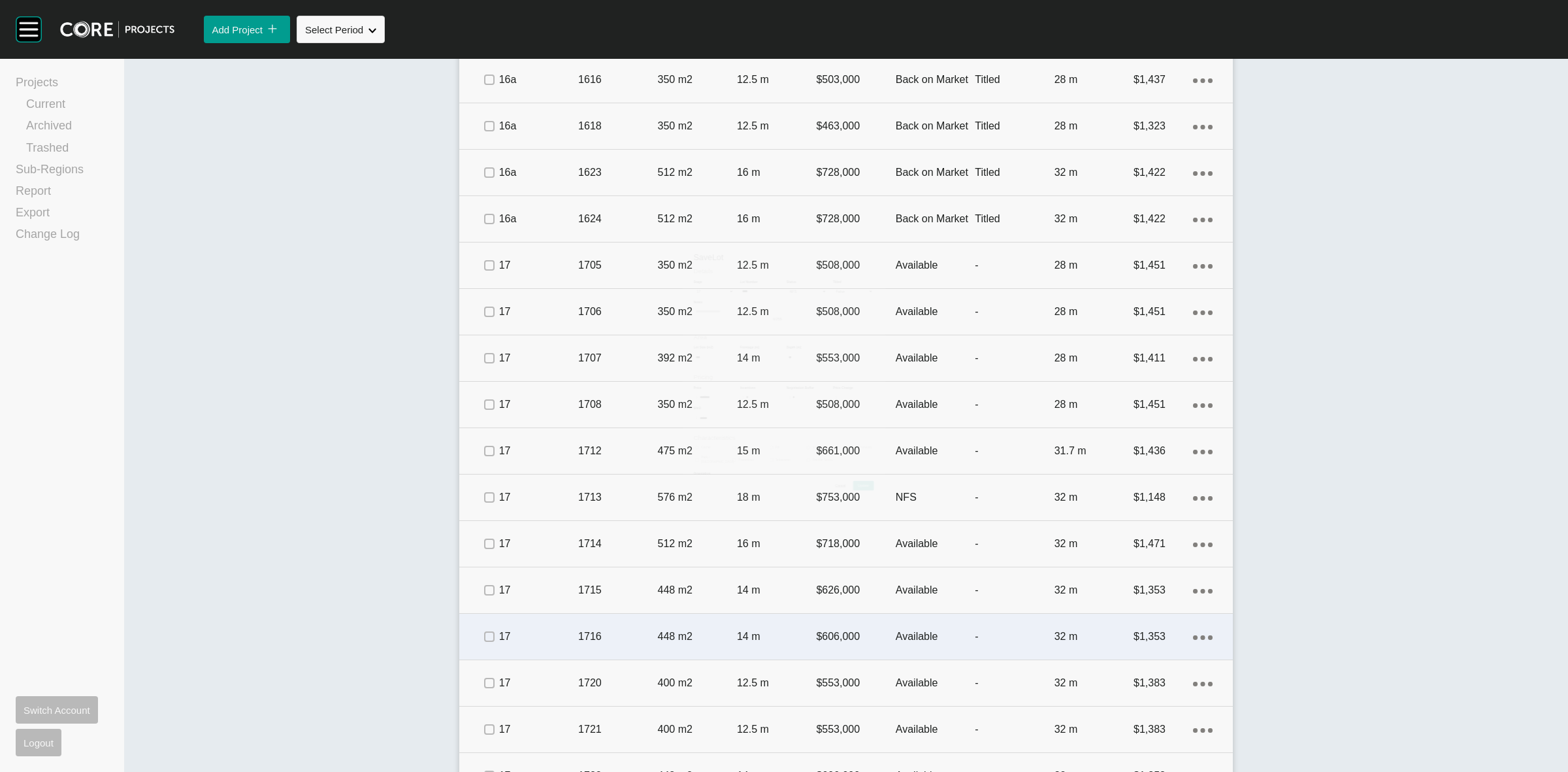
scroll to position [2009, 0]
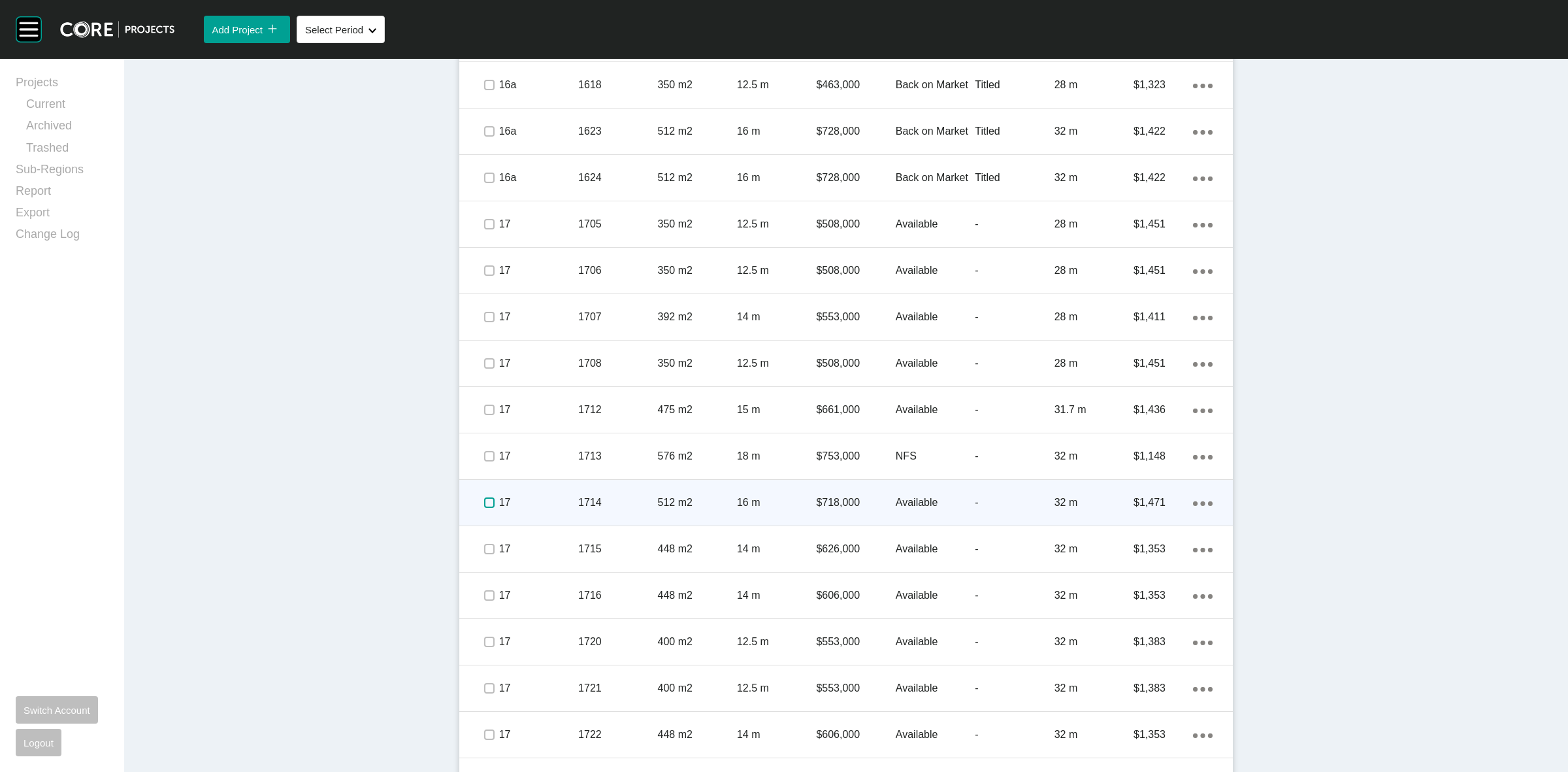
click at [484, 497] on label at bounding box center [489, 502] width 11 height 11
click at [531, 495] on p "17" at bounding box center [538, 502] width 79 height 15
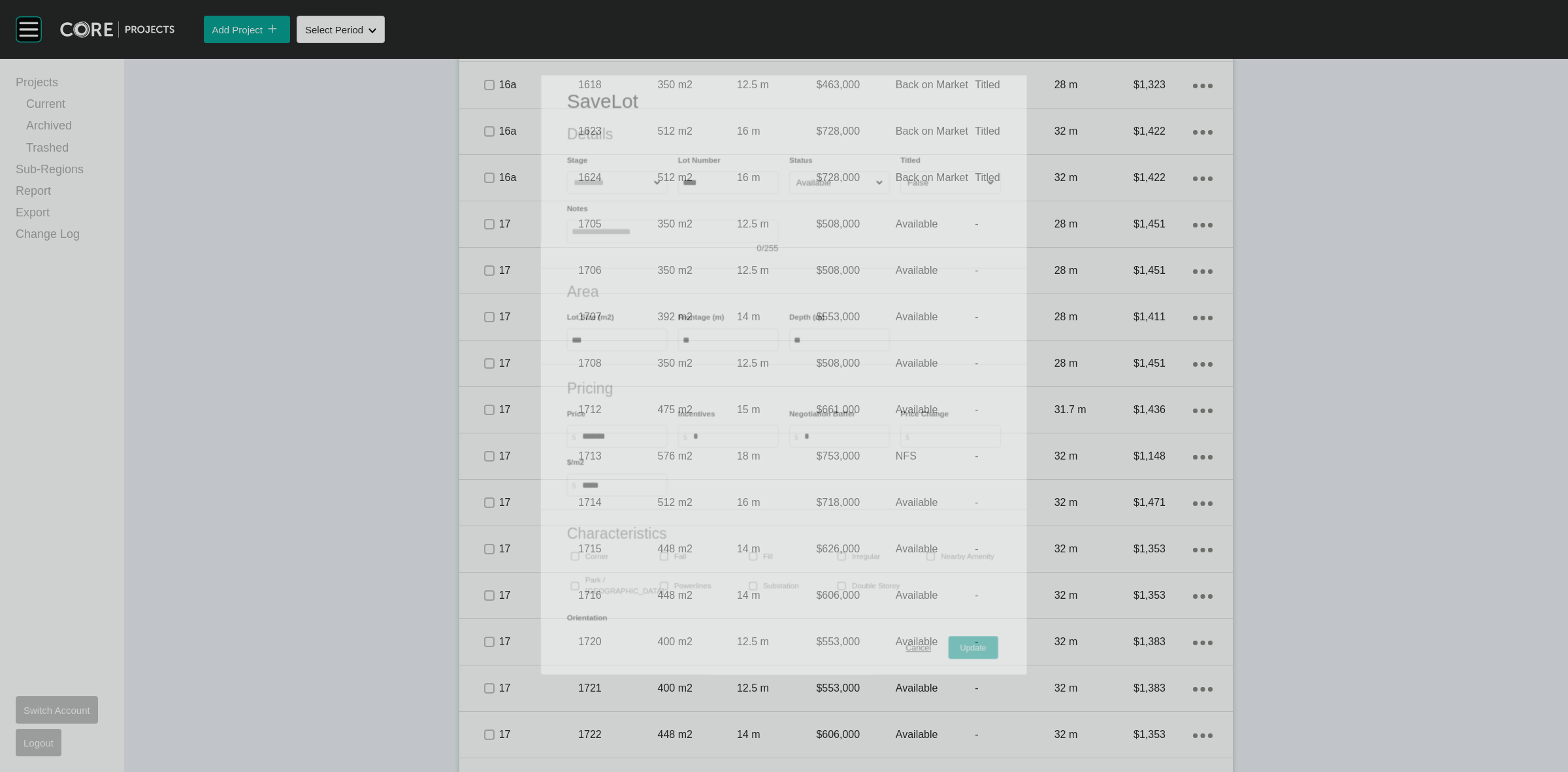
scroll to position [1969, 0]
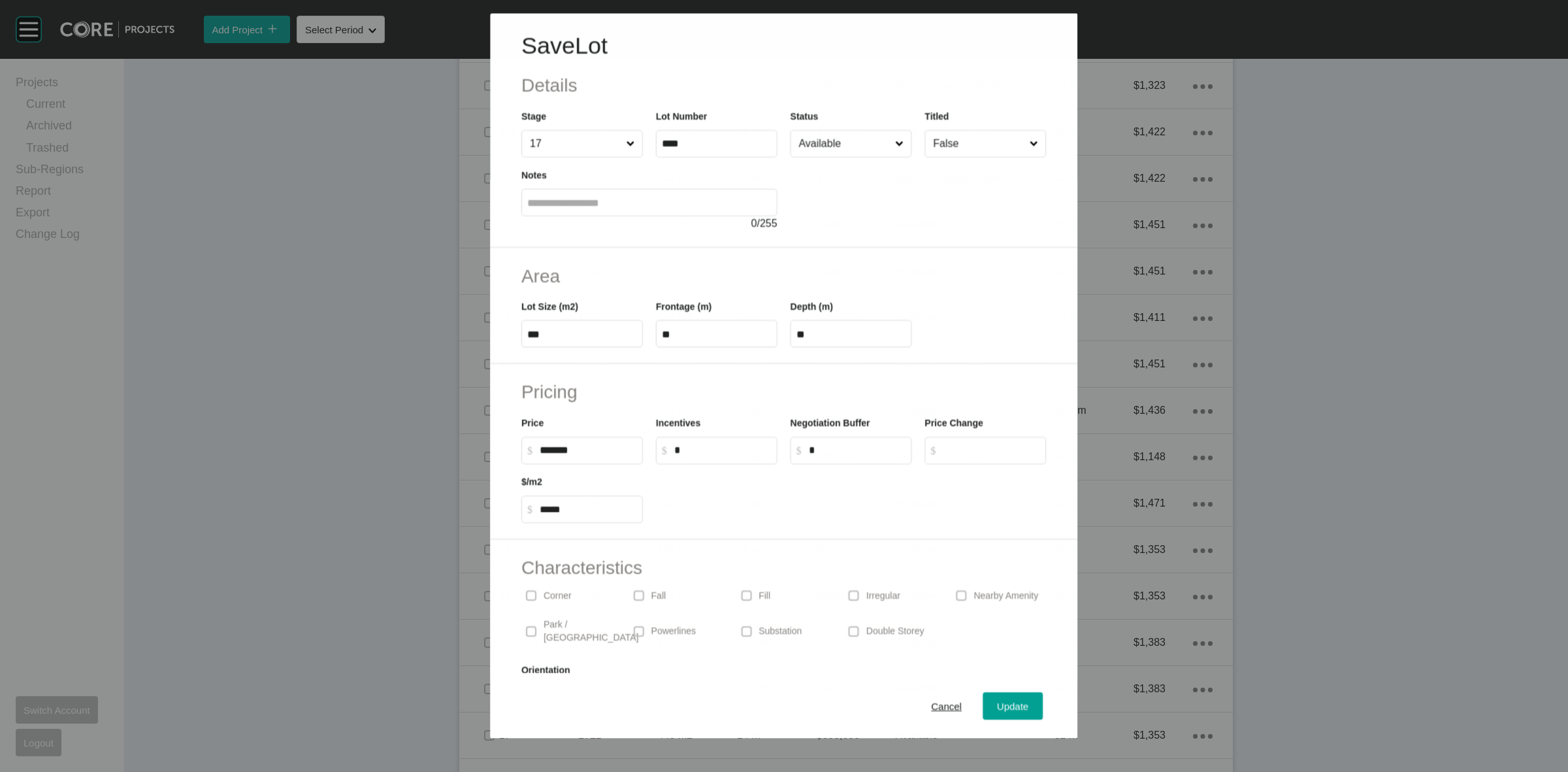
click at [814, 139] on input "Available" at bounding box center [844, 143] width 96 height 26
click at [997, 700] on span "Update" at bounding box center [1013, 706] width 32 height 11
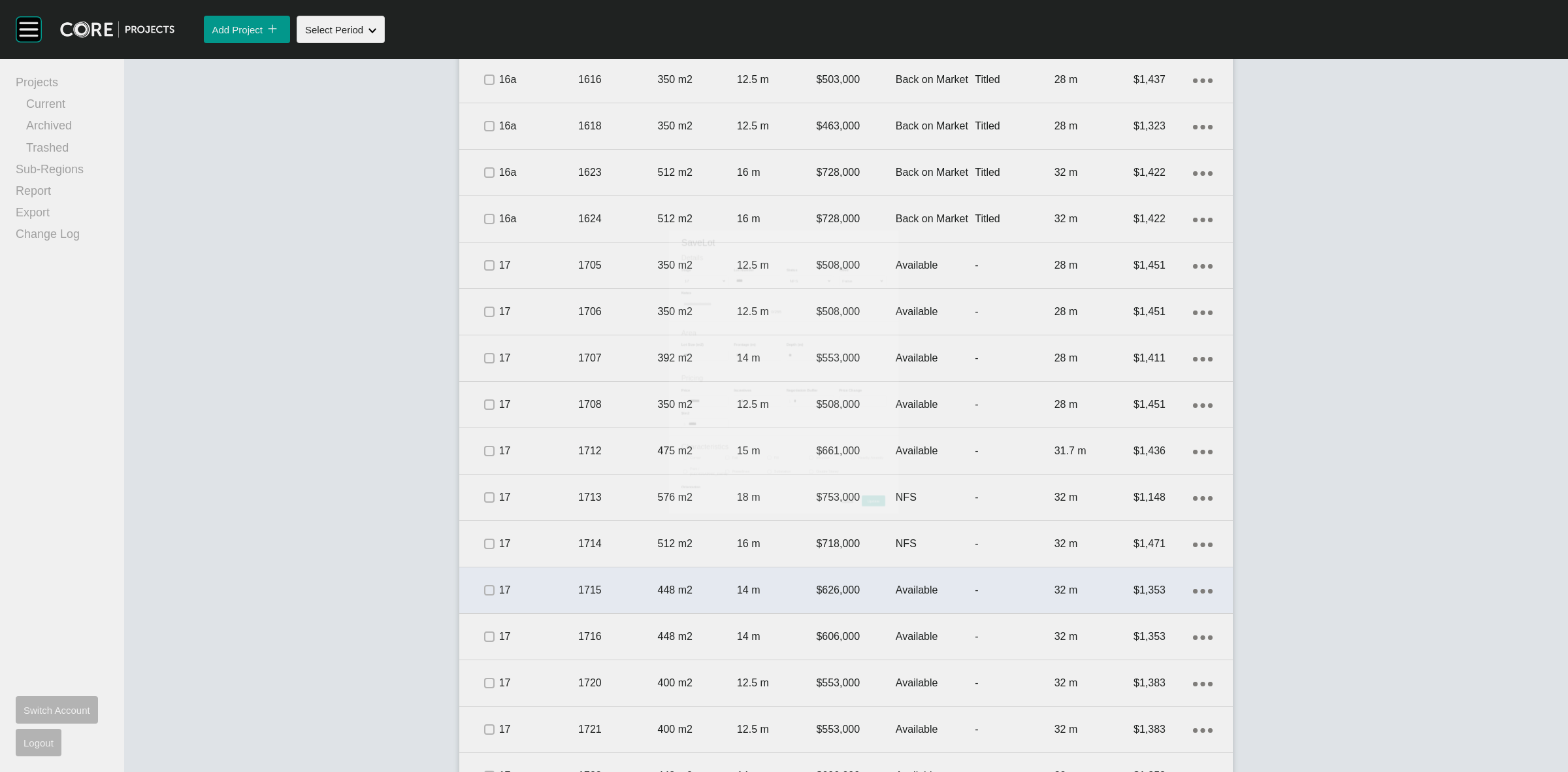
scroll to position [2009, 0]
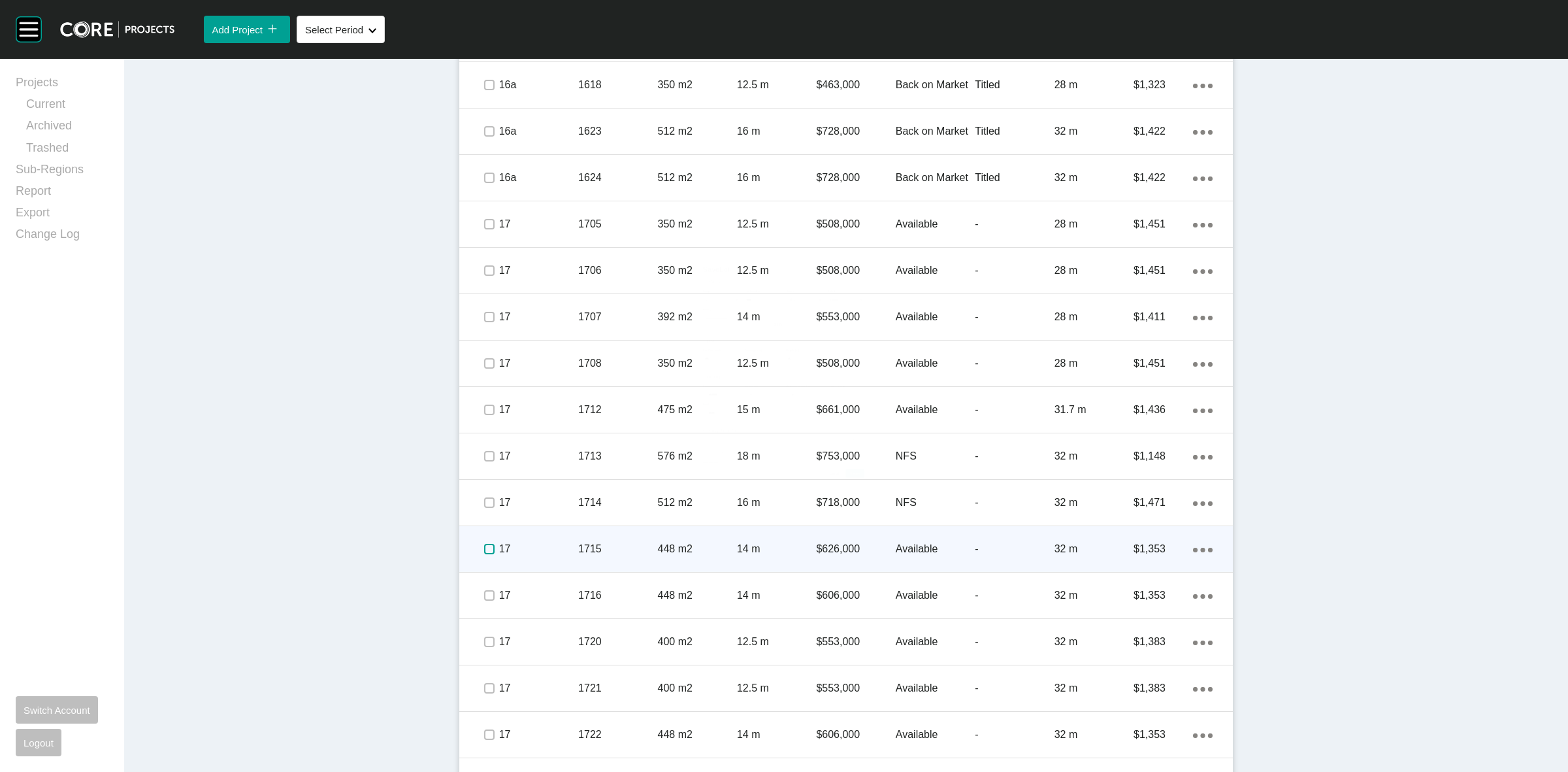
drag, startPoint x: 478, startPoint y: 533, endPoint x: 523, endPoint y: 537, distance: 45.2
click at [484, 544] on label at bounding box center [489, 549] width 11 height 11
click at [557, 541] on div "17" at bounding box center [538, 549] width 79 height 41
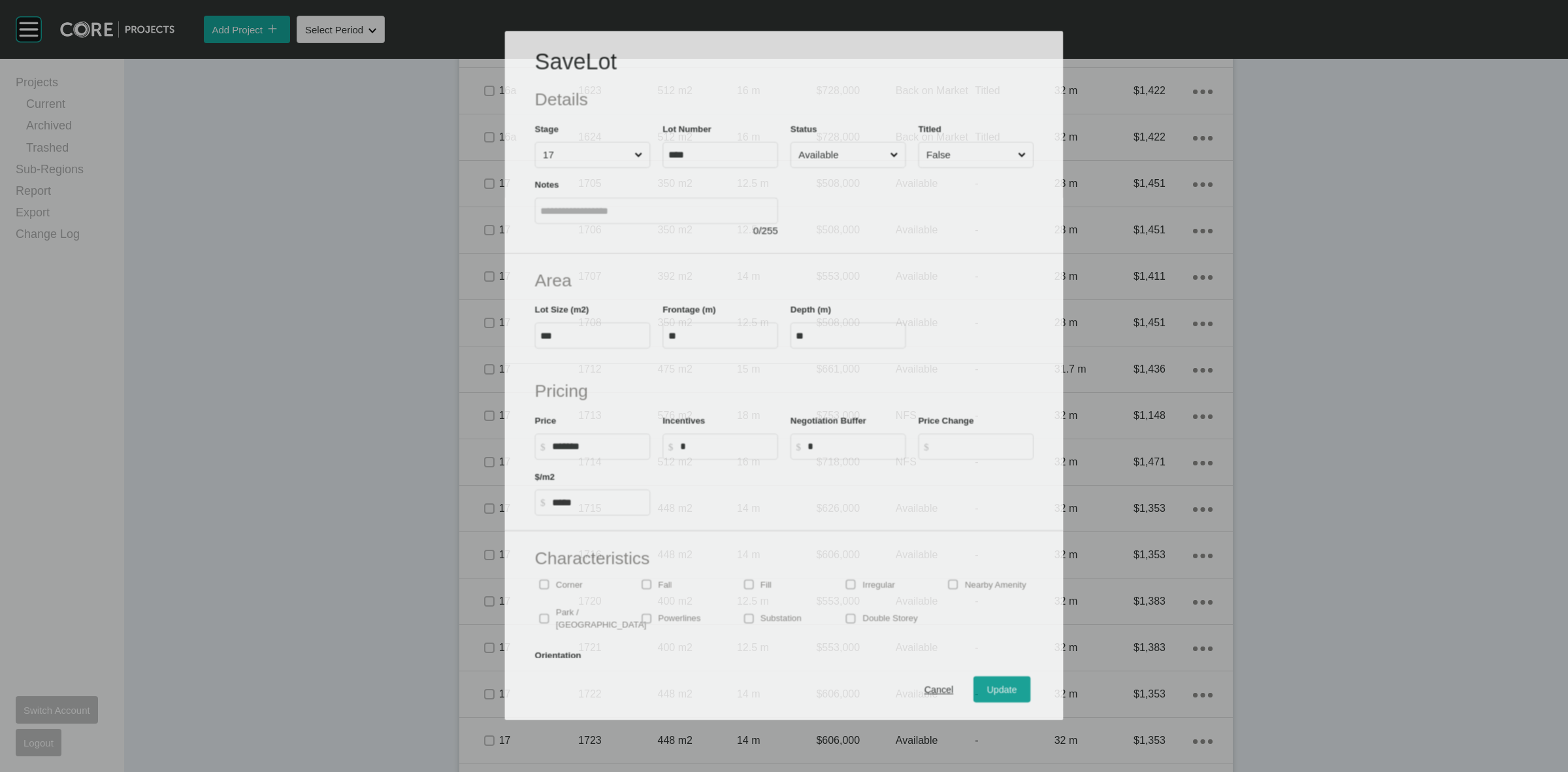
scroll to position [1969, 0]
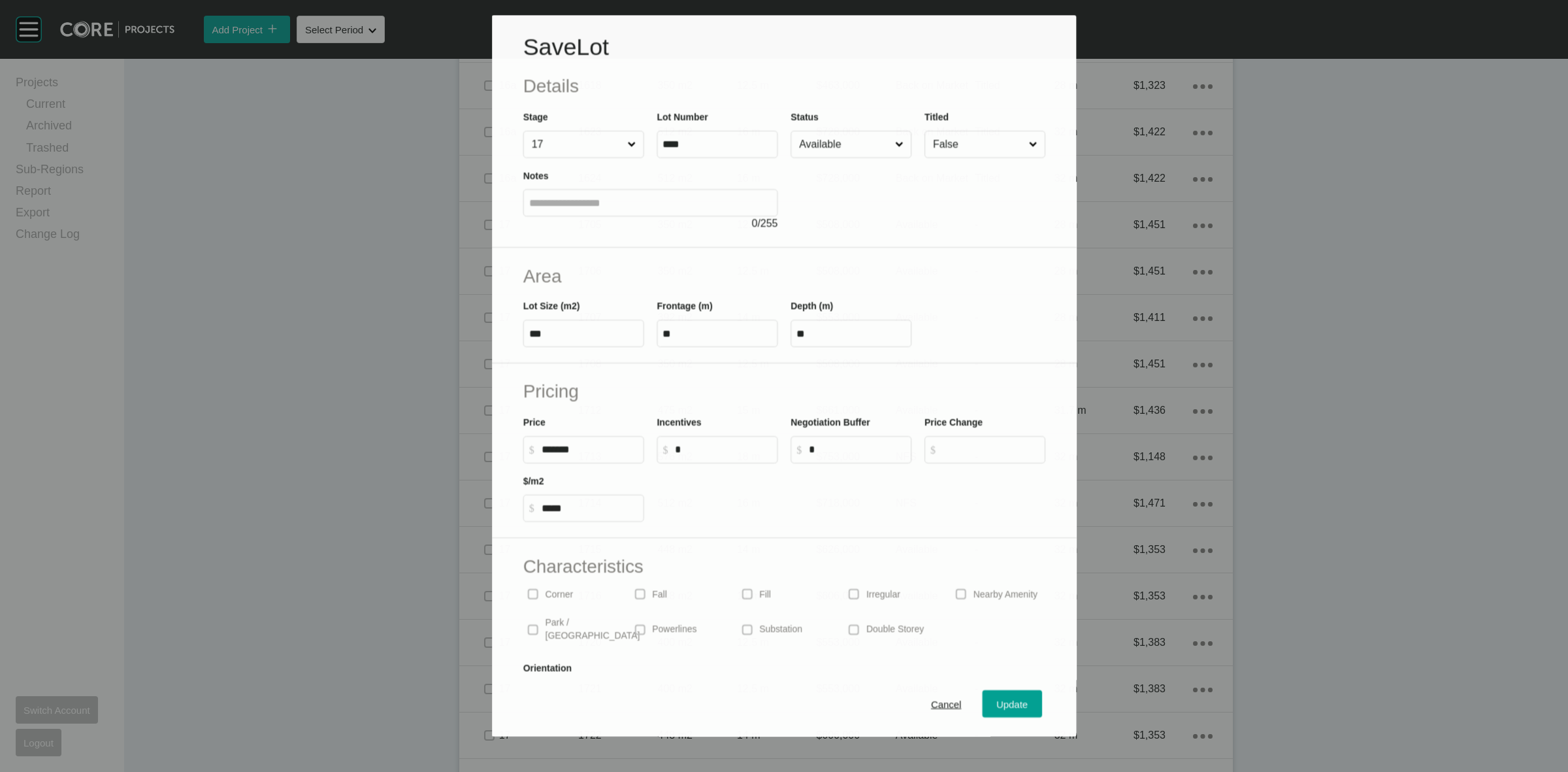
click at [828, 134] on input "Available" at bounding box center [844, 144] width 96 height 26
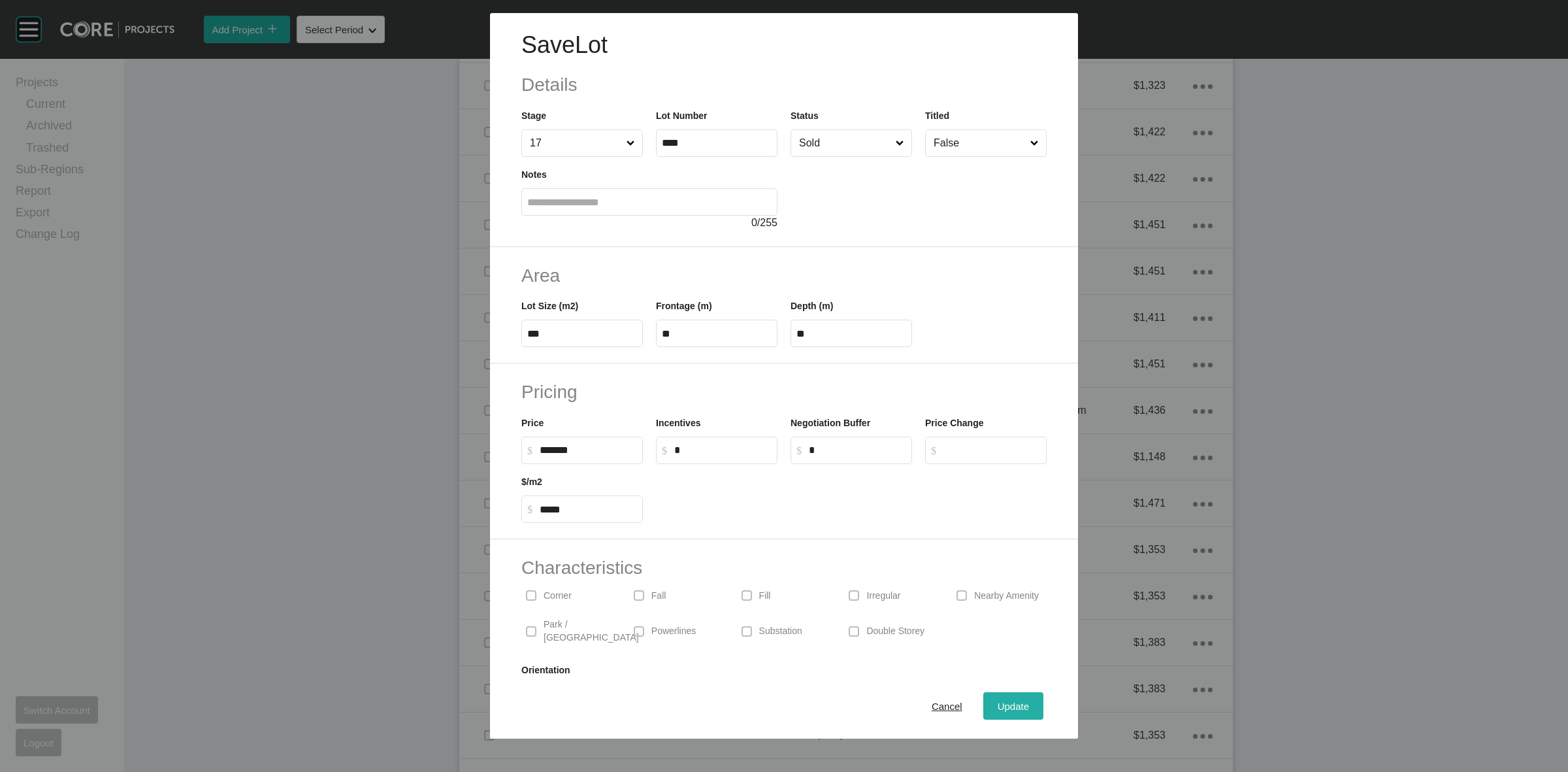
click at [1014, 707] on span "Update" at bounding box center [1013, 706] width 32 height 11
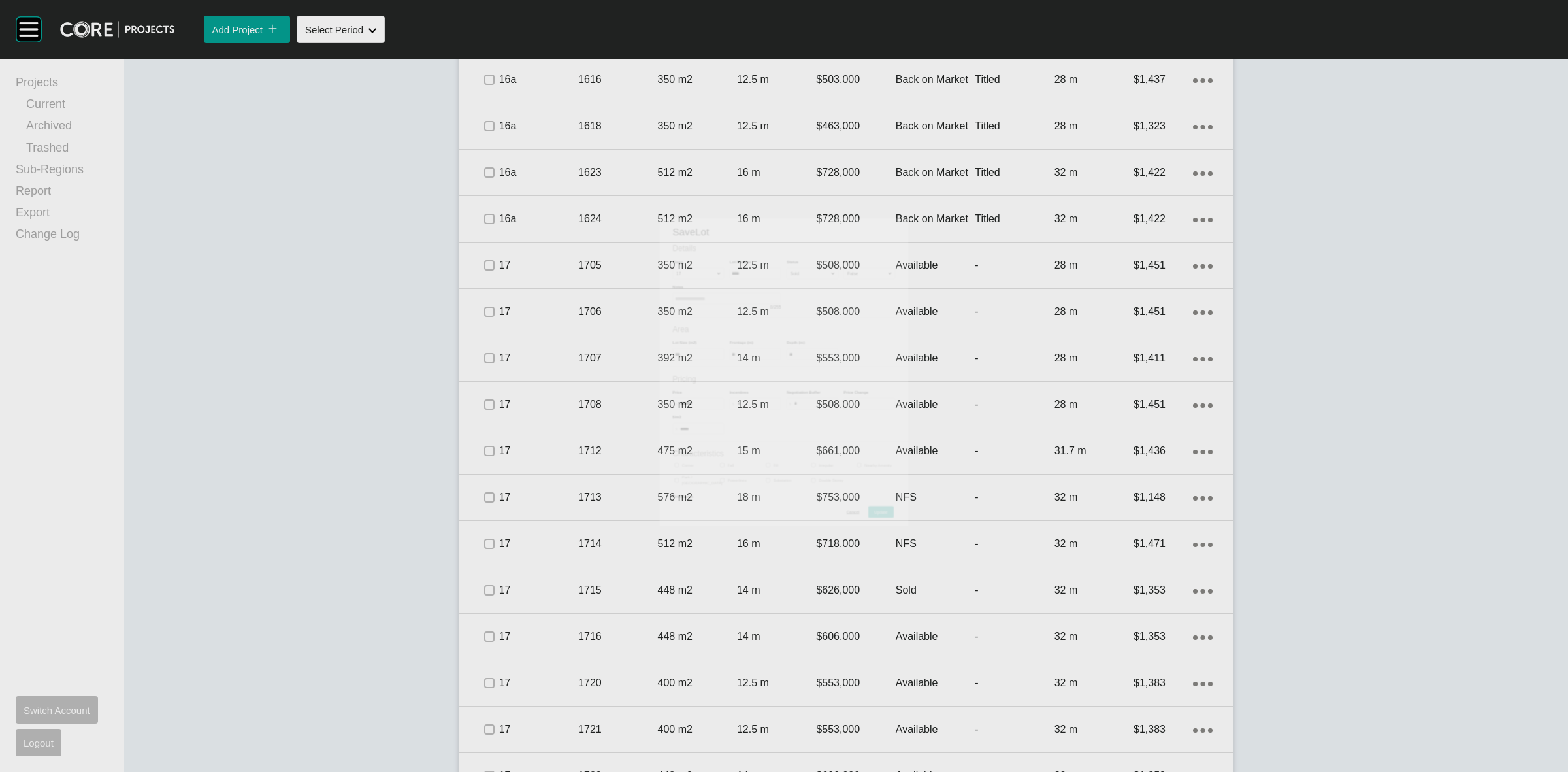
scroll to position [2009, 0]
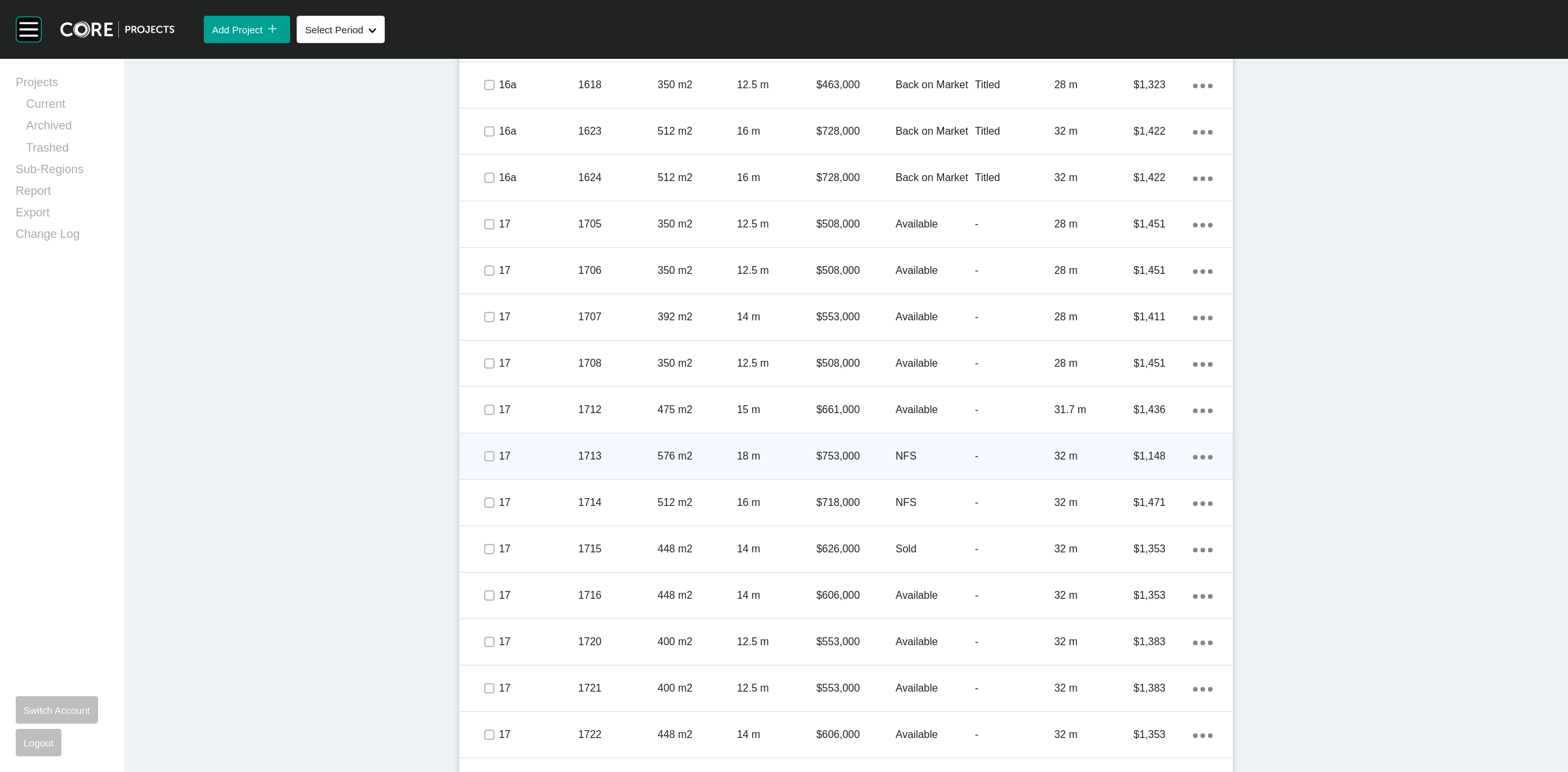
click at [579, 451] on div "1713" at bounding box center [618, 456] width 79 height 41
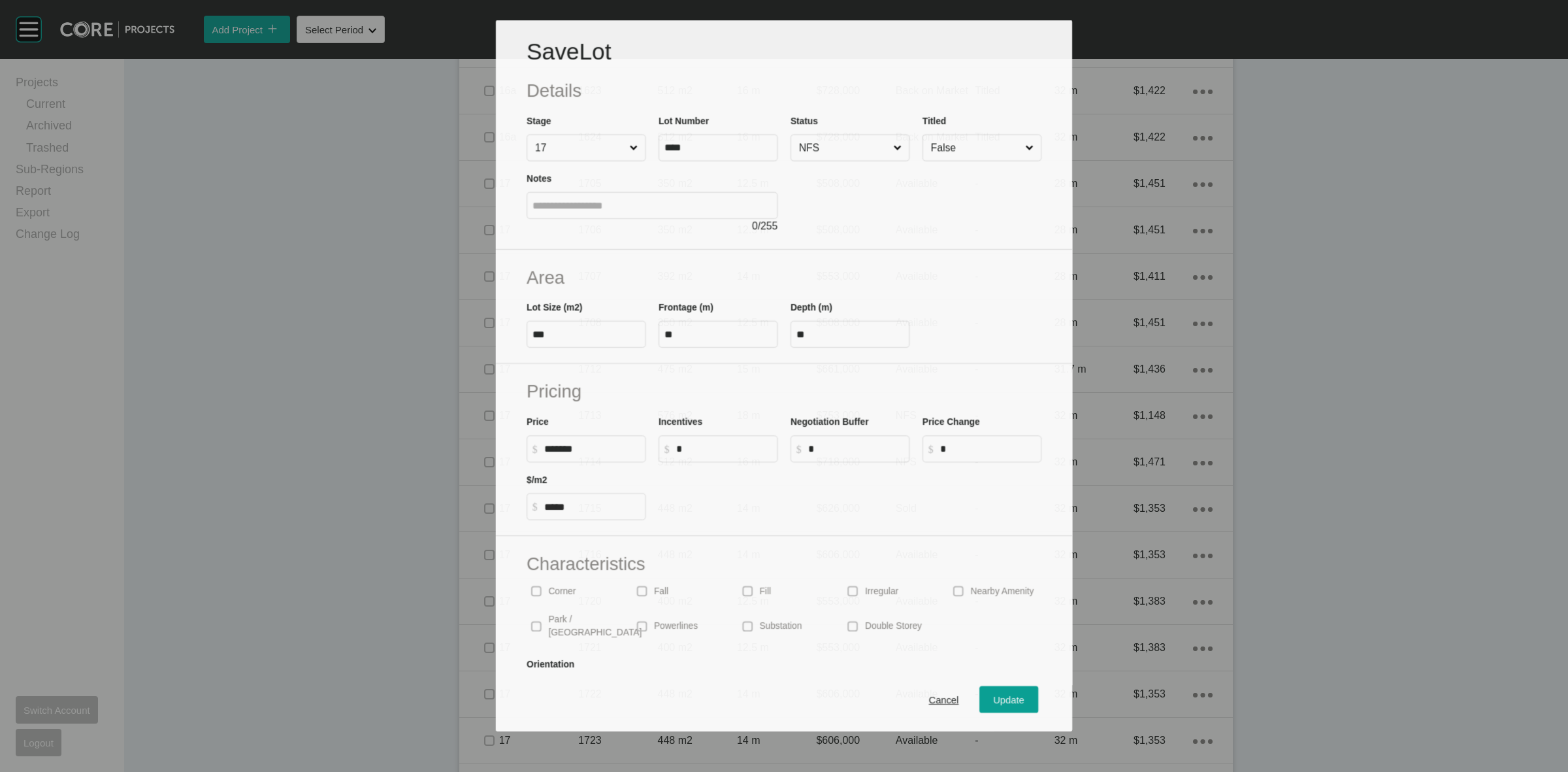
scroll to position [1969, 0]
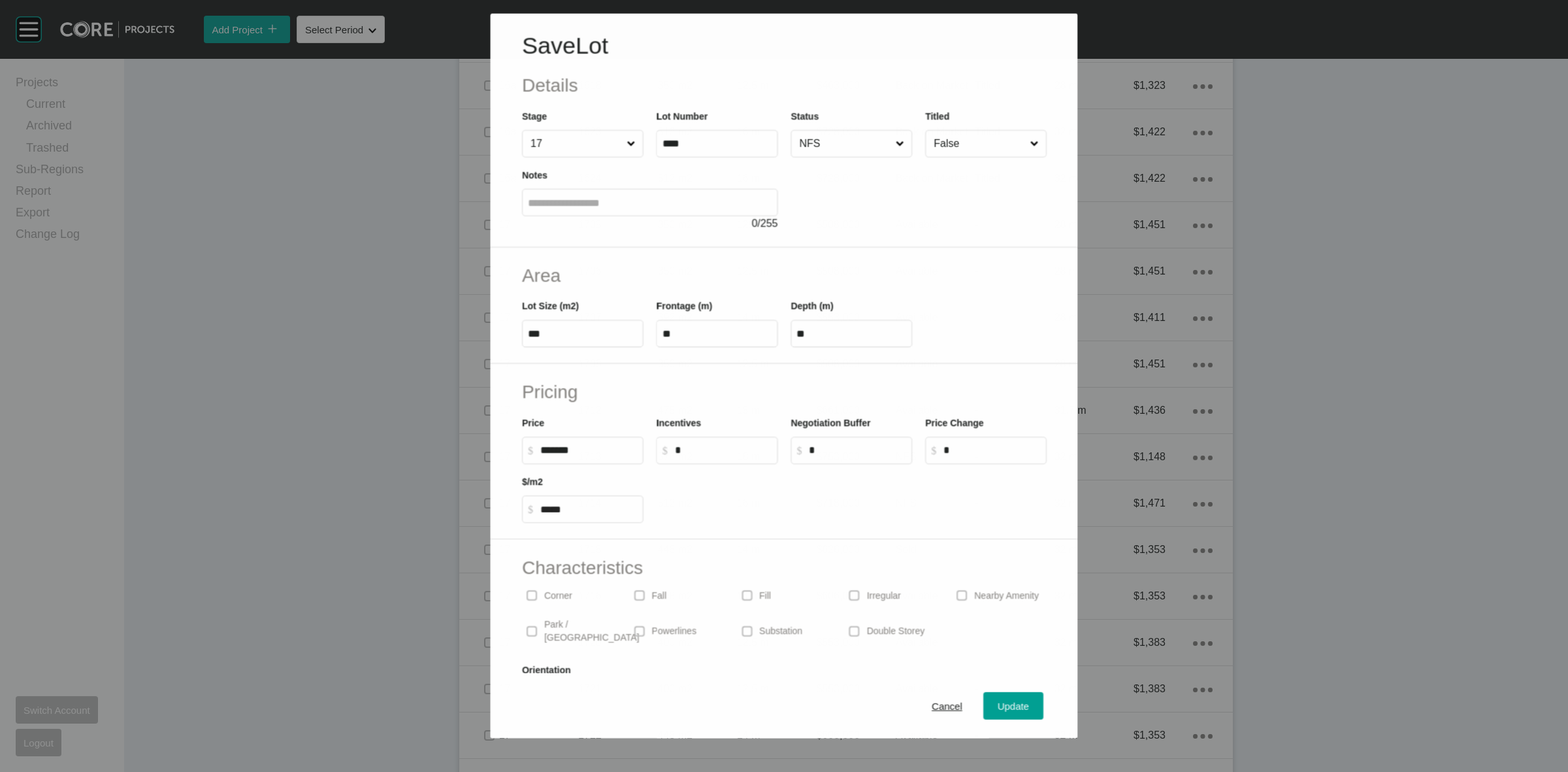
click at [799, 150] on input "NFS" at bounding box center [844, 143] width 96 height 26
click at [997, 696] on button "Update" at bounding box center [1013, 706] width 60 height 28
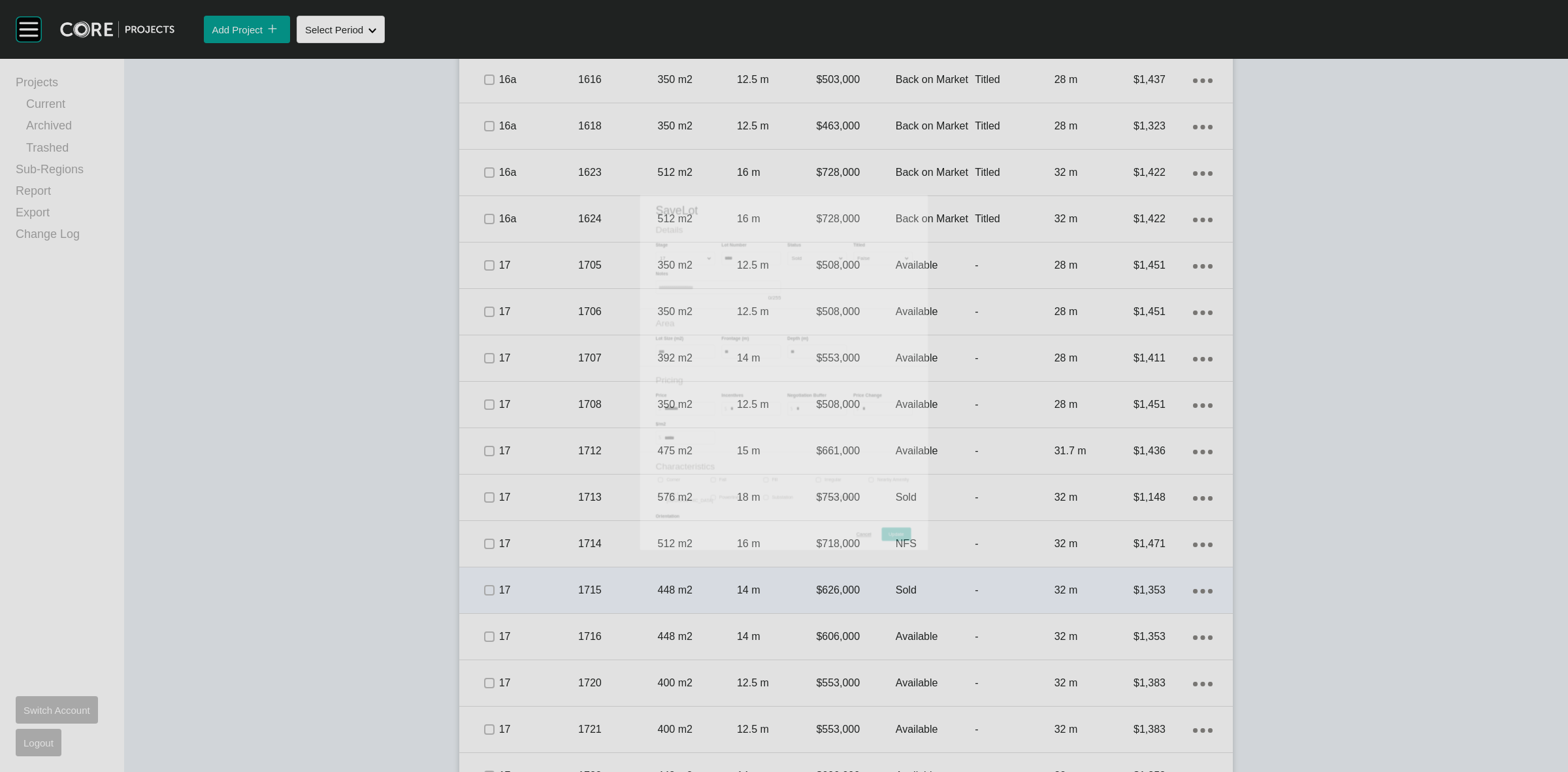
scroll to position [2009, 0]
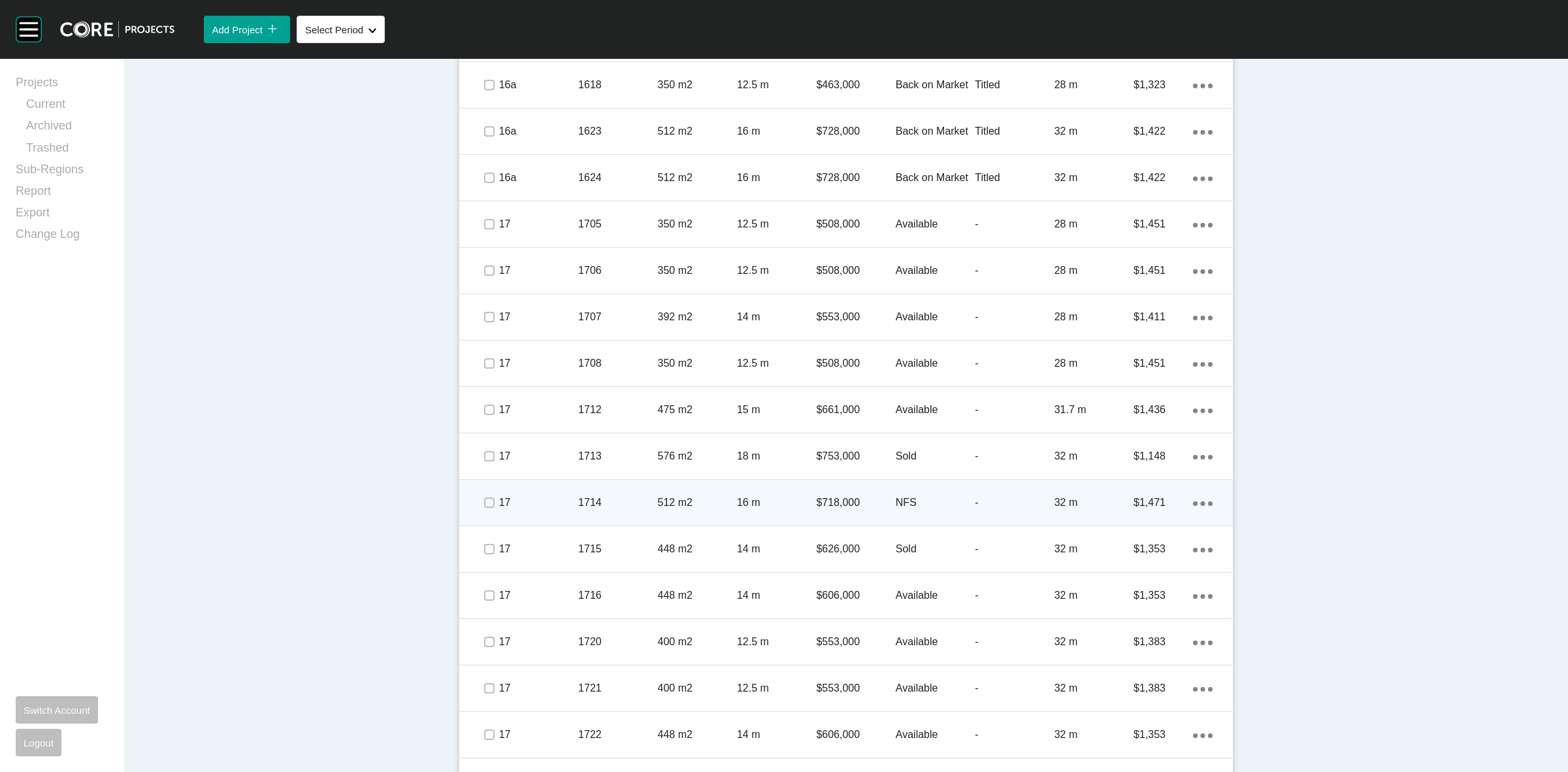
click at [641, 495] on p "1714" at bounding box center [618, 502] width 79 height 15
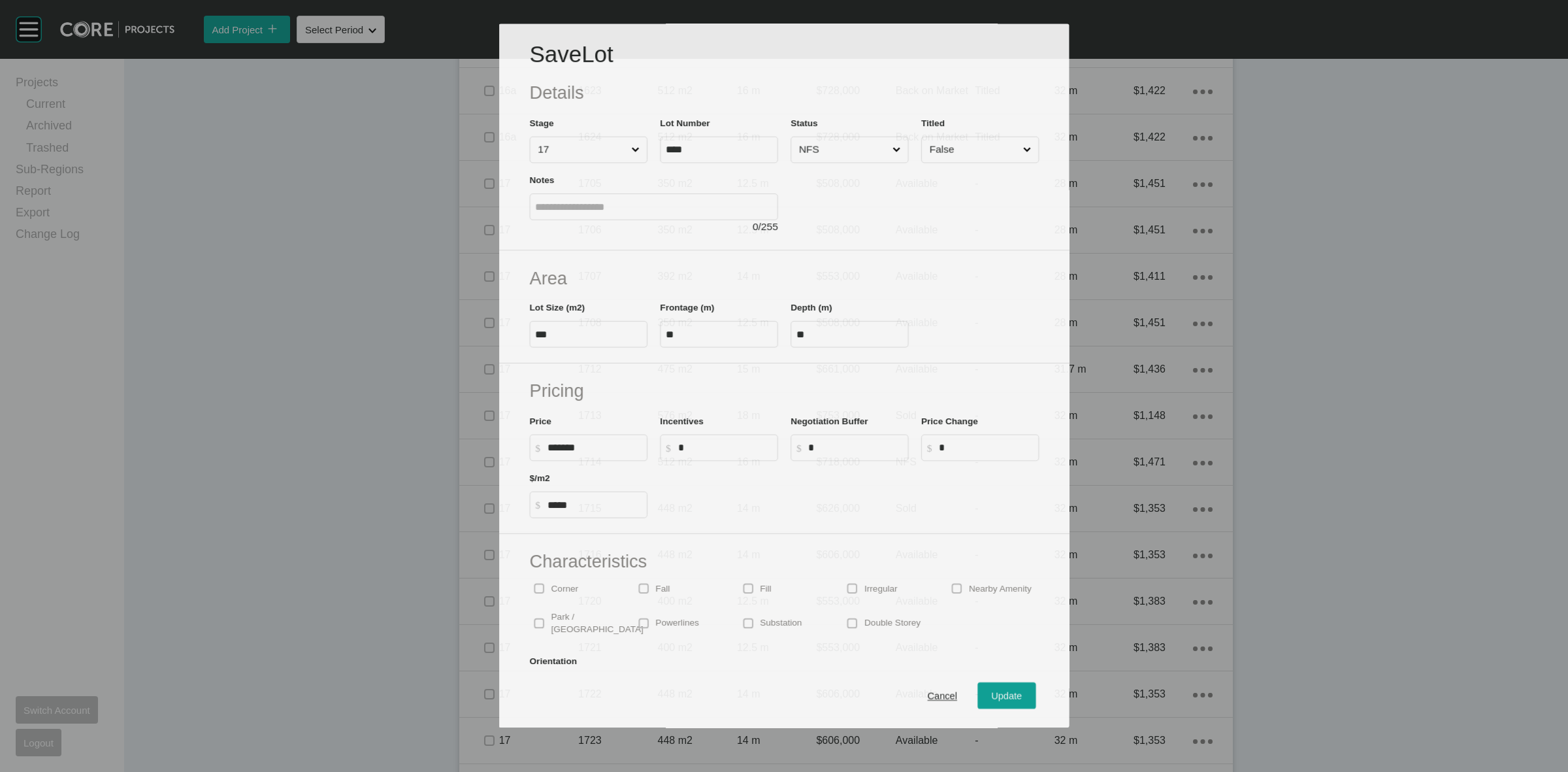
scroll to position [1969, 0]
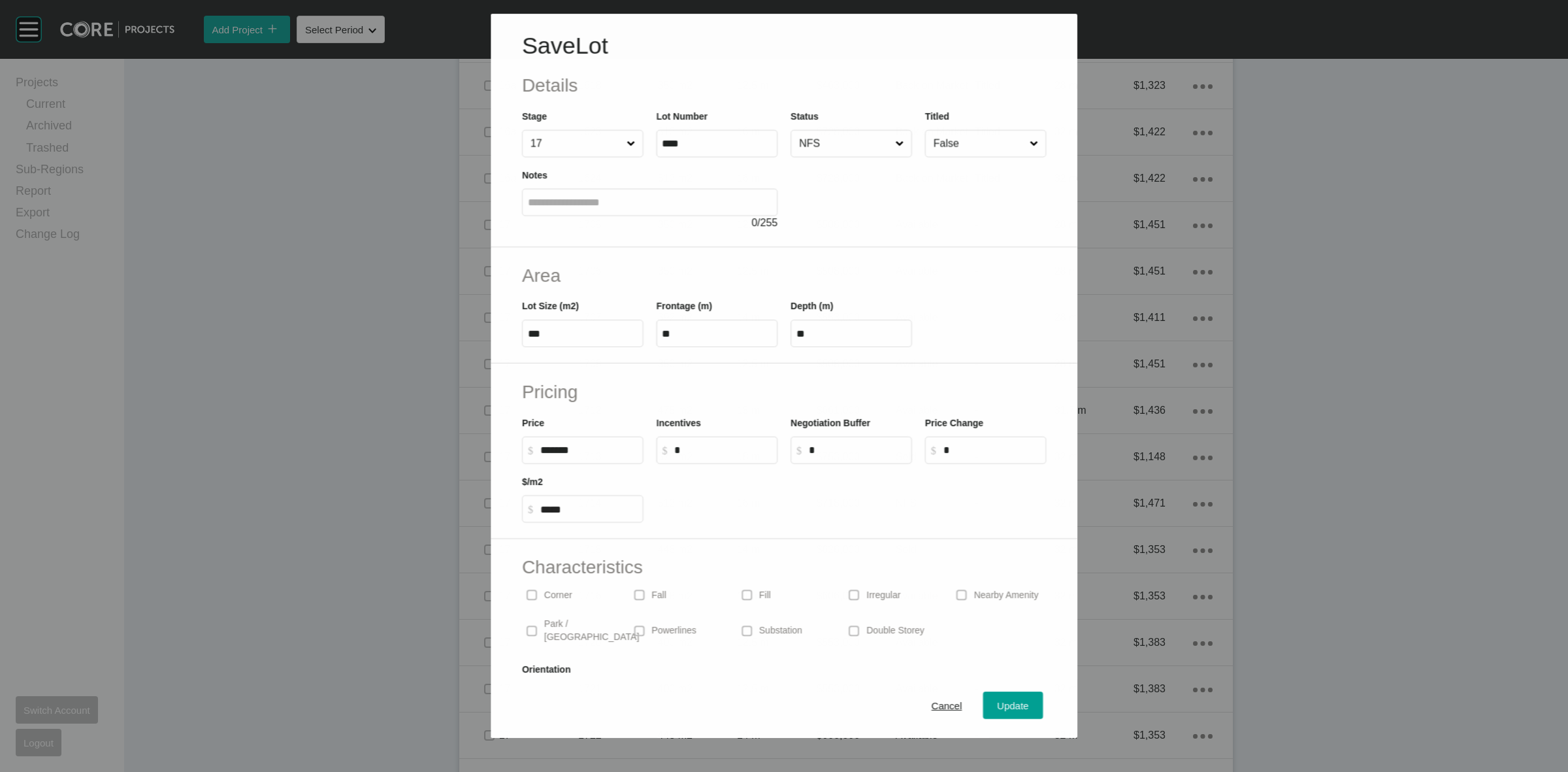
click at [824, 151] on input "NFS" at bounding box center [844, 144] width 96 height 26
click at [997, 701] on span "Update" at bounding box center [1013, 706] width 32 height 11
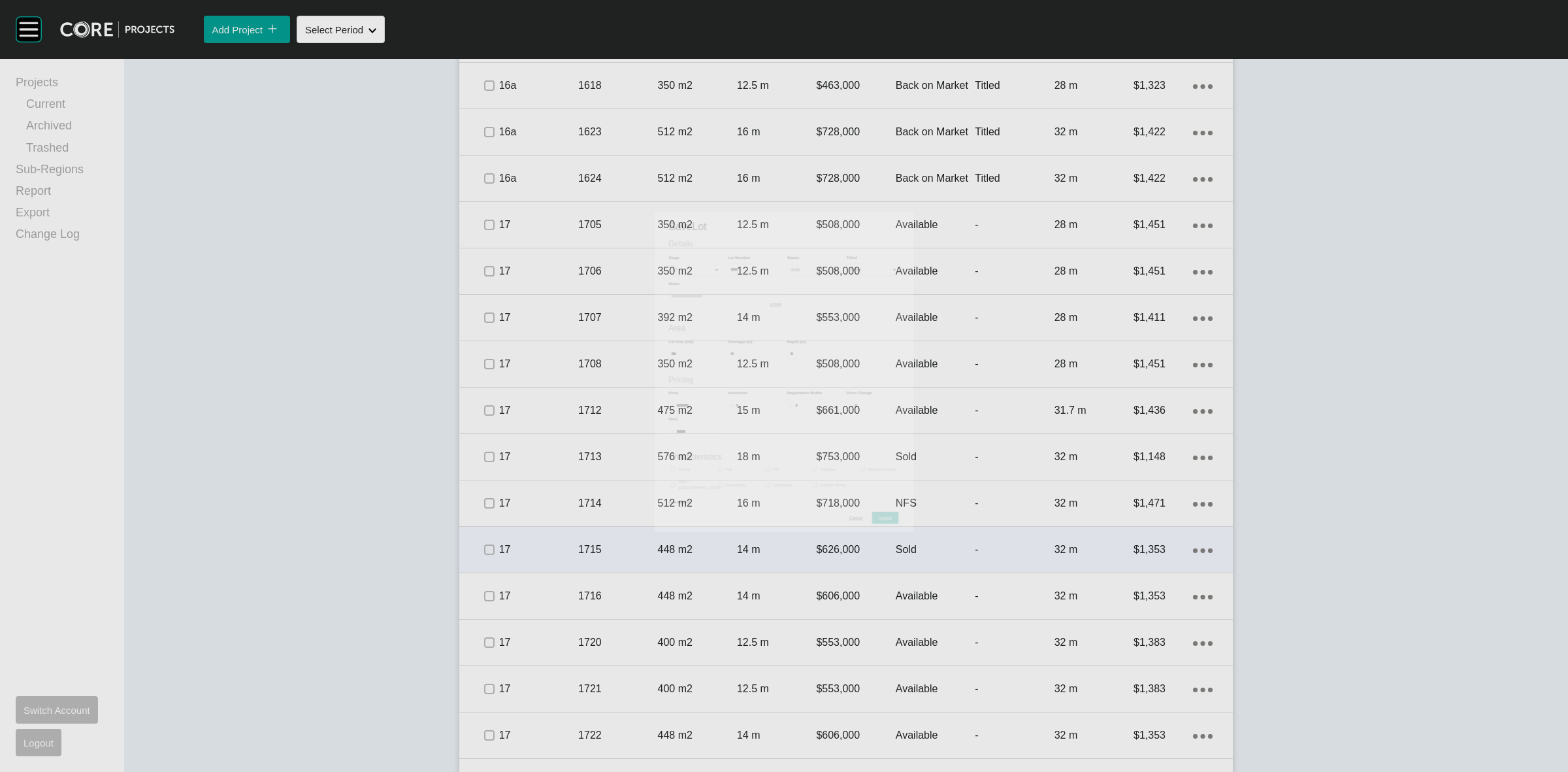
scroll to position [2009, 0]
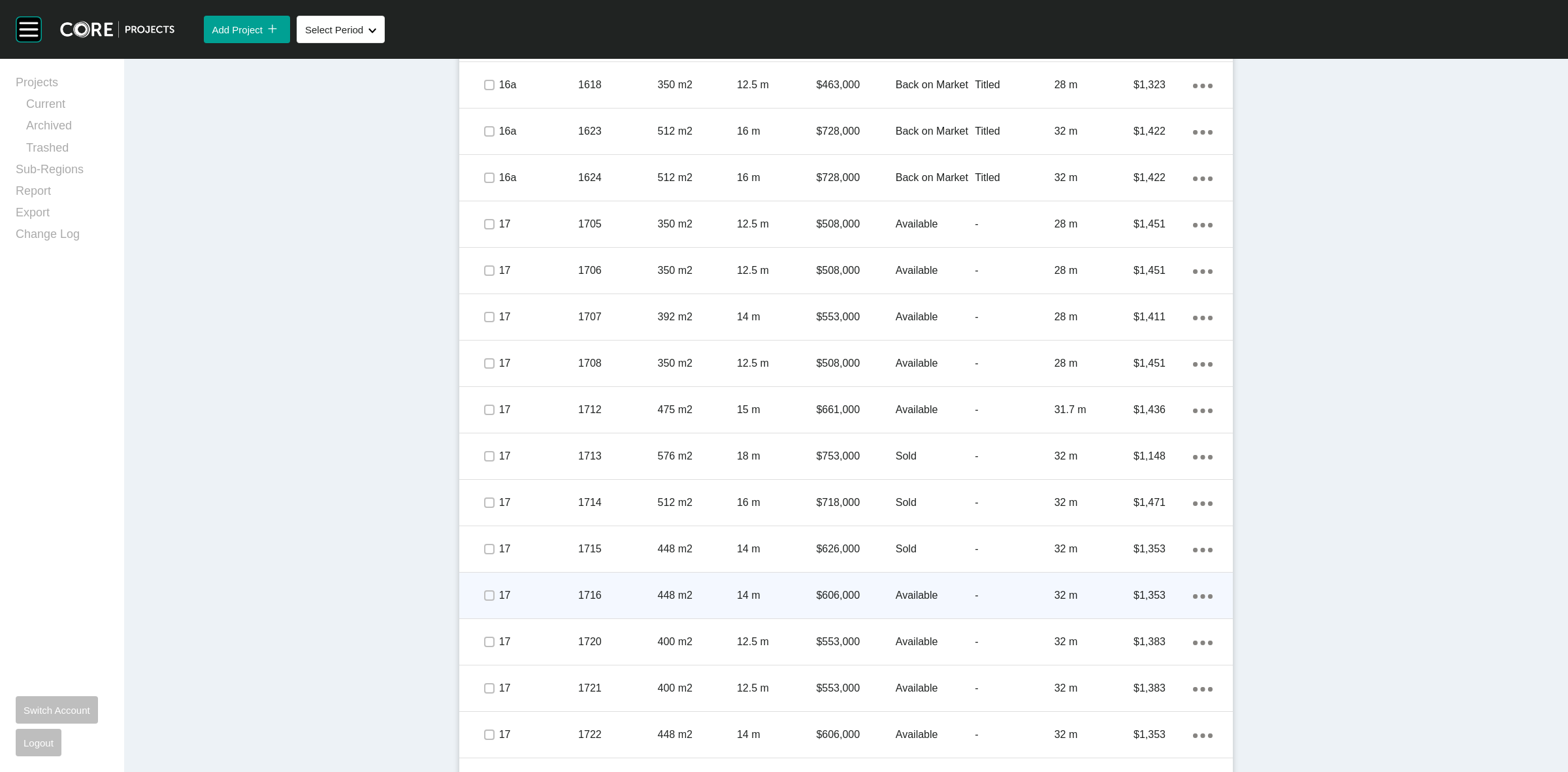
click at [605, 588] on p "1716" at bounding box center [618, 595] width 79 height 15
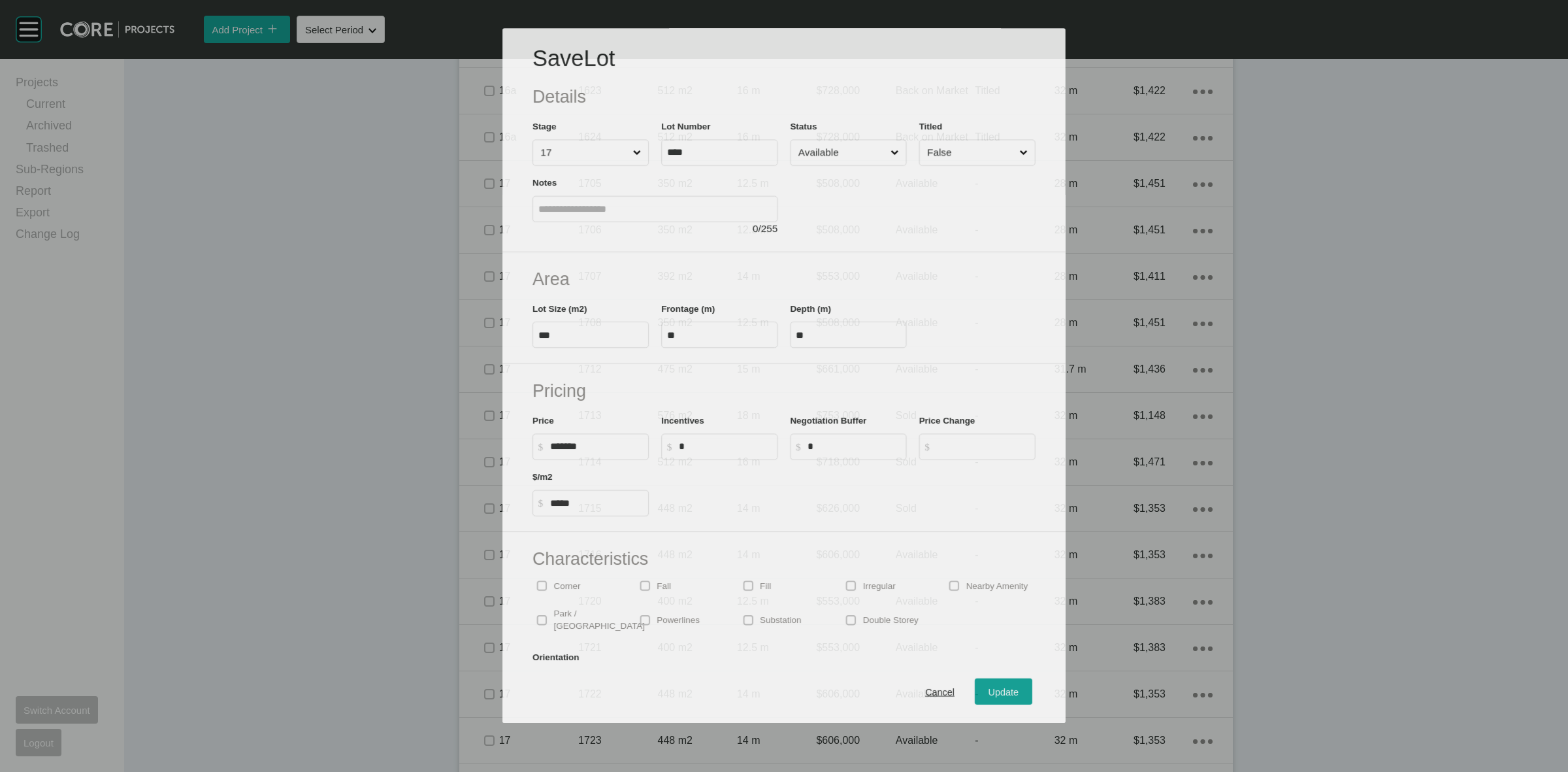
scroll to position [1969, 0]
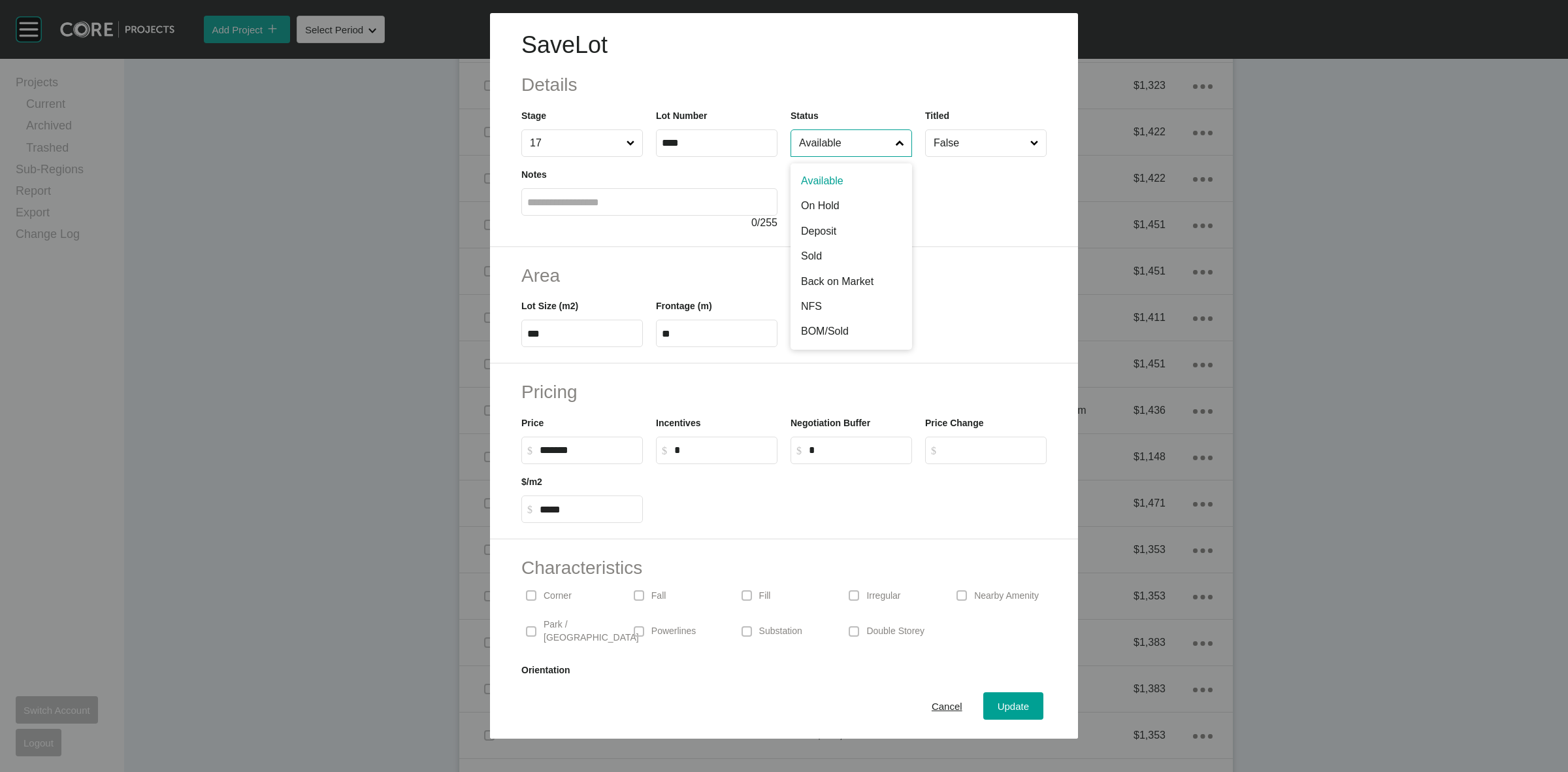
click at [841, 141] on input "Available" at bounding box center [845, 143] width 97 height 26
click at [1004, 717] on button "Update" at bounding box center [1013, 706] width 60 height 28
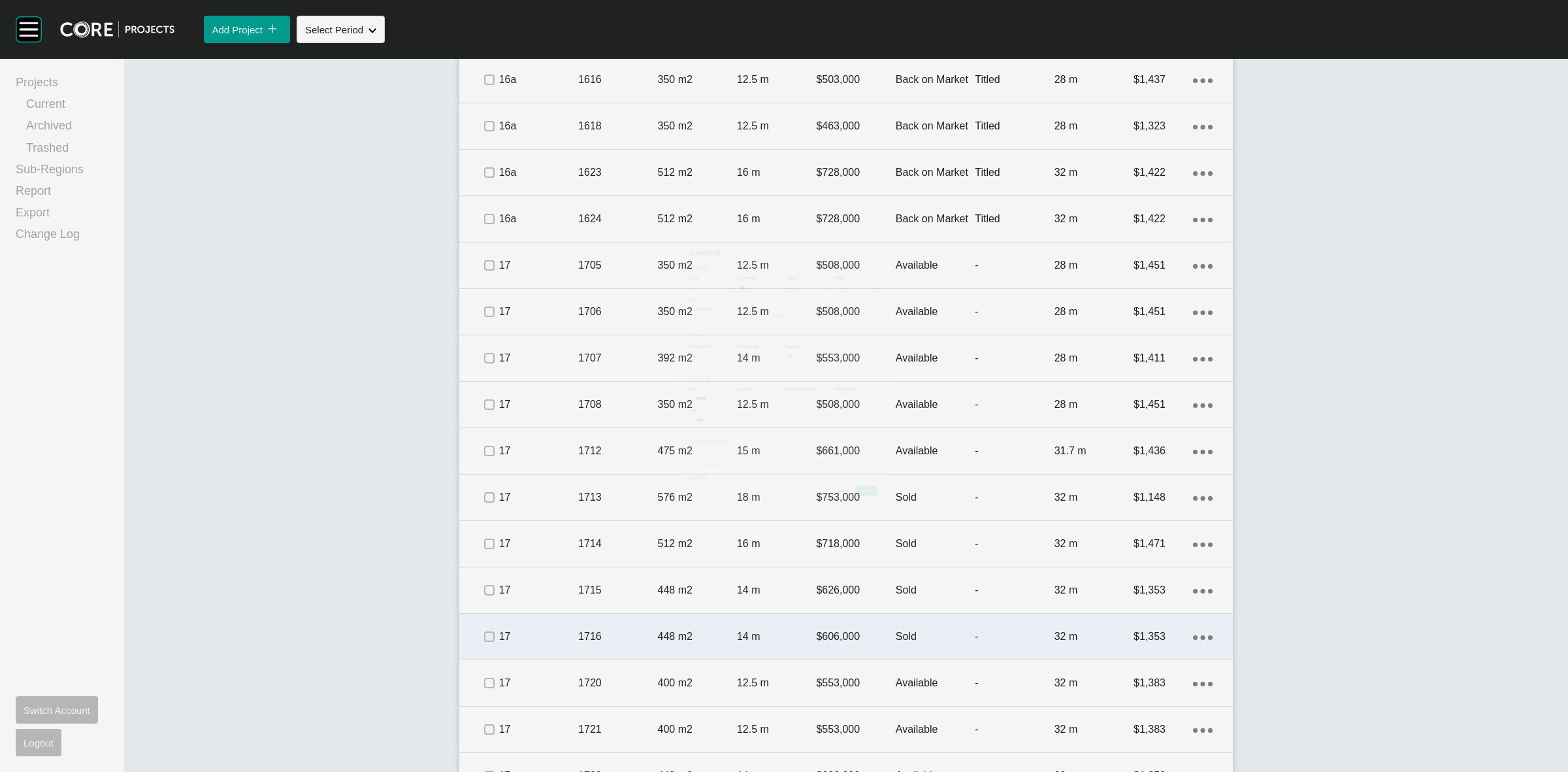
scroll to position [2009, 0]
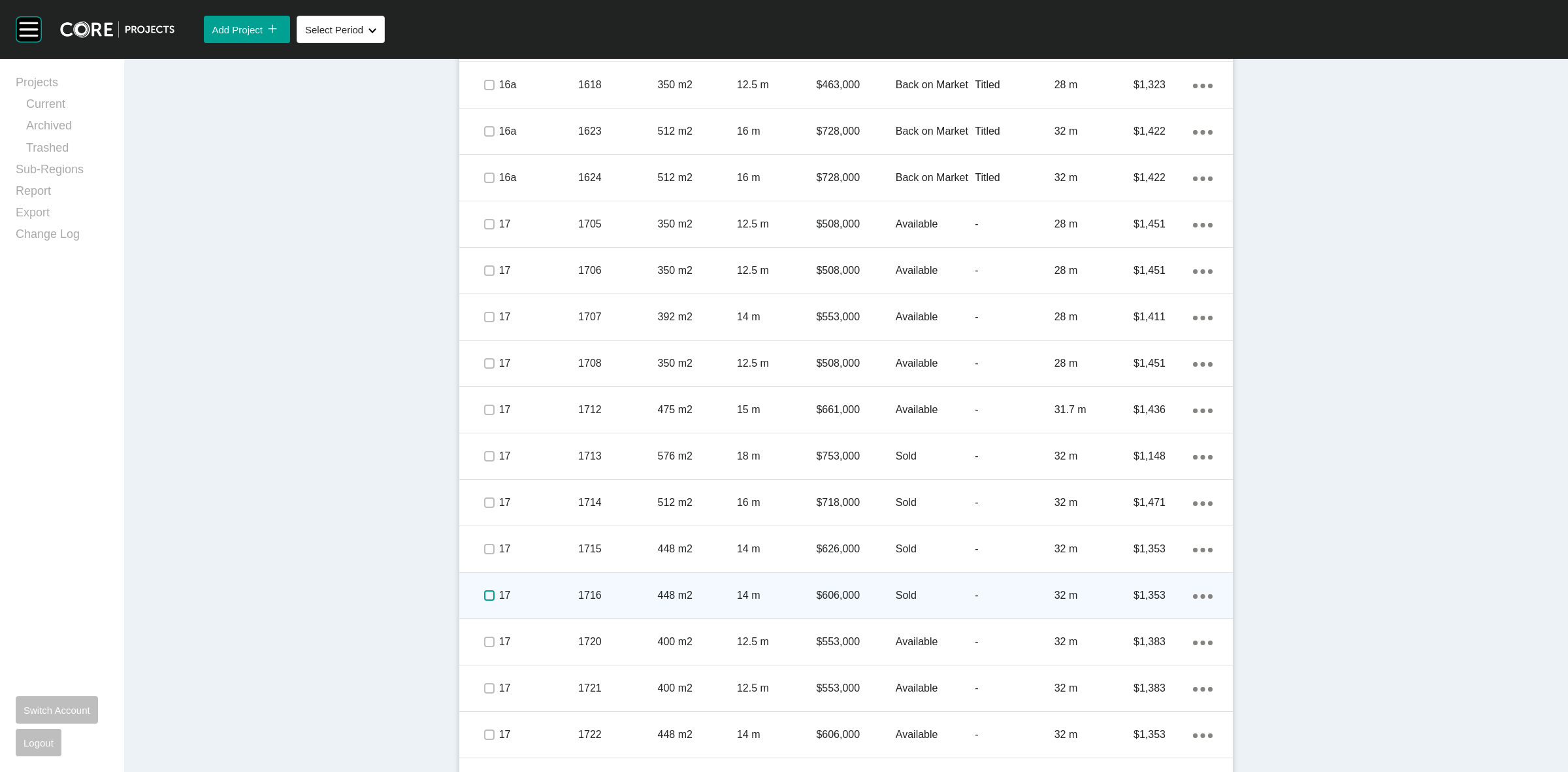
click at [484, 590] on label at bounding box center [489, 596] width 11 height 11
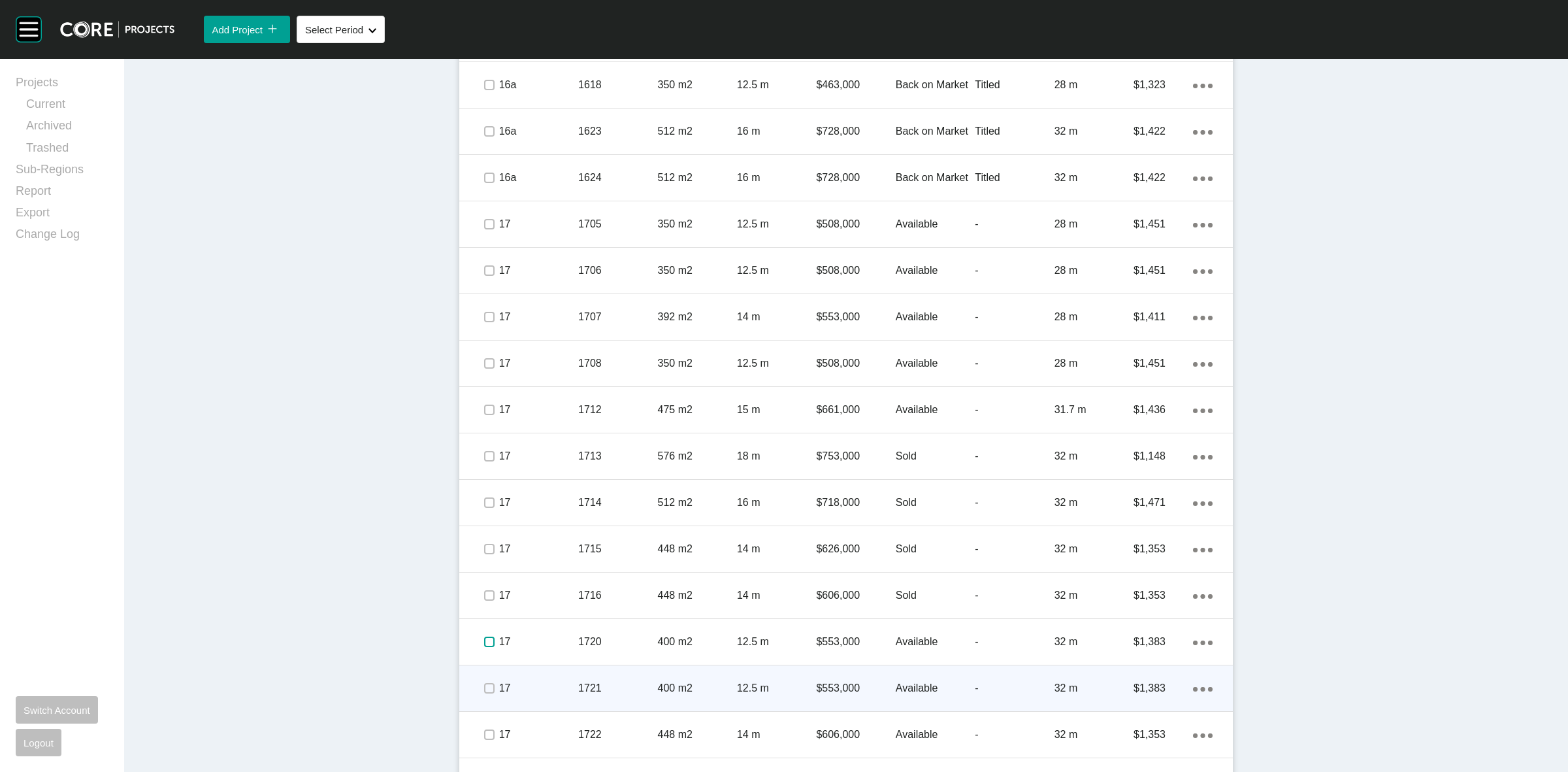
drag, startPoint x: 482, startPoint y: 626, endPoint x: 557, endPoint y: 665, distance: 84.5
click at [484, 636] on label at bounding box center [489, 642] width 11 height 11
drag, startPoint x: 685, startPoint y: 703, endPoint x: 687, endPoint y: 694, distance: 9.2
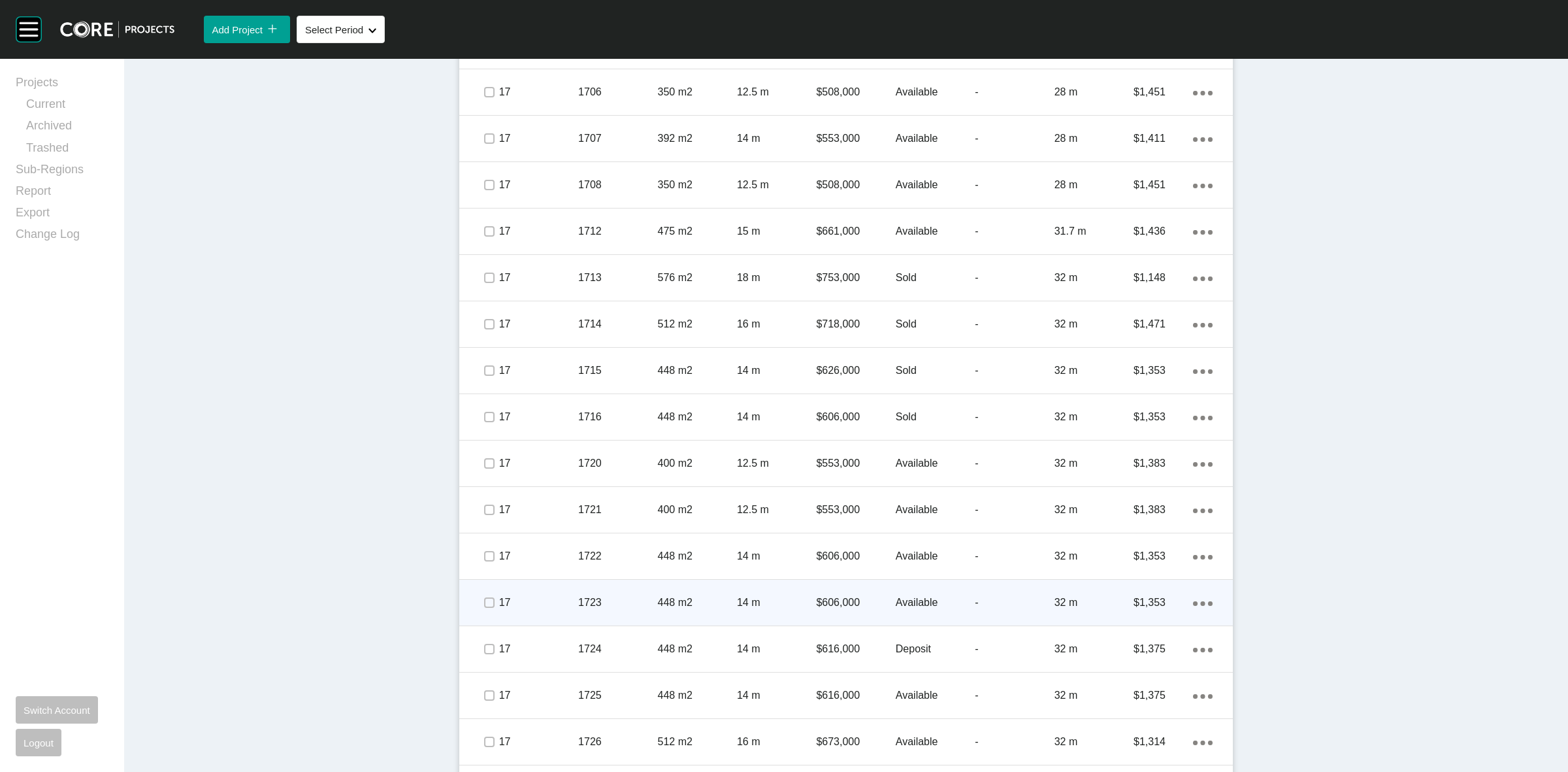
scroll to position [2311, 0]
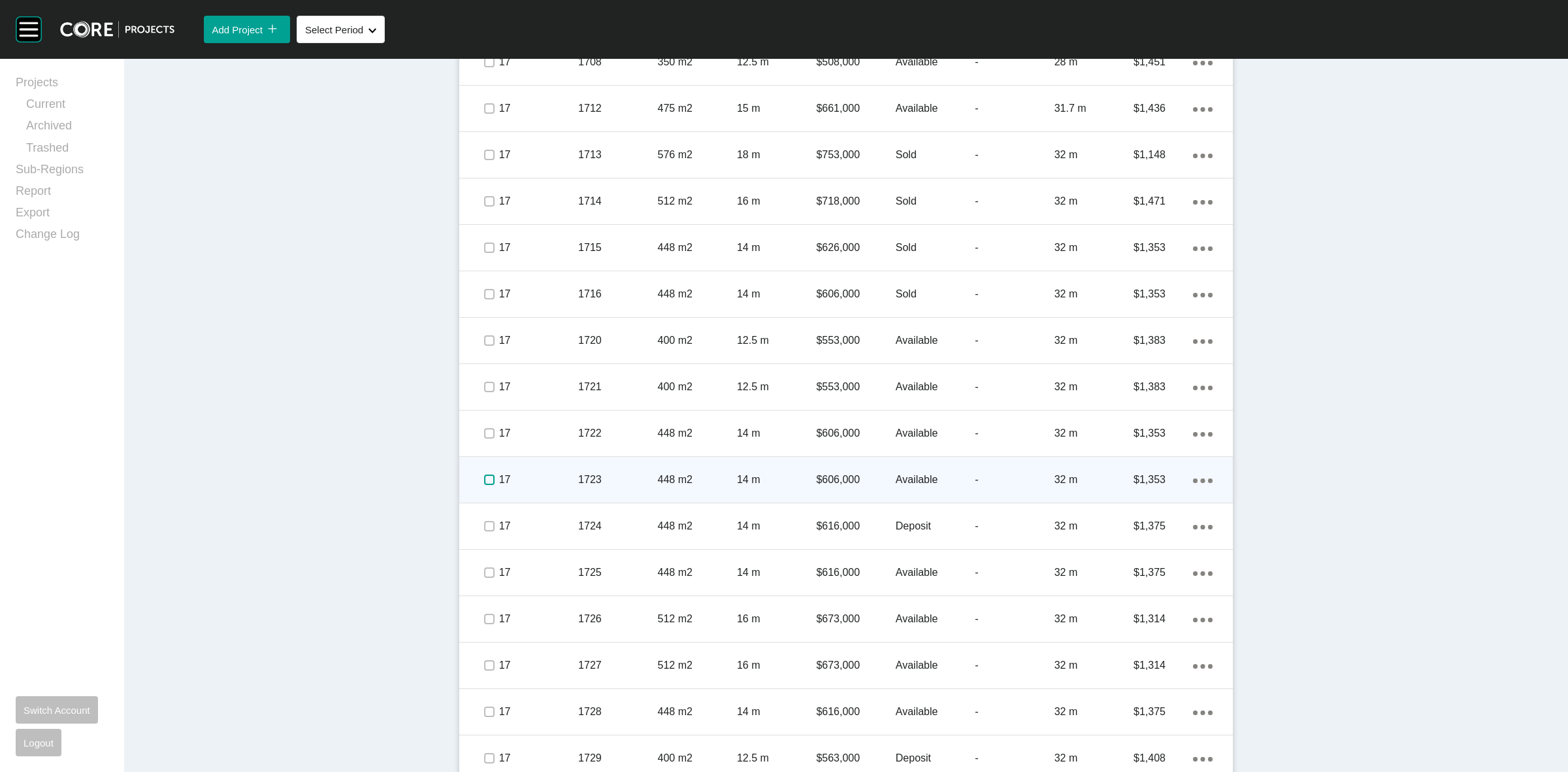
drag, startPoint x: 477, startPoint y: 458, endPoint x: 510, endPoint y: 471, distance: 35.5
click at [484, 475] on label at bounding box center [489, 480] width 11 height 11
click at [578, 485] on div "17 1723 448 m2 14 m $606,000 Available - 32 m $1,353 Action Menu Dots Copy 6 Cr…" at bounding box center [846, 479] width 773 height 45
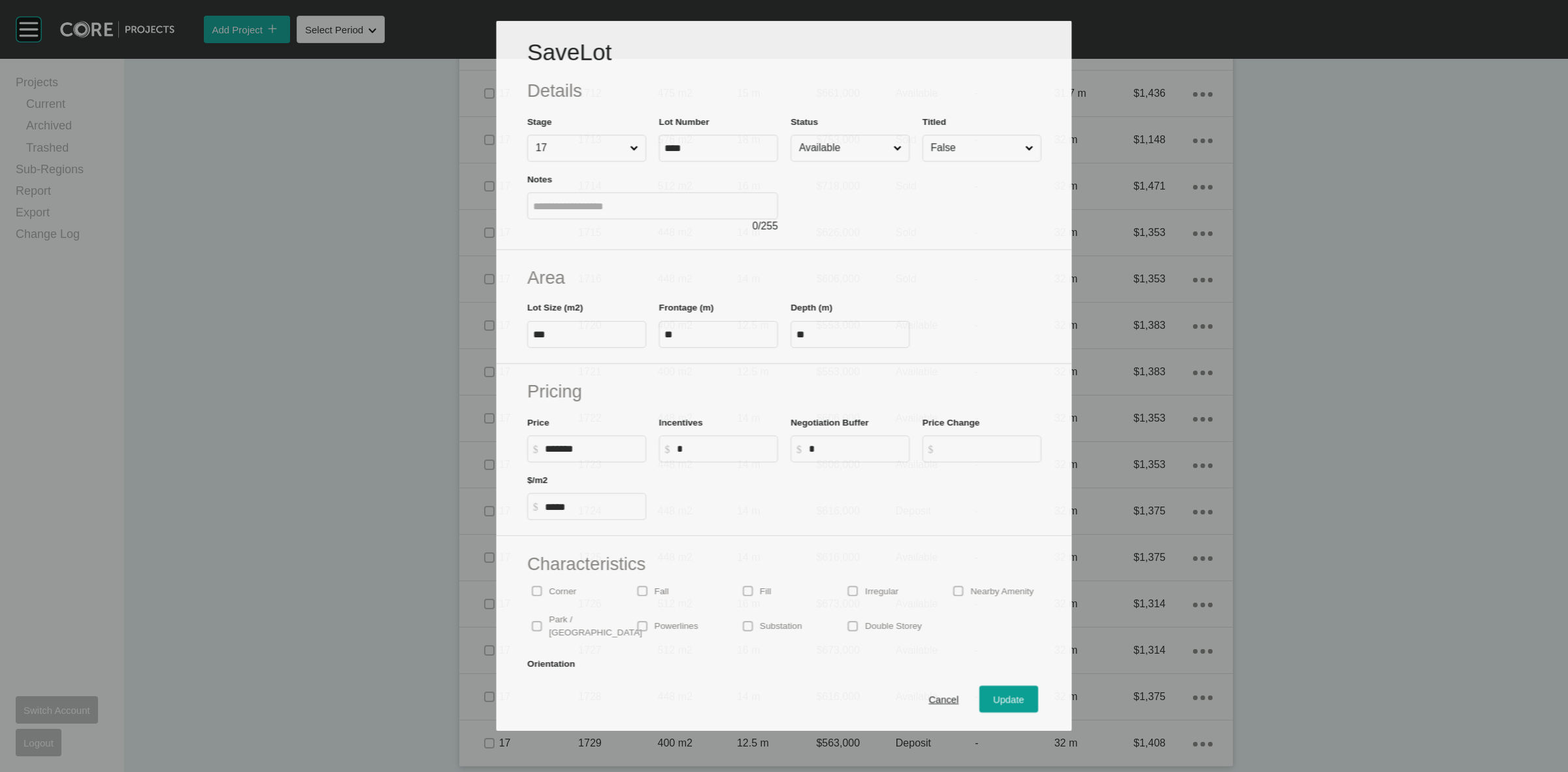
scroll to position [2270, 0]
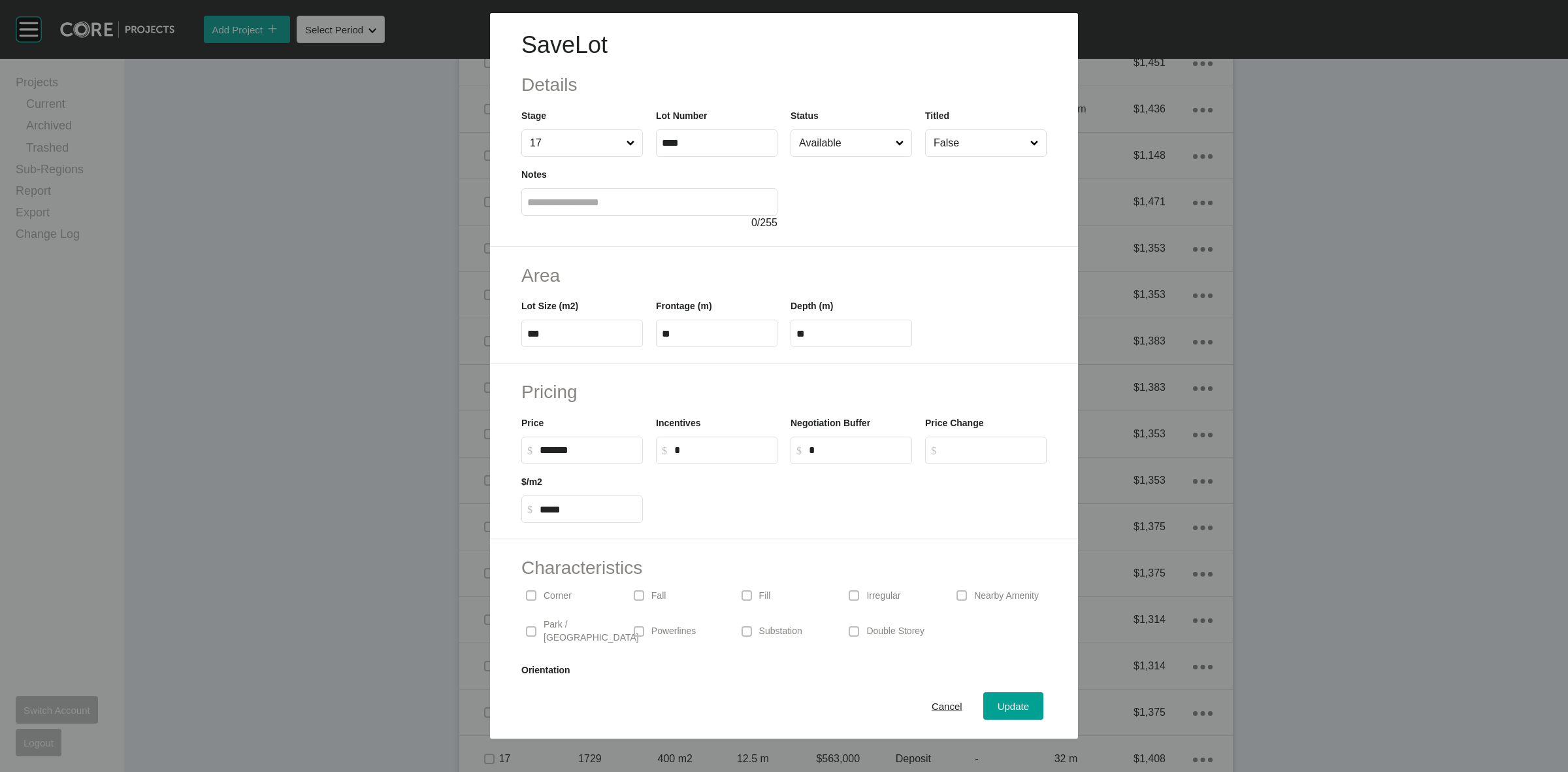
drag, startPoint x: 839, startPoint y: 144, endPoint x: 841, endPoint y: 157, distance: 13.2
click at [839, 146] on input "Available" at bounding box center [845, 143] width 97 height 26
click at [997, 707] on span "Update" at bounding box center [1013, 706] width 32 height 11
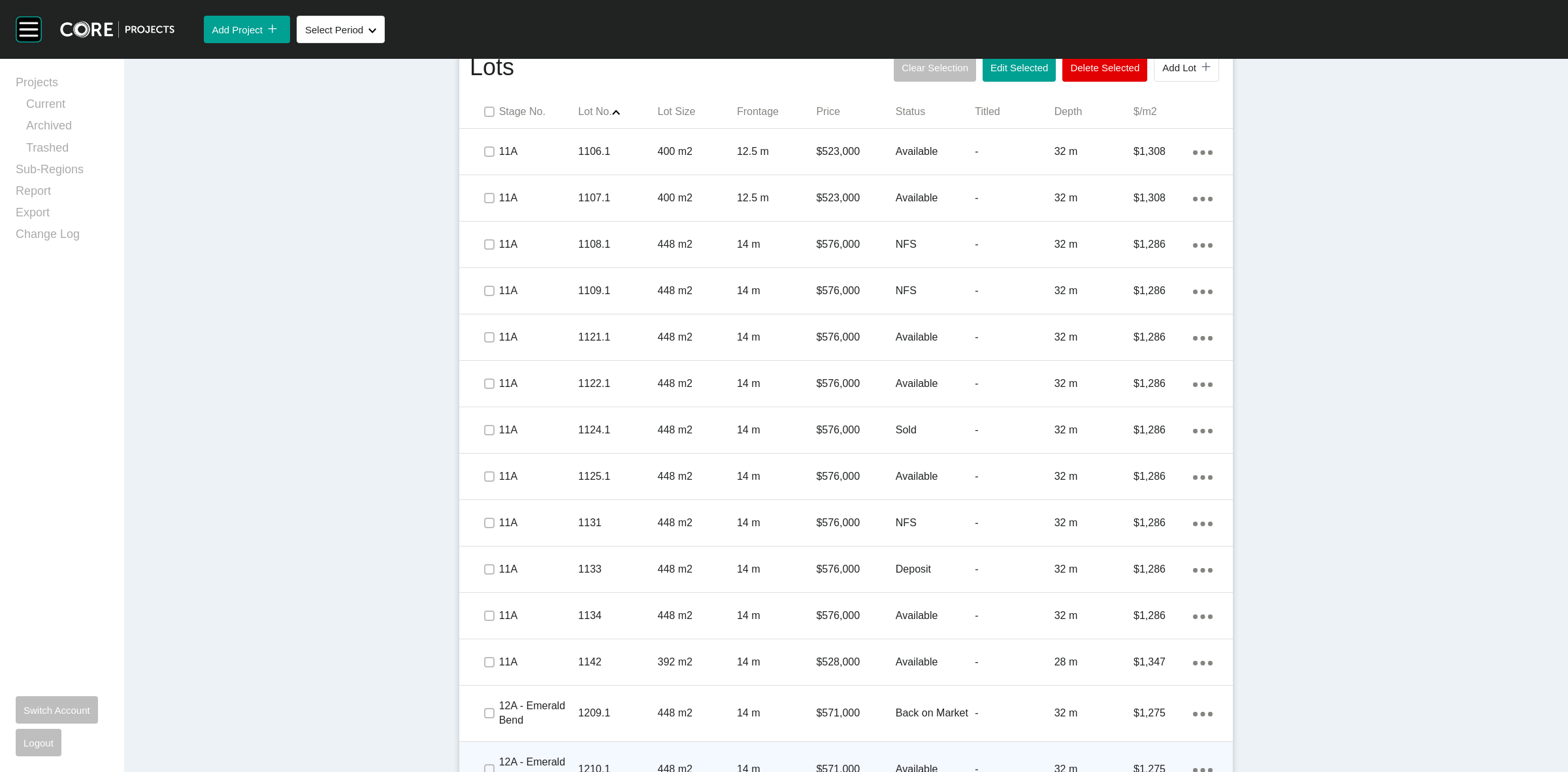
scroll to position [759, 0]
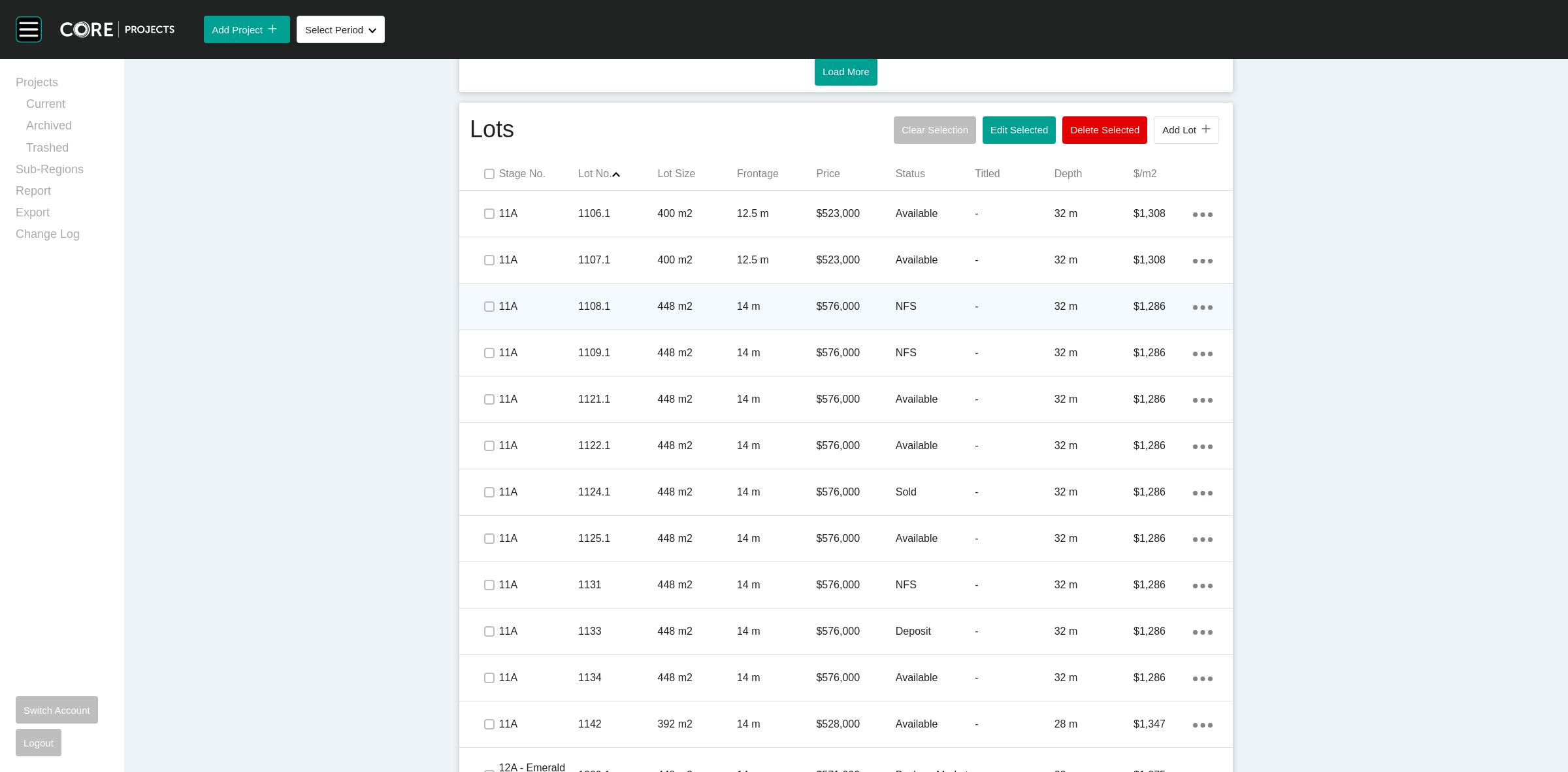
click at [581, 303] on p "1108.1" at bounding box center [618, 306] width 79 height 15
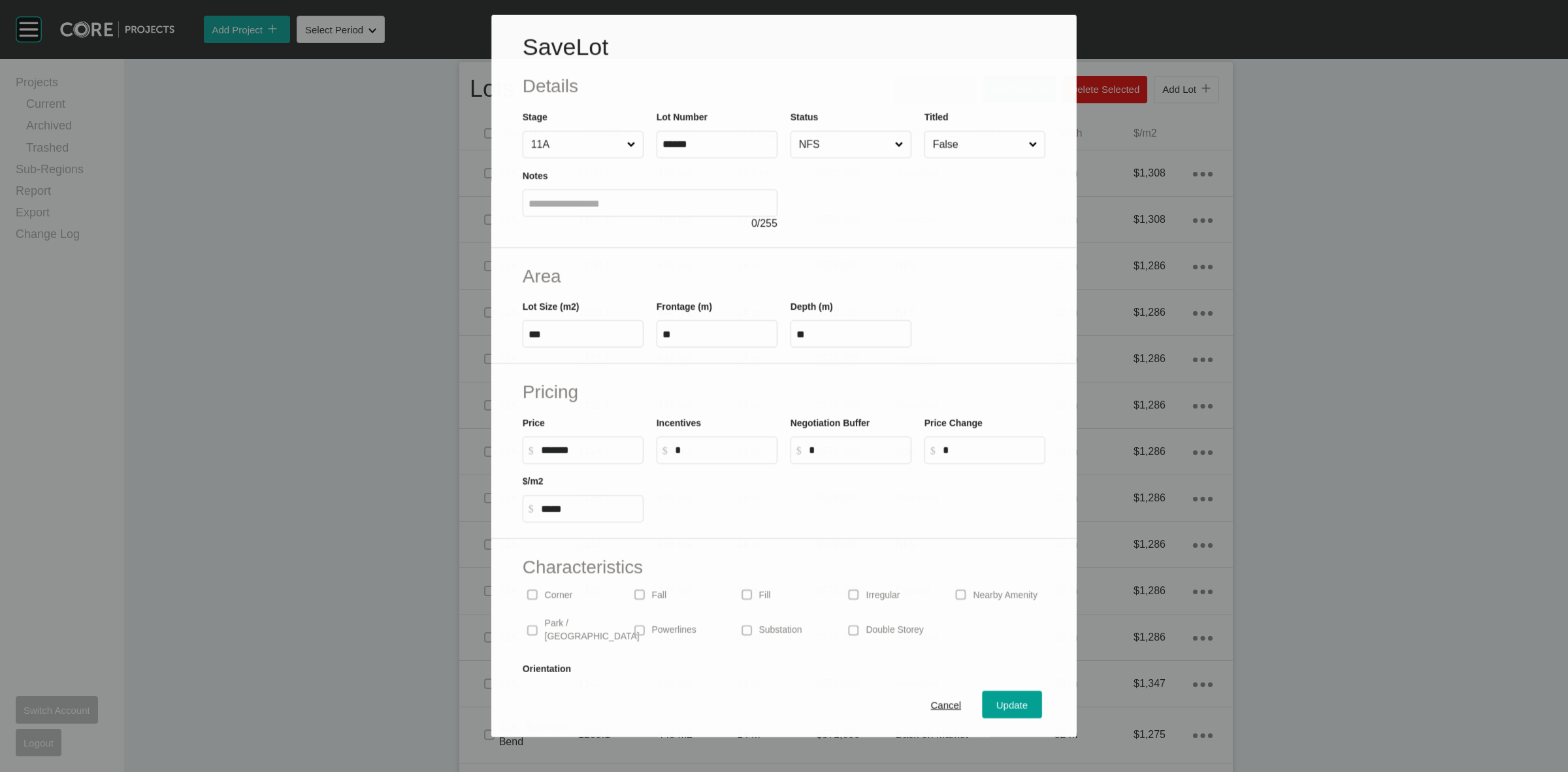
click at [835, 153] on input "NFS" at bounding box center [844, 144] width 96 height 26
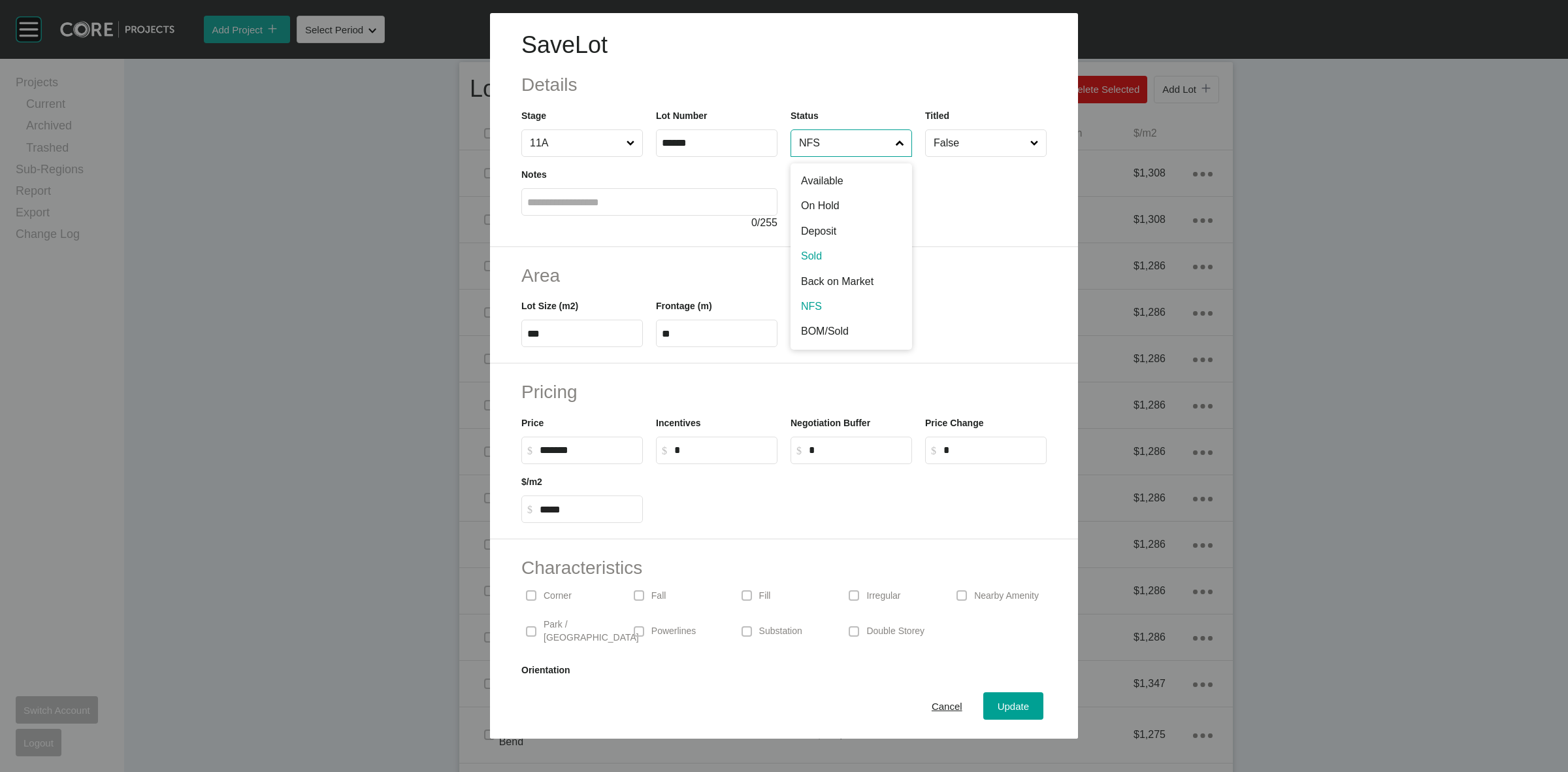
drag, startPoint x: 811, startPoint y: 253, endPoint x: 874, endPoint y: 416, distance: 174.8
click at [994, 701] on div "Update" at bounding box center [1013, 706] width 38 height 18
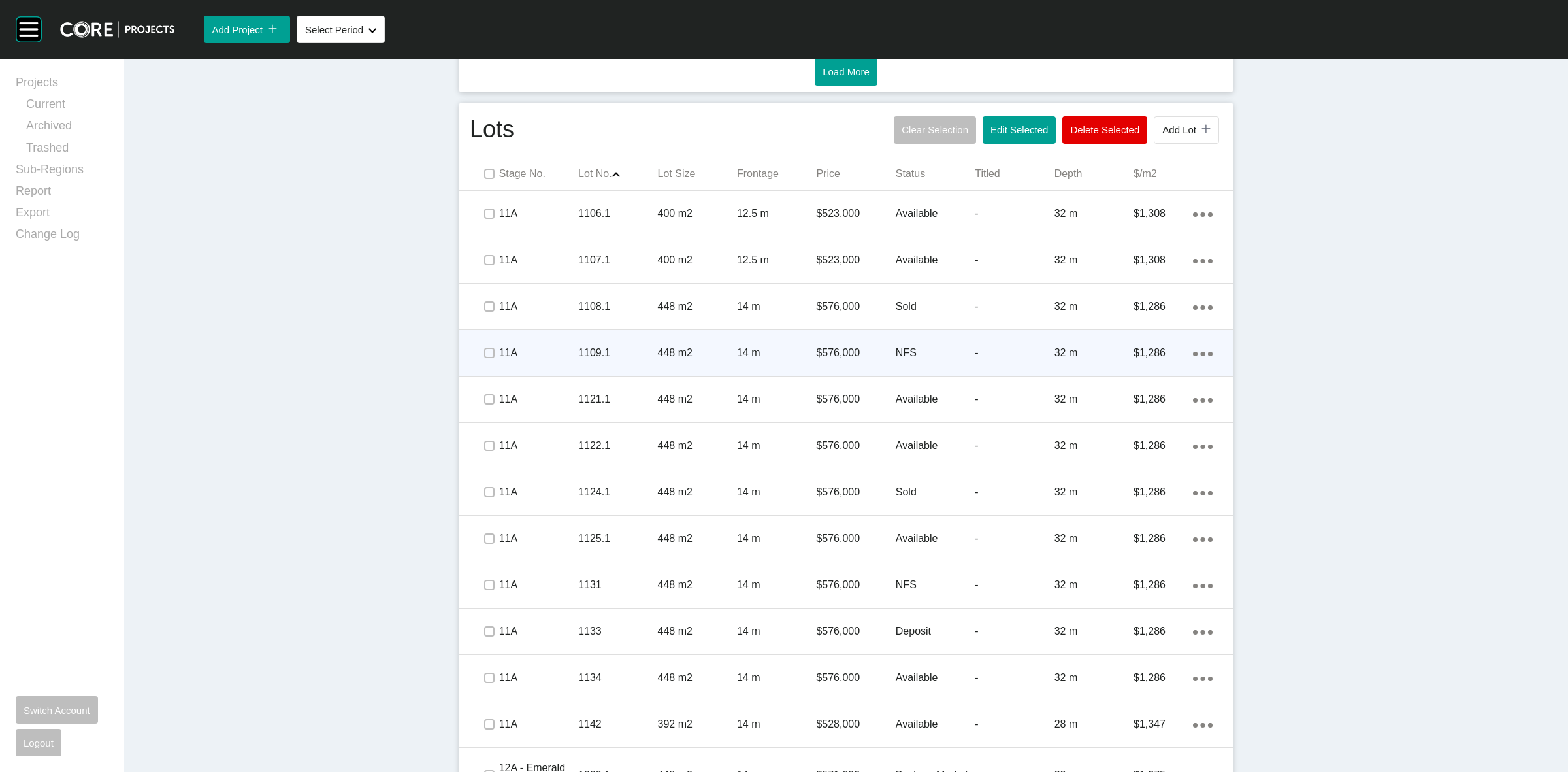
click at [658, 357] on p "448 m2" at bounding box center [697, 353] width 79 height 15
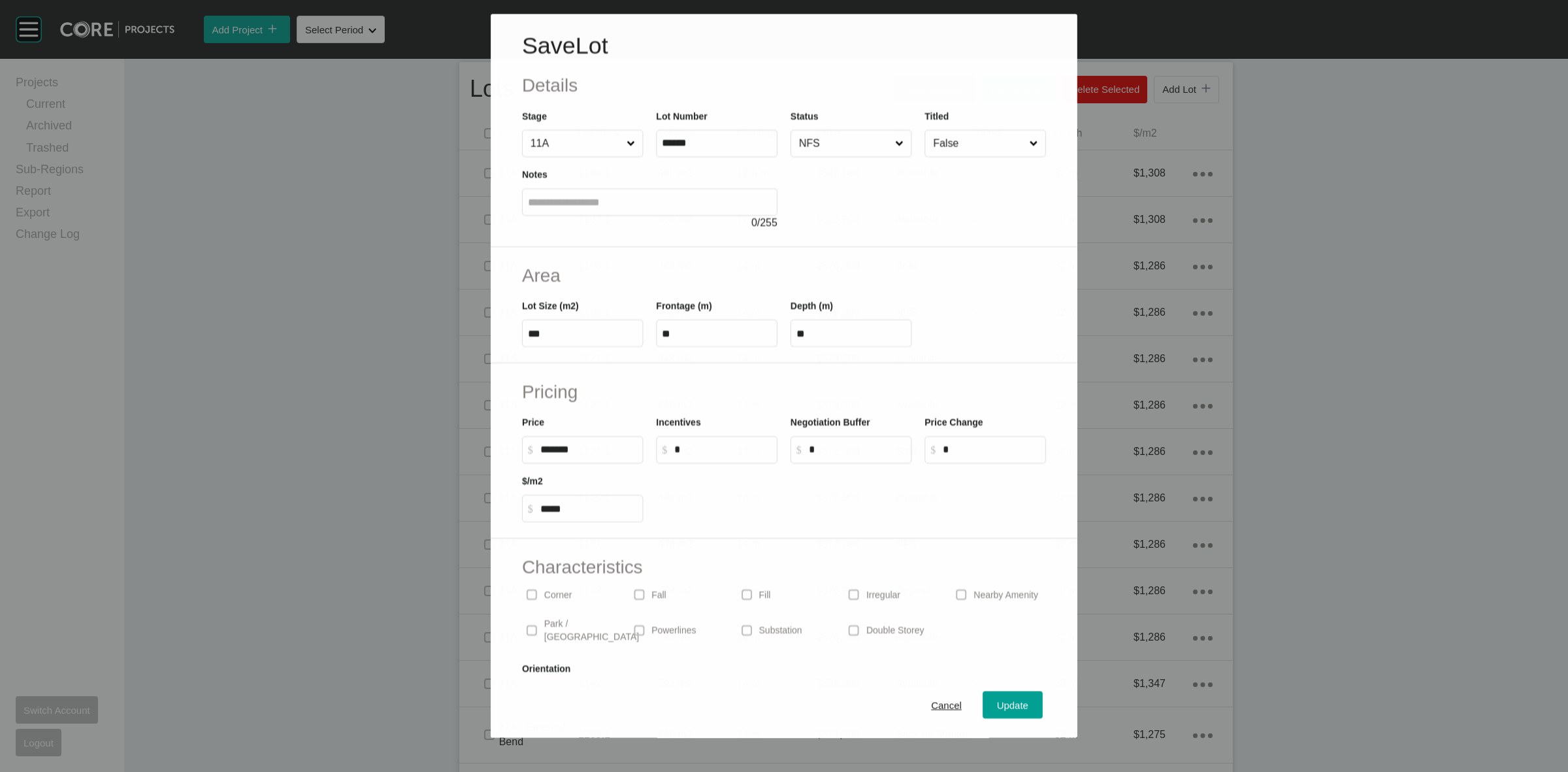
click at [828, 161] on div at bounding box center [918, 193] width 256 height 73
click at [845, 145] on input "NFS" at bounding box center [845, 143] width 97 height 26
click at [997, 703] on span "Update" at bounding box center [1013, 706] width 32 height 11
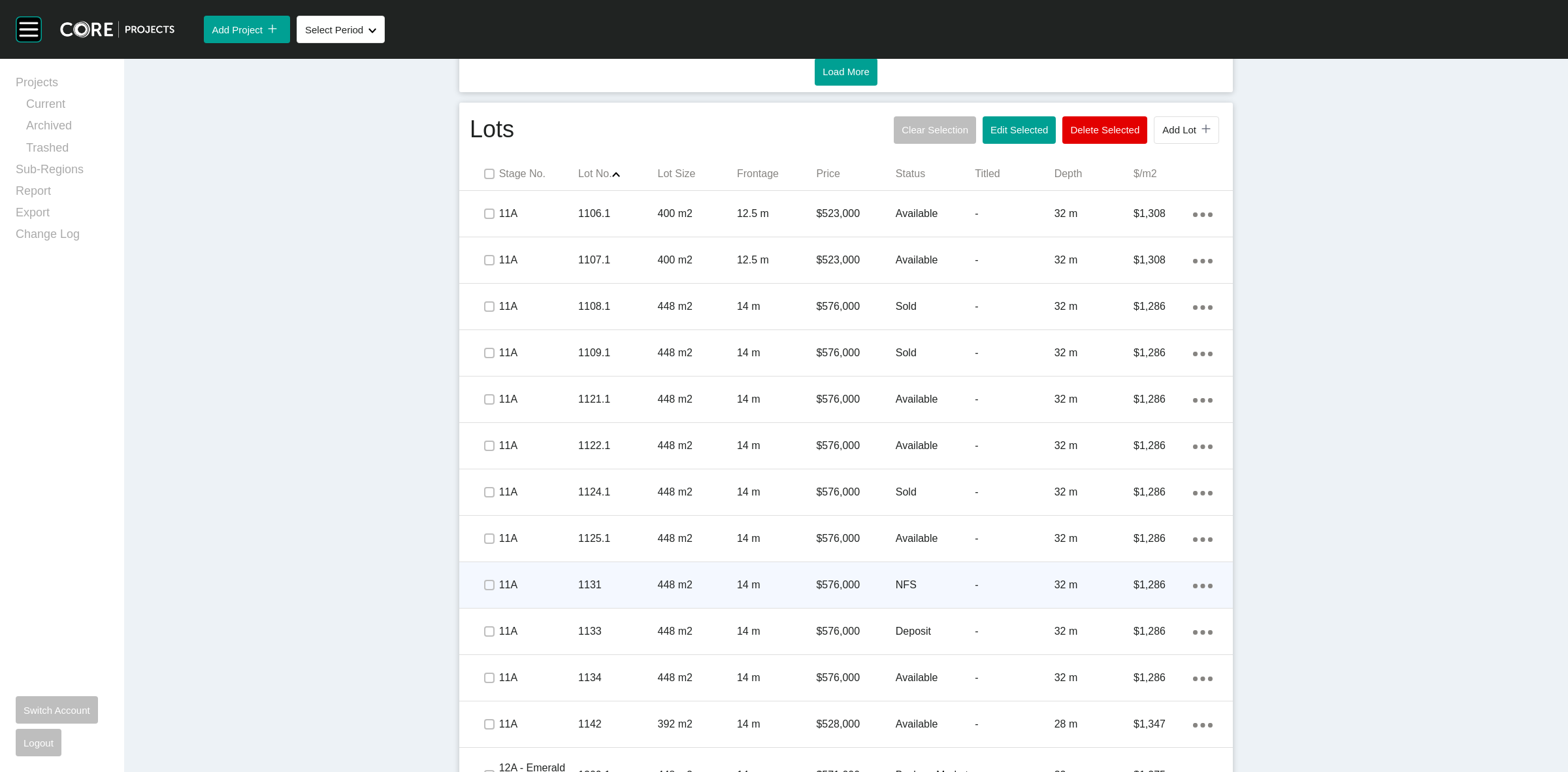
click at [641, 579] on p "1131" at bounding box center [618, 585] width 79 height 15
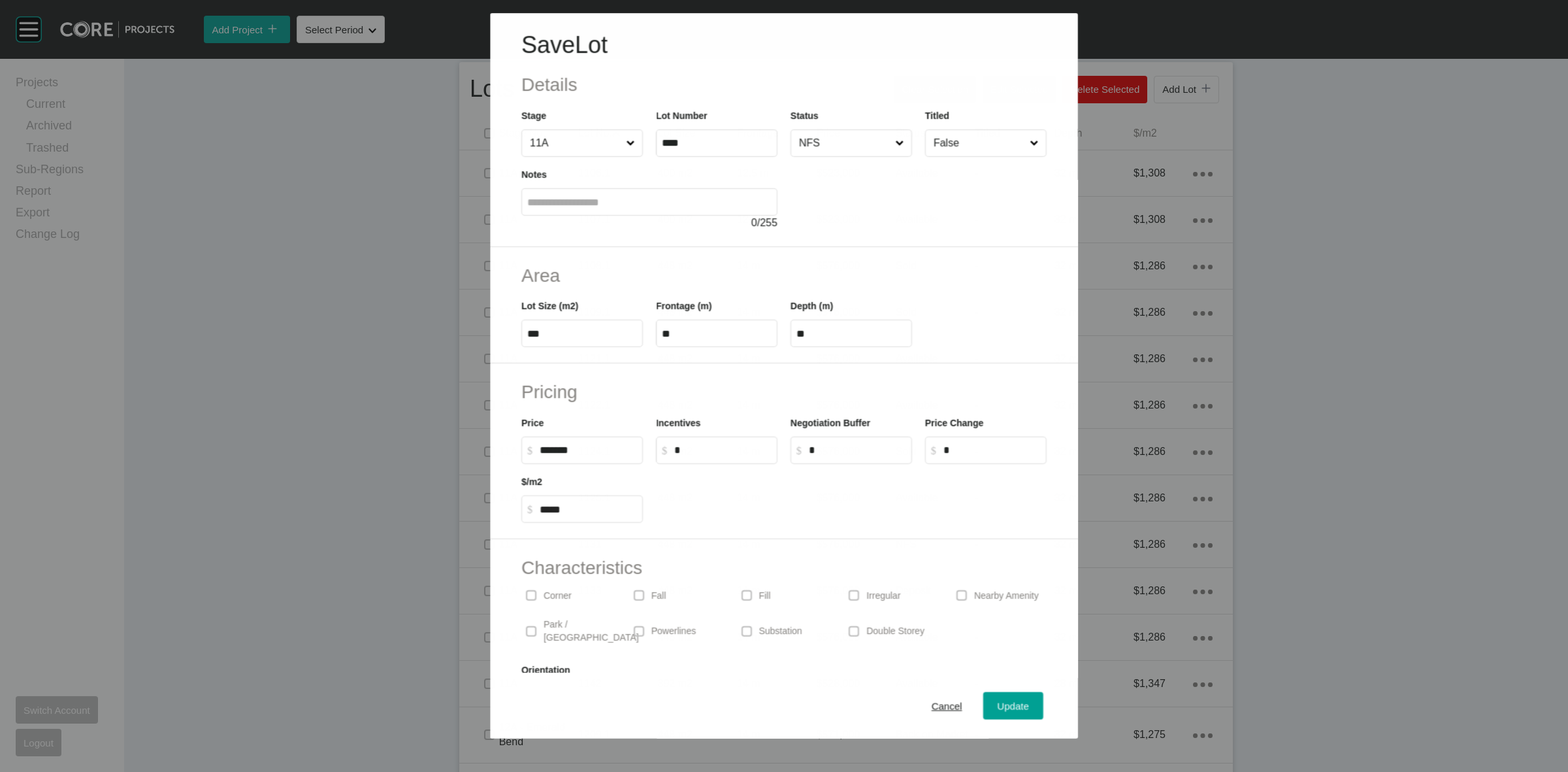
click at [843, 143] on input "NFS" at bounding box center [844, 143] width 96 height 26
click at [997, 701] on span "Update" at bounding box center [1013, 706] width 32 height 11
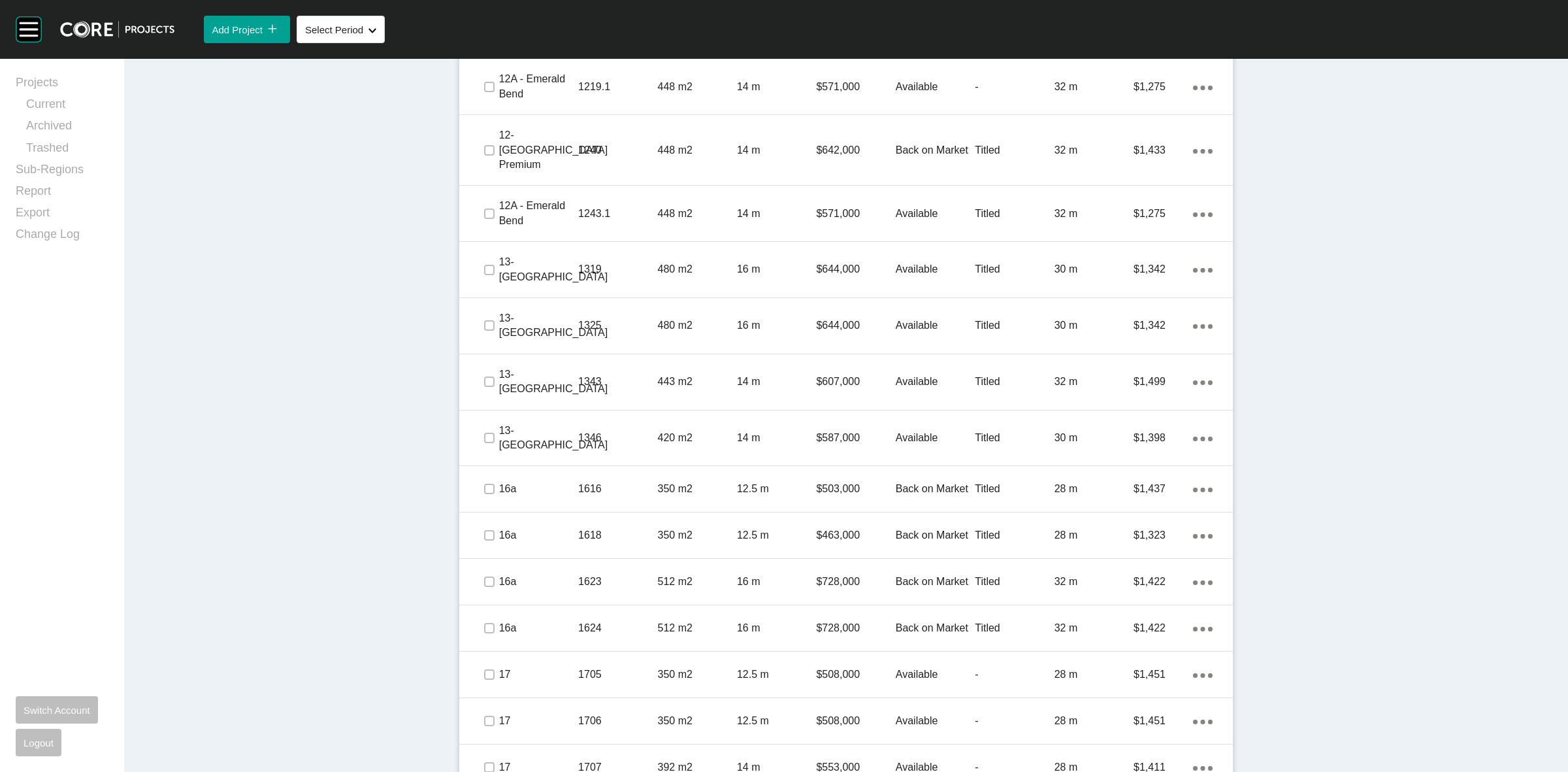
scroll to position [1576, 0]
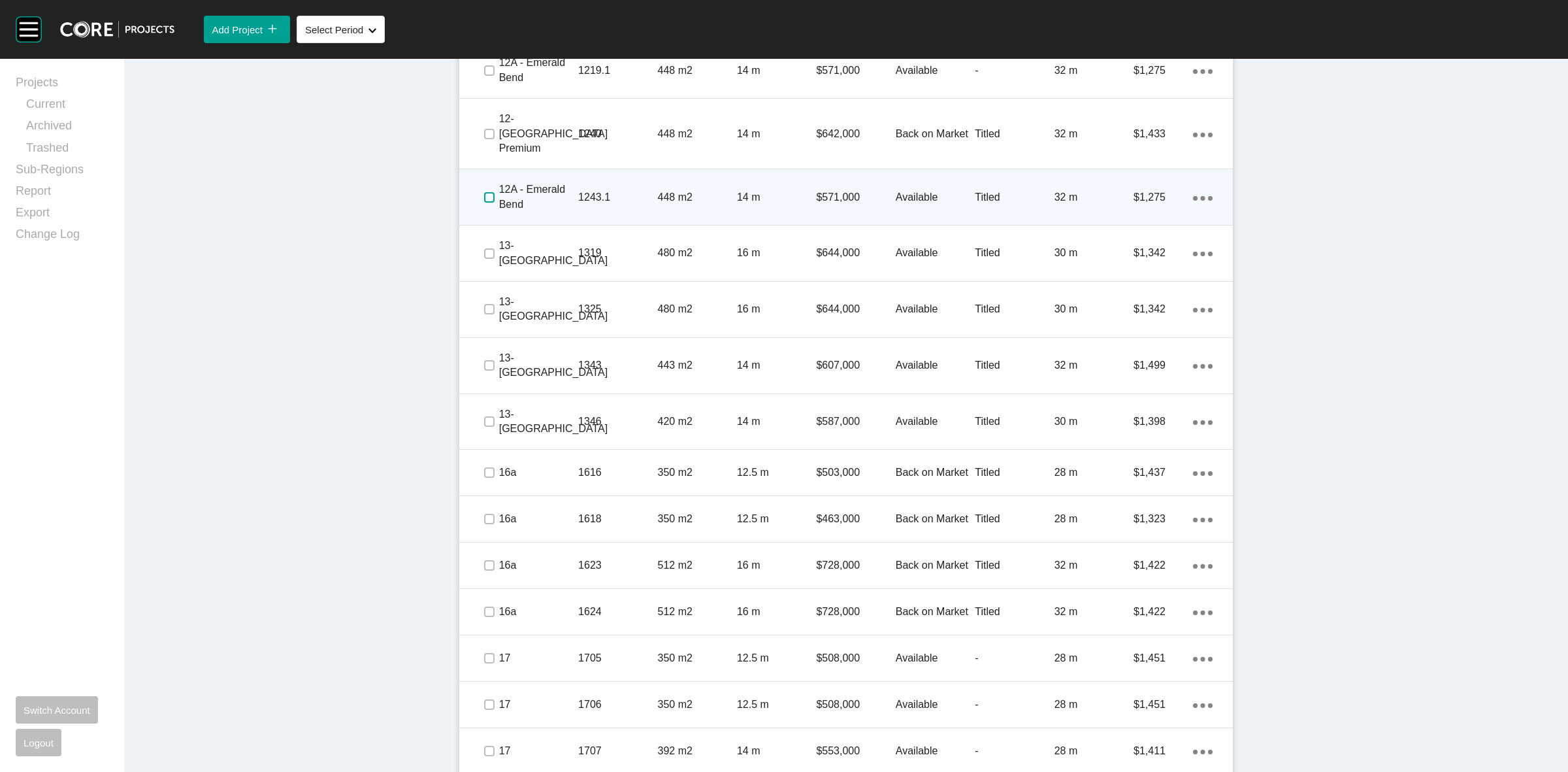
click at [484, 192] on label at bounding box center [489, 197] width 11 height 11
click at [556, 187] on p "12A - Emerald Bend" at bounding box center [538, 197] width 79 height 29
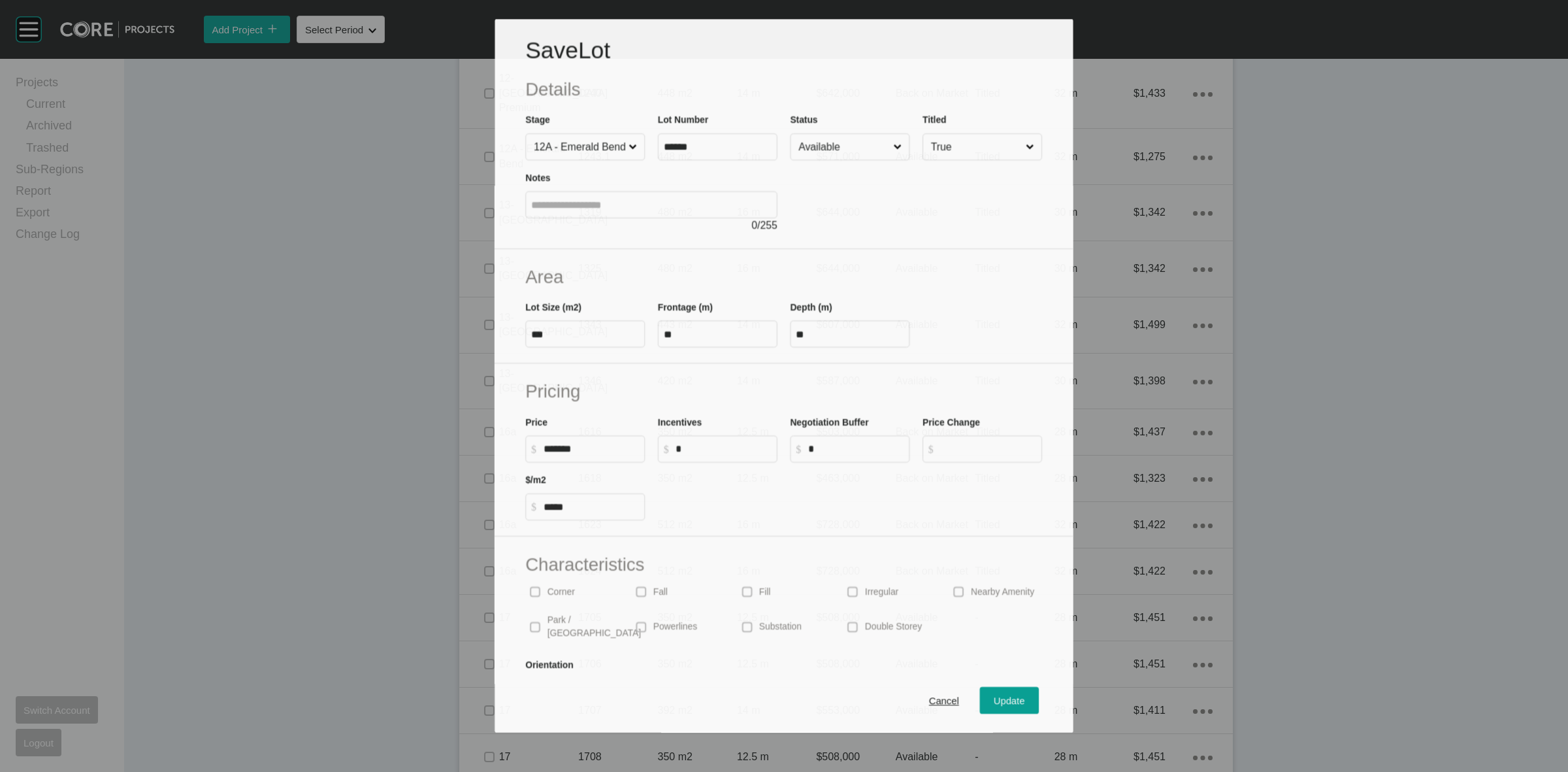
scroll to position [1536, 0]
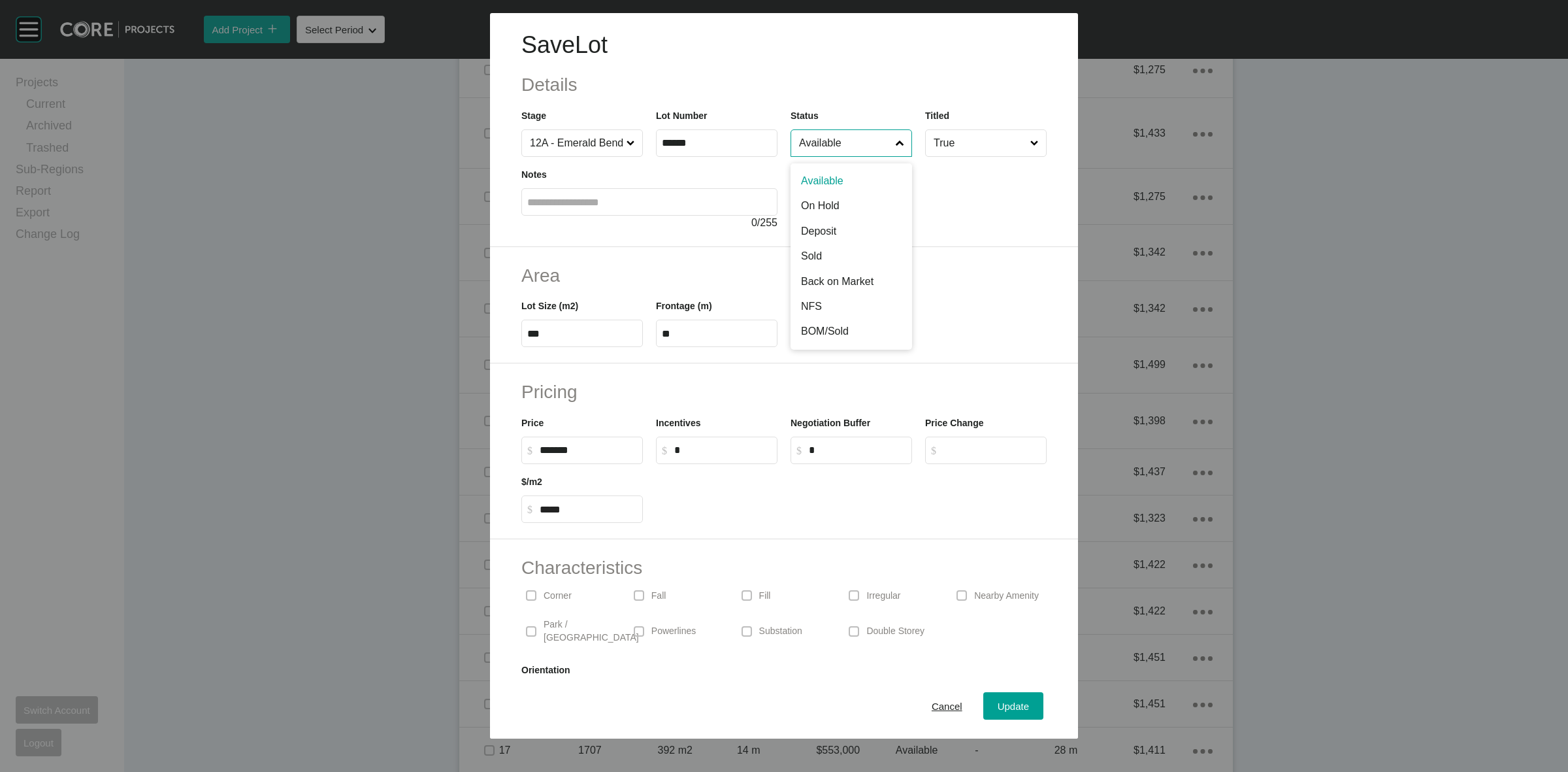
click at [834, 142] on input "Available" at bounding box center [845, 143] width 97 height 26
click at [997, 706] on span "Update" at bounding box center [1013, 706] width 32 height 11
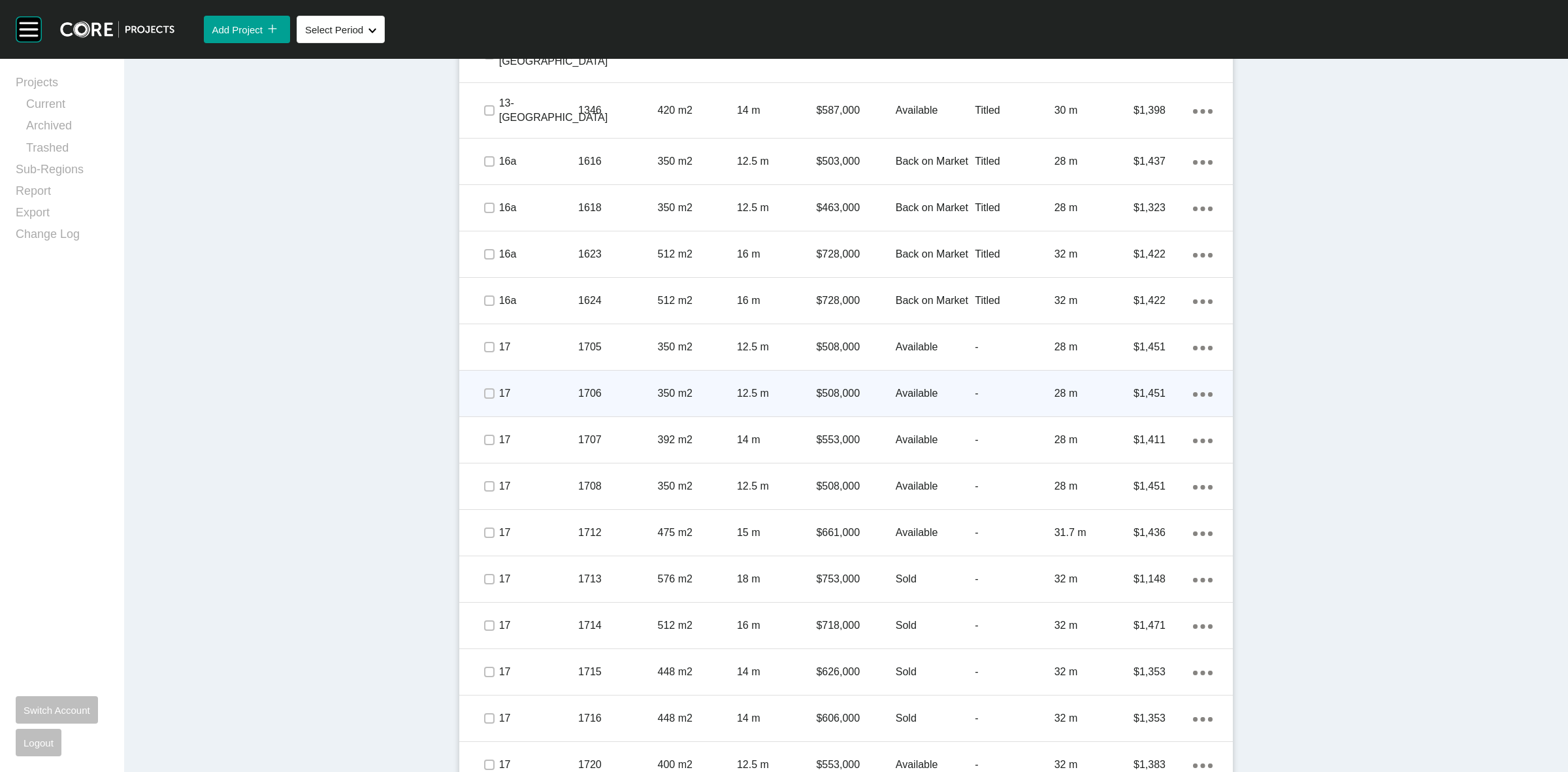
scroll to position [1739, 0]
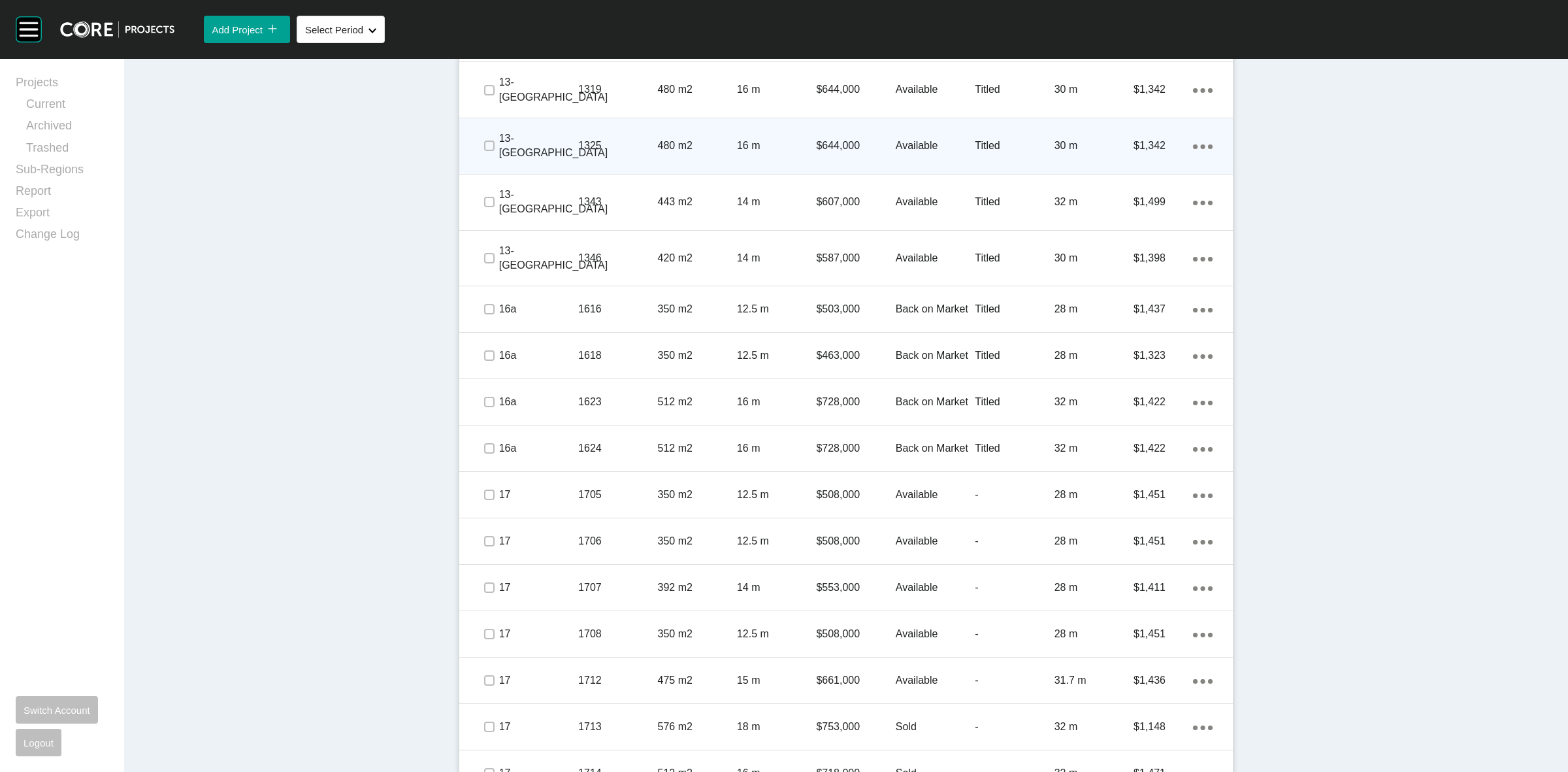
click at [661, 126] on div "480 m2" at bounding box center [697, 146] width 79 height 41
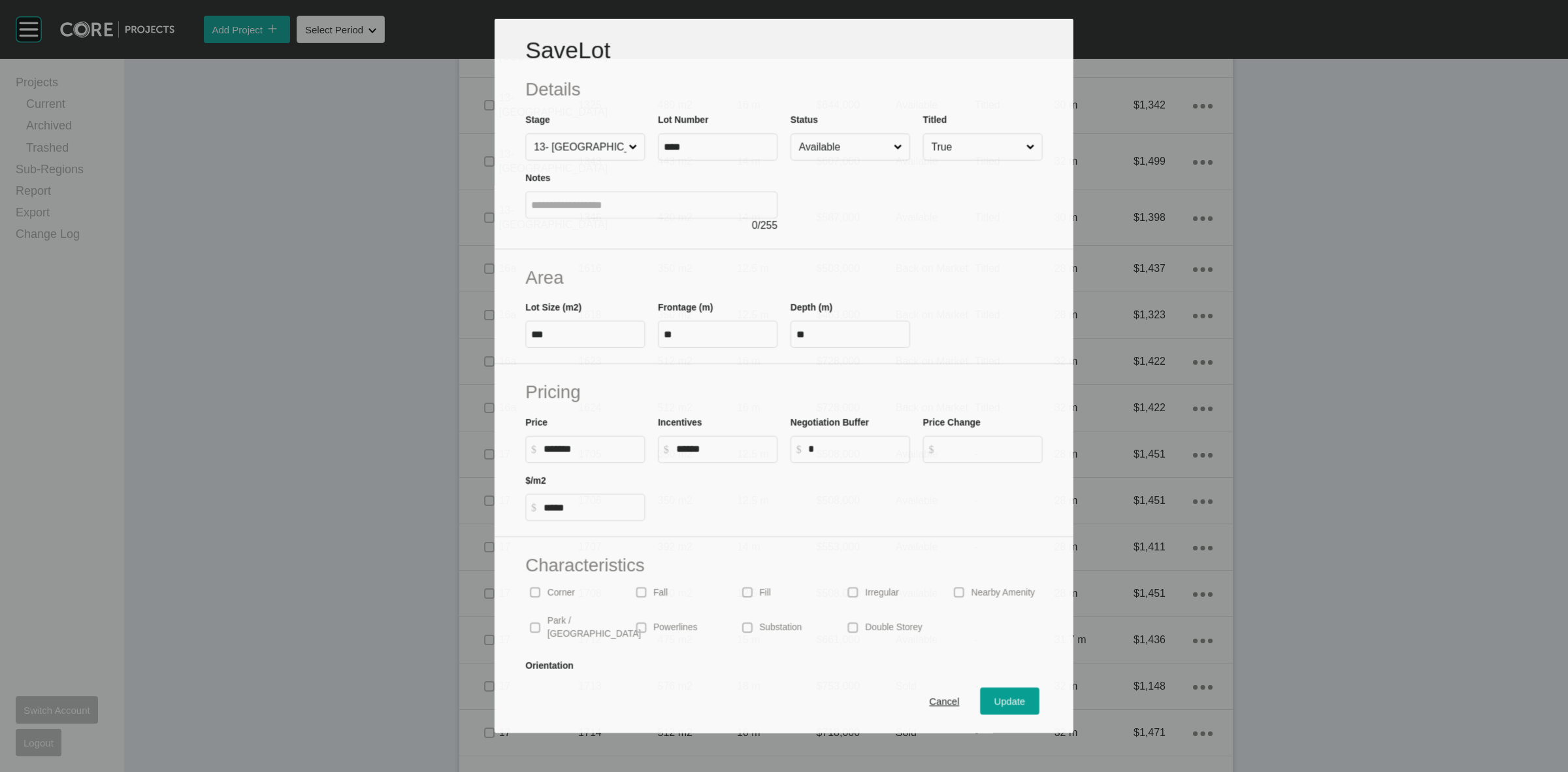
scroll to position [1699, 0]
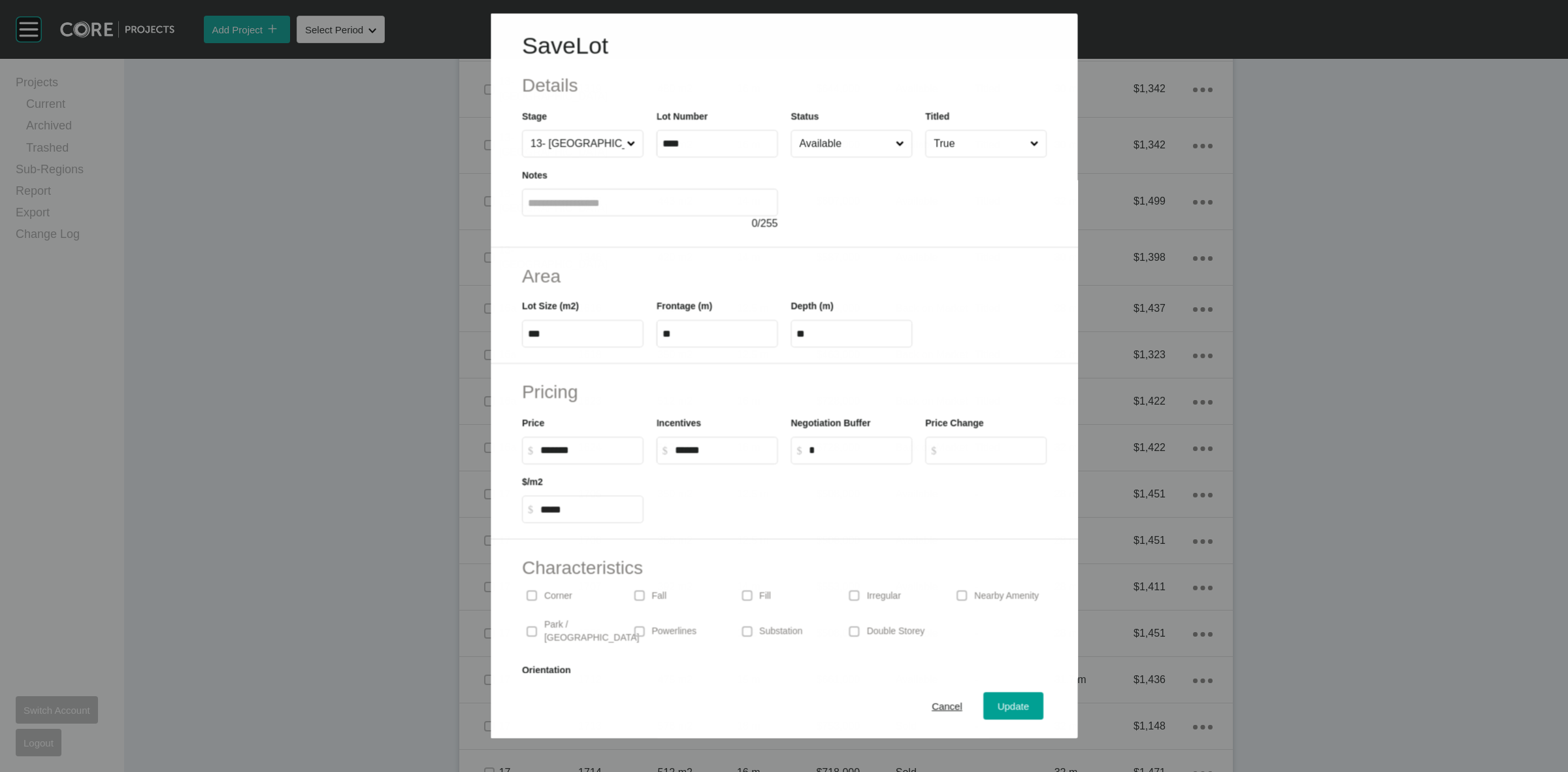
click at [833, 143] on input "Available" at bounding box center [844, 143] width 96 height 26
click at [998, 707] on span "Update" at bounding box center [1013, 706] width 32 height 11
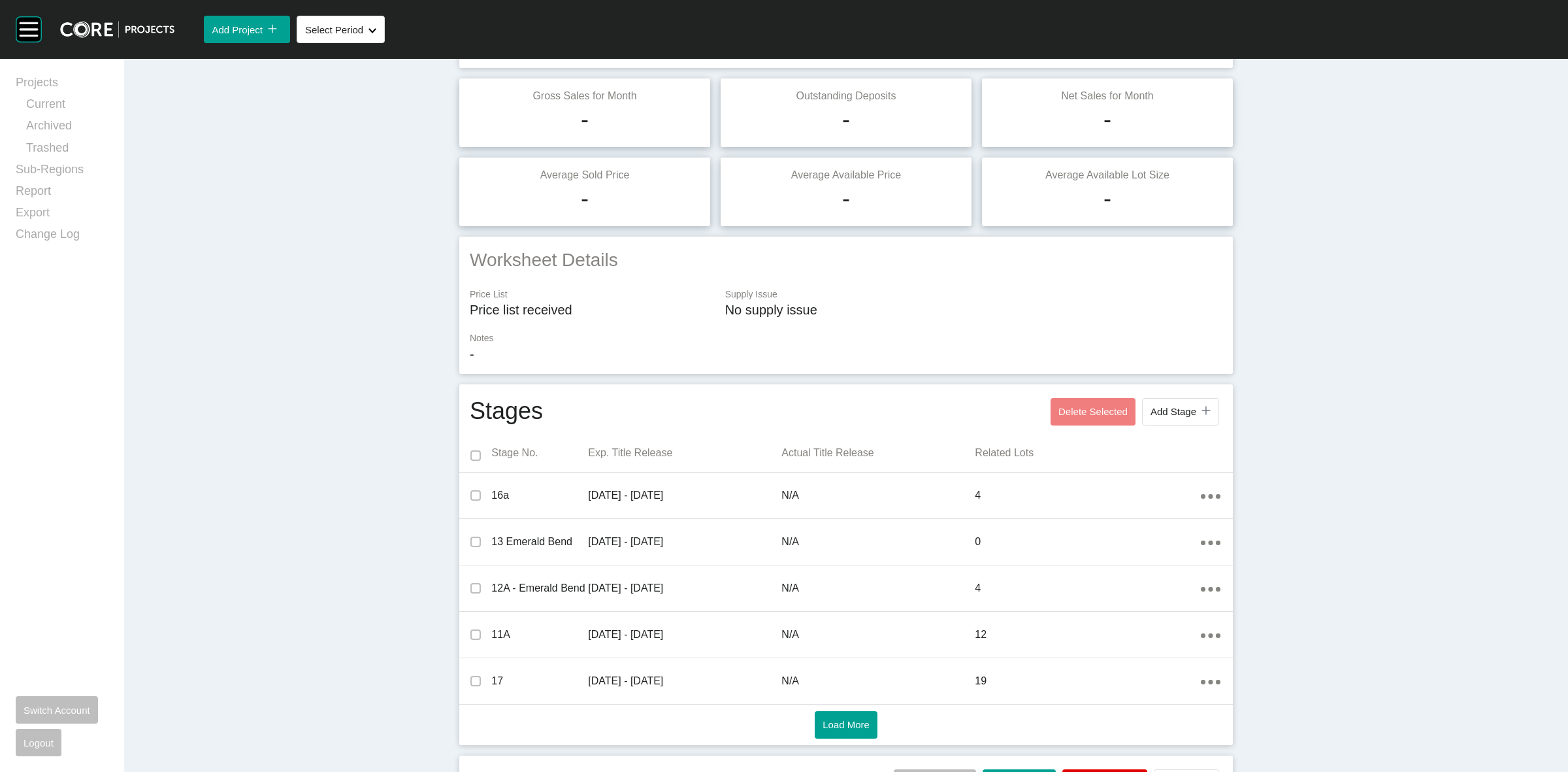
scroll to position [0, 0]
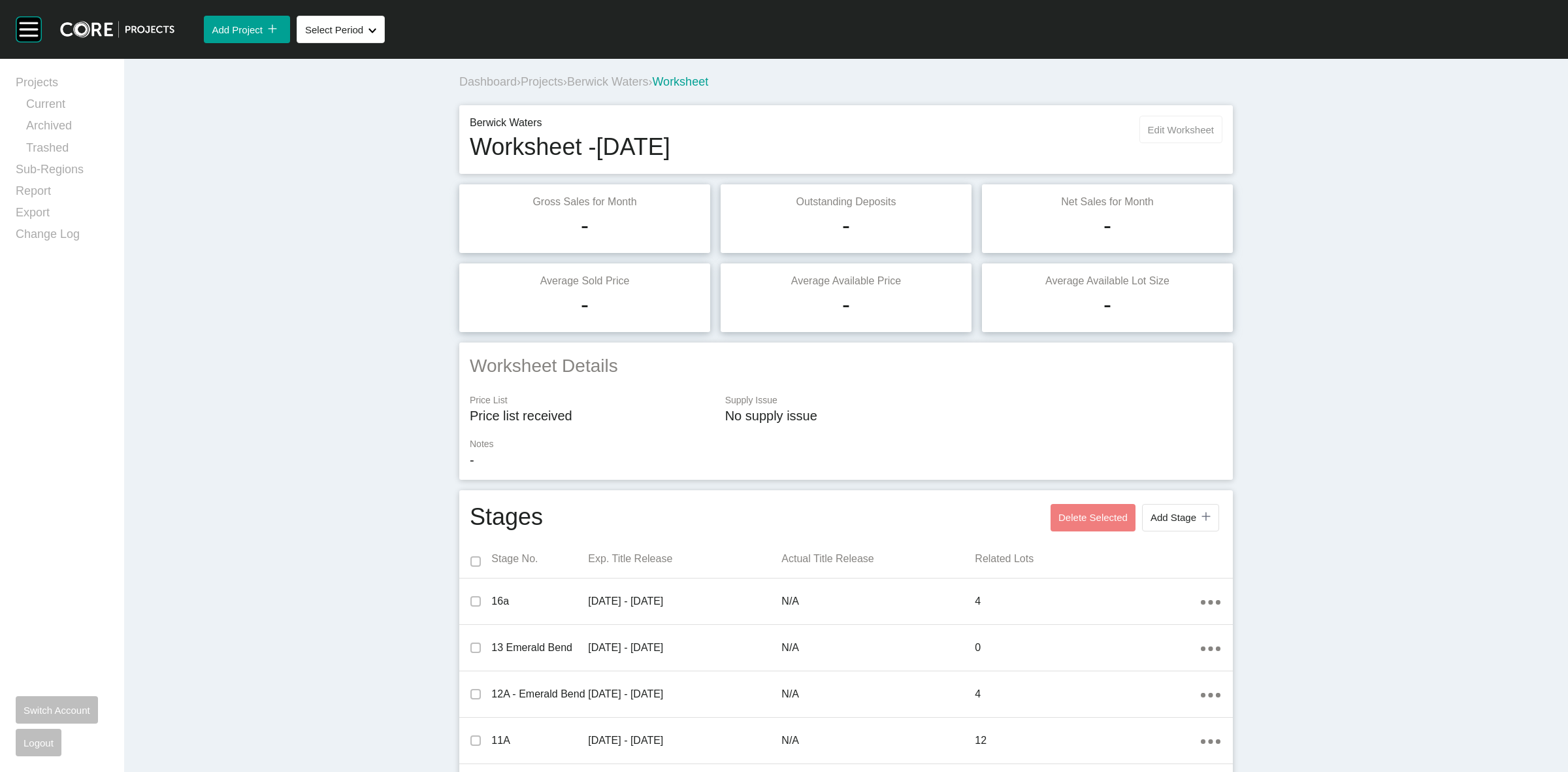
click at [1198, 129] on span "Edit Worksheet" at bounding box center [1181, 129] width 66 height 11
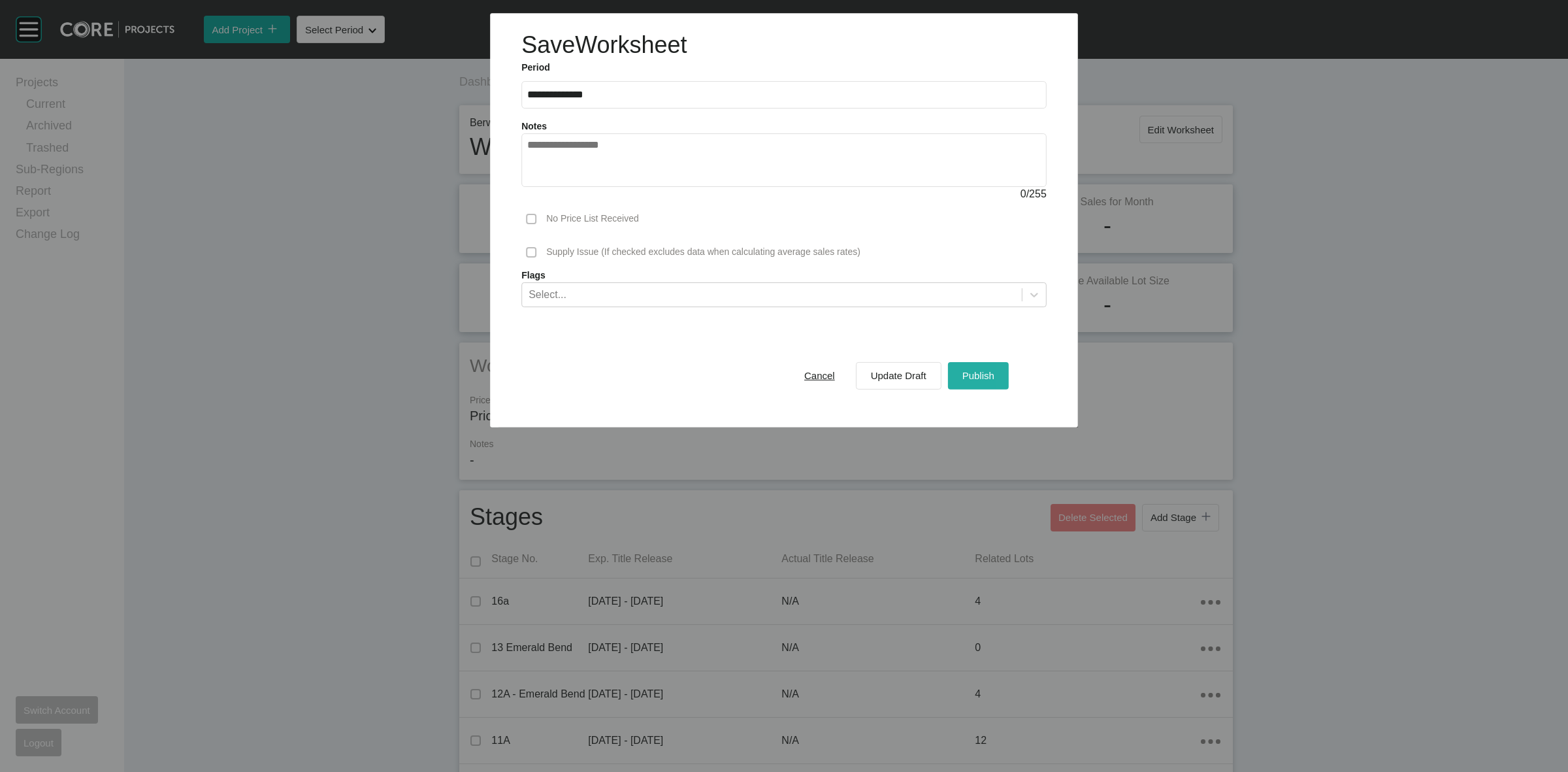
click at [974, 377] on span "Publish" at bounding box center [978, 375] width 32 height 11
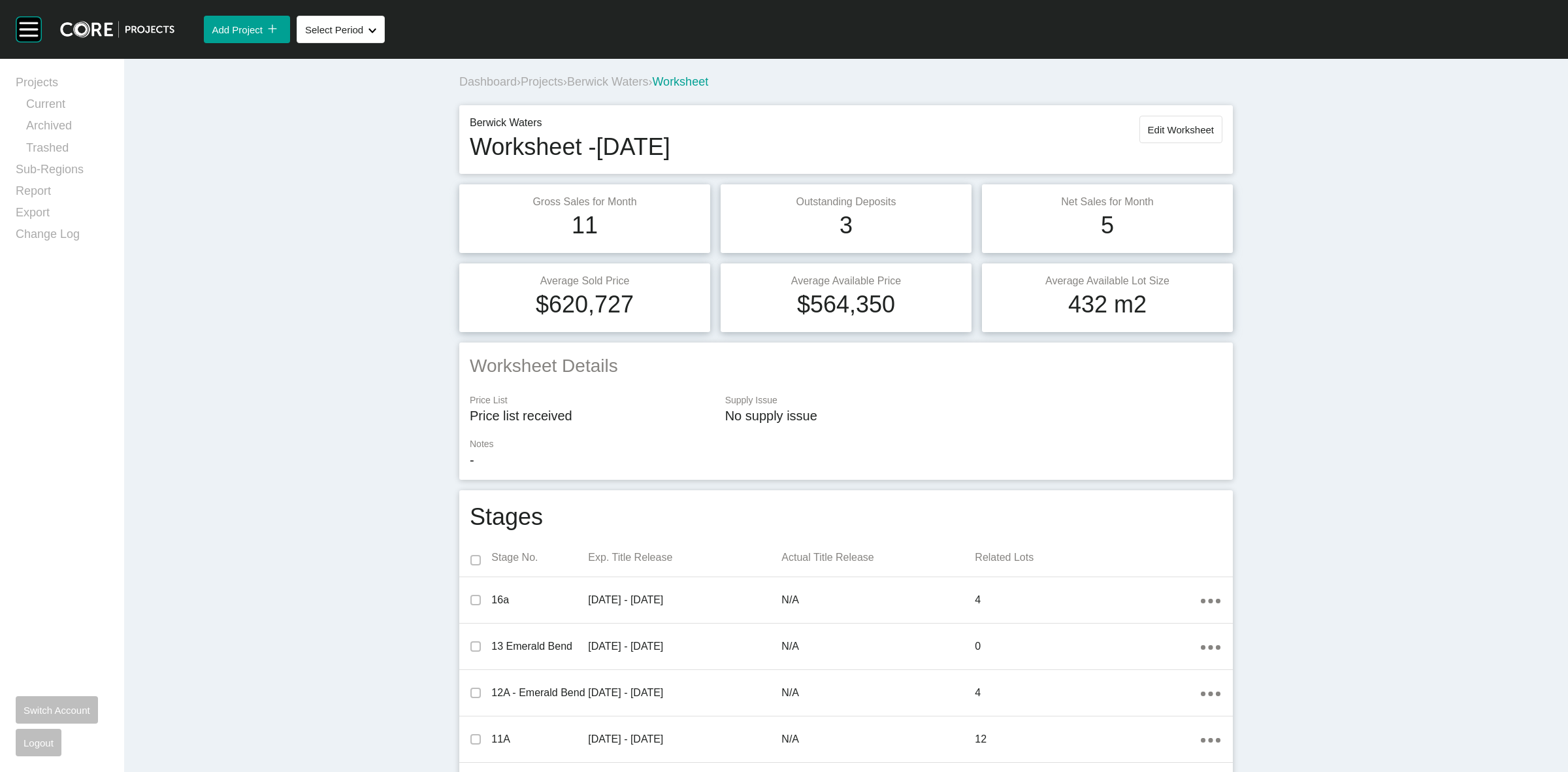
click at [588, 83] on span "Berwick Waters" at bounding box center [607, 82] width 81 height 13
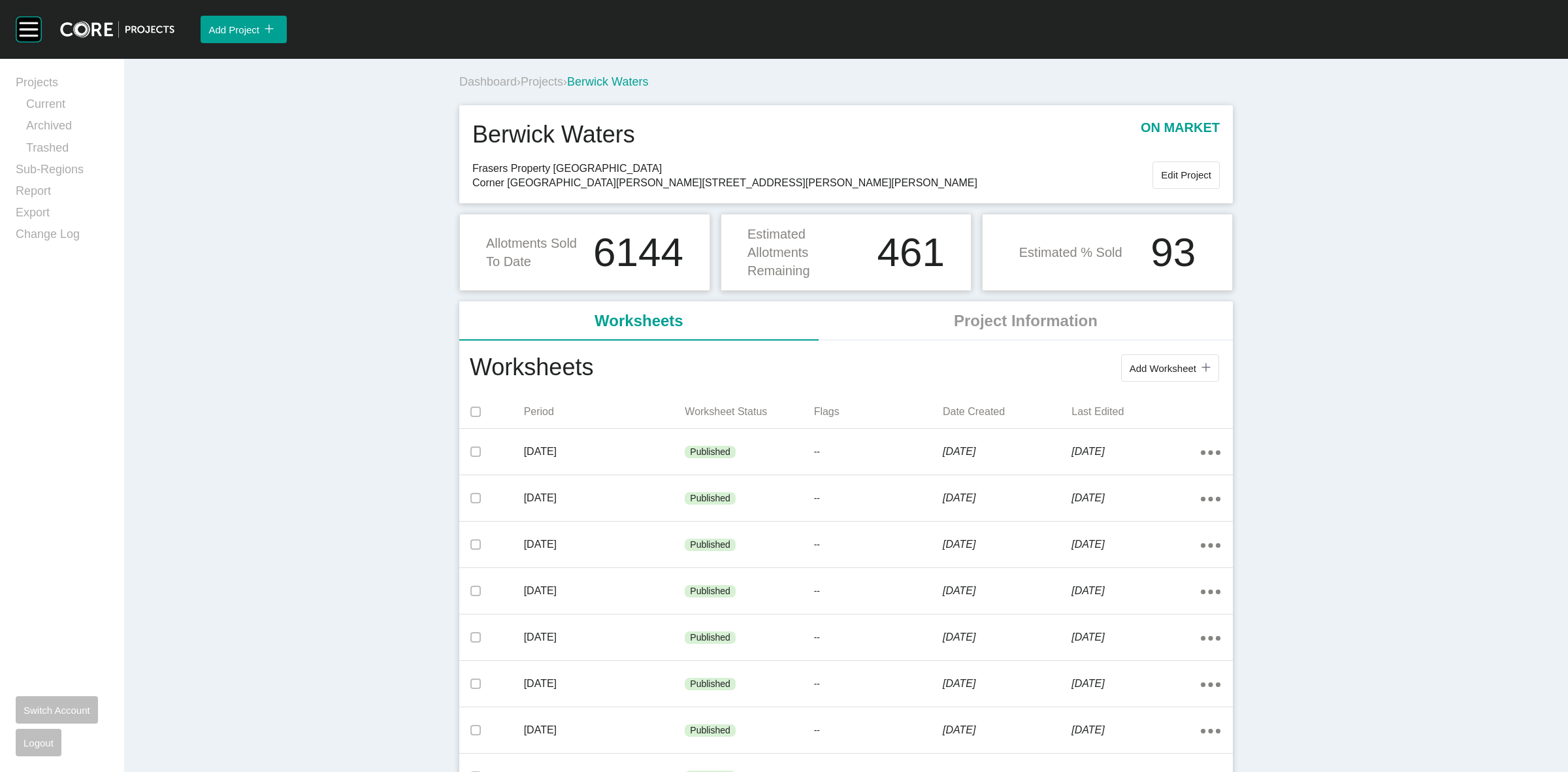
click at [554, 82] on span "Projects" at bounding box center [541, 82] width 42 height 13
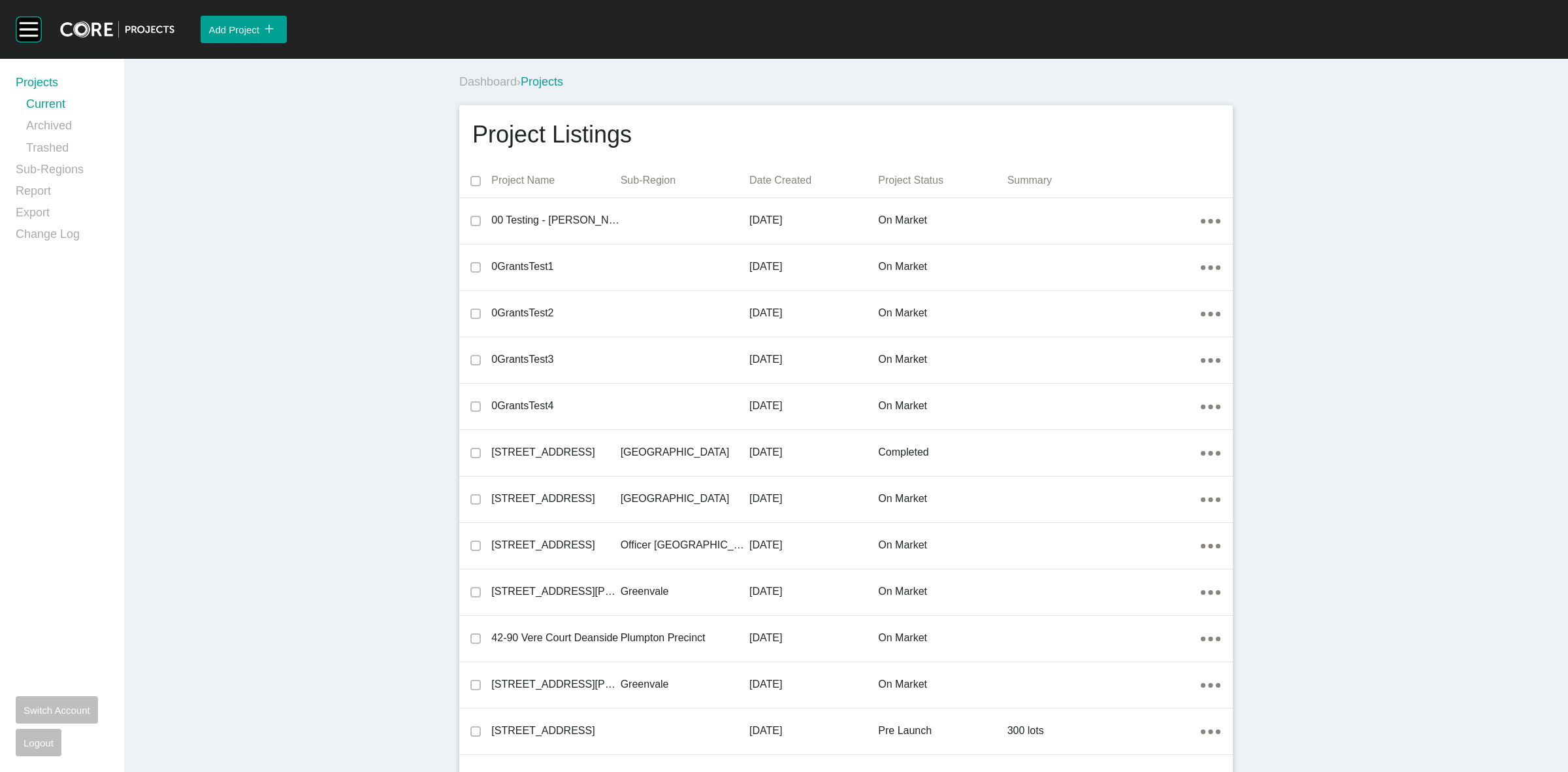
scroll to position [17598, 0]
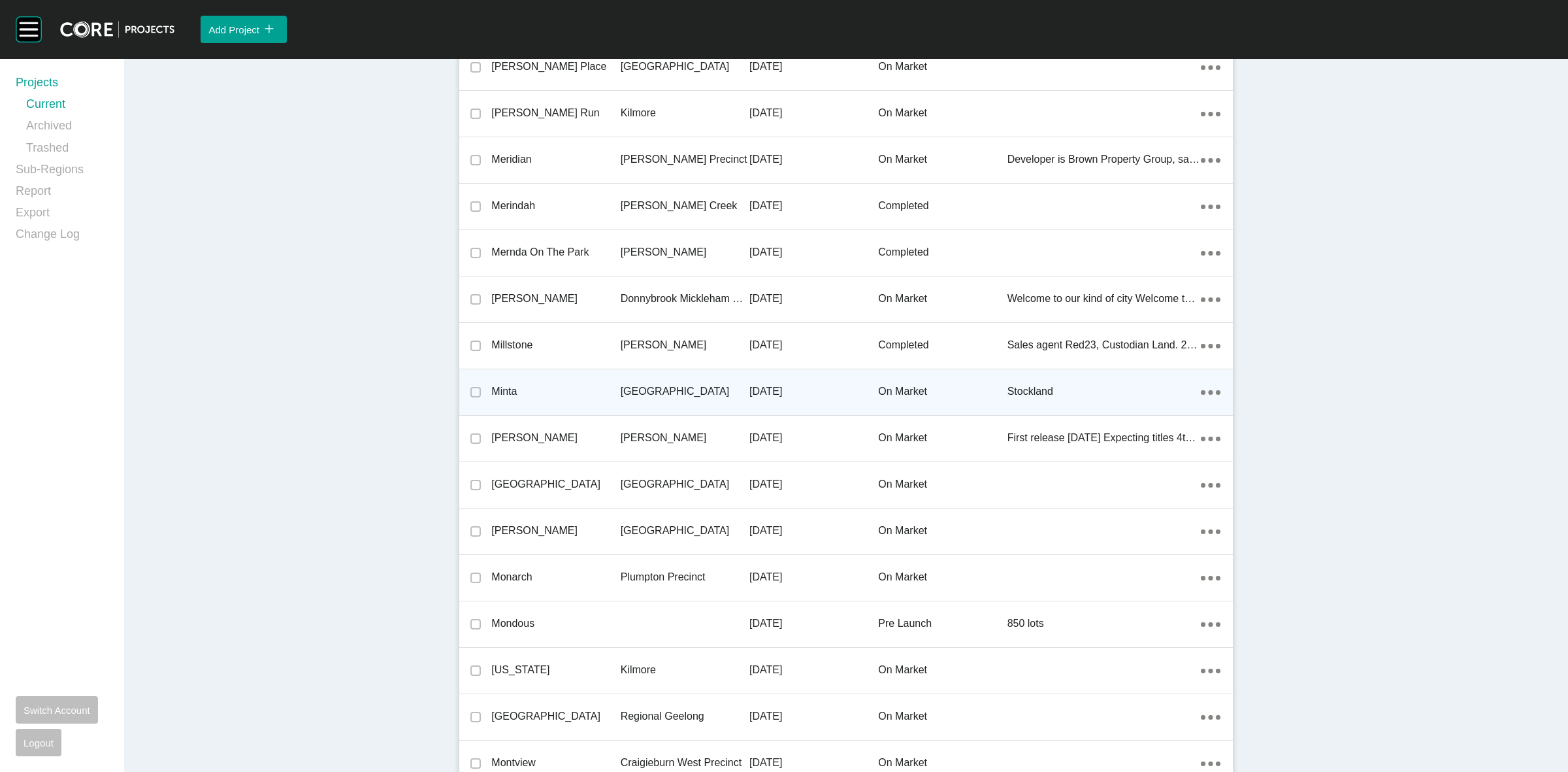
click at [678, 390] on p "[GEOGRAPHIC_DATA]" at bounding box center [685, 391] width 129 height 15
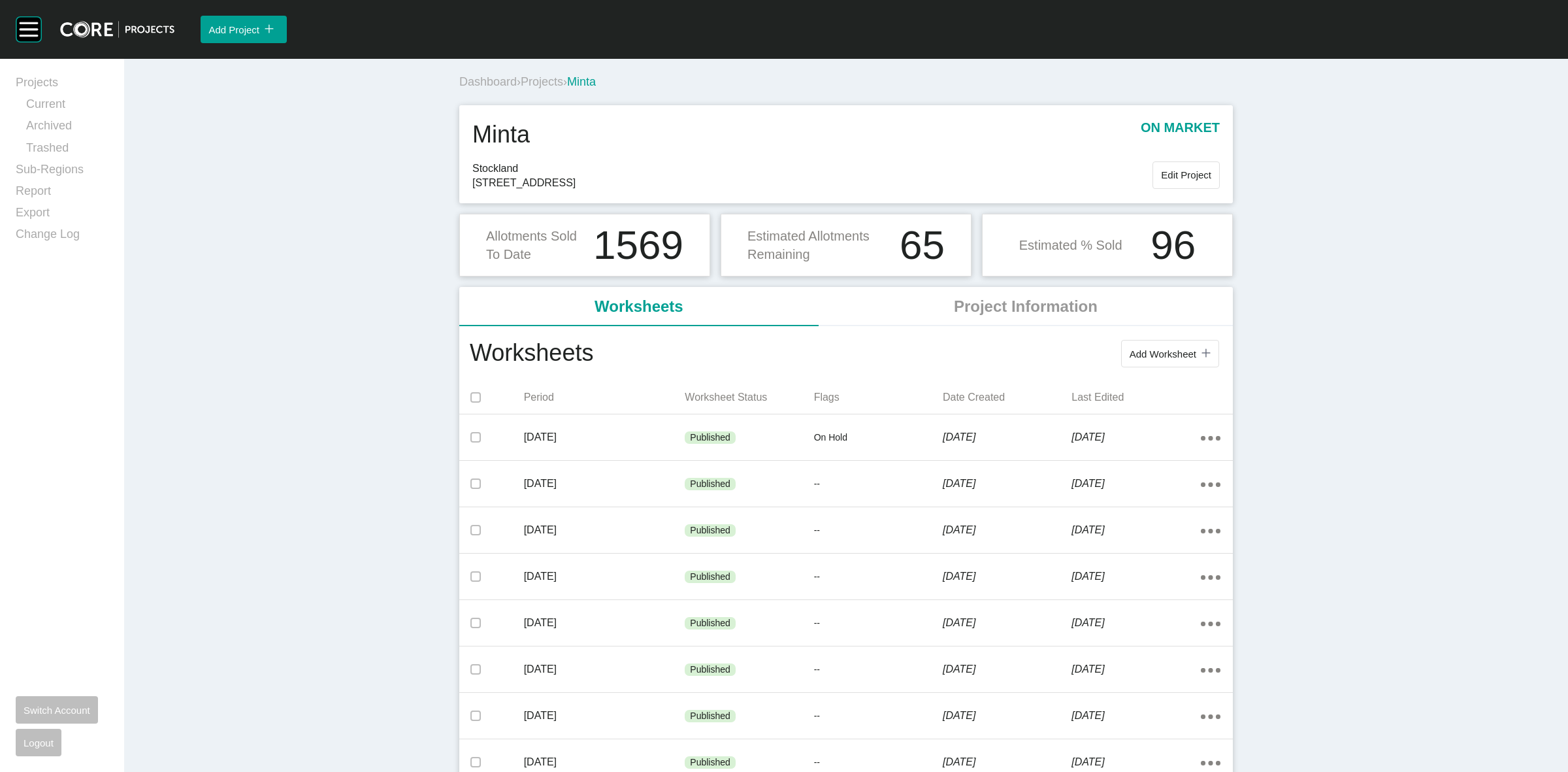
click at [548, 82] on span "Projects" at bounding box center [541, 82] width 42 height 13
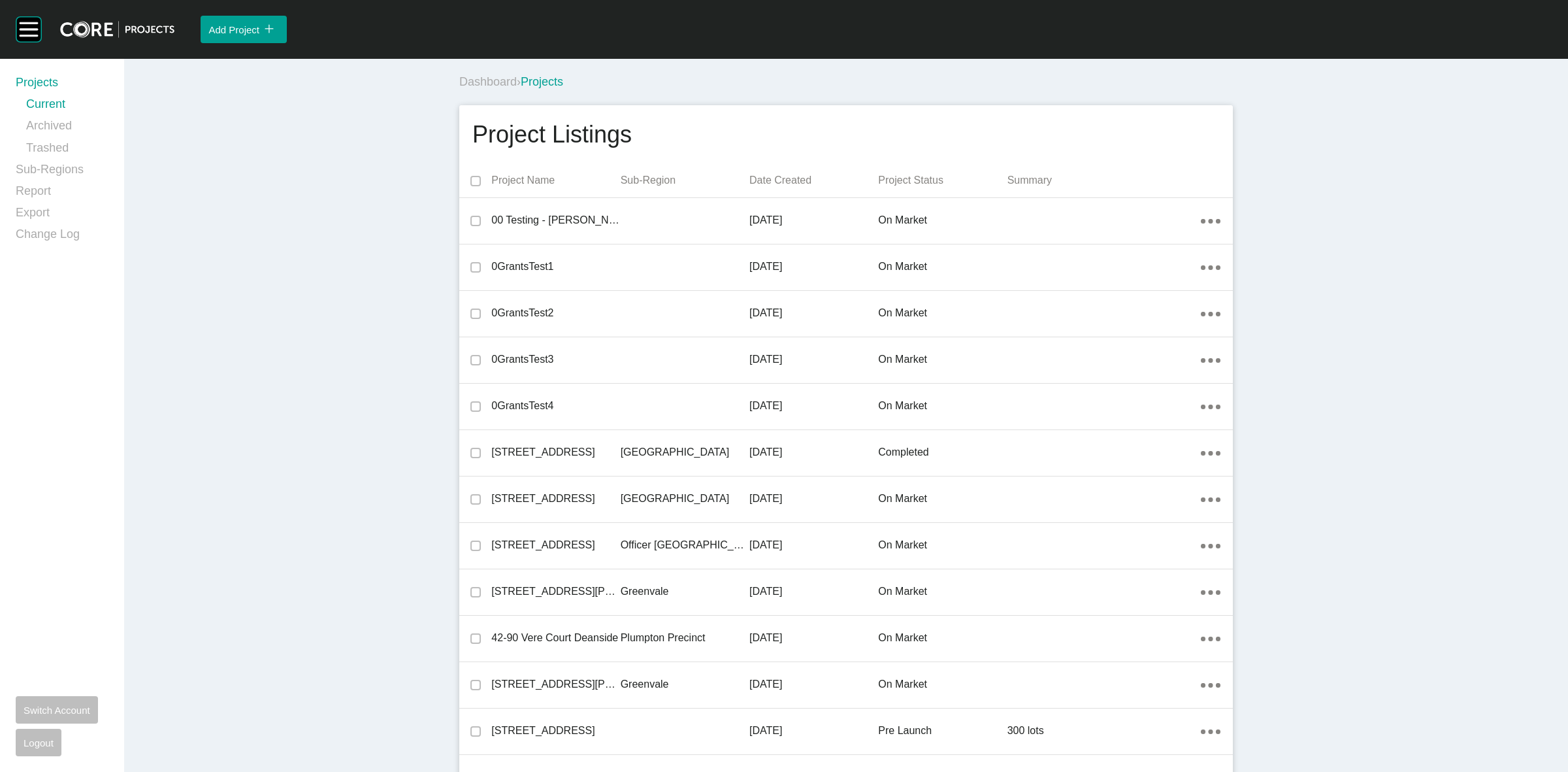
scroll to position [17691, 0]
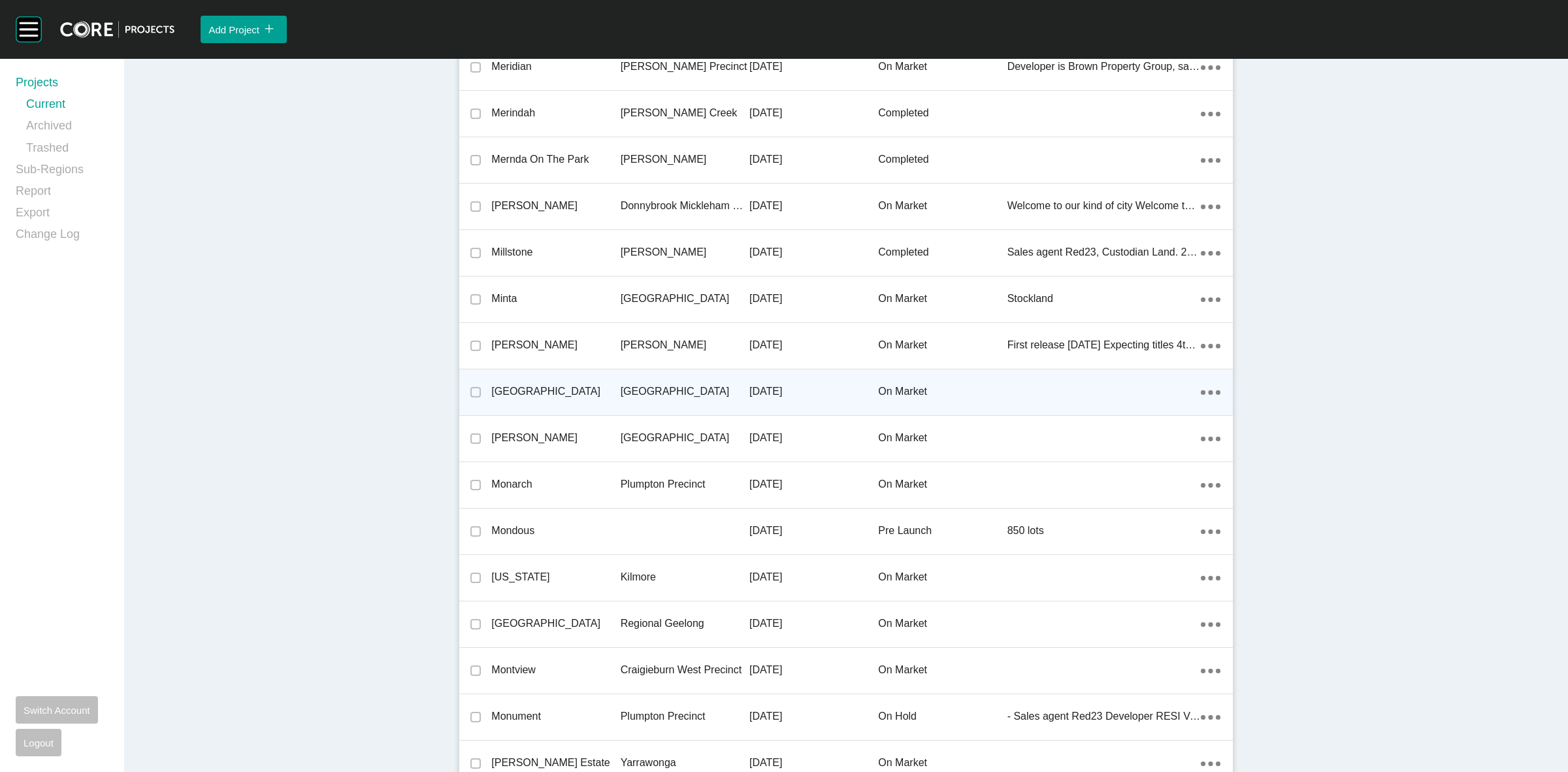
click at [690, 384] on p "[GEOGRAPHIC_DATA]" at bounding box center [685, 391] width 129 height 15
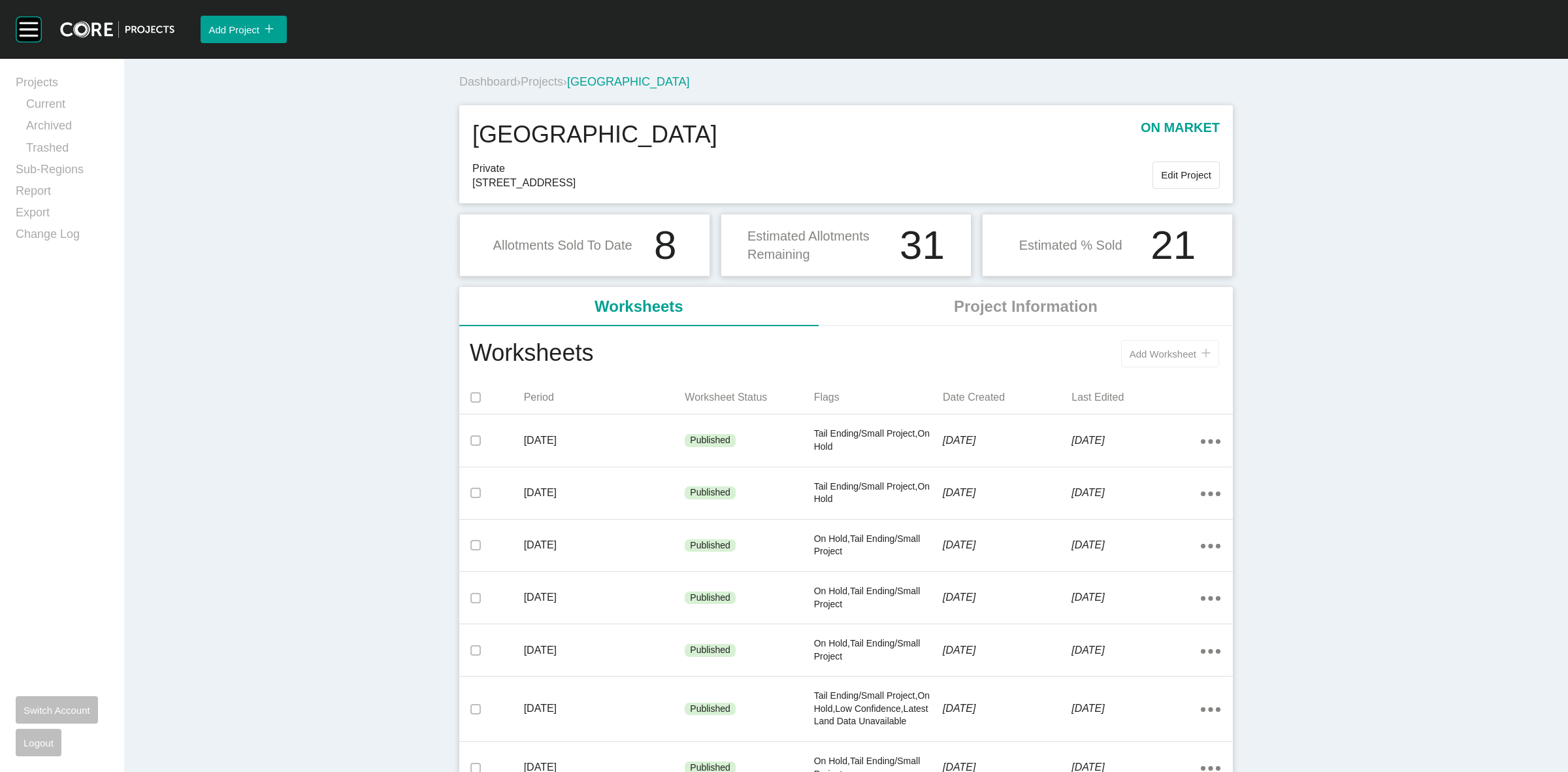
click at [1140, 348] on span "Add Worksheet" at bounding box center [1162, 354] width 67 height 11
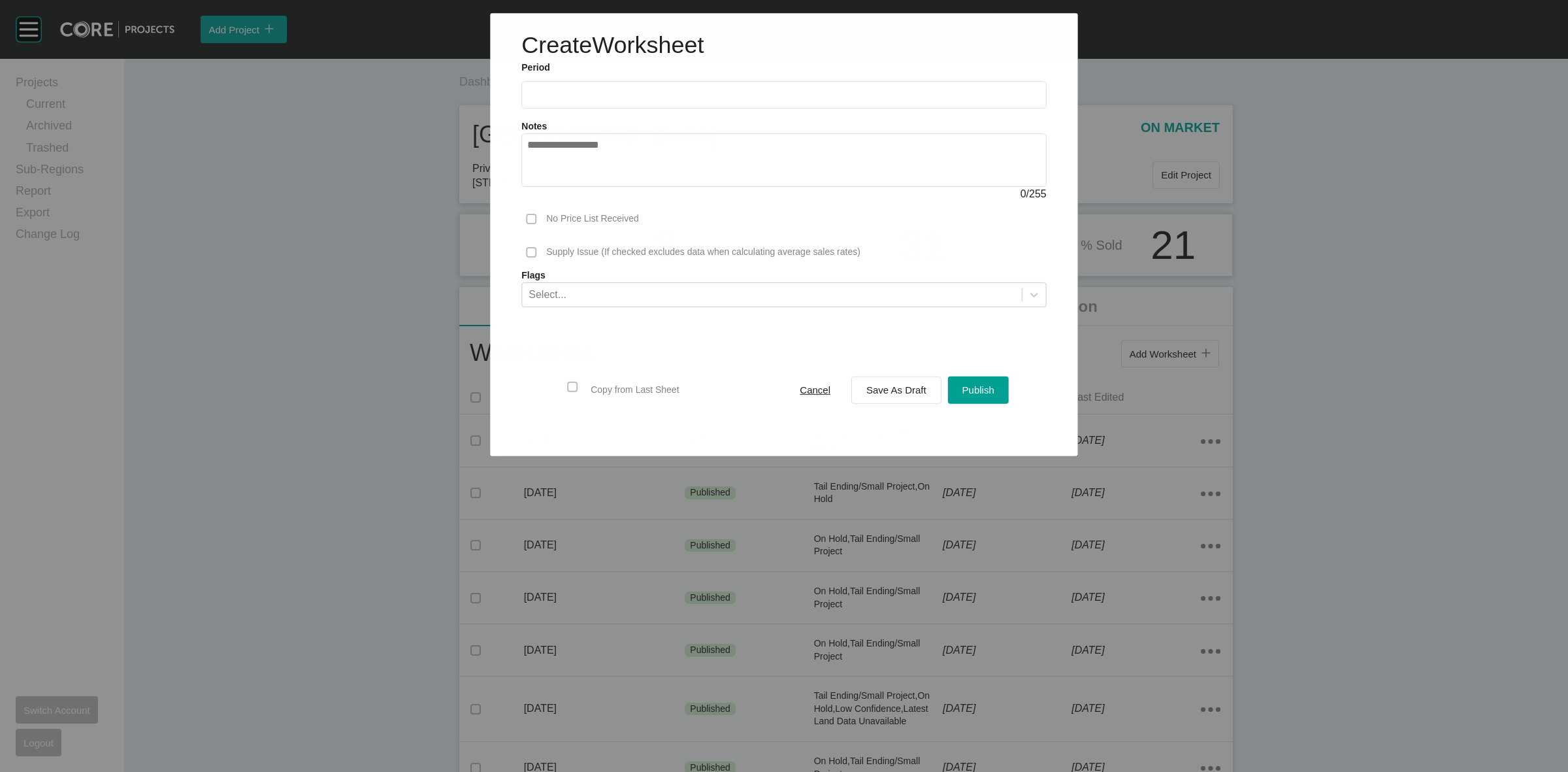
click at [665, 92] on input "text" at bounding box center [783, 95] width 513 height 11
click at [624, 190] on li "Sep" at bounding box center [633, 190] width 44 height 22
type input "**********"
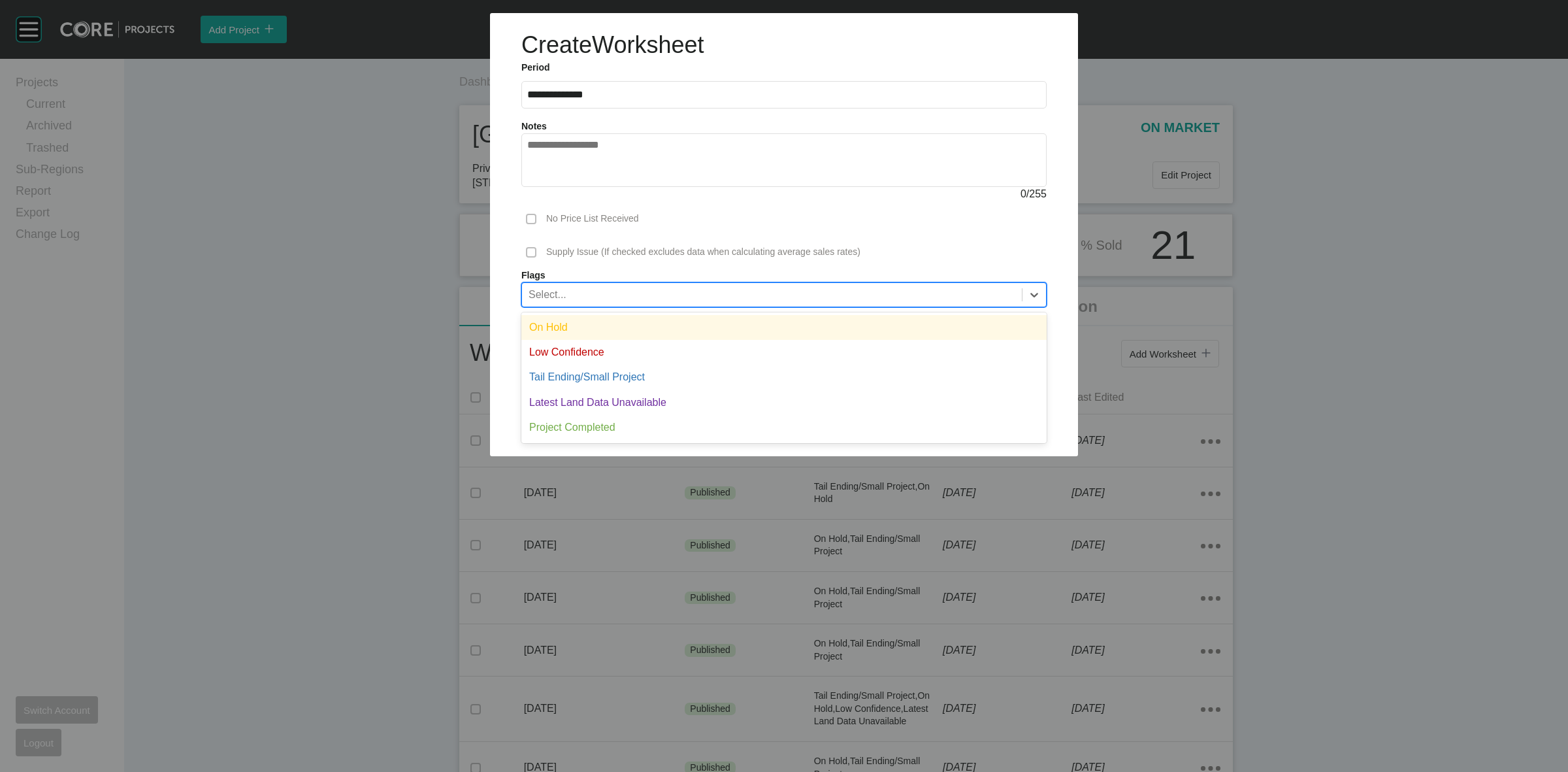
click at [617, 297] on div "Select..." at bounding box center [772, 294] width 500 height 22
click at [598, 327] on div "On Hold" at bounding box center [784, 327] width 525 height 25
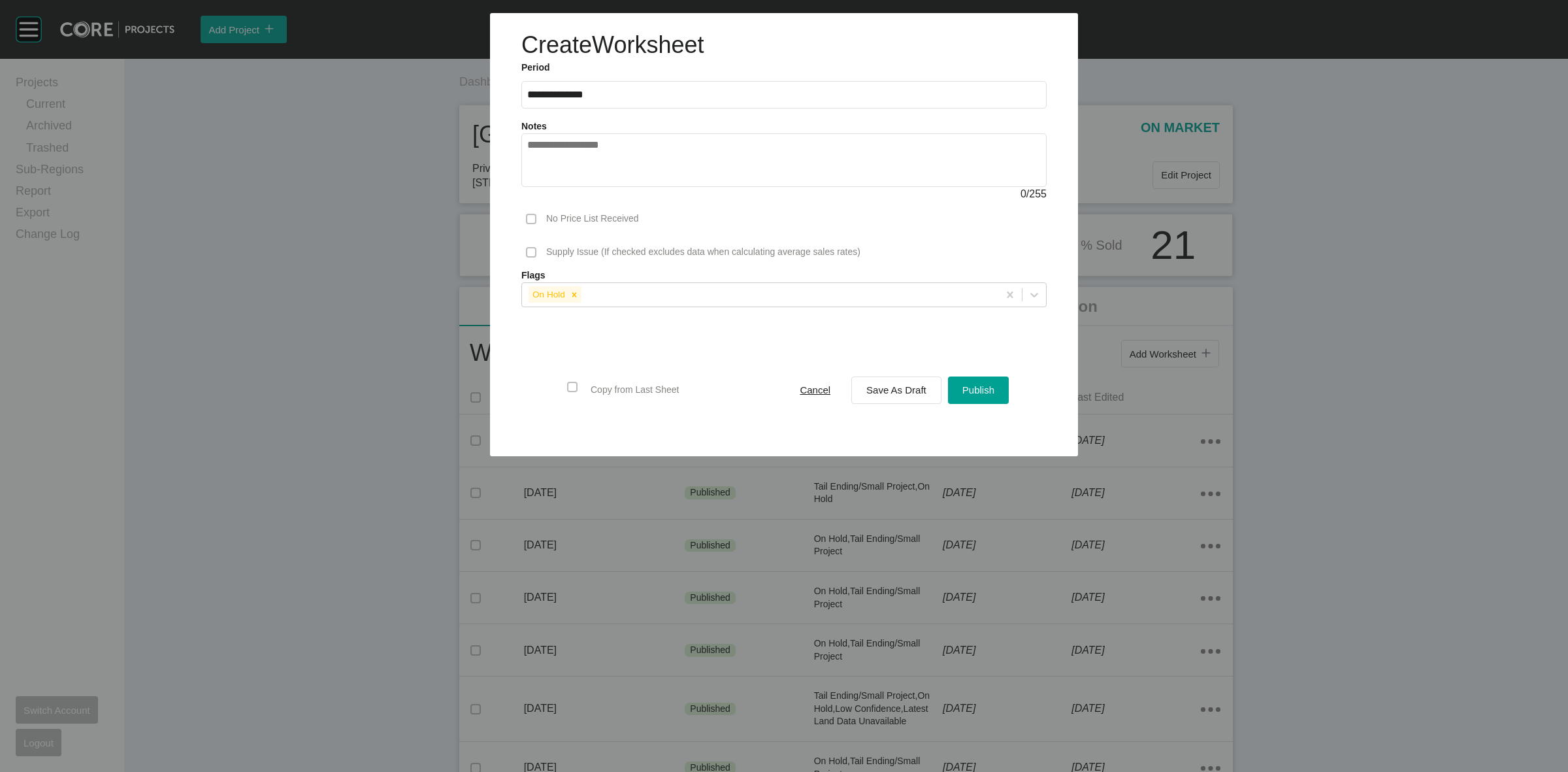
drag, startPoint x: 963, startPoint y: 370, endPoint x: 969, endPoint y: 389, distance: 19.9
click at [962, 371] on div "Copy from Last Sheet Cancel Save As Draft Publish" at bounding box center [784, 390] width 525 height 101
click at [969, 390] on span "Publish" at bounding box center [978, 390] width 32 height 11
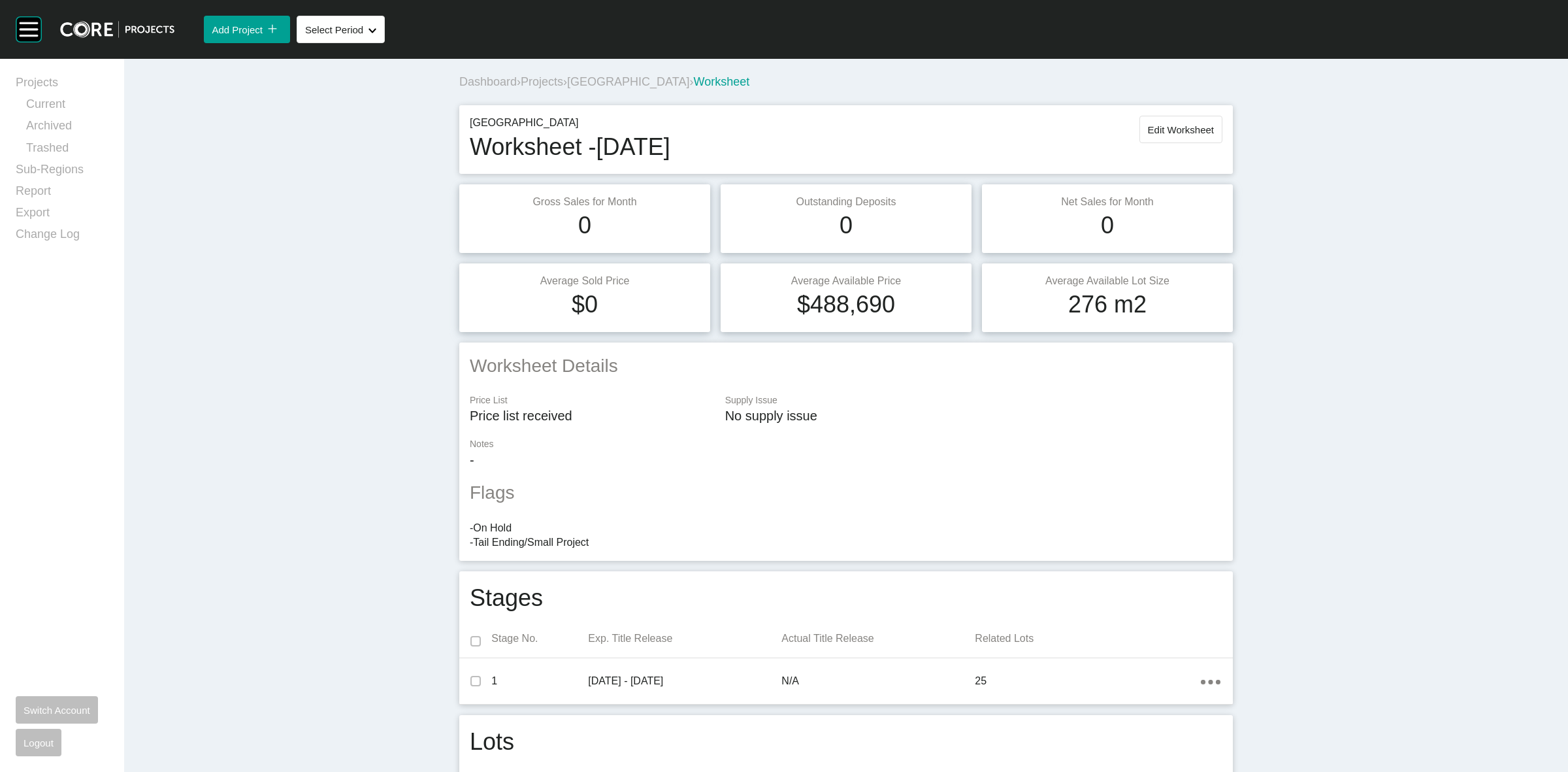
click at [609, 77] on span "[GEOGRAPHIC_DATA]" at bounding box center [628, 82] width 122 height 13
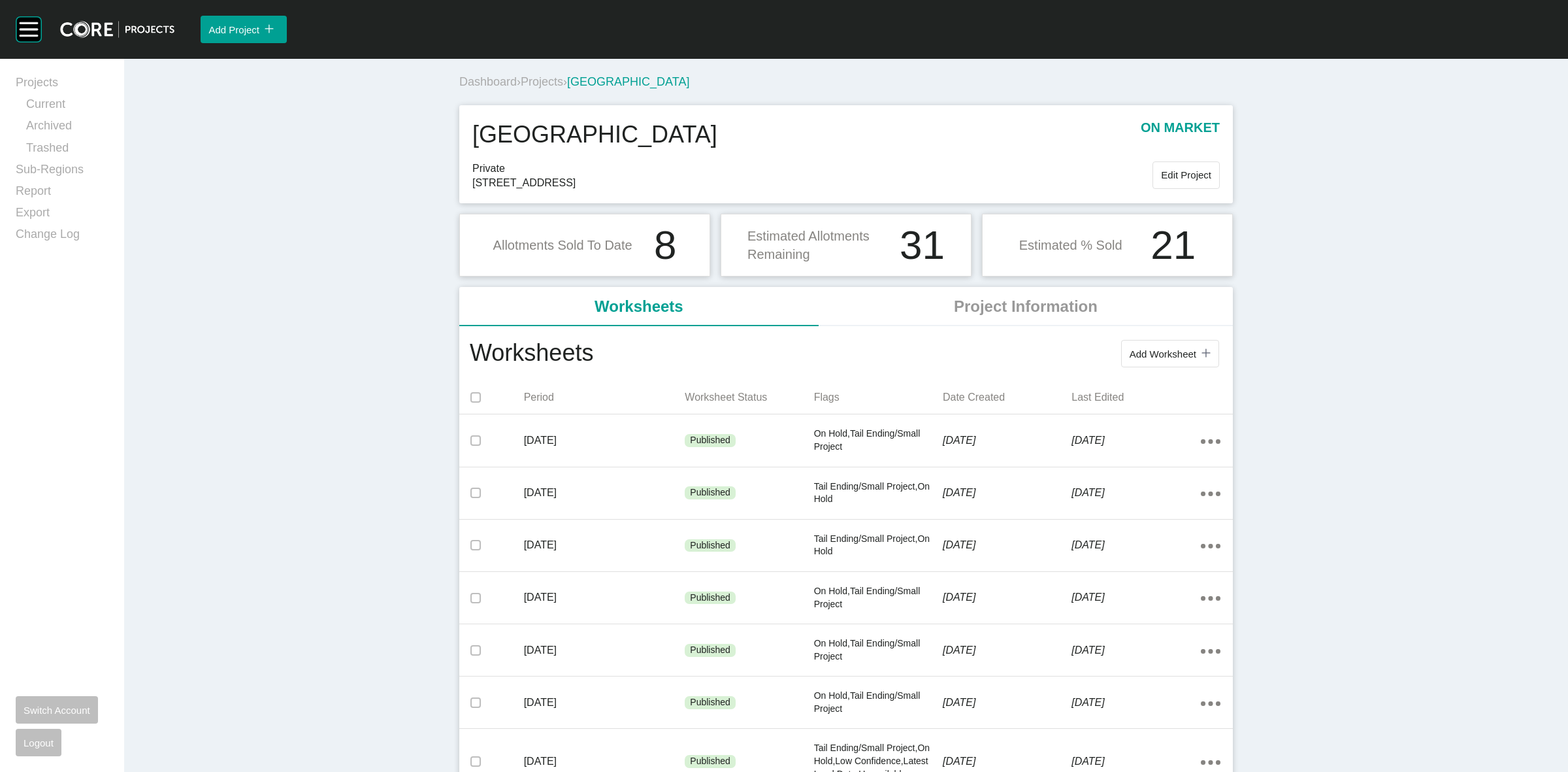
click at [541, 82] on span "Projects" at bounding box center [541, 82] width 42 height 13
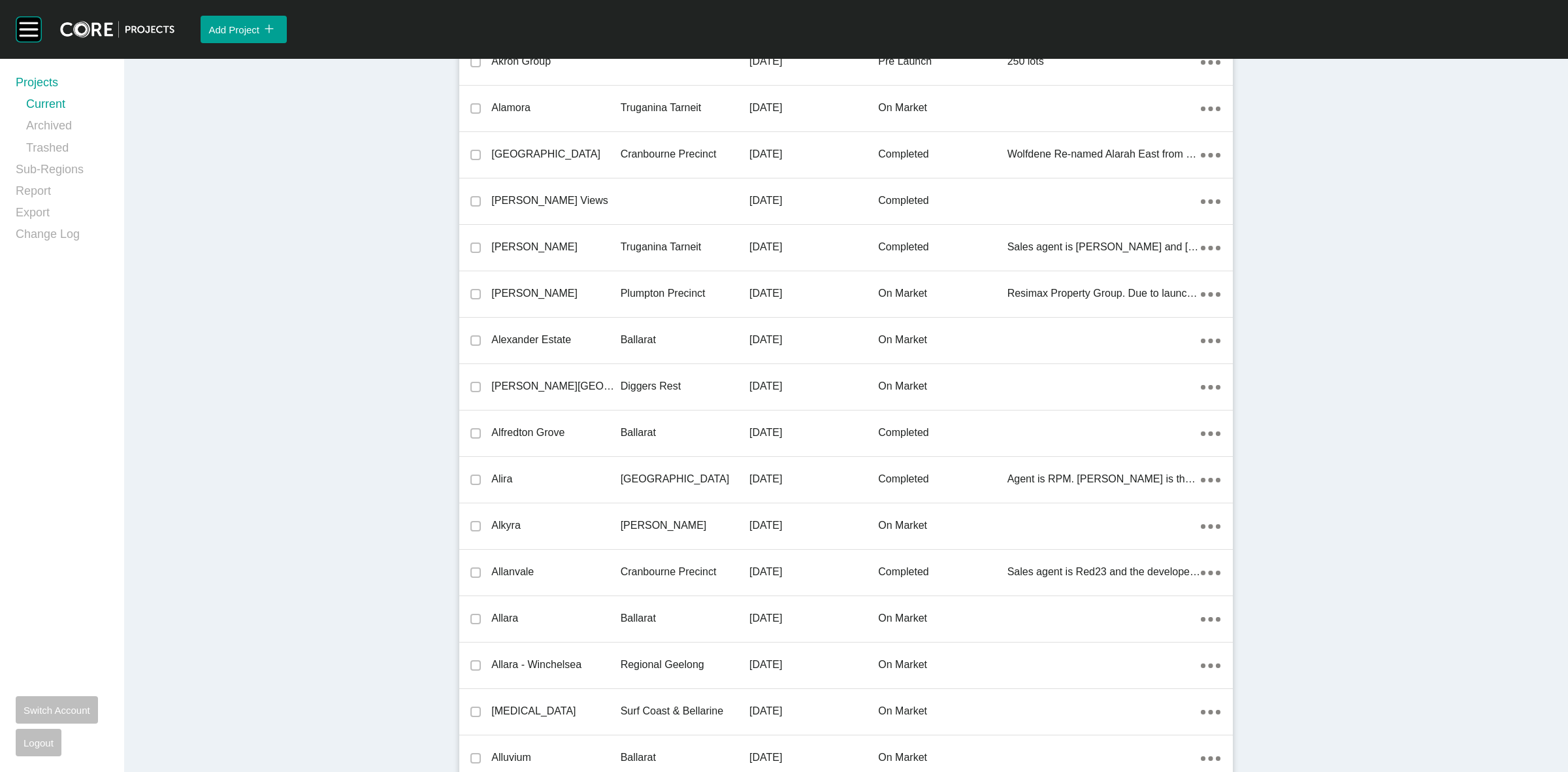
scroll to position [20473, 0]
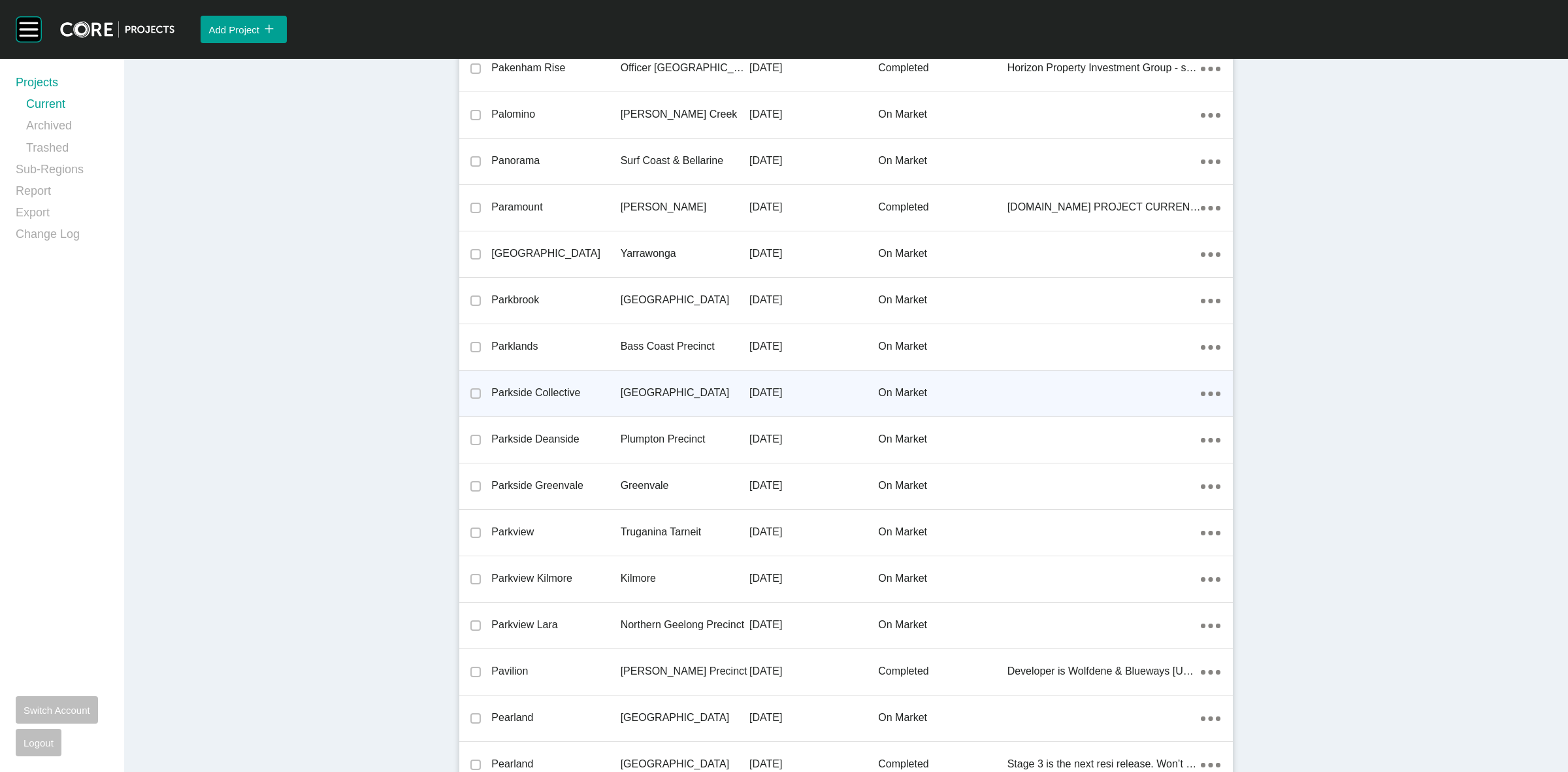
click at [776, 386] on p "[DATE]" at bounding box center [813, 392] width 129 height 15
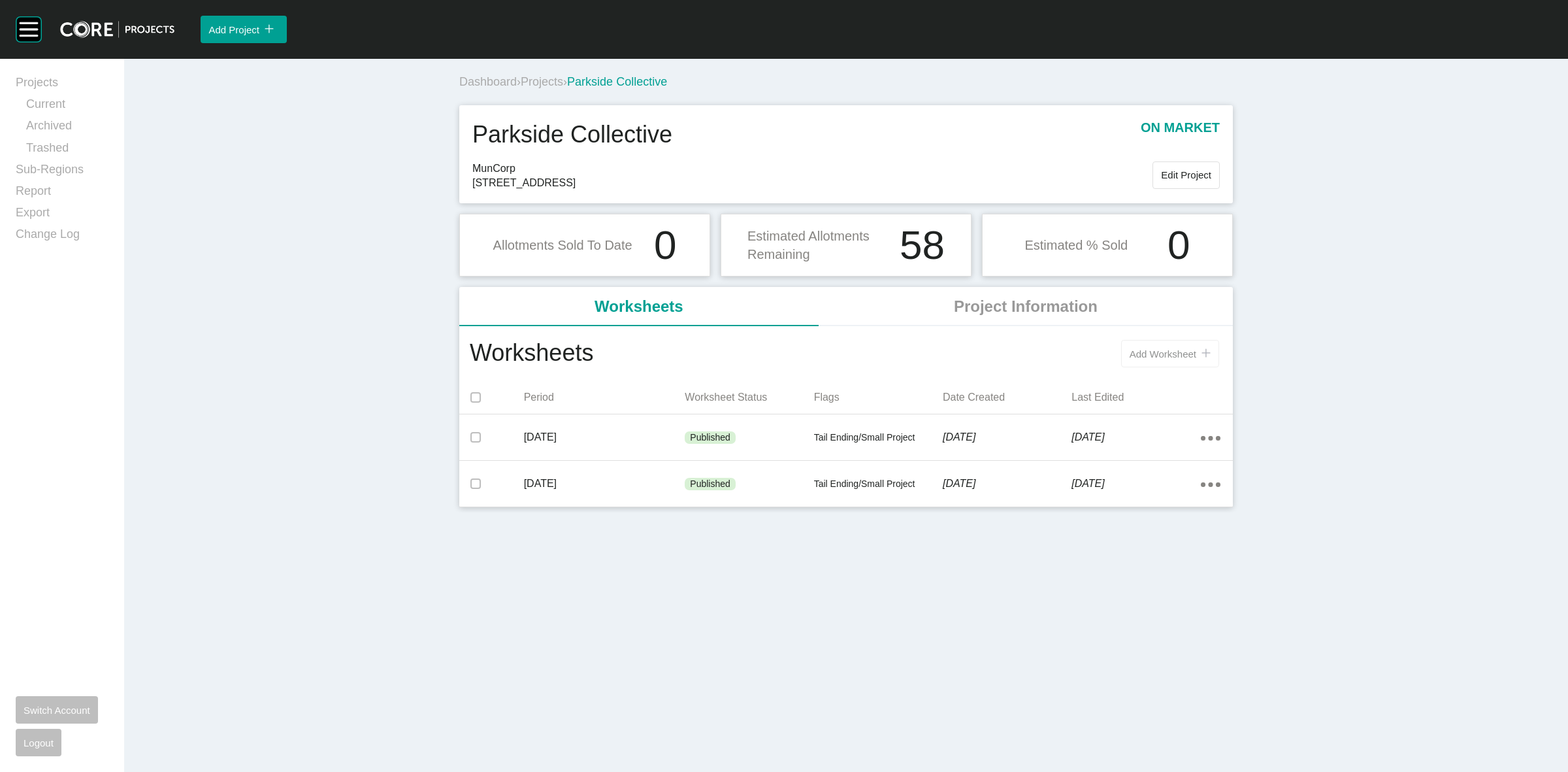
click at [1137, 357] on span "Add Worksheet" at bounding box center [1162, 354] width 67 height 11
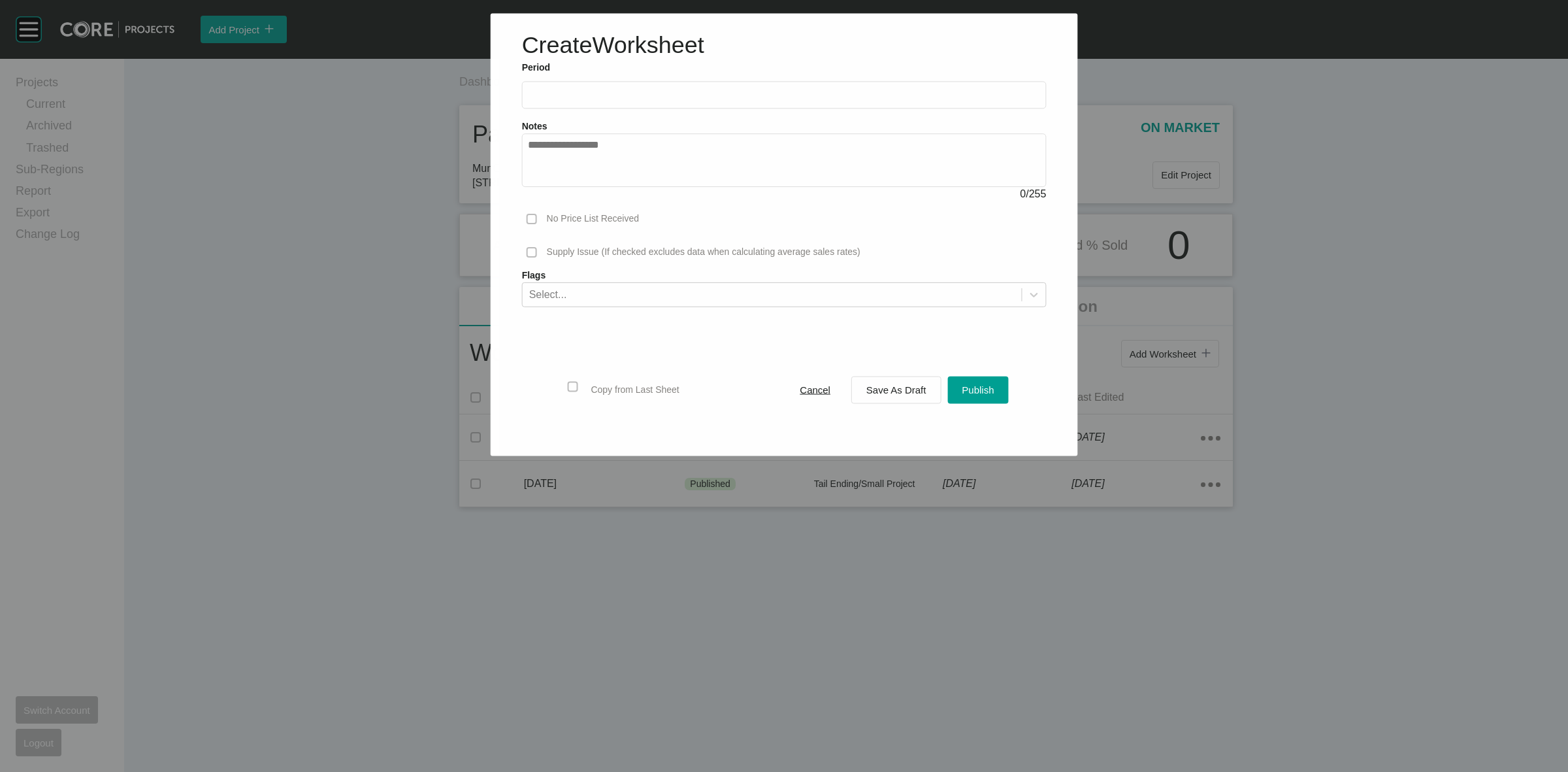
click at [692, 96] on input "text" at bounding box center [784, 95] width 513 height 11
click at [629, 188] on li "Sep" at bounding box center [633, 190] width 44 height 22
type input "**********"
click at [879, 385] on span "Save As Draft" at bounding box center [896, 390] width 60 height 11
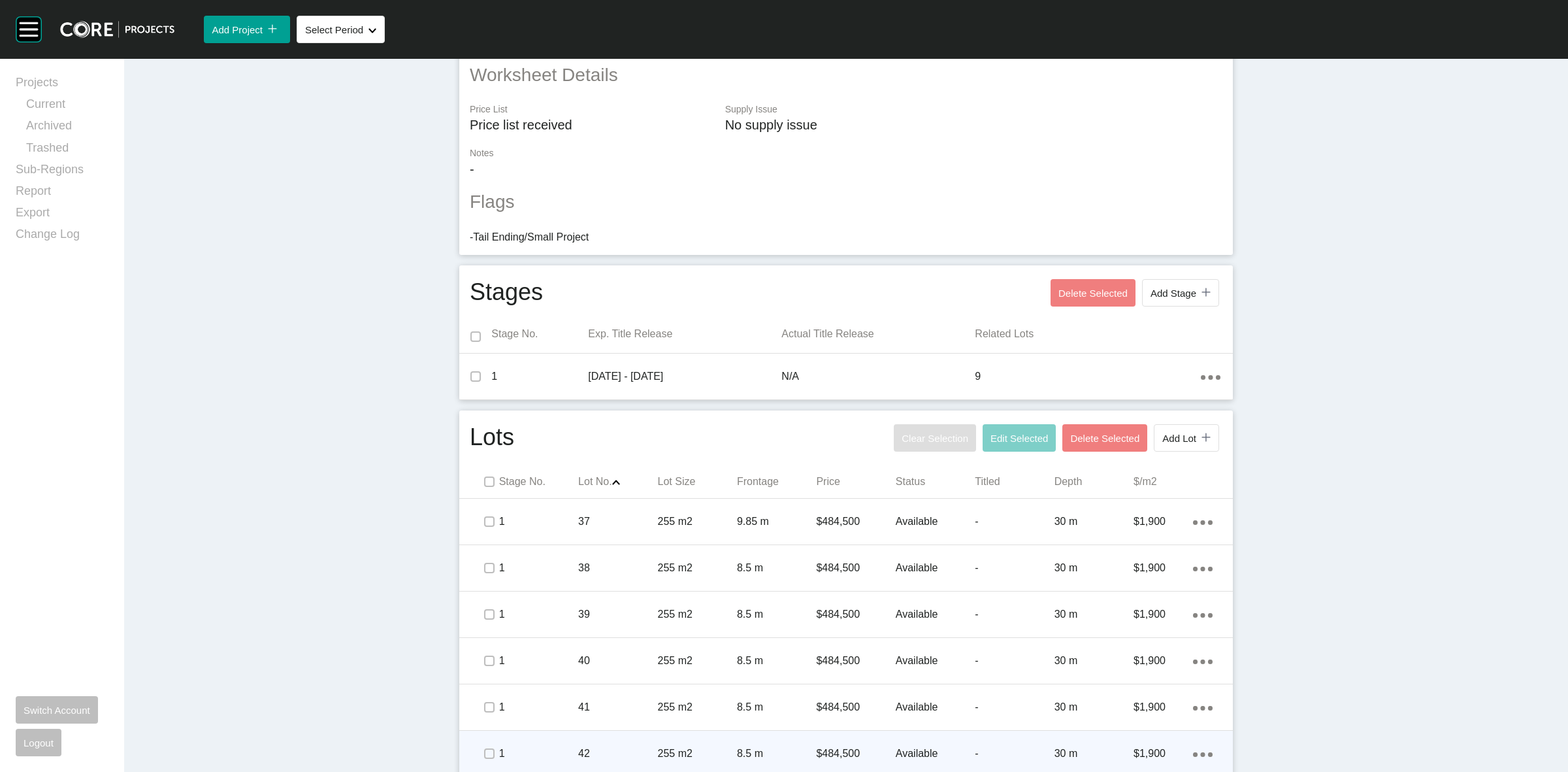
scroll to position [441, 0]
